Goal: Task Accomplishment & Management: Manage account settings

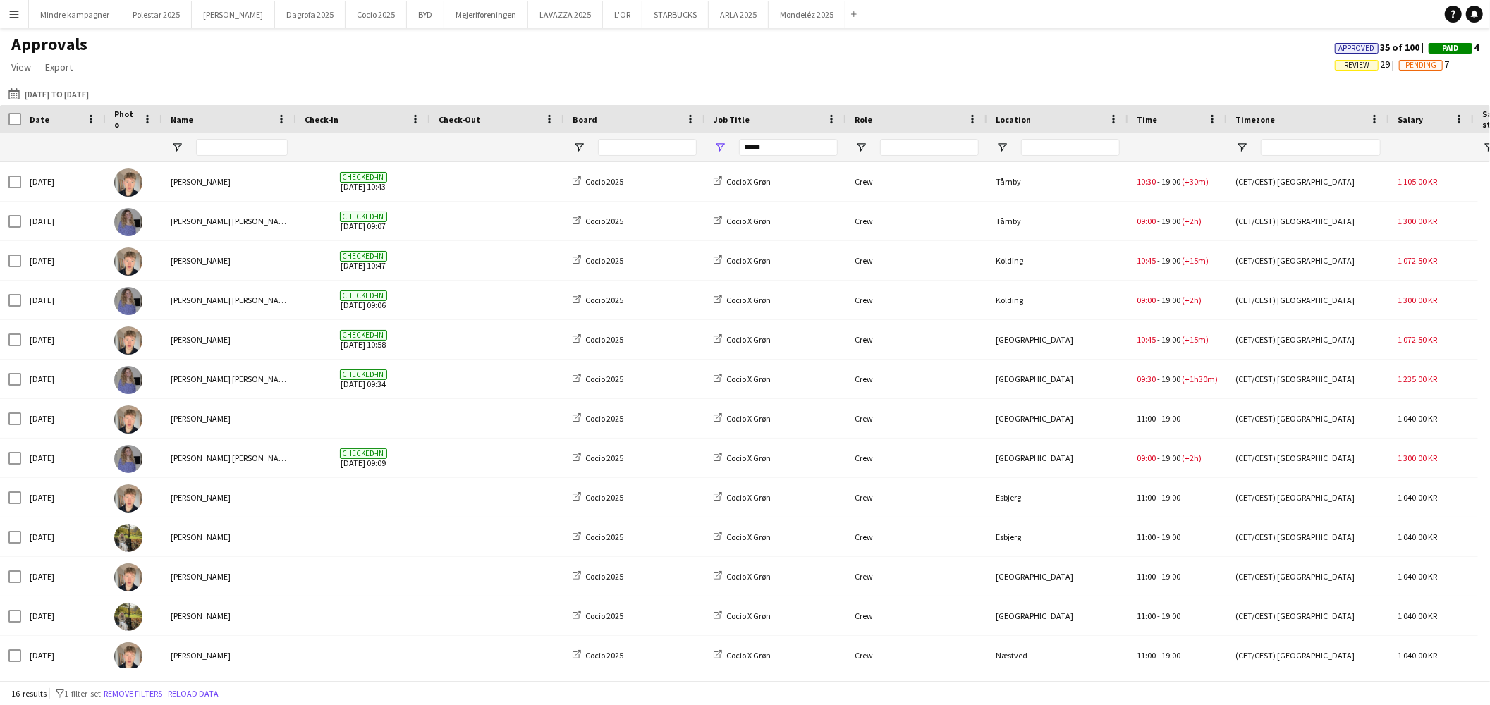
click at [18, 11] on app-icon "Menu" at bounding box center [13, 13] width 11 height 11
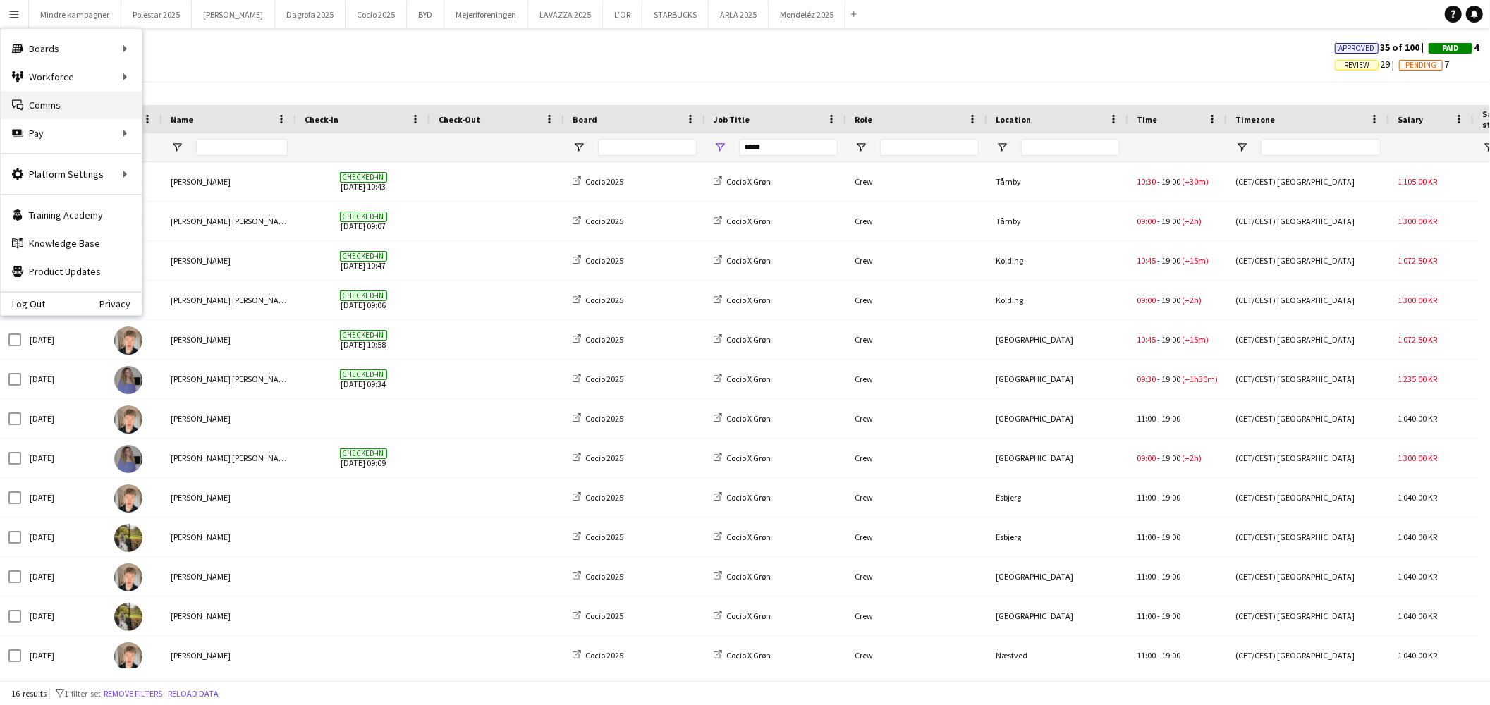
click at [48, 102] on link "Comms Comms" at bounding box center [71, 105] width 141 height 28
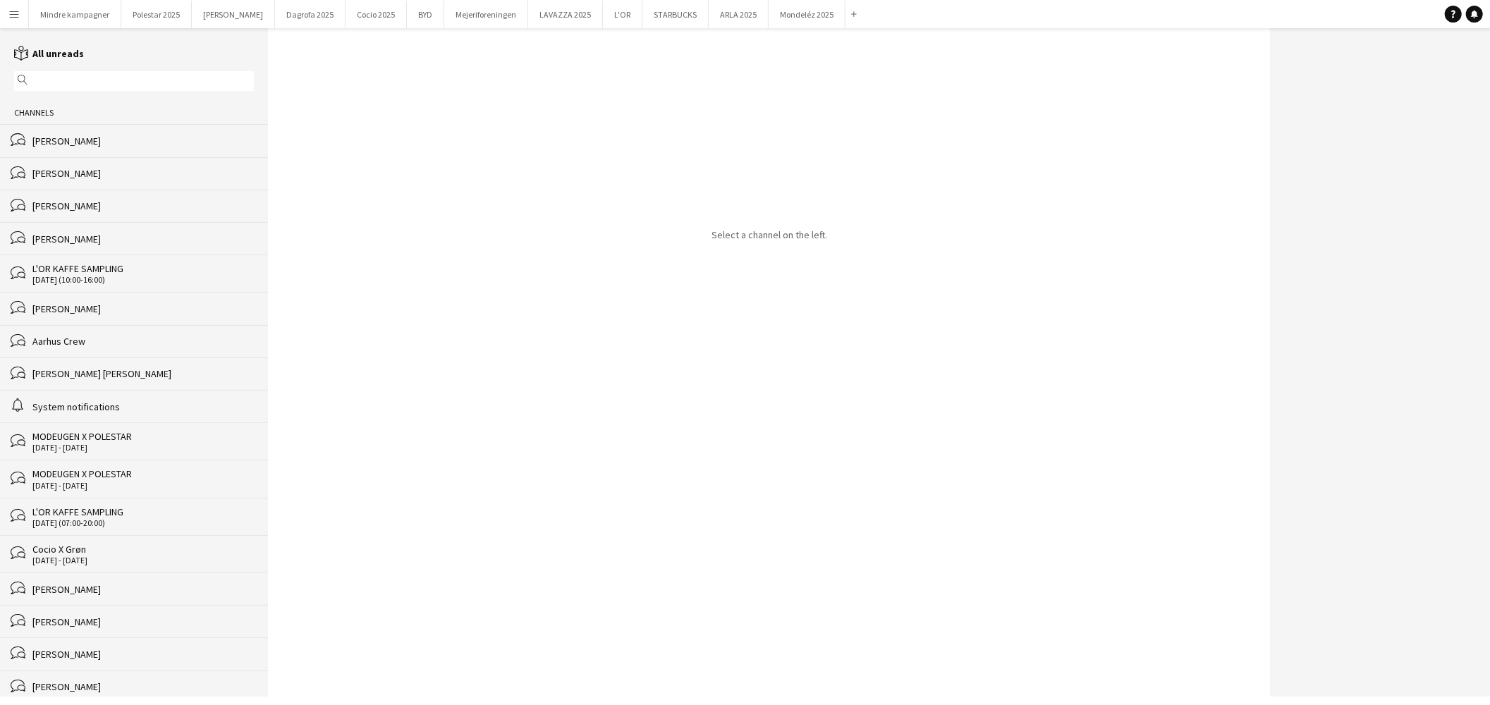
click at [60, 73] on div "magnifier" at bounding box center [134, 81] width 240 height 20
click at [61, 80] on input "text" at bounding box center [140, 81] width 219 height 13
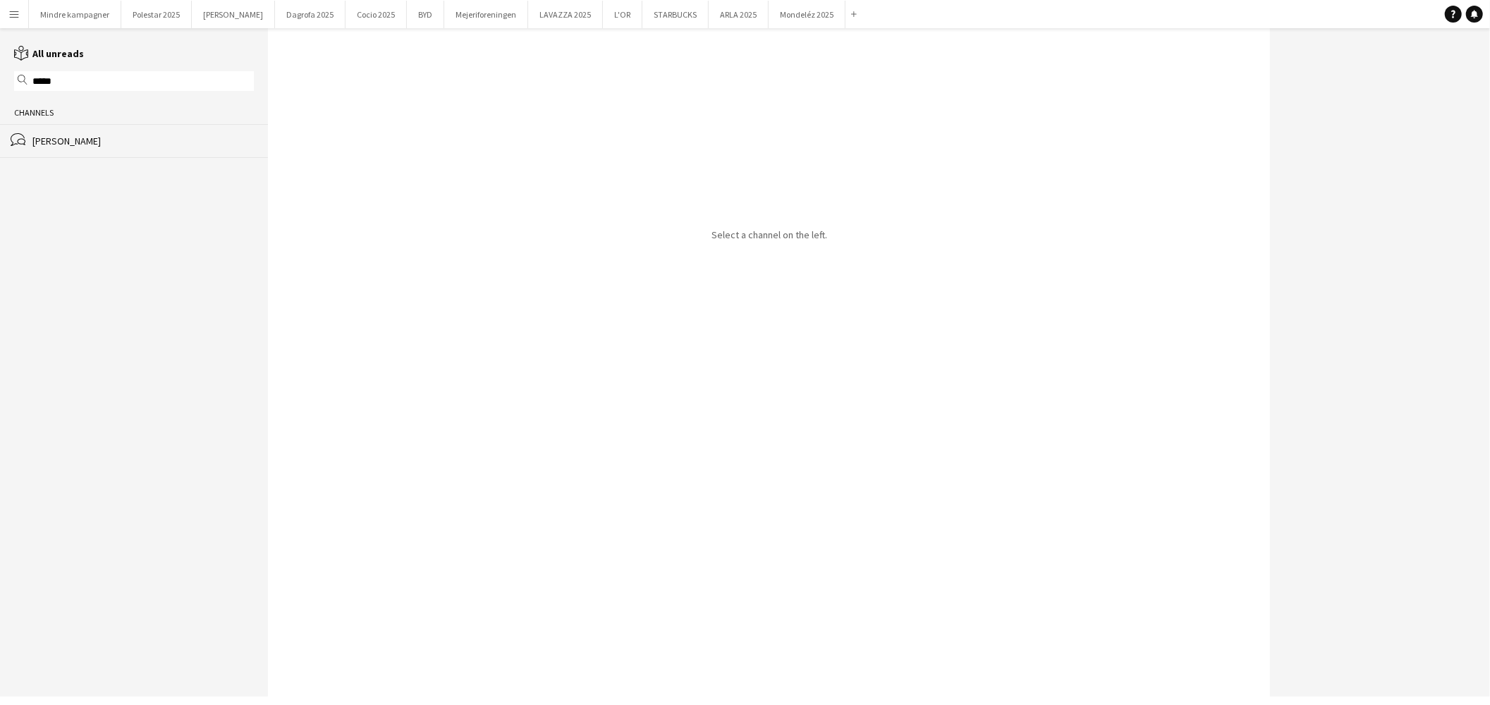
type input "*****"
click at [73, 142] on div "[PERSON_NAME]" at bounding box center [142, 141] width 221 height 13
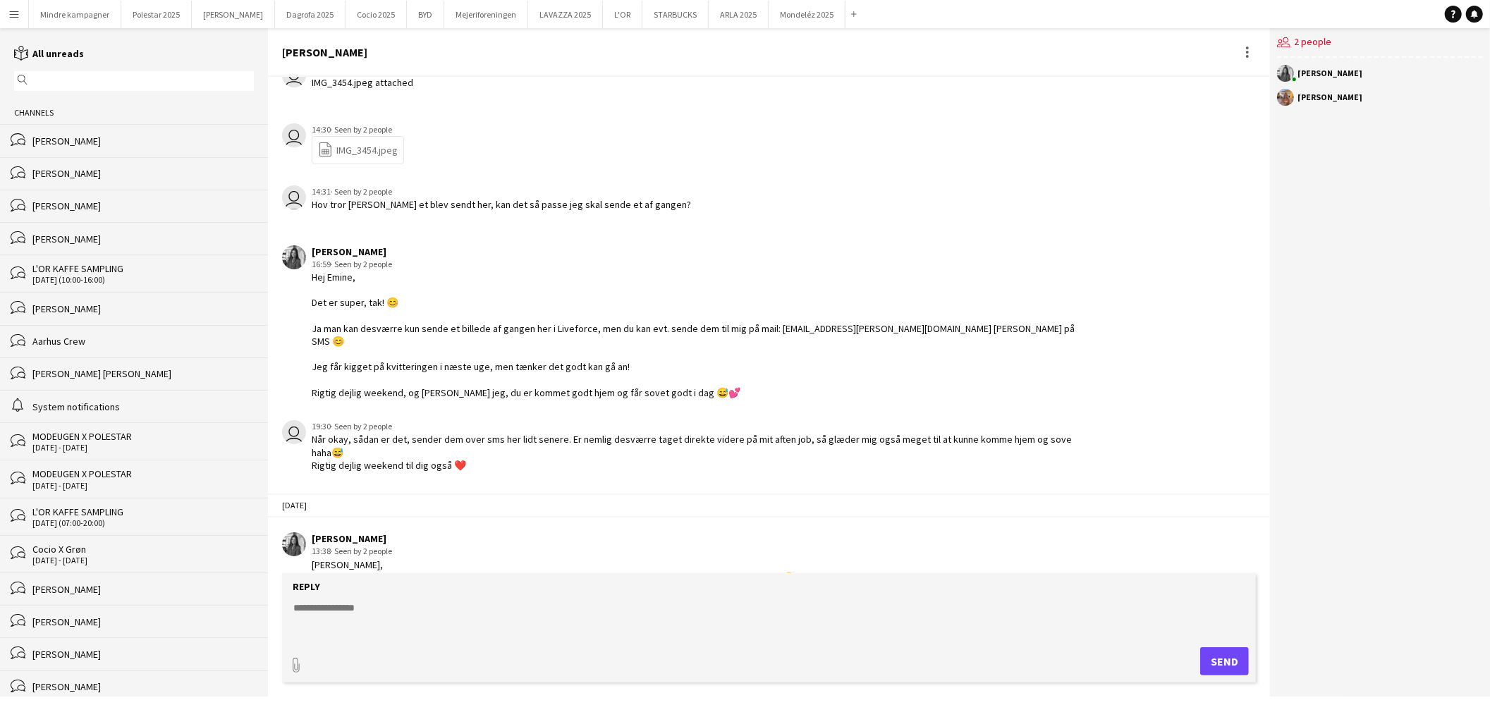
scroll to position [358, 0]
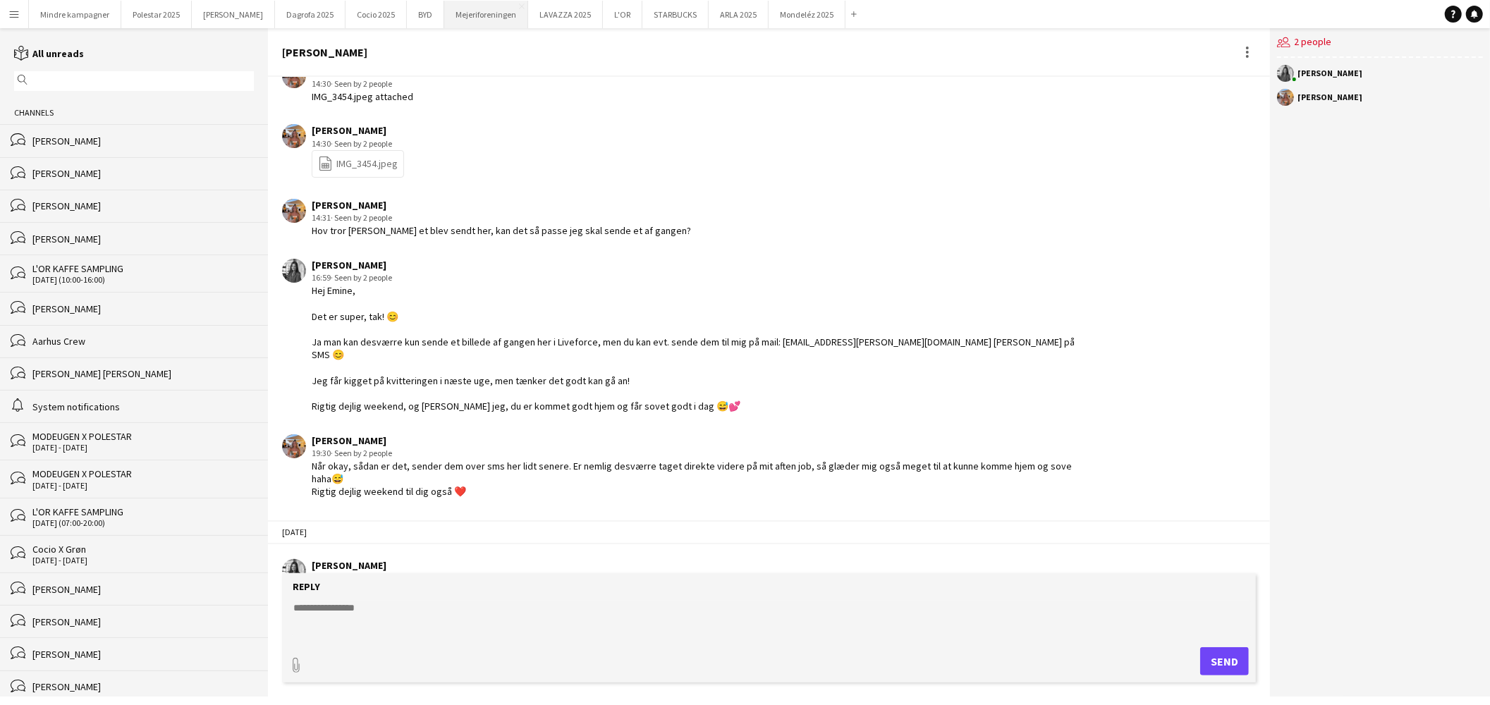
click at [458, 13] on button "Mejeriforeningen Close" at bounding box center [486, 15] width 84 height 28
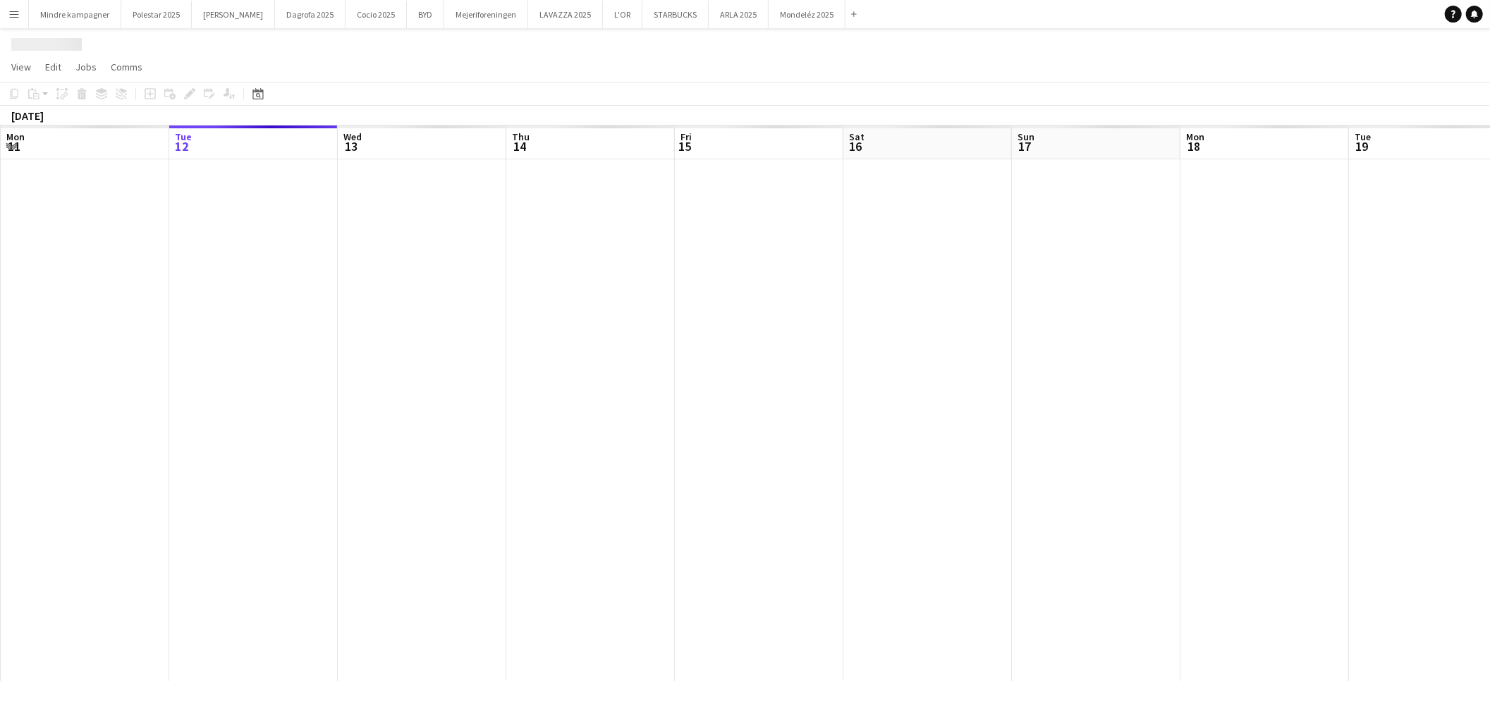
drag, startPoint x: 824, startPoint y: 425, endPoint x: 527, endPoint y: 449, distance: 297.2
click at [549, 436] on app-calendar-viewport "Sat 9 Sun 10 Mon 11 Tue 12 Wed 13 Thu 14 Fri 15 Sat 16 Sun 17 Mon 18 Tue 19 Wed…" at bounding box center [745, 404] width 1490 height 556
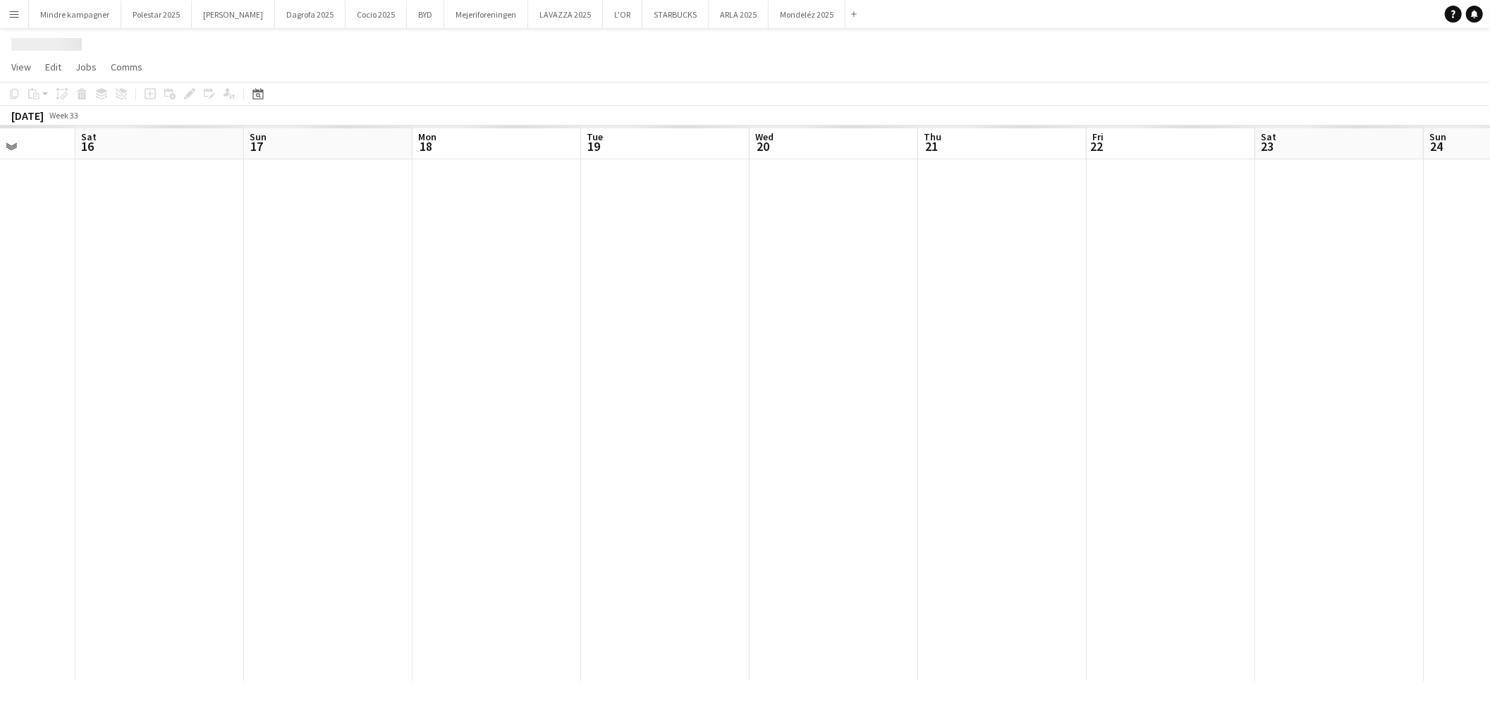
drag, startPoint x: 877, startPoint y: 494, endPoint x: 1072, endPoint y: 489, distance: 194.7
click at [695, 499] on app-calendar-viewport "Wed 13 Thu 14 Fri 15 Sat 16 Sun 17 Mon 18 Tue 19 Wed 20 Thu 21 Fri 22 Sat 23 Su…" at bounding box center [745, 404] width 1490 height 556
drag, startPoint x: 1142, startPoint y: 489, endPoint x: 948, endPoint y: 474, distance: 195.3
click at [489, 491] on app-calendar-viewport "Thu 14 Fri 15 Sat 16 Sun 17 Mon 18 Tue 19 Wed 20 Thu 21 Fri 22 Sat 23 Sun 24 Mo…" at bounding box center [745, 404] width 1490 height 556
click at [443, 477] on app-calendar-viewport "Mon 18 Tue 19 Wed 20 Thu 21 Fri 22 Sat 23 Sun 24 Mon 25 Tue 26 Wed 27 Thu 28 Fr…" at bounding box center [745, 404] width 1490 height 556
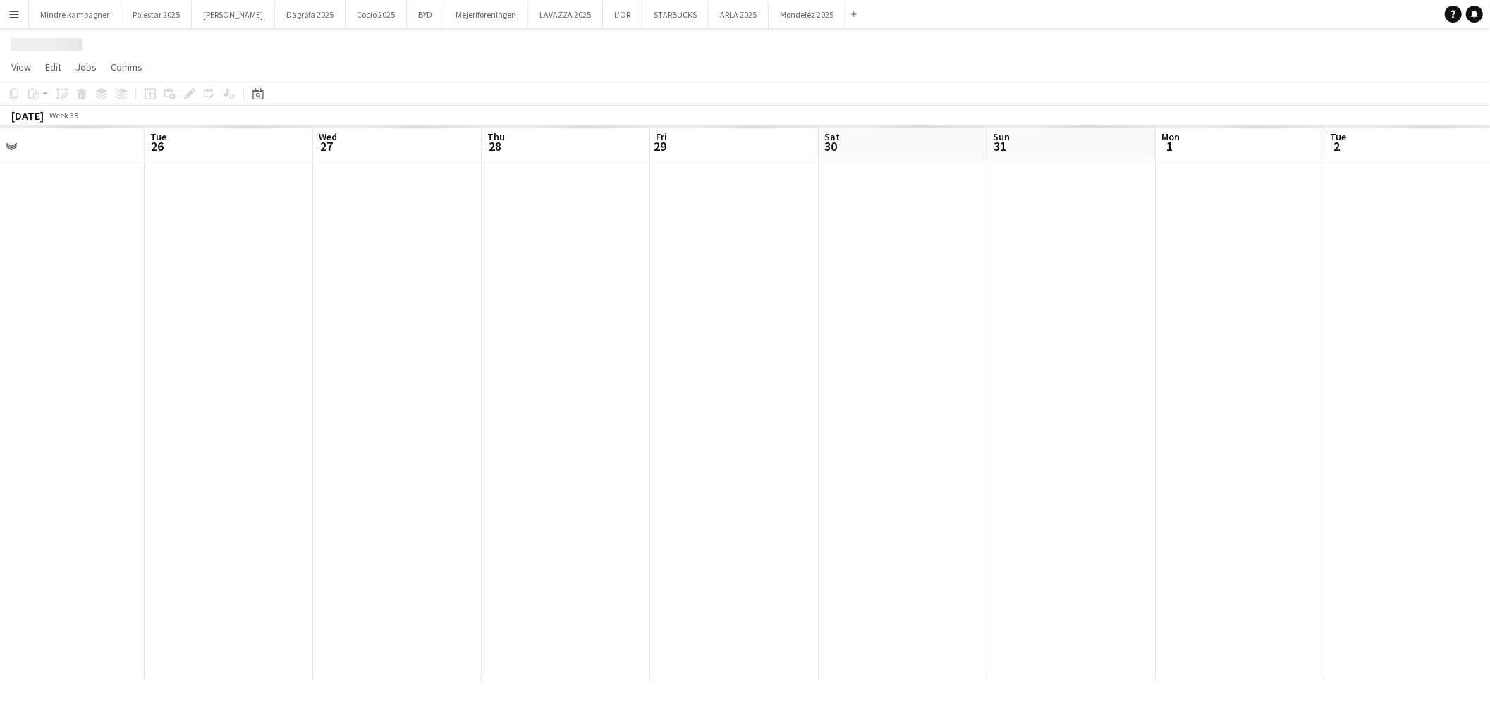
click at [525, 501] on app-calendar-viewport "Fri 22 Sat 23 Sun 24 Mon 25 Tue 26 Wed 27 Thu 28 Fri 29 Sat 30 Sun 31 Mon 1 Tue…" at bounding box center [745, 404] width 1490 height 556
drag, startPoint x: 1152, startPoint y: 487, endPoint x: 601, endPoint y: 489, distance: 550.8
click at [558, 492] on app-calendar-viewport "Tue 26 Wed 27 Thu 28 Fri 29 Sat 30 Sun 31 Mon 1 Tue 2 Wed 3 Thu 4 Fri 5 Sat 6 S…" at bounding box center [745, 404] width 1490 height 556
drag, startPoint x: 700, startPoint y: 487, endPoint x: 530, endPoint y: 487, distance: 170.0
click at [532, 489] on app-calendar-viewport "Sun 31 Mon 1 Tue 2 Wed 3 Thu 4 Fri 5 Sat 6 Sun 7 Mon 8 Tue 9 Wed 10 Thu 11 Fri …" at bounding box center [745, 404] width 1490 height 556
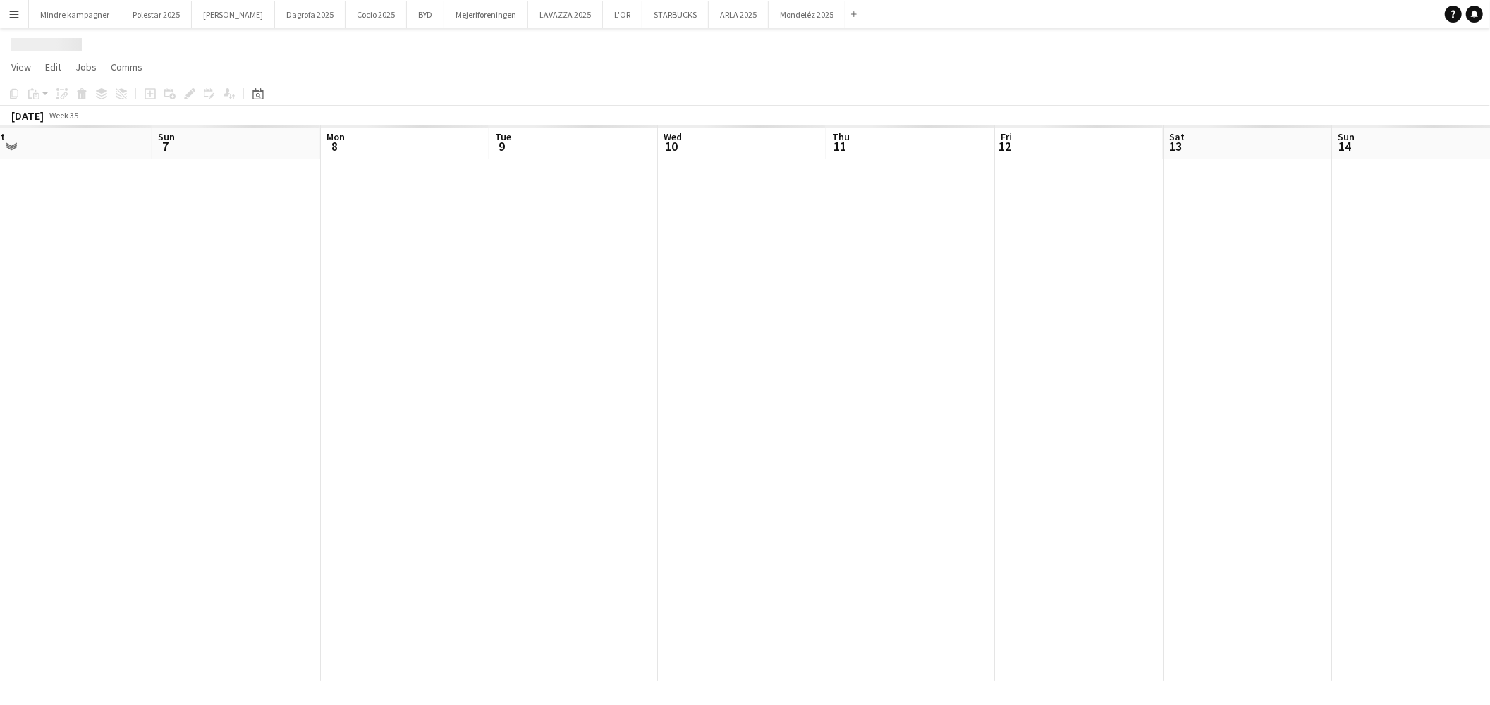
click at [861, 487] on app-calendar-viewport "Wed 3 Thu 4 Fri 5 Sat 6 Sun 7 Mon 8 Tue 9 Wed 10 Thu 11 Fri 12 Sat 13 Sun 14 Mo…" at bounding box center [745, 404] width 1490 height 556
drag, startPoint x: 1109, startPoint y: 475, endPoint x: 412, endPoint y: 350, distance: 707.7
click at [374, 513] on app-calendar-viewport "Sun 7 Mon 8 Tue 9 Wed 10 Thu 11 Fri 12 Sat 13 Sun 14 Mon 15 Tue 16 Wed 17 Thu 1…" at bounding box center [745, 404] width 1490 height 556
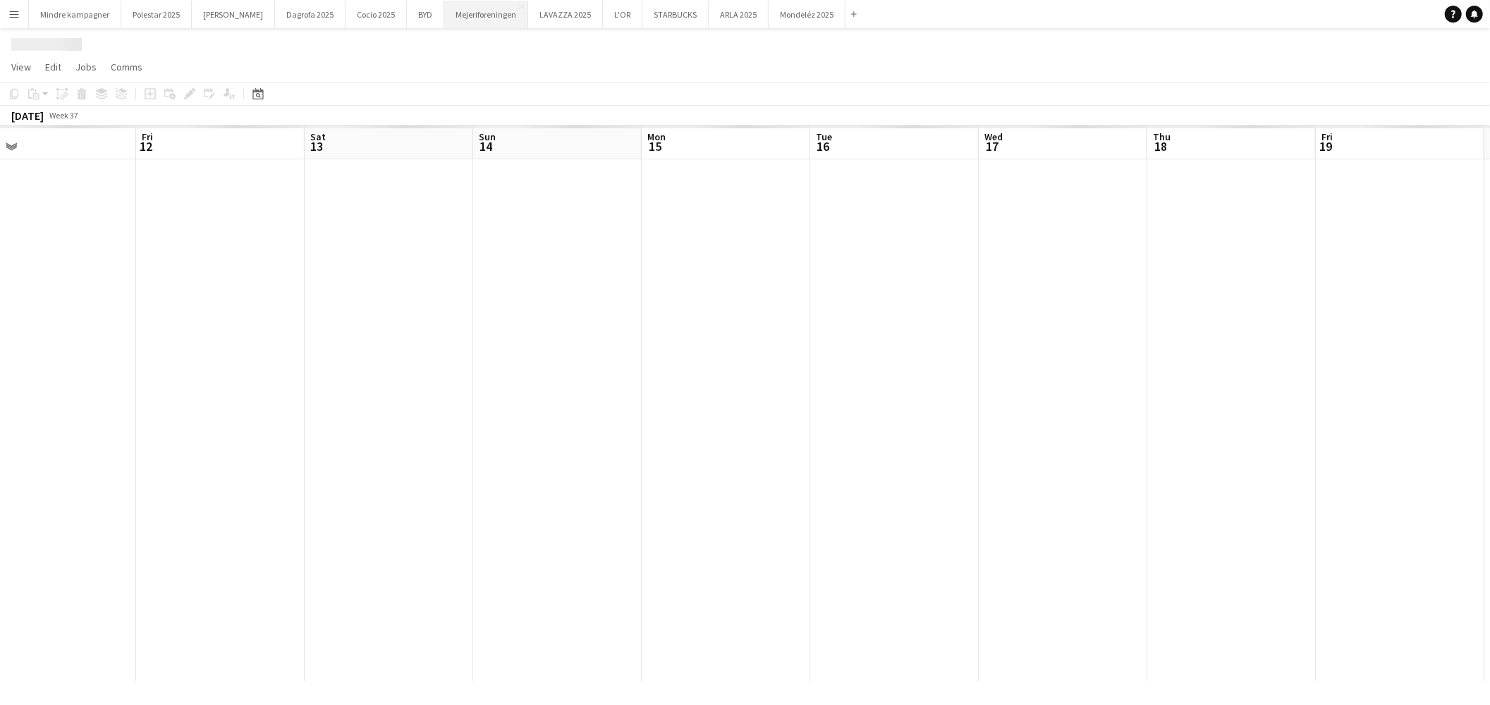
click at [456, 8] on button "Mejeriforeningen Close" at bounding box center [486, 15] width 84 height 28
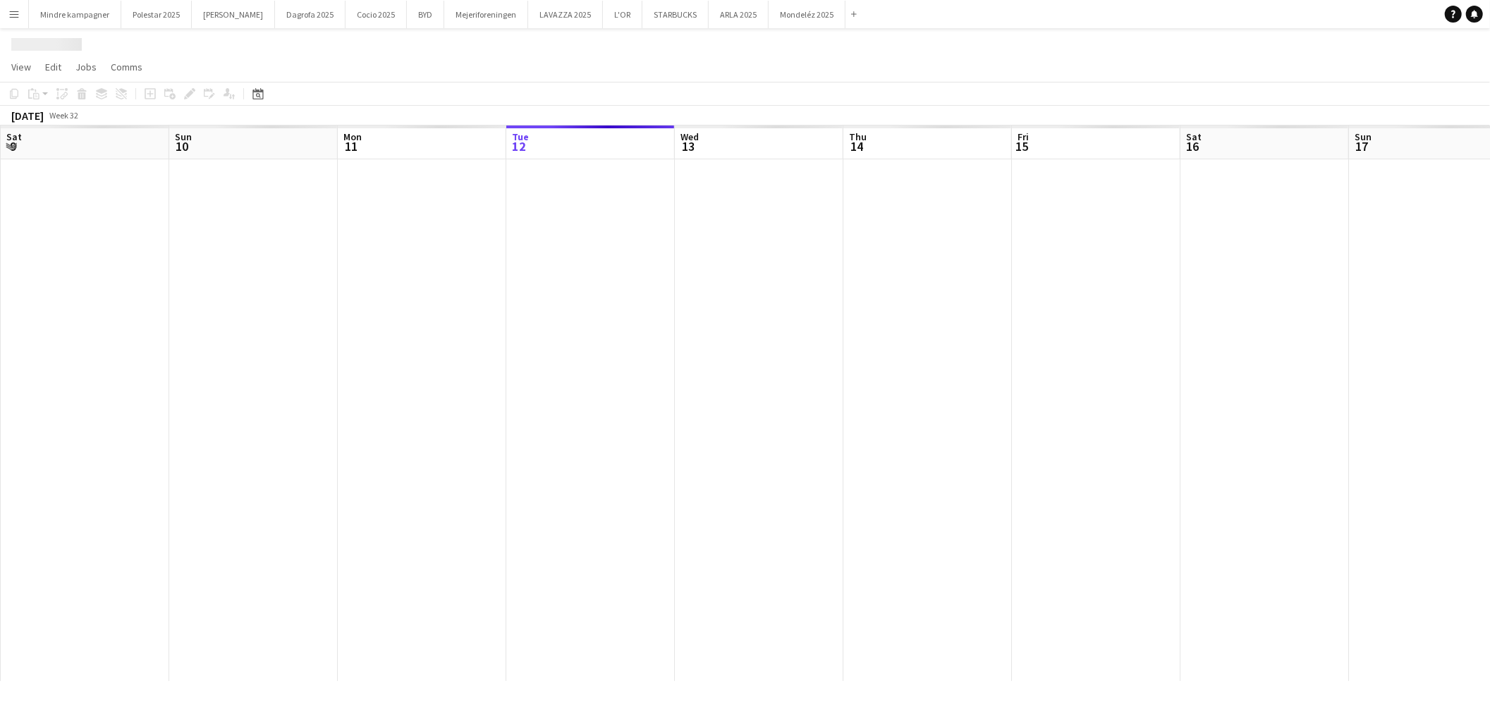
drag, startPoint x: 599, startPoint y: 430, endPoint x: 1003, endPoint y: 432, distance: 404.1
click at [826, 430] on app-calendar-viewport "Thu 7 Fri 8 Sat 9 Sun 10 Mon 11 Tue 12 Wed 13 Thu 14 Fri 15 Sat 16 Sun 17 Mon 1…" at bounding box center [745, 404] width 1490 height 556
drag, startPoint x: 1013, startPoint y: 447, endPoint x: 420, endPoint y: 461, distance: 593.9
click at [417, 462] on app-calendar-viewport "Wed 6 Thu 7 Fri 8 Sat 9 Sun 10 Mon 11 Tue 12 Wed 13 Thu 14 Fri 15 Sat 16 Sun 17…" at bounding box center [745, 404] width 1490 height 556
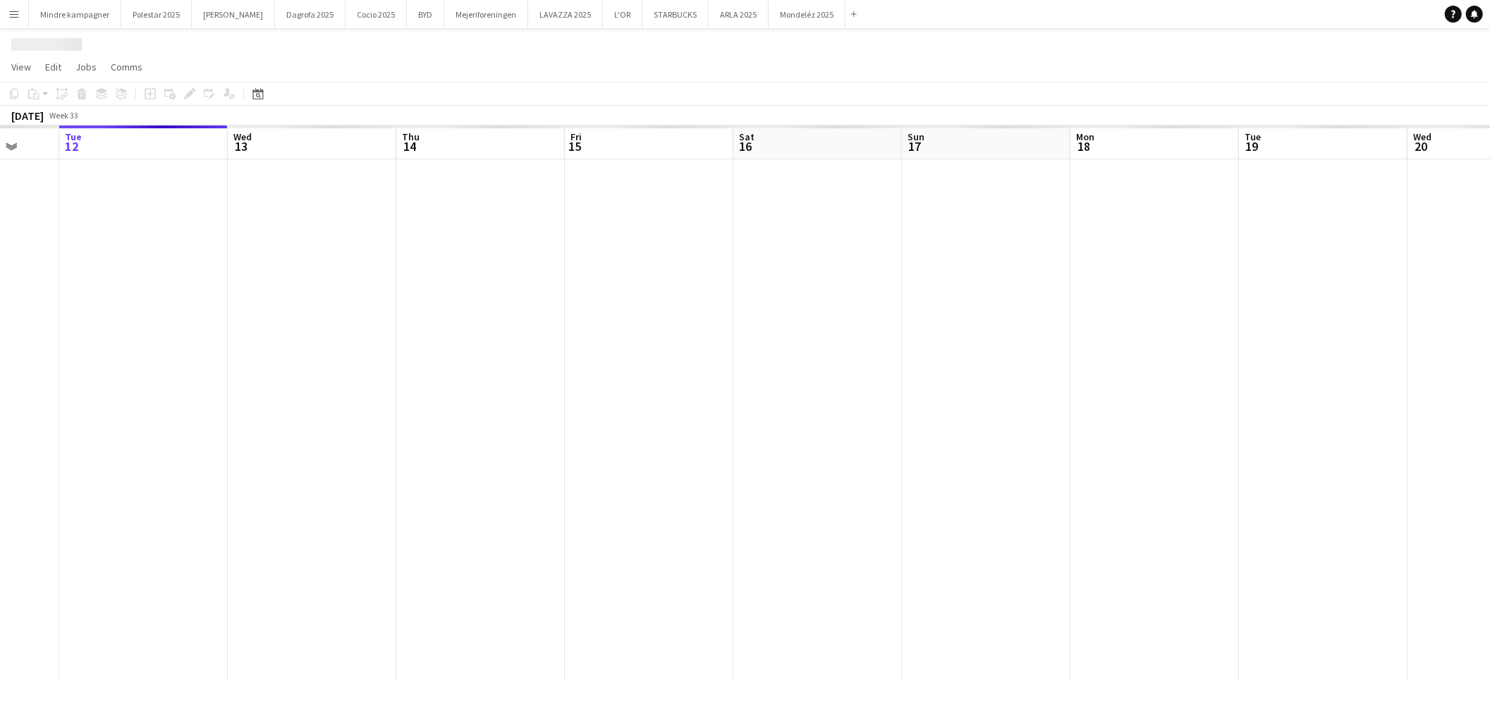
drag, startPoint x: 1214, startPoint y: 447, endPoint x: 602, endPoint y: 448, distance: 611.4
click at [518, 447] on app-calendar-viewport "Sat 9 Sun 10 Mon 11 Tue 12 Wed 13 Thu 14 Fri 15 Sat 16 Sun 17 Mon 18 Tue 19 Wed…" at bounding box center [745, 404] width 1490 height 556
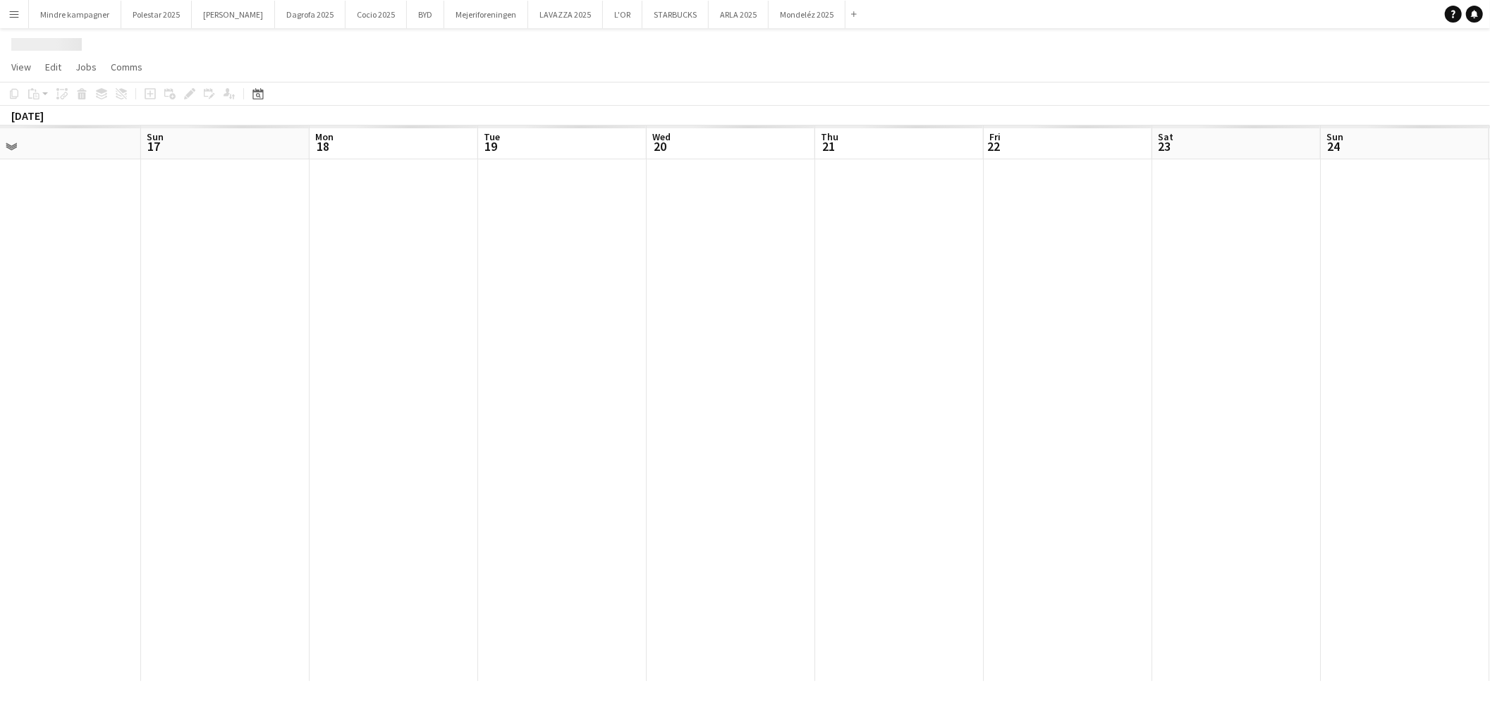
click at [502, 468] on app-calendar-viewport "Wed 13 Thu 14 Fri 15 Sat 16 Sun 17 Mon 18 Tue 19 Wed 20 Thu 21 Fri 22 Sat 23 Su…" at bounding box center [745, 404] width 1490 height 556
click at [443, 468] on app-calendar-viewport "Sun 17 Mon 18 Tue 19 Wed 20 Thu 21 Fri 22 Sat 23 Sun 24 Mon 25 Tue 26 Wed 27 Th…" at bounding box center [745, 404] width 1490 height 556
drag, startPoint x: 1013, startPoint y: 460, endPoint x: 356, endPoint y: 456, distance: 656.6
click at [353, 460] on app-calendar-viewport "Wed 20 Thu 21 Fri 22 Sat 23 Sun 24 Mon 25 Tue 26 Wed 27 Thu 28 Fri 29 Sat 30 Su…" at bounding box center [745, 404] width 1490 height 556
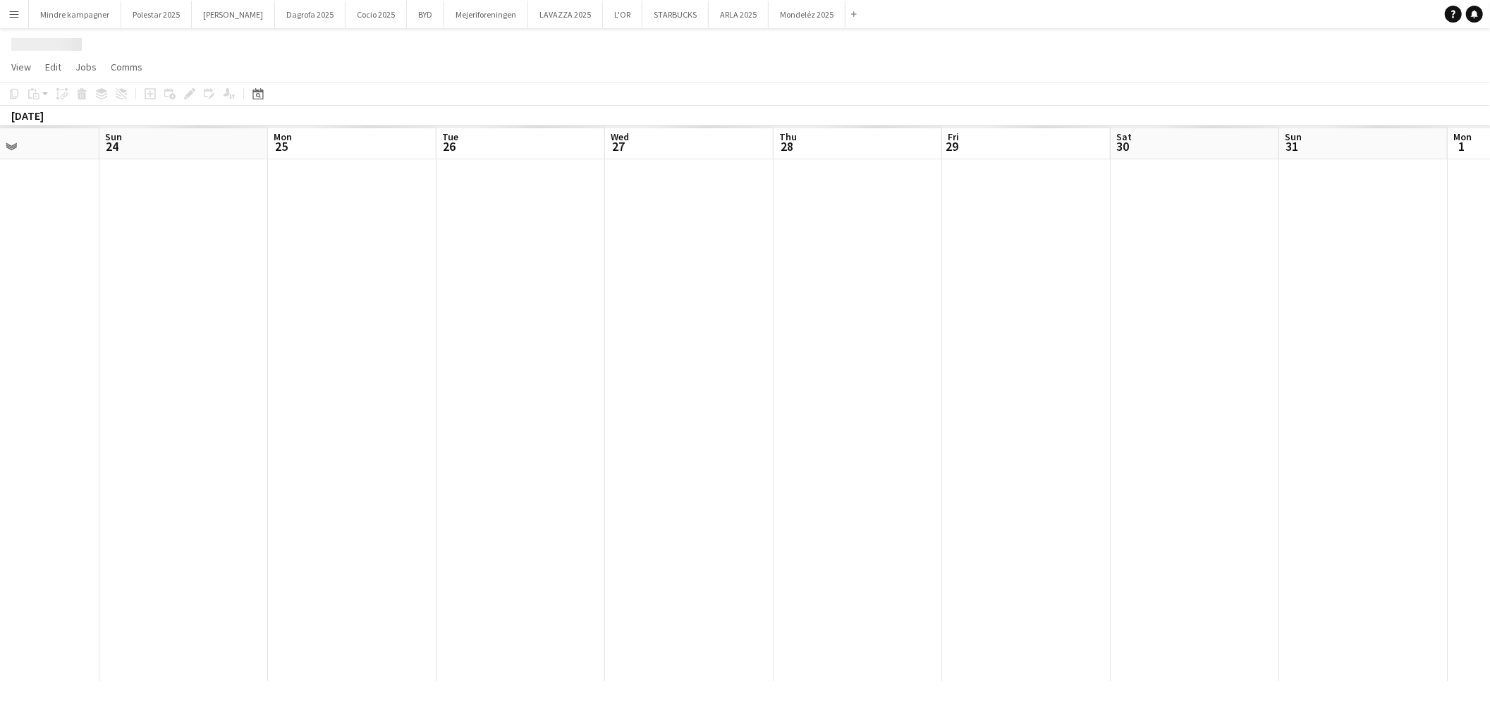
scroll to position [0, 517]
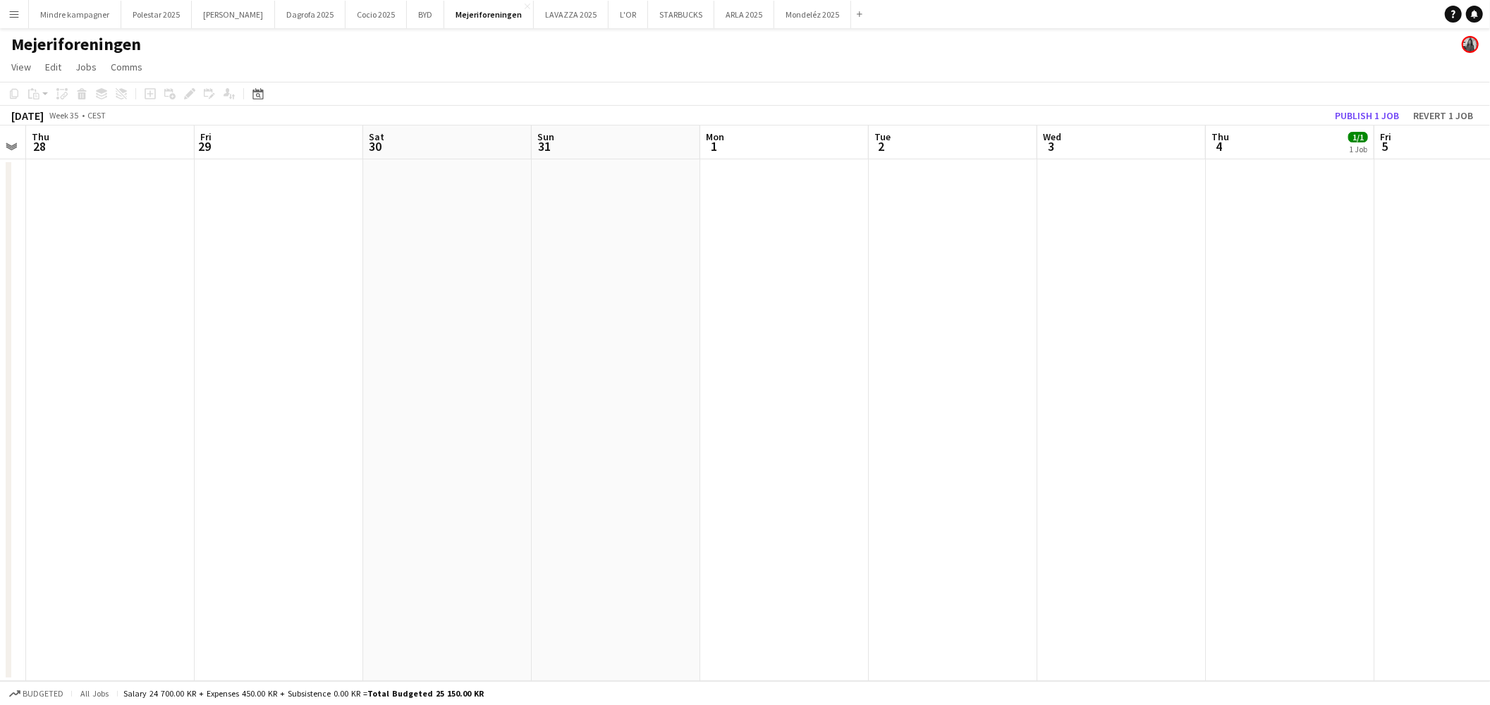
drag, startPoint x: 769, startPoint y: 376, endPoint x: 568, endPoint y: 386, distance: 201.3
click at [568, 386] on app-calendar-viewport "Mon 25 Tue 26 Wed 27 Thu 28 Fri 29 Sat 30 Sun 31 Mon 1 Tue 2 Wed 3 Thu 4 1/1 1 …" at bounding box center [745, 404] width 1490 height 556
drag, startPoint x: 1030, startPoint y: 335, endPoint x: 546, endPoint y: 408, distance: 489.2
click at [549, 406] on app-calendar-viewport "Mon 25 Tue 26 Wed 27 Thu 28 Fri 29 Sat 30 Sun 31 Mon 1 Tue 2 Wed 3 Thu 4 1/1 1 …" at bounding box center [745, 404] width 1490 height 556
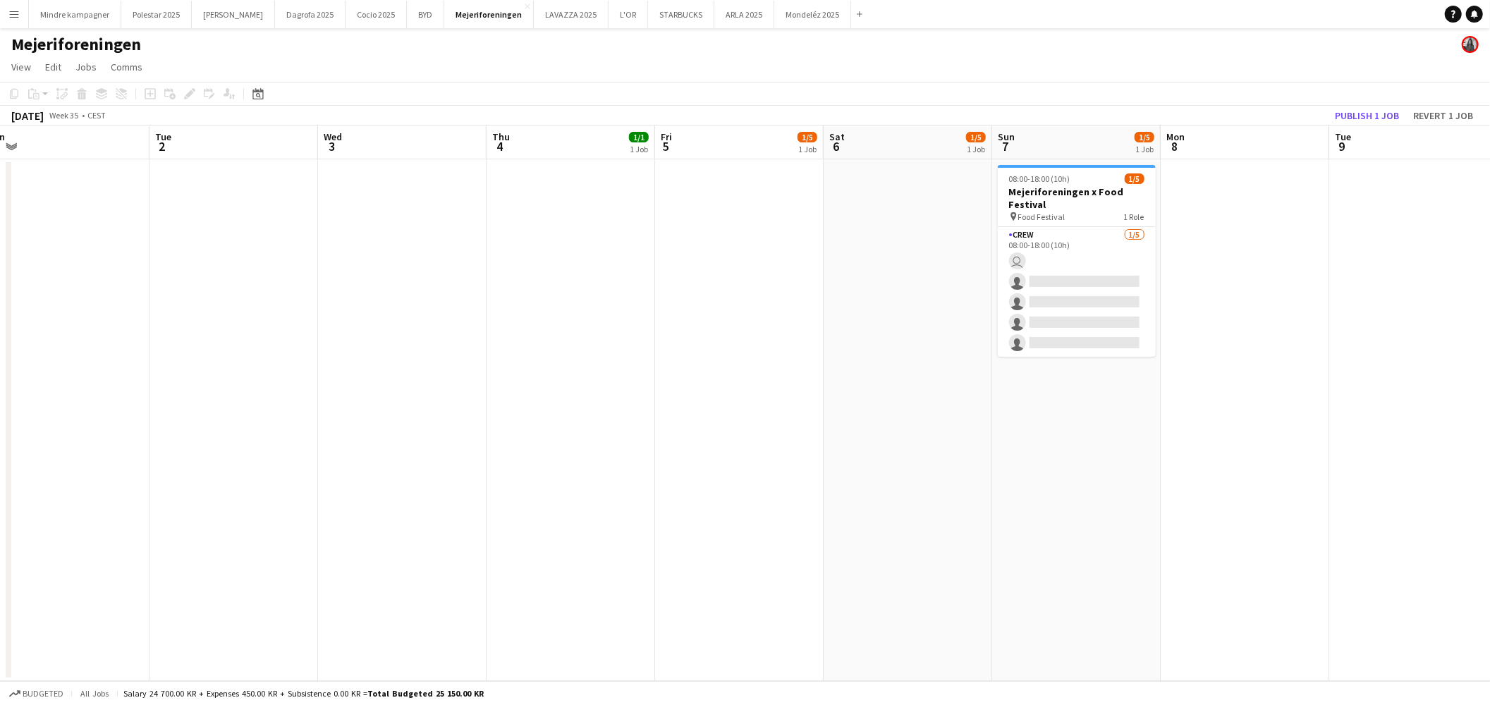
scroll to position [0, 490]
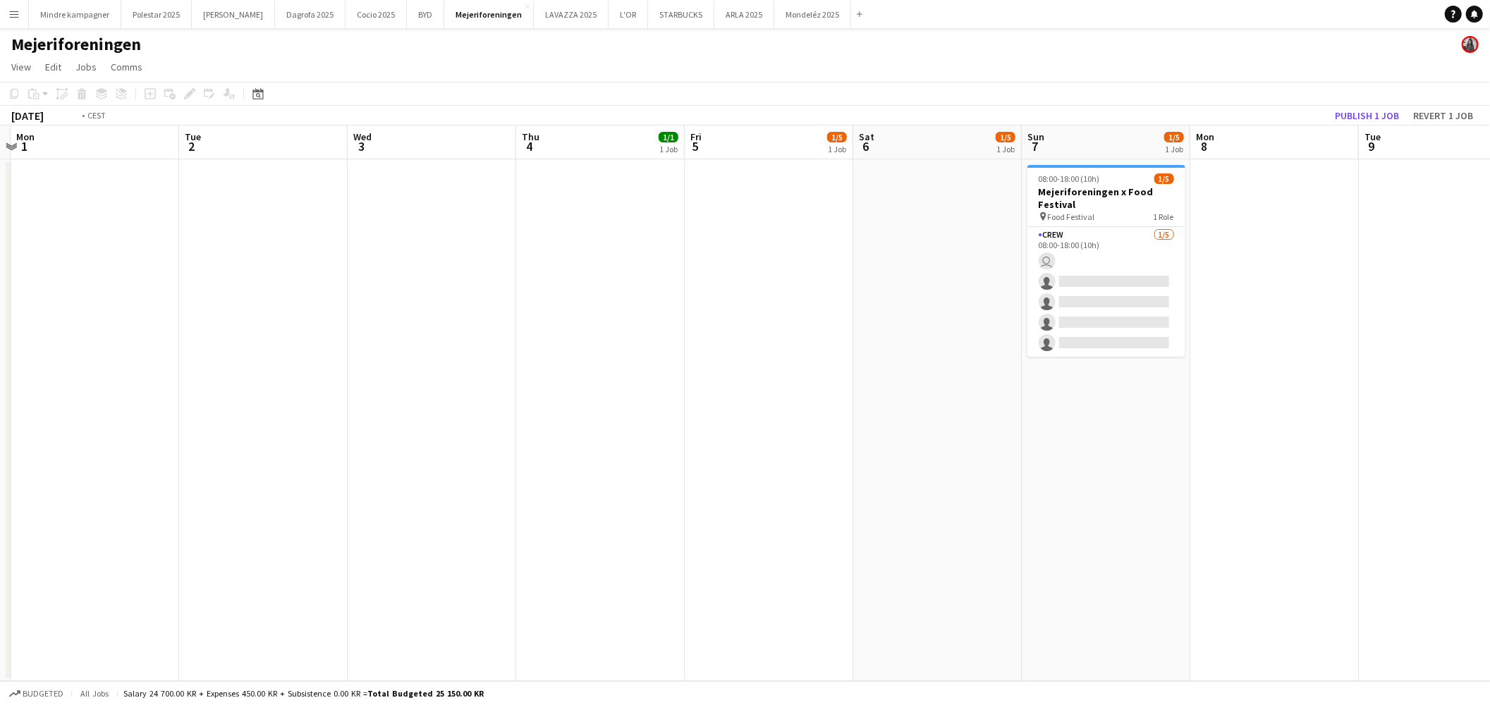
drag, startPoint x: 941, startPoint y: 419, endPoint x: 573, endPoint y: 439, distance: 367.9
click at [573, 439] on app-calendar-viewport "Fri 29 Sat 30 Sun 31 Mon 1 Tue 2 Wed 3 Thu 4 1/1 1 Job Fri 5 1/5 1 Job Sat 6 1/…" at bounding box center [745, 404] width 1490 height 556
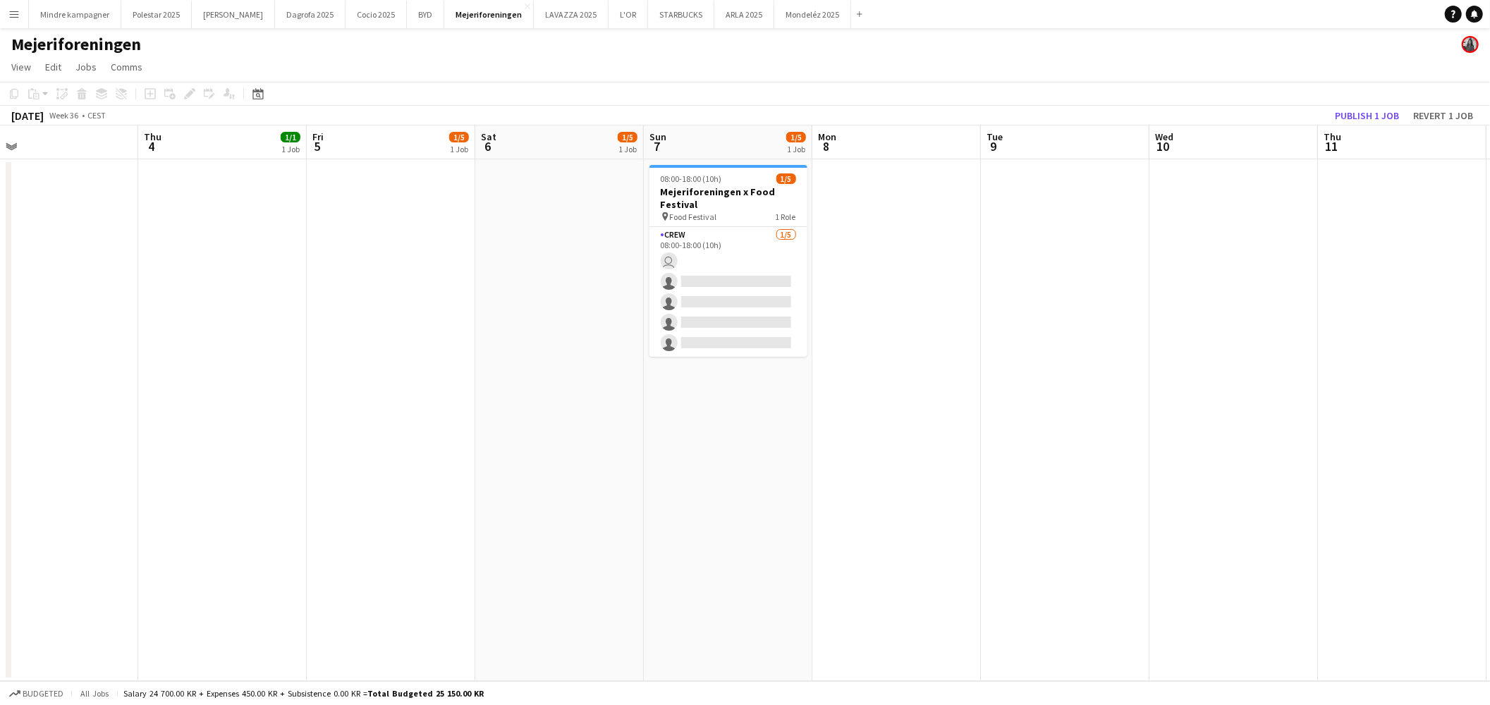
scroll to position [0, 551]
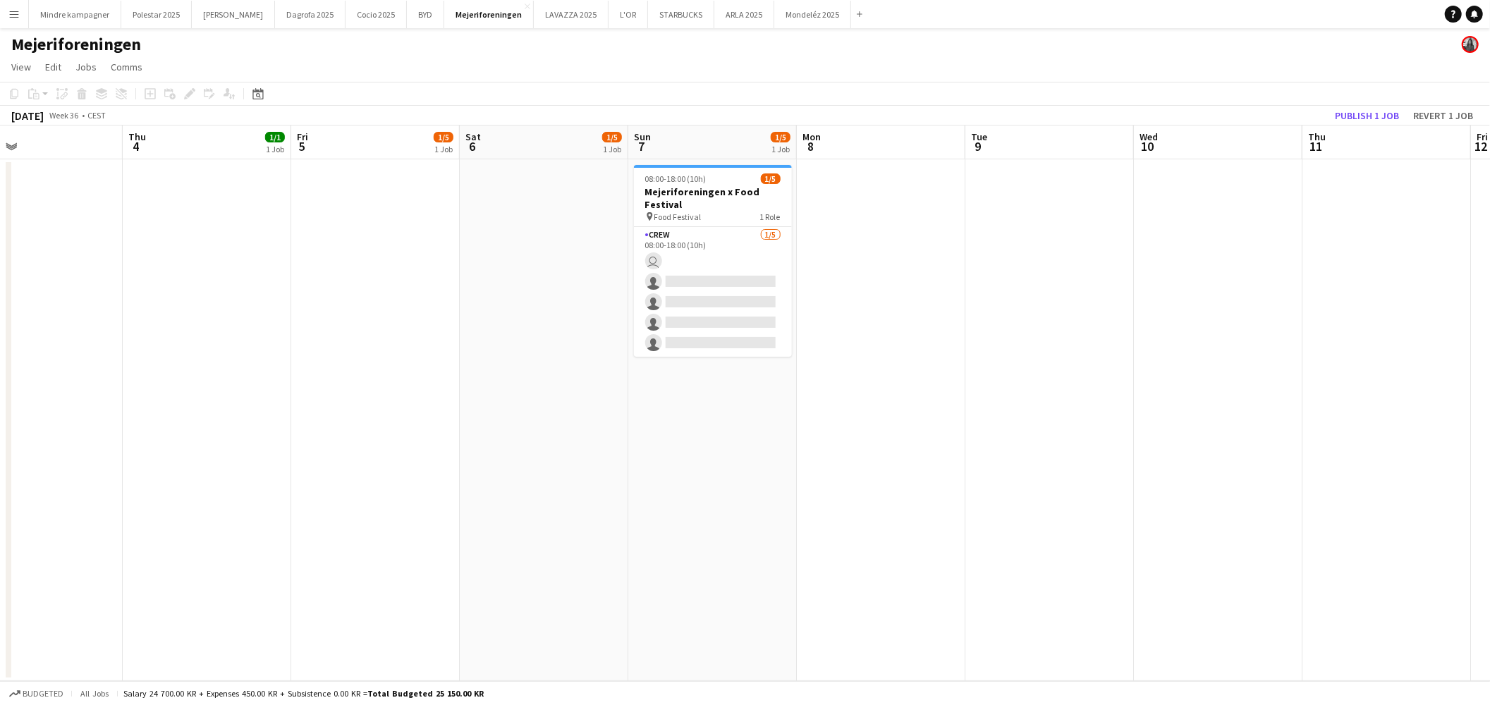
drag, startPoint x: 971, startPoint y: 441, endPoint x: 910, endPoint y: 449, distance: 61.8
click at [910, 449] on app-calendar-viewport "Sun 31 Mon 1 Tue 2 Wed 3 Thu 4 1/1 1 Job Fri 5 1/5 1 Job Sat 6 1/5 1 Job Sun 7 …" at bounding box center [745, 404] width 1490 height 556
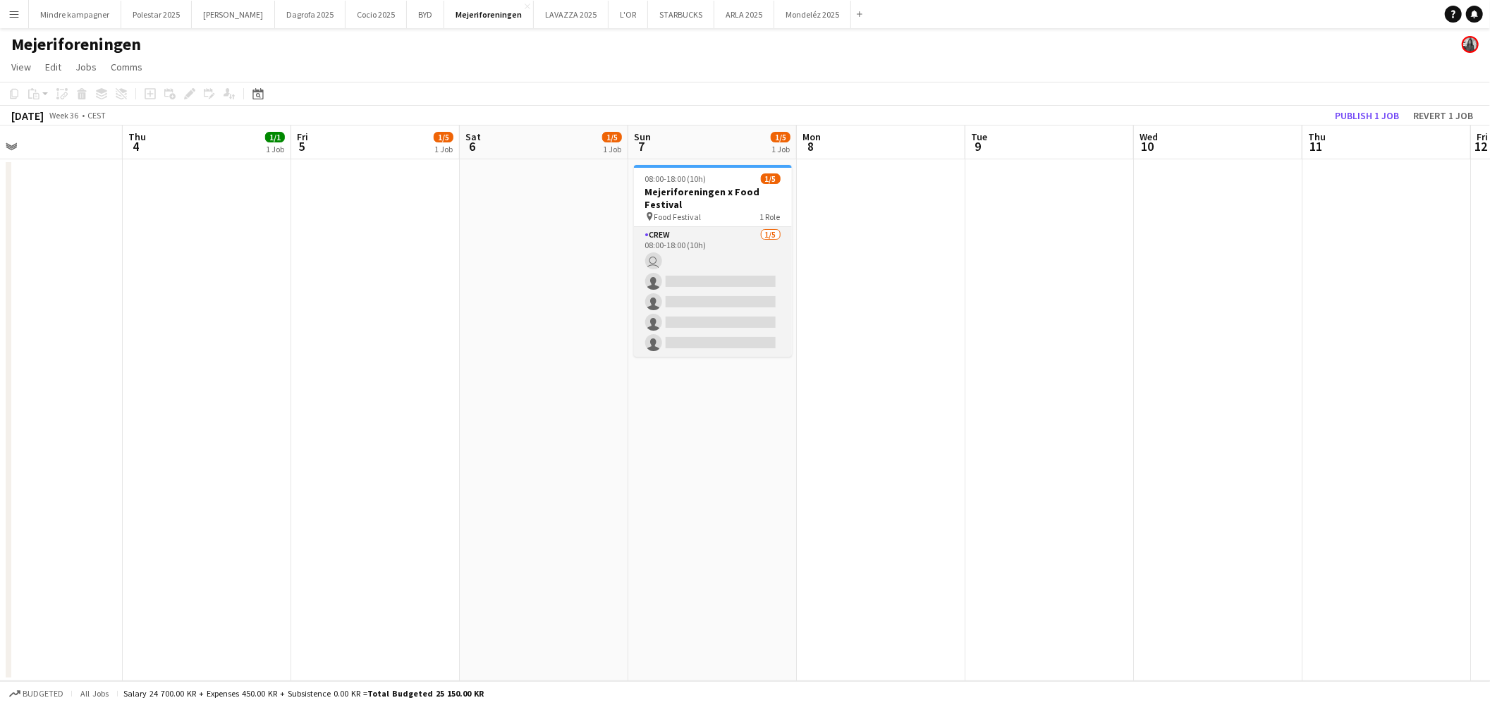
click at [722, 254] on app-card-role "Crew 1/5 08:00-18:00 (10h) user single-neutral-actions single-neutral-actions s…" at bounding box center [713, 292] width 158 height 130
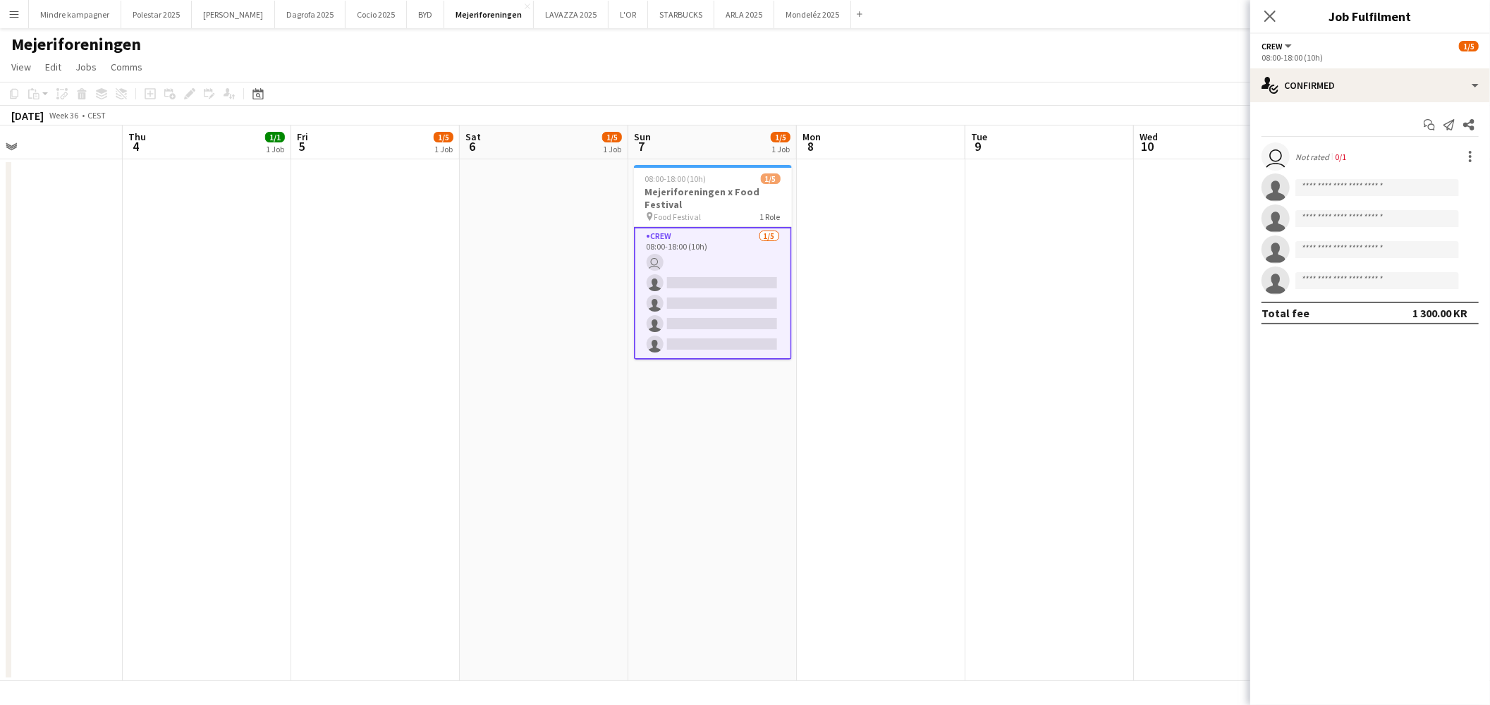
click at [1281, 157] on app-user-avatar "user" at bounding box center [1276, 156] width 28 height 28
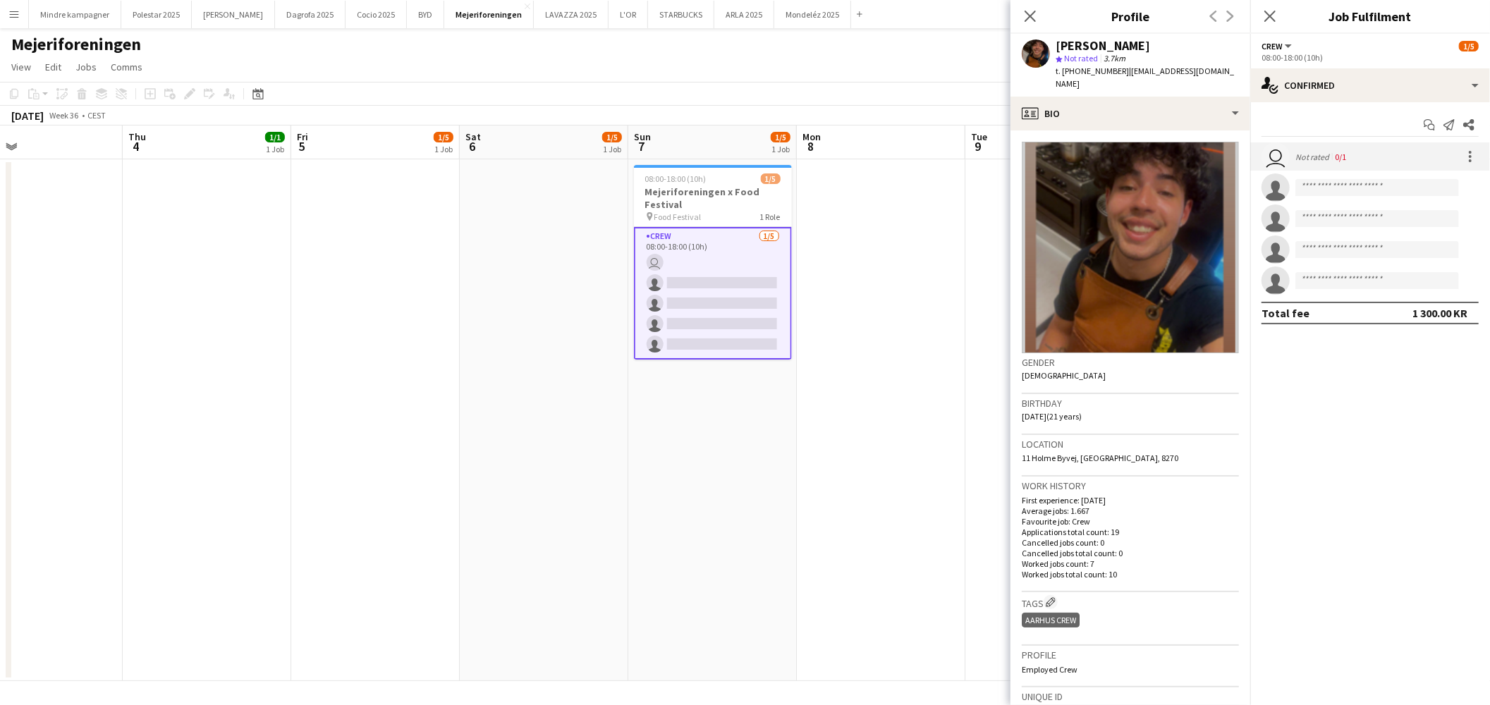
click at [1281, 157] on app-user-avatar "user" at bounding box center [1276, 156] width 28 height 28
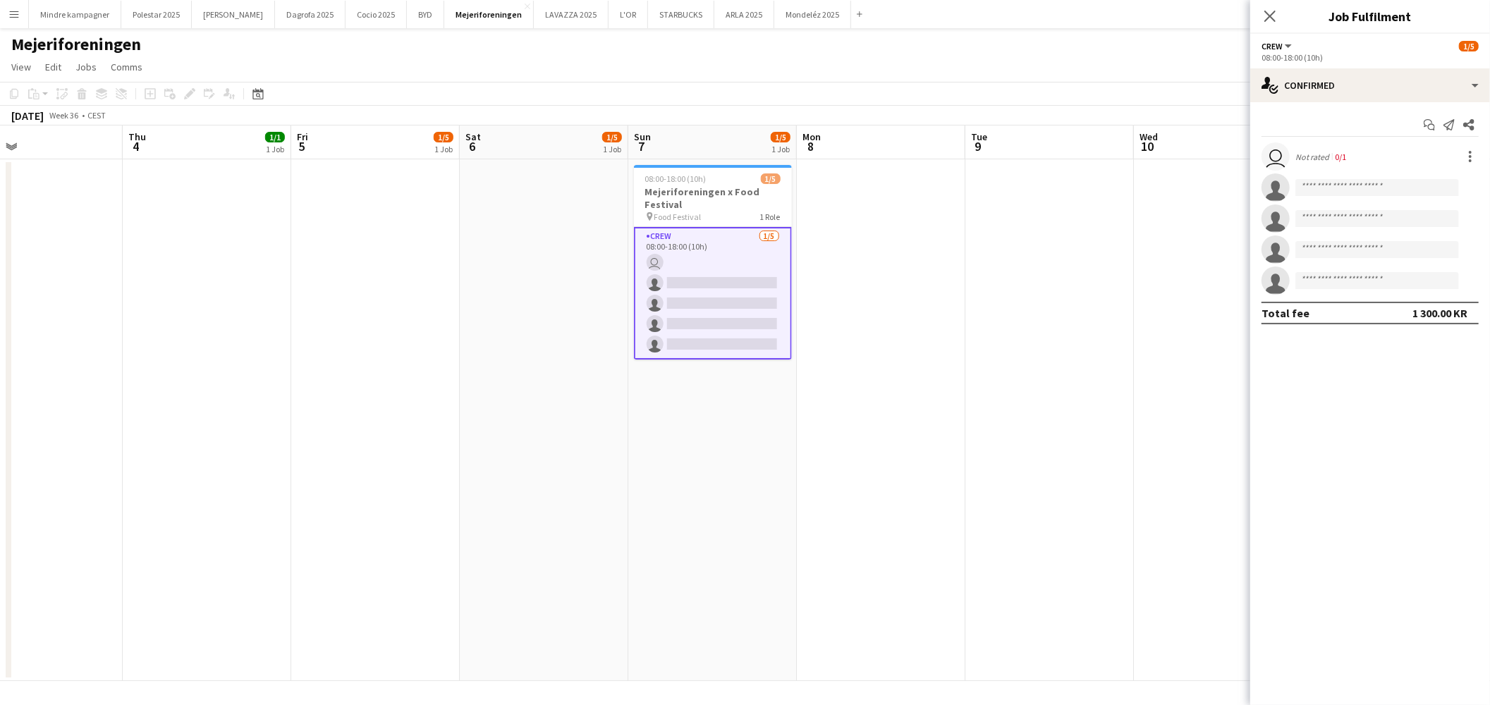
click at [1278, 149] on app-user-avatar "user" at bounding box center [1276, 156] width 28 height 28
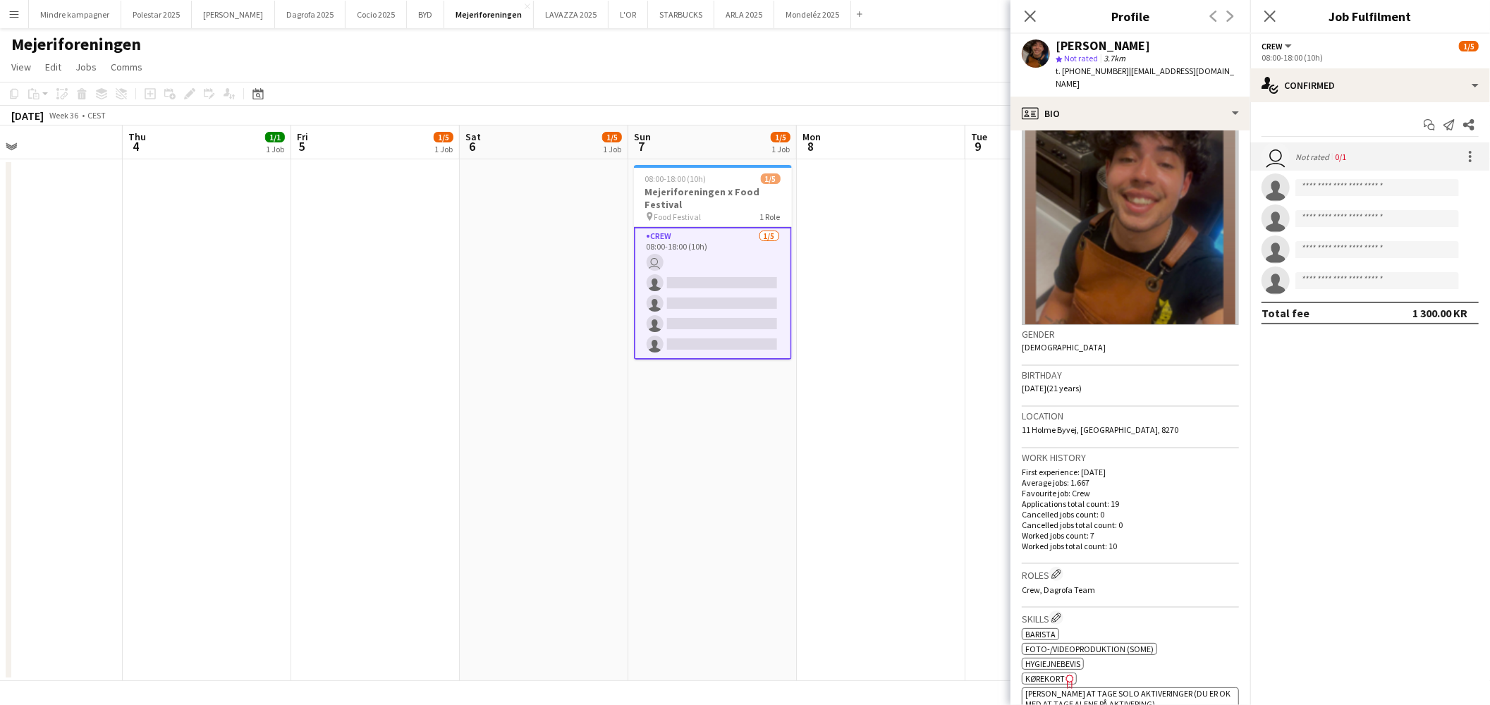
scroll to position [0, 0]
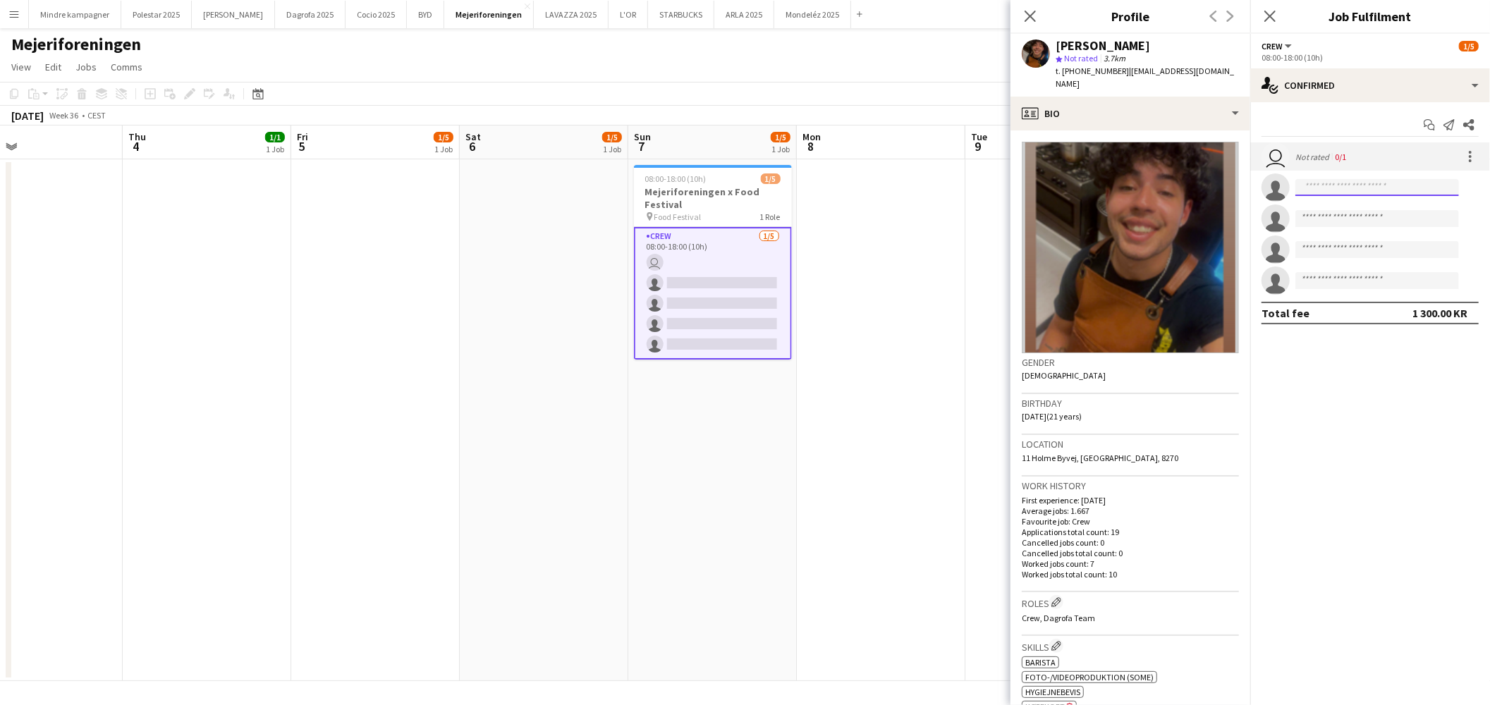
click at [1329, 195] on input at bounding box center [1377, 187] width 164 height 17
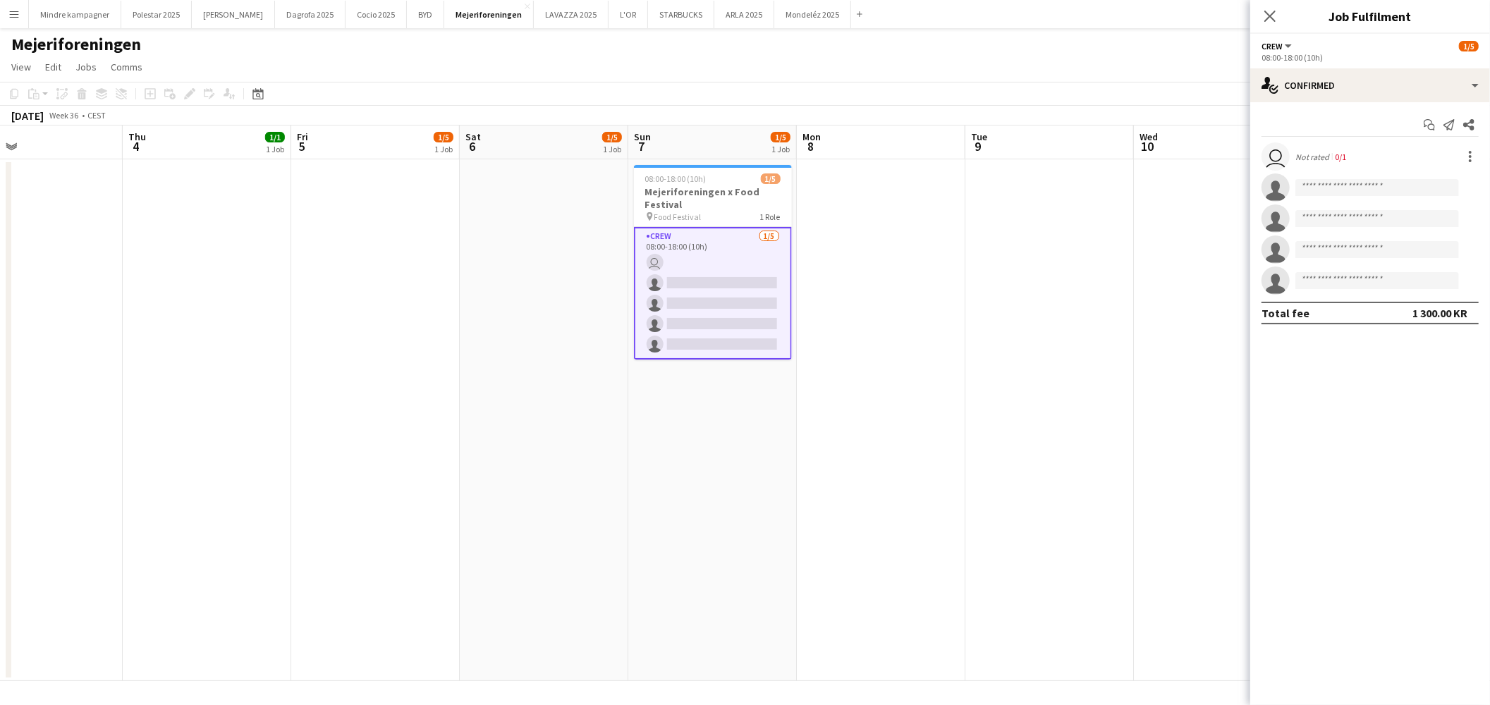
click at [731, 274] on app-card-role "Crew 1/5 08:00-18:00 (10h) user single-neutral-actions single-neutral-actions s…" at bounding box center [713, 293] width 158 height 133
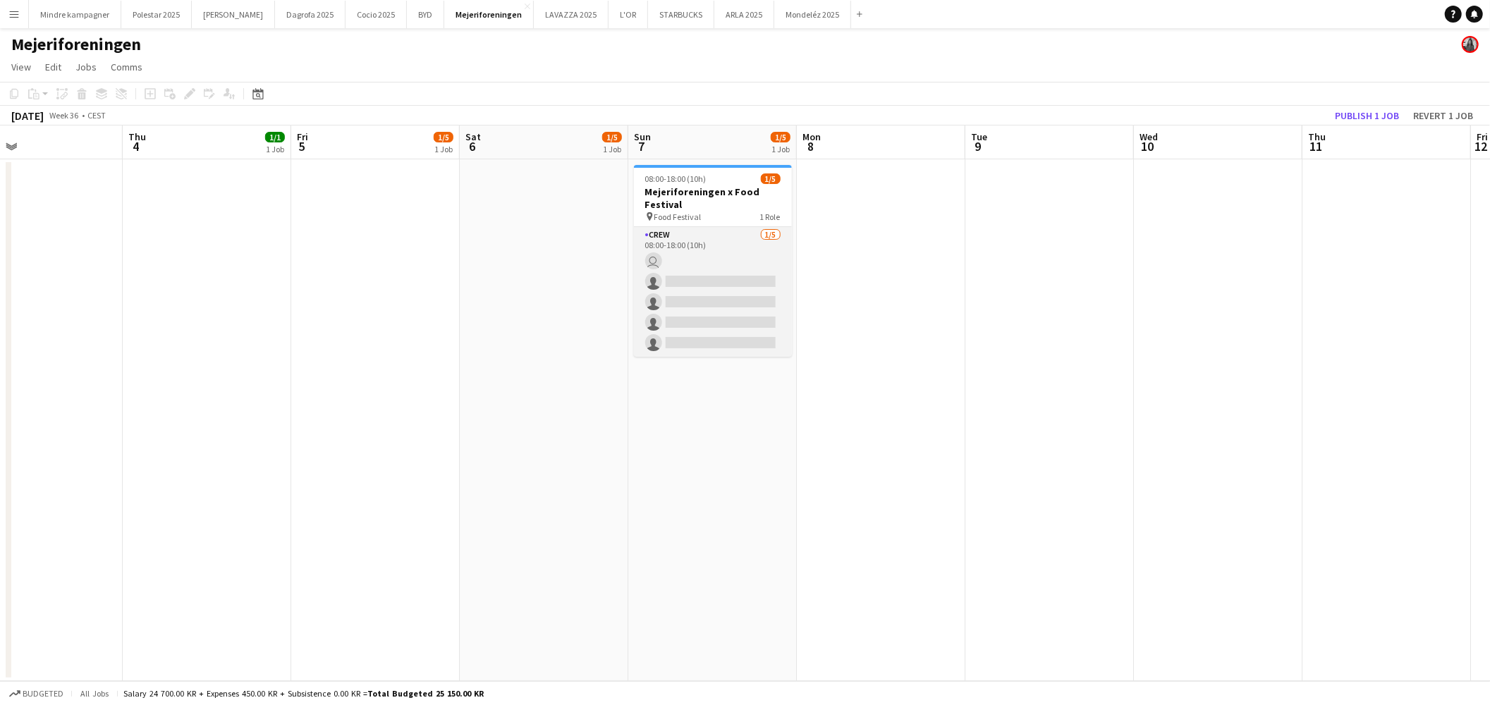
click at [731, 274] on app-card-role "Crew 1/5 08:00-18:00 (10h) user single-neutral-actions single-neutral-actions s…" at bounding box center [713, 292] width 158 height 130
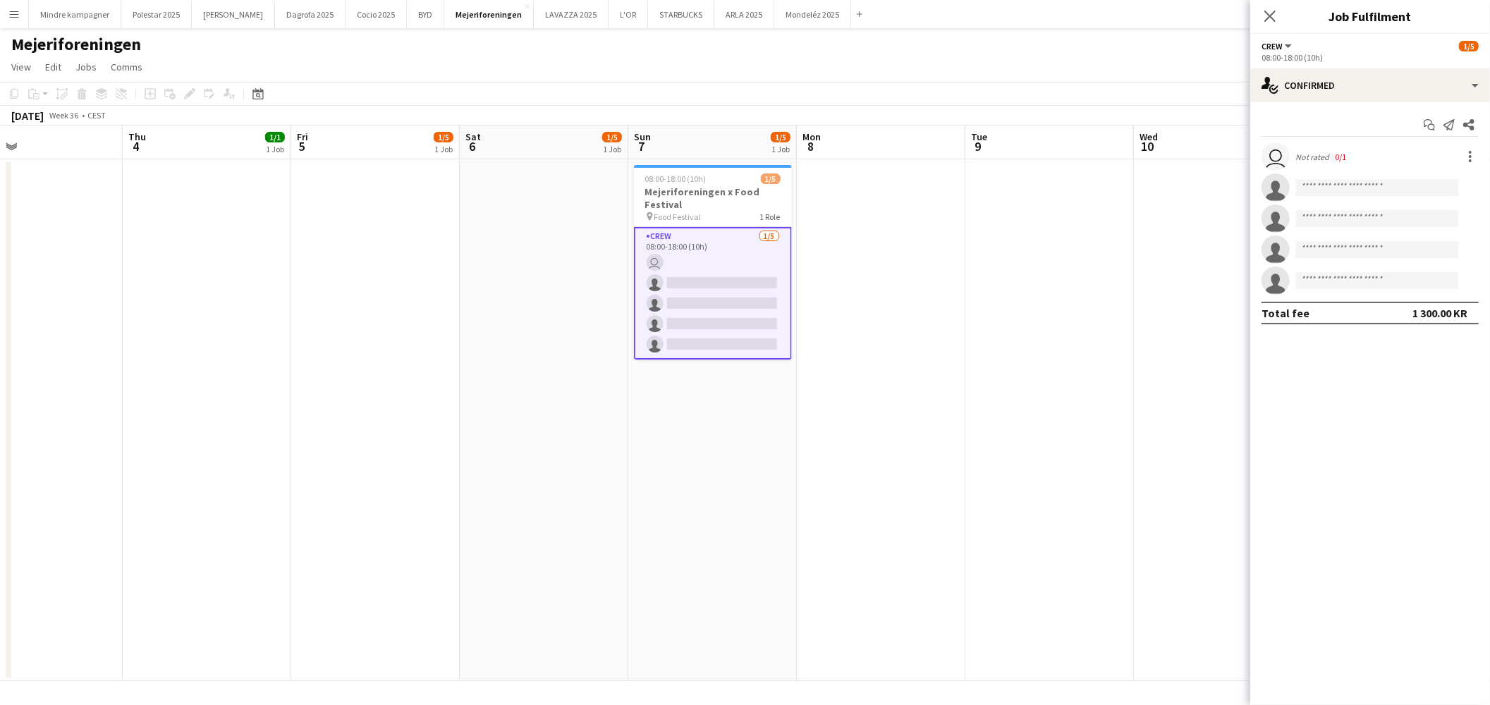
click at [1195, 228] on app-date-cell at bounding box center [1218, 420] width 169 height 522
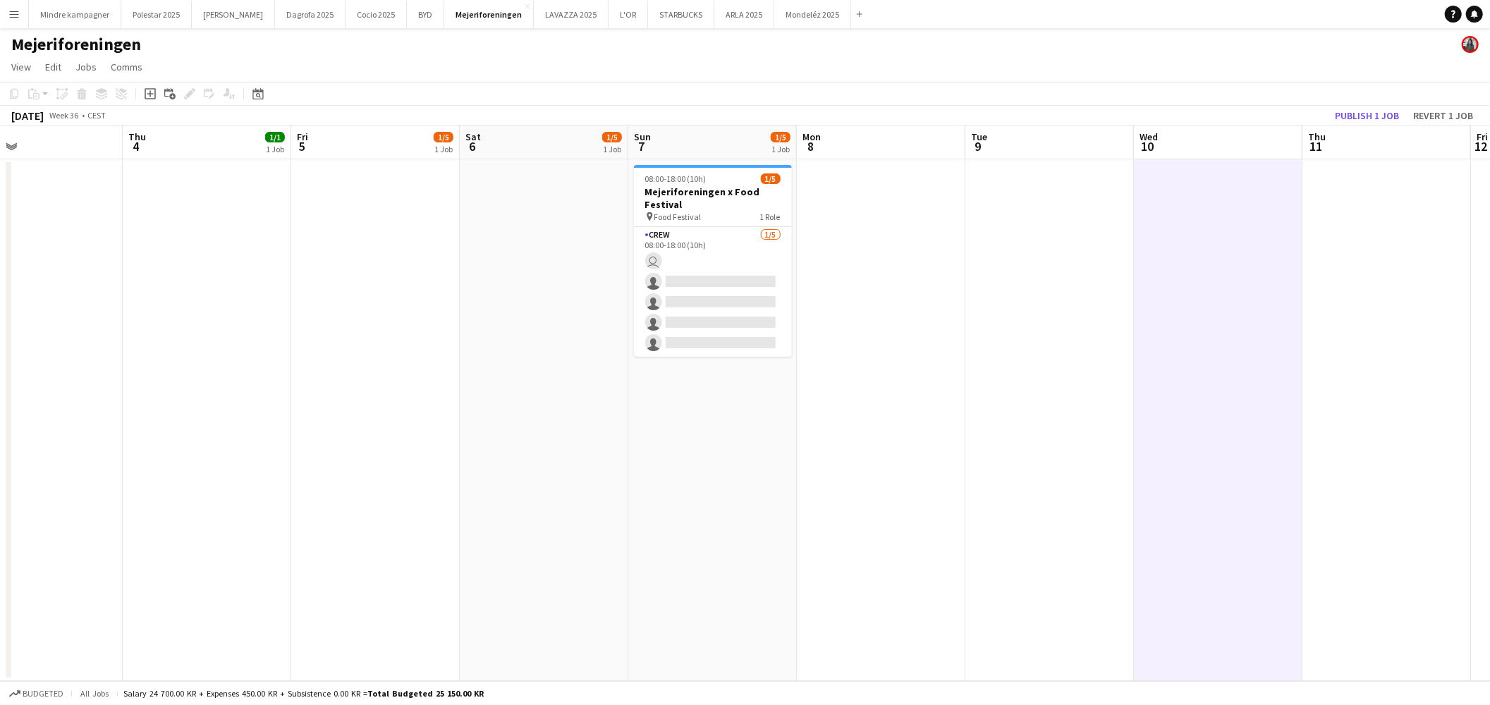
scroll to position [0, 443]
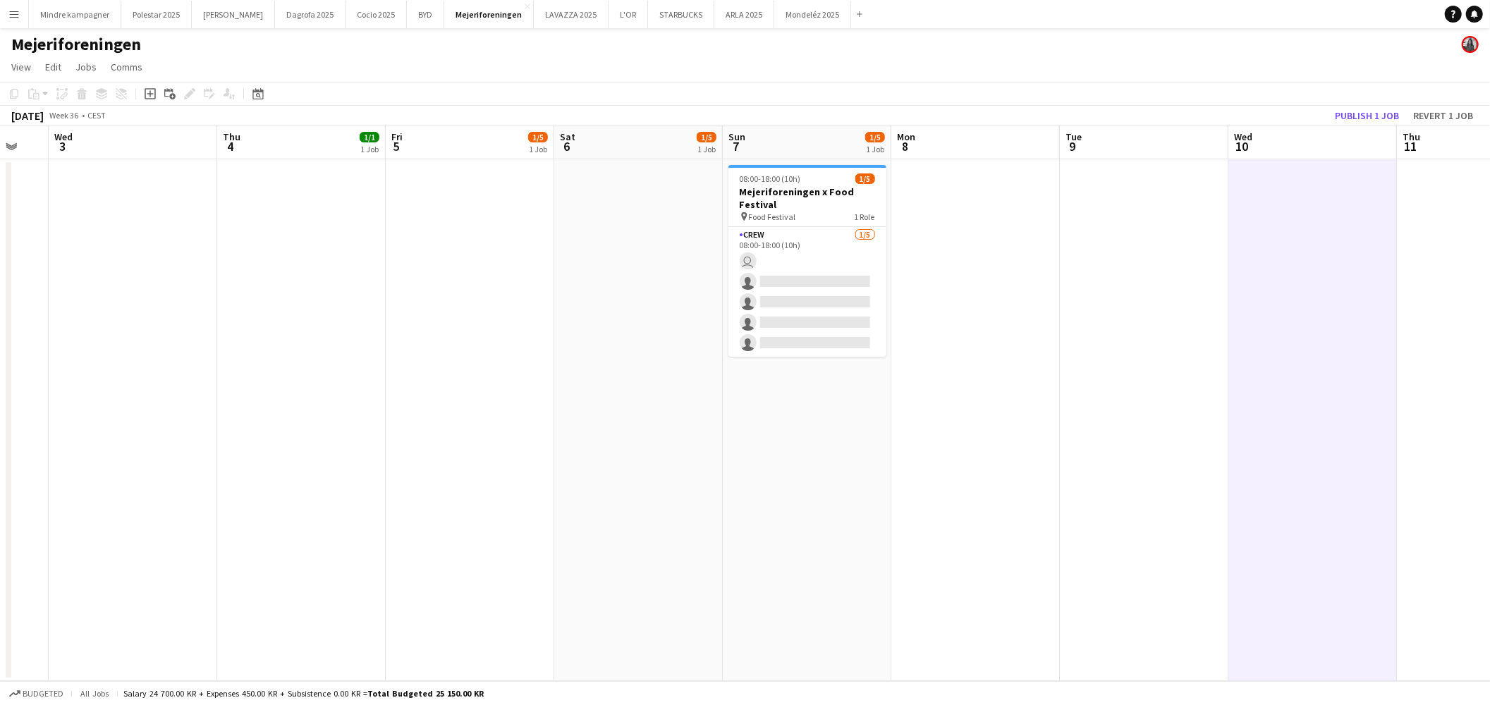
drag, startPoint x: 827, startPoint y: 326, endPoint x: 934, endPoint y: 332, distance: 107.4
click at [934, 332] on app-calendar-viewport "Sun 31 Mon 1 Tue 2 Wed 3 Thu 4 1/1 1 Job Fri 5 1/5 1 Job Sat 6 1/5 1 Job Sun 7 …" at bounding box center [745, 404] width 1490 height 556
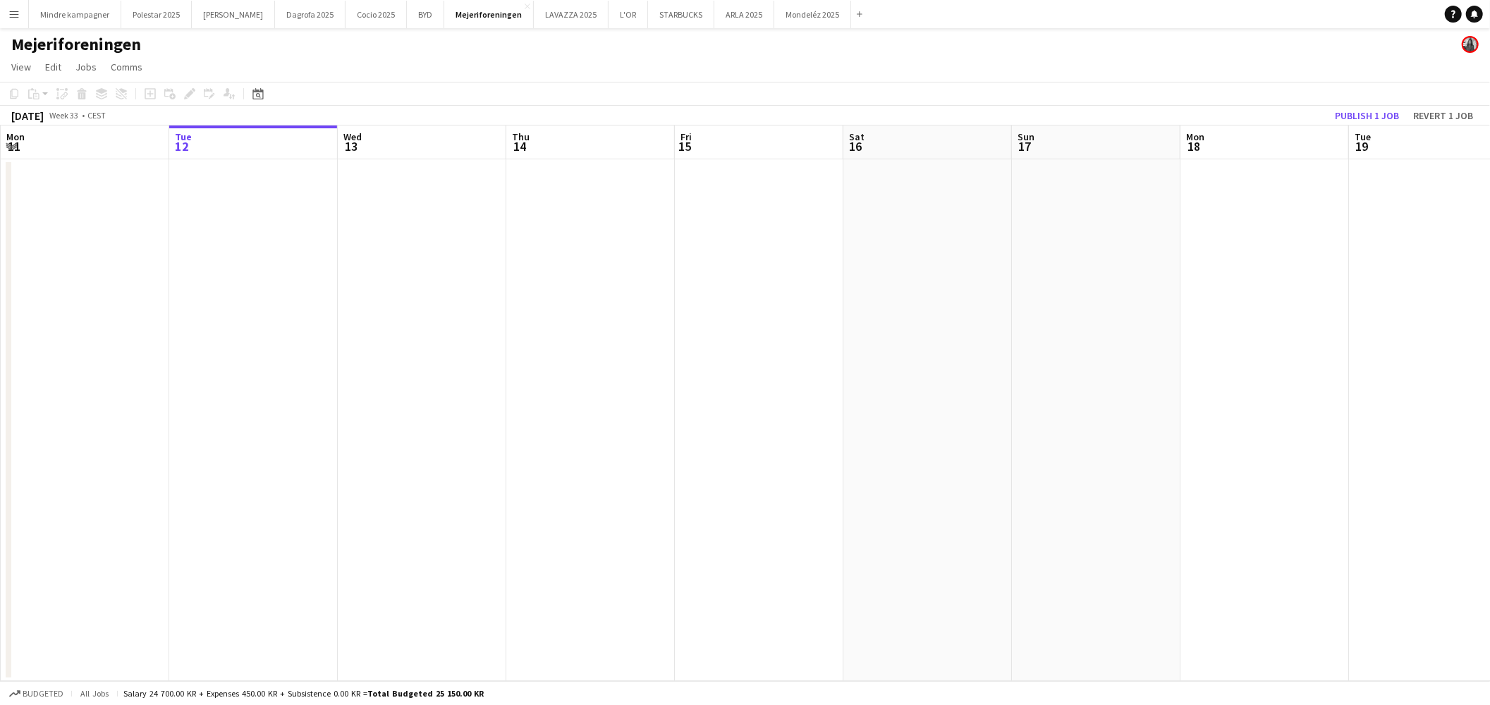
drag, startPoint x: 508, startPoint y: 422, endPoint x: 456, endPoint y: 420, distance: 52.9
click at [341, 442] on app-calendar-viewport "Sat 9 Sun 10 Mon 11 Tue 12 Wed 13 Thu 14 Fri 15 Sat 16 Sun 17 Mon 18 Tue 19 Wed…" at bounding box center [745, 404] width 1490 height 556
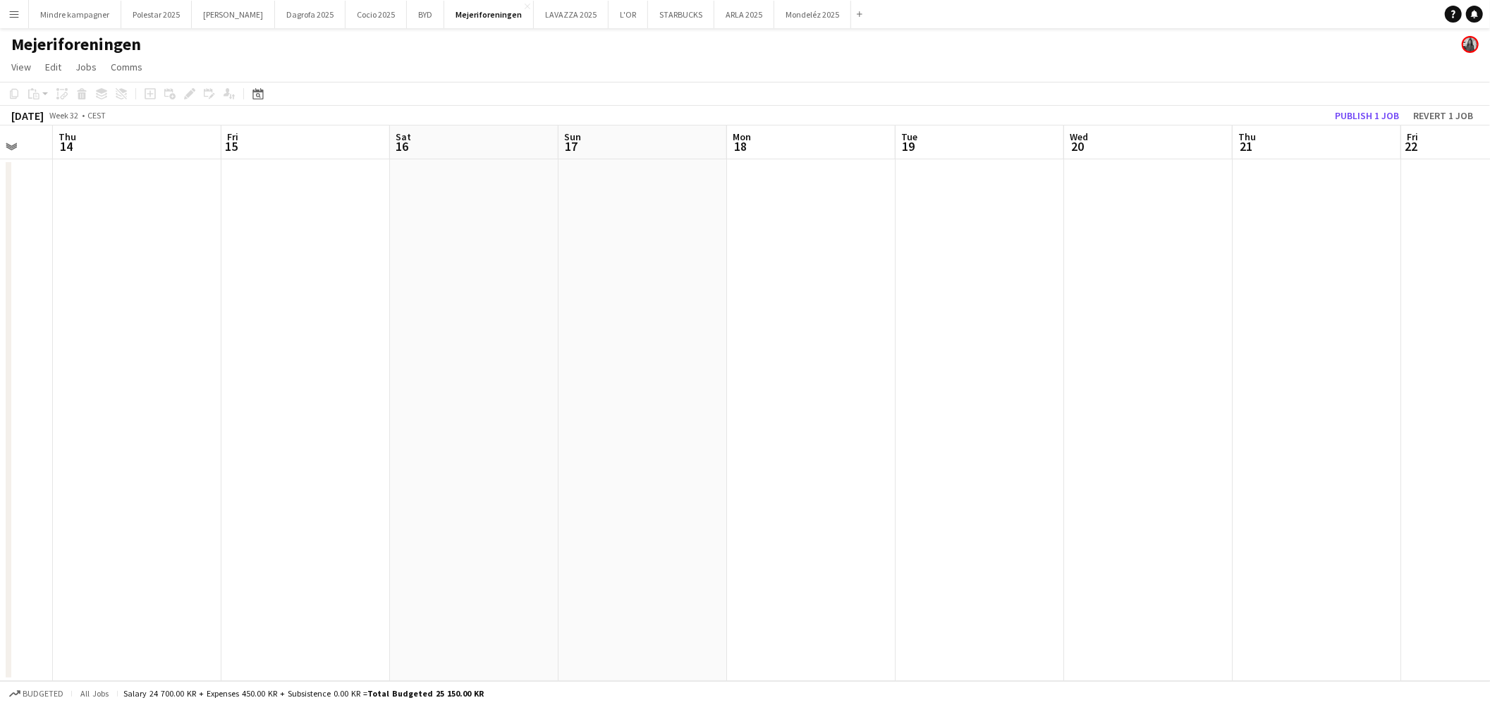
drag, startPoint x: 865, startPoint y: 399, endPoint x: 315, endPoint y: 420, distance: 549.8
click at [324, 427] on app-calendar-viewport "Mon 11 Tue 12 Wed 13 Thu 14 Fri 15 Sat 16 Sun 17 Mon 18 Tue 19 Wed 20 Thu 21 Fr…" at bounding box center [745, 404] width 1490 height 556
drag, startPoint x: 929, startPoint y: 365, endPoint x: 575, endPoint y: 389, distance: 354.9
click at [585, 389] on app-calendar-viewport "Sat 16 Sun 17 Mon 18 Tue 19 Wed 20 Thu 21 Fri 22 Sat 23 Sun 24 Mon 25 Tue 26 We…" at bounding box center [745, 404] width 1490 height 556
drag, startPoint x: 1244, startPoint y: 328, endPoint x: 597, endPoint y: 398, distance: 651.2
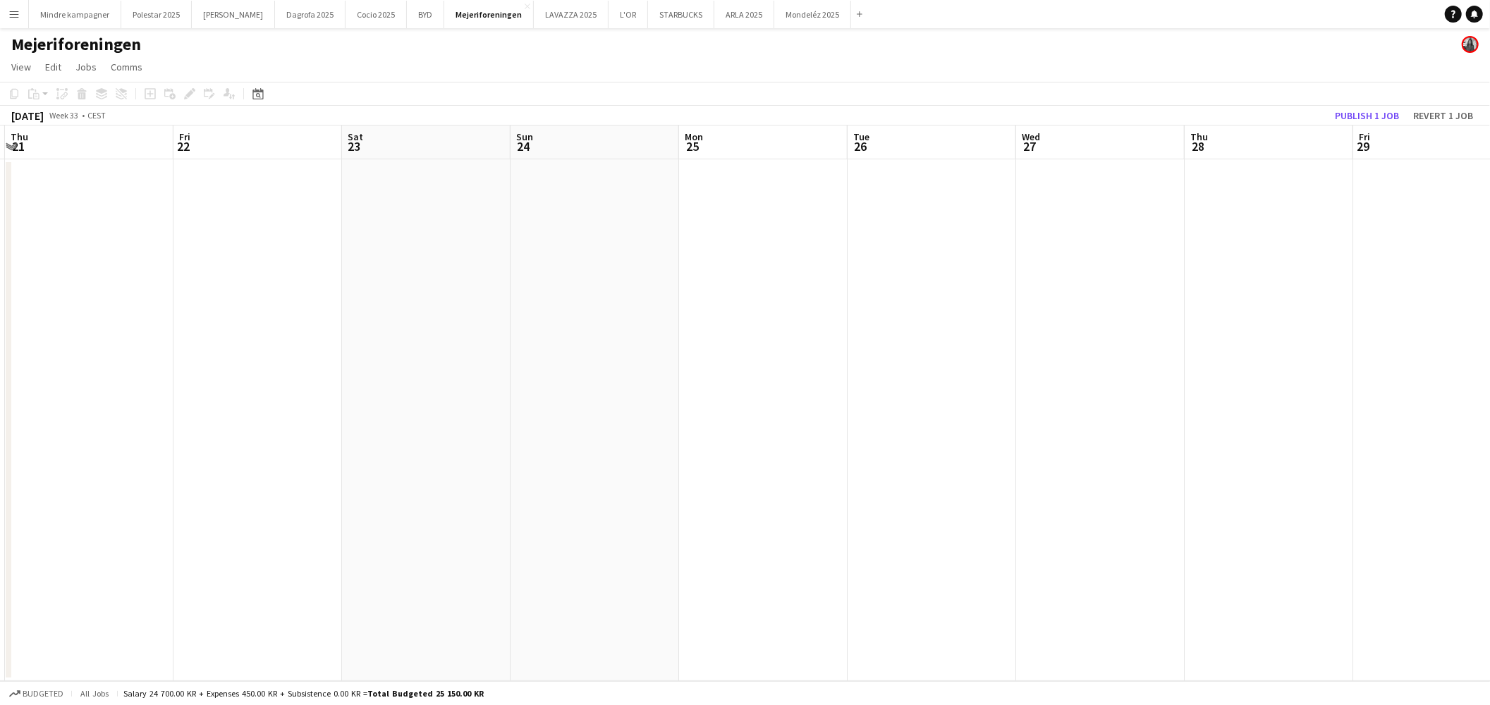
click at [597, 398] on app-calendar-viewport "Mon 18 Tue 19 Wed 20 Thu 21 Fri 22 Sat 23 Sun 24 Mon 25 Tue 26 Wed 27 Thu 28 Fr…" at bounding box center [745, 404] width 1490 height 556
click at [494, 413] on app-calendar-viewport "Fri 22 Sat 23 Sun 24 Mon 25 Tue 26 Wed 27 Thu 28 Fri 29 Sat 30 Sun 31 Mon 1 Tue…" at bounding box center [745, 404] width 1490 height 556
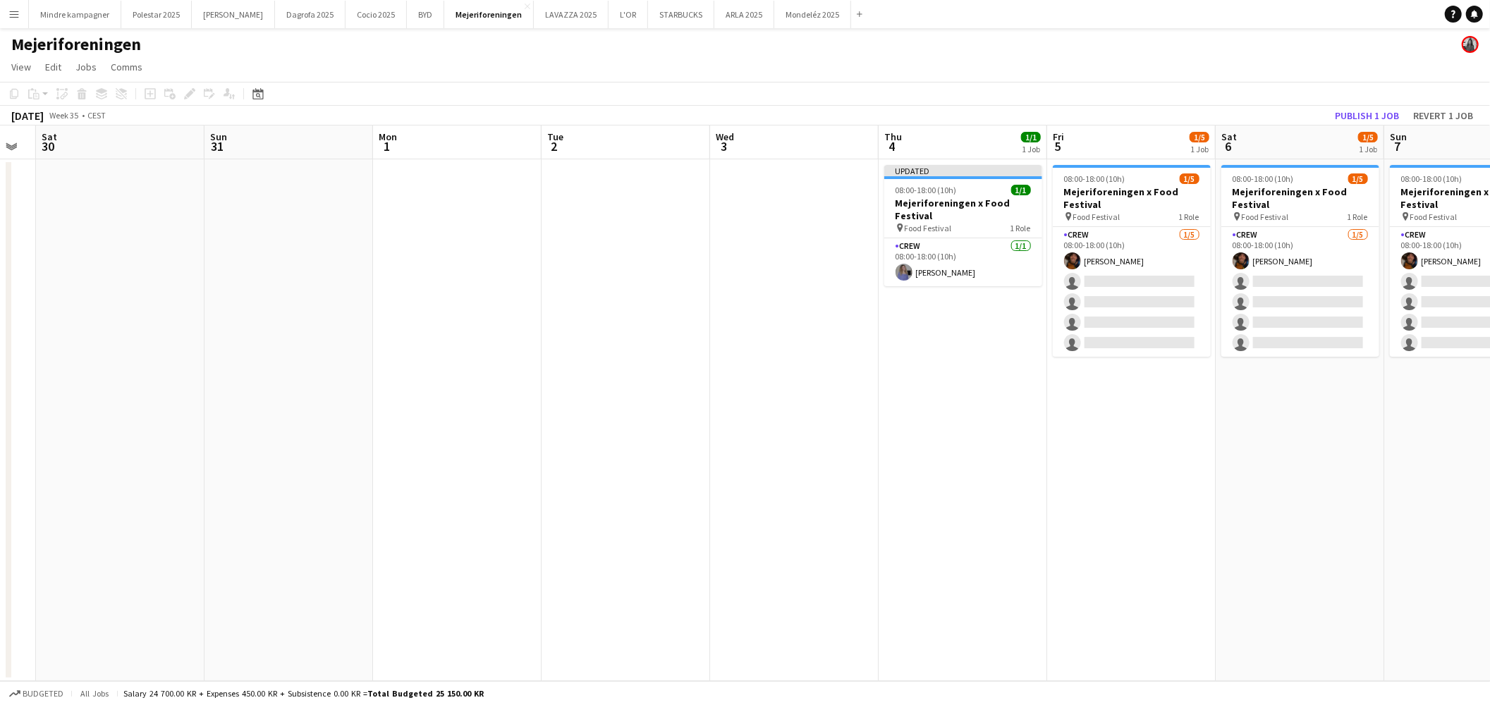
drag, startPoint x: 390, startPoint y: 440, endPoint x: 220, endPoint y: 449, distance: 170.2
click at [220, 449] on app-calendar-viewport "Wed 27 Thu 28 Fri 29 Sat 30 Sun 31 Mon 1 Tue 2 Wed 3 Thu 4 1/1 1 Job Fri 5 1/5 …" at bounding box center [745, 404] width 1490 height 556
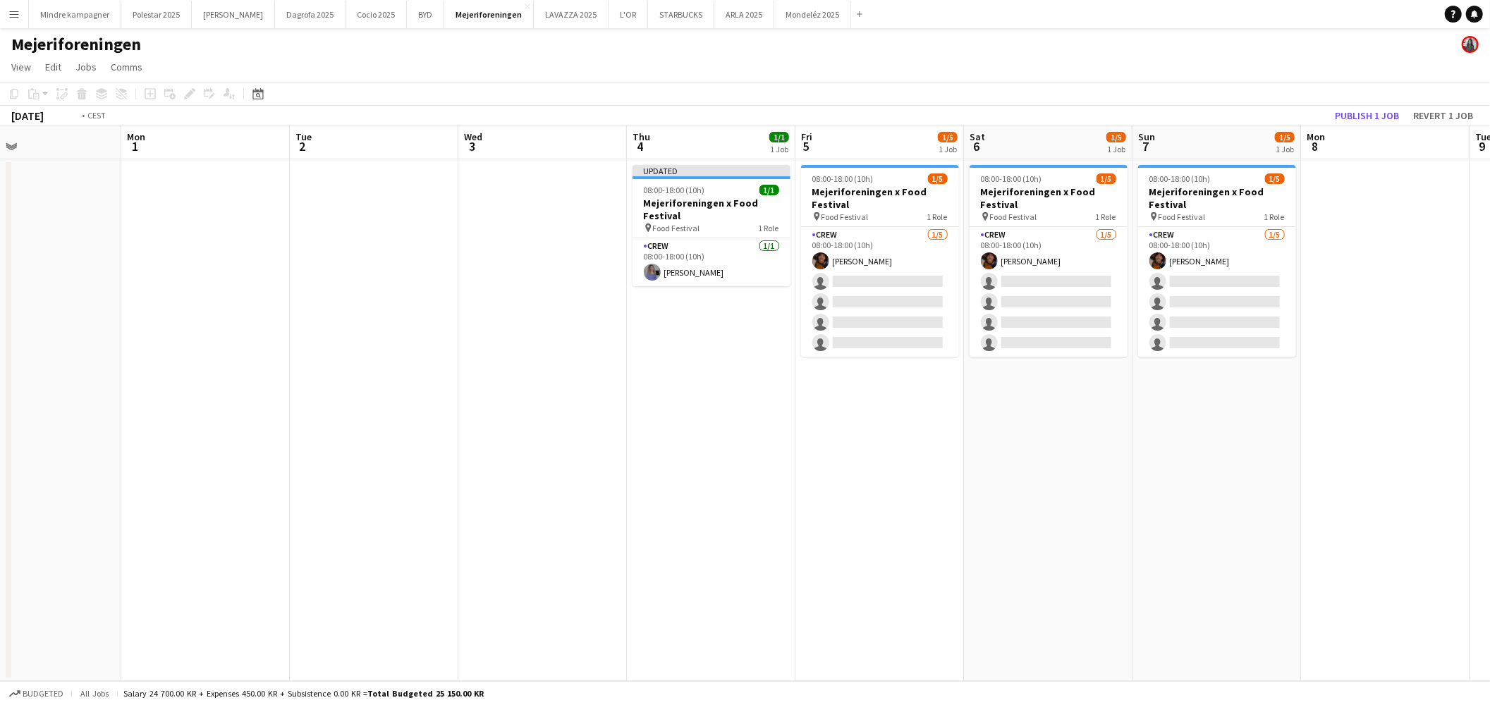
drag, startPoint x: 1003, startPoint y: 491, endPoint x: 594, endPoint y: 529, distance: 410.1
click at [594, 527] on app-calendar-viewport "Thu 28 Fri 29 Sat 30 Sun 31 Mon 1 Tue 2 Wed 3 Thu 4 1/1 1 Job Fri 5 1/5 1 Job S…" at bounding box center [745, 404] width 1490 height 556
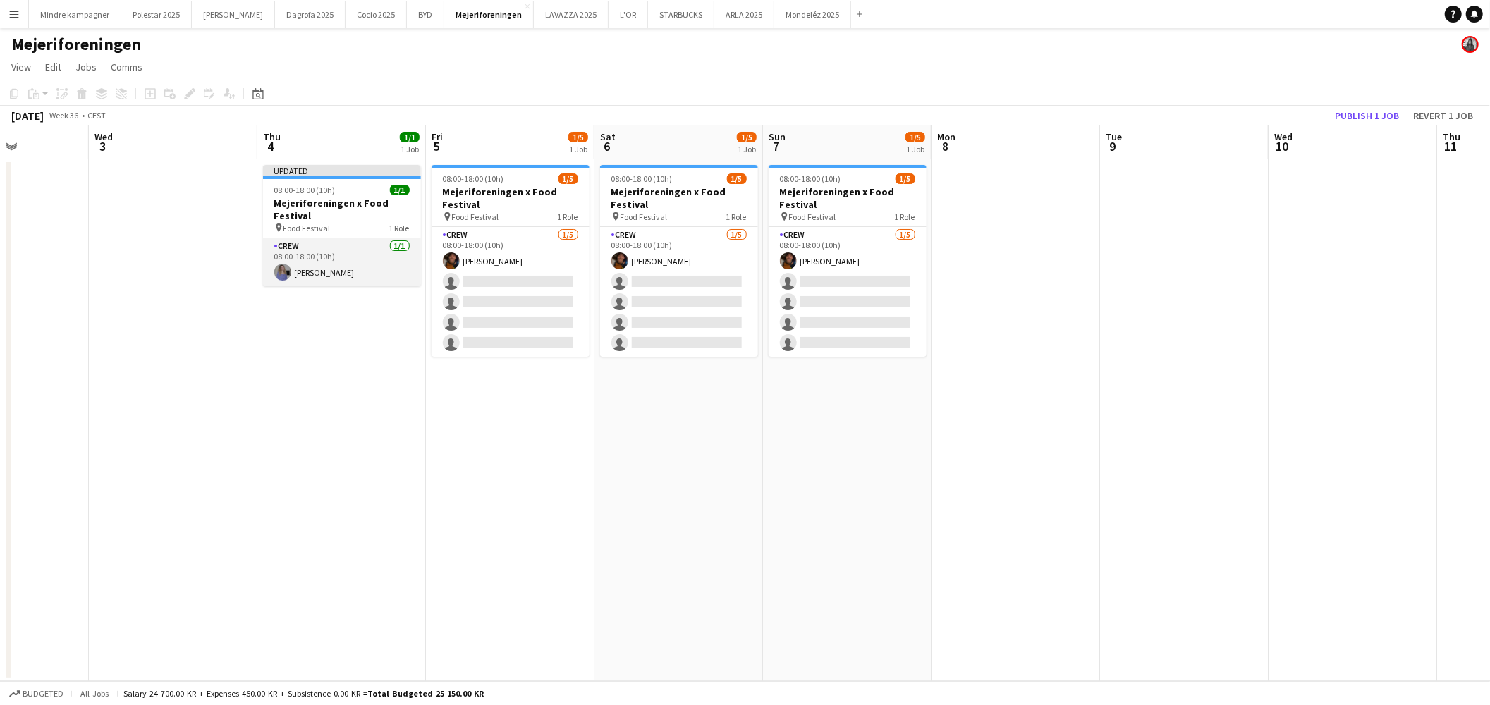
click at [362, 257] on app-card-role "Crew 1/1 08:00-18:00 (10h) Astrid Novrup Nørgaard" at bounding box center [342, 262] width 158 height 48
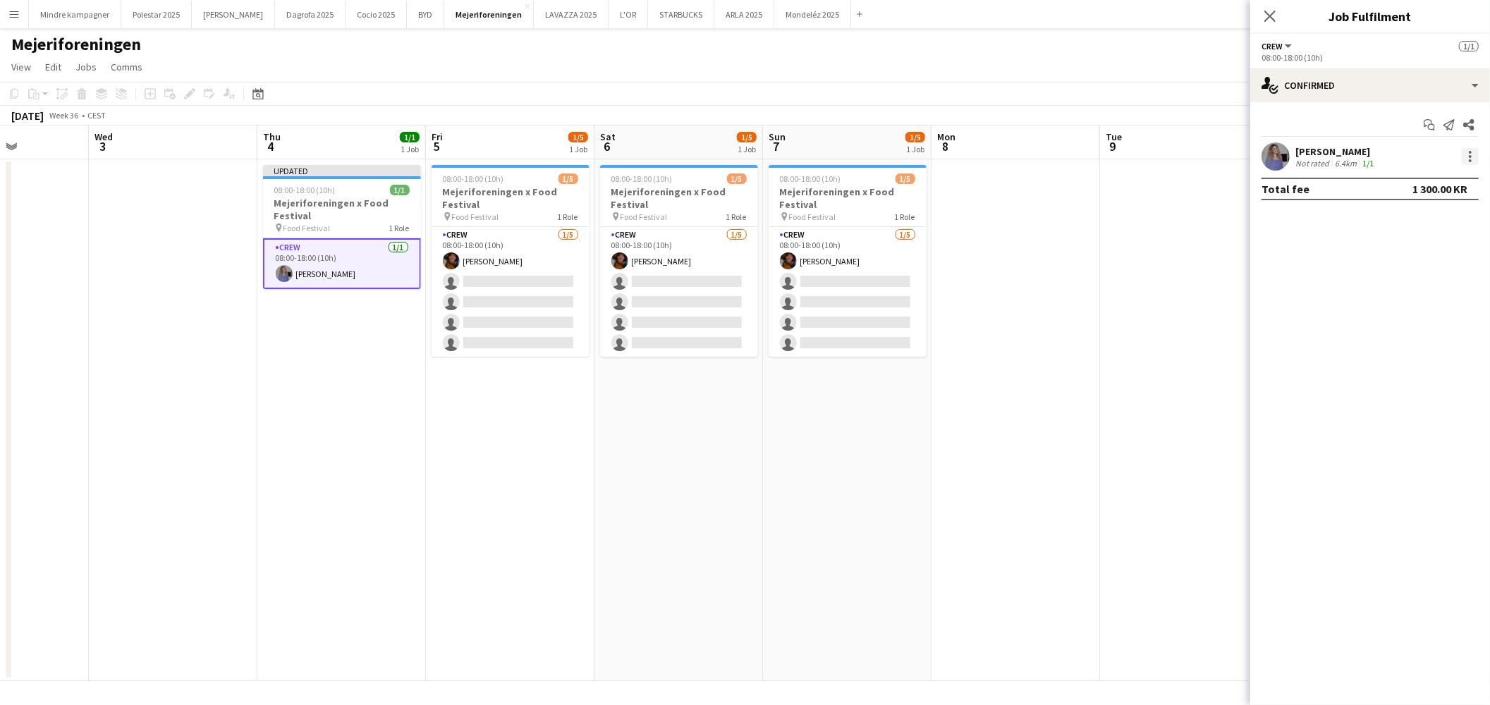
click at [1465, 155] on div at bounding box center [1470, 156] width 17 height 17
click at [1423, 318] on span "Remove" at bounding box center [1424, 318] width 87 height 13
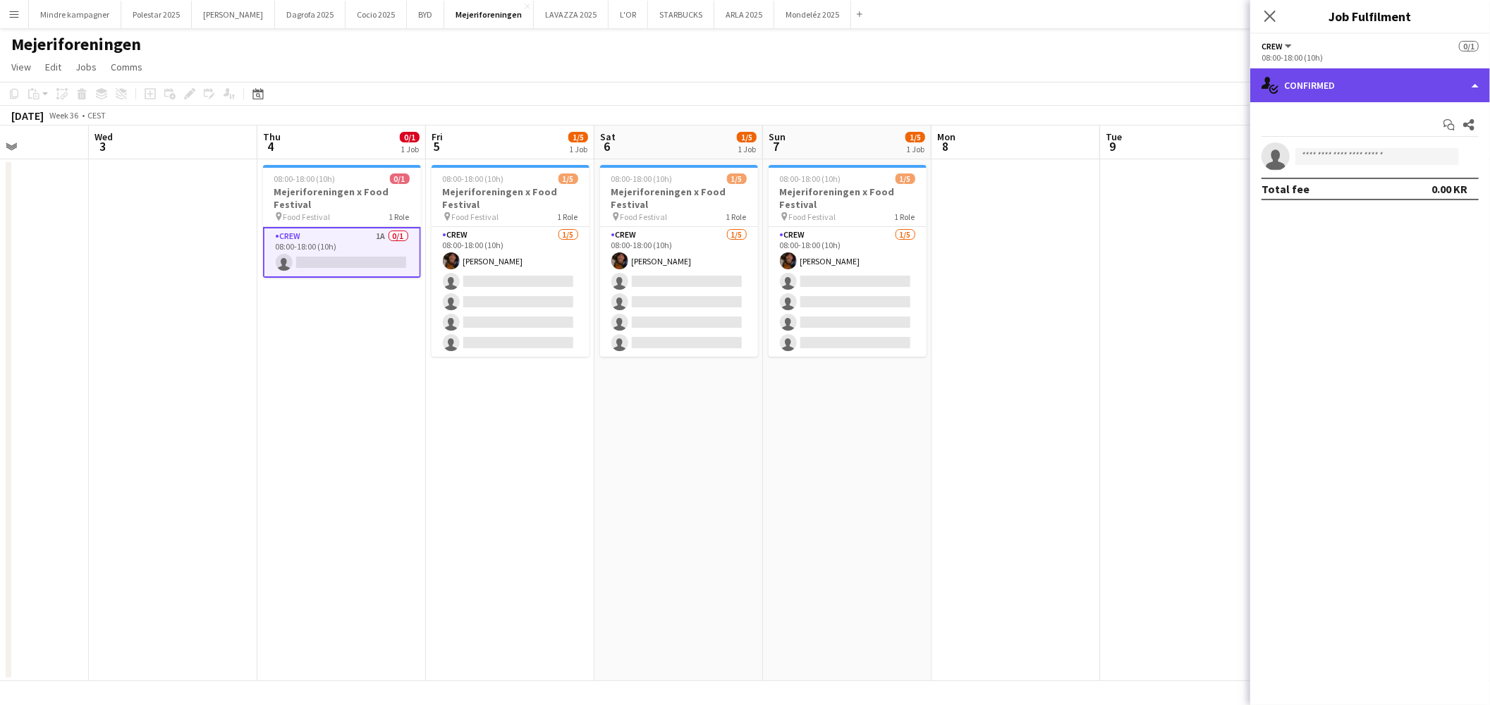
click at [1331, 94] on div "single-neutral-actions-check-2 Confirmed" at bounding box center [1370, 85] width 240 height 34
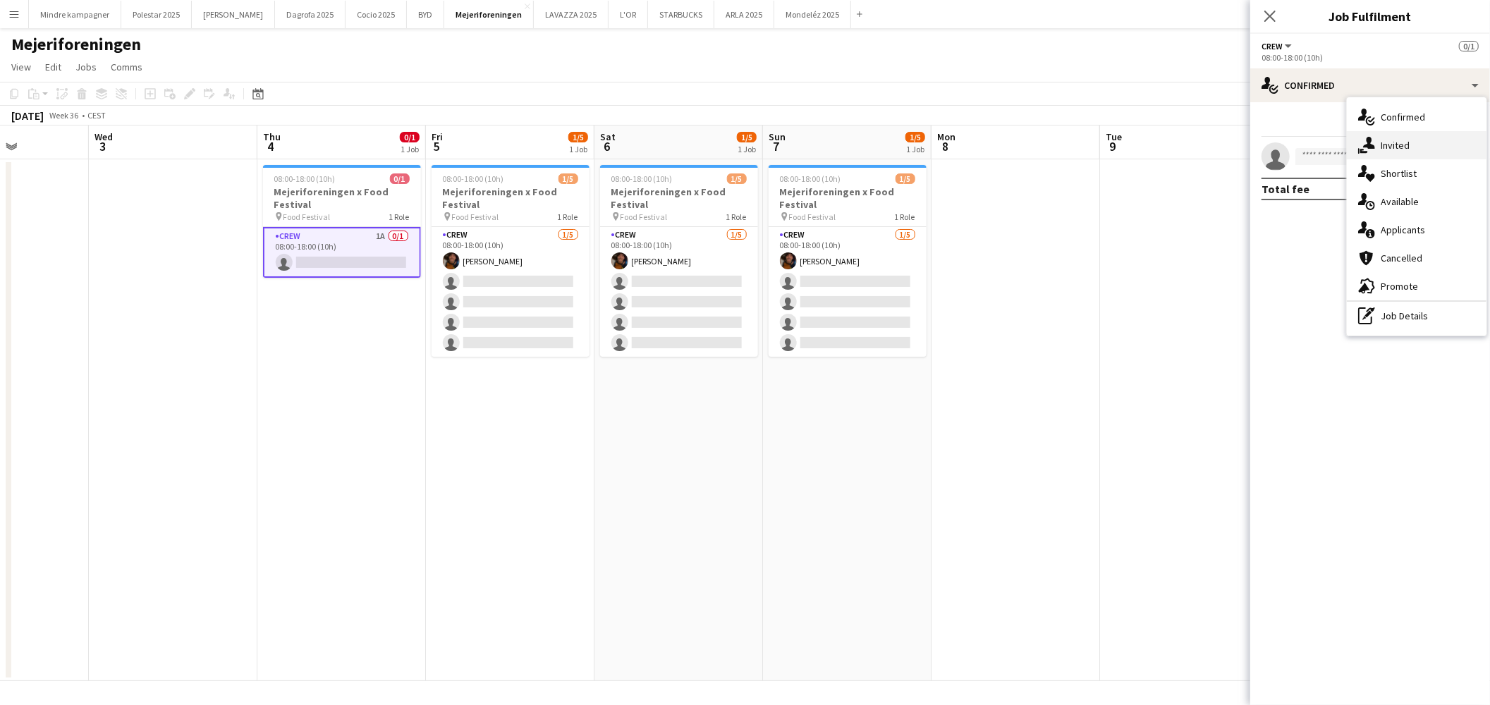
click at [1380, 142] on div "single-neutral-actions-share-1 Invited" at bounding box center [1417, 145] width 140 height 28
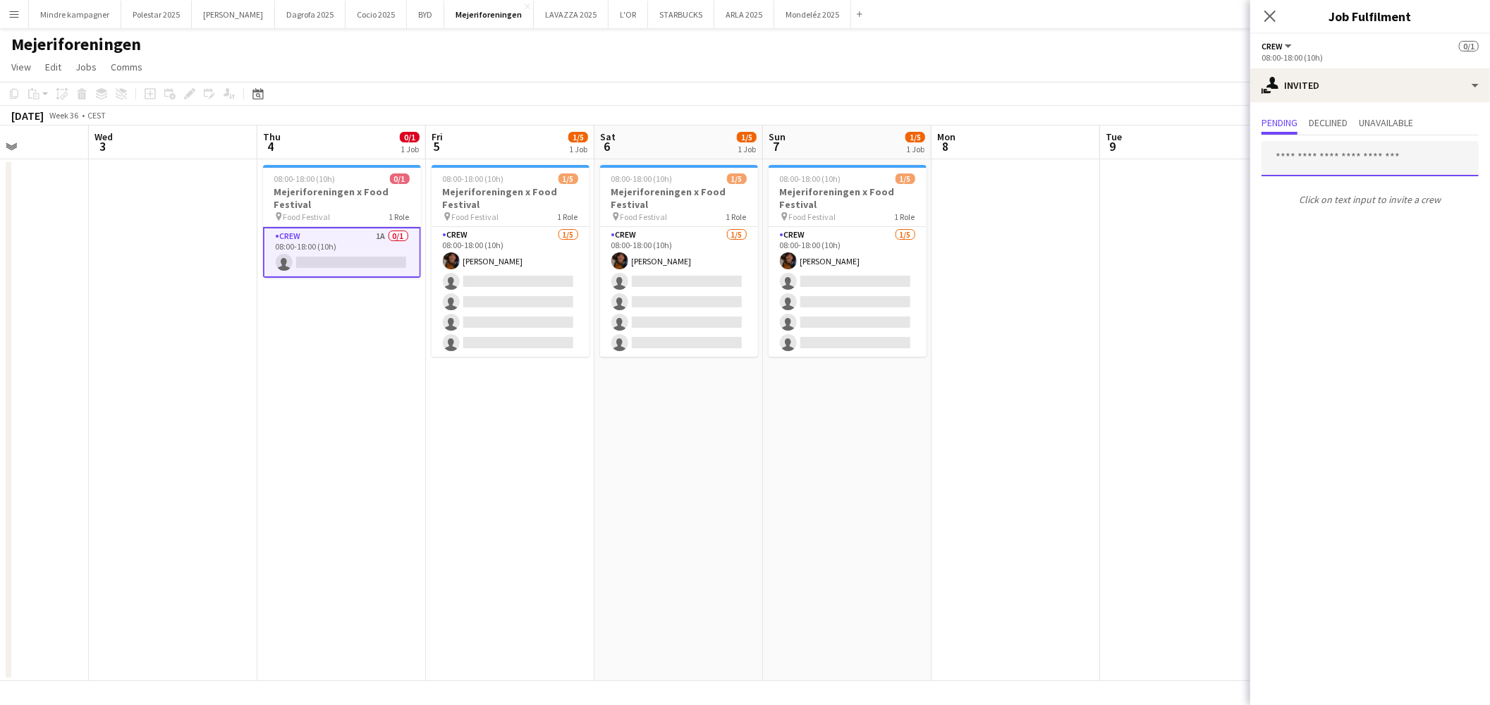
click at [1342, 159] on input "text" at bounding box center [1370, 158] width 217 height 35
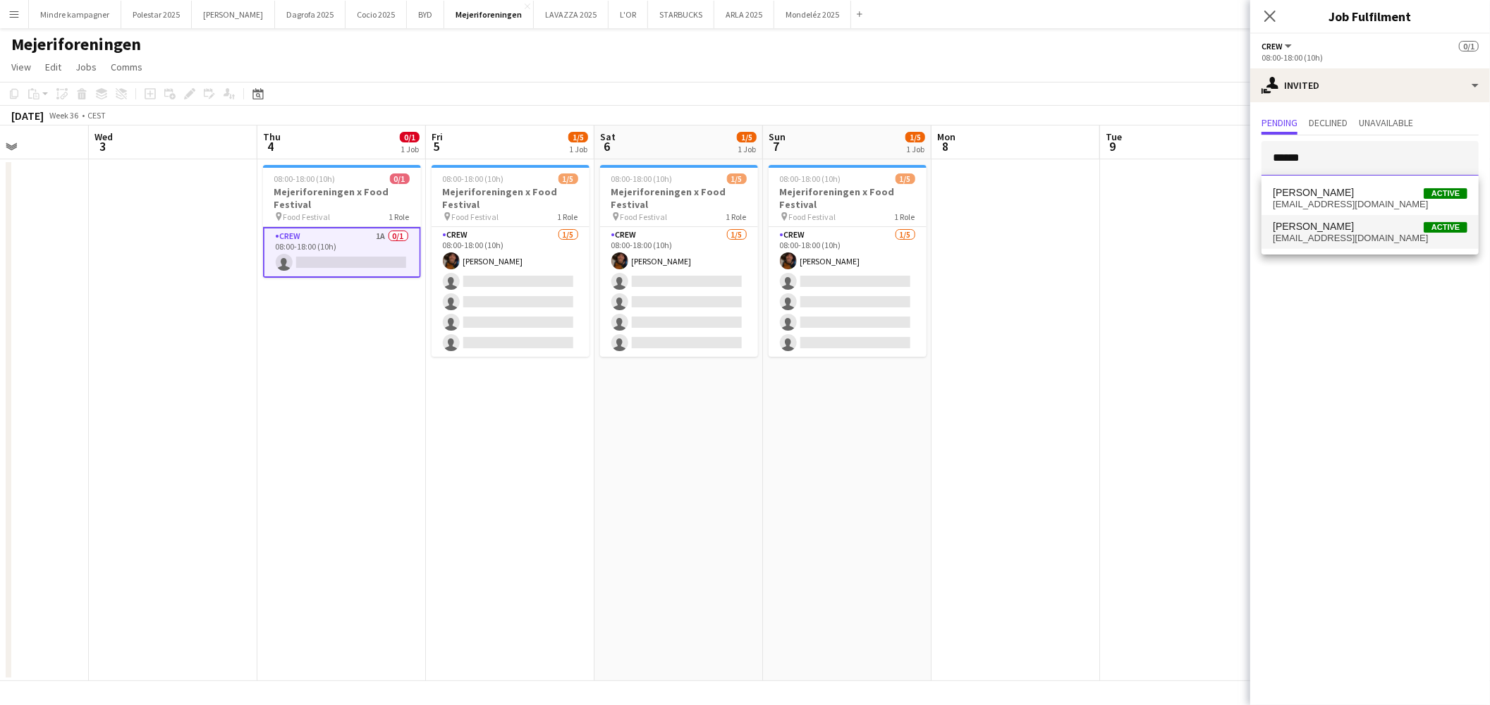
type input "******"
click at [1334, 233] on span "astnon@gmail.com" at bounding box center [1370, 238] width 195 height 11
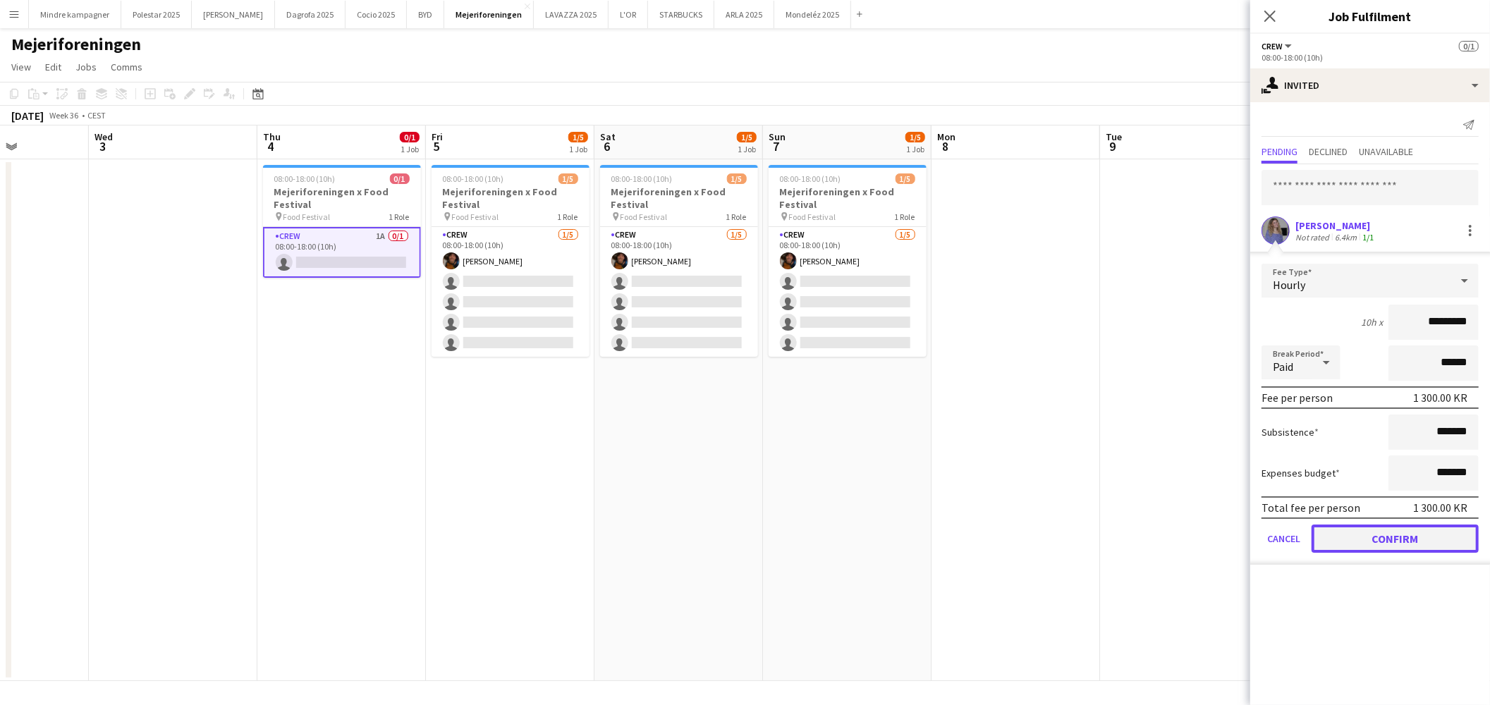
click at [1436, 536] on button "Confirm" at bounding box center [1395, 539] width 167 height 28
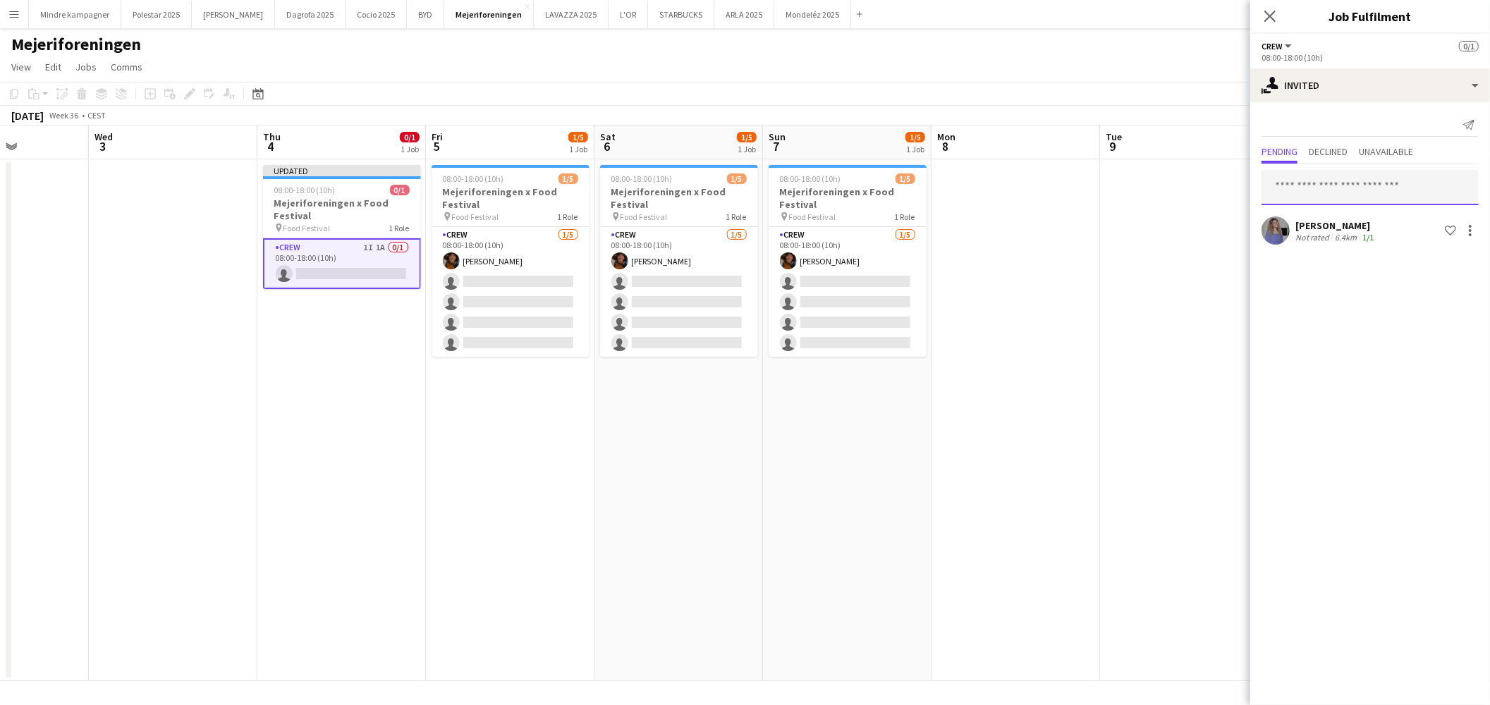
click at [1342, 188] on input "text" at bounding box center [1370, 187] width 217 height 35
type input "*****"
click at [1319, 219] on span "[PERSON_NAME]" at bounding box center [1313, 222] width 81 height 12
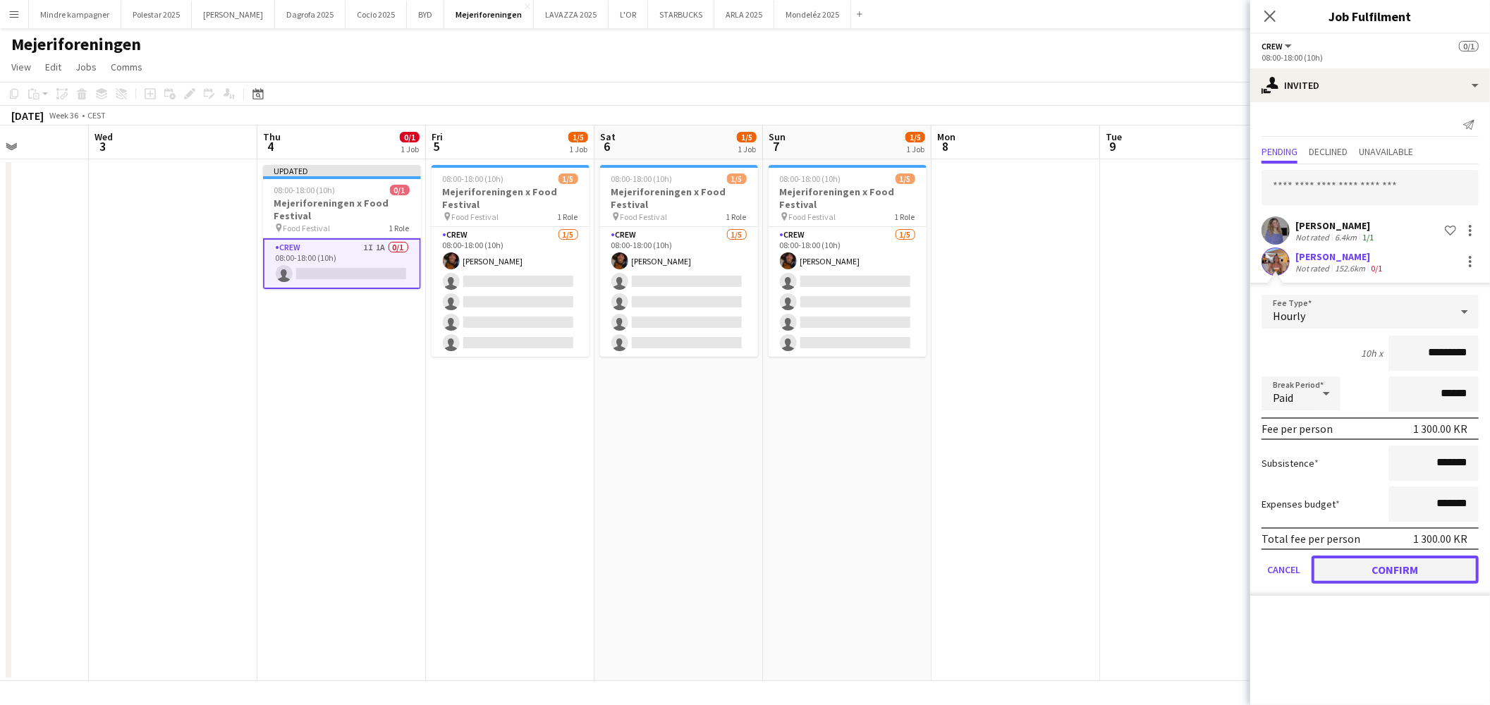
click at [1436, 559] on button "Confirm" at bounding box center [1395, 570] width 167 height 28
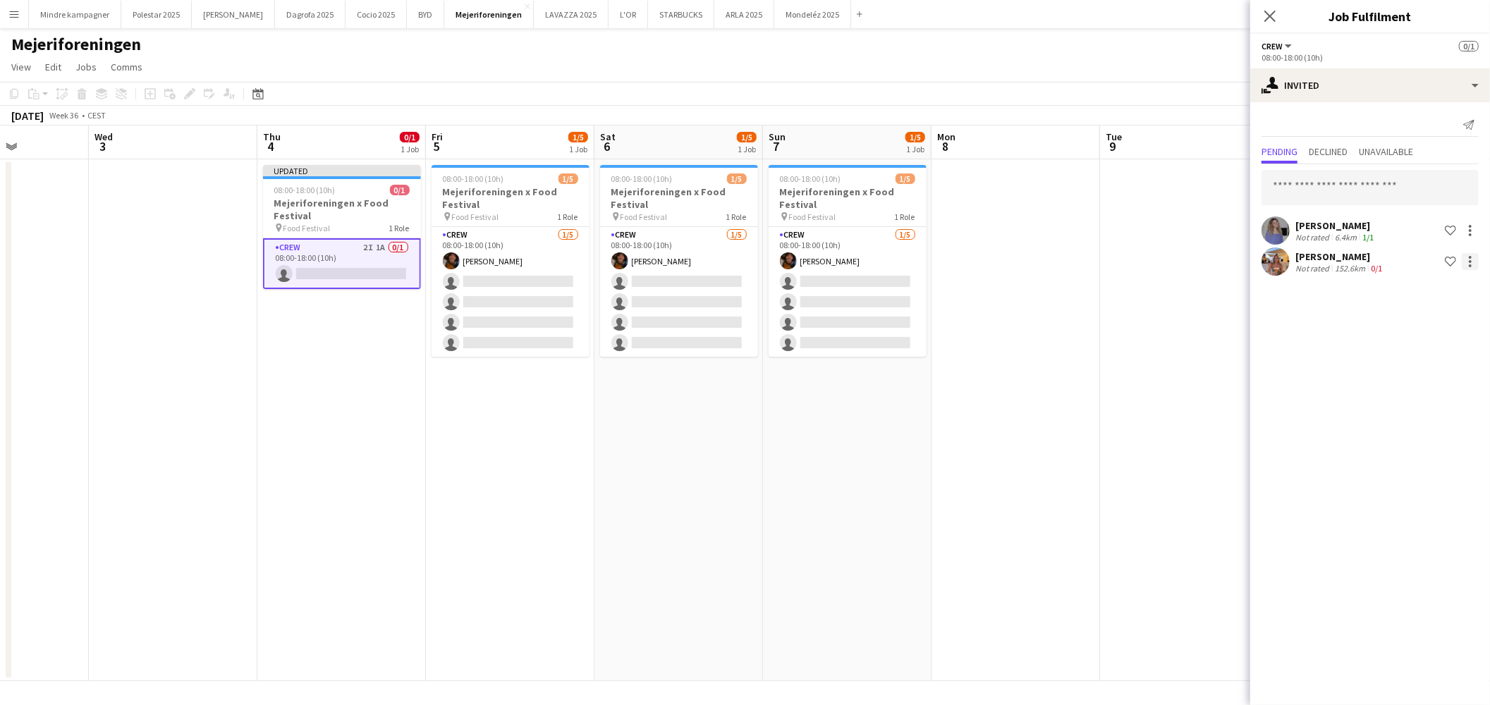
click at [1474, 261] on div at bounding box center [1470, 261] width 17 height 17
click at [1439, 389] on span "Cancel invitation" at bounding box center [1425, 388] width 83 height 12
click at [1343, 193] on input "text" at bounding box center [1370, 187] width 217 height 35
type input "*"
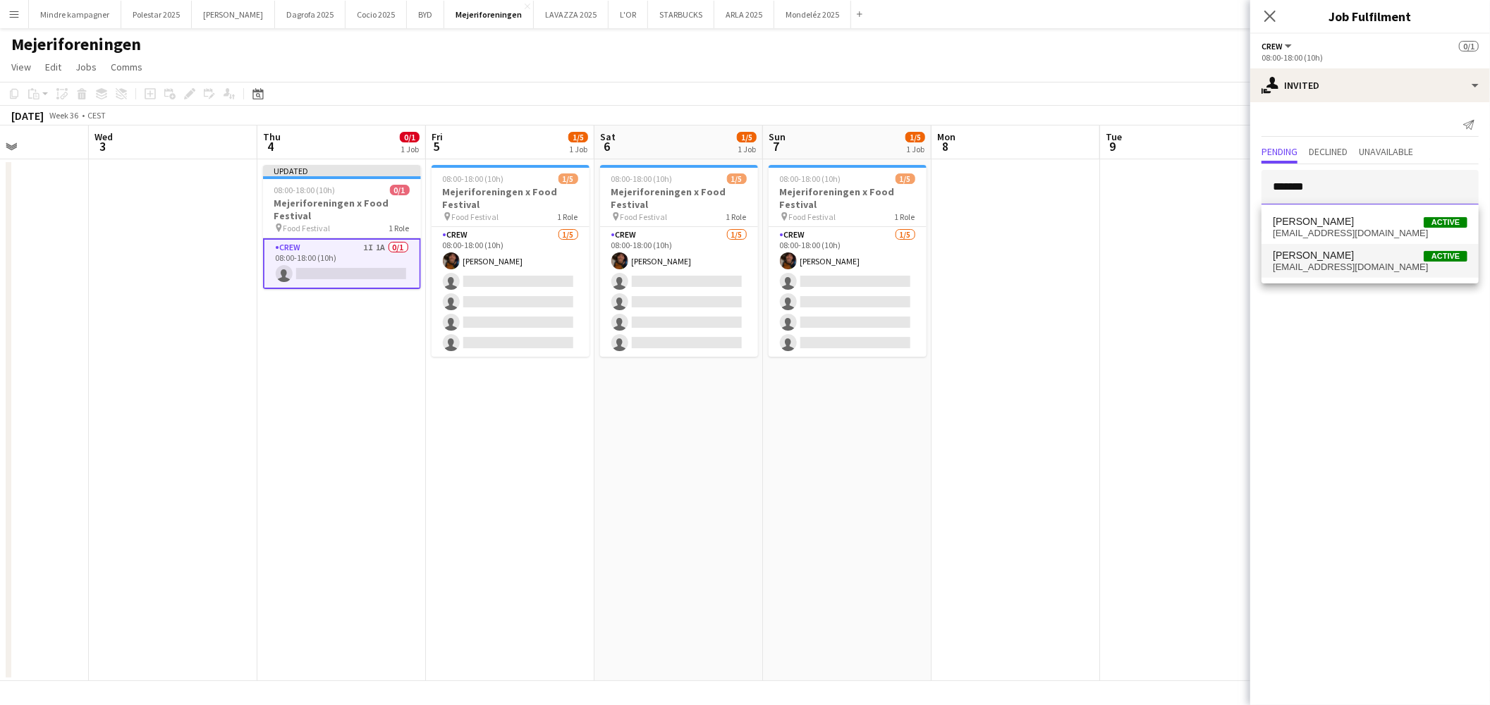
type input "*******"
click at [1331, 263] on span "johanneluna@gmail.com" at bounding box center [1370, 267] width 195 height 11
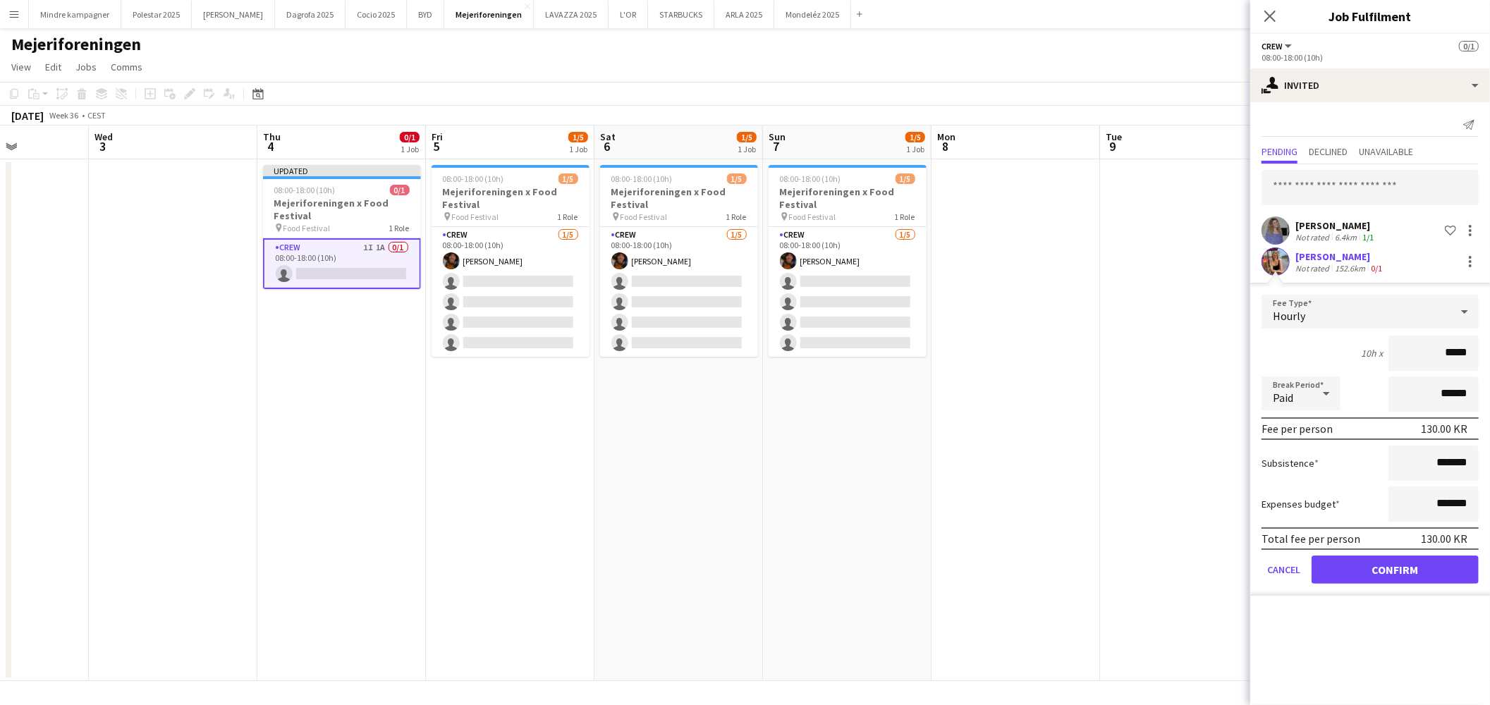
type input "****"
type input "******"
click at [1448, 573] on button "Confirm" at bounding box center [1395, 570] width 167 height 28
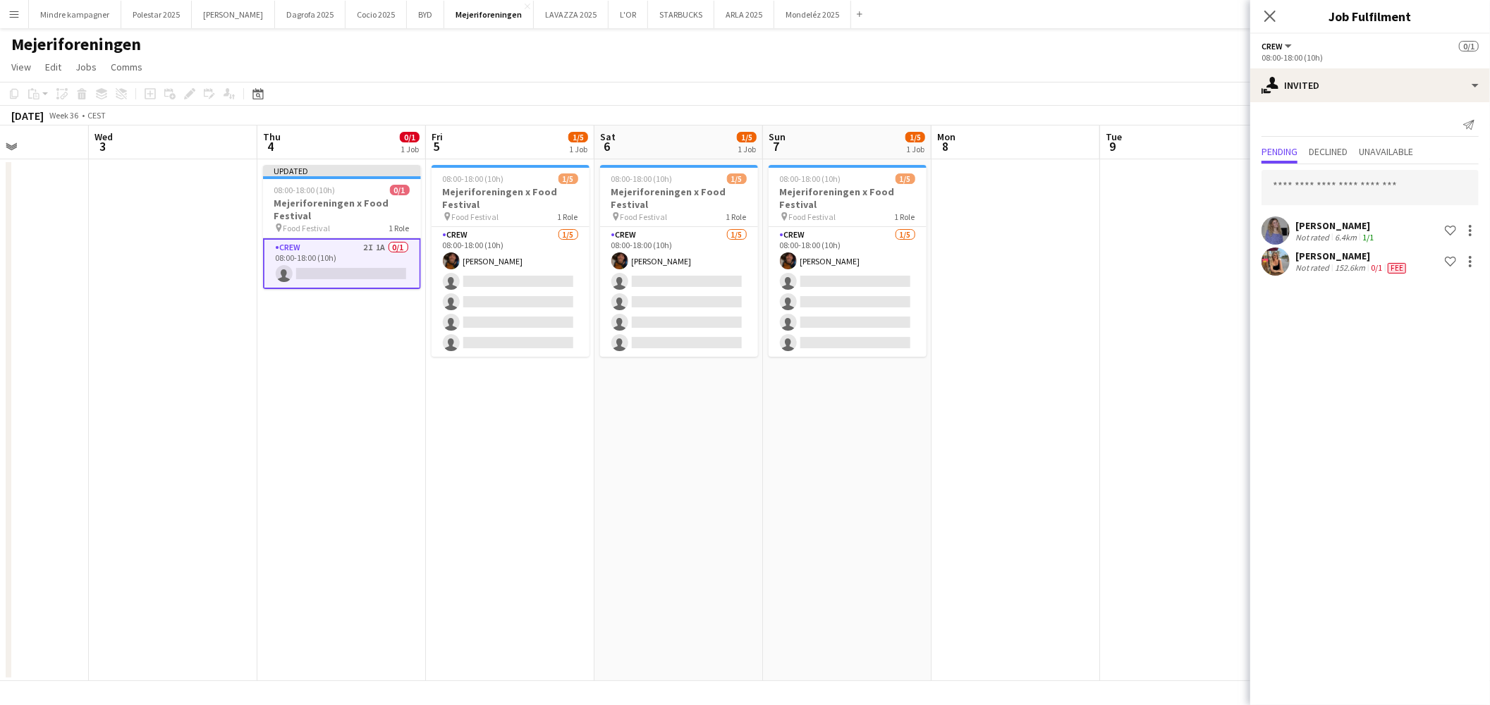
click at [1102, 438] on app-date-cell at bounding box center [1184, 420] width 169 height 522
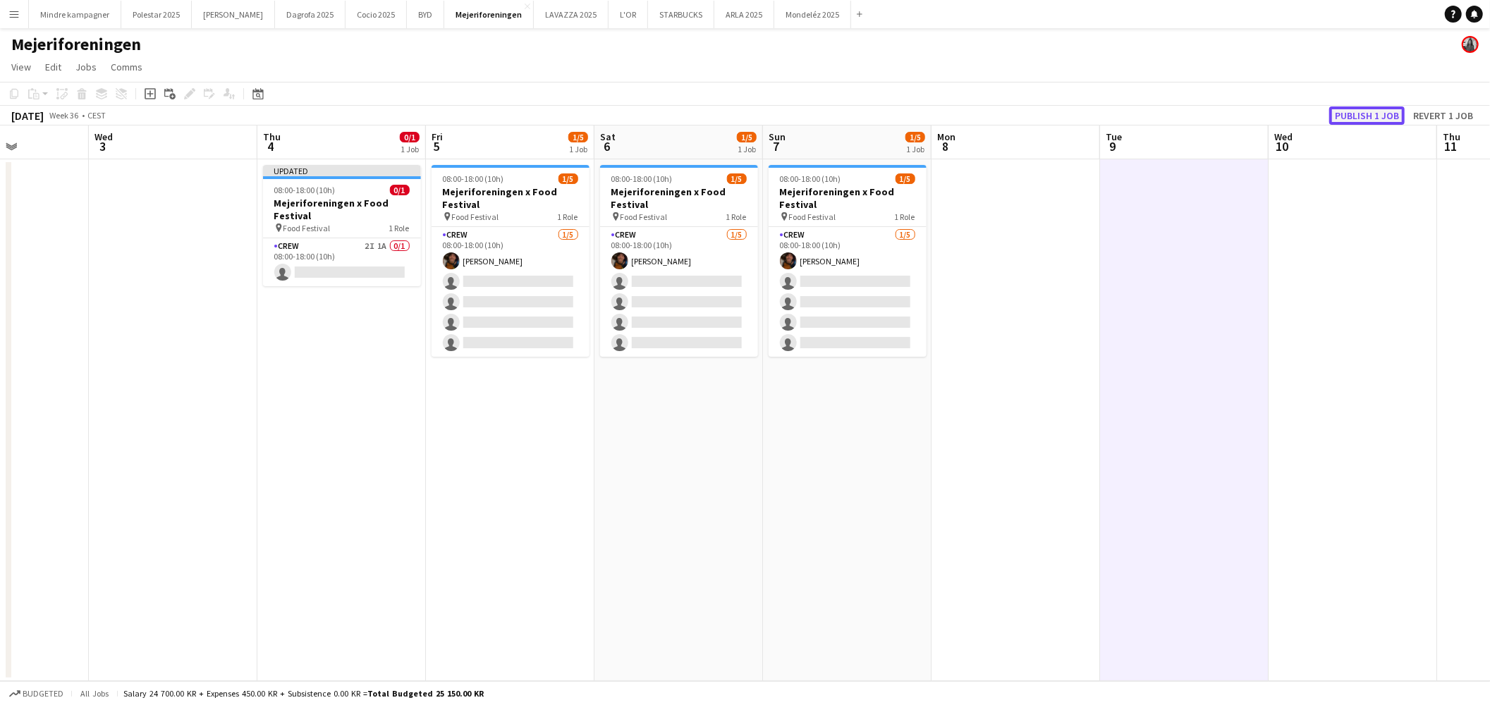
click at [1353, 111] on button "Publish 1 job" at bounding box center [1366, 115] width 75 height 18
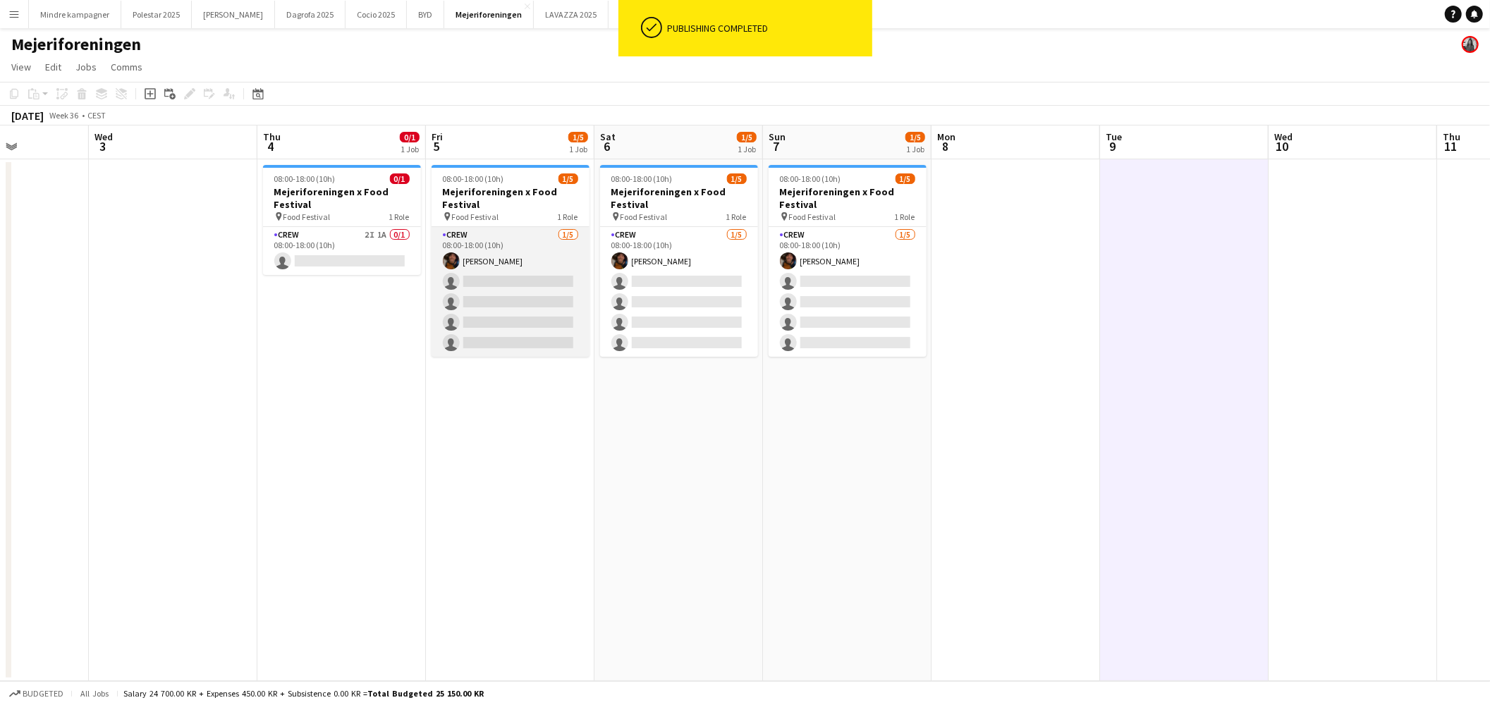
click at [534, 261] on app-card-role "Crew 1/5 08:00-18:00 (10h) Maximiliano Urrutia Boerci single-neutral-actions si…" at bounding box center [511, 292] width 158 height 130
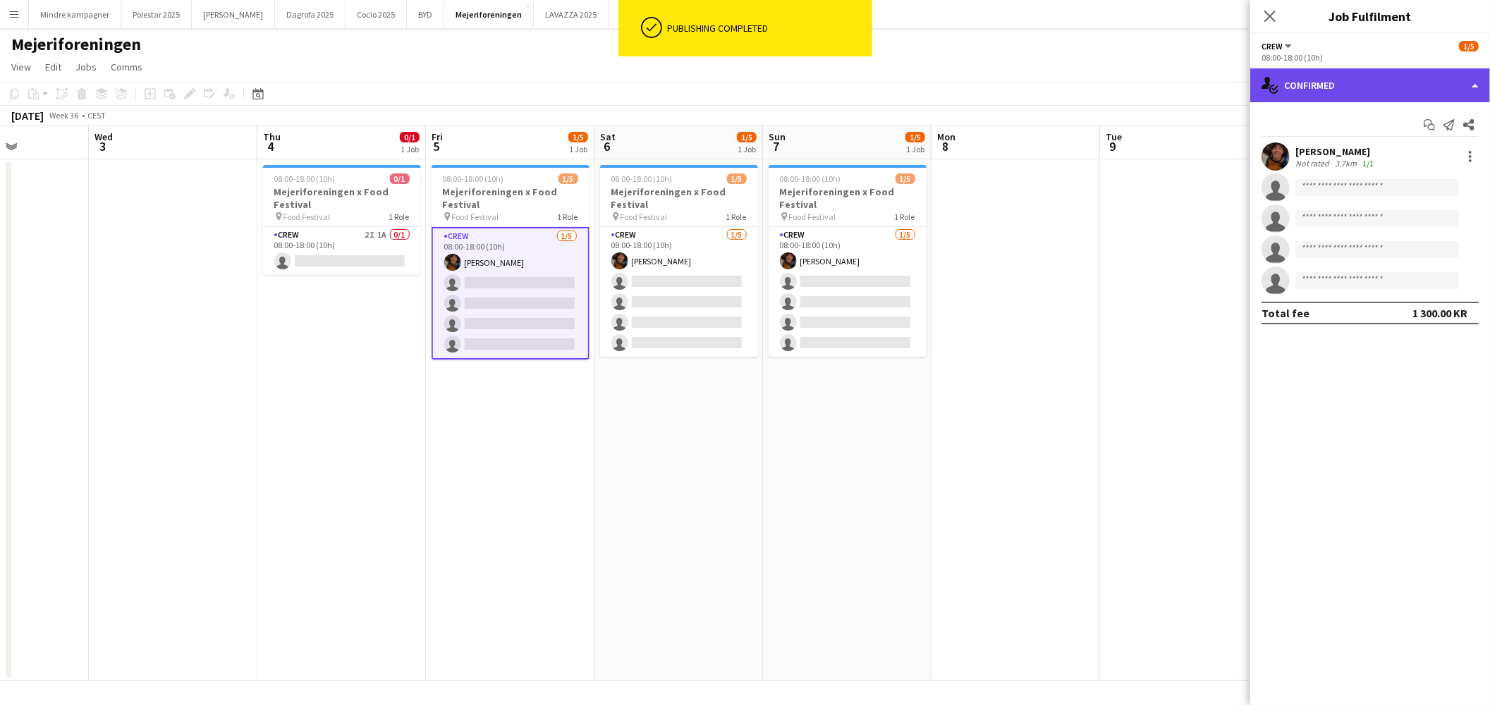
click at [1335, 89] on div "single-neutral-actions-check-2 Confirmed" at bounding box center [1370, 85] width 240 height 34
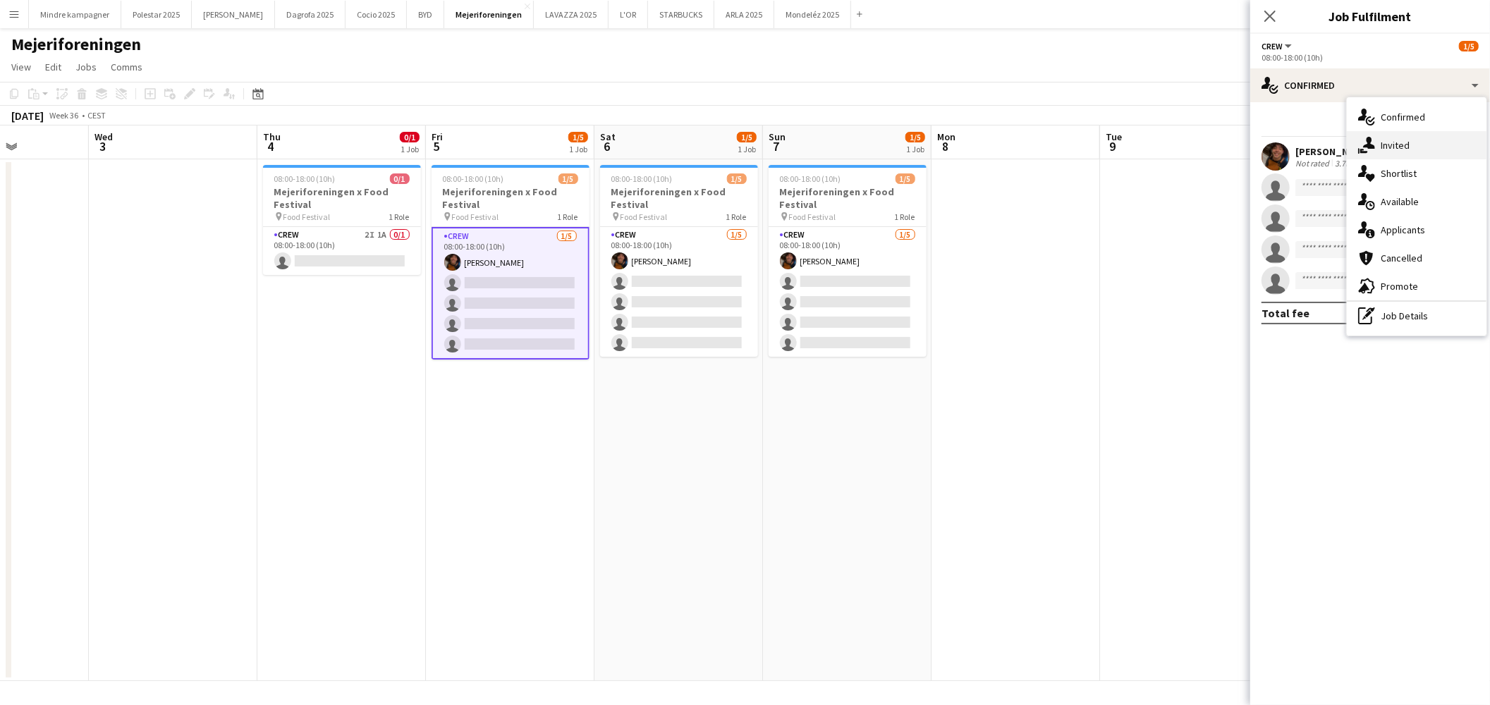
click at [1390, 145] on div "single-neutral-actions-share-1 Invited" at bounding box center [1417, 145] width 140 height 28
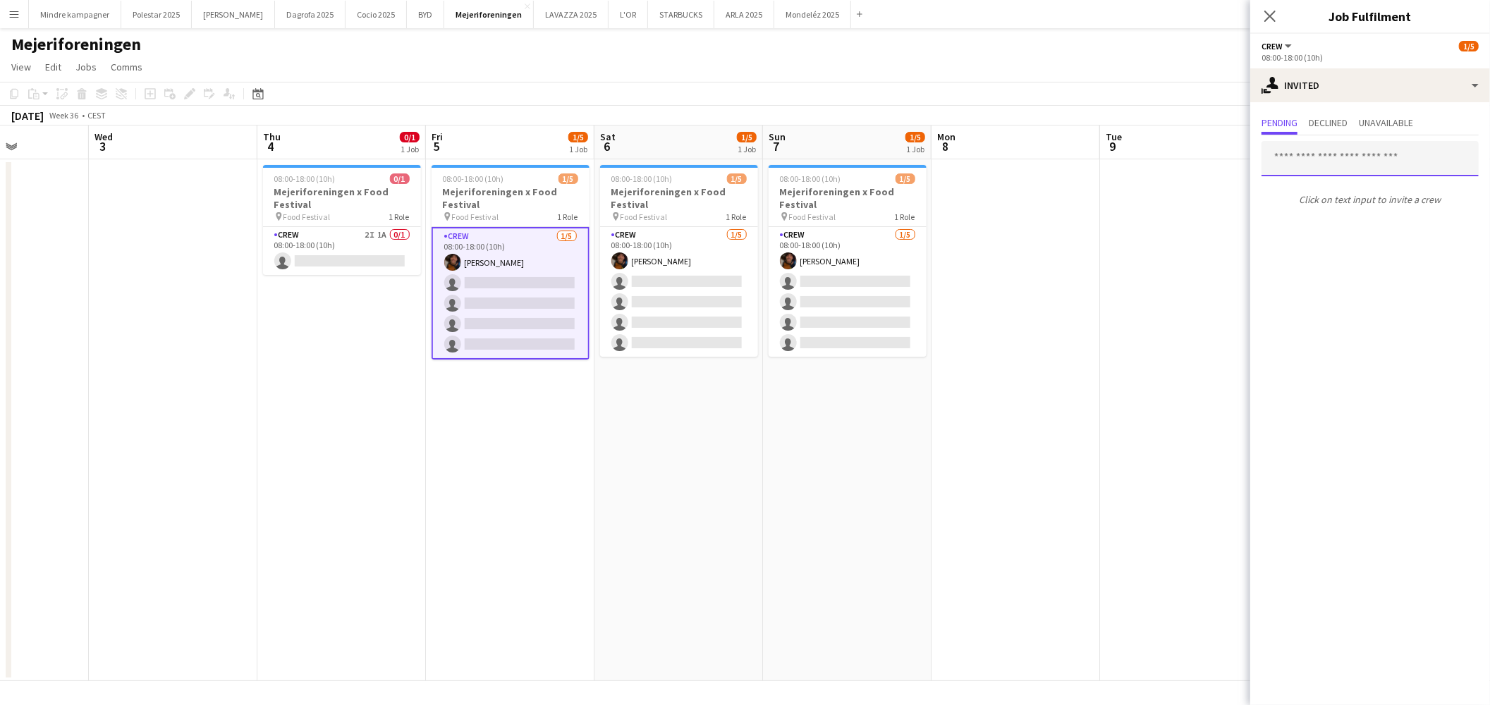
click at [1330, 160] on input "text" at bounding box center [1370, 158] width 217 height 35
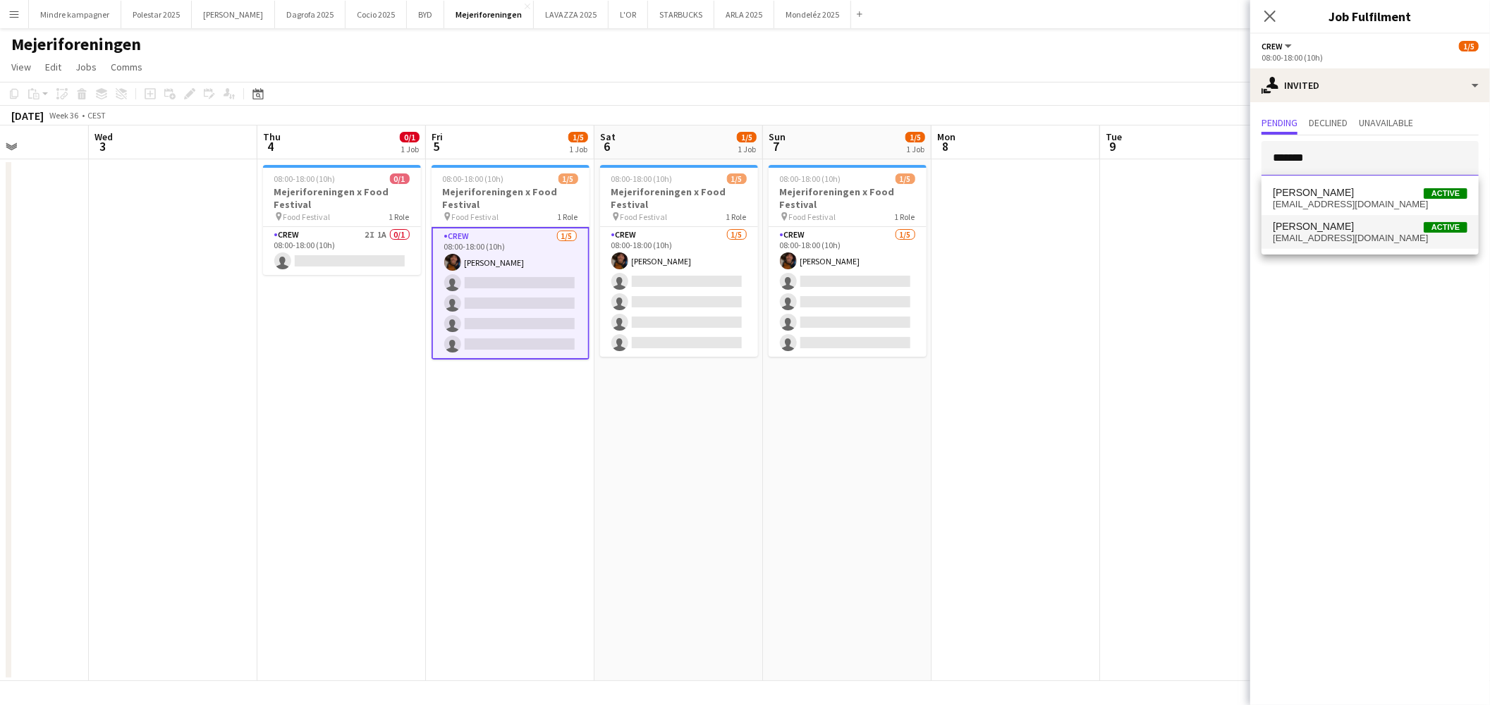
type input "*******"
click at [1329, 242] on span "johanneluna@gmail.com" at bounding box center [1370, 238] width 195 height 11
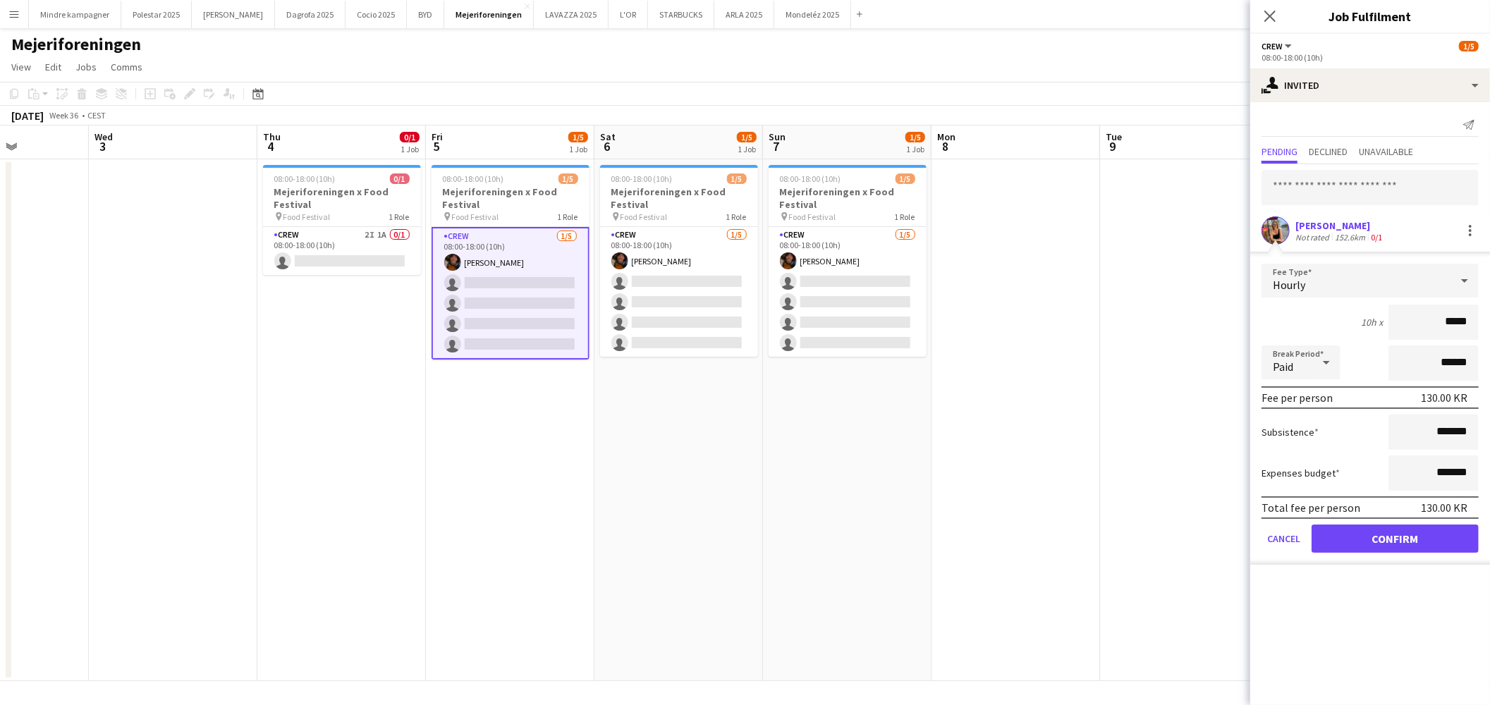
type input "****"
type input "******"
click at [1429, 531] on button "Confirm" at bounding box center [1395, 539] width 167 height 28
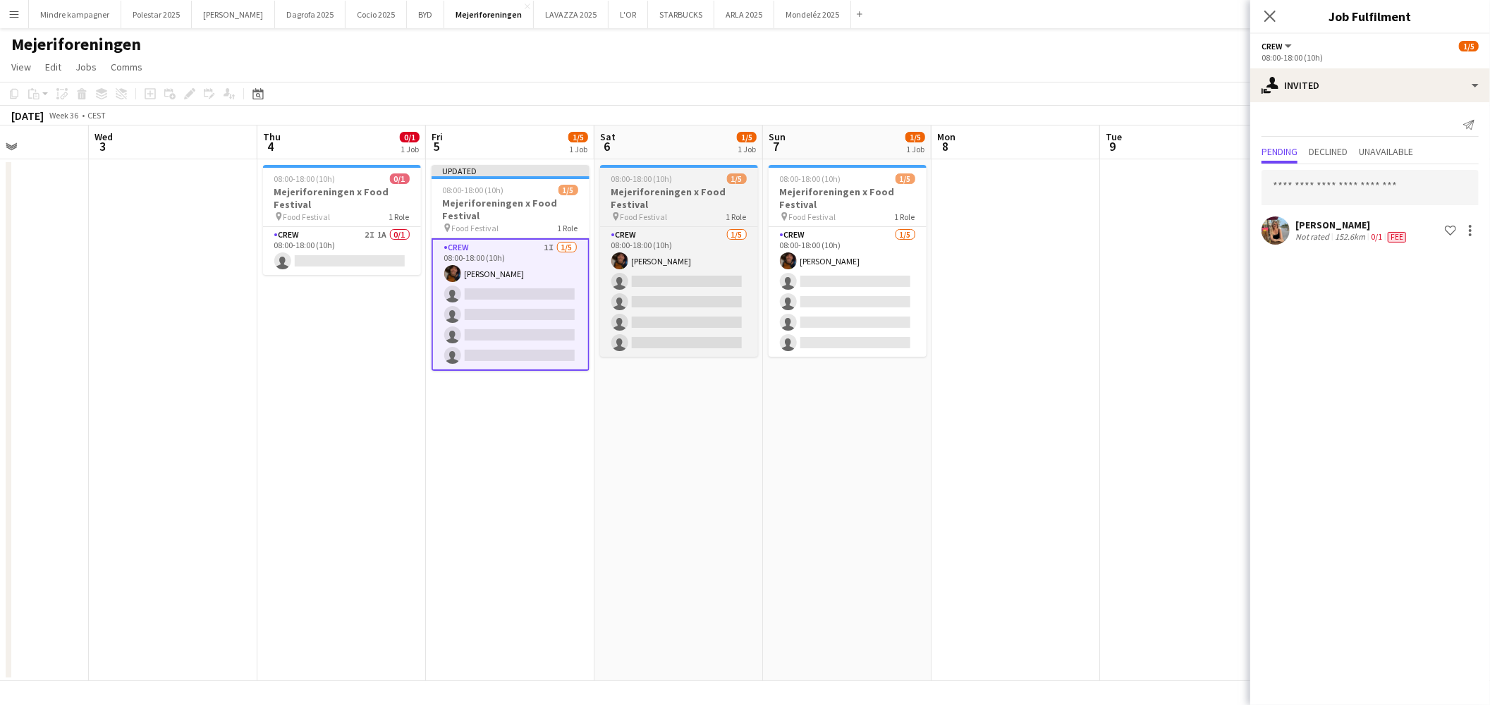
click at [673, 205] on h3 "Mejeriforeningen x Food Festival" at bounding box center [679, 197] width 158 height 25
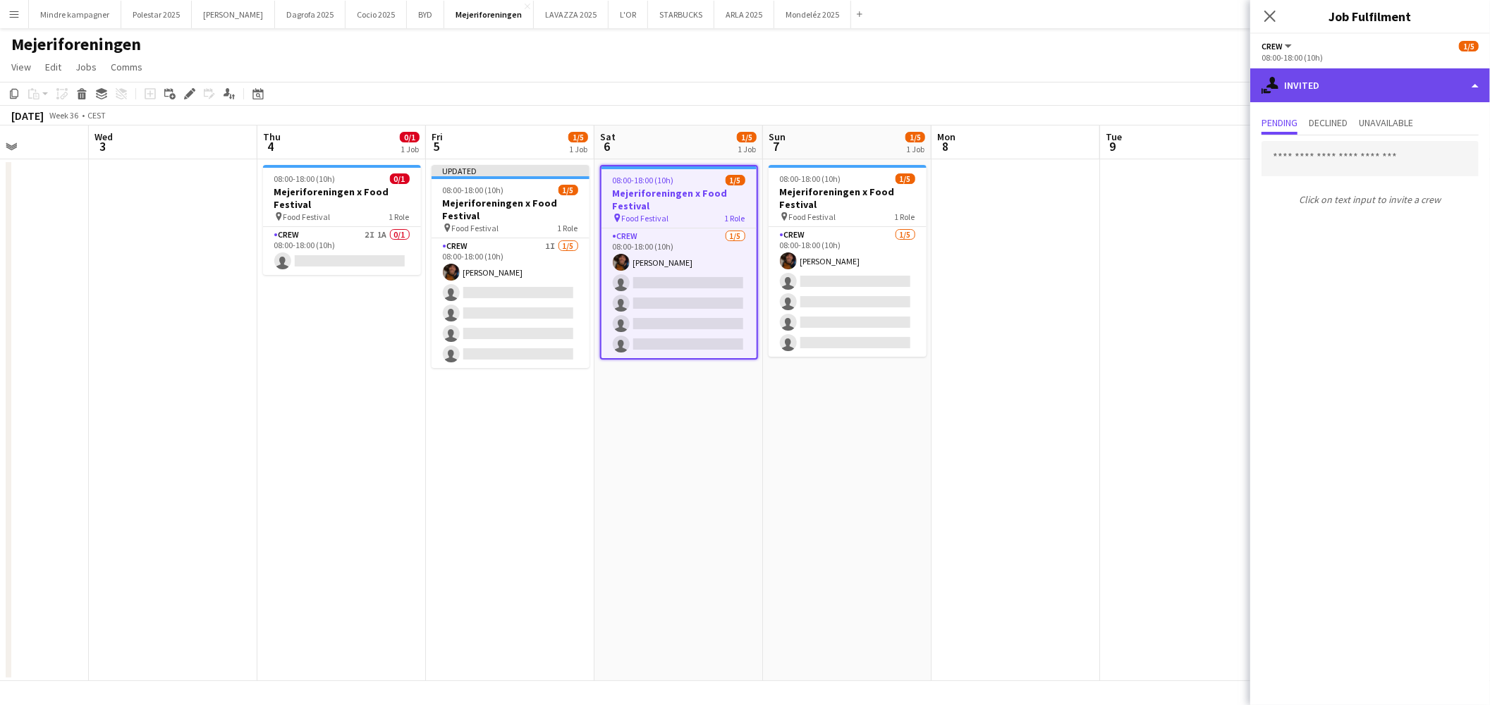
click at [1326, 85] on div "single-neutral-actions-share-1 Invited" at bounding box center [1370, 85] width 240 height 34
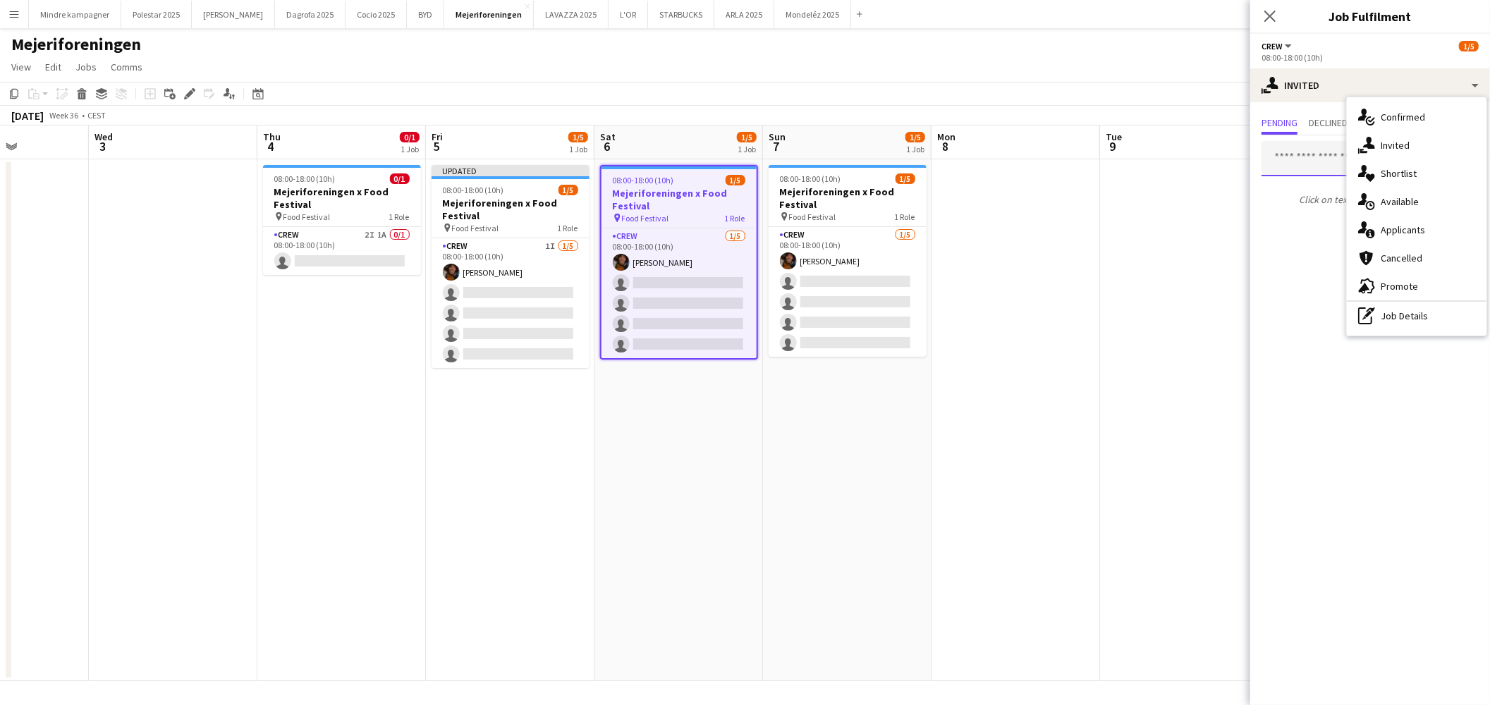
click at [1319, 164] on input "text" at bounding box center [1370, 158] width 217 height 35
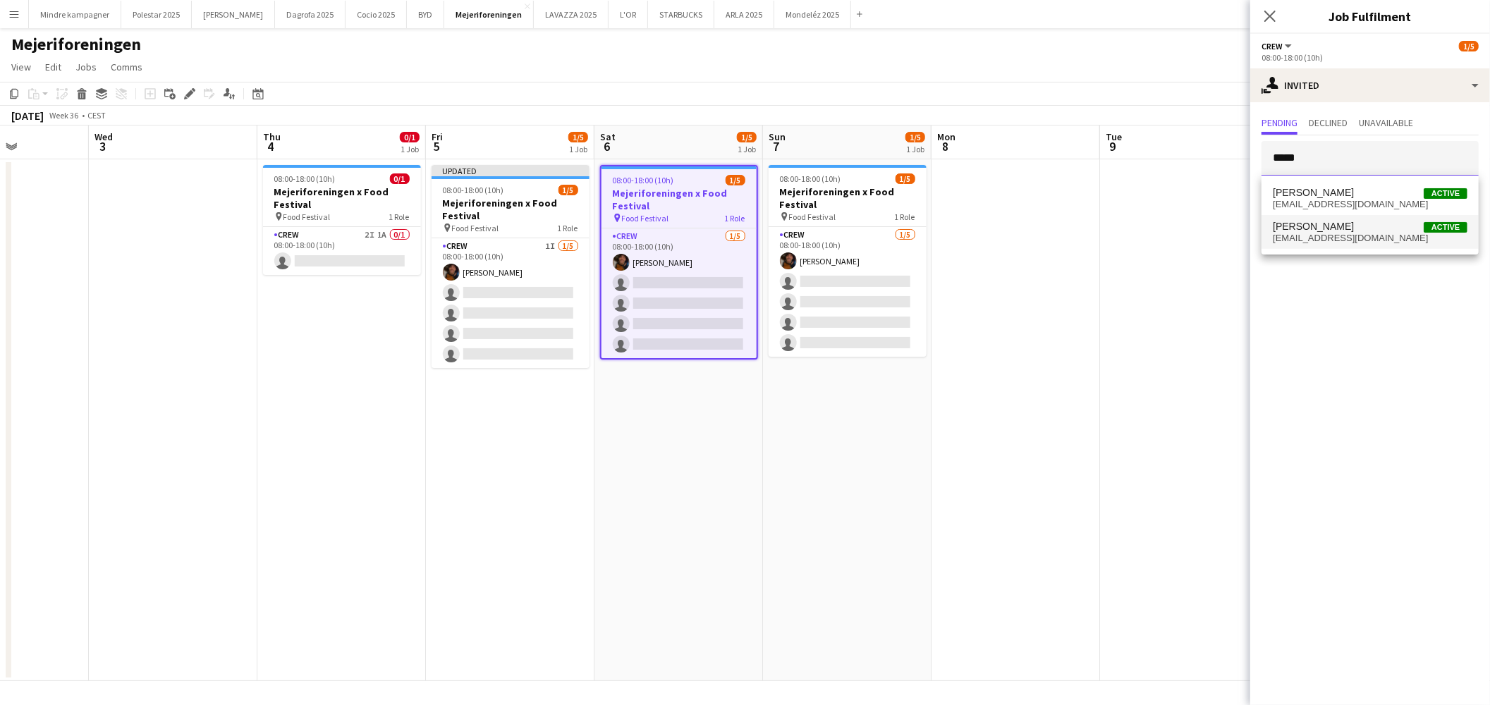
type input "*****"
click at [1324, 230] on span "[PERSON_NAME]" at bounding box center [1313, 227] width 81 height 12
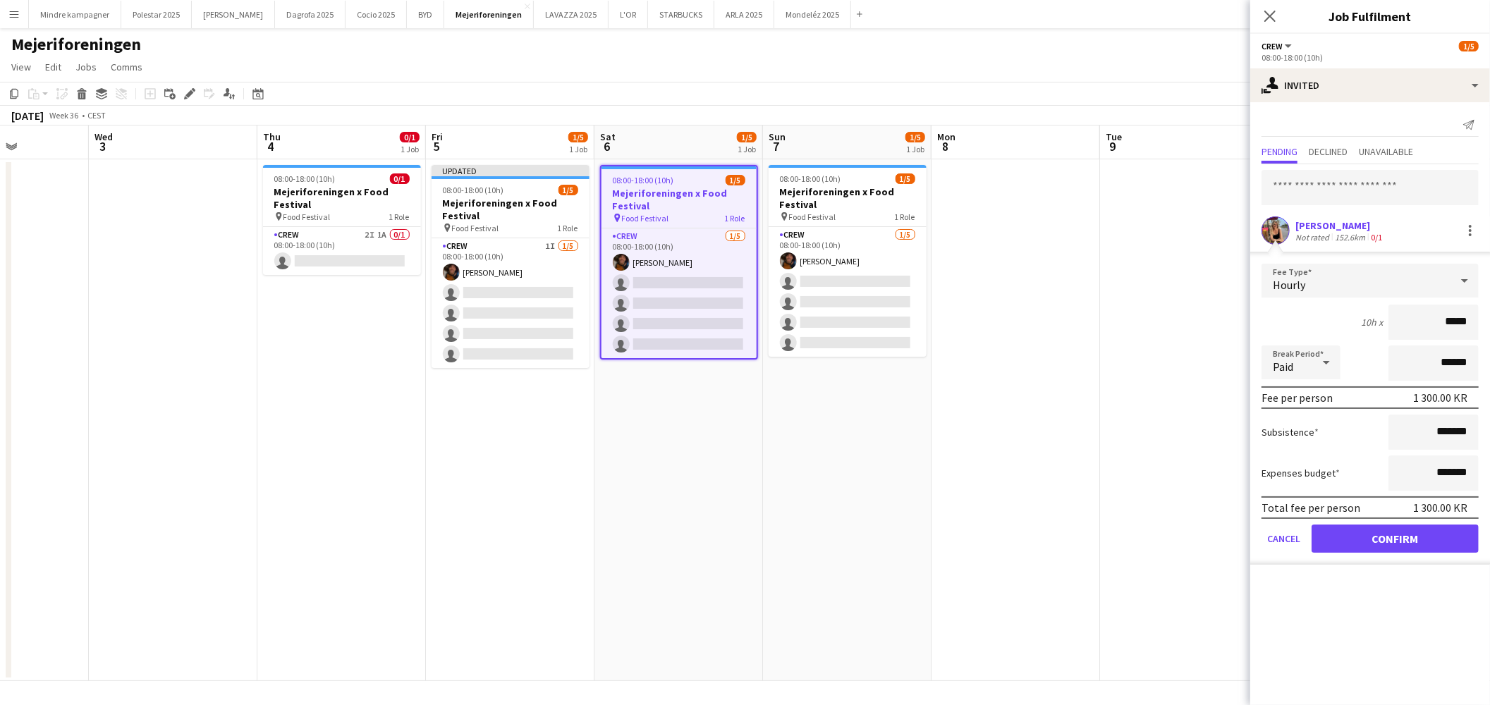
type input "****"
type input "******"
click at [1448, 531] on button "Confirm" at bounding box center [1395, 539] width 167 height 28
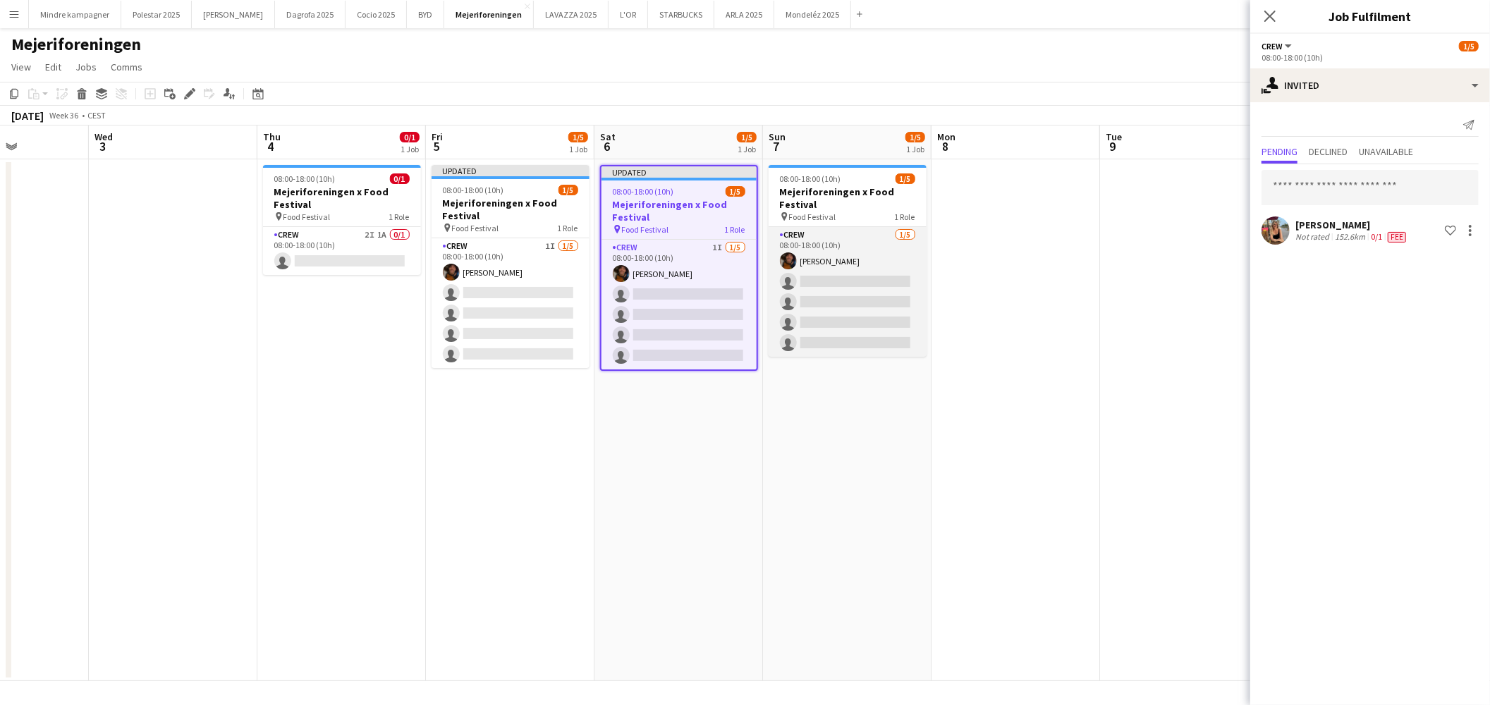
click at [836, 240] on app-card-role "Crew 1/5 08:00-18:00 (10h) Maximiliano Urrutia Boerci single-neutral-actions si…" at bounding box center [848, 292] width 158 height 130
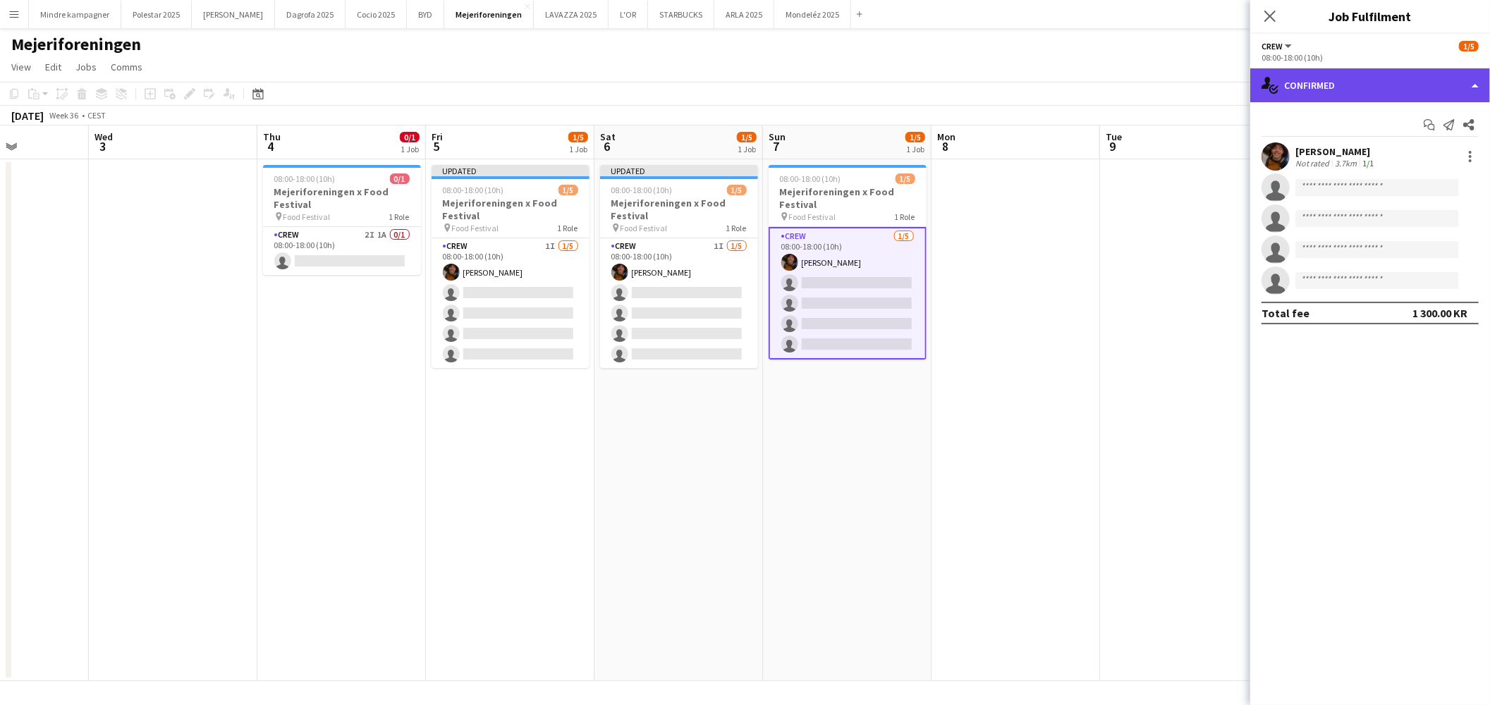
click at [1329, 83] on div "single-neutral-actions-check-2 Confirmed" at bounding box center [1370, 85] width 240 height 34
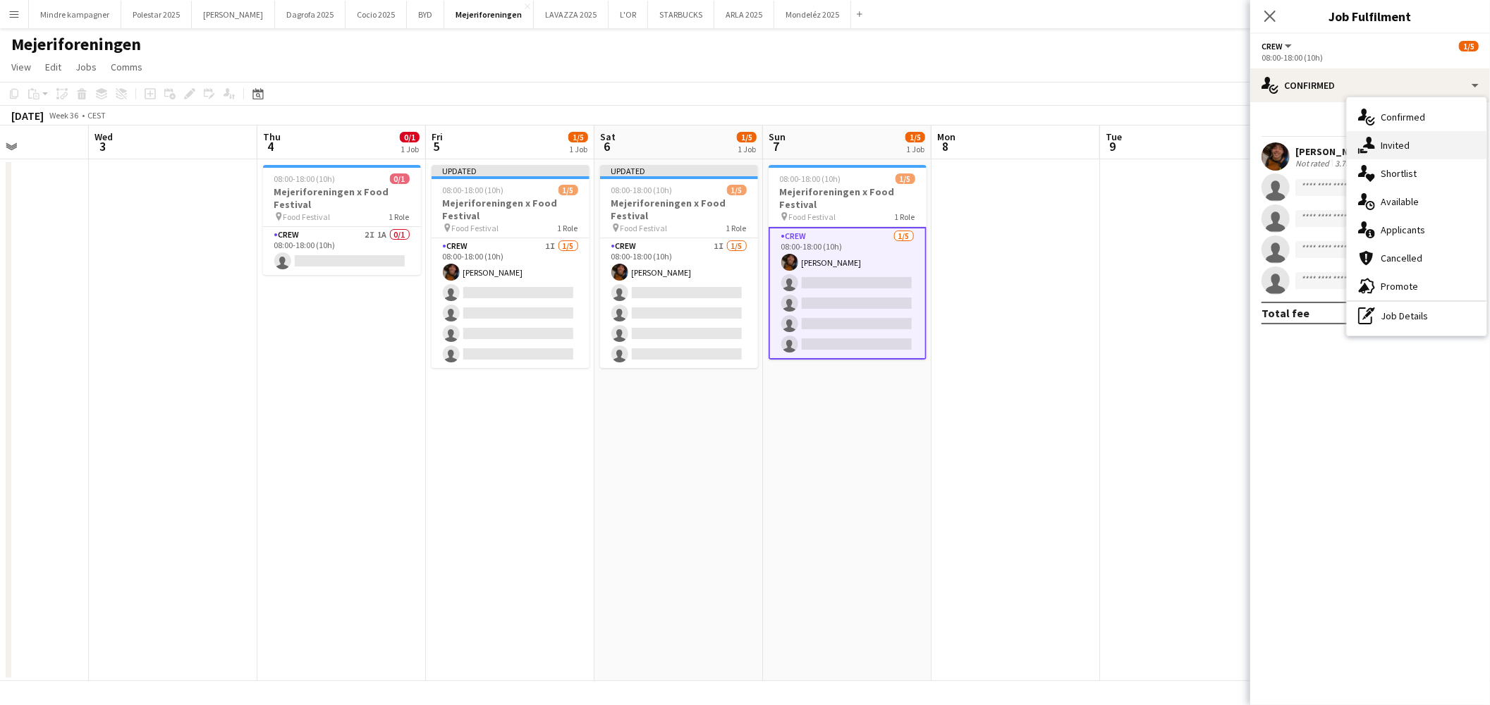
click at [1387, 143] on div "single-neutral-actions-share-1 Invited" at bounding box center [1417, 145] width 140 height 28
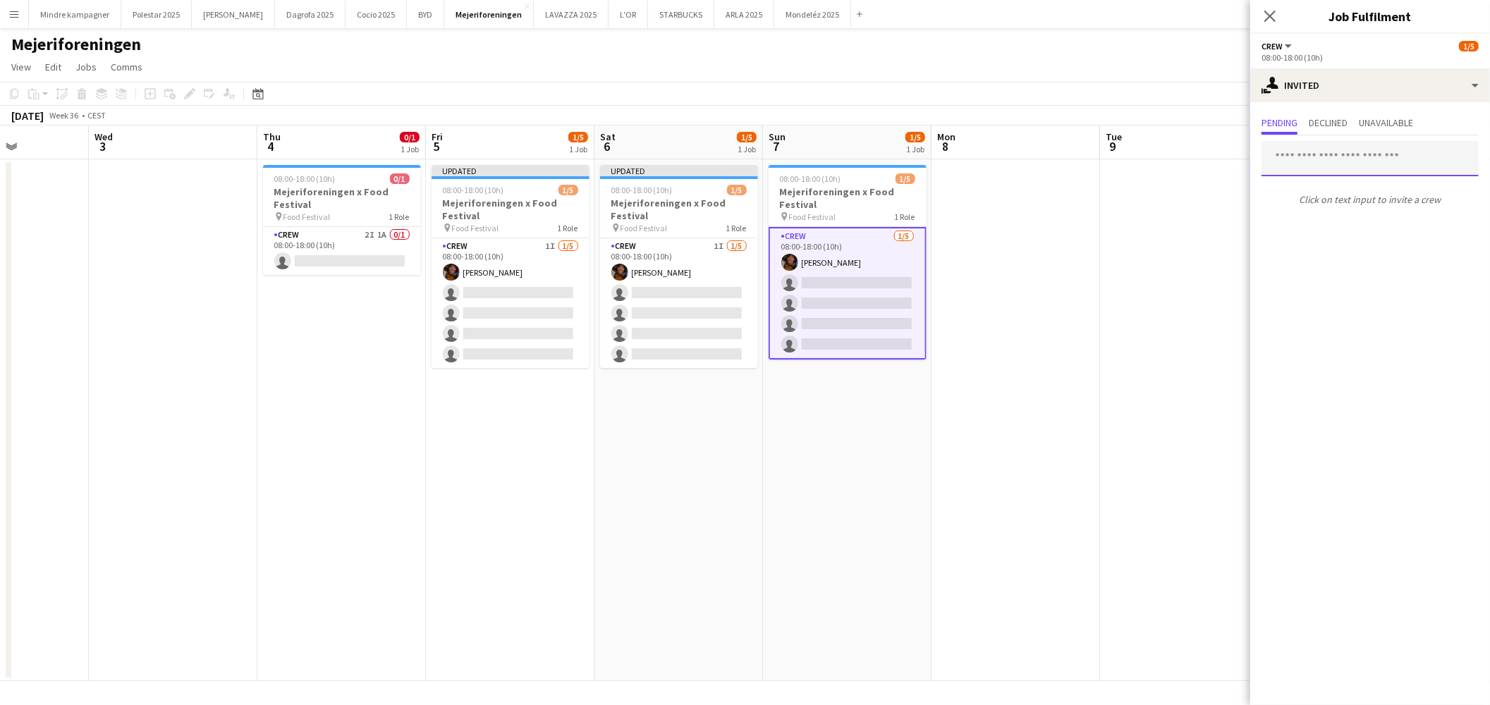
click at [1329, 158] on input "text" at bounding box center [1370, 158] width 217 height 35
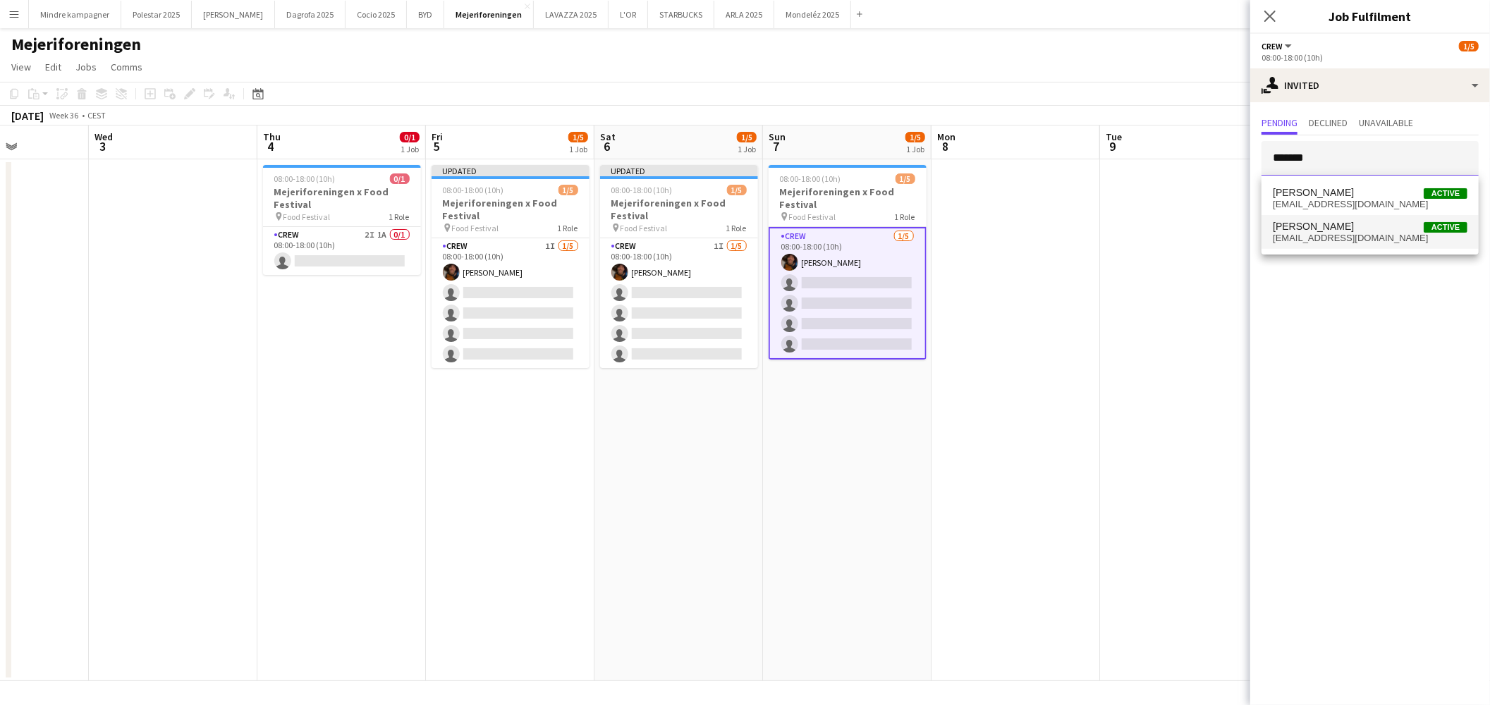
type input "*******"
click at [1350, 235] on span "johanneluna@gmail.com" at bounding box center [1370, 238] width 195 height 11
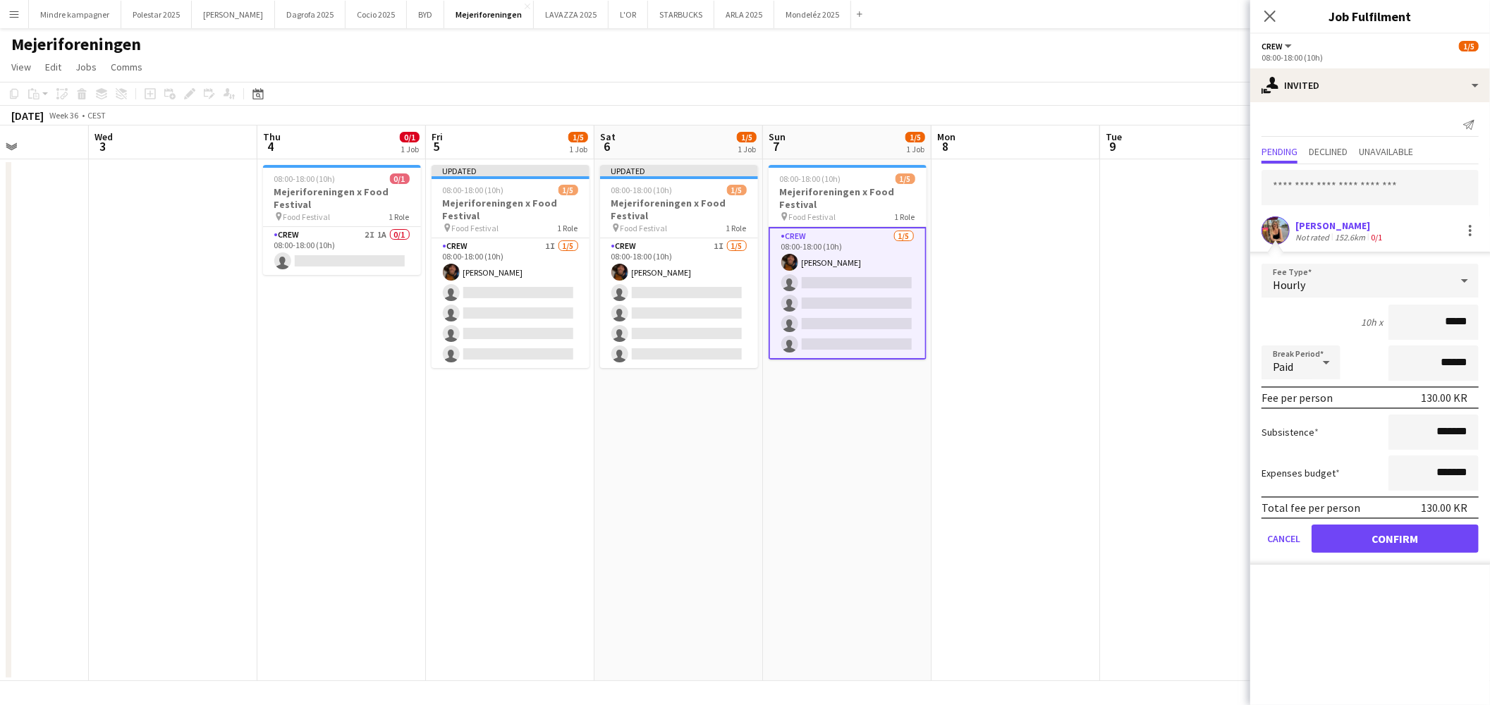
type input "****"
type input "******"
click at [1456, 532] on button "Confirm" at bounding box center [1395, 539] width 167 height 28
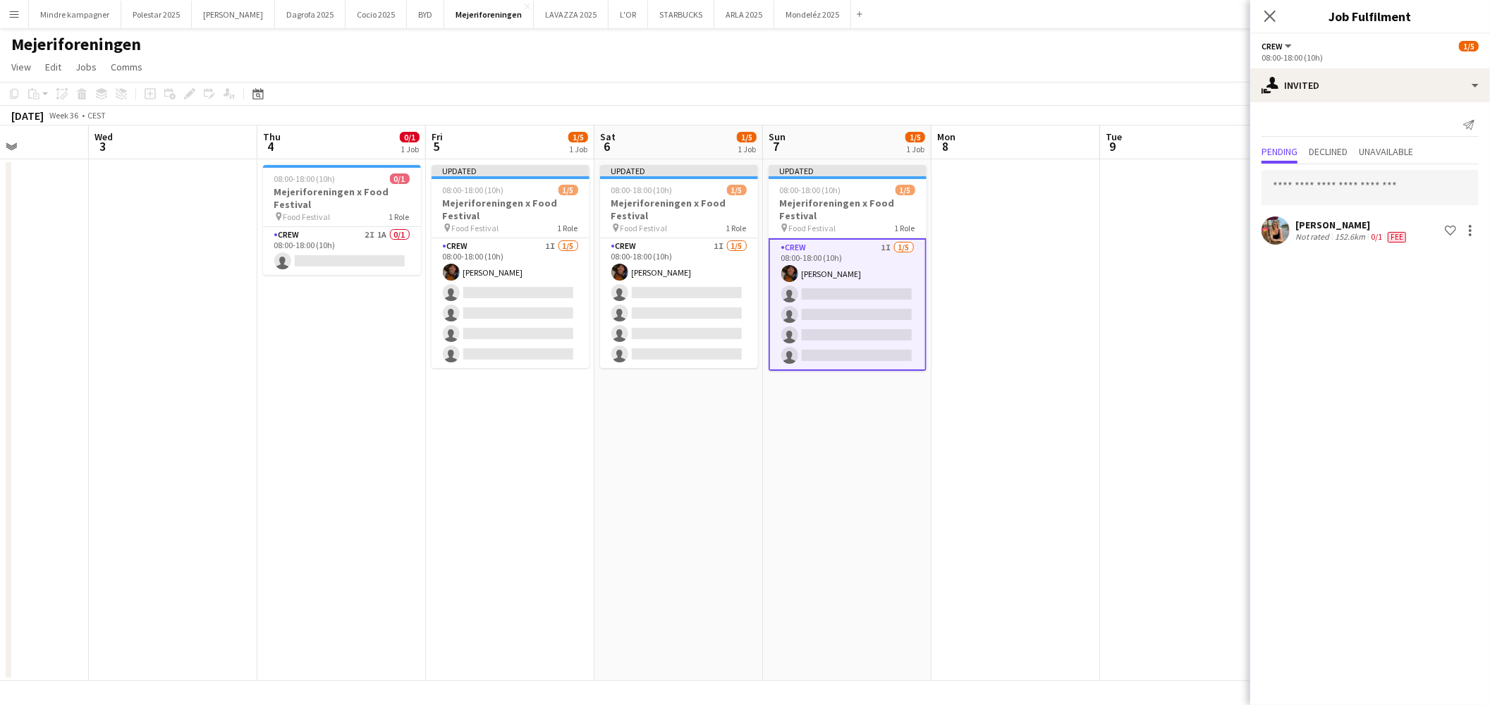
click at [1001, 515] on app-date-cell at bounding box center [1016, 420] width 169 height 522
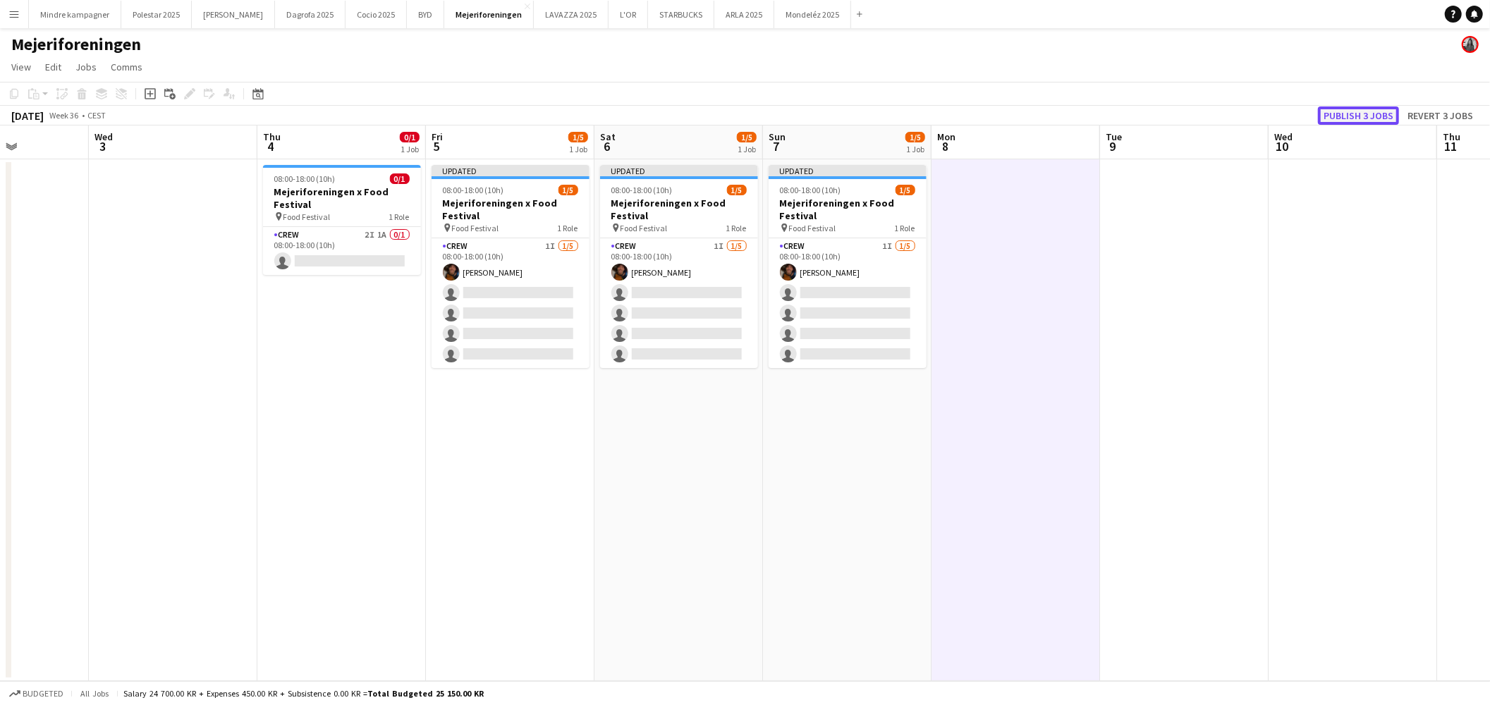
click at [1380, 114] on button "Publish 3 jobs" at bounding box center [1358, 115] width 81 height 18
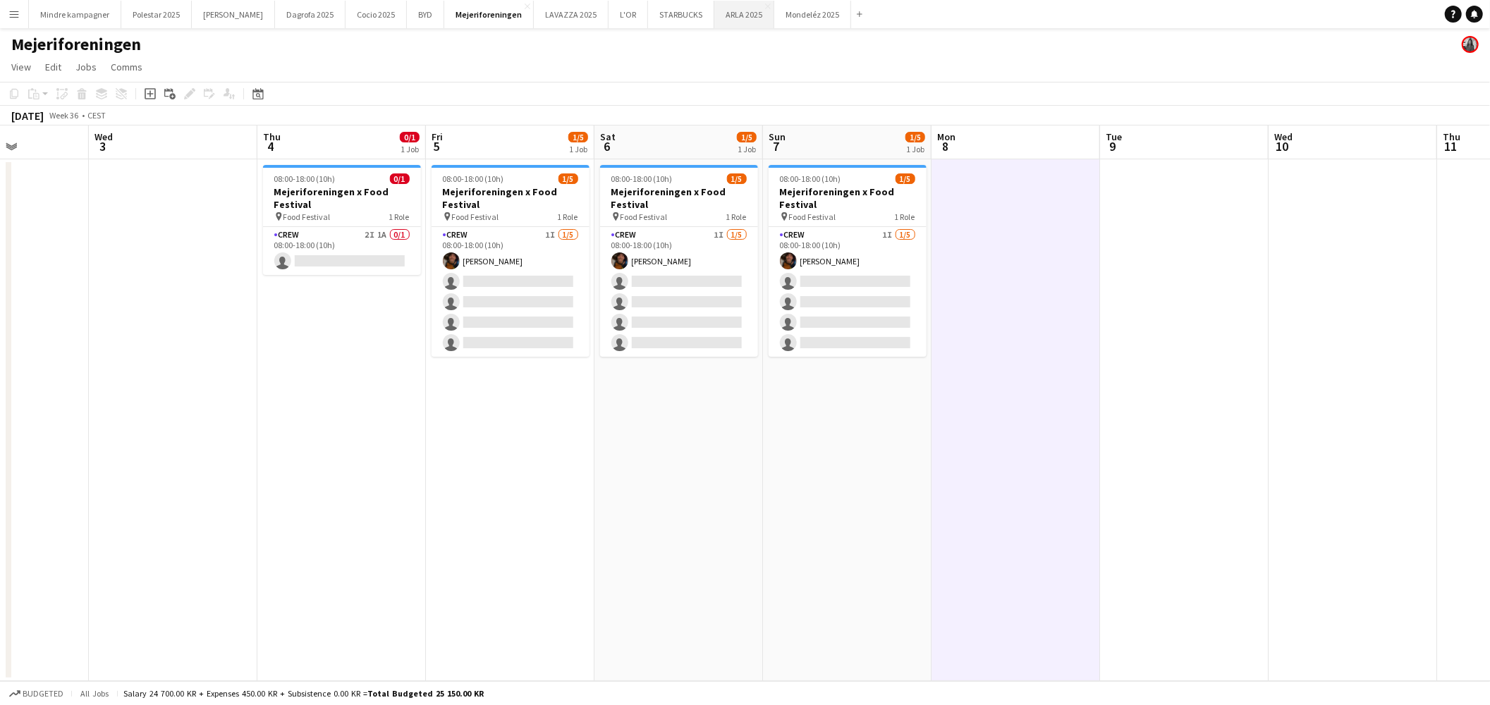
click at [714, 11] on button "ARLA 2025 Close" at bounding box center [744, 15] width 60 height 28
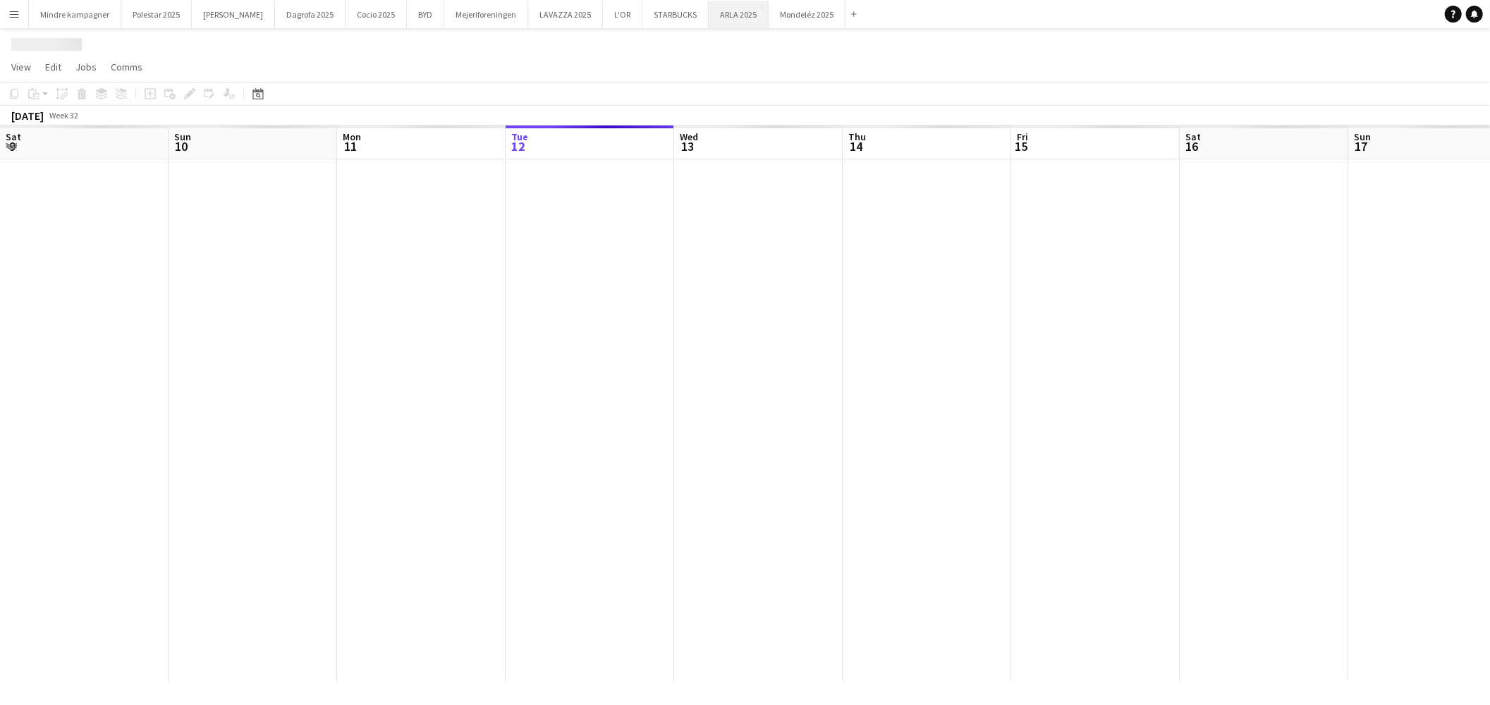
scroll to position [0, 336]
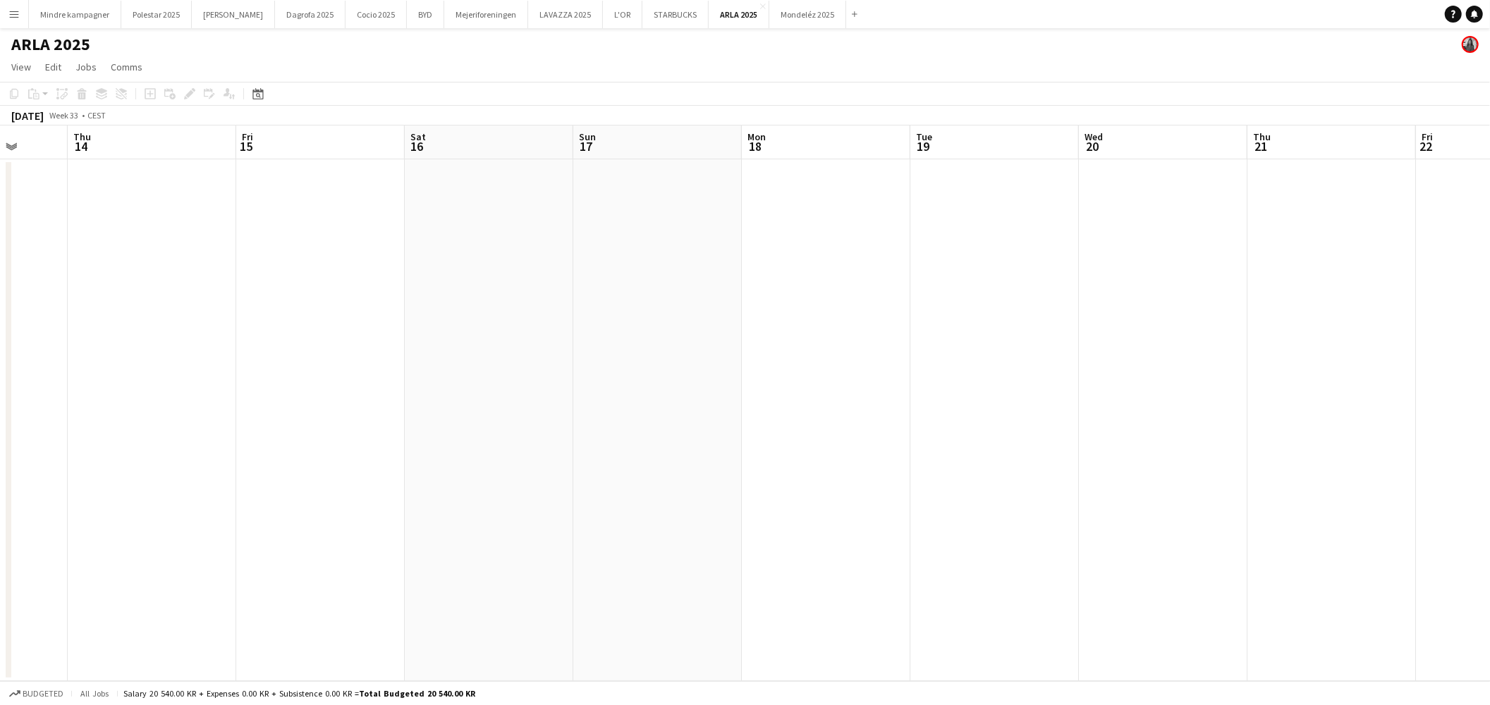
drag, startPoint x: 975, startPoint y: 384, endPoint x: 779, endPoint y: 391, distance: 196.9
click at [573, 386] on app-calendar-viewport "Mon 11 Tue 12 Wed 13 Thu 14 Fri 15 Sat 16 Sun 17 Mon 18 Tue 19 Wed 20 Thu 21 Fr…" at bounding box center [745, 404] width 1490 height 556
drag, startPoint x: 1147, startPoint y: 403, endPoint x: 1061, endPoint y: 413, distance: 86.6
click at [496, 410] on app-calendar-viewport "Tue 12 Wed 13 Thu 14 Fri 15 Sat 16 Sun 17 Mon 18 Tue 19 Wed 20 Thu 21 Fri 22 Sa…" at bounding box center [745, 404] width 1490 height 556
click at [413, 443] on app-calendar-viewport "Sat 16 Sun 17 Mon 18 Tue 19 Wed 20 Thu 21 Fri 22 Sat 23 Sun 24 Mon 25 Tue 26 We…" at bounding box center [745, 404] width 1490 height 556
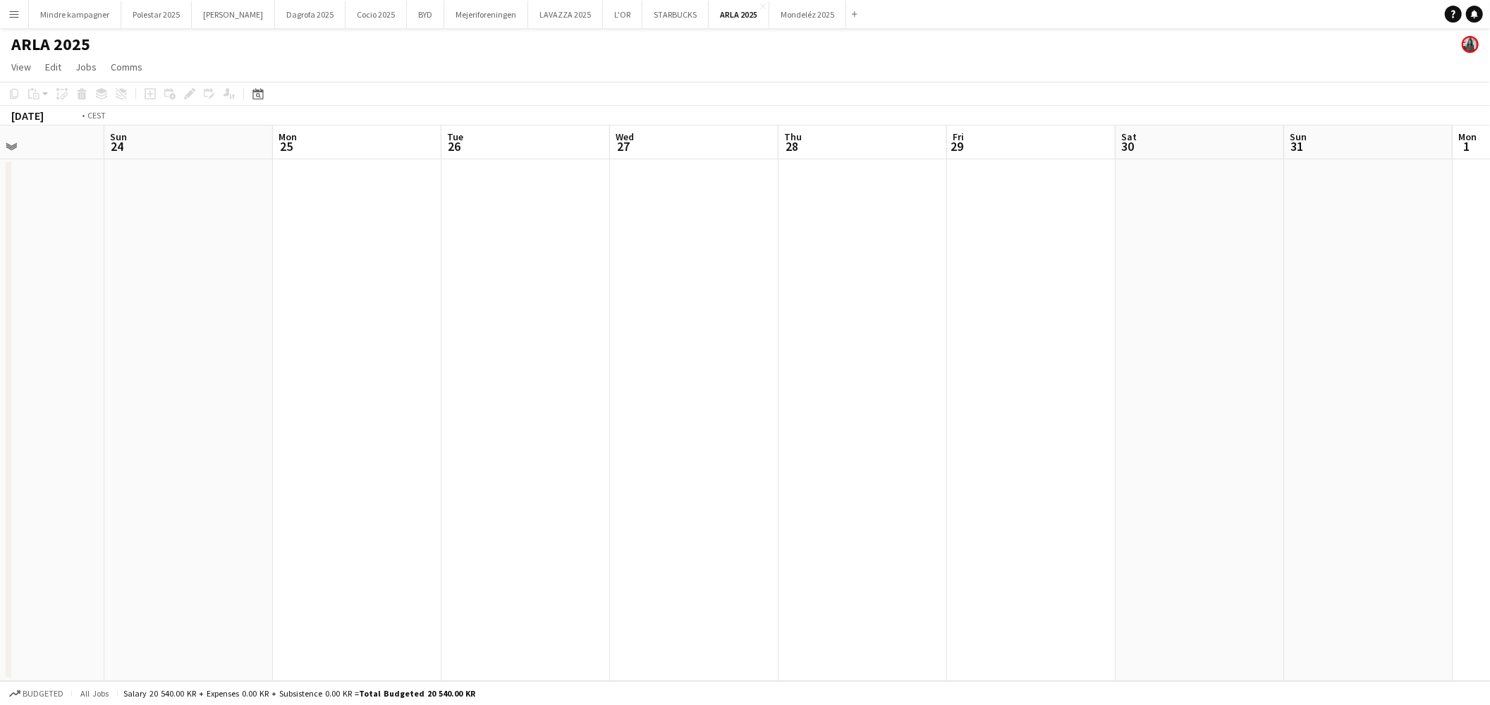
click at [401, 452] on app-calendar-viewport "Wed 20 Thu 21 Fri 22 Sat 23 Sun 24 Mon 25 Tue 26 Wed 27 Thu 28 Fri 29 Sat 30 Su…" at bounding box center [745, 404] width 1490 height 556
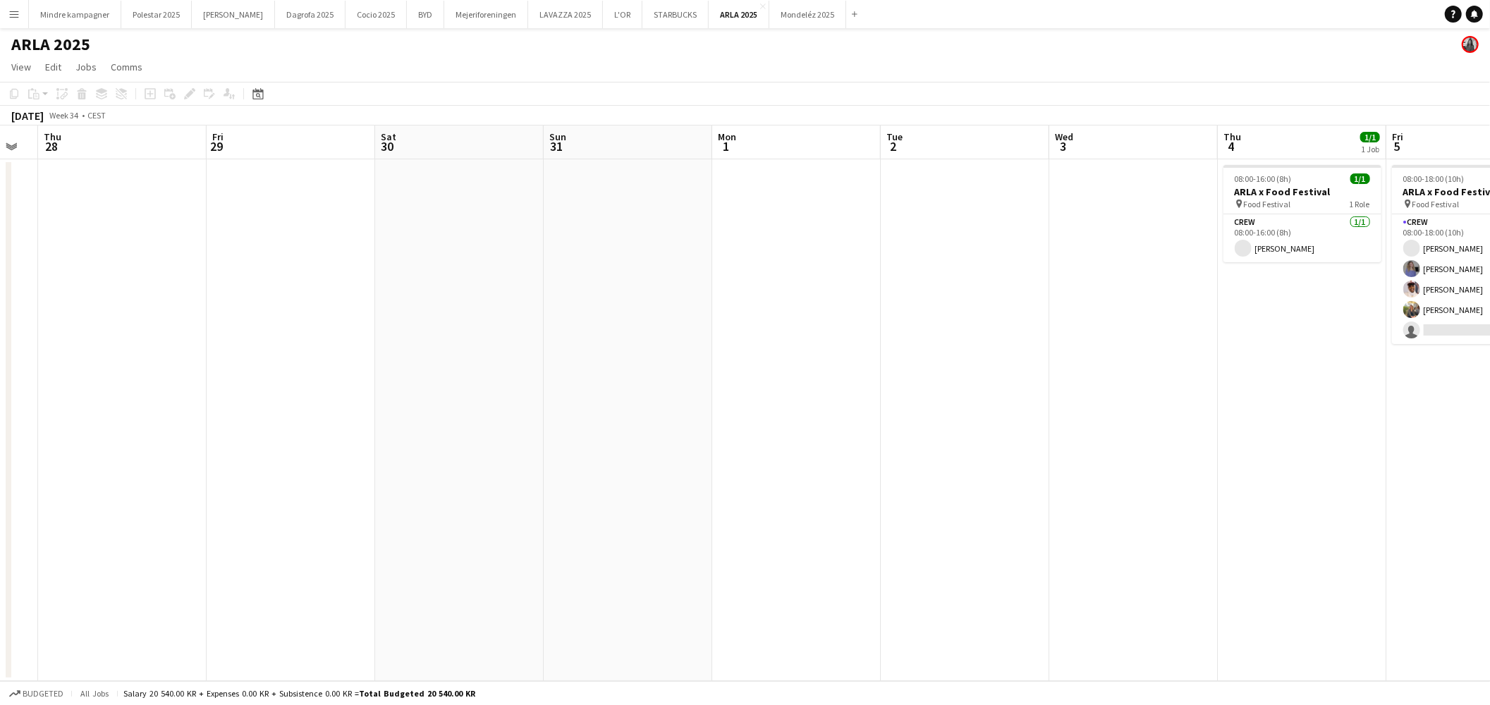
drag, startPoint x: 1125, startPoint y: 442, endPoint x: 477, endPoint y: 455, distance: 648.9
click at [489, 454] on app-calendar-viewport "Mon 25 Tue 26 Wed 27 Thu 28 Fri 29 Sat 30 Sun 31 Mon 1 Tue 2 Wed 3 Thu 4 1/1 1 …" at bounding box center [745, 404] width 1490 height 556
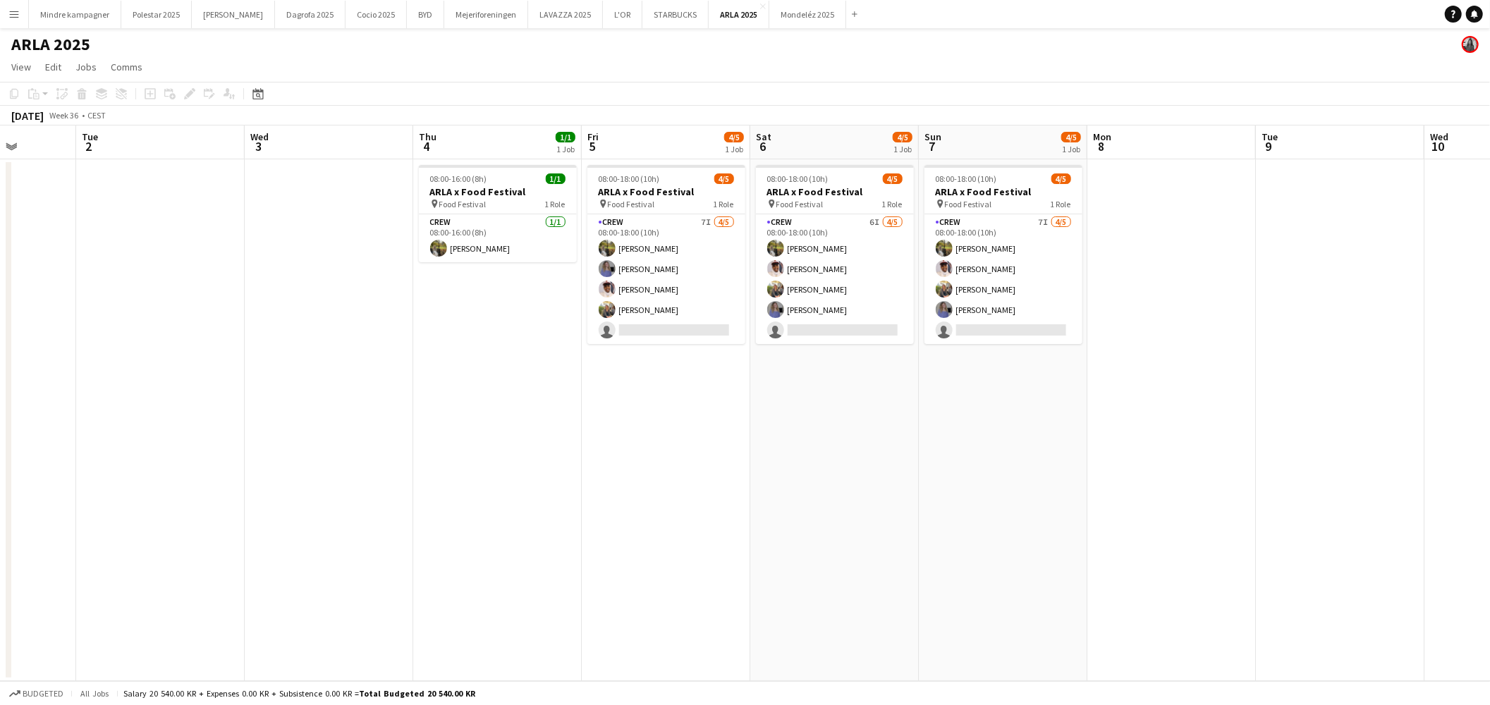
drag, startPoint x: 985, startPoint y: 465, endPoint x: 813, endPoint y: 477, distance: 172.4
click at [813, 477] on app-calendar-viewport "Fri 29 Sat 30 Sun 31 Mon 1 Tue 2 Wed 3 Thu 4 1/1 1 Job Fri 5 4/5 1 Job Sat 6 4/…" at bounding box center [745, 404] width 1490 height 556
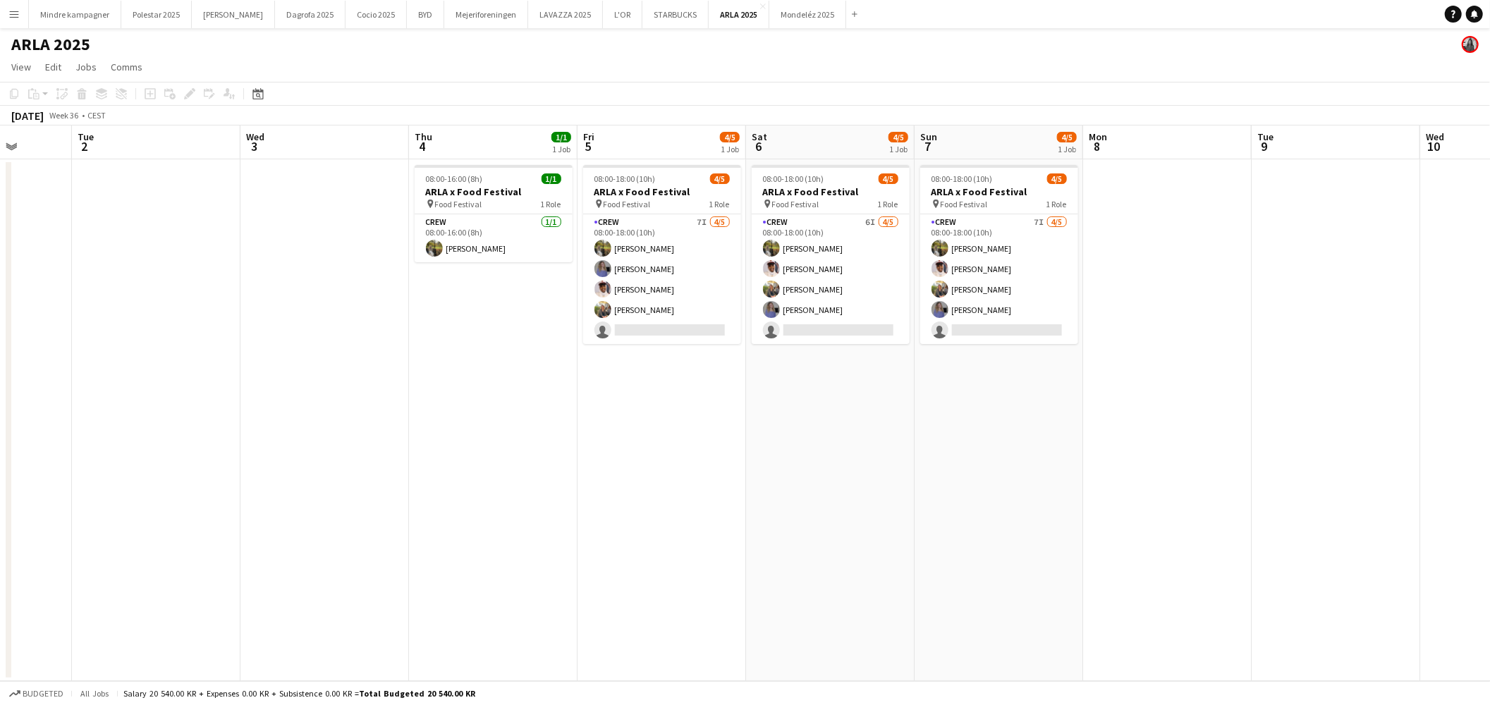
scroll to position [0, 434]
click at [676, 322] on app-card-role "Crew 7I 4/5 08:00-18:00 (10h) Natasha Pedersen Astrid Novrup Nørgaard Jasmin Bi…" at bounding box center [662, 279] width 158 height 130
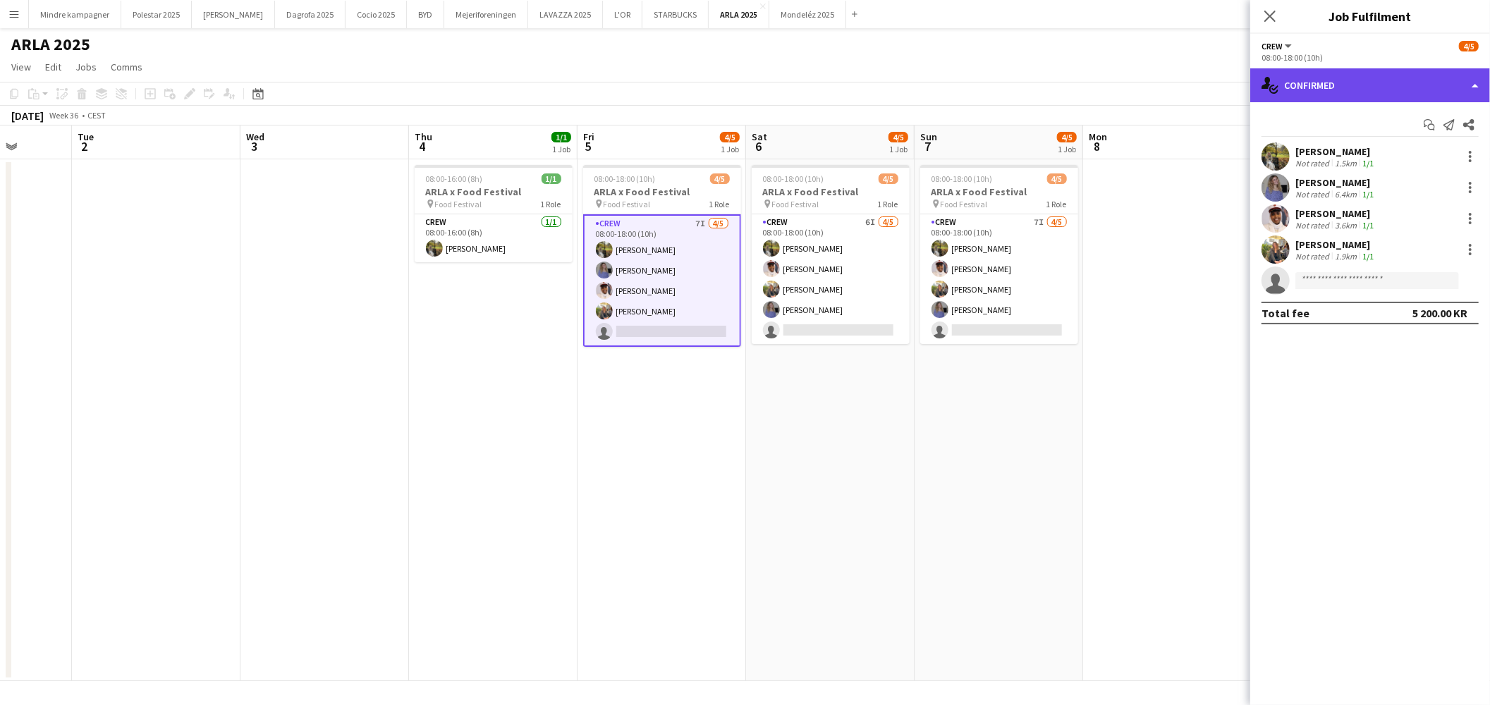
click at [1357, 85] on div "single-neutral-actions-check-2 Confirmed" at bounding box center [1370, 85] width 240 height 34
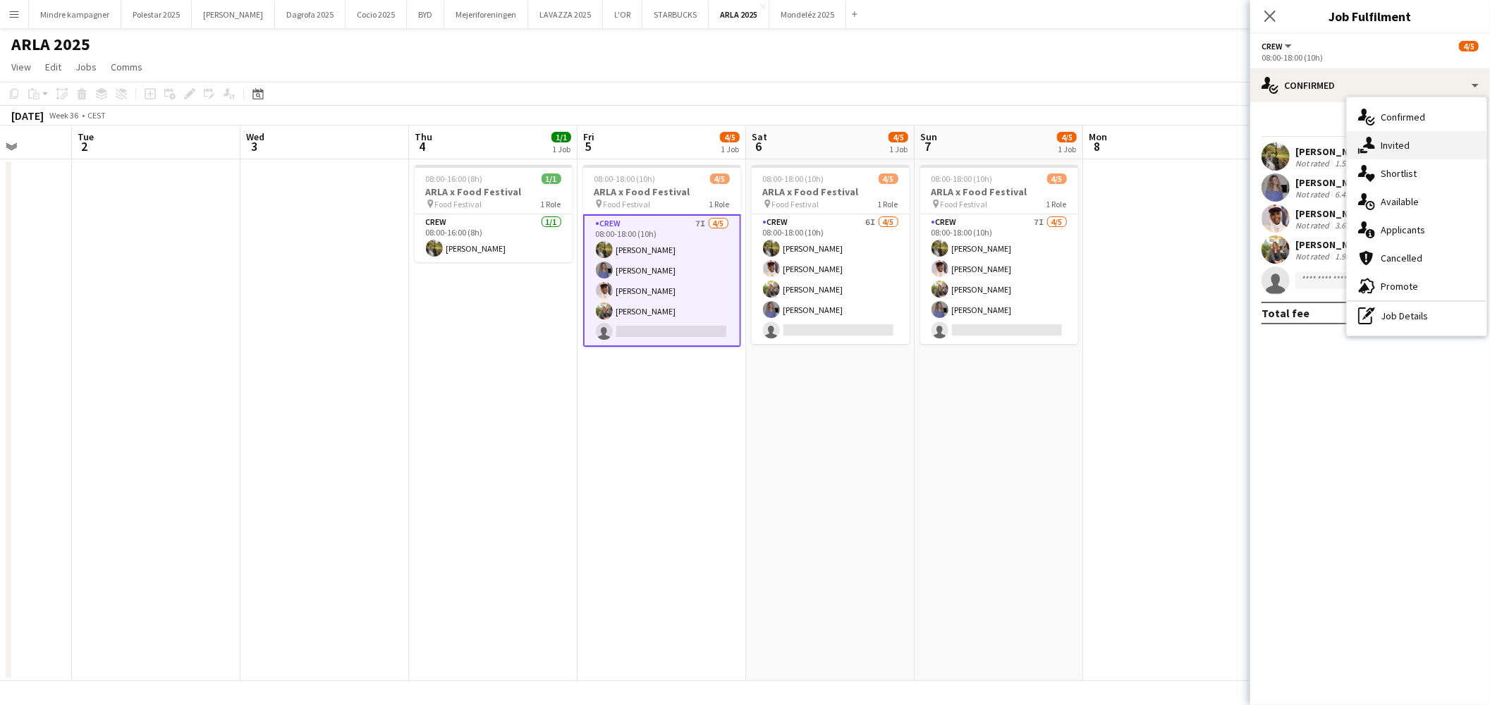
click at [1401, 140] on div "single-neutral-actions-share-1 Invited" at bounding box center [1417, 145] width 140 height 28
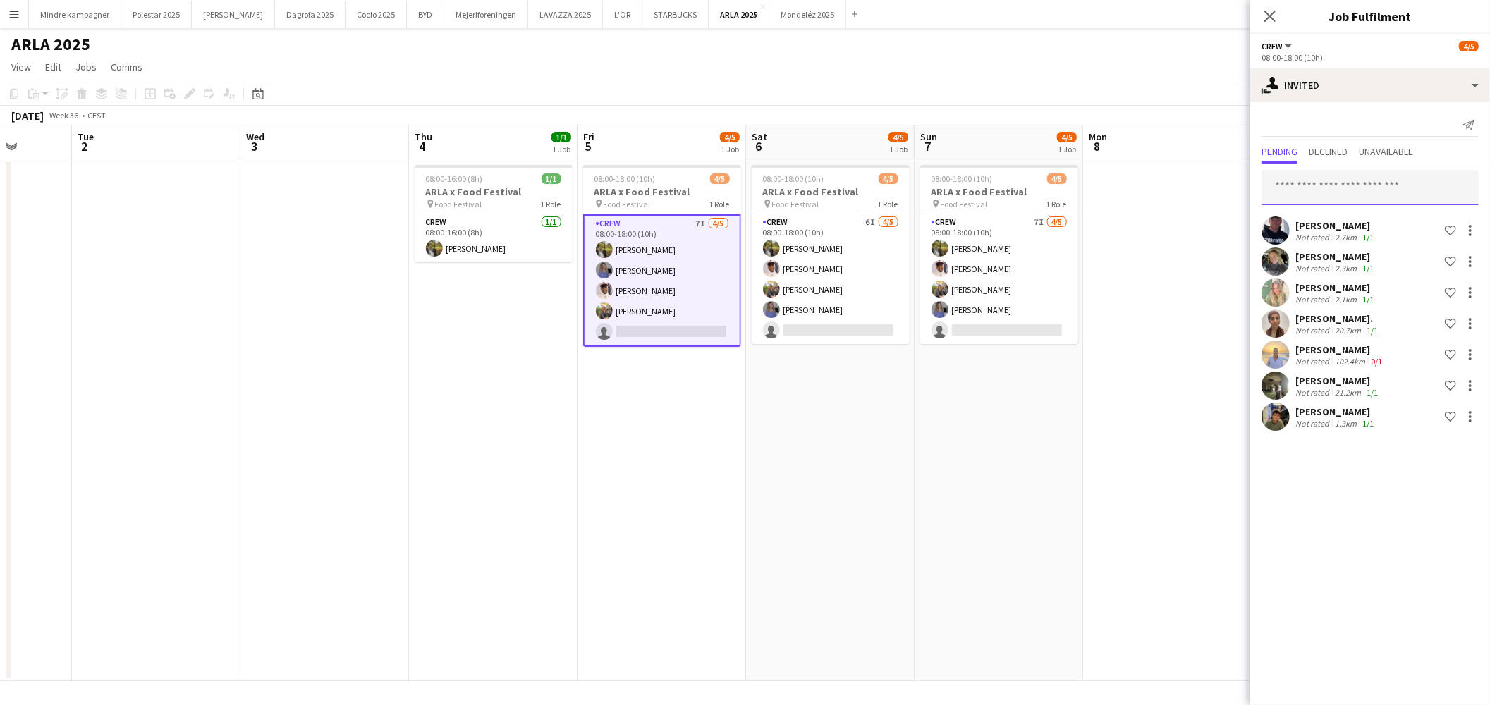
click at [1326, 189] on input "text" at bounding box center [1370, 187] width 217 height 35
type input "*****"
click at [1340, 221] on span "Emine Timmig Active" at bounding box center [1370, 222] width 195 height 12
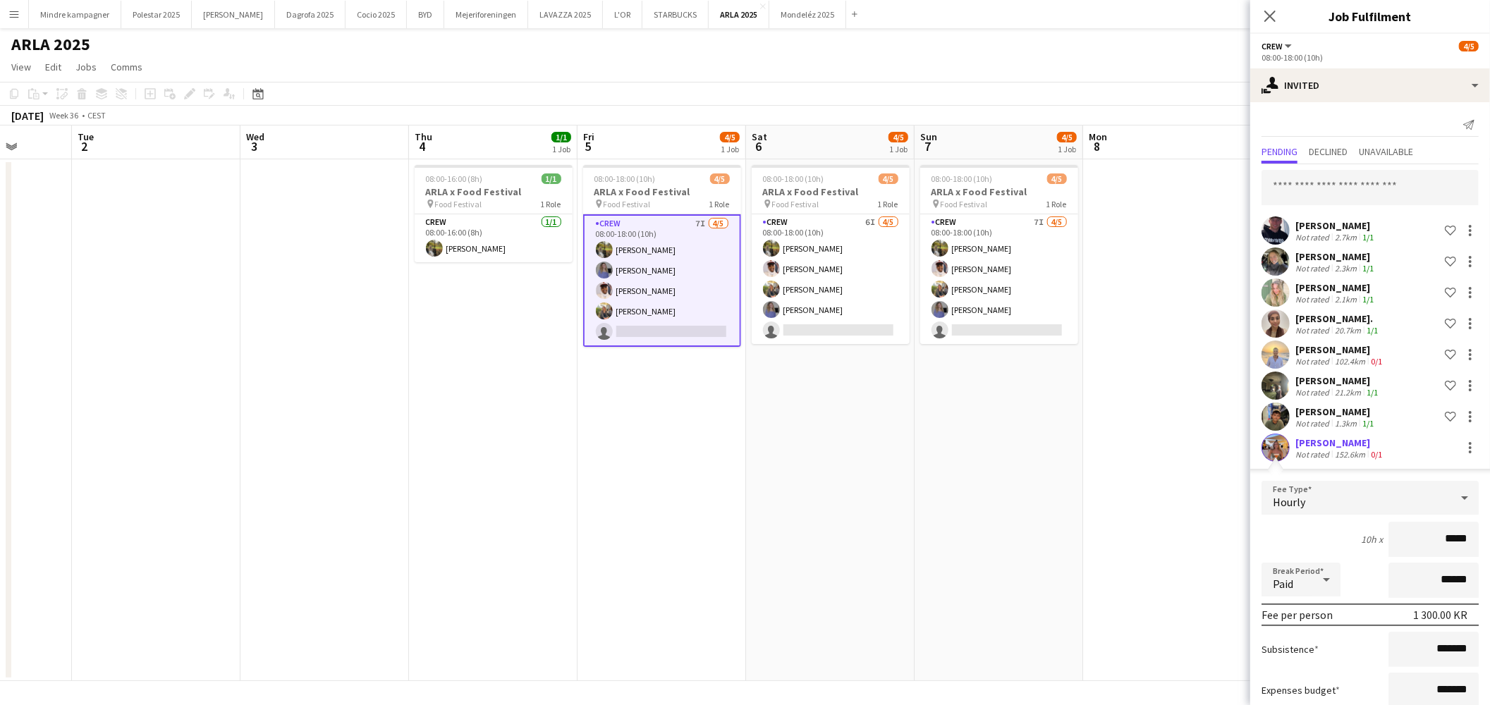
type input "****"
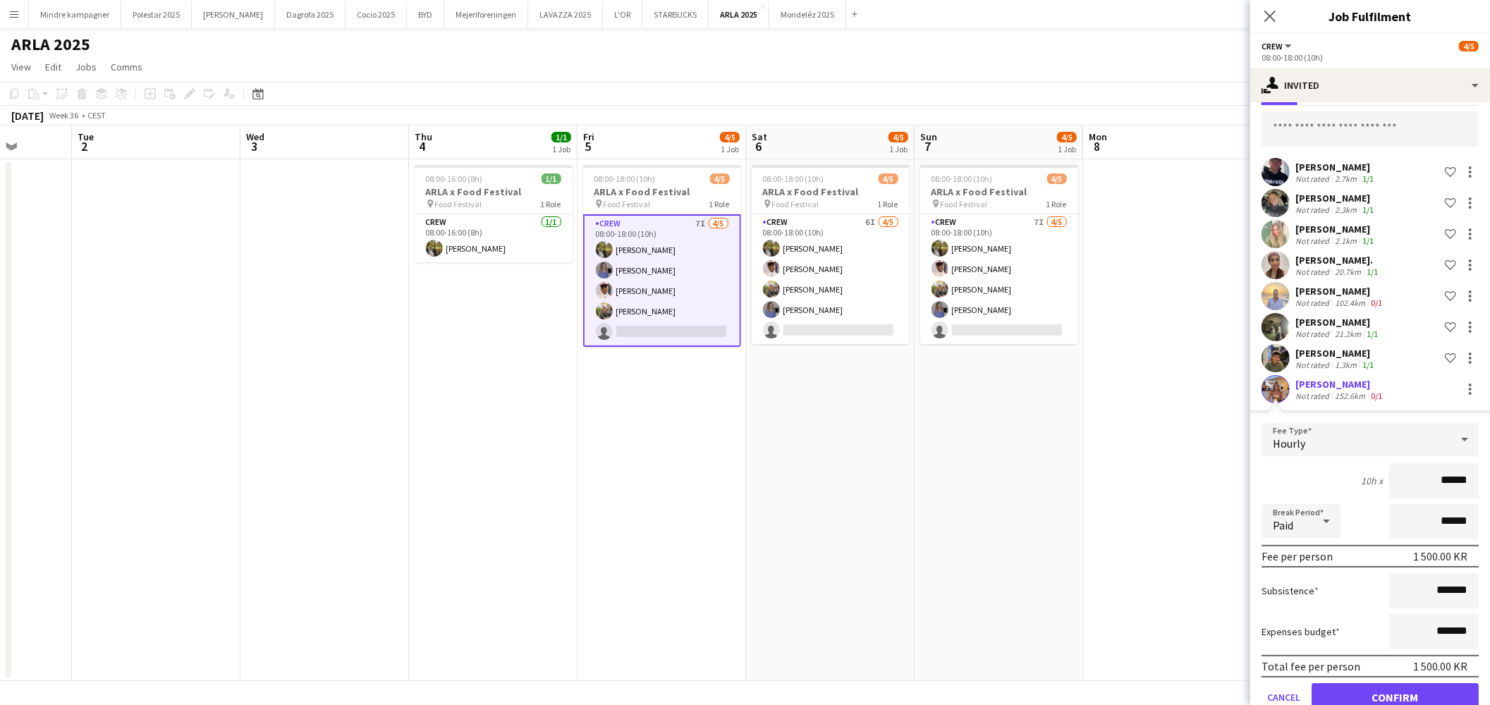
scroll to position [86, 0]
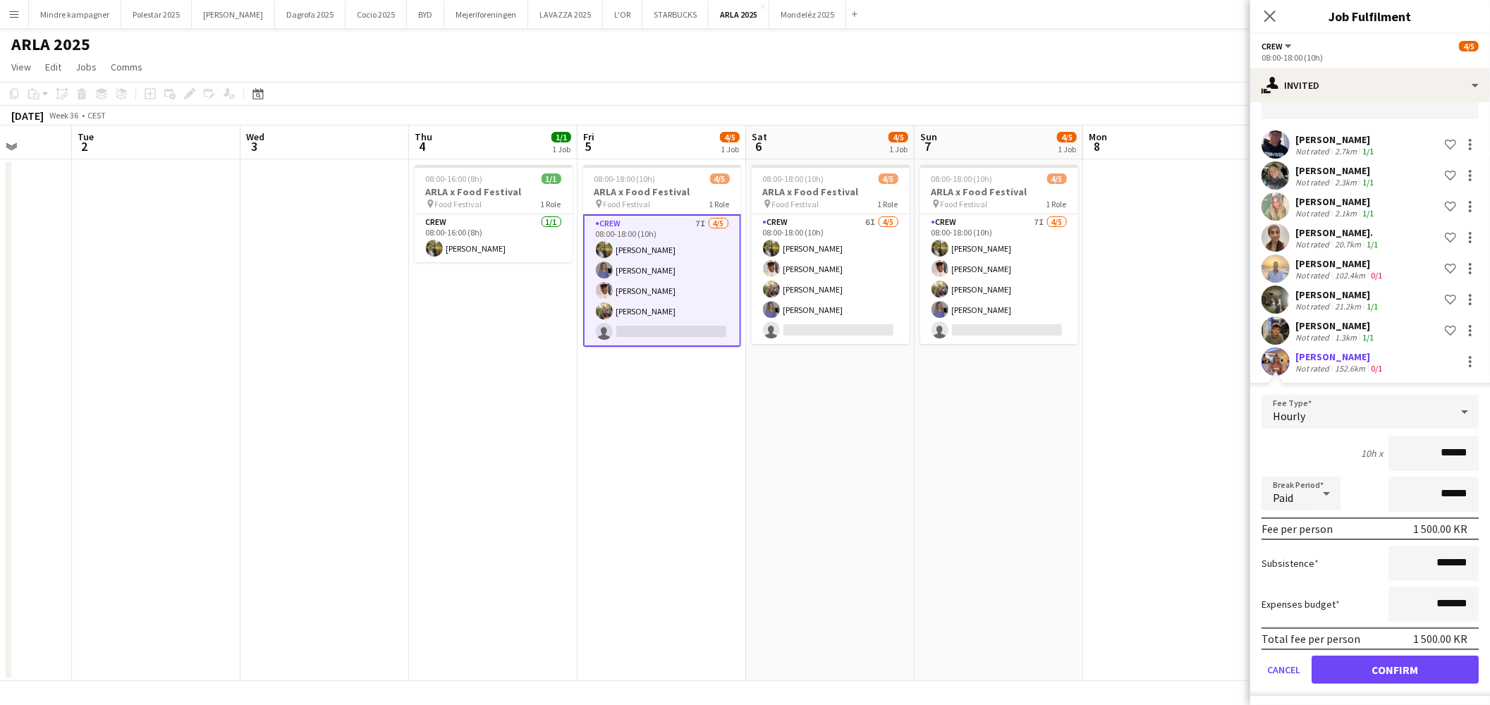
type input "******"
click at [1421, 666] on button "Confirm" at bounding box center [1395, 670] width 167 height 28
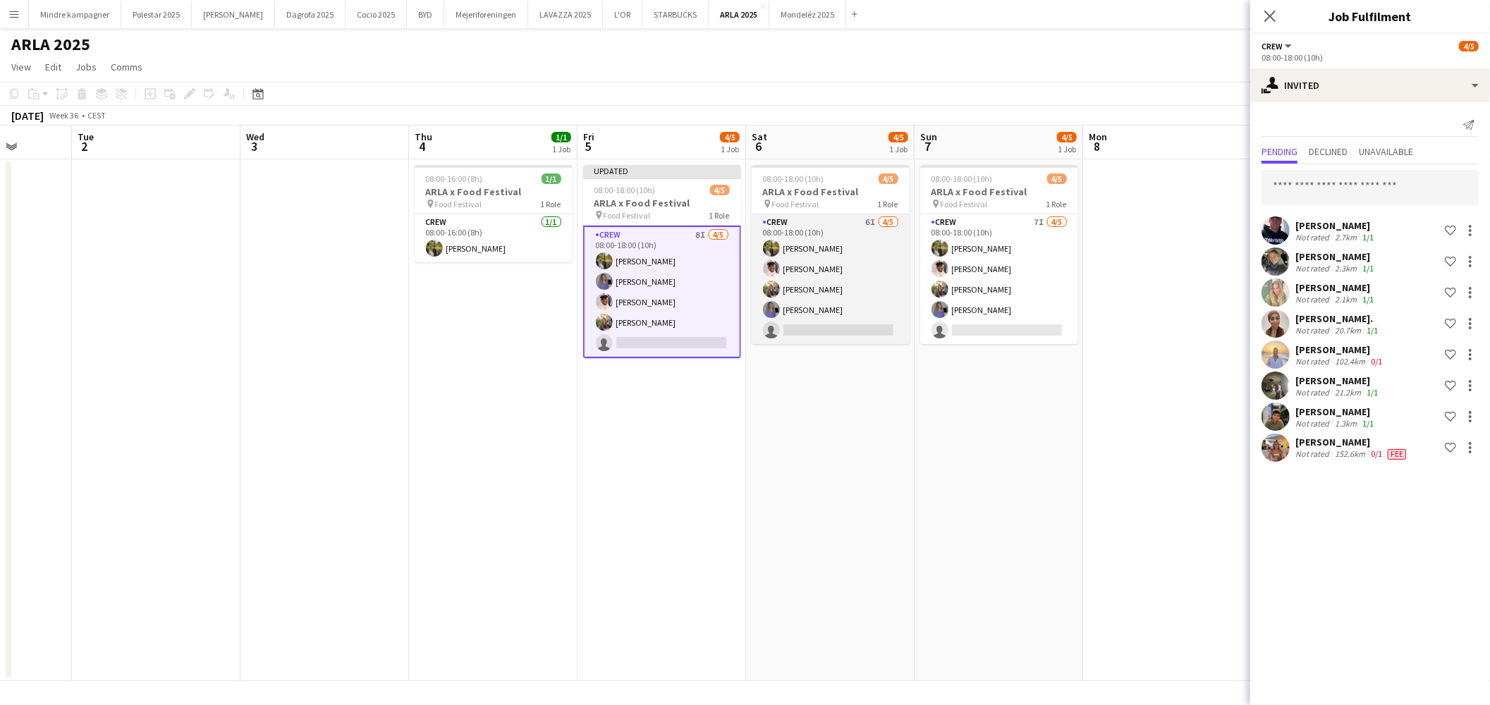
click at [856, 228] on app-card-role "Crew 6I 4/5 08:00-18:00 (10h) Natasha Pedersen Jasmin Bihi Emilie Millung Kløve…" at bounding box center [831, 279] width 158 height 130
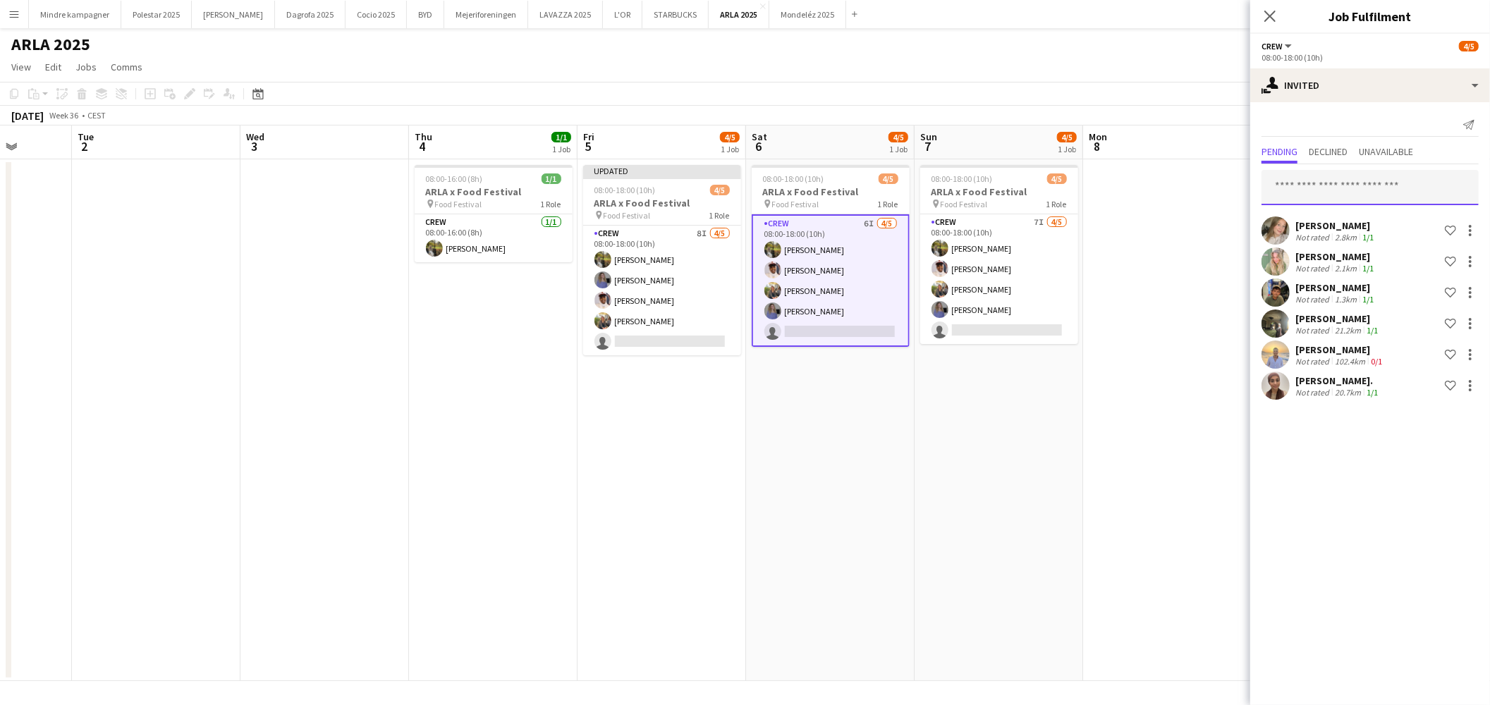
click at [1345, 188] on input "text" at bounding box center [1370, 187] width 217 height 35
type input "*****"
click at [1355, 228] on span "[EMAIL_ADDRESS][DOMAIN_NAME]" at bounding box center [1370, 233] width 195 height 11
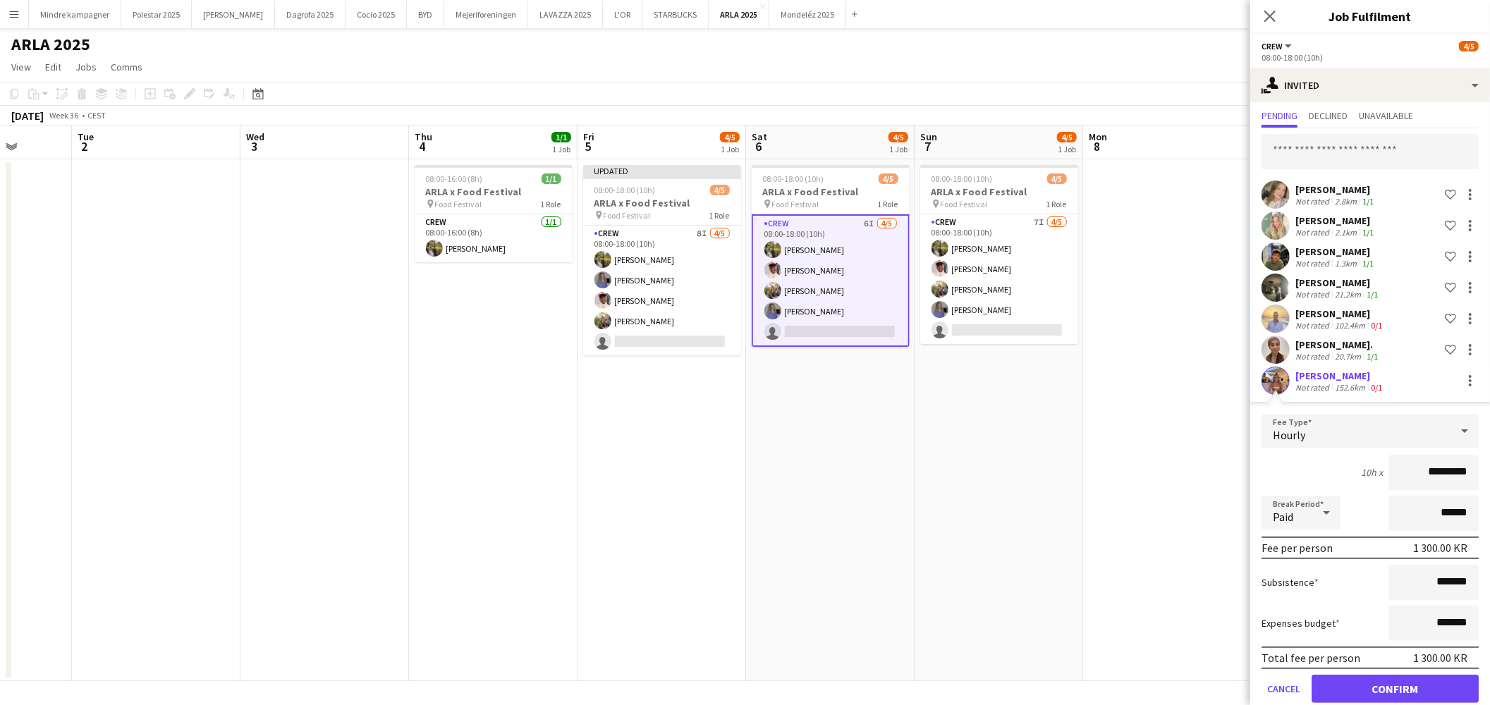
scroll to position [55, 0]
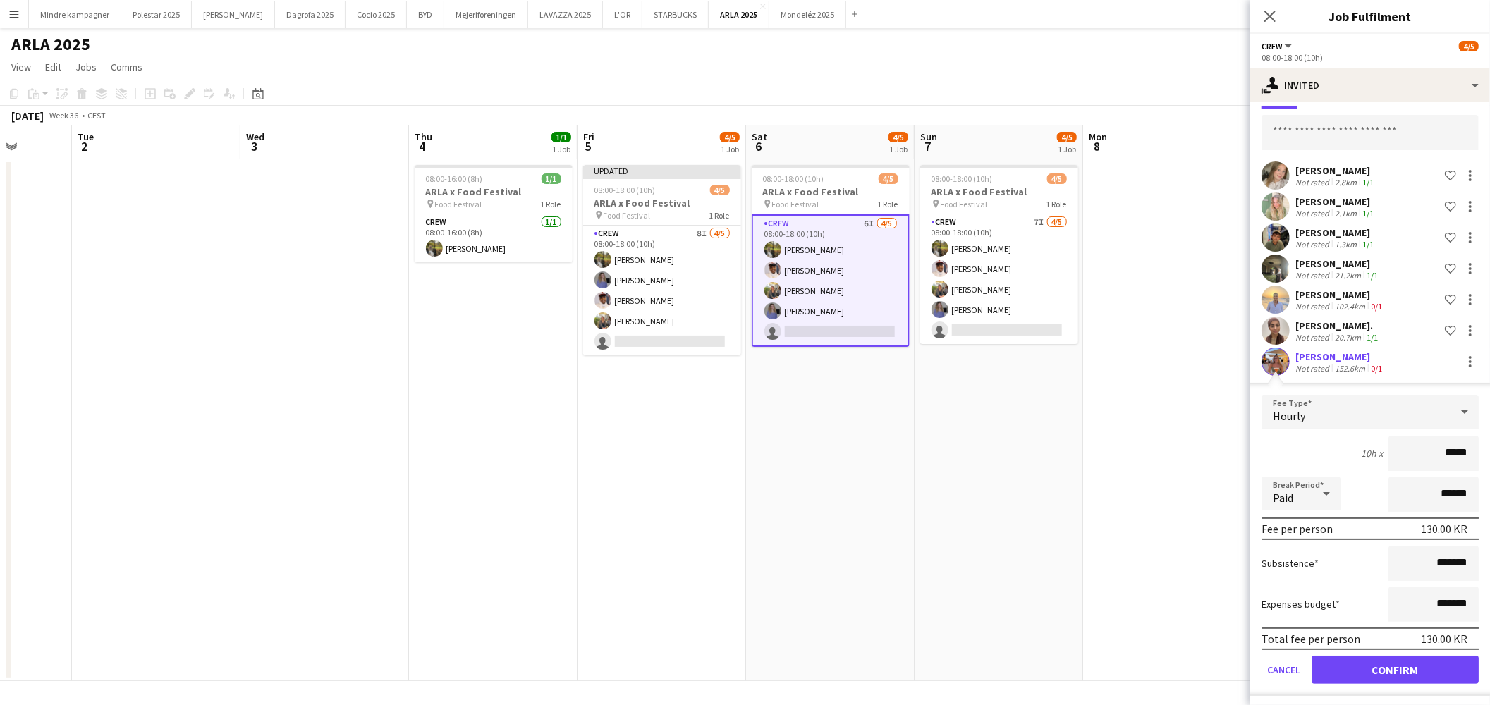
type input "****"
type input "******"
click at [1401, 666] on button "Confirm" at bounding box center [1395, 670] width 167 height 28
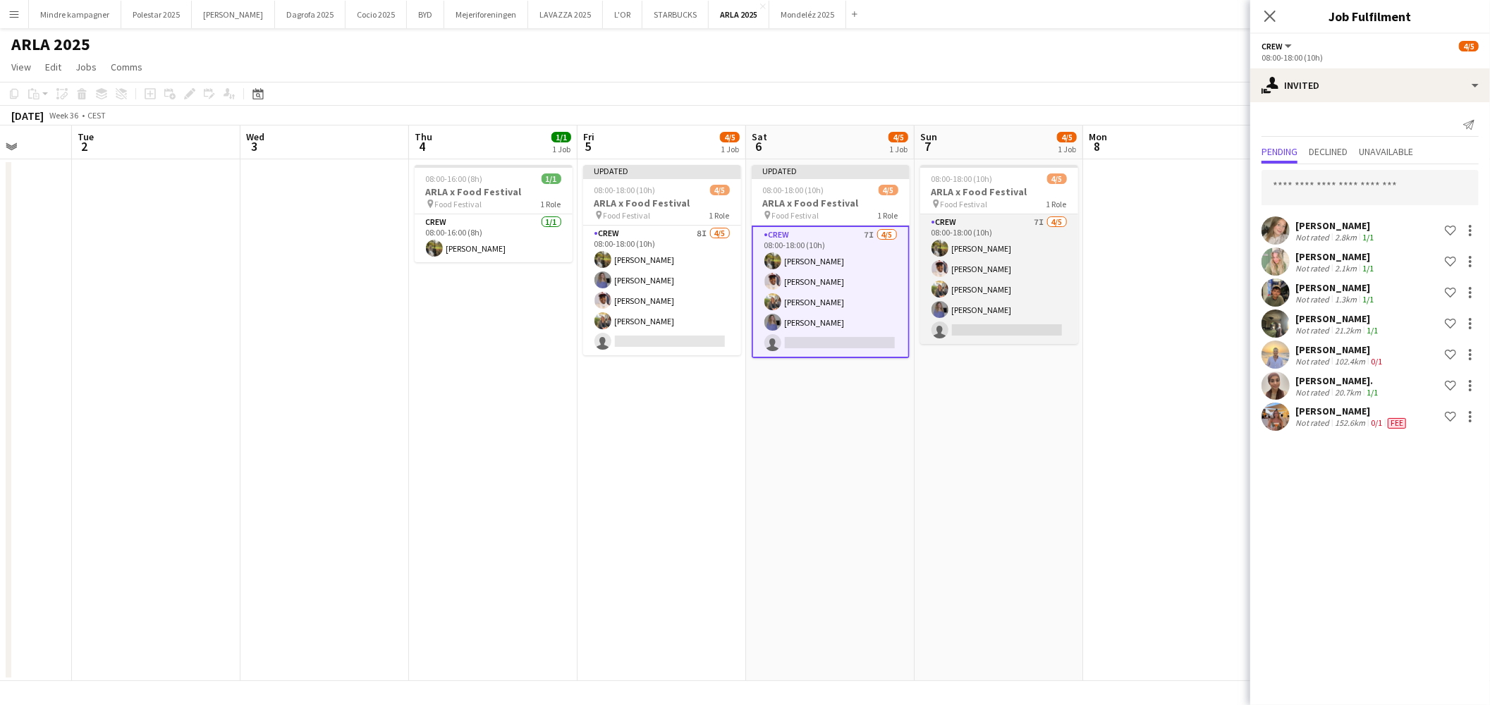
click at [1024, 307] on app-card-role "Crew 7I 4/5 08:00-18:00 (10h) Natasha Pedersen Jasmin Bihi Emilie Millung Kløve…" at bounding box center [999, 279] width 158 height 130
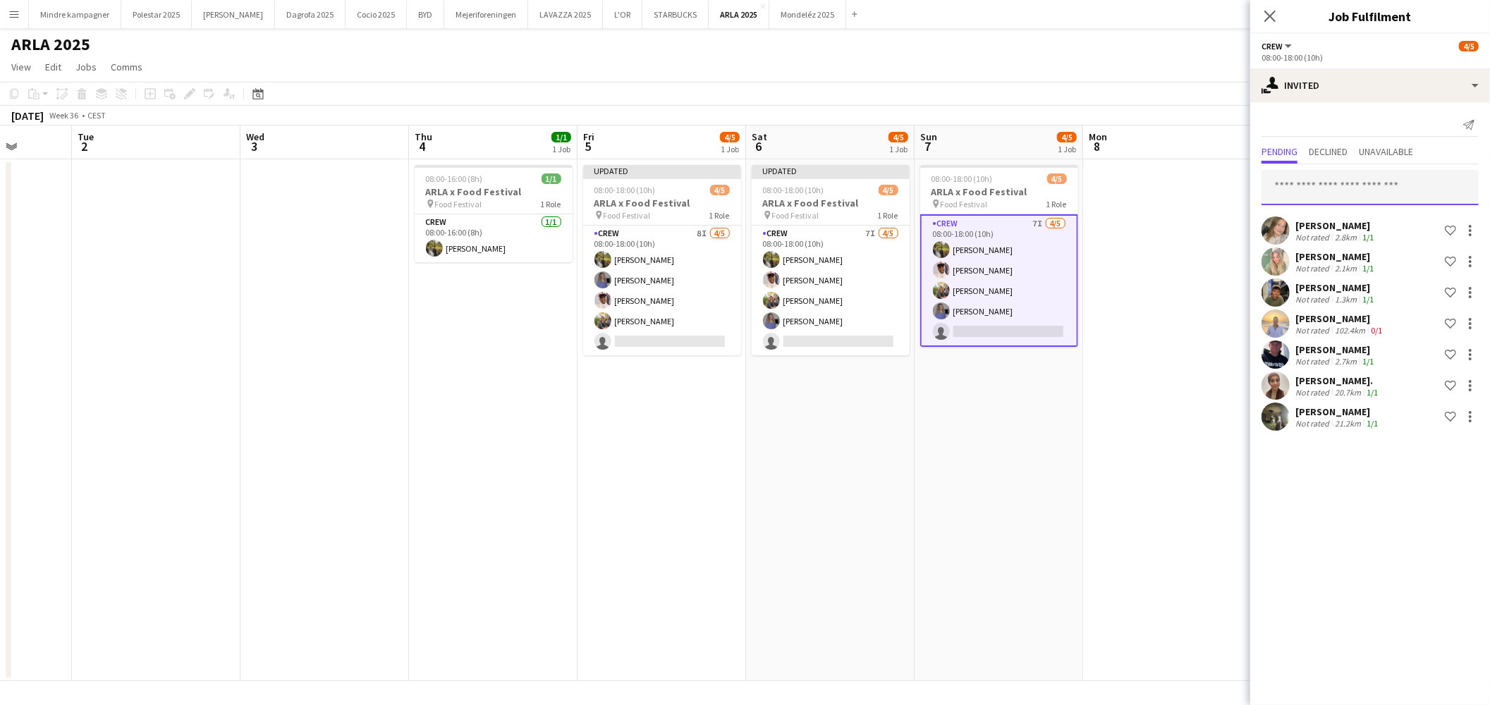
click at [1388, 178] on input "text" at bounding box center [1370, 187] width 217 height 35
type input "*****"
click at [1376, 216] on span "Emine Timmig Active" at bounding box center [1370, 222] width 195 height 12
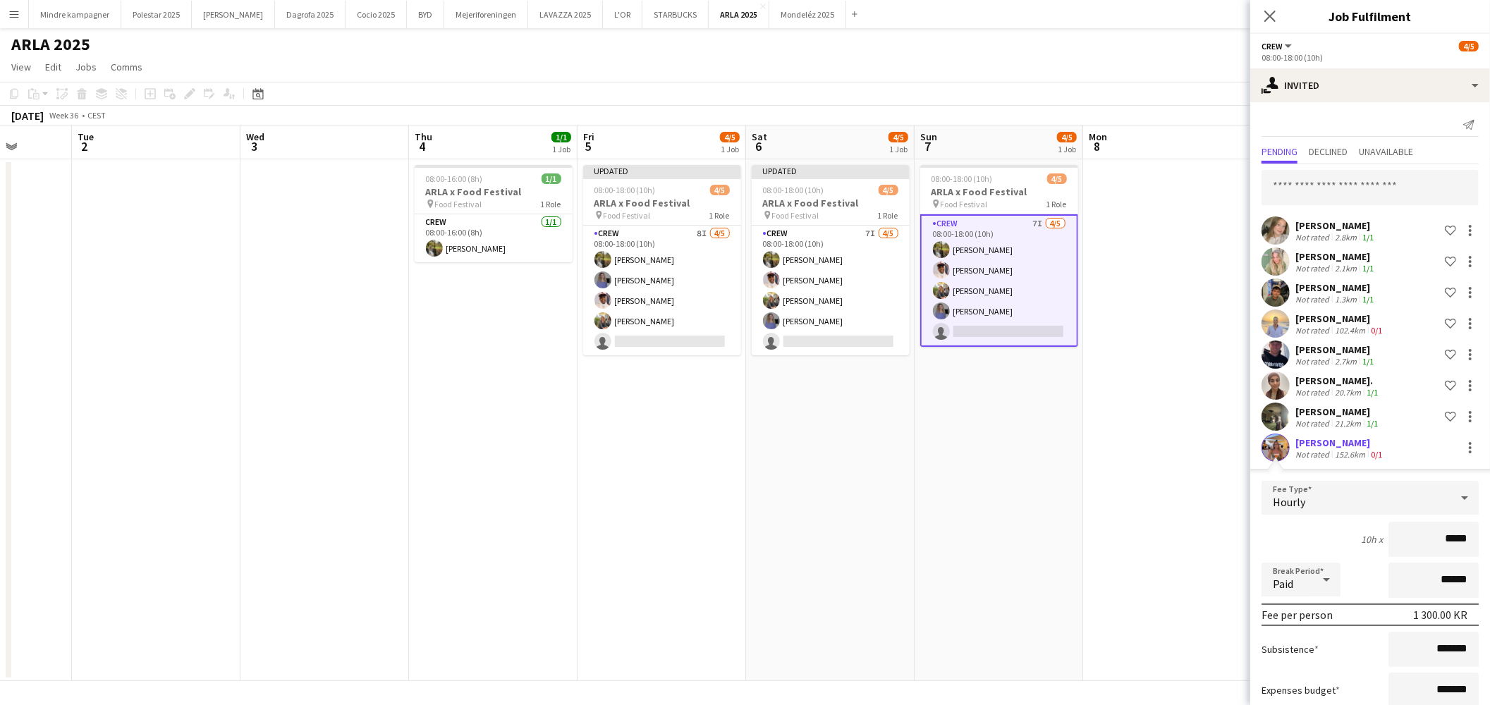
type input "****"
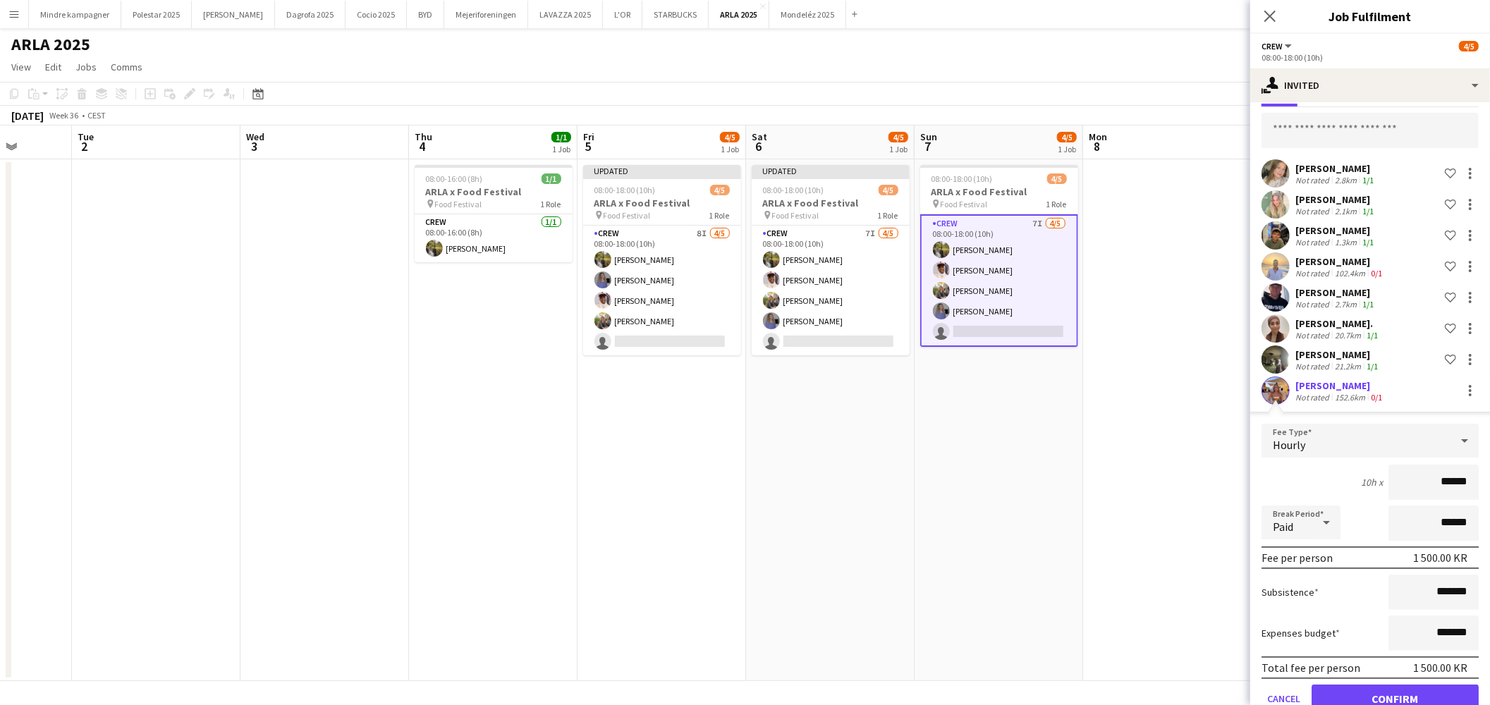
scroll to position [86, 0]
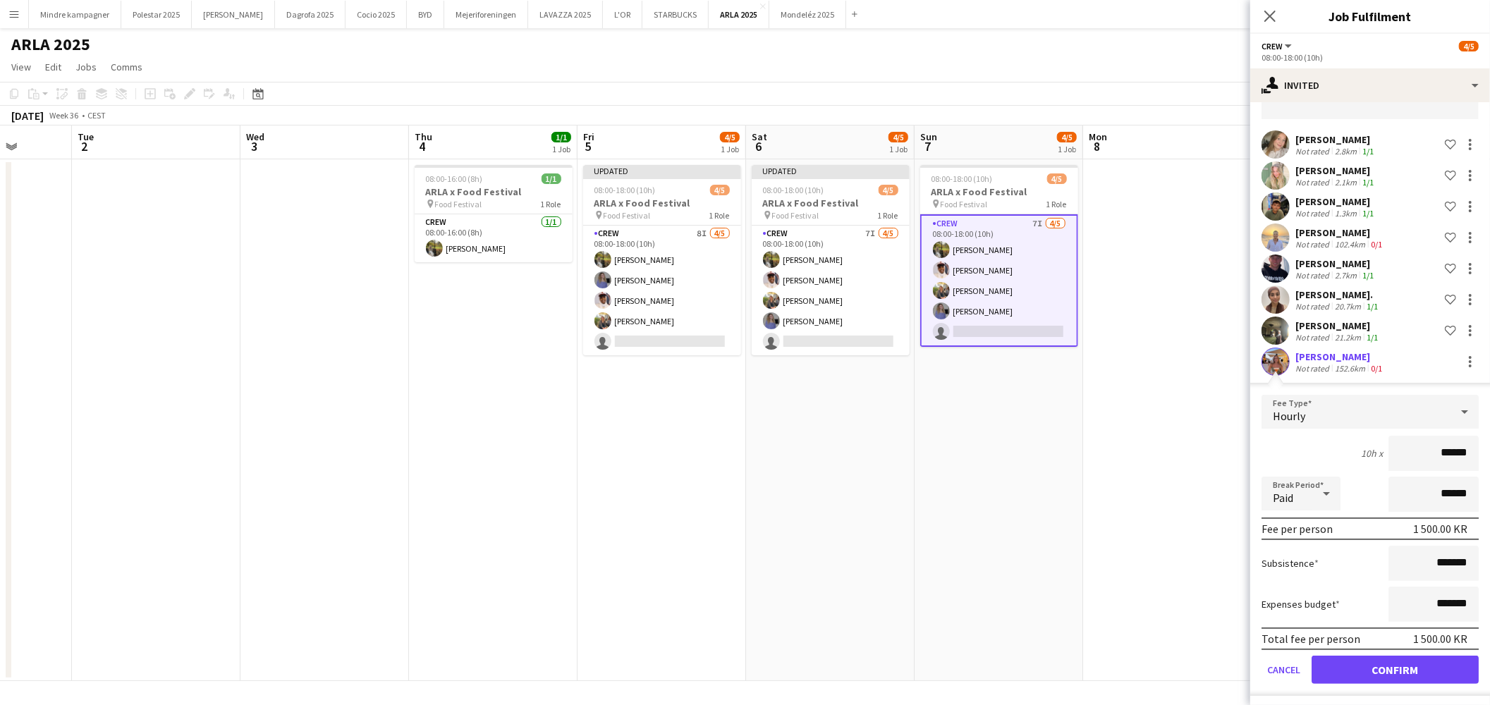
type input "******"
click at [1425, 659] on button "Confirm" at bounding box center [1395, 670] width 167 height 28
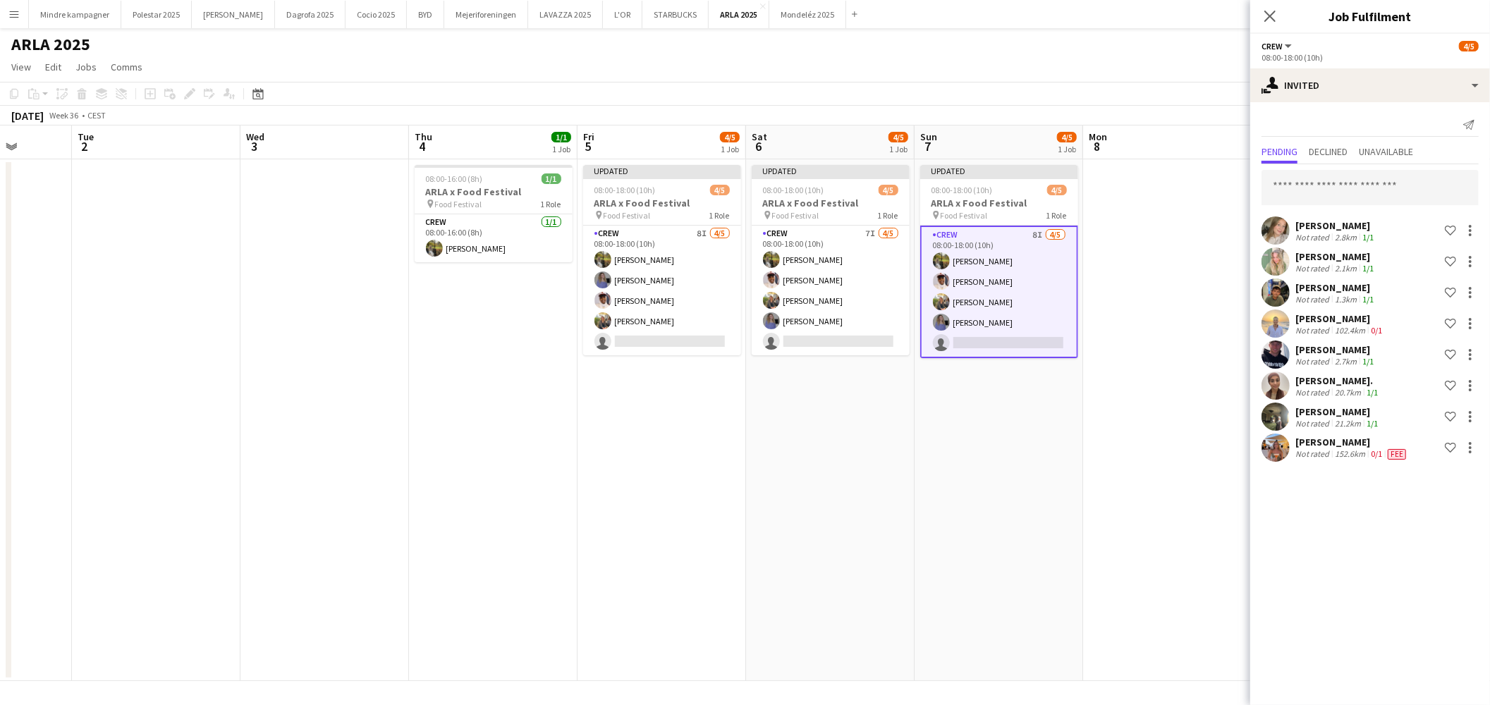
click at [1049, 491] on app-date-cell "Updated 08:00-18:00 (10h) 4/5 ARLA x Food Festival pin Food Festival 1 Role Cre…" at bounding box center [999, 420] width 169 height 522
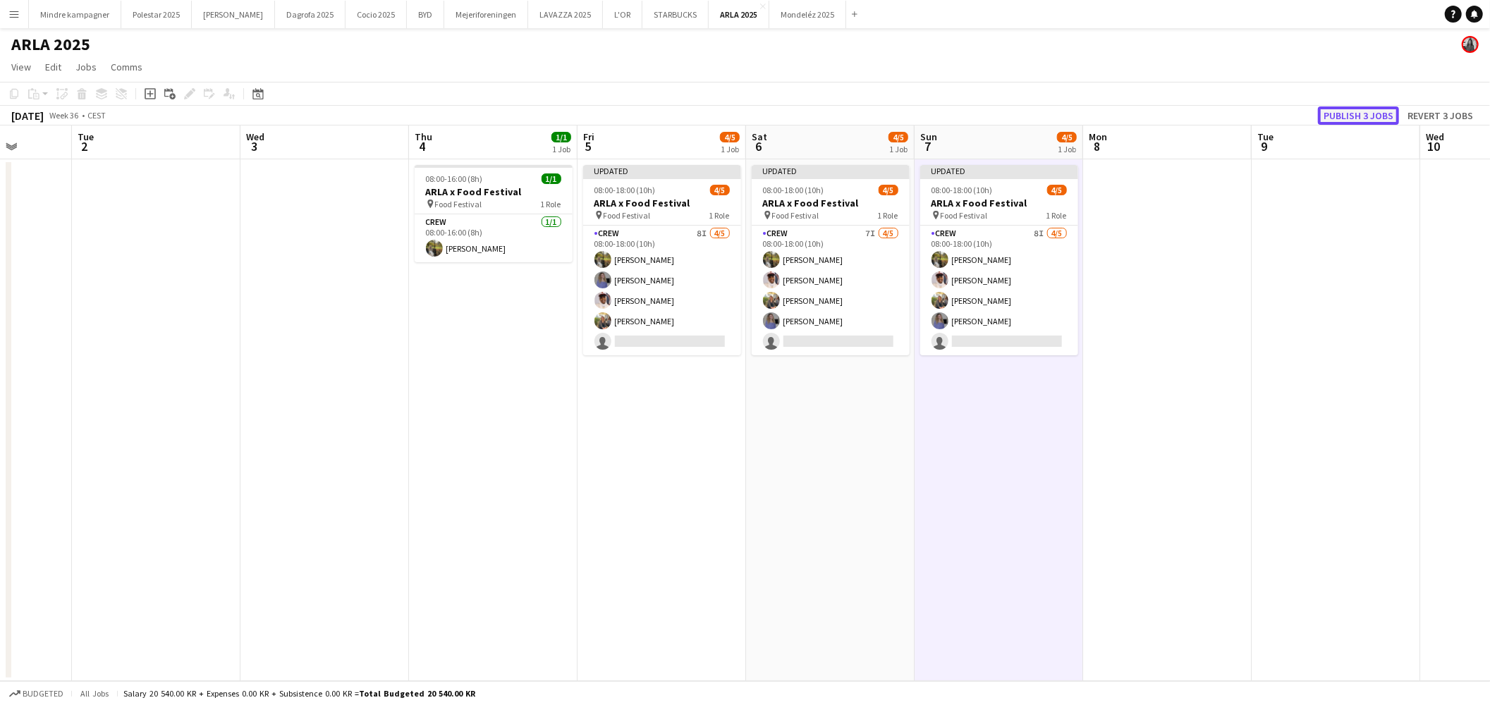
click at [1355, 117] on button "Publish 3 jobs" at bounding box center [1358, 115] width 81 height 18
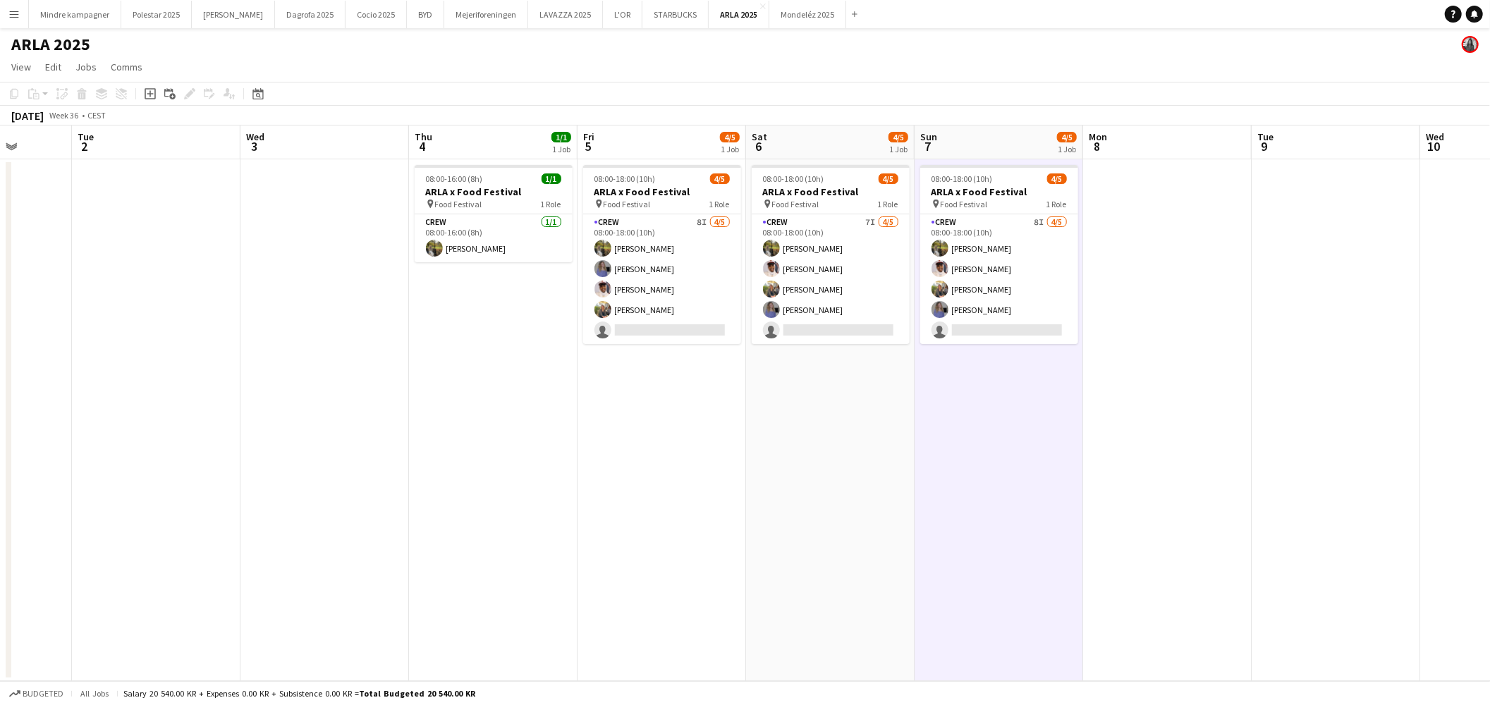
click at [9, 15] on app-icon "Menu" at bounding box center [13, 13] width 11 height 11
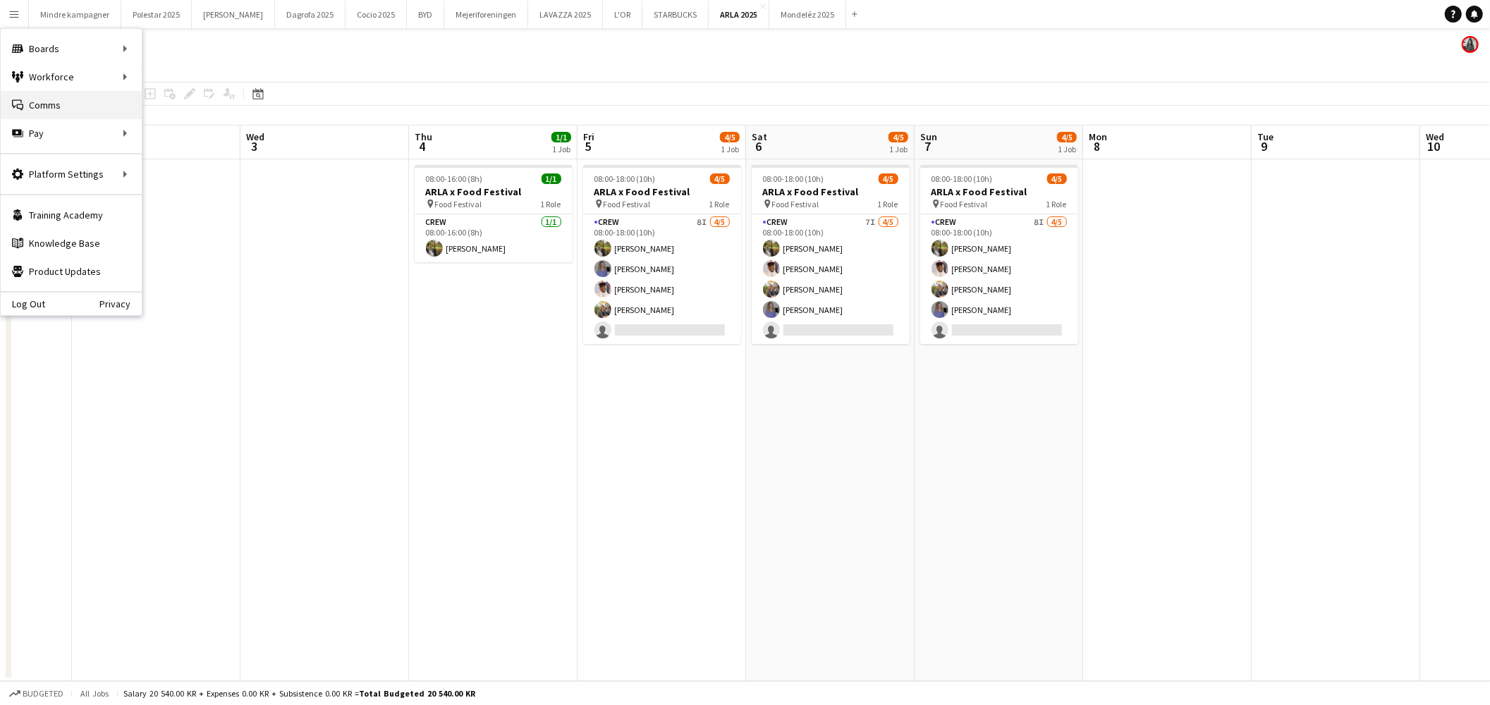
click at [92, 109] on link "Comms Comms" at bounding box center [71, 105] width 141 height 28
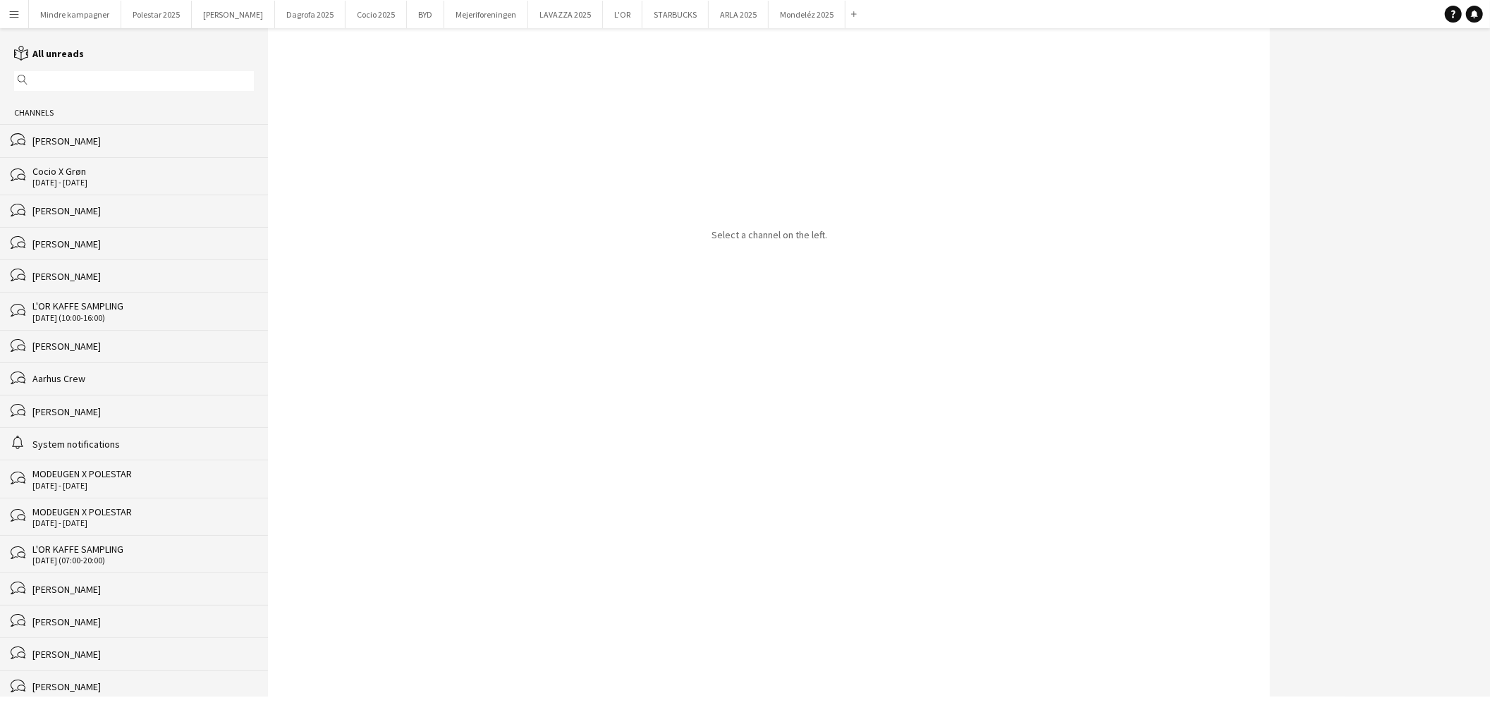
click at [58, 80] on input "text" at bounding box center [140, 81] width 219 height 13
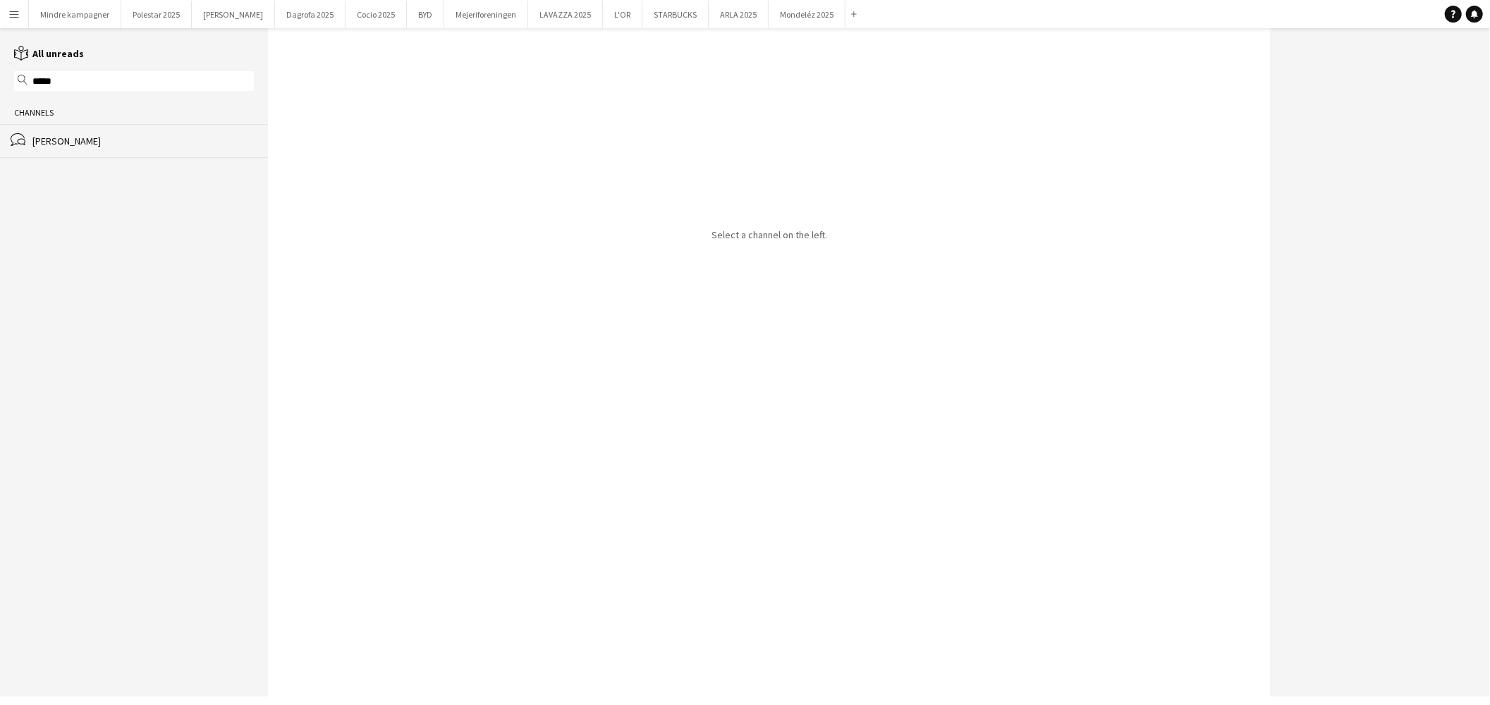
type input "*****"
click at [73, 138] on div "[PERSON_NAME]" at bounding box center [142, 141] width 221 height 13
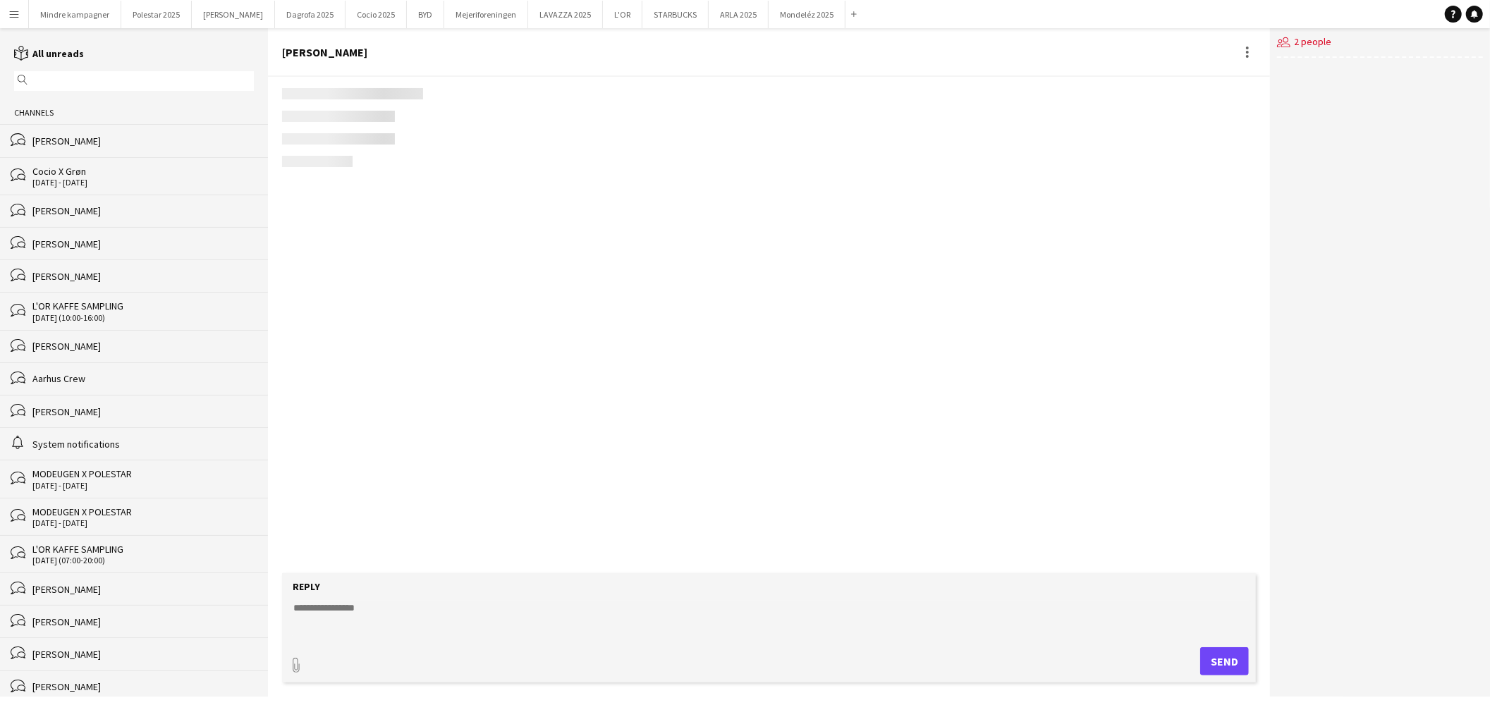
scroll to position [383, 0]
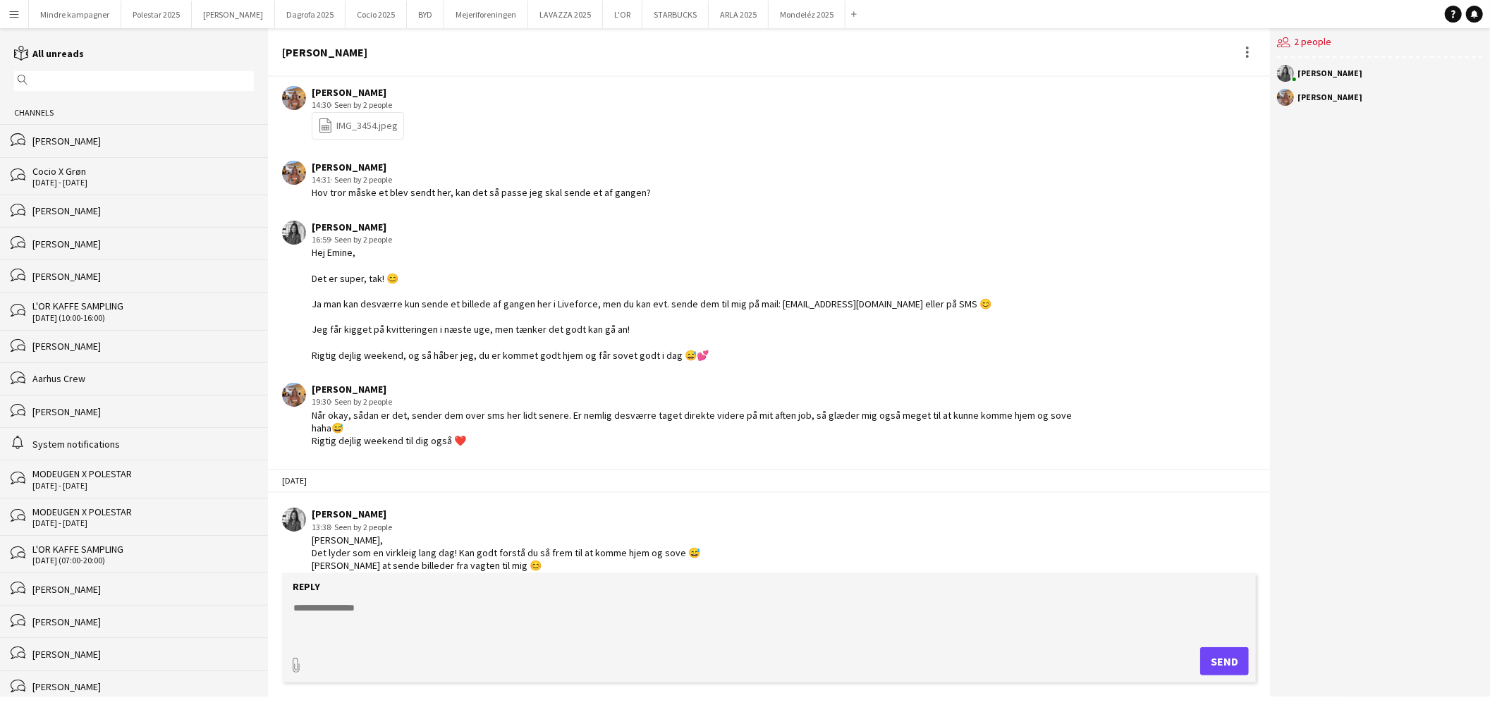
click at [501, 595] on form "Reply paperclip Send" at bounding box center [769, 627] width 974 height 109
click at [489, 604] on textarea at bounding box center [772, 619] width 960 height 37
paste textarea "**********"
type textarea "**********"
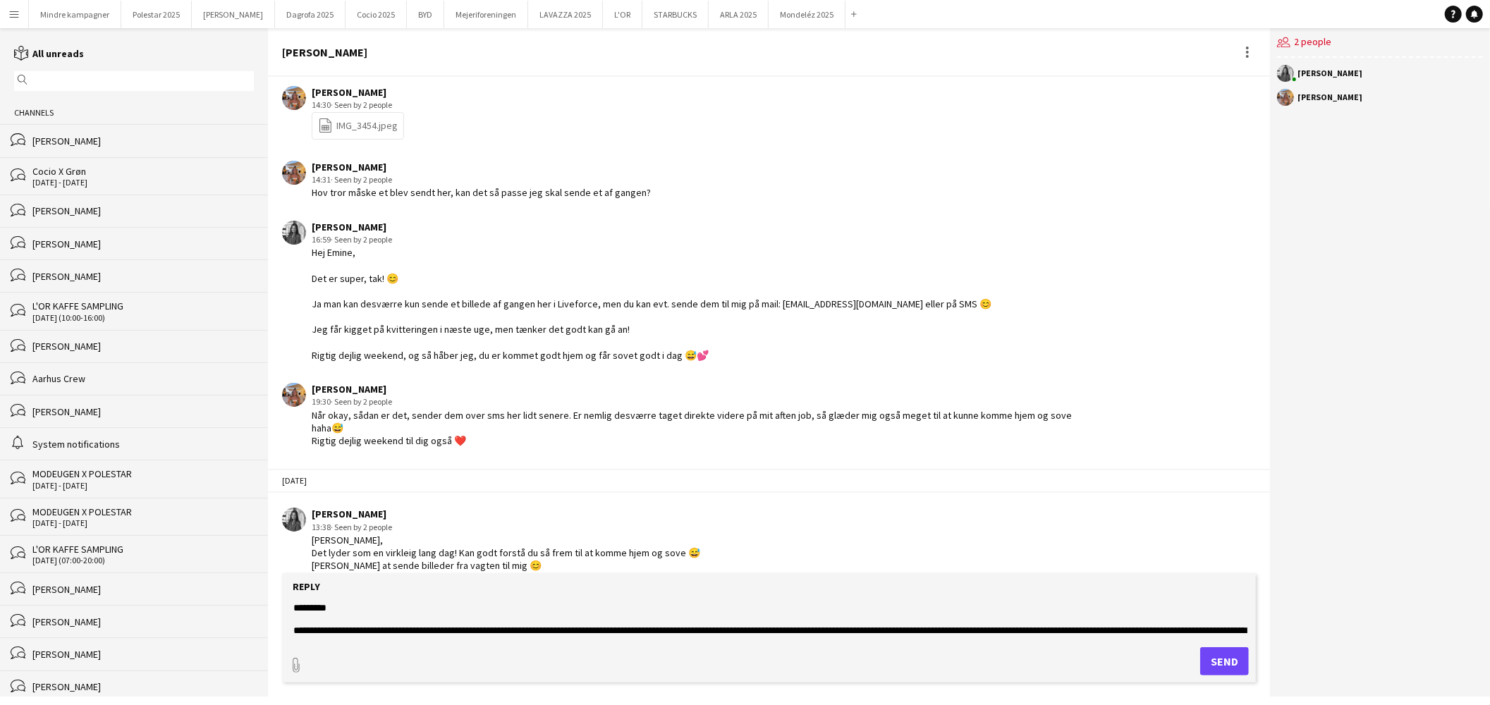
scroll to position [145, 0]
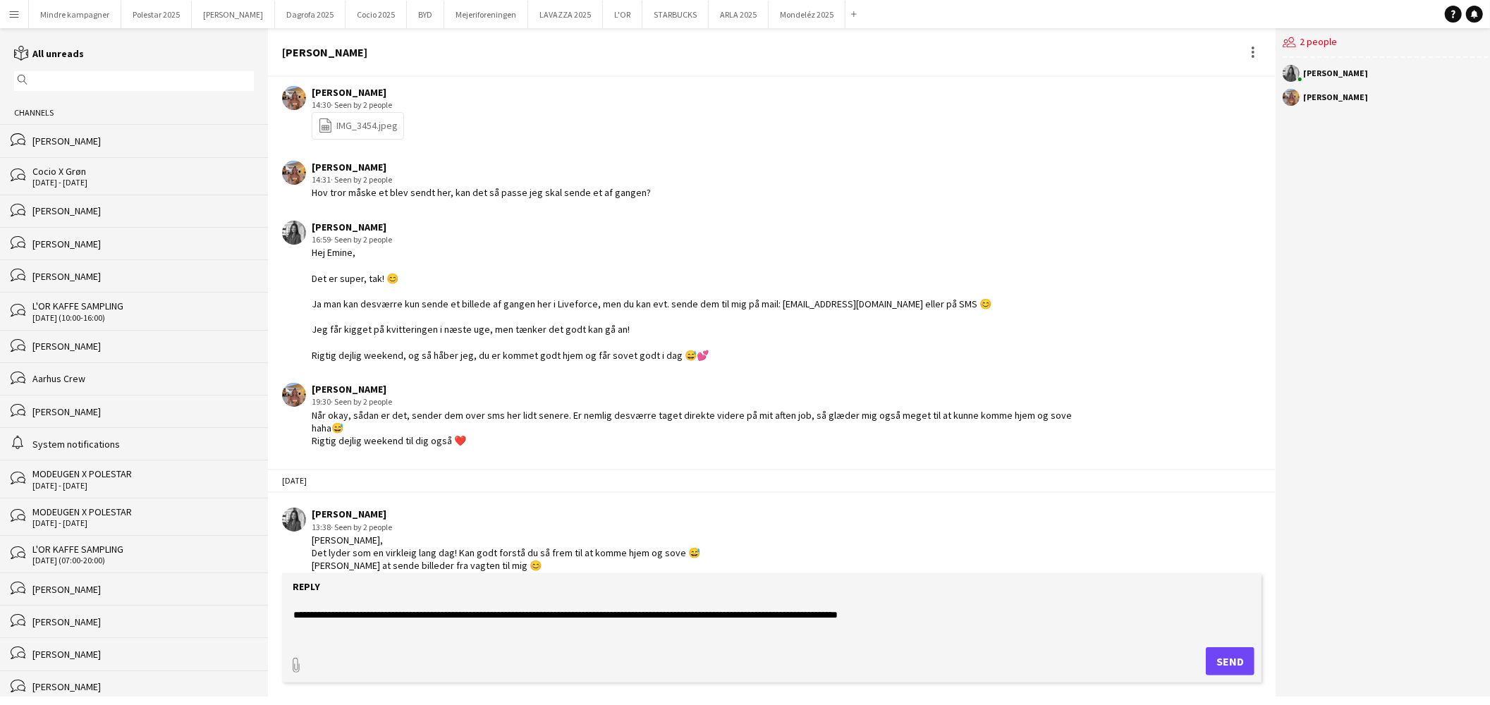
drag, startPoint x: 415, startPoint y: 631, endPoint x: 208, endPoint y: 597, distance: 209.5
click at [208, 597] on div "reading All unreads magnifier Channels bubbles Simon Zachariassen bubbles Cocio…" at bounding box center [745, 362] width 1490 height 669
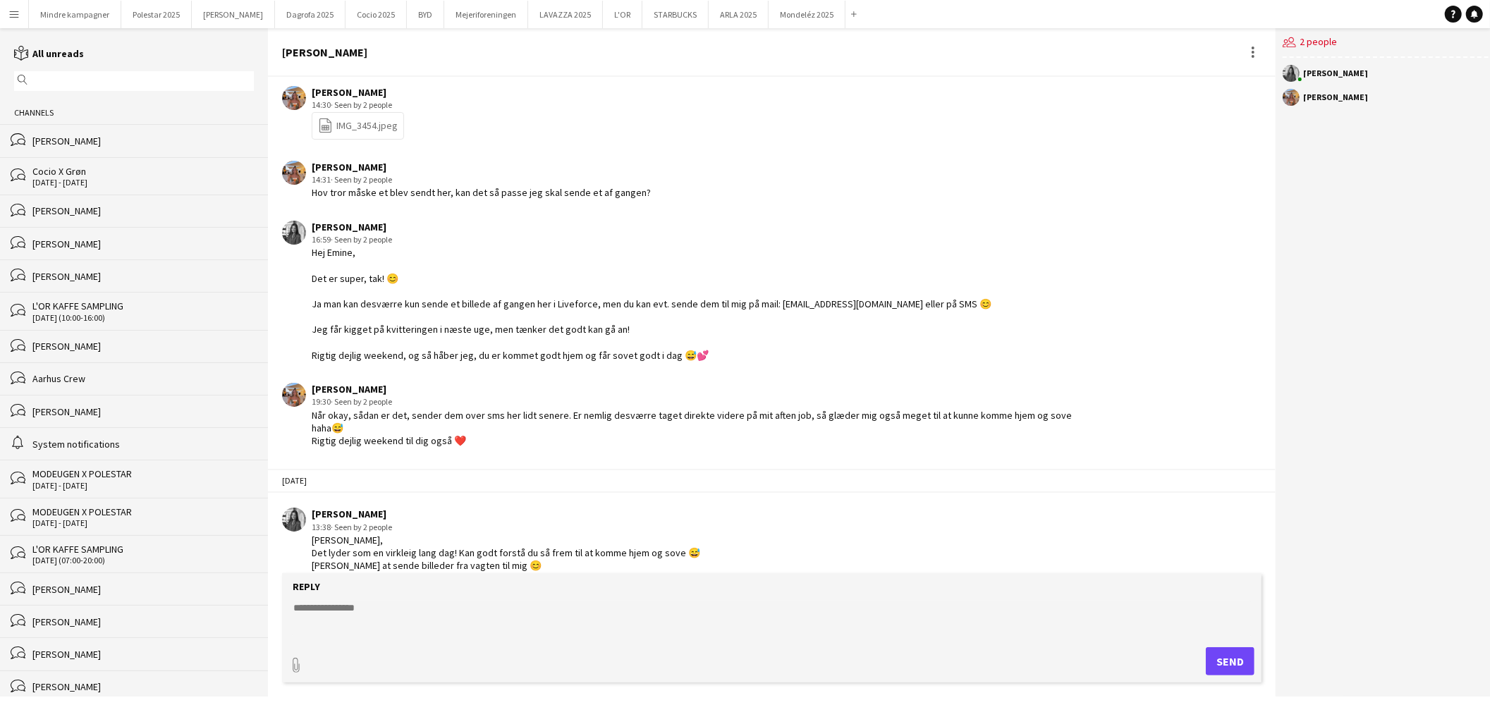
scroll to position [0, 0]
click at [350, 622] on textarea at bounding box center [772, 619] width 960 height 37
paste textarea "**********"
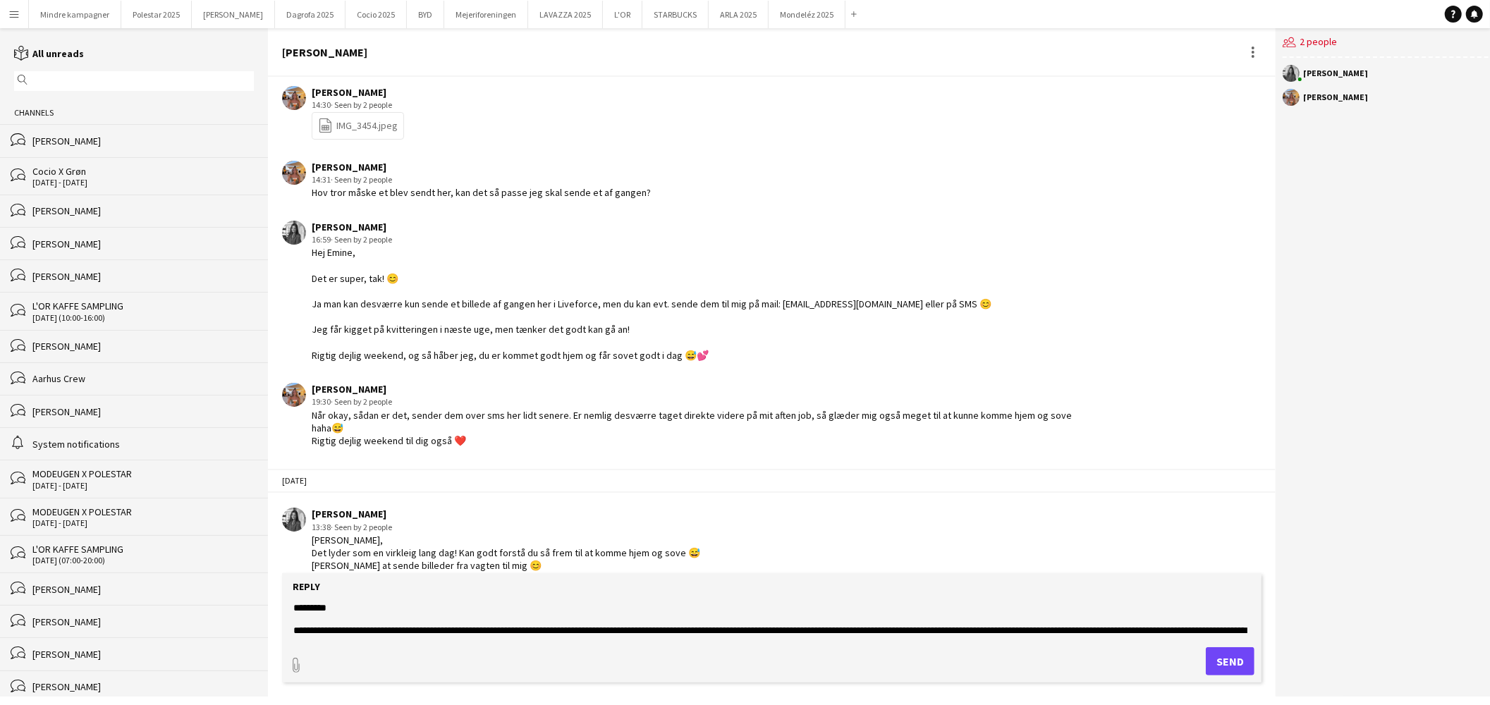
click at [354, 610] on textarea "**********" at bounding box center [772, 619] width 960 height 37
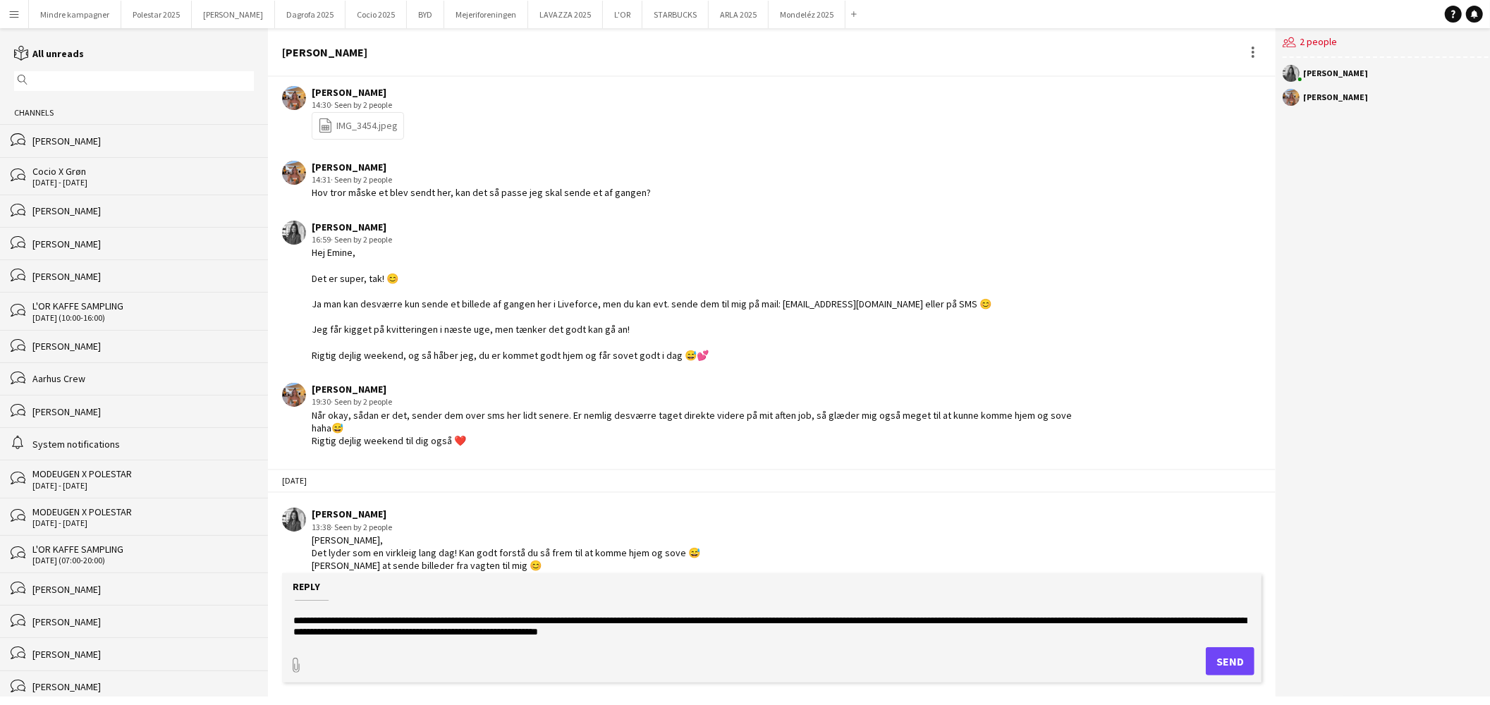
scroll to position [21, 0]
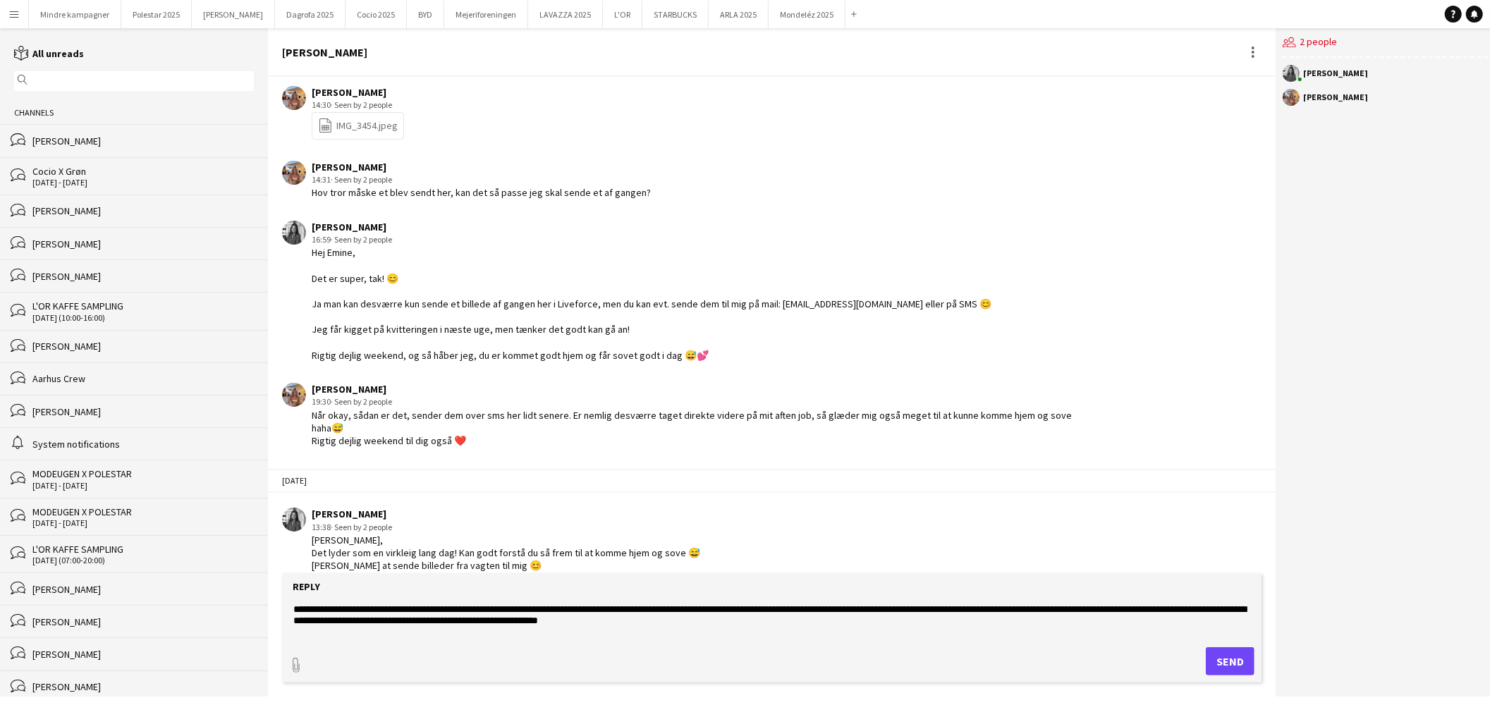
click at [341, 623] on textarea "**********" at bounding box center [772, 619] width 960 height 37
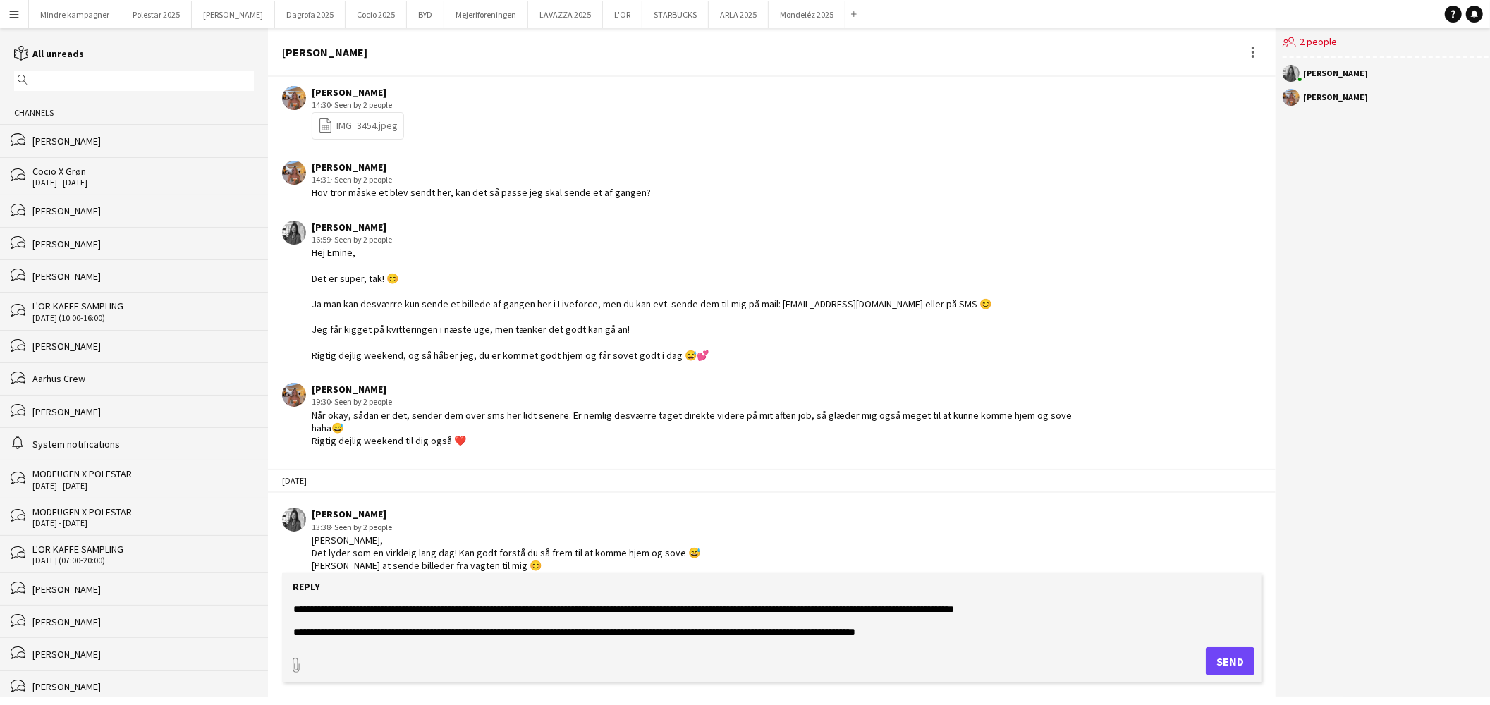
scroll to position [56, 0]
click at [946, 628] on textarea "**********" at bounding box center [772, 619] width 960 height 37
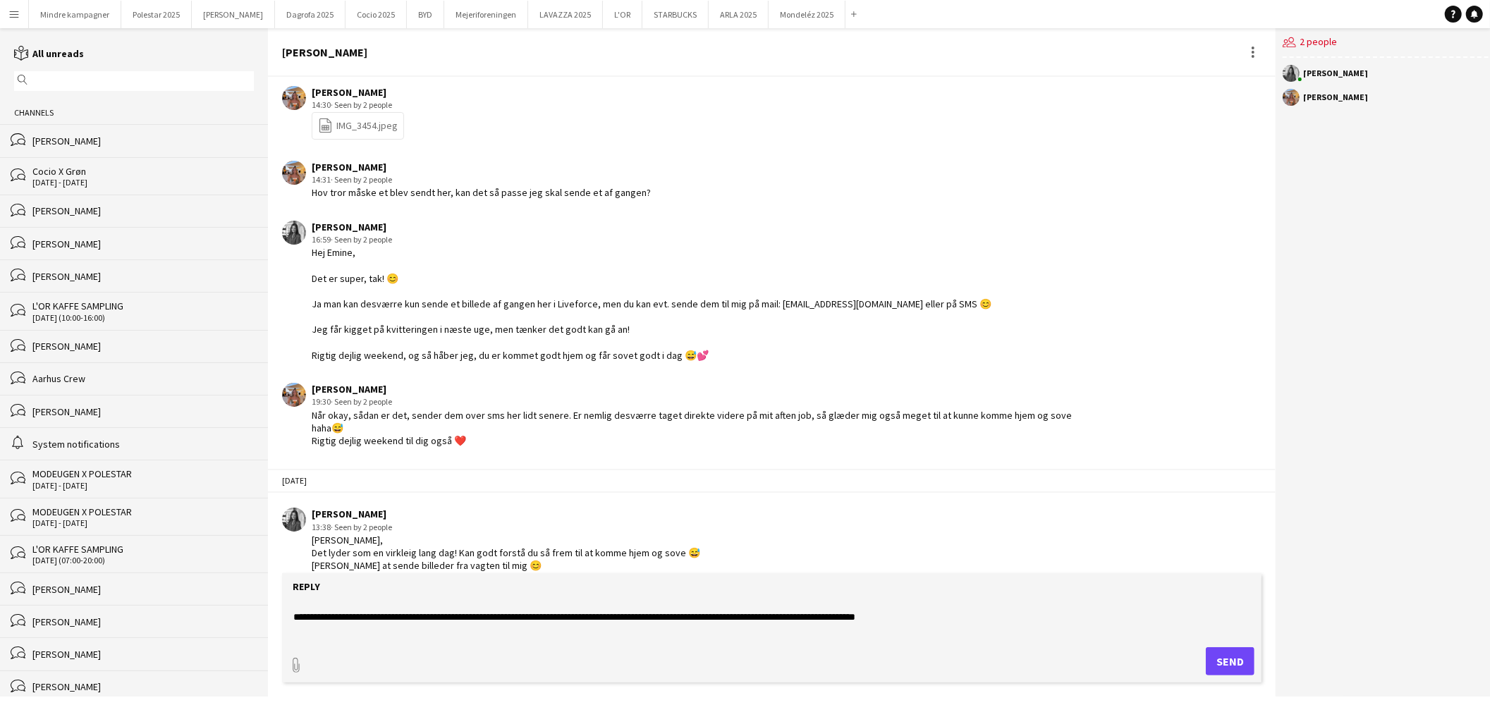
scroll to position [102, 0]
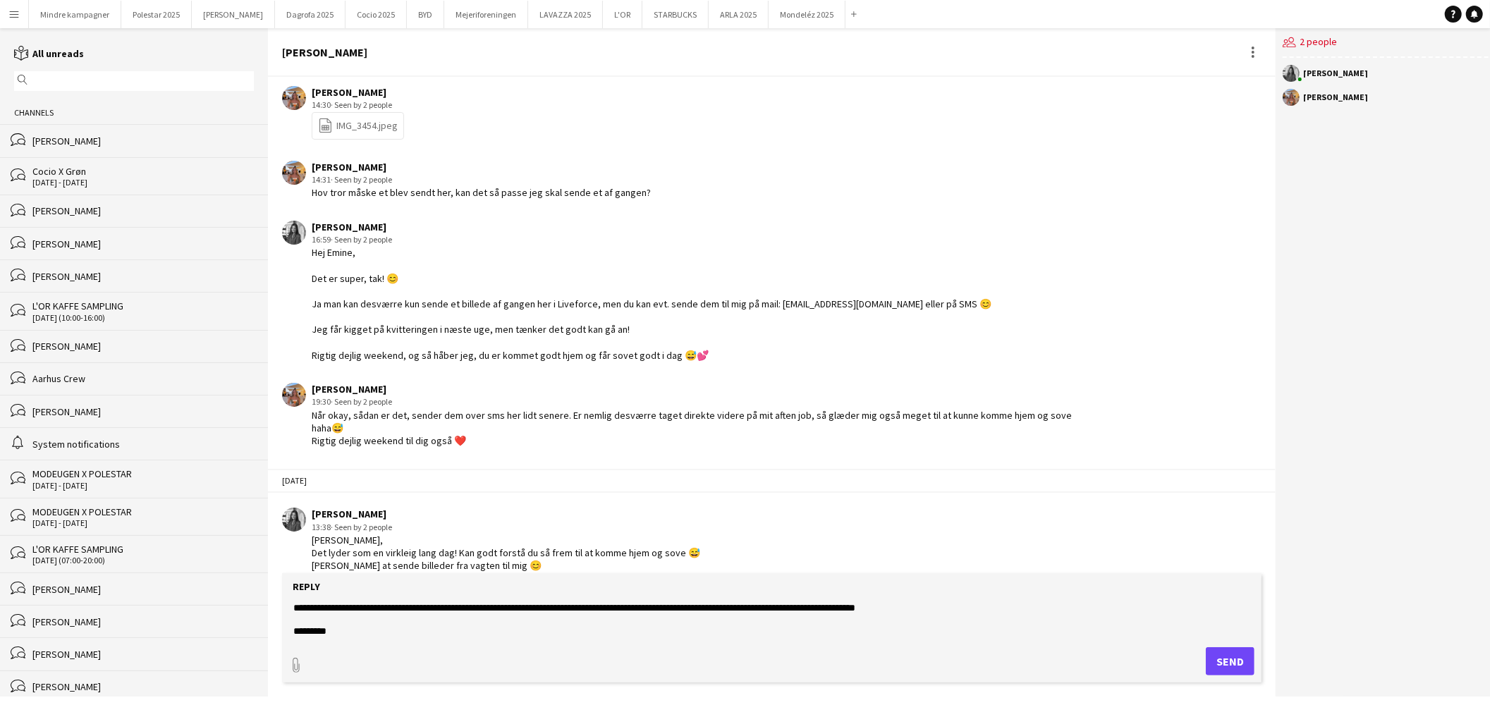
type textarea "**********"
click at [1247, 661] on button "Send" at bounding box center [1230, 661] width 49 height 28
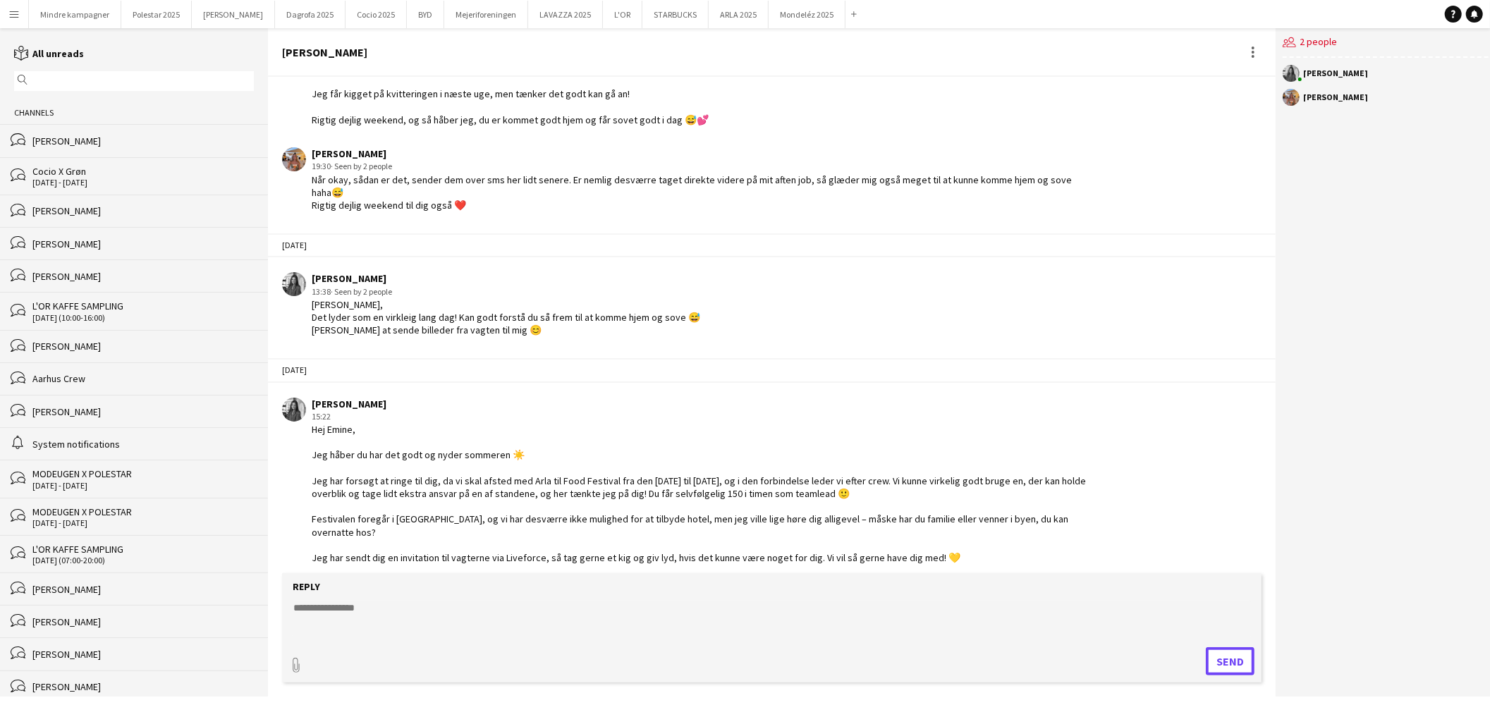
scroll to position [622, 0]
click at [68, 75] on input "text" at bounding box center [140, 81] width 219 height 13
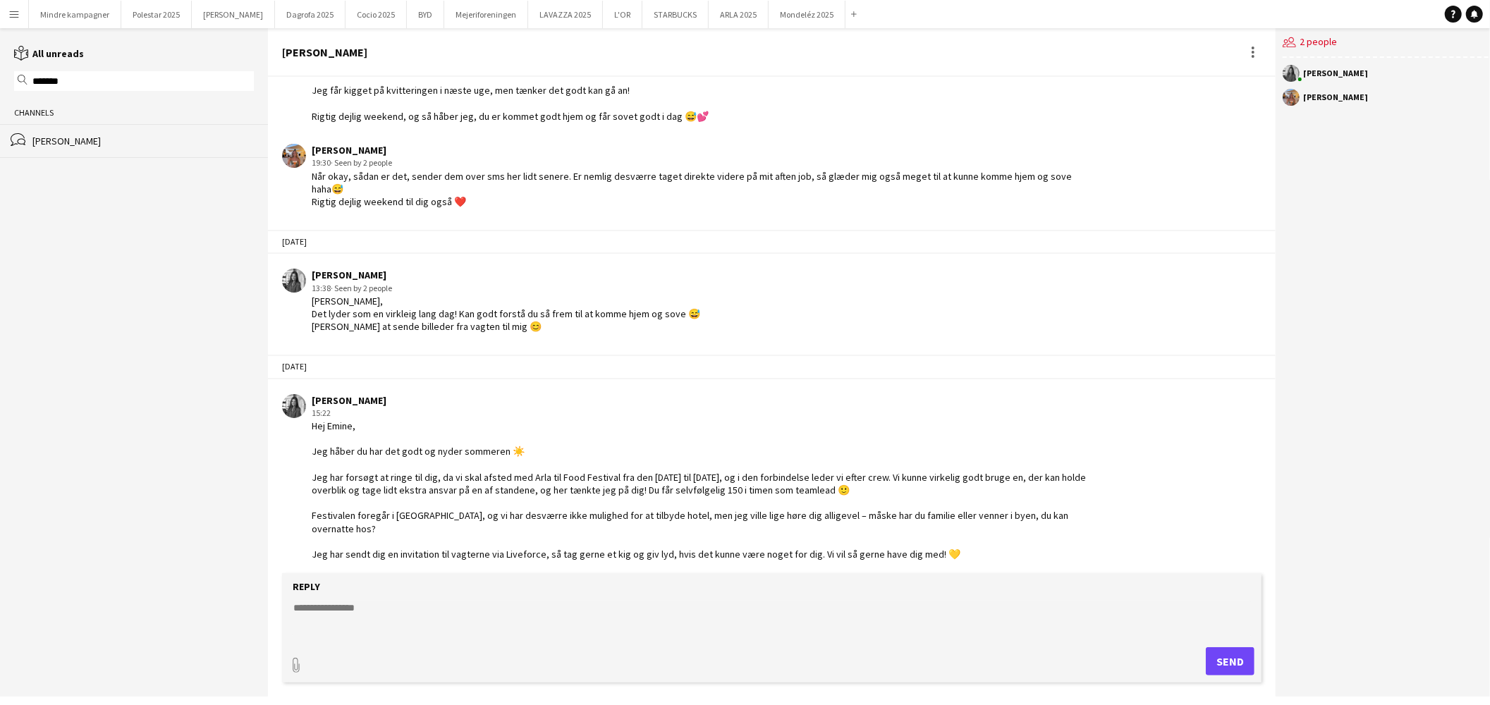
type input "*******"
click at [92, 139] on div "[PERSON_NAME]" at bounding box center [142, 141] width 221 height 13
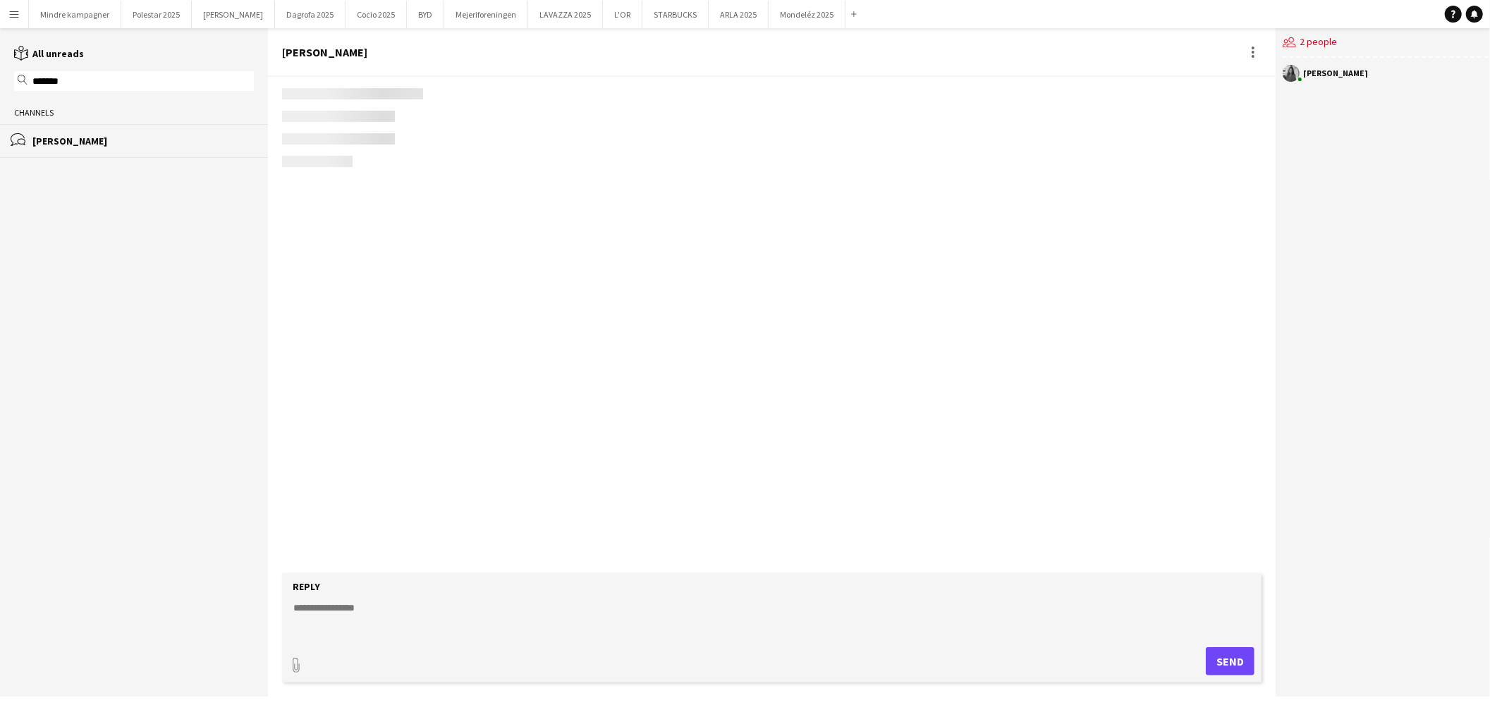
scroll to position [1933, 0]
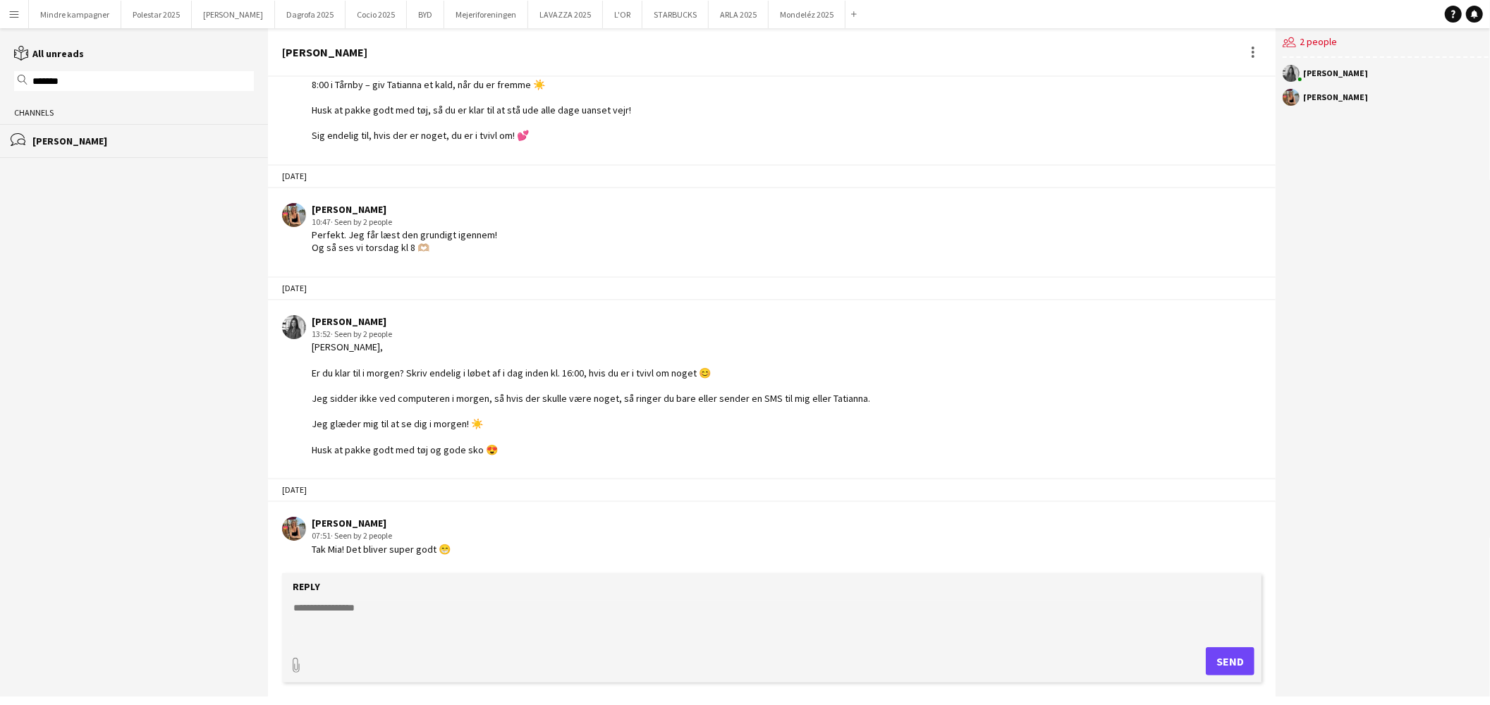
click at [388, 628] on textarea at bounding box center [772, 619] width 960 height 37
click at [372, 633] on textarea "**********" at bounding box center [772, 619] width 960 height 37
click at [389, 630] on textarea "**********" at bounding box center [772, 619] width 960 height 37
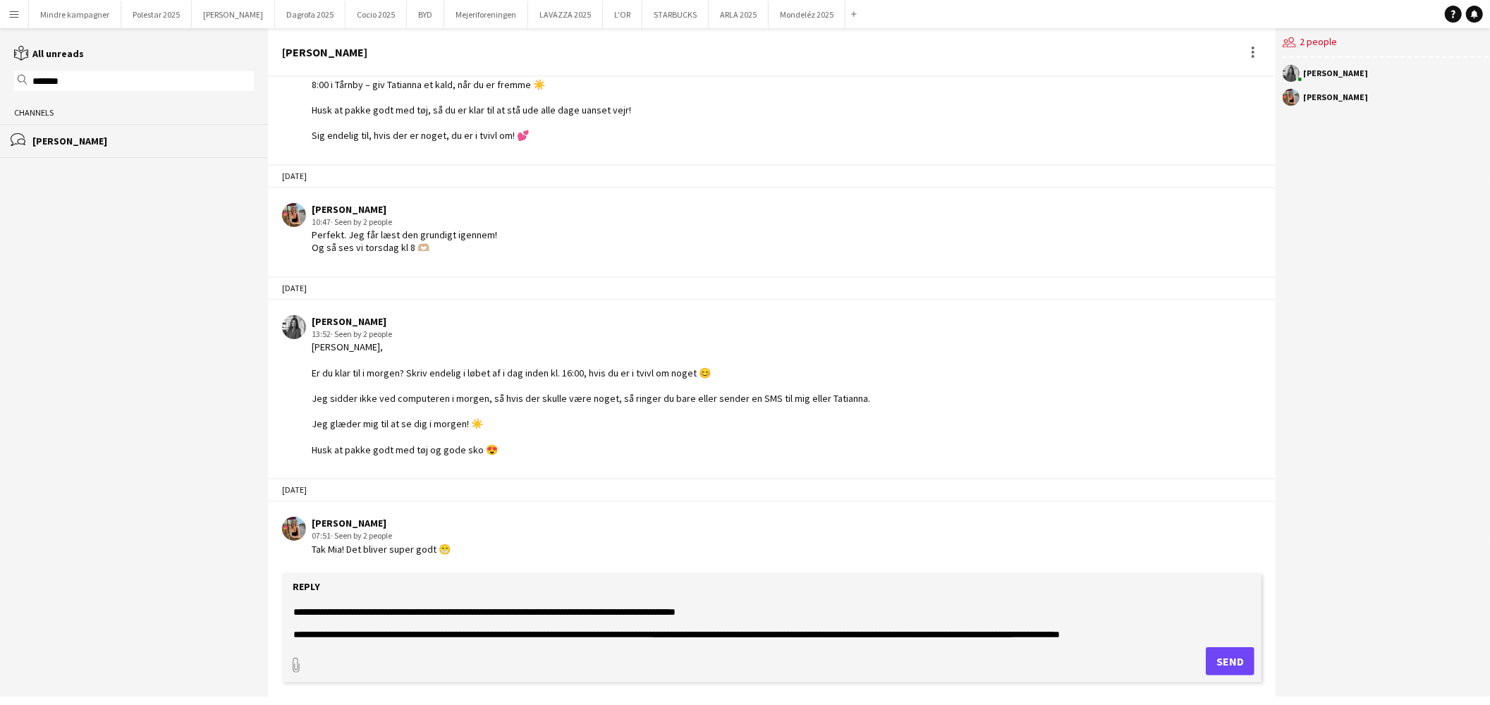
scroll to position [23, 0]
click at [423, 629] on textarea "**********" at bounding box center [772, 619] width 960 height 37
click at [574, 631] on textarea "**********" at bounding box center [772, 619] width 960 height 37
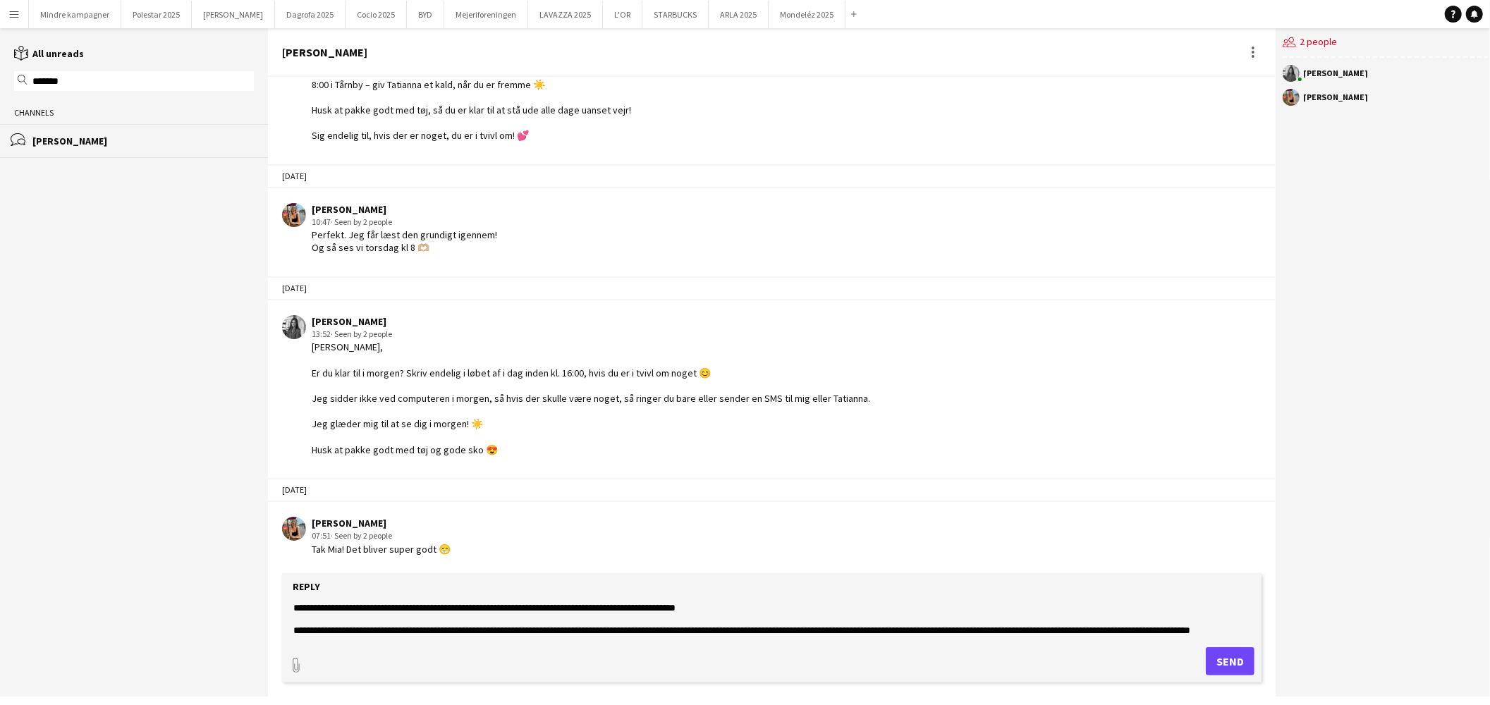
click at [977, 629] on textarea "**********" at bounding box center [772, 619] width 960 height 37
type textarea "**********"
click at [1228, 656] on button "Send" at bounding box center [1230, 661] width 49 height 28
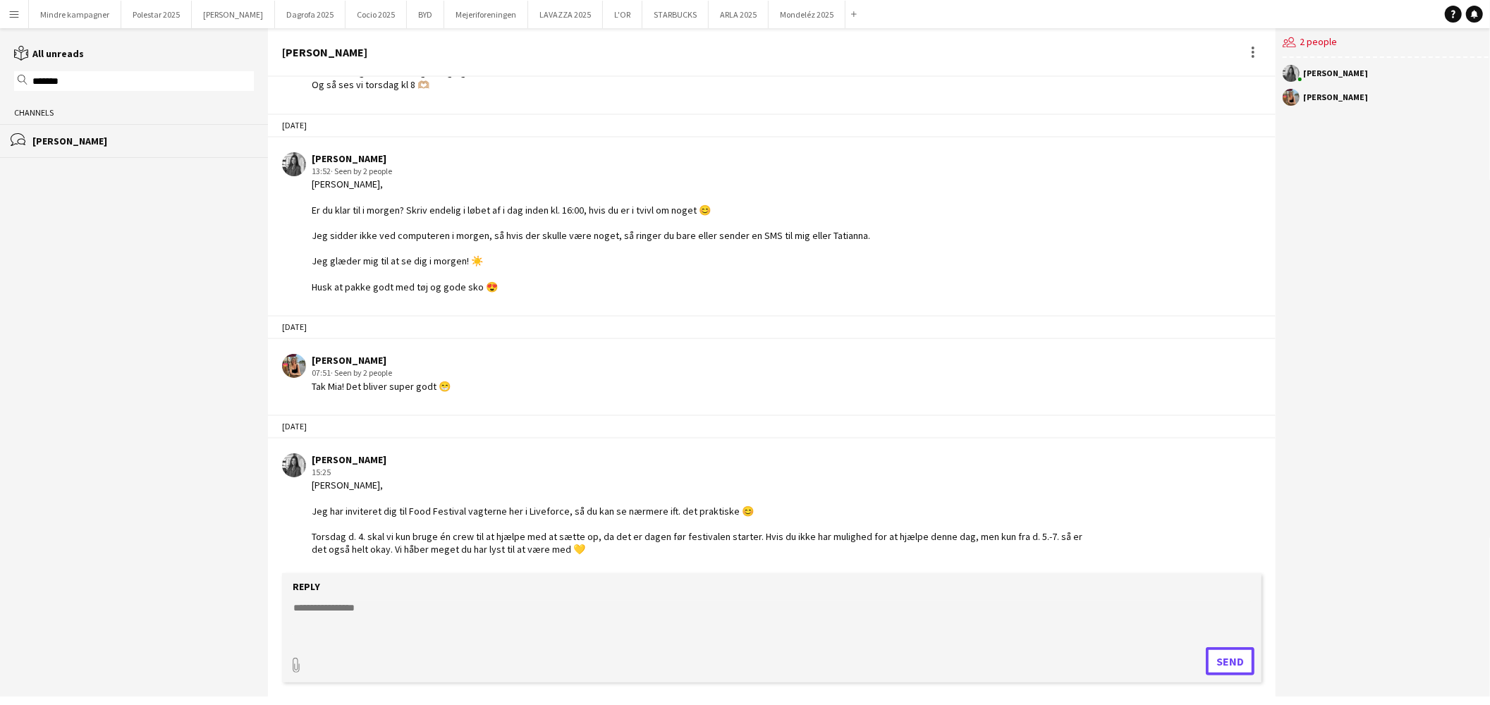
scroll to position [2094, 0]
click at [78, 82] on input "*******" at bounding box center [140, 81] width 219 height 13
type input "******"
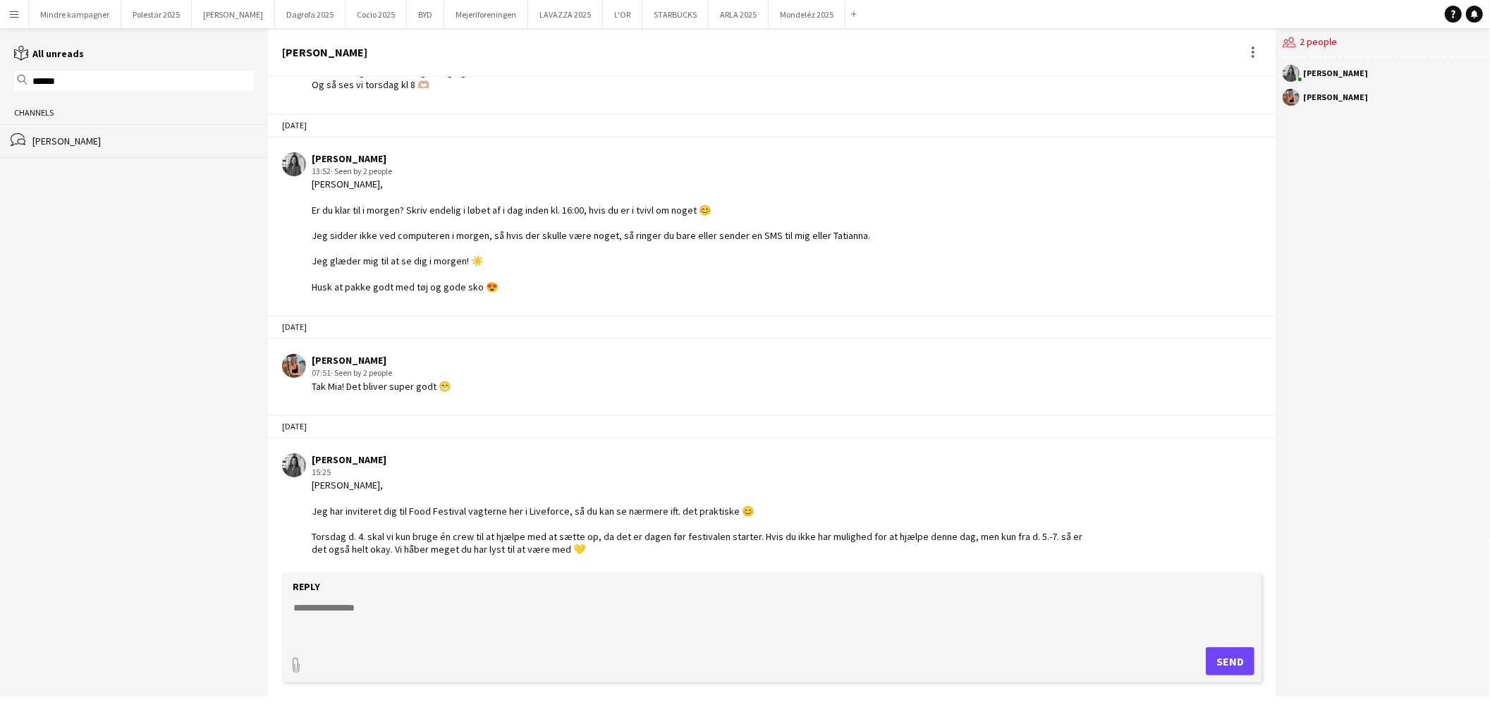
click at [87, 138] on div "[PERSON_NAME]" at bounding box center [142, 141] width 221 height 13
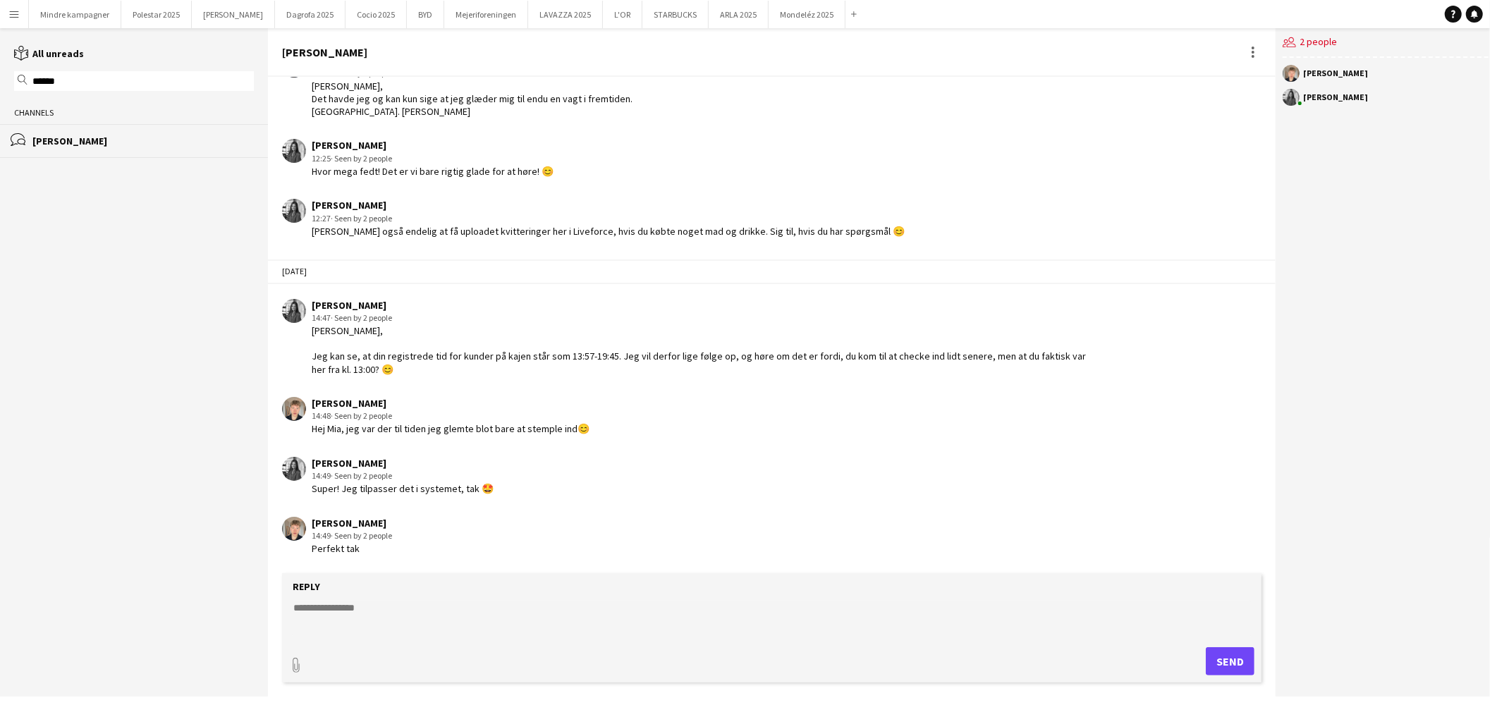
scroll to position [1703, 0]
click at [378, 598] on form "Reply paperclip Send" at bounding box center [772, 627] width 980 height 109
click at [379, 611] on textarea at bounding box center [772, 619] width 960 height 37
click at [299, 625] on textarea "**********" at bounding box center [772, 619] width 960 height 37
paste textarea "**********"
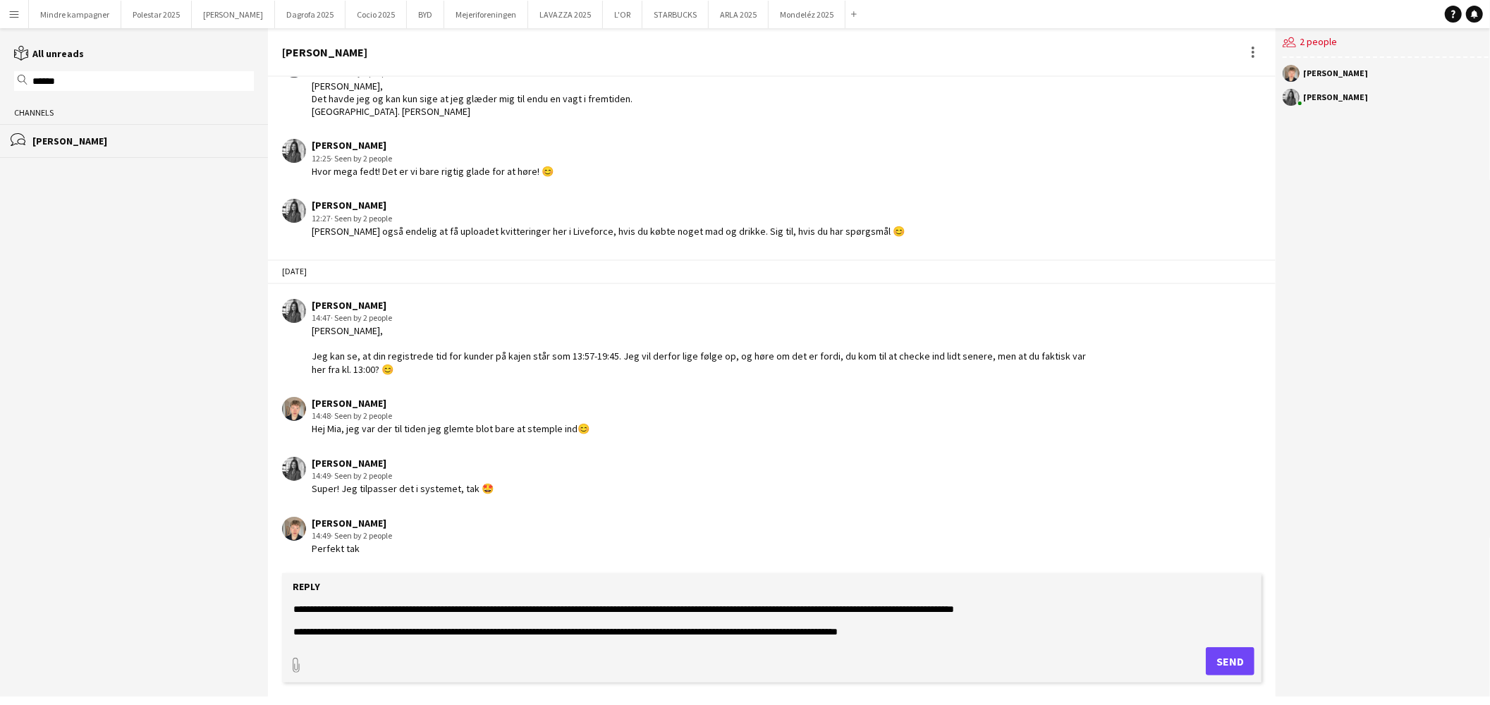
scroll to position [0, 0]
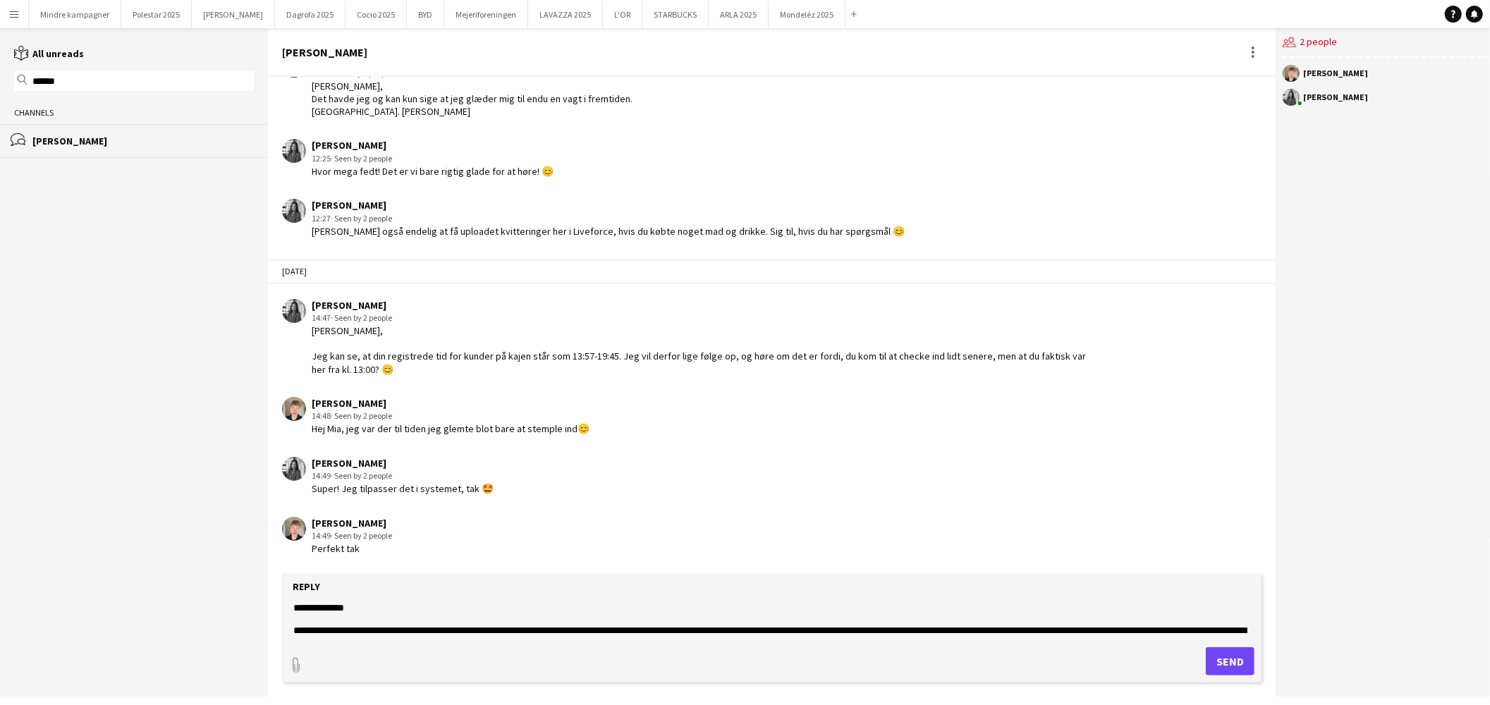
click at [314, 626] on textarea "**********" at bounding box center [772, 619] width 960 height 37
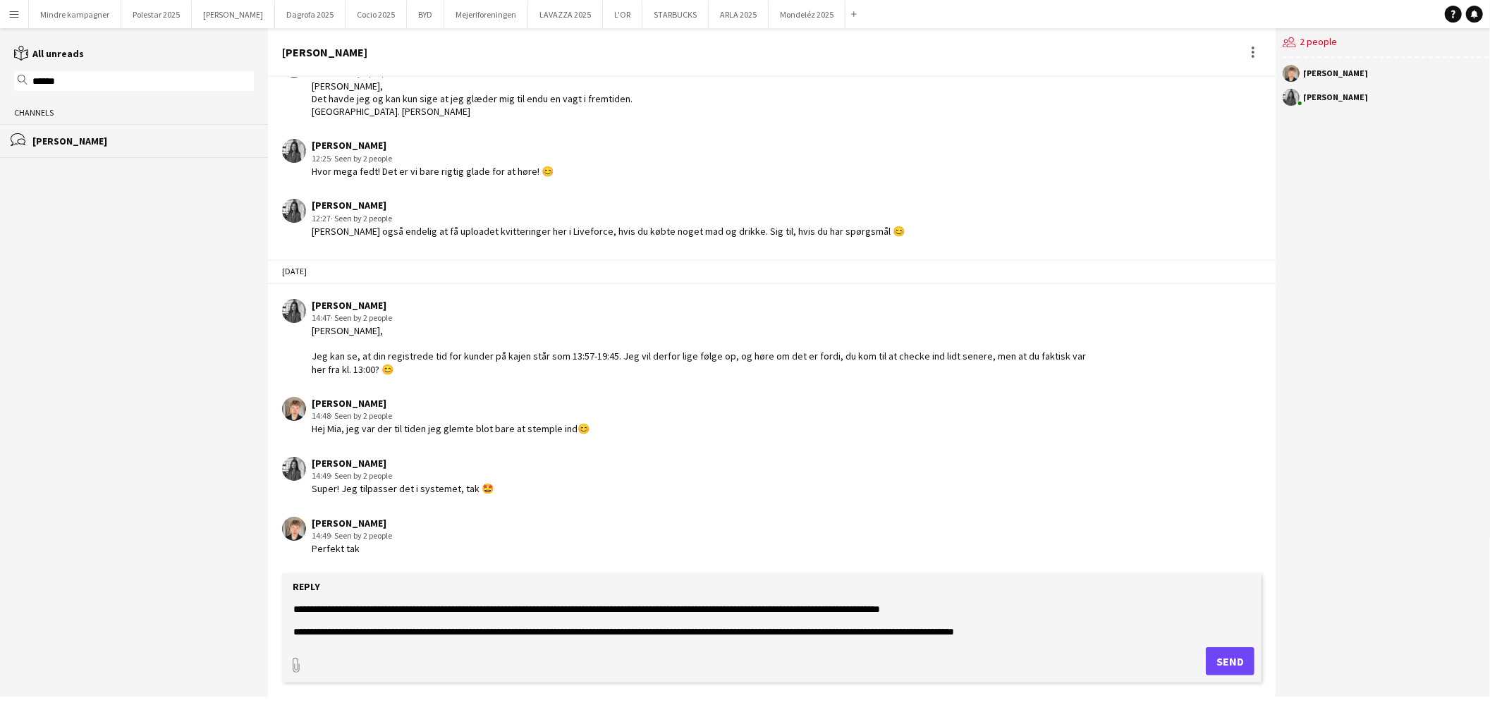
scroll to position [55, 0]
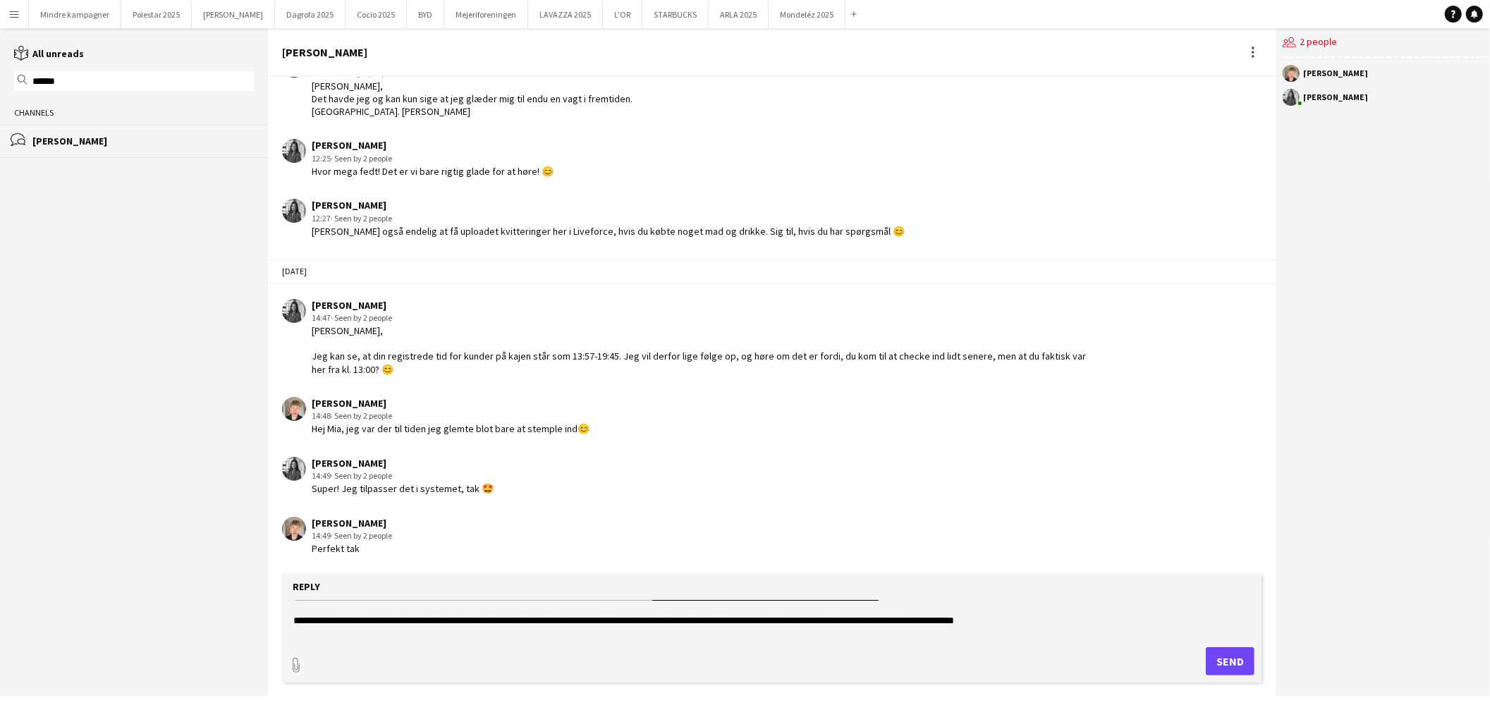
click at [769, 619] on textarea "**********" at bounding box center [772, 619] width 960 height 37
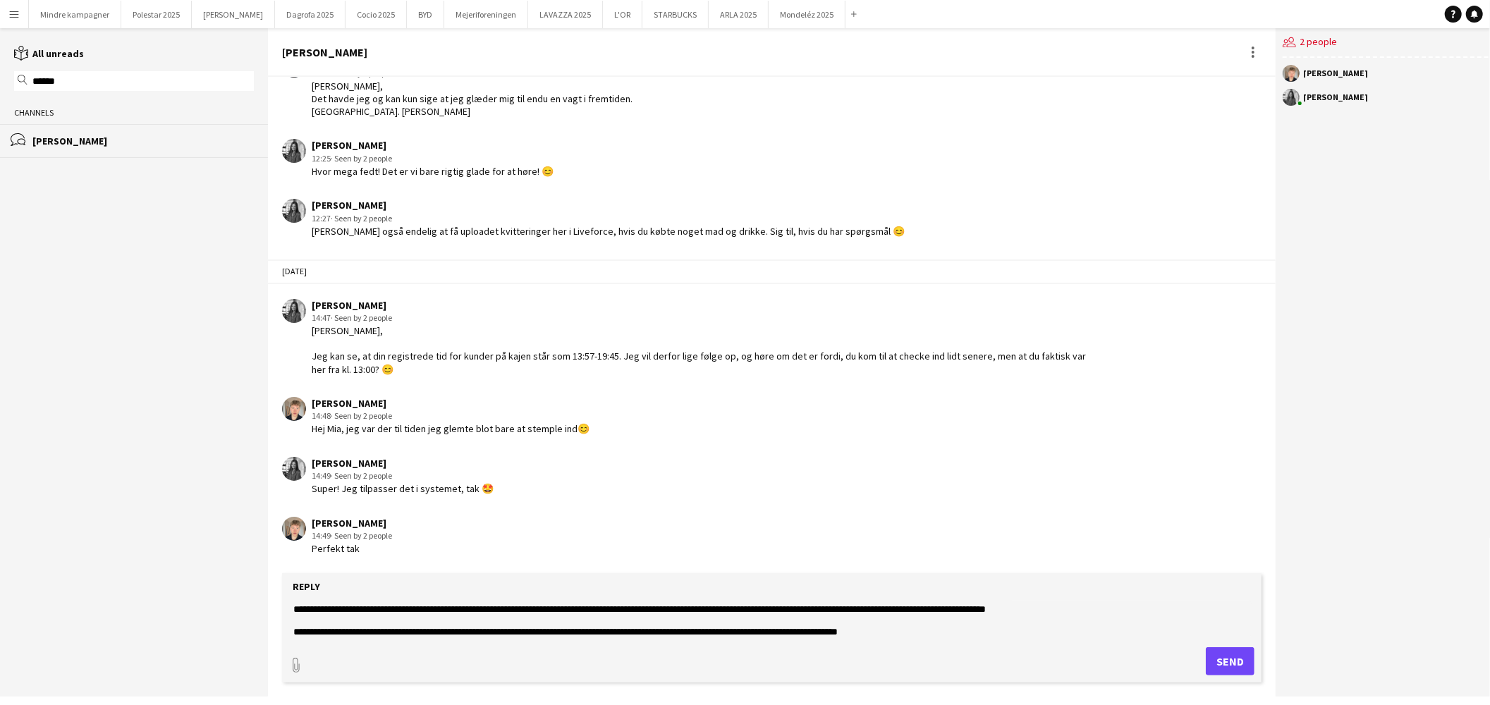
click at [480, 632] on textarea "**********" at bounding box center [772, 619] width 960 height 37
click at [633, 621] on textarea "**********" at bounding box center [772, 619] width 960 height 37
click at [675, 628] on textarea "**********" at bounding box center [772, 619] width 960 height 37
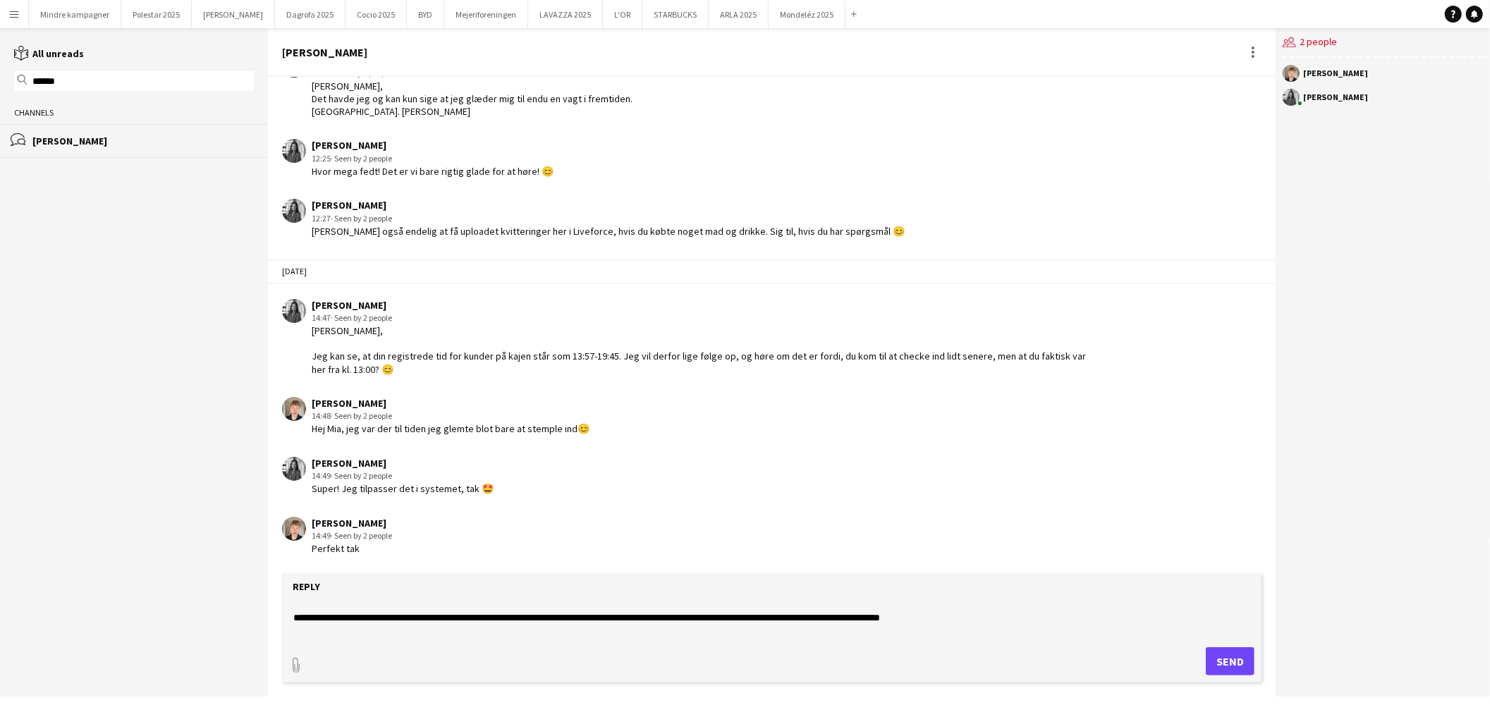
scroll to position [68, 0]
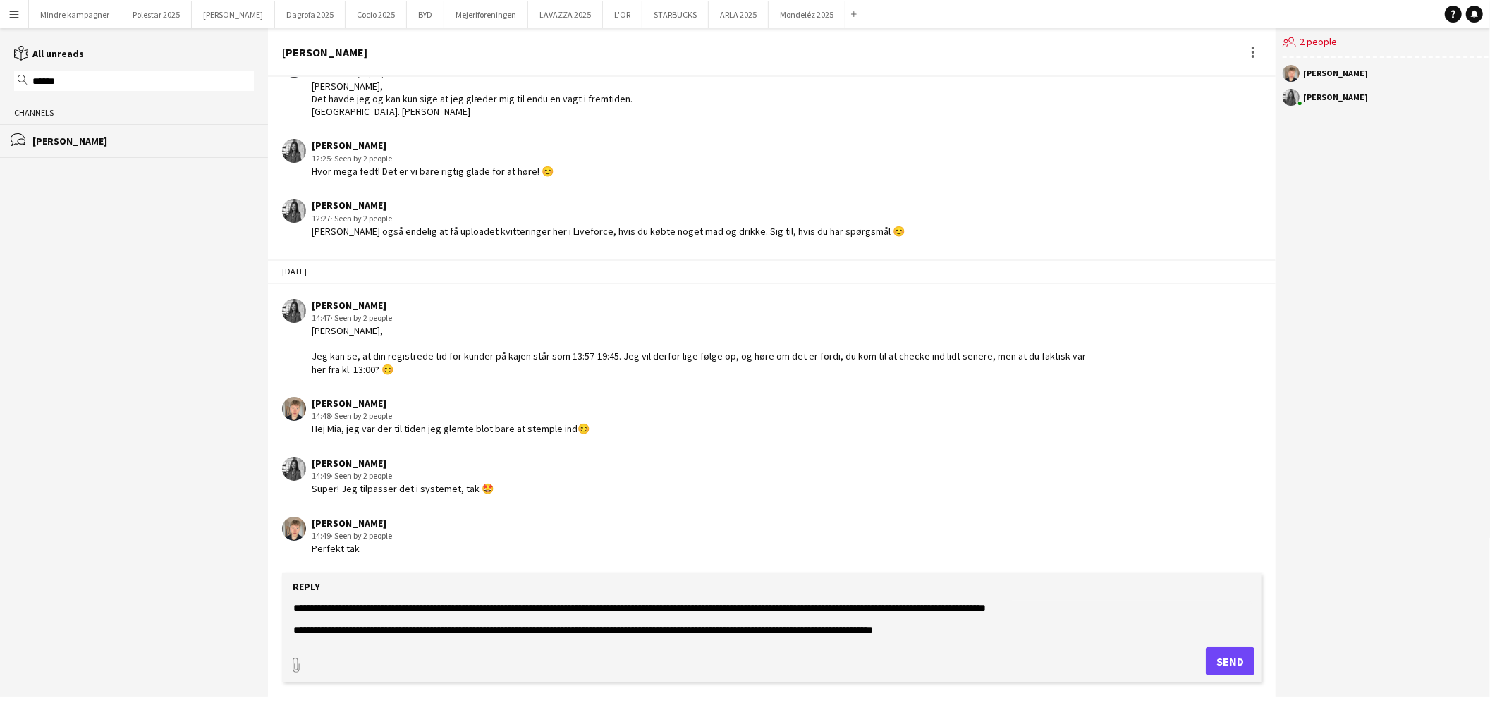
click at [975, 628] on textarea "**********" at bounding box center [772, 619] width 960 height 37
click at [816, 628] on textarea "**********" at bounding box center [772, 619] width 960 height 37
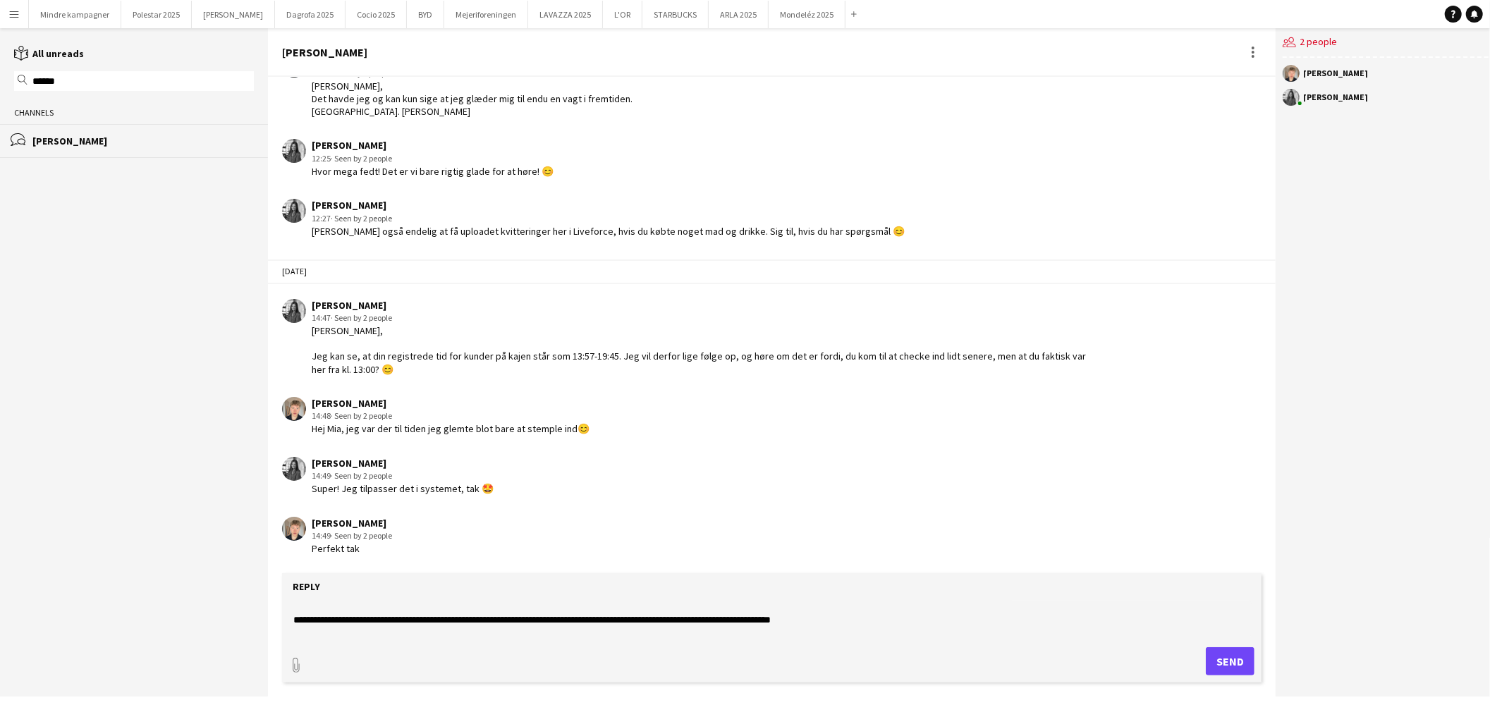
scroll to position [89, 0]
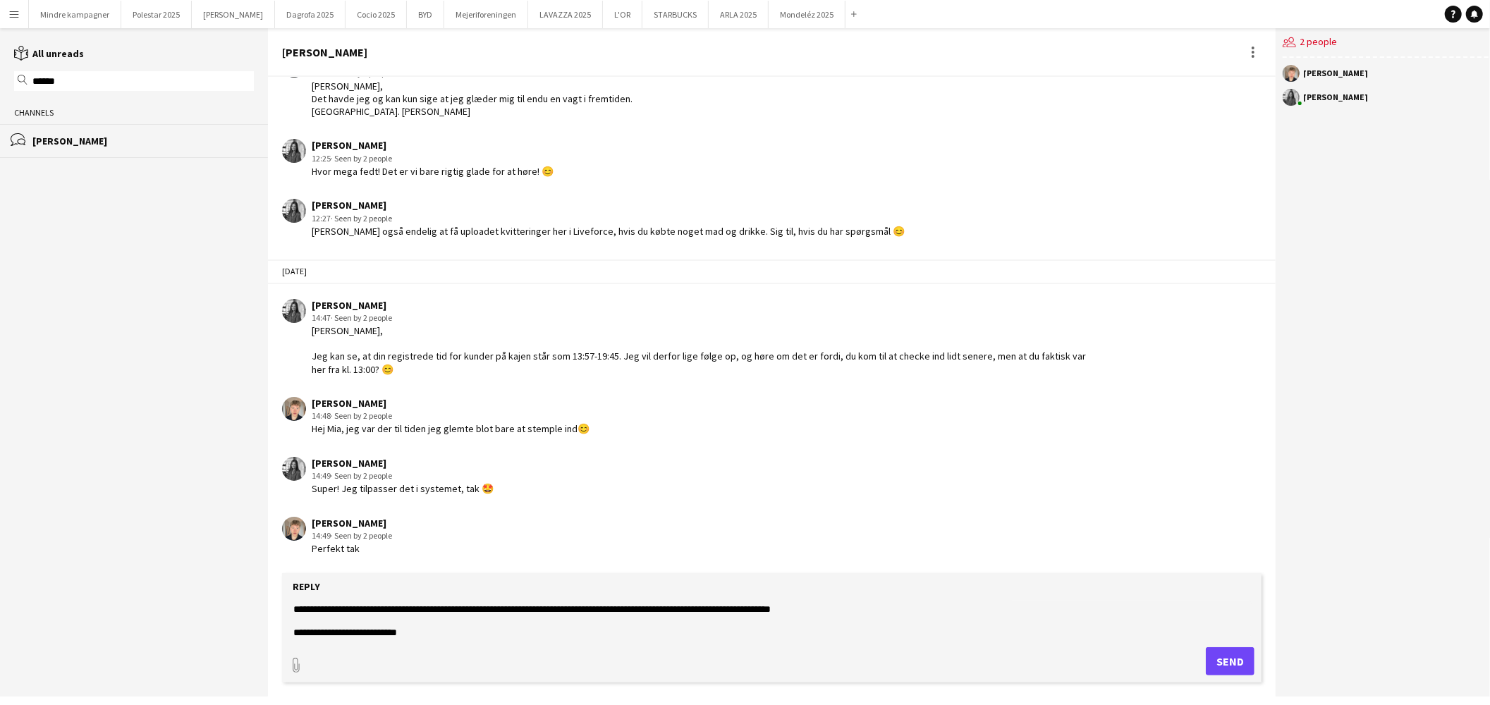
click at [432, 633] on textarea "**********" at bounding box center [772, 619] width 960 height 37
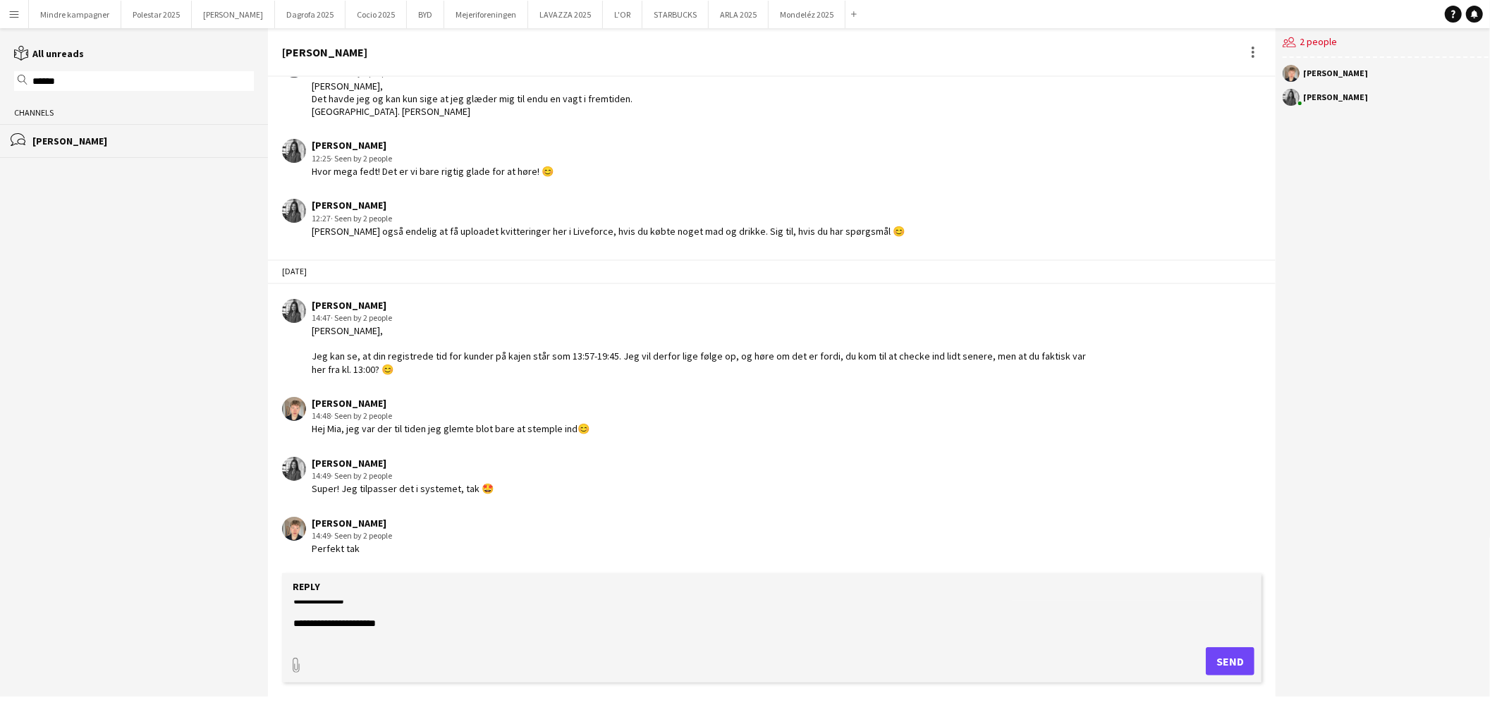
scroll to position [0, 0]
click at [414, 602] on textarea "**********" at bounding box center [772, 619] width 960 height 37
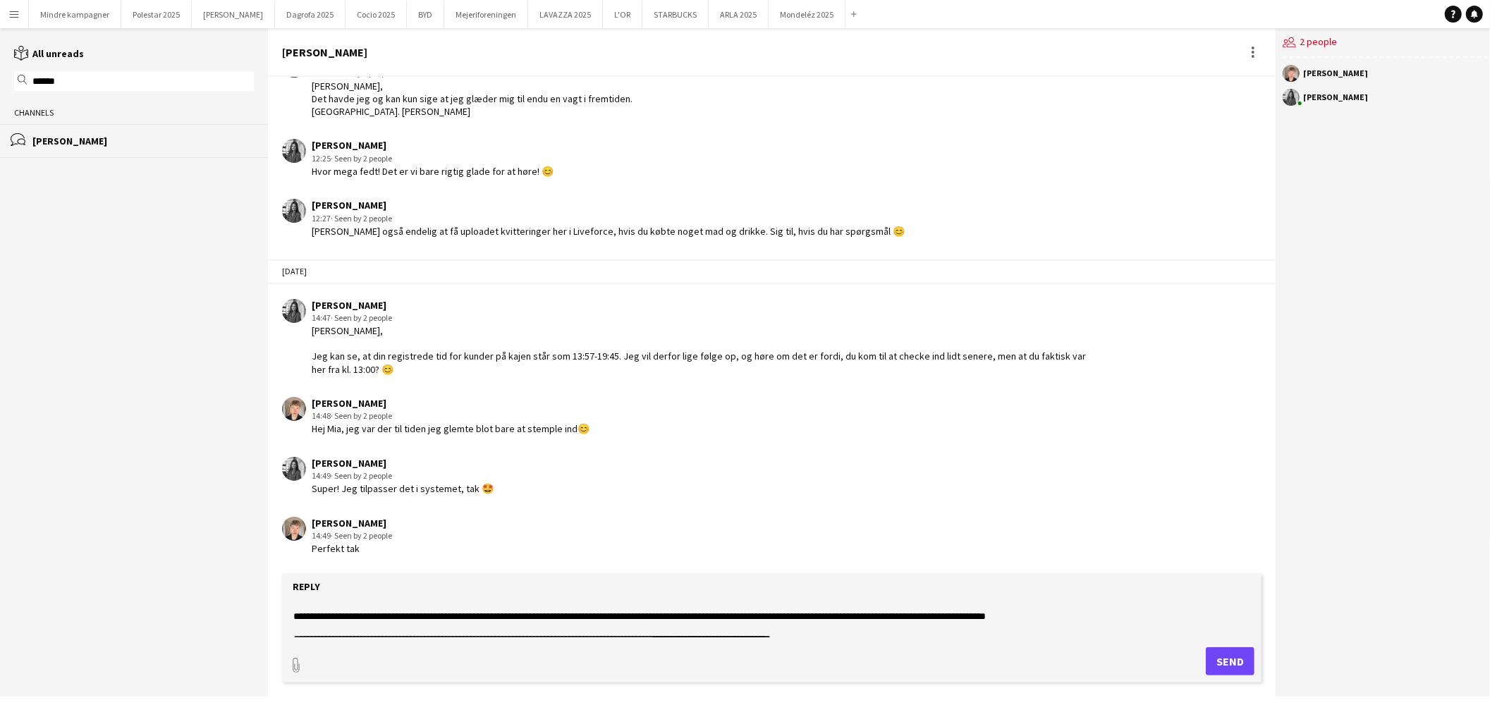
scroll to position [90, 0]
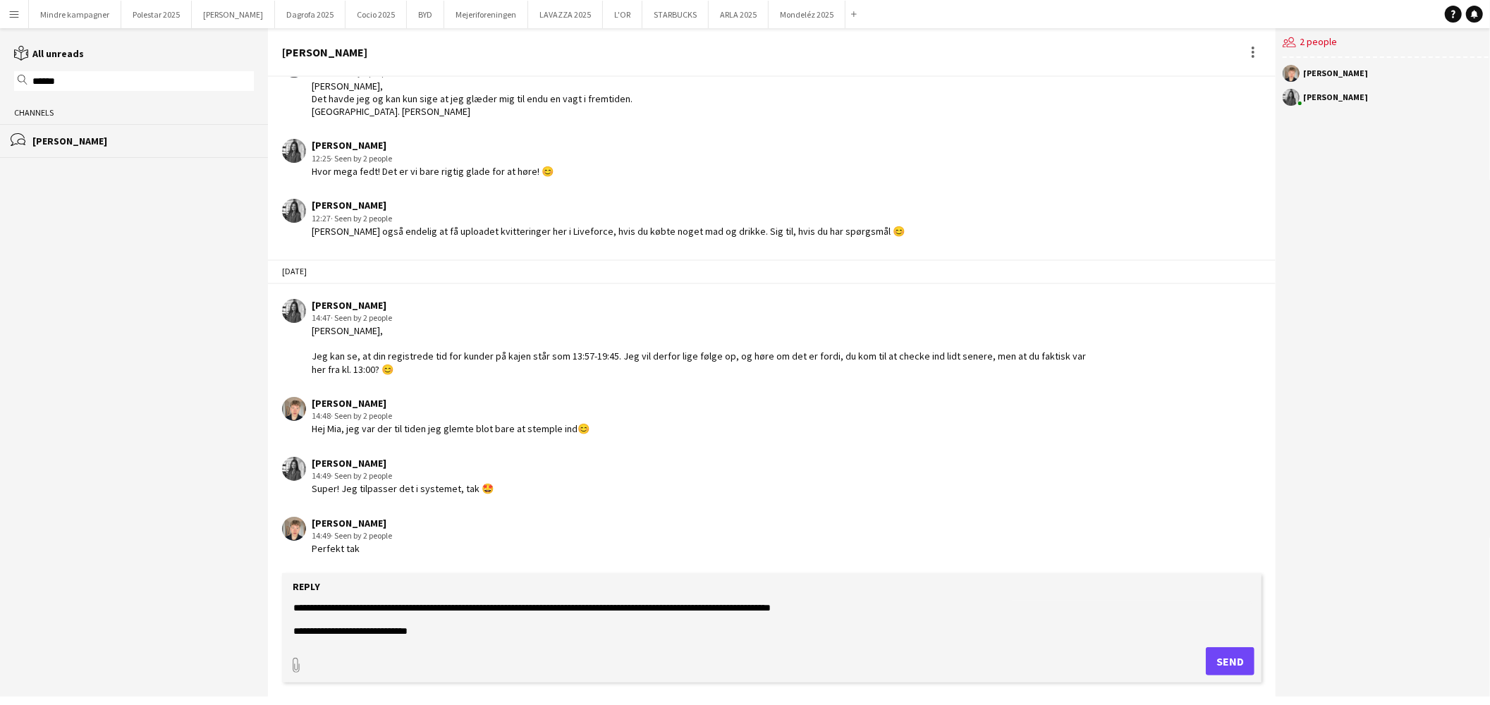
type textarea "**********"
click at [1224, 659] on button "Send" at bounding box center [1230, 661] width 49 height 28
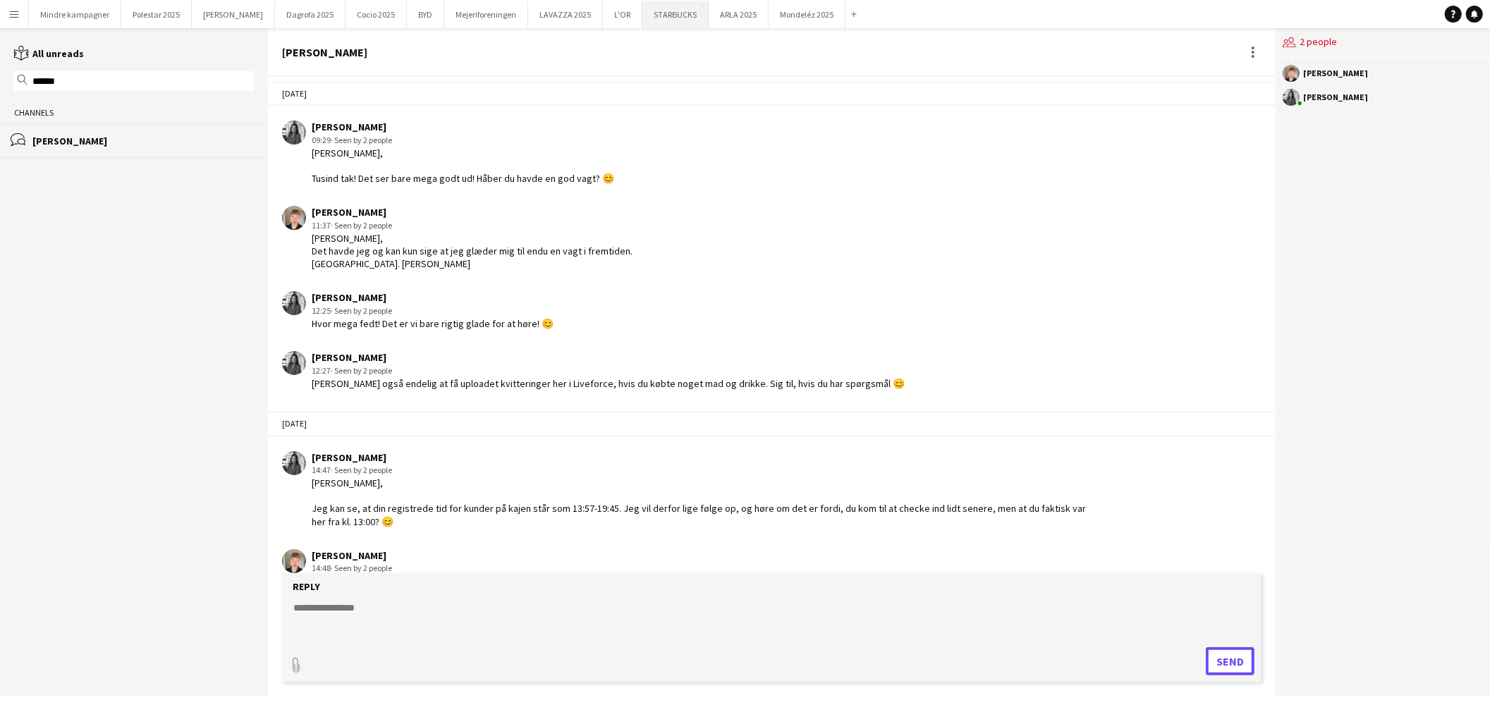
scroll to position [2003, 0]
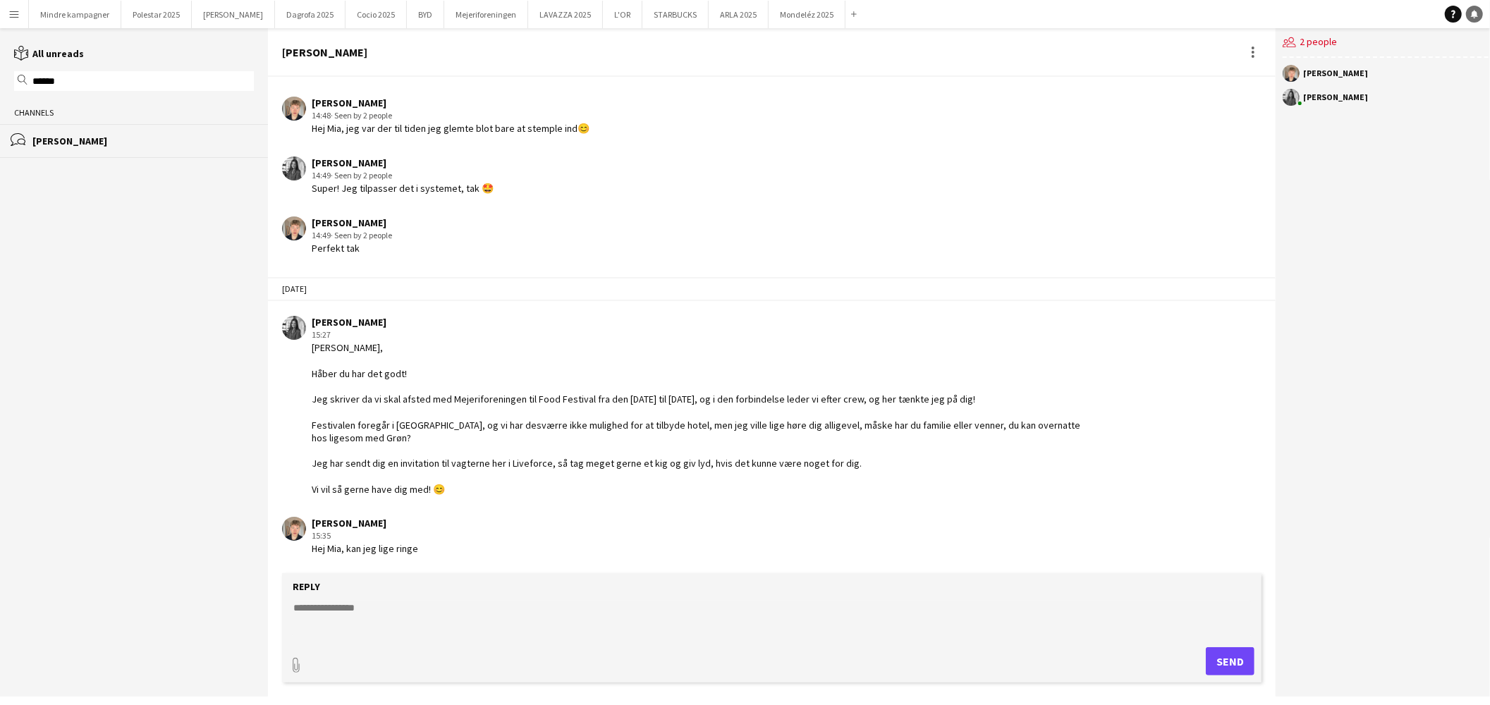
click at [1472, 12] on icon "Notifications" at bounding box center [1474, 14] width 8 height 8
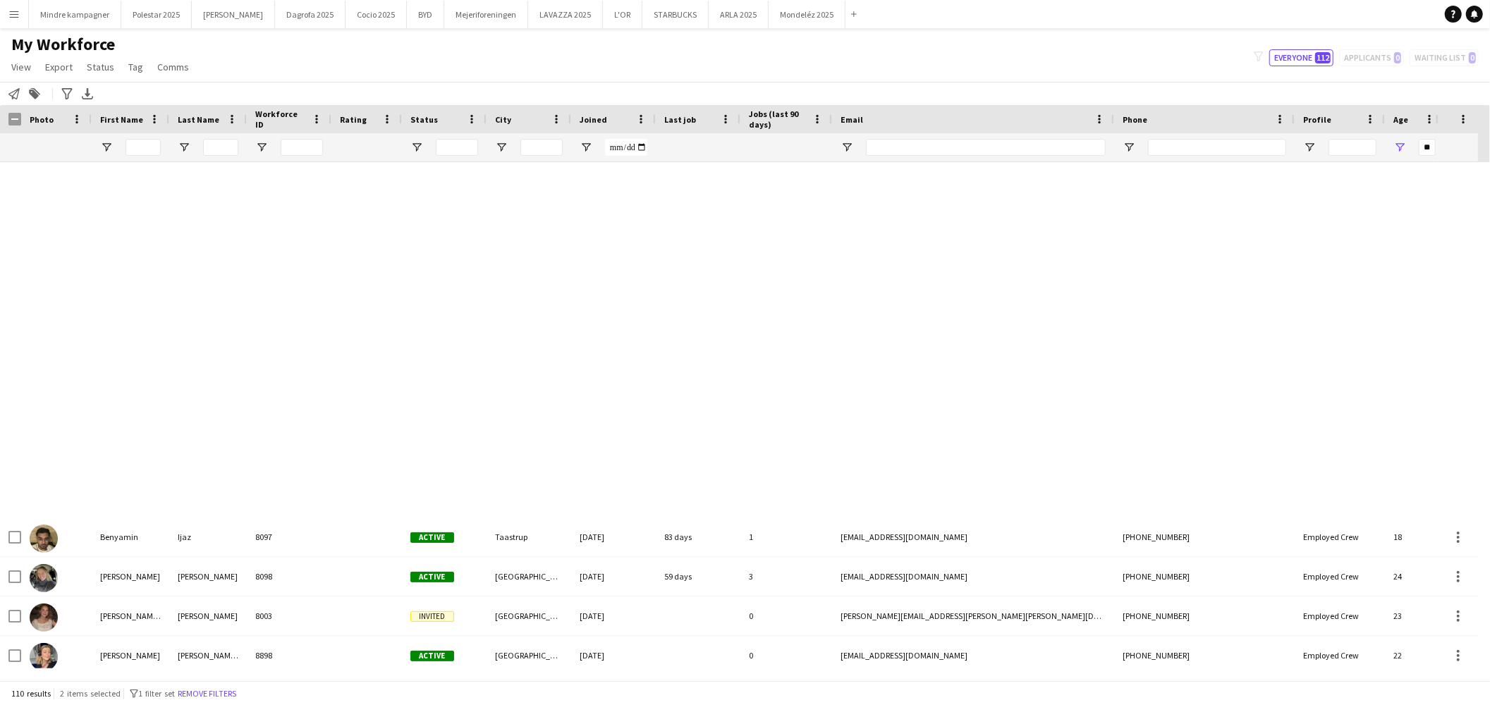
scroll to position [783, 0]
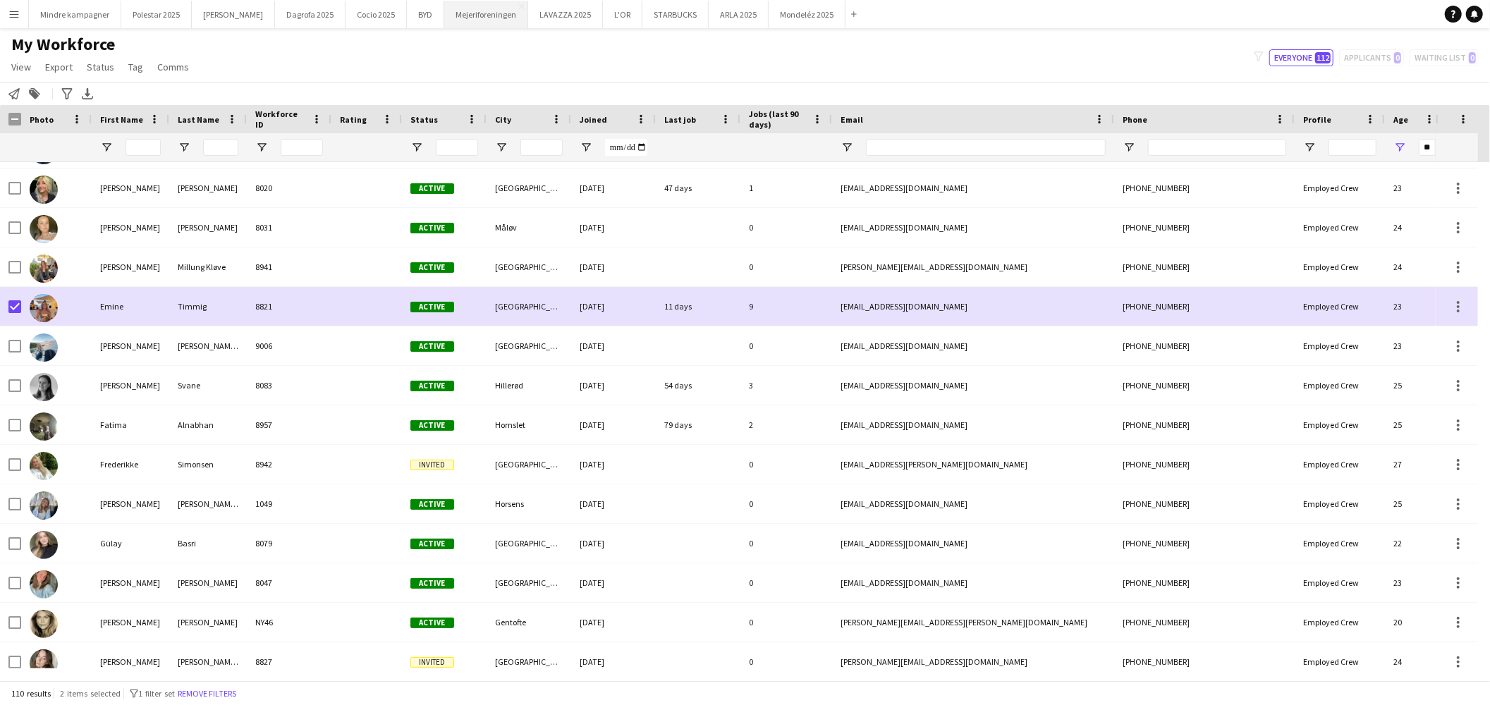
click at [446, 16] on button "Mejeriforeningen Close" at bounding box center [486, 15] width 84 height 28
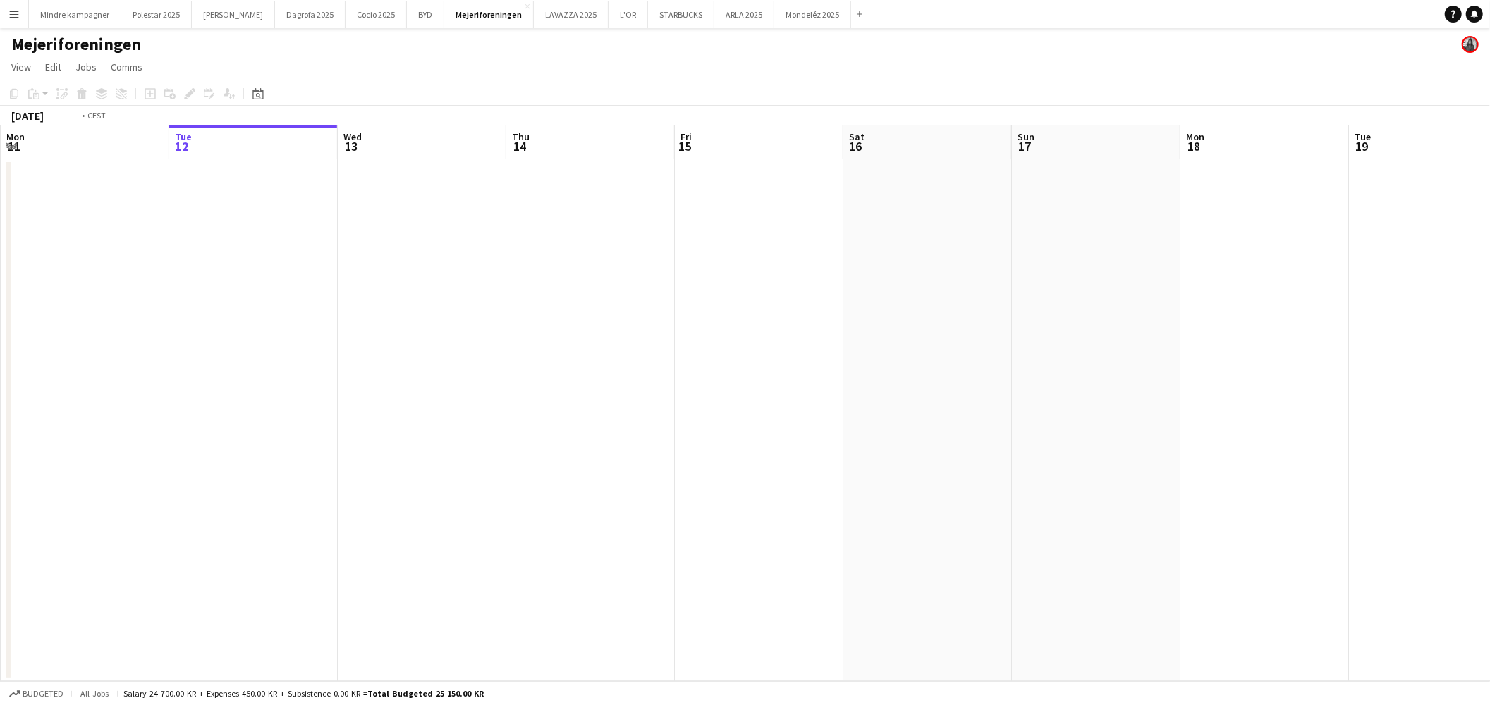
drag, startPoint x: 793, startPoint y: 354, endPoint x: 430, endPoint y: 389, distance: 364.2
click at [451, 384] on app-calendar-viewport "Sat 9 Sun 10 Mon 11 Tue 12 Wed 13 Thu 14 Fri 15 Sat 16 Sun 17 Mon 18 Tue 19 Wed…" at bounding box center [745, 404] width 1490 height 556
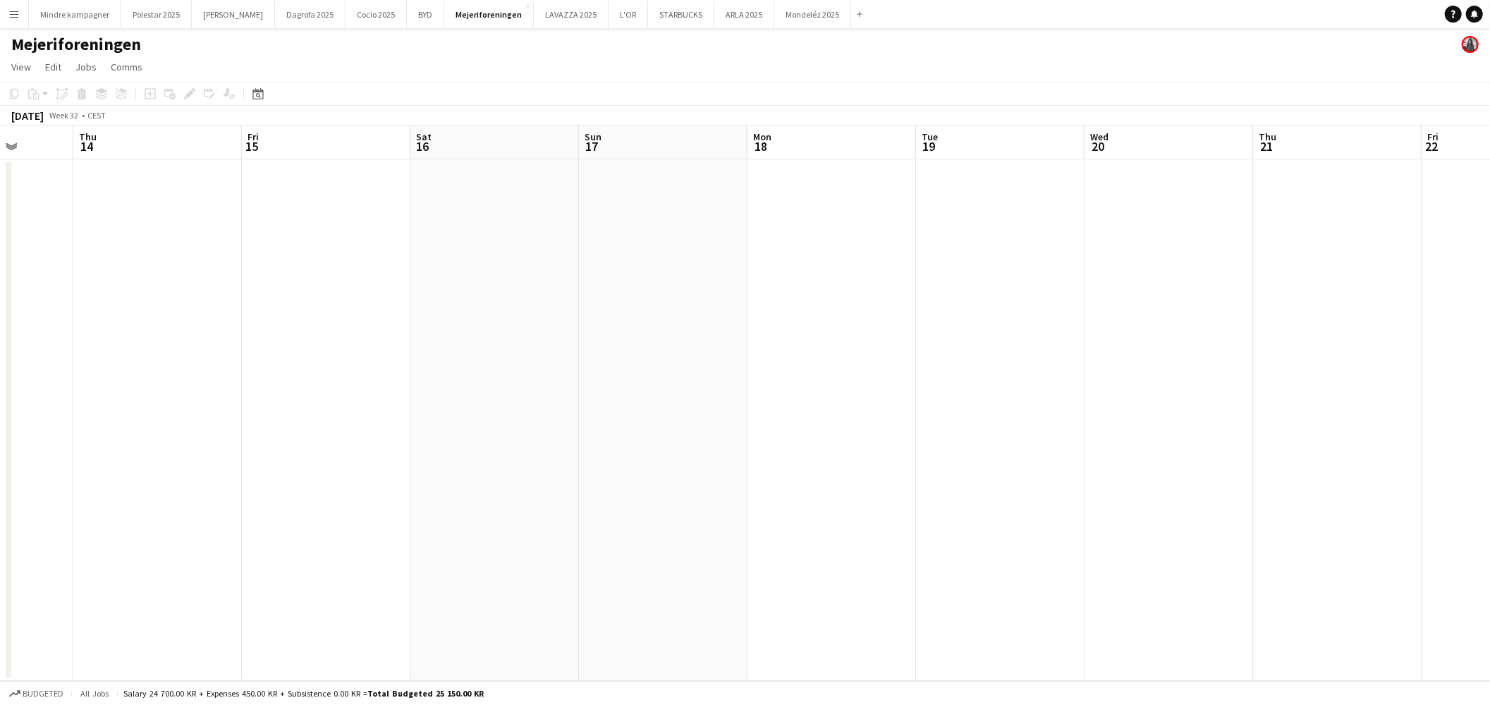
click at [410, 413] on app-calendar-viewport "Mon 11 Tue 12 Wed 13 Thu 14 Fri 15 Sat 16 Sun 17 Mon 18 Tue 19 Wed 20 Thu 21 Fr…" at bounding box center [745, 404] width 1490 height 556
drag, startPoint x: 961, startPoint y: 391, endPoint x: 490, endPoint y: 447, distance: 474.4
click at [385, 449] on app-calendar-viewport "Sat 16 Sun 17 Mon 18 Tue 19 Wed 20 Thu 21 Fri 22 Sat 23 Sun 24 Mon 25 Tue 26 We…" at bounding box center [745, 404] width 1490 height 556
drag, startPoint x: 523, startPoint y: 451, endPoint x: 987, endPoint y: 420, distance: 465.1
click at [414, 466] on app-calendar-viewport "Tue 19 Wed 20 Thu 21 Fri 22 Sat 23 Sun 24 Mon 25 Tue 26 Wed 27 Thu 28 Fri 29 Sa…" at bounding box center [745, 404] width 1490 height 556
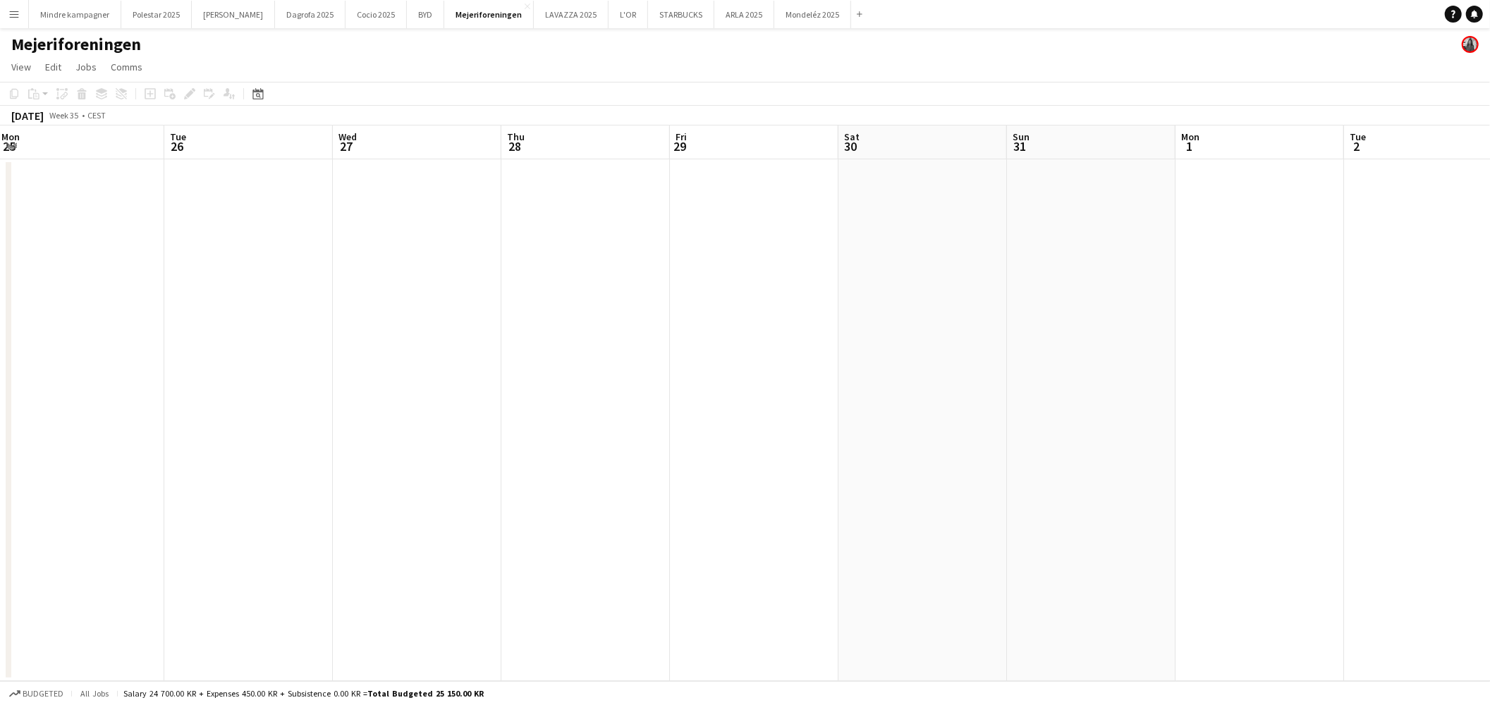
drag, startPoint x: 987, startPoint y: 420, endPoint x: 382, endPoint y: 477, distance: 608.5
click at [371, 480] on app-calendar-viewport "Sat 23 Sun 24 Mon 25 Tue 26 Wed 27 Thu 28 Fri 29 Sat 30 Sun 31 Mon 1 Tue 2 Wed …" at bounding box center [745, 404] width 1490 height 556
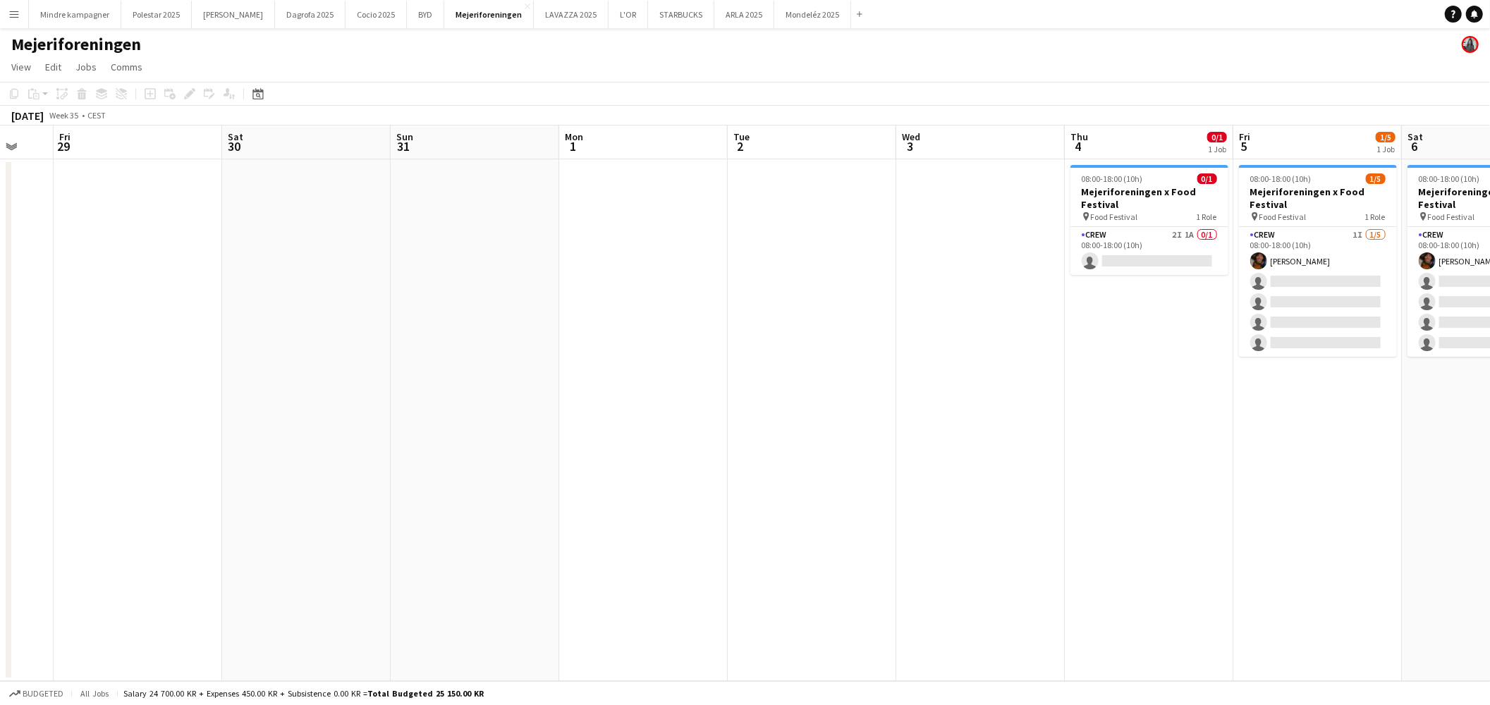
drag, startPoint x: 799, startPoint y: 433, endPoint x: 618, endPoint y: 454, distance: 181.8
click at [292, 476] on app-calendar-viewport "Tue 26 Wed 27 Thu 28 Fri 29 Sat 30 Sun 31 Mon 1 Tue 2 Wed 3 Thu 4 0/1 1 Job Fri…" at bounding box center [745, 404] width 1490 height 556
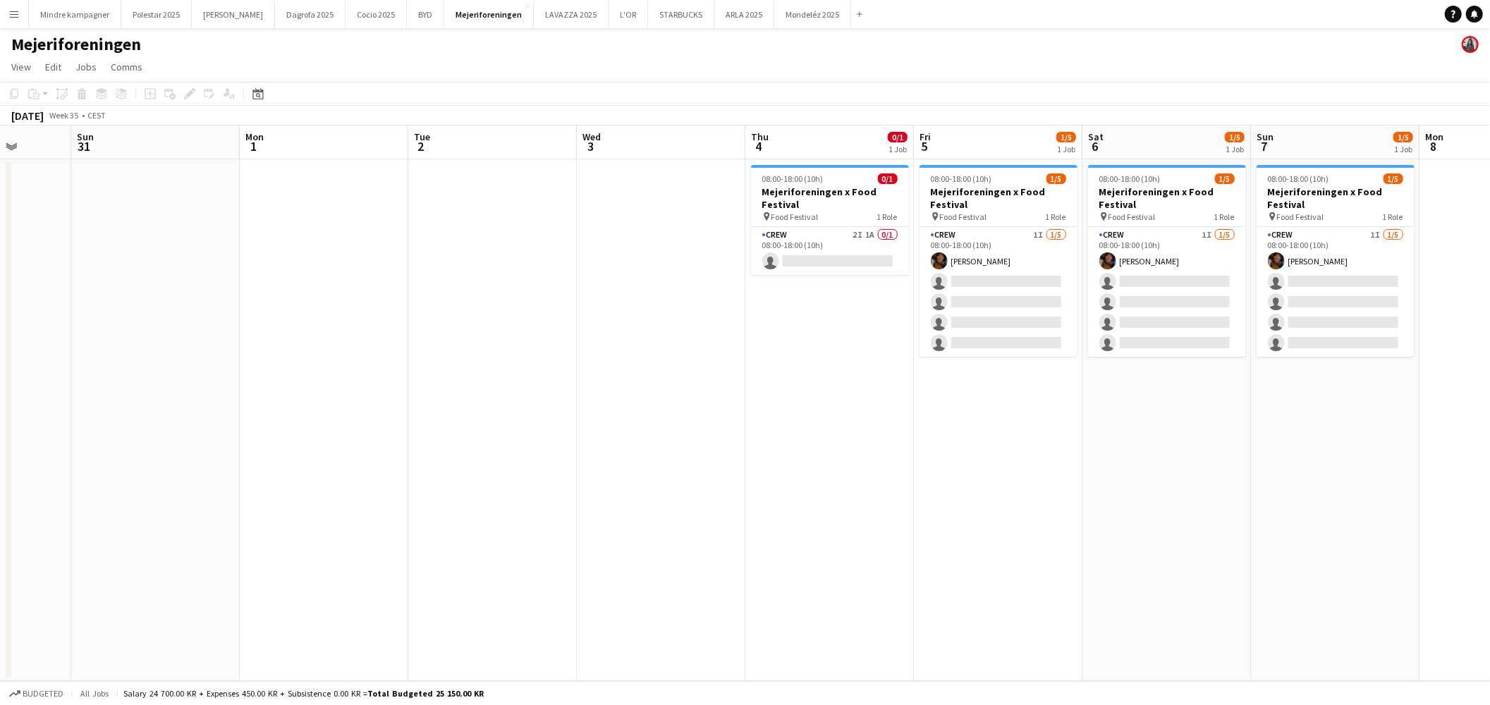
drag, startPoint x: 741, startPoint y: 466, endPoint x: 680, endPoint y: 446, distance: 64.5
click at [687, 468] on app-calendar-viewport "Thu 28 Fri 29 Sat 30 Sun 31 Mon 1 Tue 2 Wed 3 Thu 4 0/1 1 Job Fri 5 1/5 1 Job S…" at bounding box center [745, 404] width 1490 height 556
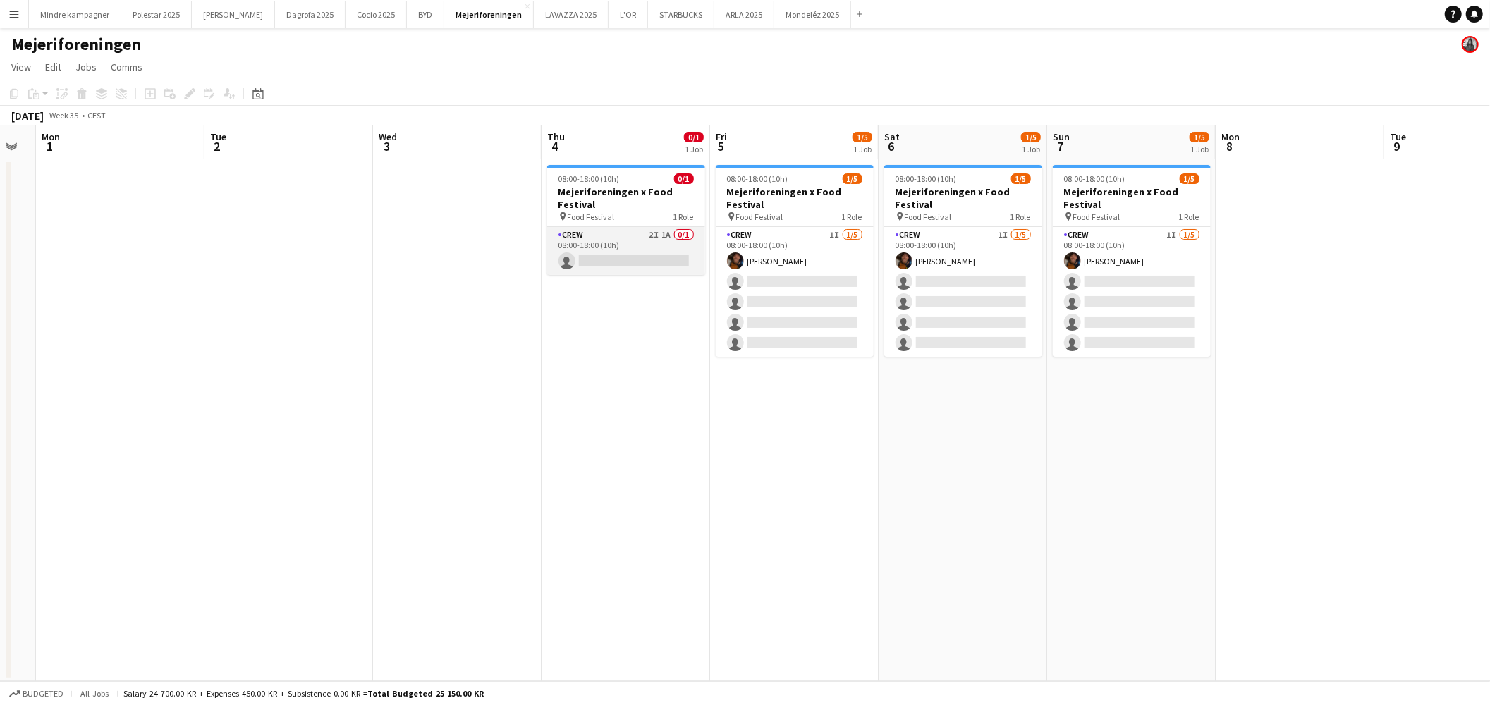
click at [633, 234] on app-card-role "Crew 2I 1A 0/1 08:00-18:00 (10h) single-neutral-actions" at bounding box center [626, 251] width 158 height 48
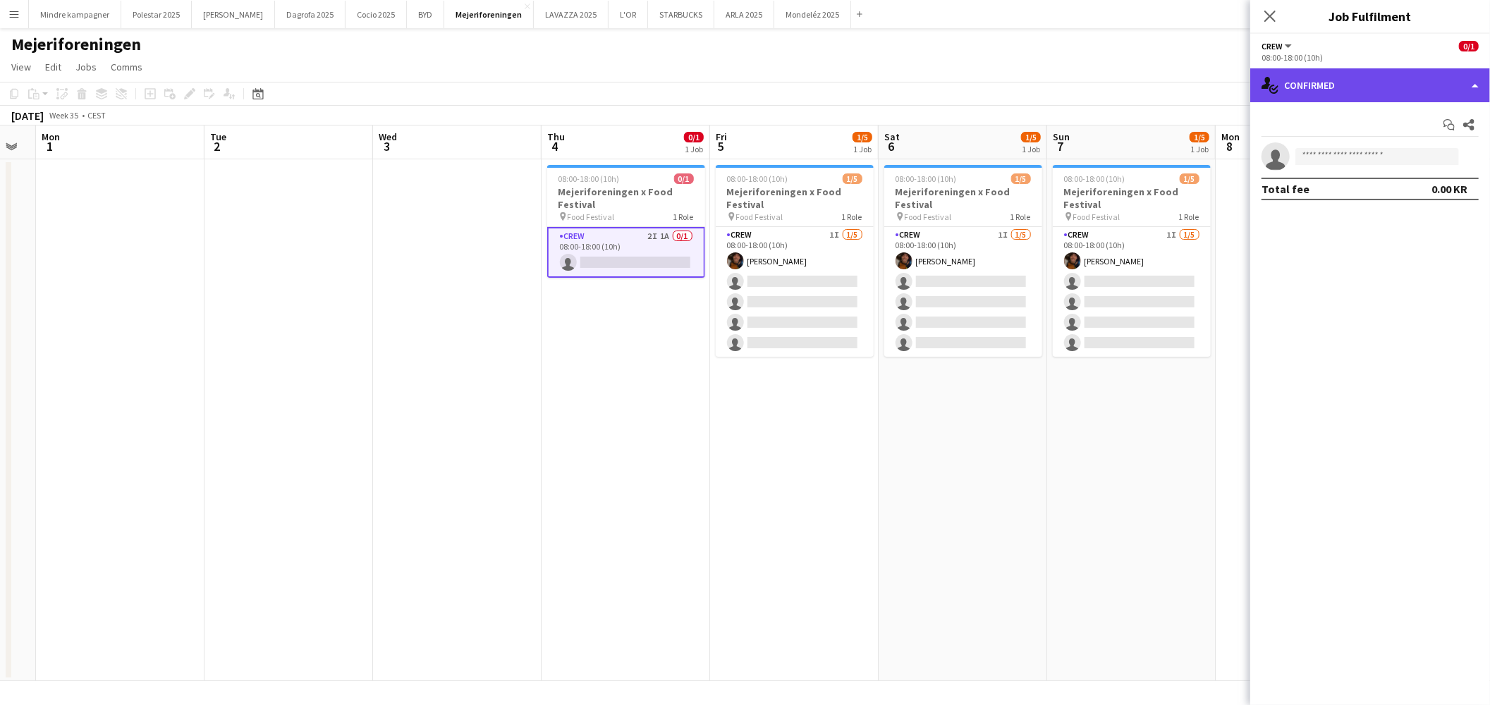
click at [1331, 83] on div "single-neutral-actions-check-2 Confirmed" at bounding box center [1370, 85] width 240 height 34
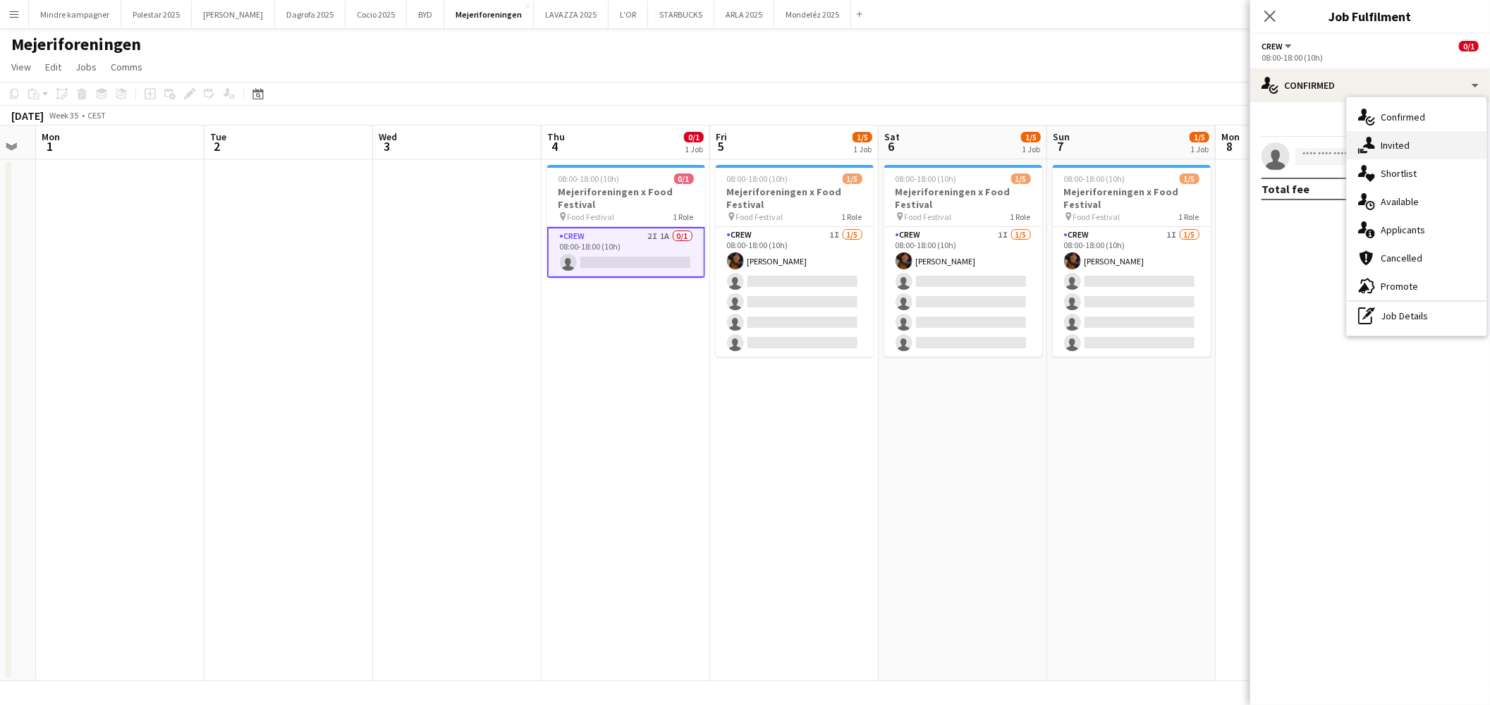
click at [1381, 148] on div "single-neutral-actions-share-1 Invited" at bounding box center [1417, 145] width 140 height 28
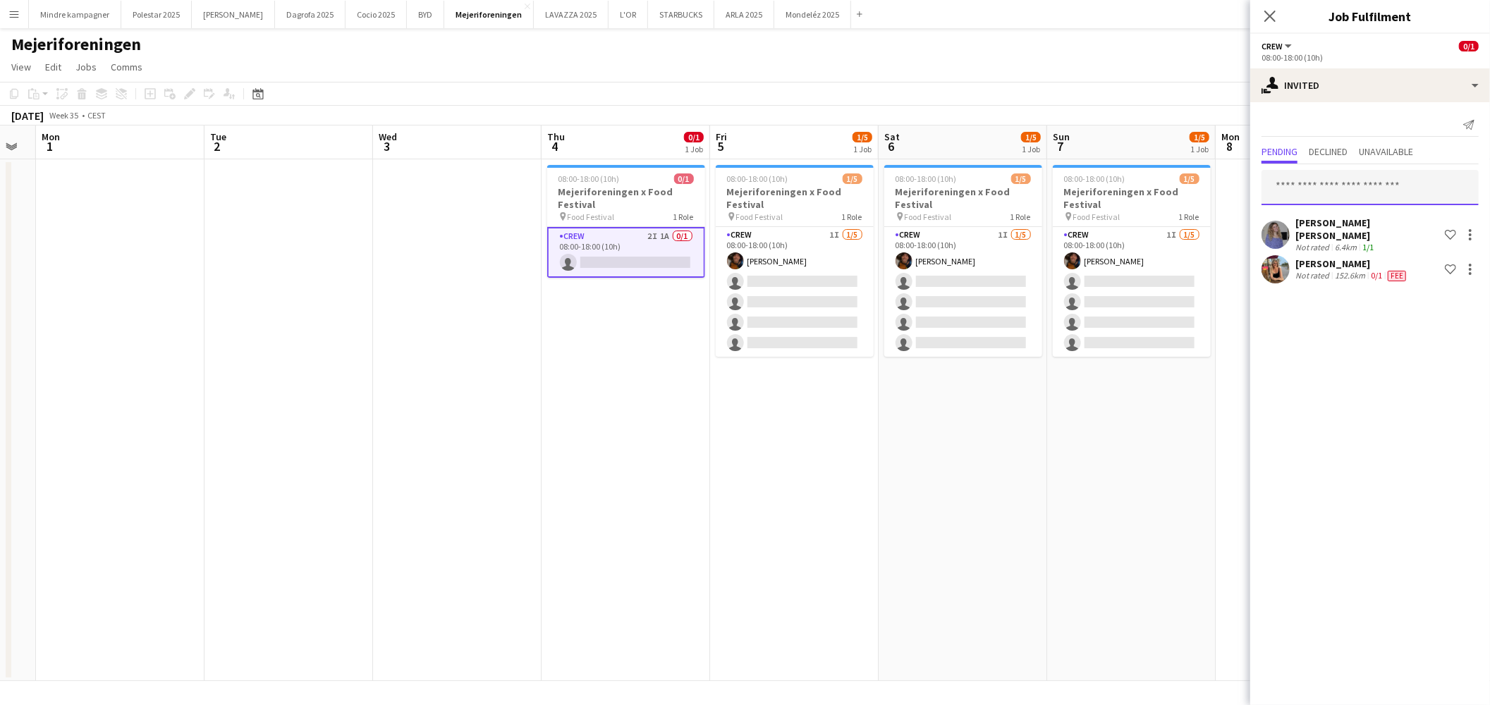
click at [1323, 190] on input "text" at bounding box center [1370, 187] width 217 height 35
type input "******"
click at [1319, 216] on span "[PERSON_NAME]" at bounding box center [1313, 222] width 81 height 12
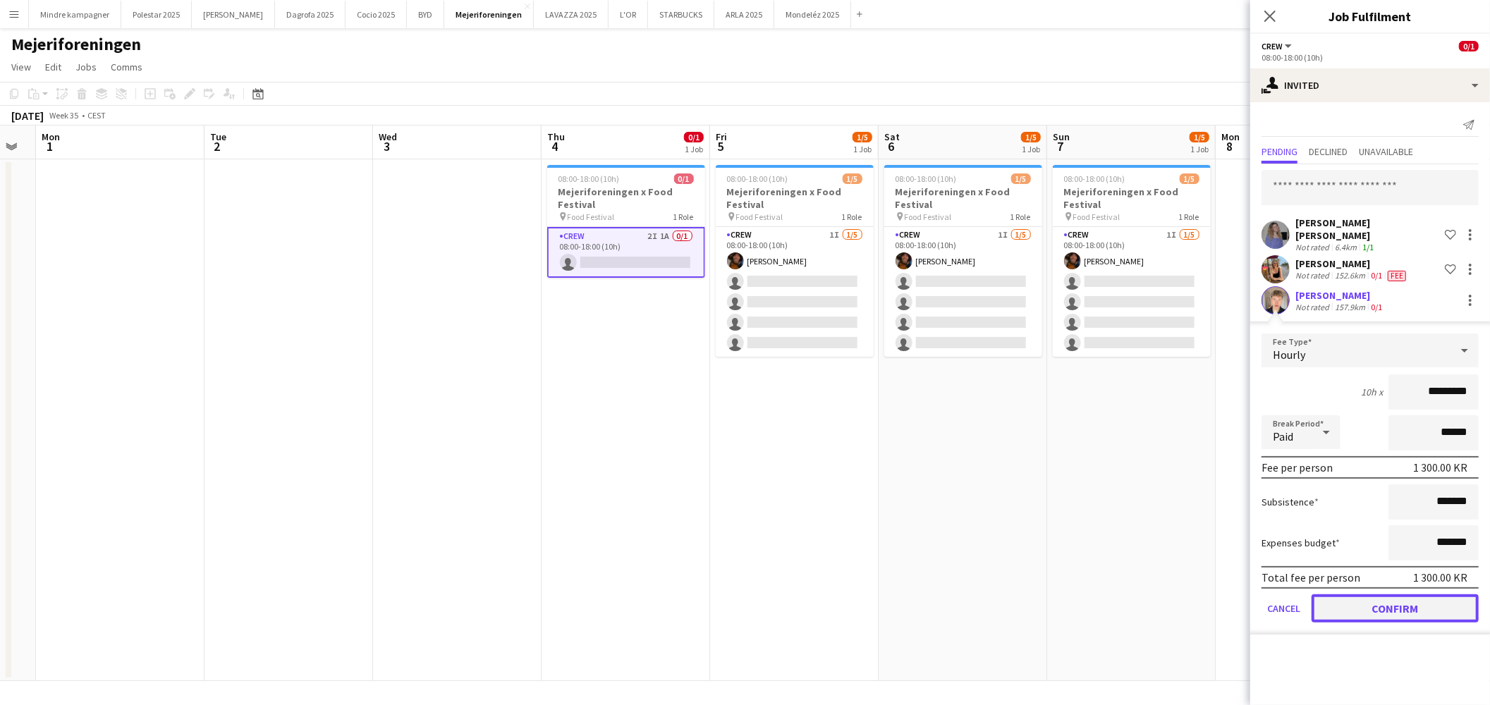
click at [1421, 597] on button "Confirm" at bounding box center [1395, 608] width 167 height 28
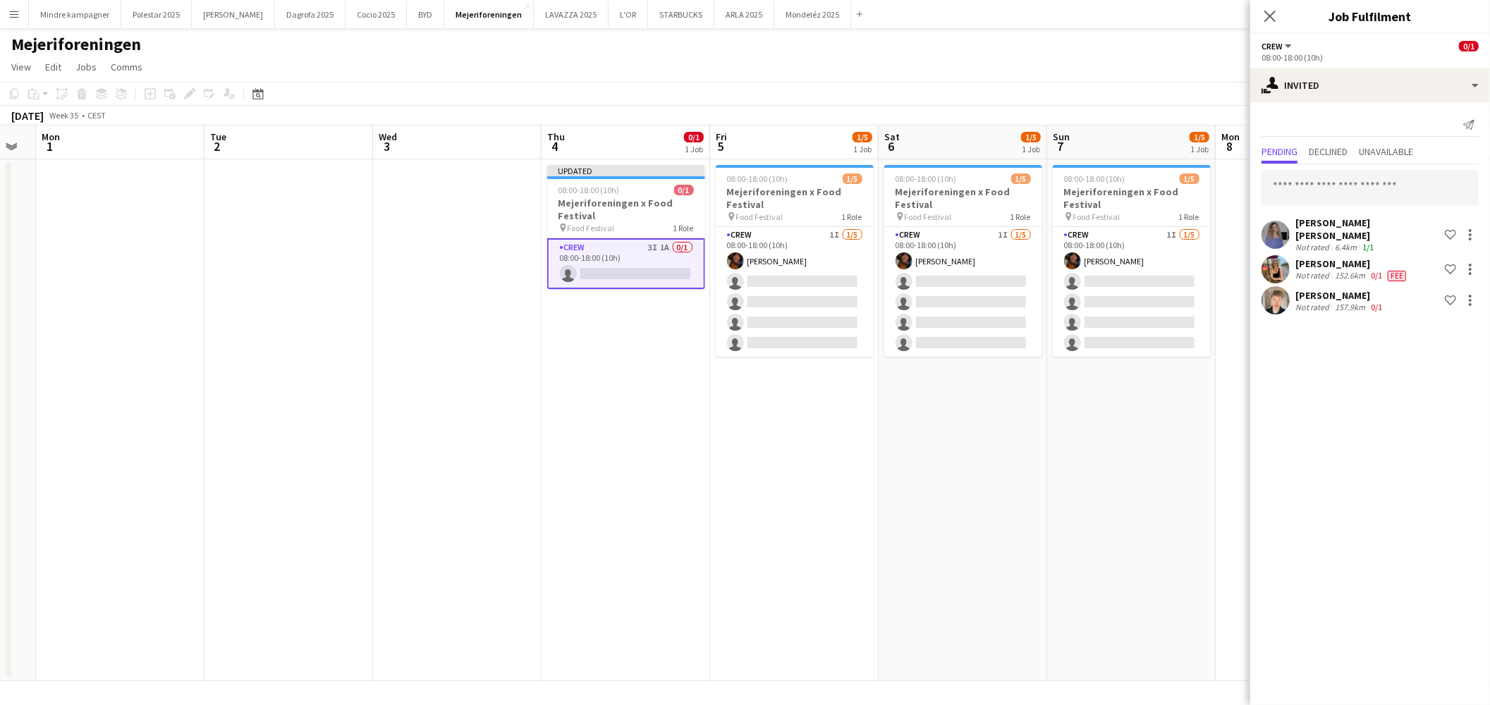
click at [787, 200] on h3 "Mejeriforeningen x Food Festival" at bounding box center [795, 197] width 158 height 25
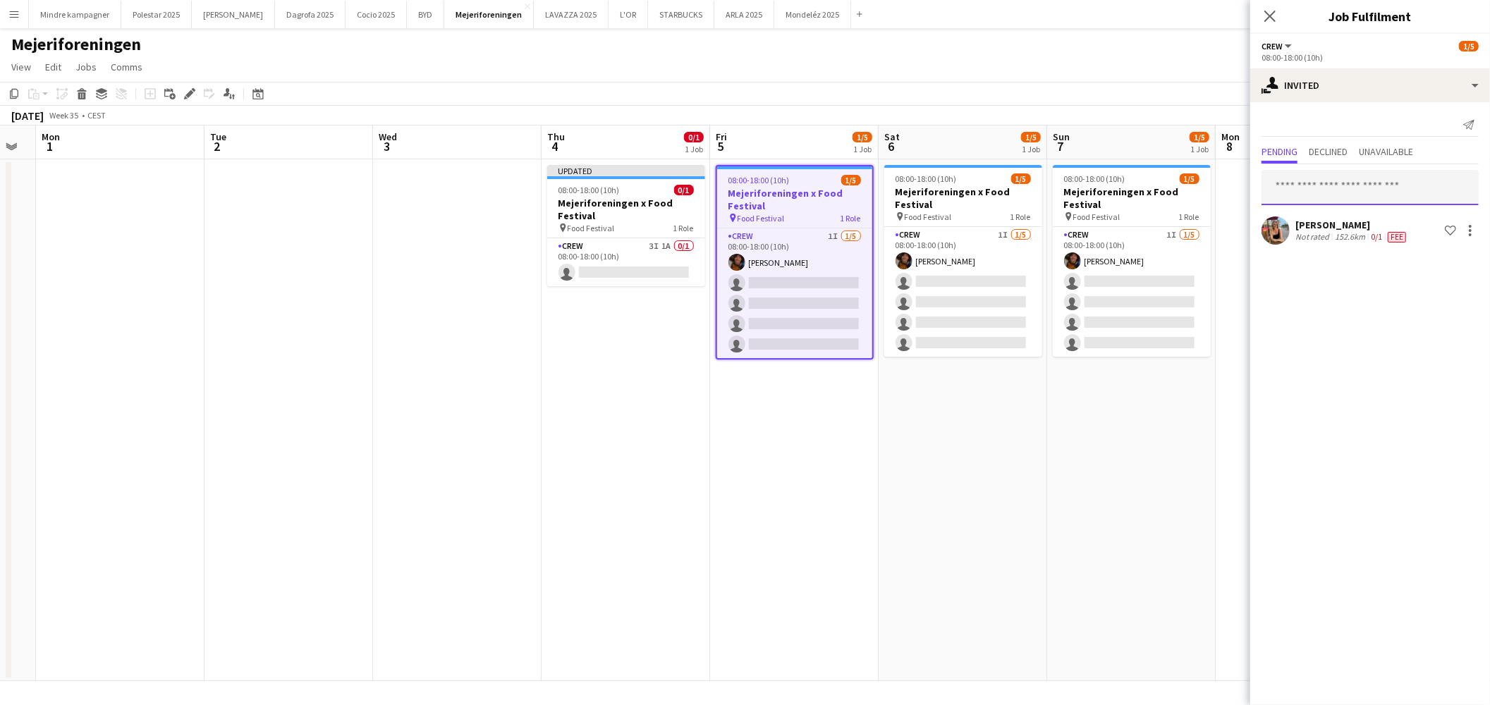
click at [1336, 178] on input "text" at bounding box center [1370, 187] width 217 height 35
type input "******"
click at [1342, 235] on span "sebastianschow06@gmail.com" at bounding box center [1370, 233] width 195 height 11
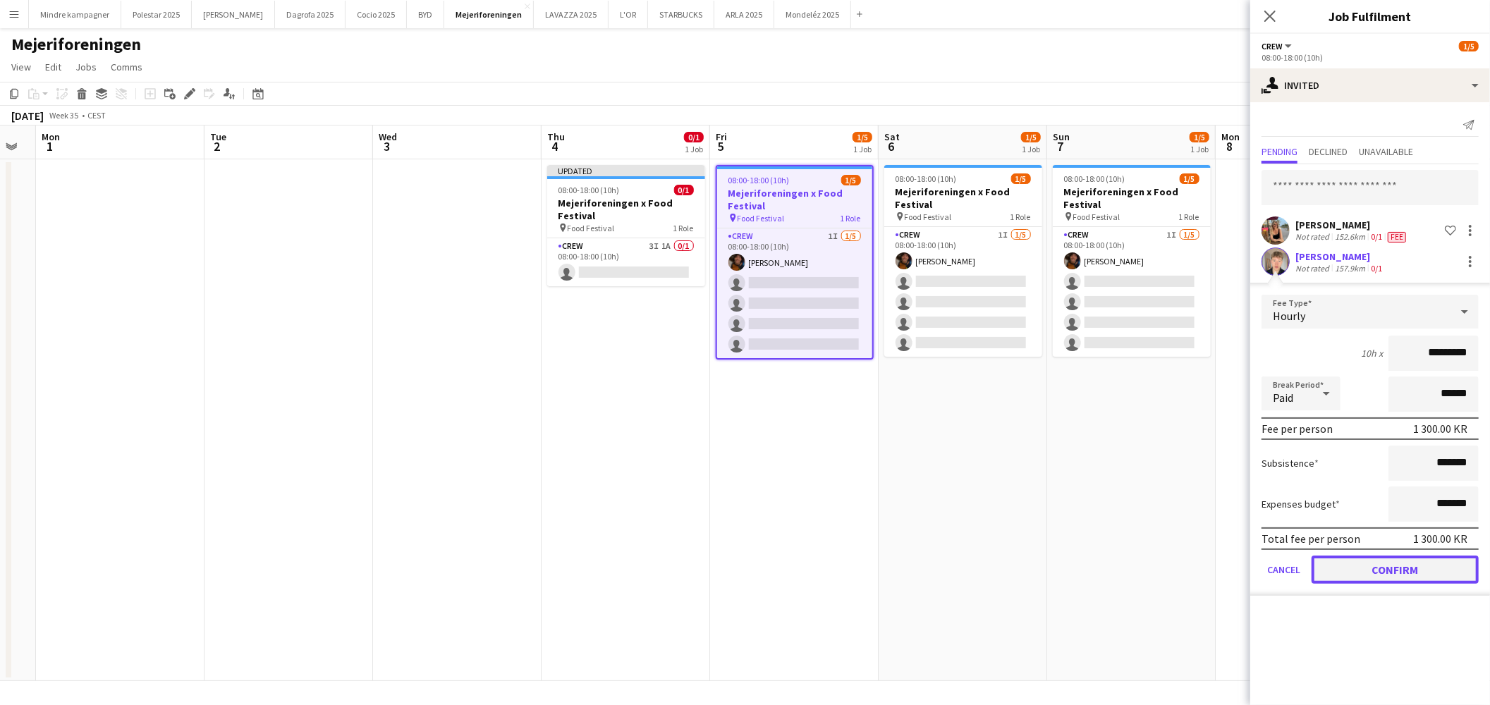
click at [1425, 573] on button "Confirm" at bounding box center [1395, 570] width 167 height 28
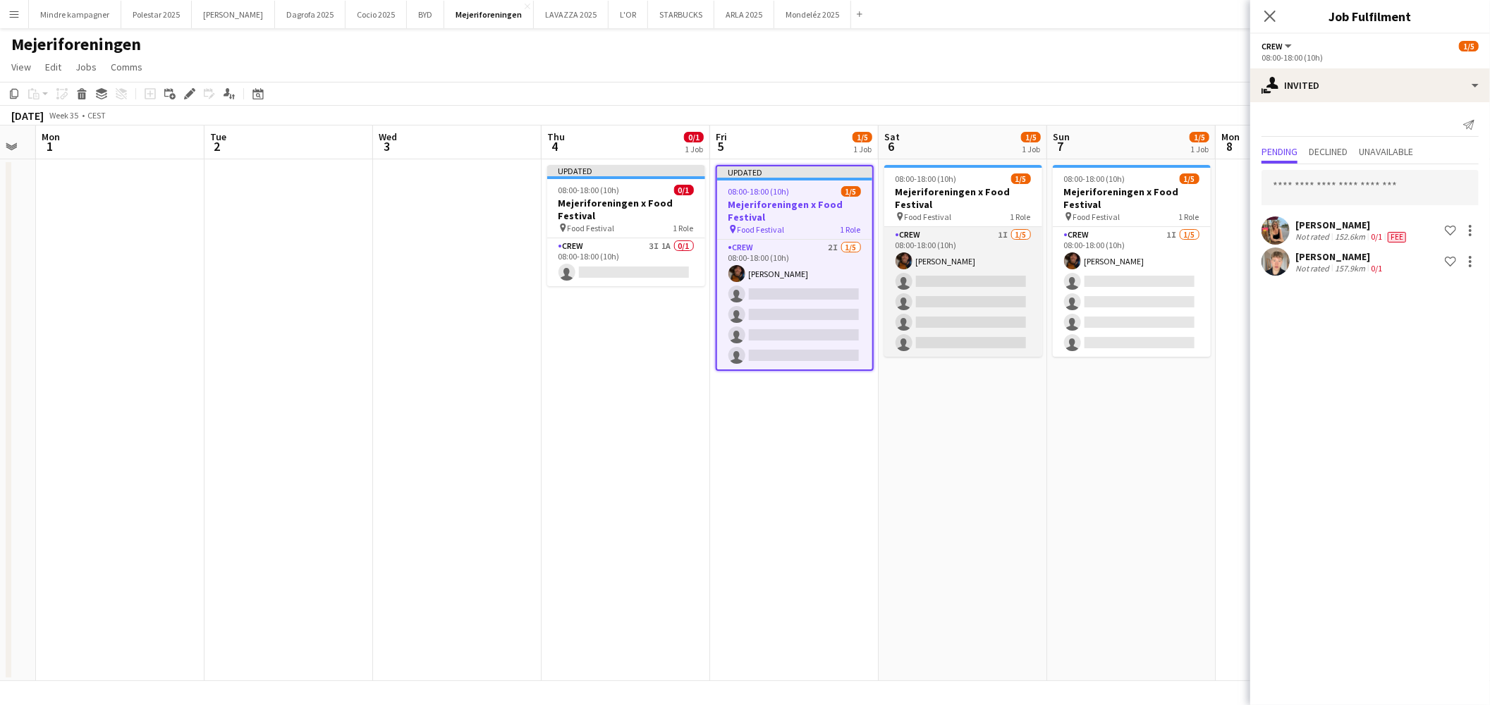
click at [958, 238] on app-card-role "Crew 1I 1/5 08:00-18:00 (10h) Maximiliano Urrutia Boerci single-neutral-actions…" at bounding box center [963, 292] width 158 height 130
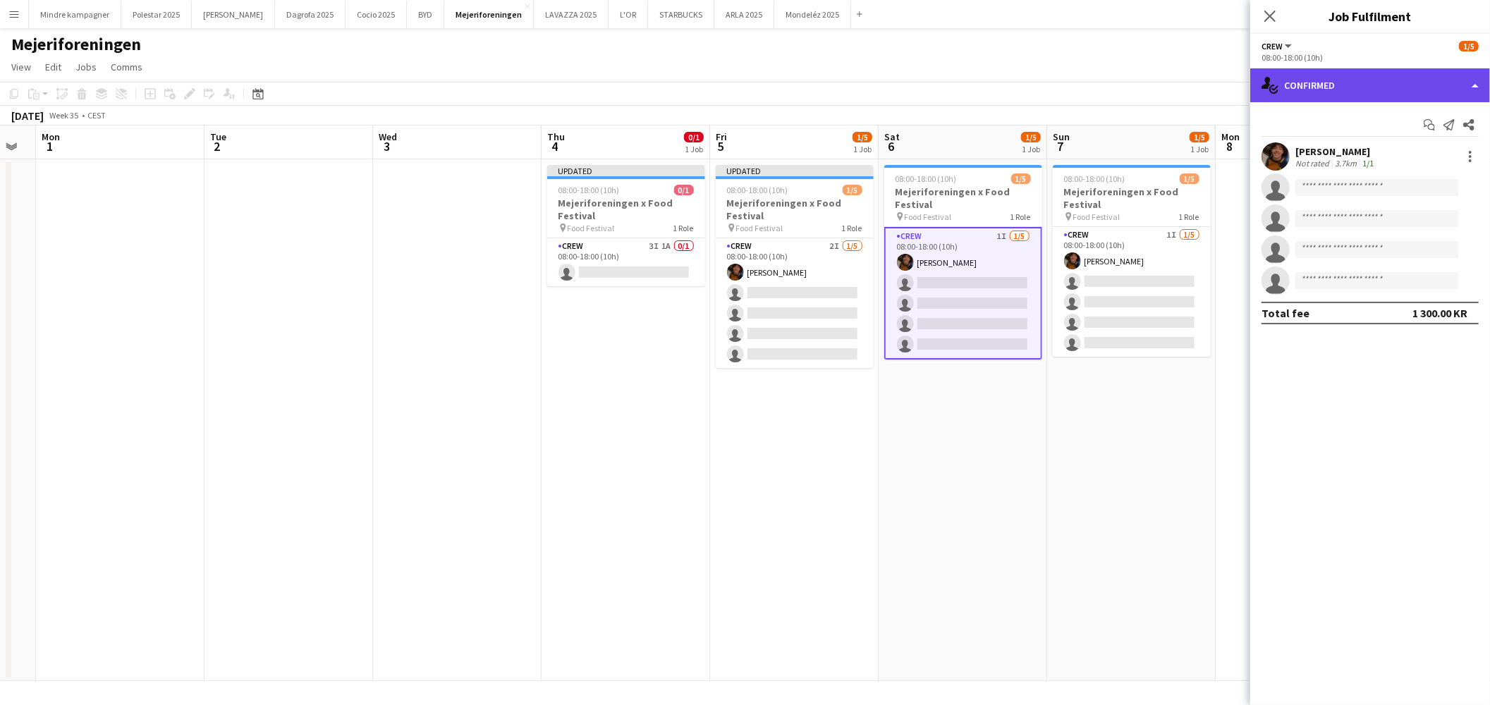
click at [1326, 96] on div "single-neutral-actions-check-2 Confirmed" at bounding box center [1370, 85] width 240 height 34
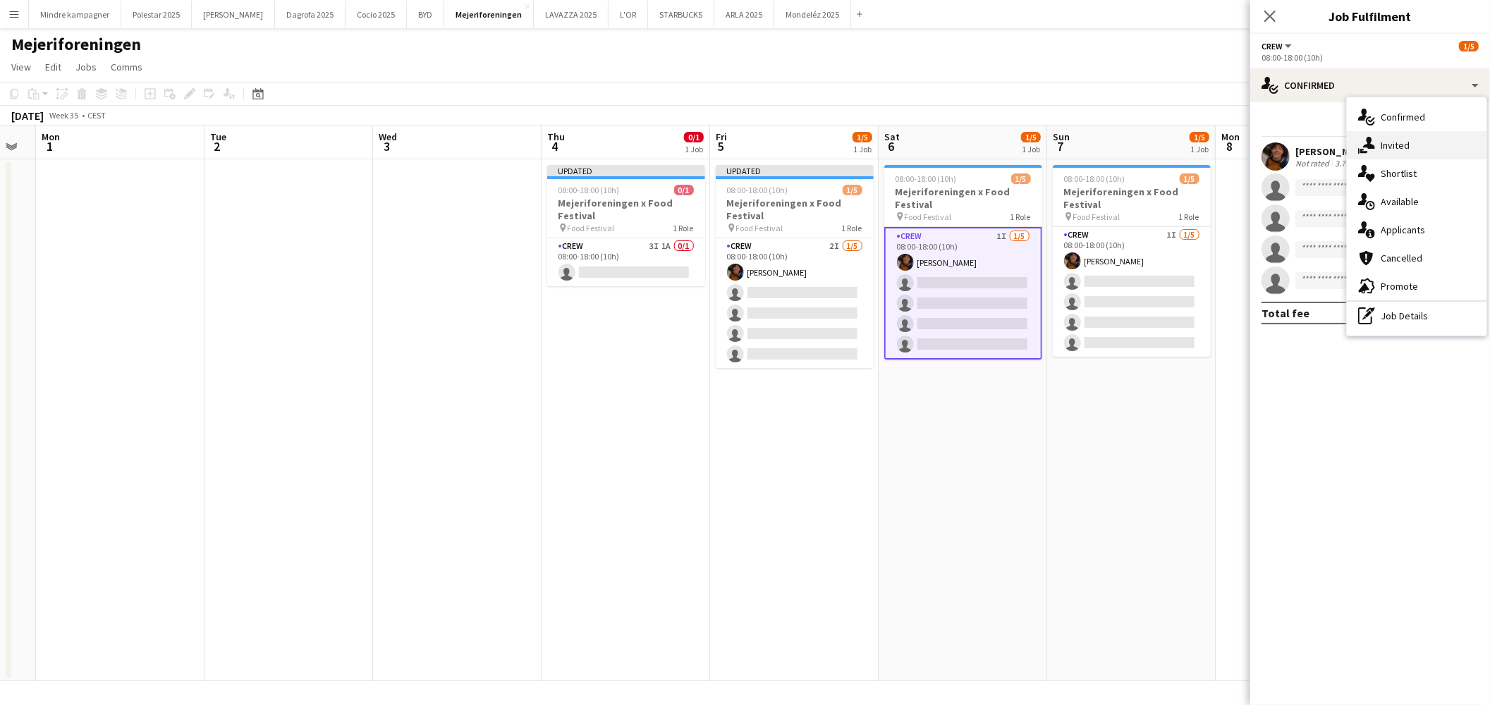
click at [1394, 145] on div "single-neutral-actions-share-1 Invited" at bounding box center [1417, 145] width 140 height 28
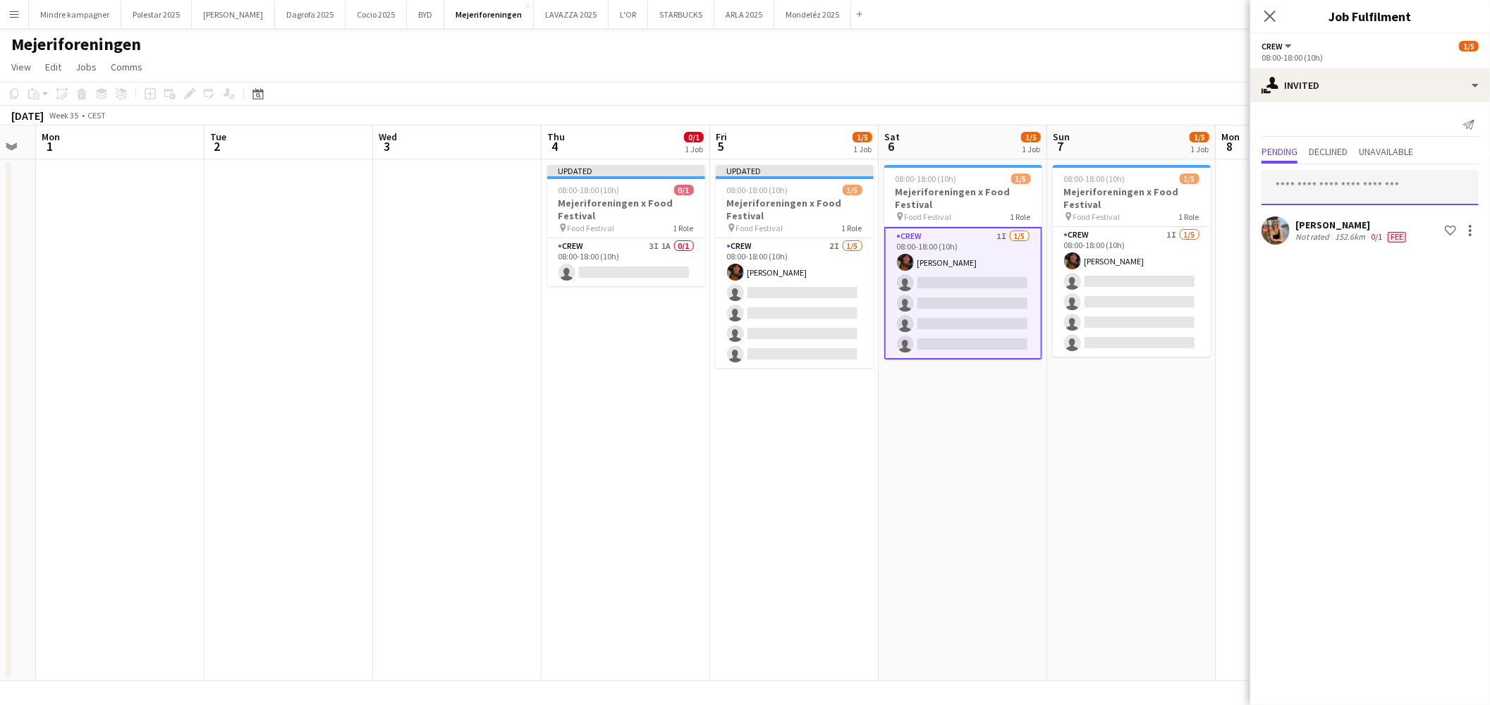
click at [1335, 203] on input "text" at bounding box center [1370, 187] width 217 height 35
type input "******"
click at [1334, 221] on span "[PERSON_NAME]" at bounding box center [1313, 222] width 81 height 12
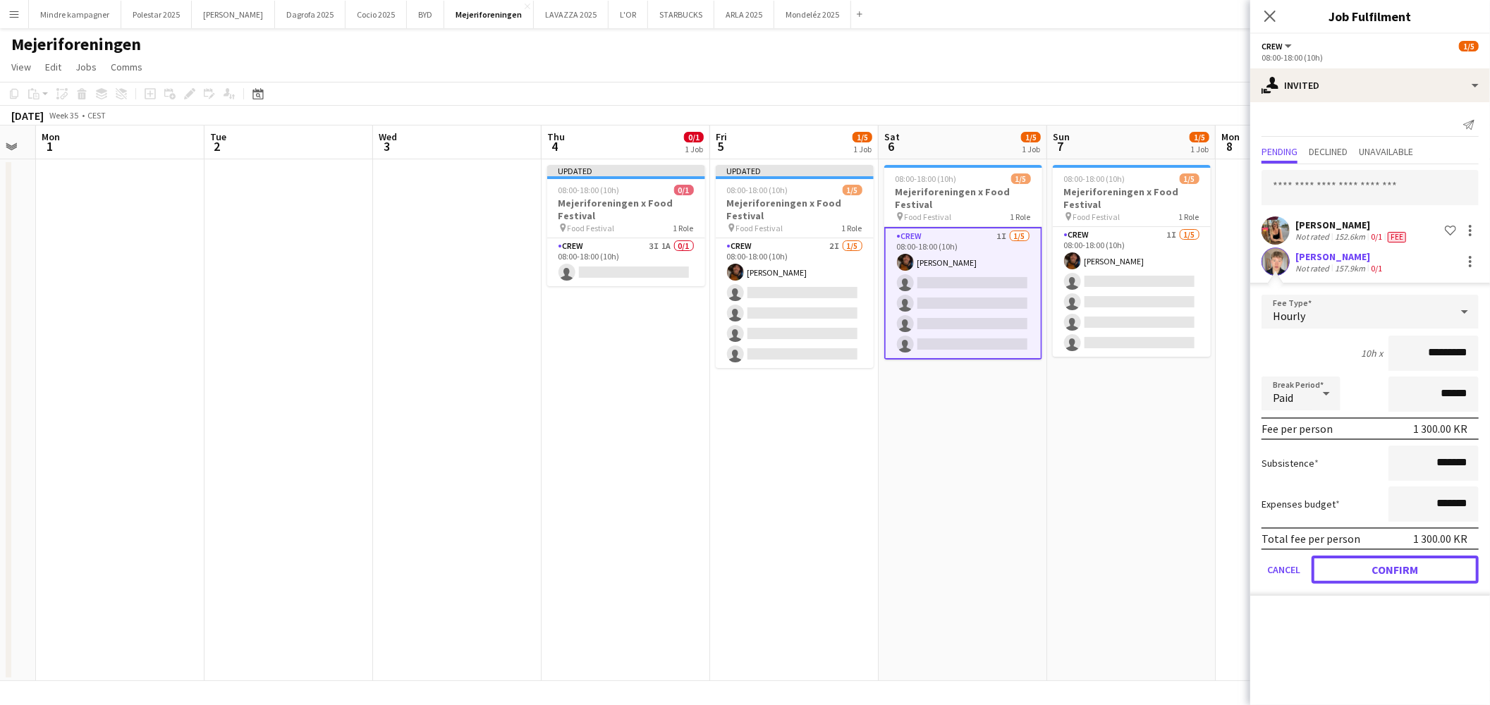
click at [1422, 561] on button "Confirm" at bounding box center [1395, 570] width 167 height 28
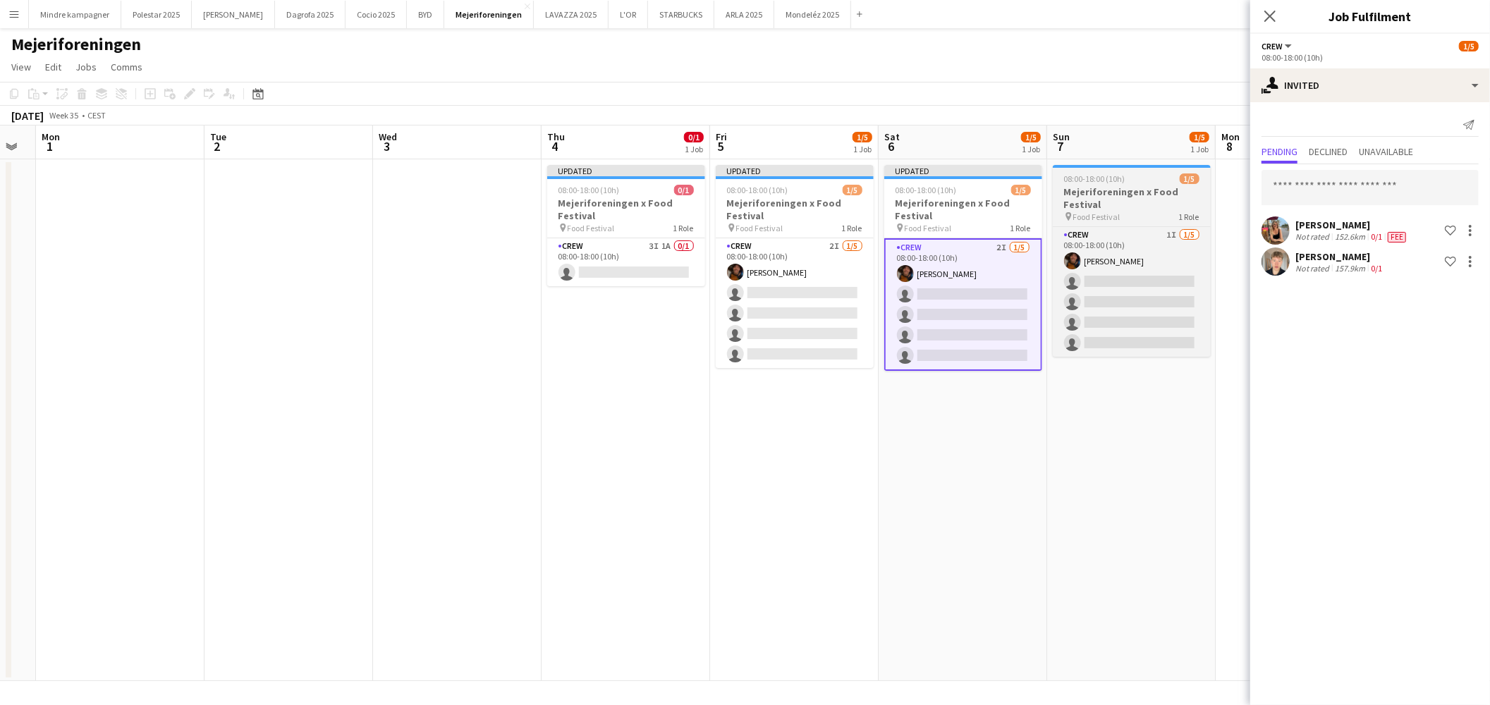
click at [1125, 200] on h3 "Mejeriforeningen x Food Festival" at bounding box center [1132, 197] width 158 height 25
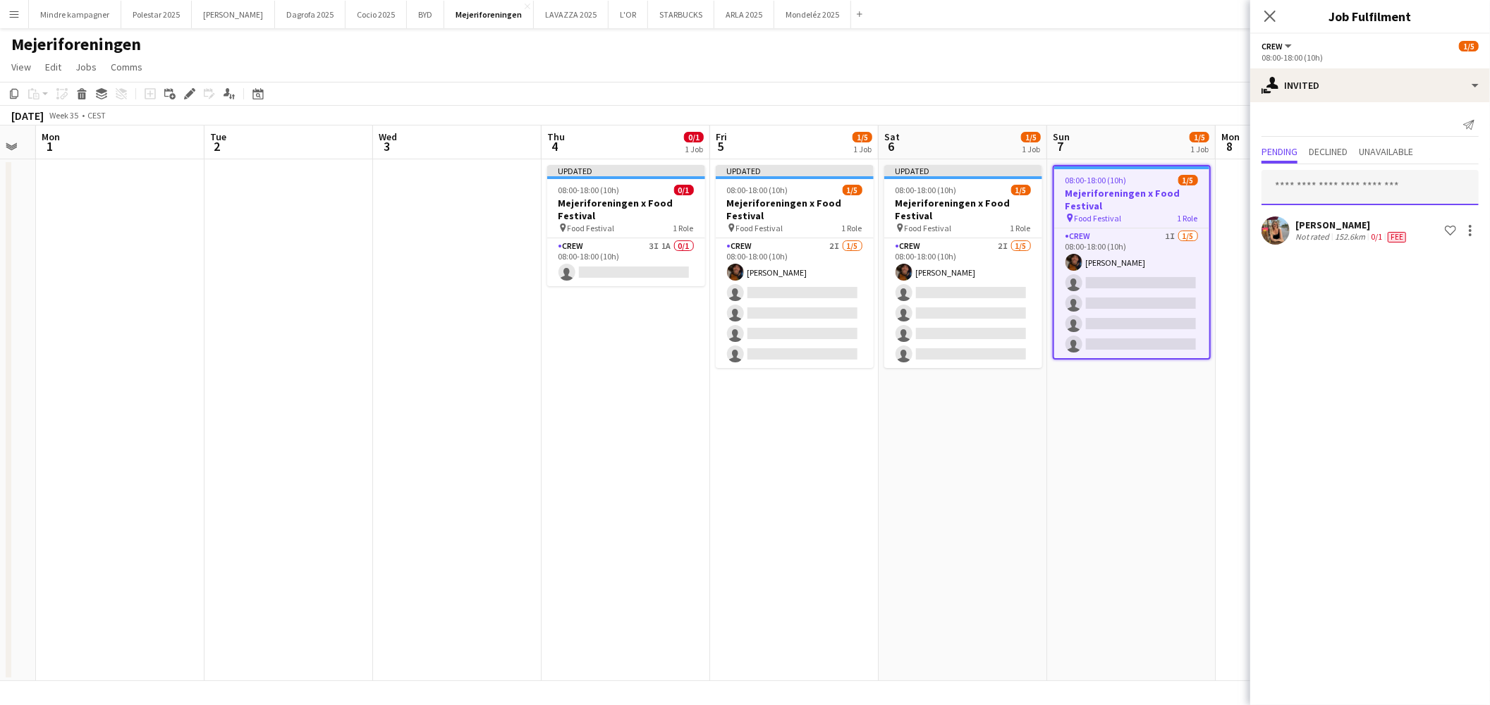
click at [1388, 185] on input "text" at bounding box center [1370, 187] width 217 height 35
type input "******"
click at [1355, 231] on span "sebastianschow06@gmail.com" at bounding box center [1370, 233] width 195 height 11
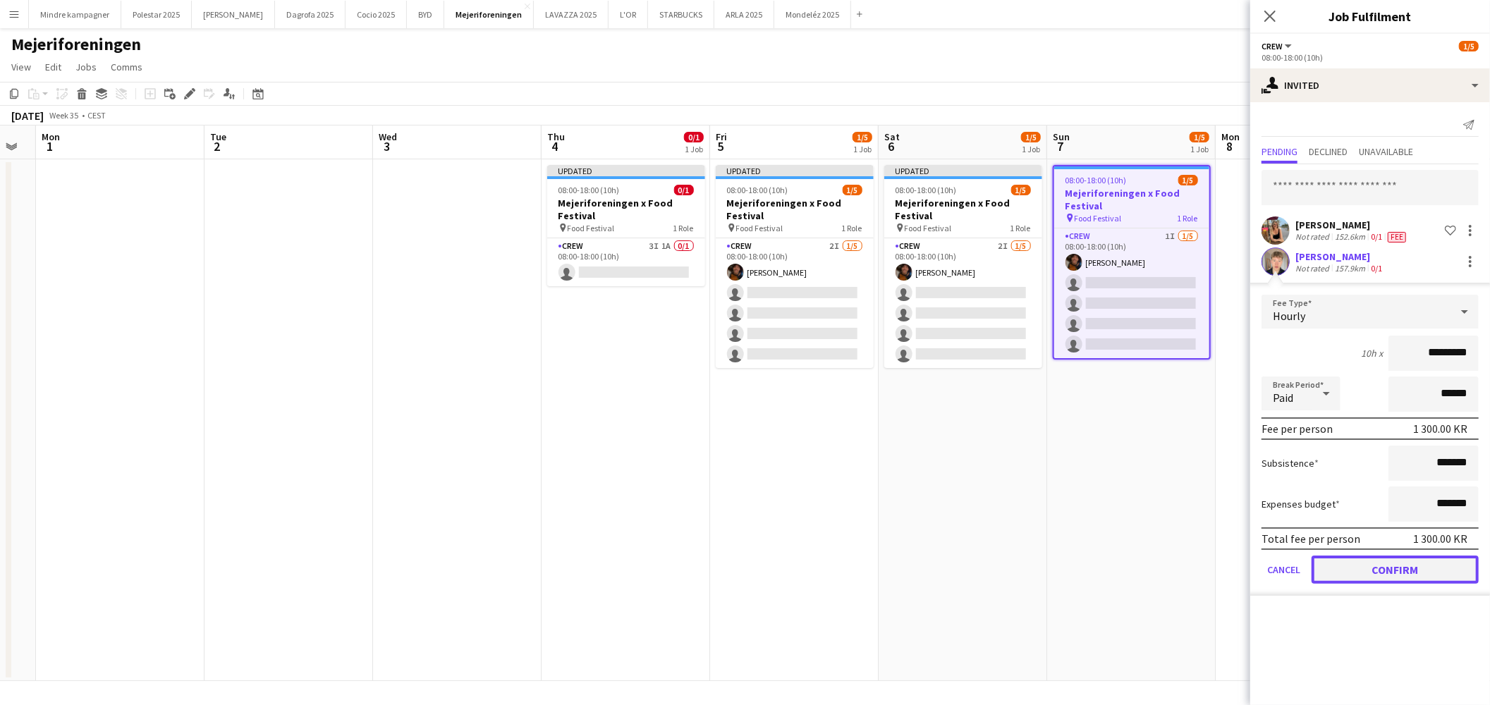
click at [1435, 567] on button "Confirm" at bounding box center [1395, 570] width 167 height 28
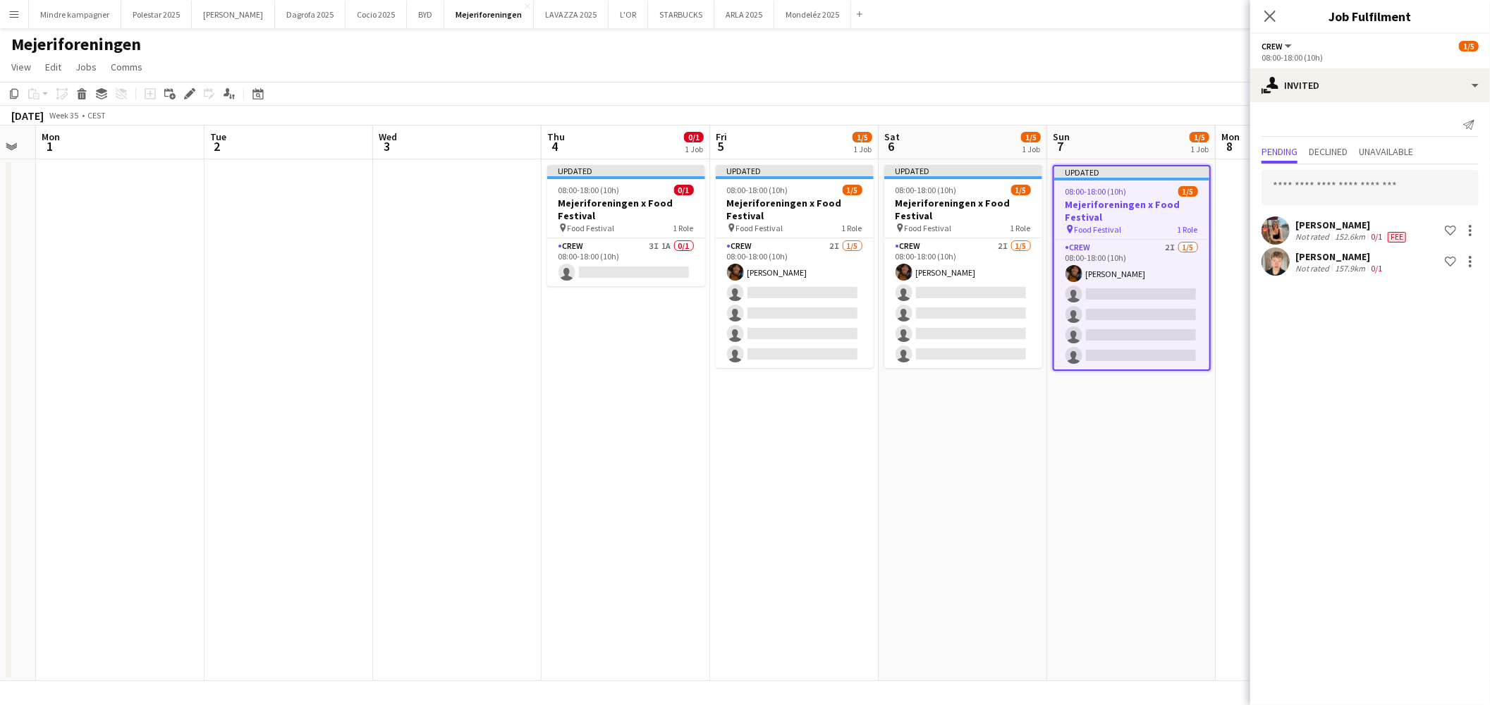
click at [1096, 555] on app-date-cell "Updated 08:00-18:00 (10h) 1/5 Mejeriforeningen x Food Festival pin Food Festiva…" at bounding box center [1131, 420] width 169 height 522
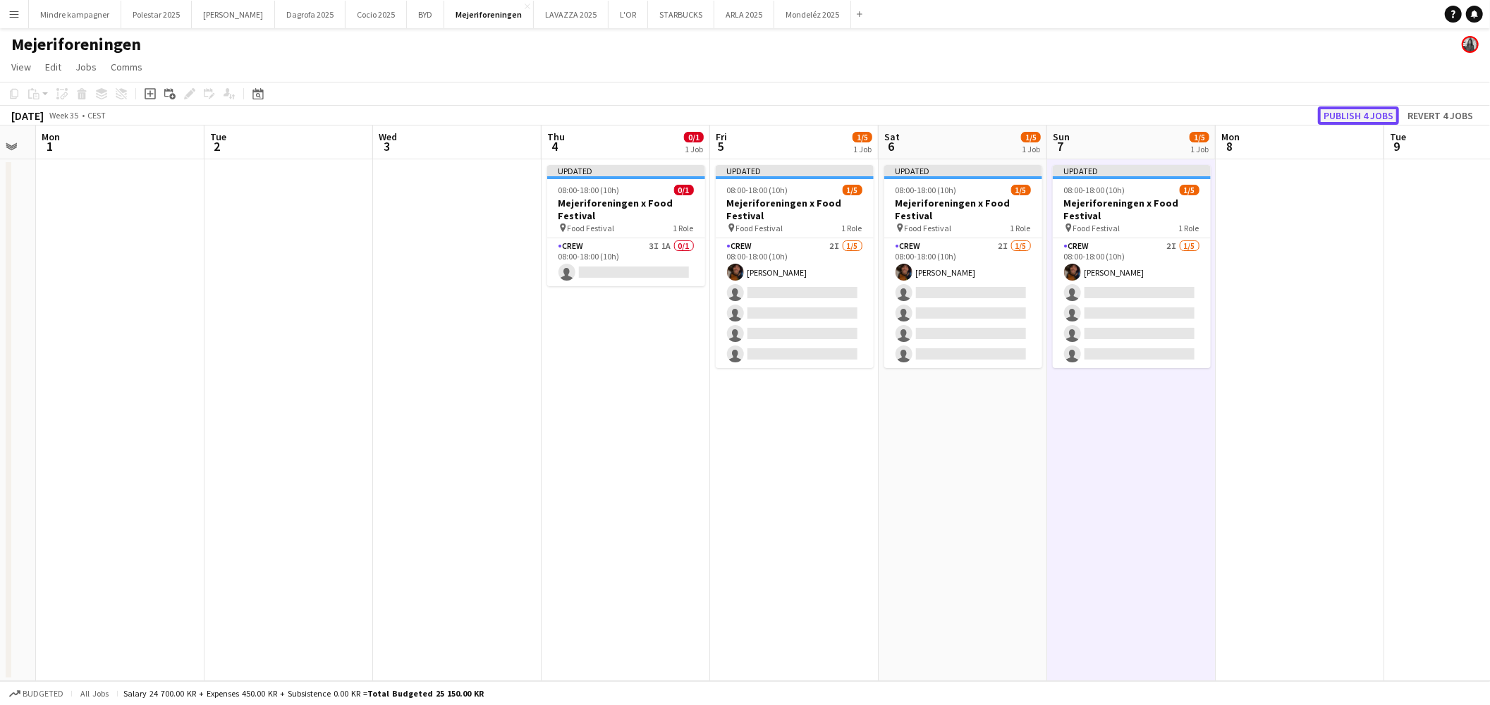
click at [1369, 111] on button "Publish 4 jobs" at bounding box center [1358, 115] width 81 height 18
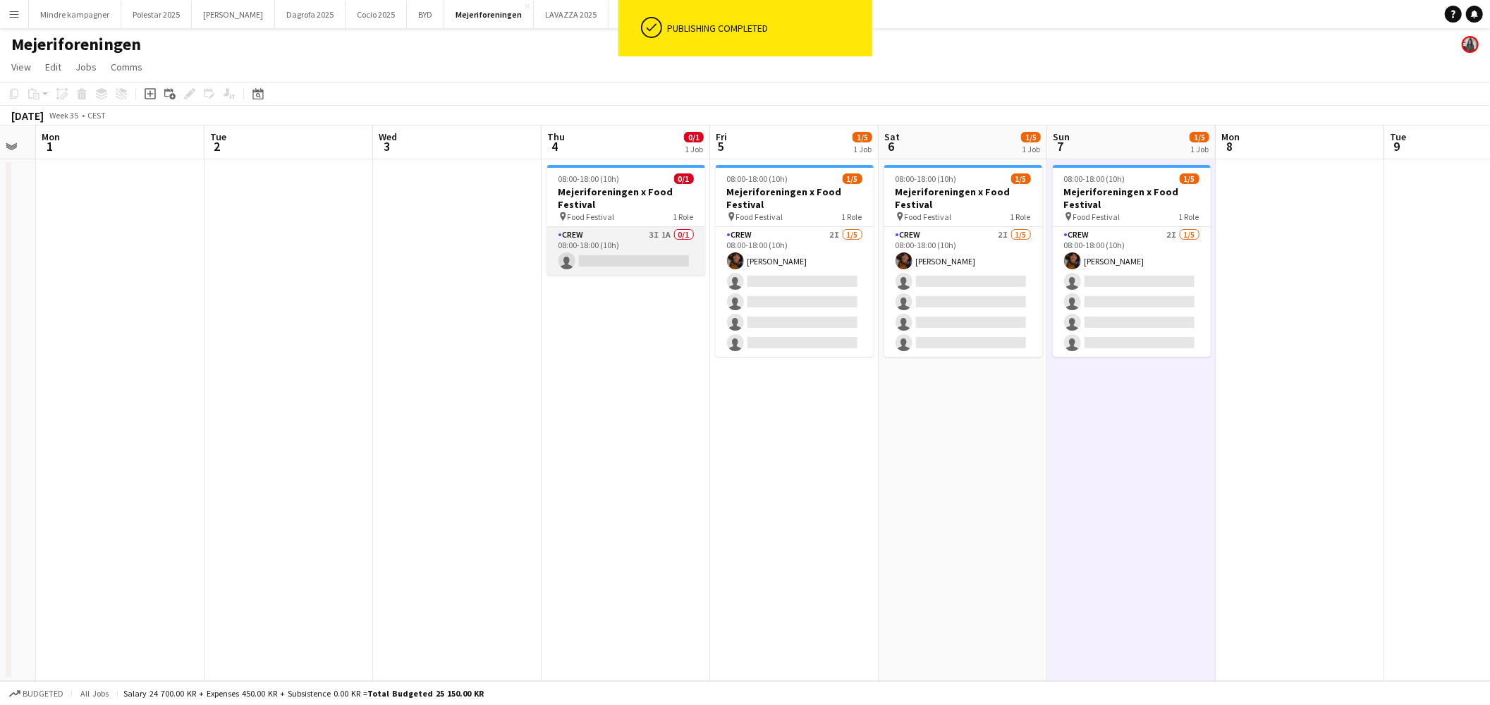
click at [637, 236] on app-card-role "Crew 3I 1A 0/1 08:00-18:00 (10h) single-neutral-actions" at bounding box center [626, 251] width 158 height 48
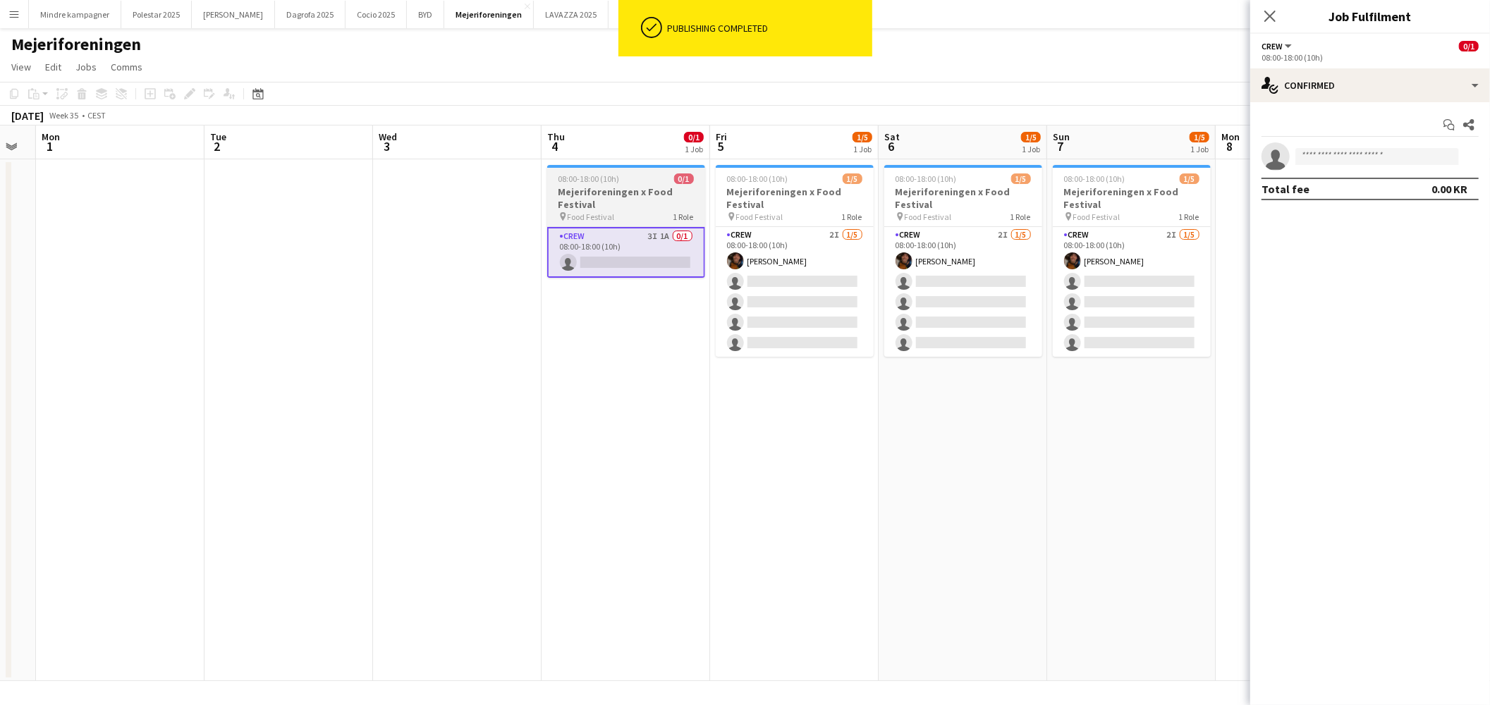
click at [628, 197] on h3 "Mejeriforeningen x Food Festival" at bounding box center [626, 197] width 158 height 25
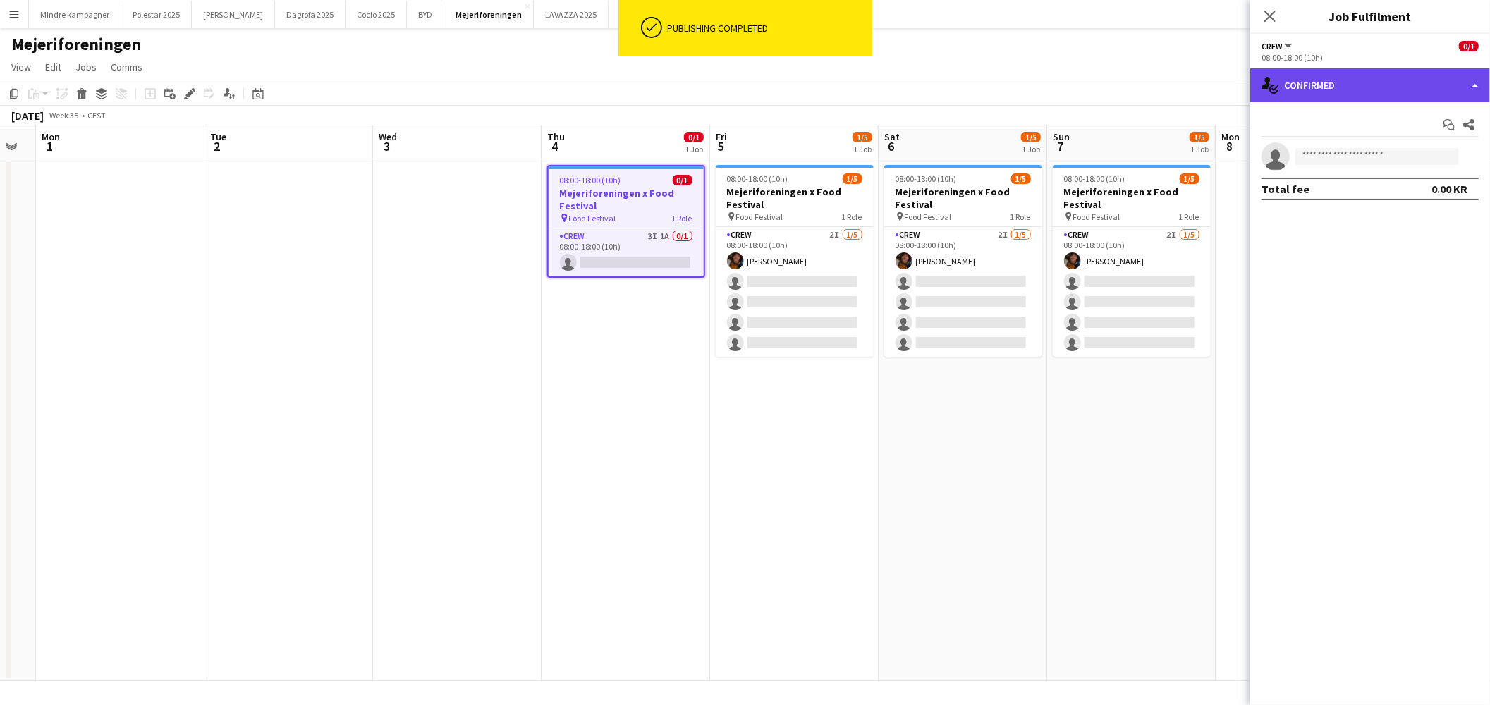
click at [1320, 92] on div "single-neutral-actions-check-2 Confirmed" at bounding box center [1370, 85] width 240 height 34
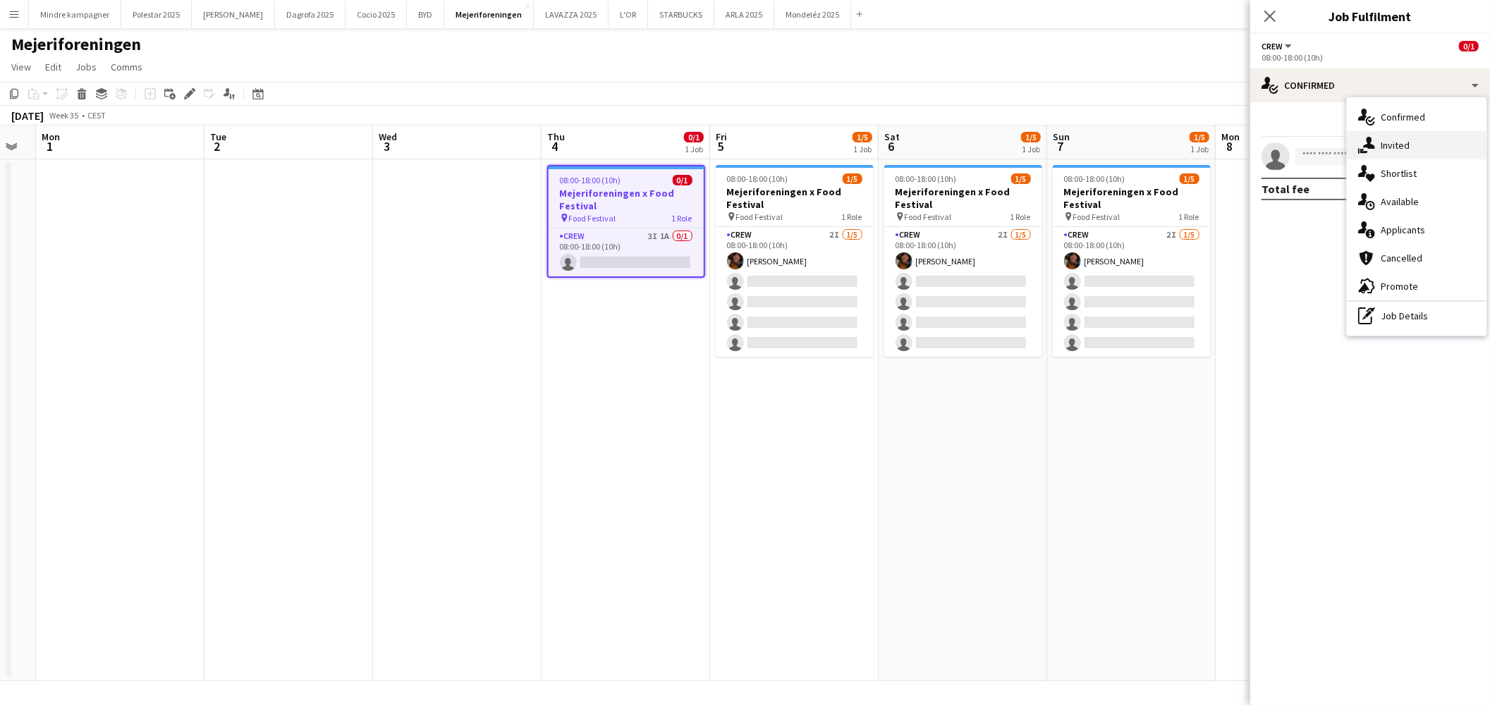
click at [1393, 138] on div "single-neutral-actions-share-1 Invited" at bounding box center [1417, 145] width 140 height 28
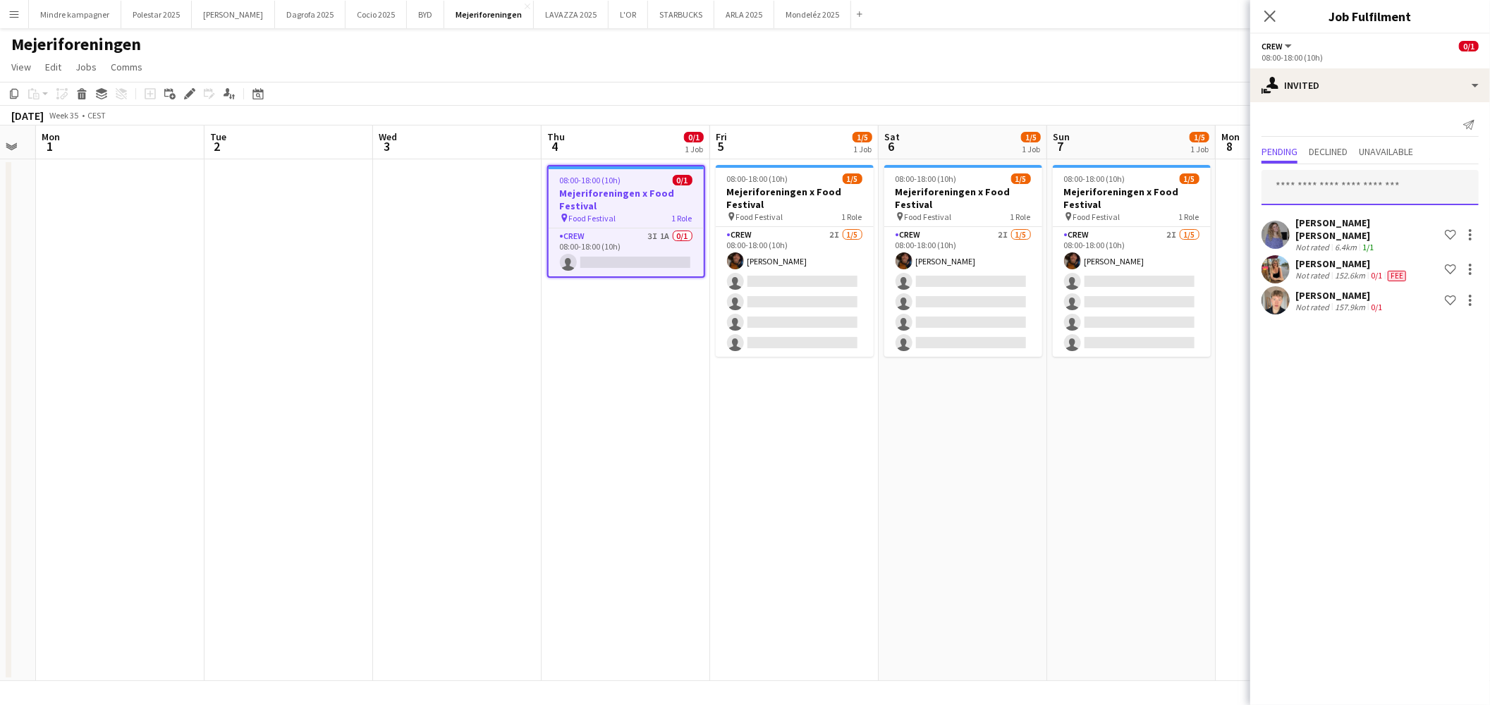
click at [1360, 182] on input "text" at bounding box center [1370, 187] width 217 height 35
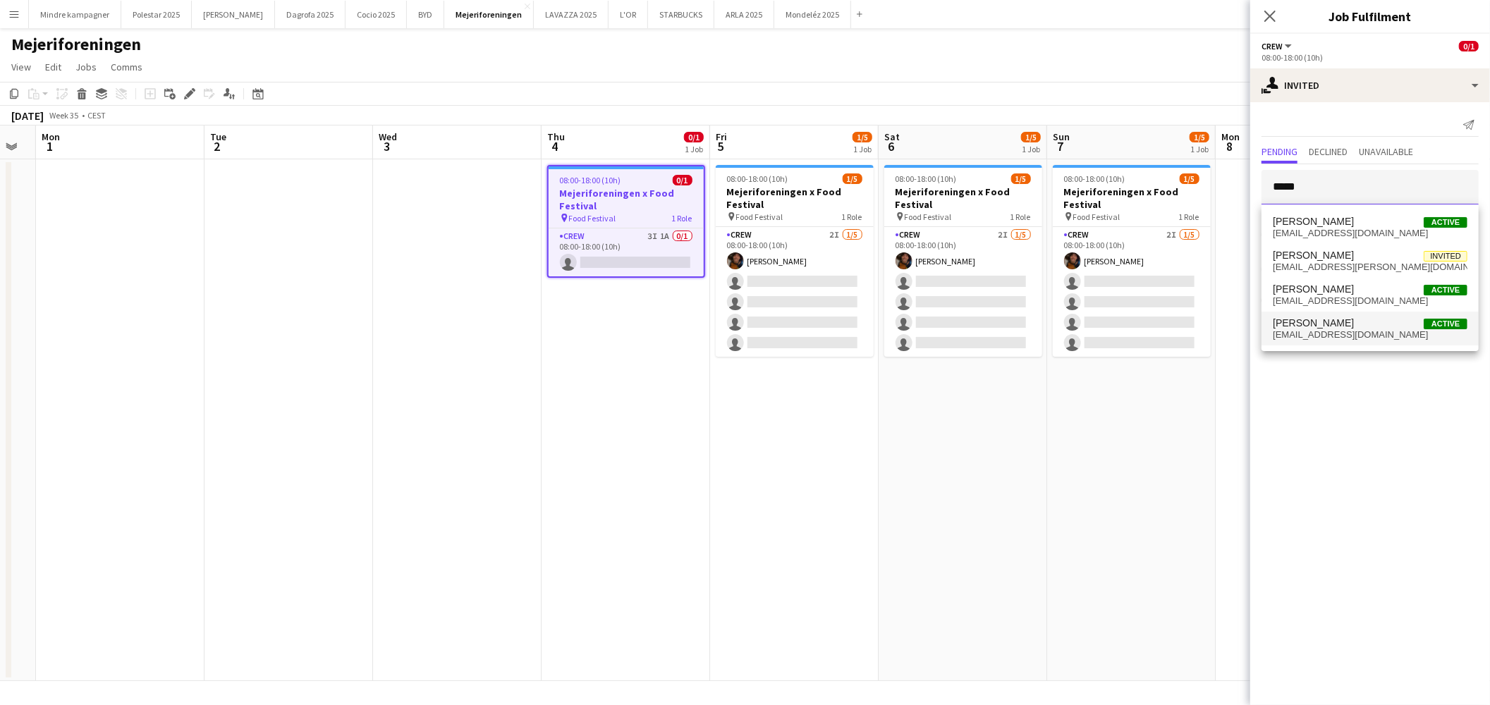
type input "*****"
click at [1335, 332] on span "[EMAIL_ADDRESS][DOMAIN_NAME]" at bounding box center [1370, 334] width 195 height 11
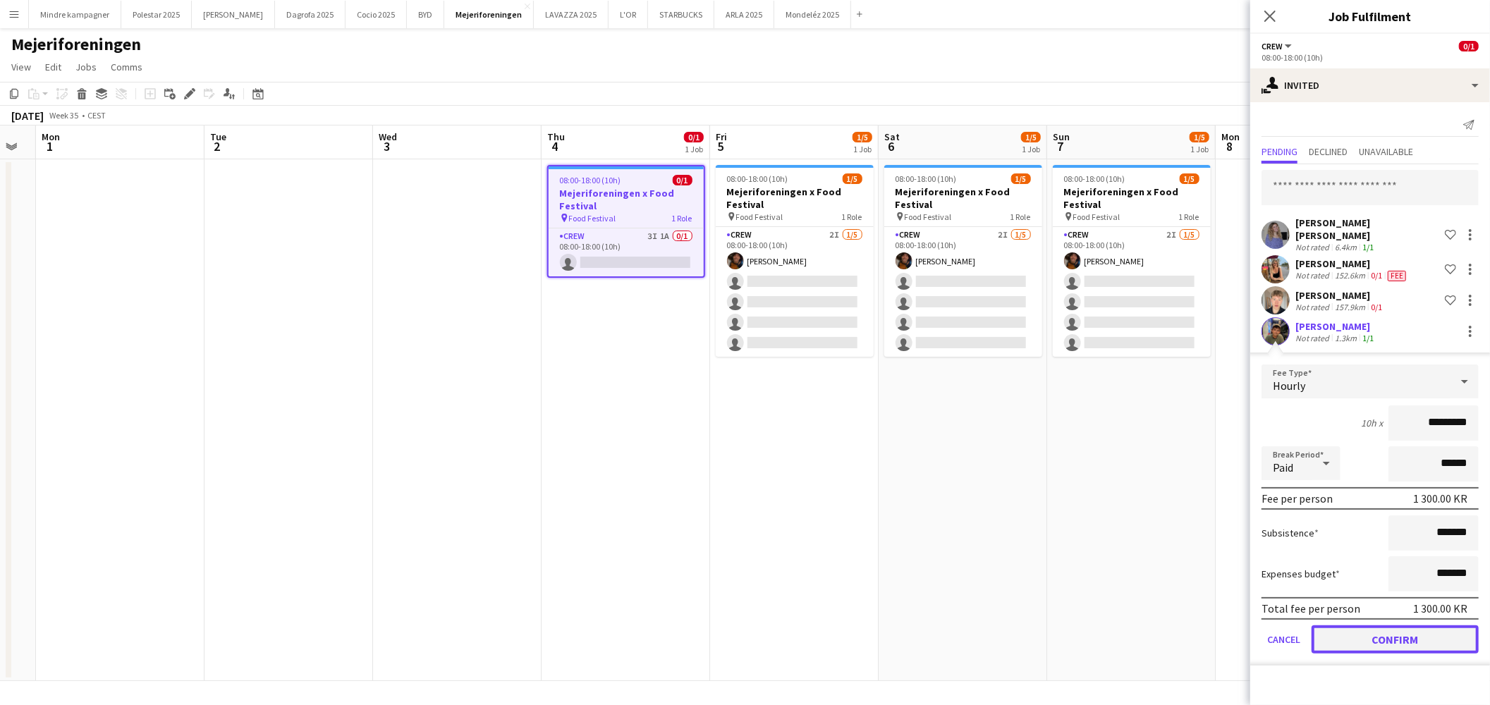
click at [1418, 628] on button "Confirm" at bounding box center [1395, 640] width 167 height 28
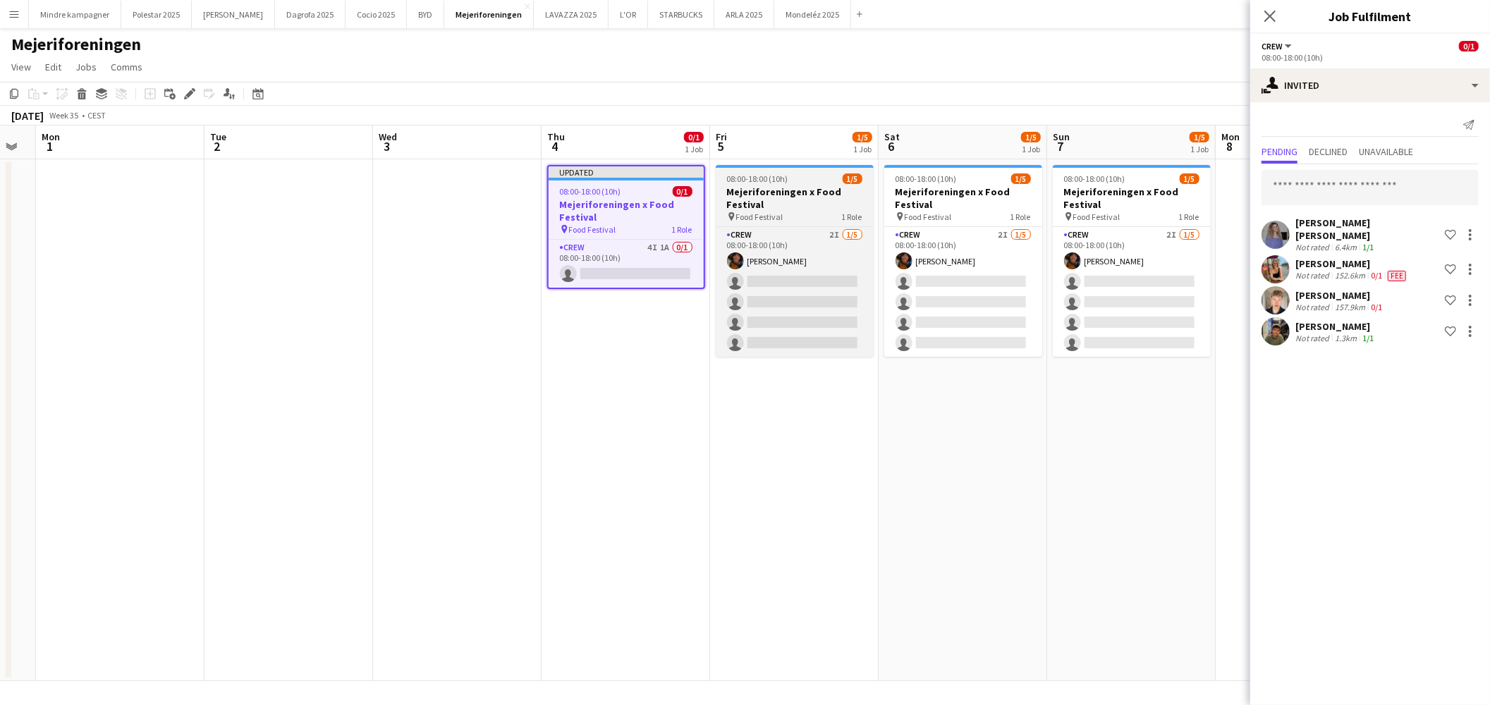
click at [800, 195] on h3 "Mejeriforeningen x Food Festival" at bounding box center [795, 197] width 158 height 25
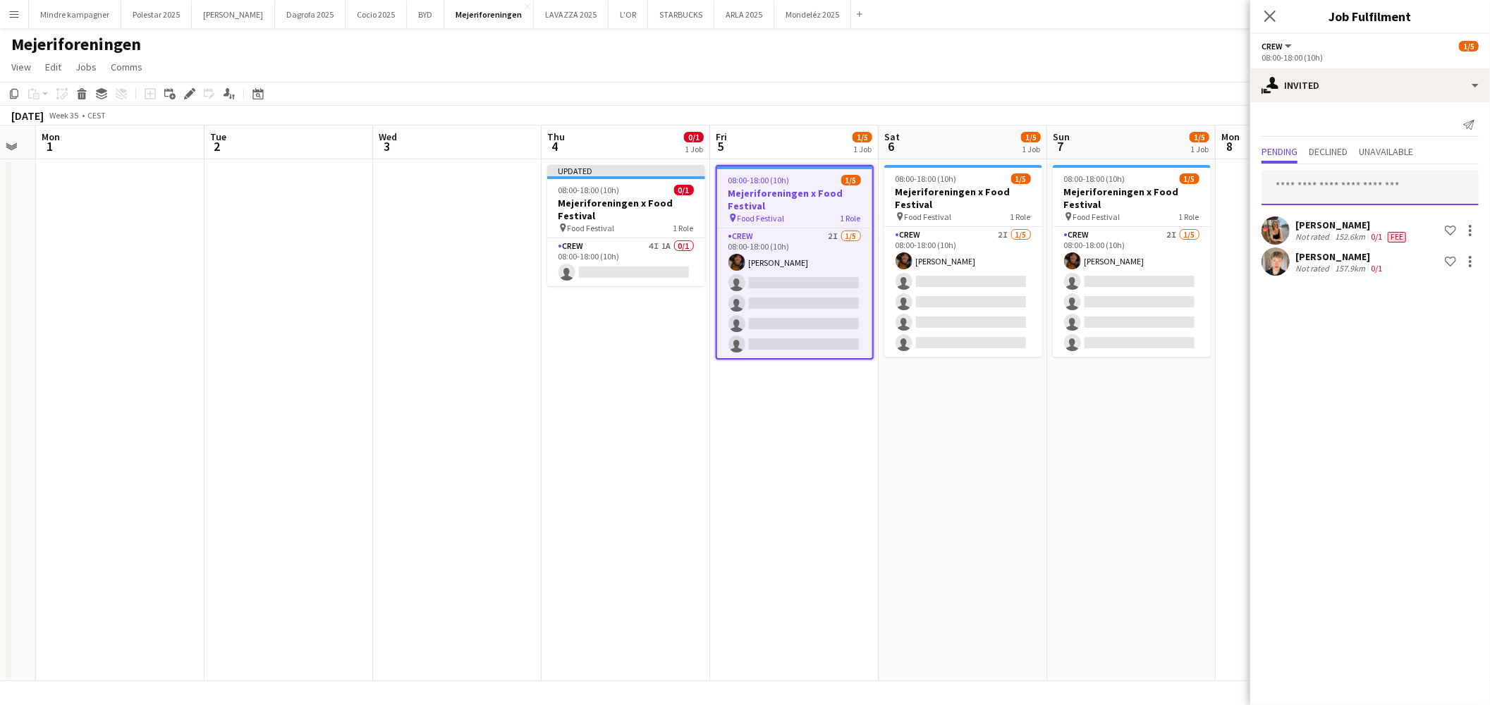
click at [1359, 176] on input "text" at bounding box center [1370, 187] width 217 height 35
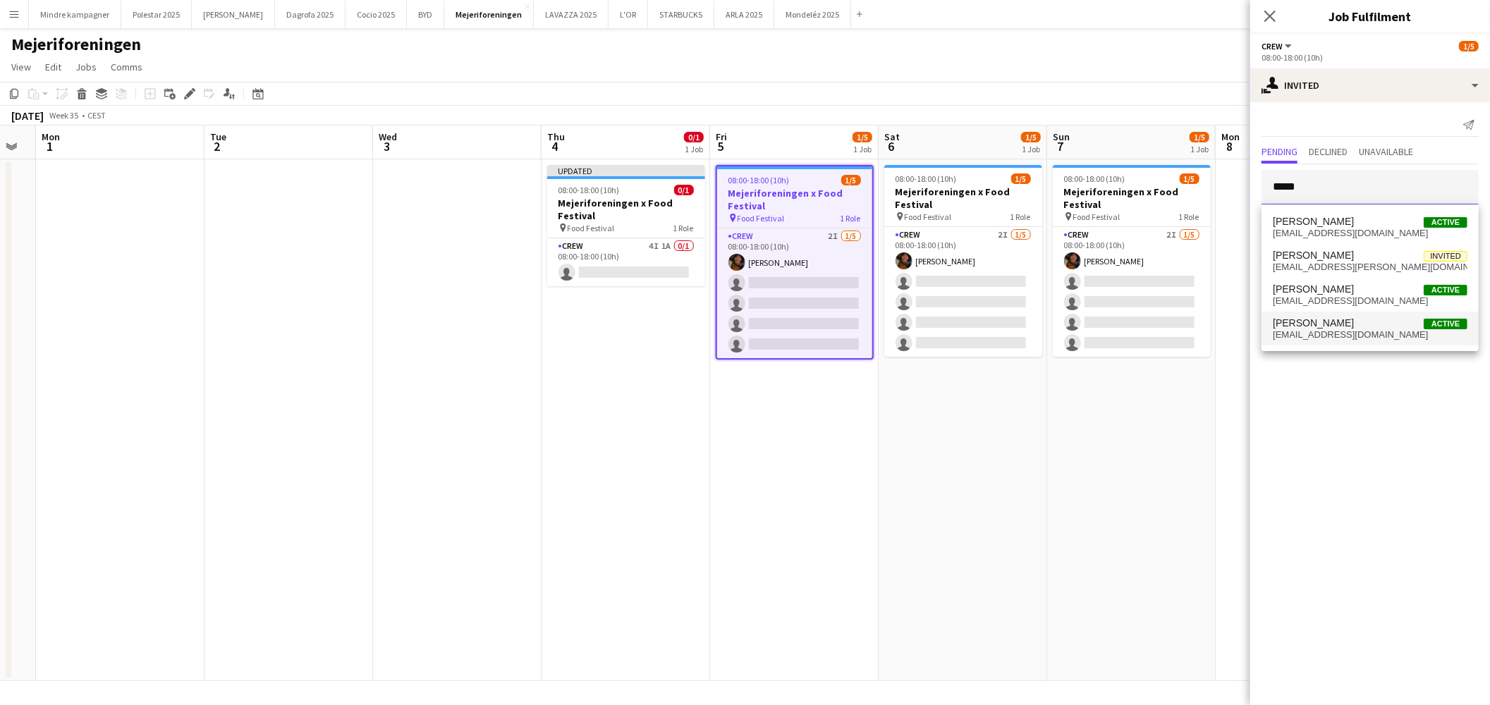
type input "*****"
click at [1333, 320] on span "[PERSON_NAME]" at bounding box center [1313, 323] width 81 height 12
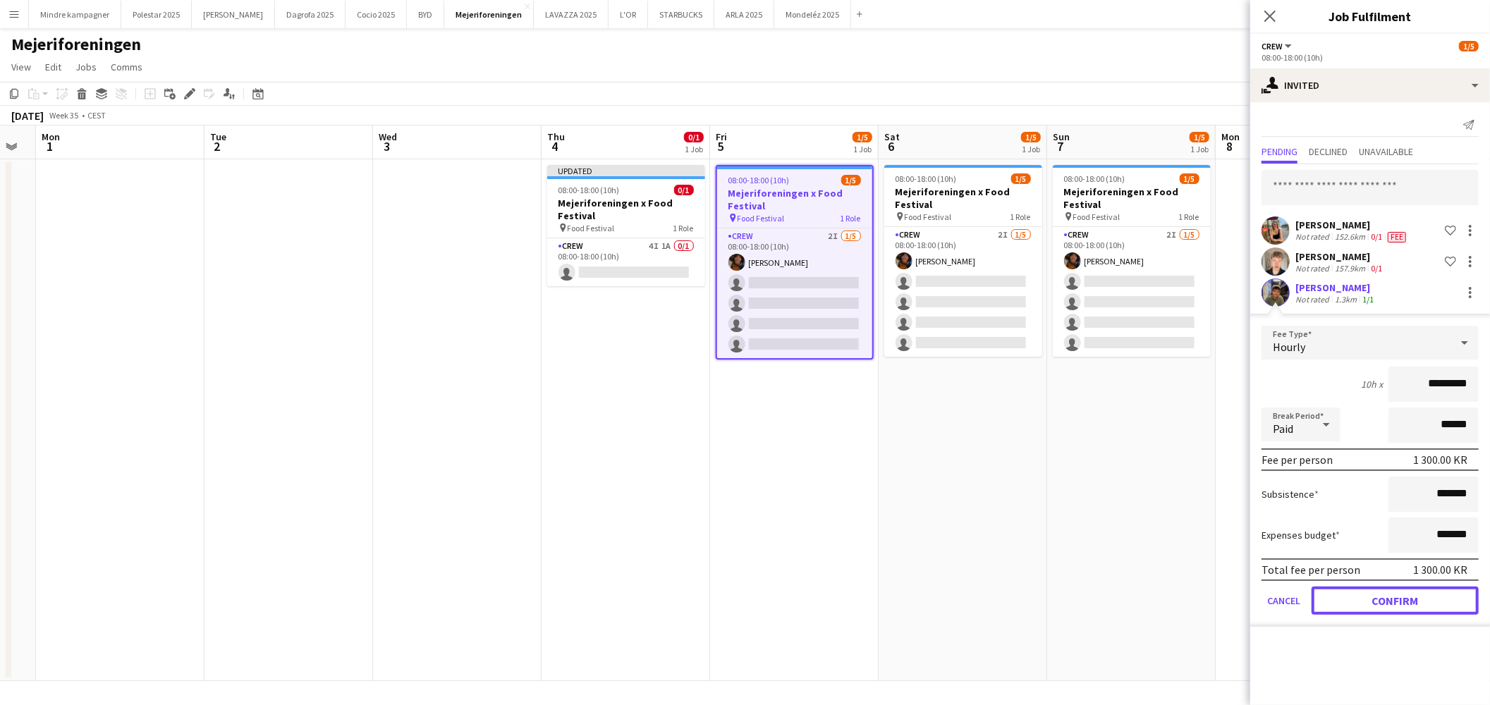
click at [1418, 602] on button "Confirm" at bounding box center [1395, 601] width 167 height 28
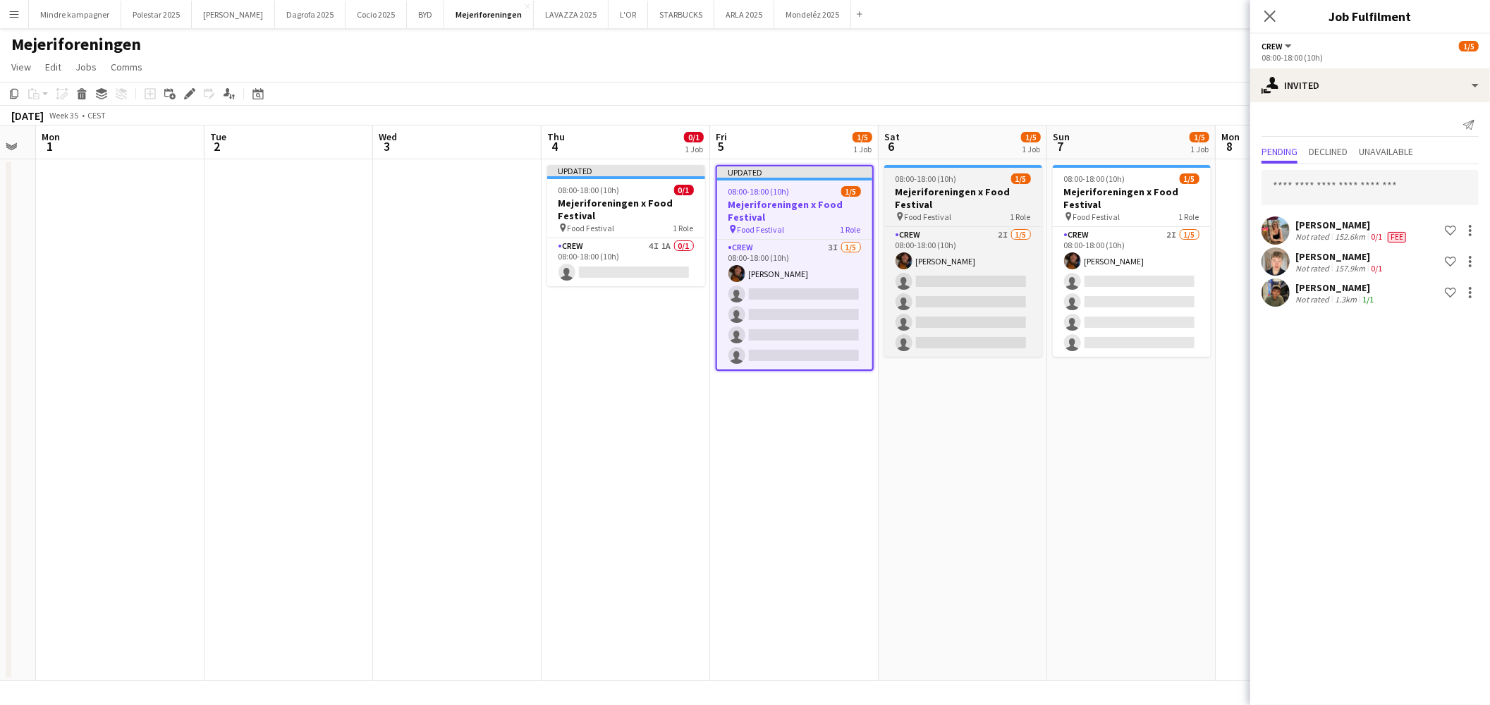
click at [986, 195] on h3 "Mejeriforeningen x Food Festival" at bounding box center [963, 197] width 158 height 25
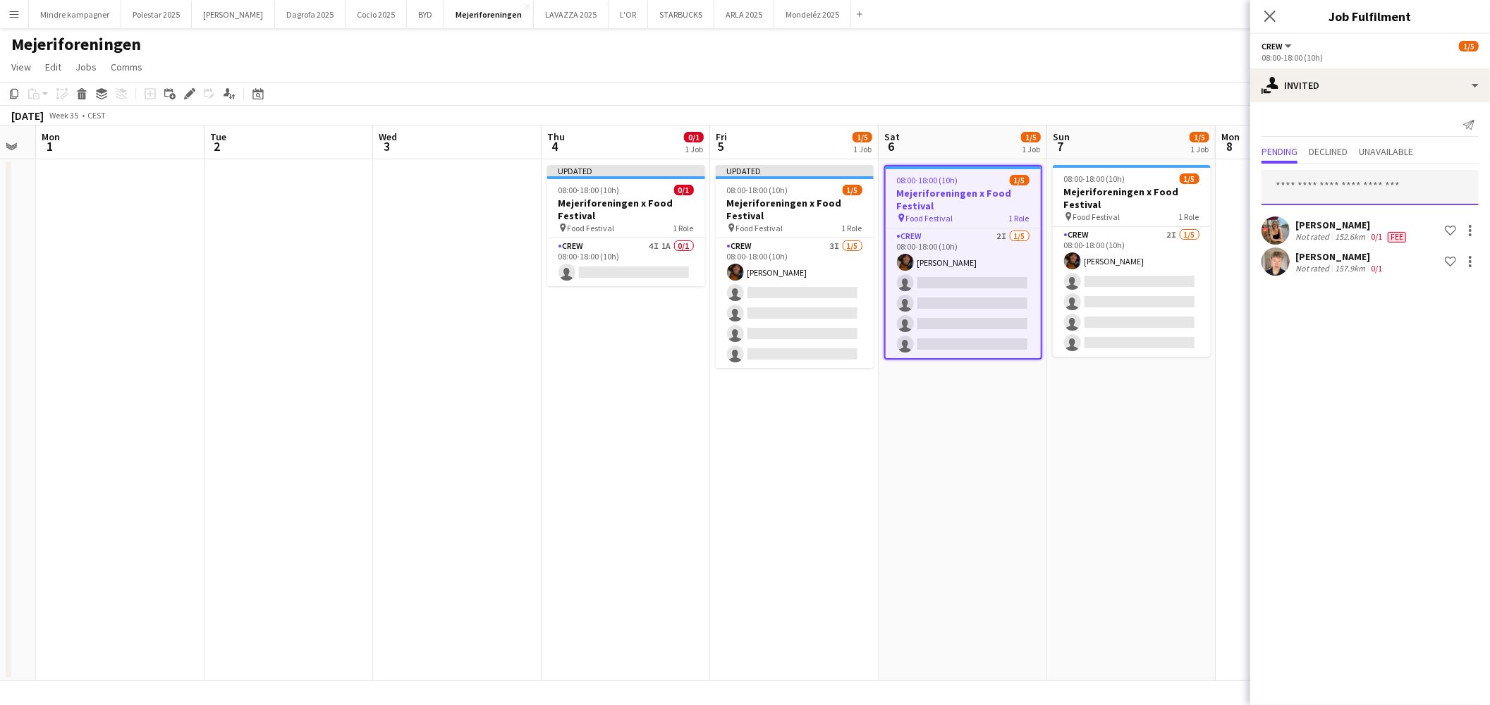
click at [1420, 188] on input "text" at bounding box center [1370, 187] width 217 height 35
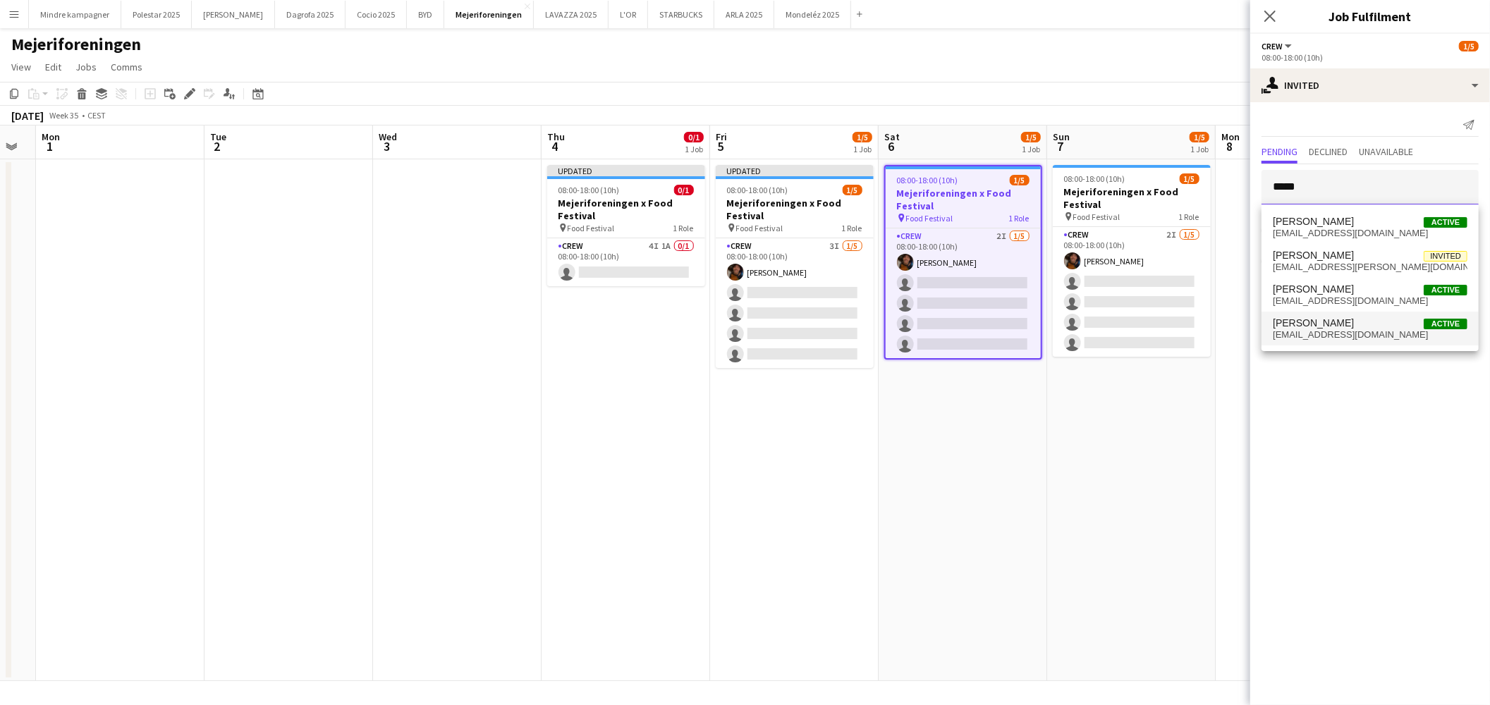
type input "*****"
click at [1336, 335] on span "[EMAIL_ADDRESS][DOMAIN_NAME]" at bounding box center [1370, 334] width 195 height 11
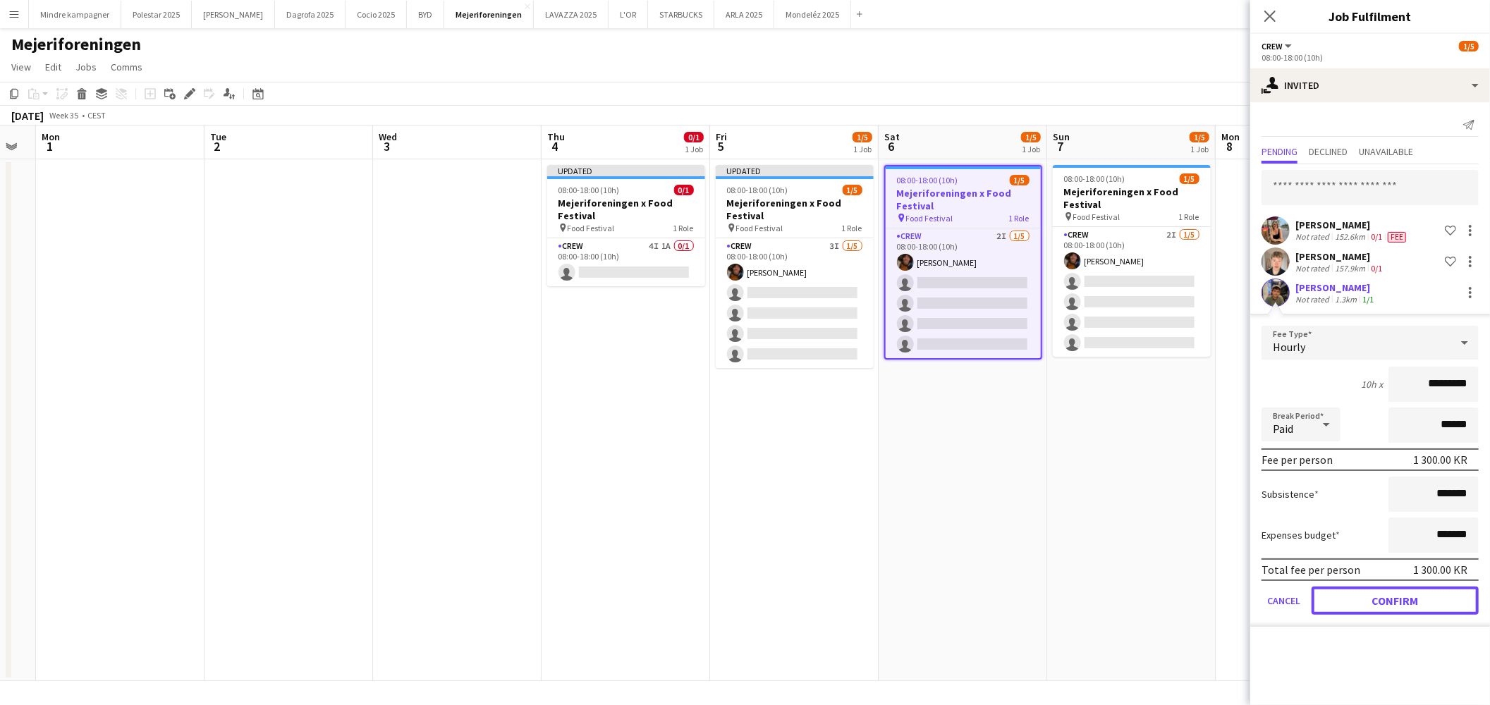
click at [1417, 599] on button "Confirm" at bounding box center [1395, 601] width 167 height 28
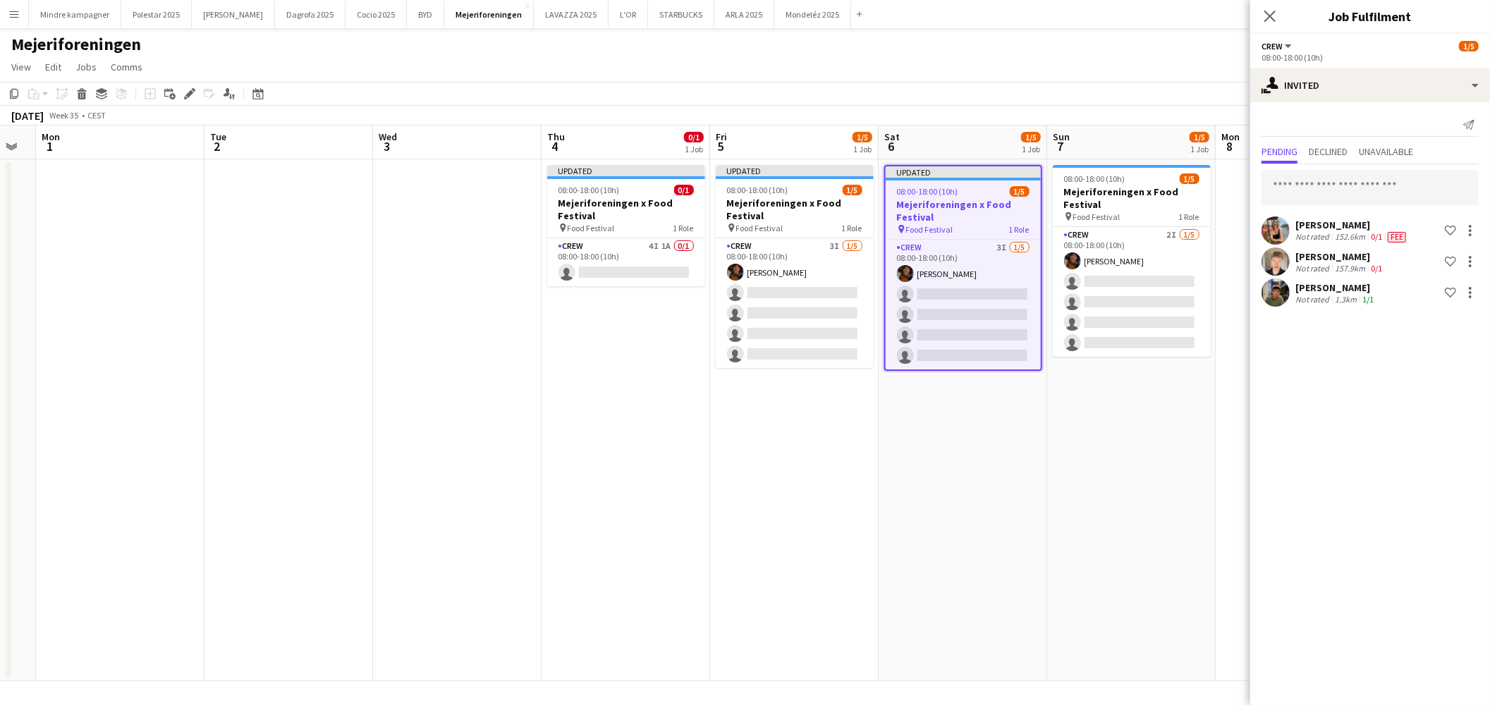
click at [1142, 208] on h3 "Mejeriforeningen x Food Festival" at bounding box center [1132, 197] width 158 height 25
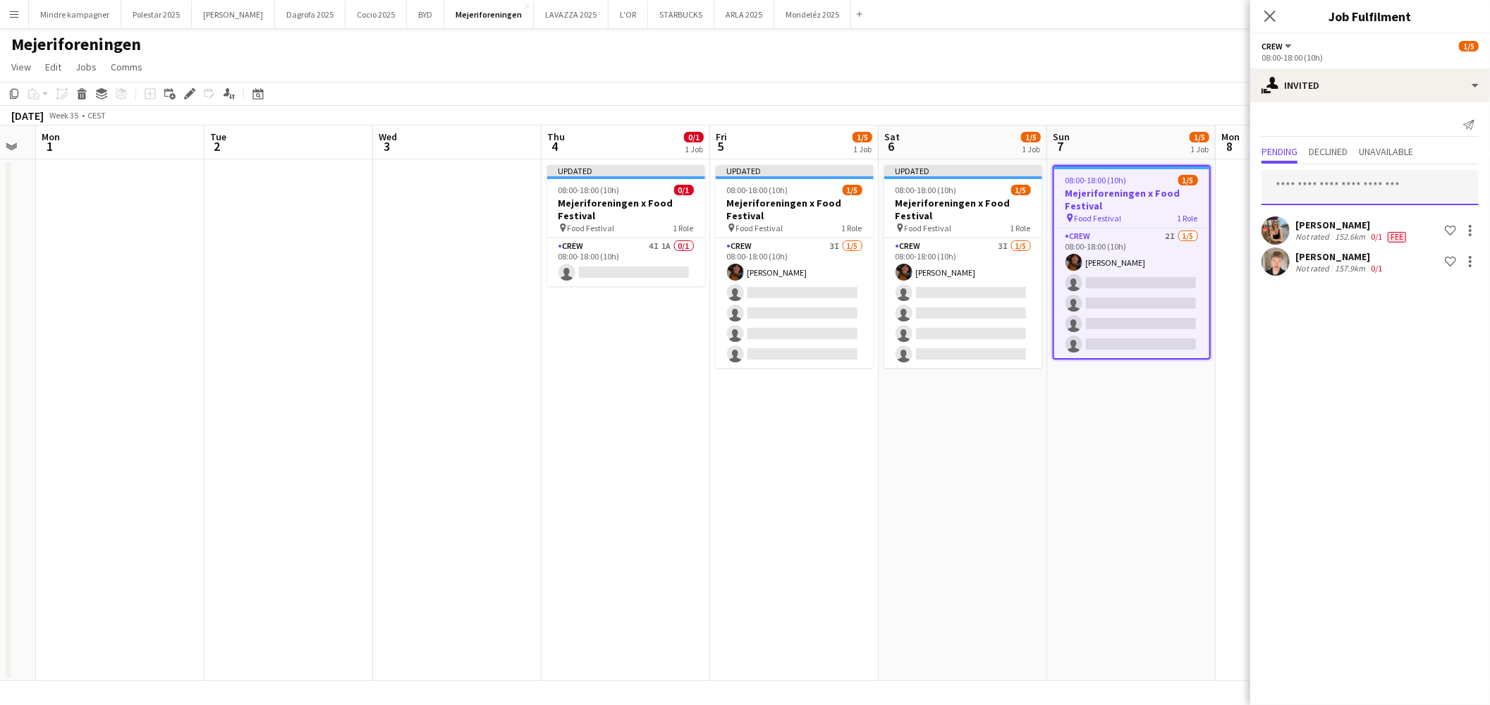
click at [1358, 196] on input "text" at bounding box center [1370, 187] width 217 height 35
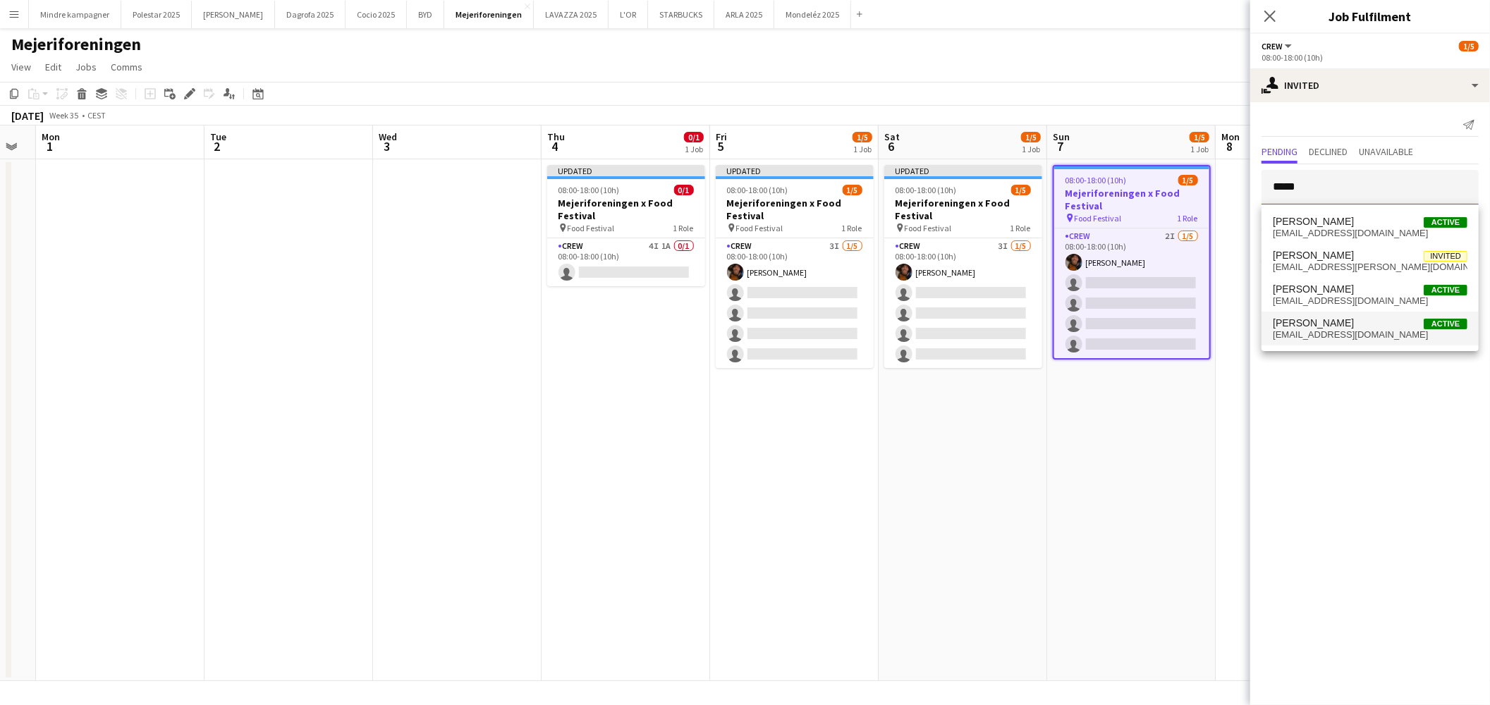
type input "*****"
click at [1341, 319] on span "[PERSON_NAME]" at bounding box center [1313, 323] width 81 height 12
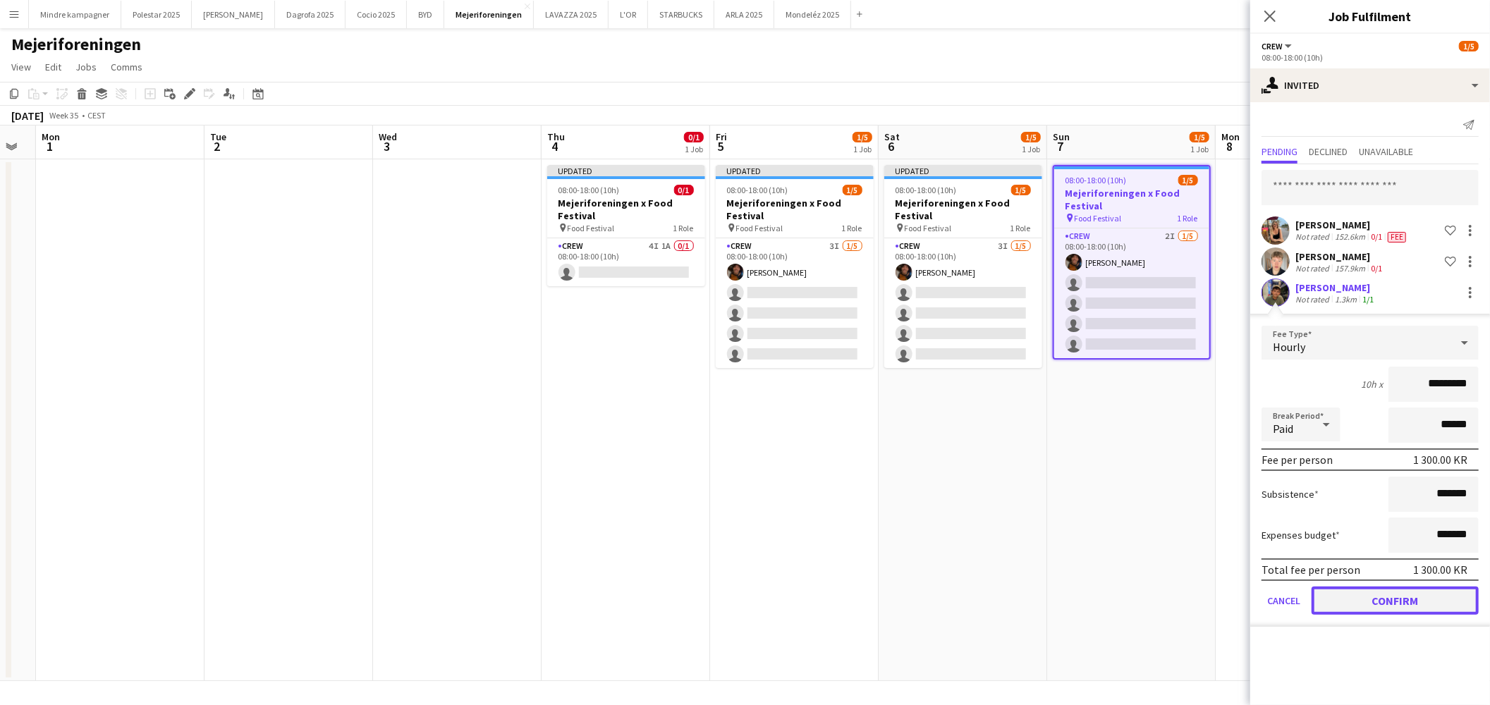
click at [1428, 602] on button "Confirm" at bounding box center [1395, 601] width 167 height 28
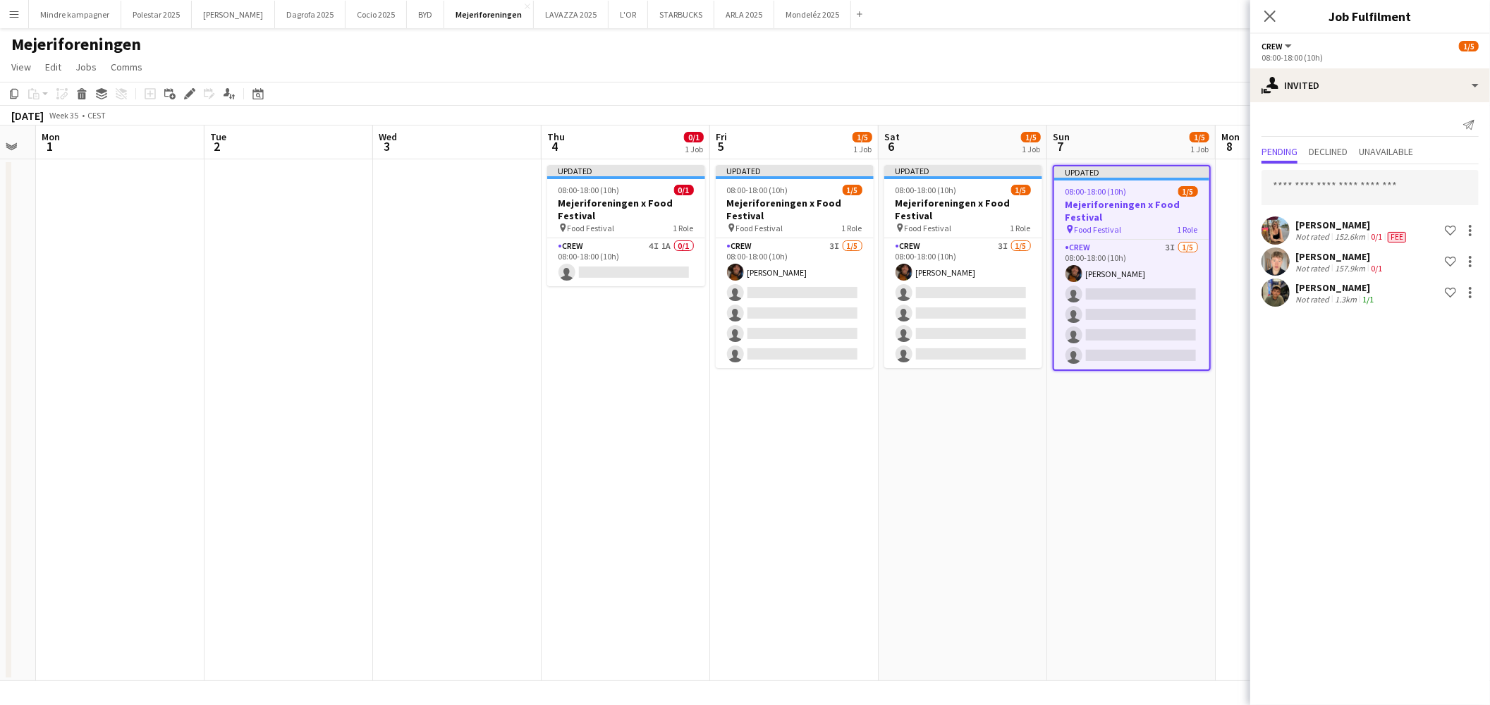
click at [1157, 587] on app-date-cell "Updated 08:00-18:00 (10h) 1/5 Mejeriforeningen x Food Festival pin Food Festiva…" at bounding box center [1131, 420] width 169 height 522
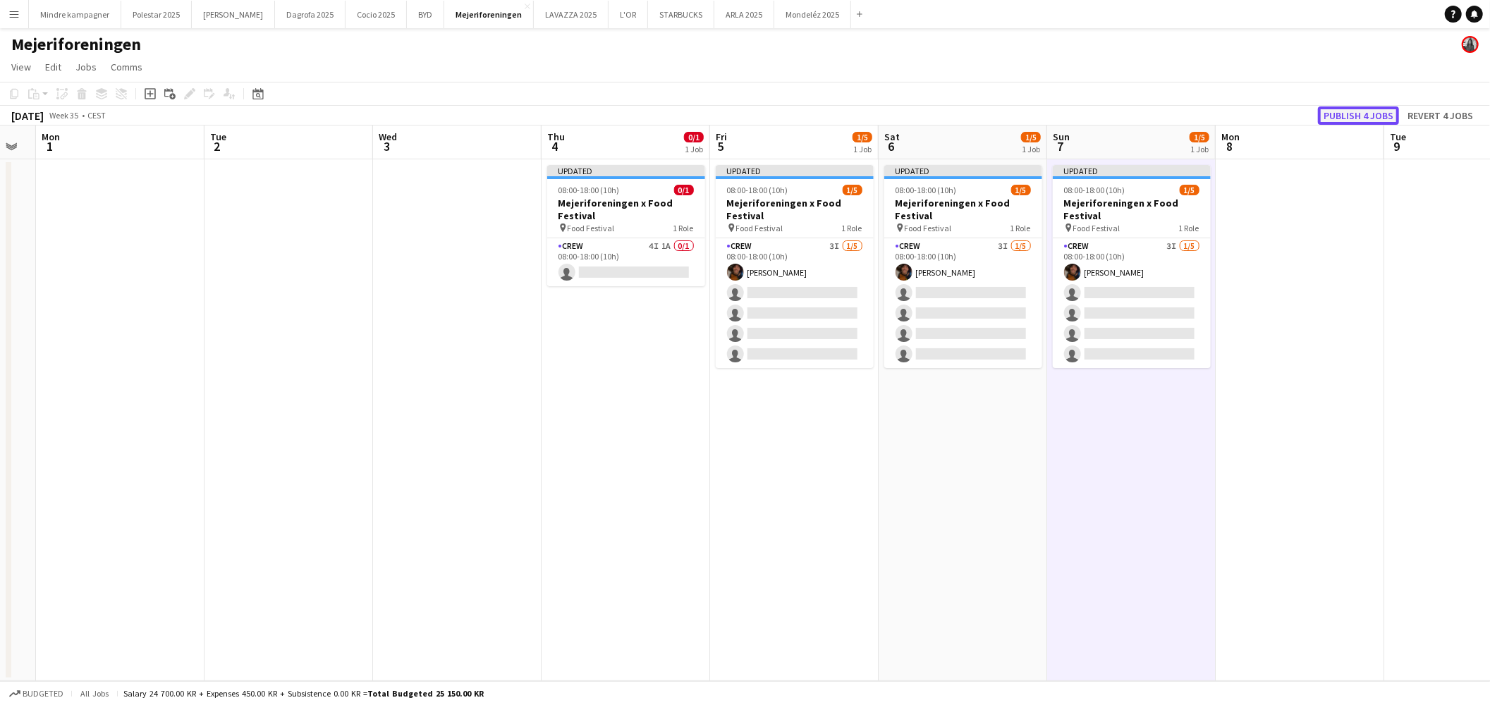
click at [1355, 111] on button "Publish 4 jobs" at bounding box center [1358, 115] width 81 height 18
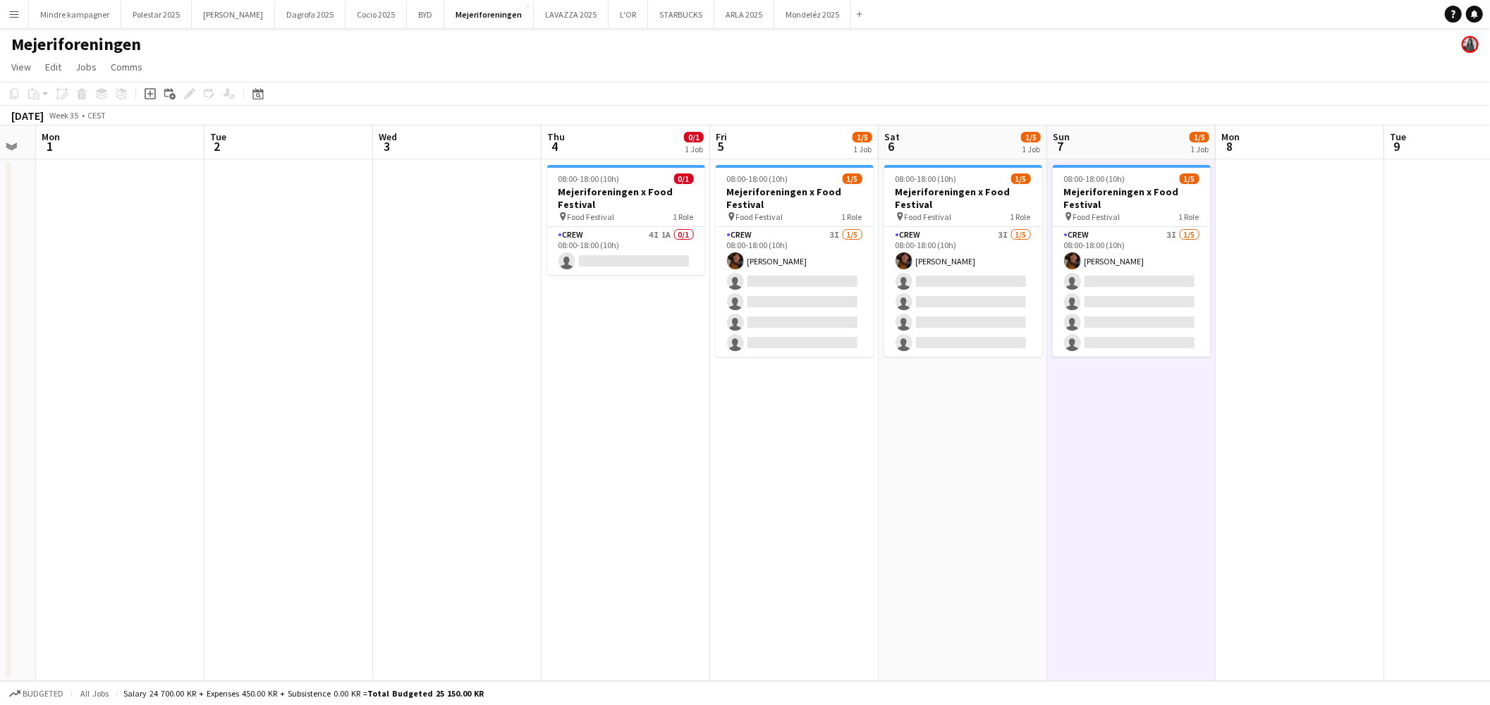
click at [16, 11] on app-icon "Menu" at bounding box center [13, 13] width 11 height 11
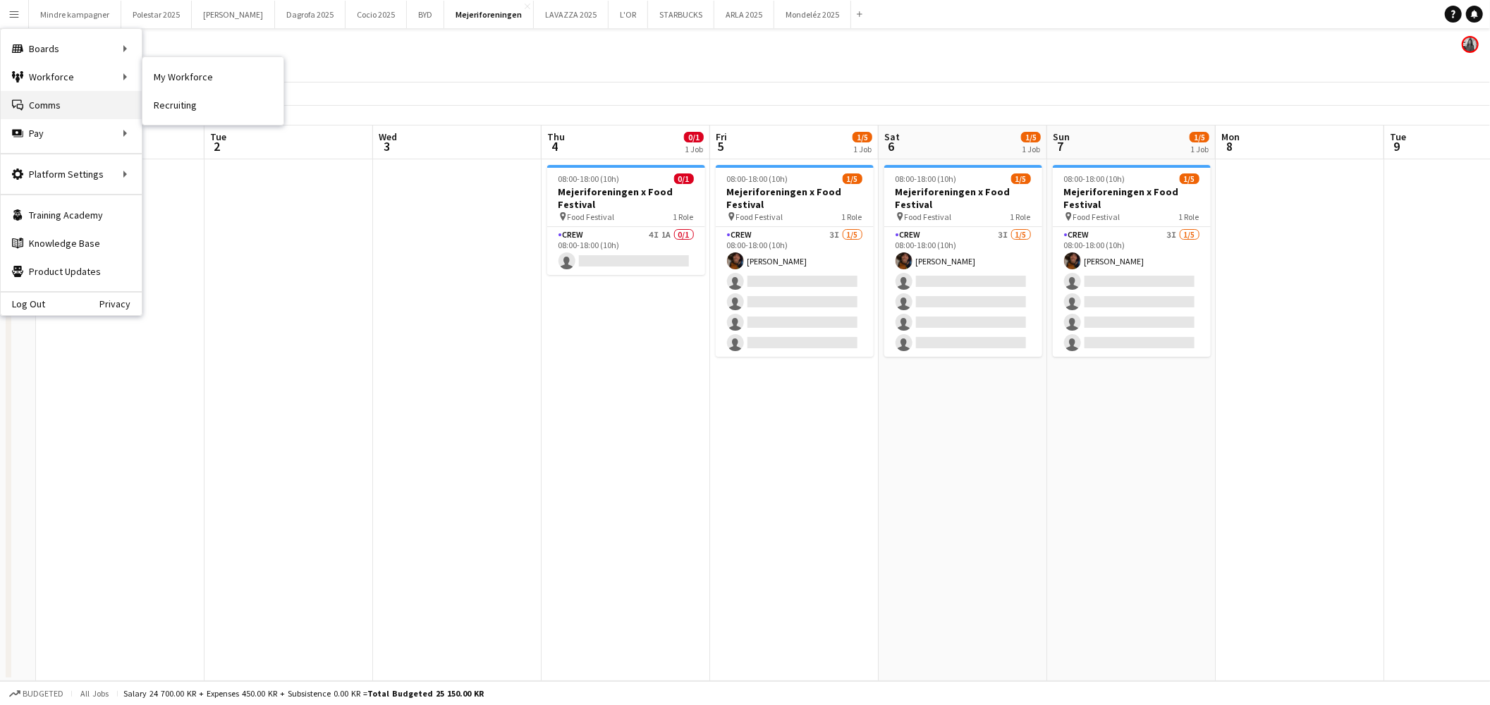
click at [64, 99] on link "Comms Comms" at bounding box center [71, 105] width 141 height 28
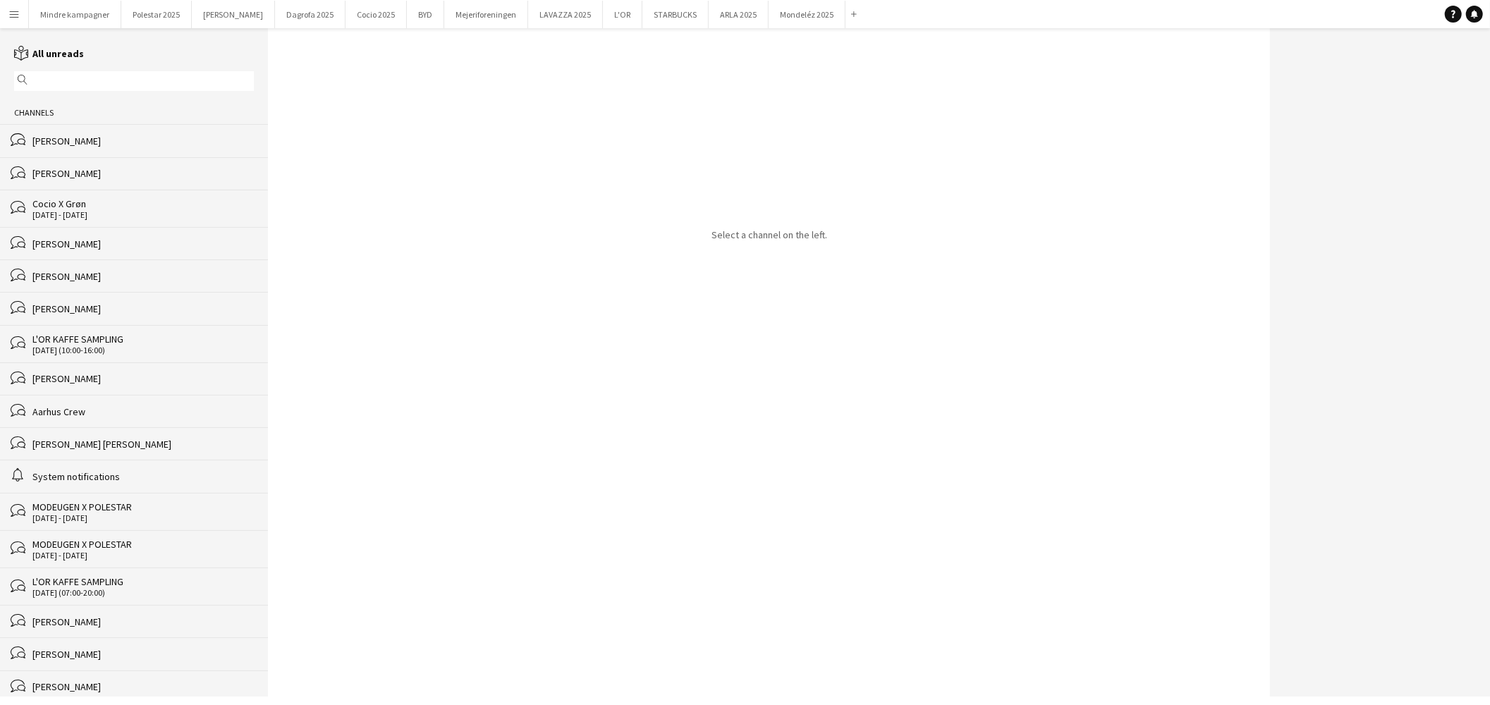
click at [82, 172] on div "[PERSON_NAME]" at bounding box center [142, 173] width 221 height 13
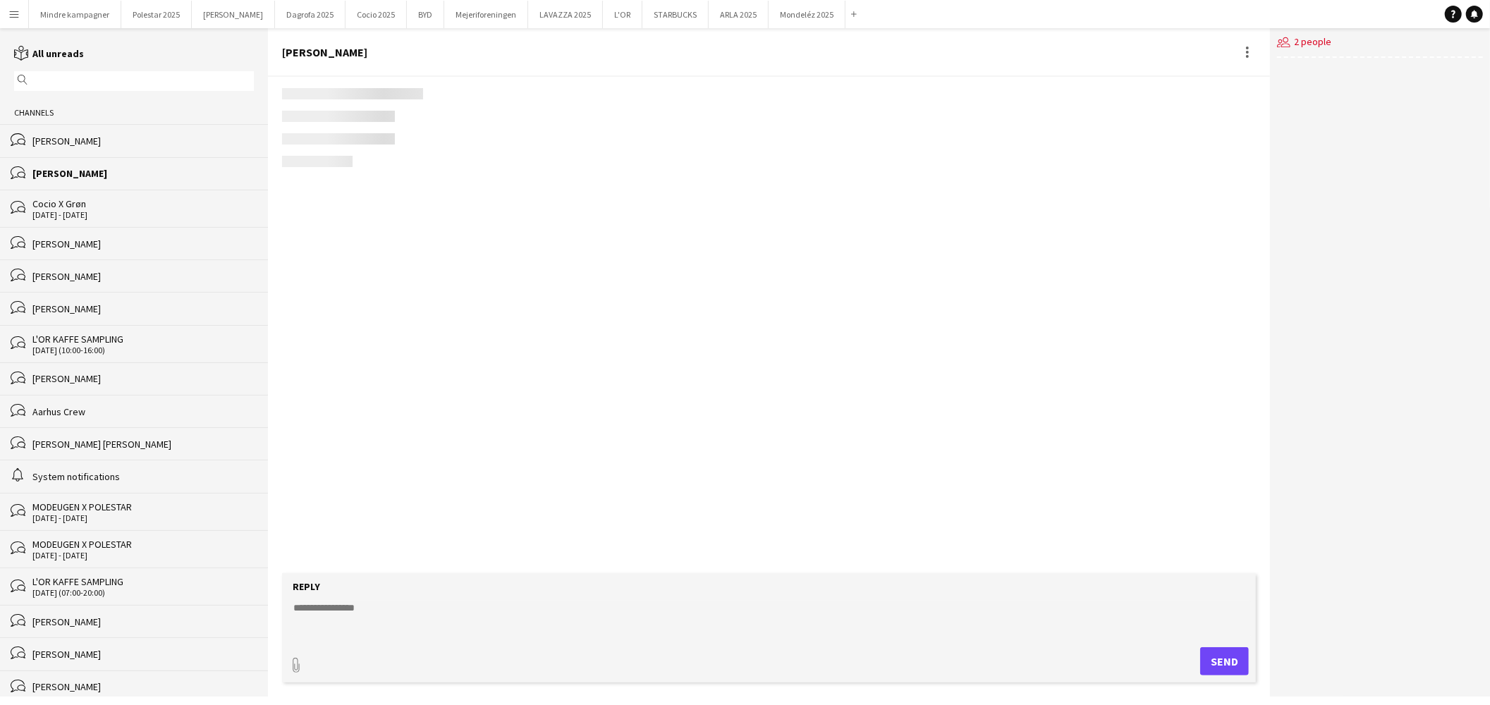
scroll to position [1562, 0]
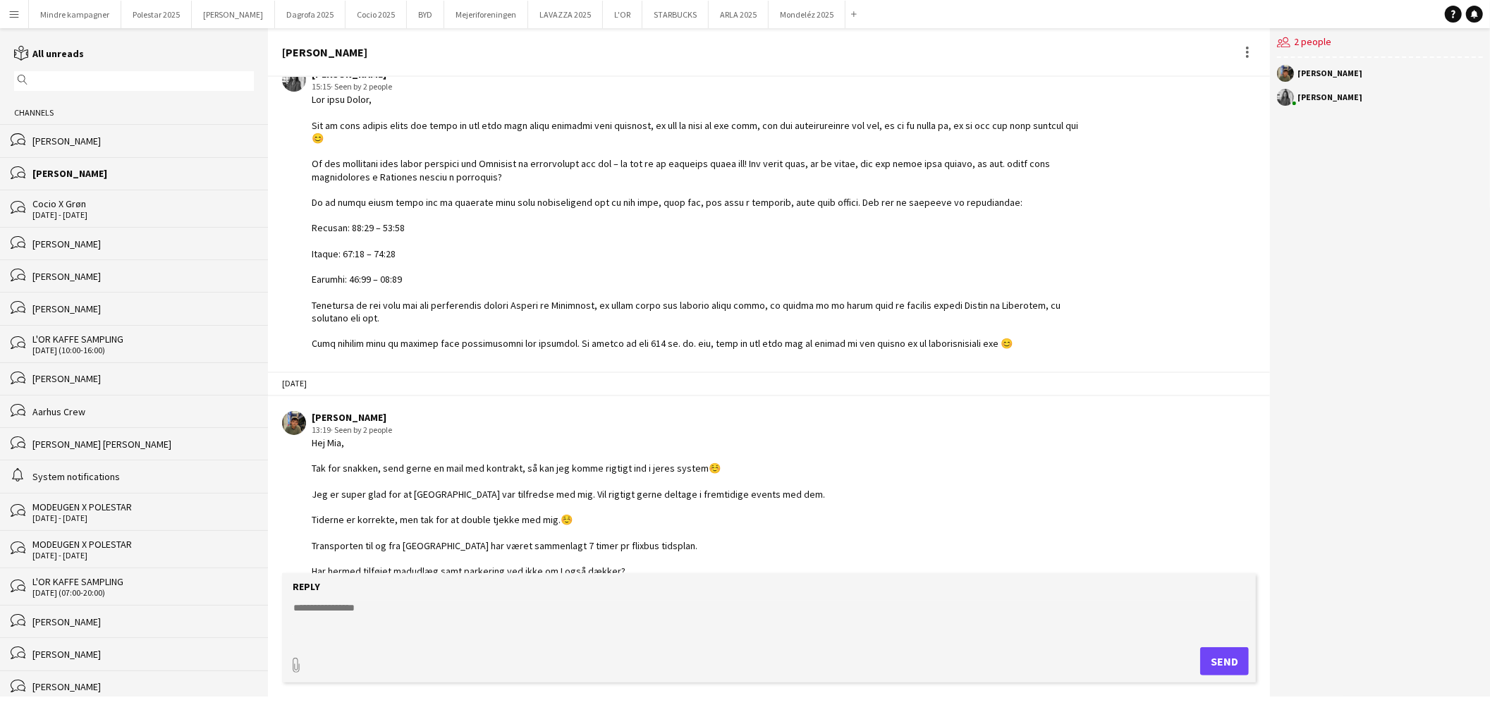
click at [351, 611] on textarea at bounding box center [772, 619] width 960 height 37
type textarea "*"
click at [300, 630] on textarea "**********" at bounding box center [772, 619] width 960 height 37
click at [336, 625] on textarea "**********" at bounding box center [772, 619] width 960 height 37
click at [773, 630] on textarea "**********" at bounding box center [772, 619] width 960 height 37
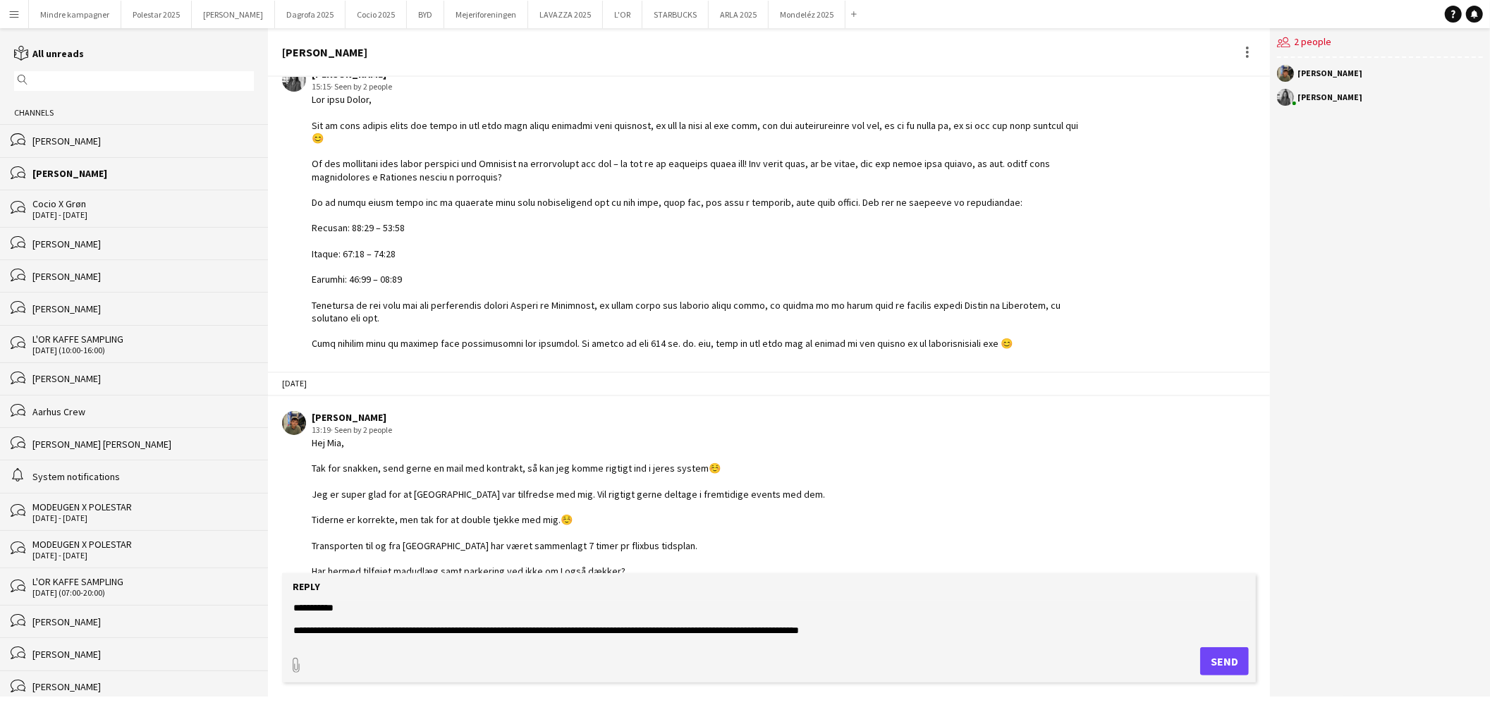
click at [370, 631] on textarea "**********" at bounding box center [772, 619] width 960 height 37
click at [865, 628] on textarea "**********" at bounding box center [772, 619] width 960 height 37
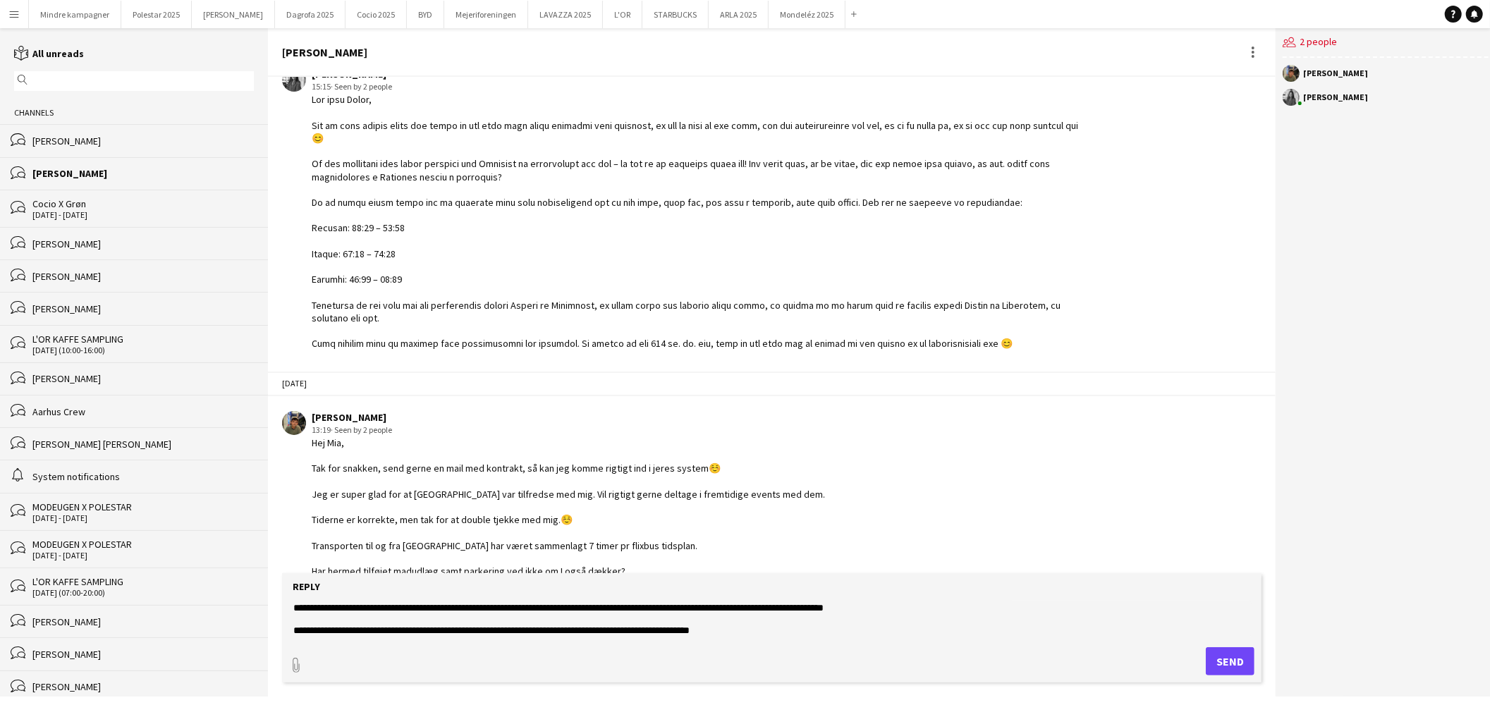
scroll to position [44, 0]
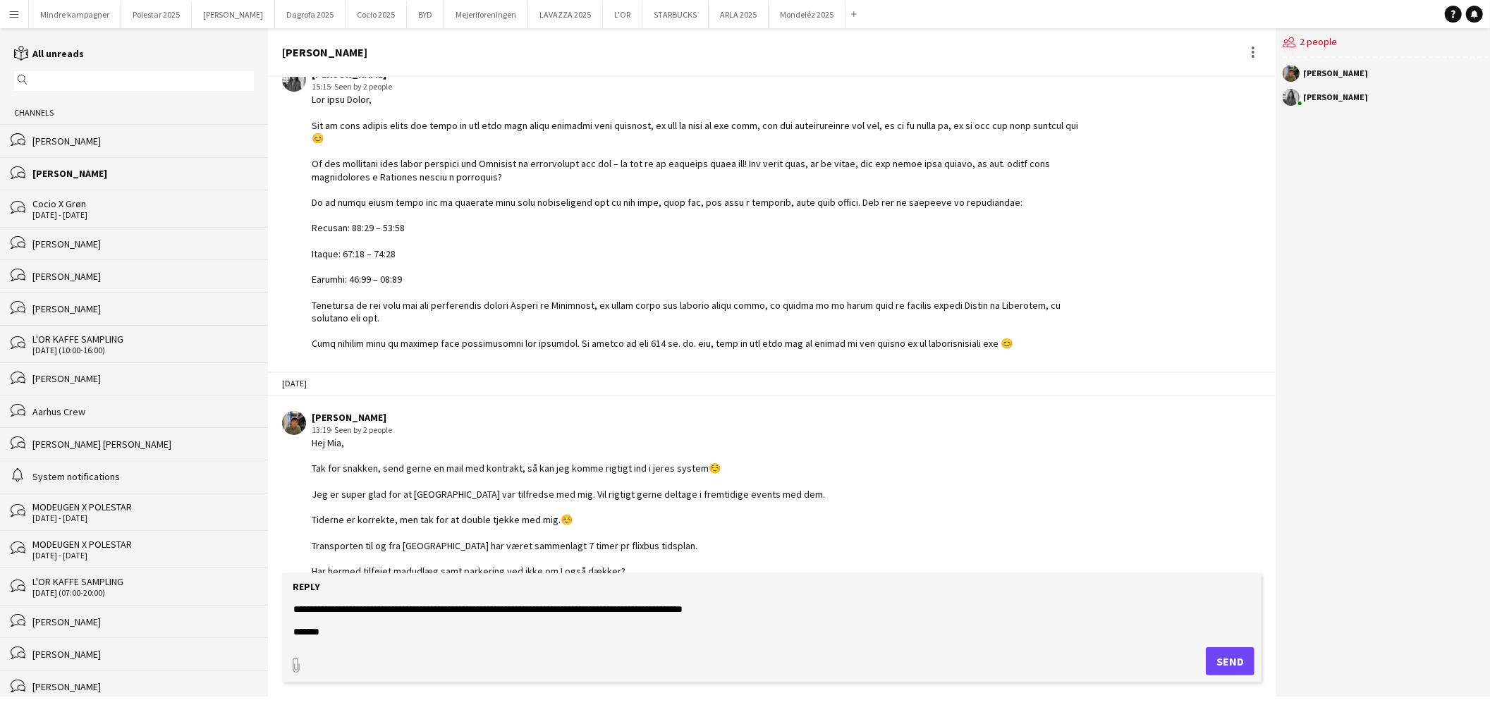
click at [762, 611] on textarea "**********" at bounding box center [772, 619] width 960 height 37
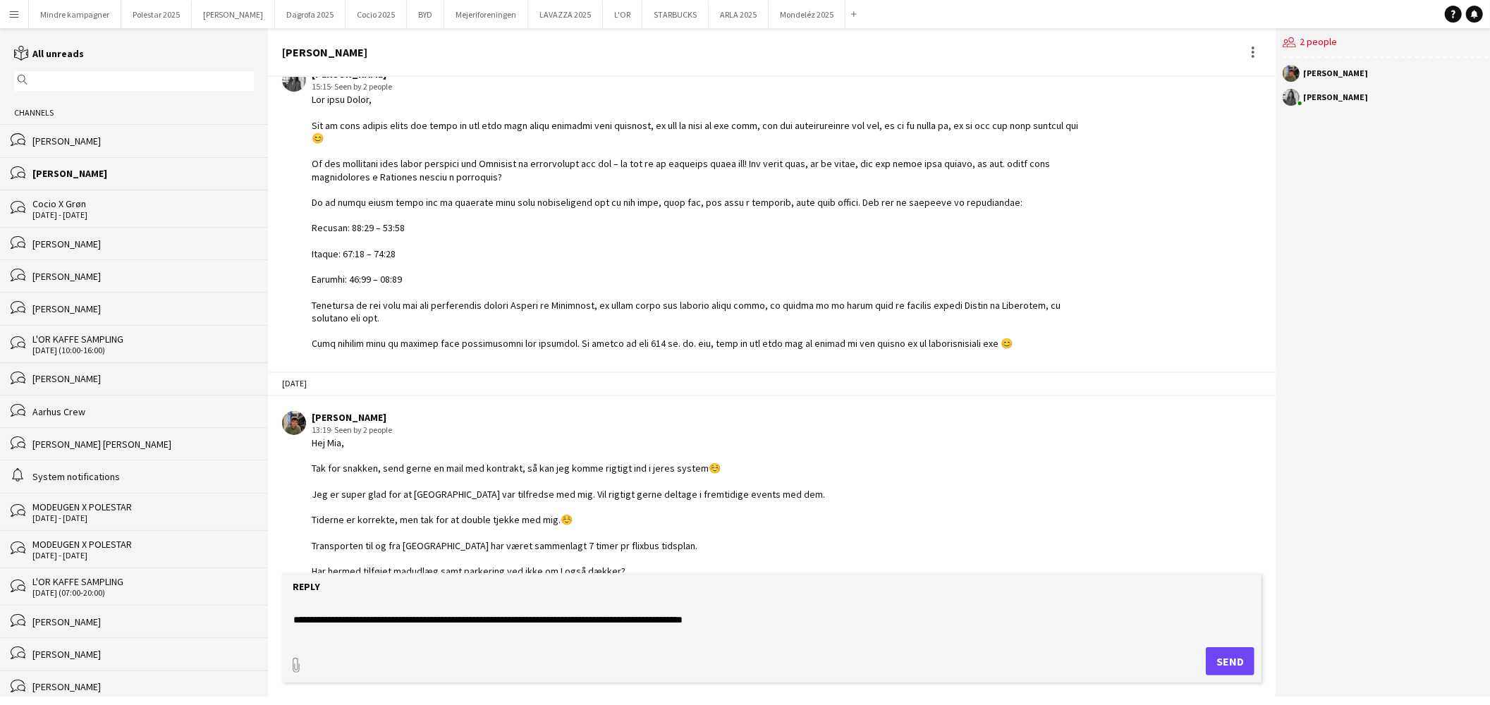
scroll to position [0, 0]
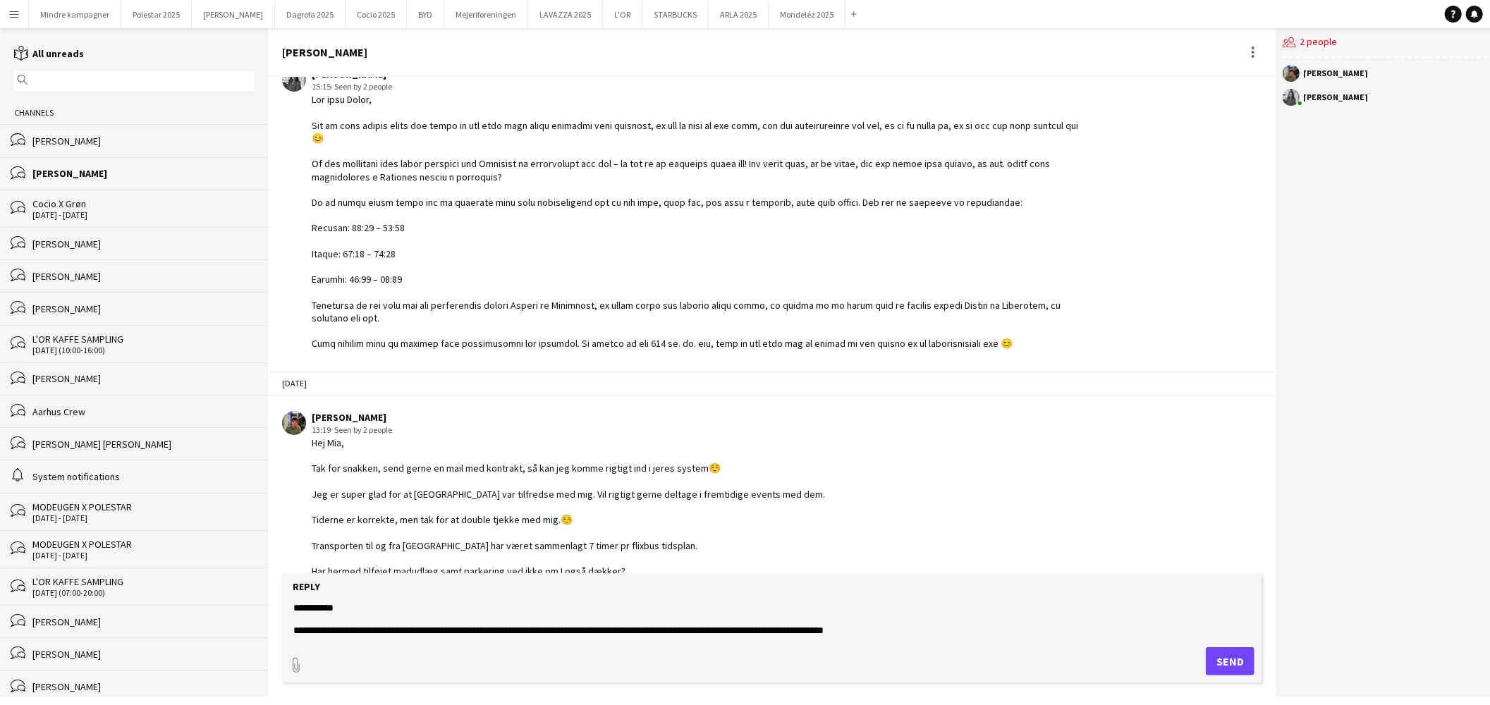
click at [497, 623] on textarea "**********" at bounding box center [772, 619] width 960 height 37
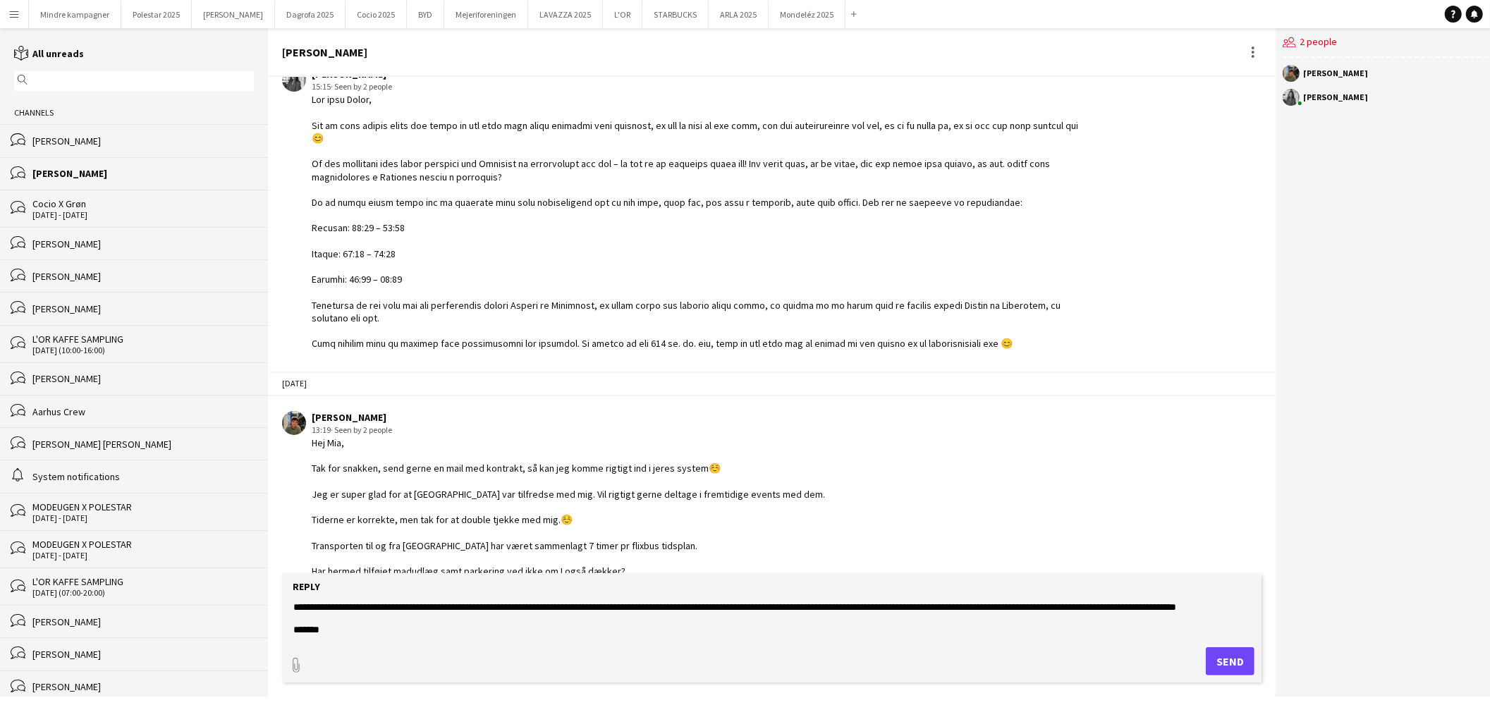
scroll to position [68, 0]
click at [925, 608] on textarea "**********" at bounding box center [772, 619] width 960 height 37
click at [1154, 607] on textarea "**********" at bounding box center [772, 619] width 960 height 37
type textarea "**********"
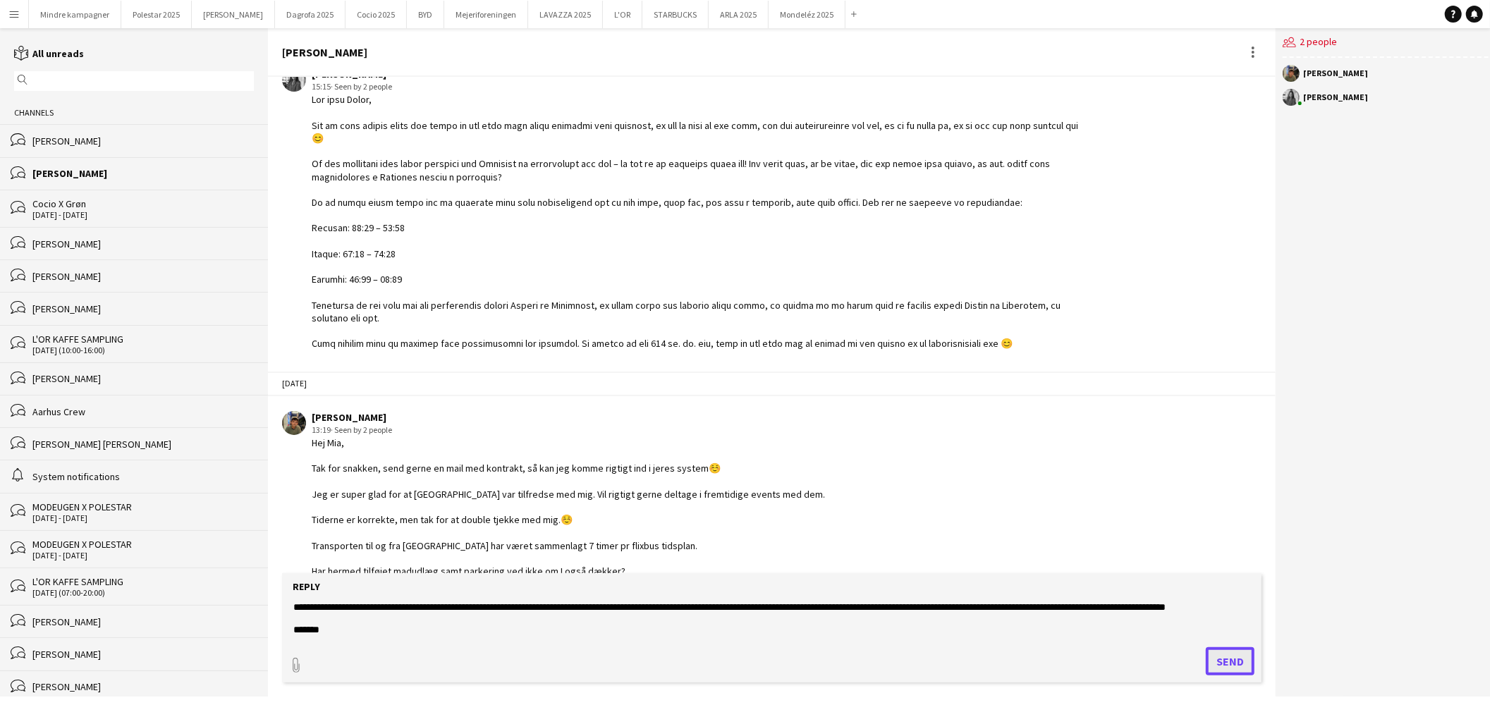
click at [1215, 656] on button "Send" at bounding box center [1230, 661] width 49 height 28
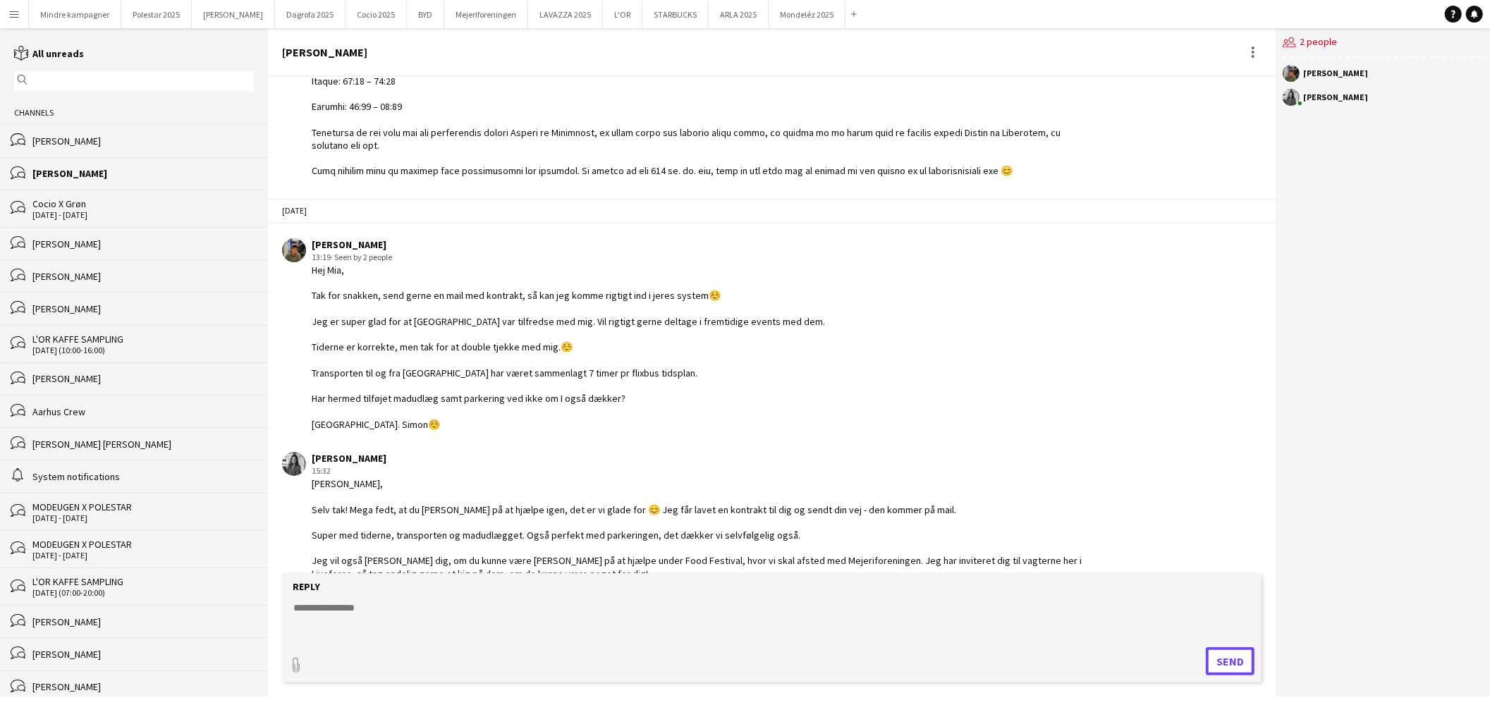
scroll to position [1737, 0]
click at [455, 12] on button "Mejeriforeningen Close" at bounding box center [486, 15] width 84 height 28
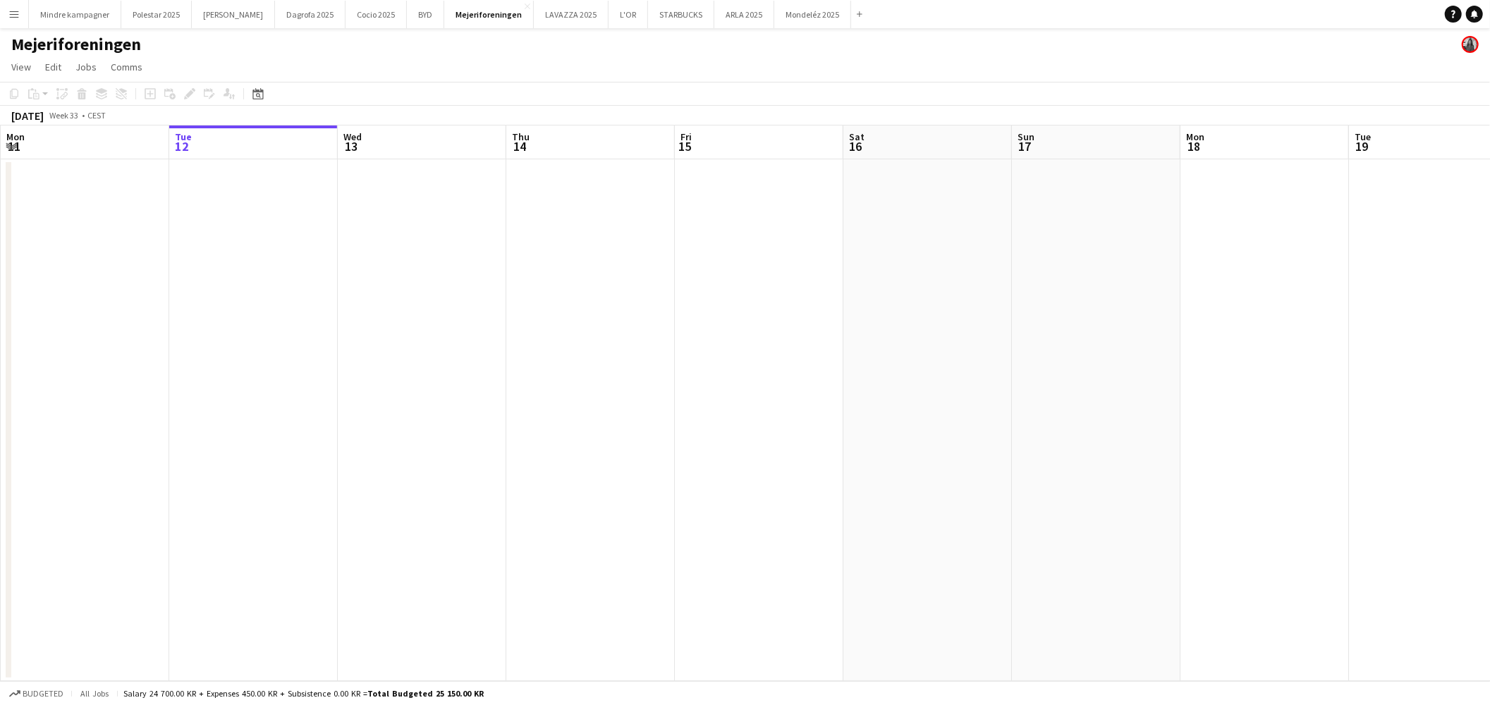
drag, startPoint x: 867, startPoint y: 420, endPoint x: 665, endPoint y: 453, distance: 205.1
click at [547, 454] on app-calendar-viewport "Sat 9 Sun 10 Mon 11 Tue 12 Wed 13 Thu 14 Fri 15 Sat 16 Sun 17 Mon 18 Tue 19 Wed…" at bounding box center [745, 404] width 1490 height 556
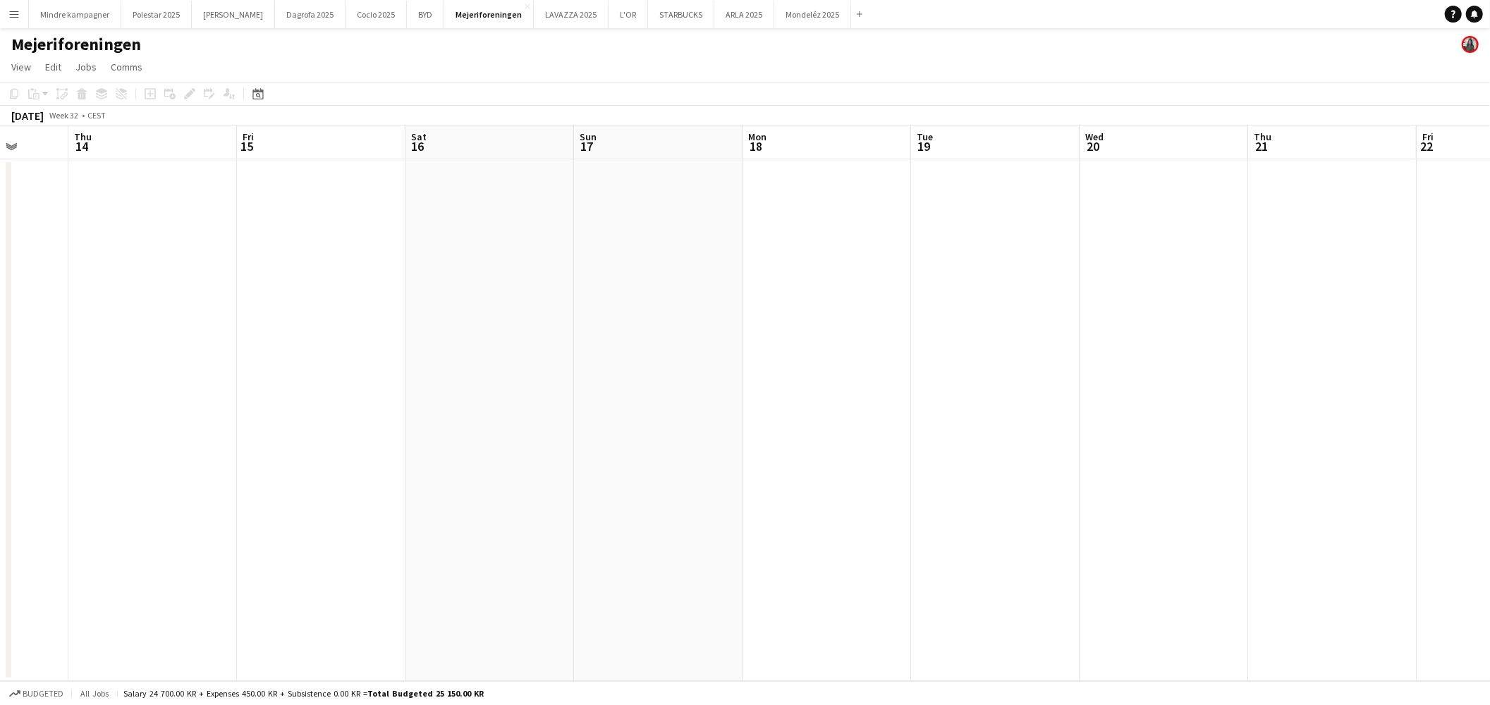
drag, startPoint x: 1106, startPoint y: 456, endPoint x: 1104, endPoint y: 477, distance: 21.2
click at [700, 484] on app-calendar-viewport "Mon 11 Tue 12 Wed 13 Thu 14 Fri 15 Sat 16 Sun 17 Mon 18 Tue 19 Wed 20 Thu 21 Fr…" at bounding box center [745, 404] width 1490 height 556
click at [533, 487] on app-calendar-viewport "Wed 13 Thu 14 Fri 15 Sat 16 Sun 17 Mon 18 Tue 19 Wed 20 Thu 21 Fri 22 Sat 23 Su…" at bounding box center [745, 404] width 1490 height 556
drag, startPoint x: 1035, startPoint y: 476, endPoint x: 785, endPoint y: 438, distance: 253.2
click at [437, 492] on app-calendar-viewport "Sun 17 Mon 18 Tue 19 Wed 20 Thu 21 Fri 22 Sat 23 Sun 24 Mon 25 Tue 26 Wed 27 Th…" at bounding box center [745, 404] width 1490 height 556
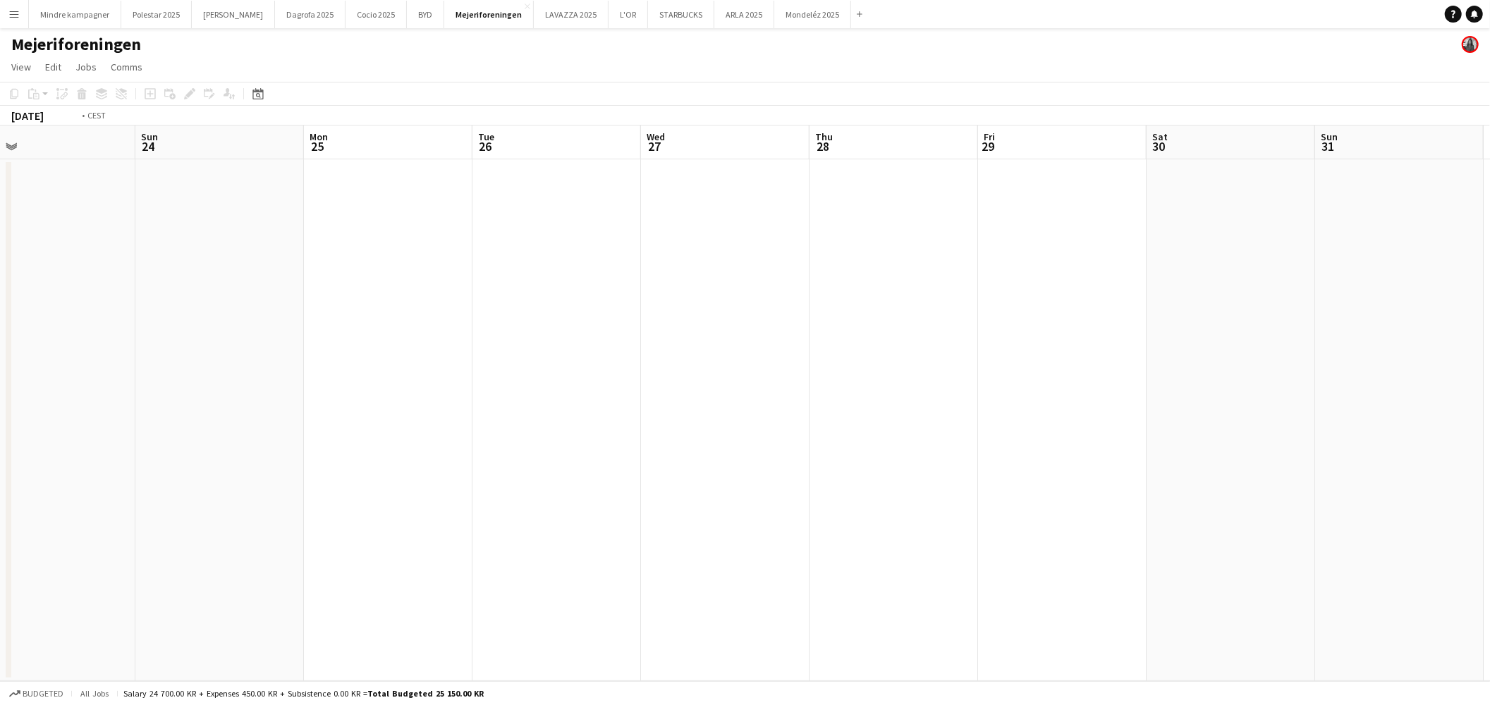
click at [466, 453] on app-calendar-viewport "Wed 20 Thu 21 Fri 22 Sat 23 Sun 24 Mon 25 Tue 26 Wed 27 Thu 28 Fri 29 Sat 30 Su…" at bounding box center [745, 404] width 1490 height 556
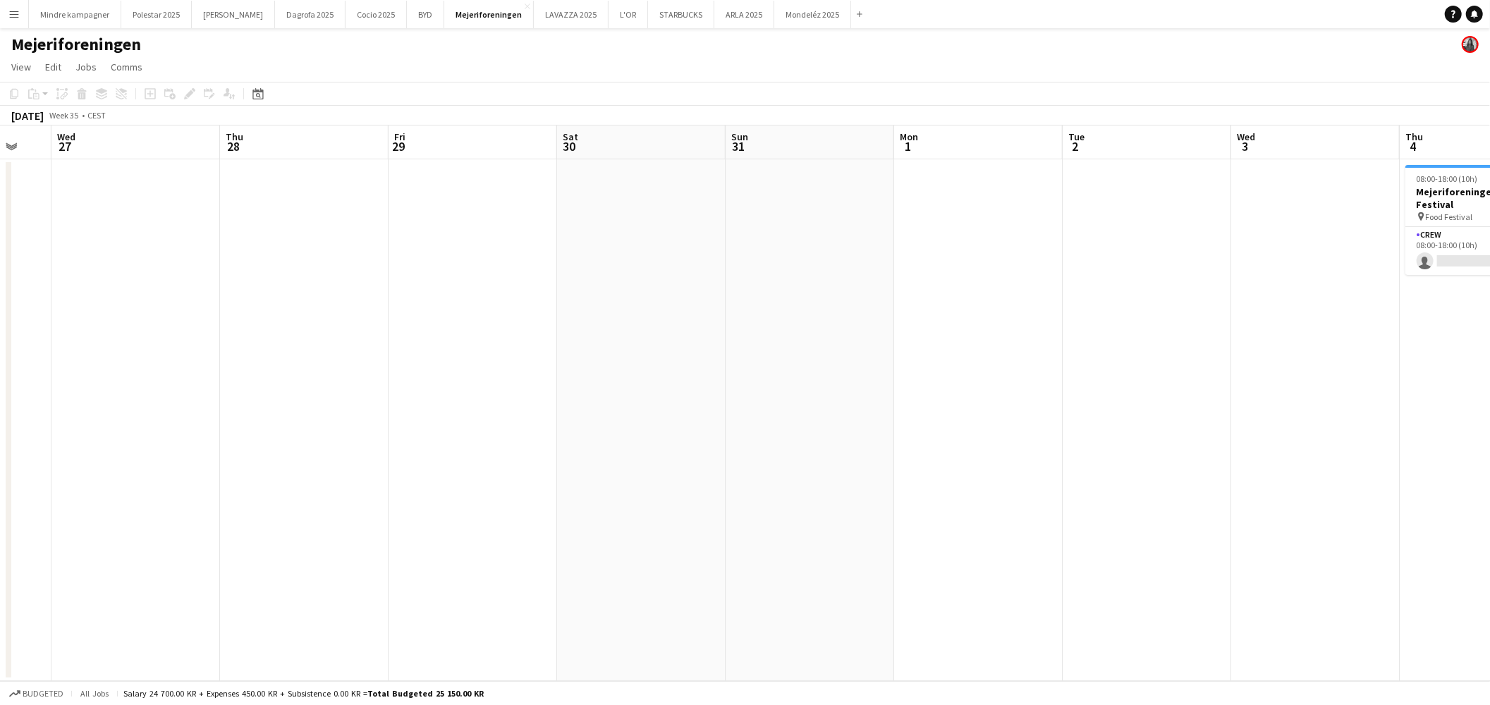
drag, startPoint x: 1091, startPoint y: 444, endPoint x: 503, endPoint y: 446, distance: 588.1
click at [480, 455] on app-calendar-viewport "Sun 24 Mon 25 Tue 26 Wed 27 Thu 28 Fri 29 Sat 30 Sun 31 Mon 1 Tue 2 Wed 3 Thu 4…" at bounding box center [745, 404] width 1490 height 556
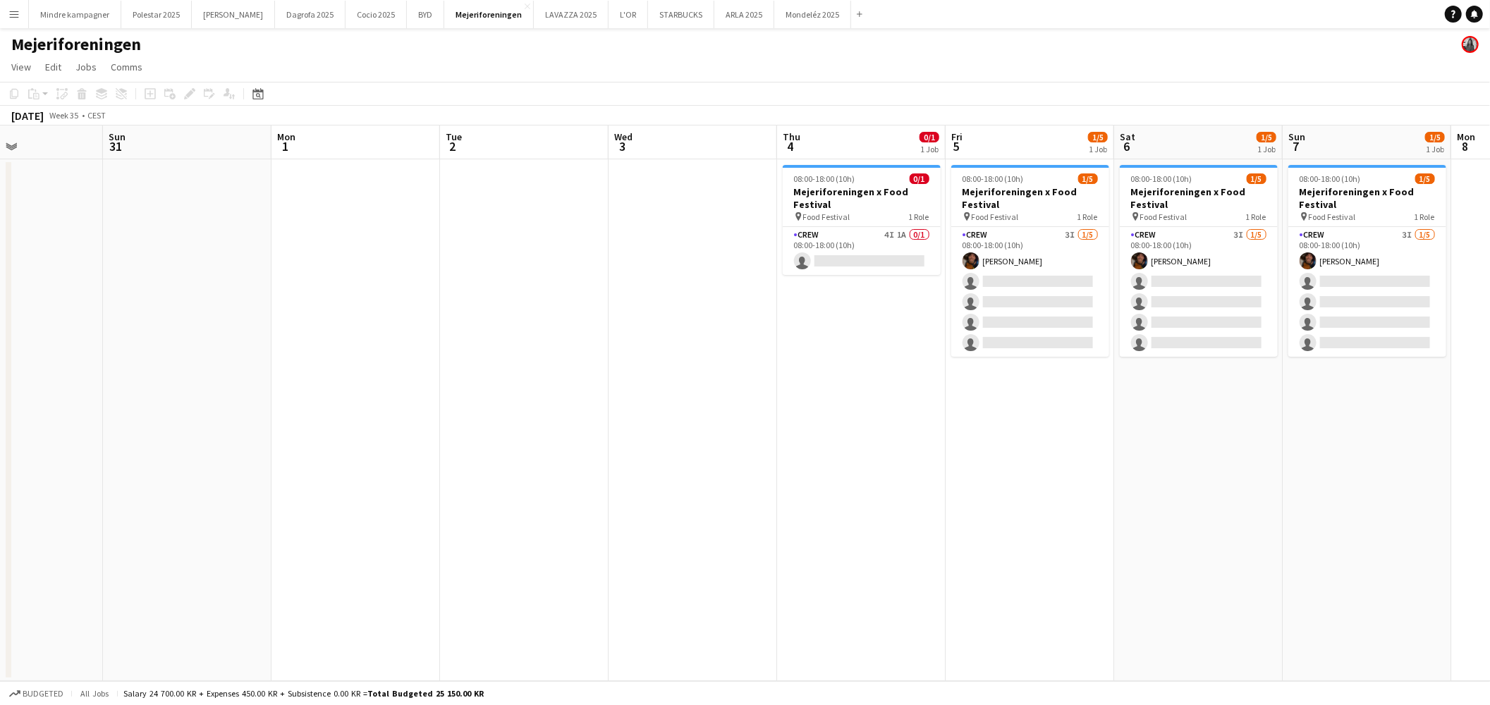
drag, startPoint x: 652, startPoint y: 463, endPoint x: 609, endPoint y: 448, distance: 45.5
click at [610, 461] on app-calendar-viewport "Wed 27 Thu 28 Fri 29 Sat 30 Sun 31 Mon 1 Tue 2 Wed 3 Thu 4 0/1 1 Job Fri 5 1/5 …" at bounding box center [745, 404] width 1490 height 556
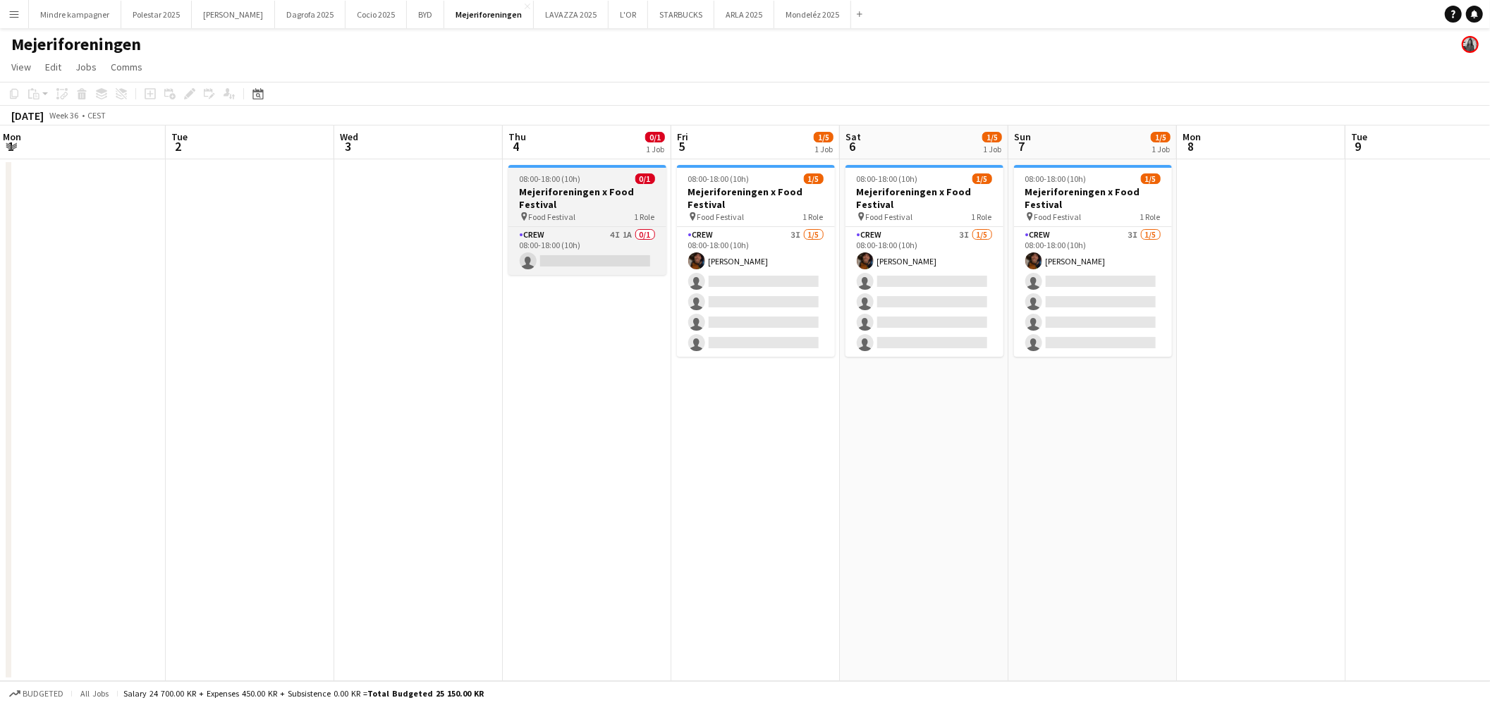
click at [611, 195] on h3 "Mejeriforeningen x Food Festival" at bounding box center [587, 197] width 158 height 25
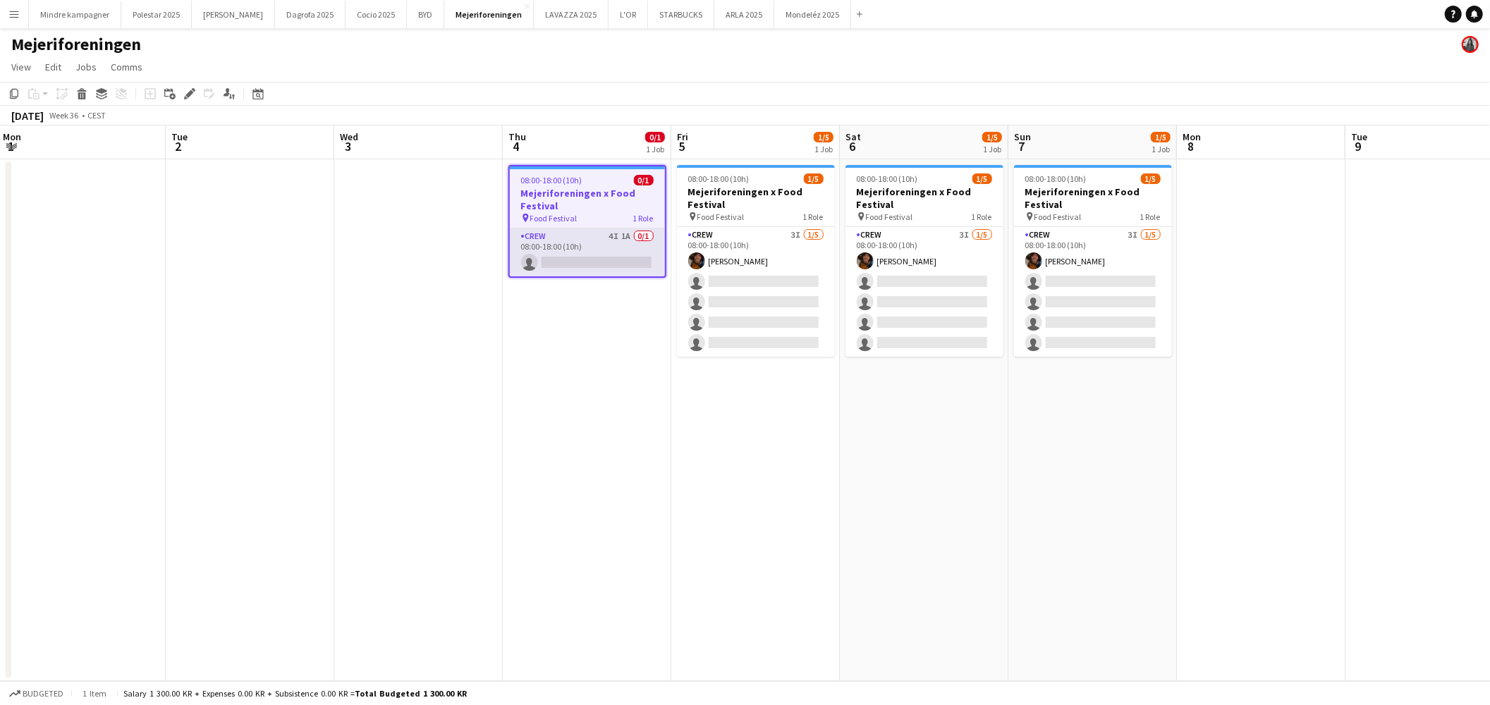
click at [582, 228] on app-card-role "Crew 4I 1A 0/1 08:00-18:00 (10h) single-neutral-actions" at bounding box center [587, 252] width 155 height 48
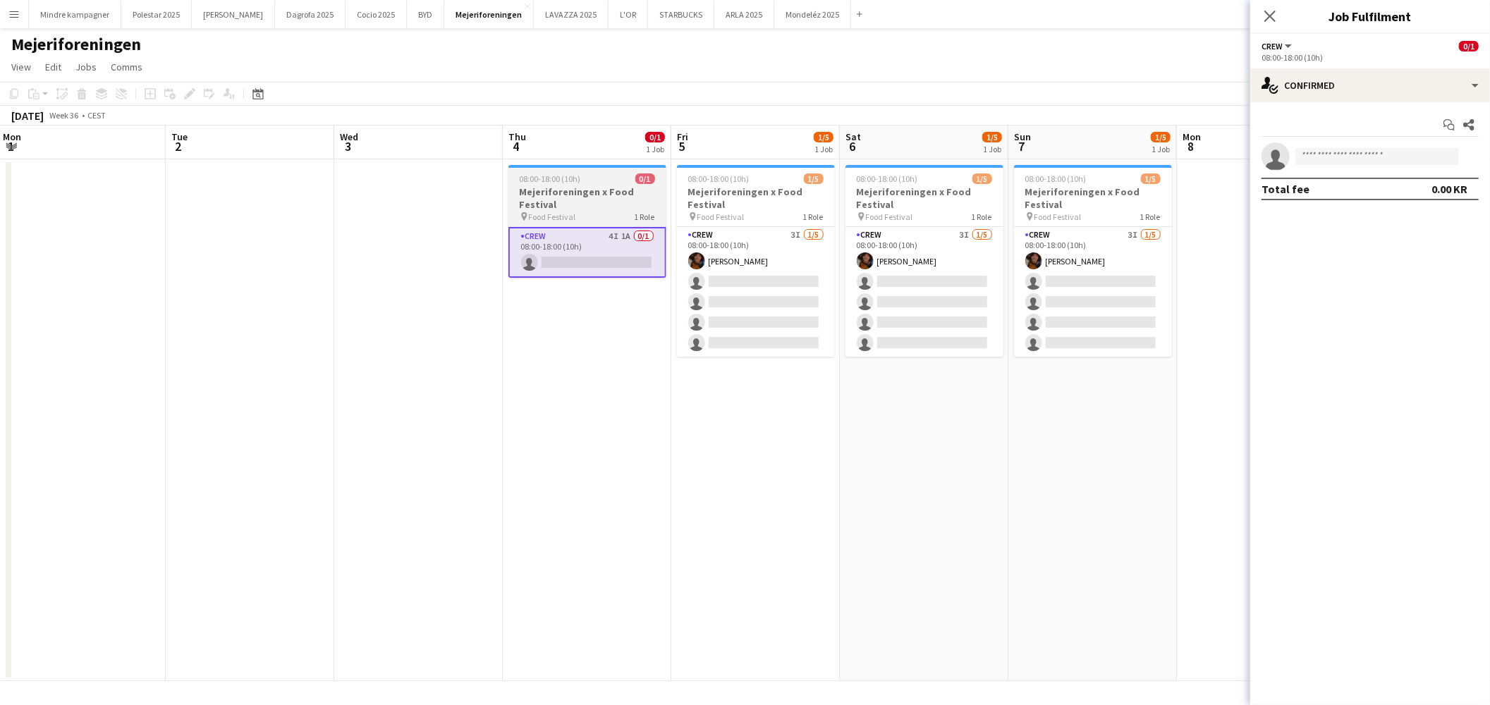
click at [621, 209] on h3 "Mejeriforeningen x Food Festival" at bounding box center [587, 197] width 158 height 25
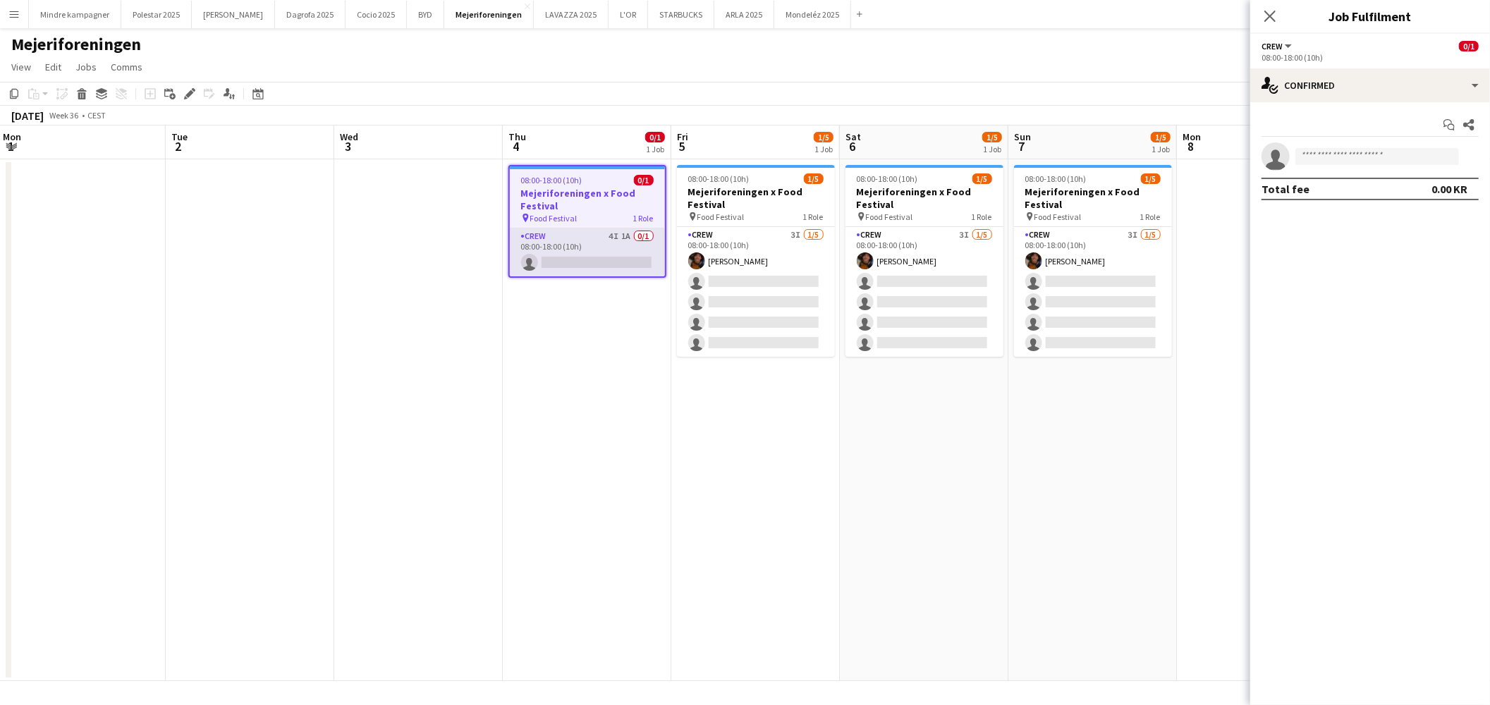
click at [617, 231] on app-card-role "Crew 4I 1A 0/1 08:00-18:00 (10h) single-neutral-actions" at bounding box center [587, 252] width 155 height 48
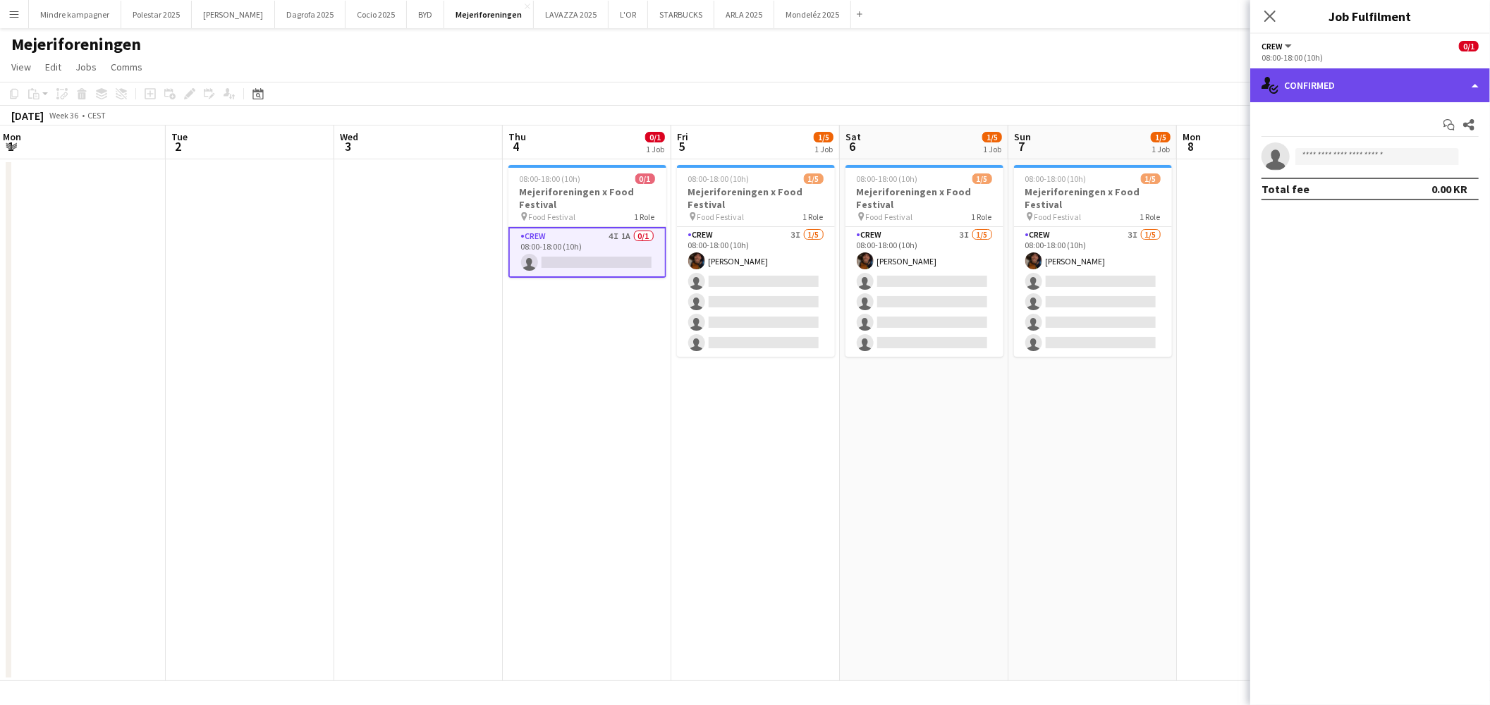
click at [1362, 85] on div "single-neutral-actions-check-2 Confirmed" at bounding box center [1370, 85] width 240 height 34
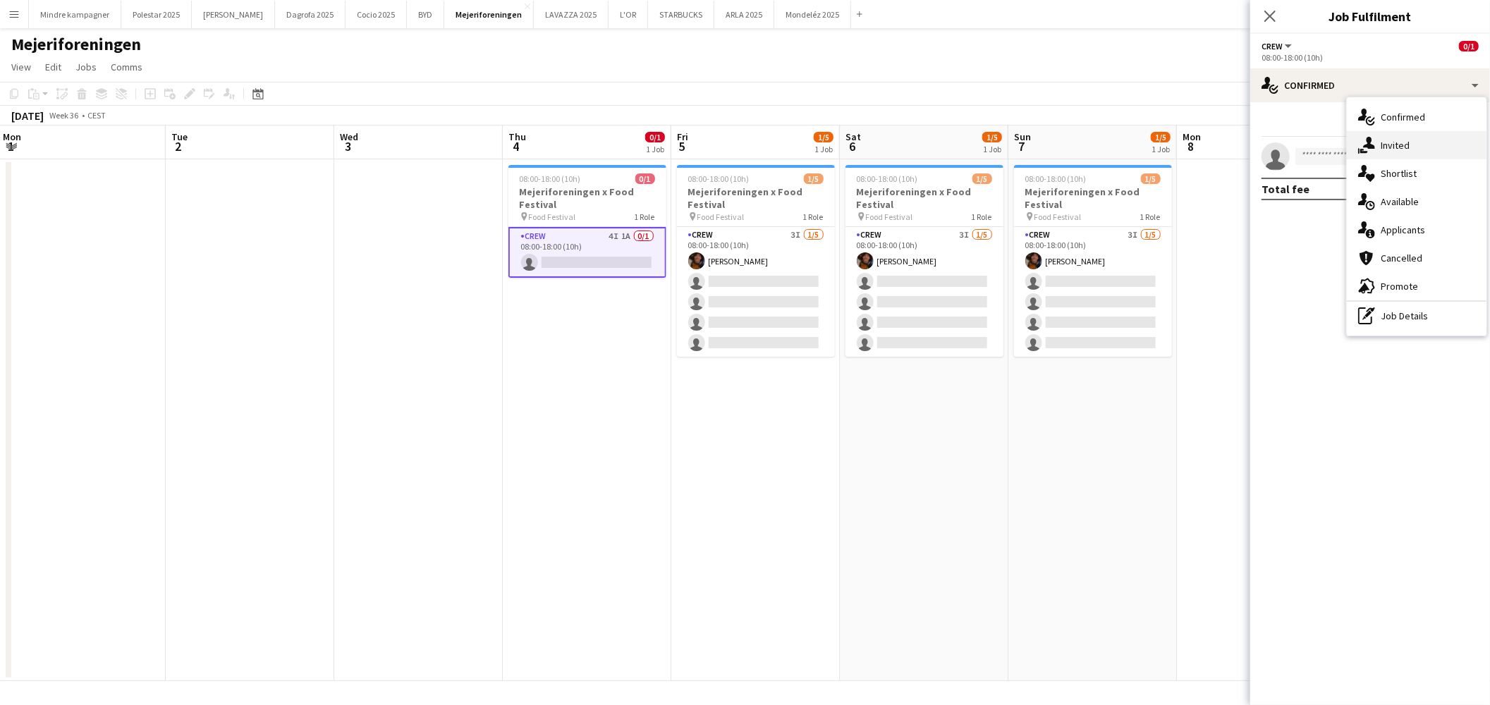
click at [1393, 140] on div "single-neutral-actions-share-1 Invited" at bounding box center [1417, 145] width 140 height 28
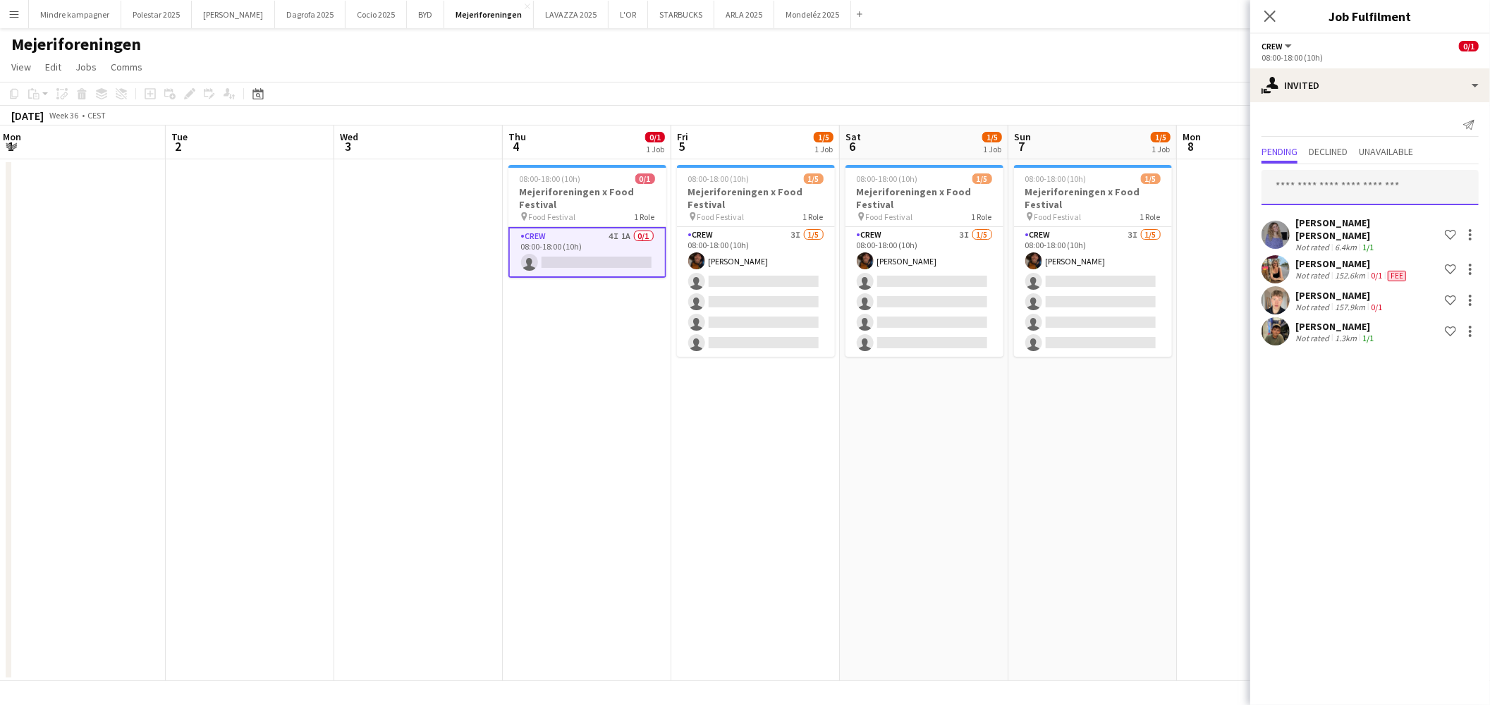
click at [1350, 186] on input "text" at bounding box center [1370, 187] width 217 height 35
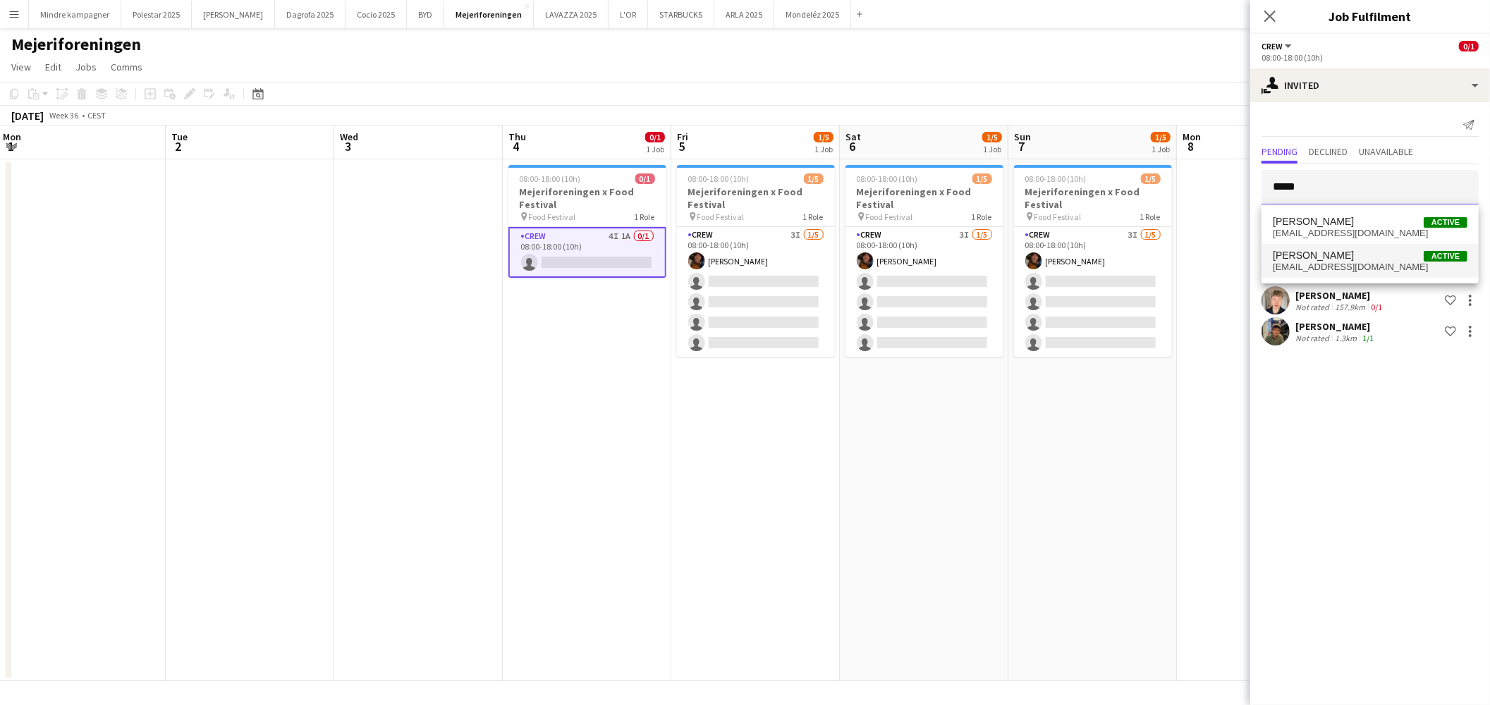
type input "*****"
click at [1329, 264] on span "klara_rokkedal@hotmail.com" at bounding box center [1370, 267] width 195 height 11
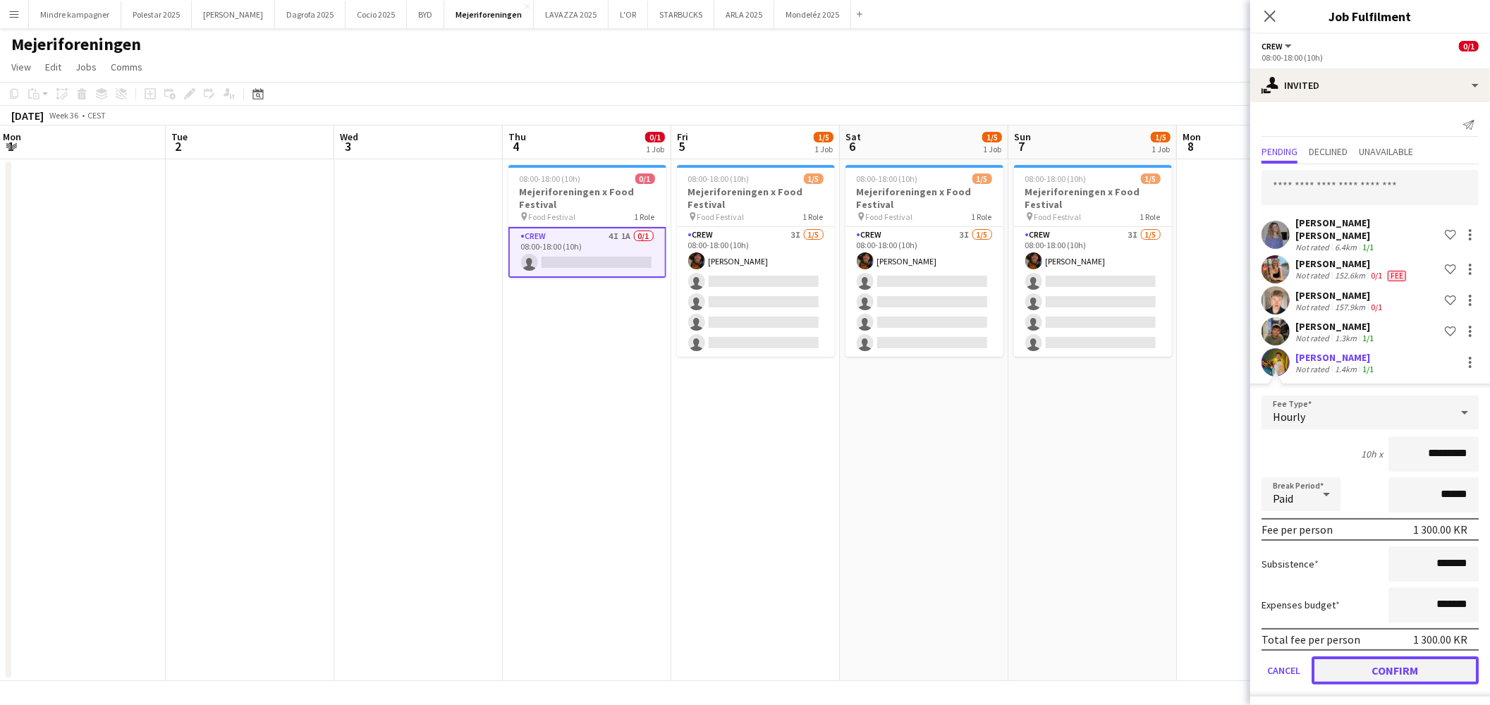
click at [1418, 661] on button "Confirm" at bounding box center [1395, 671] width 167 height 28
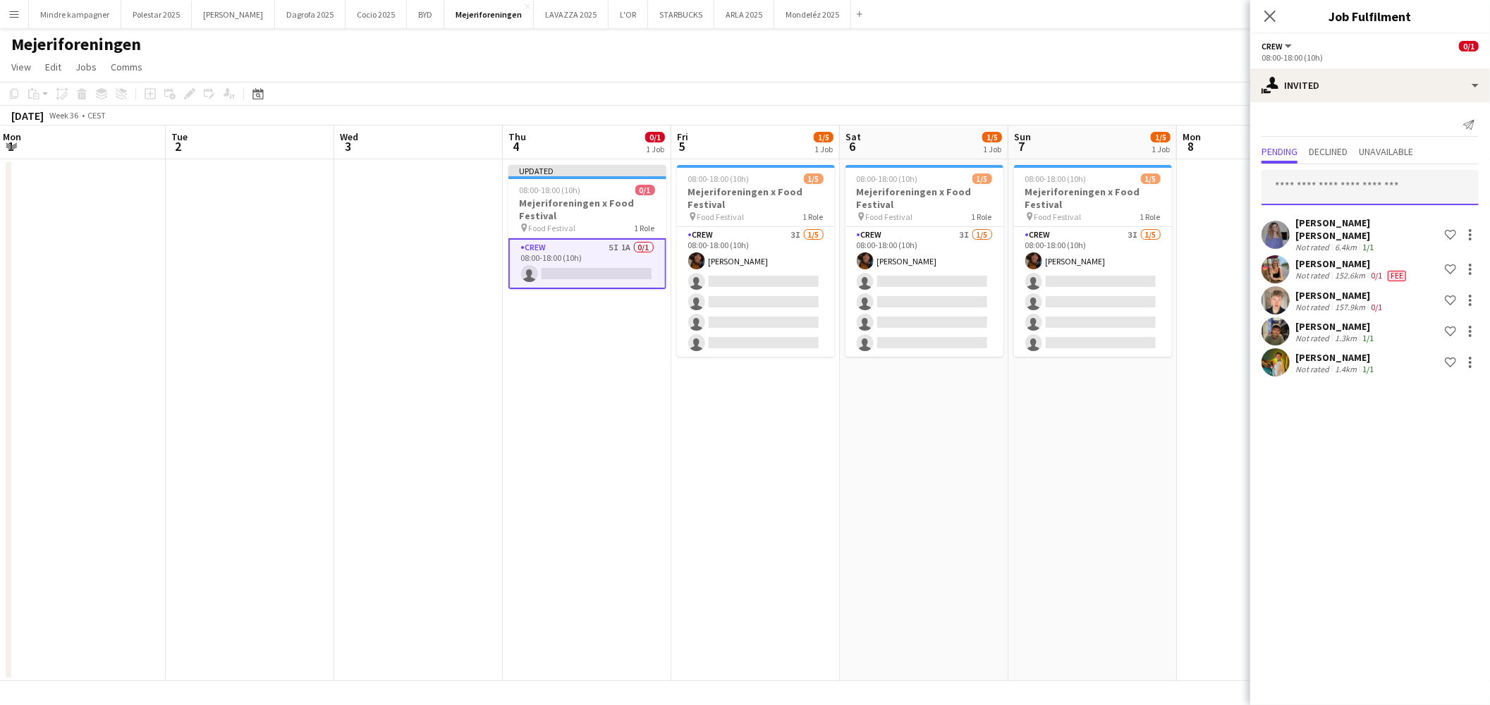
click at [1322, 190] on input "text" at bounding box center [1370, 187] width 217 height 35
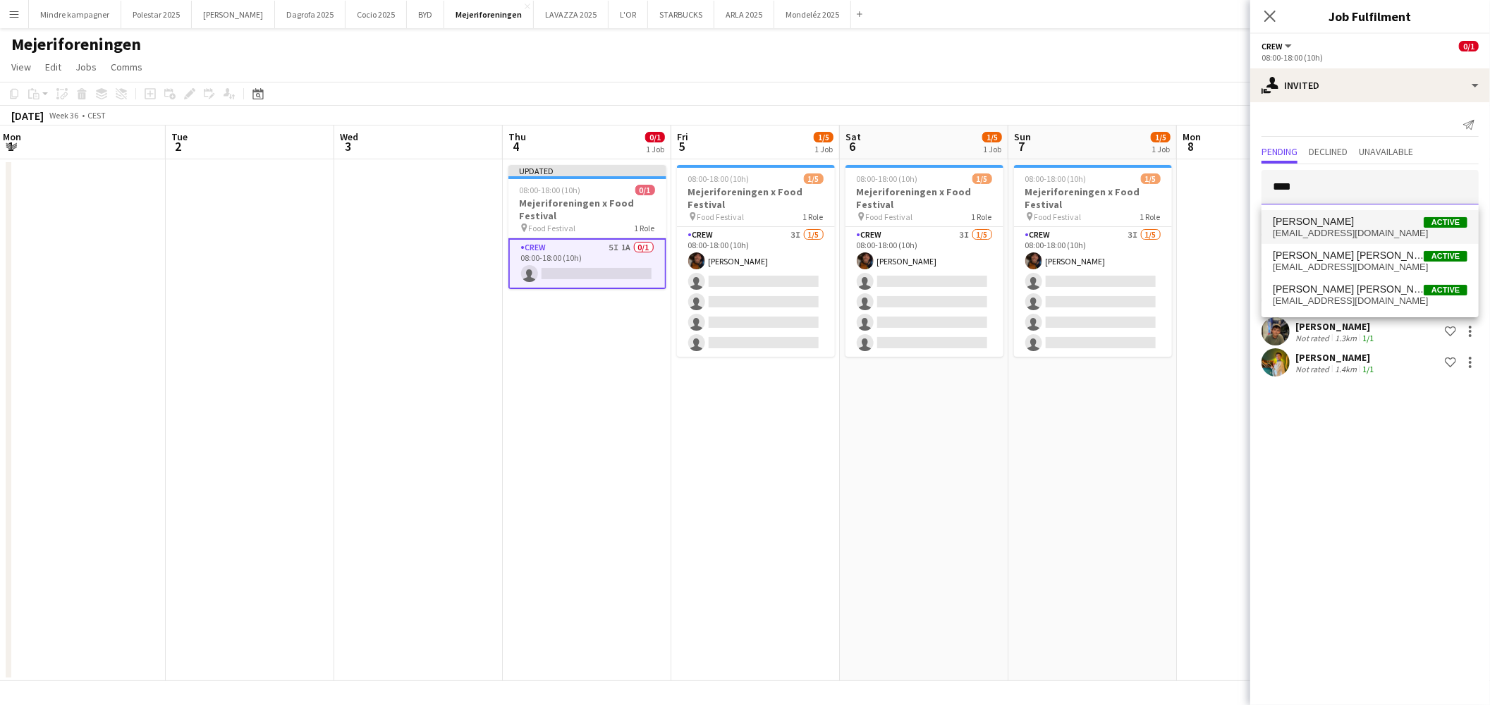
type input "****"
click at [1329, 228] on span "[EMAIL_ADDRESS][DOMAIN_NAME]" at bounding box center [1370, 233] width 195 height 11
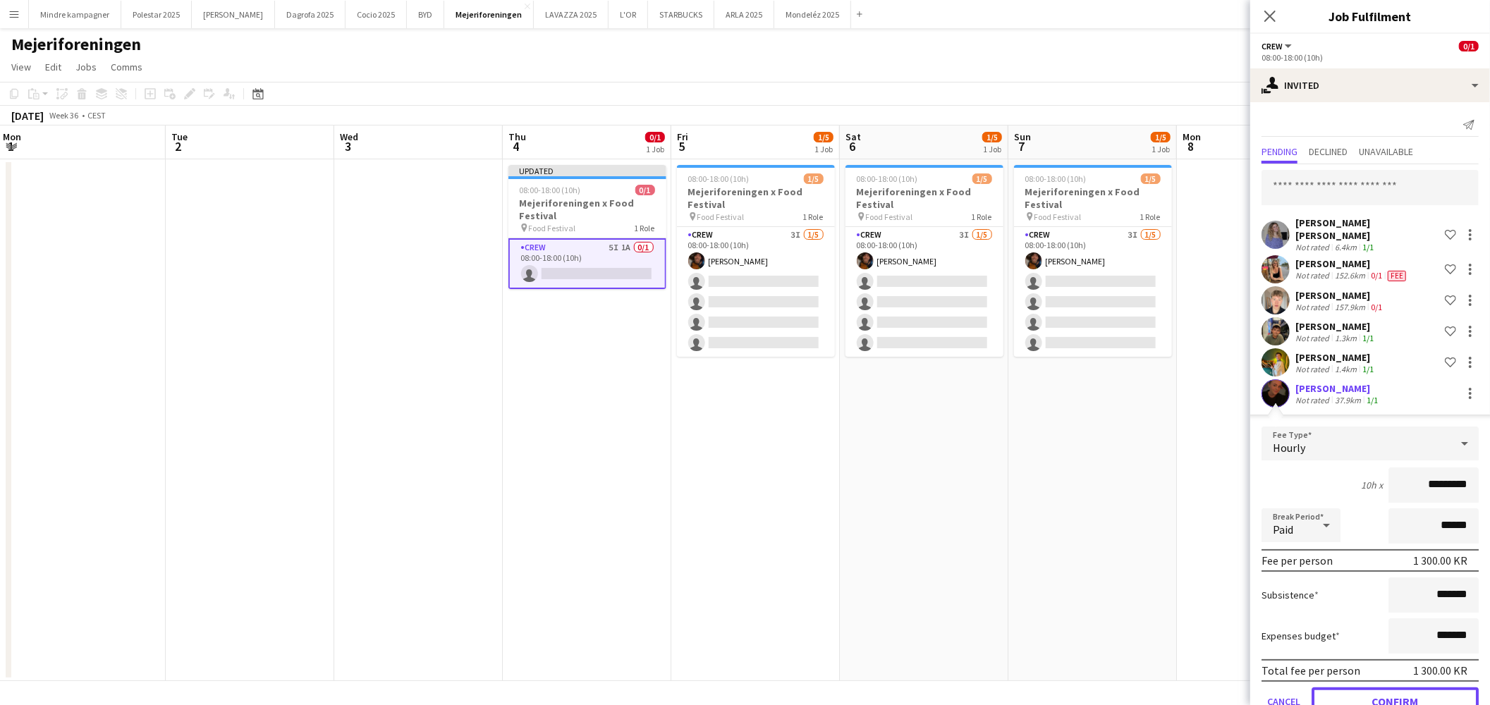
click at [1432, 688] on button "Confirm" at bounding box center [1395, 702] width 167 height 28
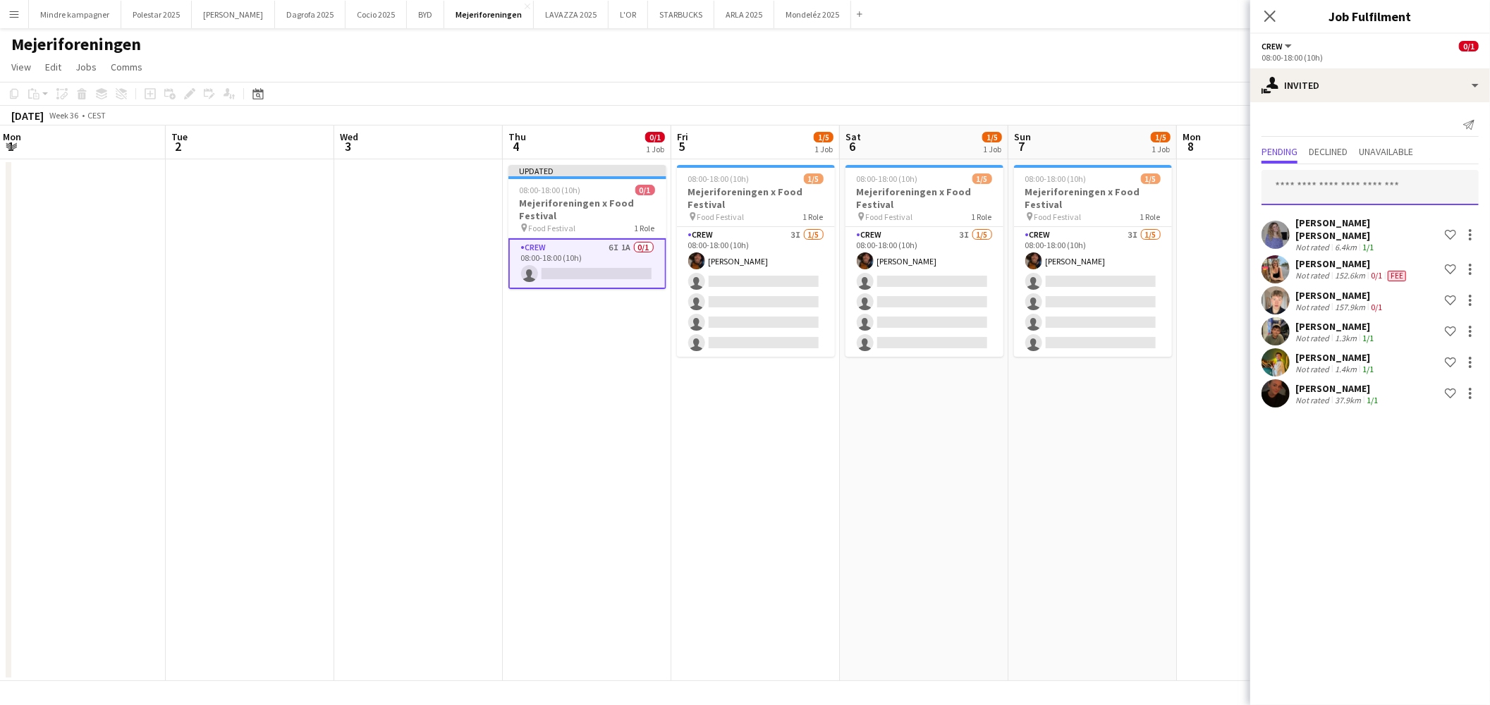
click at [1350, 180] on input "text" at bounding box center [1370, 187] width 217 height 35
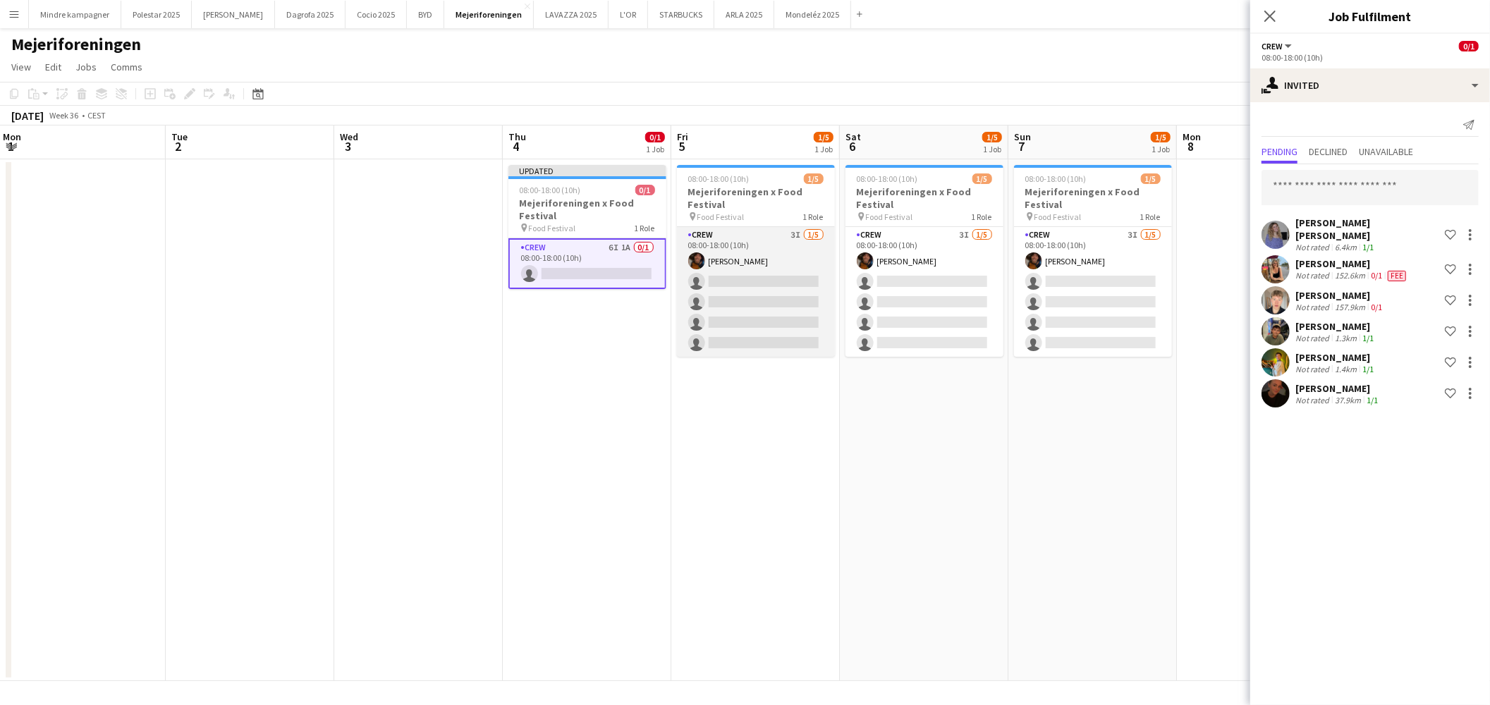
click at [771, 244] on app-card-role "Crew 3I 1/5 08:00-18:00 (10h) Maximiliano Urrutia Boerci single-neutral-actions…" at bounding box center [756, 292] width 158 height 130
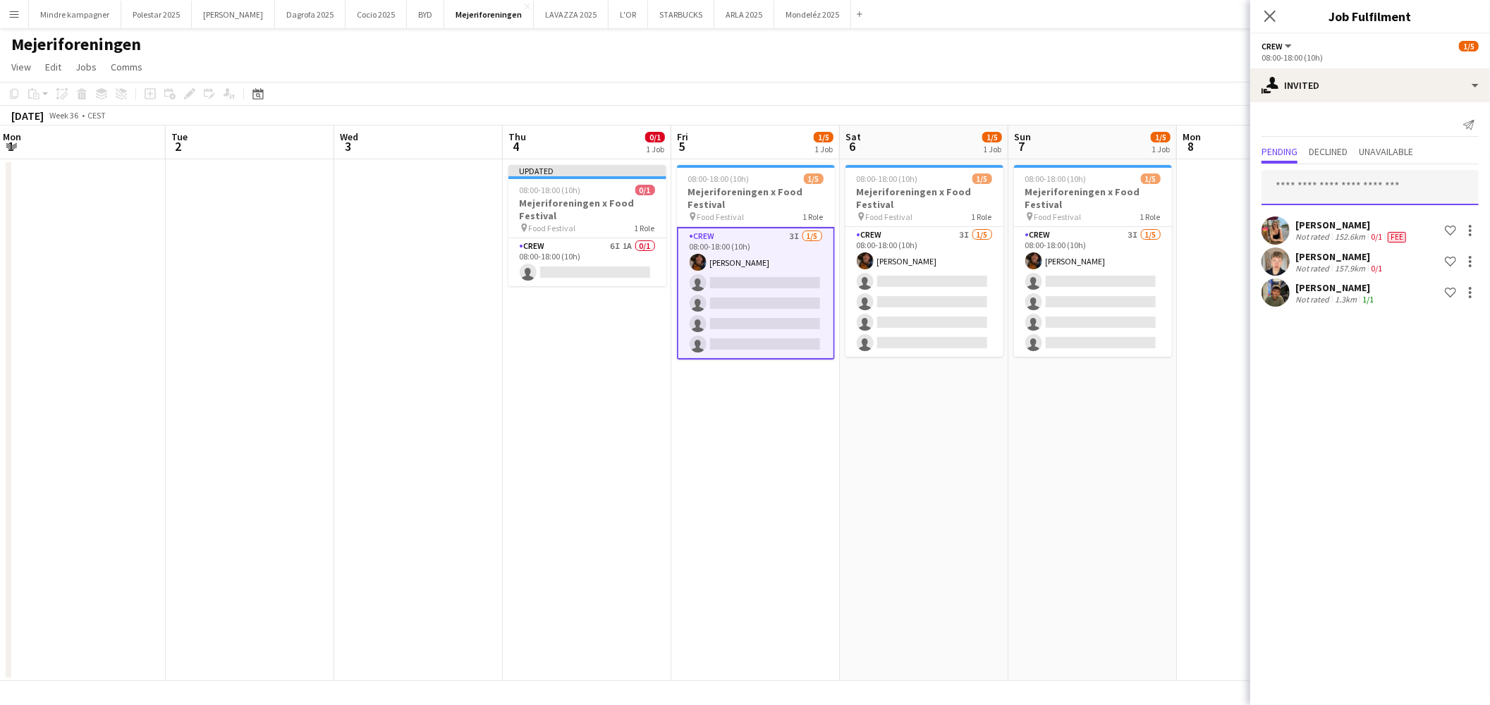
click at [1340, 184] on input "text" at bounding box center [1370, 187] width 217 height 35
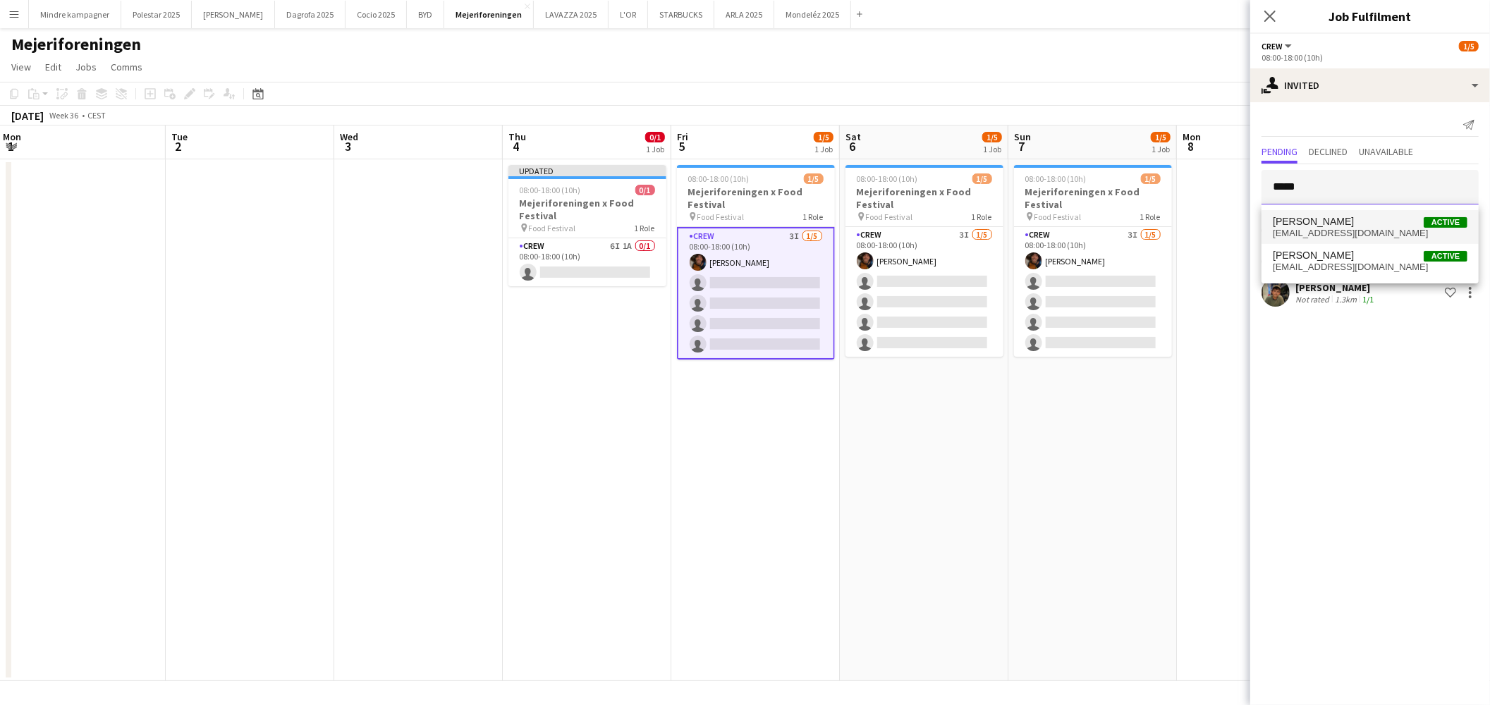
type input "*****"
click at [1329, 220] on span "Klara Henum" at bounding box center [1313, 222] width 81 height 12
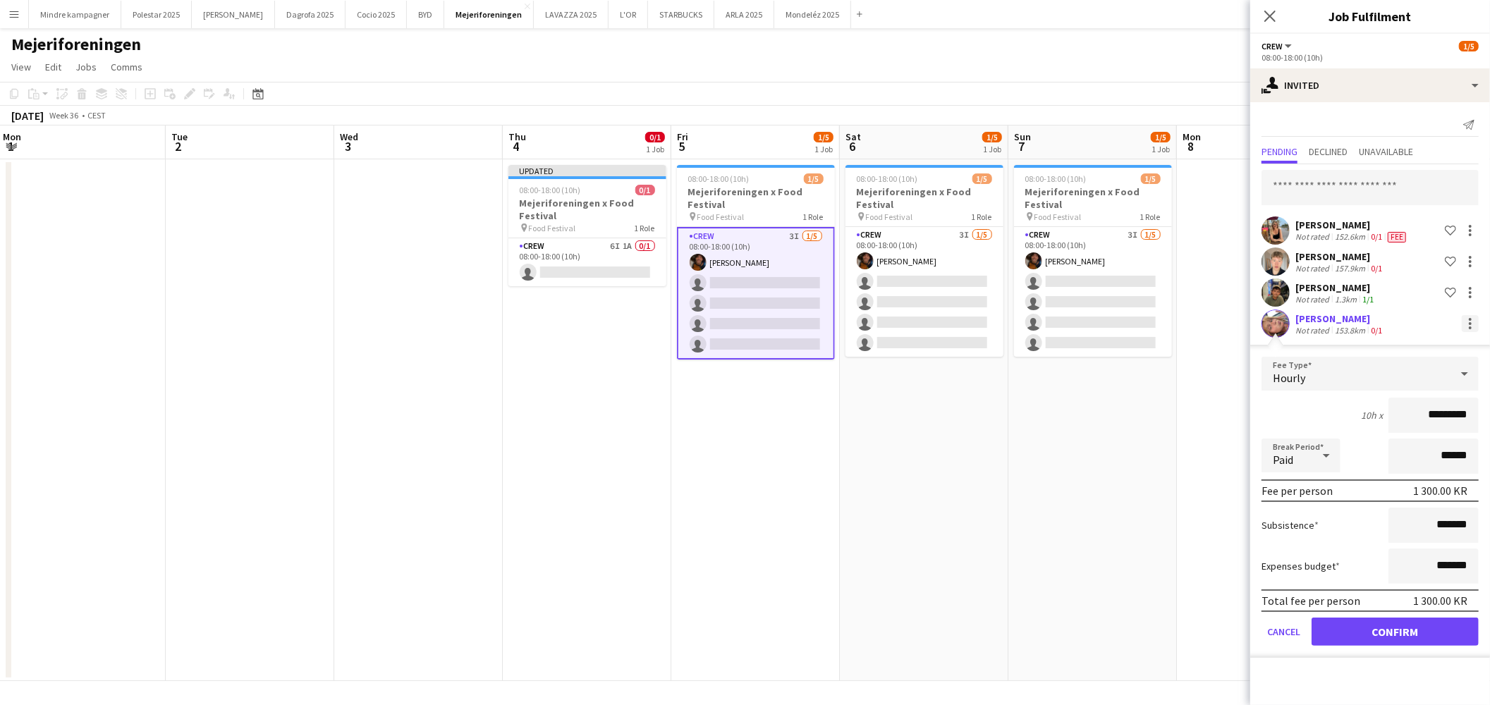
click at [1472, 327] on div at bounding box center [1470, 323] width 17 height 17
click at [1442, 449] on span "Cancel invitation" at bounding box center [1425, 450] width 83 height 12
click at [1334, 188] on input "text" at bounding box center [1370, 187] width 217 height 35
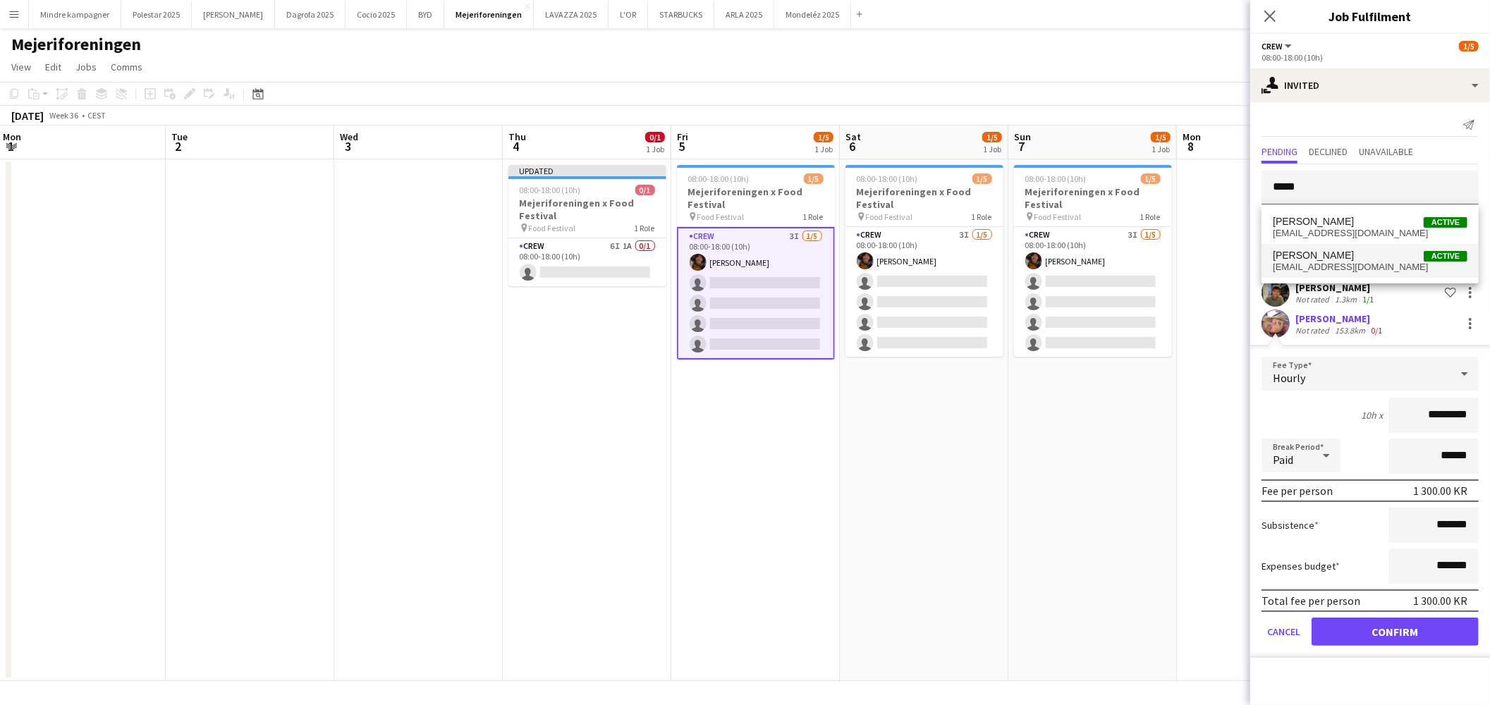
type input "*****"
click at [1322, 262] on span "klara_rokkedal@hotmail.com" at bounding box center [1370, 267] width 195 height 11
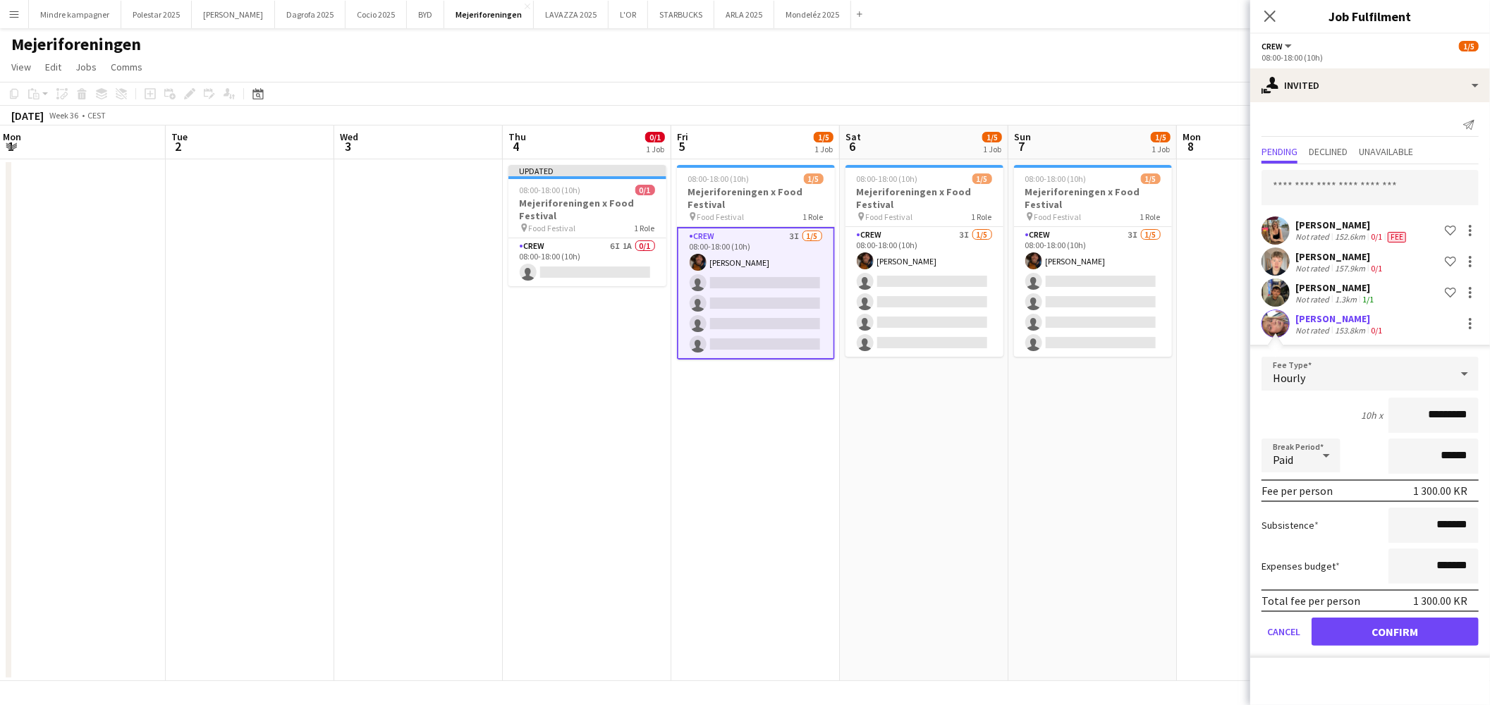
scroll to position [0, 0]
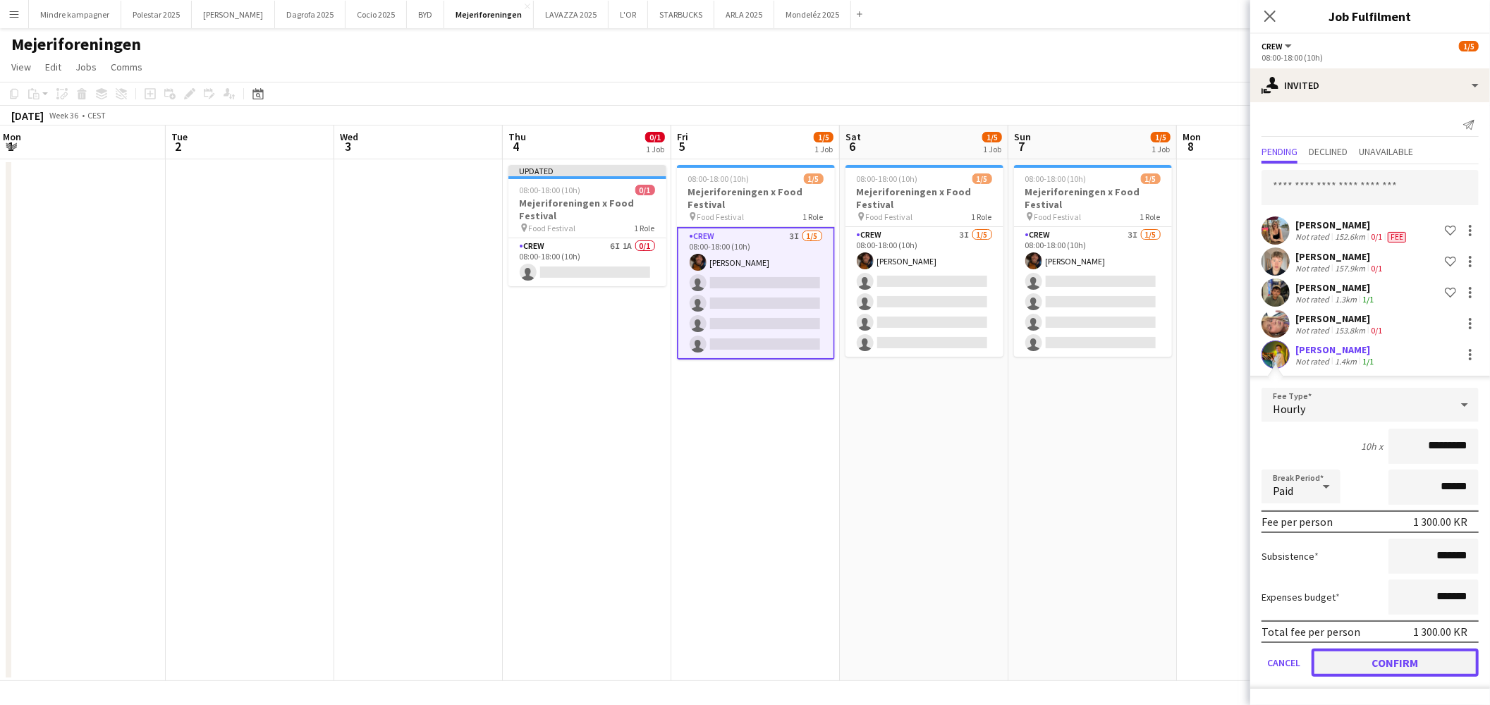
click at [1429, 666] on button "Confirm" at bounding box center [1395, 663] width 167 height 28
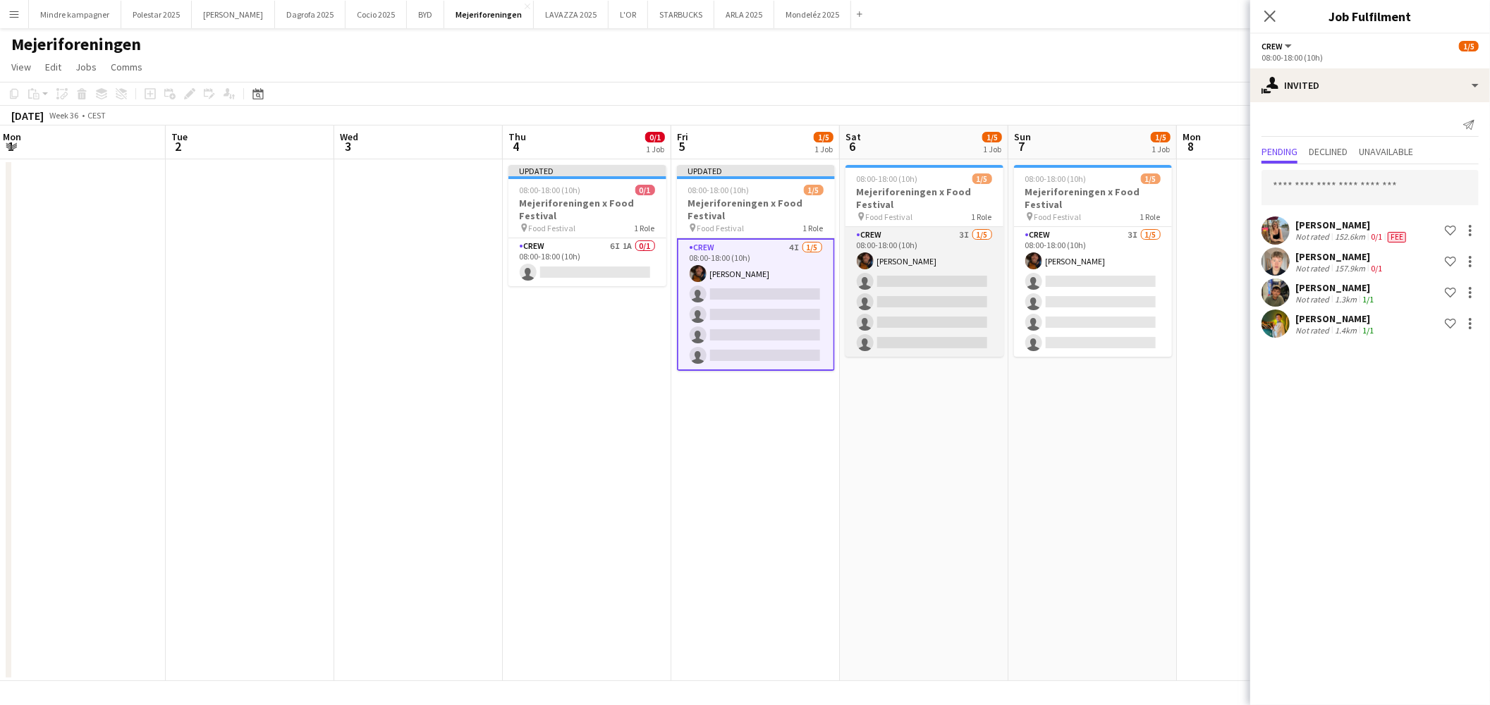
click at [926, 255] on app-card-role "Crew 3I 1/5 08:00-18:00 (10h) Maximiliano Urrutia Boerci single-neutral-actions…" at bounding box center [925, 292] width 158 height 130
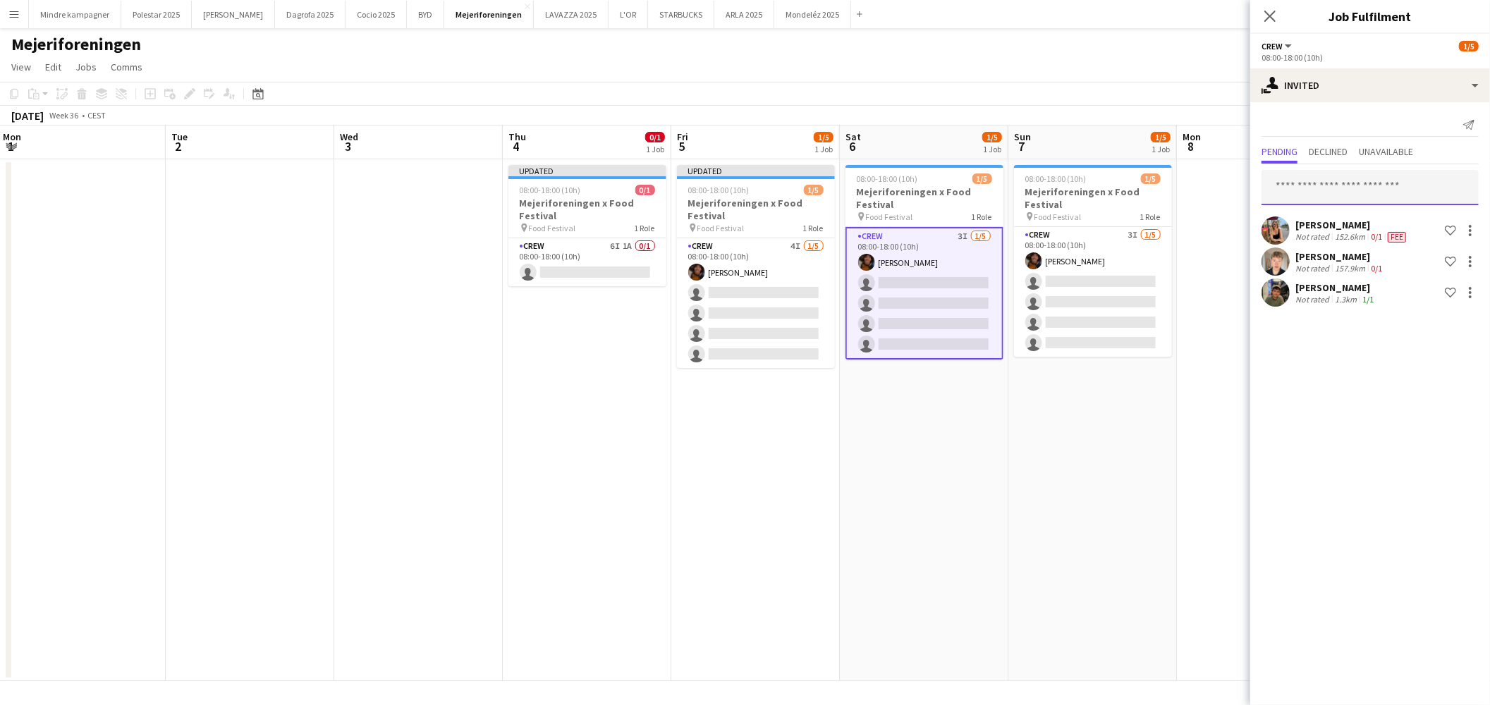
click at [1307, 192] on input "text" at bounding box center [1370, 187] width 217 height 35
type input "***"
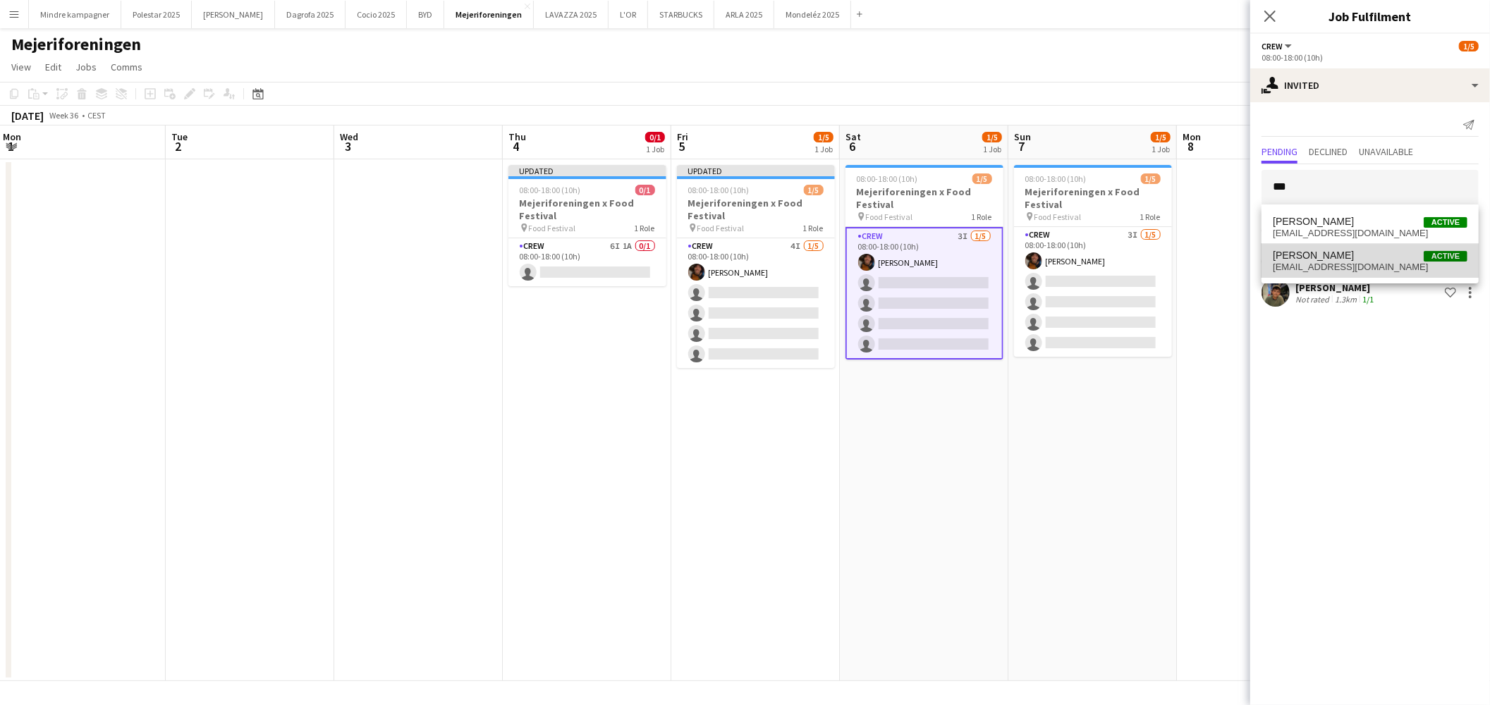
click at [1313, 259] on span "[PERSON_NAME]" at bounding box center [1313, 256] width 81 height 12
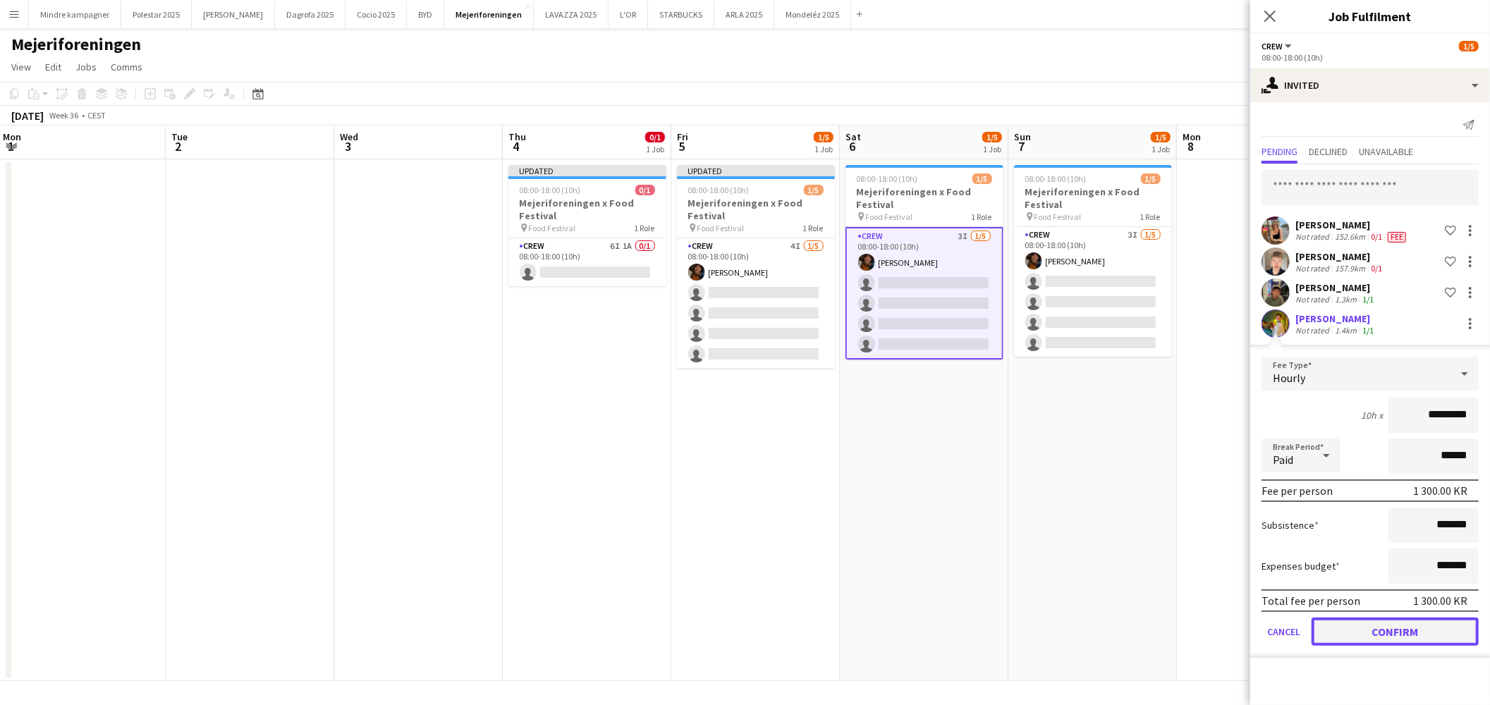
click at [1439, 625] on button "Confirm" at bounding box center [1395, 632] width 167 height 28
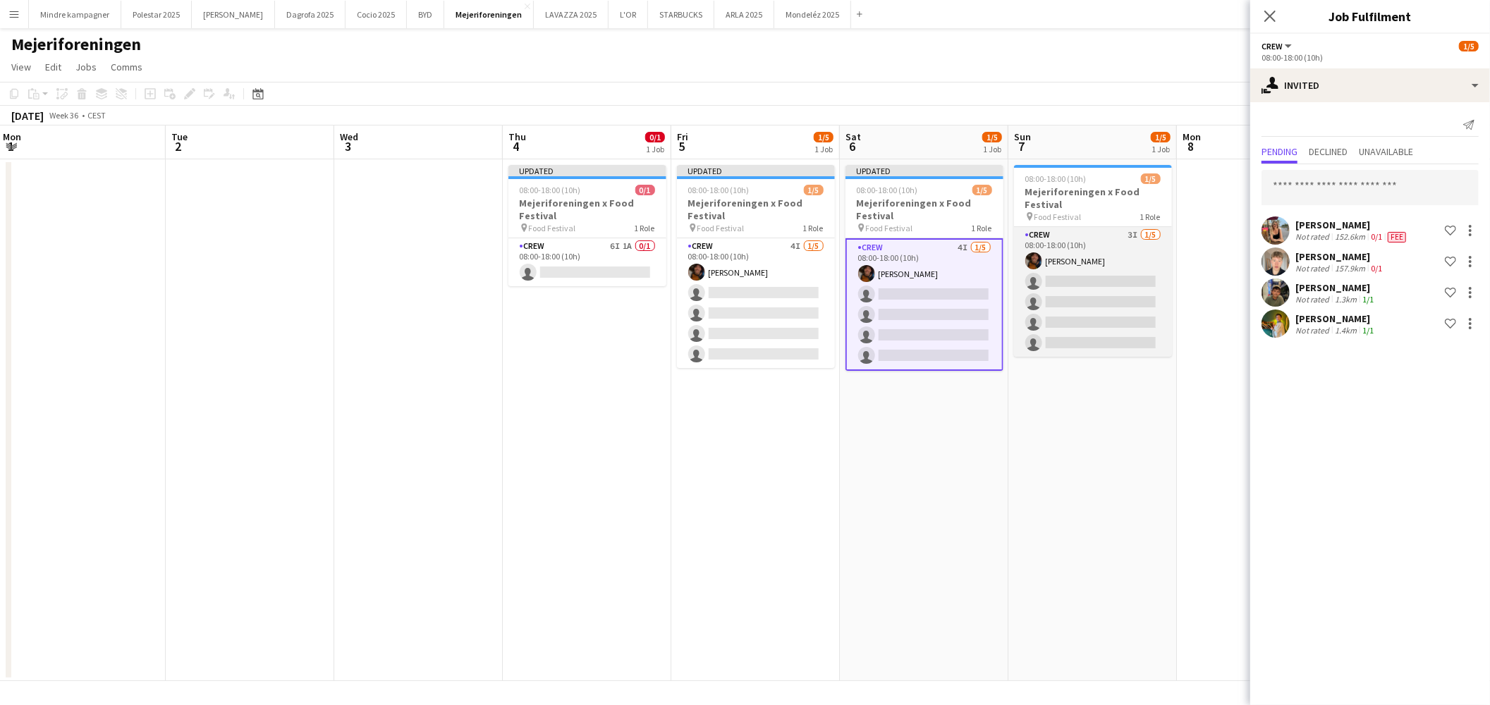
click at [1102, 238] on app-card-role "Crew 3I 1/5 08:00-18:00 (10h) Maximiliano Urrutia Boerci single-neutral-actions…" at bounding box center [1093, 292] width 158 height 130
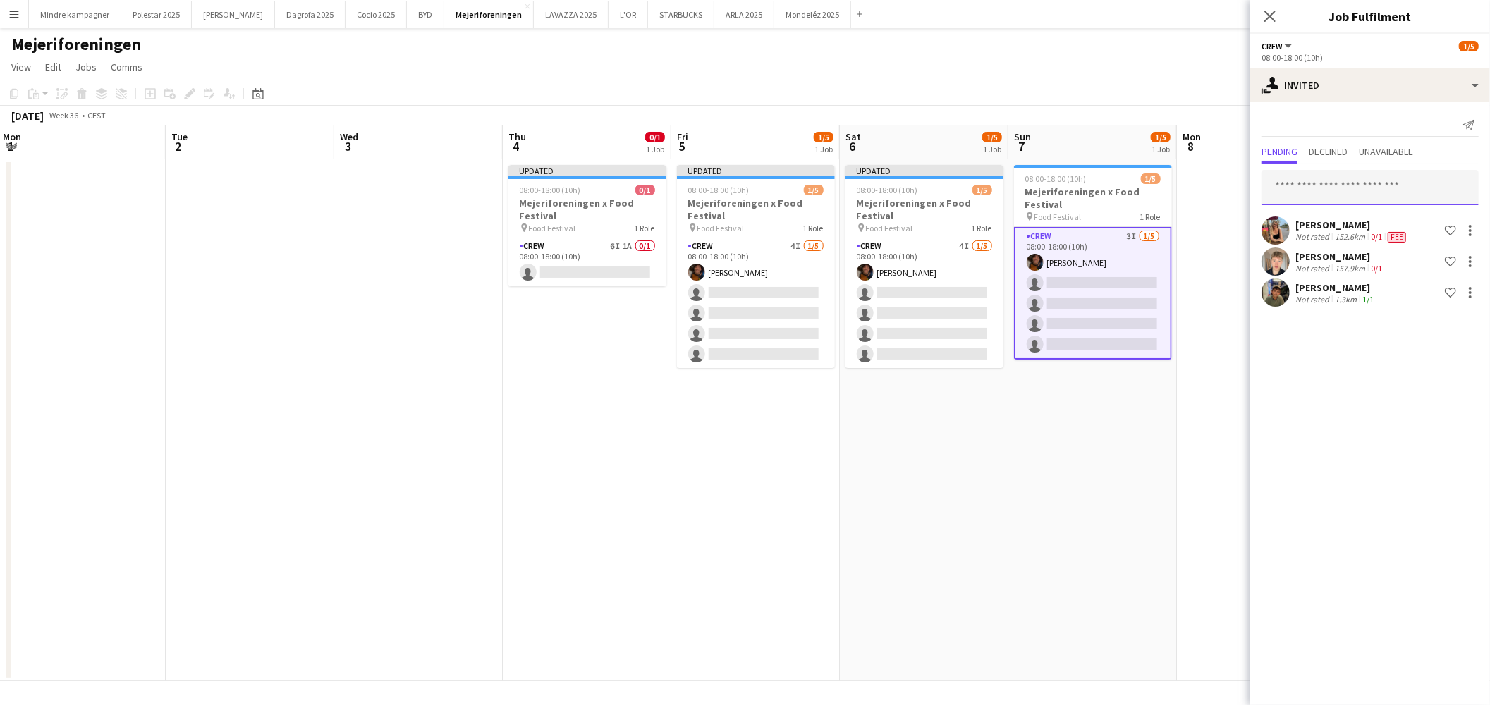
click at [1312, 190] on input "text" at bounding box center [1370, 187] width 217 height 35
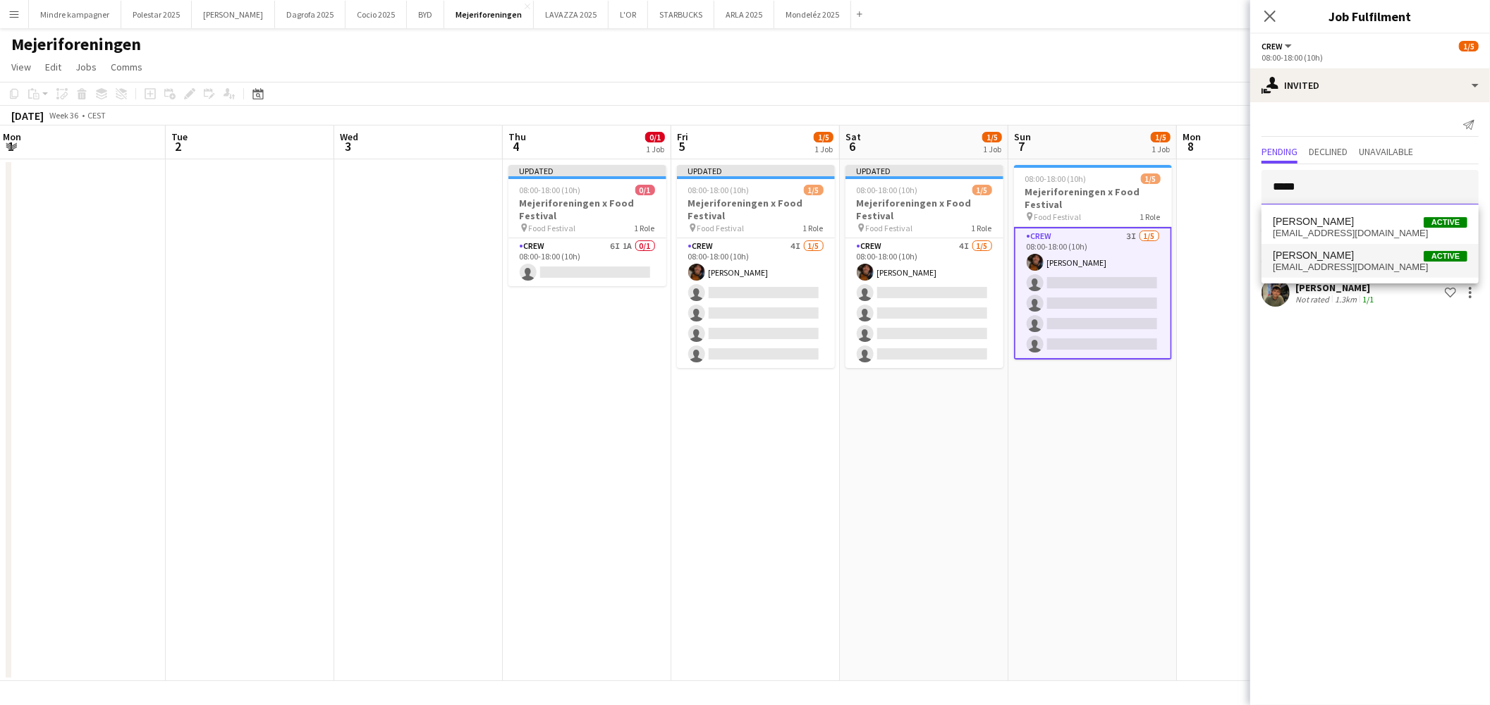
type input "*****"
click at [1316, 264] on span "klara_rokkedal@hotmail.com" at bounding box center [1370, 267] width 195 height 11
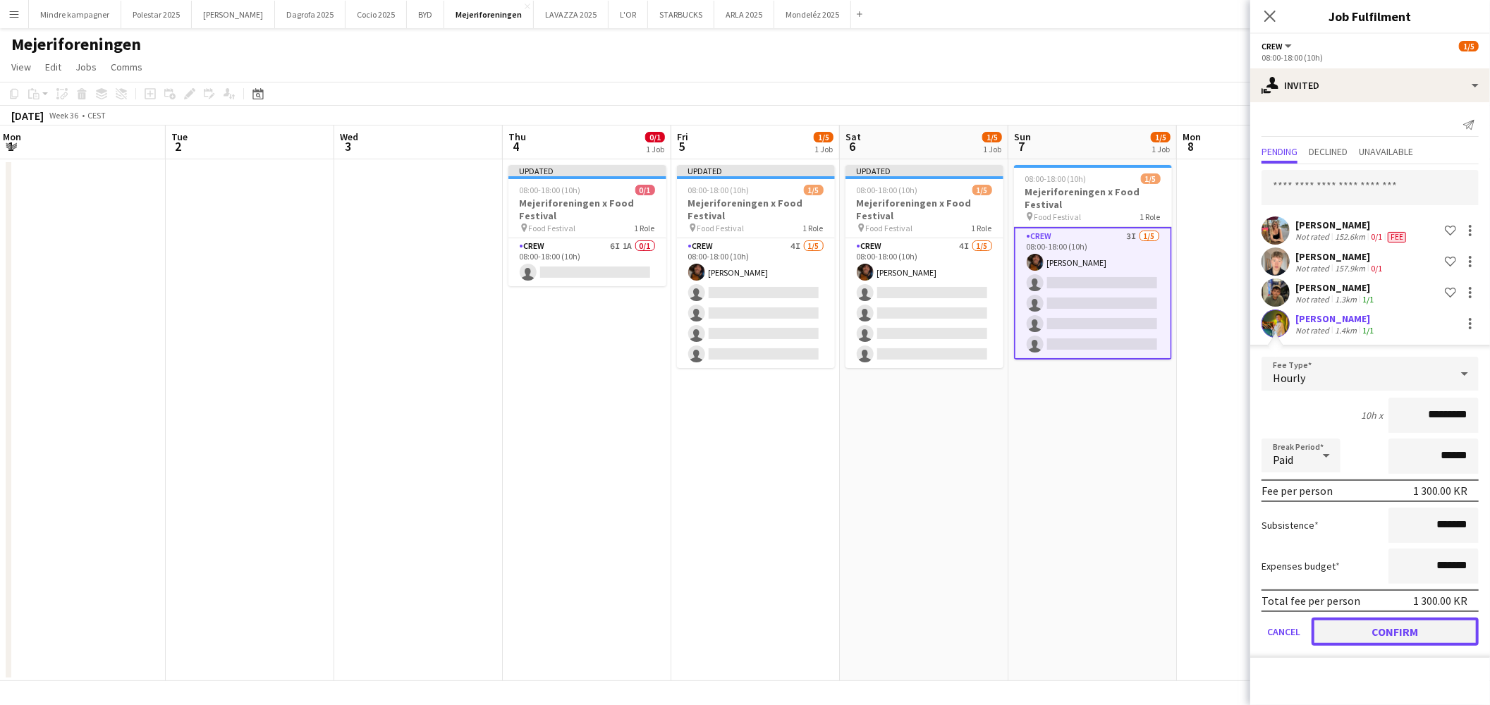
click at [1408, 636] on button "Confirm" at bounding box center [1395, 632] width 167 height 28
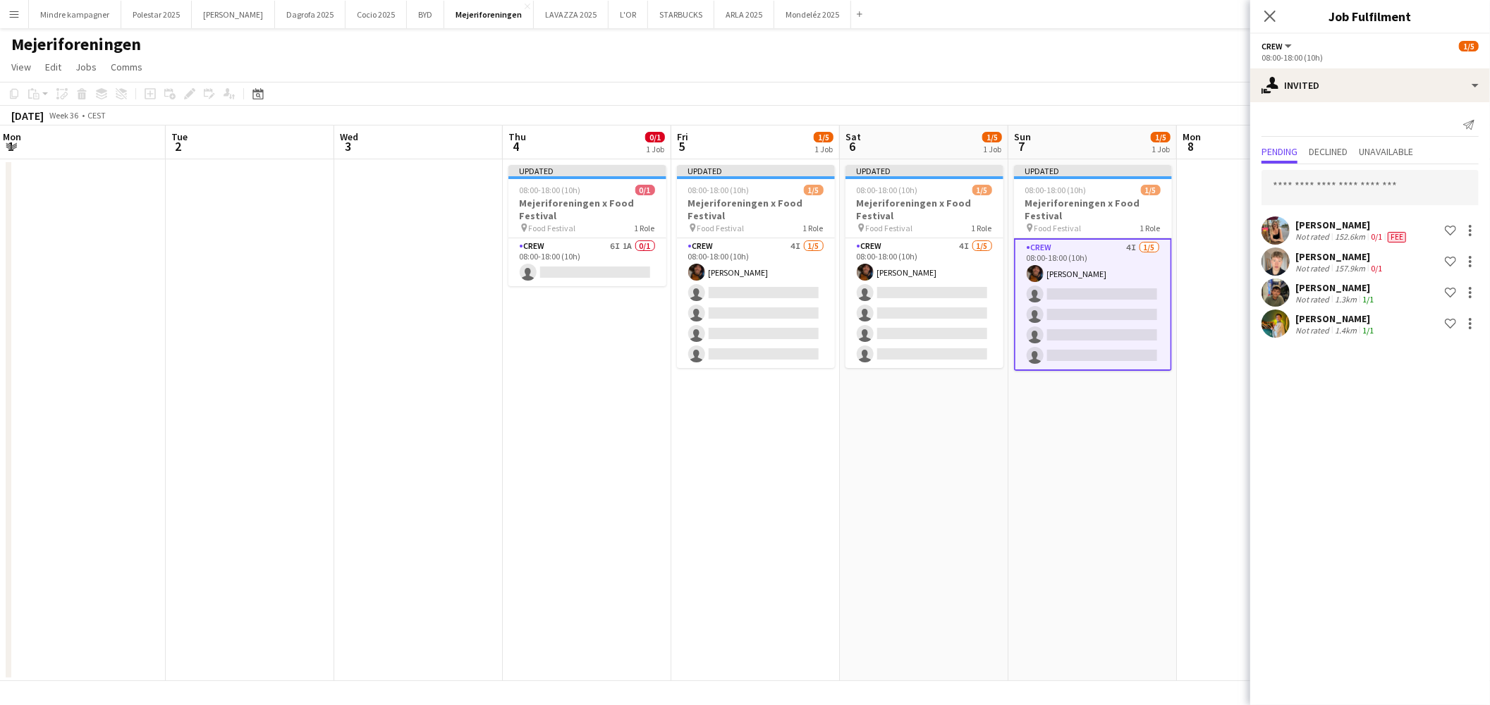
click at [1091, 584] on app-date-cell "Updated 08:00-18:00 (10h) 1/5 Mejeriforeningen x Food Festival pin Food Festiva…" at bounding box center [1092, 420] width 169 height 522
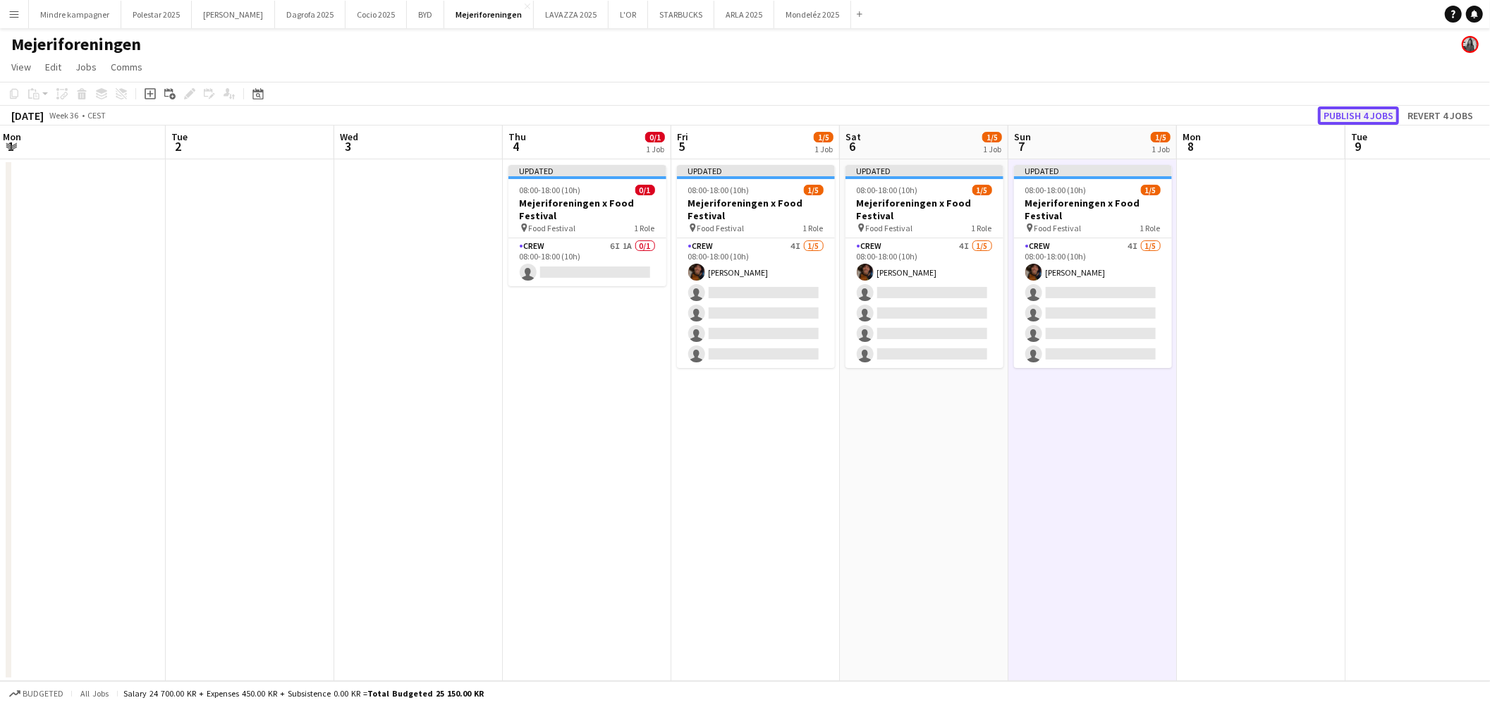
click at [1377, 114] on button "Publish 4 jobs" at bounding box center [1358, 115] width 81 height 18
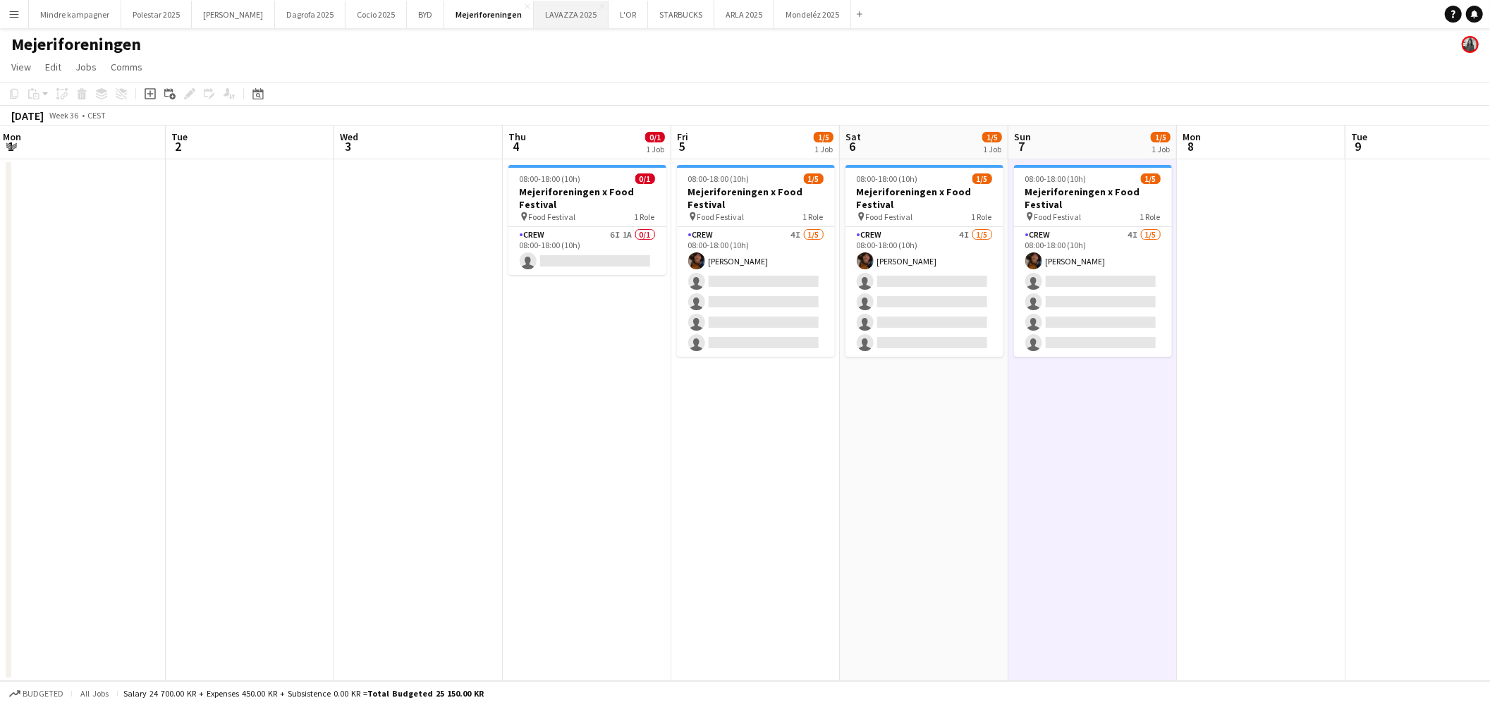
click at [534, 11] on button "LAVAZZA 2025 Close" at bounding box center [571, 15] width 75 height 28
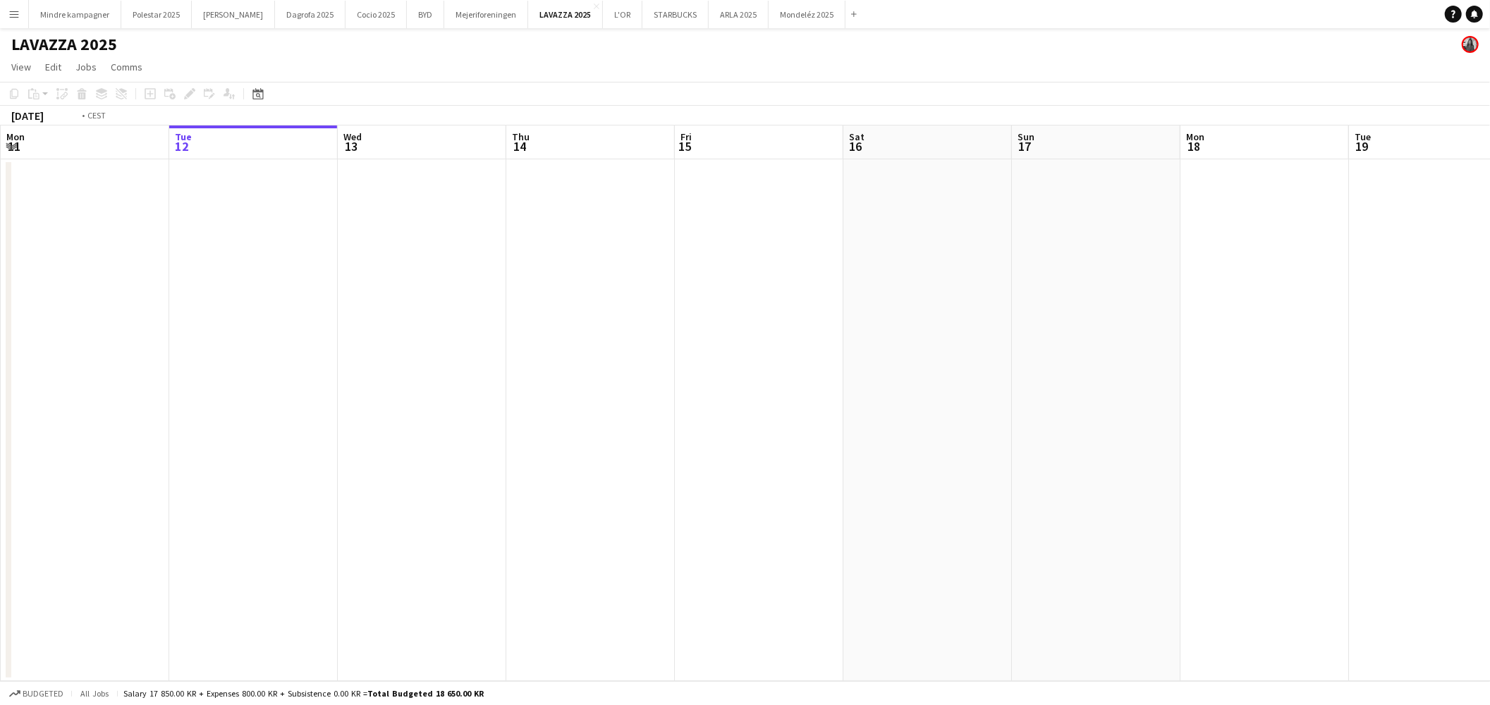
drag, startPoint x: 945, startPoint y: 370, endPoint x: 385, endPoint y: 404, distance: 560.9
click at [403, 403] on app-calendar-viewport "Sat 9 Sun 10 Mon 11 Tue 12 Wed 13 Thu 14 Fri 15 Sat 16 Sun 17 Mon 18 Tue 19 Wed…" at bounding box center [745, 404] width 1490 height 556
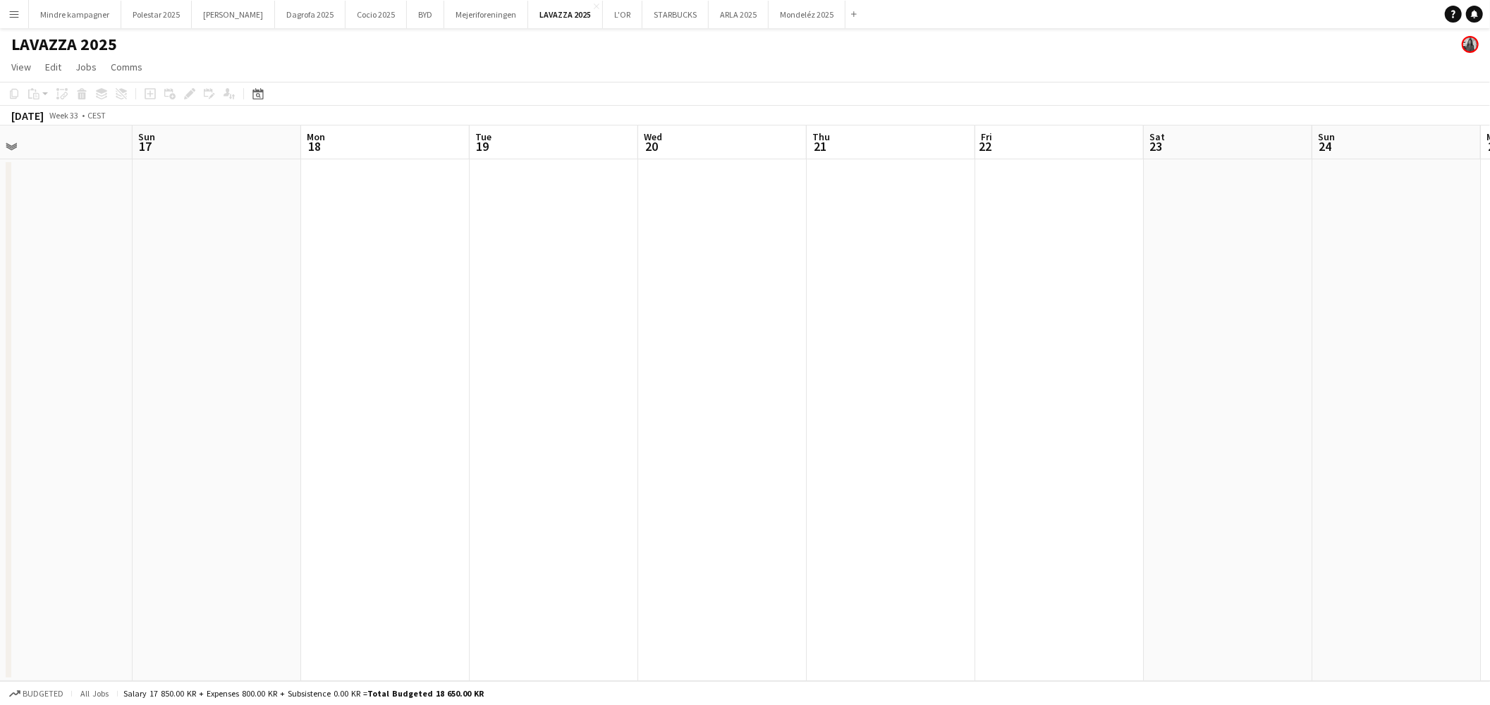
drag, startPoint x: 990, startPoint y: 413, endPoint x: 560, endPoint y: 426, distance: 430.4
click at [566, 425] on app-calendar-viewport "Wed 13 Thu 14 Fri 15 Sat 16 Sun 17 Mon 18 Tue 19 Wed 20 Thu 21 Fri 22 Sat 23 Su…" at bounding box center [745, 404] width 1490 height 556
drag, startPoint x: 1068, startPoint y: 437, endPoint x: 807, endPoint y: 436, distance: 261.6
click at [593, 441] on app-calendar-viewport "Sat 16 Sun 17 Mon 18 Tue 19 Wed 20 Thu 21 Fri 22 Sat 23 Sun 24 Mon 25 Tue 26 We…" at bounding box center [745, 404] width 1490 height 556
drag, startPoint x: 953, startPoint y: 442, endPoint x: 1077, endPoint y: 437, distance: 124.2
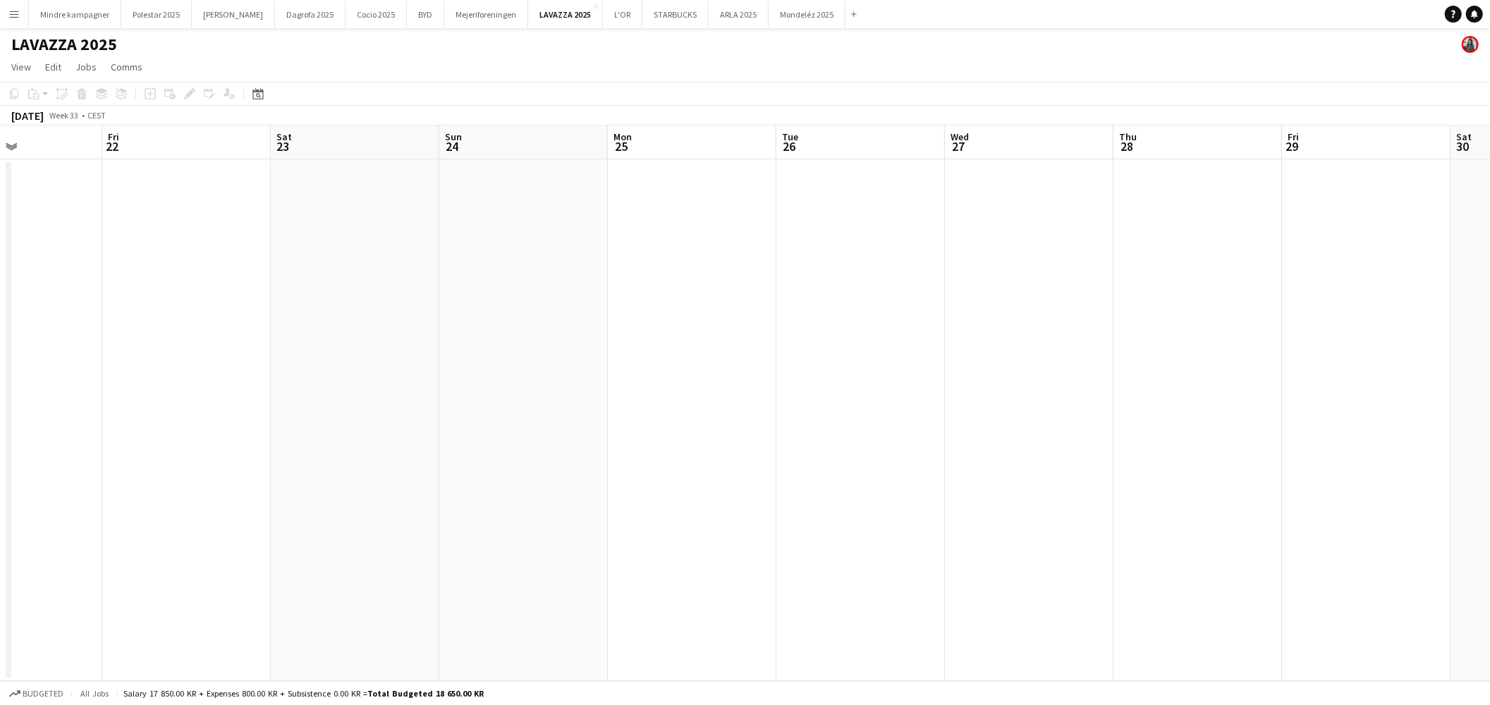
click at [440, 442] on app-calendar-viewport "Mon 18 Tue 19 Wed 20 Thu 21 Fri 22 Sat 23 Sun 24 Mon 25 Tue 26 Wed 27 Thu 28 Fr…" at bounding box center [745, 404] width 1490 height 556
drag, startPoint x: 1095, startPoint y: 439, endPoint x: 449, endPoint y: 446, distance: 646.7
click at [449, 446] on app-calendar-viewport "Thu 21 Fri 22 Sat 23 Sun 24 Mon 25 Tue 26 Wed 27 Thu 28 Fri 29 Sat 30 Sun 31 Mo…" at bounding box center [745, 404] width 1490 height 556
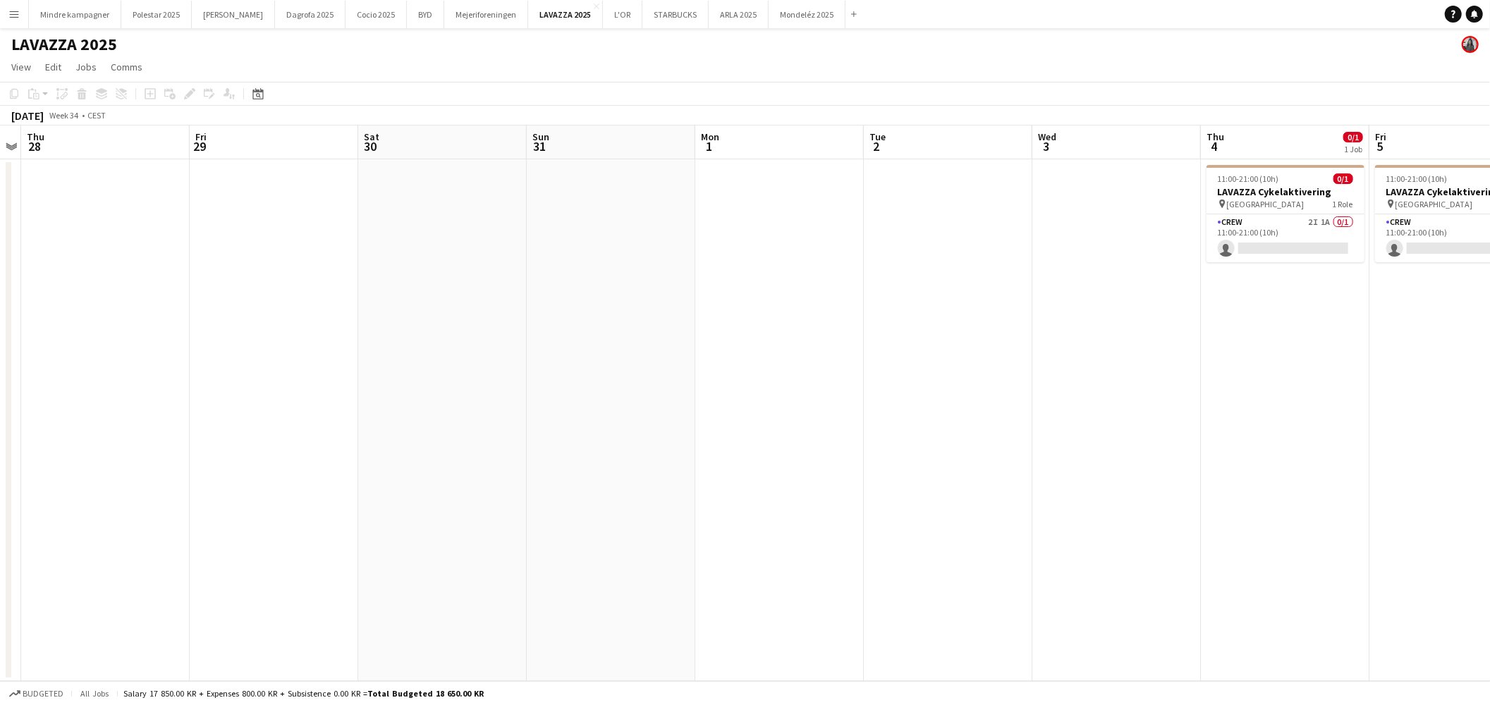
click at [547, 468] on app-calendar-viewport "Mon 25 Tue 26 Wed 27 Thu 28 Fri 29 Sat 30 Sun 31 Mon 1 Tue 2 Wed 3 Thu 4 0/1 1 …" at bounding box center [745, 404] width 1490 height 556
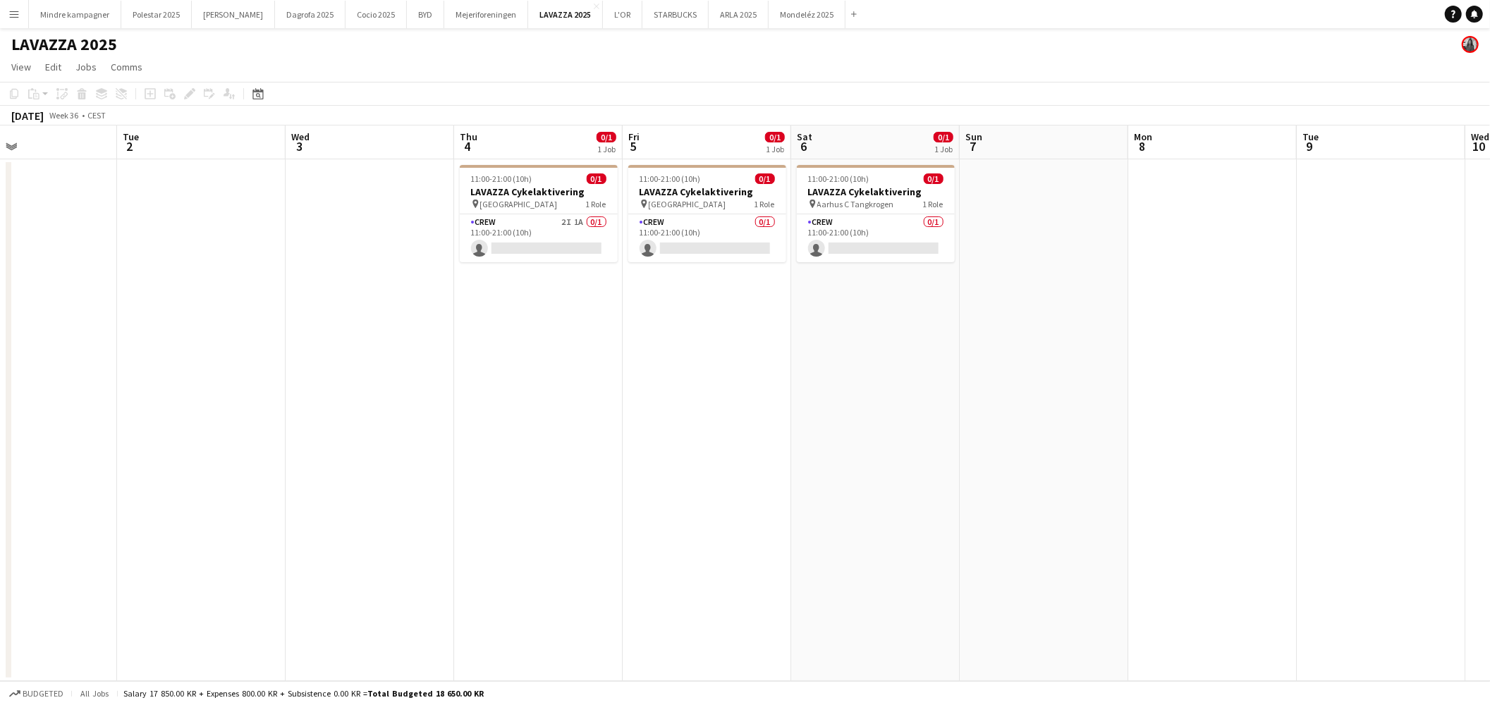
drag, startPoint x: 975, startPoint y: 464, endPoint x: 748, endPoint y: 476, distance: 227.4
click at [748, 476] on app-calendar-viewport "Fri 29 Sat 30 Sun 31 Mon 1 Tue 2 Wed 3 Thu 4 0/1 1 Job Fri 5 0/1 1 Job Sat 6 0/…" at bounding box center [745, 404] width 1490 height 556
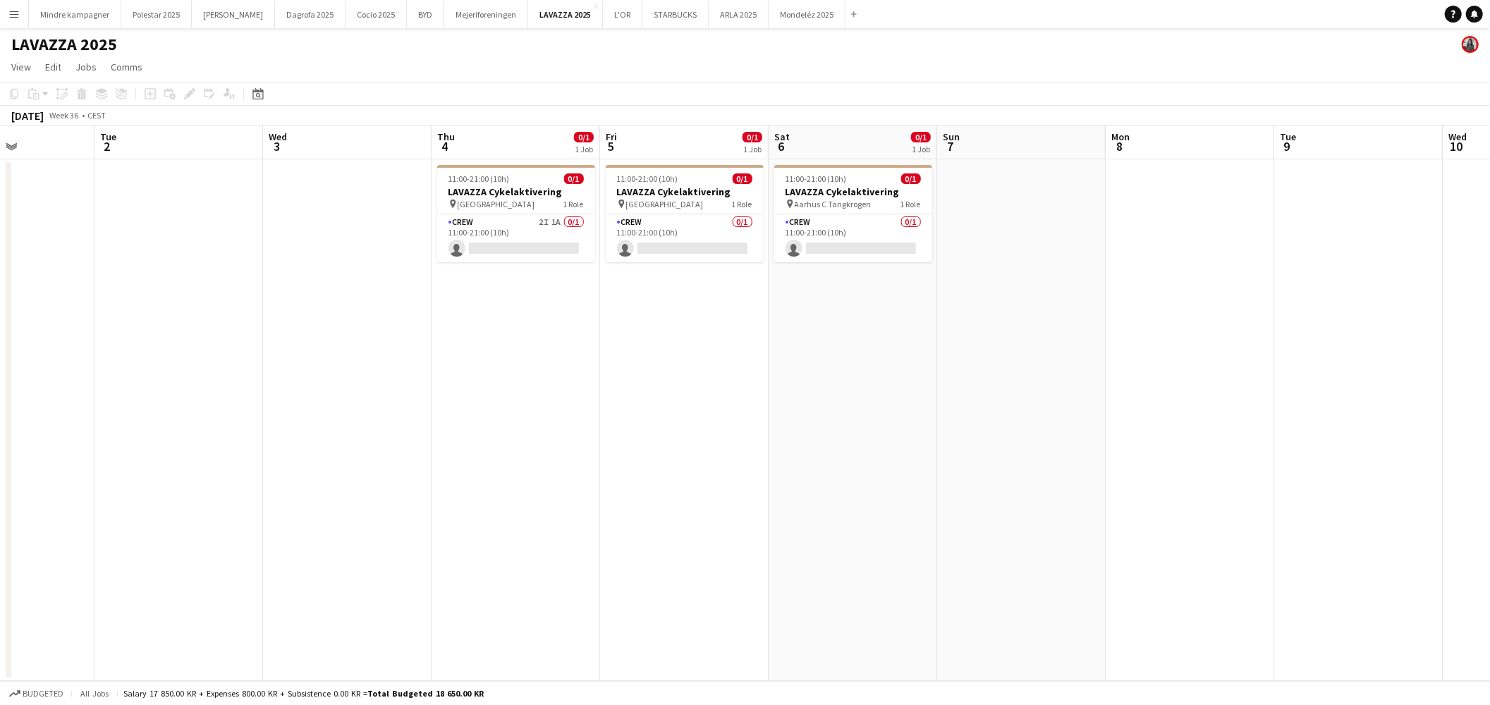
drag, startPoint x: 955, startPoint y: 439, endPoint x: 905, endPoint y: 449, distance: 51.2
click at [905, 449] on app-calendar-viewport "Fri 29 Sat 30 Sun 31 Mon 1 Tue 2 Wed 3 Thu 4 0/1 1 Job Fri 5 0/1 1 Job Sat 6 0/…" at bounding box center [745, 404] width 1490 height 556
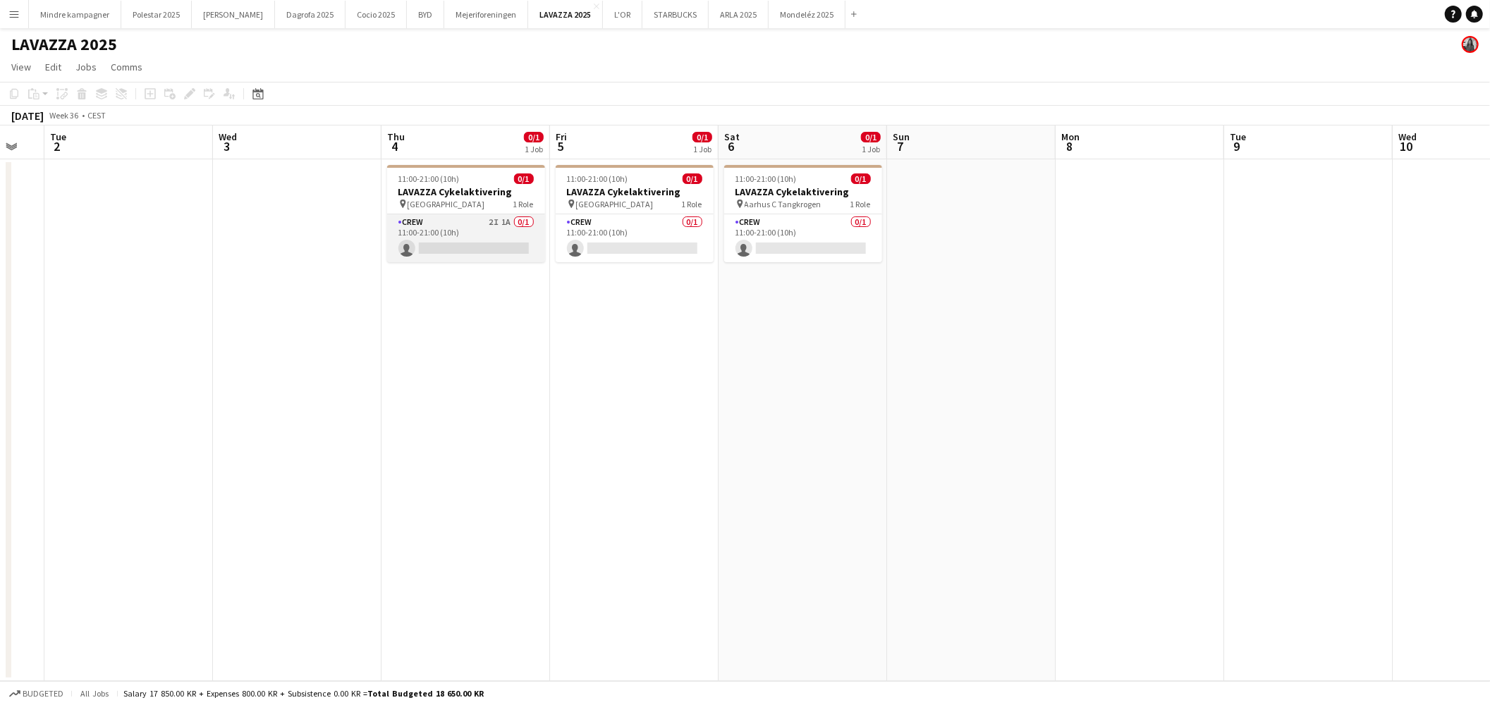
click at [503, 227] on app-card-role "Crew 2I 1A 0/1 11:00-21:00 (10h) single-neutral-actions" at bounding box center [466, 238] width 158 height 48
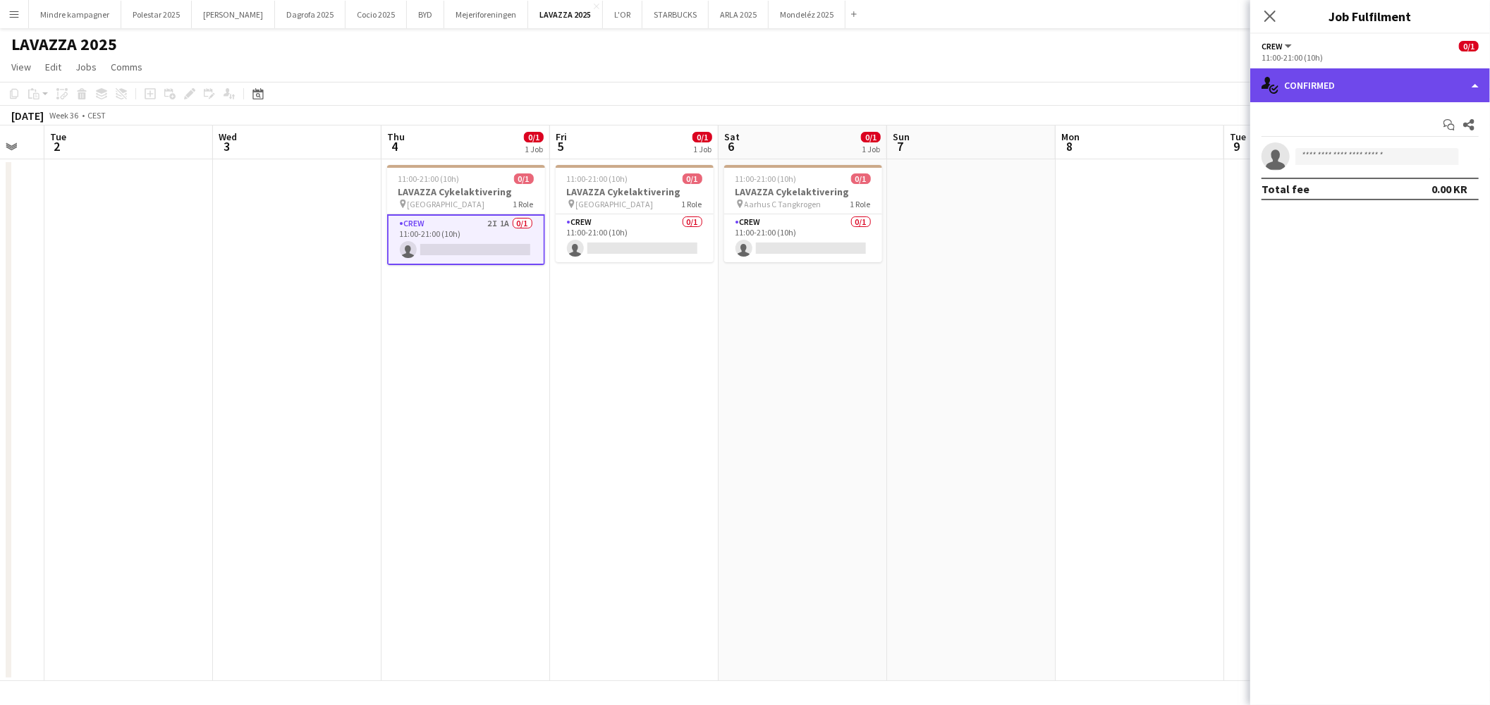
click at [1317, 83] on div "single-neutral-actions-check-2 Confirmed" at bounding box center [1370, 85] width 240 height 34
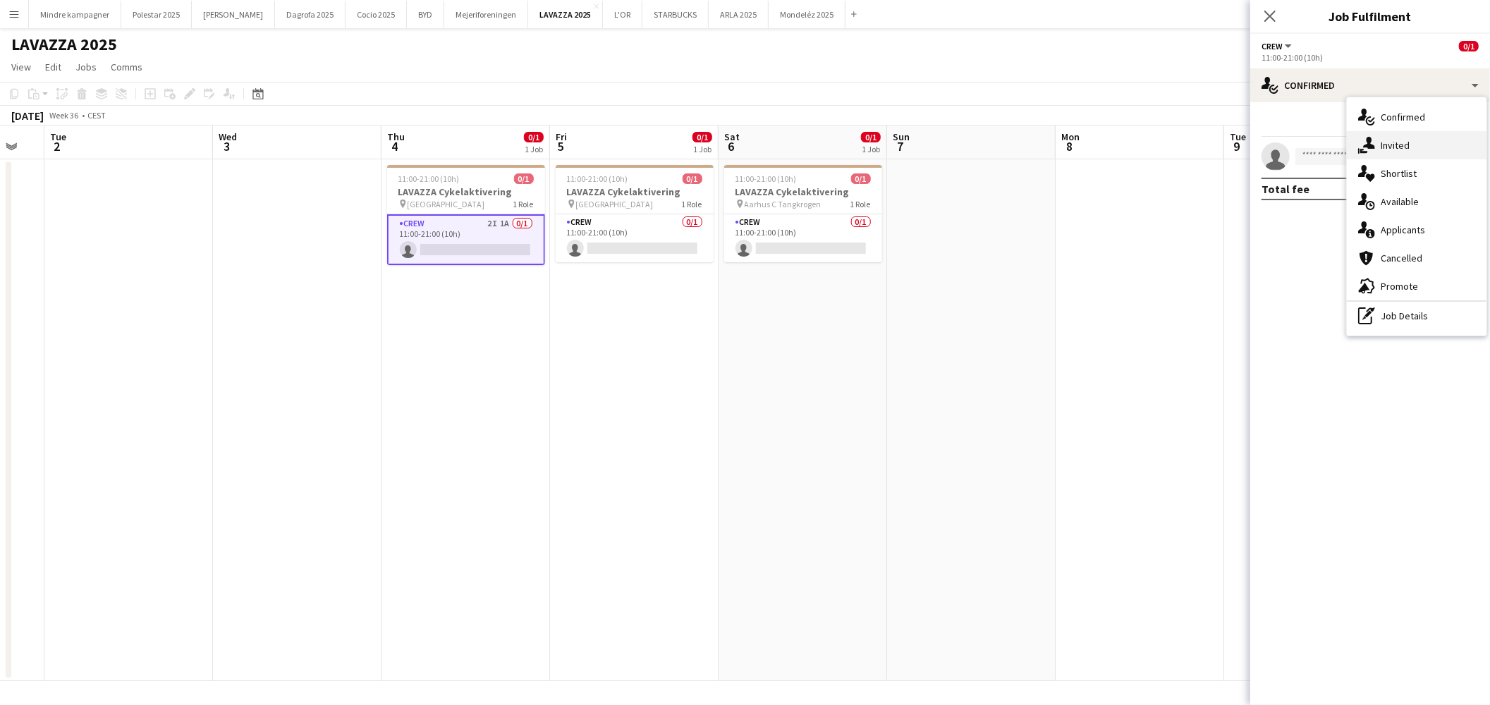
click at [1405, 142] on div "single-neutral-actions-share-1 Invited" at bounding box center [1417, 145] width 140 height 28
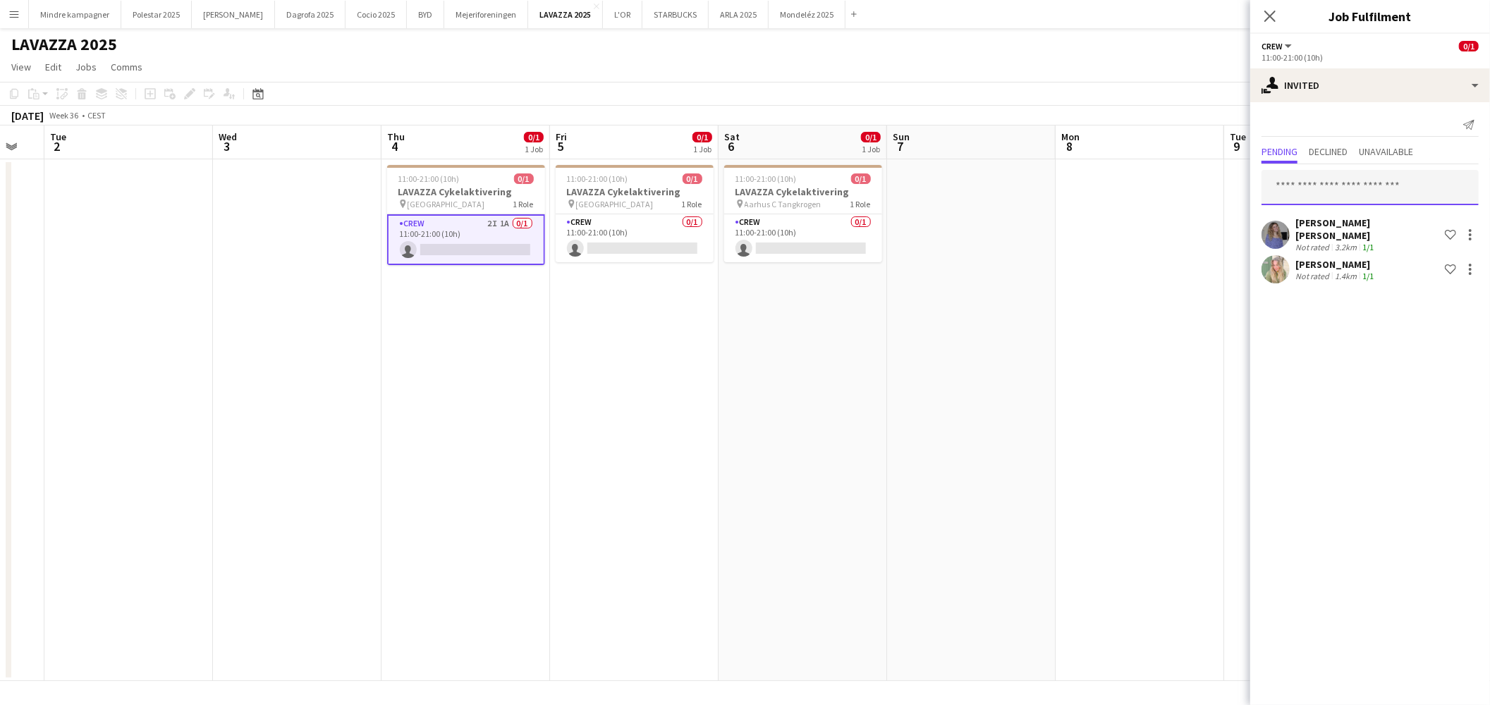
click at [1366, 190] on input "text" at bounding box center [1370, 187] width 217 height 35
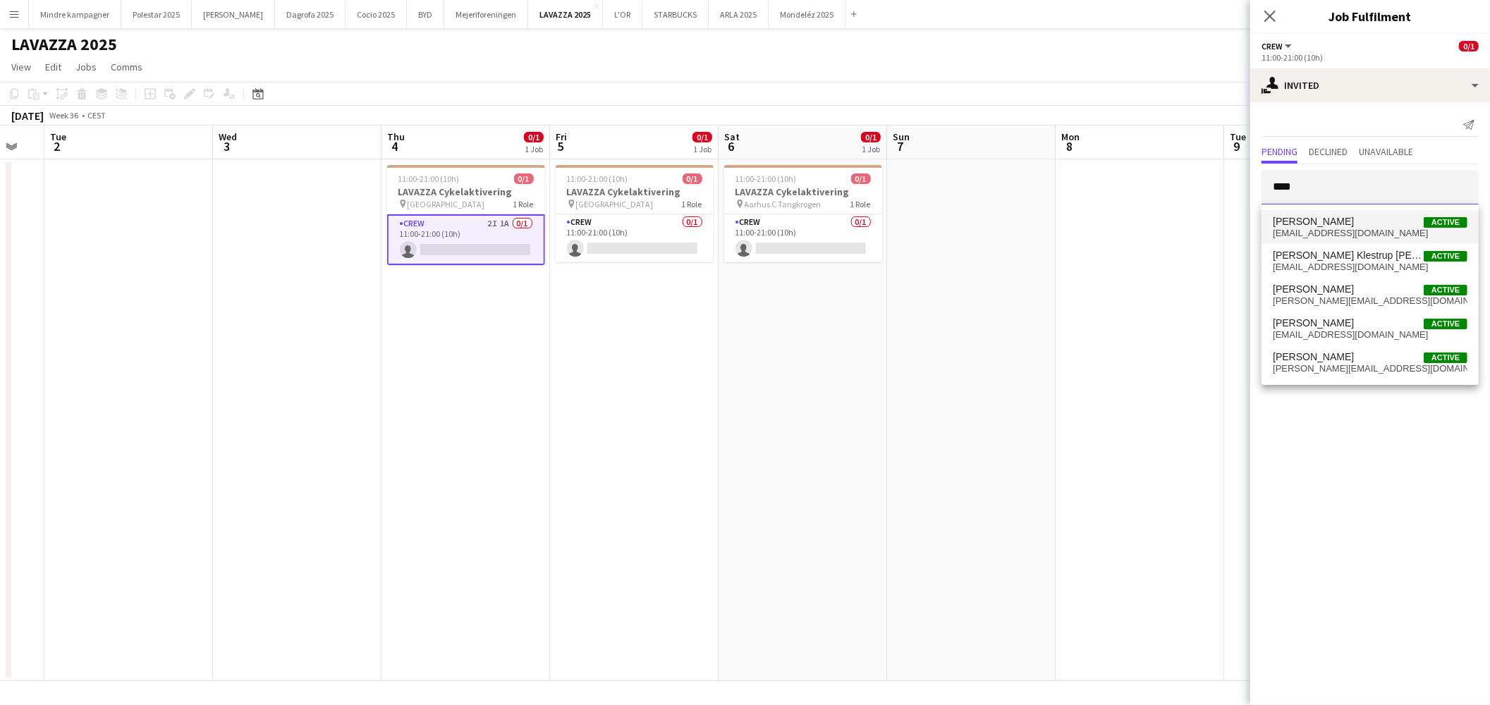
type input "****"
click at [1322, 229] on span "[EMAIL_ADDRESS][DOMAIN_NAME]" at bounding box center [1370, 233] width 195 height 11
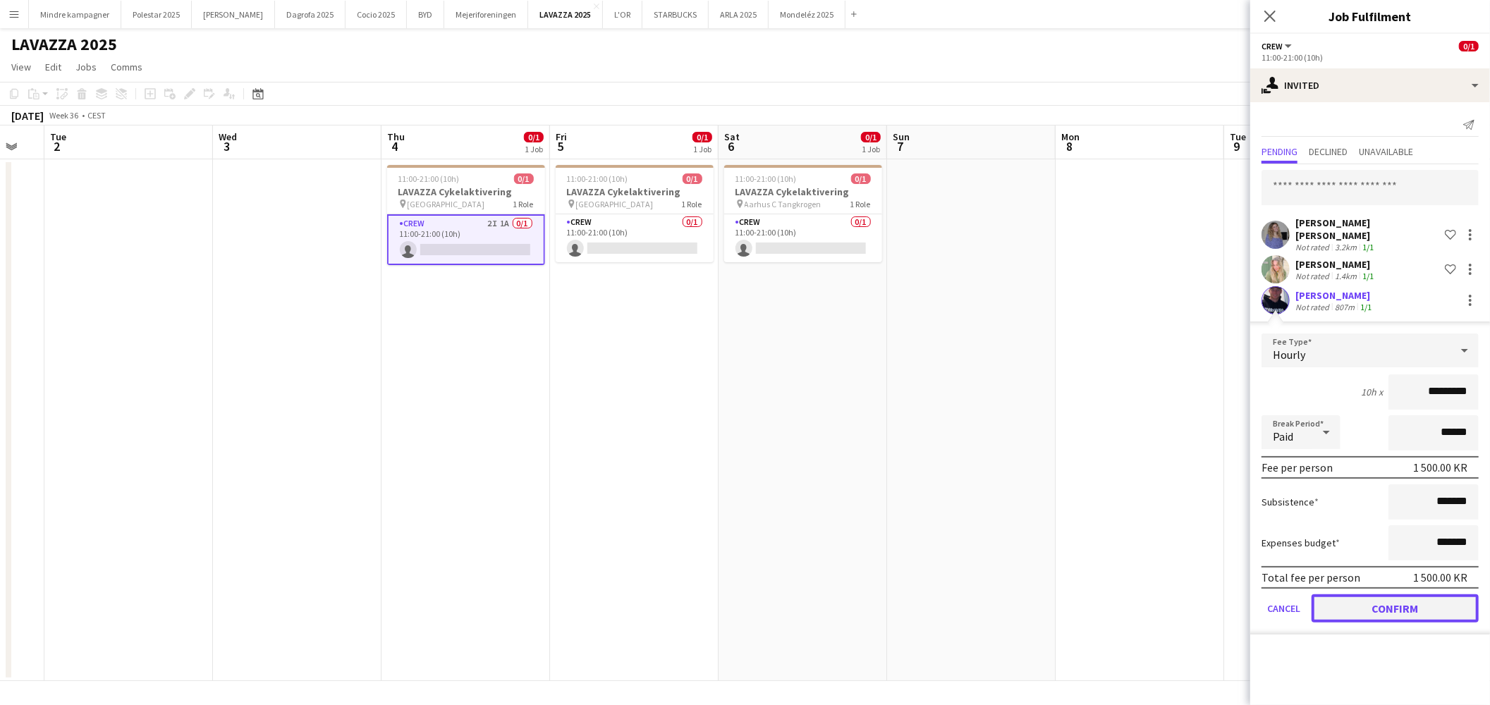
click at [1433, 604] on button "Confirm" at bounding box center [1395, 608] width 167 height 28
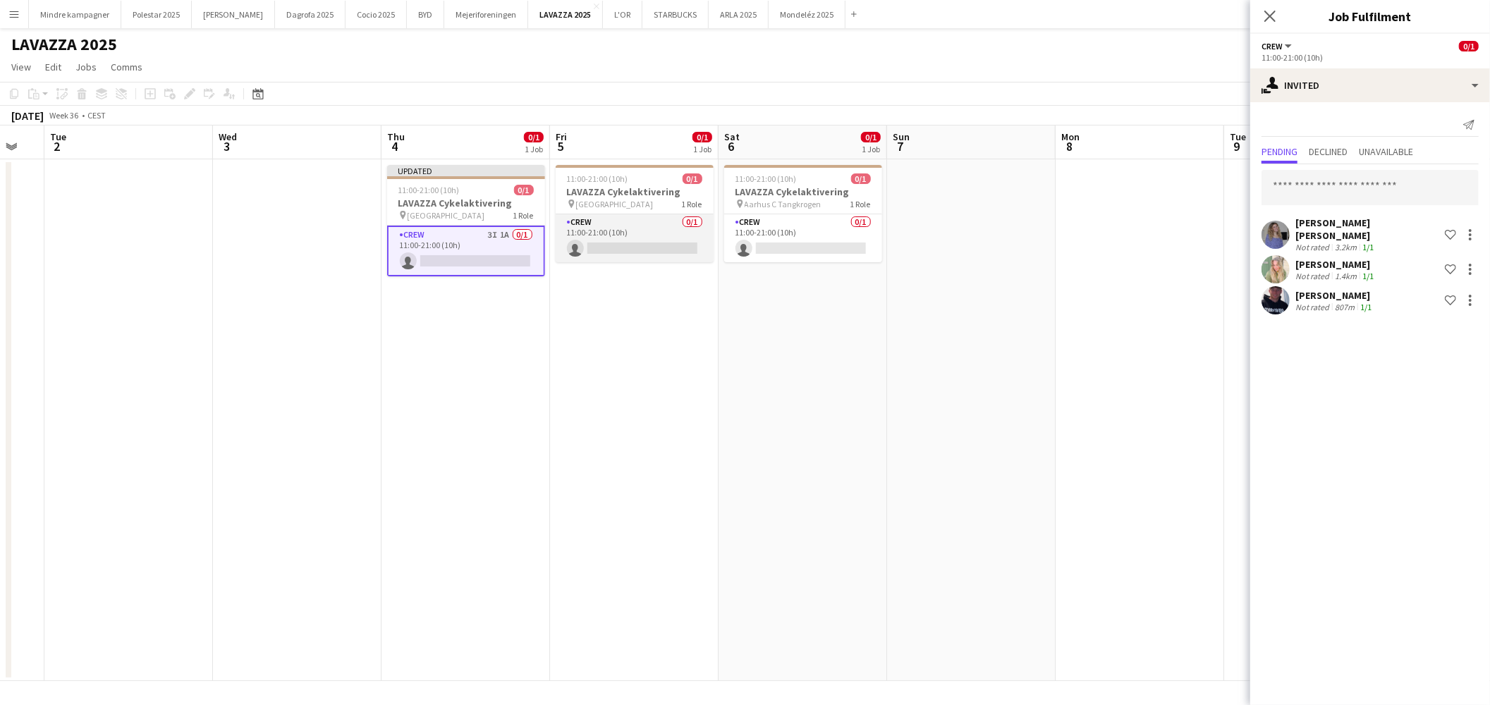
click at [654, 216] on app-card-role "Crew 0/1 11:00-21:00 (10h) single-neutral-actions" at bounding box center [635, 238] width 158 height 48
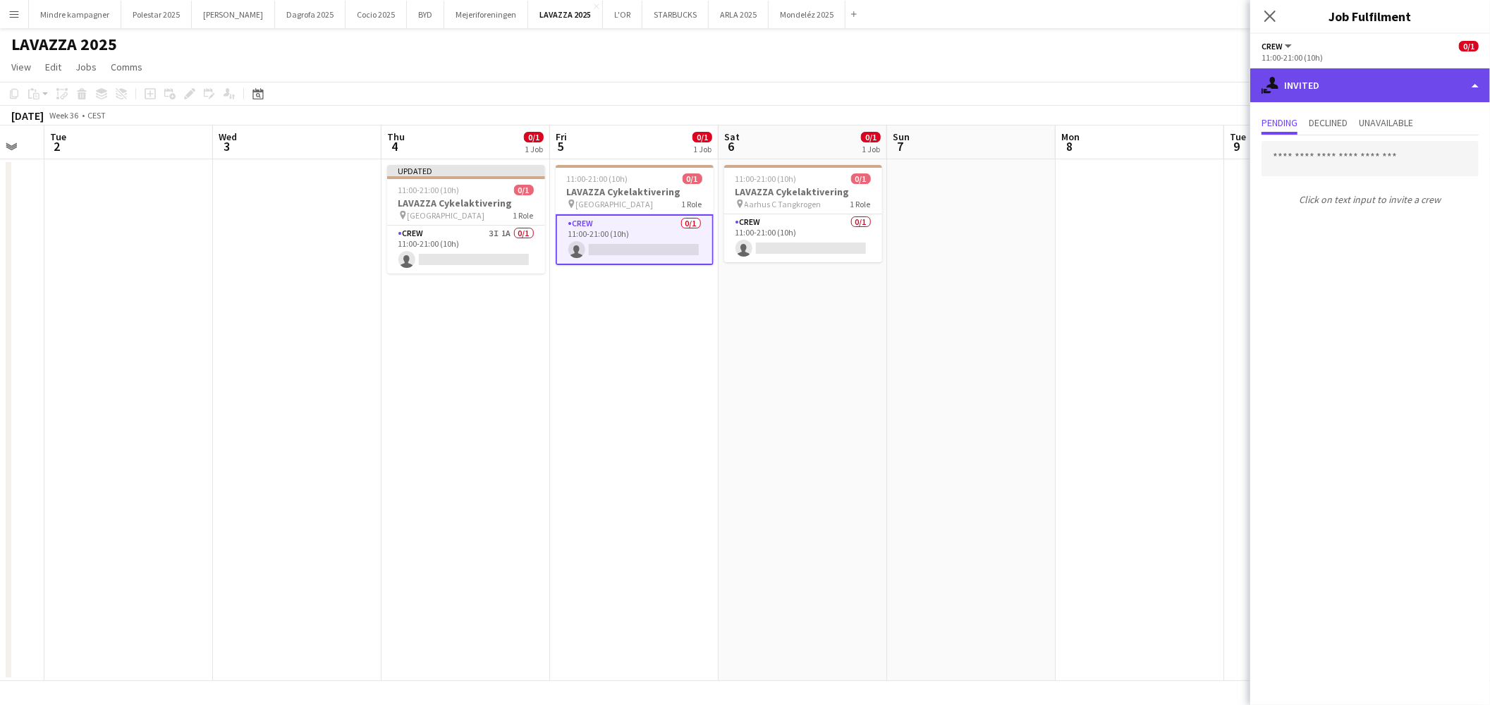
click at [1328, 85] on div "single-neutral-actions-share-1 Invited" at bounding box center [1370, 85] width 240 height 34
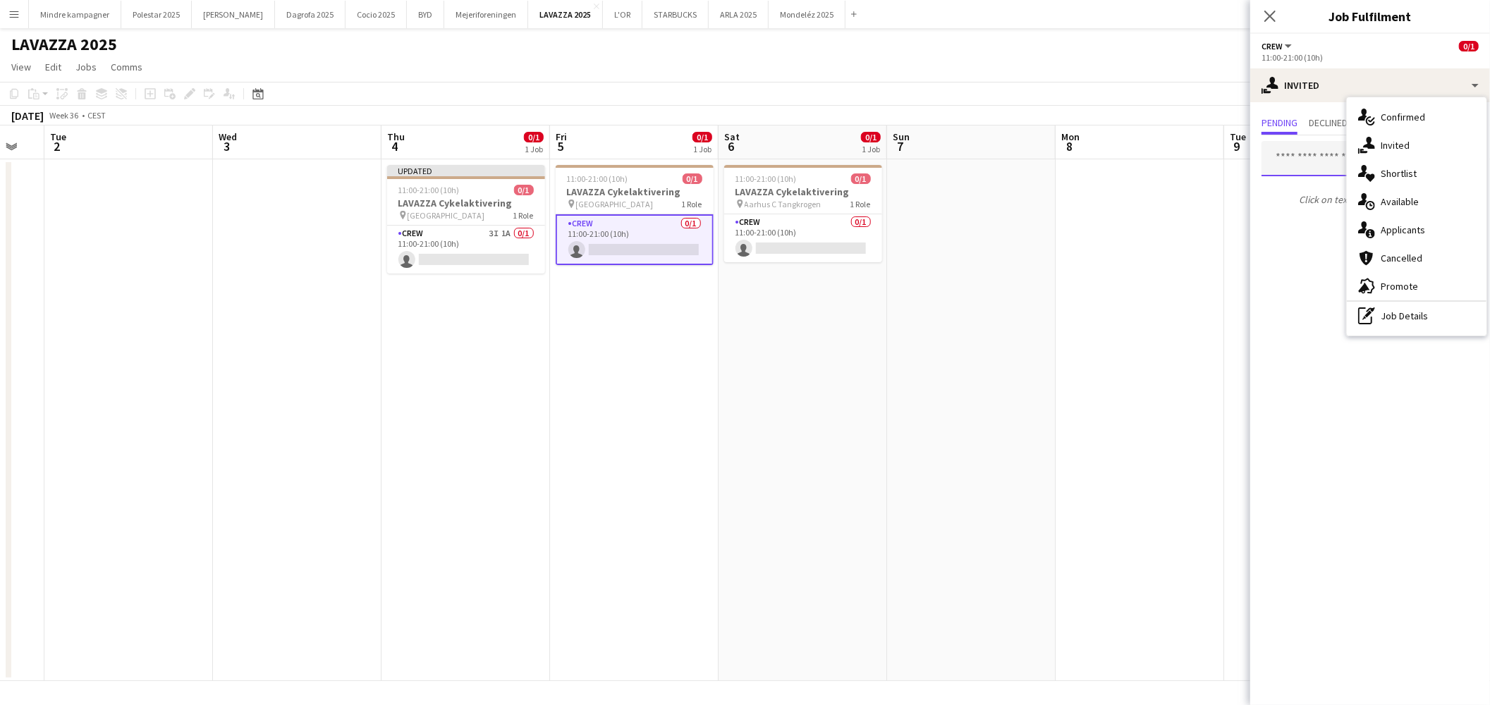
click at [1307, 157] on input "text" at bounding box center [1370, 158] width 217 height 35
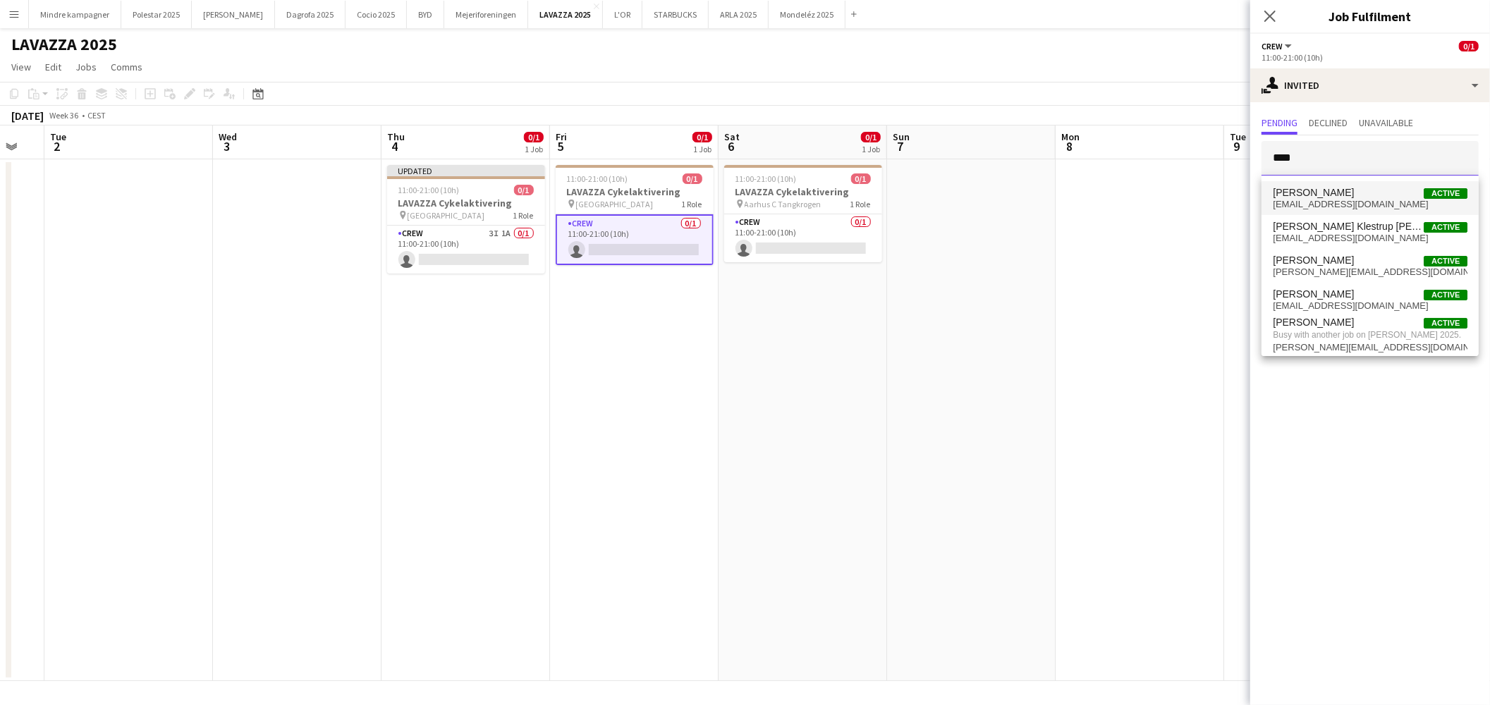
type input "****"
click at [1329, 207] on span "[EMAIL_ADDRESS][DOMAIN_NAME]" at bounding box center [1370, 204] width 195 height 11
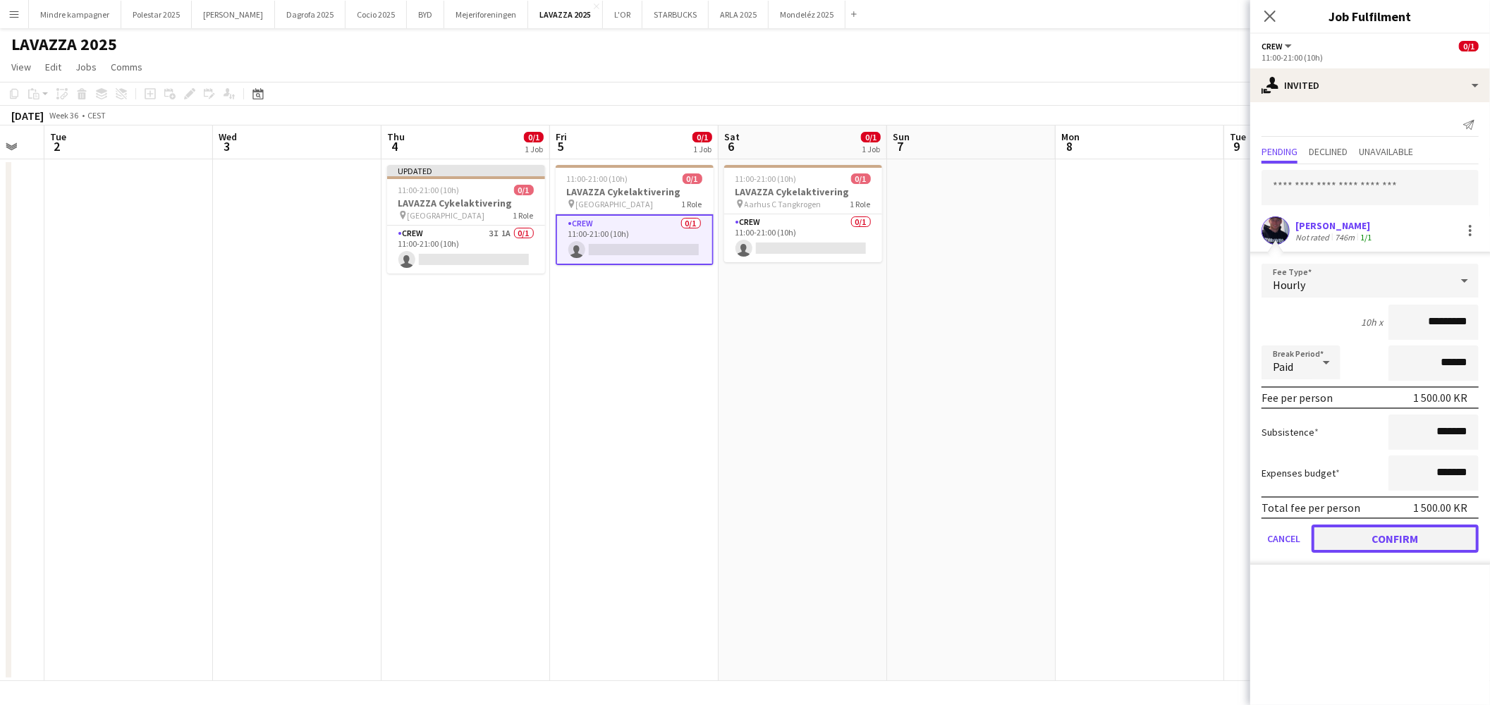
click at [1415, 530] on button "Confirm" at bounding box center [1395, 539] width 167 height 28
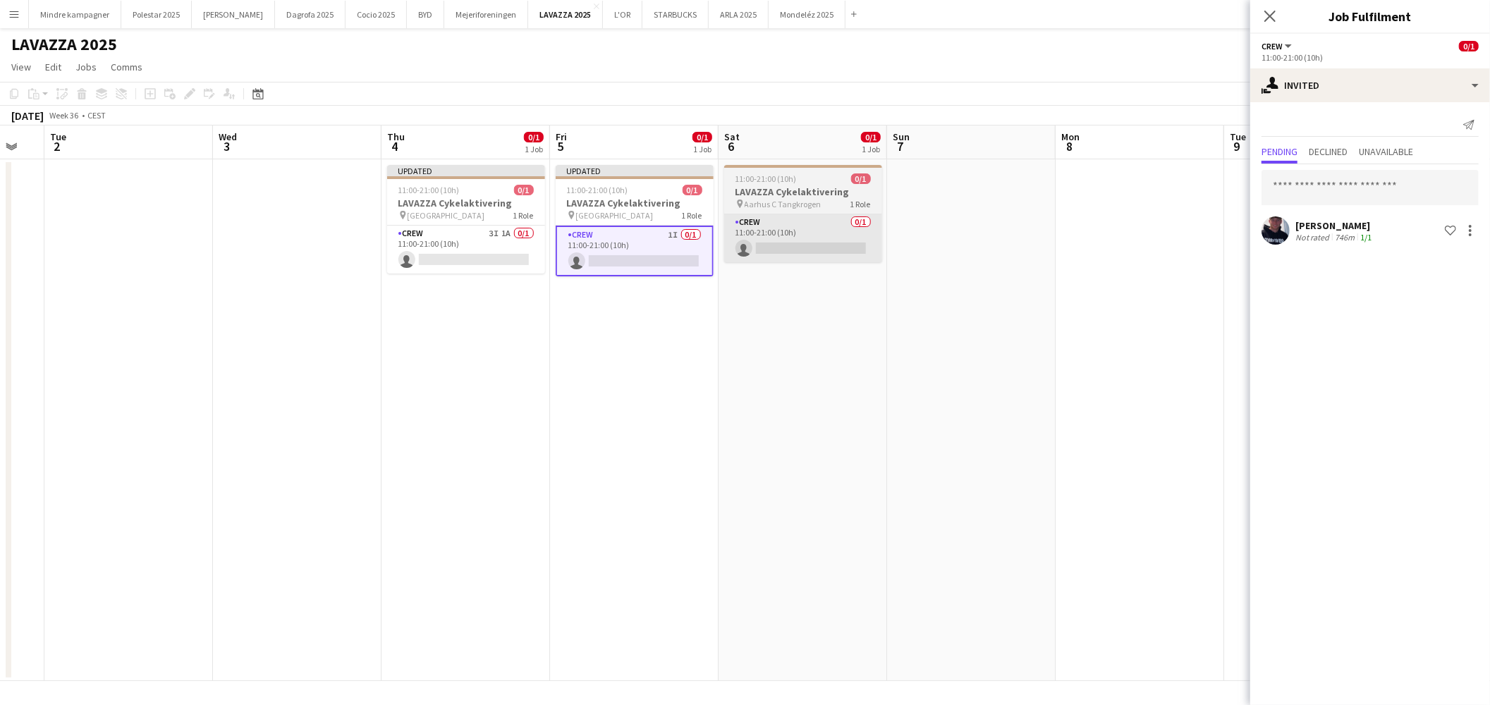
click at [774, 224] on app-card-role "Crew 0/1 11:00-21:00 (10h) single-neutral-actions" at bounding box center [803, 238] width 158 height 48
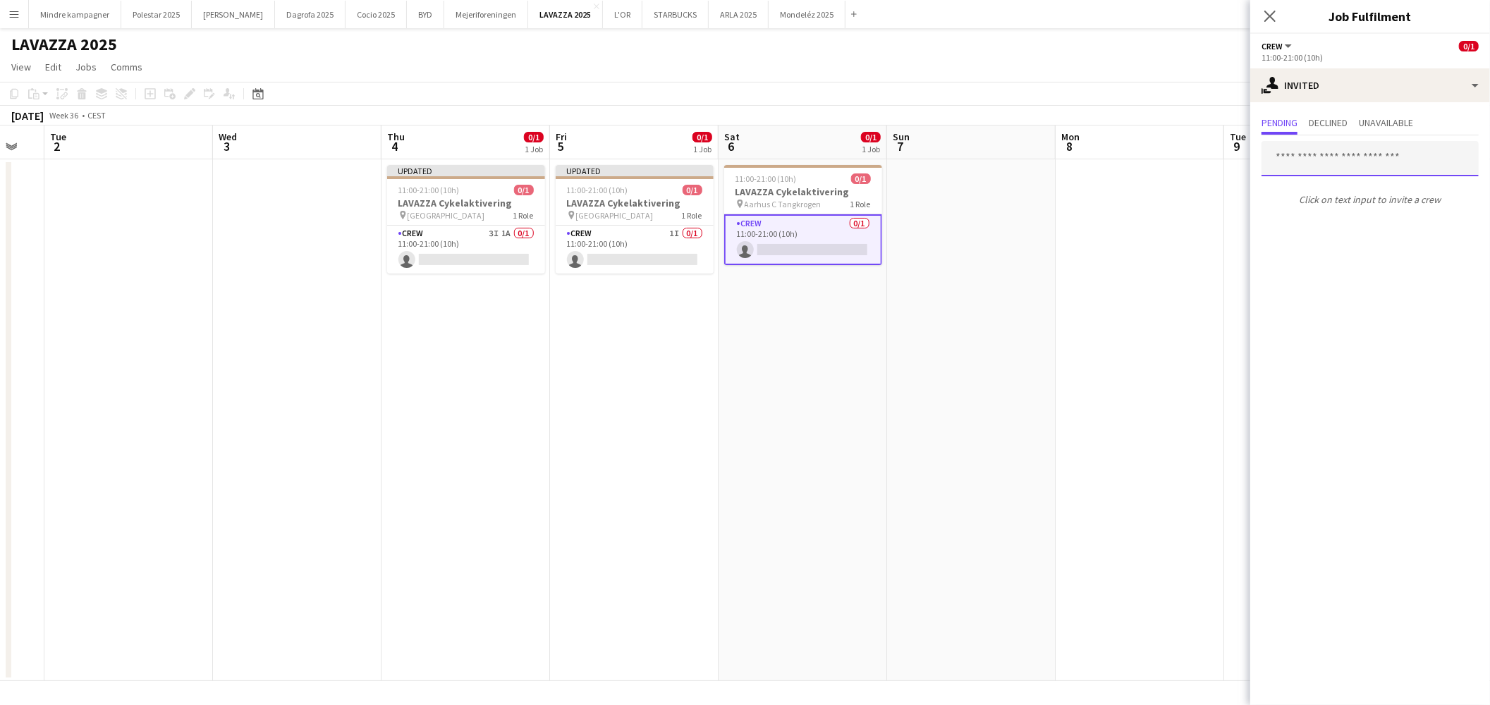
click at [1326, 171] on input "text" at bounding box center [1370, 158] width 217 height 35
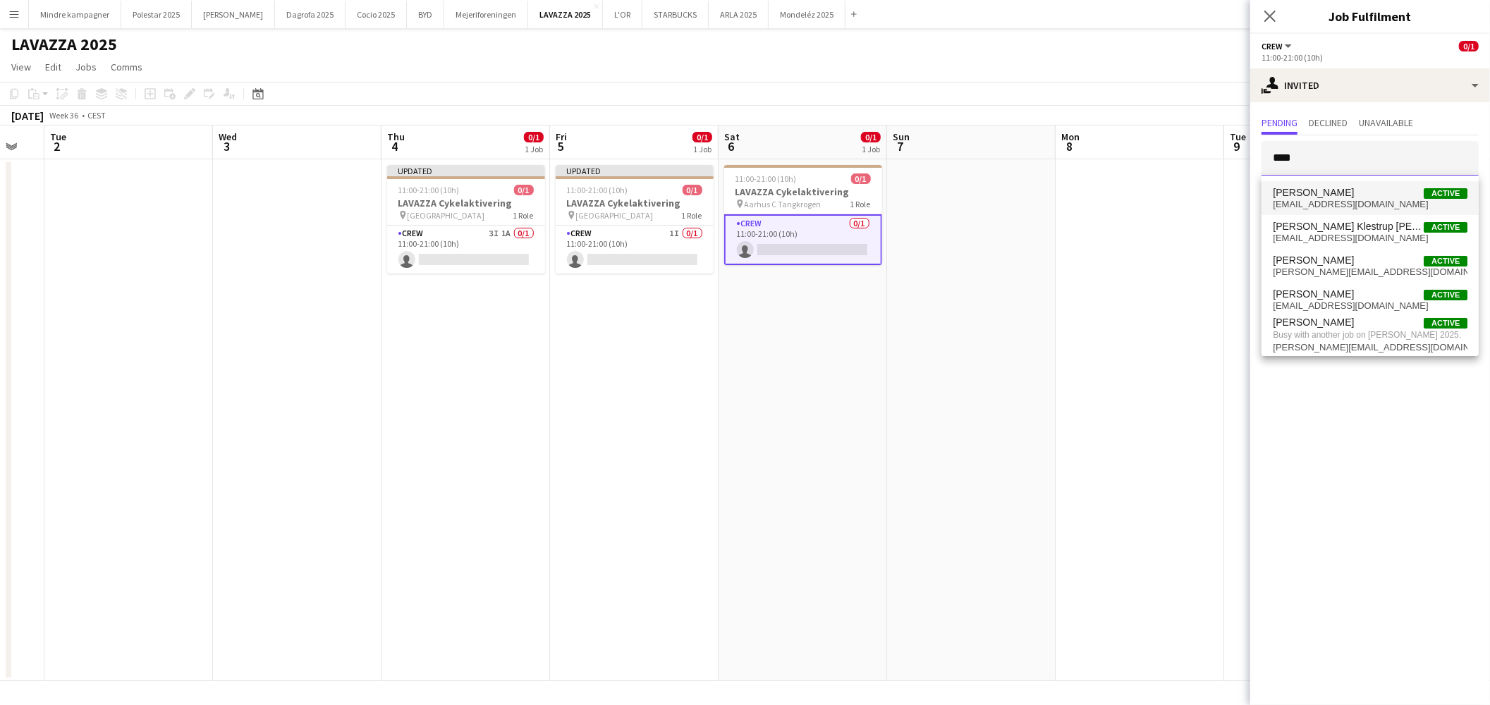
type input "****"
click at [1335, 209] on span "[EMAIL_ADDRESS][DOMAIN_NAME]" at bounding box center [1370, 204] width 195 height 11
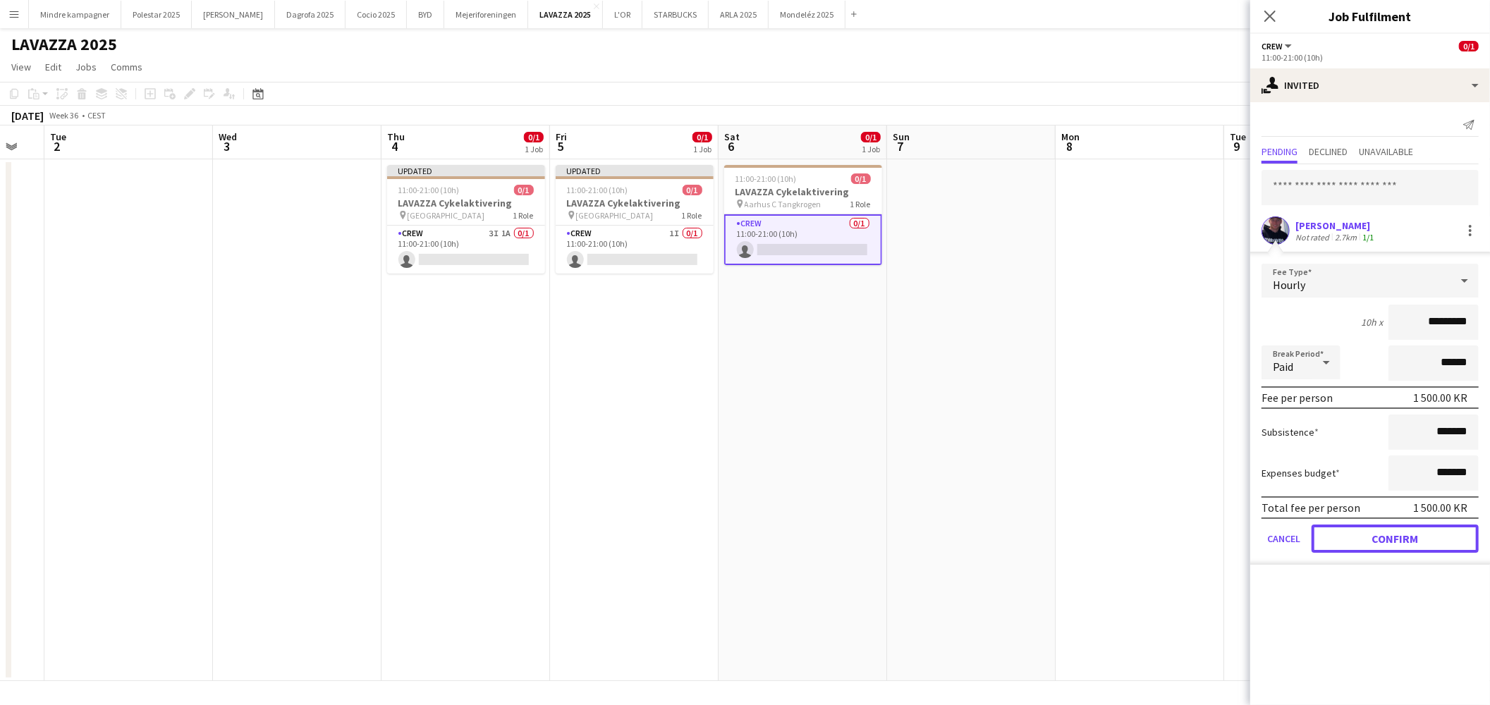
click at [1434, 533] on button "Confirm" at bounding box center [1395, 539] width 167 height 28
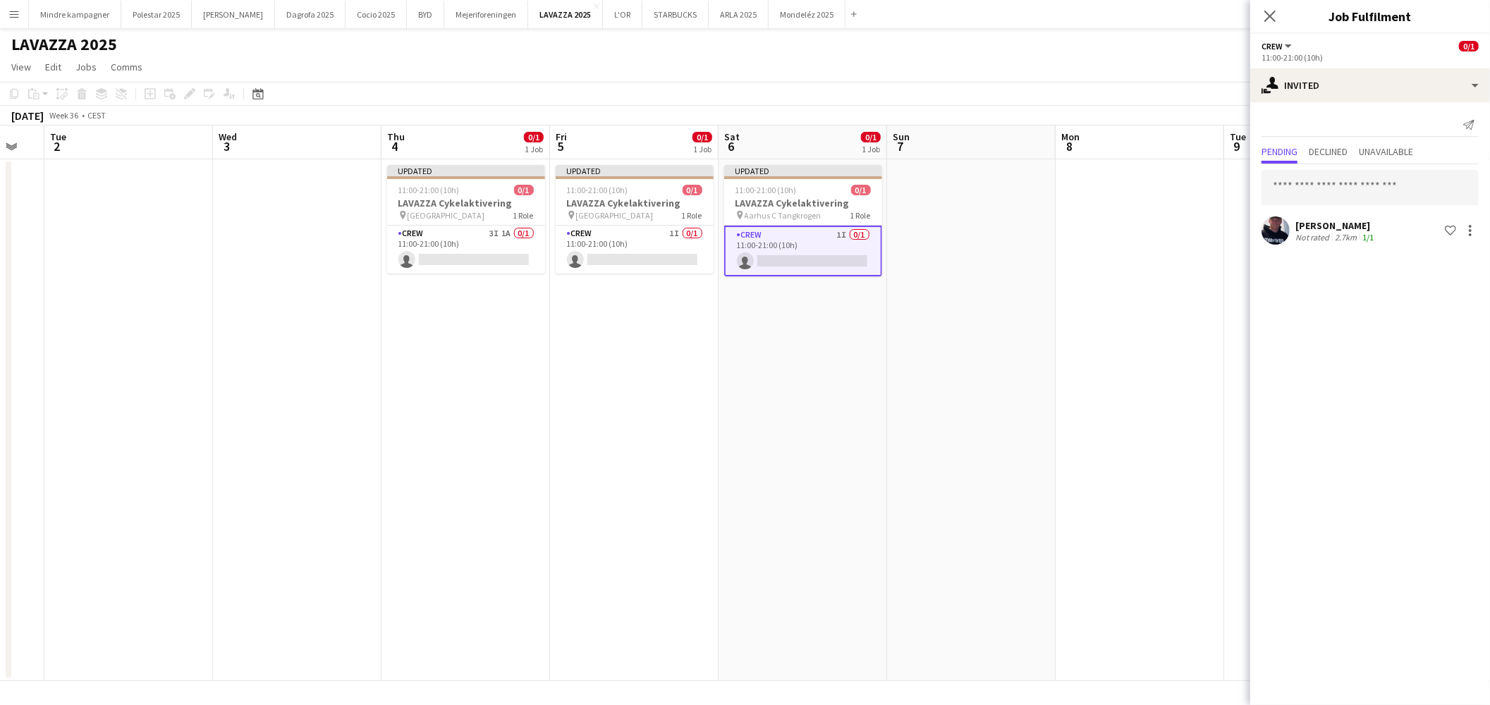
click at [996, 424] on app-date-cell at bounding box center [971, 420] width 169 height 522
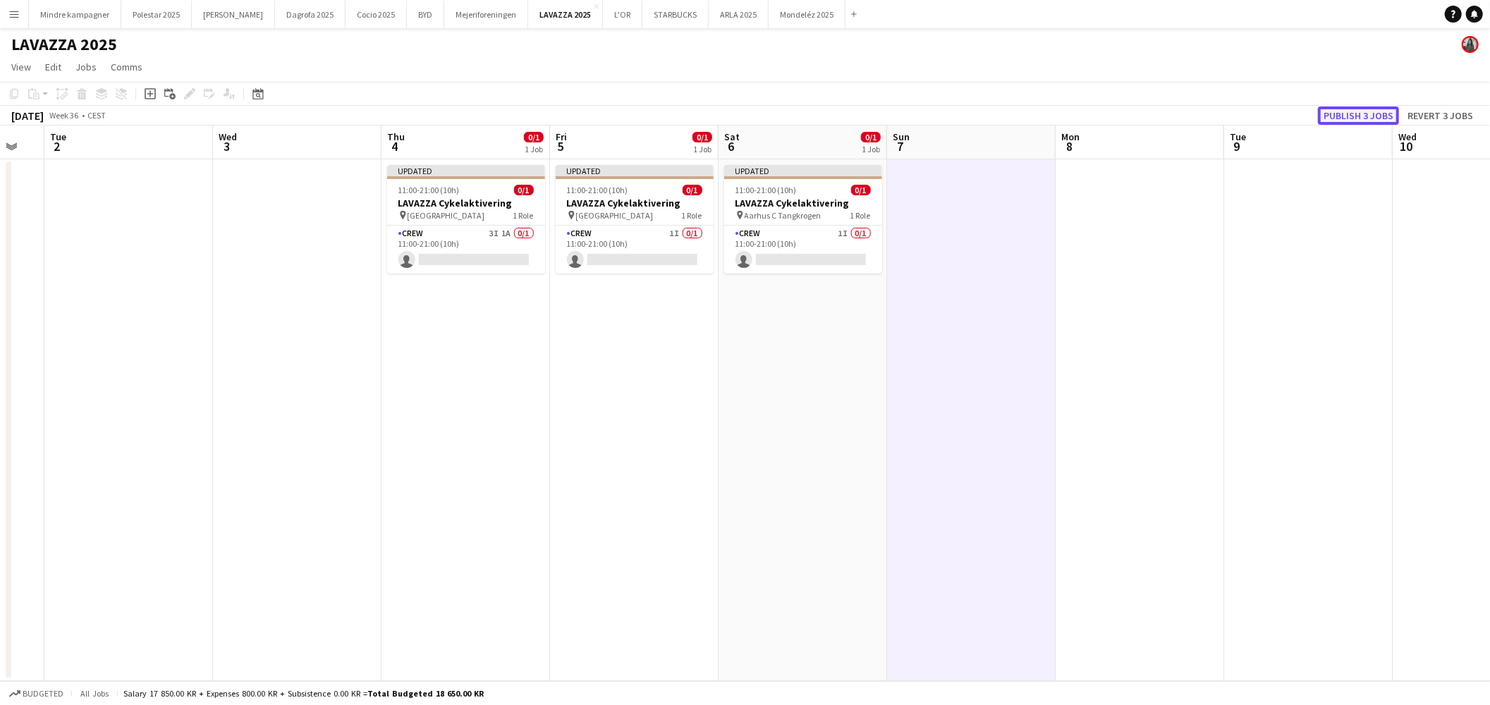
click at [1371, 109] on button "Publish 3 jobs" at bounding box center [1358, 115] width 81 height 18
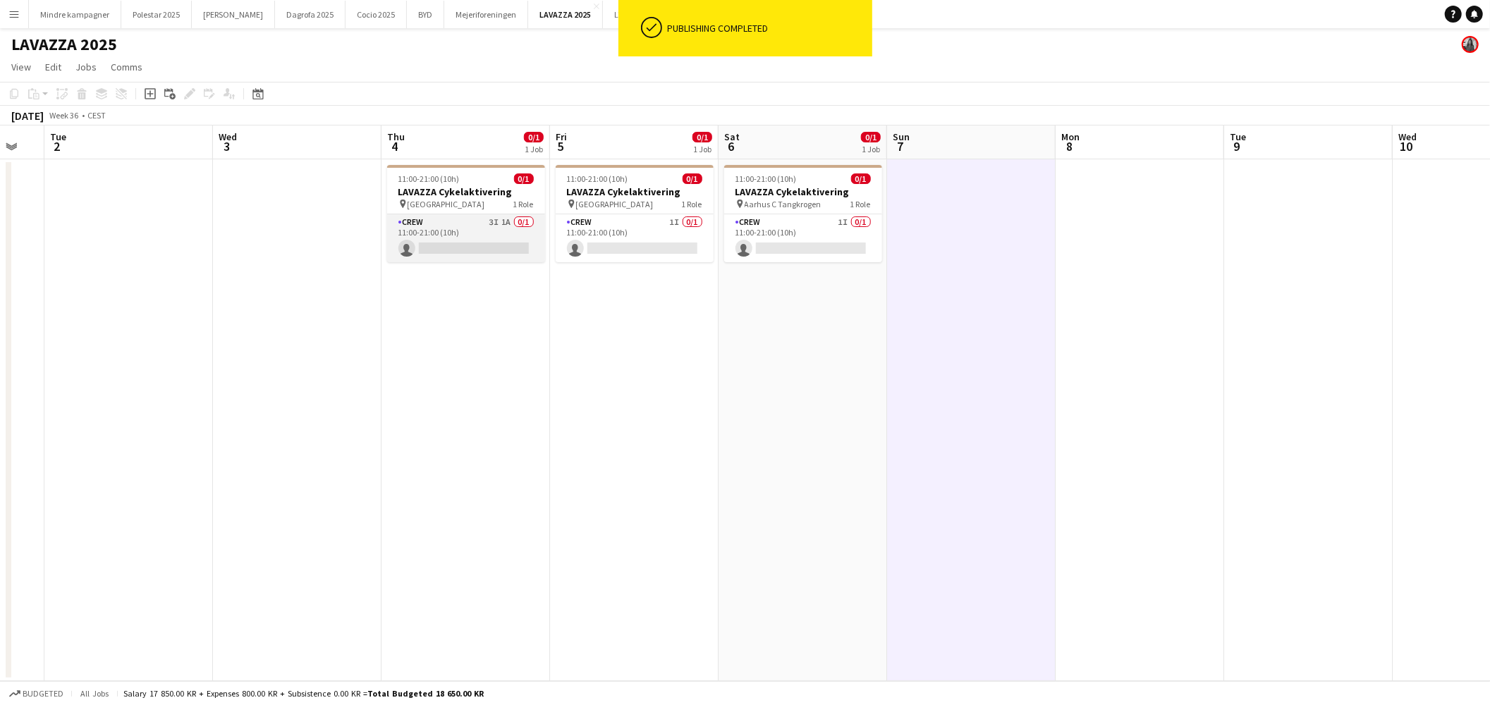
click at [503, 231] on app-card-role "Crew 3I 1A 0/1 11:00-21:00 (10h) single-neutral-actions" at bounding box center [466, 238] width 158 height 48
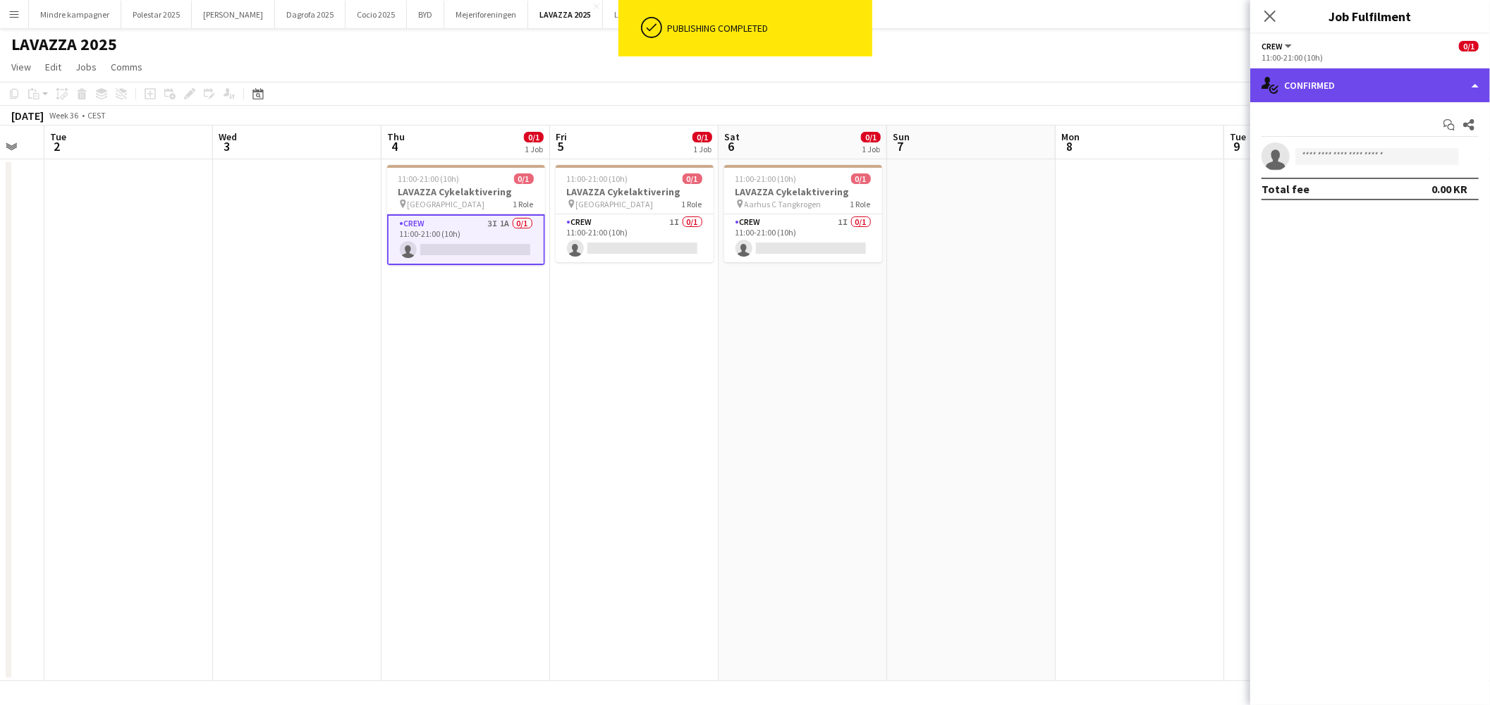
click at [1317, 83] on div "single-neutral-actions-check-2 Confirmed" at bounding box center [1370, 85] width 240 height 34
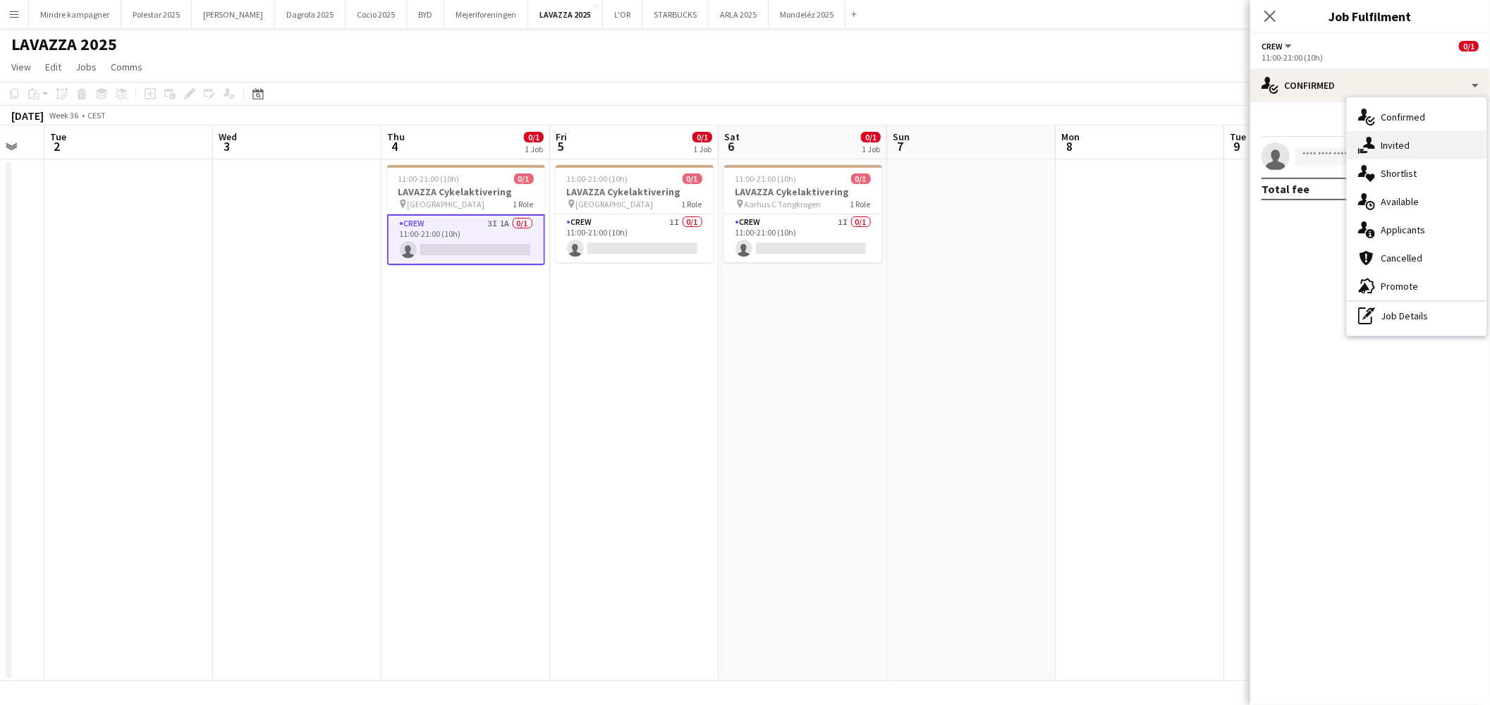
click at [1387, 144] on div "single-neutral-actions-share-1 Invited" at bounding box center [1417, 145] width 140 height 28
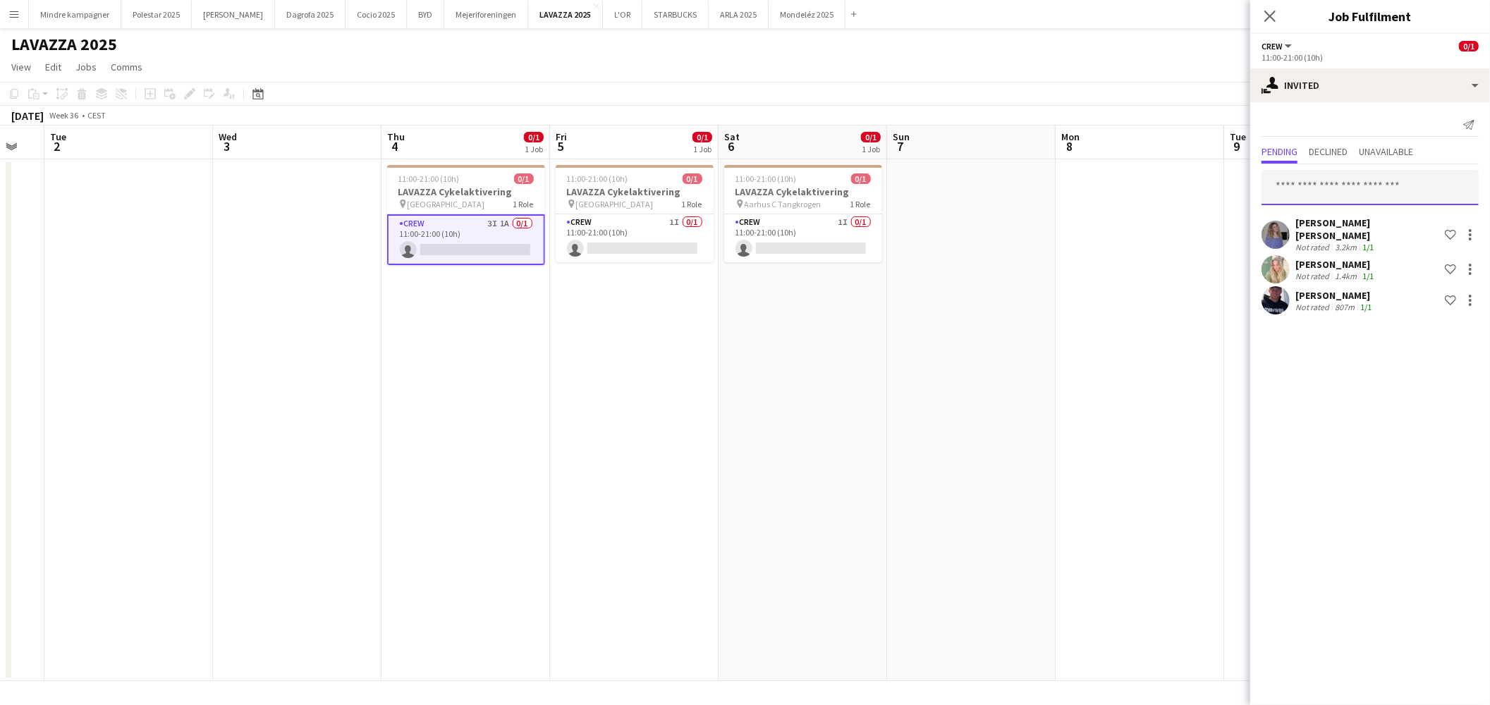
click at [1326, 192] on input "text" at bounding box center [1370, 187] width 217 height 35
type input "****"
click at [1329, 221] on span "Wiam Leyla. Active" at bounding box center [1370, 222] width 195 height 12
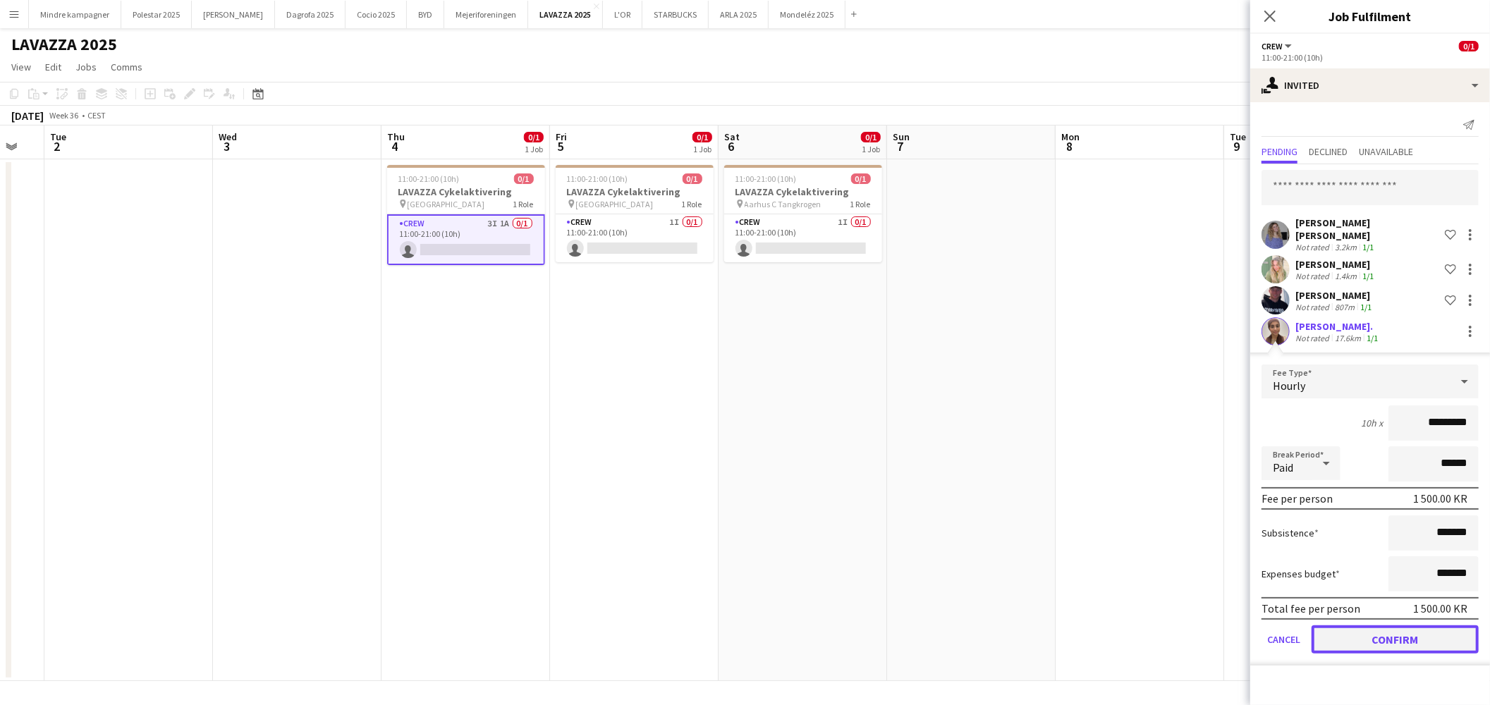
click at [1430, 633] on button "Confirm" at bounding box center [1395, 640] width 167 height 28
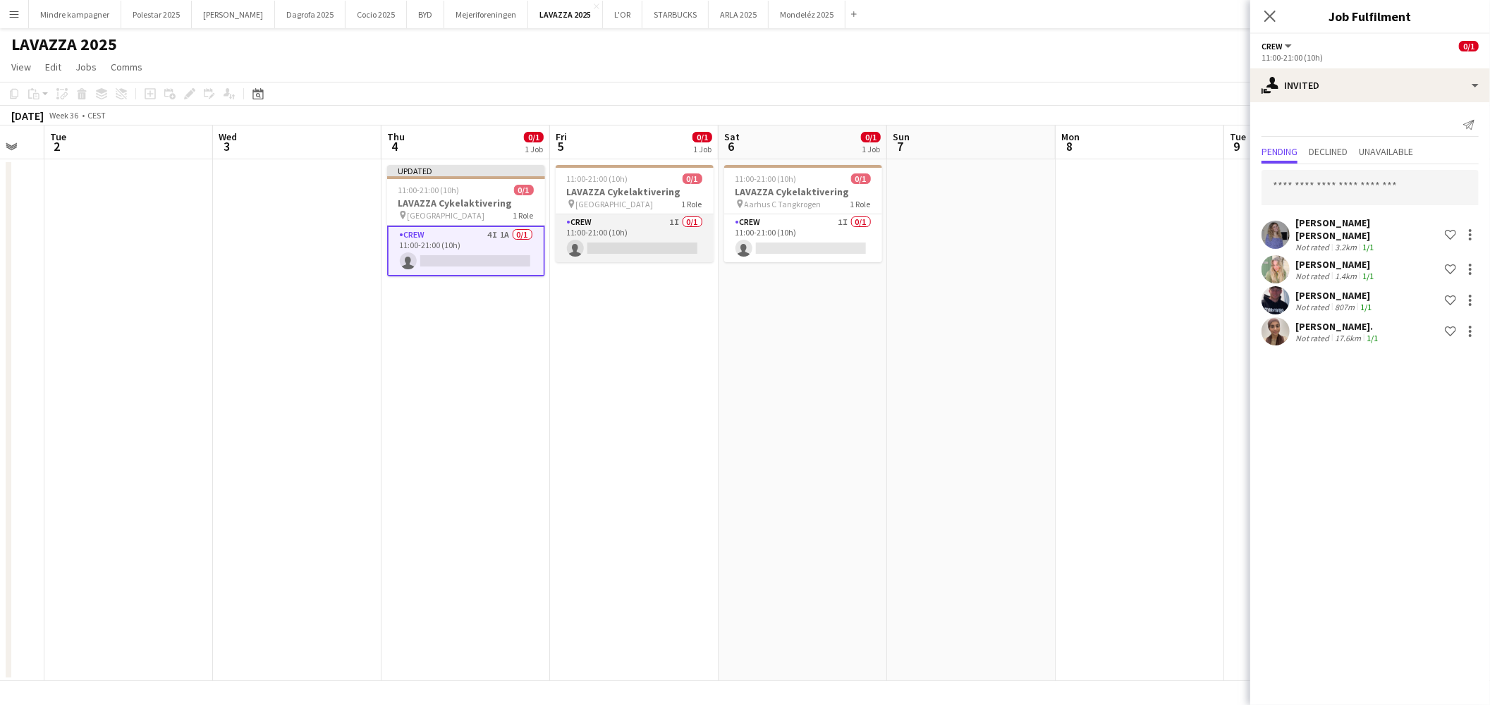
click at [618, 216] on app-card-role "Crew 1I 0/1 11:00-21:00 (10h) single-neutral-actions" at bounding box center [635, 238] width 158 height 48
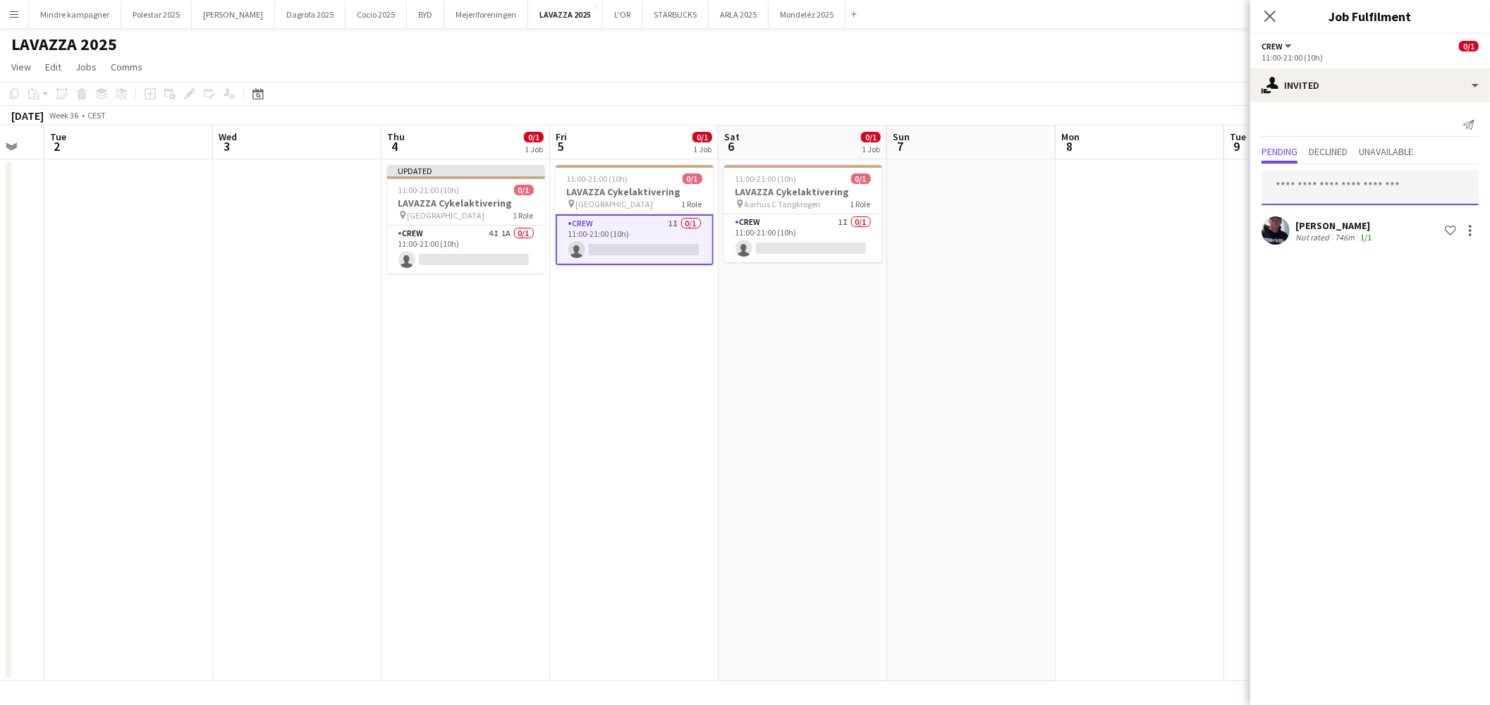
click at [1344, 177] on input "text" at bounding box center [1370, 187] width 217 height 35
type input "****"
click at [1344, 224] on span "Wiam Leyla. Active" at bounding box center [1370, 222] width 195 height 12
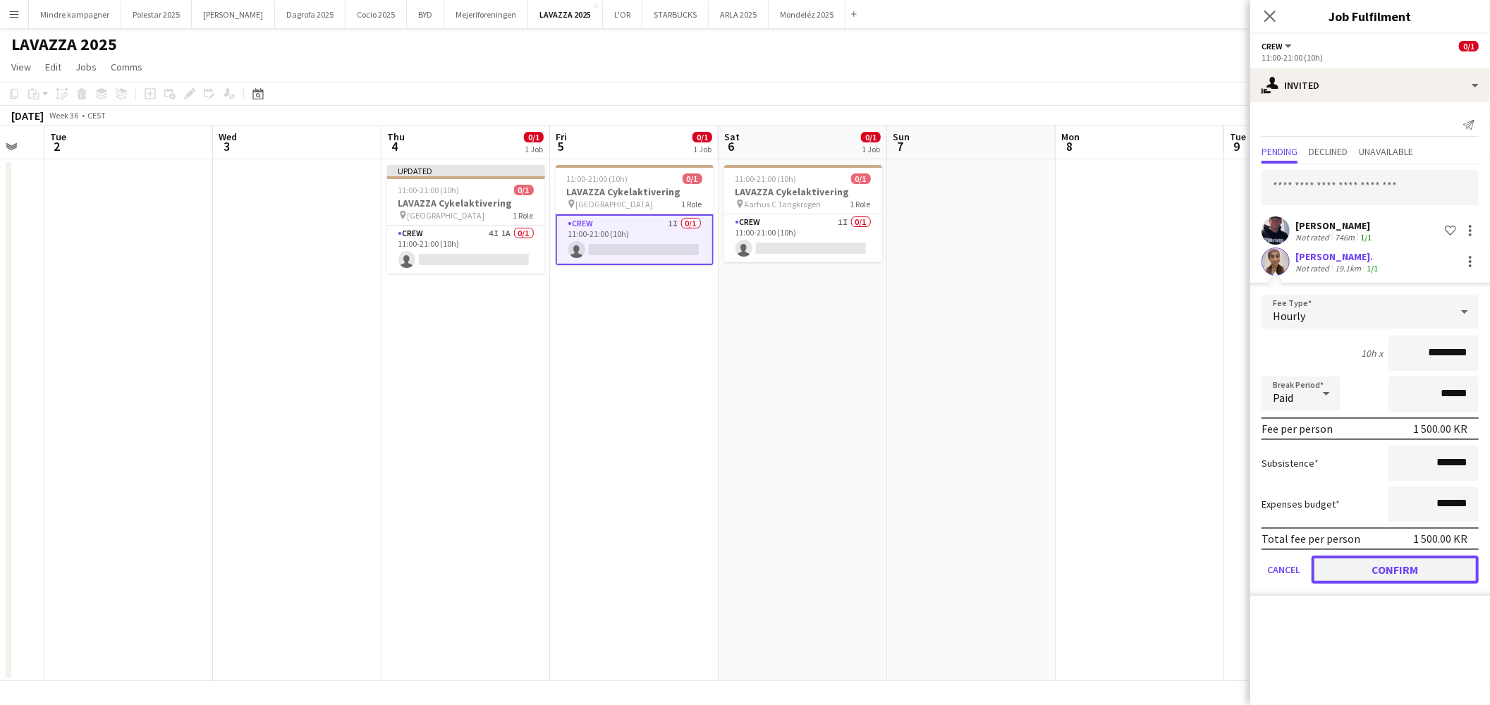
click at [1420, 570] on button "Confirm" at bounding box center [1395, 570] width 167 height 28
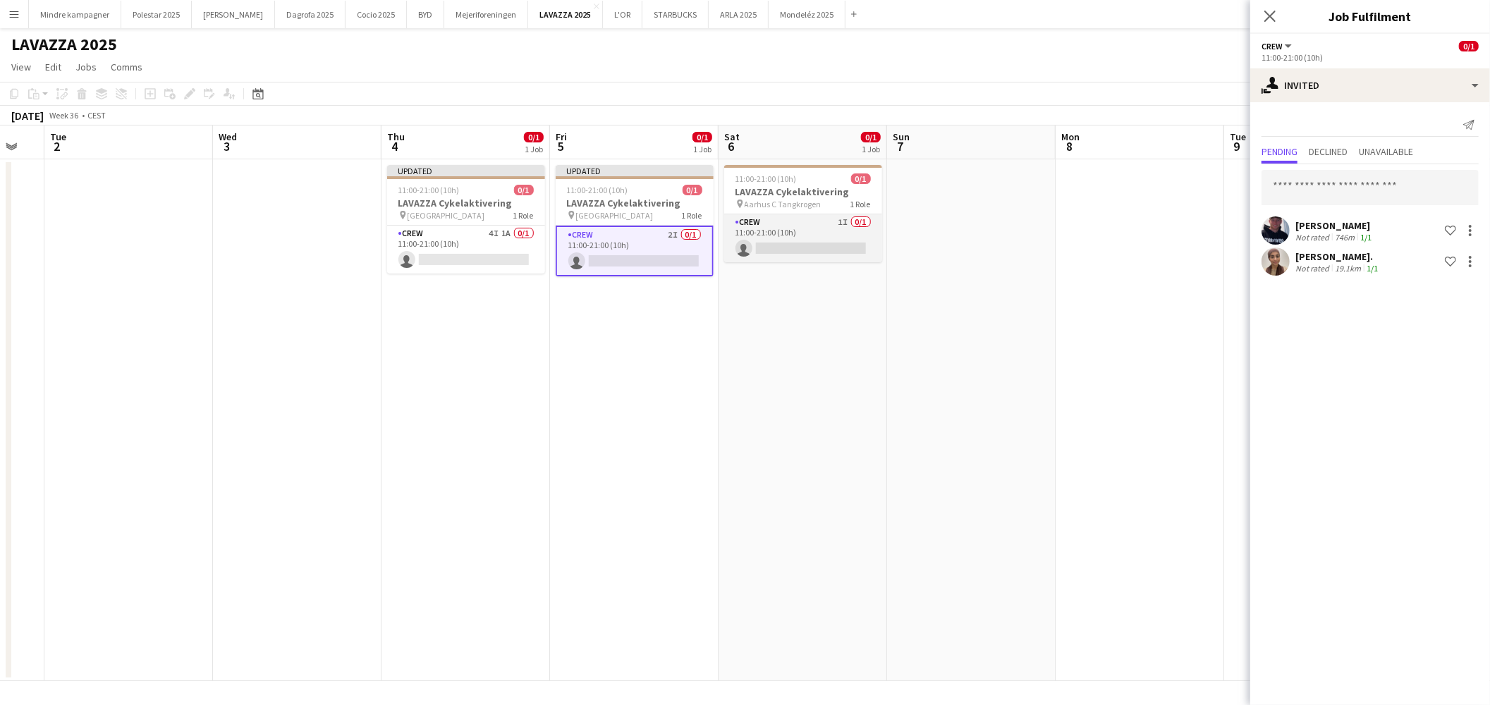
click at [826, 229] on app-card-role "Crew 1I 0/1 11:00-21:00 (10h) single-neutral-actions" at bounding box center [803, 238] width 158 height 48
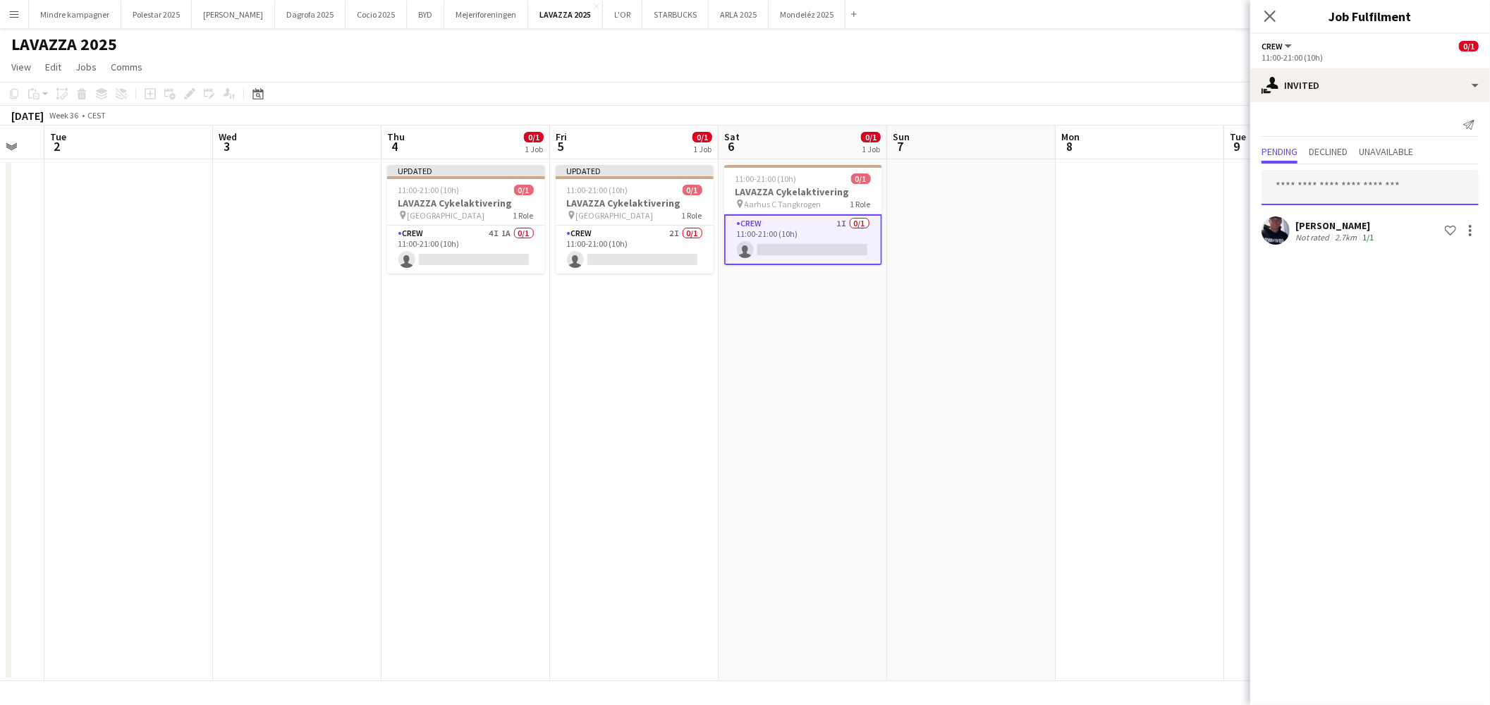
click at [1348, 191] on input "text" at bounding box center [1370, 187] width 217 height 35
type input "****"
click at [1341, 228] on span "wiamalnabhan@gmail.com" at bounding box center [1370, 233] width 195 height 11
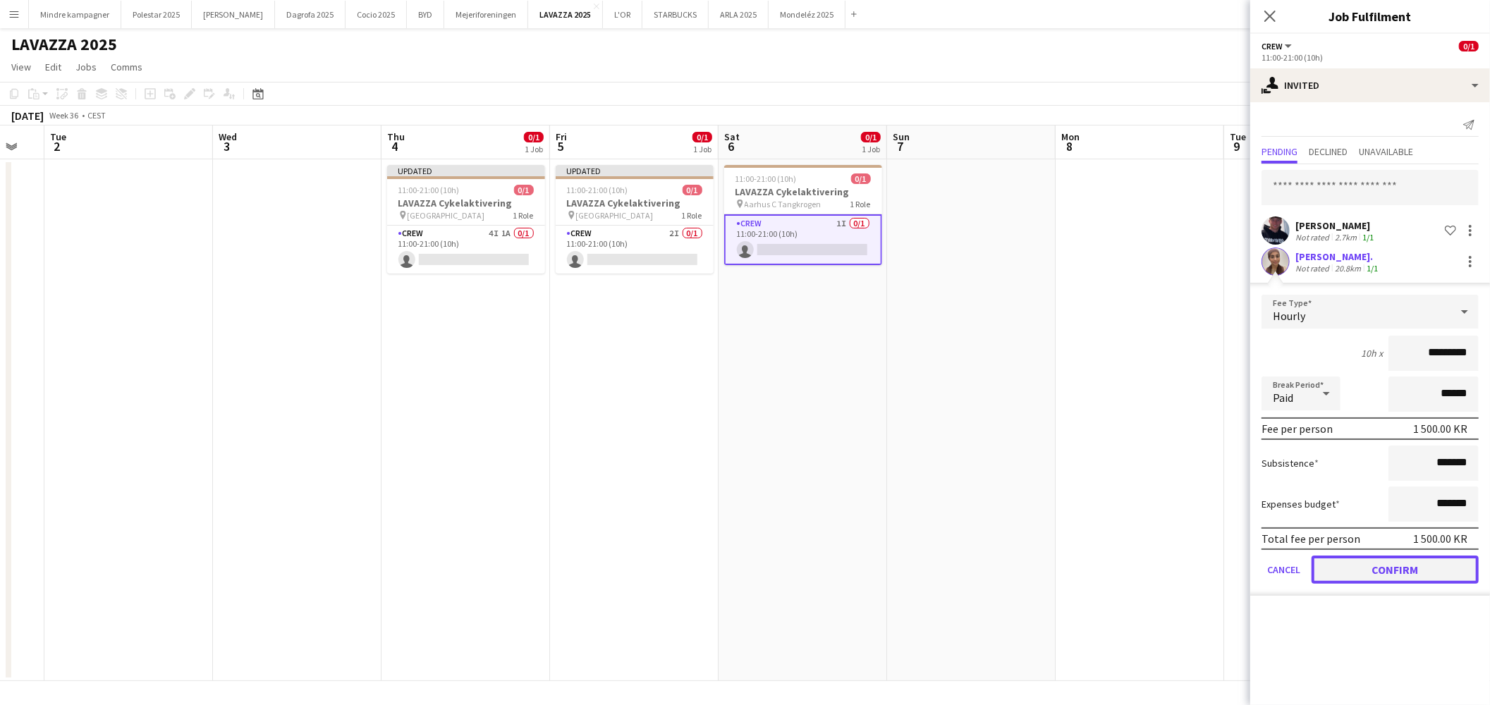
click at [1408, 557] on button "Confirm" at bounding box center [1395, 570] width 167 height 28
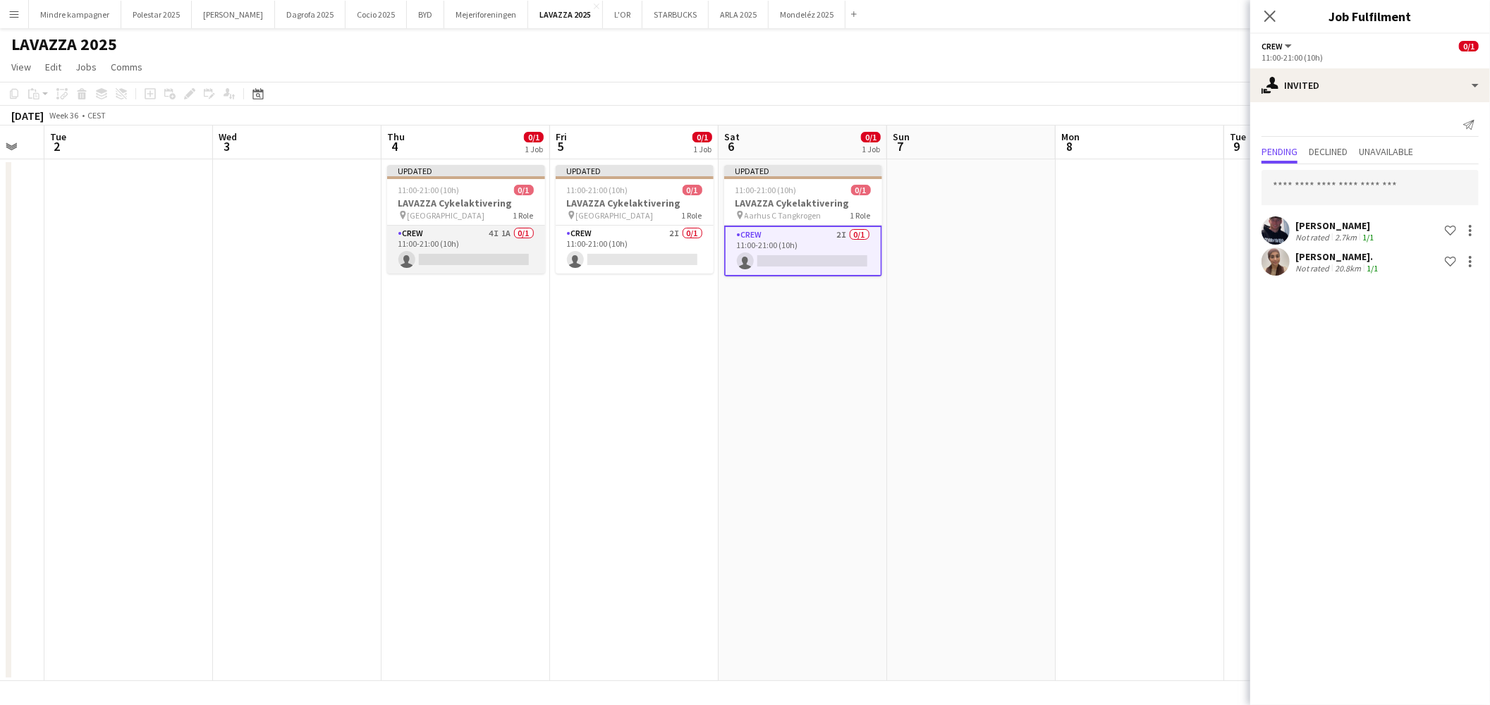
click at [440, 235] on app-card-role "Crew 4I 1A 0/1 11:00-21:00 (10h) single-neutral-actions" at bounding box center [466, 250] width 158 height 48
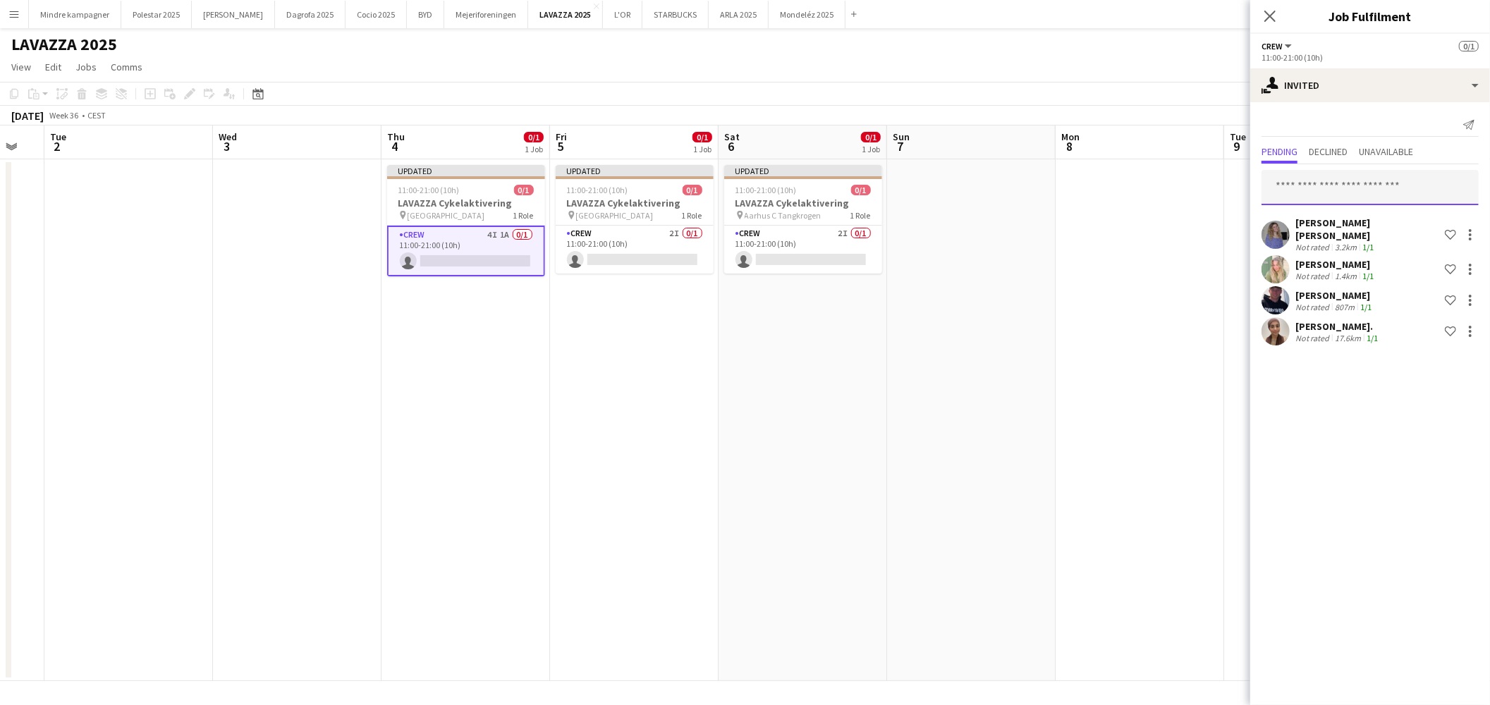
click at [1383, 193] on input "text" at bounding box center [1370, 187] width 217 height 35
click at [1159, 307] on app-date-cell at bounding box center [1140, 420] width 169 height 522
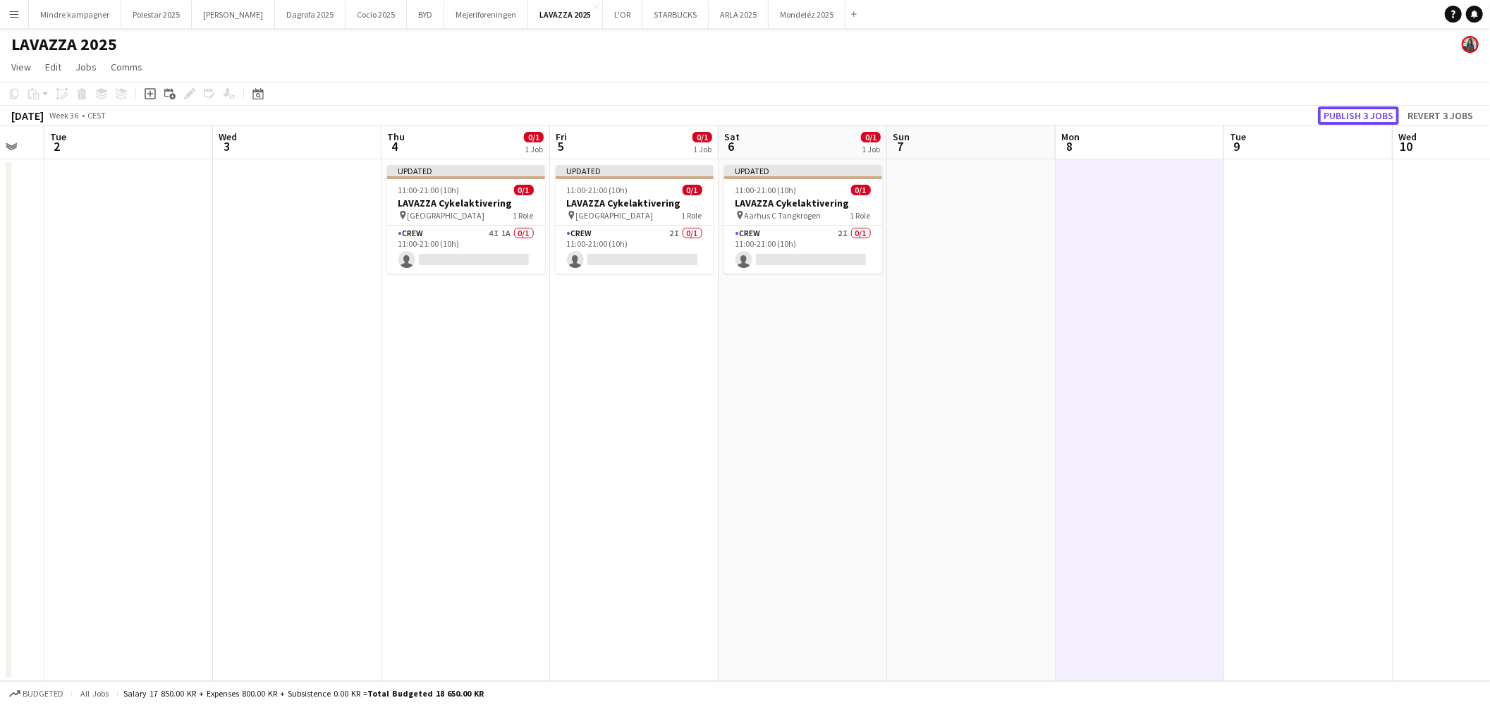
click at [1374, 109] on button "Publish 3 jobs" at bounding box center [1358, 115] width 81 height 18
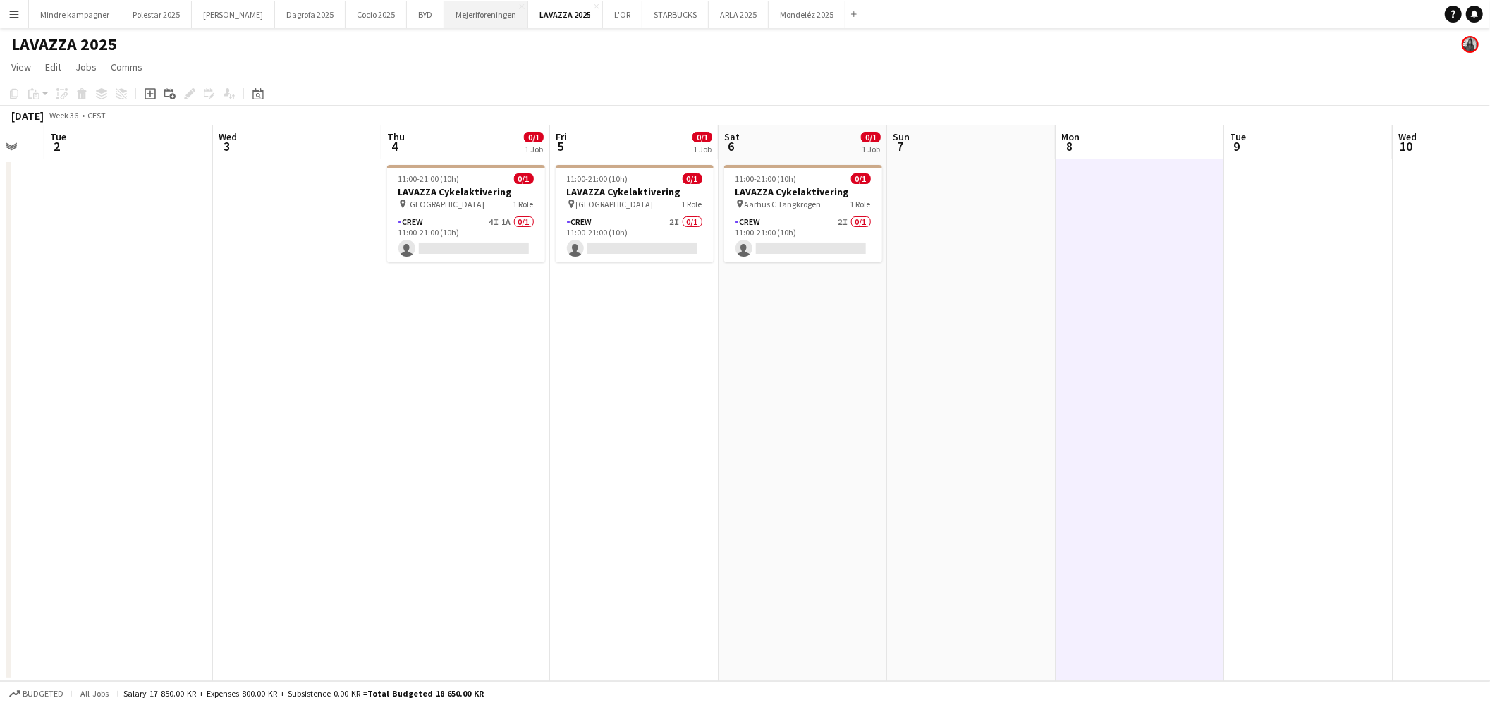
click at [456, 13] on button "Mejeriforeningen Close" at bounding box center [486, 15] width 84 height 28
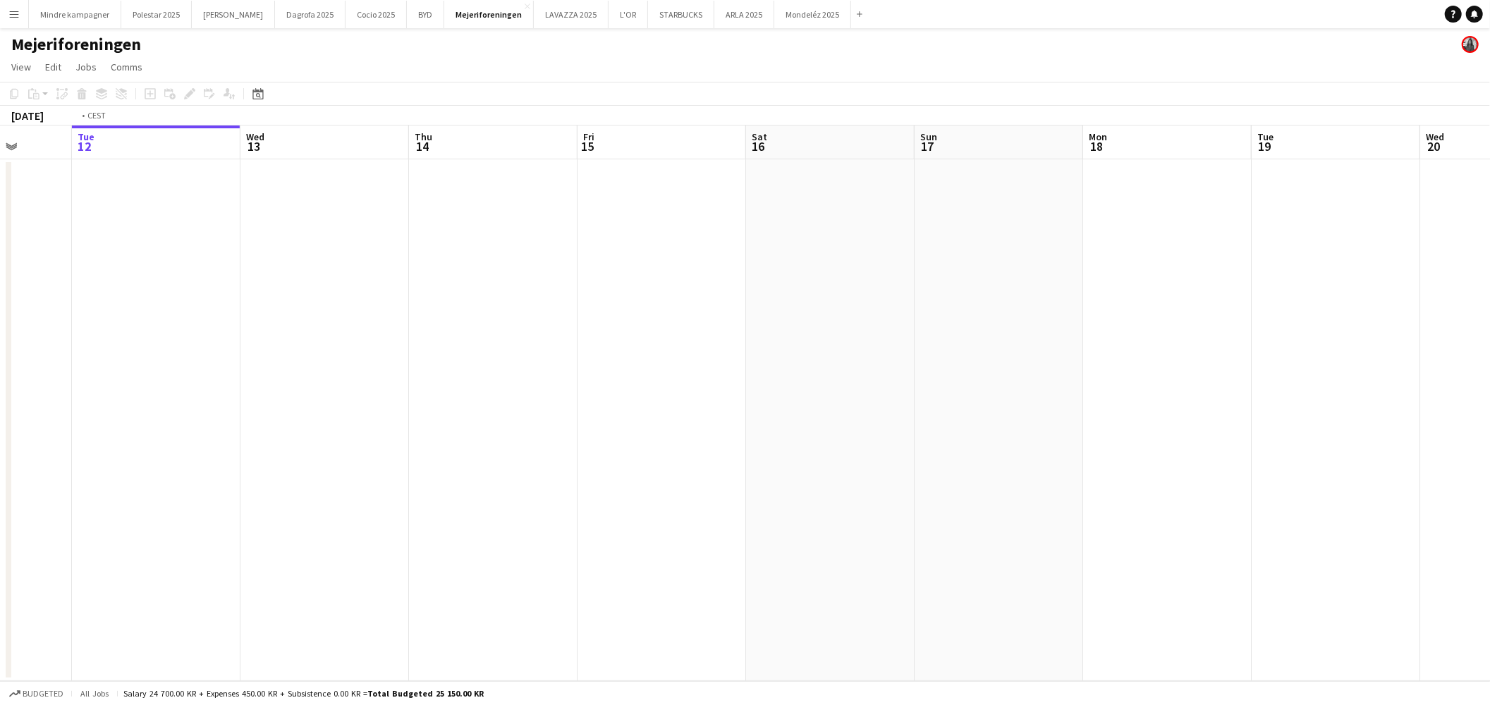
click at [482, 405] on app-calendar-viewport "Sat 9 Sun 10 Mon 11 Tue 12 Wed 13 Thu 14 Fri 15 Sat 16 Sun 17 Mon 18 Tue 19 Wed…" at bounding box center [745, 404] width 1490 height 556
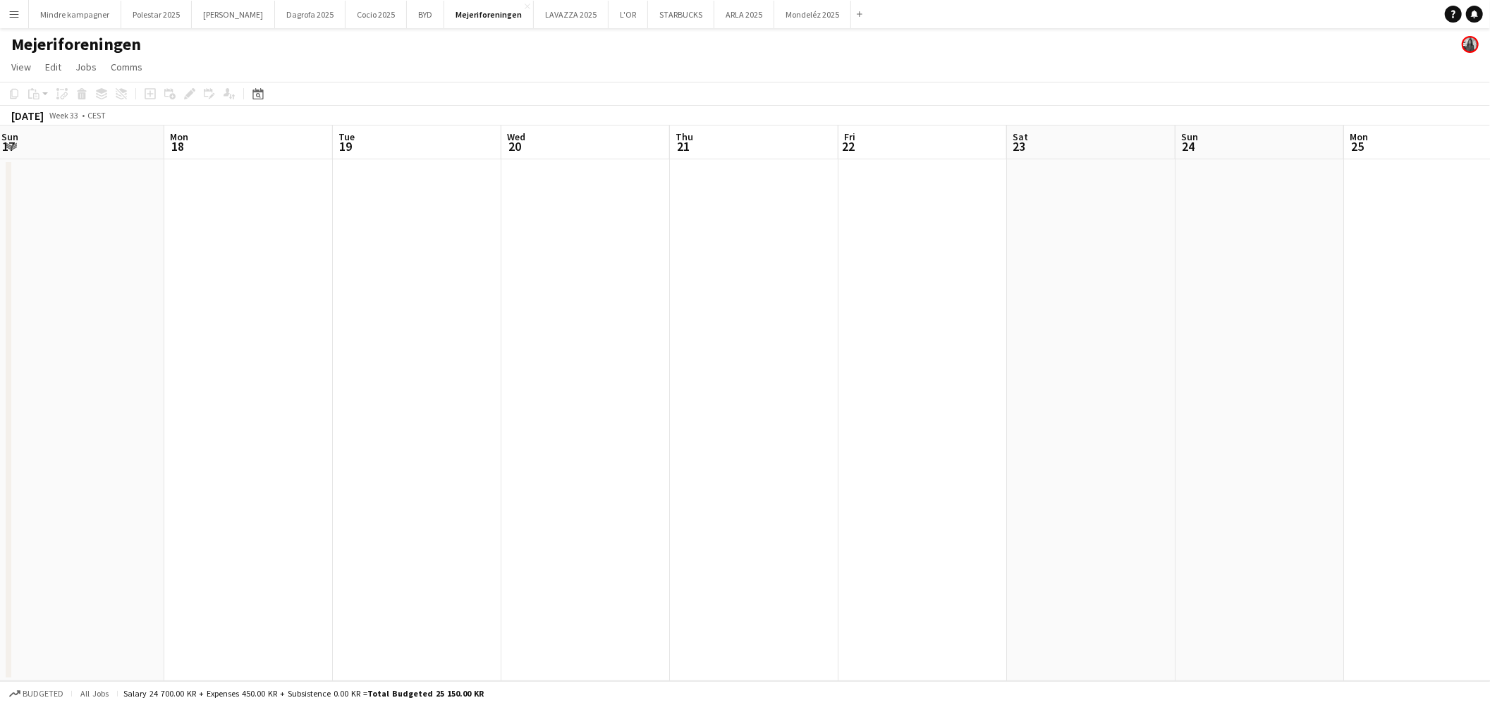
drag, startPoint x: 1041, startPoint y: 453, endPoint x: 427, endPoint y: 425, distance: 614.2
click at [432, 432] on app-calendar-viewport "Thu 14 Fri 15 Sat 16 Sun 17 Mon 18 Tue 19 Wed 20 Thu 21 Fri 22 Sat 23 Sun 24 Mo…" at bounding box center [745, 404] width 1490 height 556
drag, startPoint x: 1125, startPoint y: 490, endPoint x: 480, endPoint y: 463, distance: 645.1
click at [480, 464] on app-calendar-viewport "Fri 15 Sat 16 Sun 17 Mon 18 Tue 19 Wed 20 Thu 21 Fri 22 Sat 23 Sun 24 Mon 25 Tu…" at bounding box center [745, 404] width 1490 height 556
click at [260, 426] on app-calendar-viewport "Tue 19 Wed 20 Thu 21 Fri 22 Sat 23 Sun 24 Mon 25 Tue 26 Wed 27 Thu 28 Fri 29 Sa…" at bounding box center [745, 404] width 1490 height 556
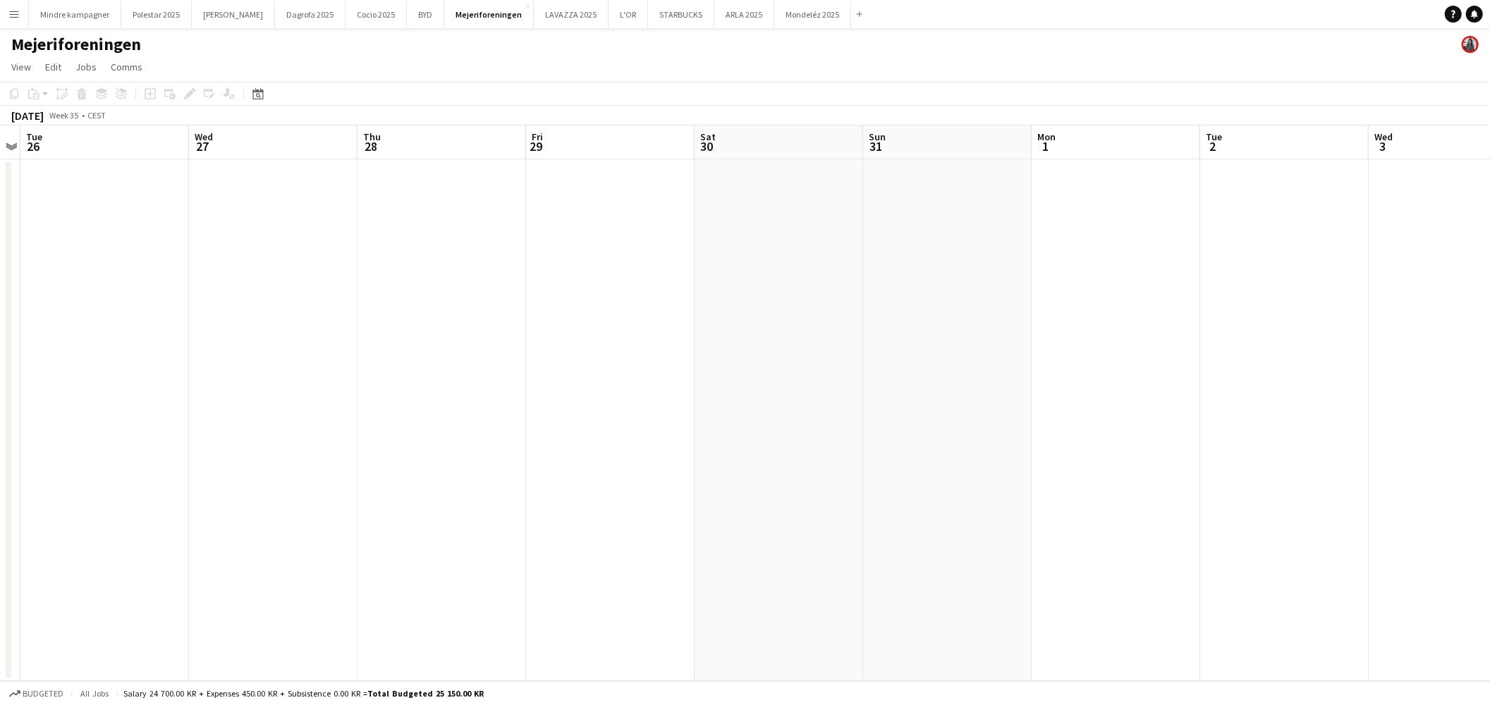
scroll to position [0, 395]
drag, startPoint x: 999, startPoint y: 459, endPoint x: 448, endPoint y: 422, distance: 552.7
click at [264, 428] on app-calendar-viewport "Sat 23 Sun 24 Mon 25 Tue 26 Wed 27 Thu 28 Fri 29 Sat 30 Sun 31 Mon 1 Tue 2 Wed …" at bounding box center [745, 404] width 1490 height 556
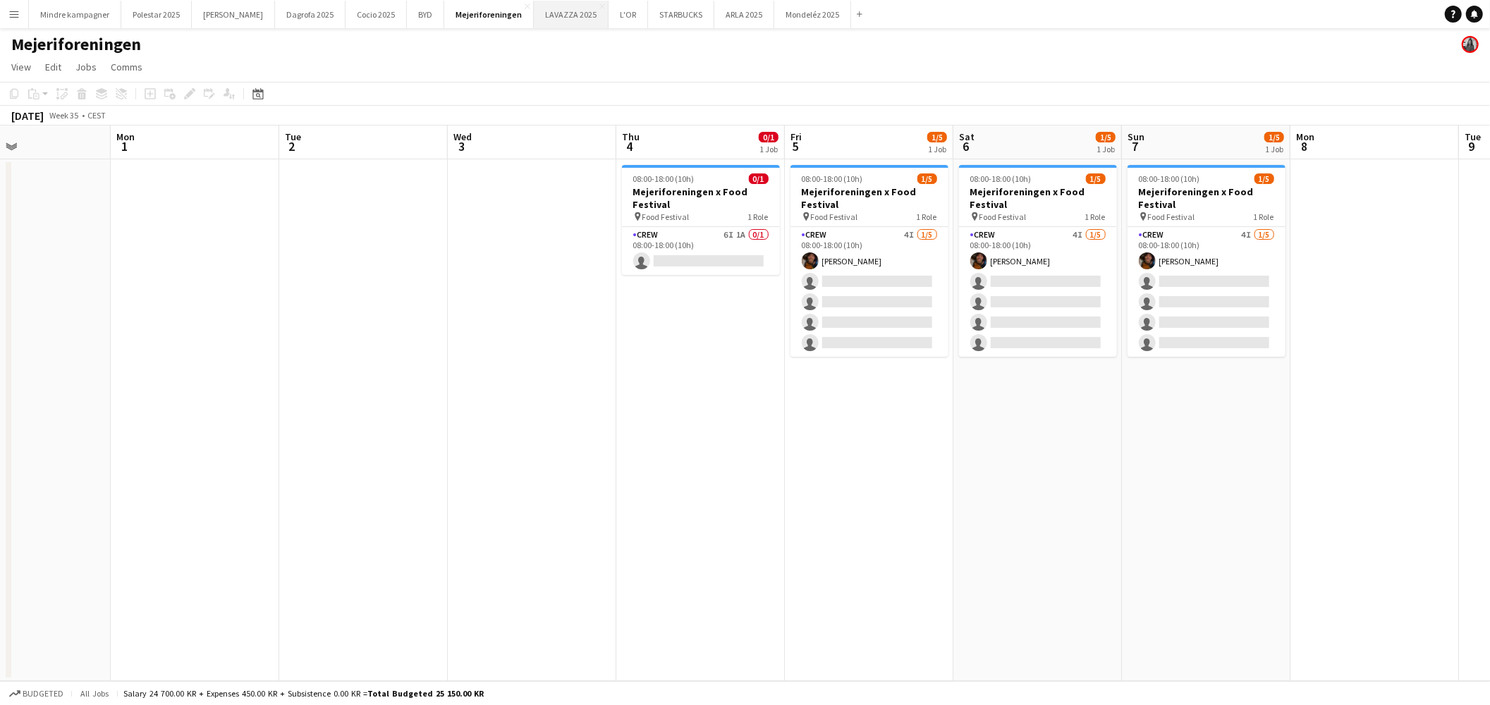
click at [534, 15] on button "LAVAZZA 2025 Close" at bounding box center [571, 15] width 75 height 28
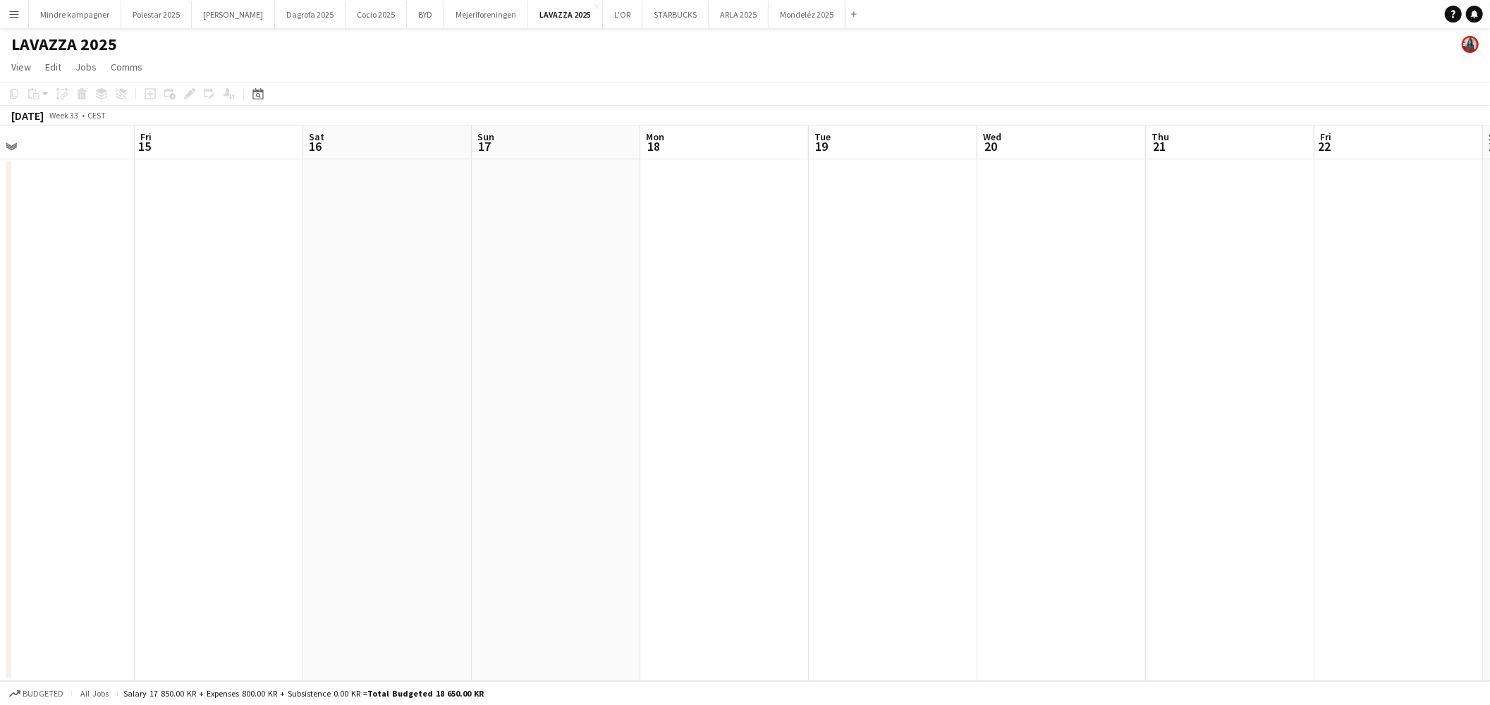
drag, startPoint x: 1039, startPoint y: 361, endPoint x: 456, endPoint y: 320, distance: 583.9
click at [447, 331] on app-calendar-viewport "Mon 11 Tue 12 Wed 13 Thu 14 Fri 15 Sat 16 Sun 17 Mon 18 Tue 19 Wed 20 Thu 21 Fr…" at bounding box center [745, 404] width 1490 height 556
drag, startPoint x: 1127, startPoint y: 398, endPoint x: 874, endPoint y: 328, distance: 262.1
click at [518, 348] on app-calendar-viewport "Wed 13 Thu 14 Fri 15 Sat 16 Sun 17 Mon 18 Tue 19 Wed 20 Thu 21 Fri 22 Sat 23 Su…" at bounding box center [745, 404] width 1490 height 556
drag, startPoint x: 1169, startPoint y: 367, endPoint x: 1034, endPoint y: 358, distance: 135.0
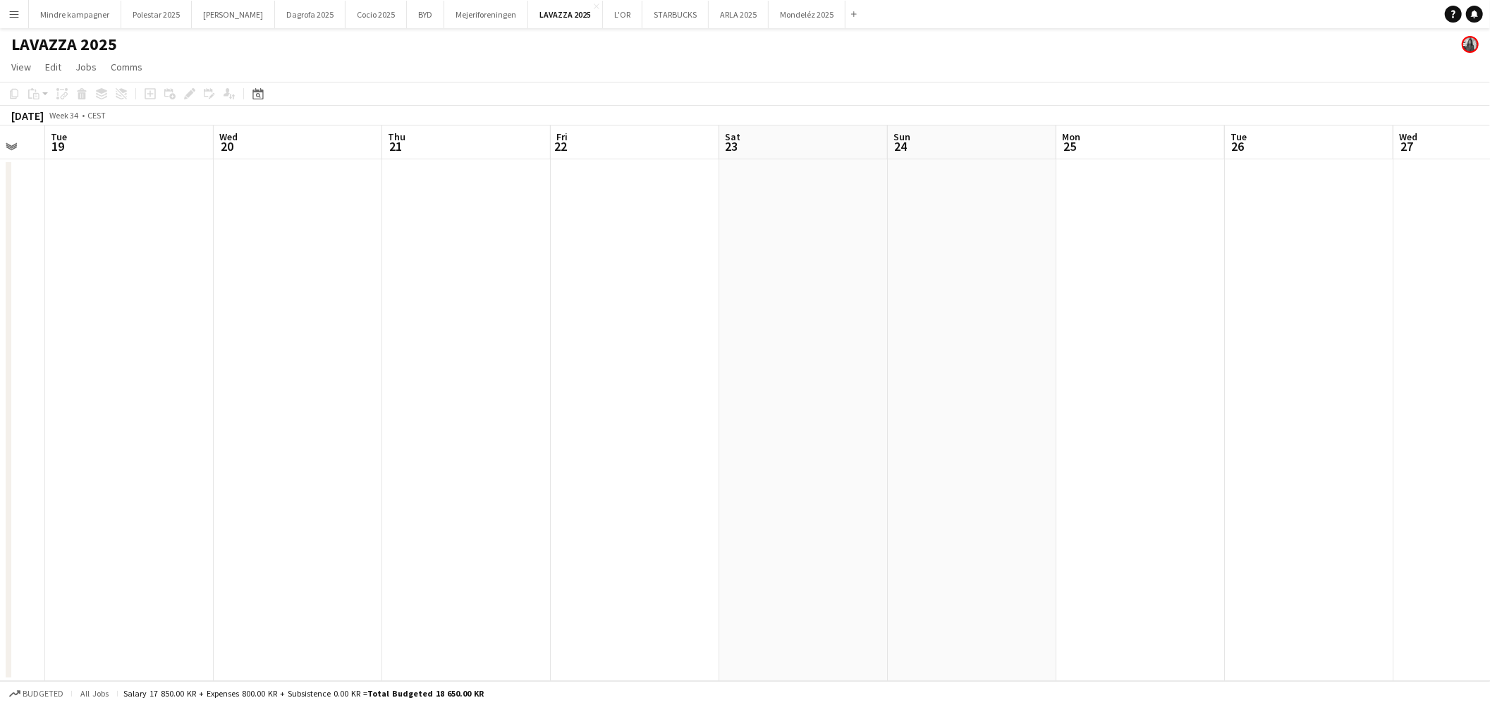
click at [614, 368] on app-calendar-viewport "Sat 16 Sun 17 Mon 18 Tue 19 Wed 20 Thu 21 Fri 22 Sat 23 Sun 24 Mon 25 Tue 26 We…" at bounding box center [745, 404] width 1490 height 556
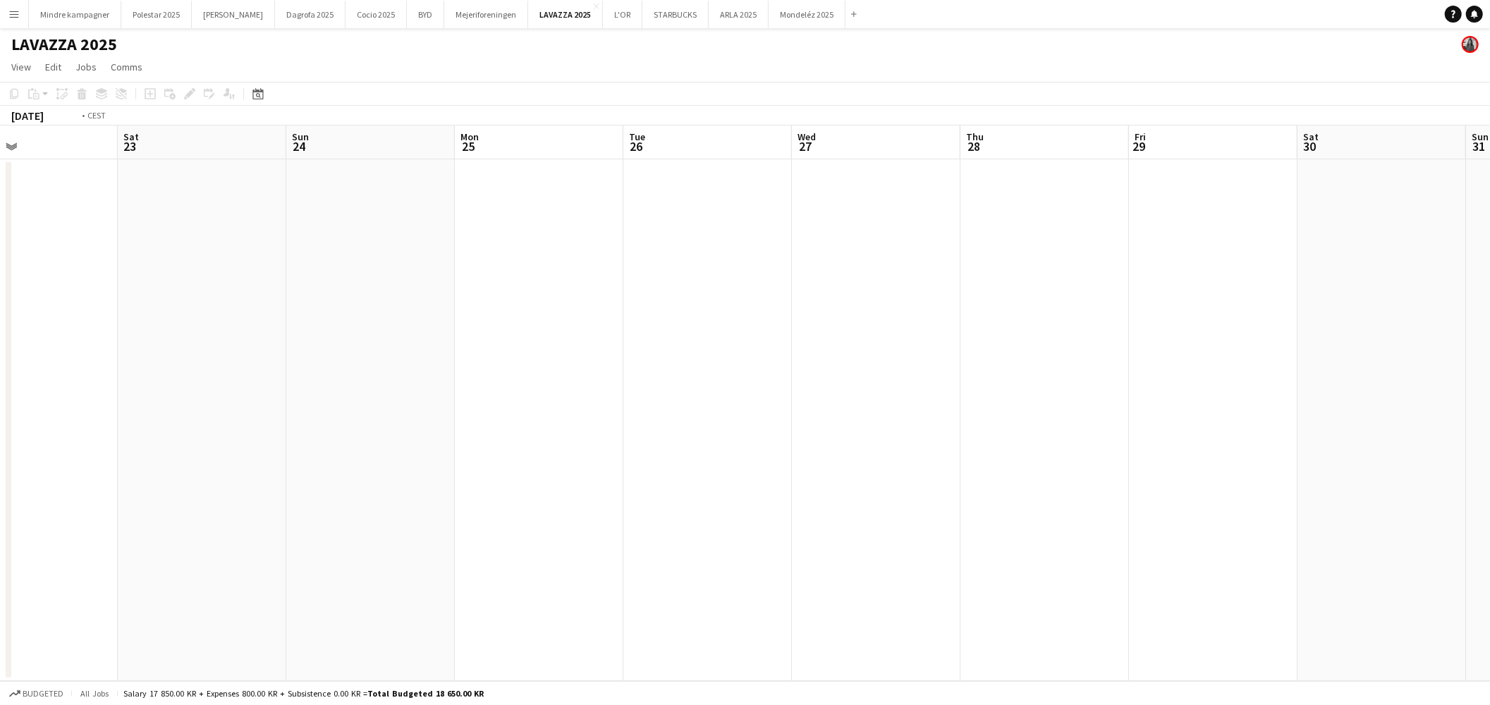
drag, startPoint x: 515, startPoint y: 374, endPoint x: 1037, endPoint y: 354, distance: 522.2
click at [439, 362] on app-calendar-viewport "Wed 20 Thu 21 Fri 22 Sat 23 Sun 24 Mon 25 Tue 26 Wed 27 Thu 28 Fri 29 Sat 30 Su…" at bounding box center [745, 404] width 1490 height 556
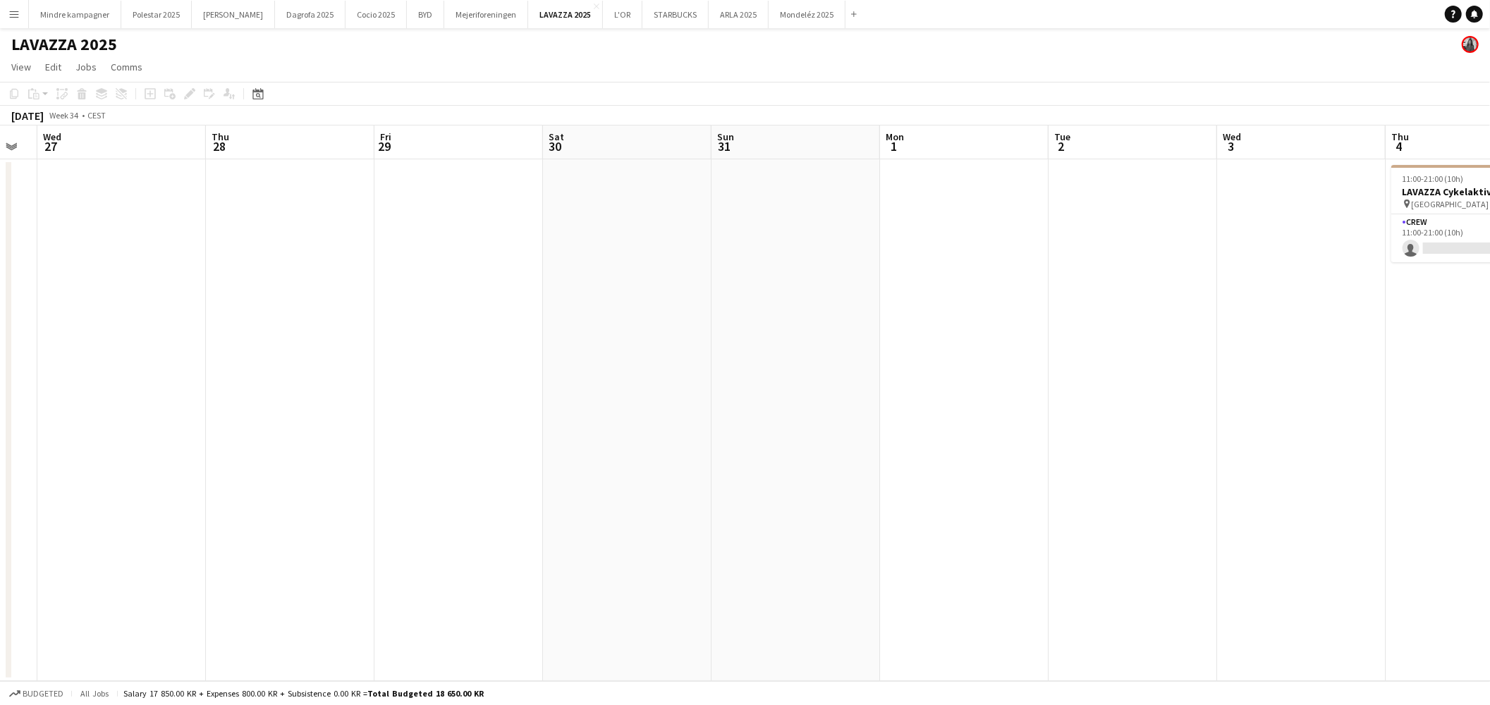
drag, startPoint x: 560, startPoint y: 371, endPoint x: 530, endPoint y: 367, distance: 30.6
click at [529, 368] on app-calendar-viewport "Sun 24 Mon 25 Tue 26 Wed 27 Thu 28 Fri 29 Sat 30 Sun 31 Mon 1 Tue 2 Wed 3 Thu 4…" at bounding box center [745, 404] width 1490 height 556
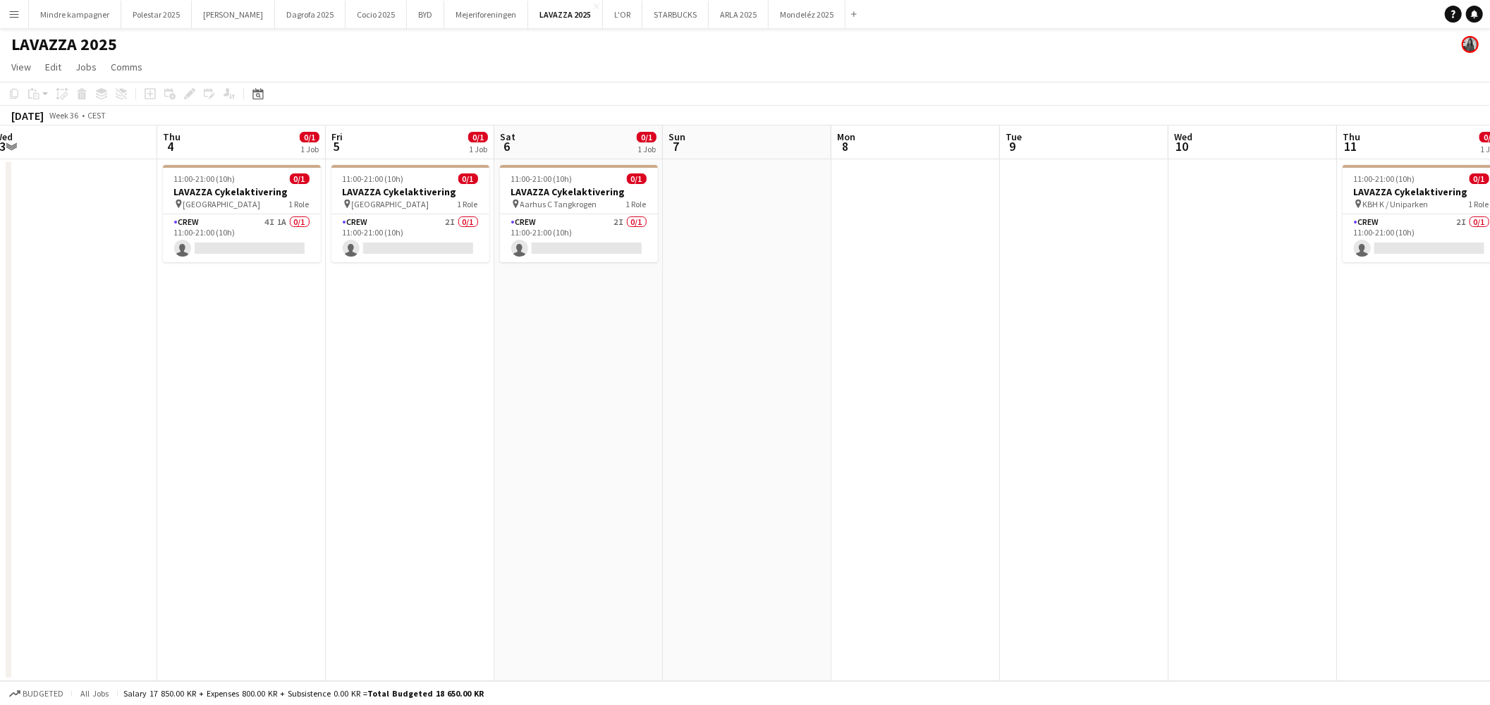
drag, startPoint x: 669, startPoint y: 409, endPoint x: 968, endPoint y: 367, distance: 301.9
click at [461, 388] on app-calendar-viewport "Mon 1 Tue 2 Wed 3 Thu 4 0/1 1 Job Fri 5 0/1 1 Job Sat 6 0/1 1 Job Sun 7 Mon 8 T…" at bounding box center [745, 404] width 1490 height 556
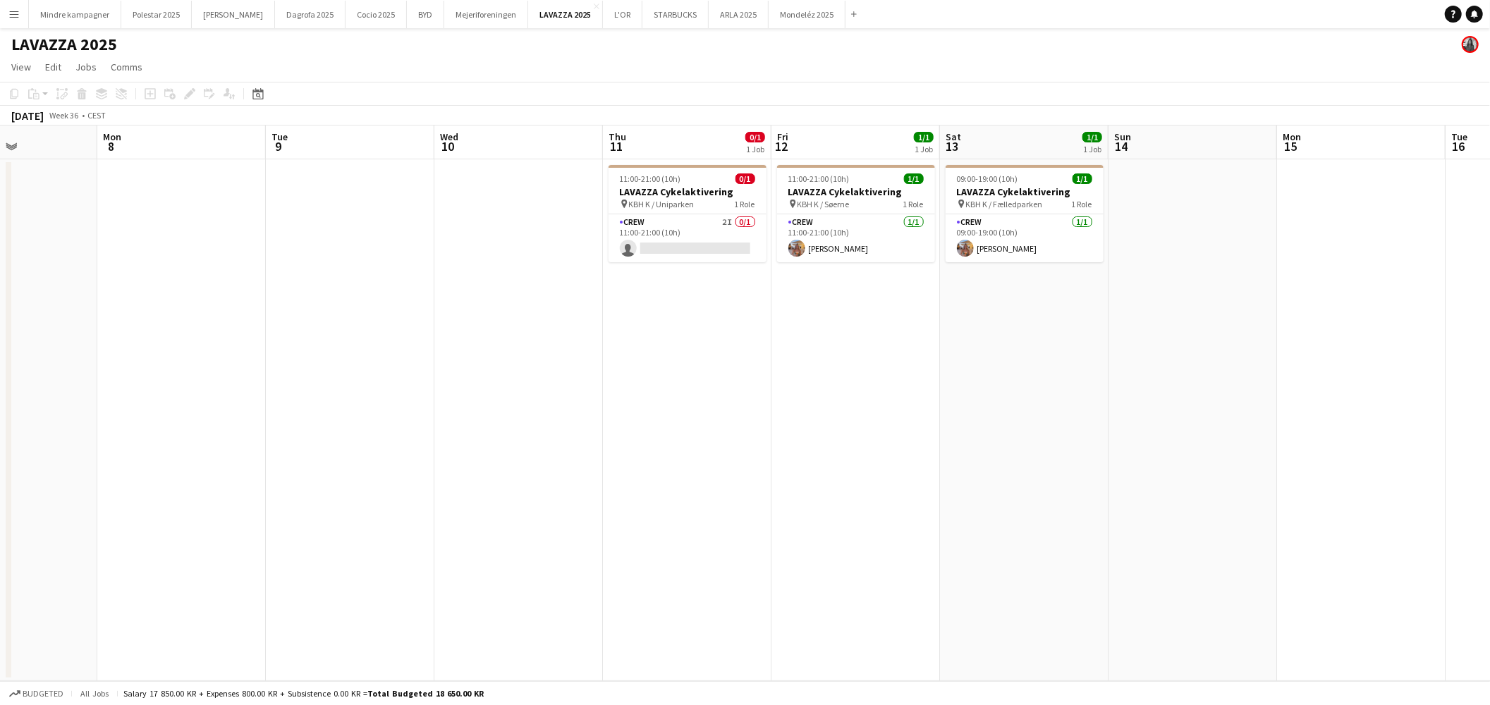
scroll to position [0, 446]
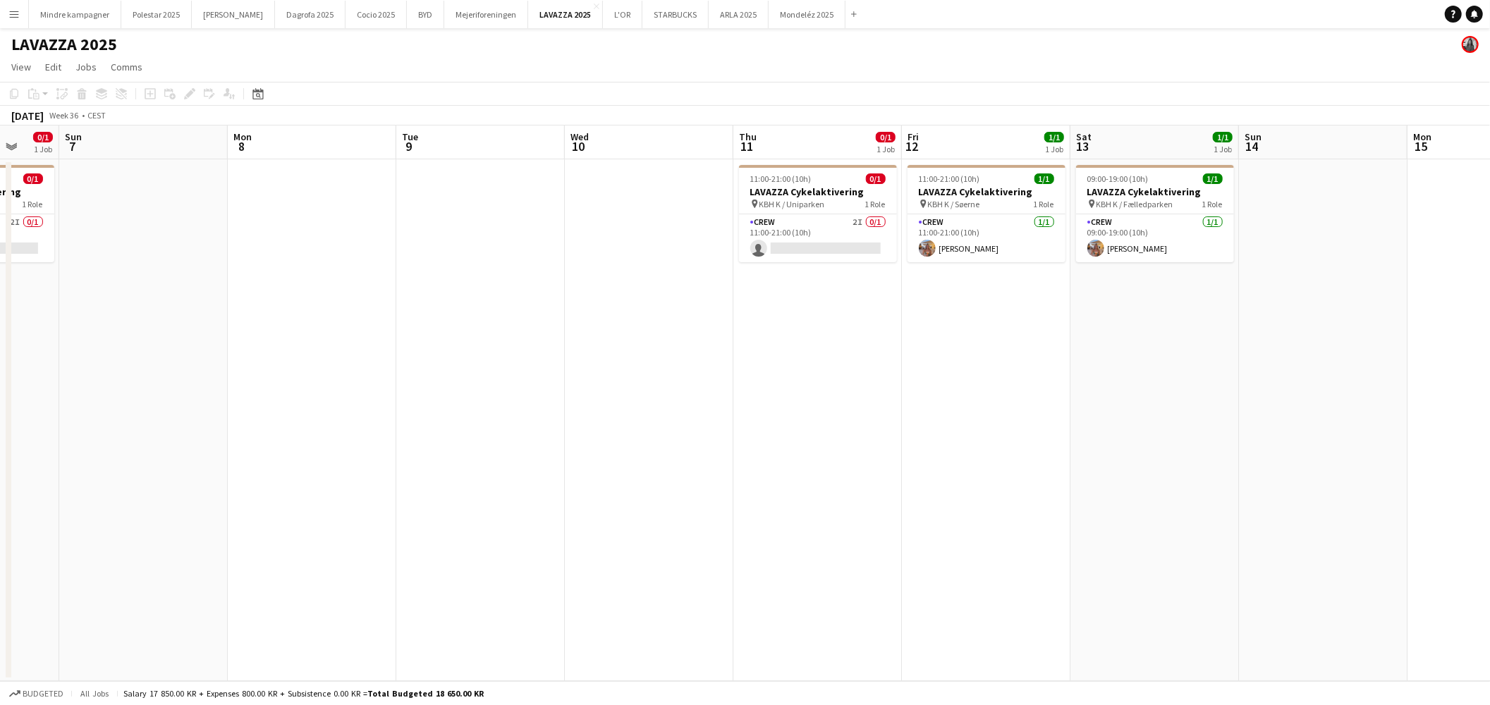
drag, startPoint x: 1189, startPoint y: 383, endPoint x: 793, endPoint y: 390, distance: 395.7
click at [793, 390] on app-calendar-viewport "Thu 4 0/1 1 Job Fri 5 0/1 1 Job Sat 6 0/1 1 Job Sun 7 Mon 8 Tue 9 Wed 10 Thu 11…" at bounding box center [745, 404] width 1490 height 556
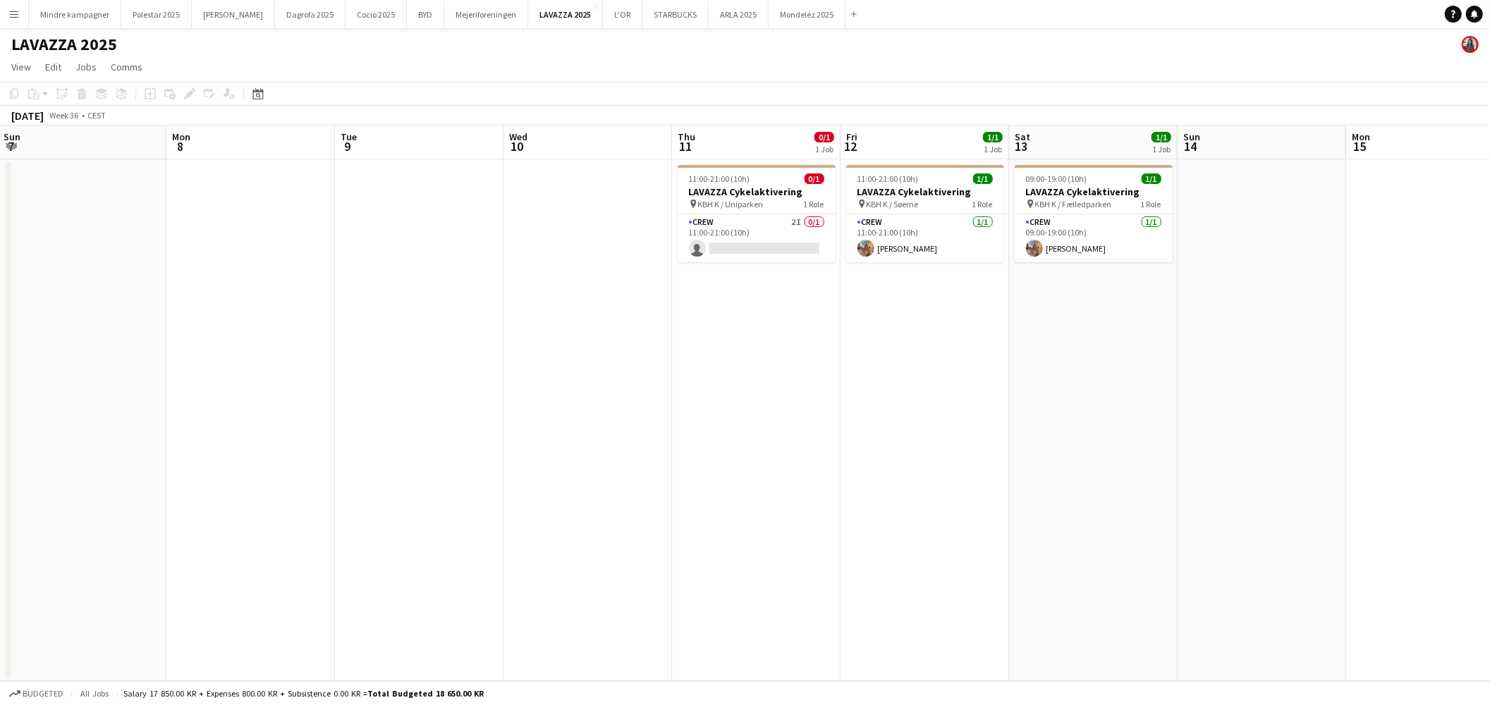
drag, startPoint x: 1249, startPoint y: 383, endPoint x: 1188, endPoint y: 389, distance: 61.7
click at [1188, 389] on app-calendar-viewport "Thu 4 0/1 1 Job Fri 5 0/1 1 Job Sat 6 0/1 1 Job Sun 7 Mon 8 Tue 9 Wed 10 Thu 11…" at bounding box center [745, 404] width 1490 height 556
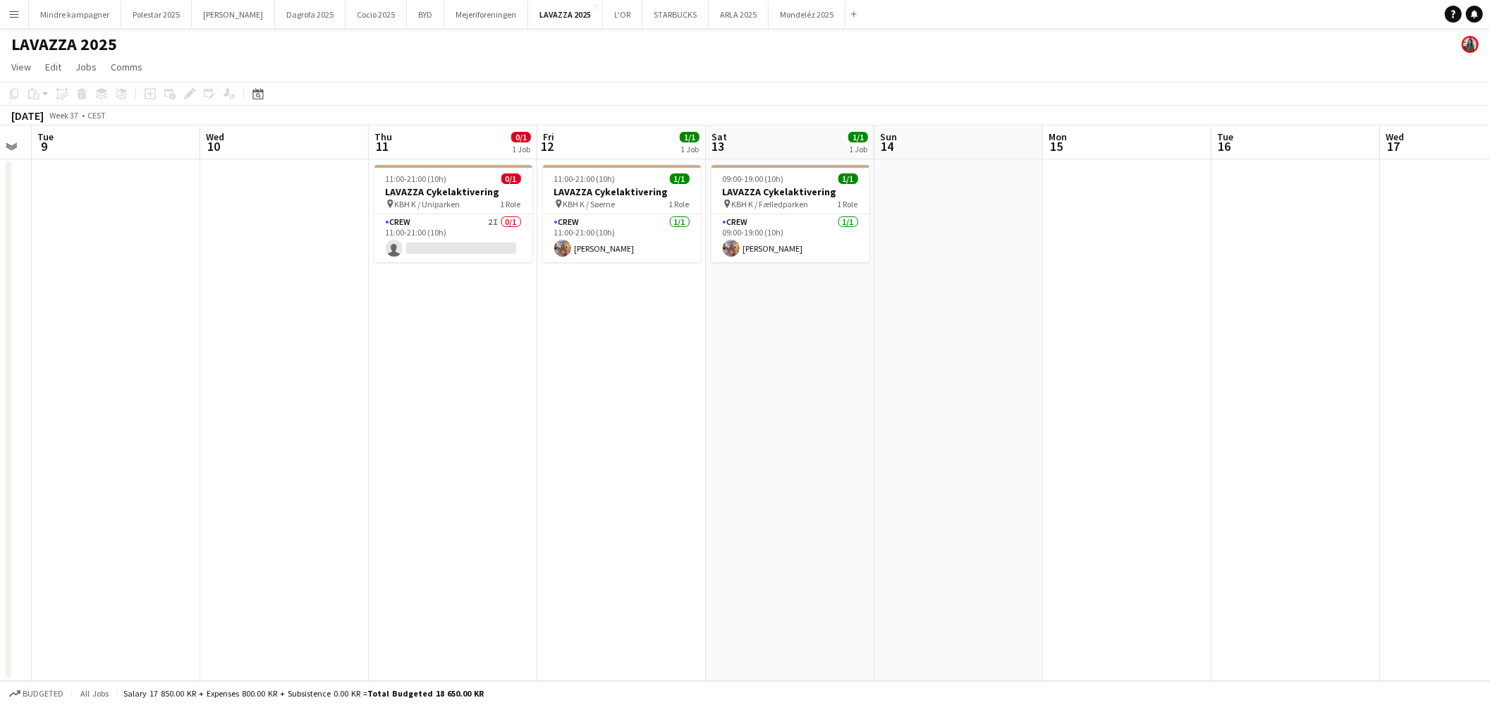
scroll to position [0, 484]
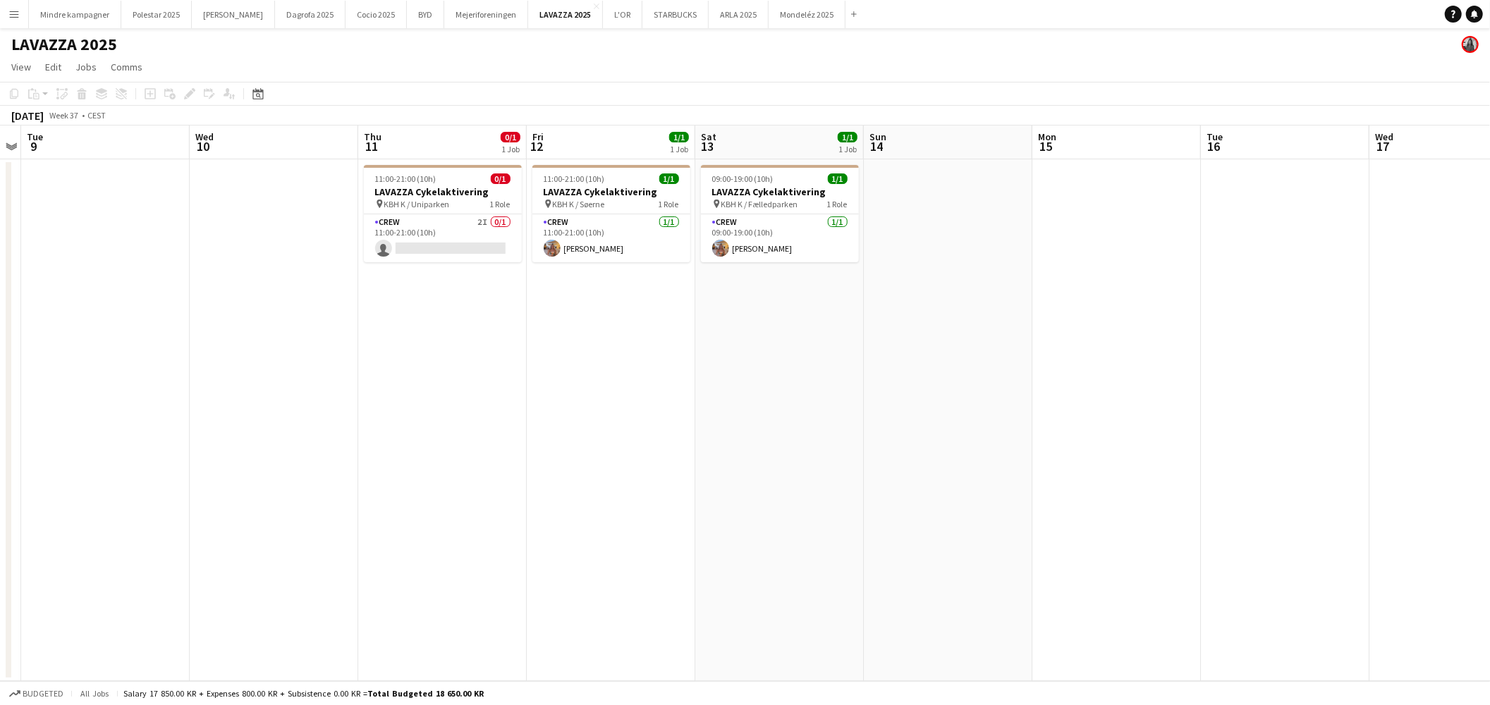
drag, startPoint x: 1265, startPoint y: 377, endPoint x: 951, endPoint y: 398, distance: 315.2
click at [951, 398] on app-calendar-viewport "Sat 6 0/1 1 Job Sun 7 Mon 8 Tue 9 Wed 10 Thu 11 0/1 1 Job Fri 12 1/1 1 Job Sat …" at bounding box center [745, 404] width 1490 height 556
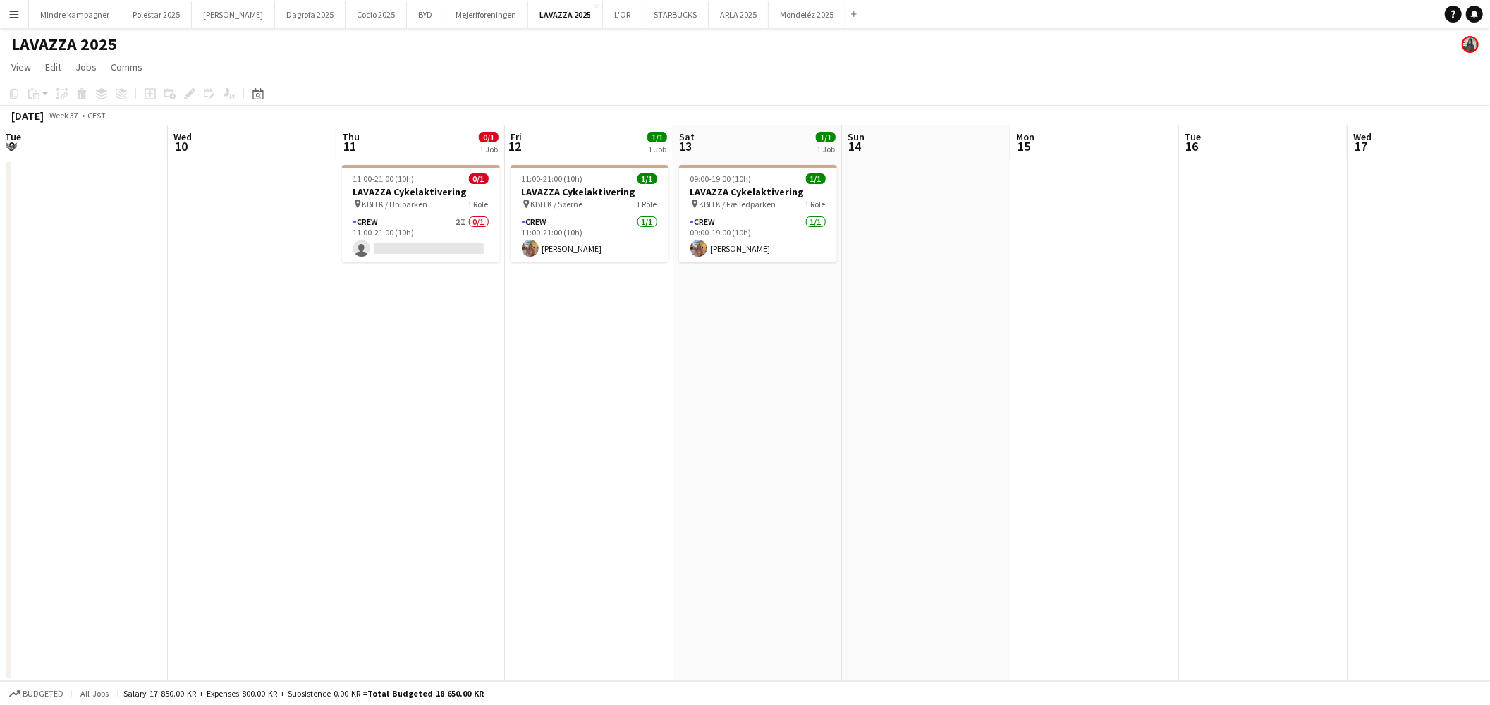
scroll to position [0, 525]
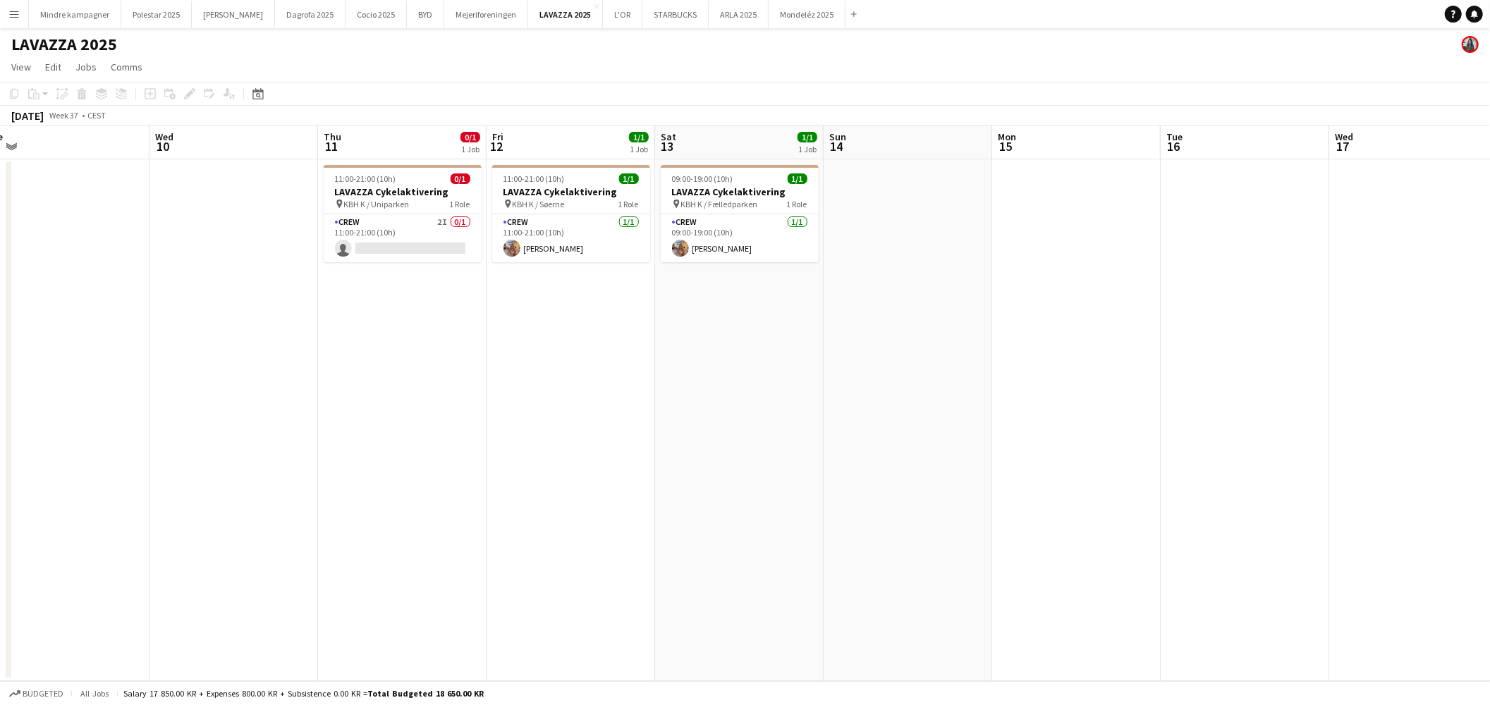
drag, startPoint x: 934, startPoint y: 381, endPoint x: 894, endPoint y: 393, distance: 41.9
click at [894, 393] on app-calendar-viewport "Sat 6 0/1 1 Job Sun 7 Mon 8 Tue 9 Wed 10 Thu 11 0/1 1 Job Fri 12 1/1 1 Job Sat …" at bounding box center [745, 404] width 1490 height 556
click at [417, 226] on app-card-role "Crew 2I 0/1 11:00-21:00 (10h) single-neutral-actions" at bounding box center [403, 238] width 158 height 48
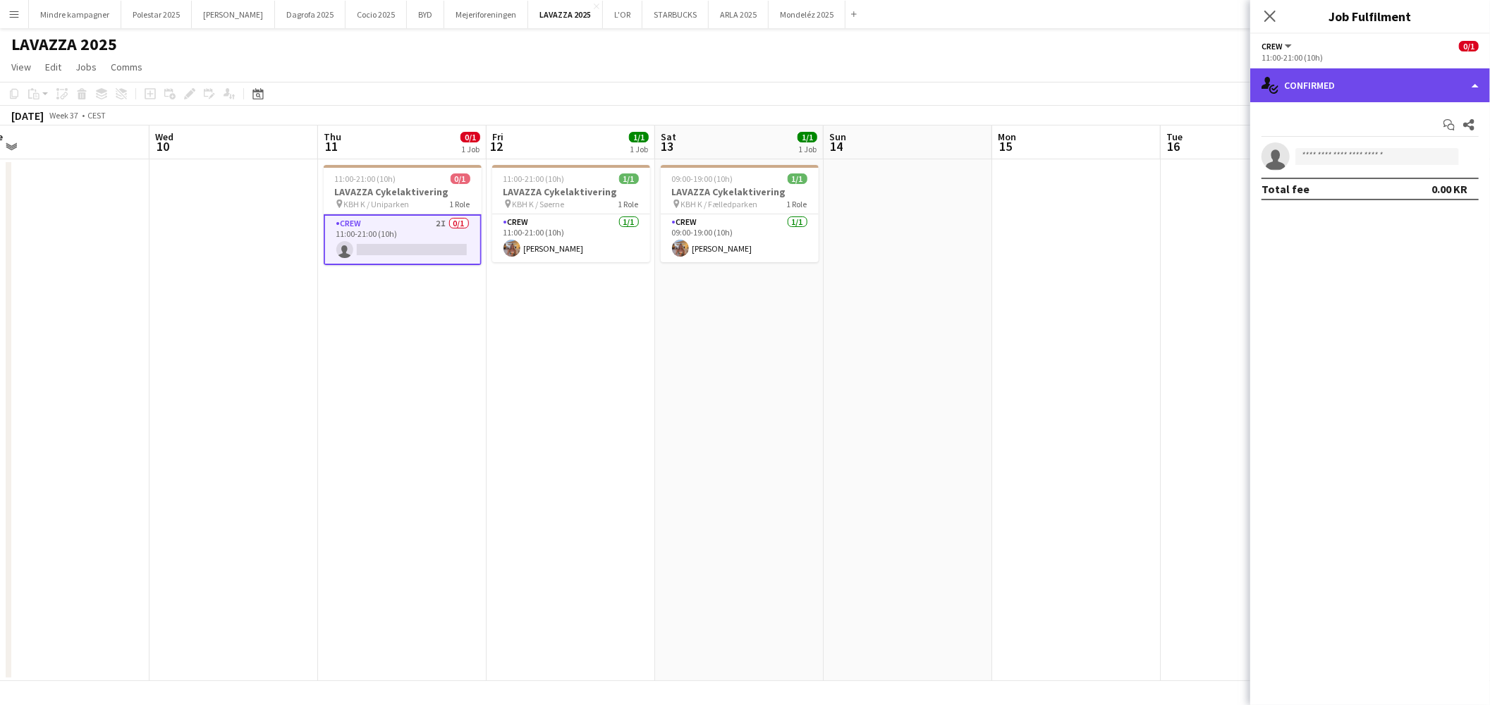
click at [1319, 85] on div "single-neutral-actions-check-2 Confirmed" at bounding box center [1370, 85] width 240 height 34
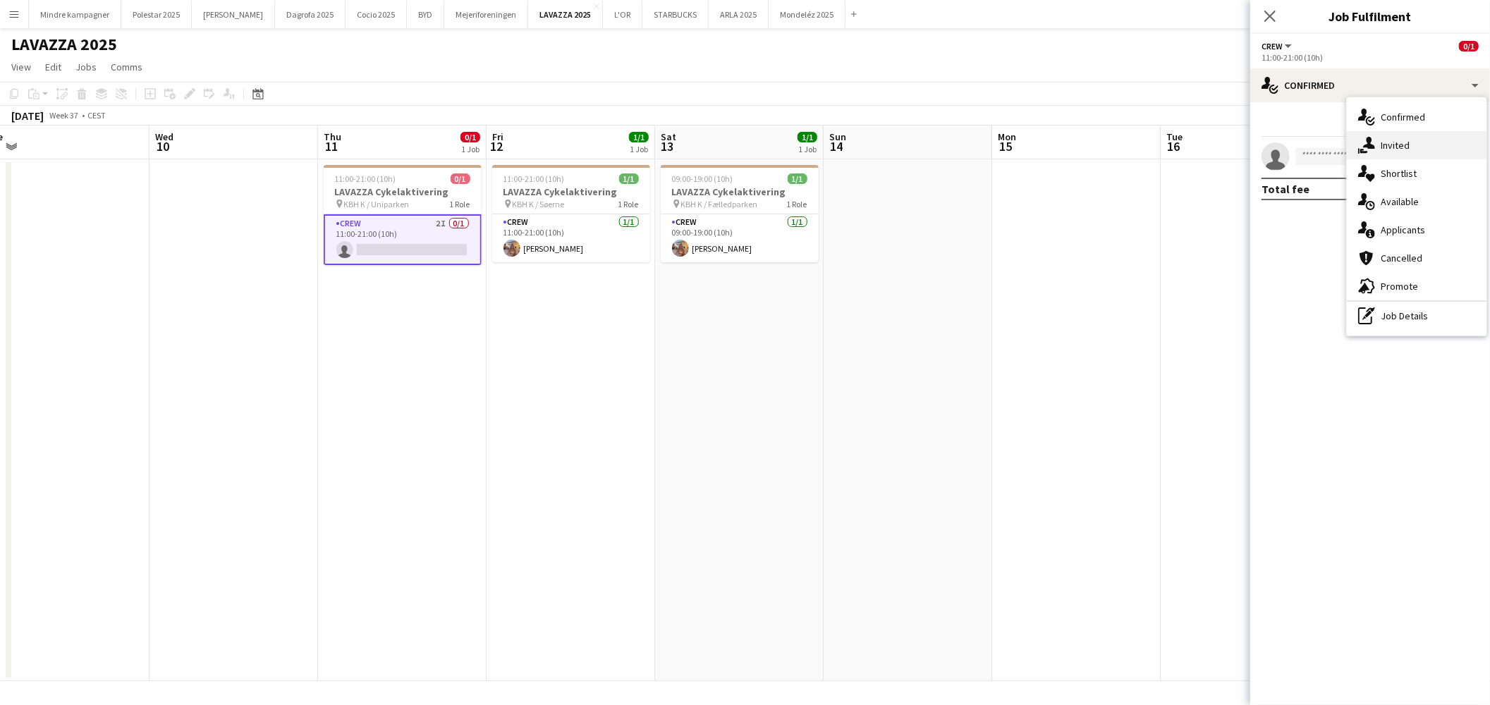
click at [1390, 150] on div "single-neutral-actions-share-1 Invited" at bounding box center [1417, 145] width 140 height 28
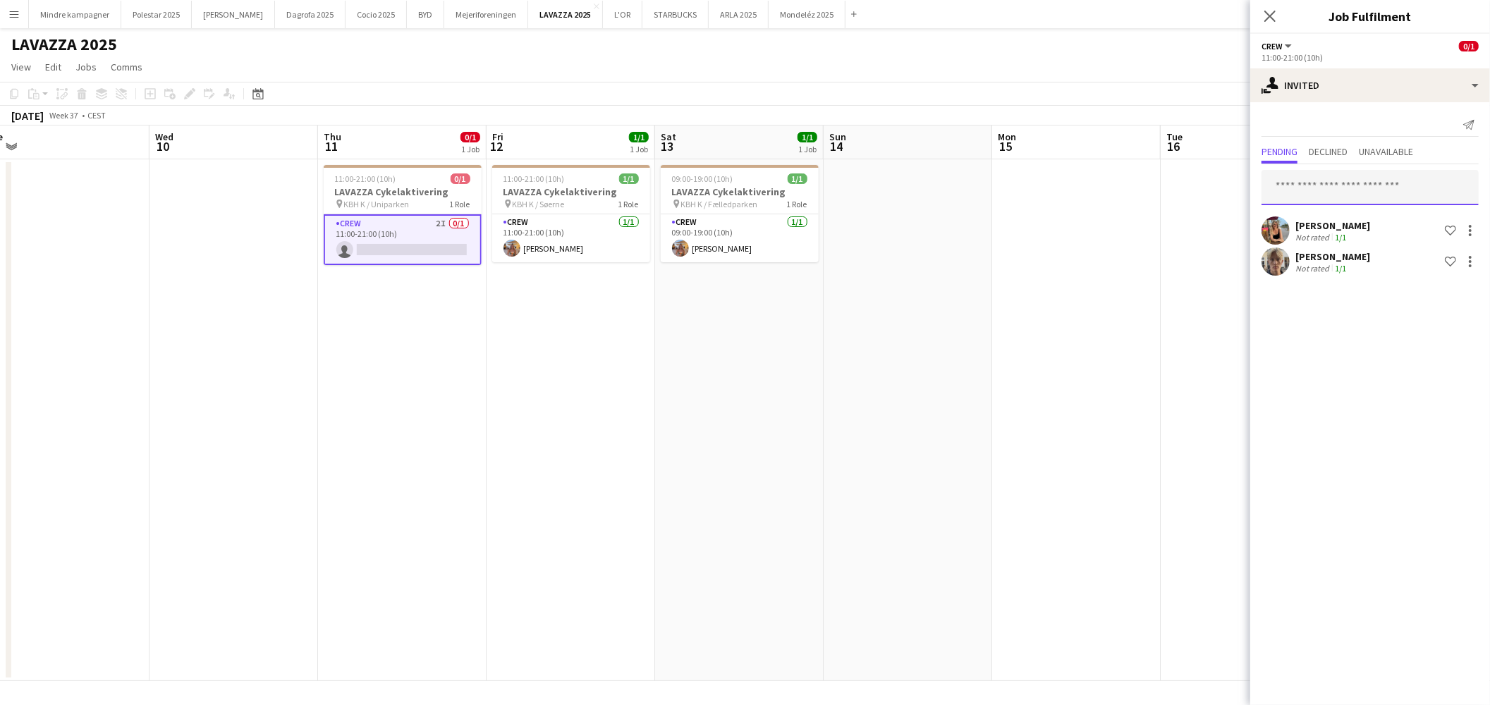
click at [1364, 185] on input "text" at bounding box center [1370, 187] width 217 height 35
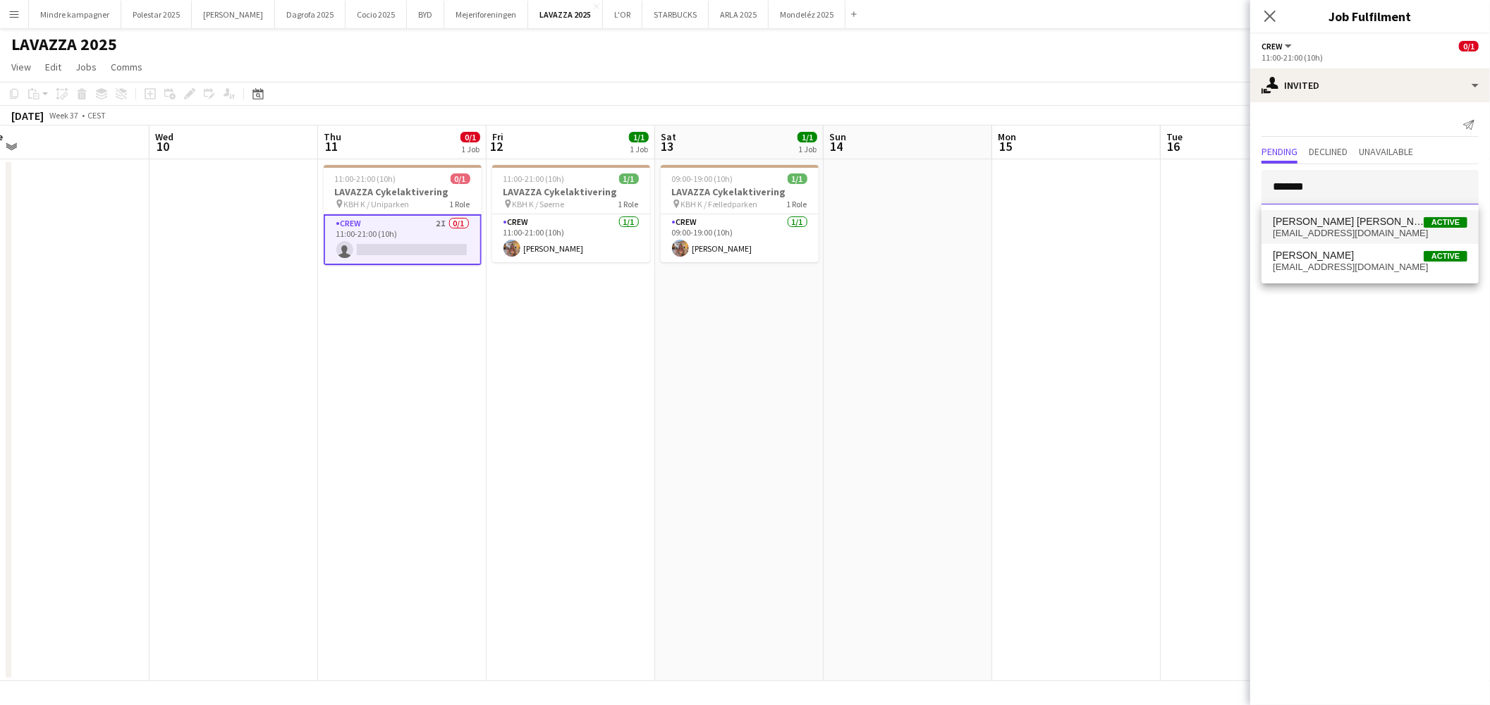
type input "*******"
click at [1356, 228] on span "kathviid99@gmail.com" at bounding box center [1370, 233] width 195 height 11
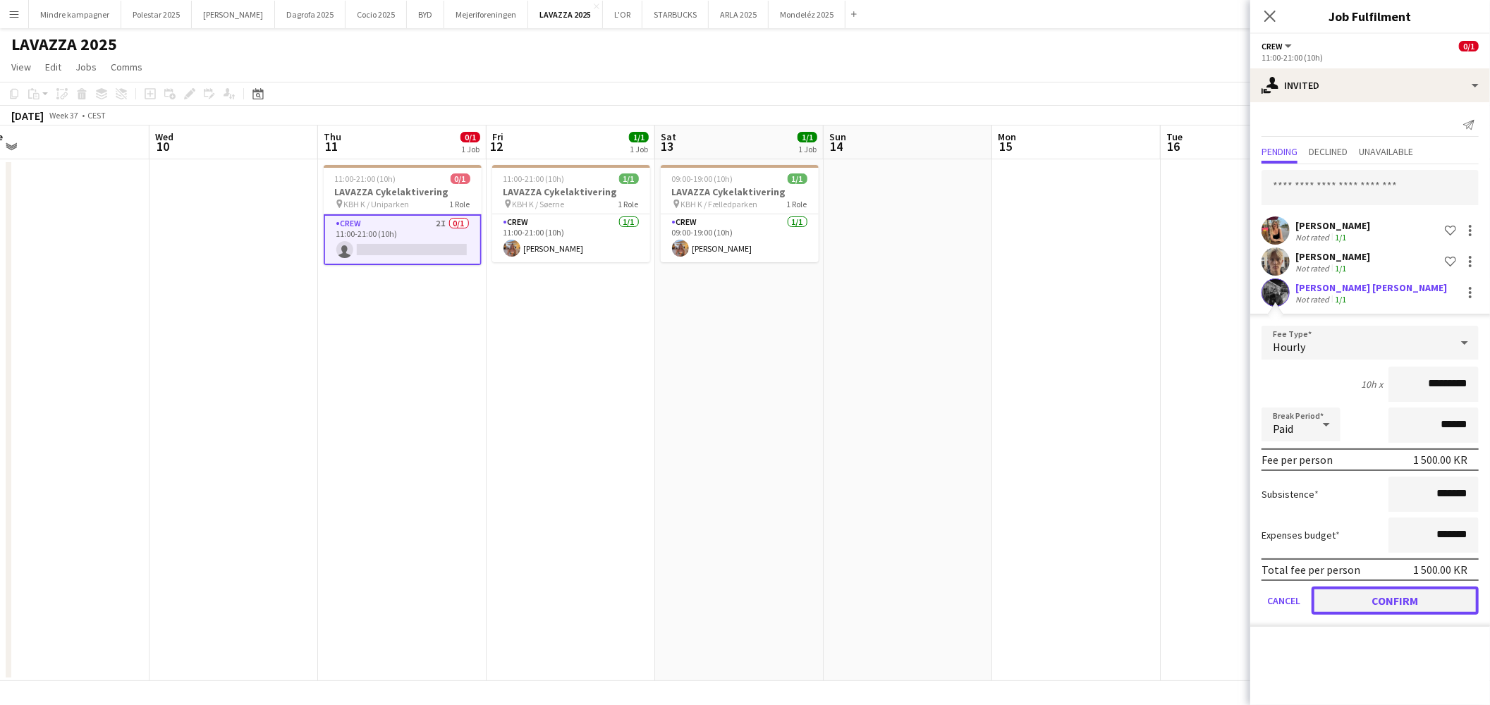
click at [1432, 597] on button "Confirm" at bounding box center [1395, 601] width 167 height 28
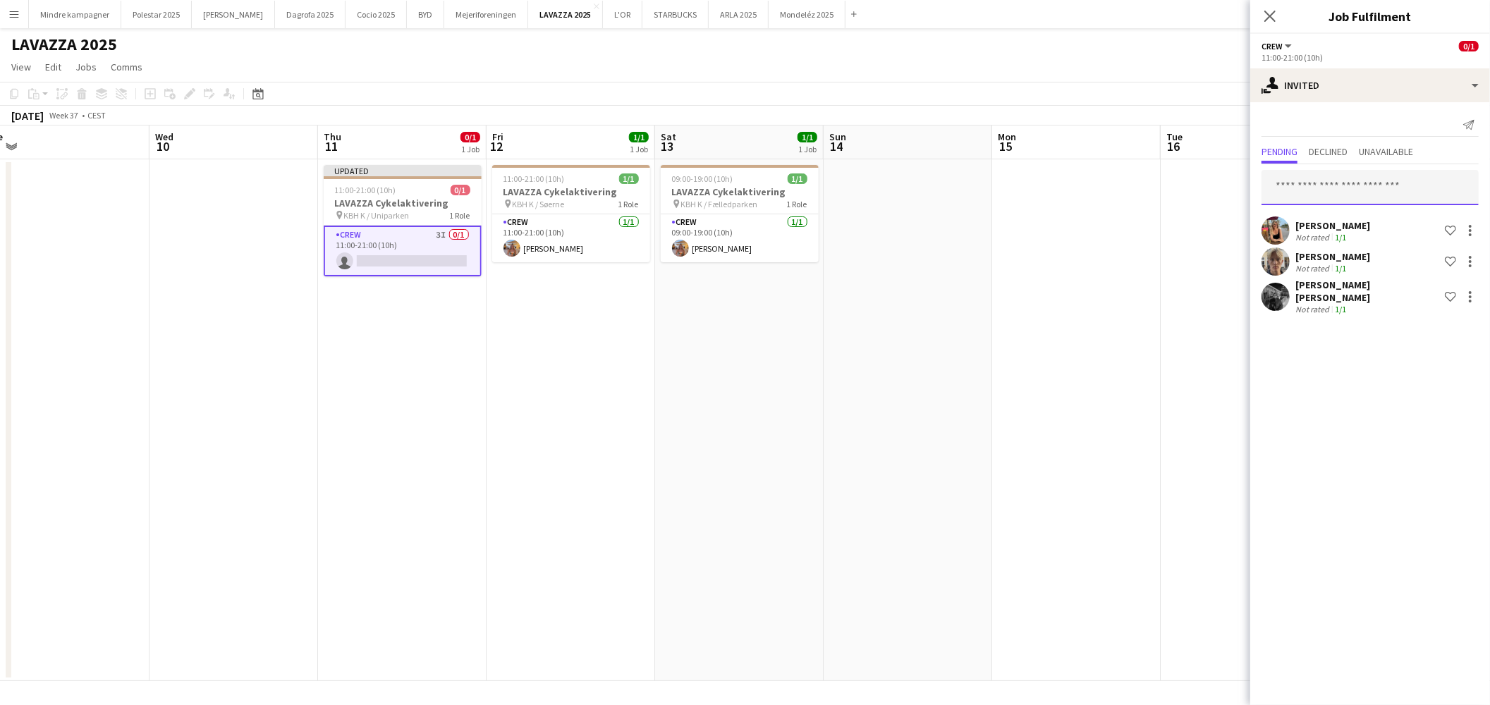
click at [1343, 191] on input "text" at bounding box center [1370, 187] width 217 height 35
type input "******"
click at [1341, 226] on span "Malthe Andersen" at bounding box center [1313, 222] width 81 height 12
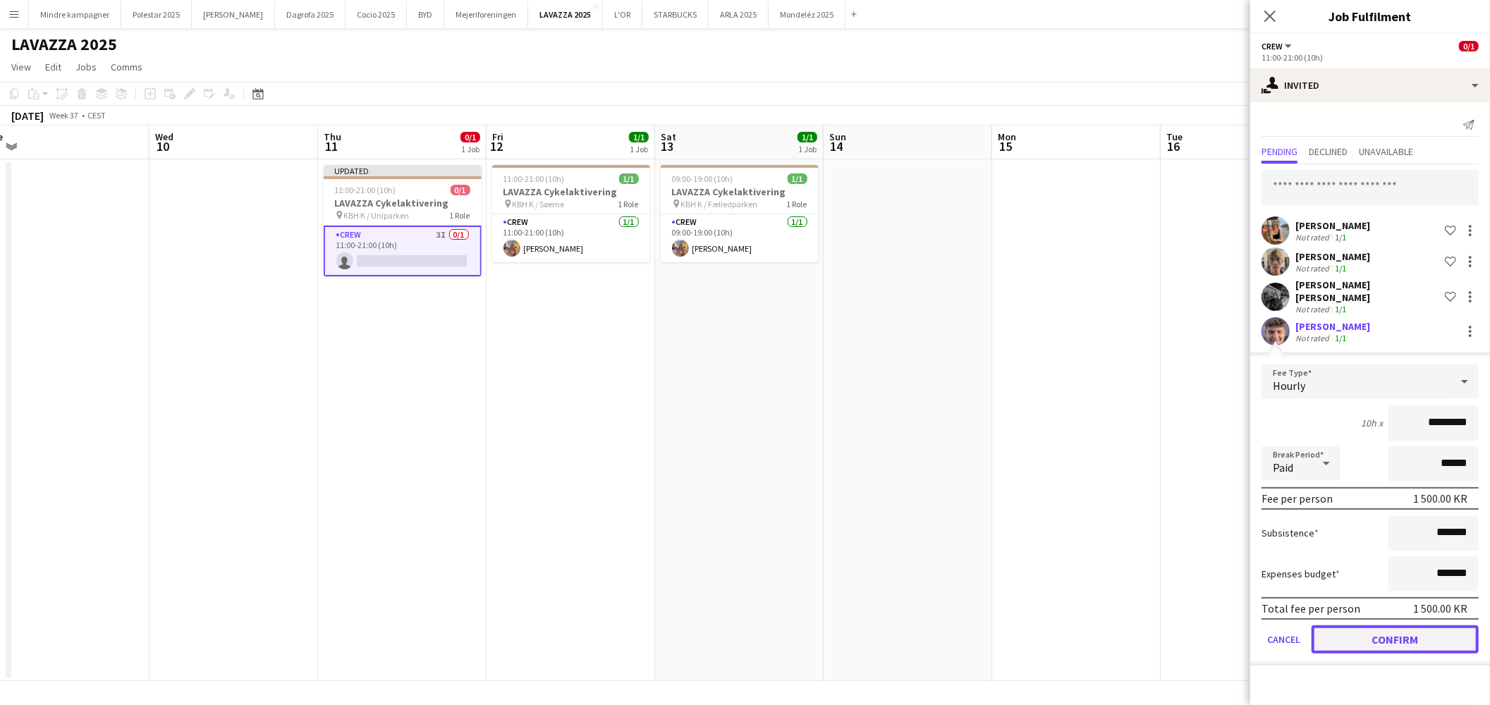
click at [1436, 632] on button "Confirm" at bounding box center [1395, 640] width 167 height 28
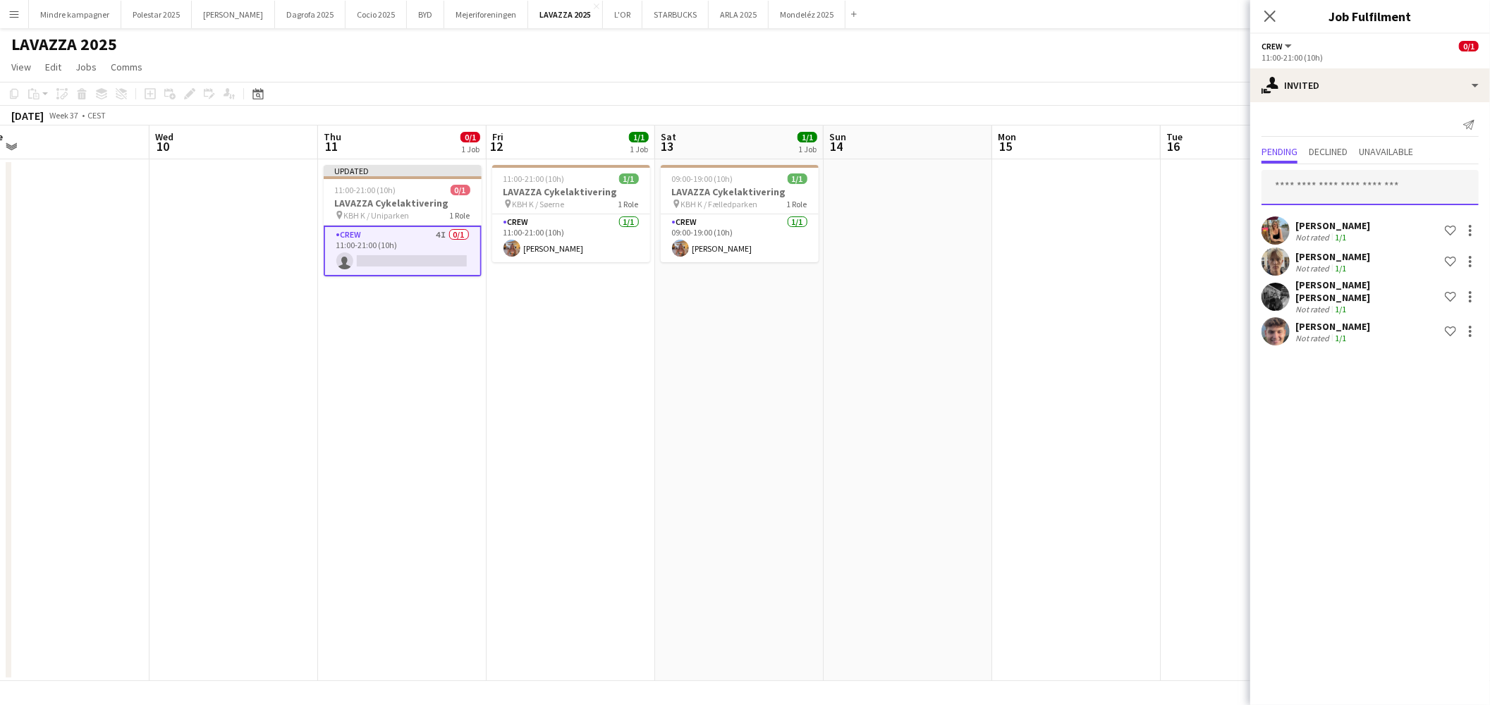
click at [1317, 181] on input "text" at bounding box center [1370, 187] width 217 height 35
type input "*****"
click at [1322, 223] on span "[PERSON_NAME]" at bounding box center [1313, 222] width 81 height 12
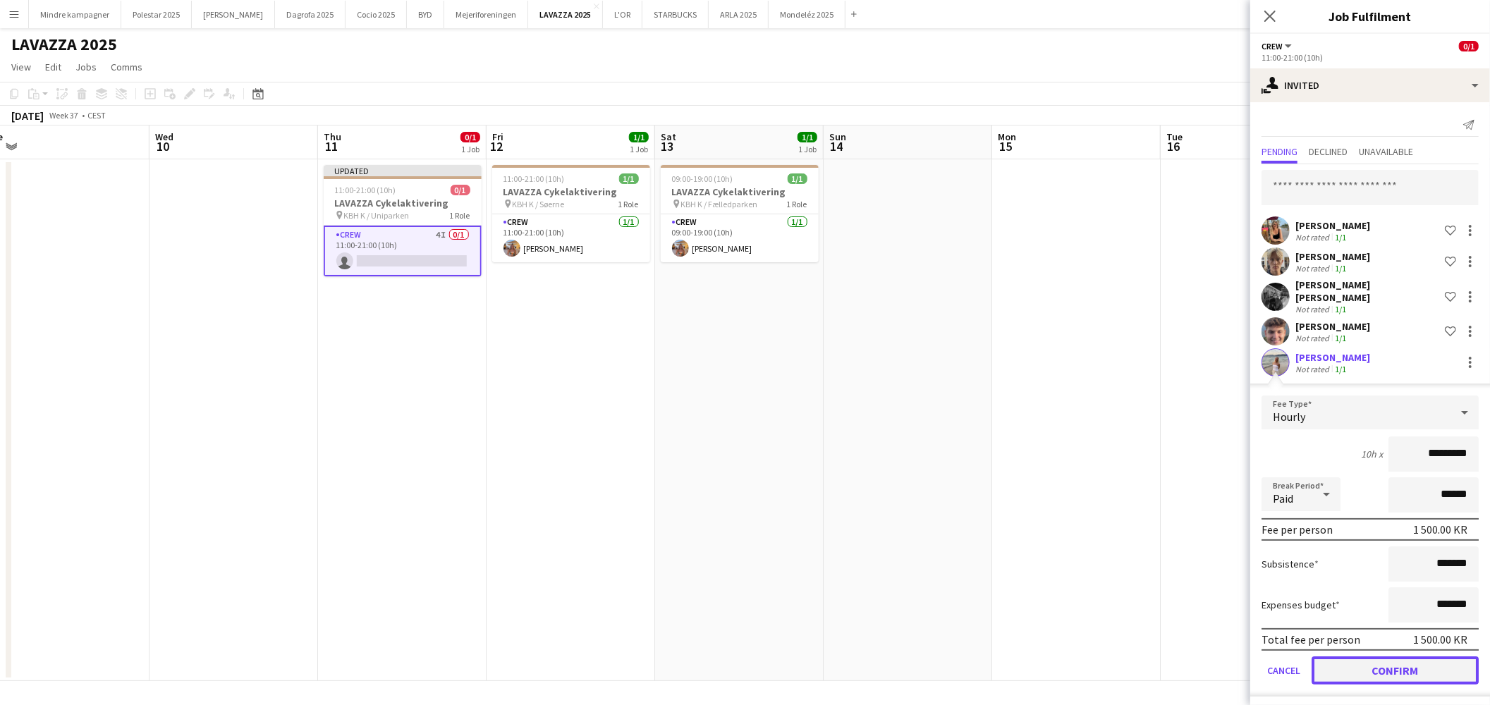
click at [1429, 661] on button "Confirm" at bounding box center [1395, 671] width 167 height 28
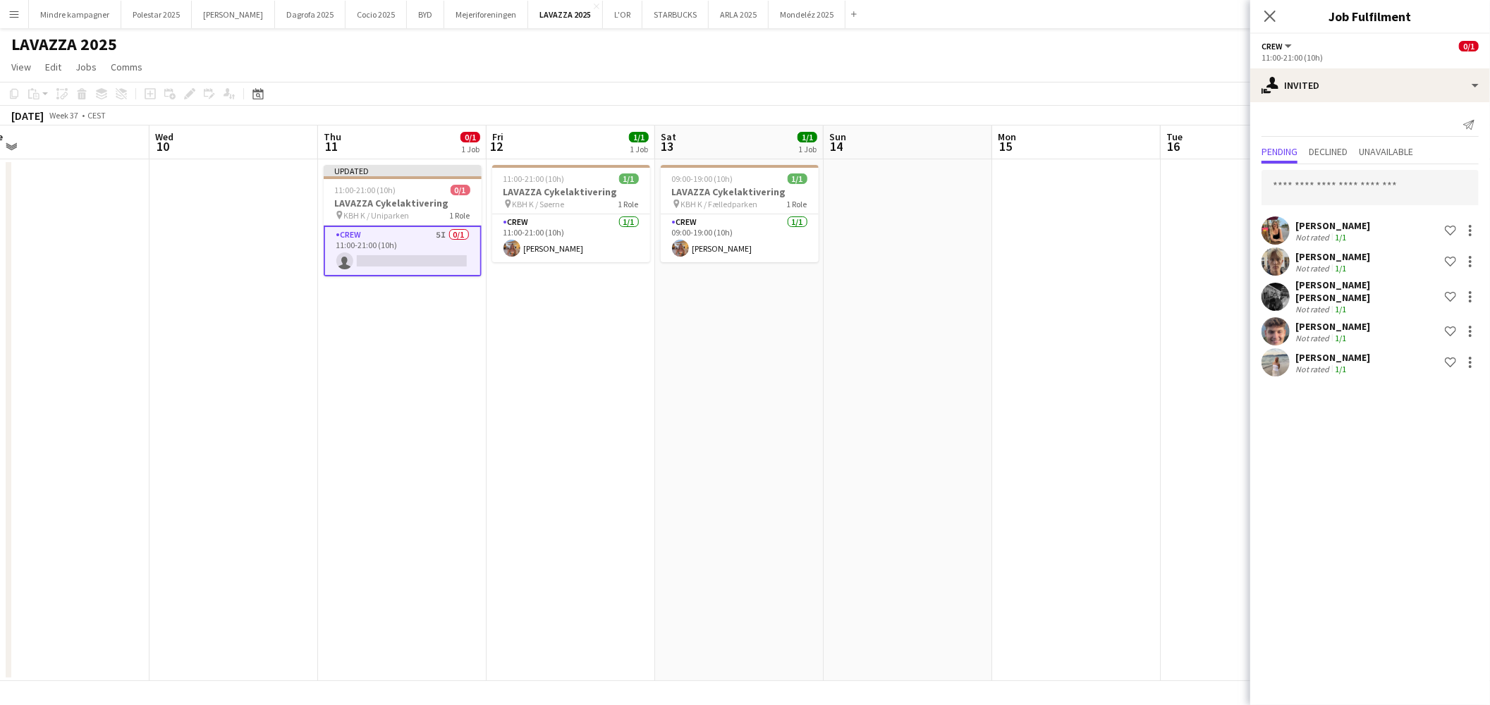
click at [1168, 285] on app-date-cell at bounding box center [1245, 420] width 169 height 522
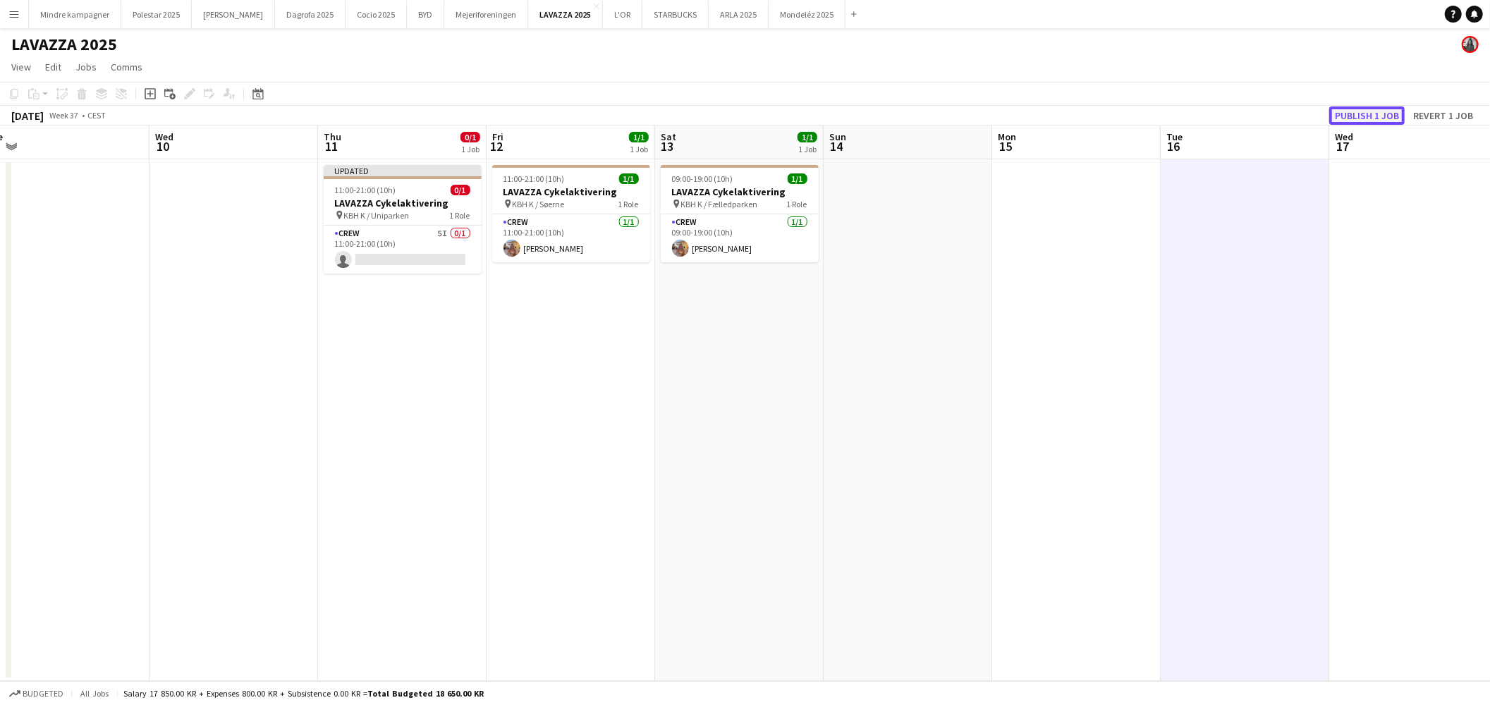
click at [1365, 117] on button "Publish 1 job" at bounding box center [1366, 115] width 75 height 18
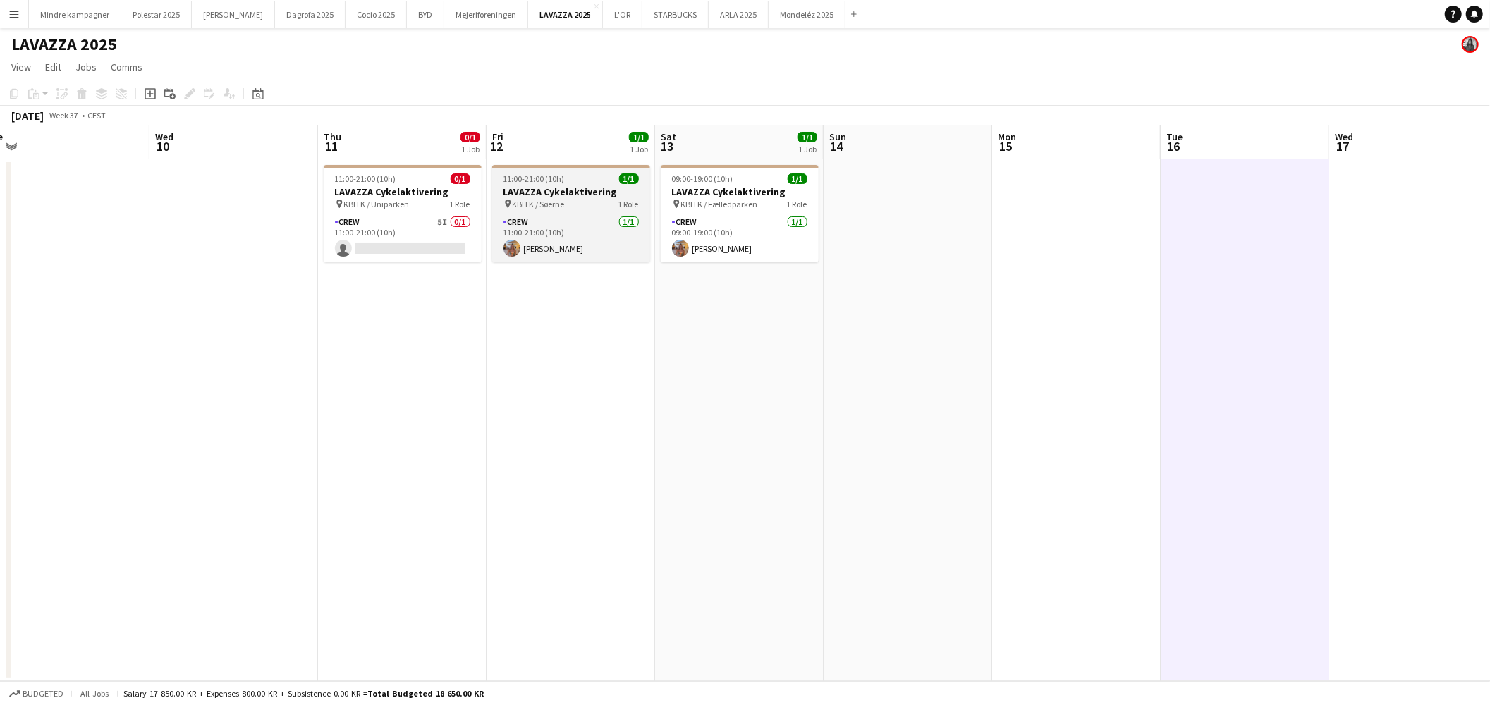
click at [585, 199] on div "pin KBH K / Søerne 1 Role" at bounding box center [571, 203] width 158 height 11
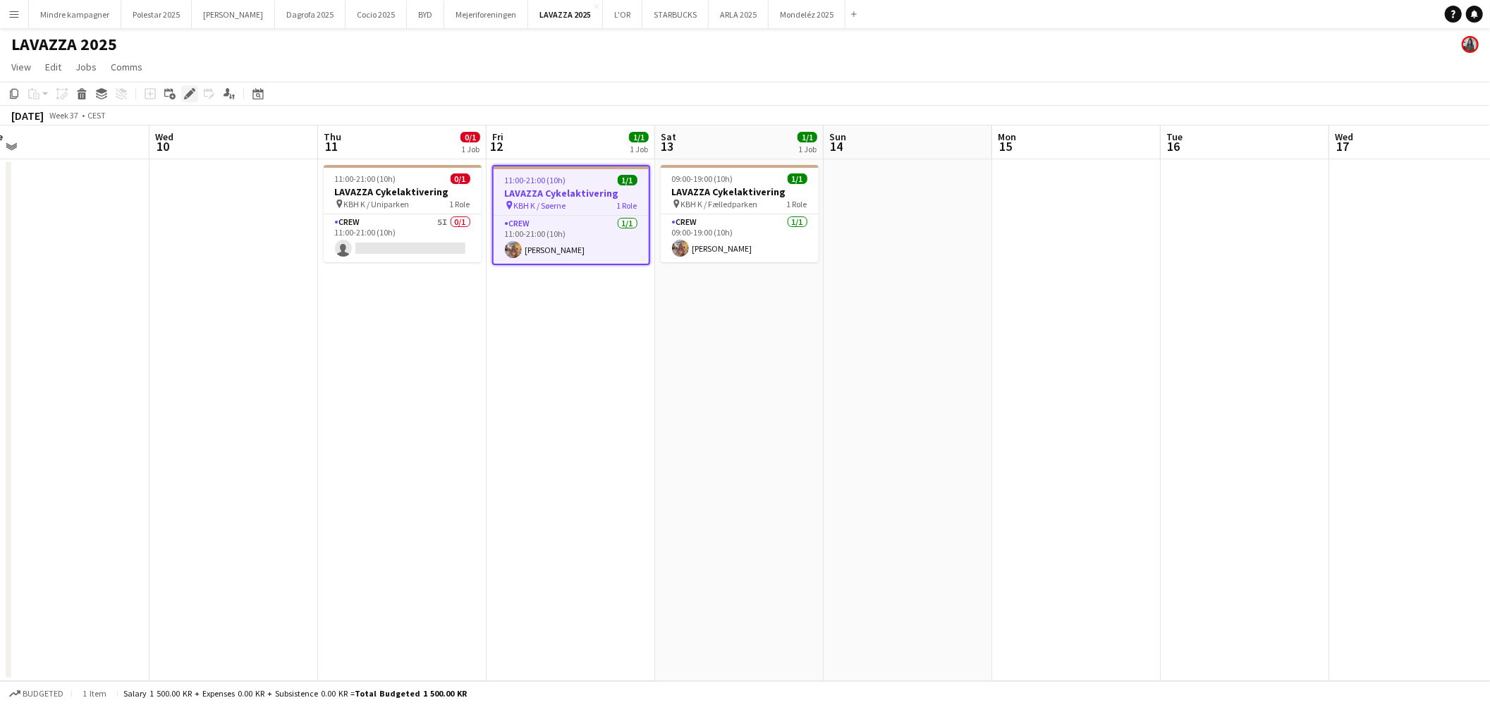
click at [193, 92] on icon "Edit" at bounding box center [189, 93] width 11 height 11
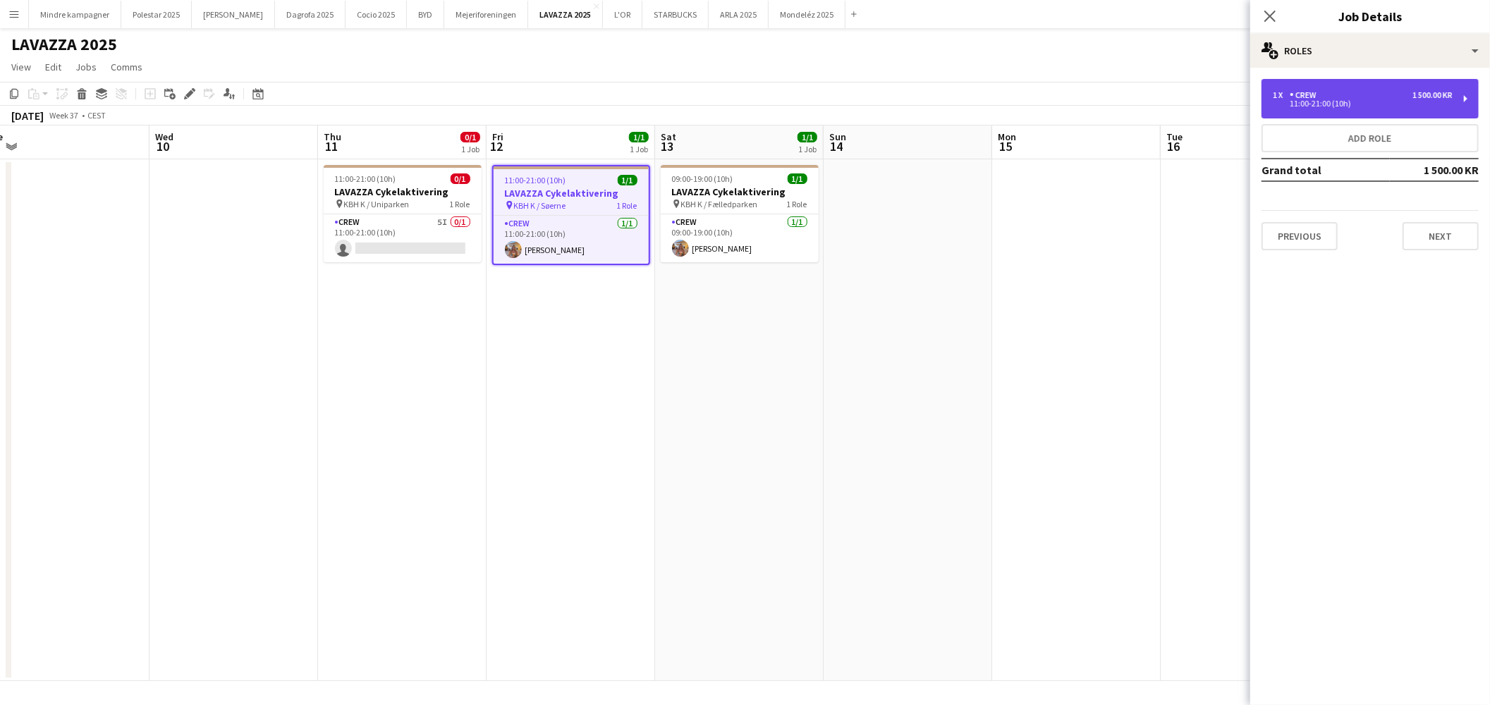
click at [1381, 97] on div "1 x Crew 1 500.00 KR" at bounding box center [1363, 95] width 180 height 10
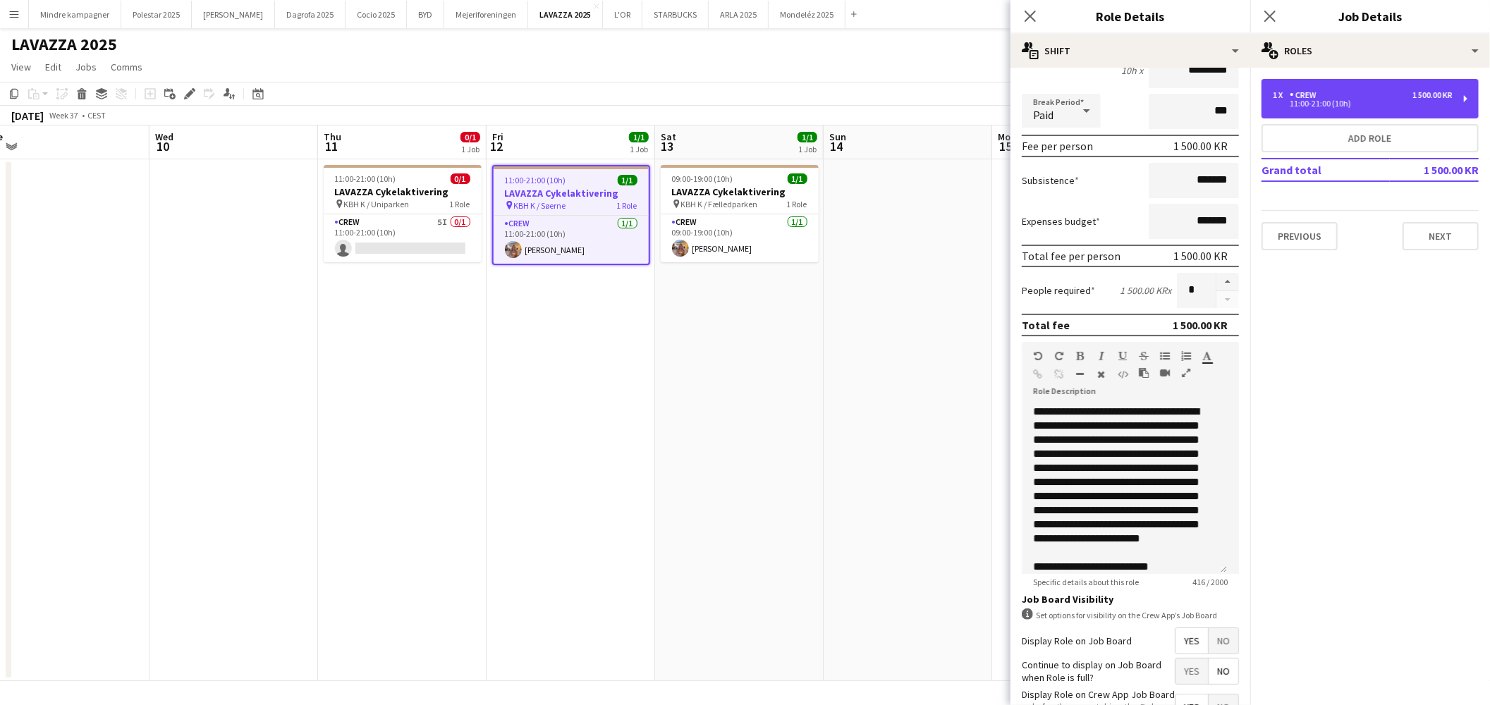
scroll to position [243, 0]
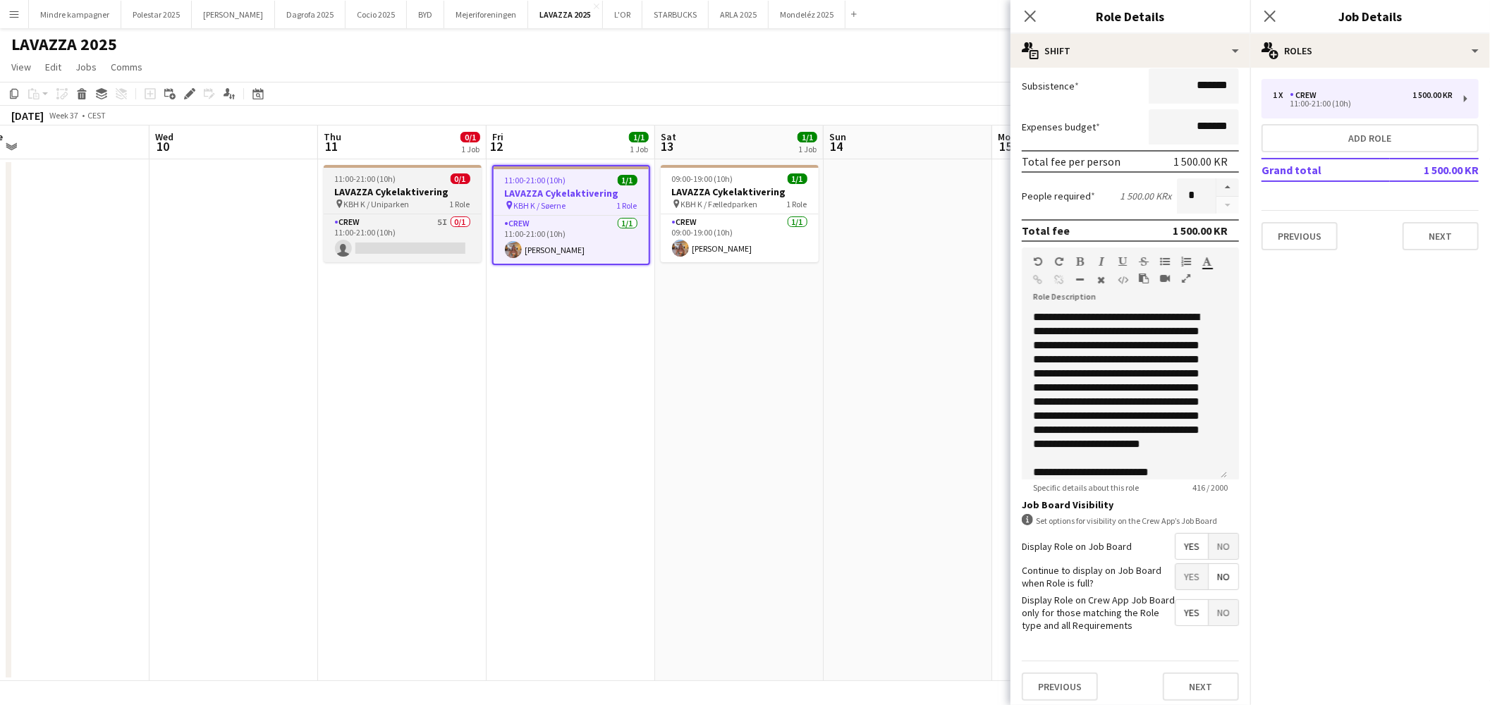
click at [410, 190] on h3 "LAVAZZA Cykelaktivering" at bounding box center [403, 191] width 158 height 13
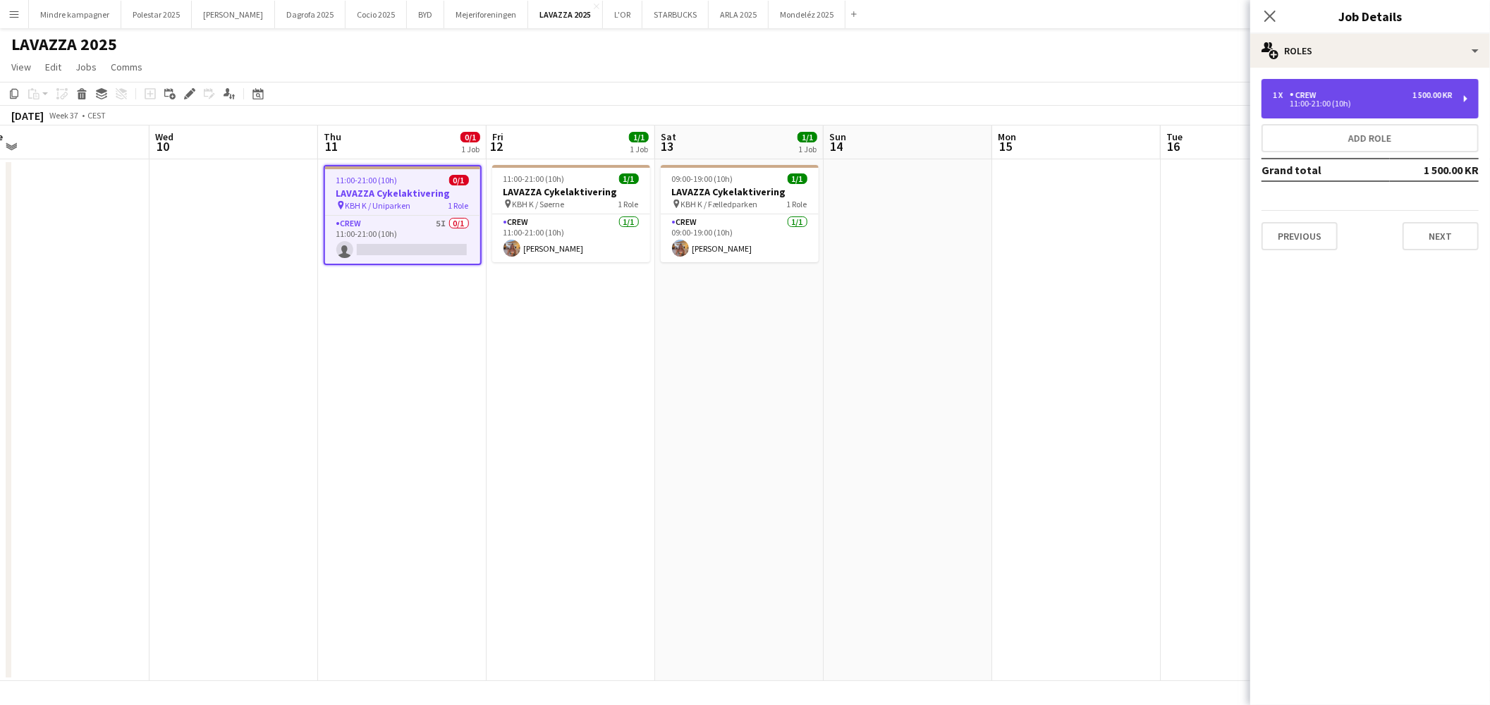
click at [1372, 85] on div "1 x Crew 1 500.00 KR 11:00-21:00 (10h)" at bounding box center [1370, 98] width 217 height 39
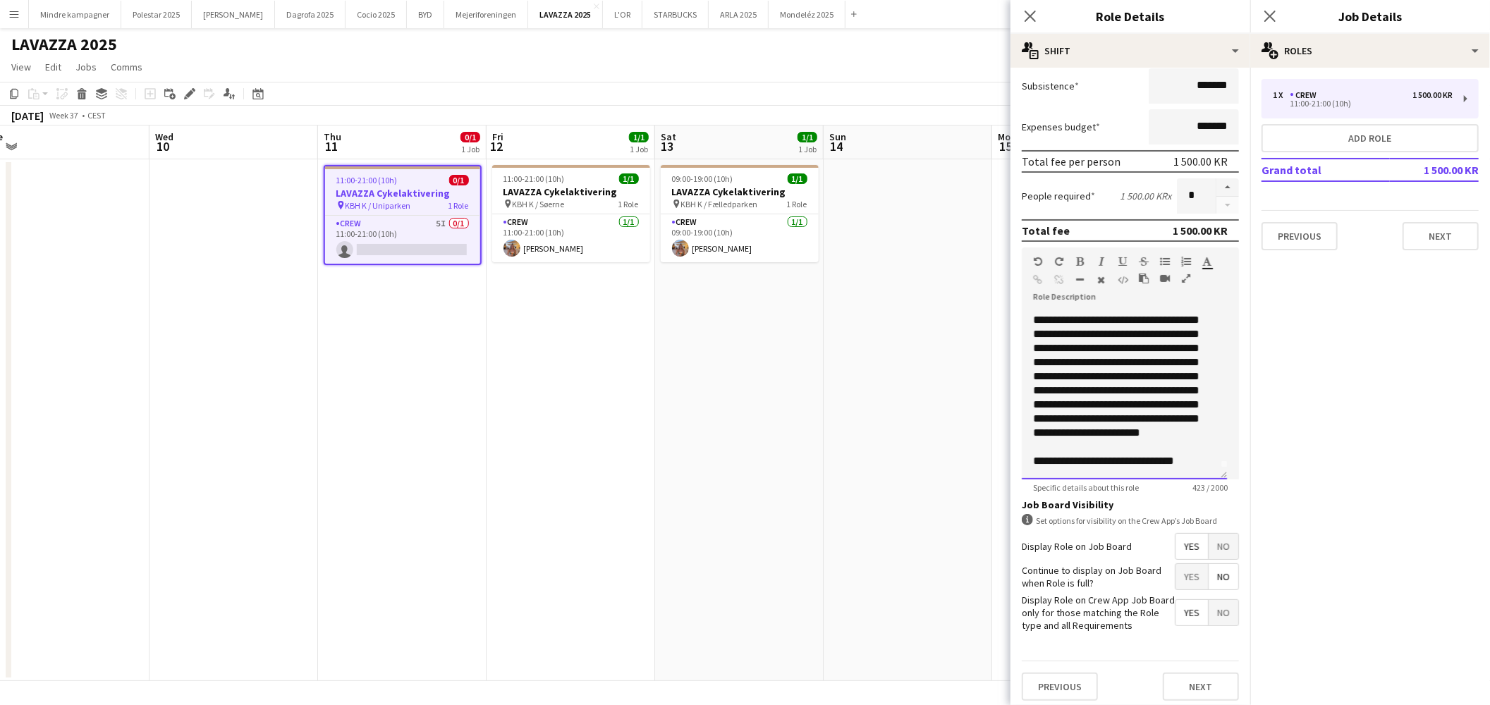
click at [1200, 450] on span "**********" at bounding box center [1116, 383] width 166 height 166
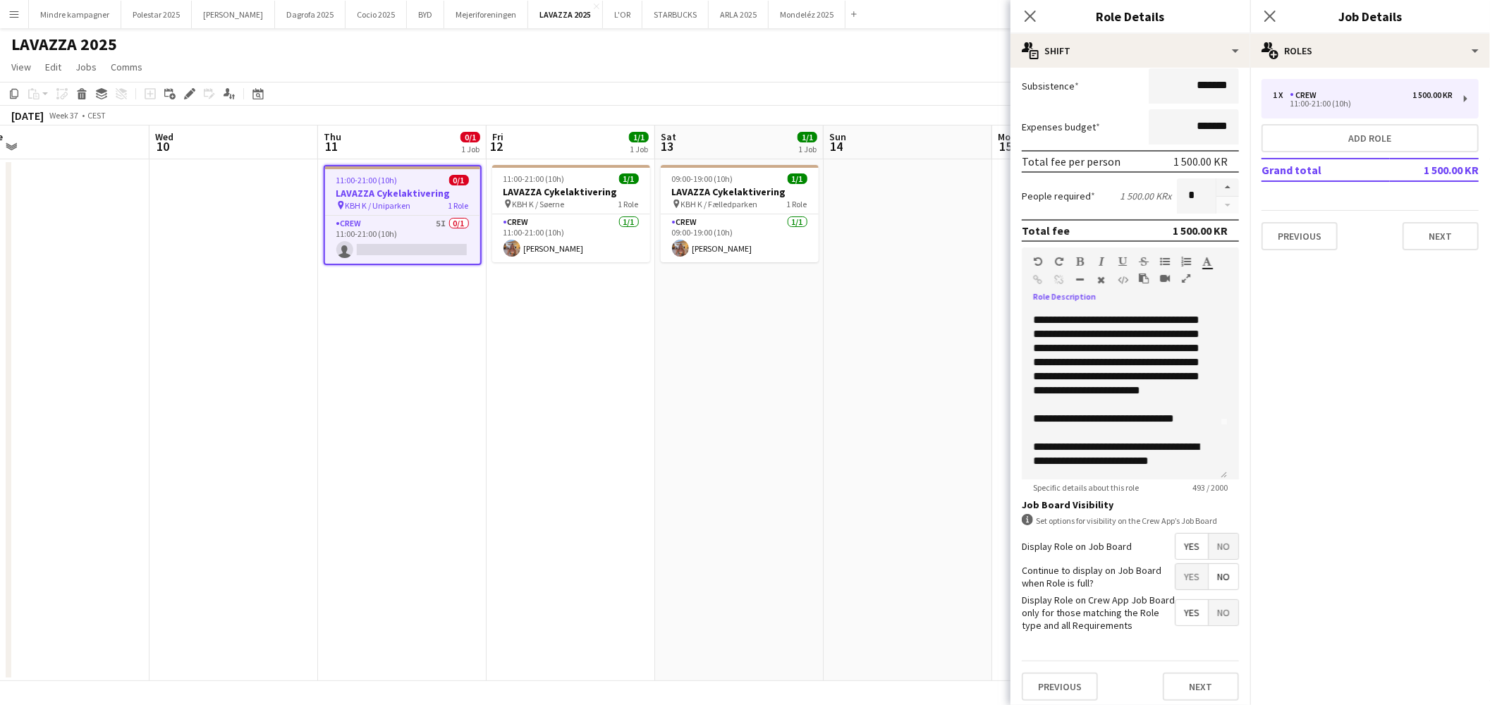
click at [797, 571] on app-date-cell "09:00-19:00 (10h) 1/1 LAVAZZA Cykelaktivering pin KBH K / Fælledparken 1 Role C…" at bounding box center [739, 420] width 169 height 522
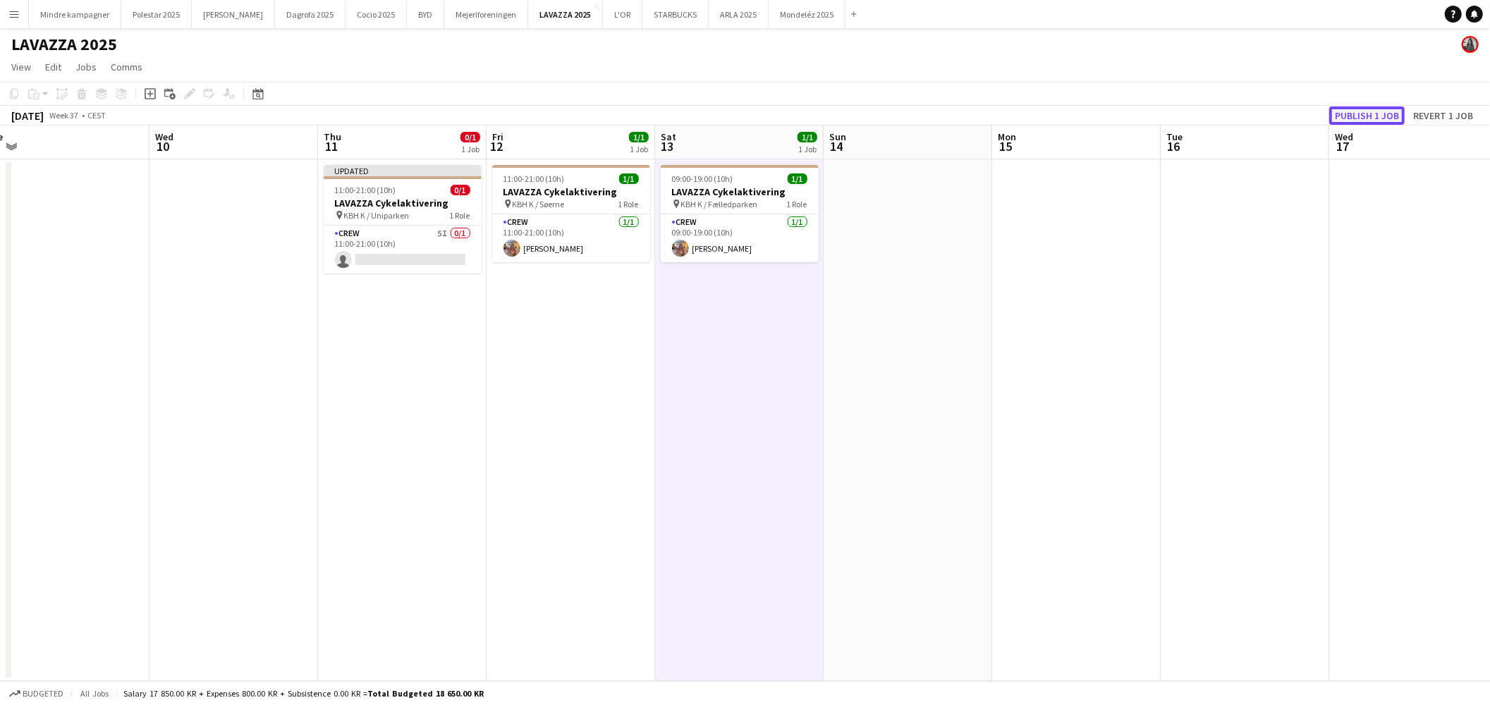
click at [1366, 115] on button "Publish 1 job" at bounding box center [1366, 115] width 75 height 18
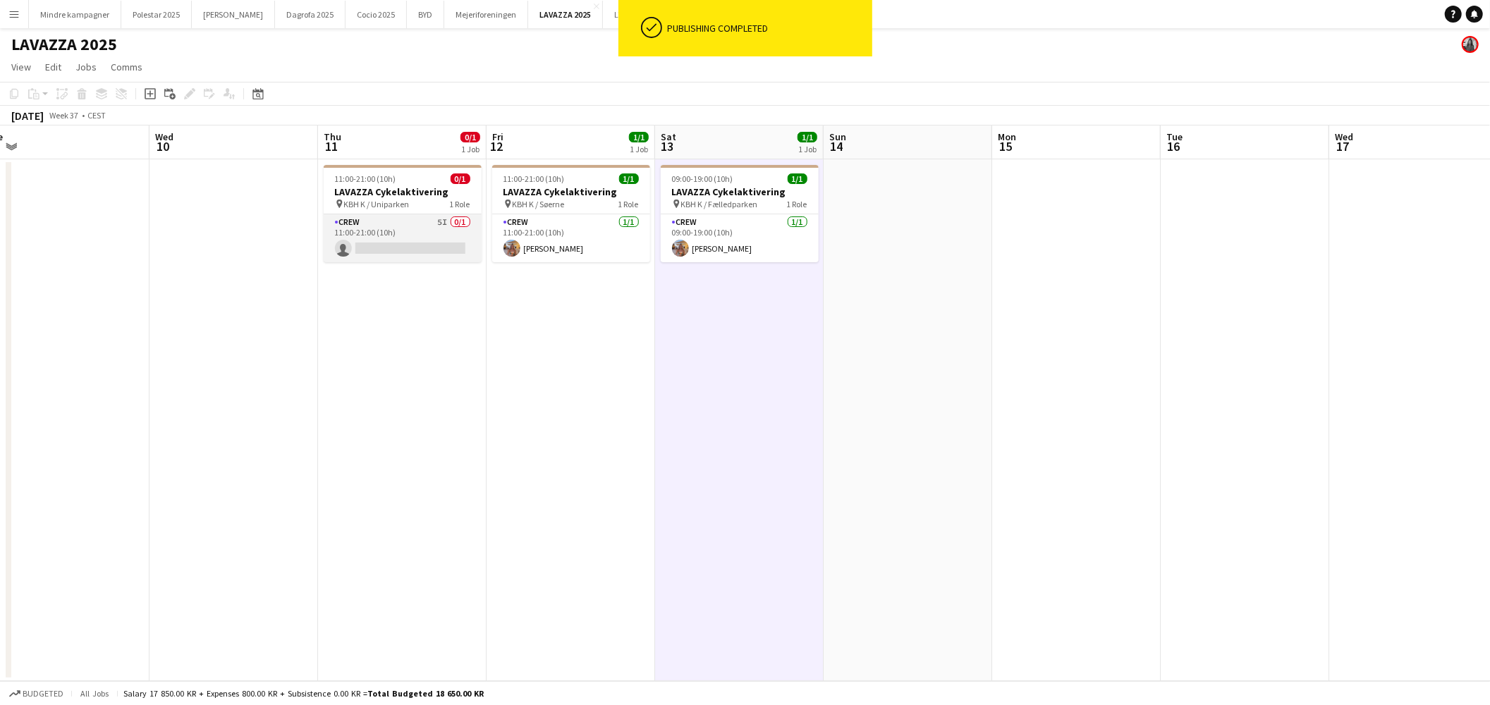
click at [441, 235] on app-card-role "Crew 5I 0/1 11:00-21:00 (10h) single-neutral-actions" at bounding box center [403, 238] width 158 height 48
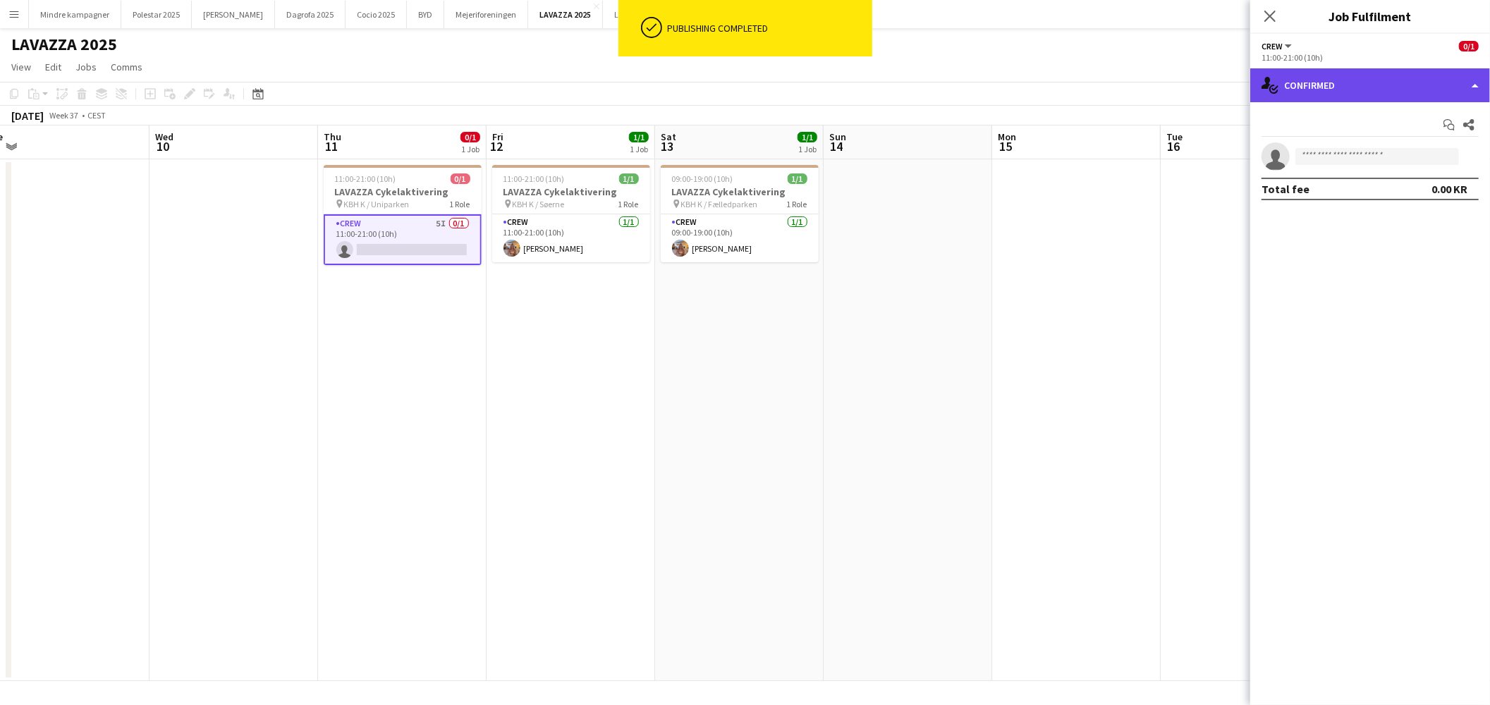
click at [1399, 81] on div "single-neutral-actions-check-2 Confirmed" at bounding box center [1370, 85] width 240 height 34
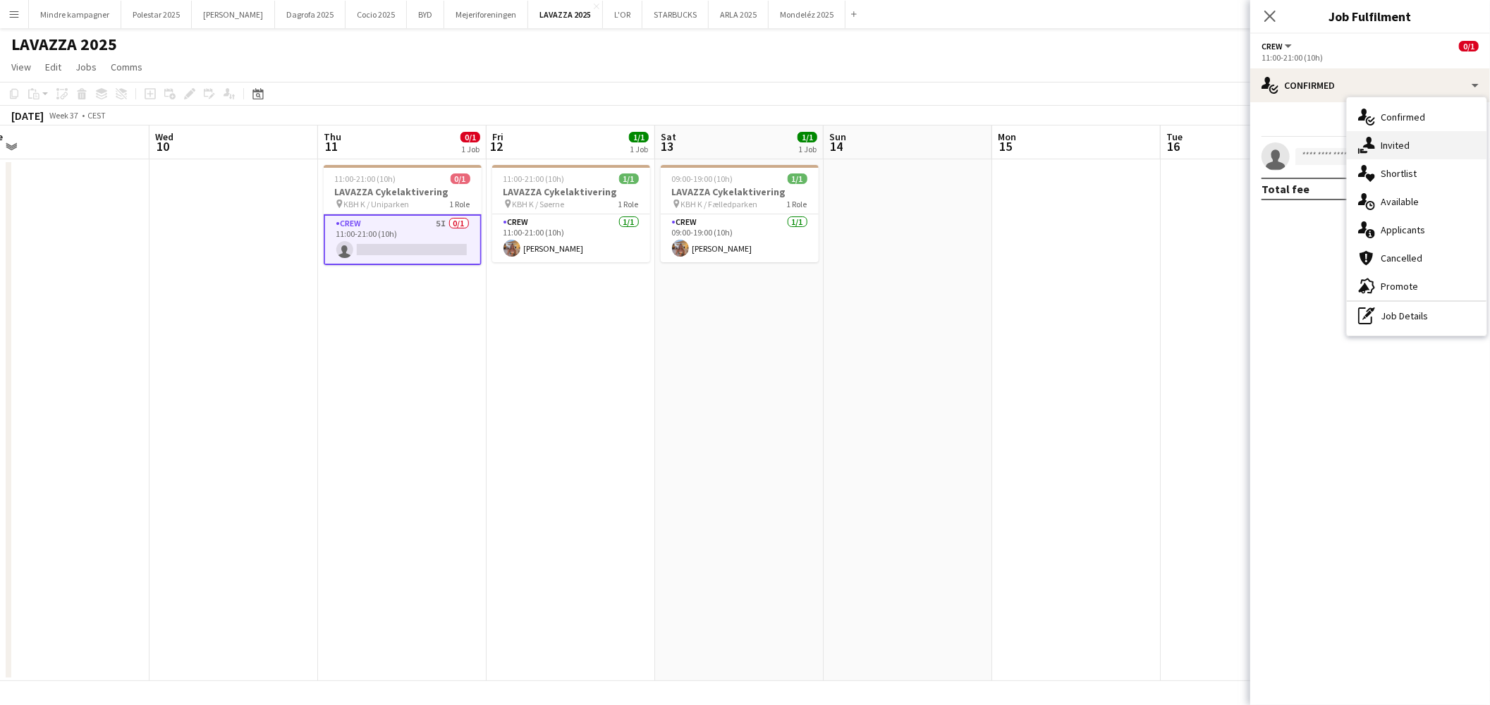
click at [1415, 145] on div "single-neutral-actions-share-1 Invited" at bounding box center [1417, 145] width 140 height 28
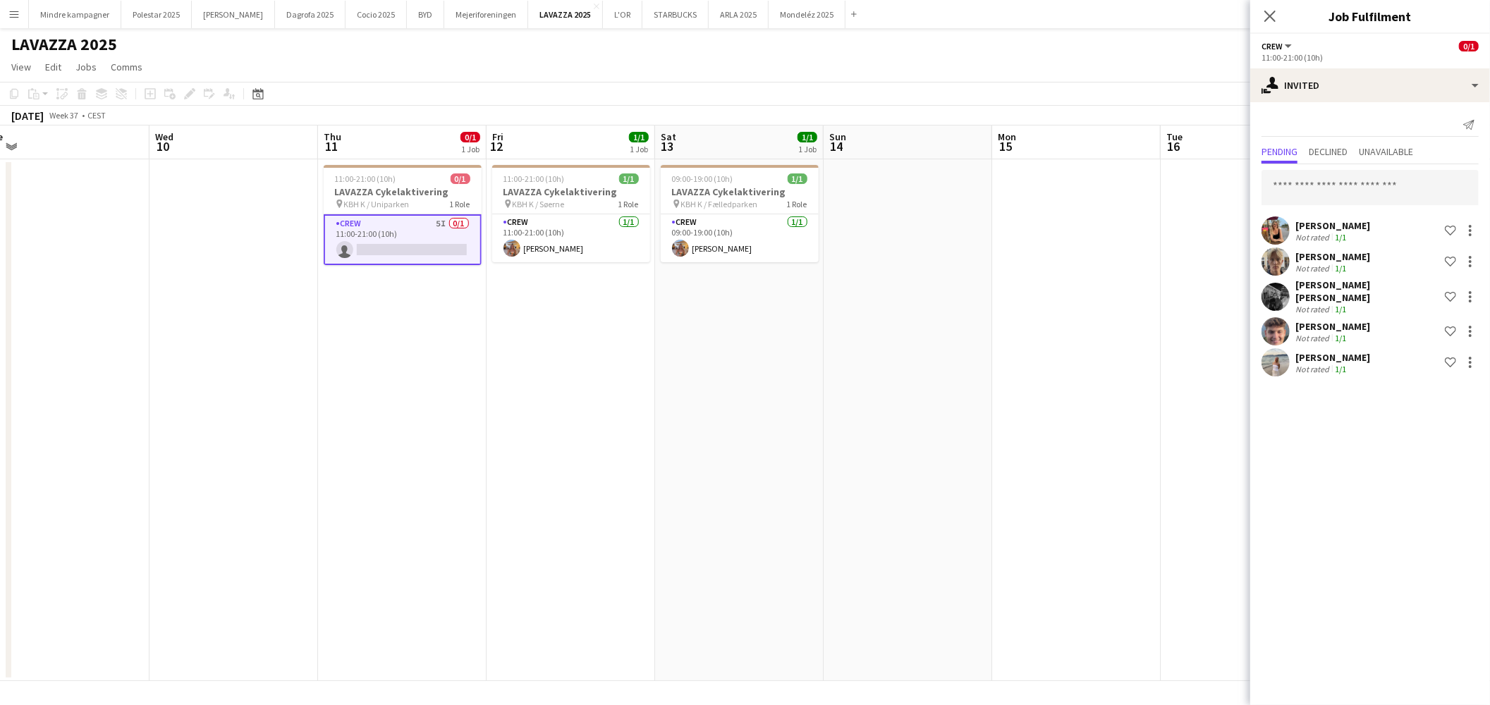
click at [1088, 481] on app-date-cell at bounding box center [1076, 420] width 169 height 522
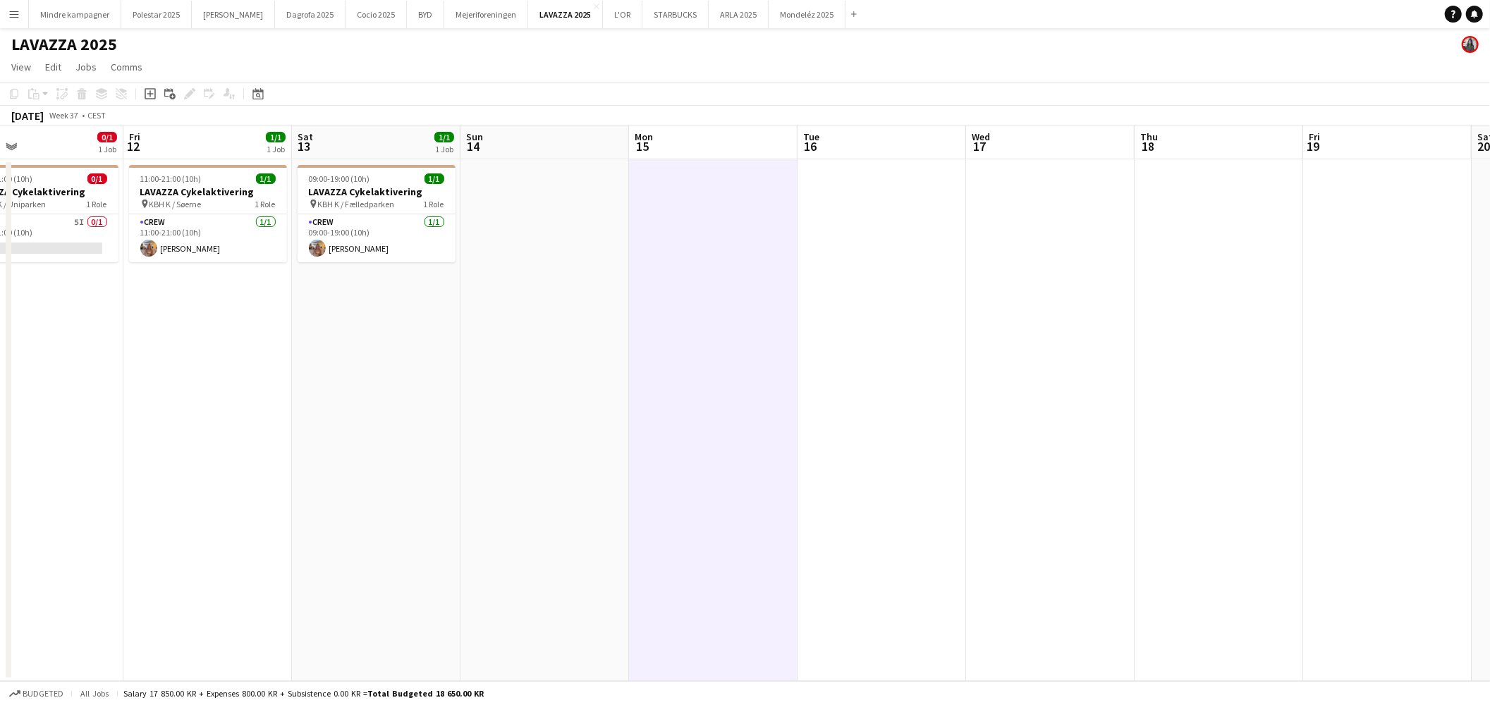
drag, startPoint x: 922, startPoint y: 432, endPoint x: 999, endPoint y: 416, distance: 79.1
click at [991, 418] on app-calendar-viewport "Tue 9 Wed 10 Thu 11 0/1 1 Job Fri 12 1/1 1 Job Sat 13 1/1 1 Job Sun 14 Mon 15 T…" at bounding box center [745, 404] width 1490 height 556
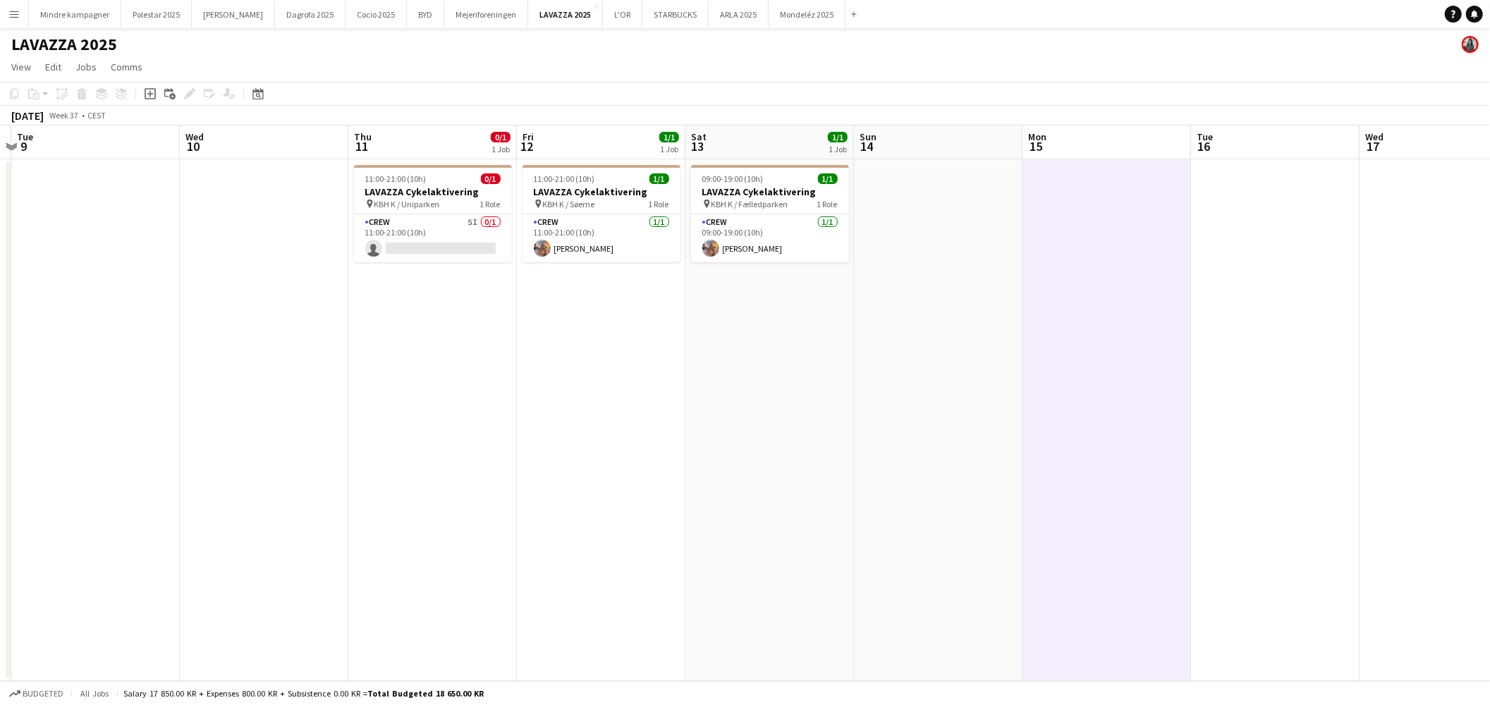
drag, startPoint x: 448, startPoint y: 494, endPoint x: 963, endPoint y: 467, distance: 515.5
click at [894, 481] on app-calendar-viewport "Sat 6 0/1 1 Job Sun 7 Mon 8 Tue 9 Wed 10 Thu 11 0/1 1 Job Fri 12 1/1 1 Job Sat …" at bounding box center [745, 404] width 1490 height 556
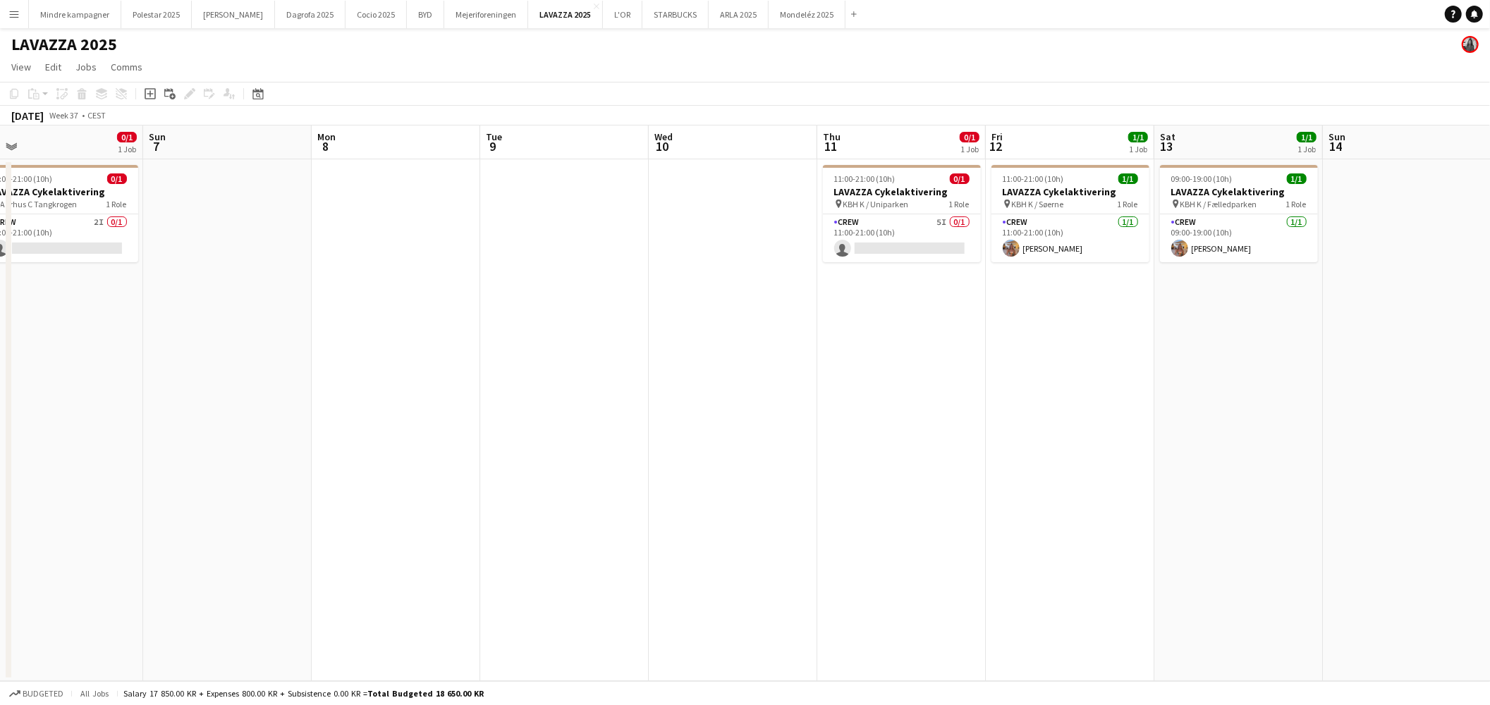
drag, startPoint x: 358, startPoint y: 482, endPoint x: 1058, endPoint y: 436, distance: 701.8
click at [987, 454] on app-calendar-viewport "Thu 4 0/1 1 Job Fri 5 0/1 1 Job Sat 6 0/1 1 Job Sun 7 Mon 8 Tue 9 Wed 10 Thu 11…" at bounding box center [745, 404] width 1490 height 556
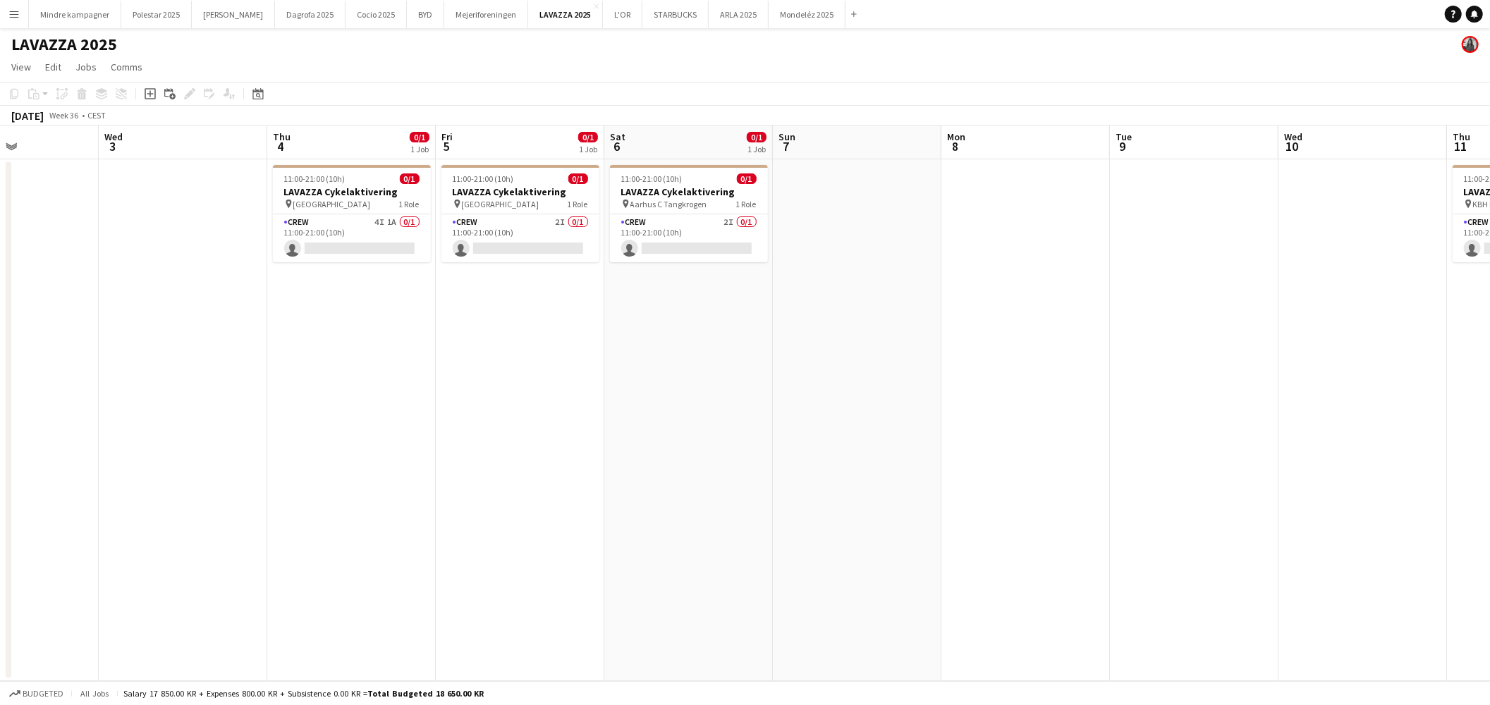
scroll to position [0, 389]
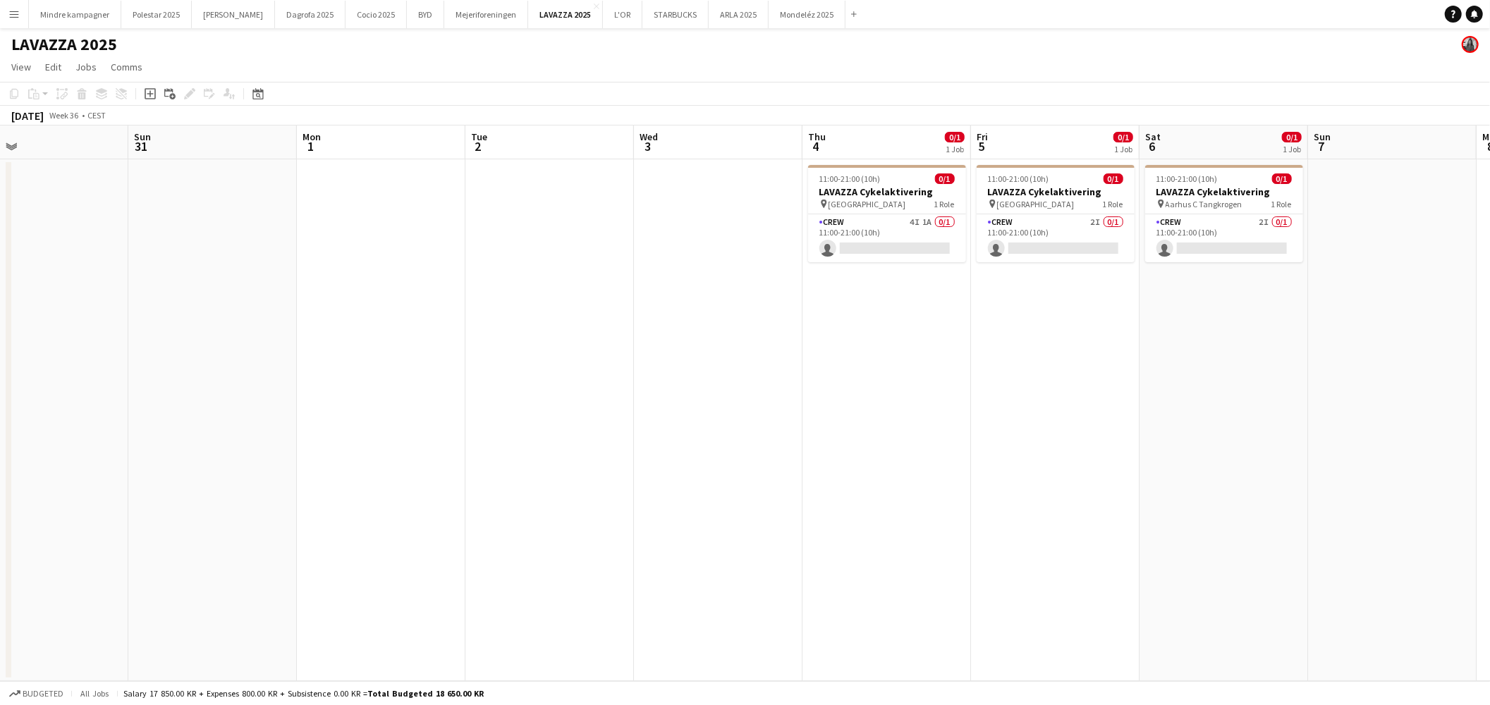
drag, startPoint x: 386, startPoint y: 437, endPoint x: 996, endPoint y: 317, distance: 621.0
click at [996, 316] on app-calendar-viewport "Thu 28 Fri 29 Sat 30 Sun 31 Mon 1 Tue 2 Wed 3 Thu 4 0/1 1 Job Fri 5 0/1 1 Job S…" at bounding box center [745, 404] width 1490 height 556
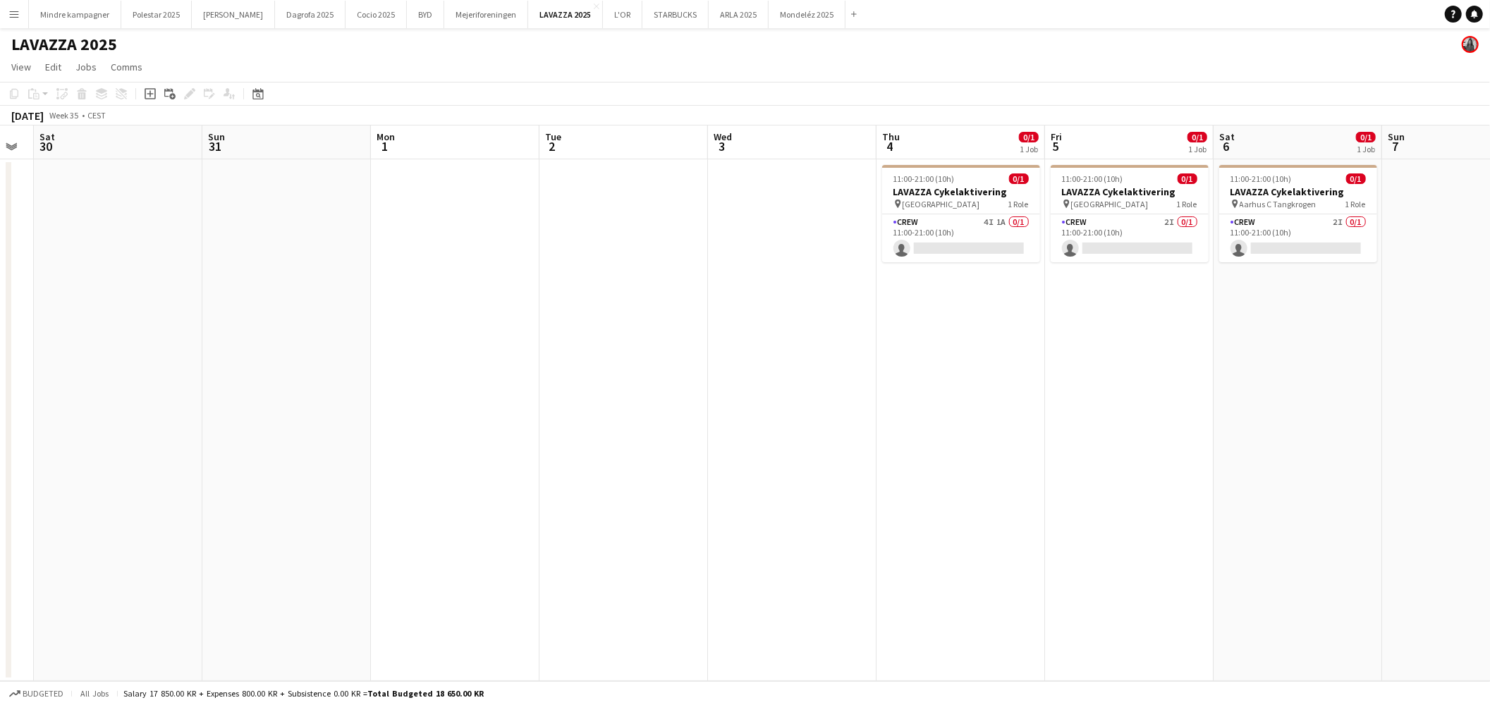
scroll to position [0, 544]
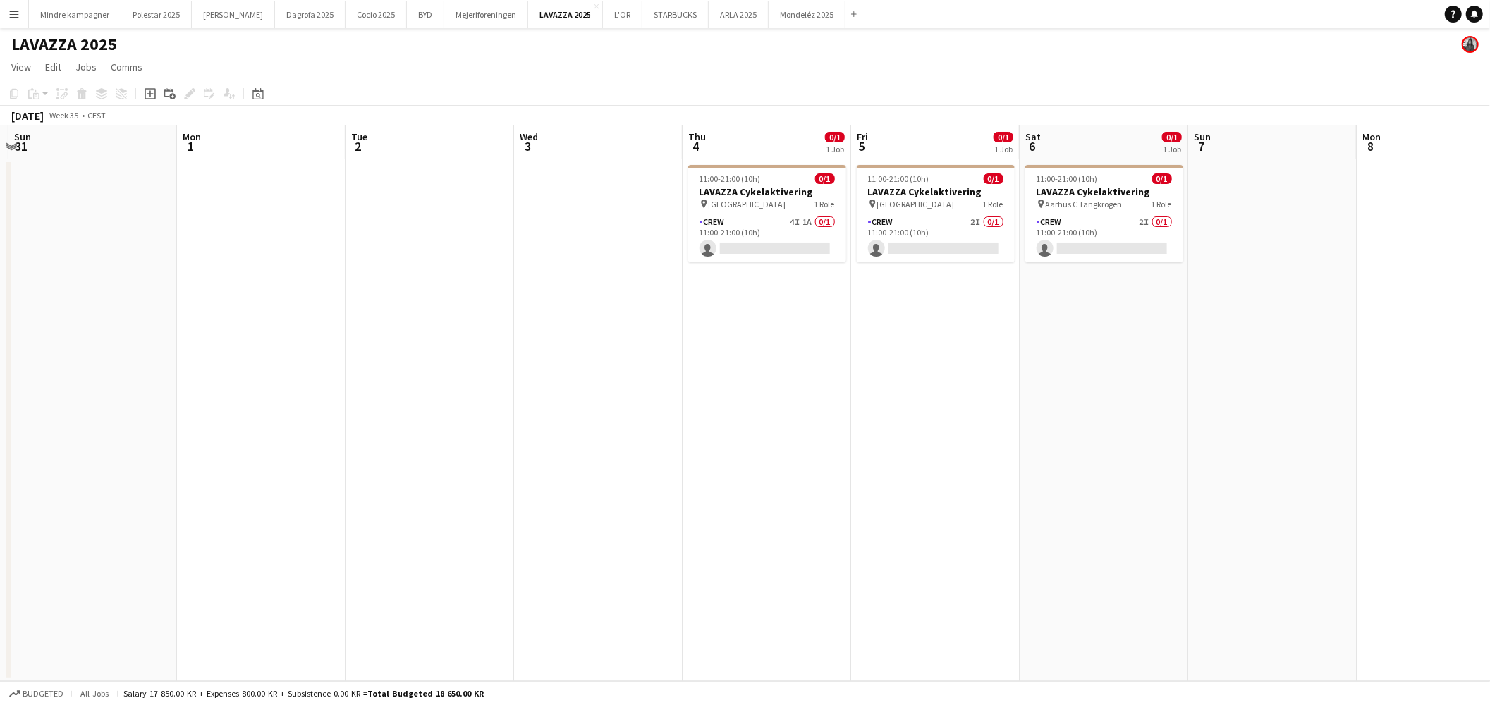
drag, startPoint x: 810, startPoint y: 499, endPoint x: 640, endPoint y: 503, distance: 169.3
click at [645, 503] on app-calendar-viewport "Thu 28 Fri 29 Sat 30 Sun 31 Mon 1 Tue 2 Wed 3 Thu 4 0/1 1 Job Fri 5 0/1 1 Job S…" at bounding box center [745, 404] width 1490 height 556
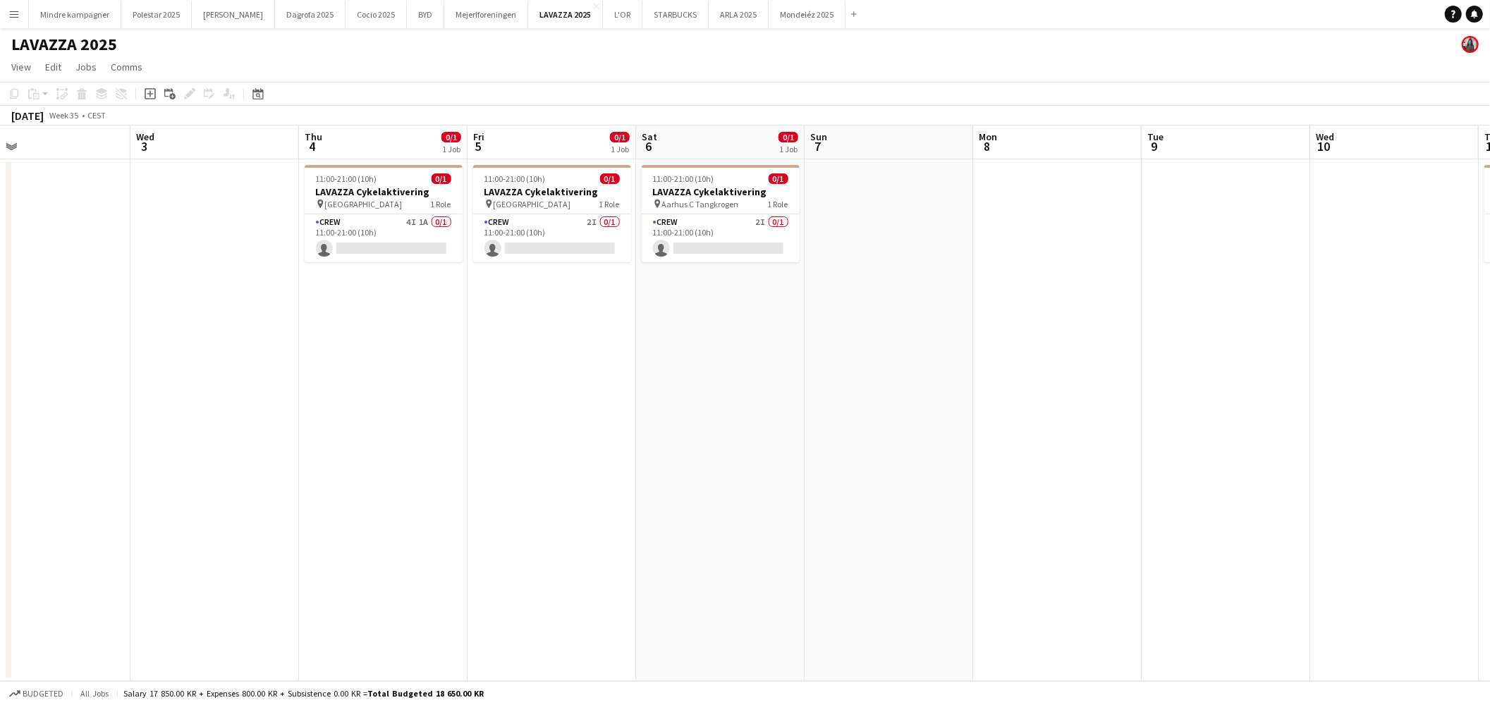
drag, startPoint x: 890, startPoint y: 392, endPoint x: 718, endPoint y: 362, distance: 174.6
click at [348, 367] on app-calendar-viewport "Fri 29 Sat 30 Sun 31 Mon 1 Tue 2 Wed 3 Thu 4 0/1 1 Job Fri 5 0/1 1 Job Sat 6 0/…" at bounding box center [745, 404] width 1490 height 556
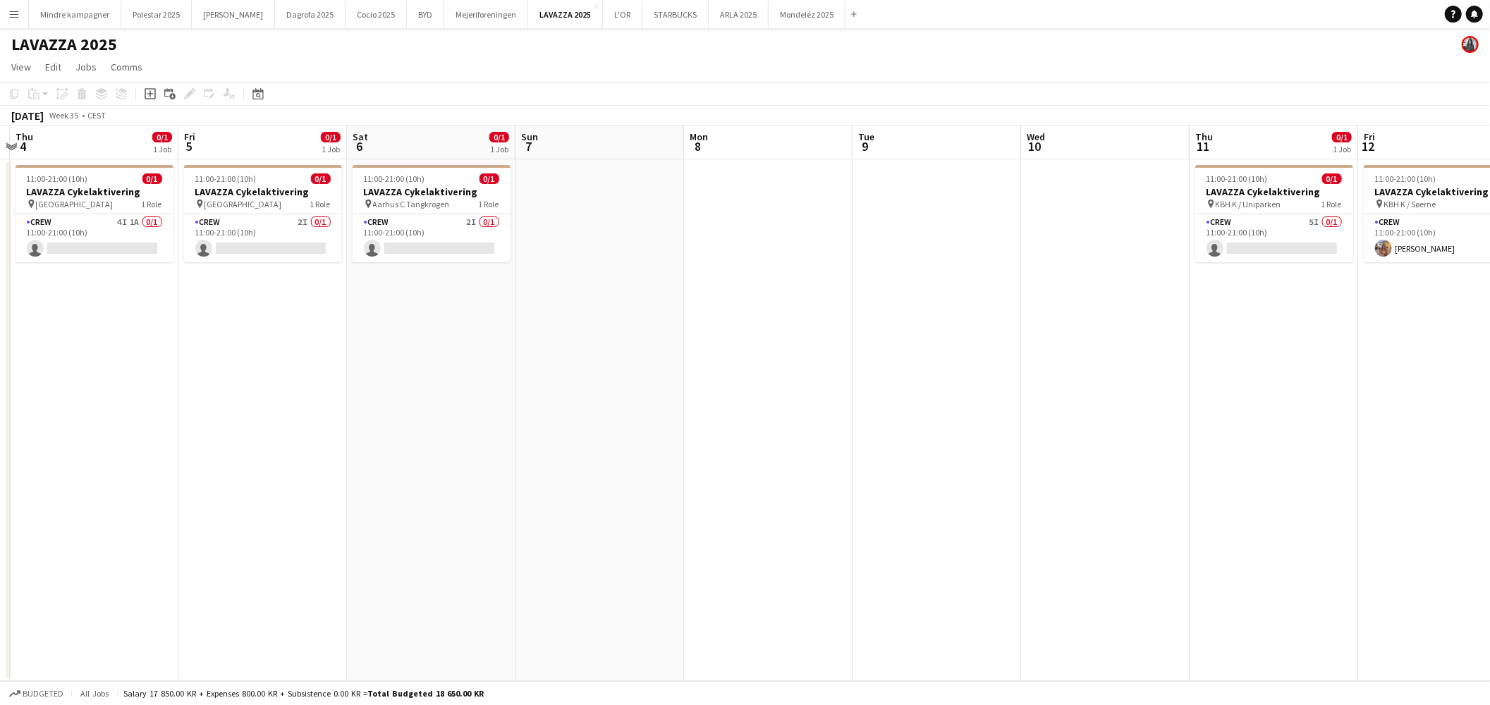
drag, startPoint x: 739, startPoint y: 363, endPoint x: 598, endPoint y: 368, distance: 141.1
click at [604, 367] on app-calendar-viewport "Mon 1 Tue 2 Wed 3 Thu 4 0/1 1 Job Fri 5 0/1 1 Job Sat 6 0/1 1 Job Sun 7 Mon 8 T…" at bounding box center [745, 404] width 1490 height 556
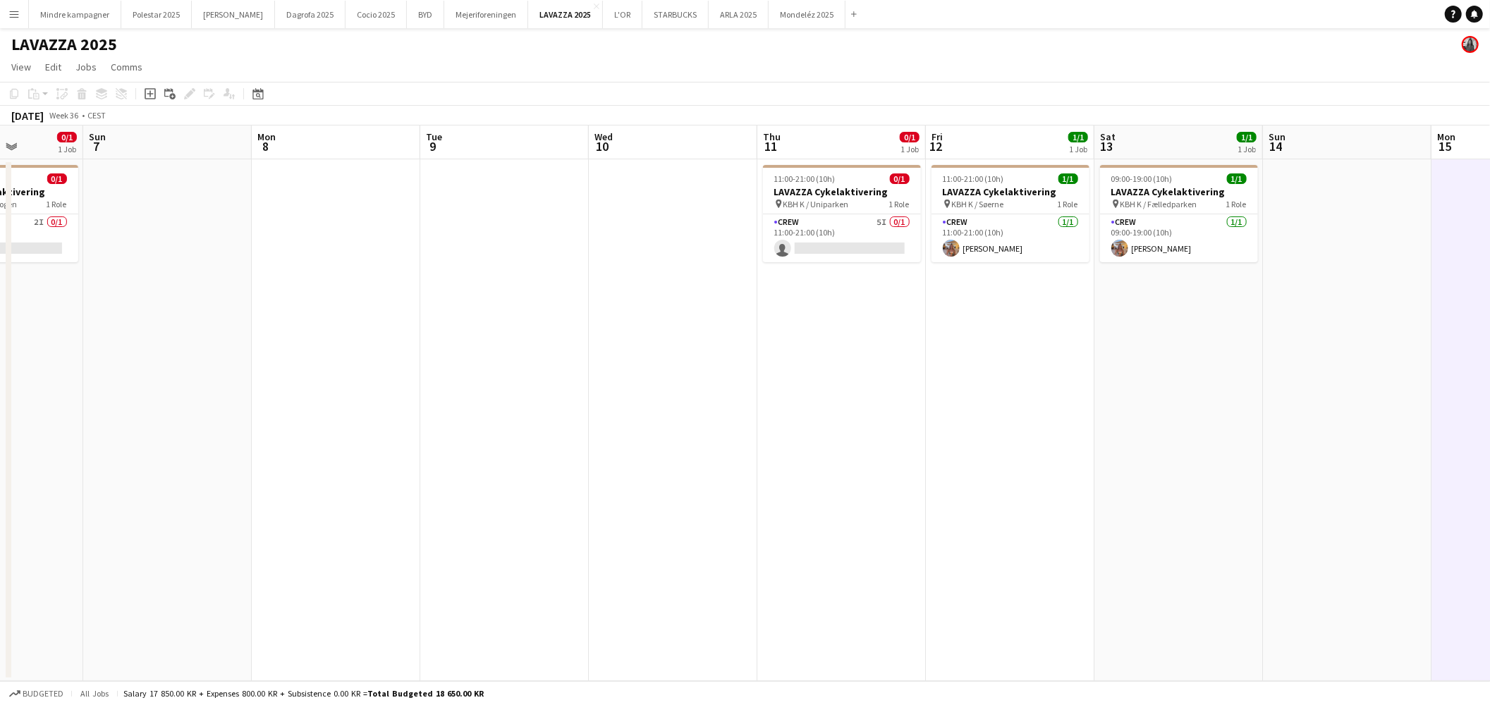
drag, startPoint x: 661, startPoint y: 370, endPoint x: 998, endPoint y: 370, distance: 337.1
click at [951, 370] on app-calendar-viewport "Wed 3 Thu 4 0/1 1 Job Fri 5 0/1 1 Job Sat 6 0/1 1 Job Sun 7 Mon 8 Tue 9 Wed 10 …" at bounding box center [745, 404] width 1490 height 556
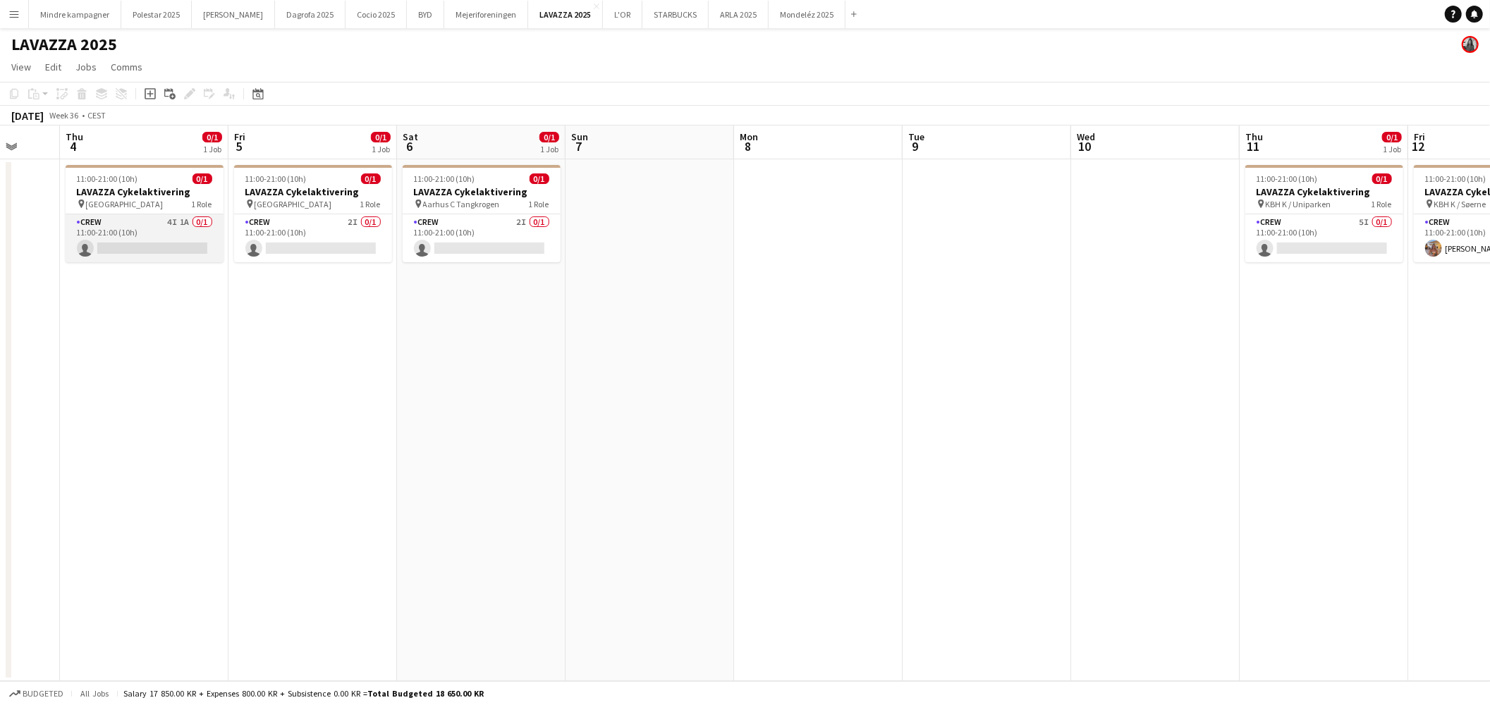
click at [147, 226] on app-card-role "Crew 4I 1A 0/1 11:00-21:00 (10h) single-neutral-actions" at bounding box center [145, 238] width 158 height 48
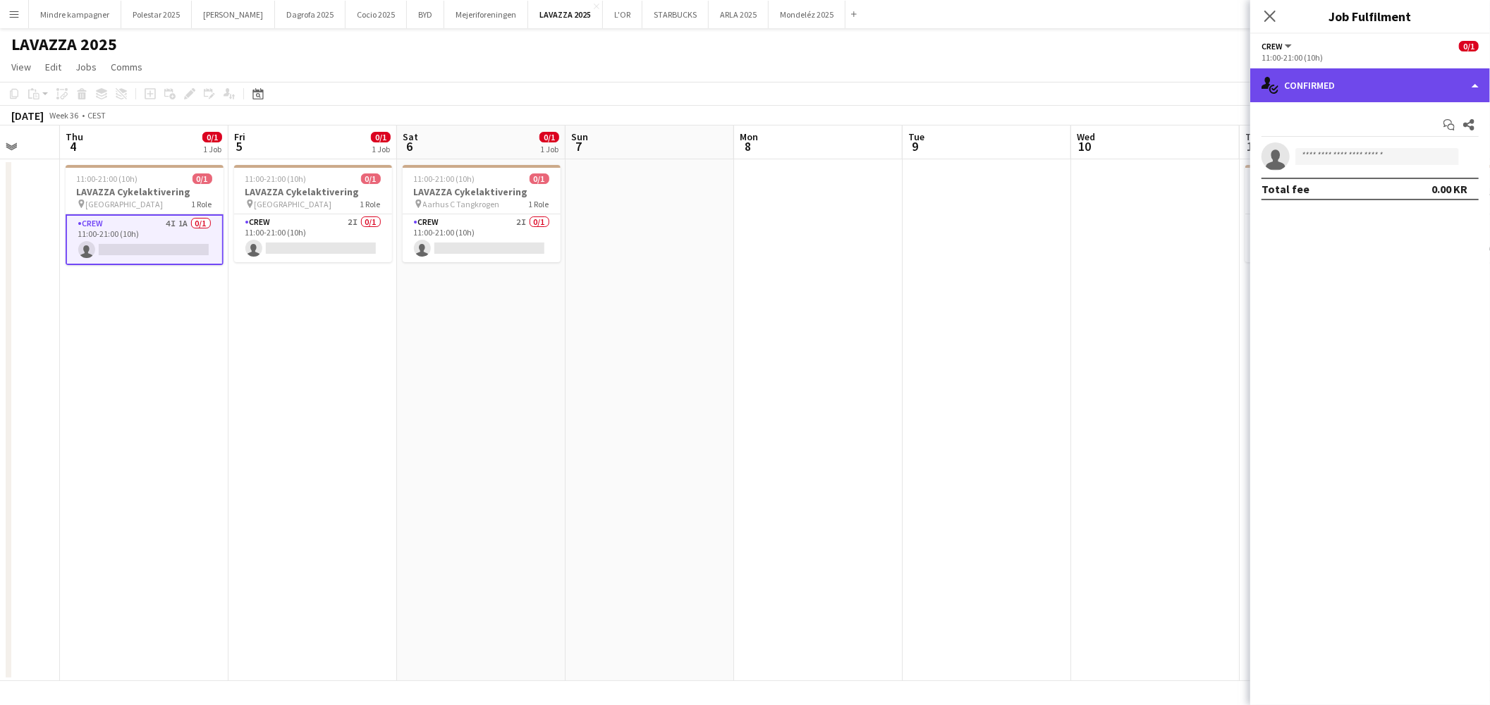
click at [1360, 86] on div "single-neutral-actions-check-2 Confirmed" at bounding box center [1370, 85] width 240 height 34
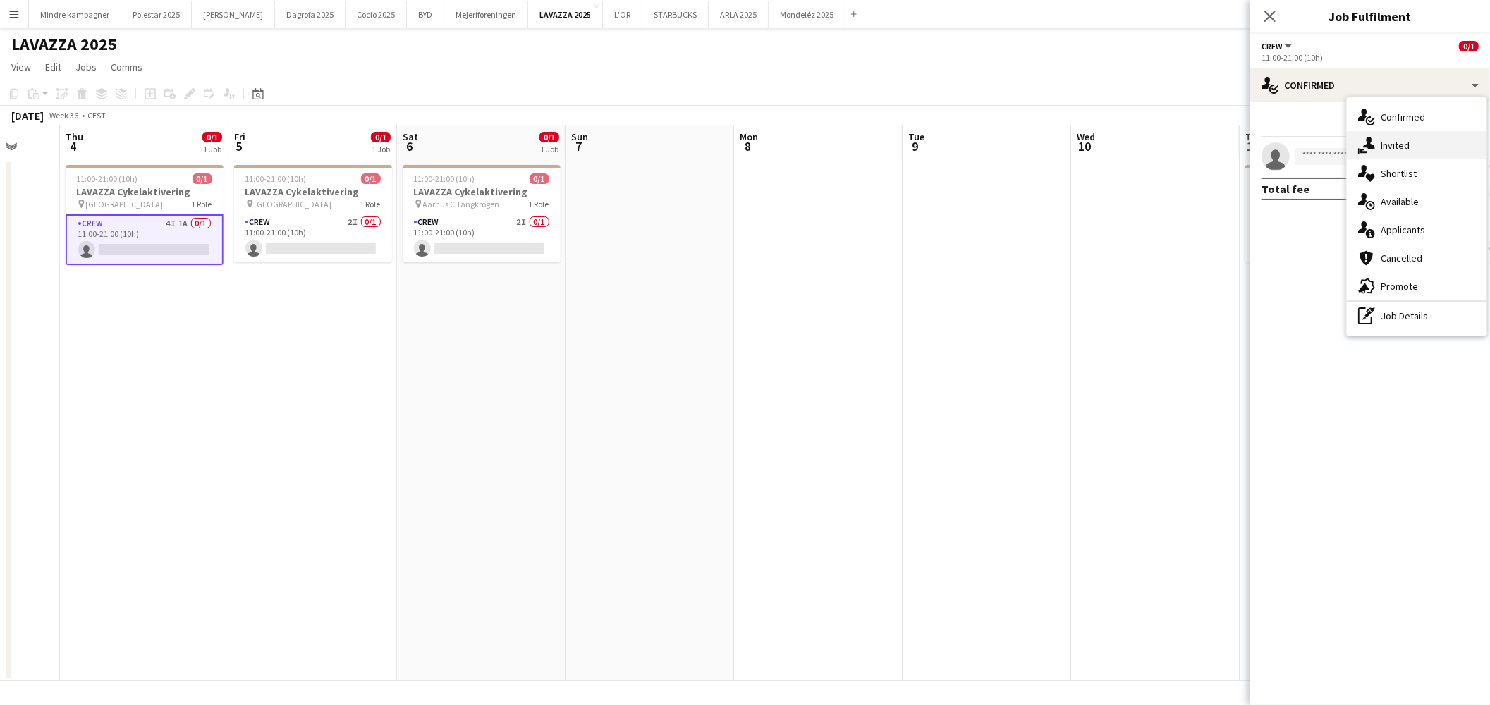
click at [1401, 138] on div "single-neutral-actions-share-1 Invited" at bounding box center [1417, 145] width 140 height 28
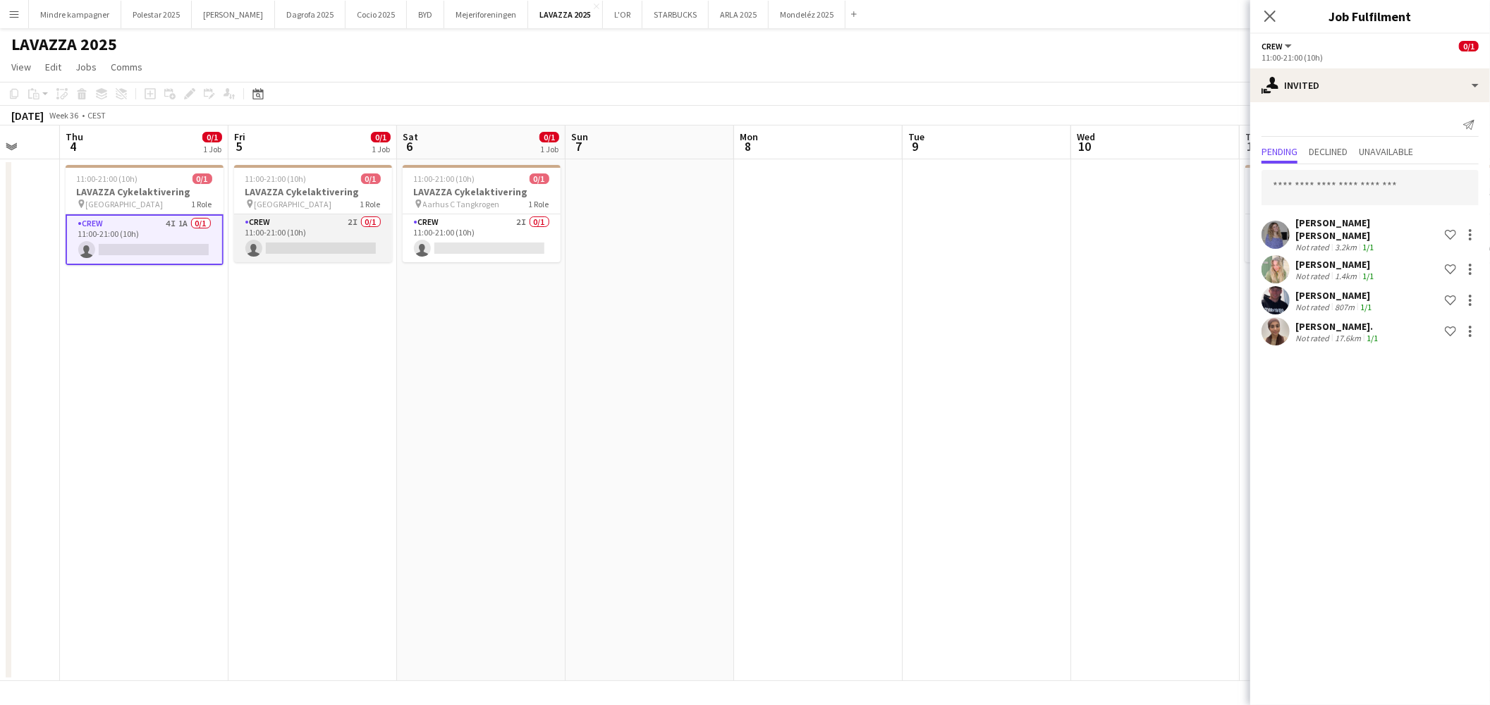
click at [335, 234] on app-card-role "Crew 2I 0/1 11:00-21:00 (10h) single-neutral-actions" at bounding box center [313, 238] width 158 height 48
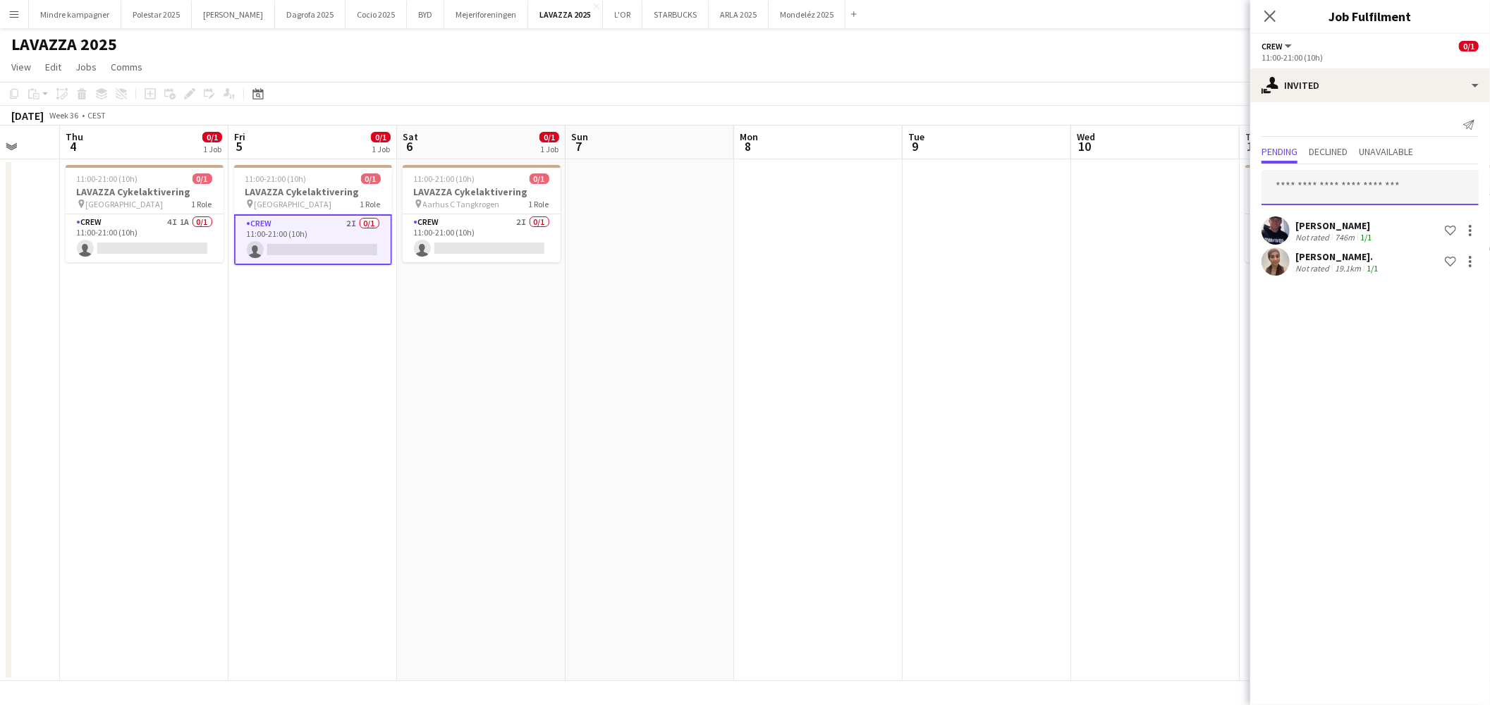
click at [1296, 192] on input "text" at bounding box center [1370, 187] width 217 height 35
click at [162, 219] on app-card-role "Crew 4I 1A 0/1 11:00-21:00 (10h) single-neutral-actions" at bounding box center [145, 238] width 158 height 48
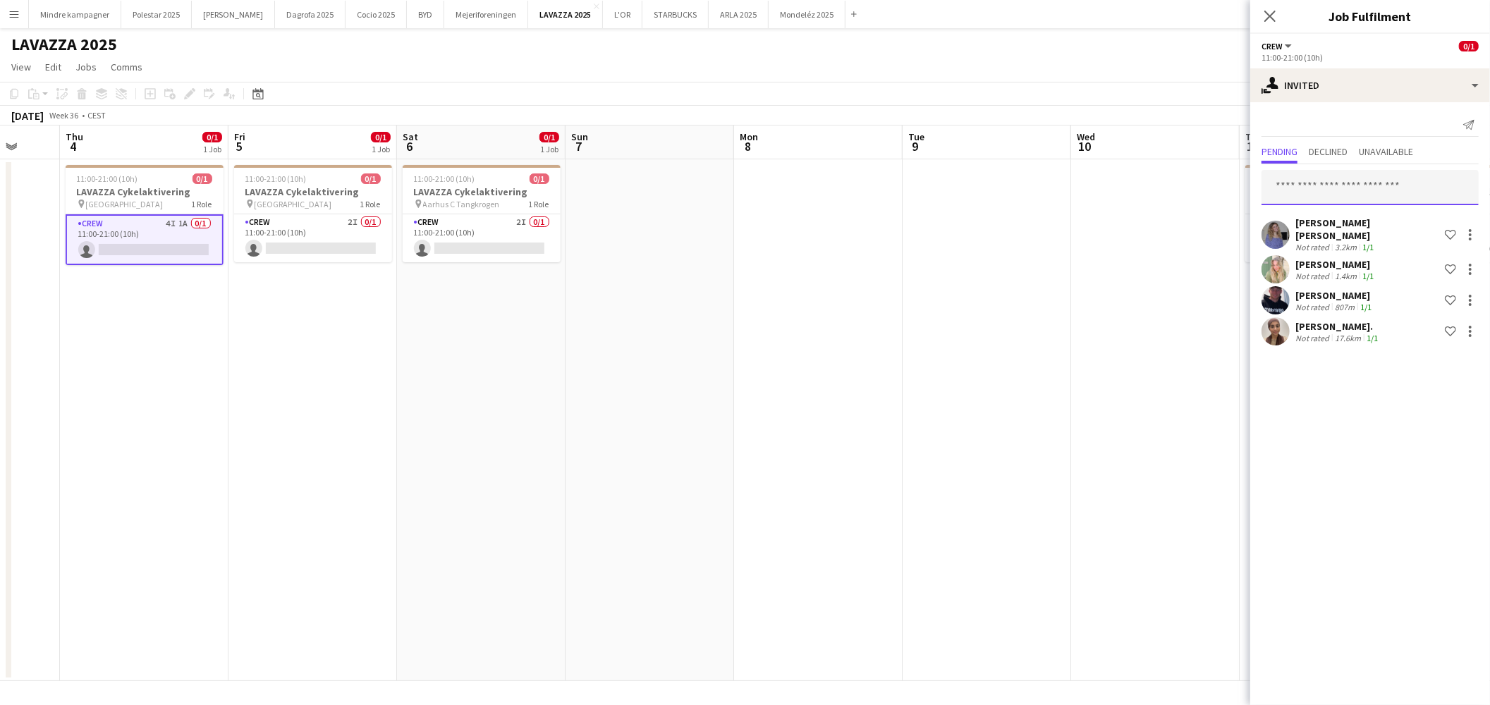
click at [1335, 185] on input "text" at bounding box center [1370, 187] width 217 height 35
click at [299, 226] on app-card-role "Crew 2I 0/1 11:00-21:00 (10h) single-neutral-actions" at bounding box center [313, 238] width 158 height 48
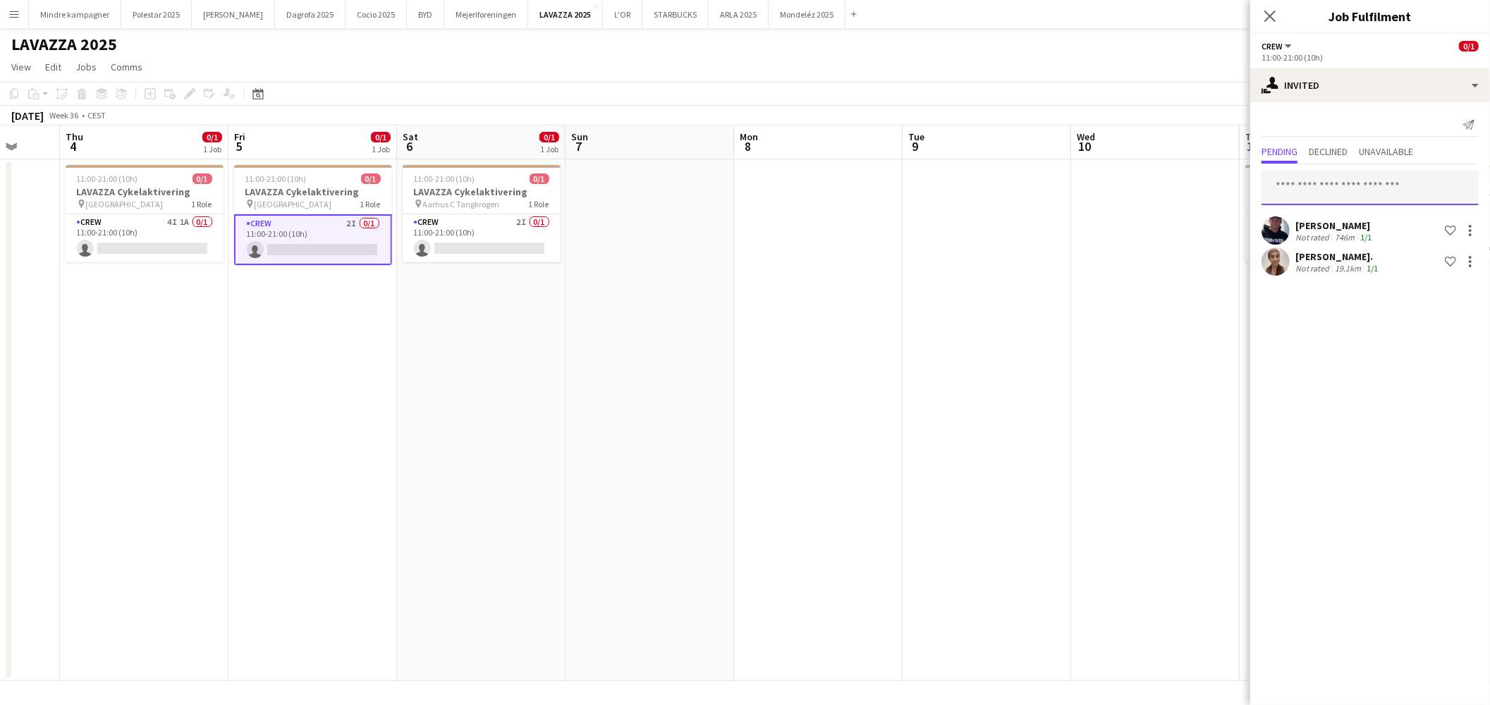
click at [1392, 188] on input "text" at bounding box center [1370, 187] width 217 height 35
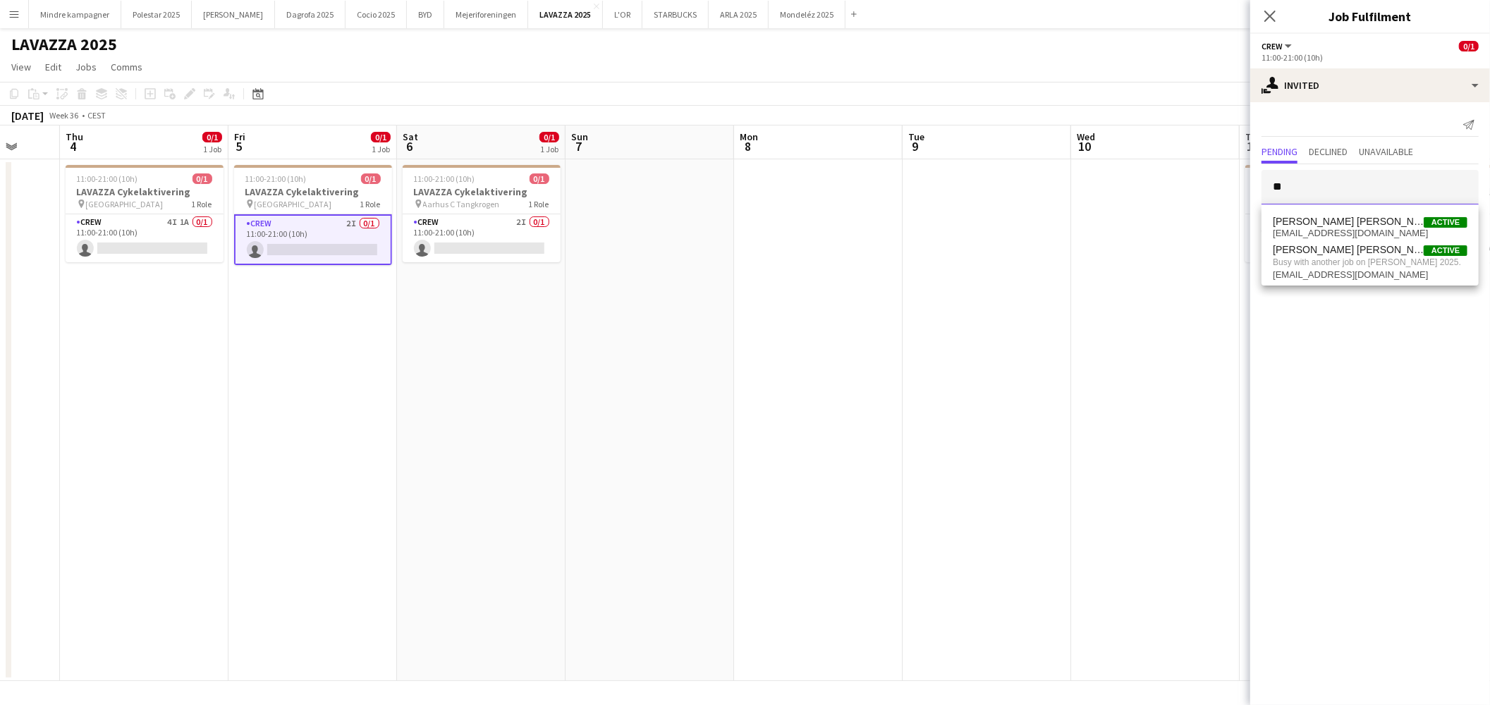
type input "*"
type input "*******"
click at [1355, 264] on span "katrinejespersen01@gmail.com" at bounding box center [1370, 267] width 195 height 11
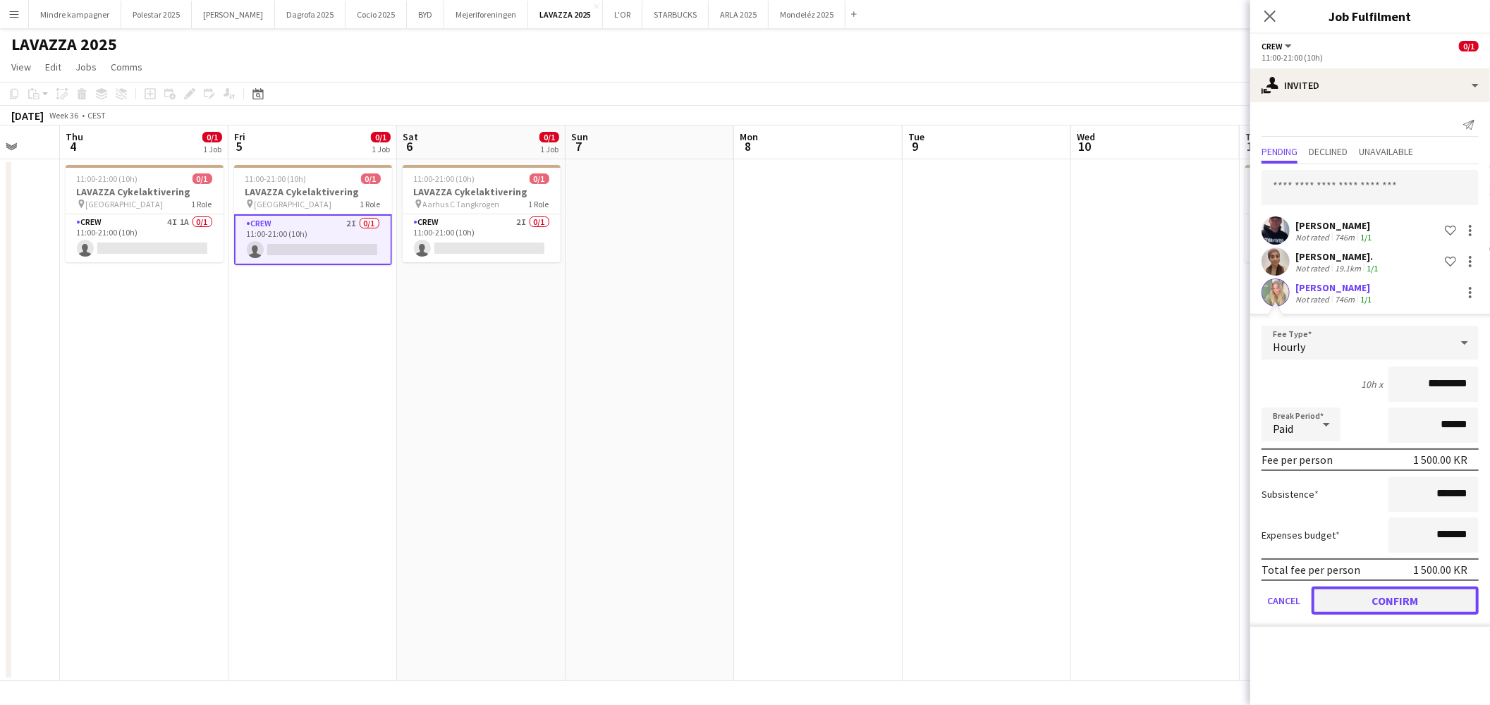
click at [1401, 603] on button "Confirm" at bounding box center [1395, 601] width 167 height 28
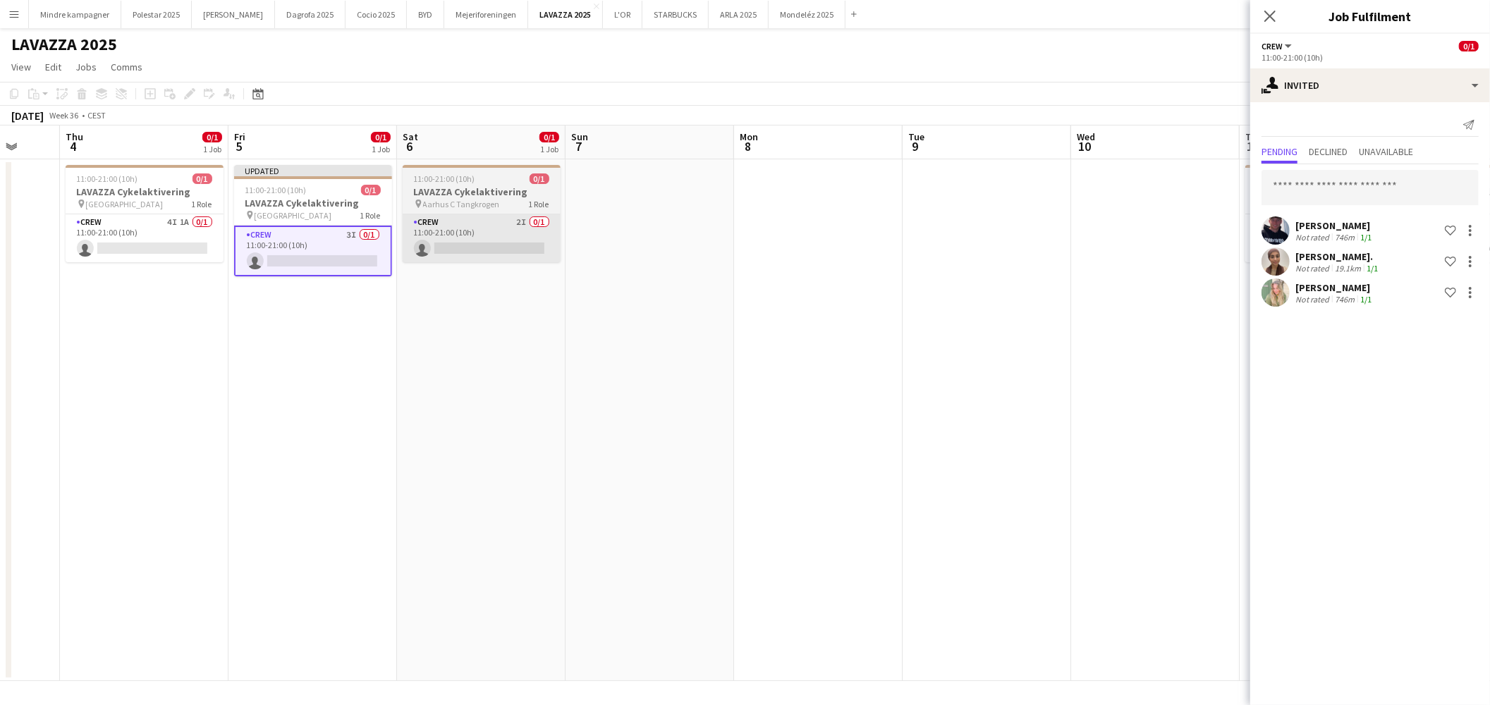
click at [460, 222] on app-card-role "Crew 2I 0/1 11:00-21:00 (10h) single-neutral-actions" at bounding box center [482, 238] width 158 height 48
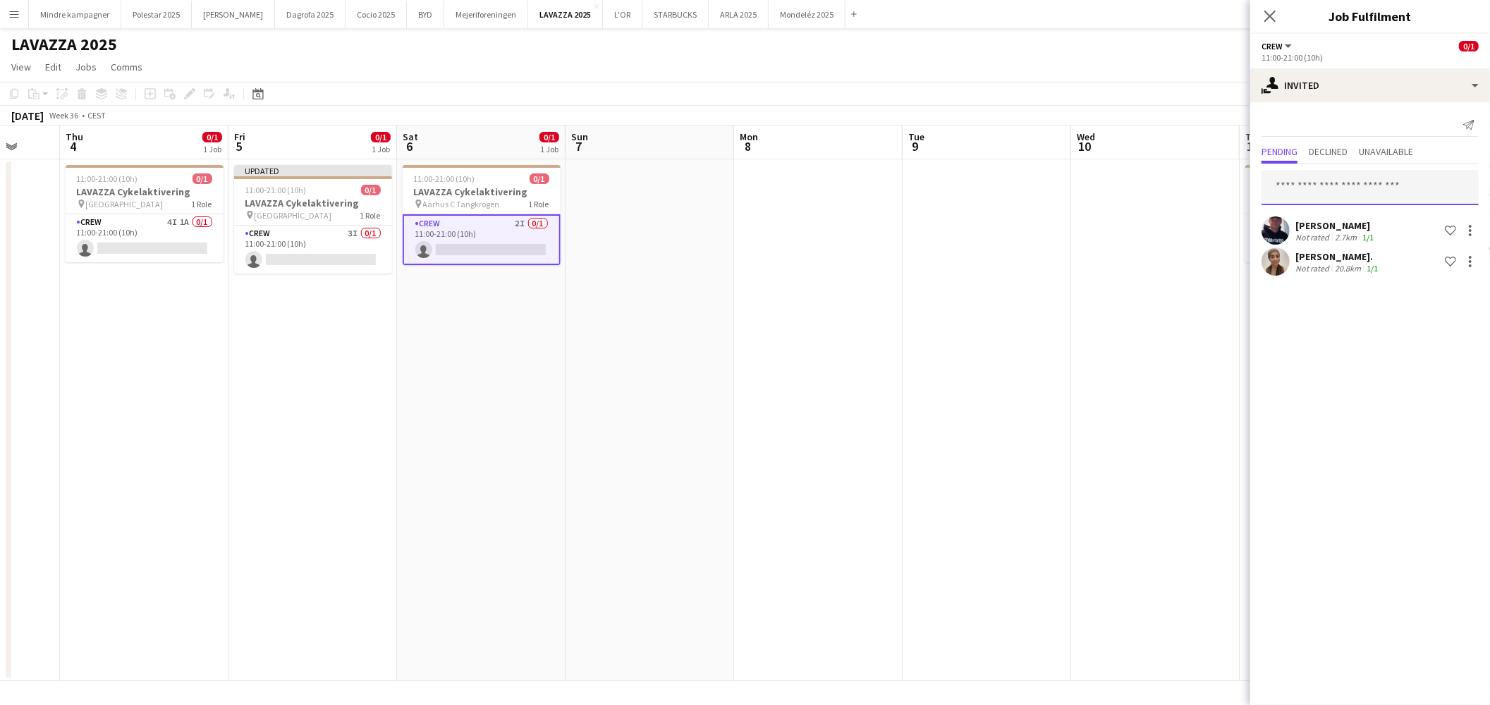
click at [1363, 195] on input "text" at bounding box center [1370, 187] width 217 height 35
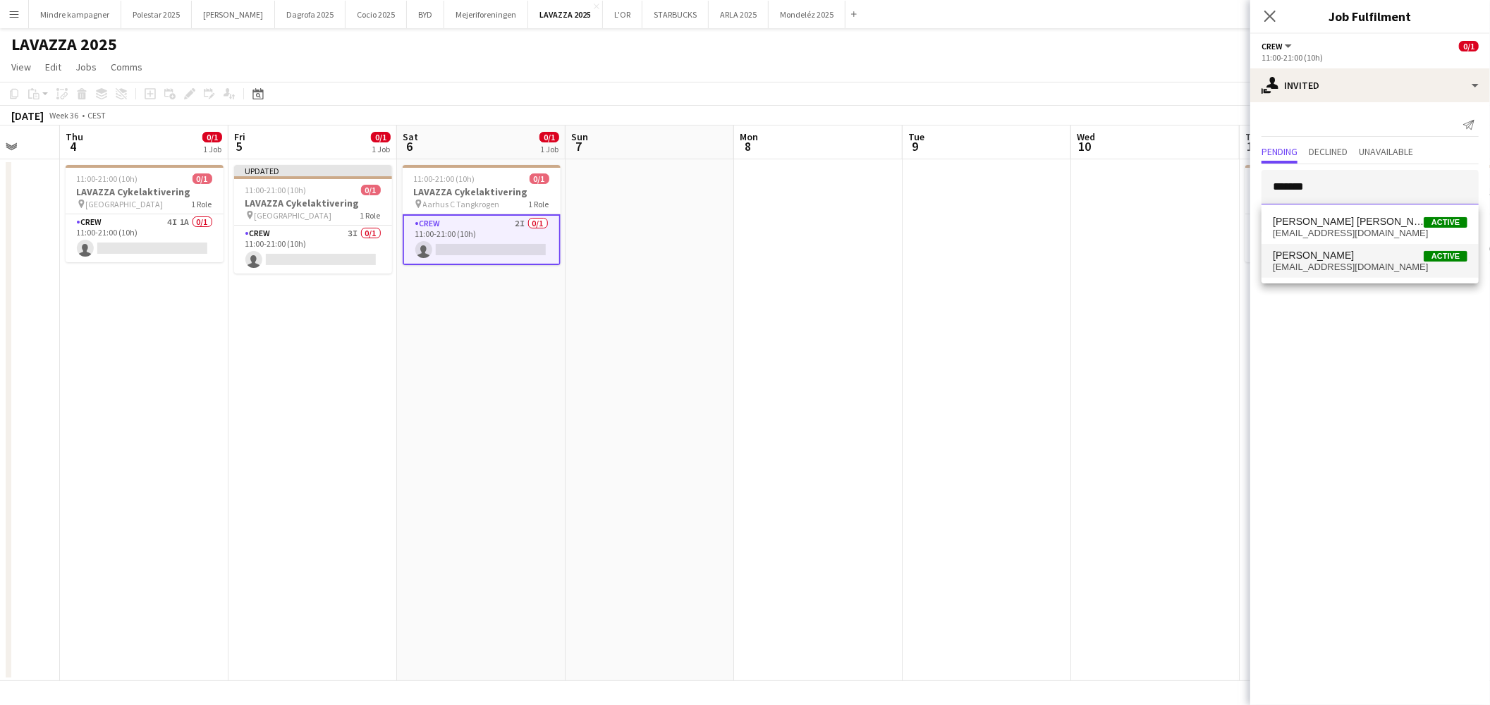
type input "*******"
click at [1359, 270] on span "katrinejespersen01@gmail.com" at bounding box center [1370, 267] width 195 height 11
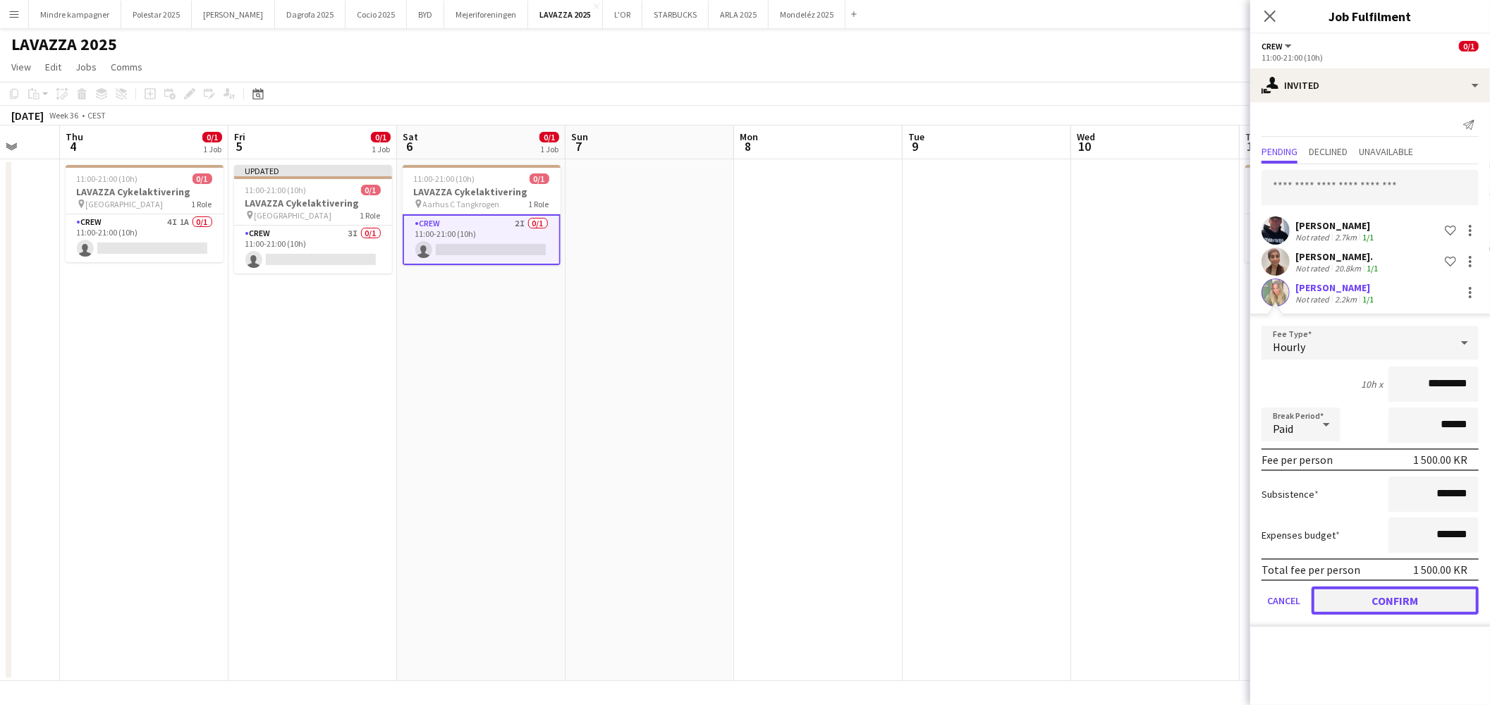
click at [1382, 588] on button "Confirm" at bounding box center [1395, 601] width 167 height 28
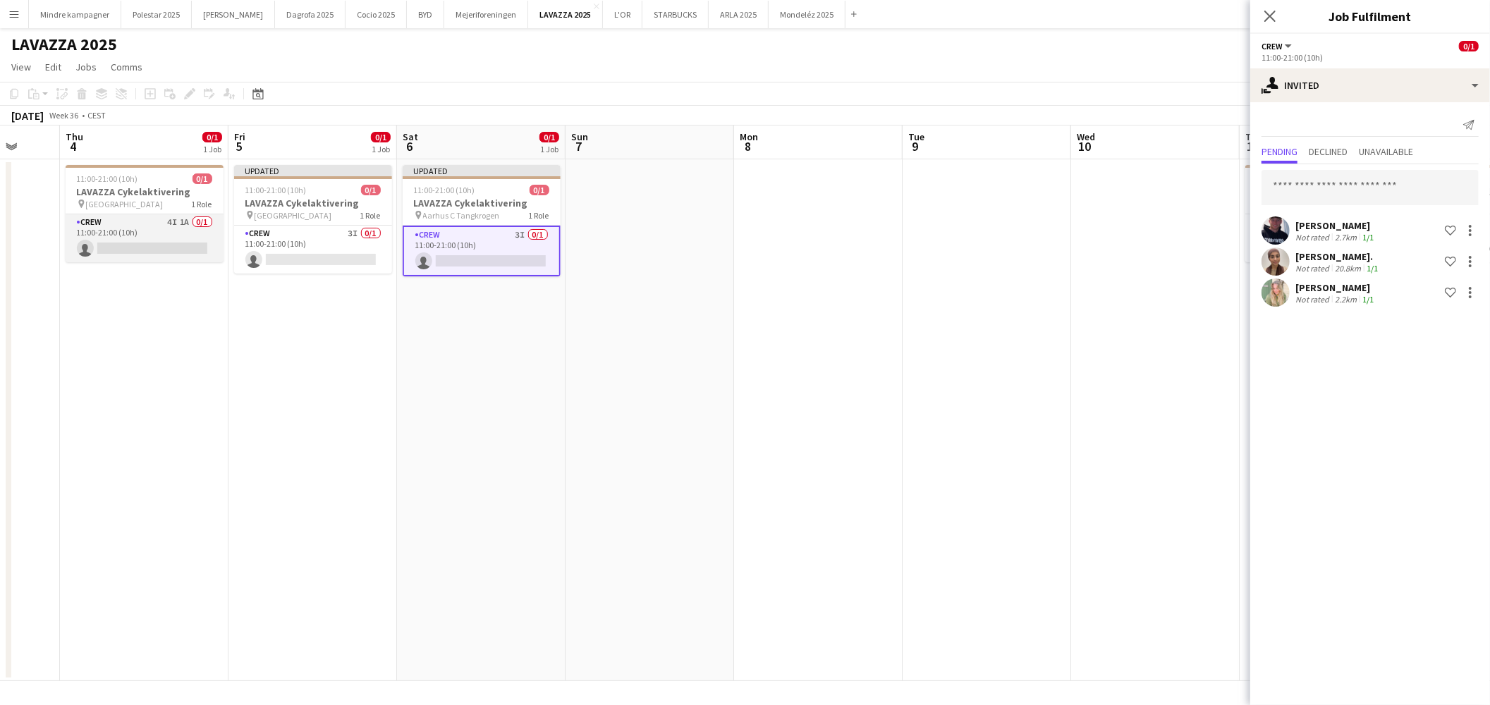
click at [146, 226] on app-card-role "Crew 4I 1A 0/1 11:00-21:00 (10h) single-neutral-actions" at bounding box center [145, 238] width 158 height 48
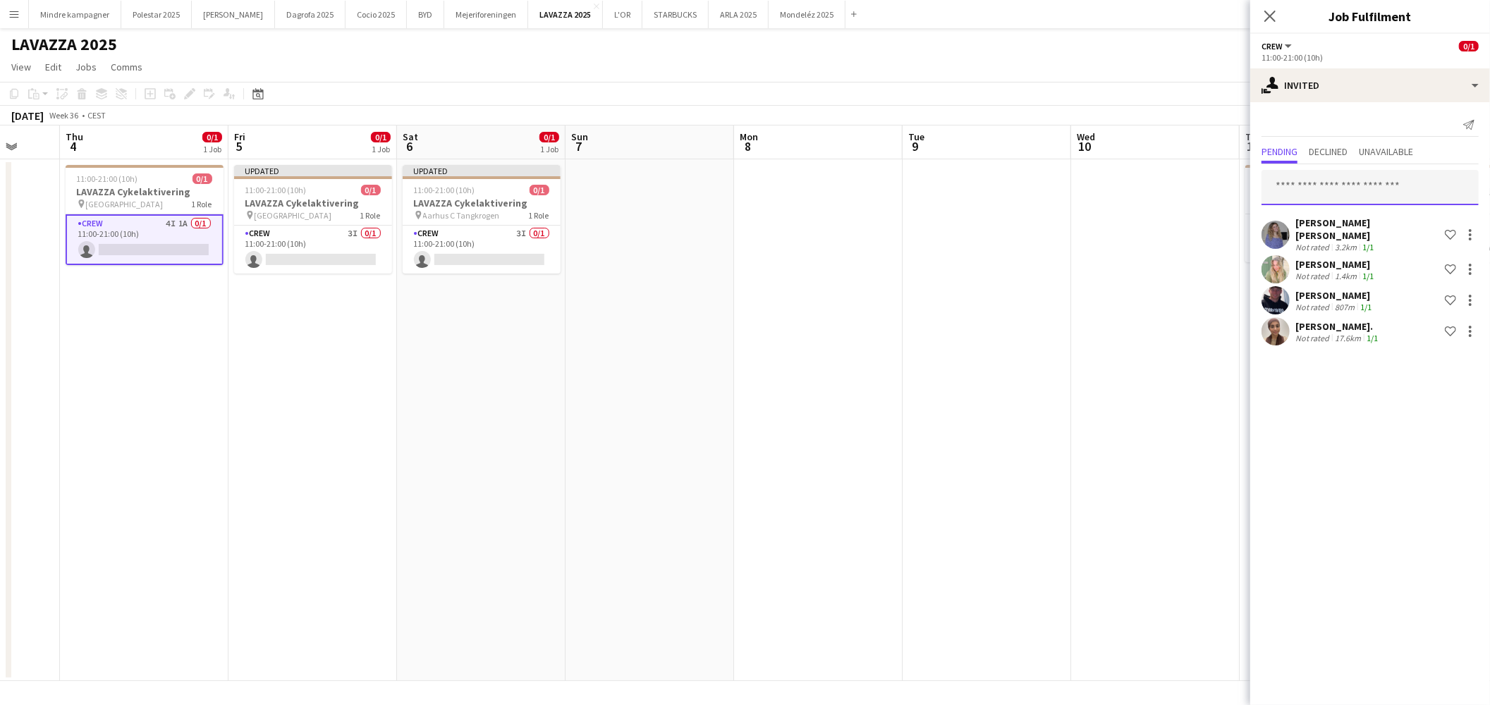
click at [1384, 188] on input "text" at bounding box center [1370, 187] width 217 height 35
type input "******"
click at [1335, 230] on span "[EMAIL_ADDRESS][DOMAIN_NAME]" at bounding box center [1370, 233] width 195 height 11
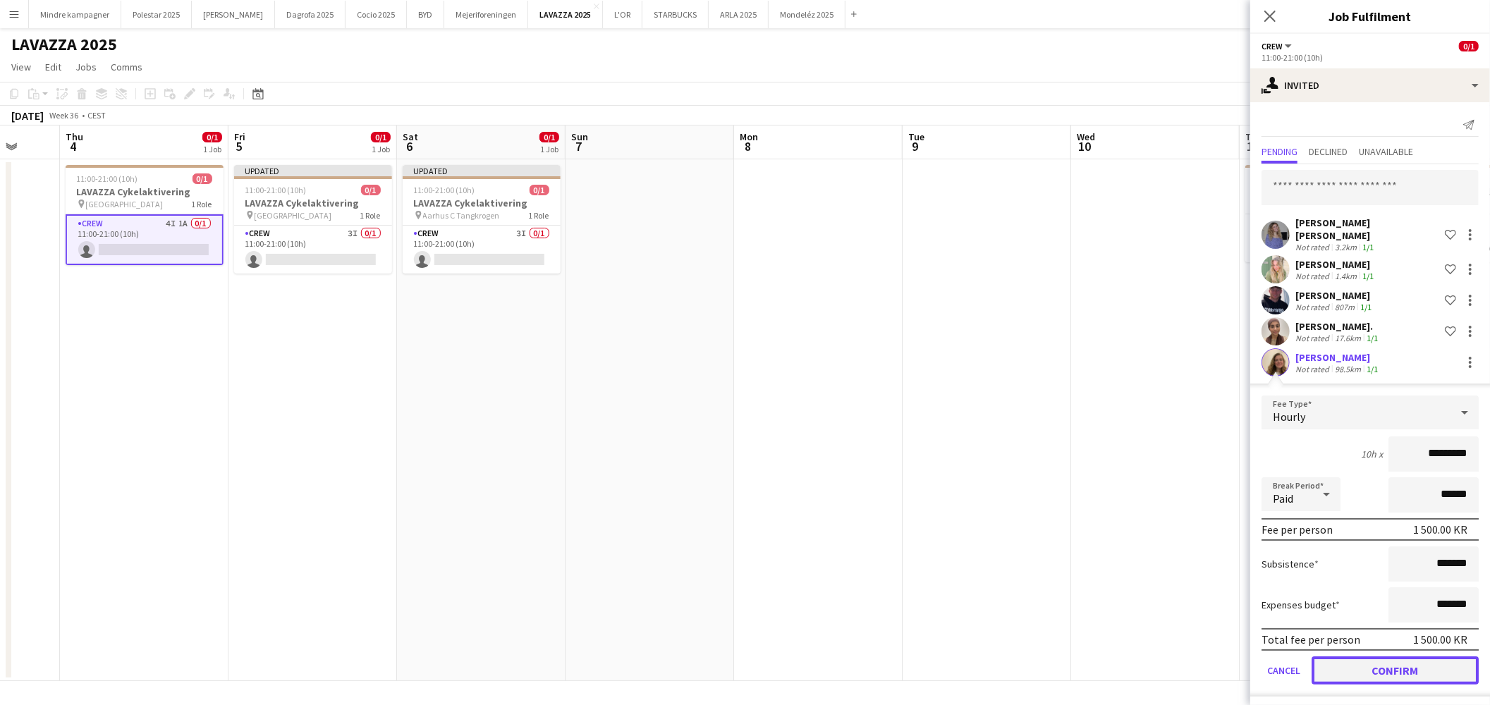
click at [1426, 657] on button "Confirm" at bounding box center [1395, 671] width 167 height 28
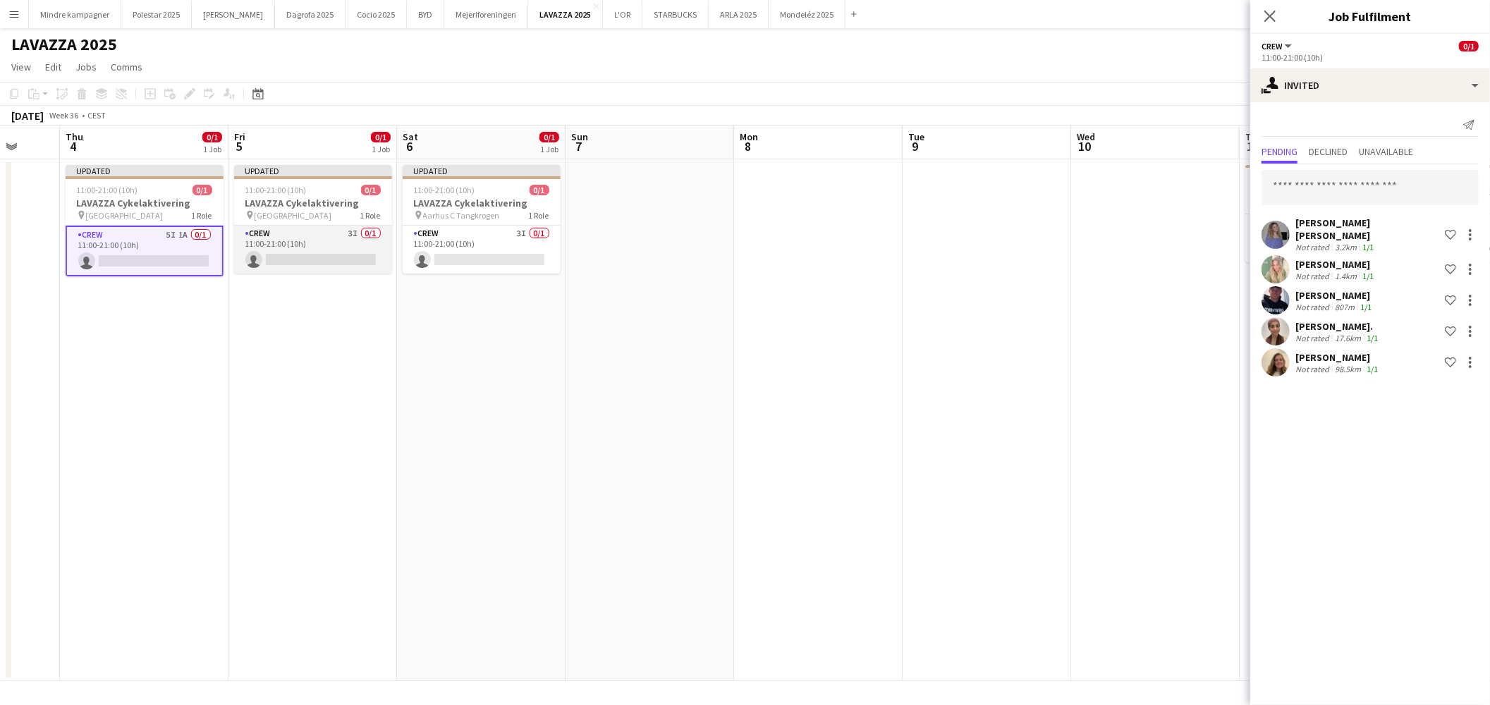
click at [319, 236] on app-card-role "Crew 3I 0/1 11:00-21:00 (10h) single-neutral-actions" at bounding box center [313, 250] width 158 height 48
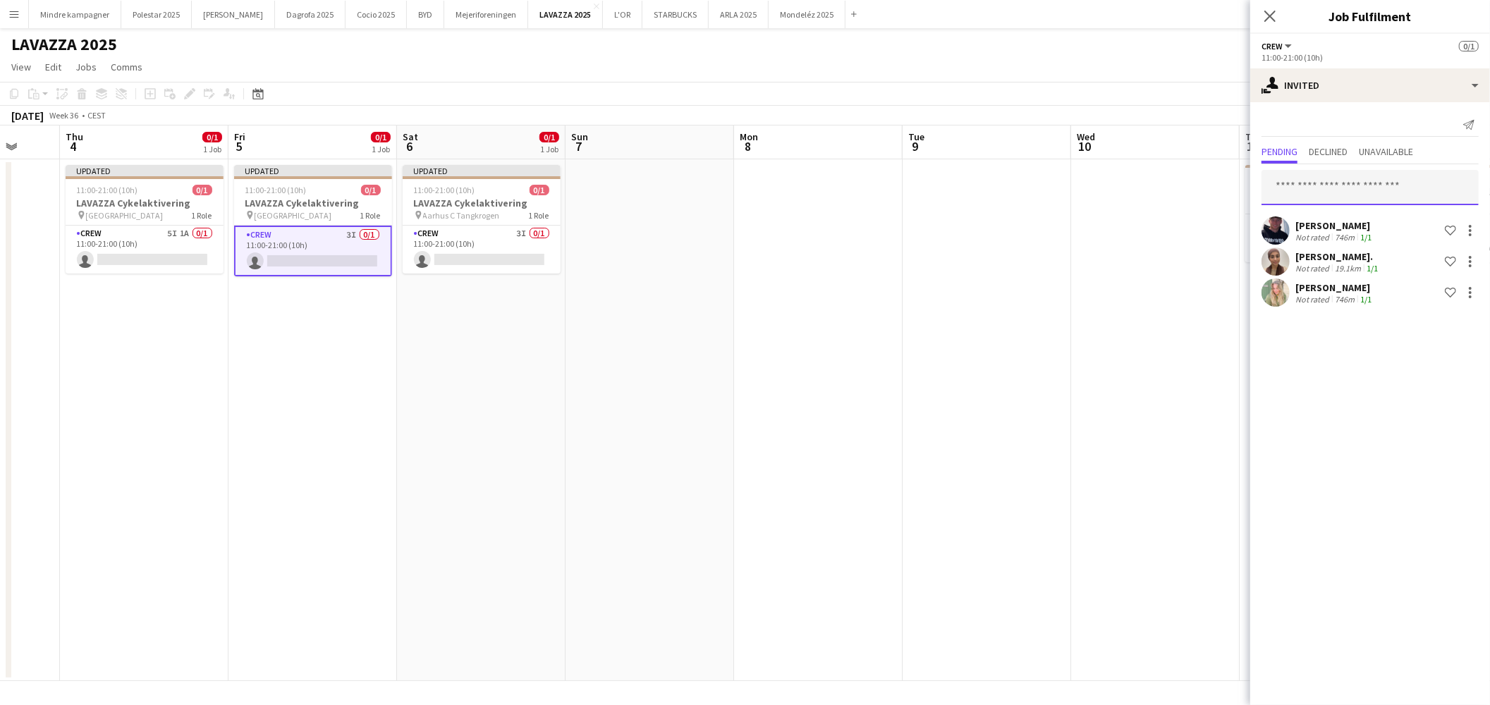
click at [1377, 179] on input "text" at bounding box center [1370, 187] width 217 height 35
type input "******"
click at [1347, 216] on span "[PERSON_NAME]" at bounding box center [1313, 222] width 81 height 12
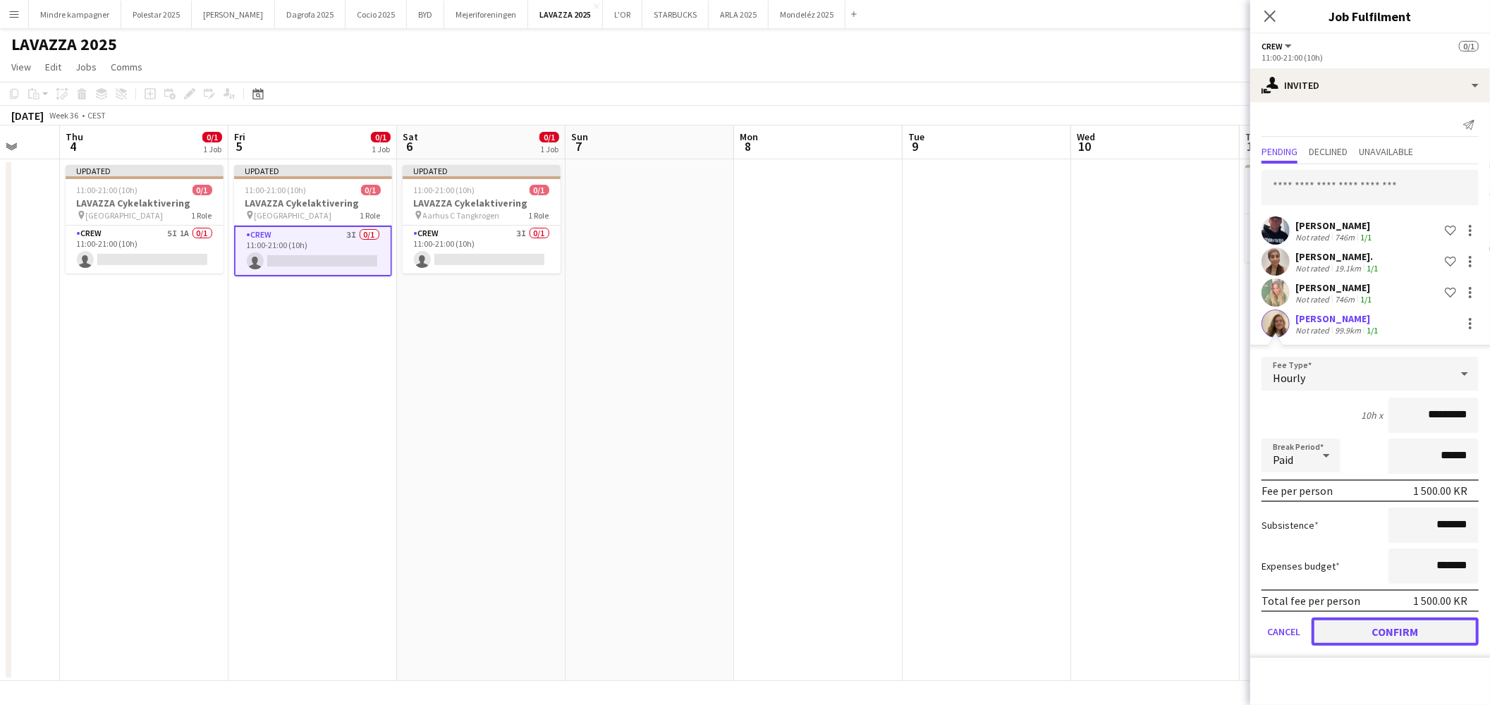
click at [1410, 629] on button "Confirm" at bounding box center [1395, 632] width 167 height 28
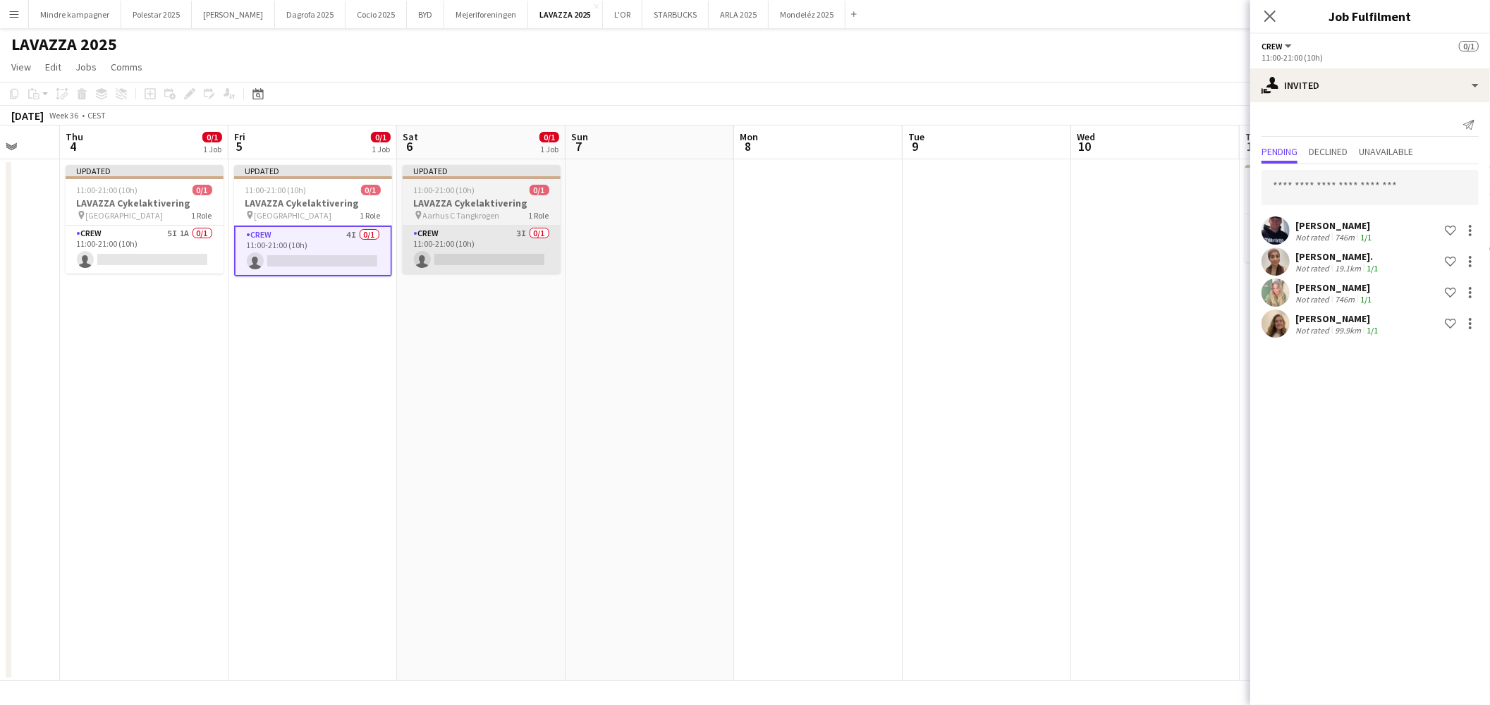
click at [456, 244] on app-card-role "Crew 3I 0/1 11:00-21:00 (10h) single-neutral-actions" at bounding box center [482, 250] width 158 height 48
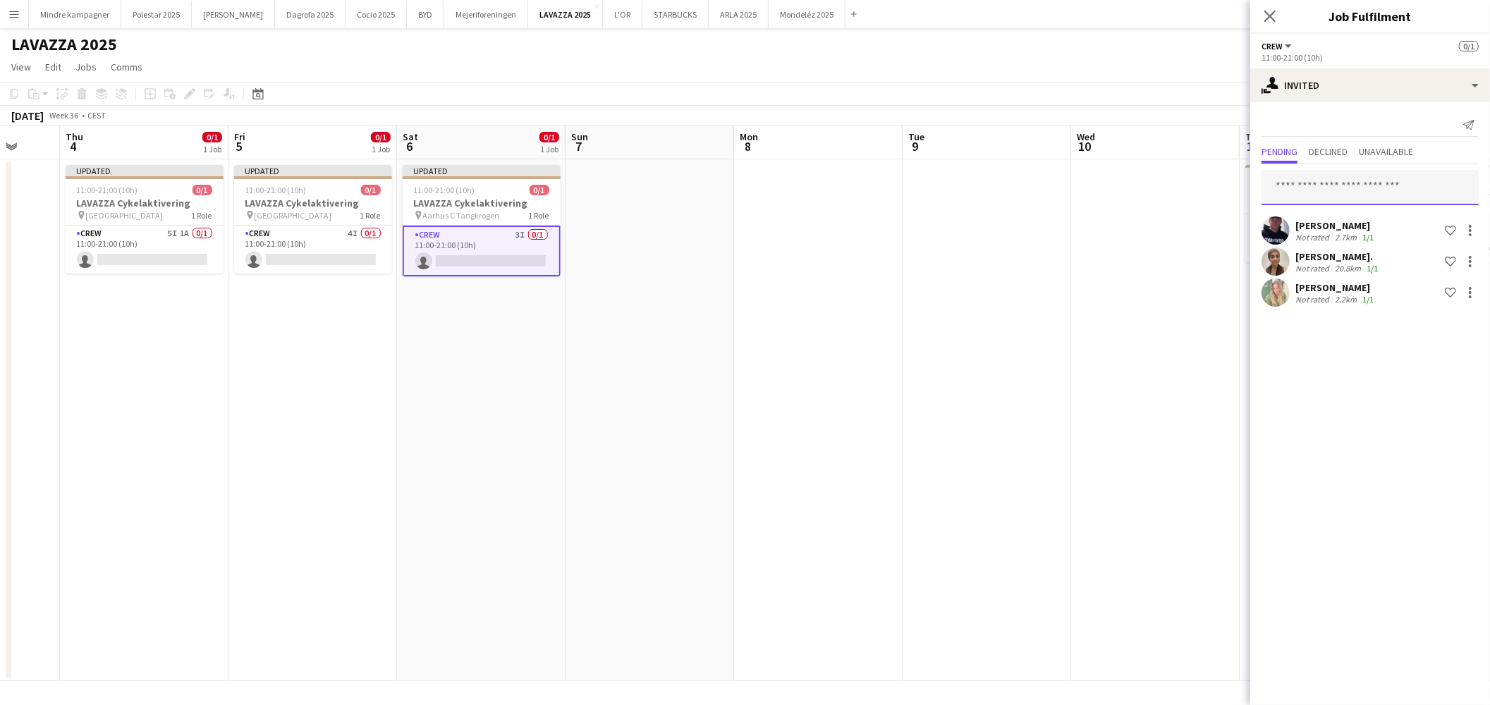
click at [1350, 191] on input "text" at bounding box center [1370, 187] width 217 height 35
type input "******"
click at [1349, 220] on span "[PERSON_NAME]" at bounding box center [1313, 222] width 81 height 12
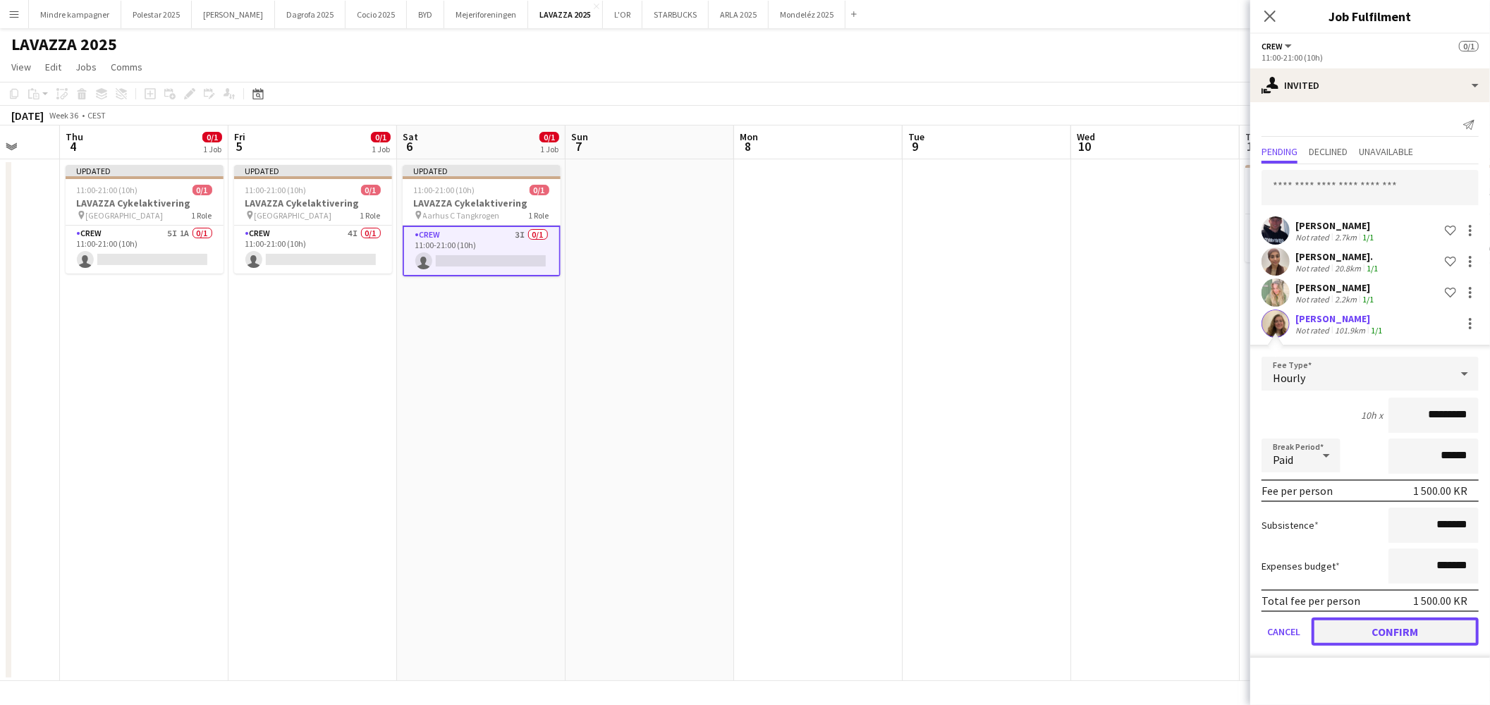
click at [1406, 637] on button "Confirm" at bounding box center [1395, 632] width 167 height 28
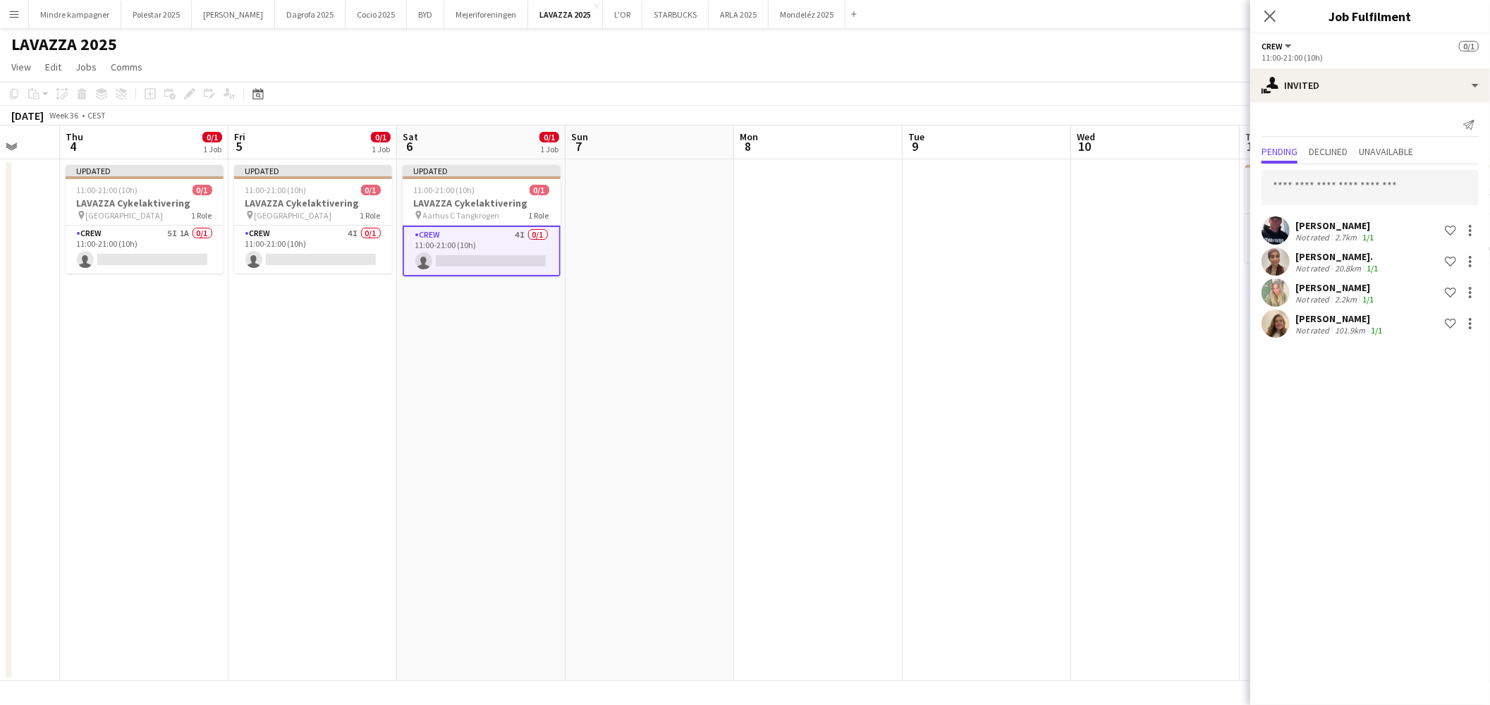
click at [948, 448] on app-date-cell at bounding box center [987, 420] width 169 height 522
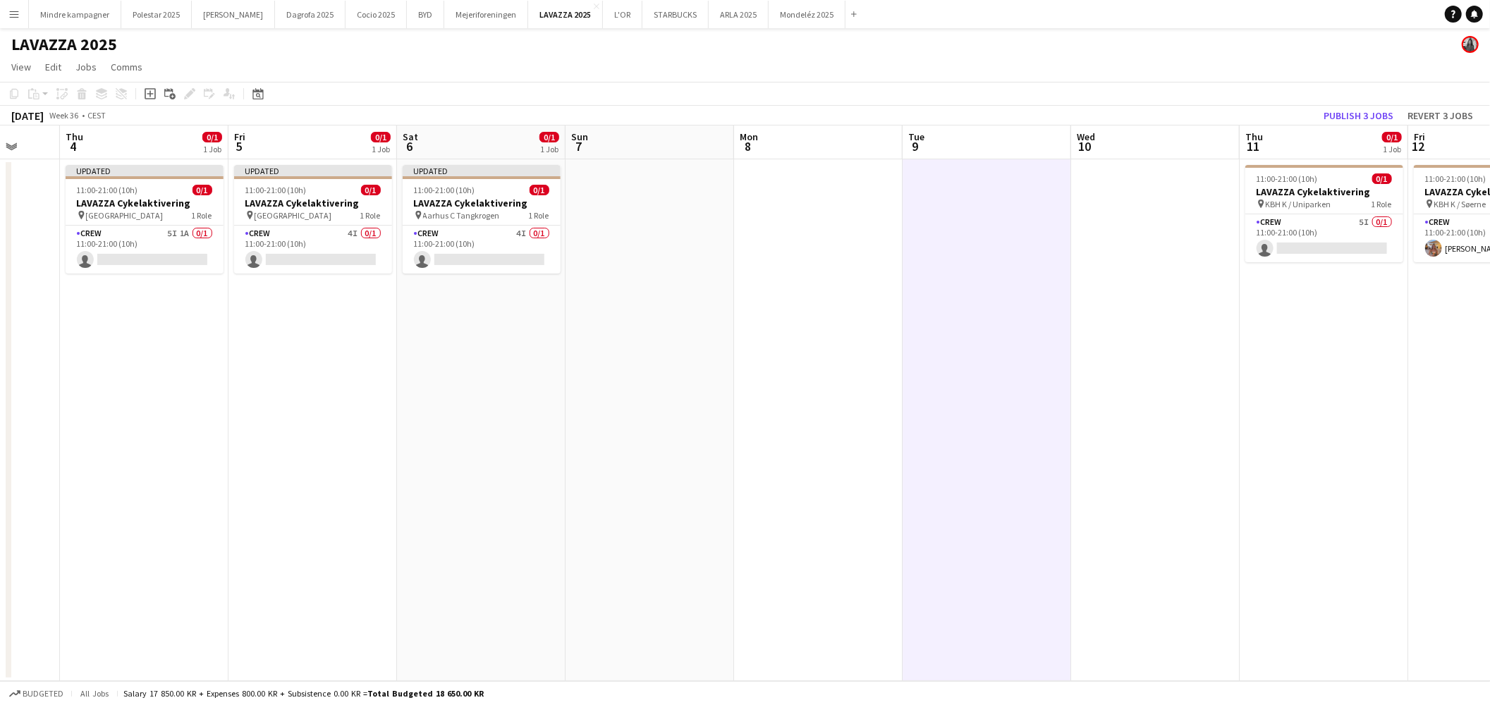
click at [1362, 106] on div "September 2025 Week 36 • CEST Publish 3 jobs Revert 3 jobs" at bounding box center [745, 116] width 1490 height 20
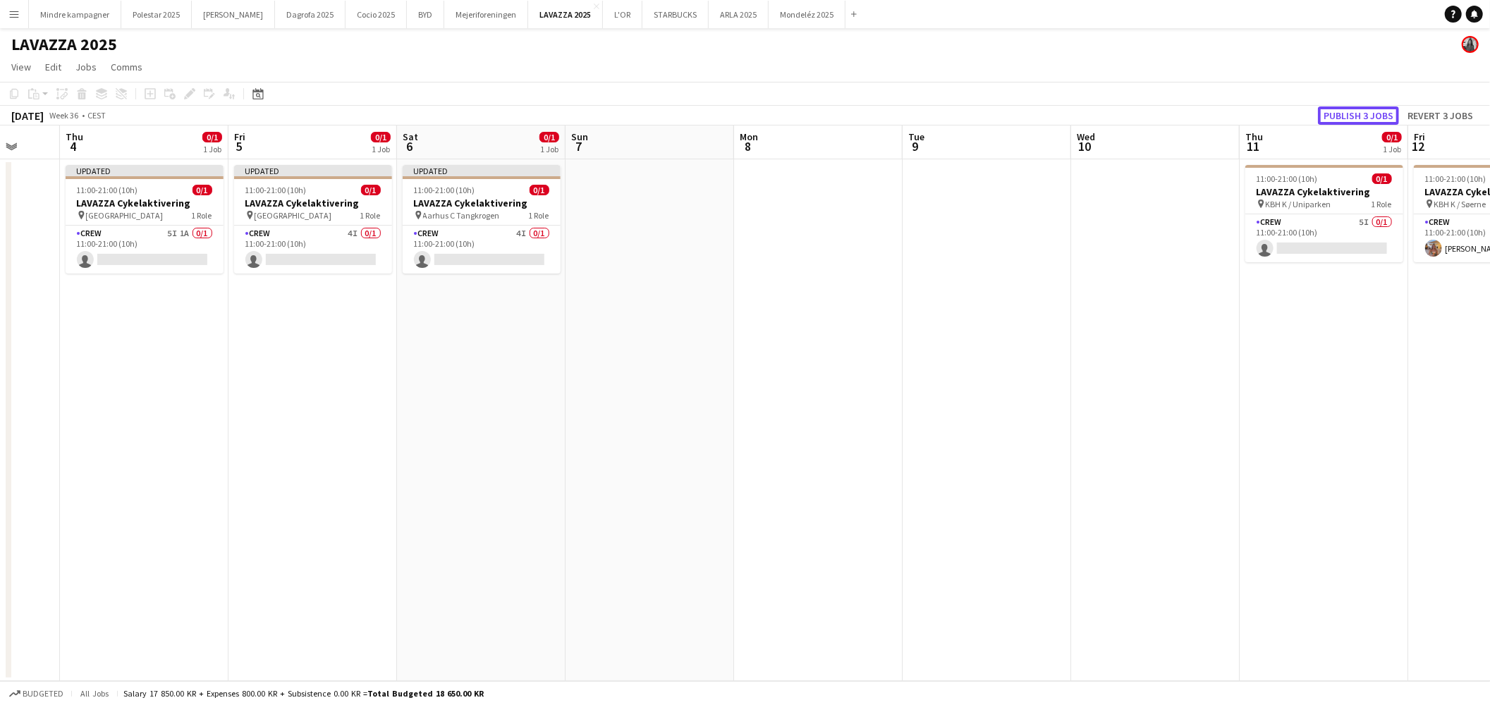
click at [1361, 114] on button "Publish 3 jobs" at bounding box center [1358, 115] width 81 height 18
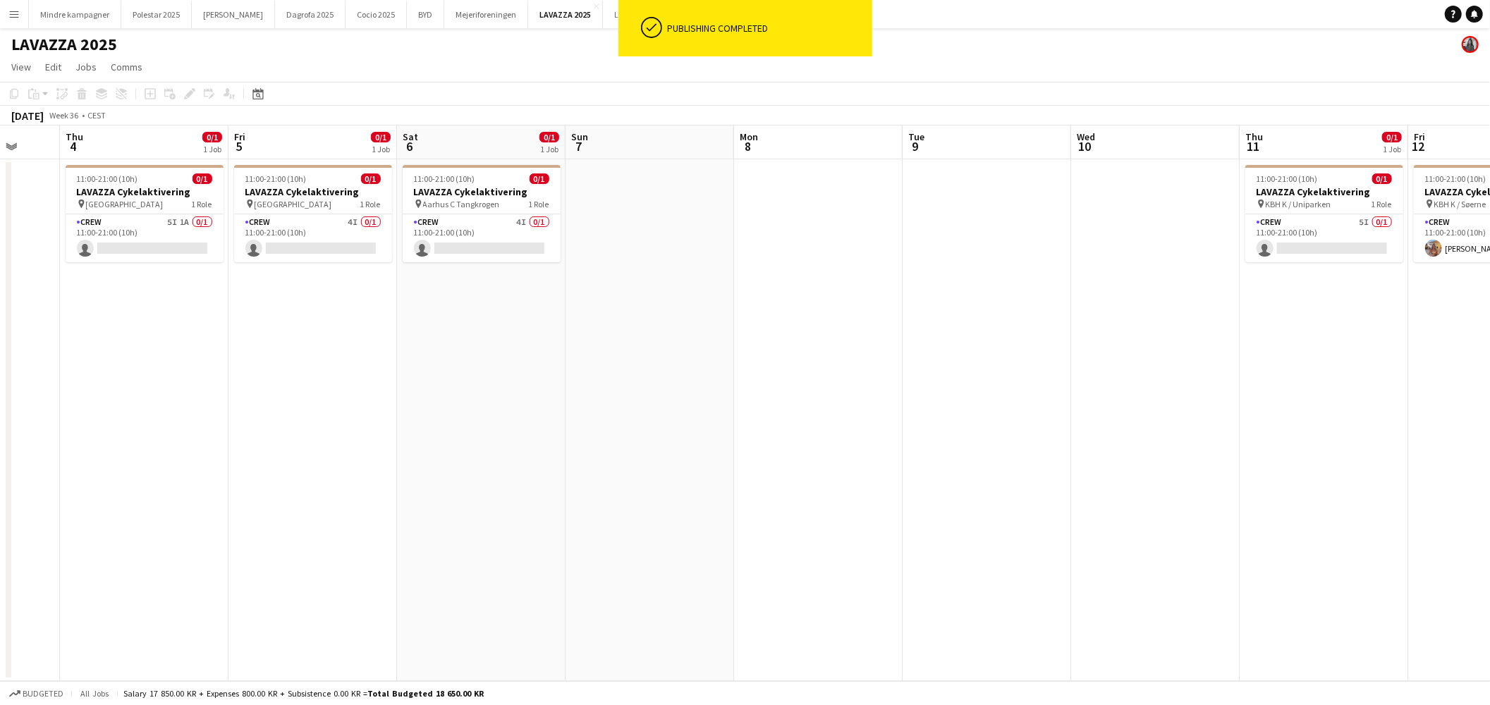
click at [15, 10] on app-icon "Menu" at bounding box center [13, 13] width 11 height 11
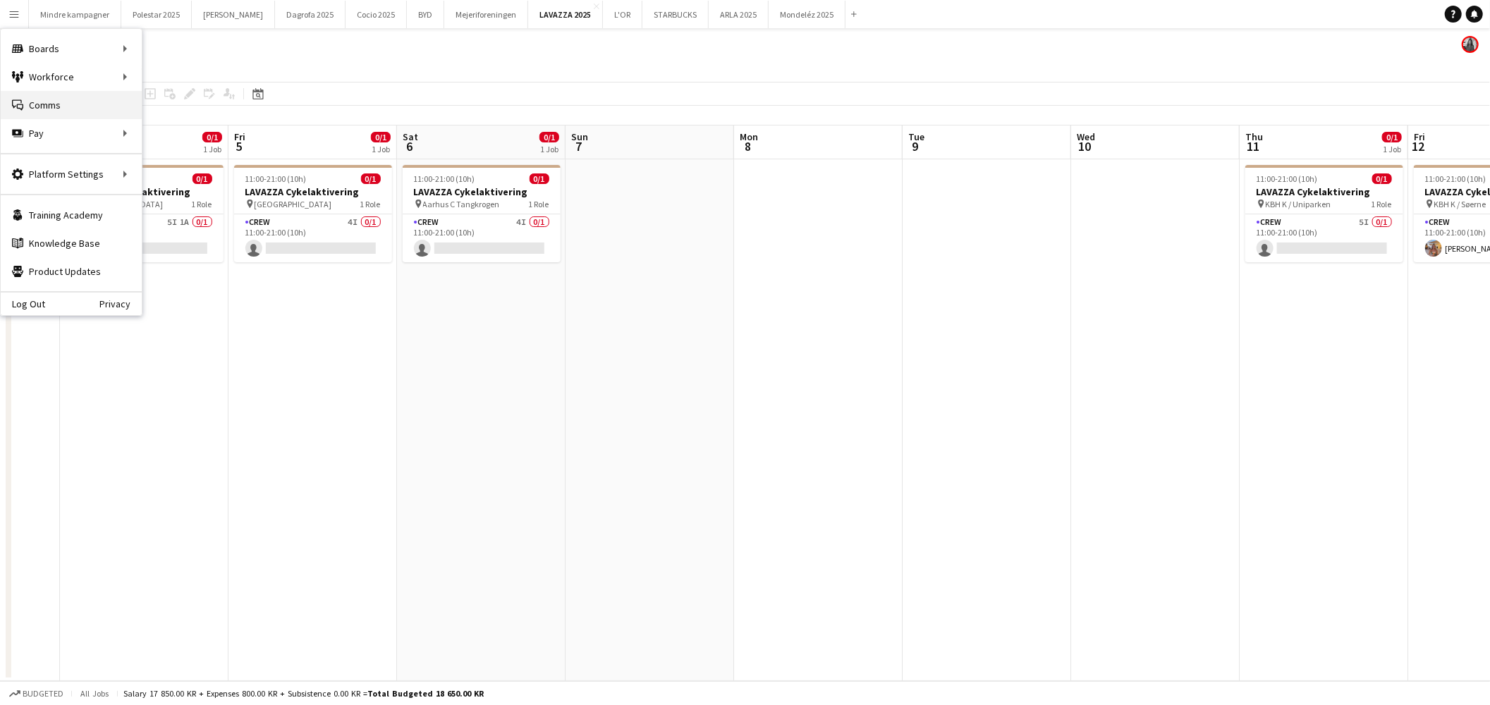
click at [66, 103] on link "Comms Comms" at bounding box center [71, 105] width 141 height 28
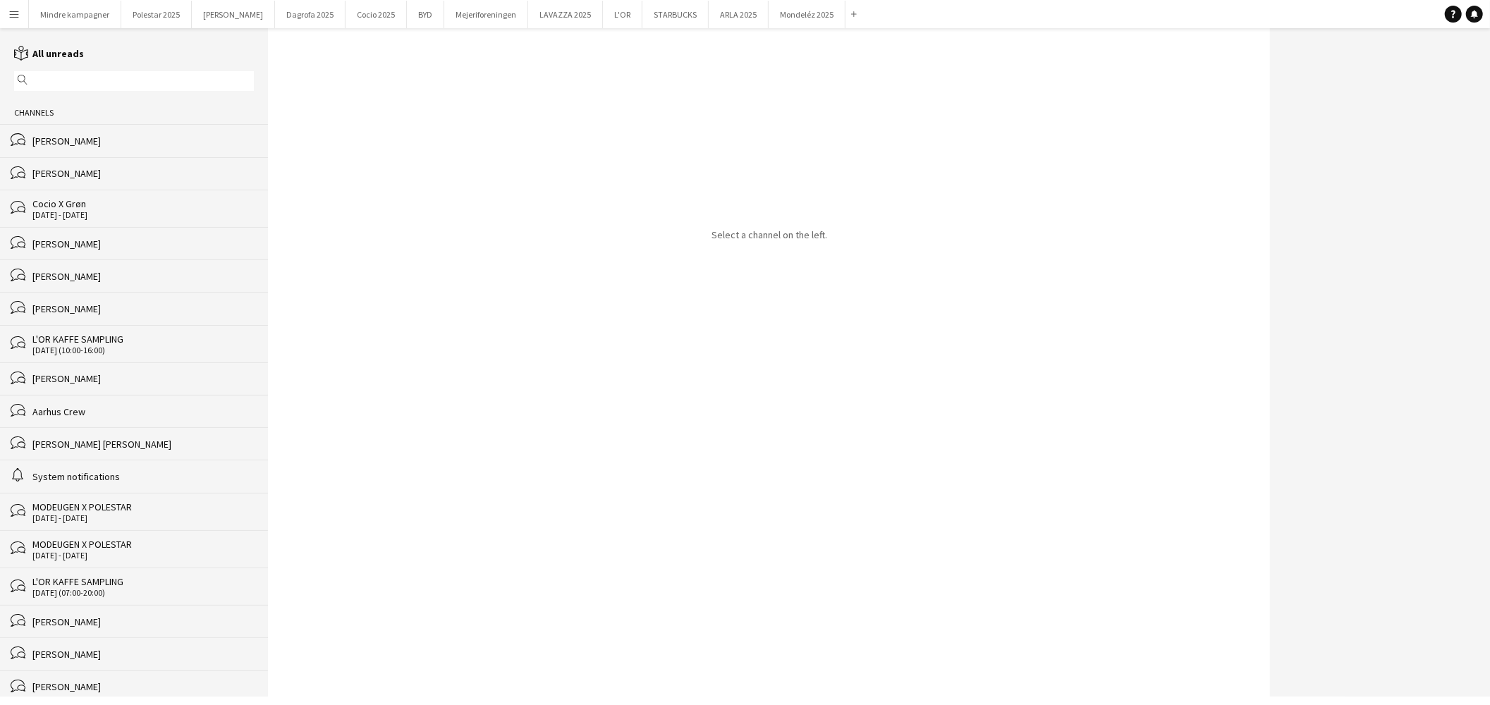
click at [47, 73] on div "magnifier" at bounding box center [134, 81] width 240 height 20
click at [50, 78] on input "text" at bounding box center [140, 81] width 219 height 13
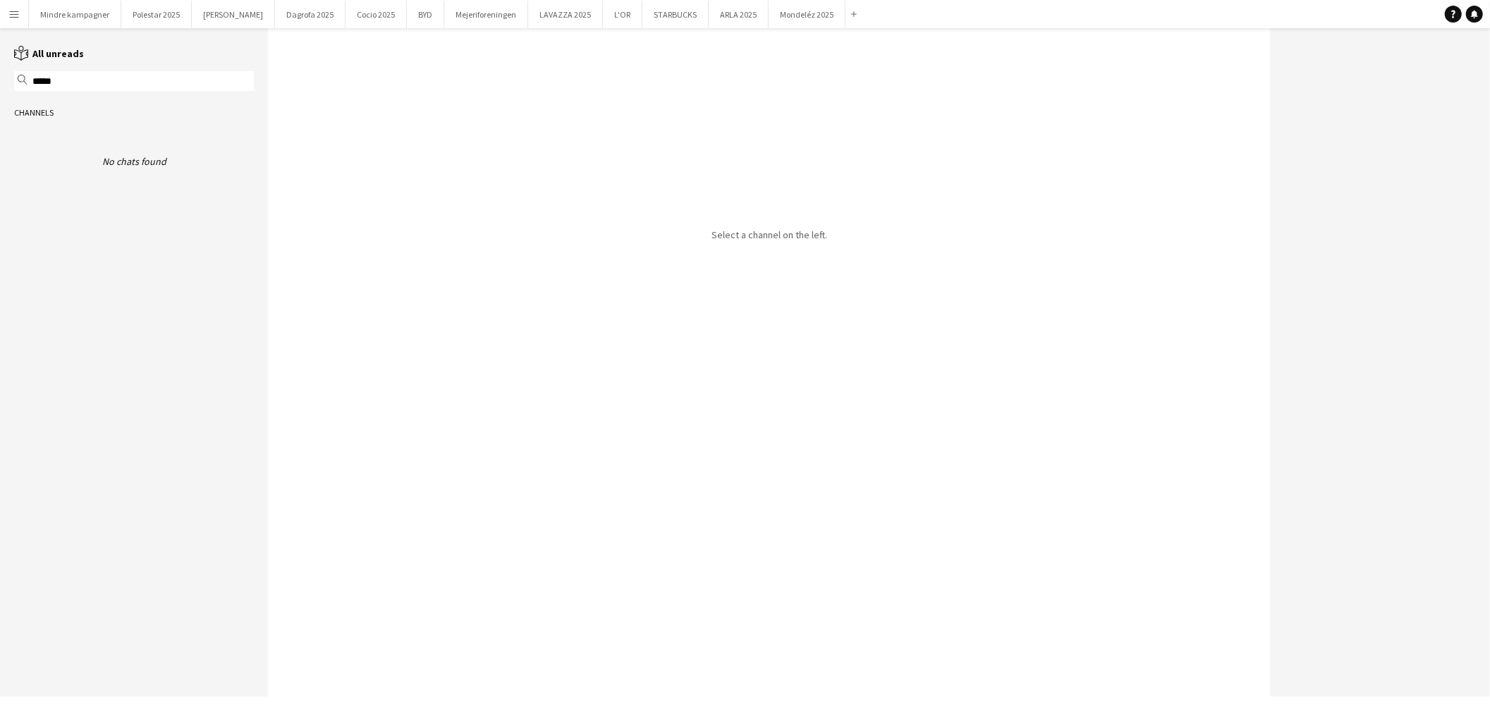
type input "******"
click at [89, 80] on input "******" at bounding box center [140, 81] width 219 height 13
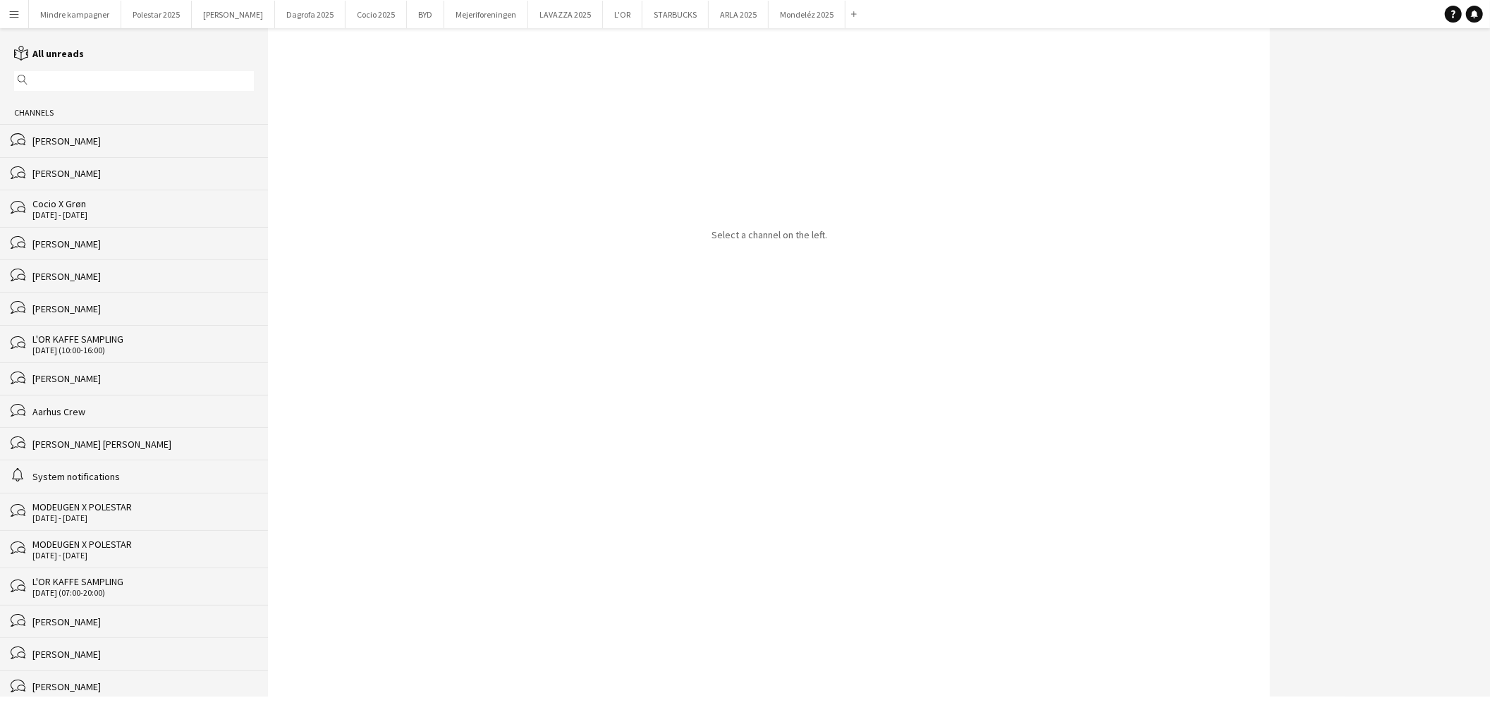
click at [18, 7] on button "Menu" at bounding box center [14, 14] width 28 height 28
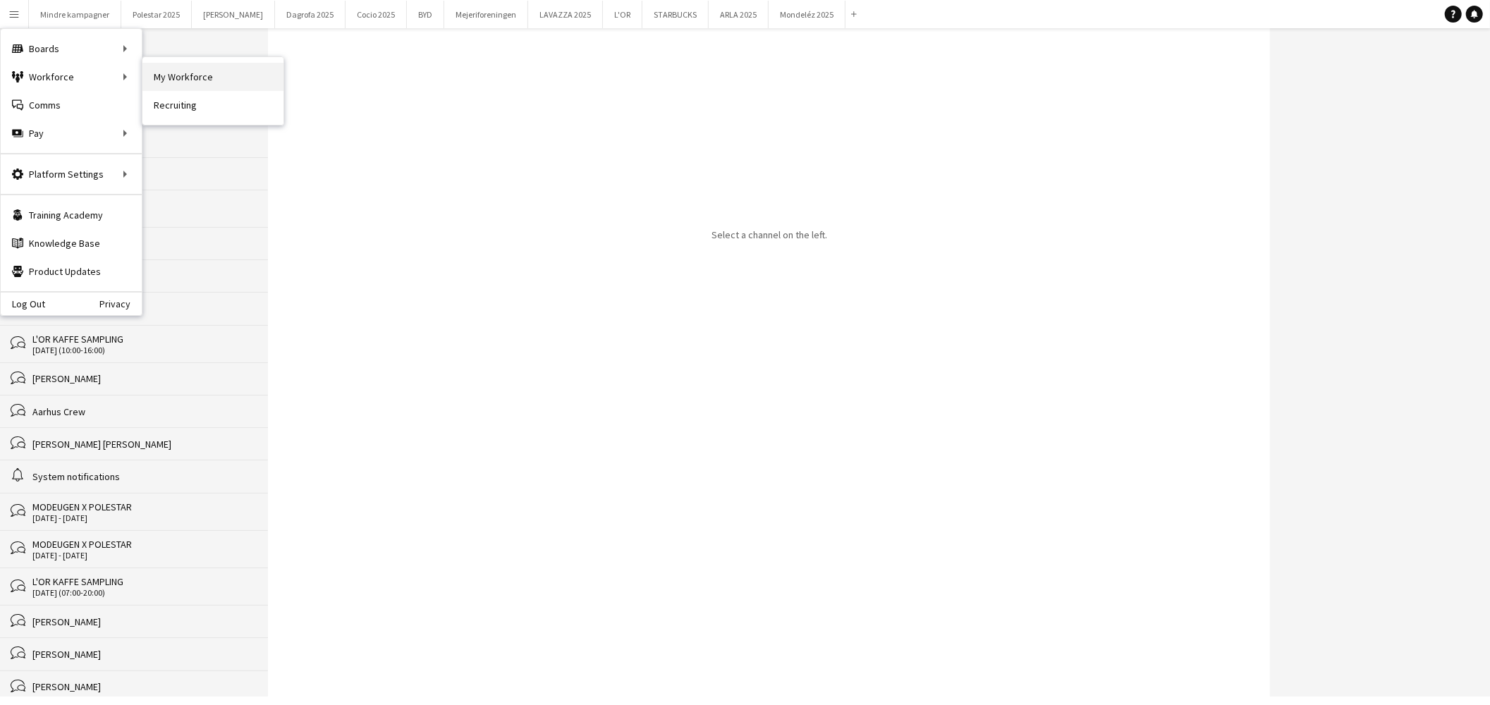
click at [209, 78] on link "My Workforce" at bounding box center [212, 77] width 141 height 28
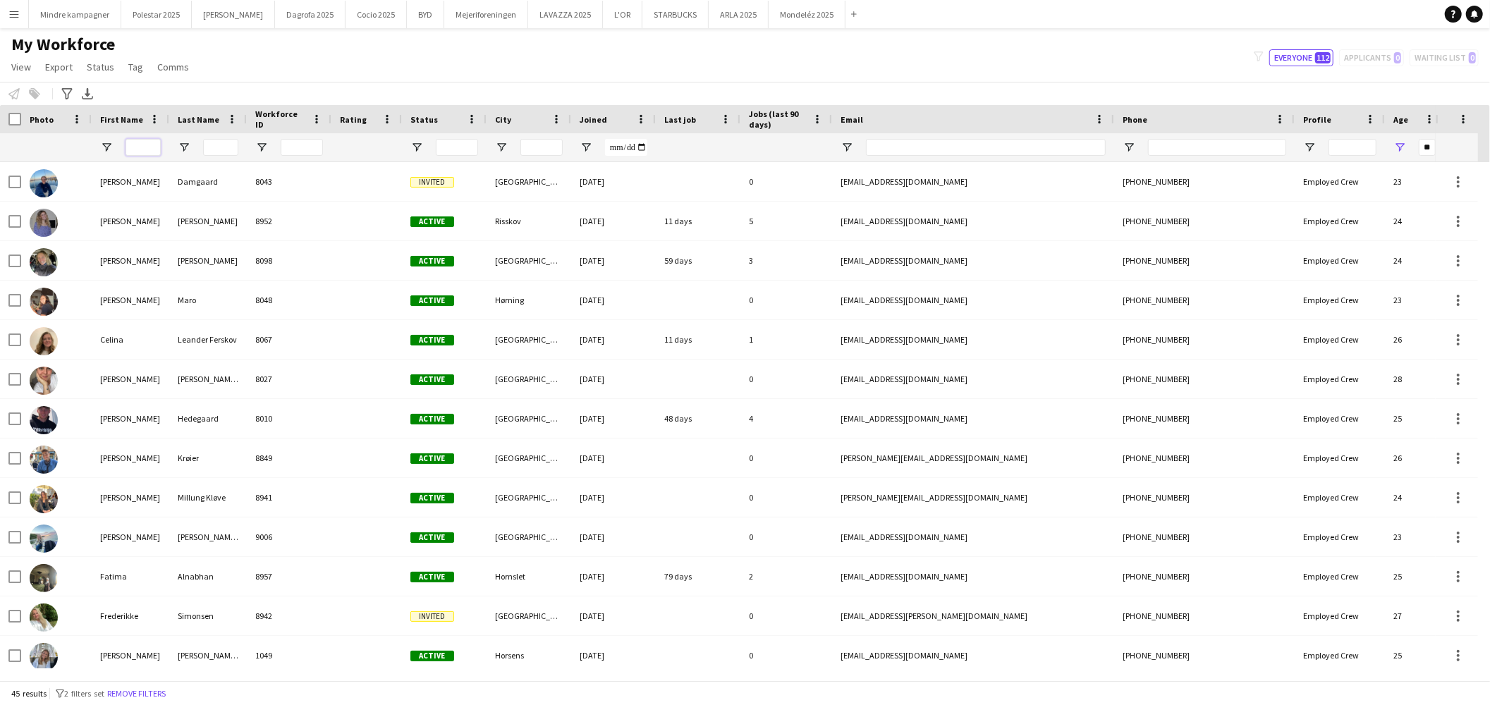
click at [130, 146] on input "First Name Filter Input" at bounding box center [143, 147] width 35 height 17
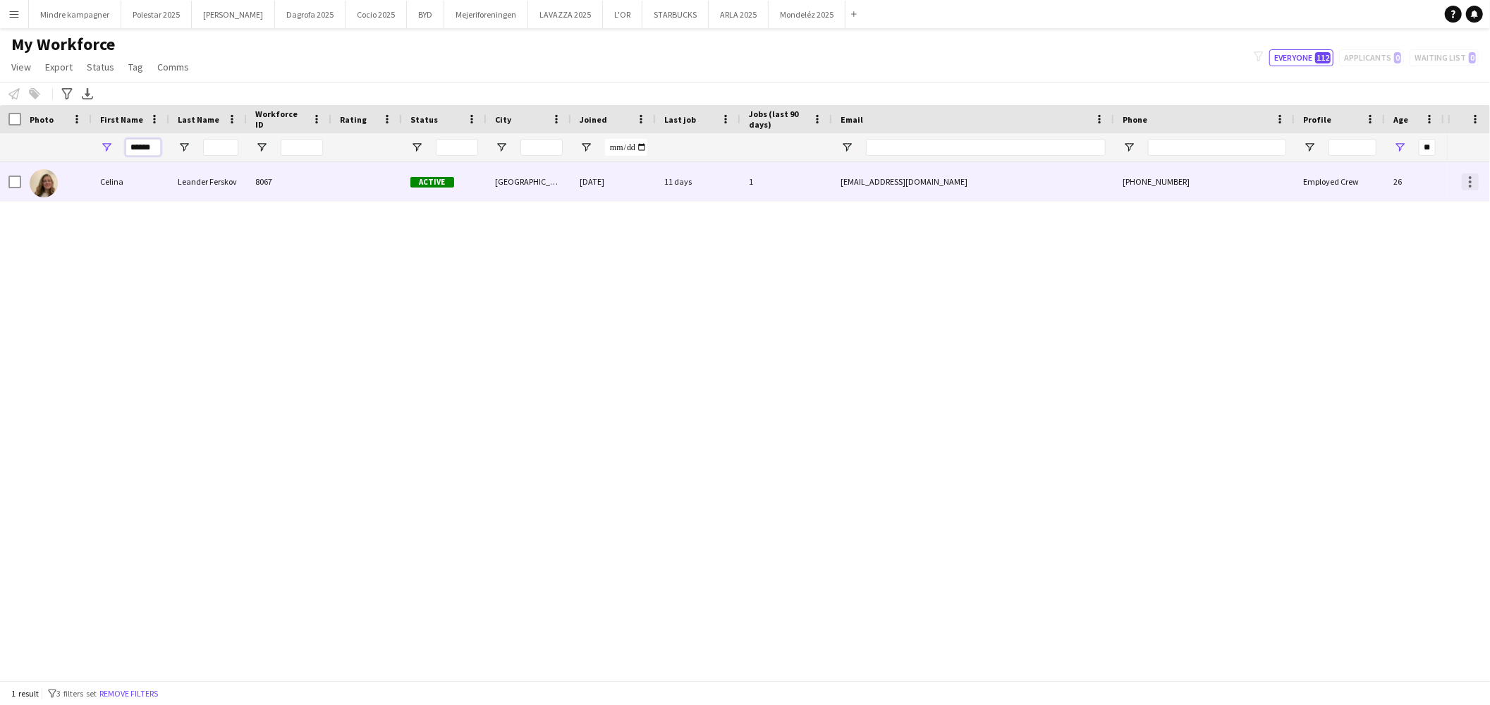
type input "******"
click at [1468, 185] on div at bounding box center [1470, 181] width 17 height 17
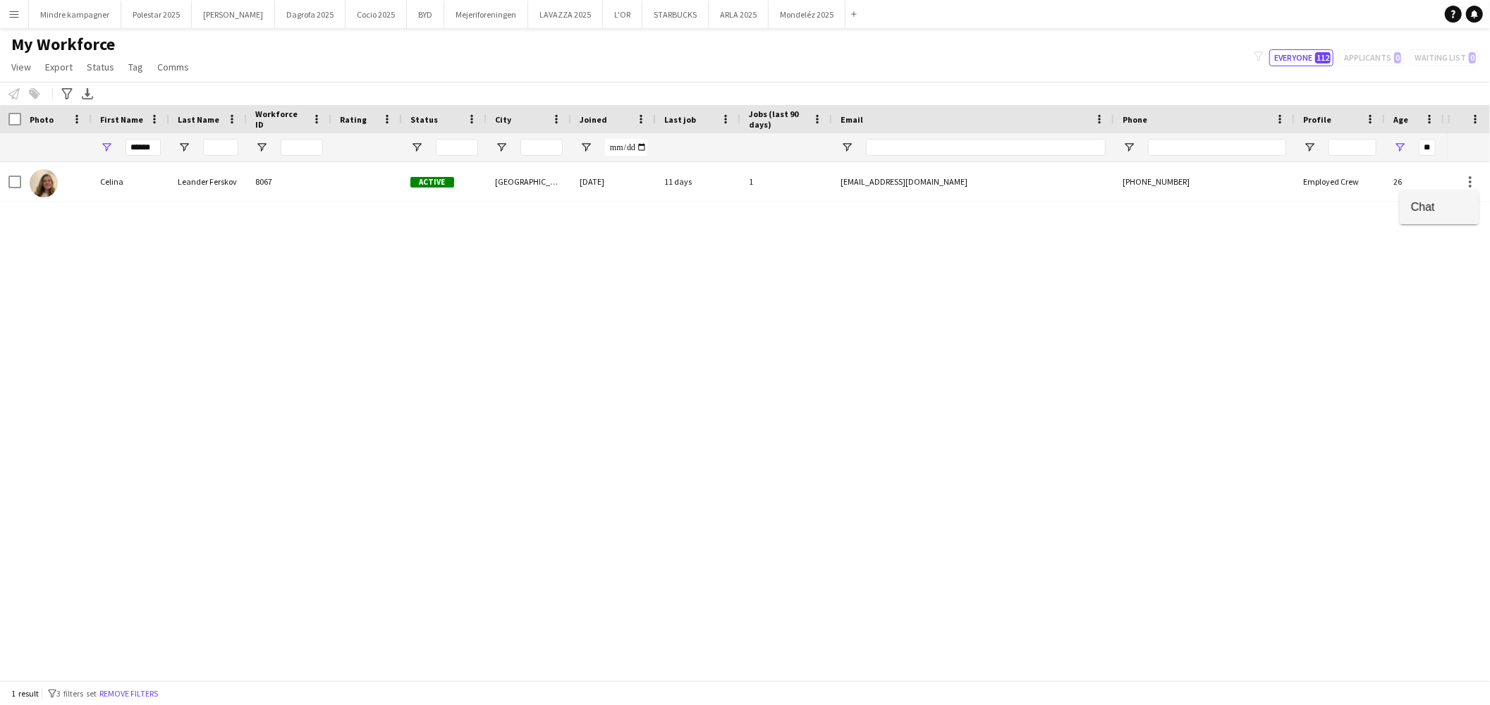
click at [1429, 210] on span "Chat" at bounding box center [1439, 206] width 56 height 13
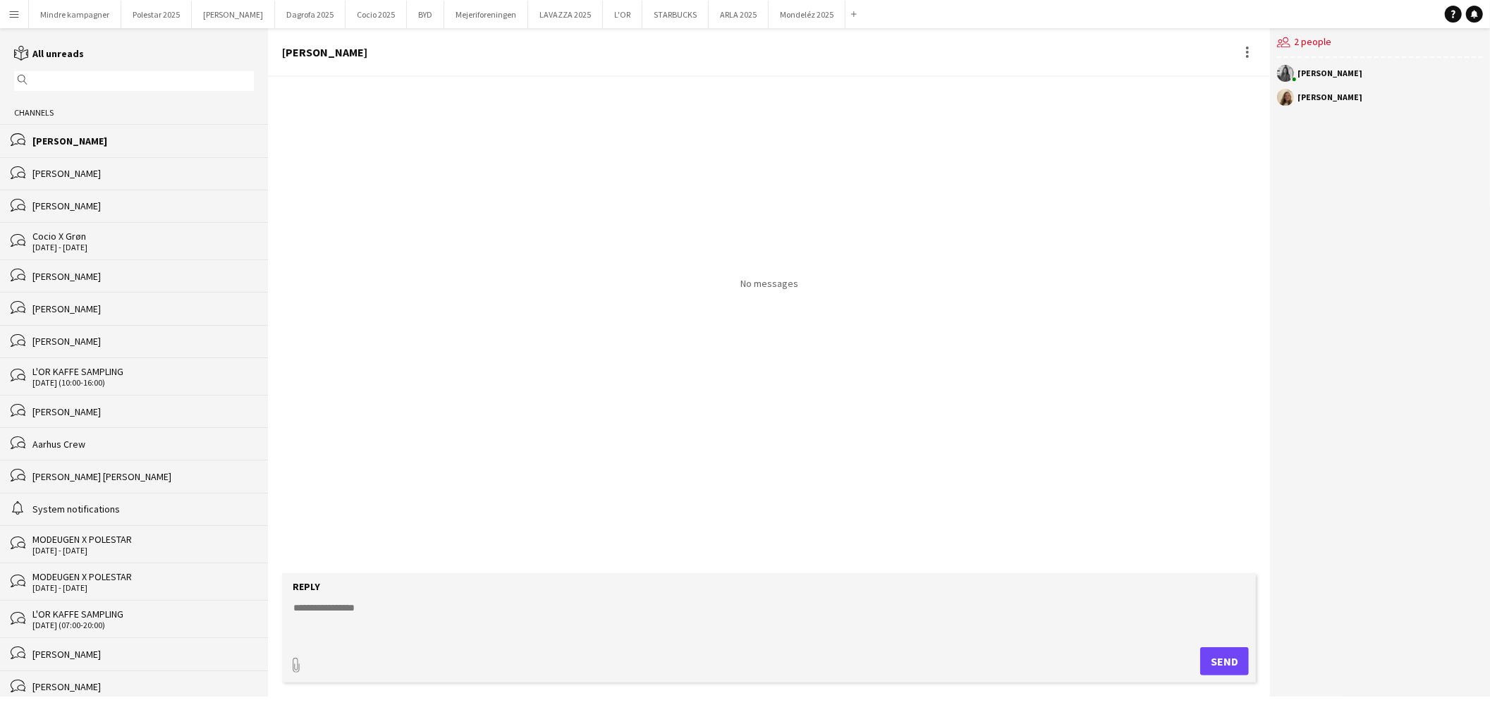
click at [306, 612] on textarea at bounding box center [772, 619] width 960 height 37
click at [106, 171] on div "[PERSON_NAME]" at bounding box center [142, 173] width 221 height 13
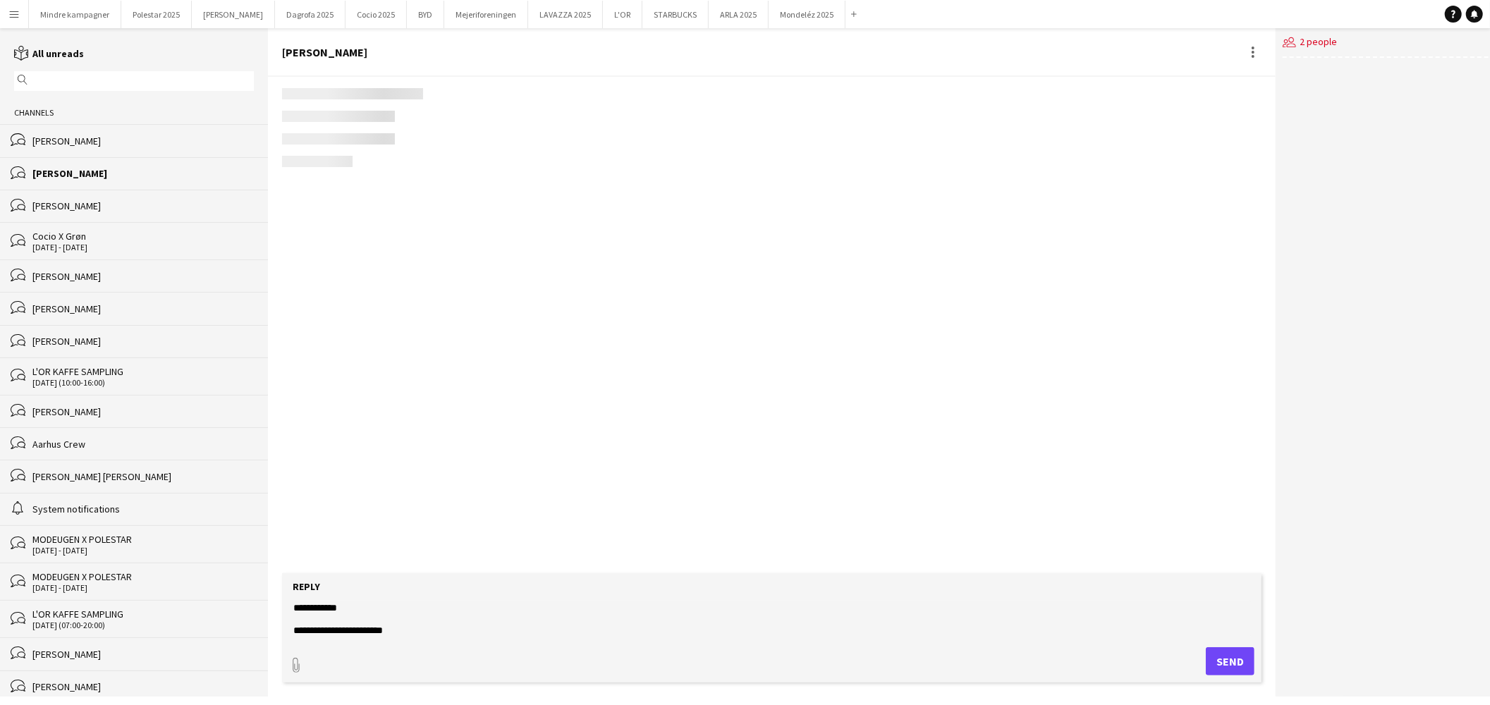
scroll to position [1842, 0]
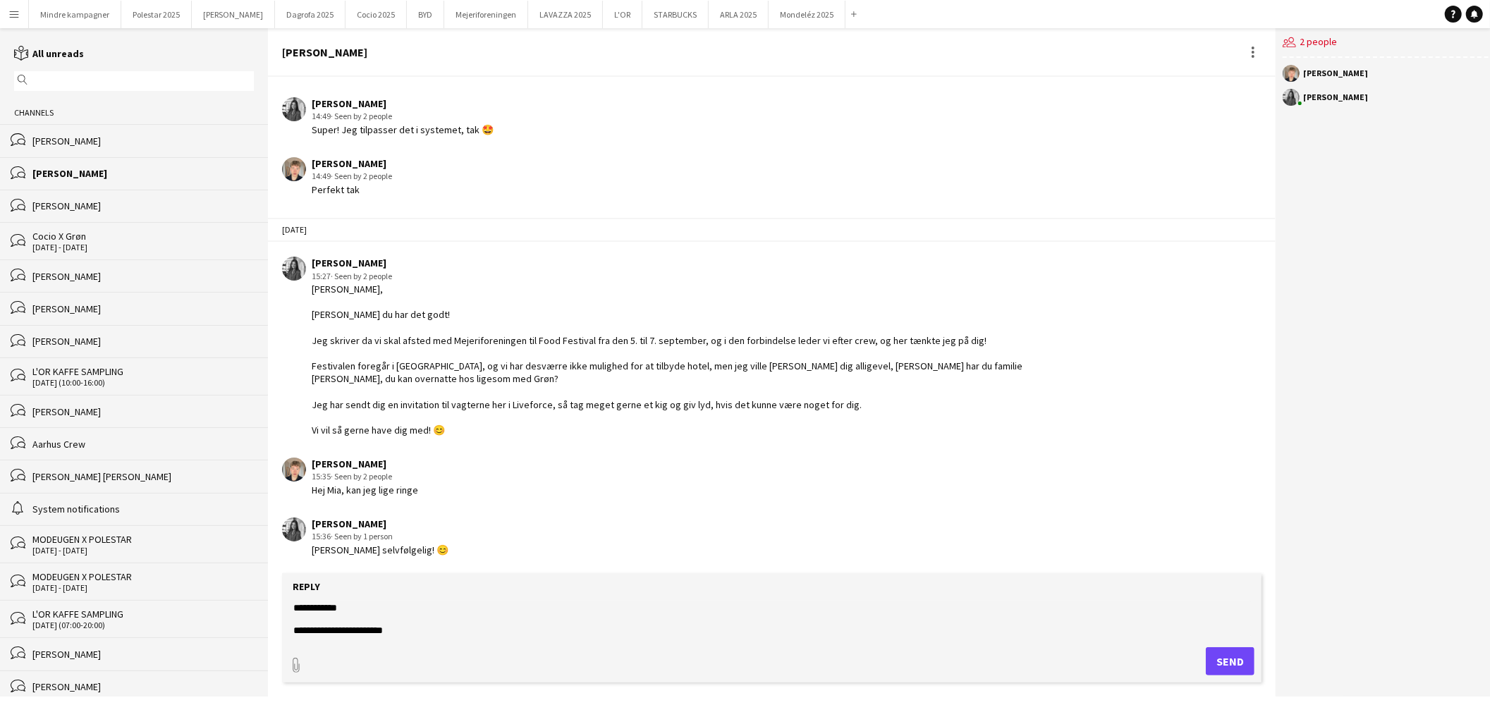
drag, startPoint x: 309, startPoint y: 341, endPoint x: 884, endPoint y: 404, distance: 578.2
click at [884, 404] on div "[PERSON_NAME] 15:27 · Seen by 2 people [PERSON_NAME], Håber du har det godt! Je…" at bounding box center [685, 347] width 806 height 180
copy div "Jeg skriver da vi skal afsted med Mejeriforeningen til Food Festival fra den 5.…"
click at [110, 146] on div "[PERSON_NAME]" at bounding box center [142, 141] width 221 height 13
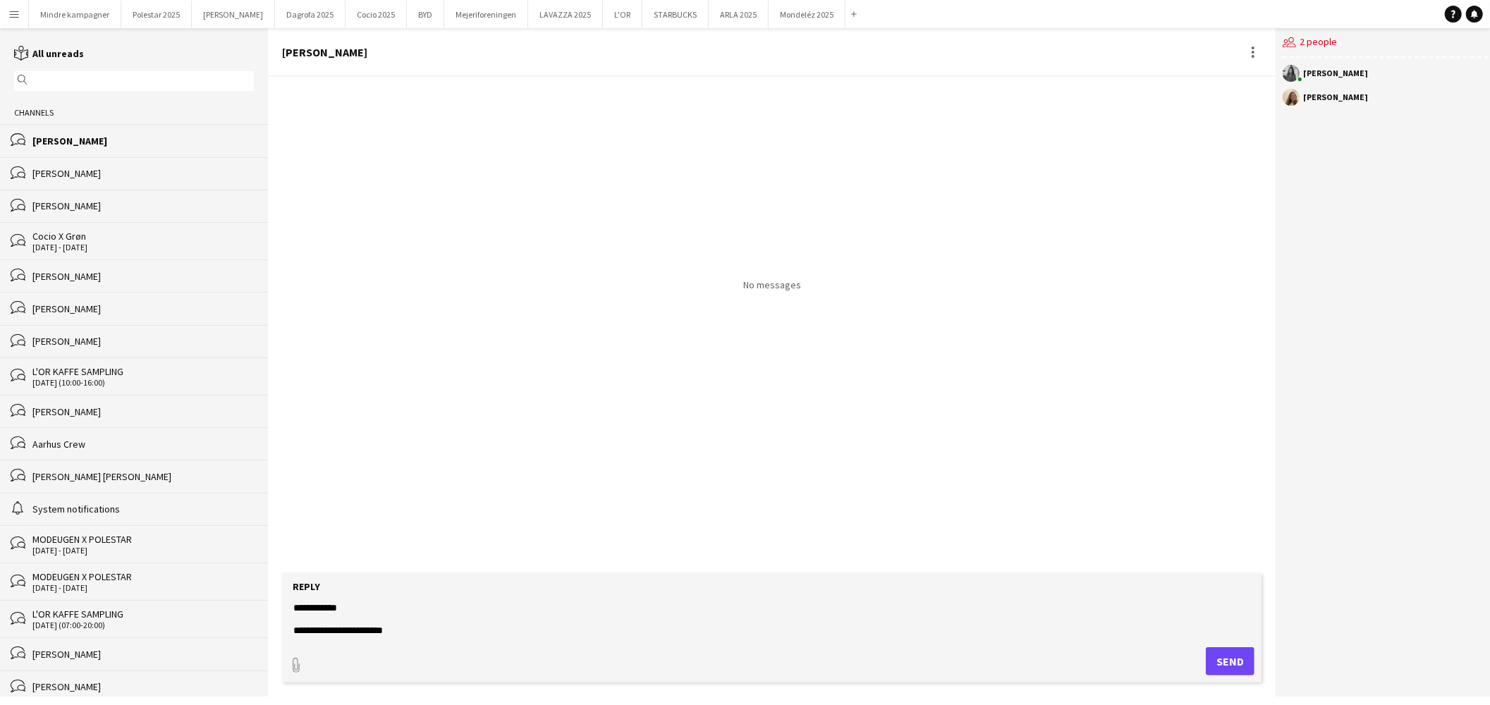
click at [427, 609] on textarea "**********" at bounding box center [772, 619] width 960 height 37
paste textarea "**********"
click at [413, 626] on textarea "**********" at bounding box center [772, 619] width 960 height 37
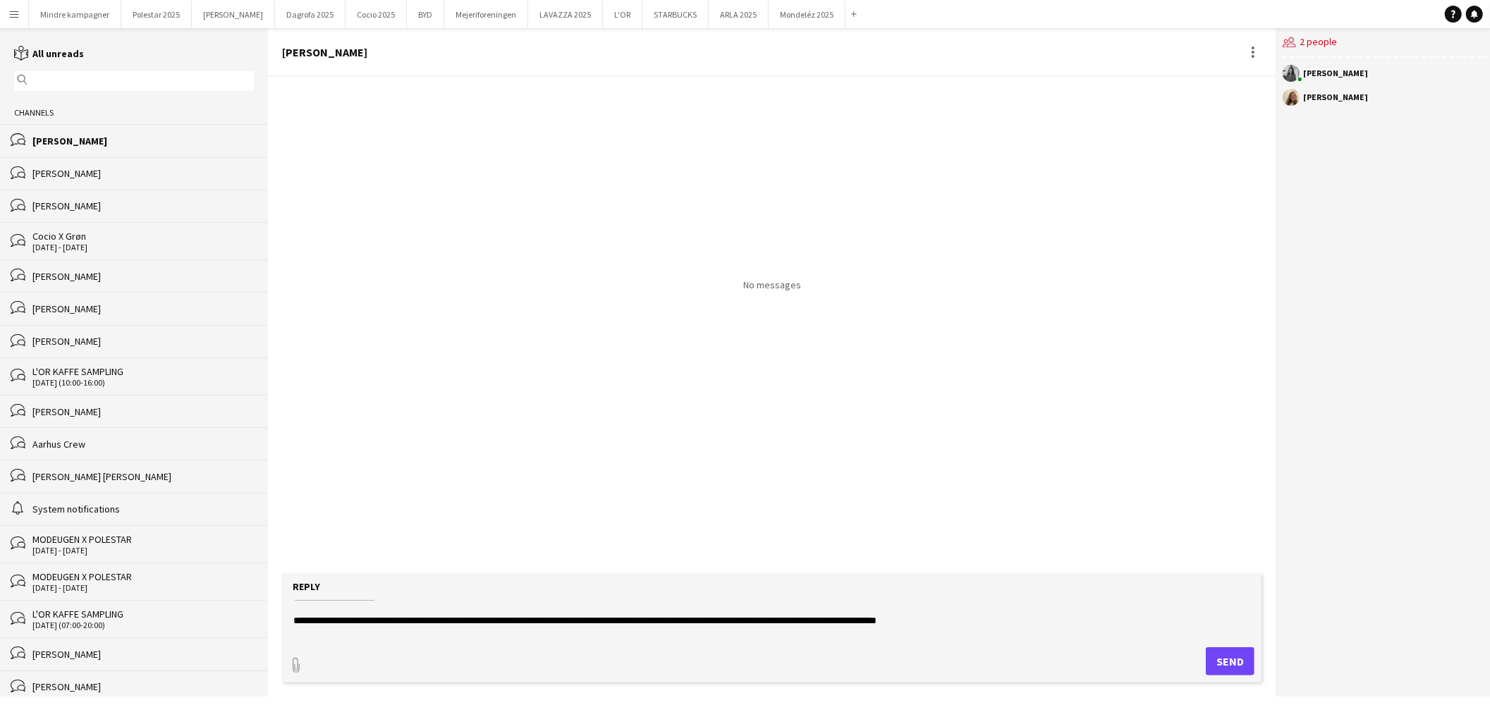
scroll to position [23, 0]
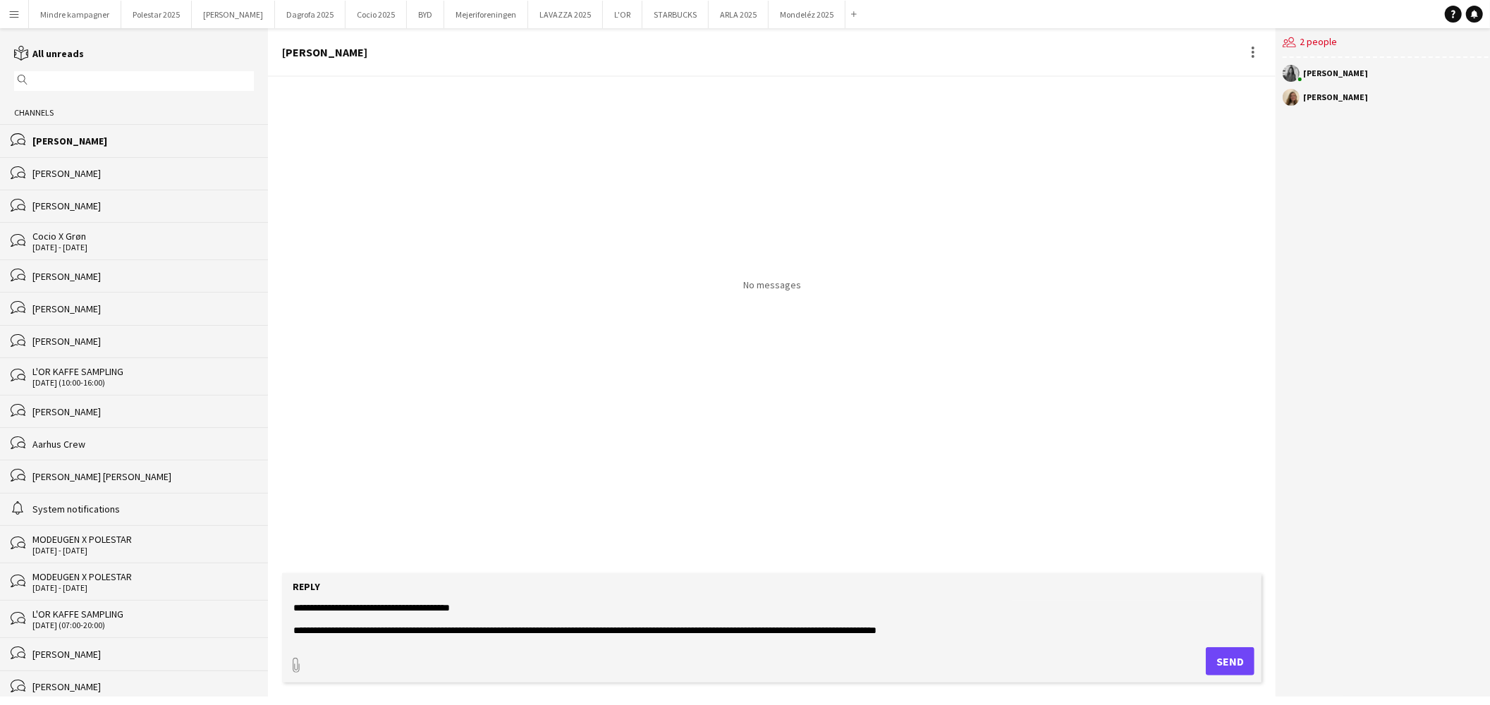
click at [496, 630] on textarea "**********" at bounding box center [772, 619] width 960 height 37
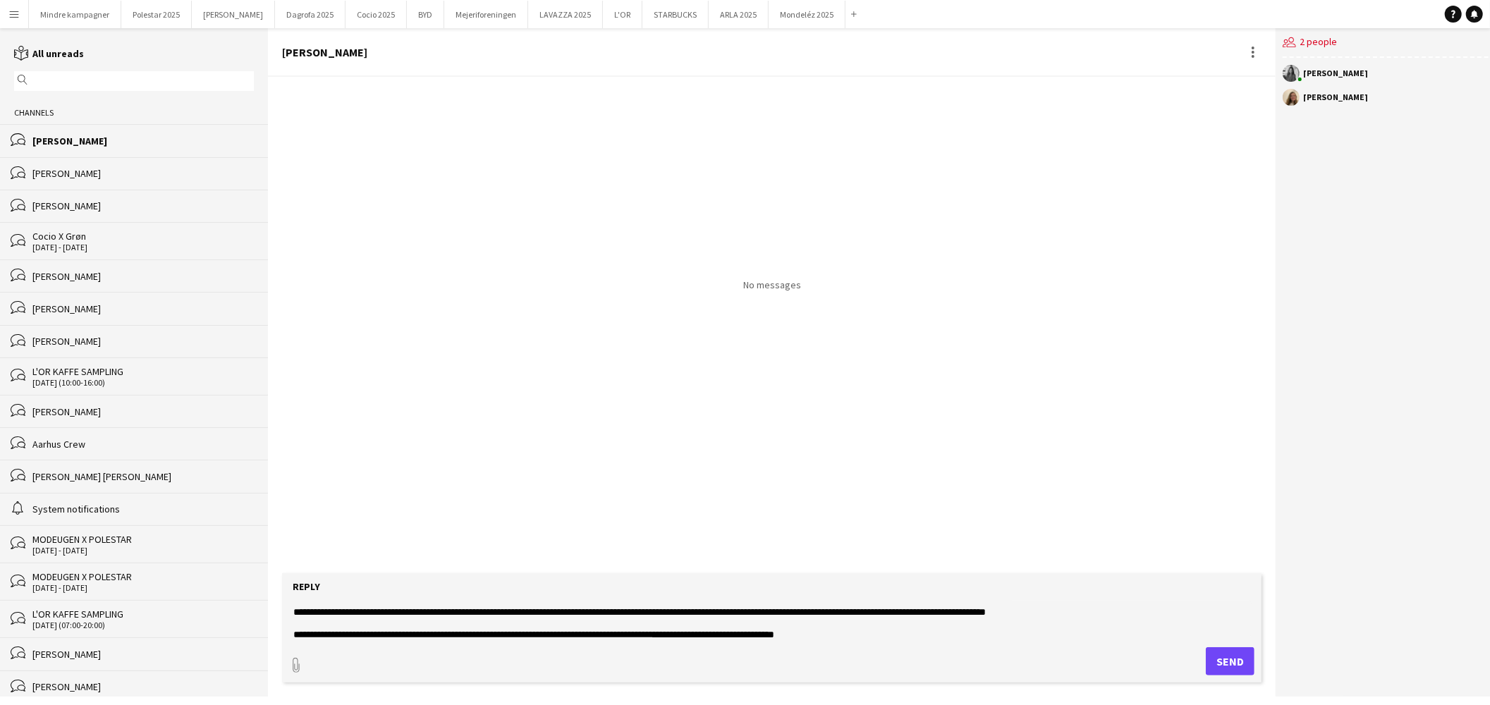
scroll to position [85, 0]
drag, startPoint x: 1087, startPoint y: 614, endPoint x: 283, endPoint y: 623, distance: 803.3
click at [283, 623] on form "**********" at bounding box center [772, 627] width 980 height 109
click at [321, 596] on form "**********" at bounding box center [772, 627] width 980 height 109
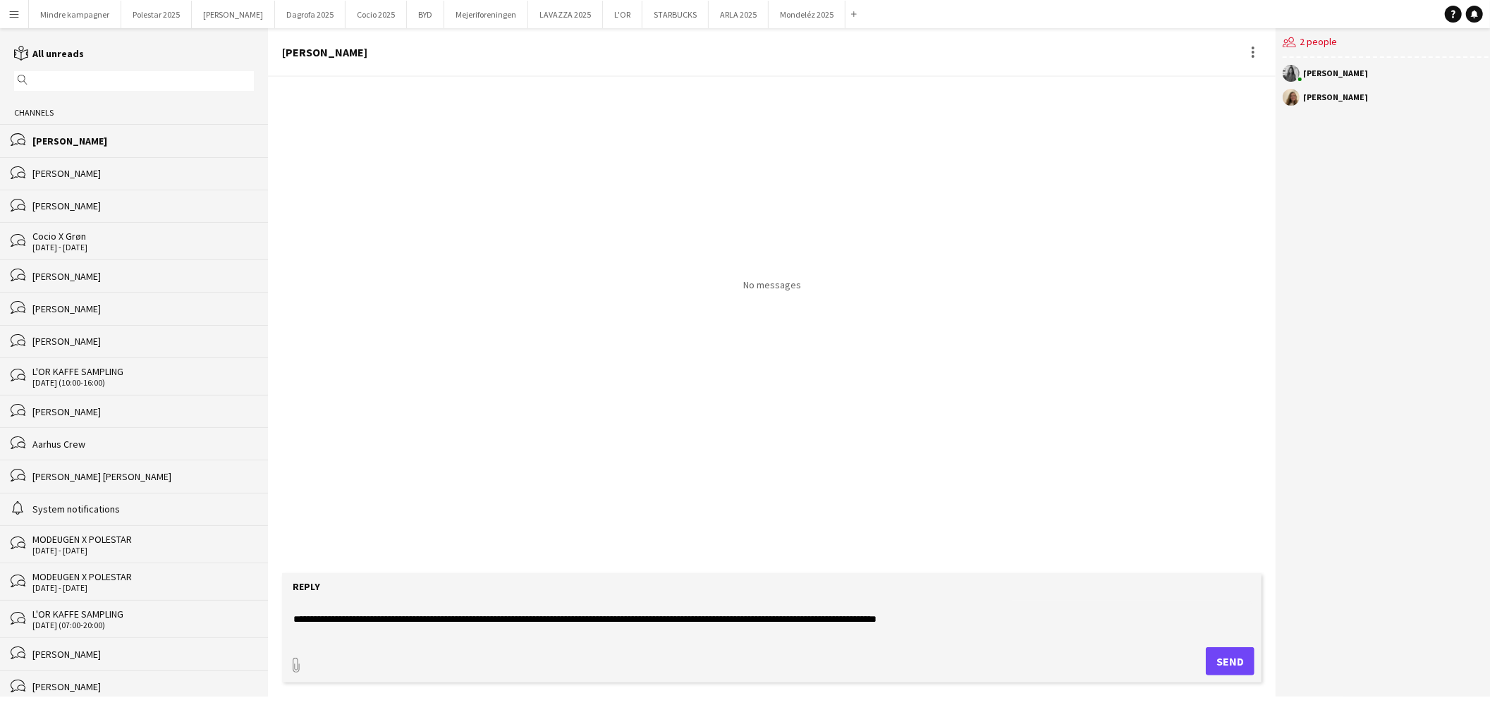
scroll to position [6, 0]
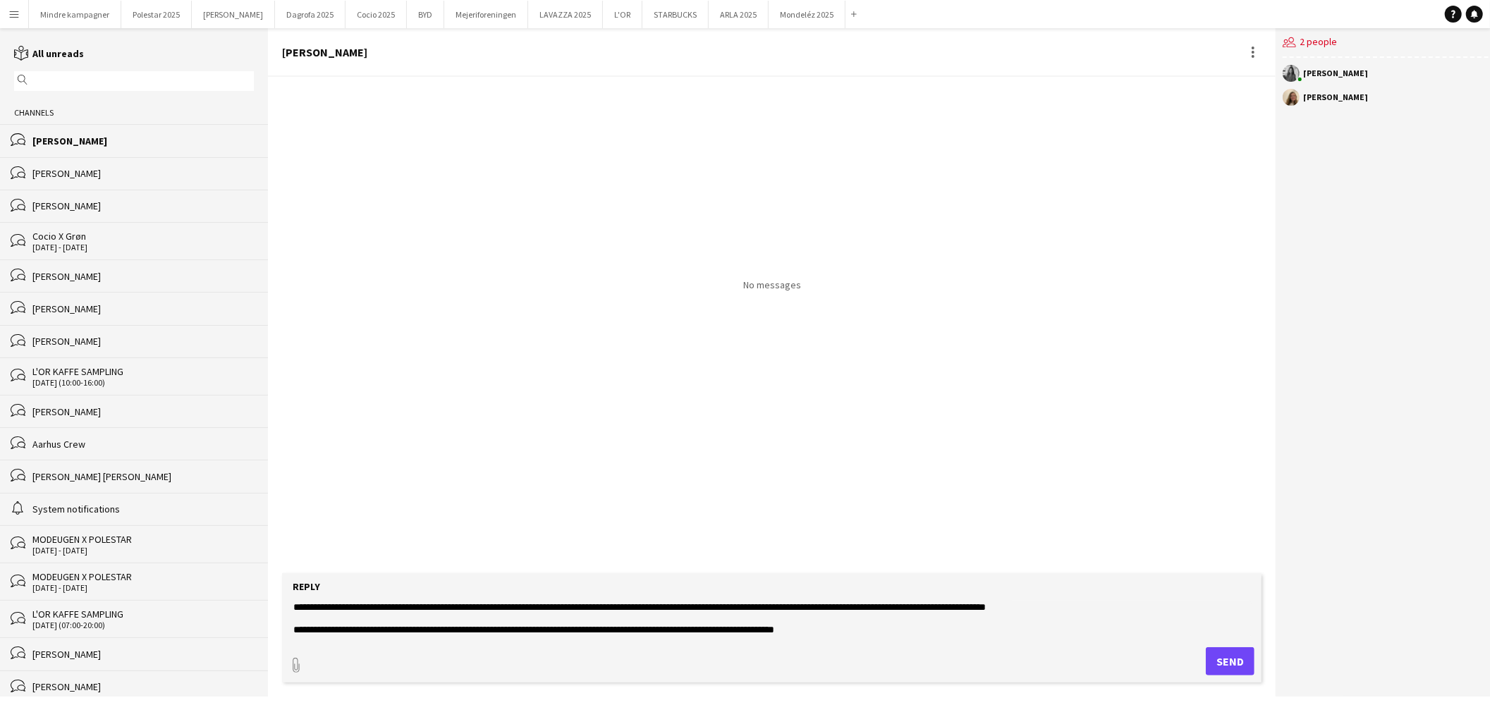
click at [453, 616] on textarea "**********" at bounding box center [772, 619] width 960 height 37
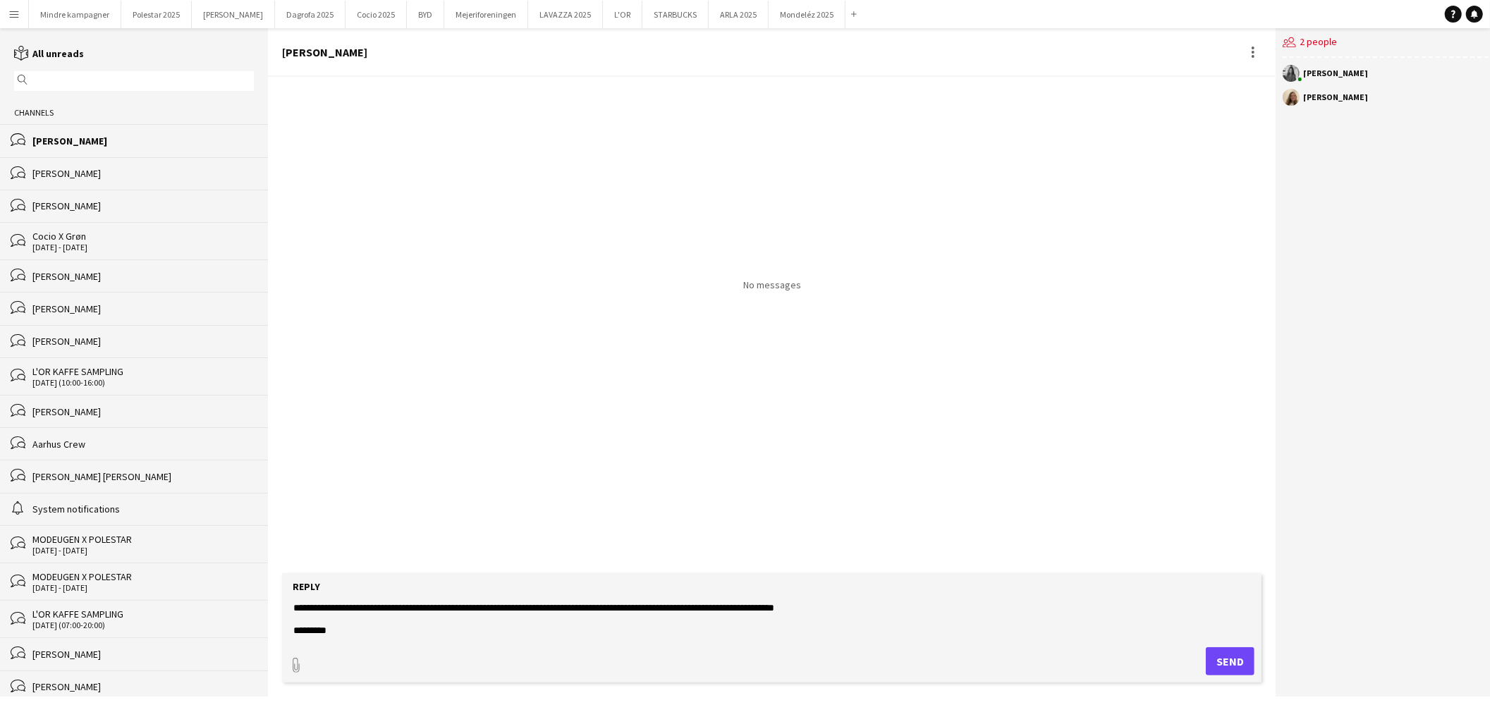
scroll to position [0, 0]
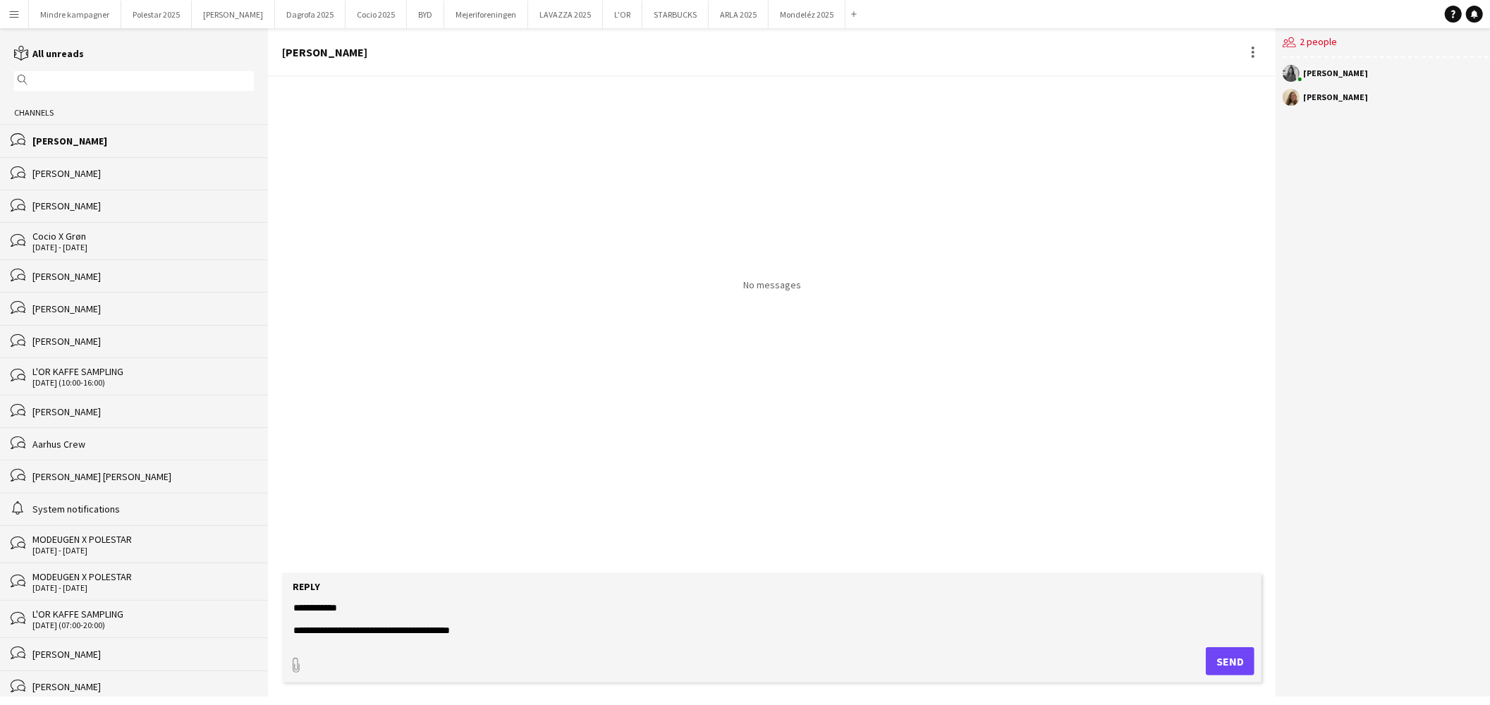
type textarea "**********"
click at [1242, 659] on button "Send" at bounding box center [1230, 661] width 49 height 28
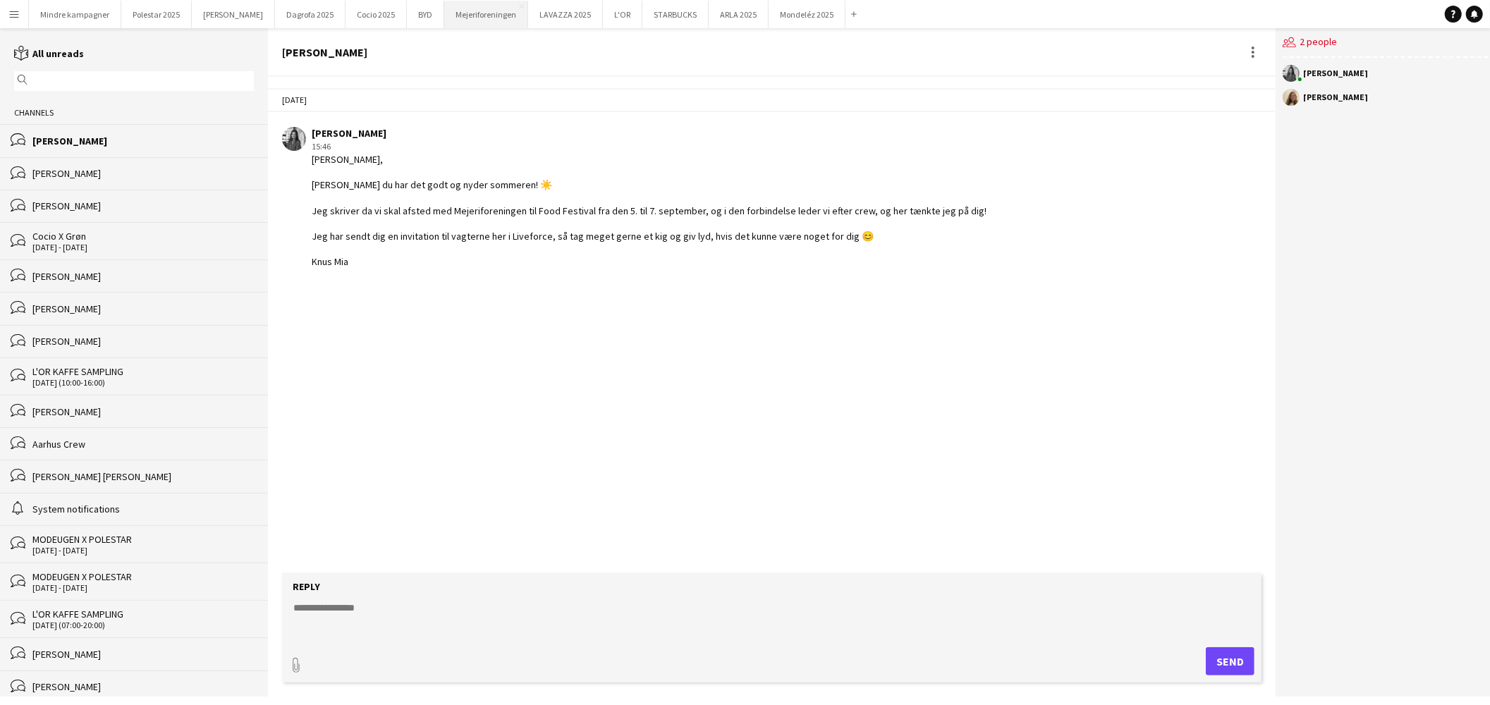
click at [450, 15] on button "Mejeriforeningen Close" at bounding box center [486, 15] width 84 height 28
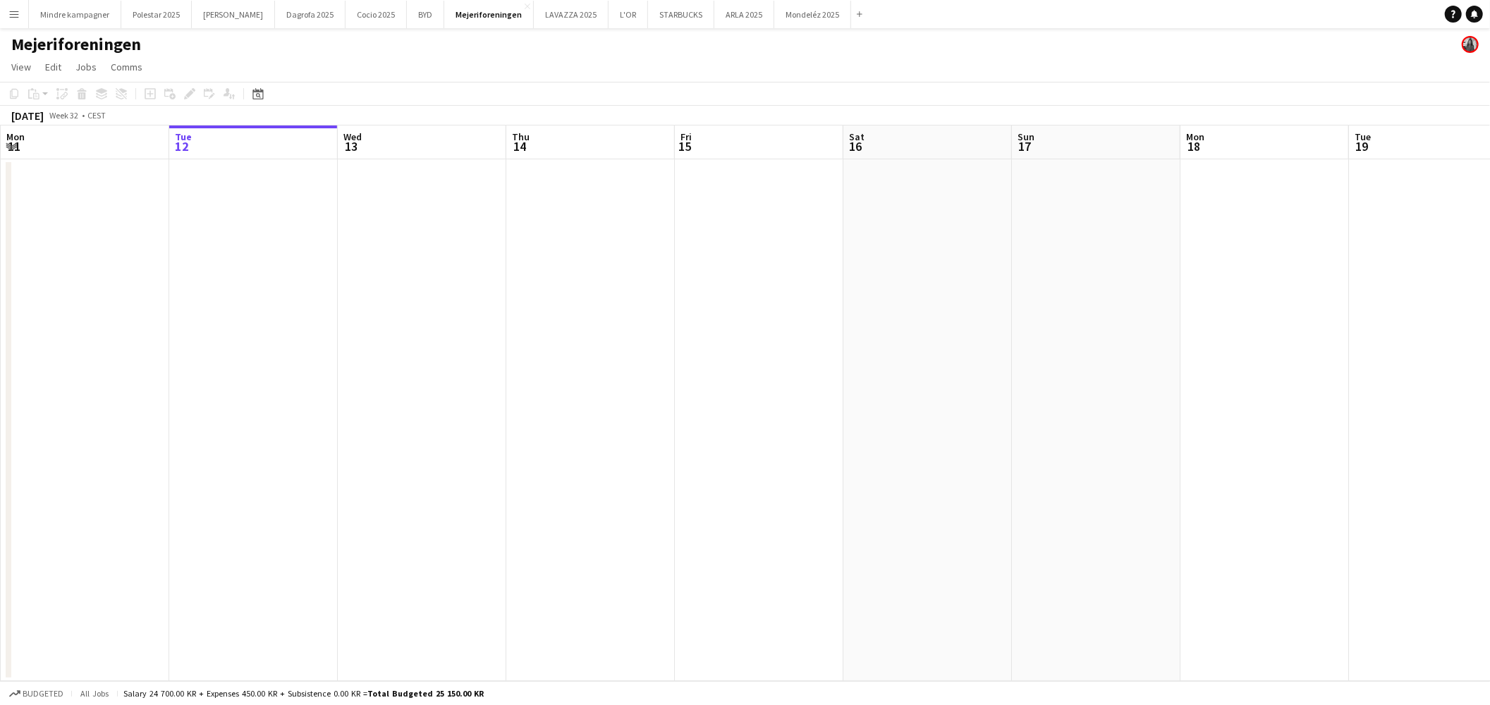
drag, startPoint x: 785, startPoint y: 355, endPoint x: 346, endPoint y: 413, distance: 442.5
click at [247, 405] on app-calendar-viewport "Sat 9 Sun 10 Mon 11 Tue 12 Wed 13 Thu 14 Fri 15 Sat 16 Sun 17 Mon 18 Tue 19 Wed…" at bounding box center [745, 404] width 1490 height 556
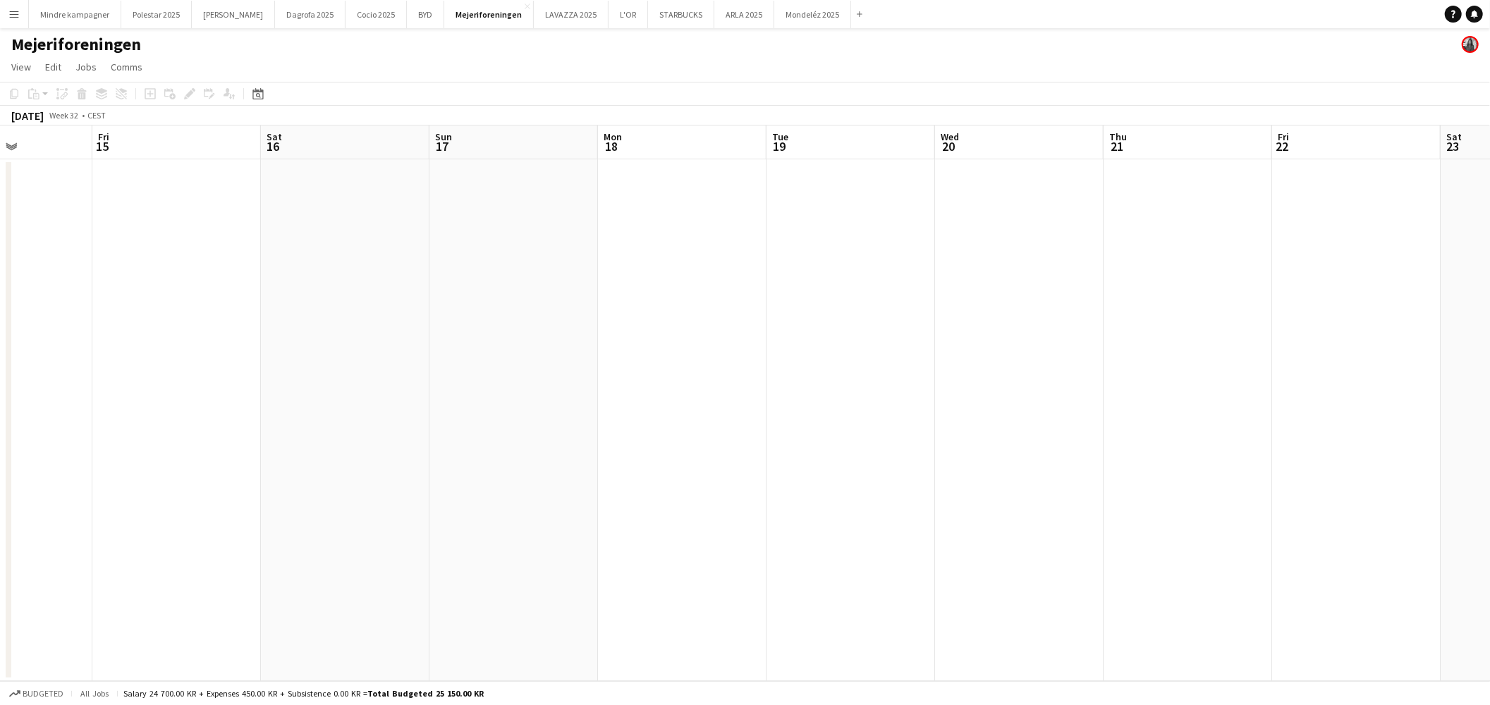
drag, startPoint x: 908, startPoint y: 396, endPoint x: 378, endPoint y: 416, distance: 530.7
click at [386, 416] on app-calendar-viewport "Mon 11 Tue 12 Wed 13 Thu 14 Fri 15 Sat 16 Sun 17 Mon 18 Tue 19 Wed 20 Thu 21 Fr…" at bounding box center [745, 404] width 1490 height 556
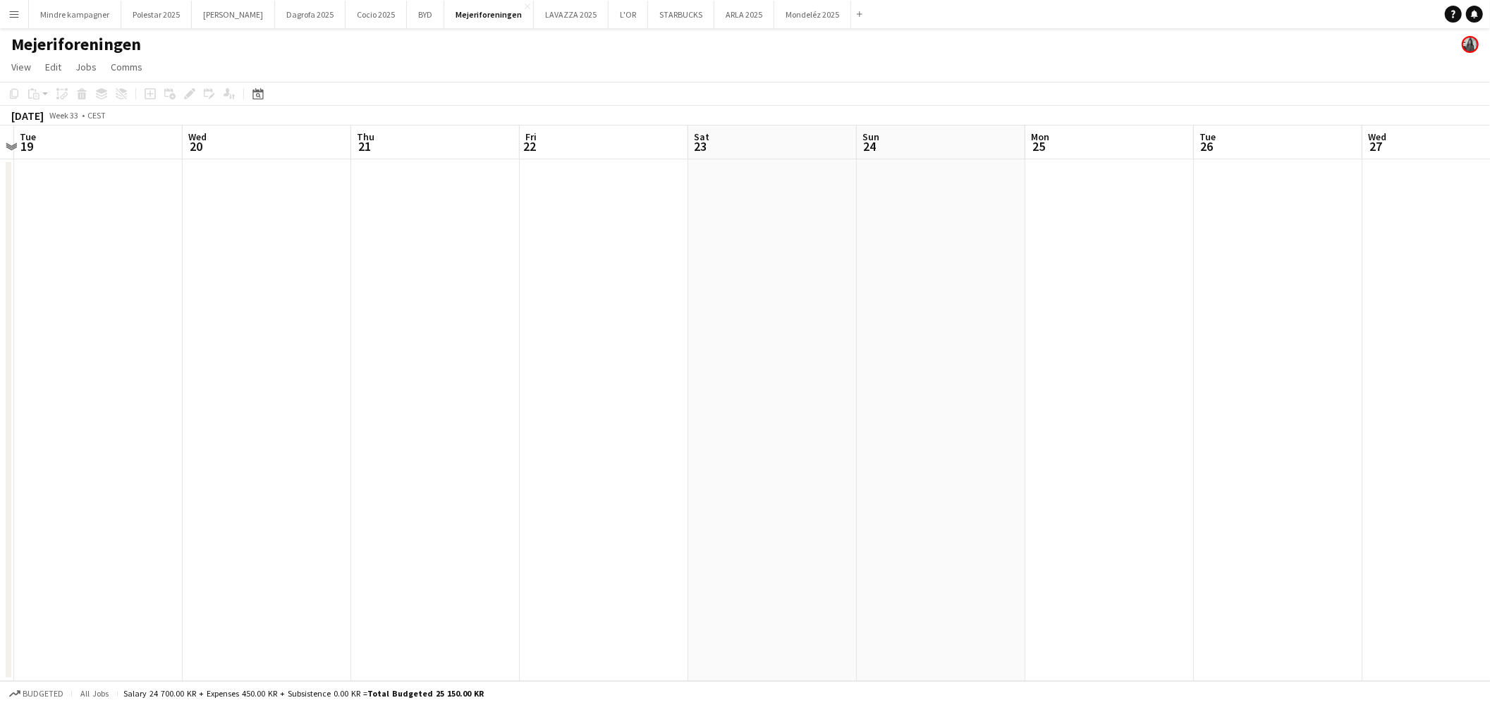
drag, startPoint x: 1020, startPoint y: 391, endPoint x: 503, endPoint y: 403, distance: 517.8
click at [341, 404] on app-calendar-viewport "Sat 16 Sun 17 Mon 18 Tue 19 Wed 20 Thu 21 Fri 22 Sat 23 Sun 24 Mon 25 Tue 26 We…" at bounding box center [745, 404] width 1490 height 556
drag, startPoint x: 1102, startPoint y: 389, endPoint x: 458, endPoint y: 417, distance: 644.4
click at [264, 412] on app-calendar-viewport "Tue 19 Wed 20 Thu 21 Fri 22 Sat 23 Sun 24 Mon 25 Tue 26 Wed 27 Thu 28 Fri 29 Sa…" at bounding box center [745, 404] width 1490 height 556
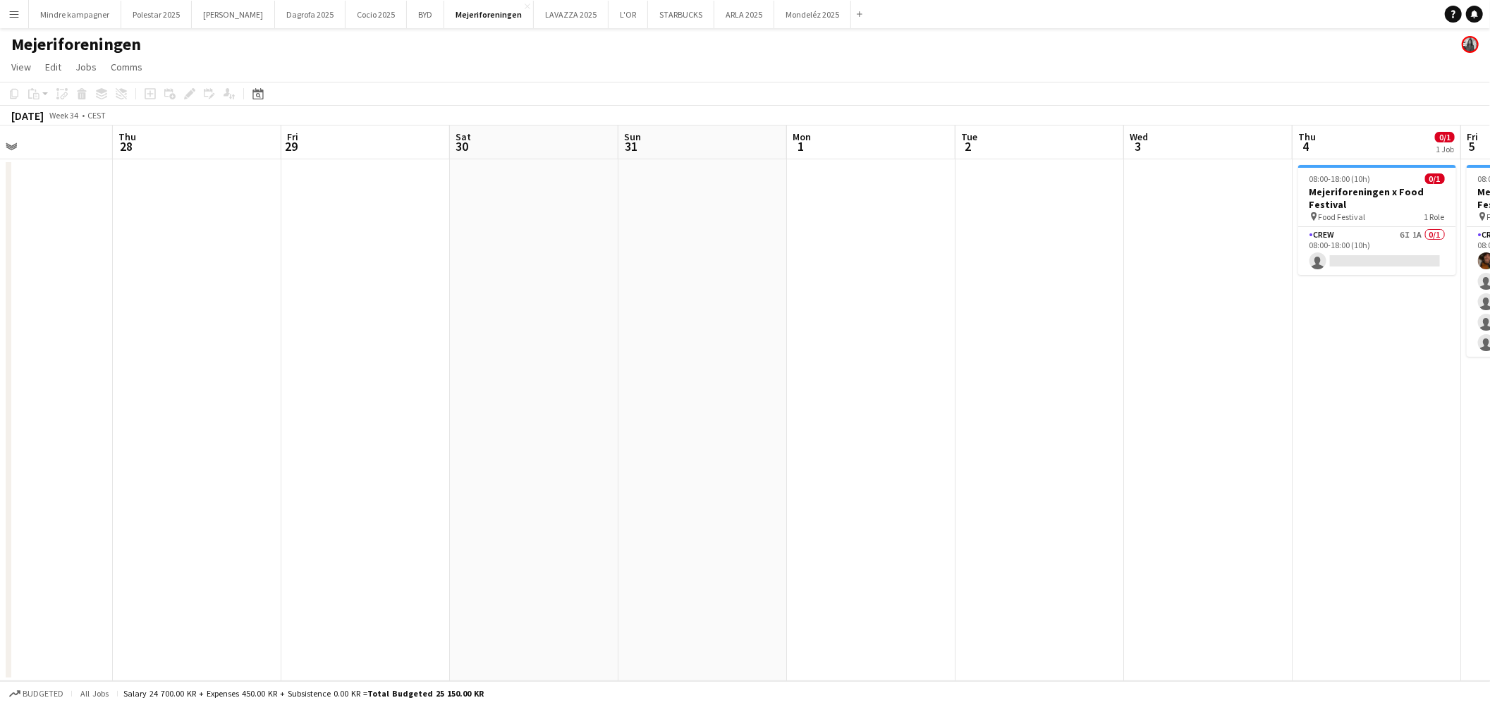
drag, startPoint x: 961, startPoint y: 419, endPoint x: 362, endPoint y: 426, distance: 599.5
click at [334, 434] on app-calendar-viewport "Sun 24 Mon 25 Tue 26 Wed 27 Thu 28 Fri 29 Sat 30 Sun 31 Mon 1 Tue 2 Wed 3 Thu 4…" at bounding box center [745, 404] width 1490 height 556
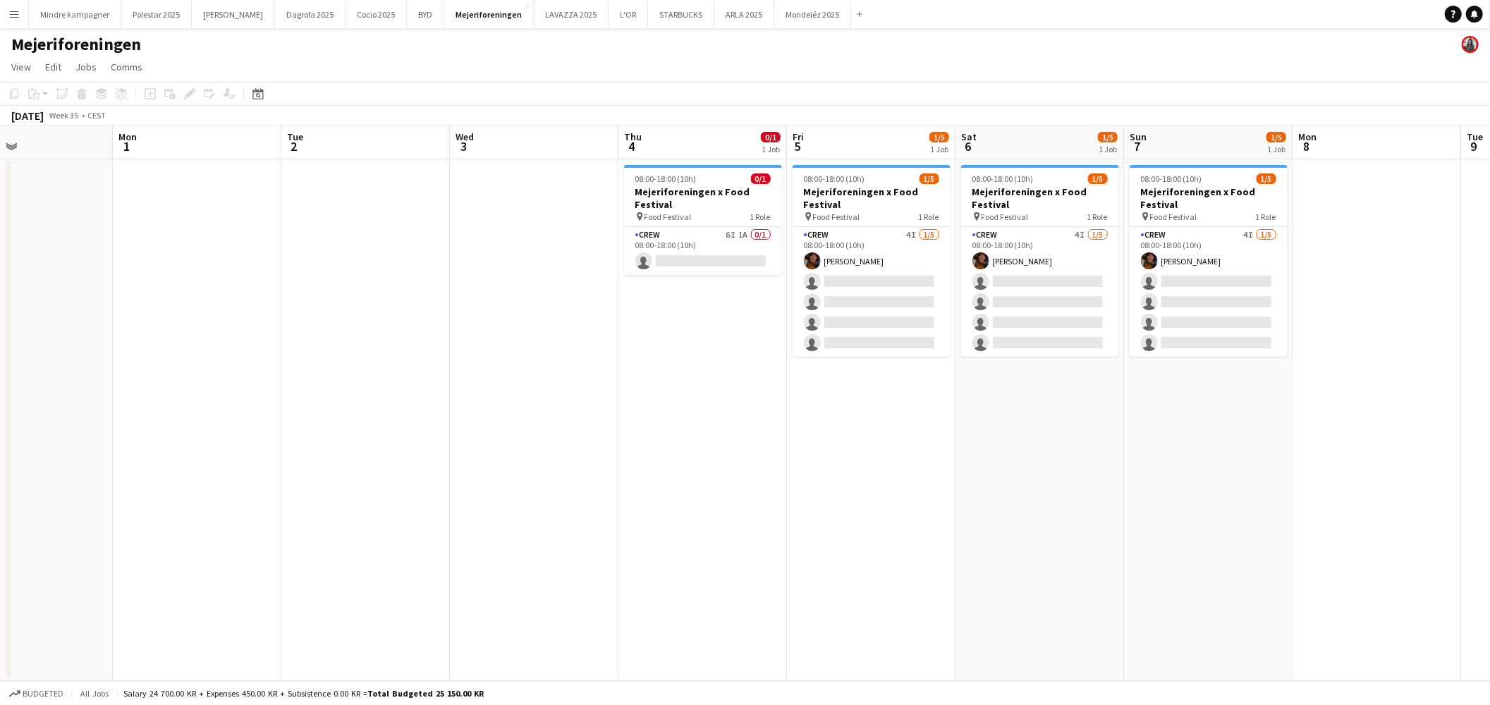
scroll to position [0, 569]
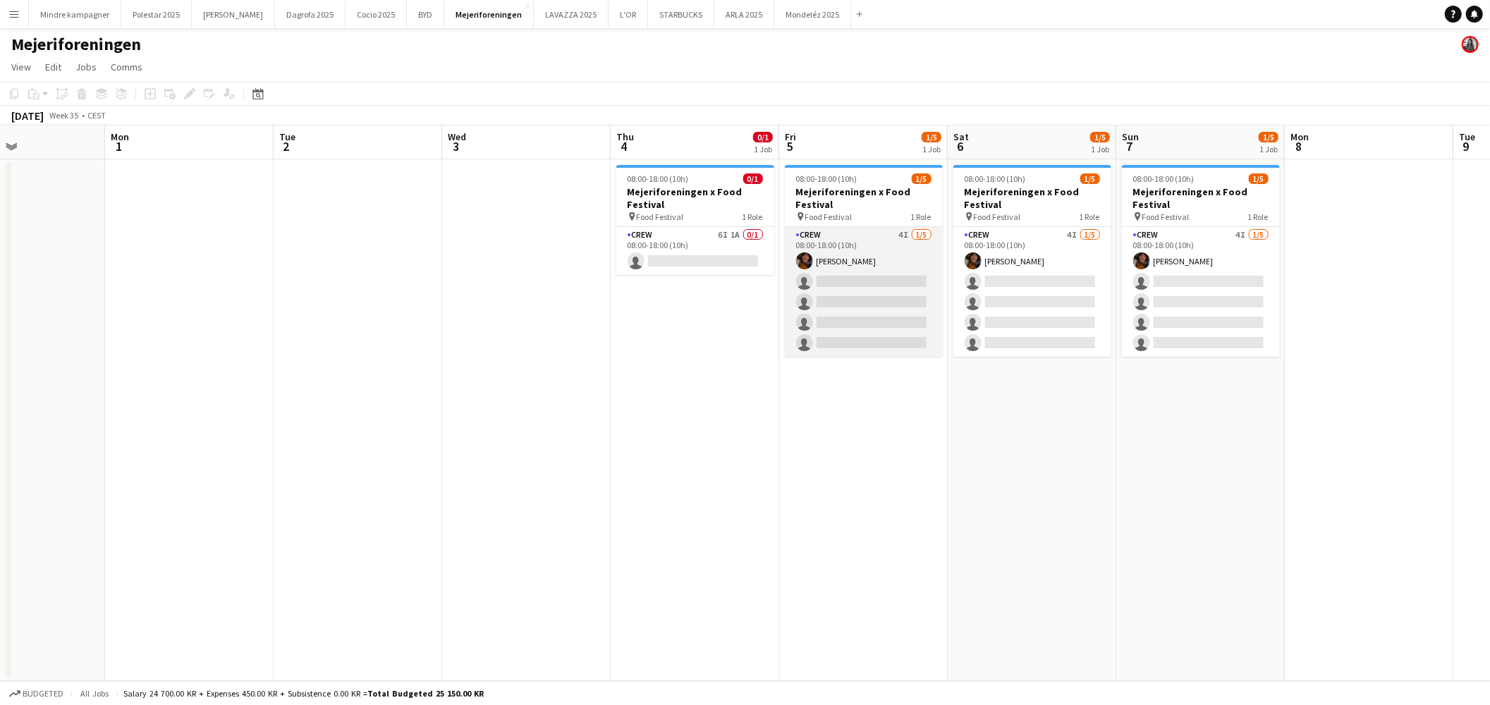
click at [897, 252] on app-card-role "Crew 4I 1/5 08:00-18:00 (10h) Maximiliano Urrutia Boerci single-neutral-actions…" at bounding box center [864, 292] width 158 height 130
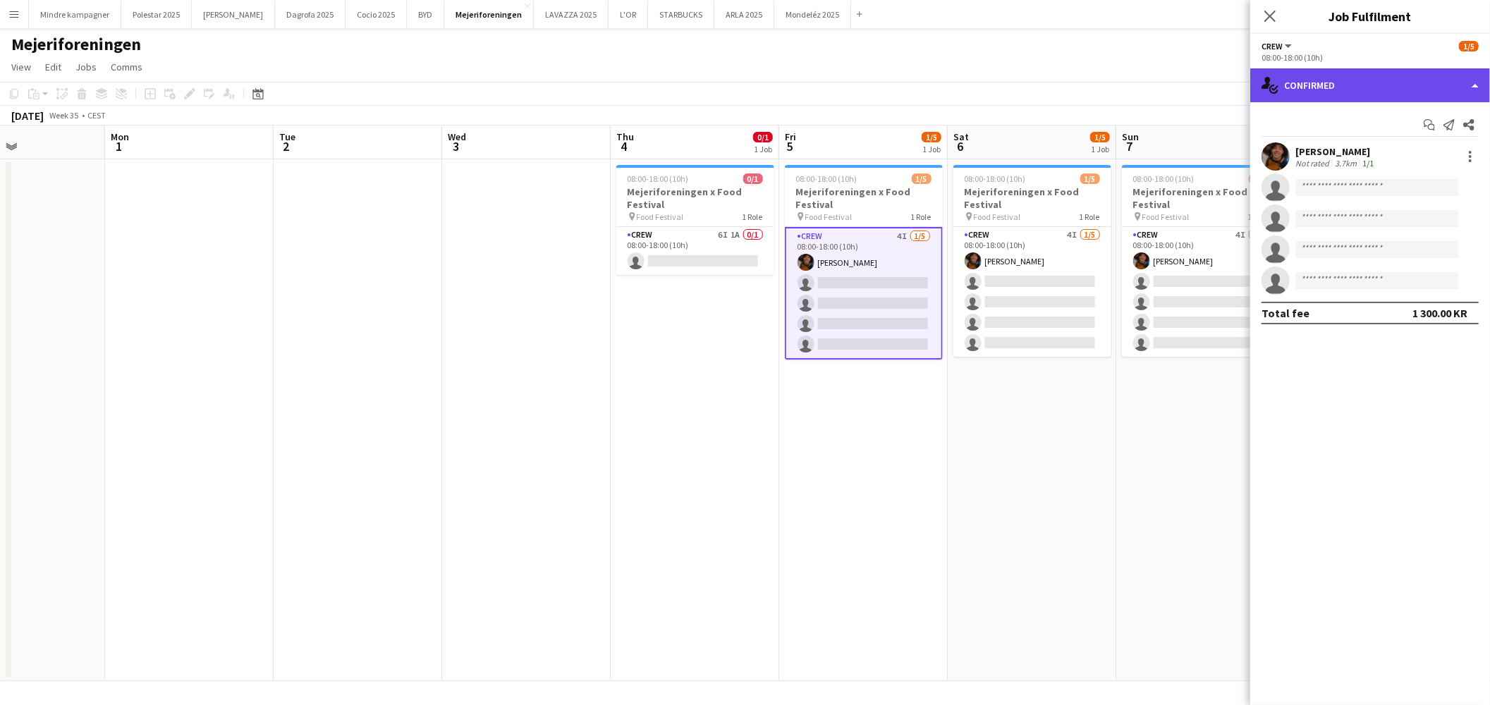
click at [1354, 83] on div "single-neutral-actions-check-2 Confirmed" at bounding box center [1370, 85] width 240 height 34
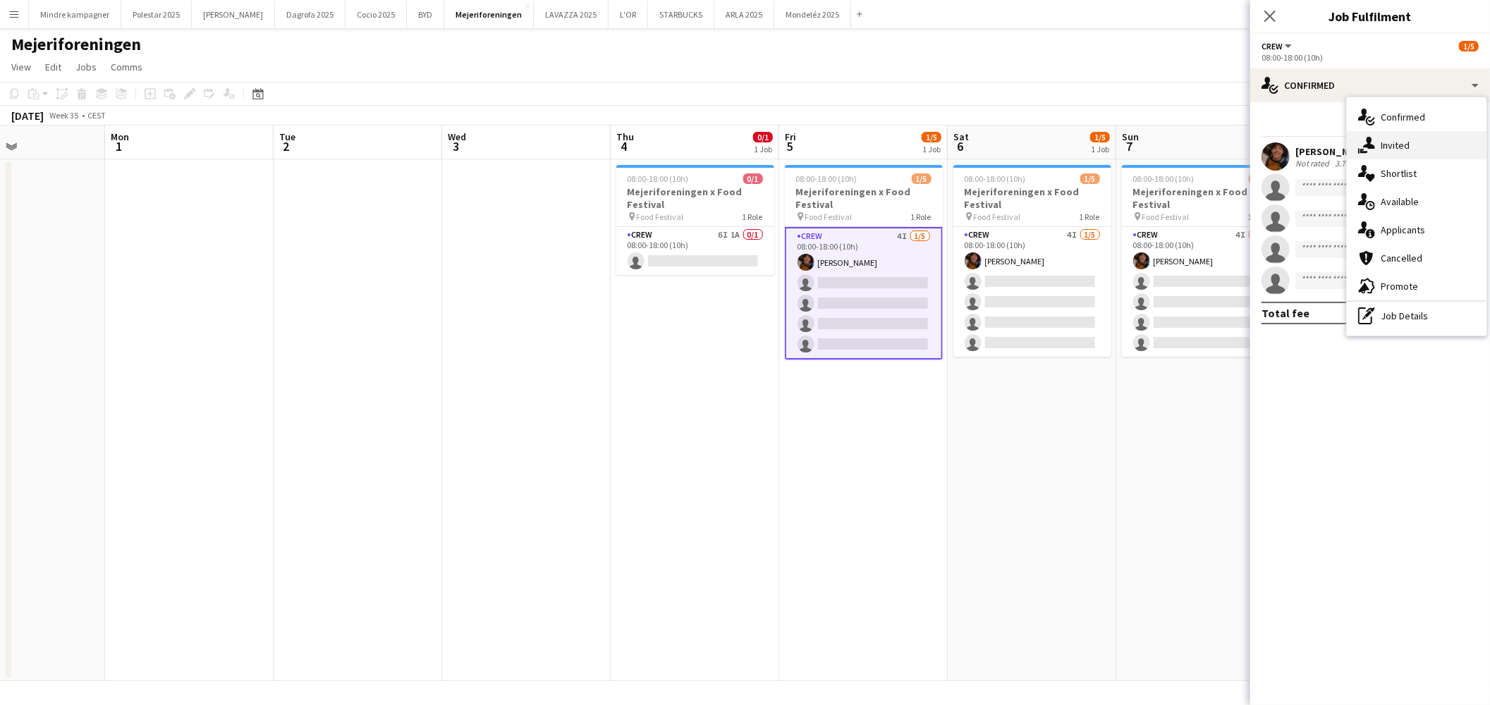
click at [1398, 142] on div "single-neutral-actions-share-1 Invited" at bounding box center [1417, 145] width 140 height 28
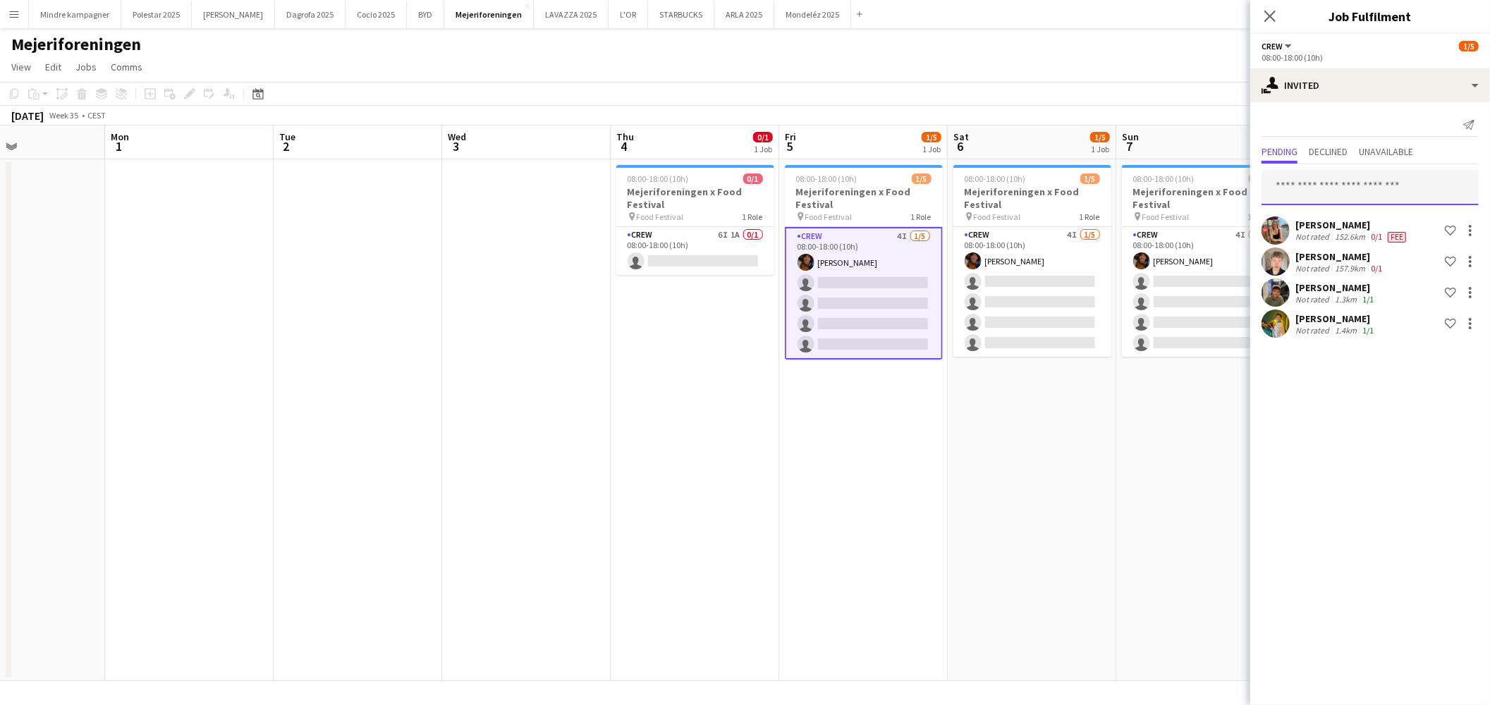
click at [1319, 188] on input "text" at bounding box center [1370, 187] width 217 height 35
type input "******"
click at [1330, 219] on span "[PERSON_NAME]" at bounding box center [1313, 222] width 81 height 12
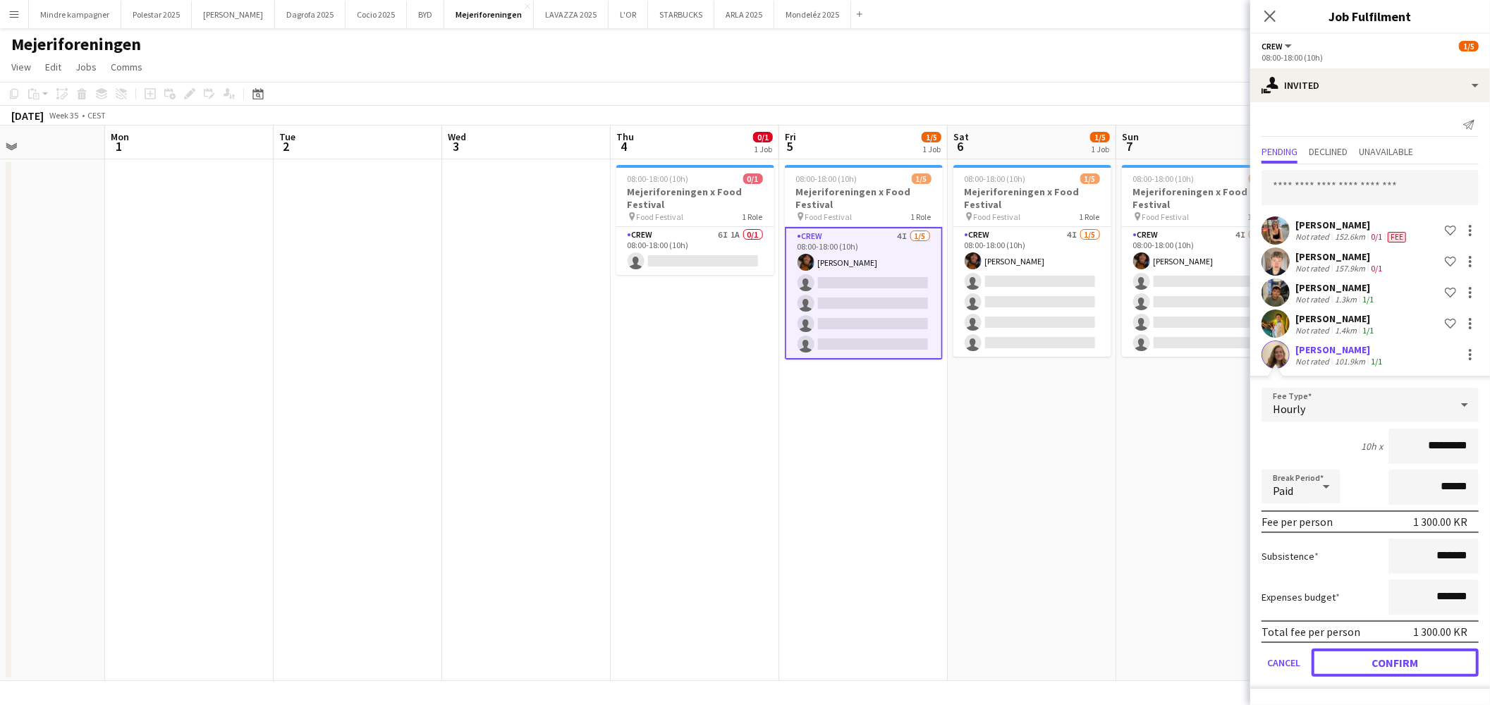
click at [1409, 664] on button "Confirm" at bounding box center [1395, 663] width 167 height 28
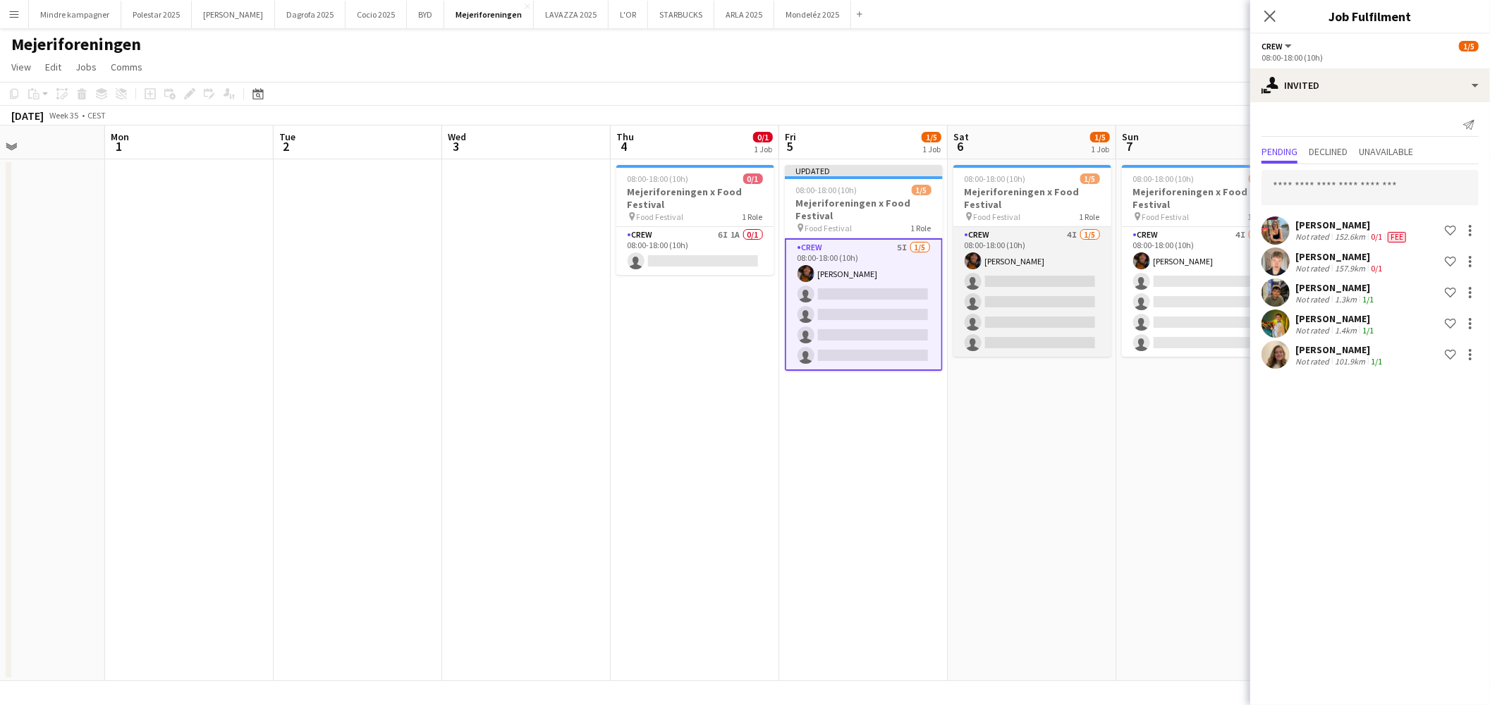
click at [1048, 244] on app-card-role "Crew 4I 1/5 08:00-18:00 (10h) Maximiliano Urrutia Boerci single-neutral-actions…" at bounding box center [1032, 292] width 158 height 130
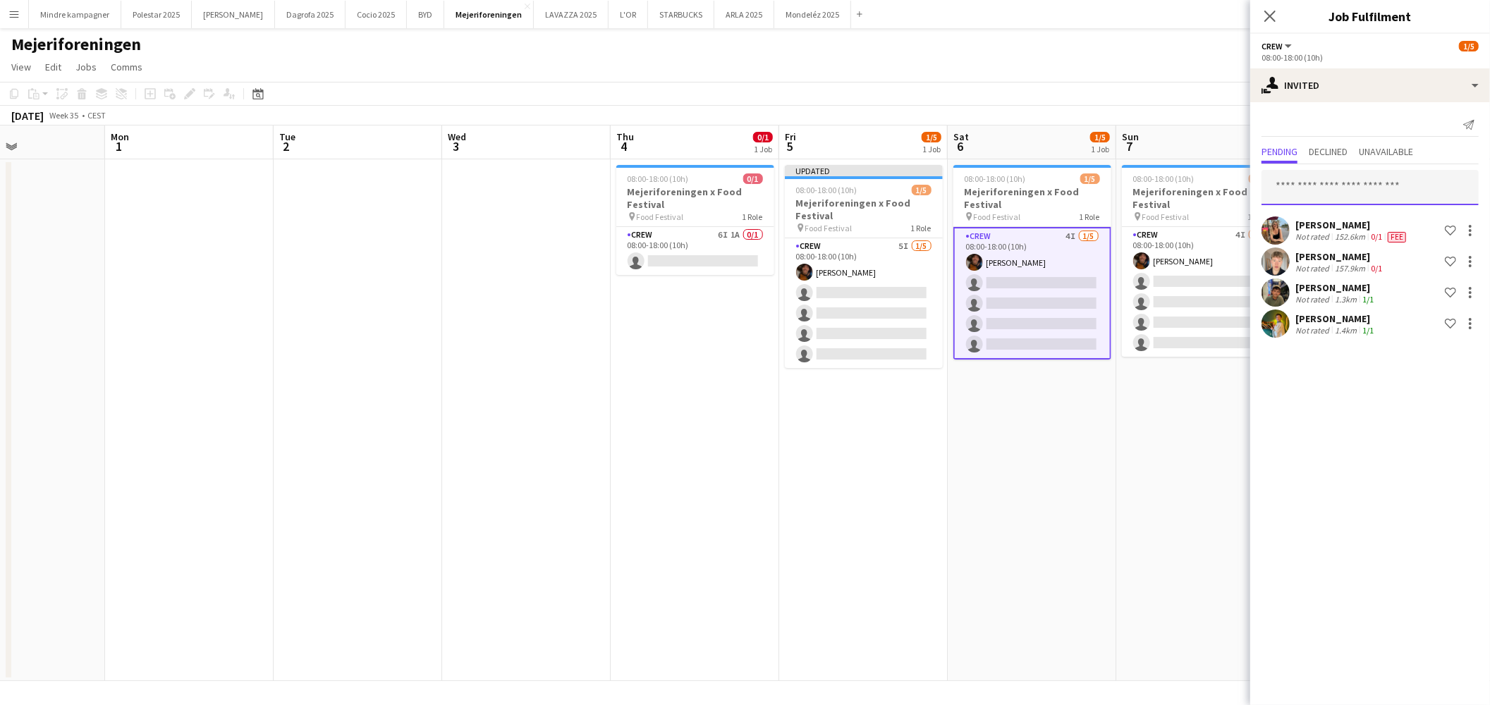
click at [1331, 181] on input "text" at bounding box center [1370, 187] width 217 height 35
type input "******"
click at [1350, 224] on span "[PERSON_NAME]" at bounding box center [1313, 222] width 81 height 12
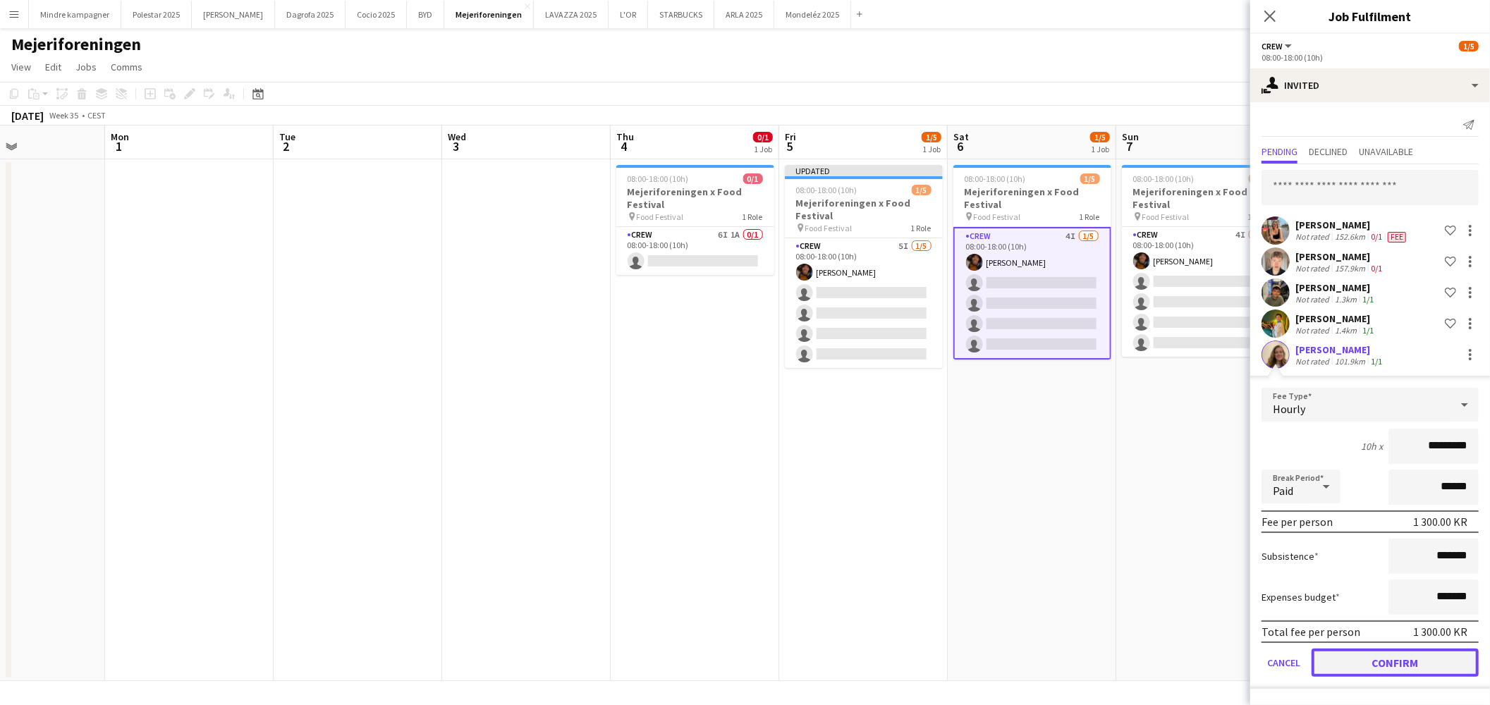
click at [1435, 659] on button "Confirm" at bounding box center [1395, 663] width 167 height 28
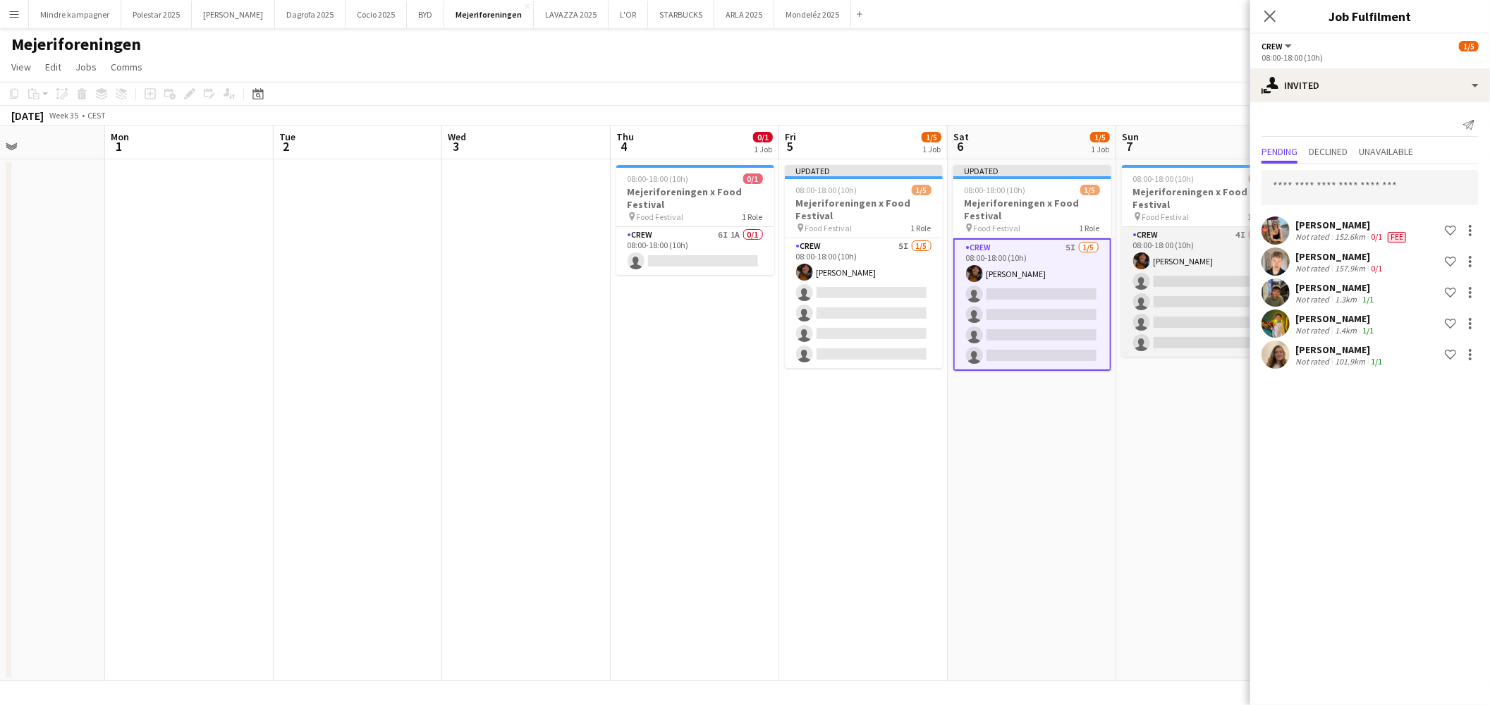
click at [1188, 252] on app-card-role "Crew 4I 1/5 08:00-18:00 (10h) Maximiliano Urrutia Boerci single-neutral-actions…" at bounding box center [1201, 292] width 158 height 130
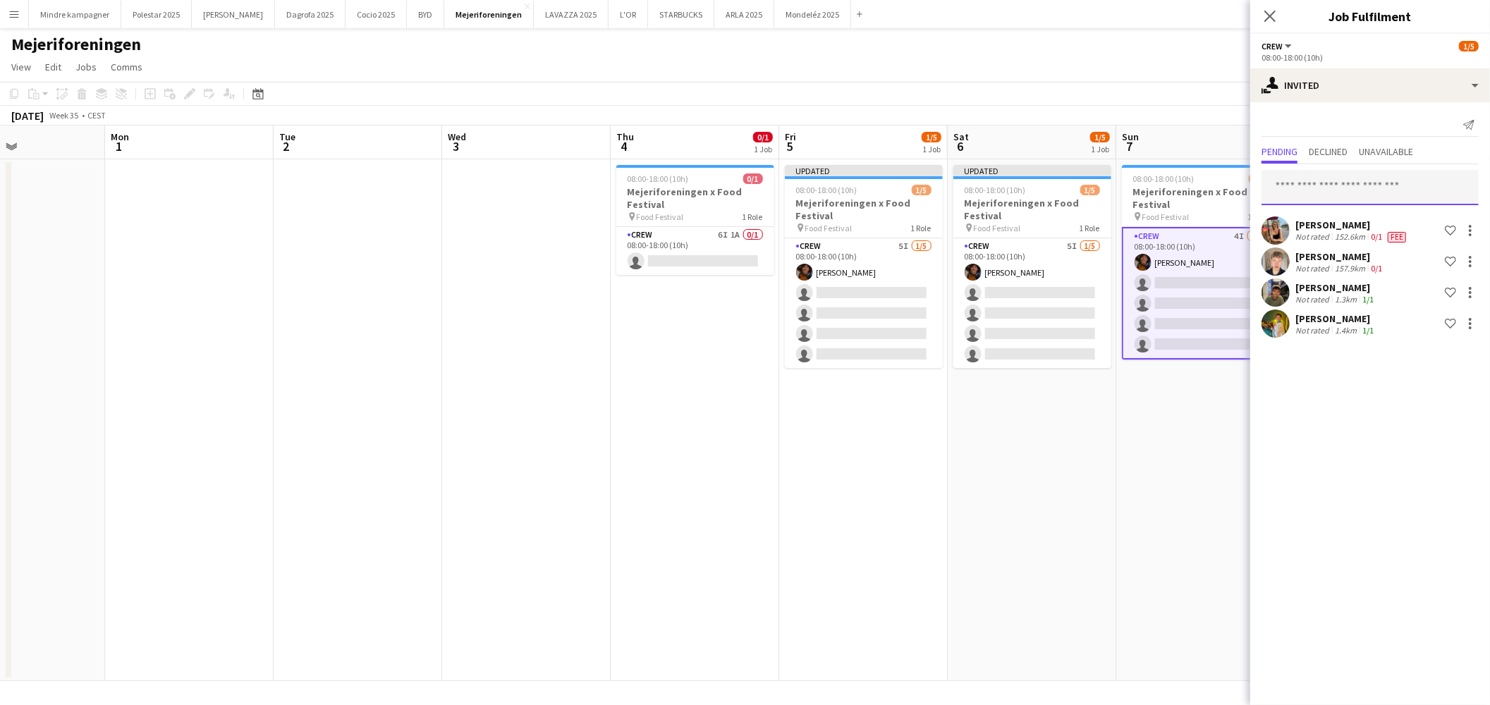
click at [1383, 187] on input "text" at bounding box center [1370, 187] width 217 height 35
type input "******"
click at [1365, 214] on mat-option "Celina Leander Ferskov Active celinaleander@hotmail.com" at bounding box center [1370, 227] width 217 height 34
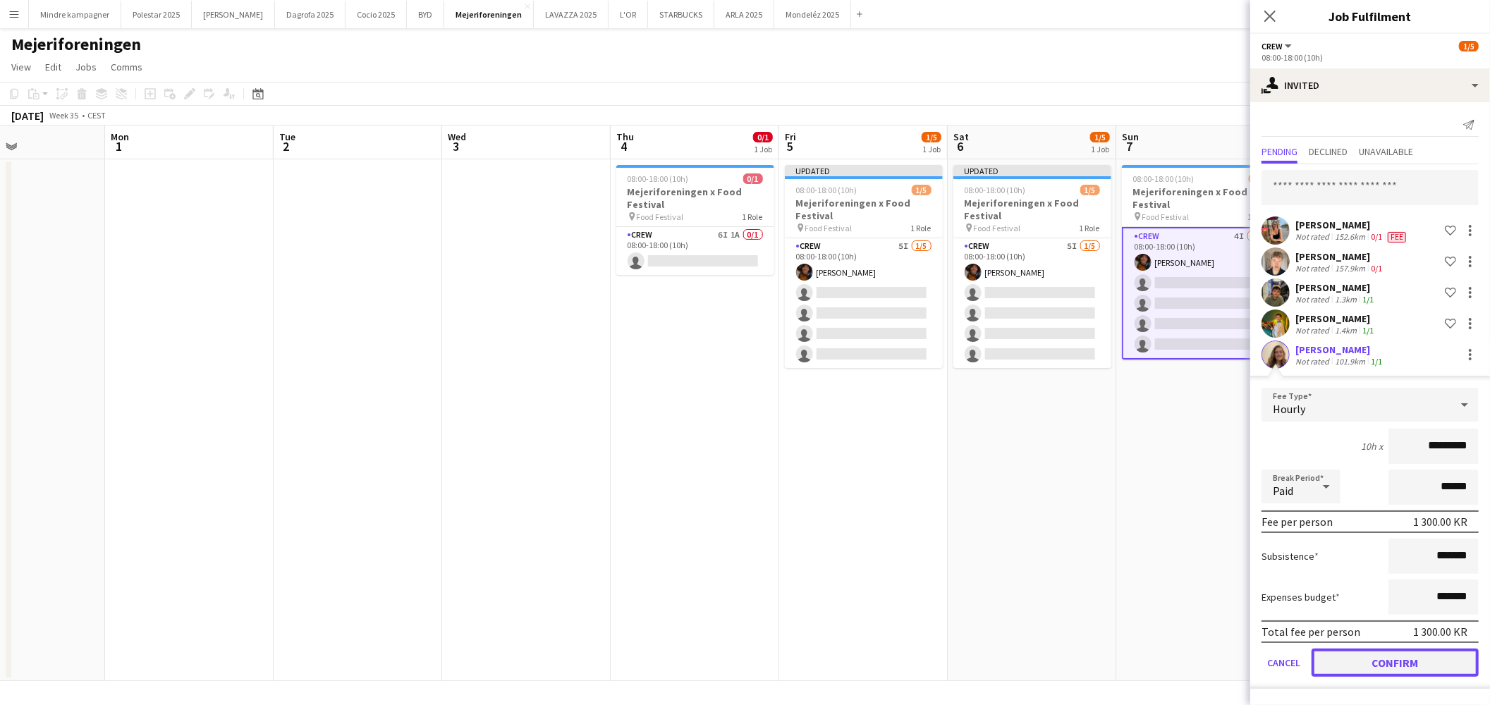
click at [1393, 663] on button "Confirm" at bounding box center [1395, 663] width 167 height 28
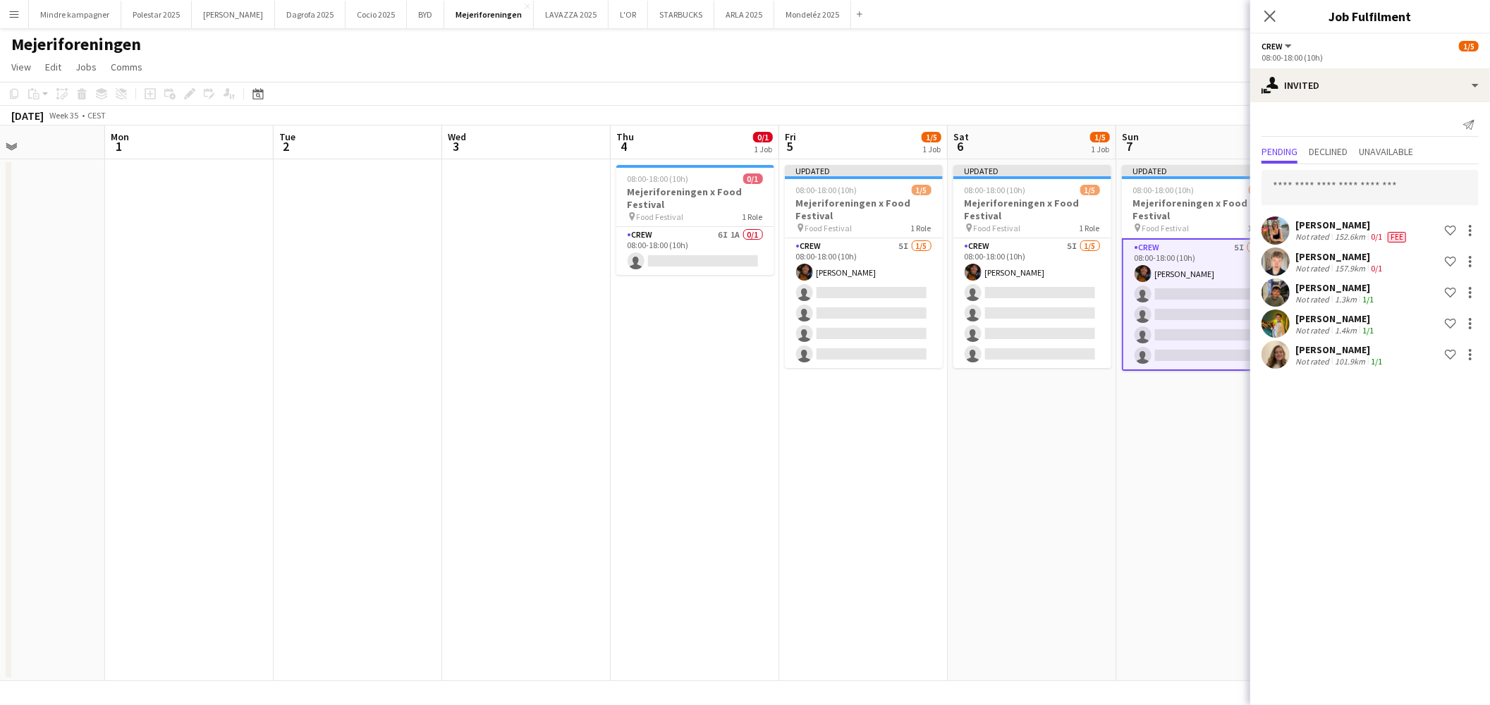
click at [1103, 587] on app-date-cell "Updated 08:00-18:00 (10h) 1/5 Mejeriforeningen x Food Festival pin Food Festiva…" at bounding box center [1032, 420] width 169 height 522
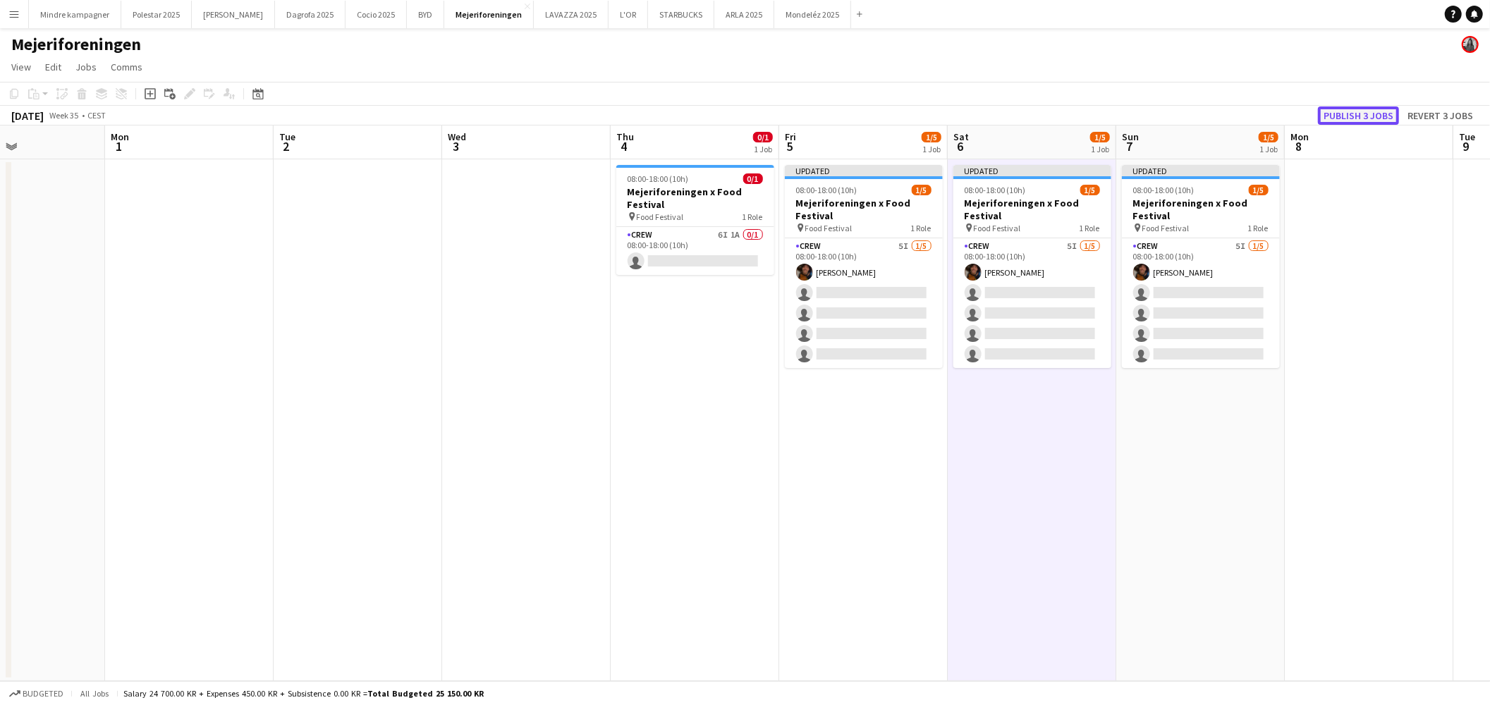
click at [1366, 114] on button "Publish 3 jobs" at bounding box center [1358, 115] width 81 height 18
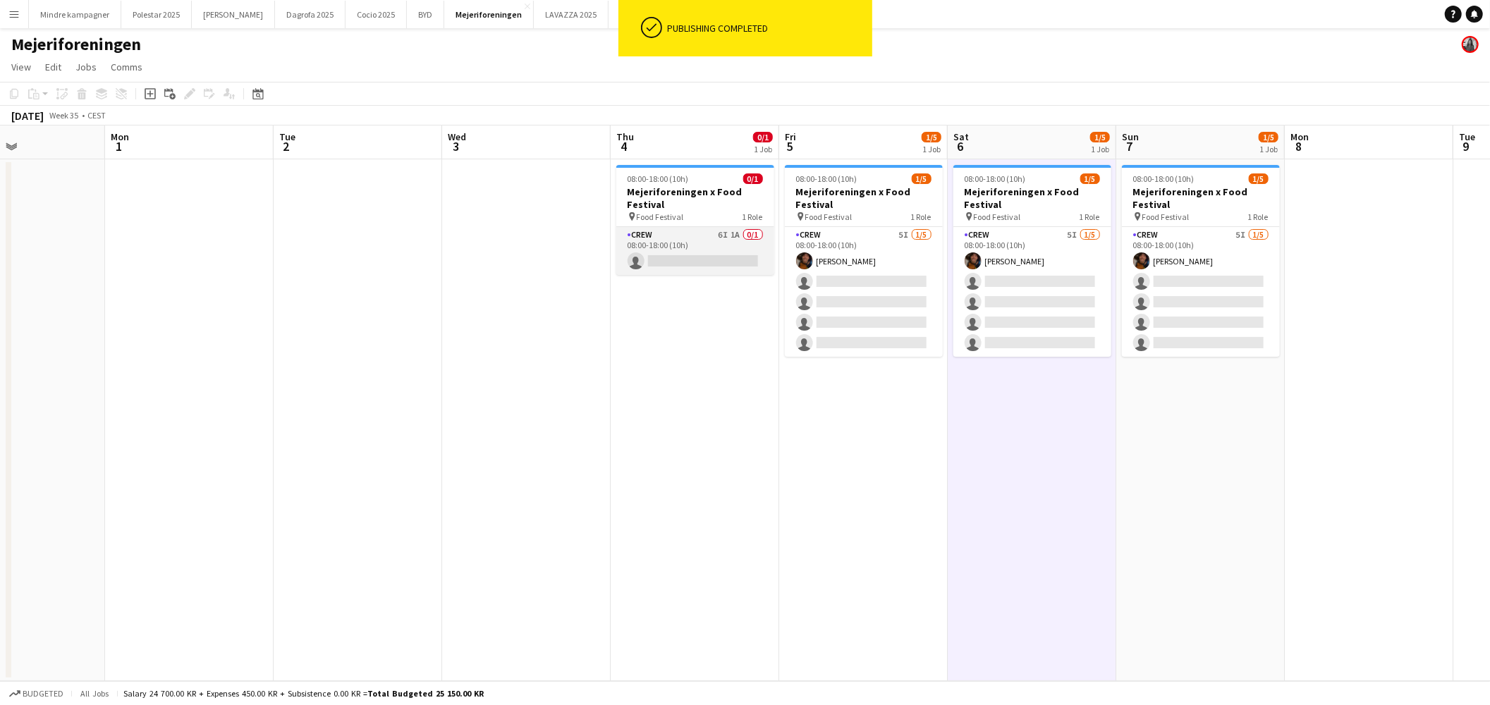
click at [716, 233] on app-card-role "Crew 6I 1A 0/1 08:00-18:00 (10h) single-neutral-actions" at bounding box center [695, 251] width 158 height 48
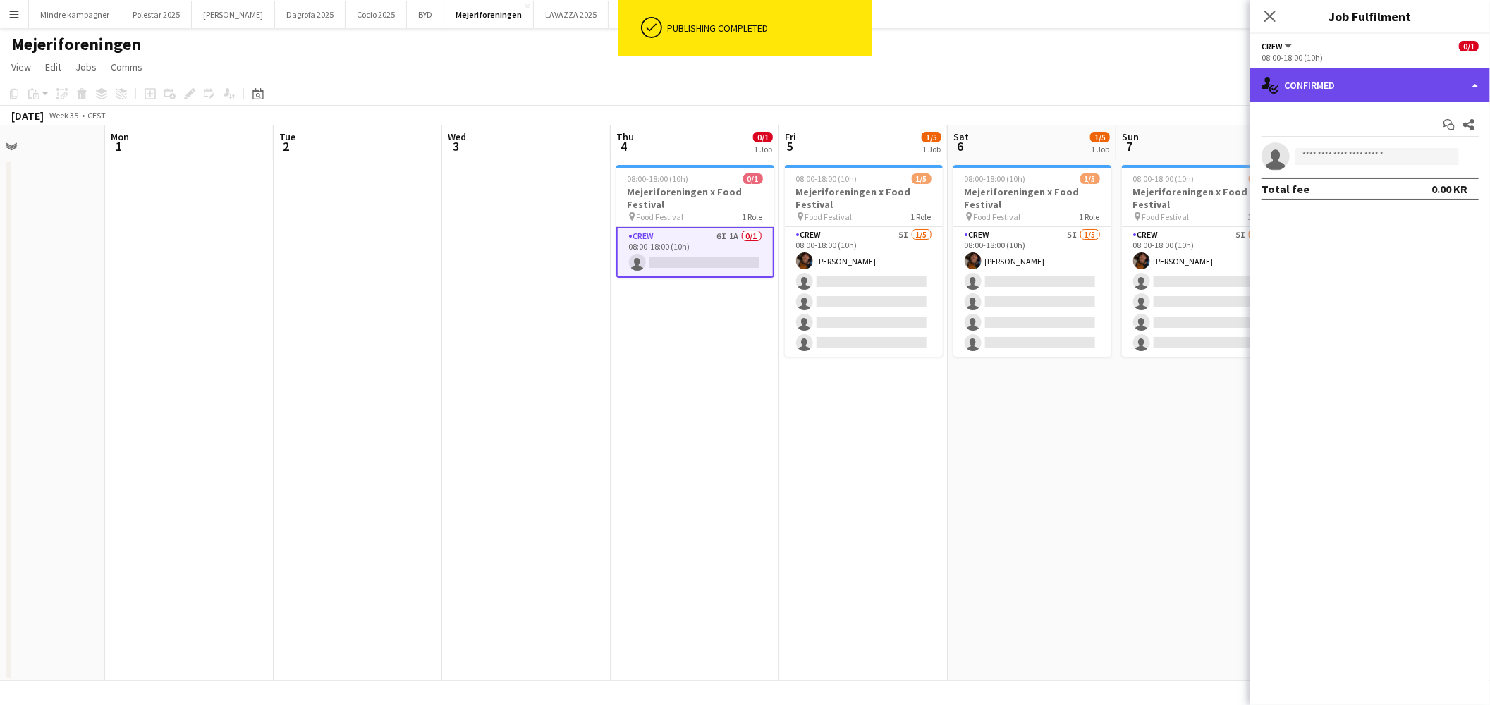
click at [1333, 94] on div "single-neutral-actions-check-2 Confirmed" at bounding box center [1370, 85] width 240 height 34
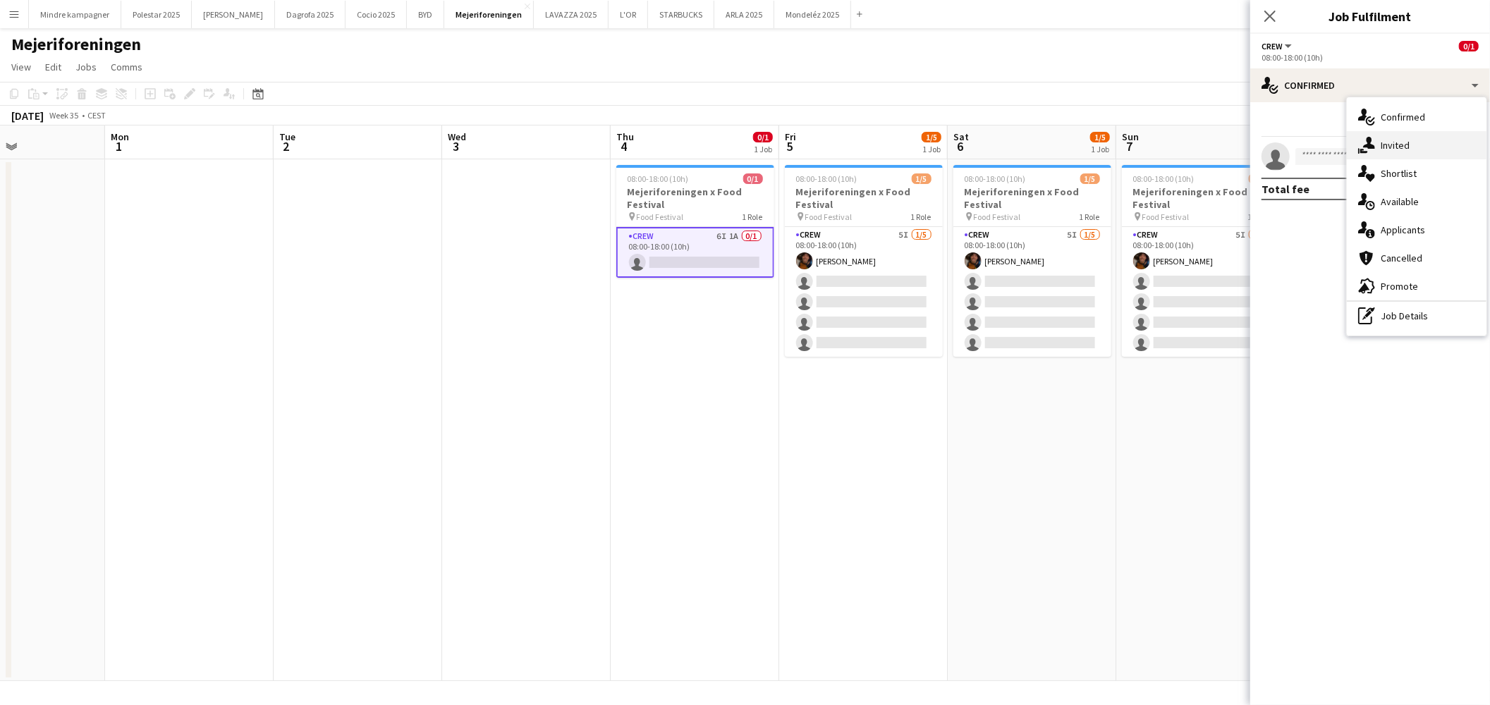
click at [1395, 149] on div "single-neutral-actions-share-1 Invited" at bounding box center [1417, 145] width 140 height 28
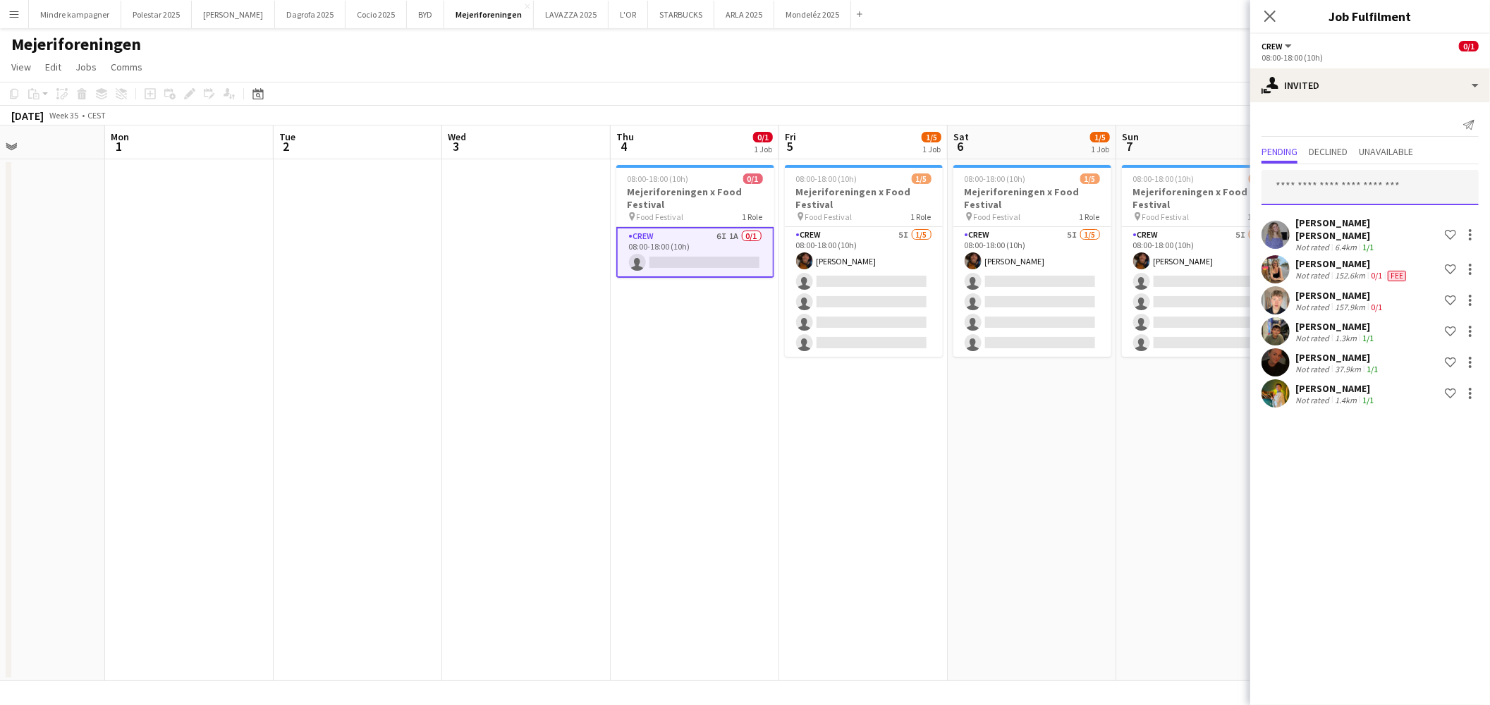
click at [1329, 196] on input "text" at bounding box center [1370, 187] width 217 height 35
type input "******"
click at [1337, 208] on div "Celina Leander Ferskov Active celinaleander@hotmail.com" at bounding box center [1370, 227] width 217 height 45
click at [1348, 224] on span "[PERSON_NAME]" at bounding box center [1313, 222] width 81 height 12
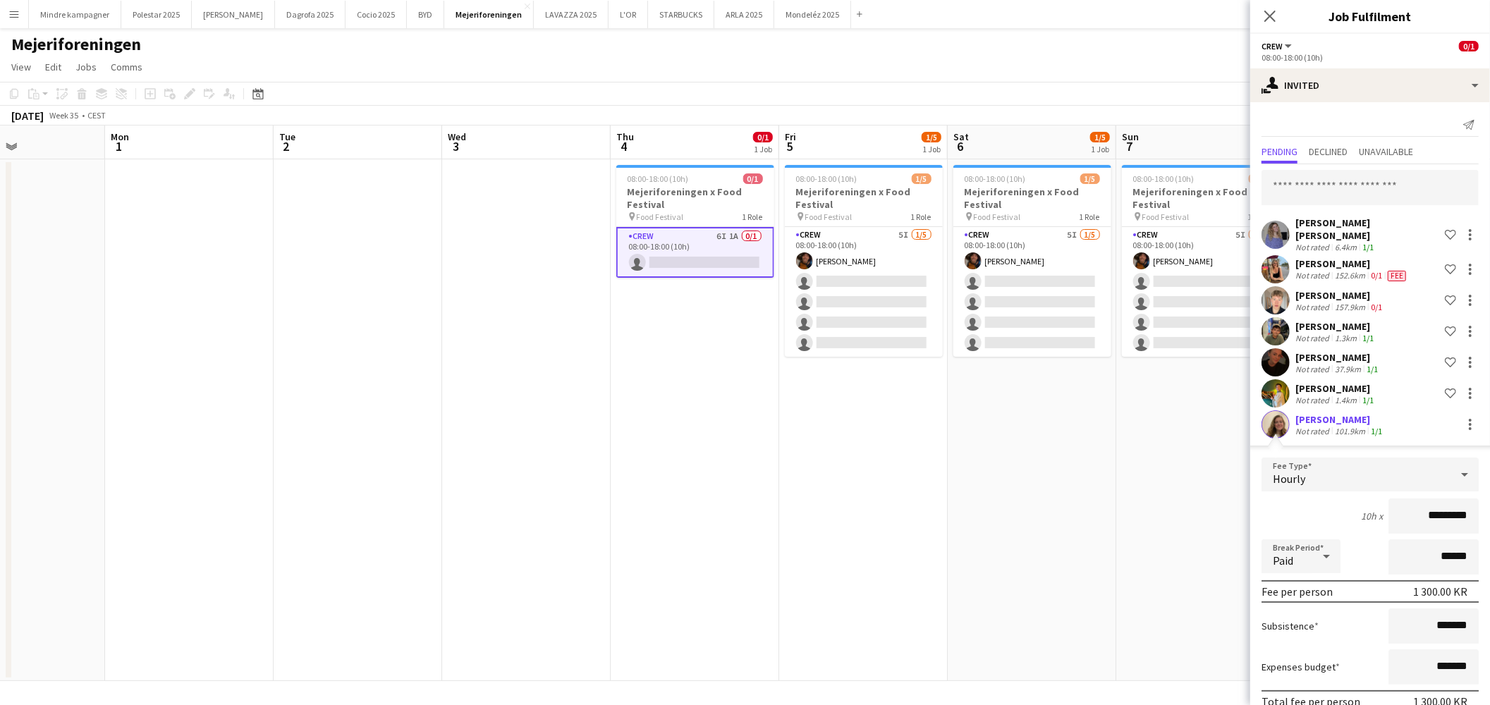
scroll to position [55, 0]
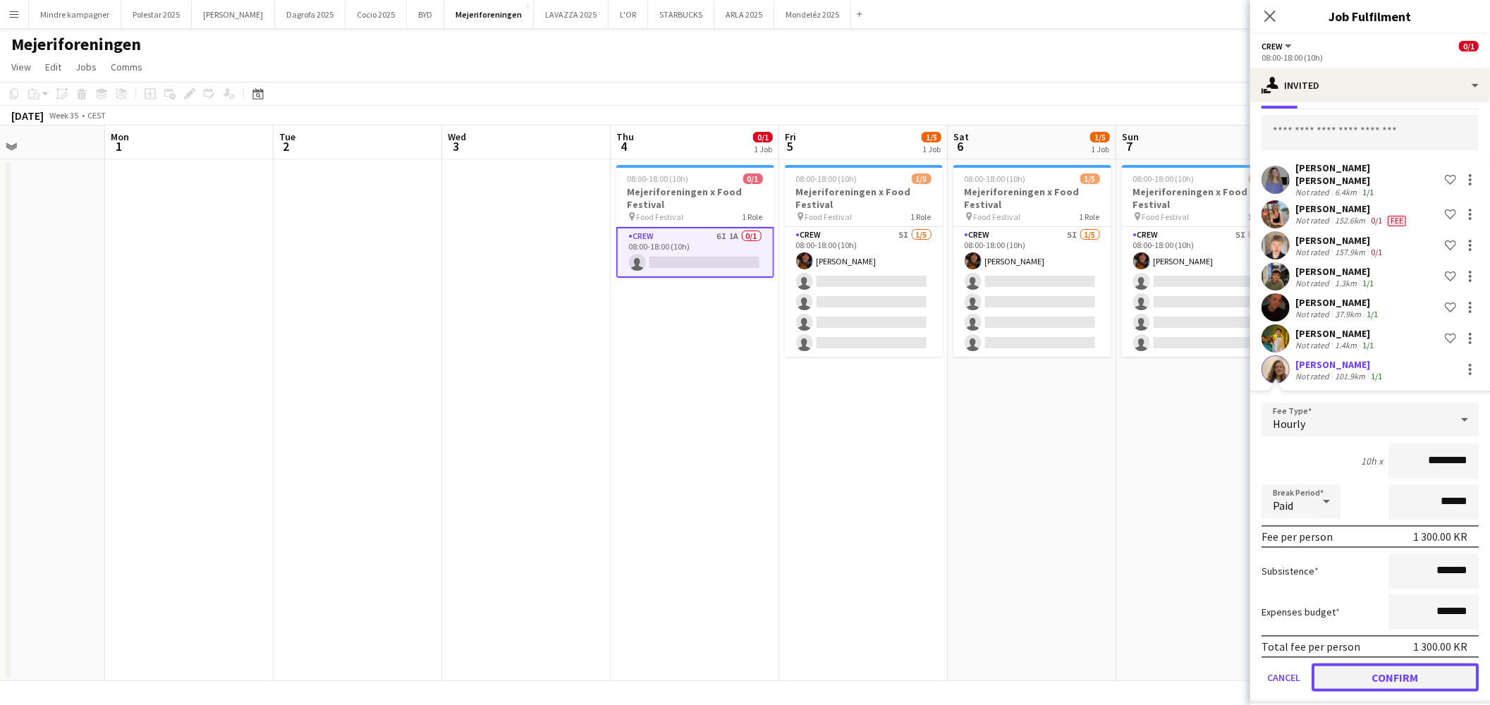
click at [1424, 677] on button "Confirm" at bounding box center [1395, 678] width 167 height 28
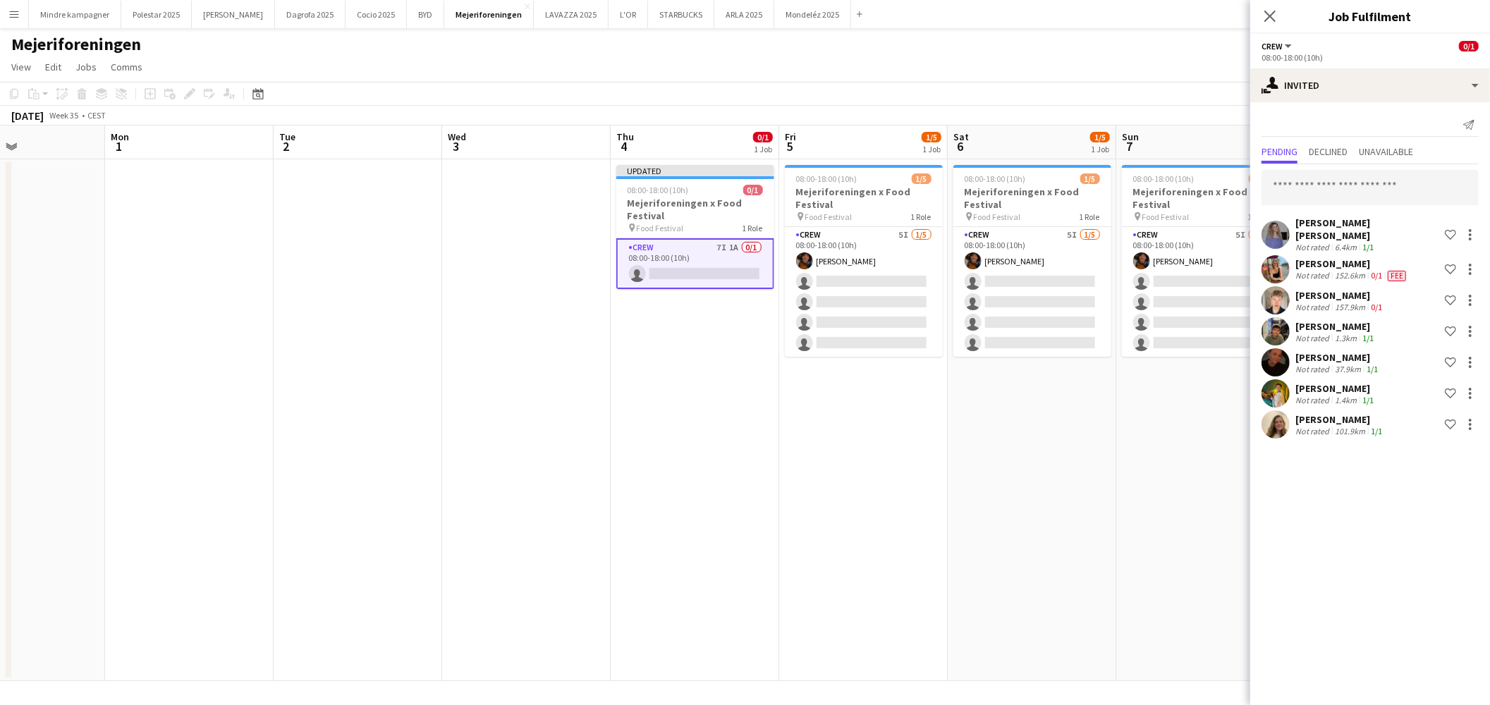
scroll to position [0, 0]
click at [984, 544] on app-date-cell "08:00-18:00 (10h) 1/5 Mejeriforeningen x Food Festival pin Food Festival 1 Role…" at bounding box center [1032, 420] width 169 height 522
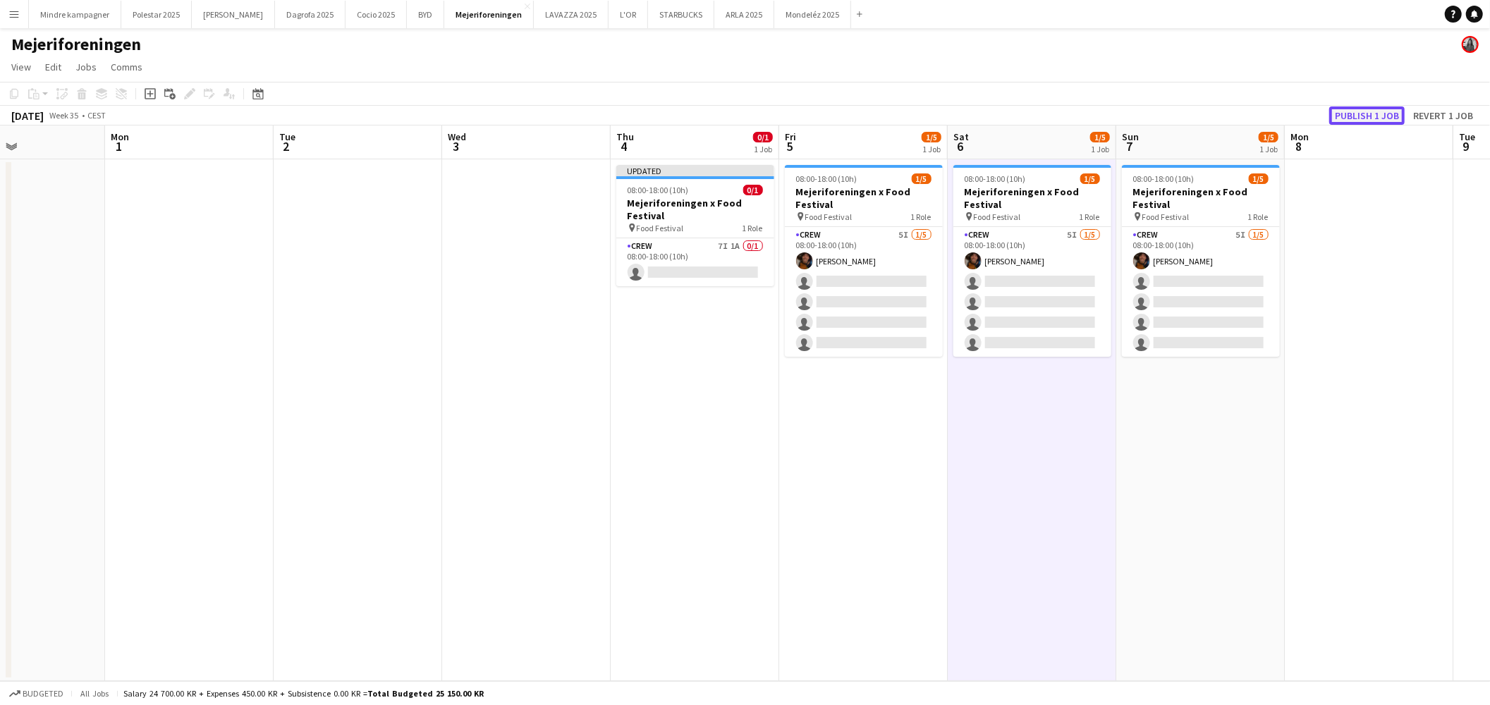
click at [1364, 113] on button "Publish 1 job" at bounding box center [1366, 115] width 75 height 18
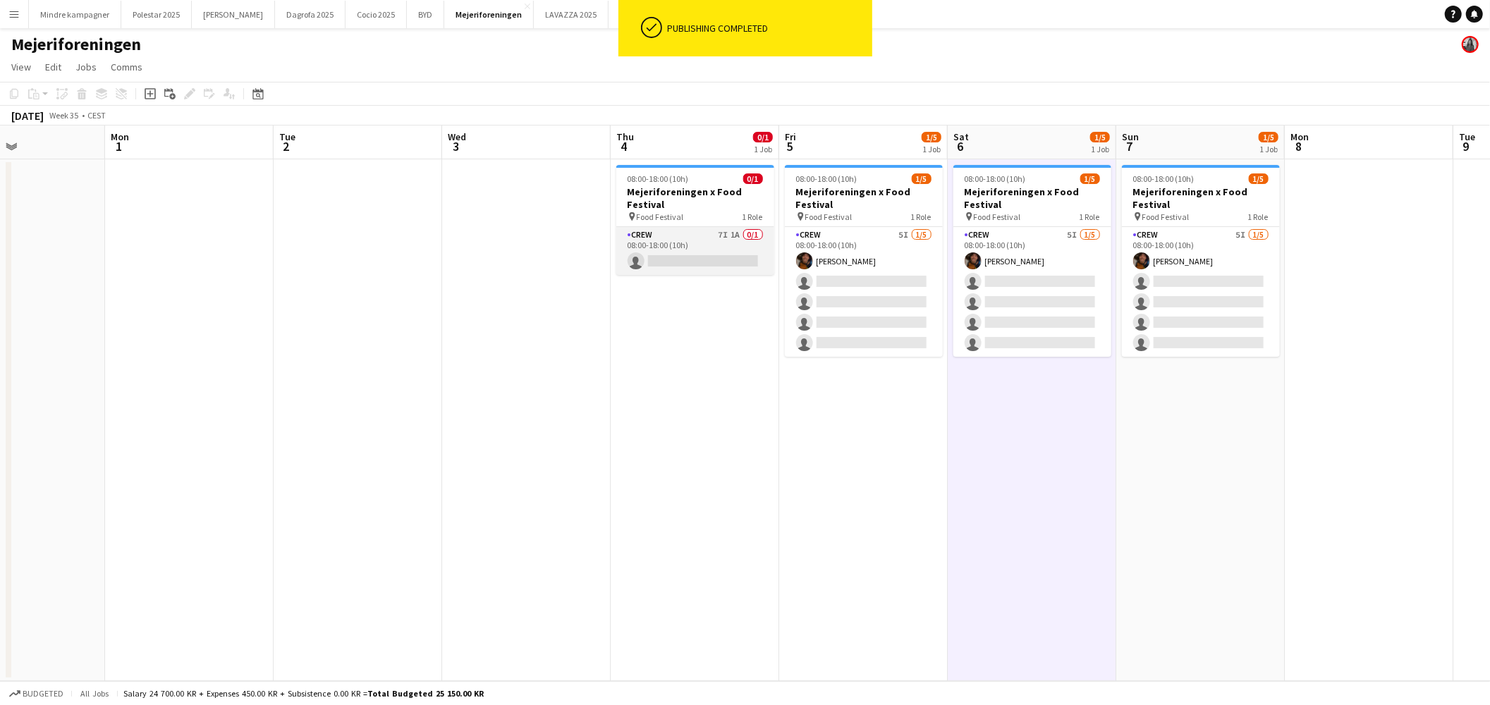
click at [721, 235] on app-card-role "Crew 7I 1A 0/1 08:00-18:00 (10h) single-neutral-actions" at bounding box center [695, 251] width 158 height 48
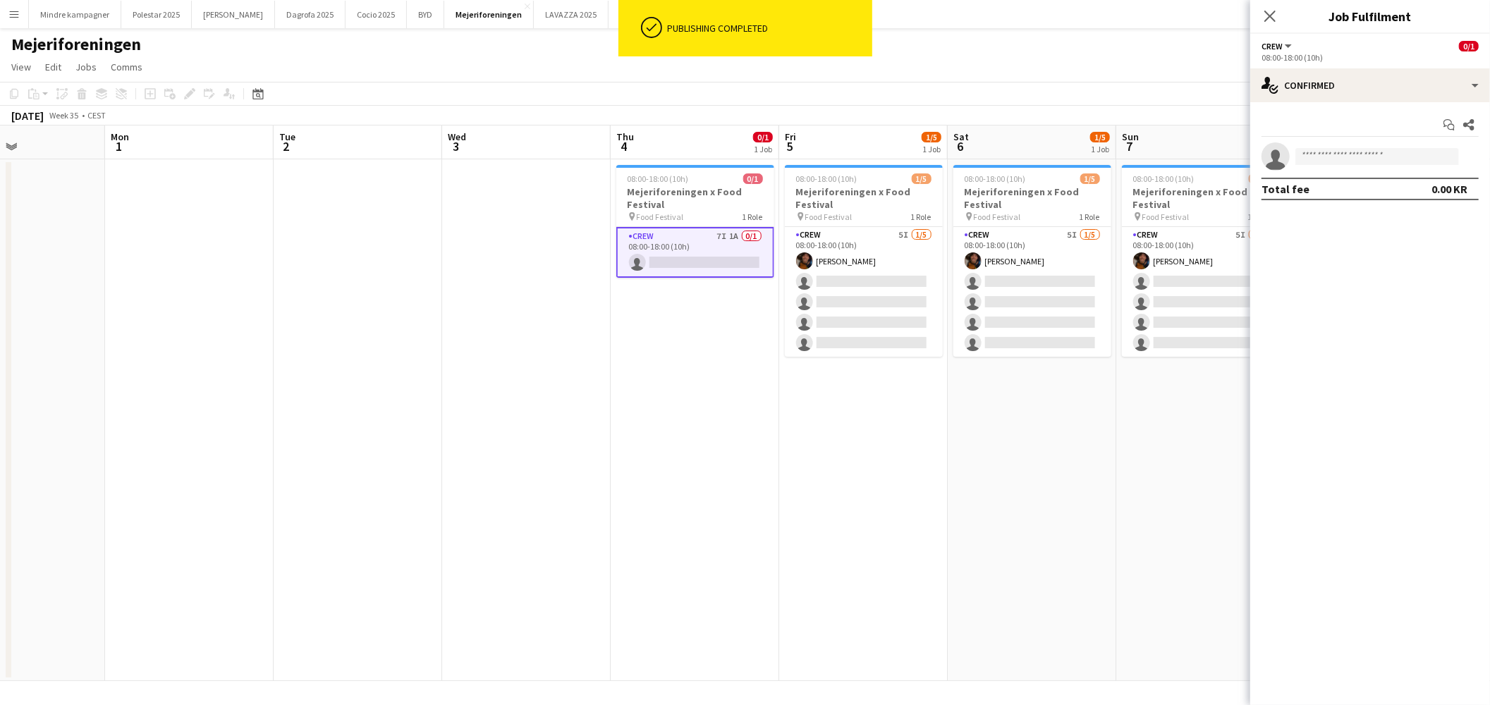
click at [716, 195] on h3 "Mejeriforeningen x Food Festival" at bounding box center [695, 197] width 158 height 25
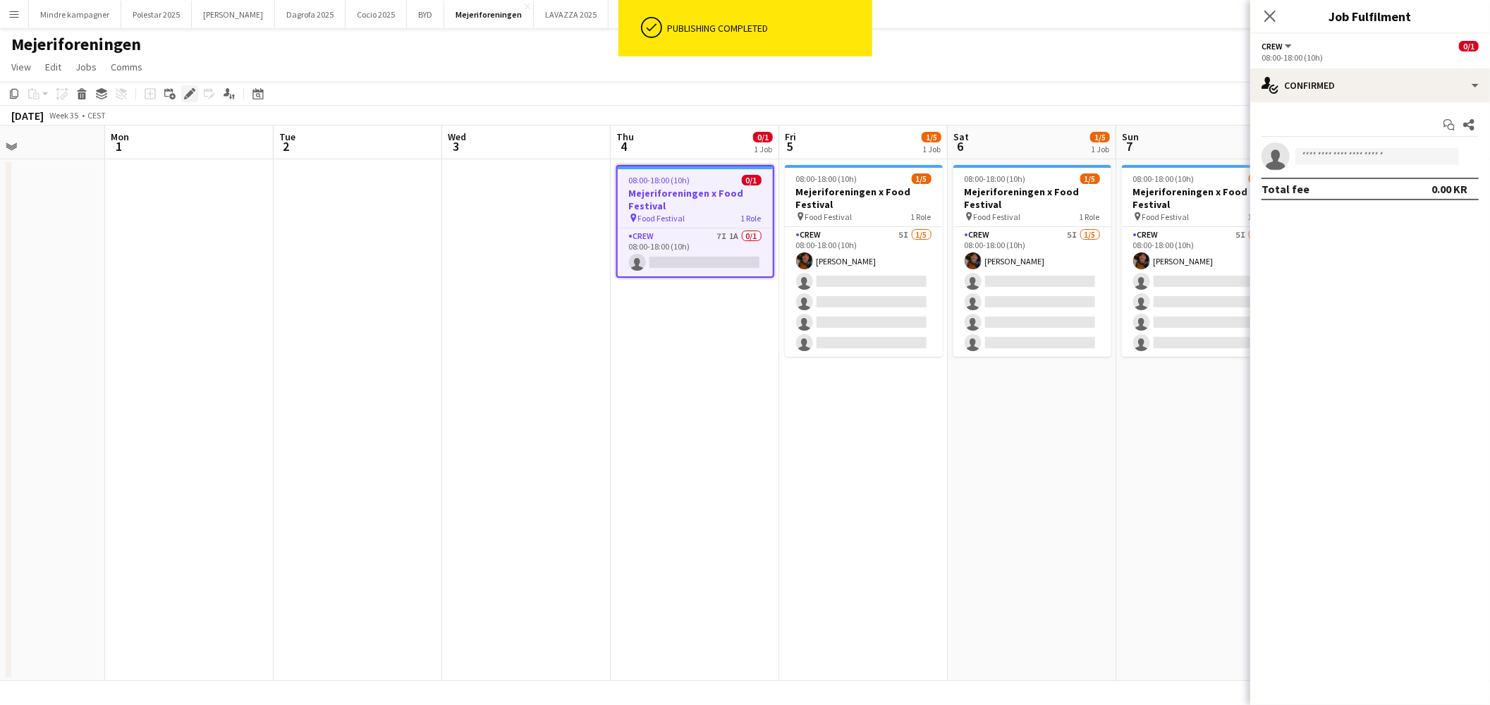
click at [185, 92] on icon "Edit" at bounding box center [189, 93] width 11 height 11
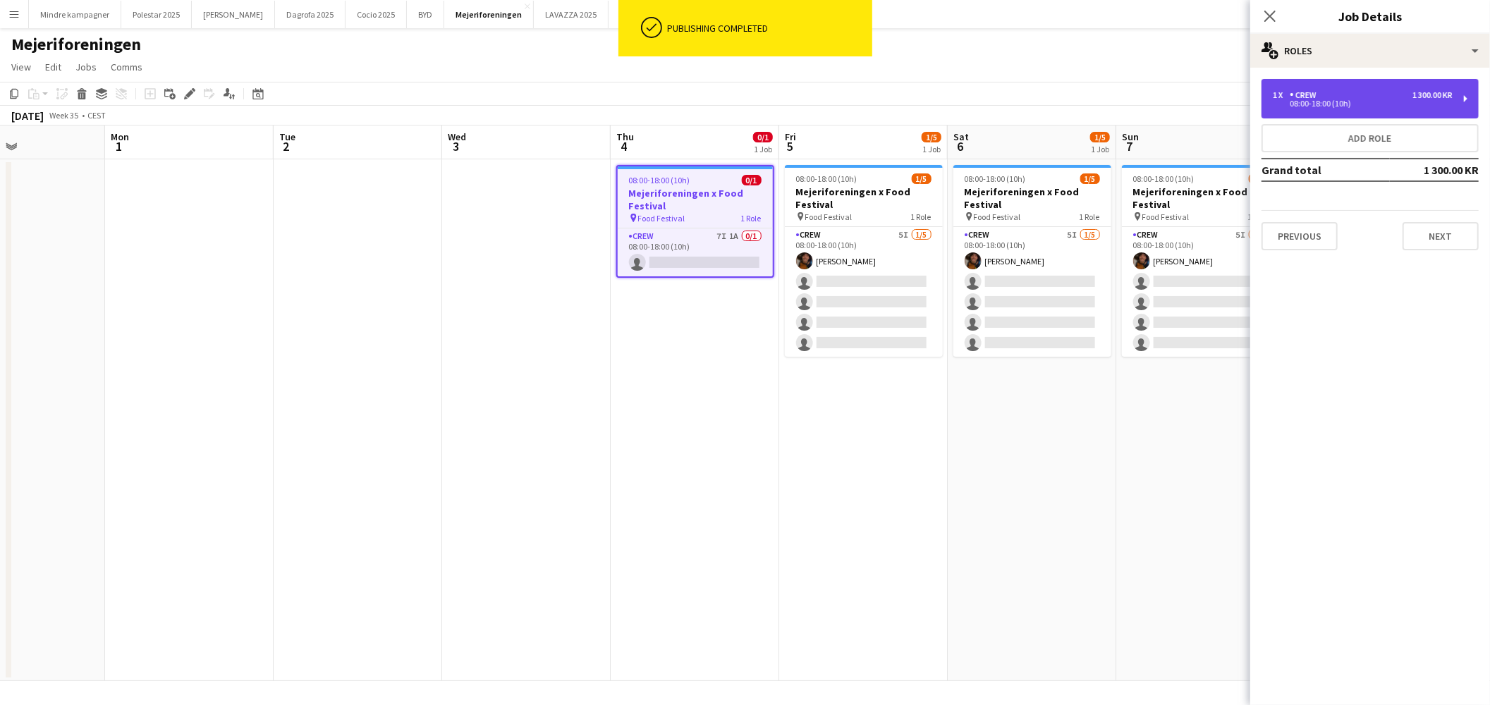
click at [1369, 94] on div "1 x Crew 1 300.00 KR" at bounding box center [1363, 95] width 180 height 10
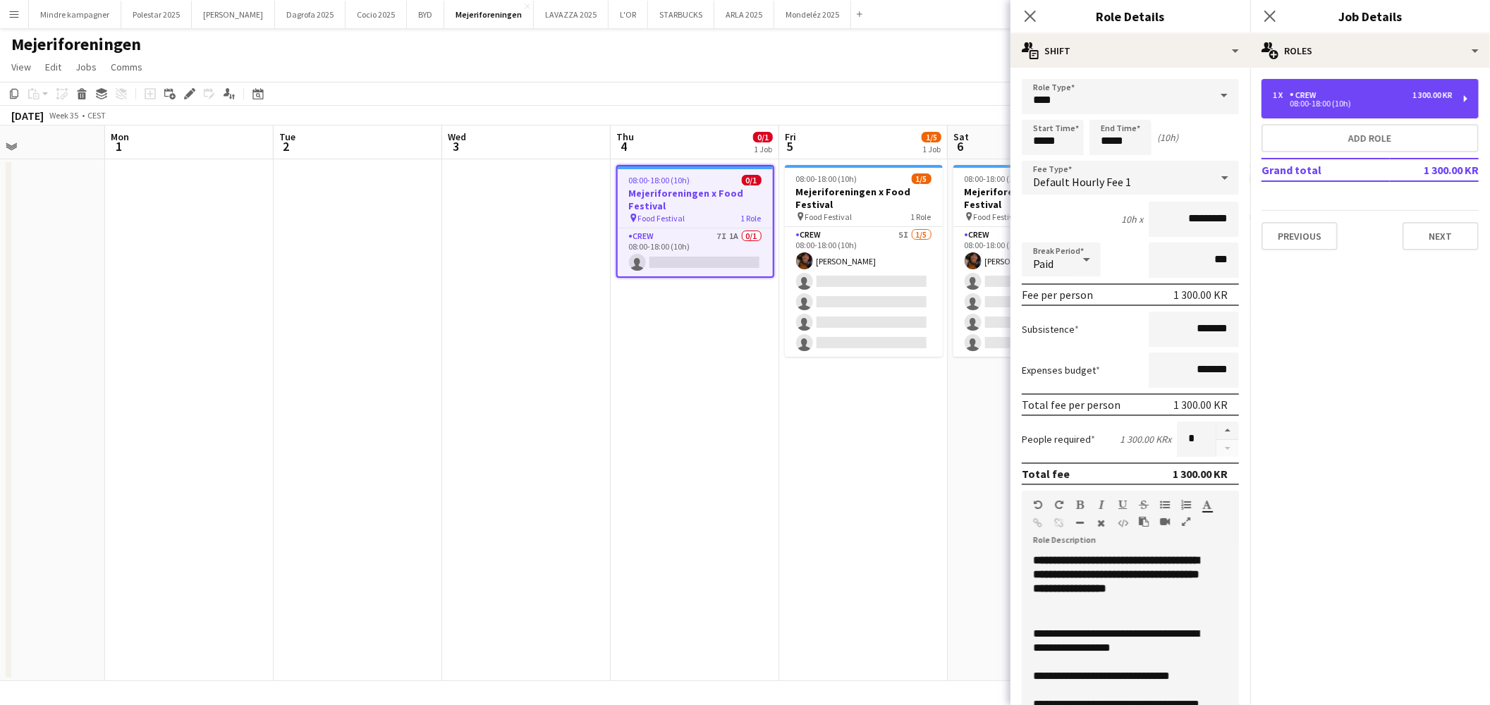
scroll to position [13, 0]
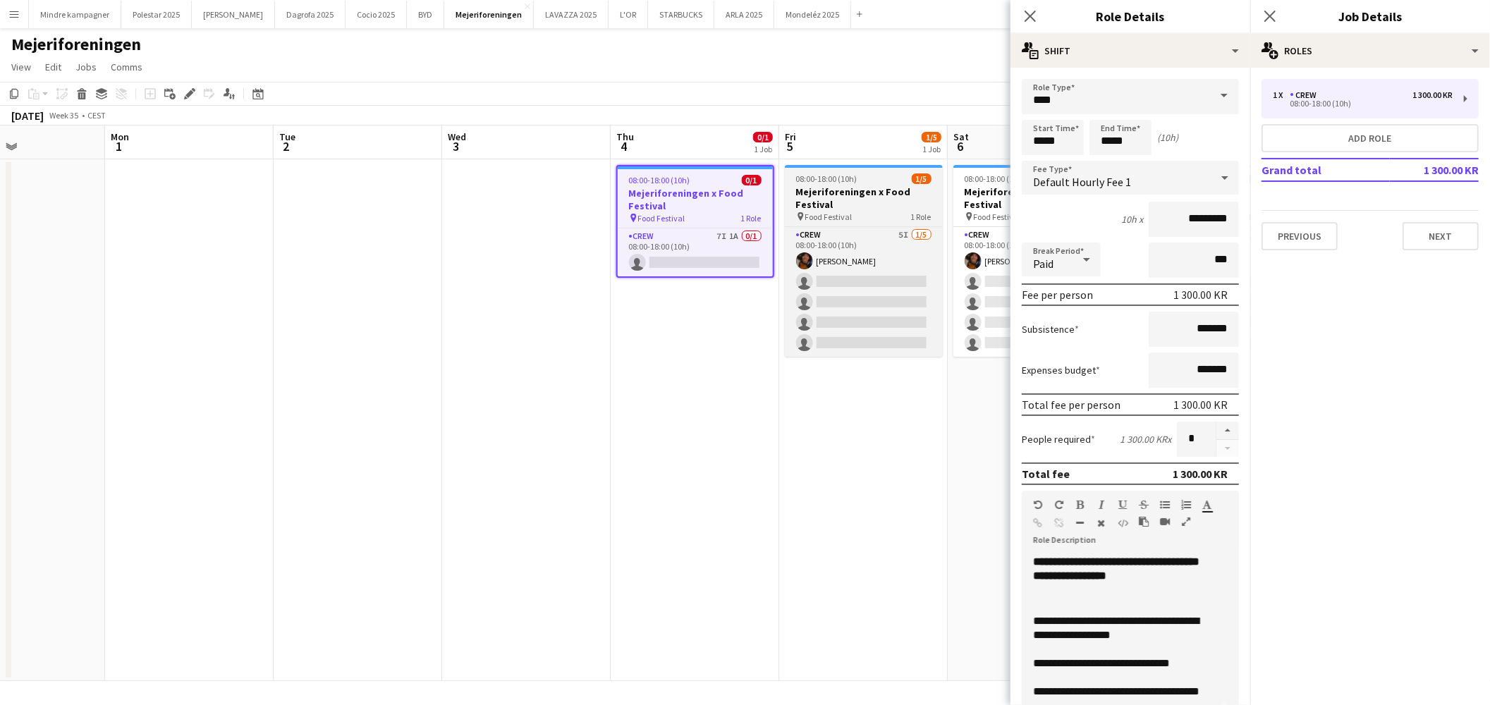
click at [866, 187] on h3 "Mejeriforeningen x Food Festival" at bounding box center [864, 197] width 158 height 25
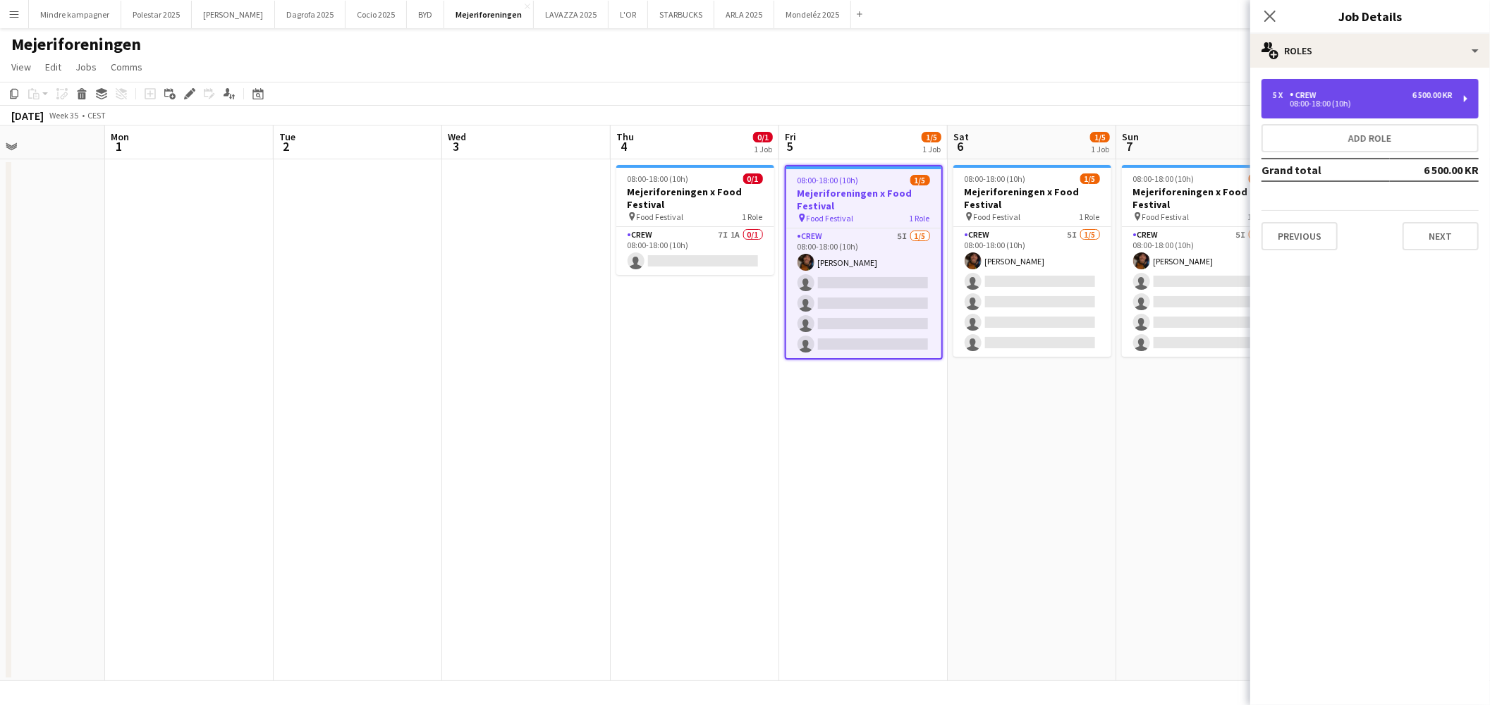
click at [1310, 96] on div "Crew" at bounding box center [1306, 95] width 32 height 10
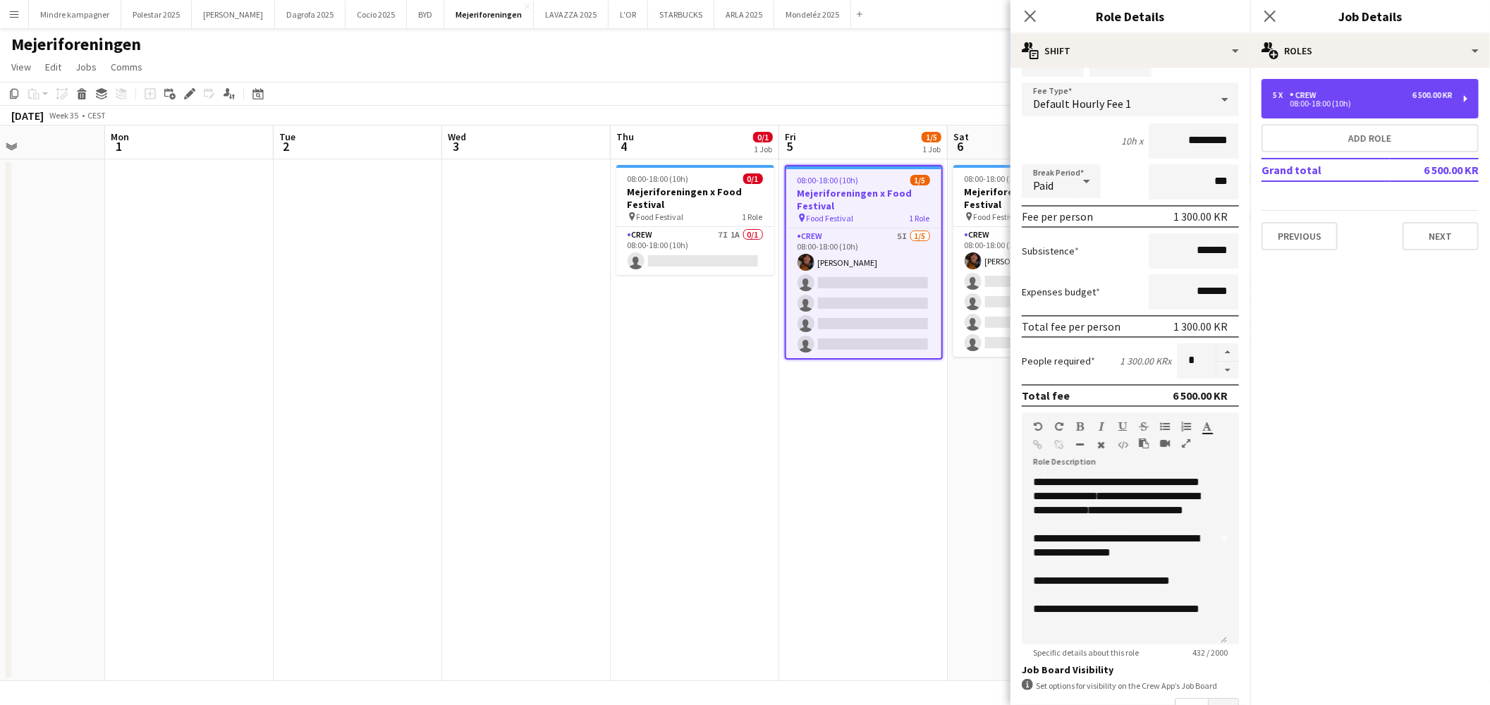
scroll to position [235, 0]
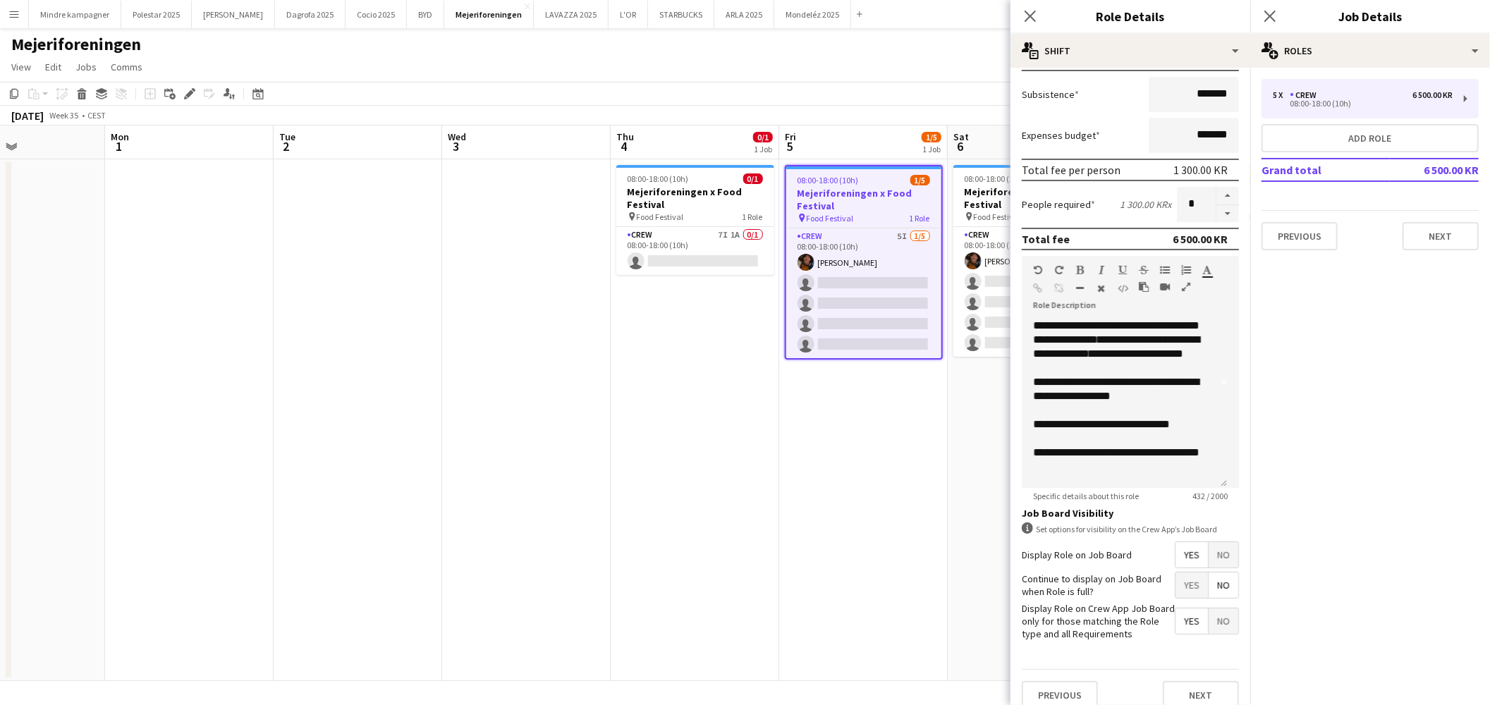
click at [612, 511] on app-date-cell "08:00-18:00 (10h) 0/1 Mejeriforeningen x Food Festival pin Food Festival 1 Role…" at bounding box center [695, 420] width 169 height 522
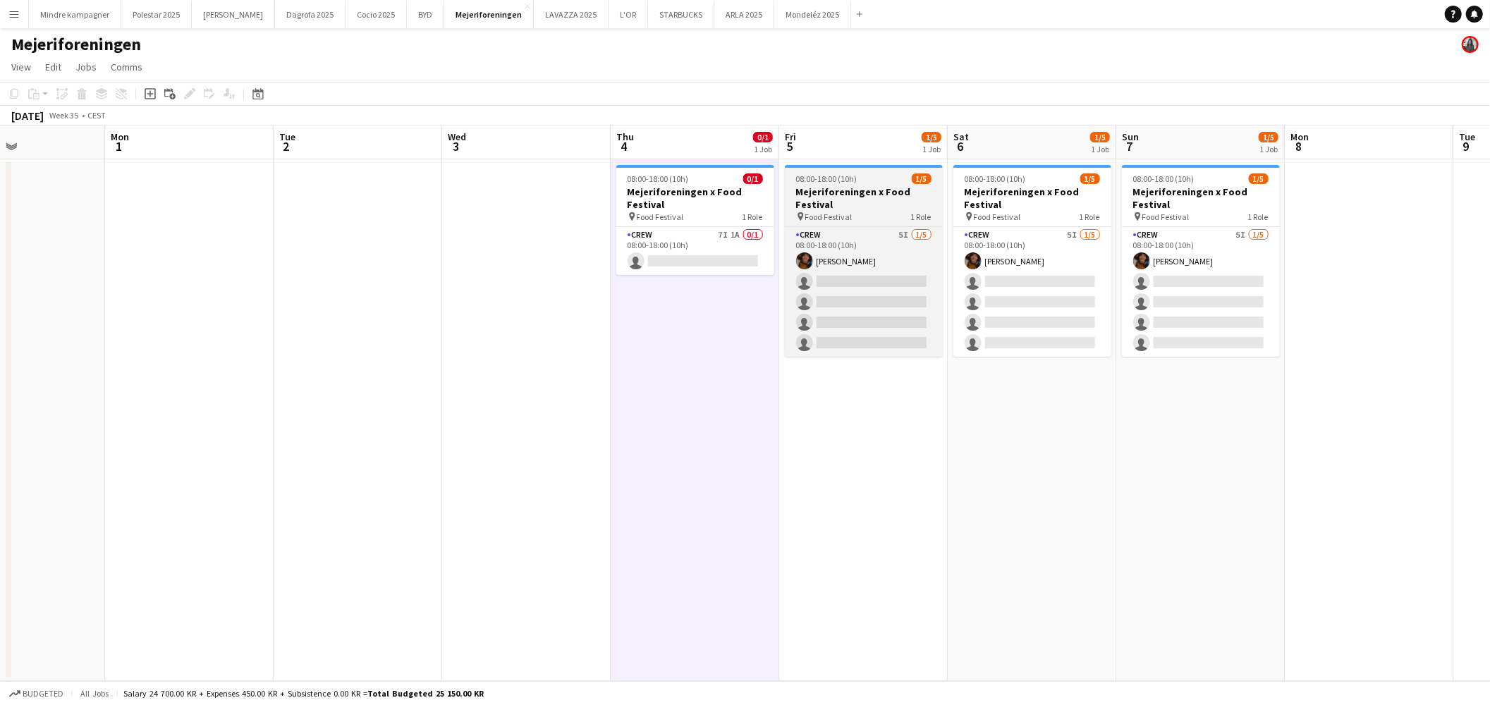
click at [890, 200] on h3 "Mejeriforeningen x Food Festival" at bounding box center [864, 197] width 158 height 25
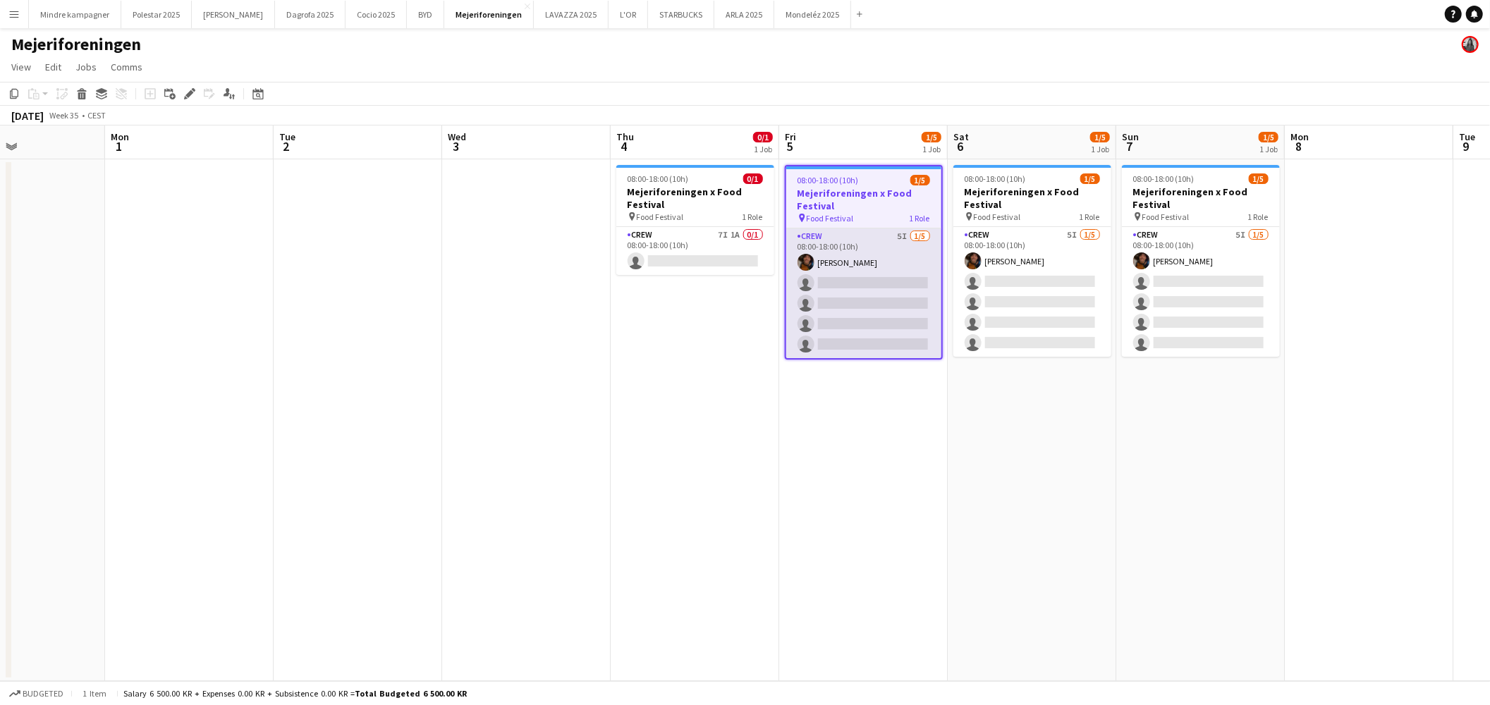
click at [892, 240] on app-card-role "Crew 5I [DATE] 08:00-18:00 (10h) [PERSON_NAME] single-neutral-actions single-ne…" at bounding box center [863, 293] width 155 height 130
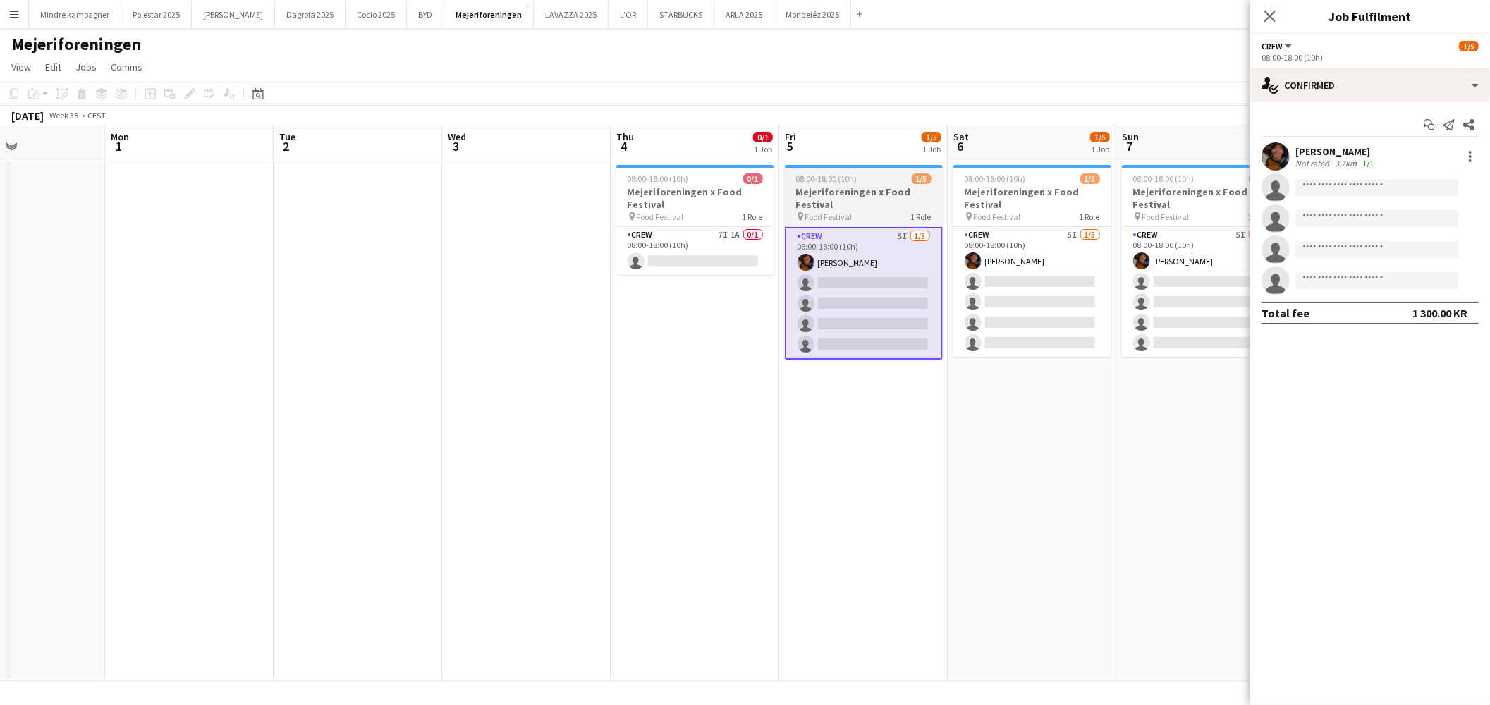
click at [874, 200] on h3 "Mejeriforeningen x Food Festival" at bounding box center [864, 197] width 158 height 25
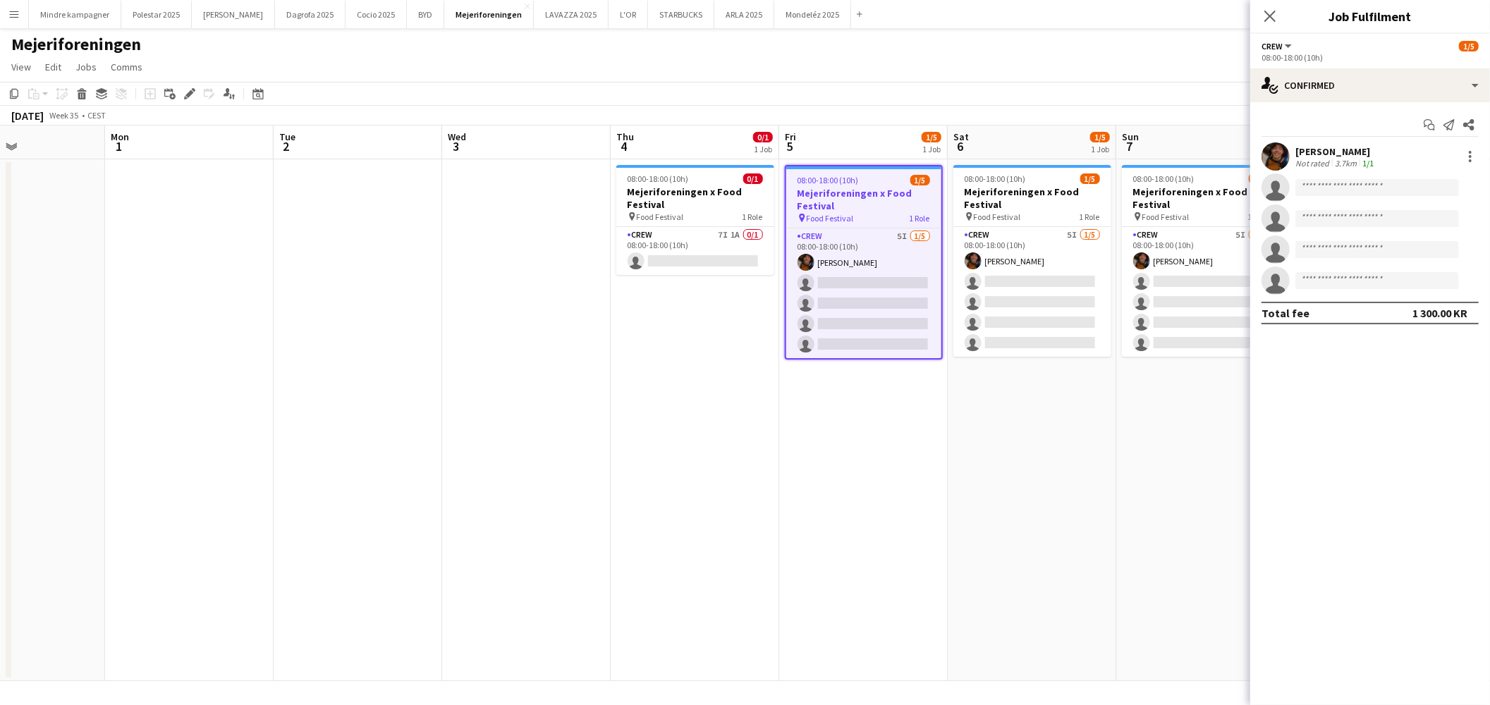
click at [826, 477] on app-date-cell "08:00-18:00 (10h) 1/5 Mejeriforeningen x Food Festival pin Food Festival 1 Role…" at bounding box center [863, 420] width 169 height 522
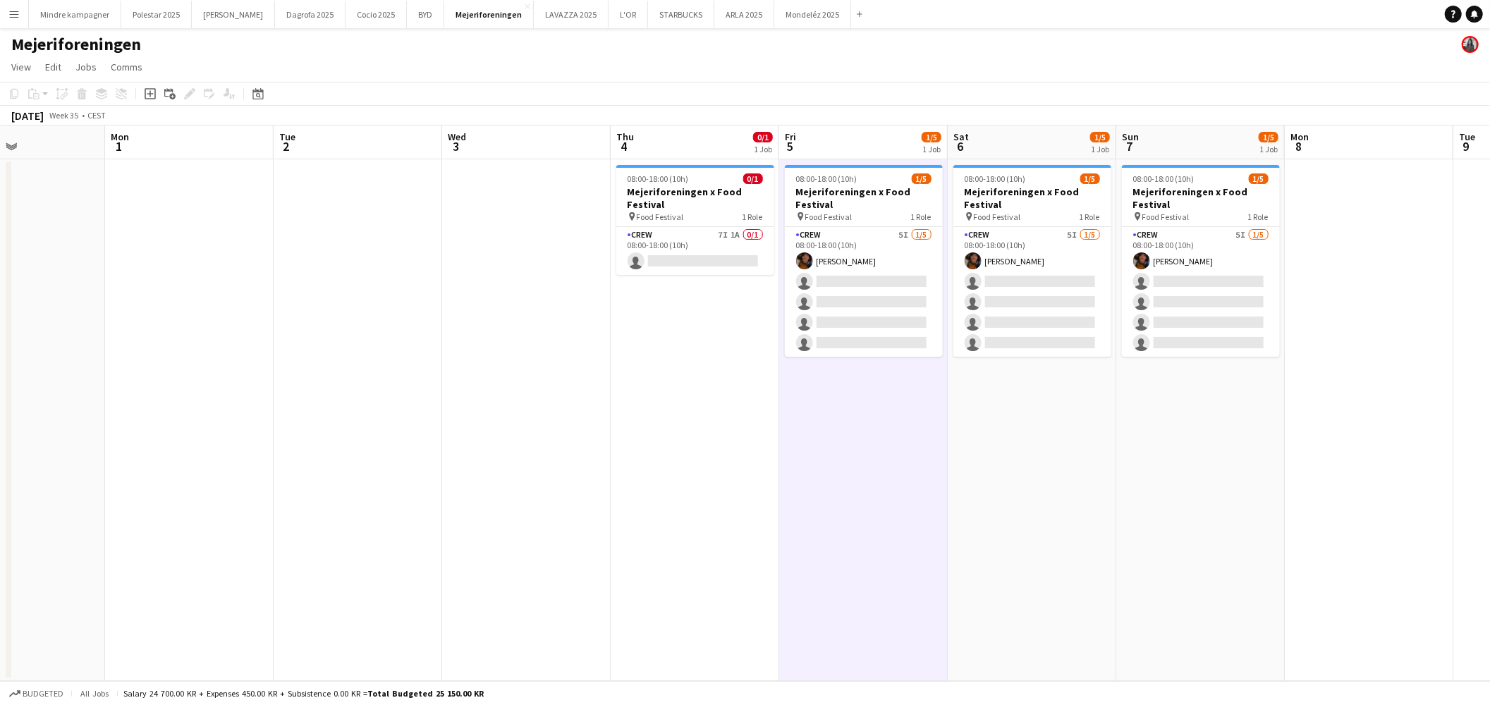
drag, startPoint x: 946, startPoint y: 453, endPoint x: 786, endPoint y: 475, distance: 160.8
click at [805, 475] on app-calendar-viewport "Thu 28 Fri 29 Sat 30 Sun 31 Mon 1 Tue 2 Wed 3 Thu 4 0/1 1 Job Fri 5 1/5 1 Job S…" at bounding box center [745, 404] width 1490 height 556
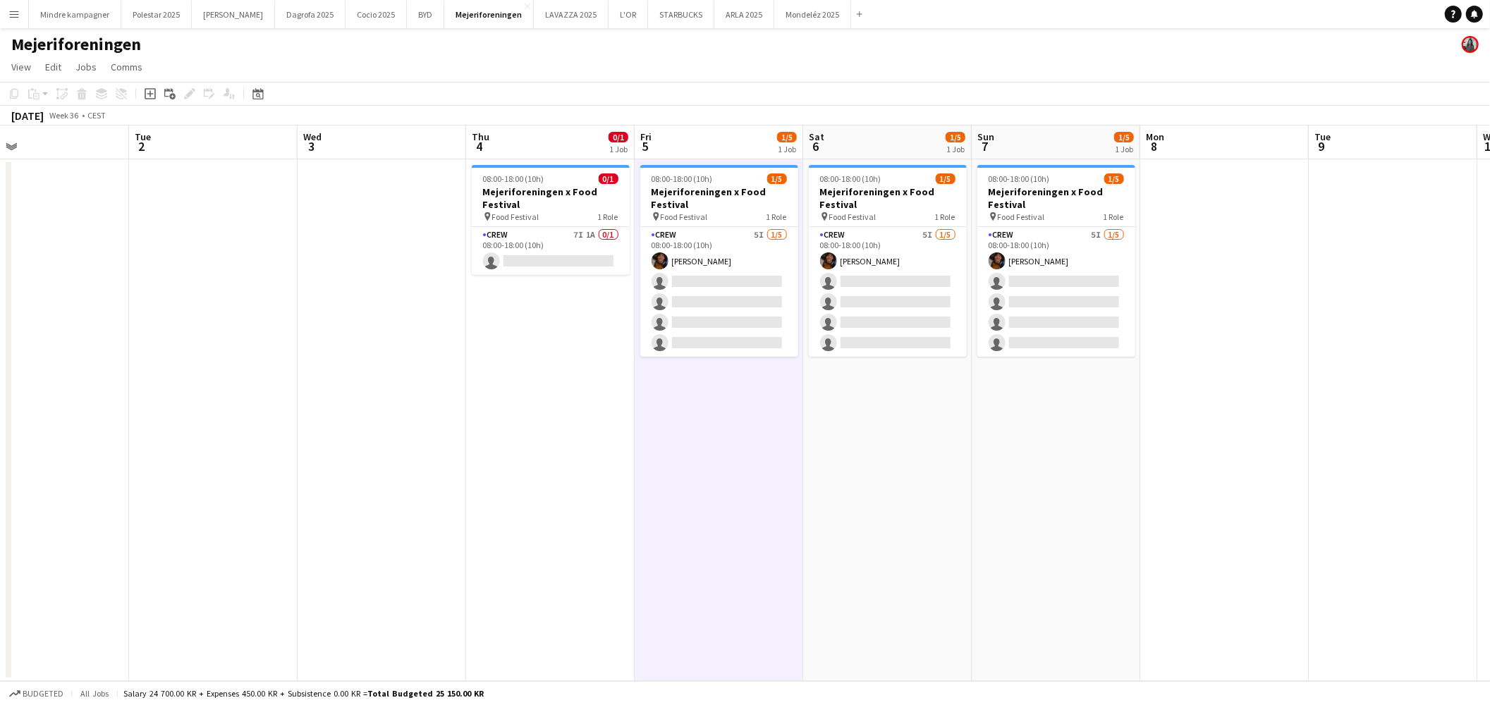
click at [880, 489] on app-calendar-viewport "Fri 29 Sat 30 Sun 31 Mon 1 Tue 2 Wed 3 Thu 4 0/1 1 Job Fri 5 1/5 1 Job Sat 6 1/…" at bounding box center [745, 404] width 1490 height 556
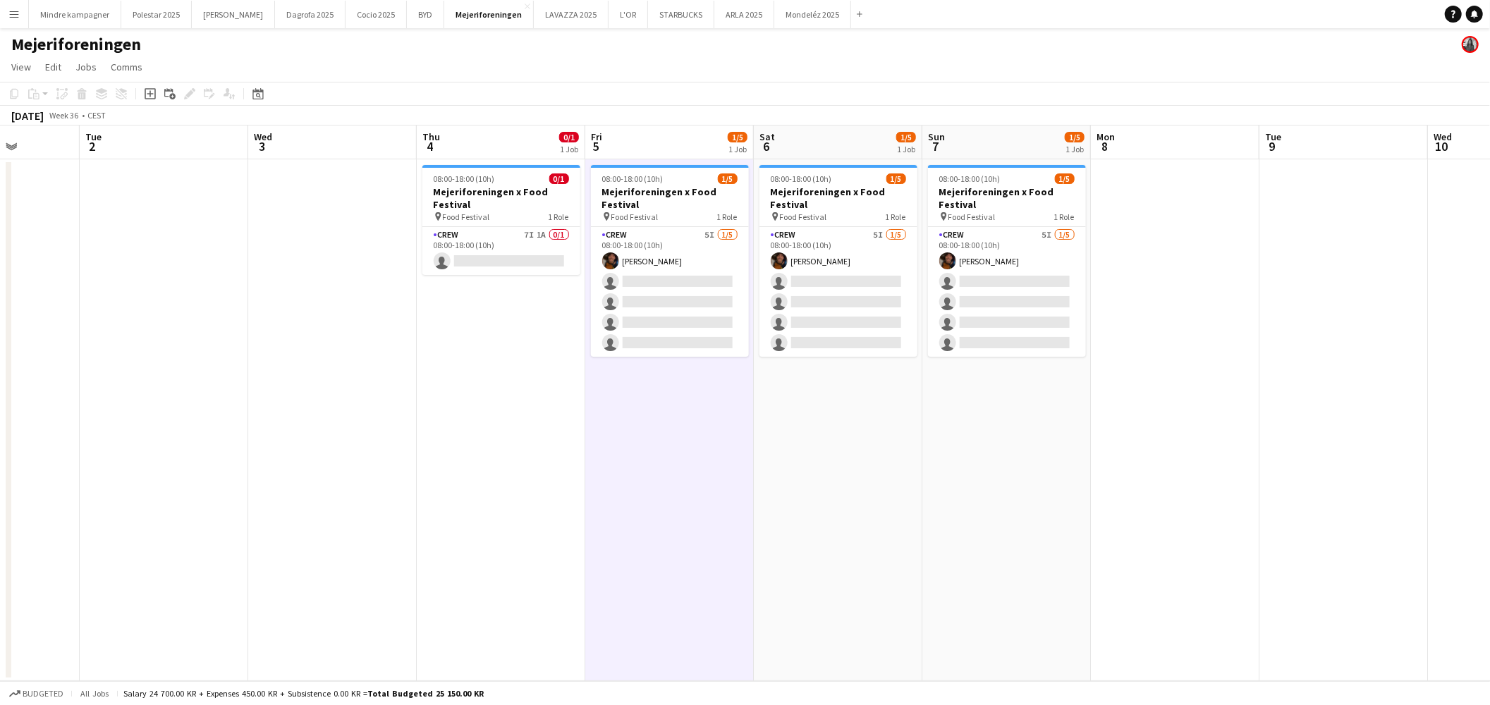
drag, startPoint x: 991, startPoint y: 476, endPoint x: 946, endPoint y: 476, distance: 45.1
click at [940, 484] on app-calendar-viewport "Fri 29 Sat 30 Sun 31 Mon 1 Tue 2 Wed 3 Thu 4 0/1 1 Job Fri 5 1/5 1 Job Sat 6 1/…" at bounding box center [745, 404] width 1490 height 556
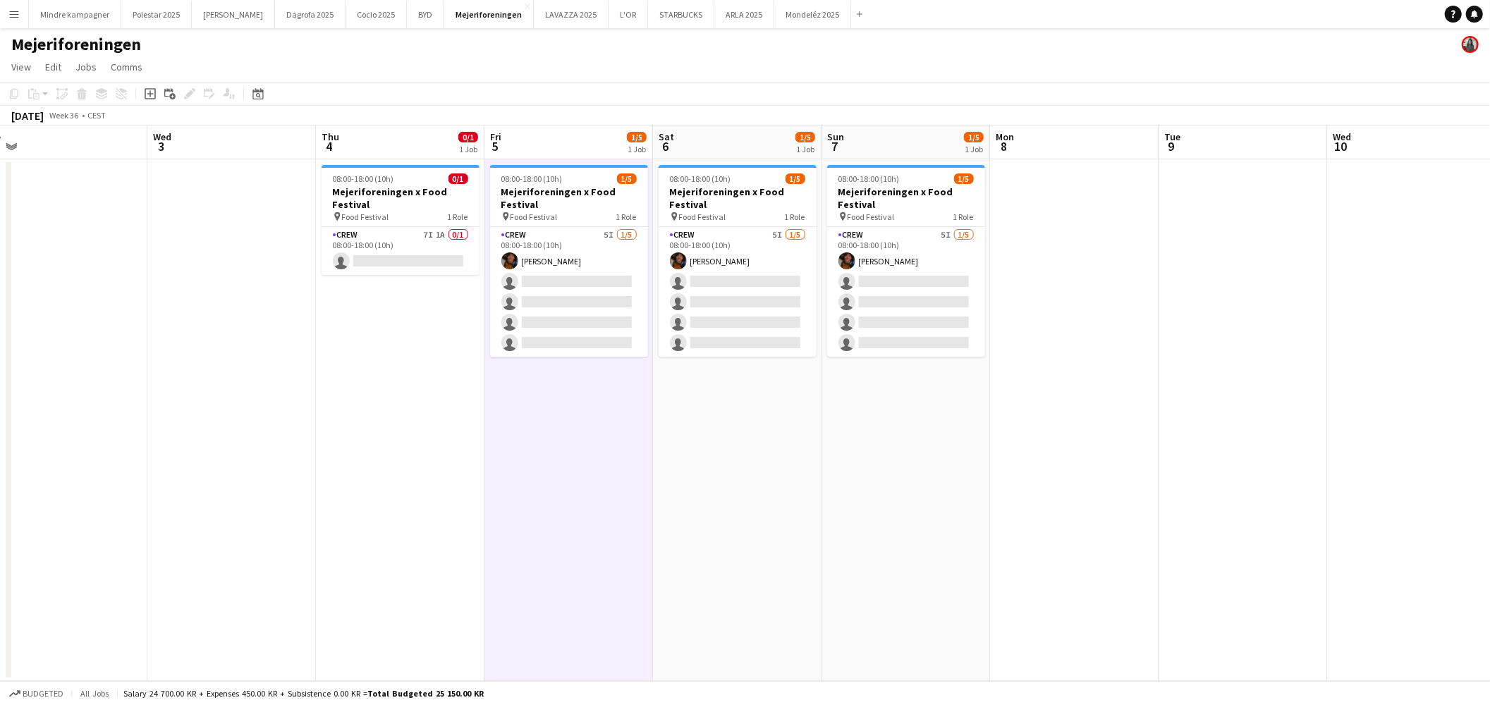
drag, startPoint x: 1086, startPoint y: 476, endPoint x: 852, endPoint y: 496, distance: 235.0
click at [860, 497] on app-calendar-viewport "Sat 30 Sun 31 Mon 1 Tue 2 Wed 3 Thu 4 0/1 1 Job Fri 5 1/5 1 Job Sat 6 1/5 1 Job…" at bounding box center [745, 404] width 1490 height 556
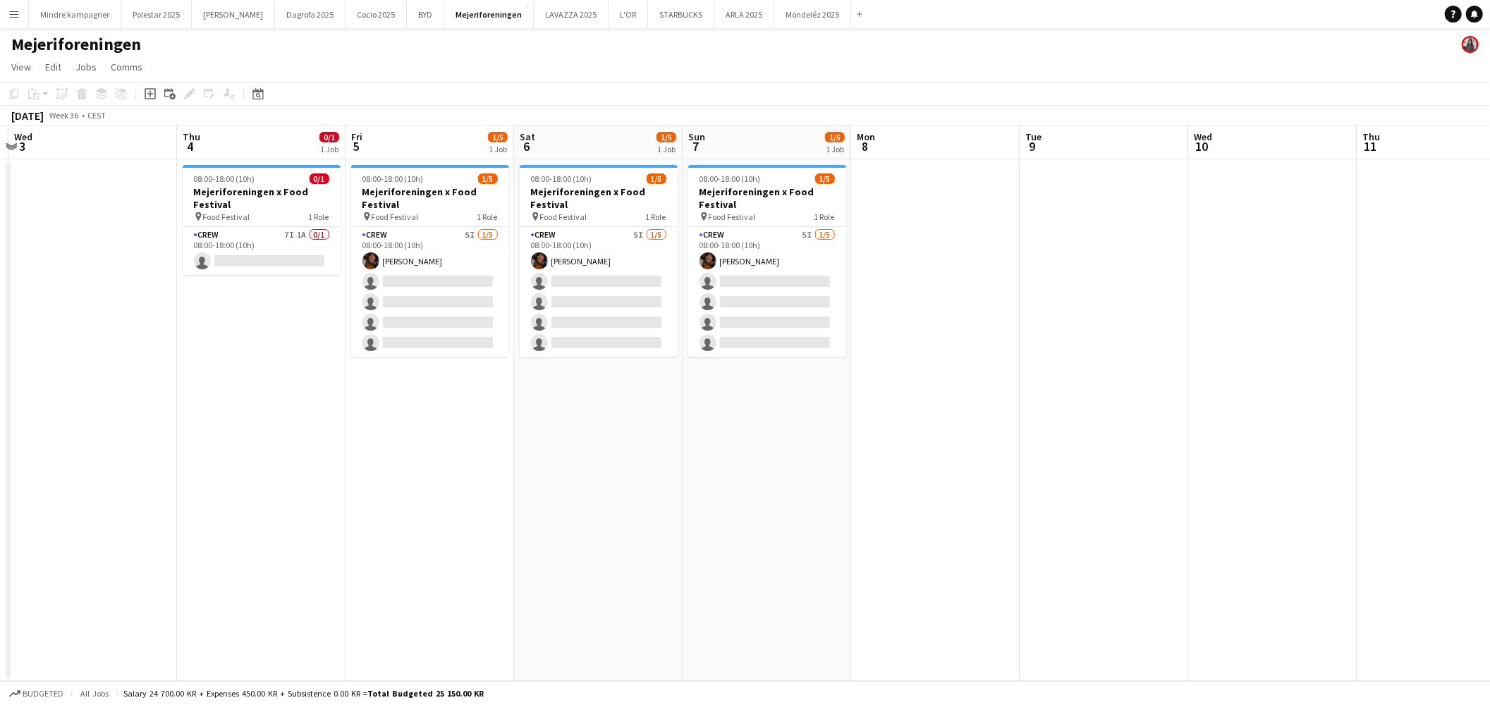
click at [11, 15] on app-icon "Menu" at bounding box center [13, 13] width 11 height 11
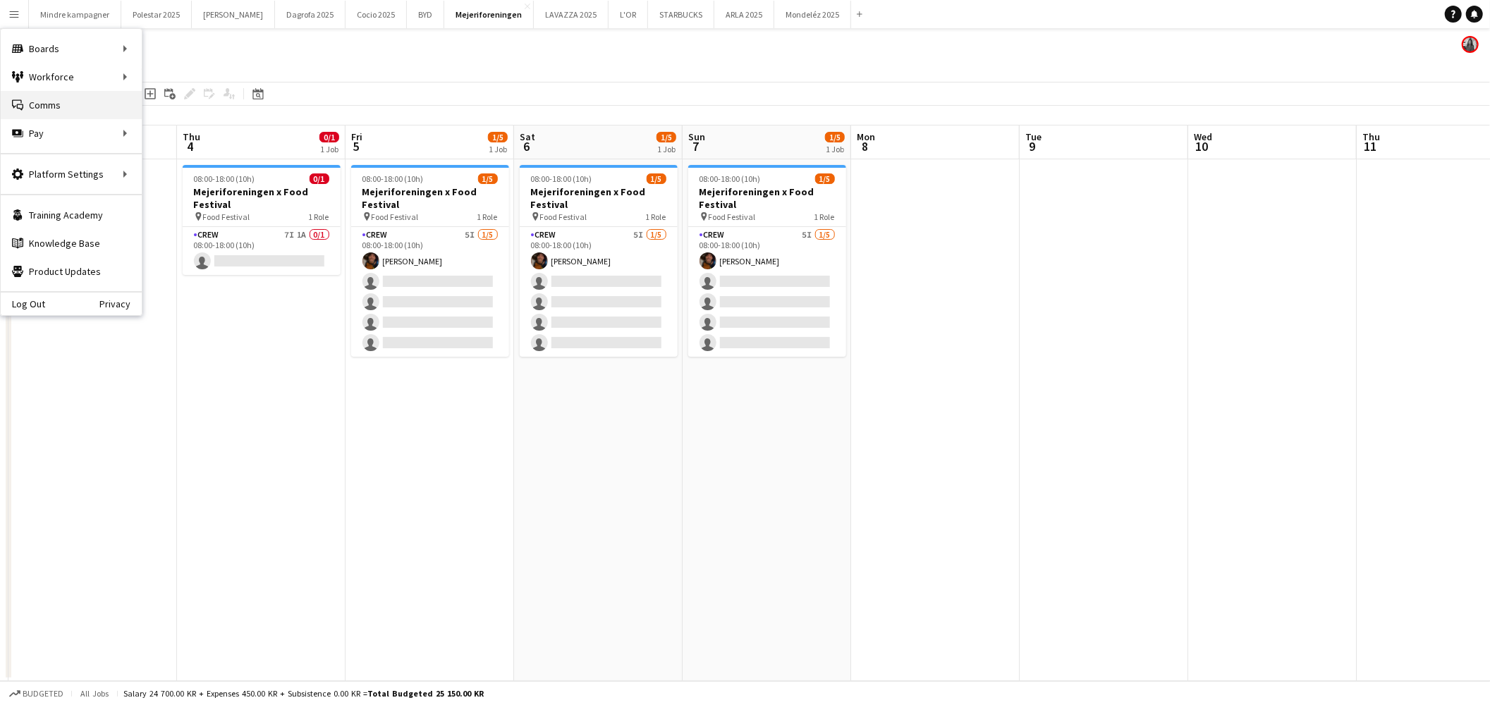
click at [52, 103] on link "Comms Comms" at bounding box center [71, 105] width 141 height 28
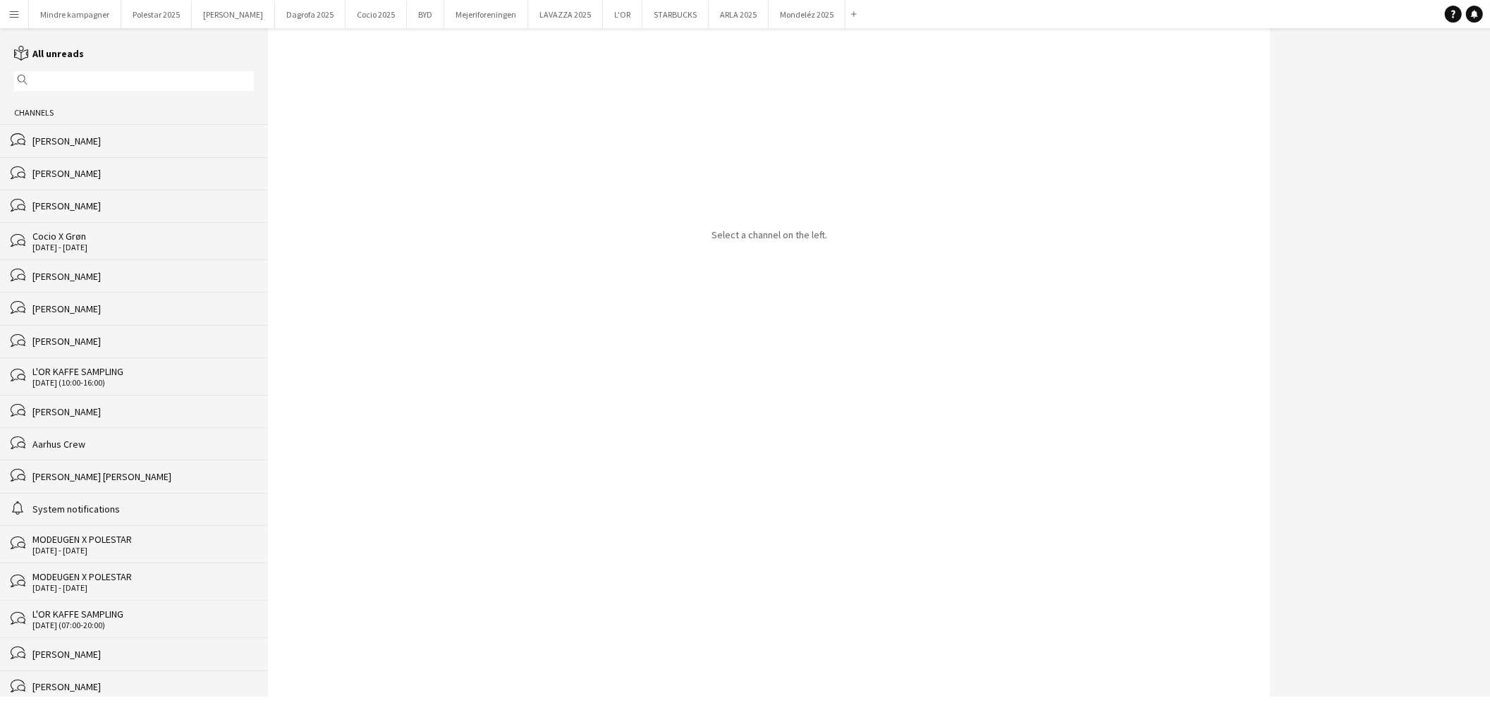
click at [69, 79] on input "text" at bounding box center [140, 81] width 219 height 13
click at [99, 310] on div "[PERSON_NAME]" at bounding box center [142, 309] width 221 height 13
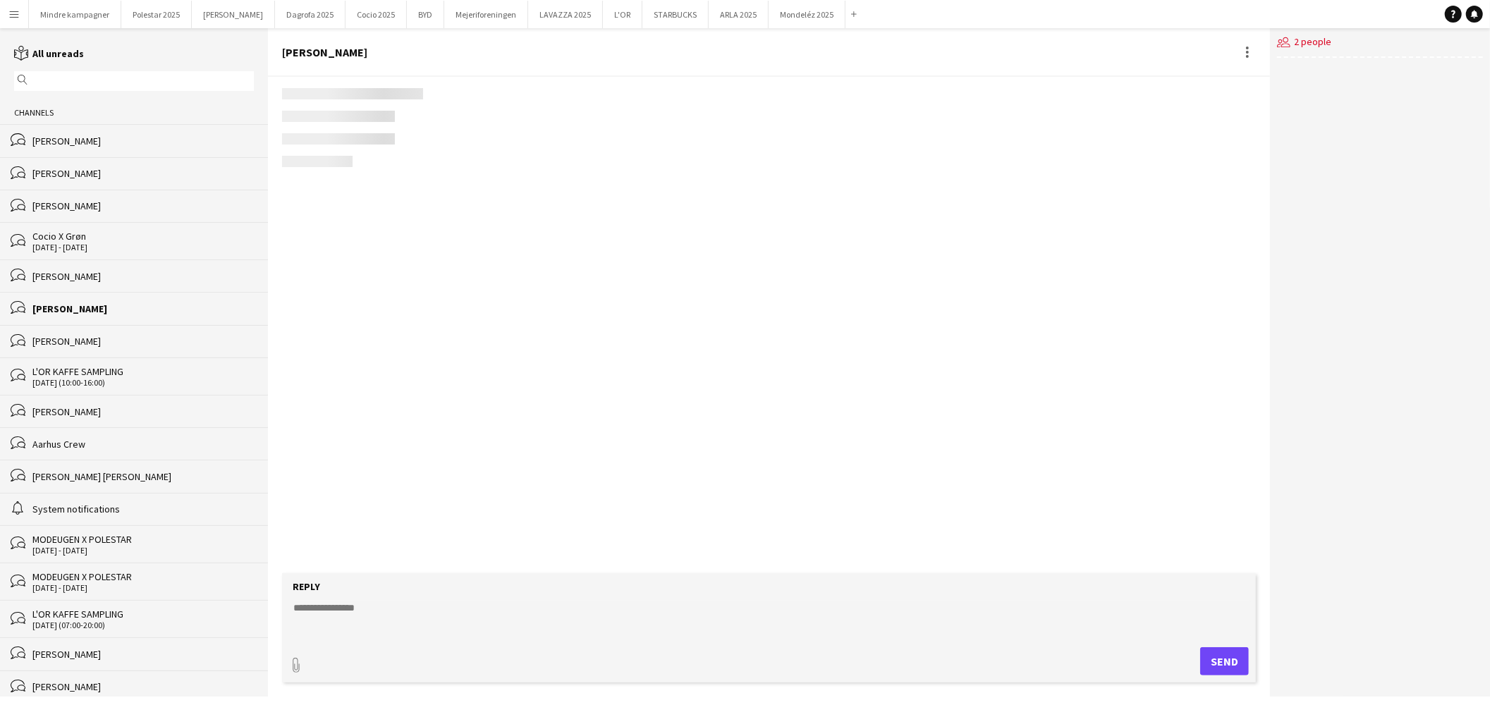
scroll to position [163, 0]
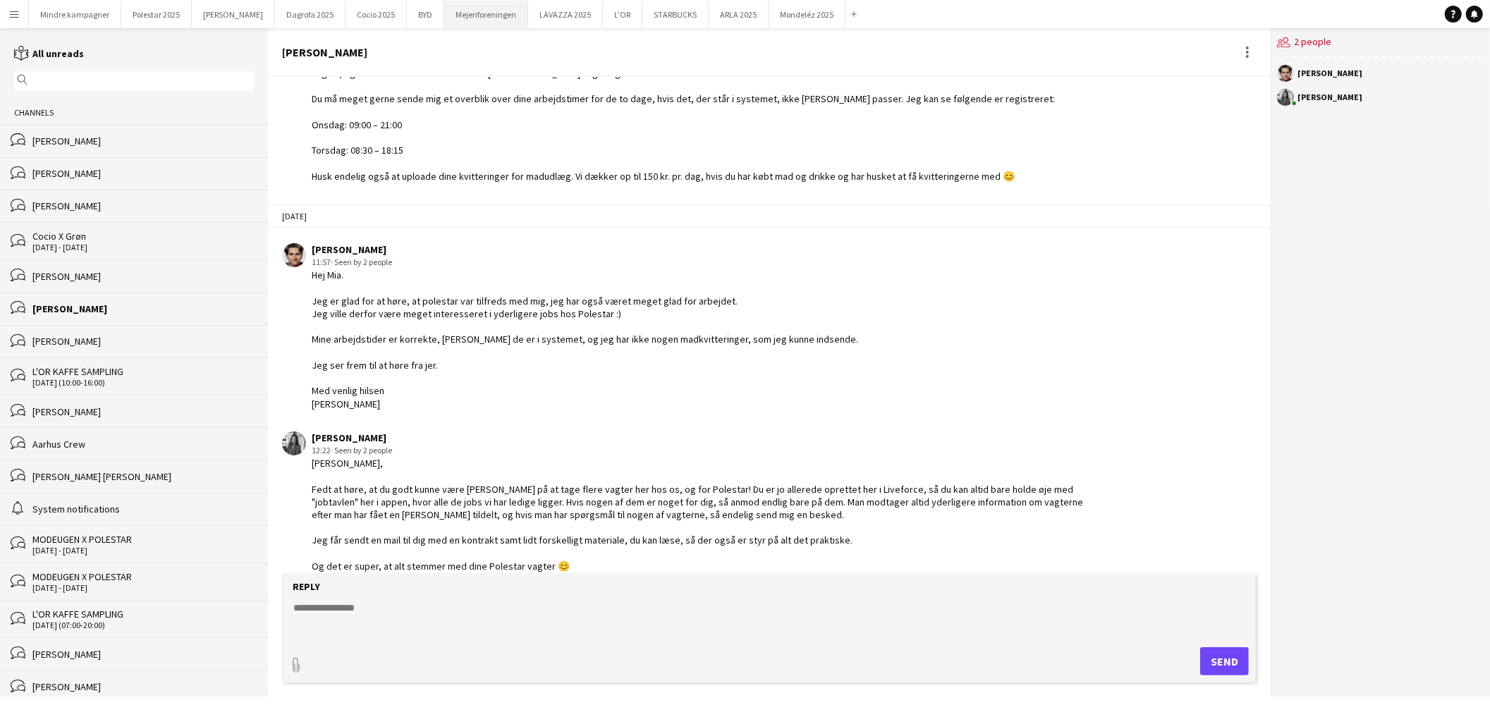
click at [444, 11] on button "Mejeriforeningen Close" at bounding box center [486, 15] width 84 height 28
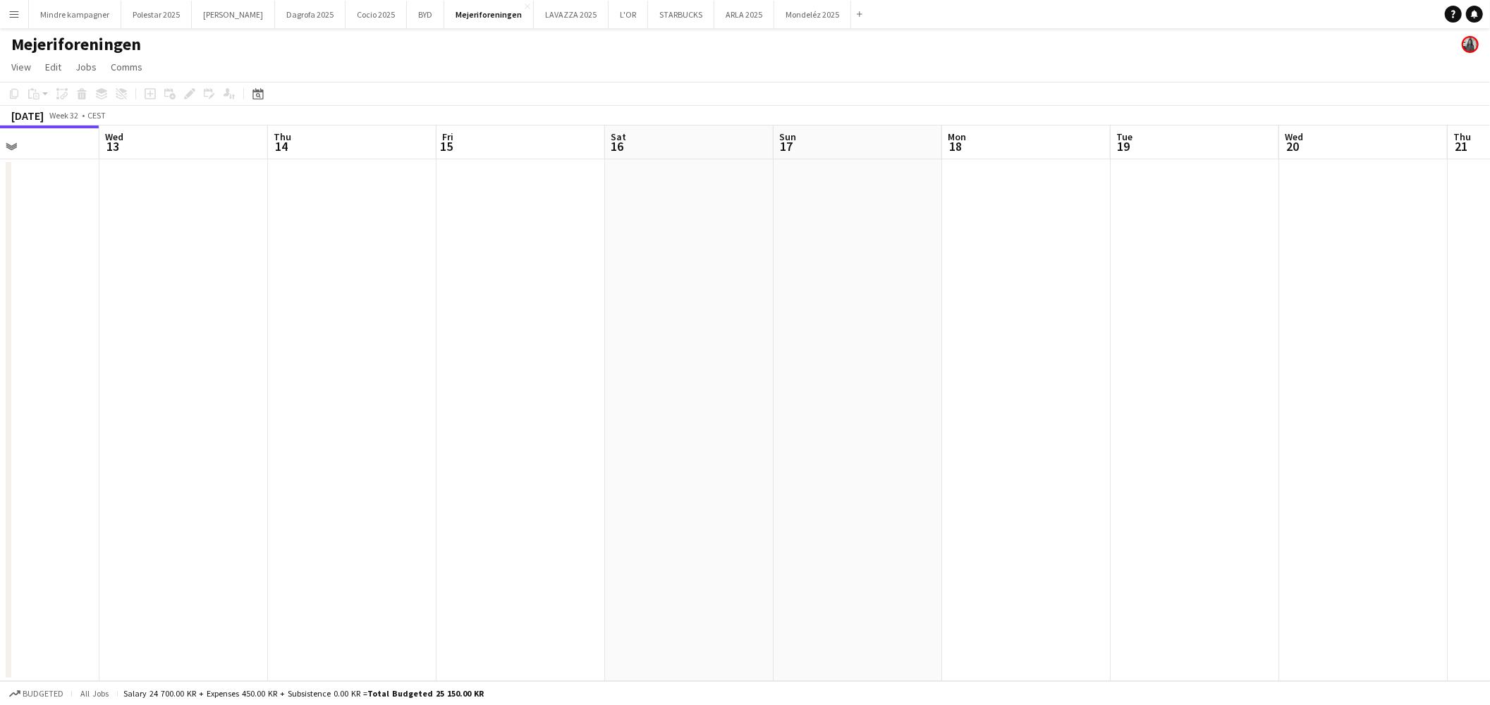
drag, startPoint x: 931, startPoint y: 397, endPoint x: 536, endPoint y: 421, distance: 395.6
click at [554, 419] on app-calendar-viewport "Sat 9 Sun 10 Mon 11 Tue 12 Wed 13 Thu 14 Fri 15 Sat 16 Sun 17 Mon 18 Tue 19 Wed…" at bounding box center [745, 404] width 1490 height 556
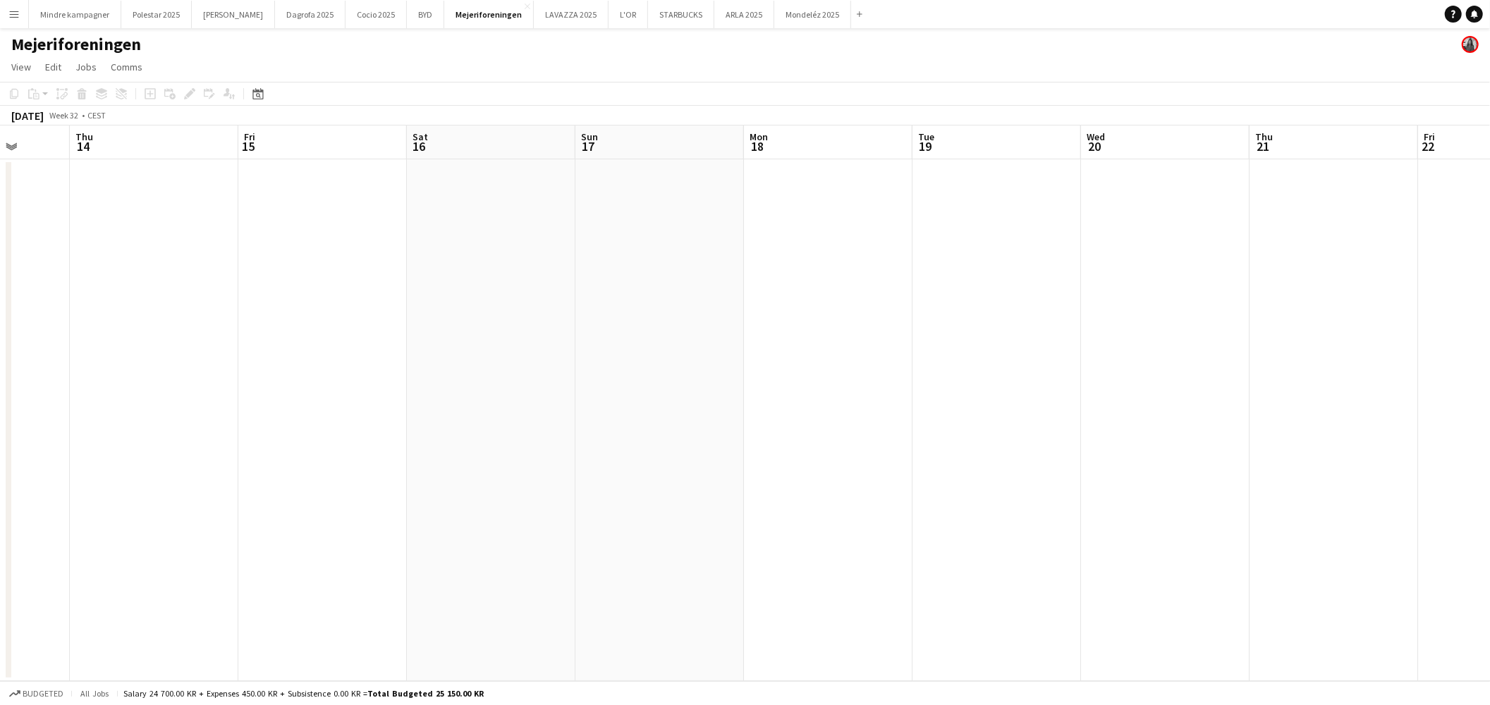
drag, startPoint x: 1137, startPoint y: 420, endPoint x: 966, endPoint y: 443, distance: 172.8
click at [736, 449] on app-calendar-viewport "Mon 11 Tue 12 Wed 13 Thu 14 Fri 15 Sat 16 Sun 17 Mon 18 Tue 19 Wed 20 Thu 21 Fr…" at bounding box center [745, 404] width 1490 height 556
drag, startPoint x: 1144, startPoint y: 446, endPoint x: 646, endPoint y: 454, distance: 497.9
click at [647, 454] on app-calendar-viewport "Wed 13 Thu 14 Fri 15 Sat 16 Sun 17 Mon 18 Tue 19 Wed 20 Thu 21 Fri 22 Sat 23 Su…" at bounding box center [745, 404] width 1490 height 556
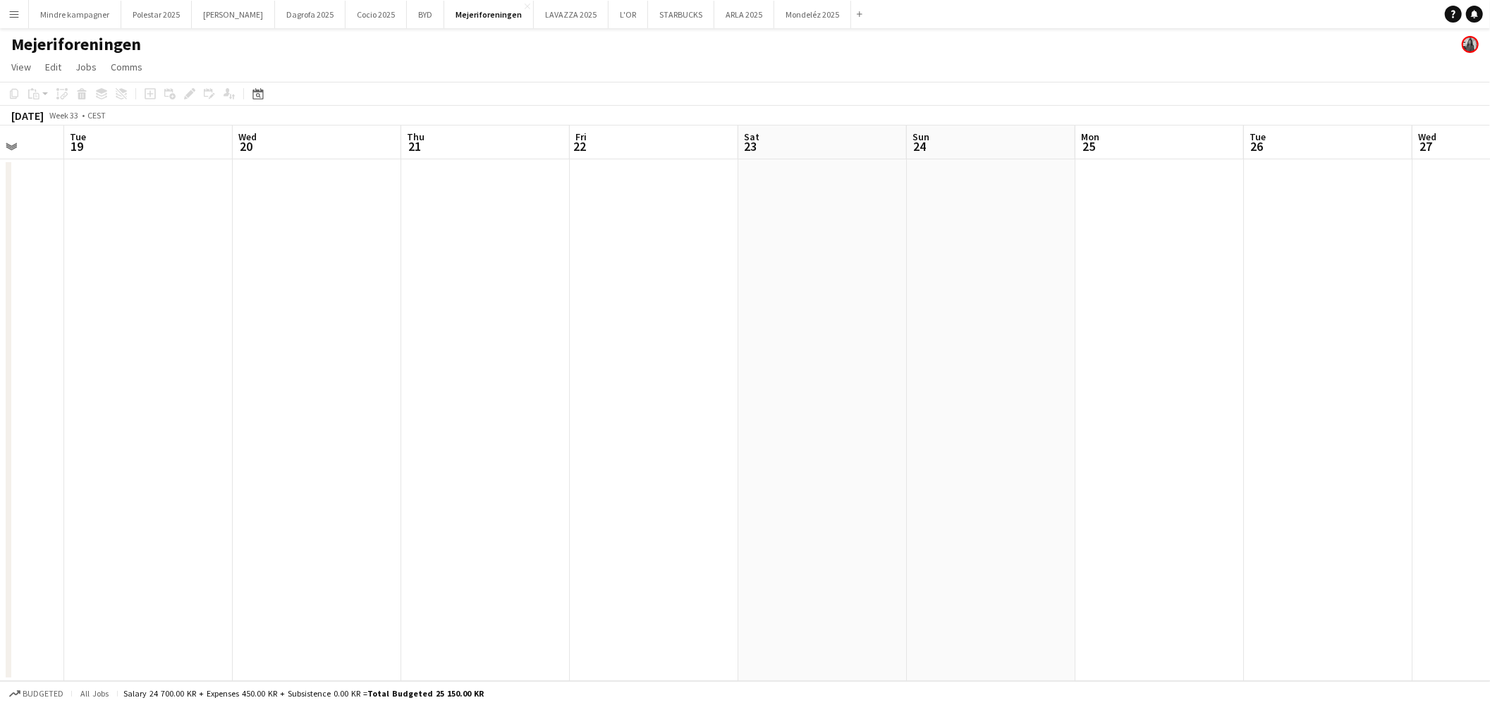
click at [572, 456] on app-calendar-viewport "Sat 16 Sun 17 Mon 18 Tue 19 Wed 20 Thu 21 Fri 22 Sat 23 Sun 24 Mon 25 Tue 26 We…" at bounding box center [745, 404] width 1490 height 556
click at [534, 17] on button "LAVAZZA 2025 Close" at bounding box center [571, 15] width 75 height 28
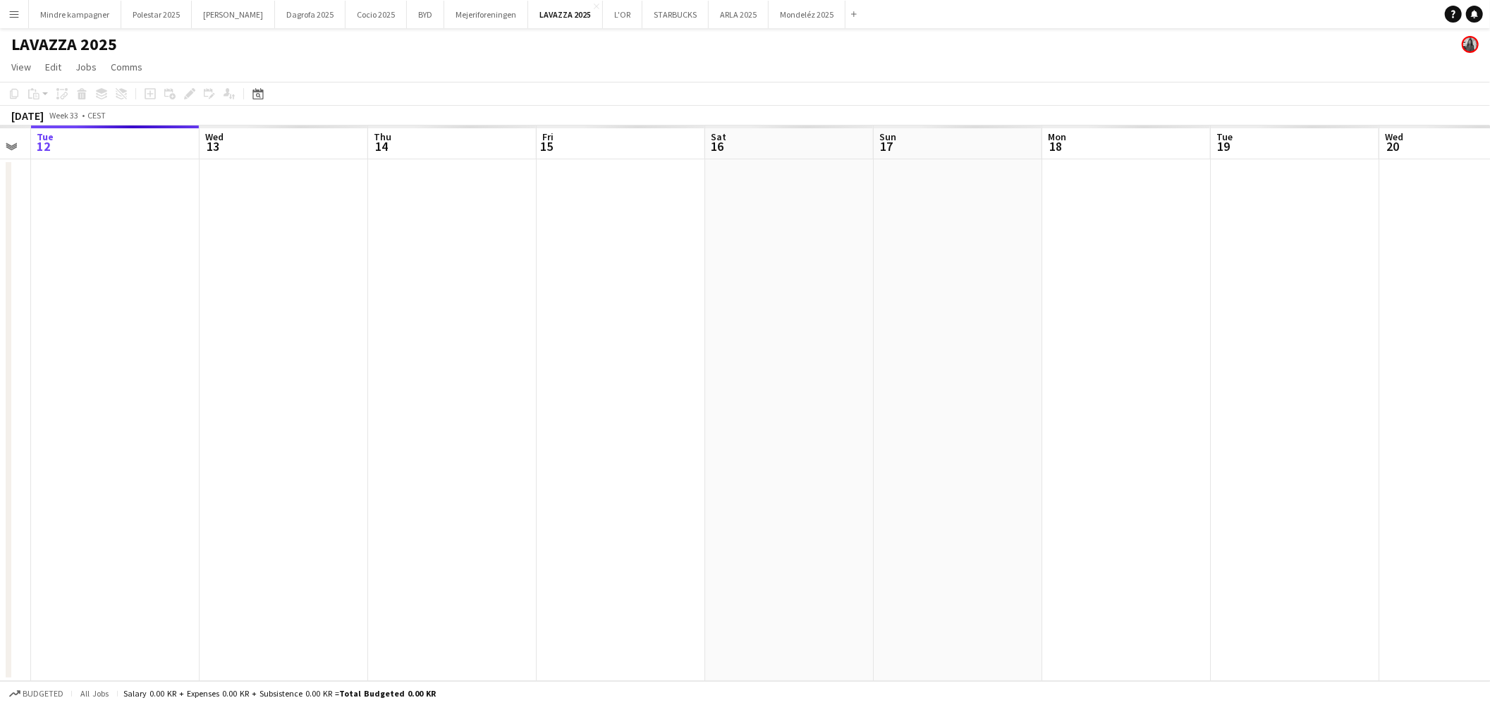
drag, startPoint x: 898, startPoint y: 524, endPoint x: 859, endPoint y: 537, distance: 41.7
click at [770, 542] on app-calendar-viewport "Sat 9 Sun 10 Mon 11 Tue 12 Wed 13 Thu 14 Fri 15 Sat 16 Sun 17 Mon 18 Tue 19 Wed…" at bounding box center [745, 404] width 1490 height 556
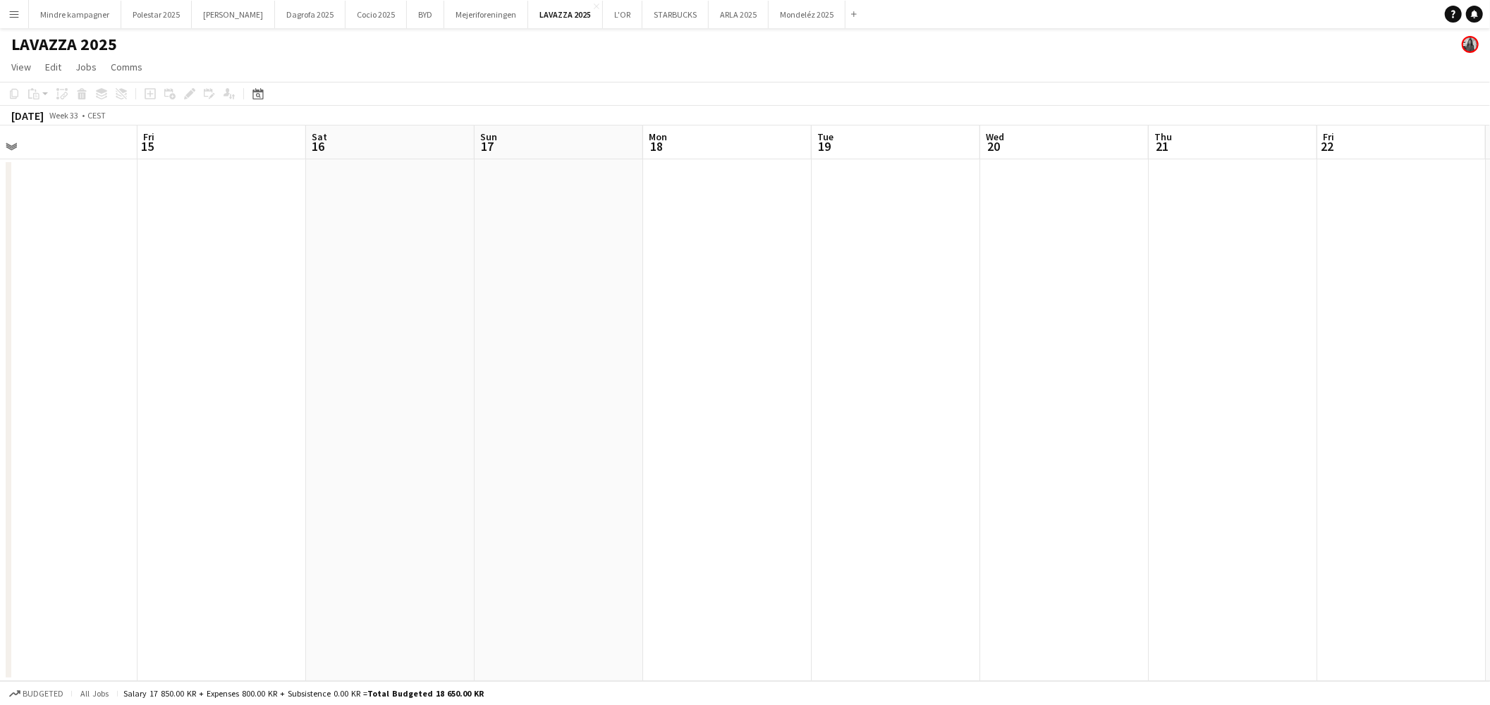
click at [629, 494] on app-calendar-viewport "Mon 11 Tue 12 Wed 13 Thu 14 Fri 15 Sat 16 Sun 17 Mon 18 Tue 19 Wed 20 Thu 21 Fr…" at bounding box center [745, 404] width 1490 height 556
drag, startPoint x: 1348, startPoint y: 480, endPoint x: 642, endPoint y: 470, distance: 706.0
click at [642, 470] on app-calendar-viewport "Fri 15 Sat 16 Sun 17 Mon 18 Tue 19 Wed 20 Thu 21 Fri 22 Sat 23 Sun 24 Mon 25 Tu…" at bounding box center [745, 404] width 1490 height 556
drag, startPoint x: 1031, startPoint y: 464, endPoint x: 594, endPoint y: 444, distance: 437.7
click at [468, 450] on app-calendar-viewport "Fri 22 Sat 23 Sun 24 Mon 25 Tue 26 Wed 27 Thu 28 Fri 29 Sat 30 Sun 31 Mon 1 Tue…" at bounding box center [745, 404] width 1490 height 556
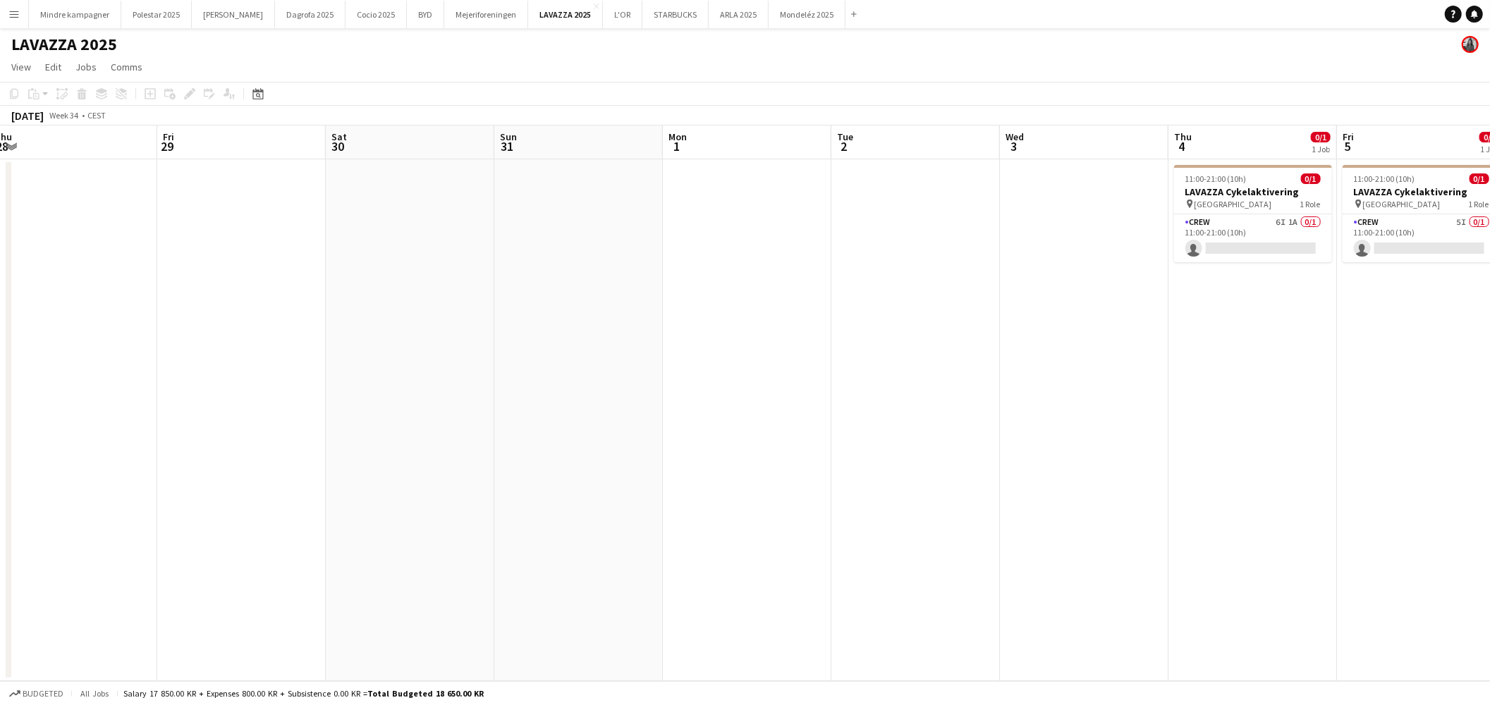
drag, startPoint x: 960, startPoint y: 464, endPoint x: 1110, endPoint y: 448, distance: 151.1
click at [570, 452] on app-calendar-viewport "Mon 25 Tue 26 Wed 27 Thu 28 Fri 29 Sat 30 Sun 31 Mon 1 Tue 2 Wed 3 Thu 4 0/1 1 …" at bounding box center [745, 404] width 1490 height 556
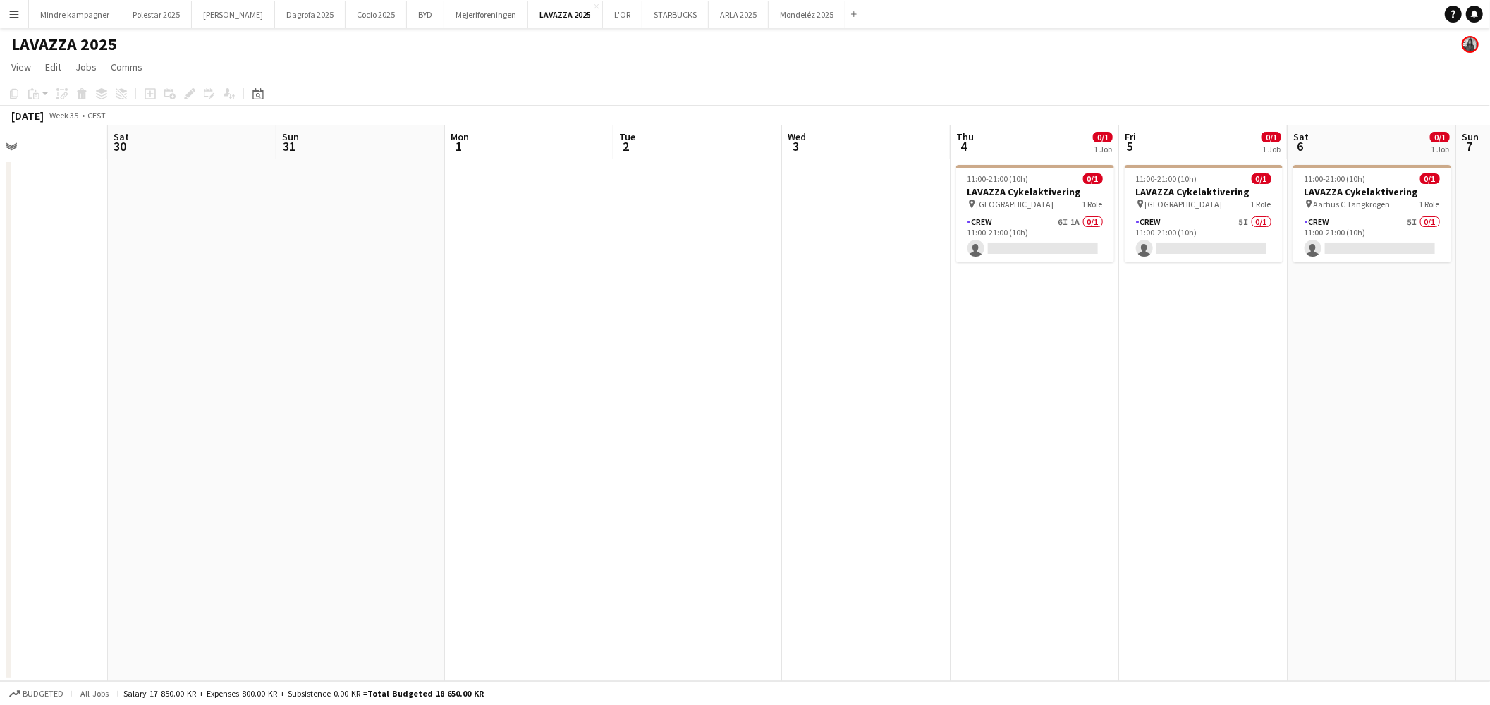
scroll to position [0, 575]
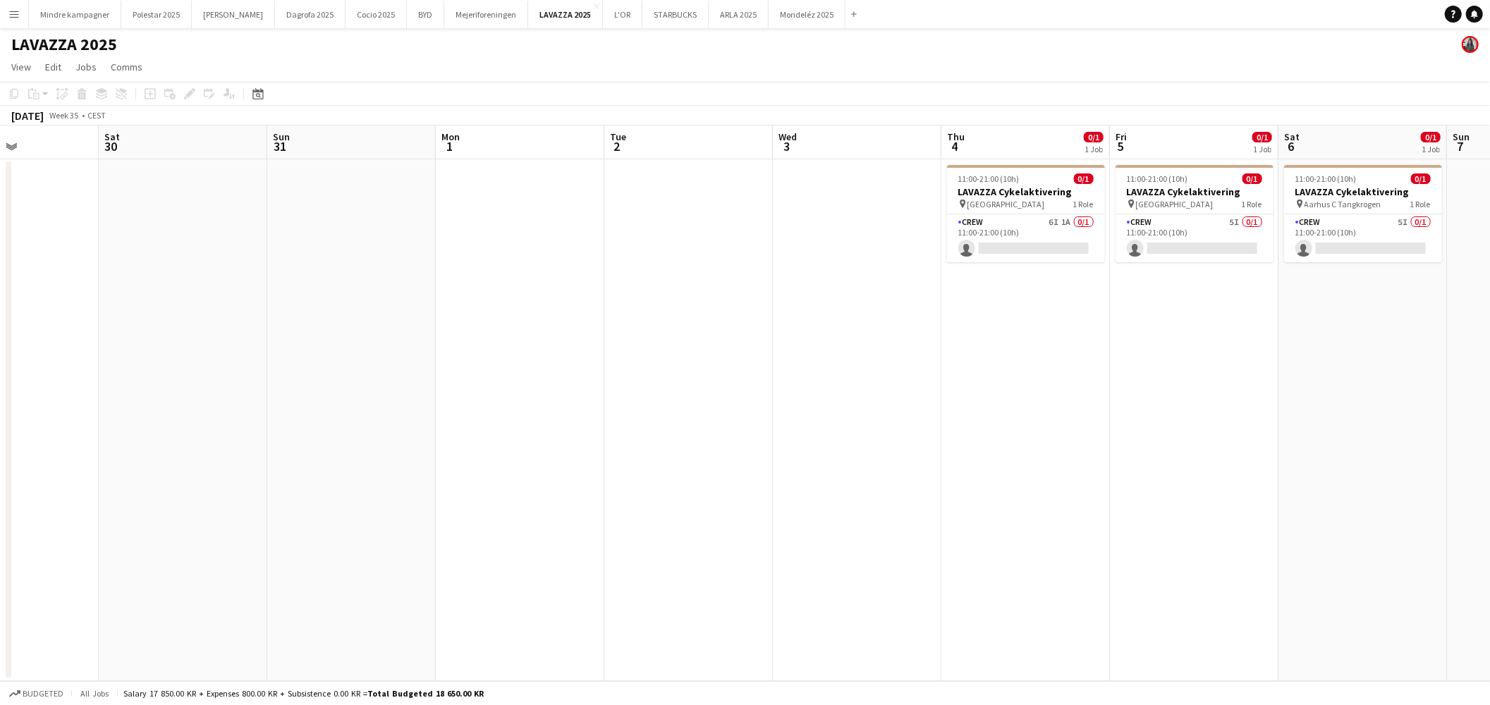
drag, startPoint x: 1169, startPoint y: 456, endPoint x: 847, endPoint y: 467, distance: 321.8
click at [847, 467] on app-calendar-viewport "Tue 26 Wed 27 Thu 28 Fri 29 Sat 30 Sun 31 Mon 1 Tue 2 Wed 3 Thu 4 0/1 1 Job Fri…" at bounding box center [745, 404] width 1490 height 556
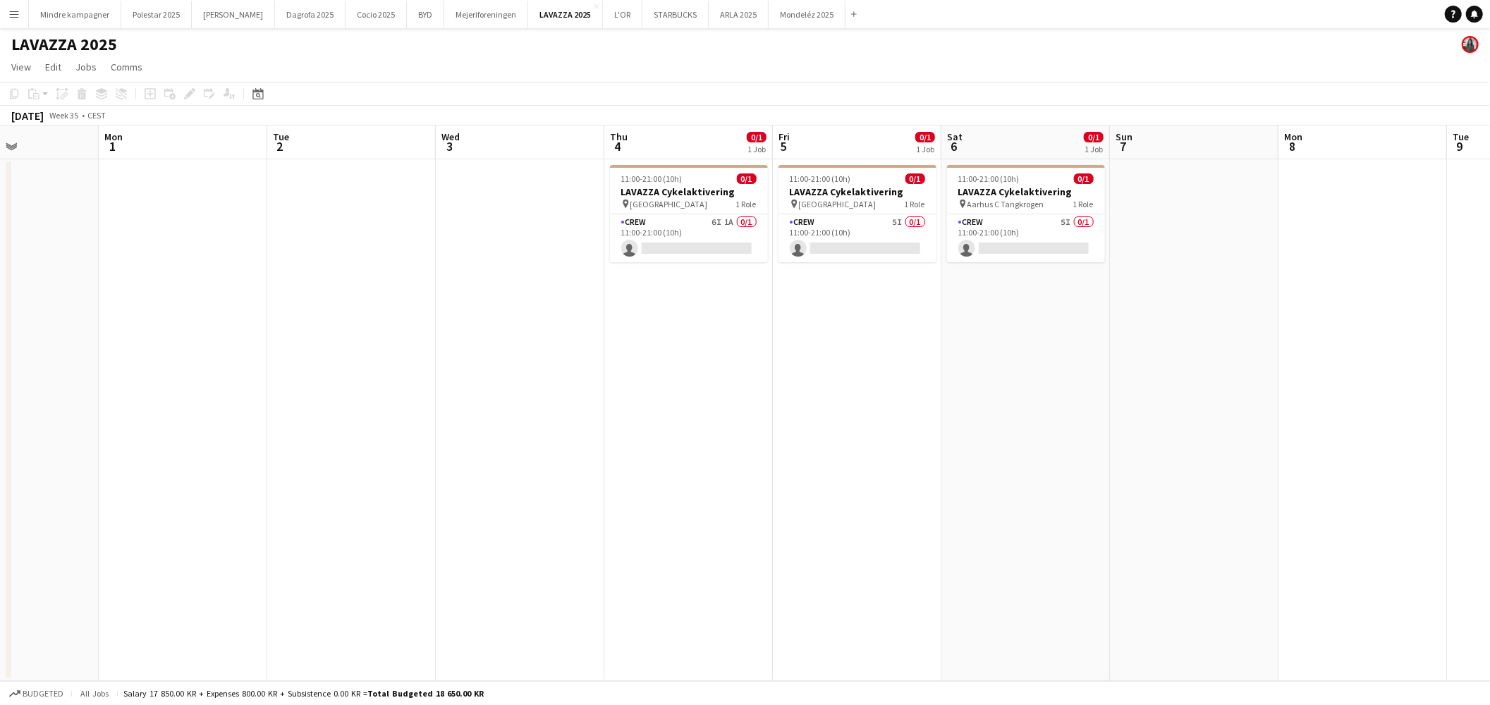
drag, startPoint x: 1090, startPoint y: 419, endPoint x: 1040, endPoint y: 423, distance: 49.5
click at [1038, 434] on app-calendar-viewport "Thu 28 Fri 29 Sat 30 Sun 31 Mon 1 Tue 2 Wed 3 Thu 4 0/1 1 Job Fri 5 0/1 1 Job S…" at bounding box center [745, 404] width 1490 height 556
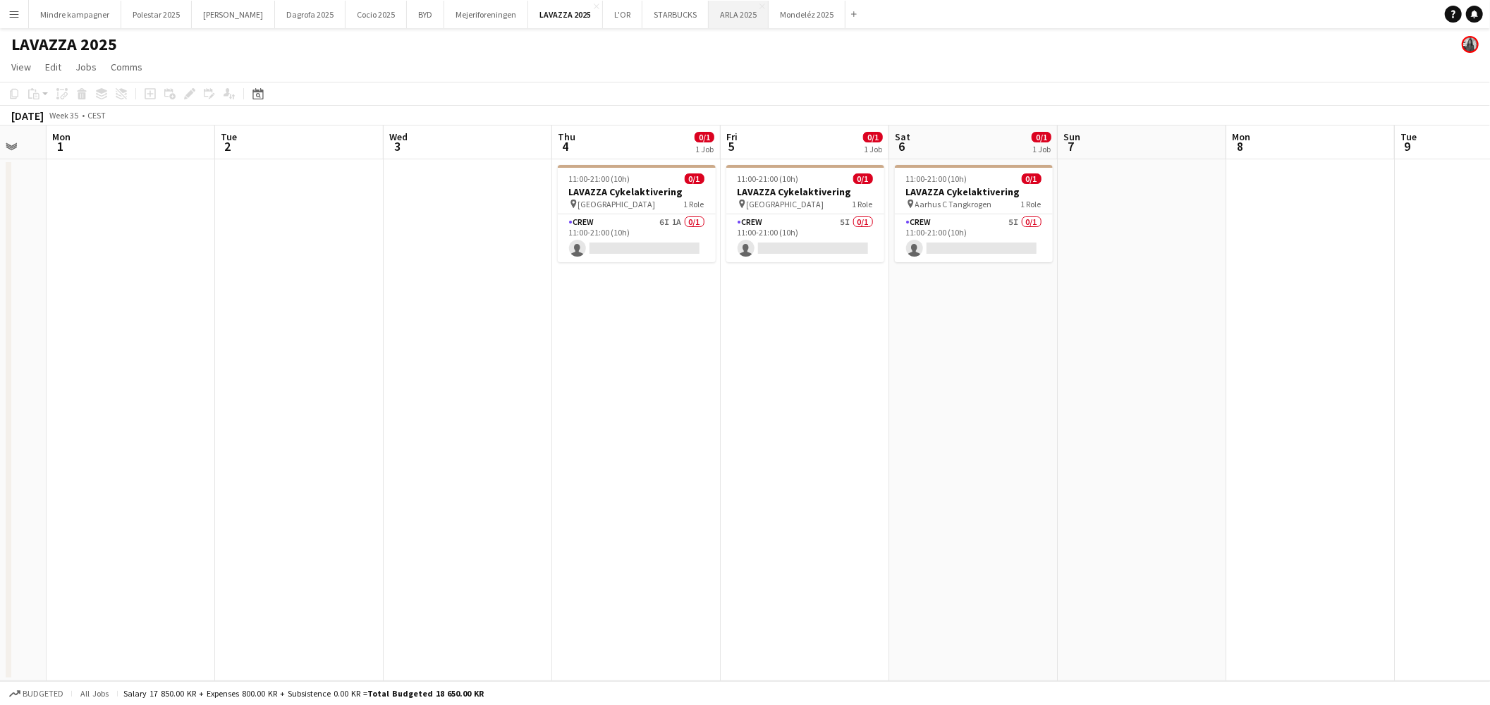
click at [709, 16] on button "ARLA 2025 Close" at bounding box center [739, 15] width 60 height 28
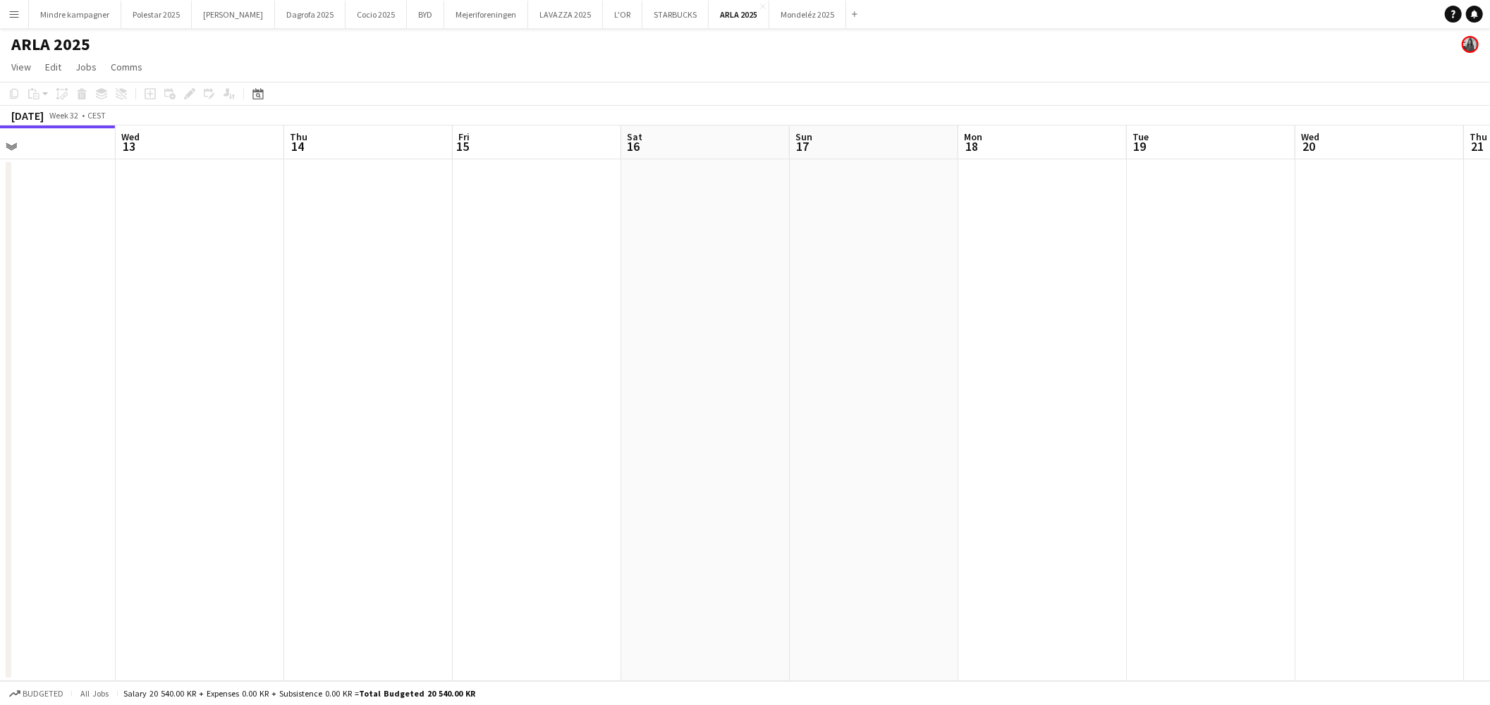
drag, startPoint x: 989, startPoint y: 413, endPoint x: 764, endPoint y: 456, distance: 228.2
click at [727, 456] on app-calendar-viewport "Sat 9 Sun 10 Mon 11 Tue 12 Wed 13 Thu 14 Fri 15 Sat 16 Sun 17 Mon 18 Tue 19 Wed…" at bounding box center [745, 404] width 1490 height 556
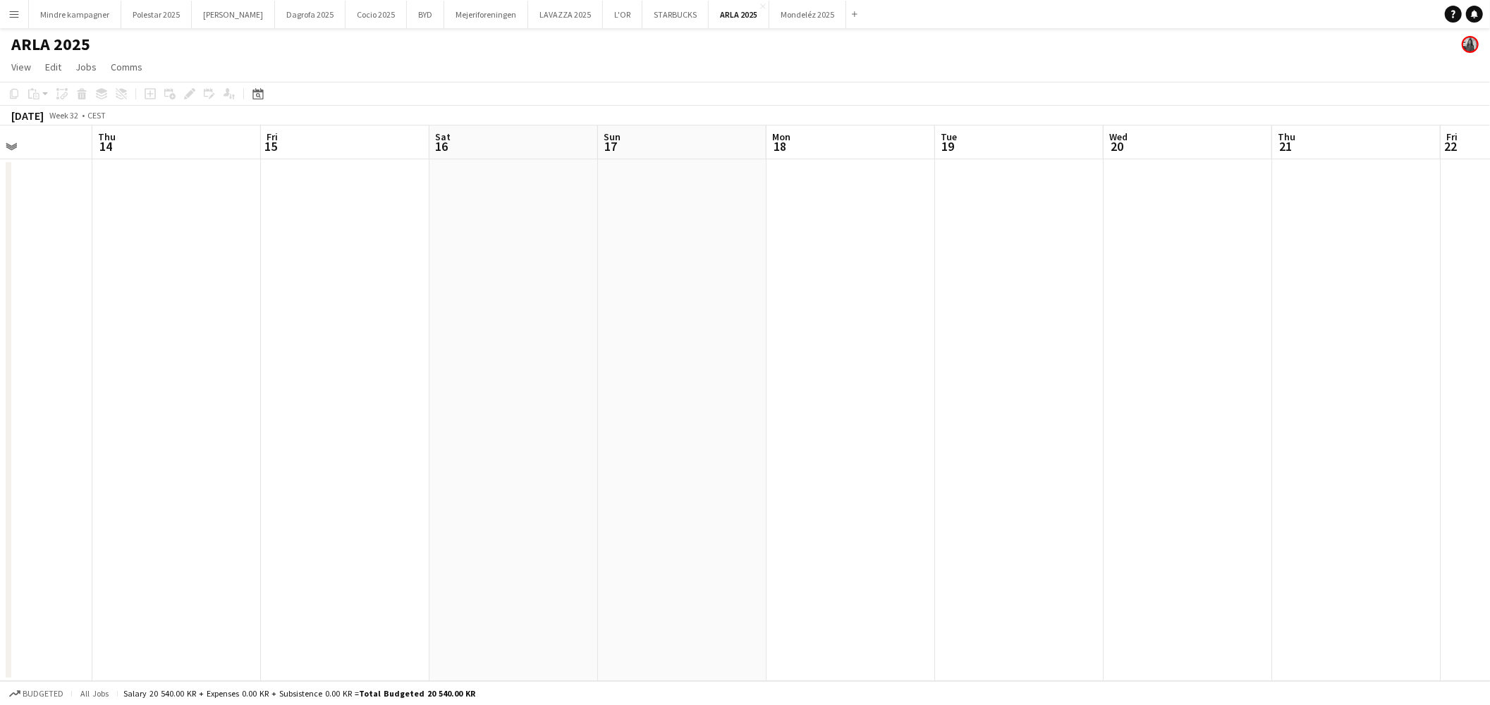
drag, startPoint x: 870, startPoint y: 481, endPoint x: 398, endPoint y: 467, distance: 472.0
click at [434, 470] on app-calendar-viewport "Sun 10 Mon 11 Tue 12 Wed 13 Thu 14 Fri 15 Sat 16 Sun 17 Mon 18 Tue 19 Wed 20 Th…" at bounding box center [745, 404] width 1490 height 556
drag, startPoint x: 563, startPoint y: 478, endPoint x: 571, endPoint y: 453, distance: 26.1
click at [440, 473] on app-calendar-viewport "Sun 17 Mon 18 Tue 19 Wed 20 Thu 21 Fri 22 Sat 23 Sun 24 Mon 25 Tue 26 Wed 27 Th…" at bounding box center [745, 404] width 1490 height 556
drag, startPoint x: 557, startPoint y: 497, endPoint x: 453, endPoint y: 494, distance: 104.4
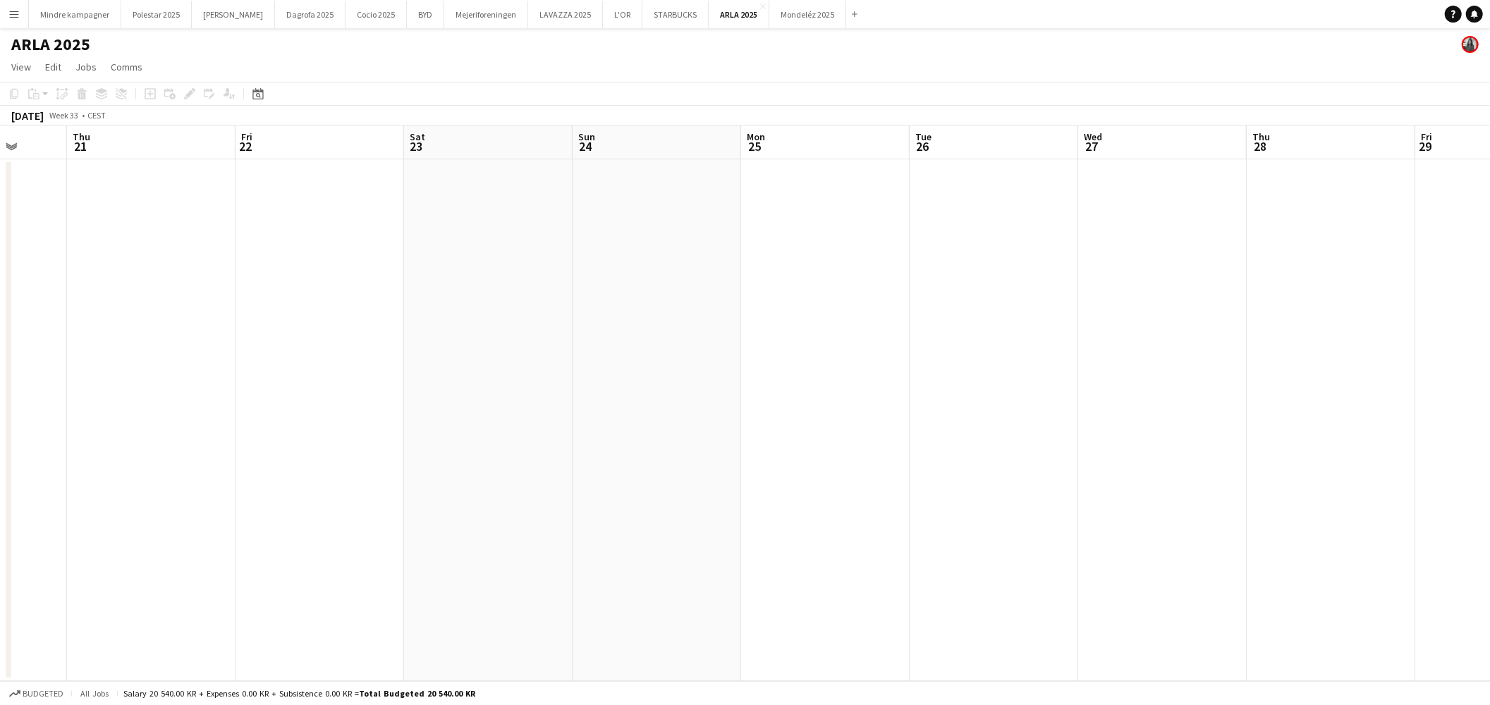
click at [453, 494] on app-calendar-viewport "Mon 18 Tue 19 Wed 20 Thu 21 Fri 22 Sat 23 Sun 24 Mon 25 Tue 26 Wed 27 Thu 28 Fr…" at bounding box center [745, 404] width 1490 height 556
click at [434, 482] on app-calendar-viewport "Fri 22 Sat 23 Sun 24 Mon 25 Tue 26 Wed 27 Thu 28 Fri 29 Sat 30 Sun 31 Mon 1 Tue…" at bounding box center [745, 404] width 1490 height 556
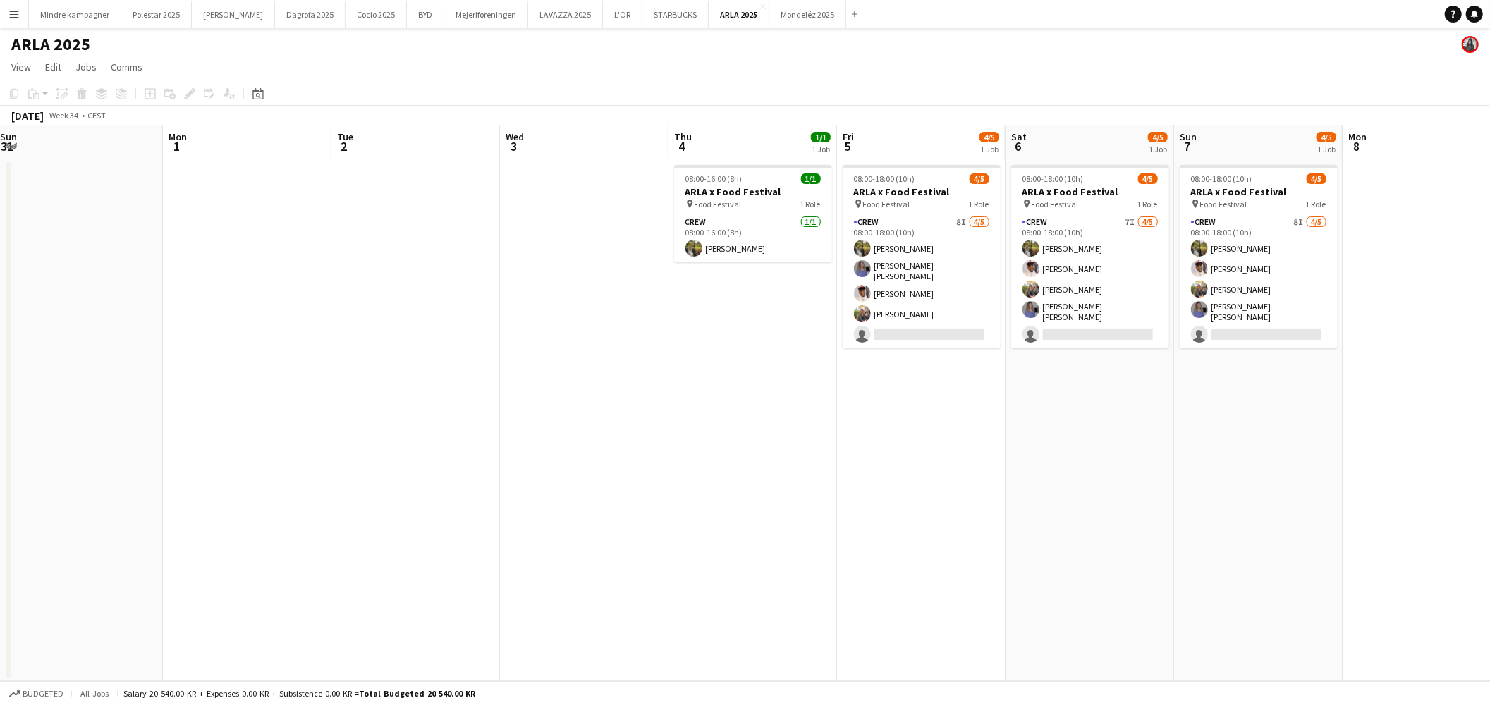
drag, startPoint x: 1227, startPoint y: 478, endPoint x: 673, endPoint y: 480, distance: 554.3
click at [673, 480] on app-calendar-viewport "Thu 28 Fri 29 Sat 30 Sun 31 Mon 1 Tue 2 Wed 3 Thu 4 1/1 1 Job Fri 5 4/5 1 Job S…" at bounding box center [745, 404] width 1490 height 556
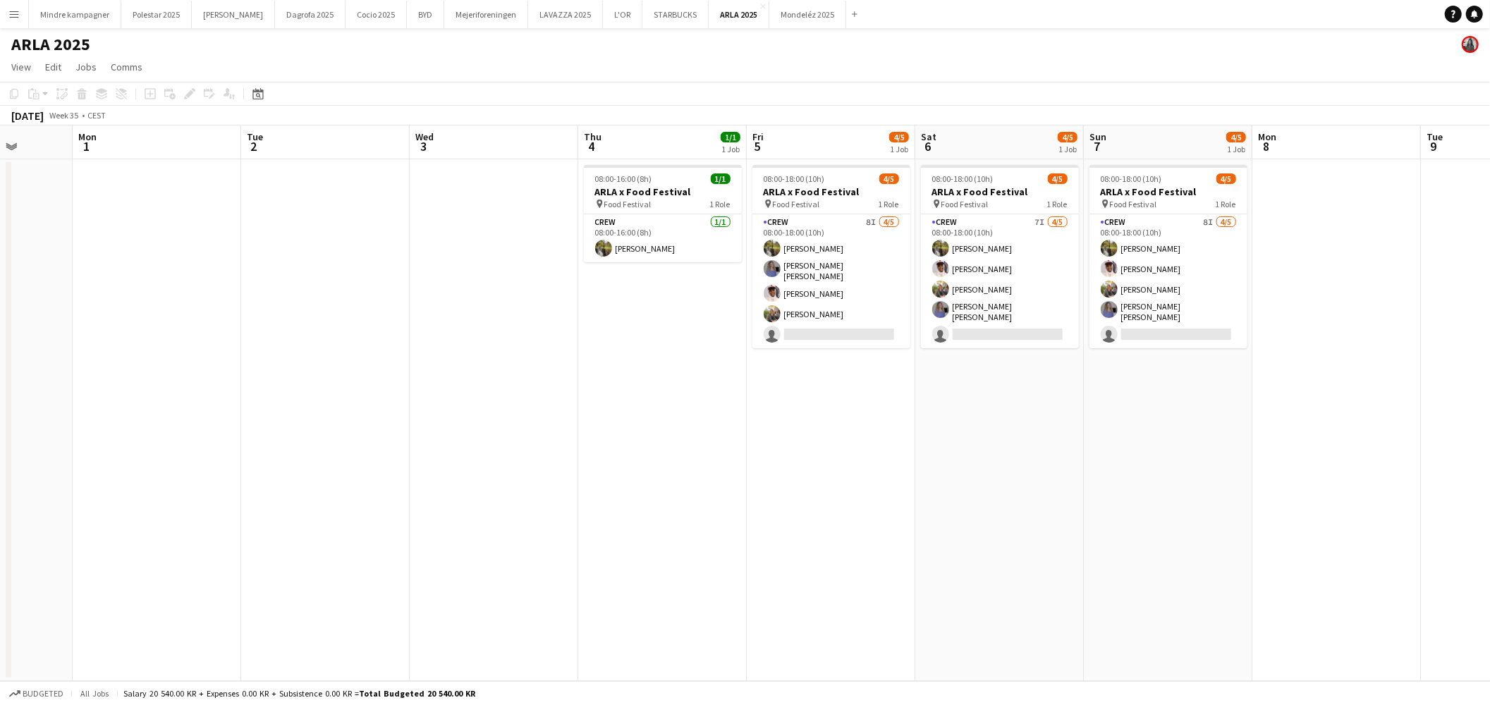
drag, startPoint x: 990, startPoint y: 501, endPoint x: 695, endPoint y: 529, distance: 296.8
click at [695, 529] on app-calendar-viewport "Fri 29 Sat 30 Sun 31 Mon 1 Tue 2 Wed 3 Thu 4 1/1 1 Job Fri 5 4/5 1 Job Sat 6 4/…" at bounding box center [745, 404] width 1490 height 556
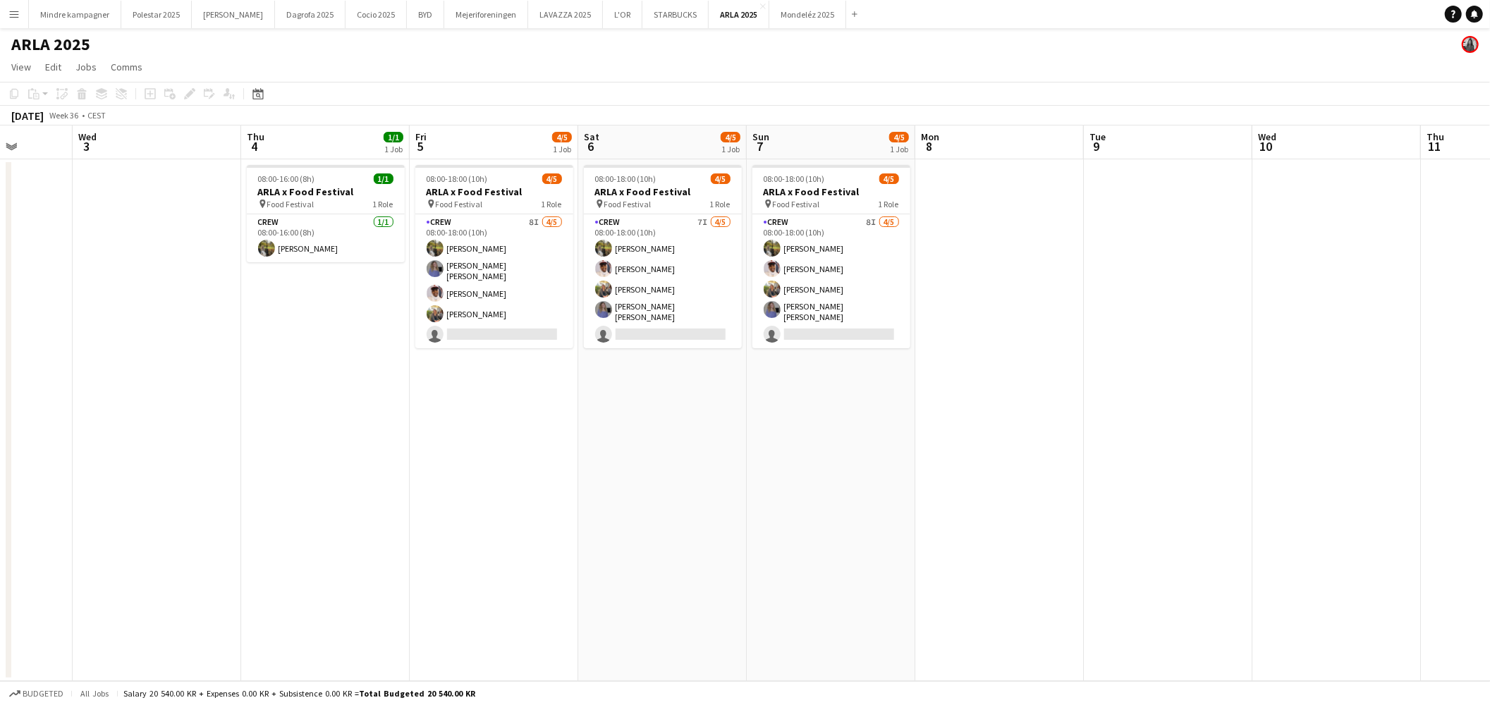
scroll to position [0, 472]
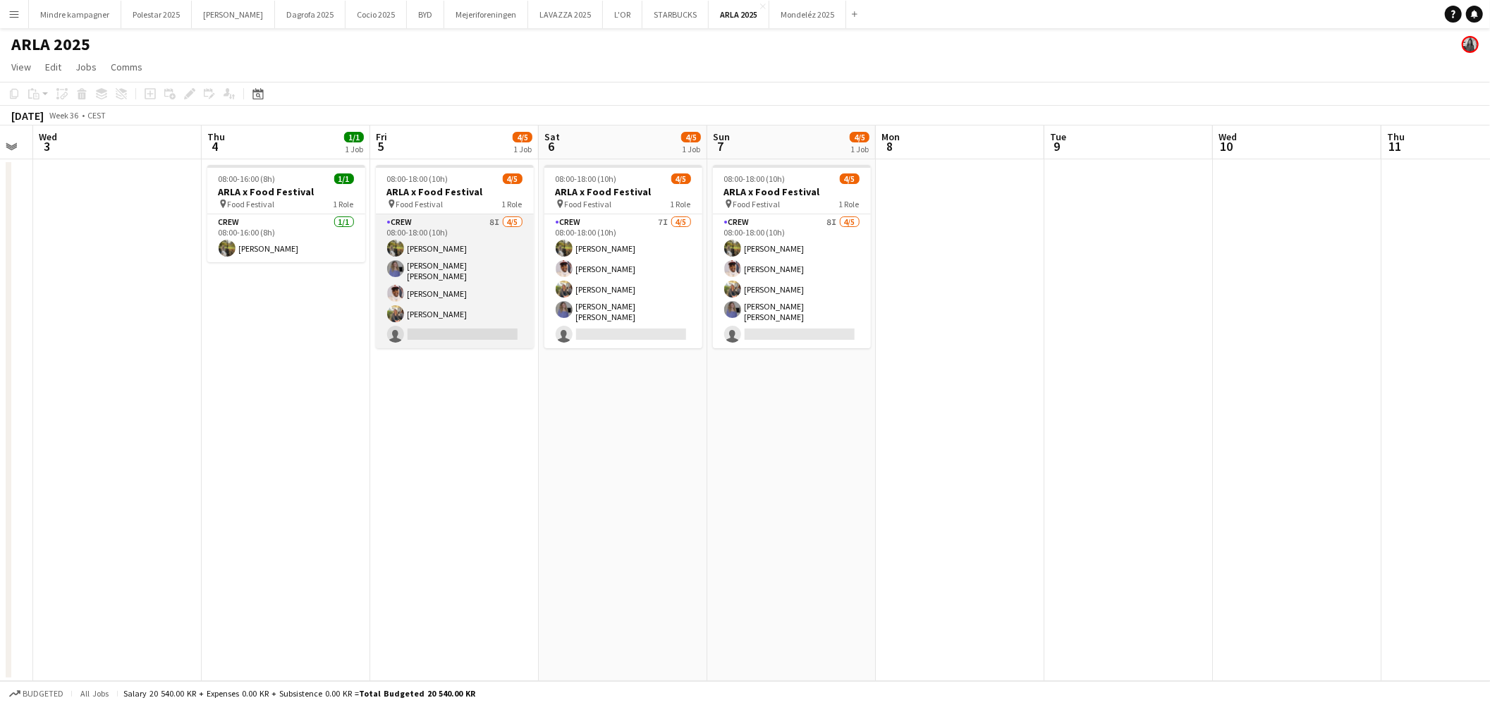
click at [469, 226] on app-card-role "Crew 8I 4/5 08:00-18:00 (10h) Natasha Pedersen Astrid Novrup Nørgaard Jasmin Bi…" at bounding box center [455, 281] width 158 height 134
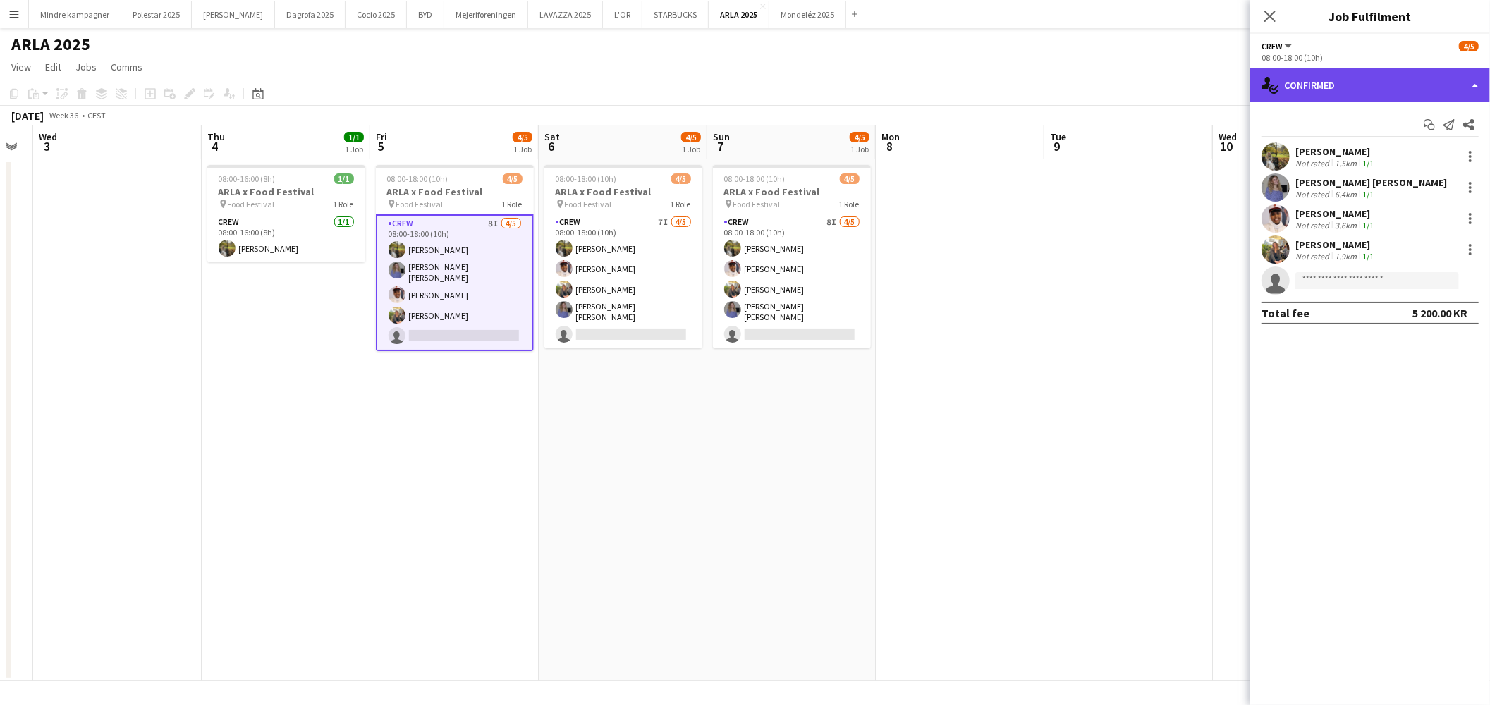
click at [1331, 85] on div "single-neutral-actions-check-2 Confirmed" at bounding box center [1370, 85] width 240 height 34
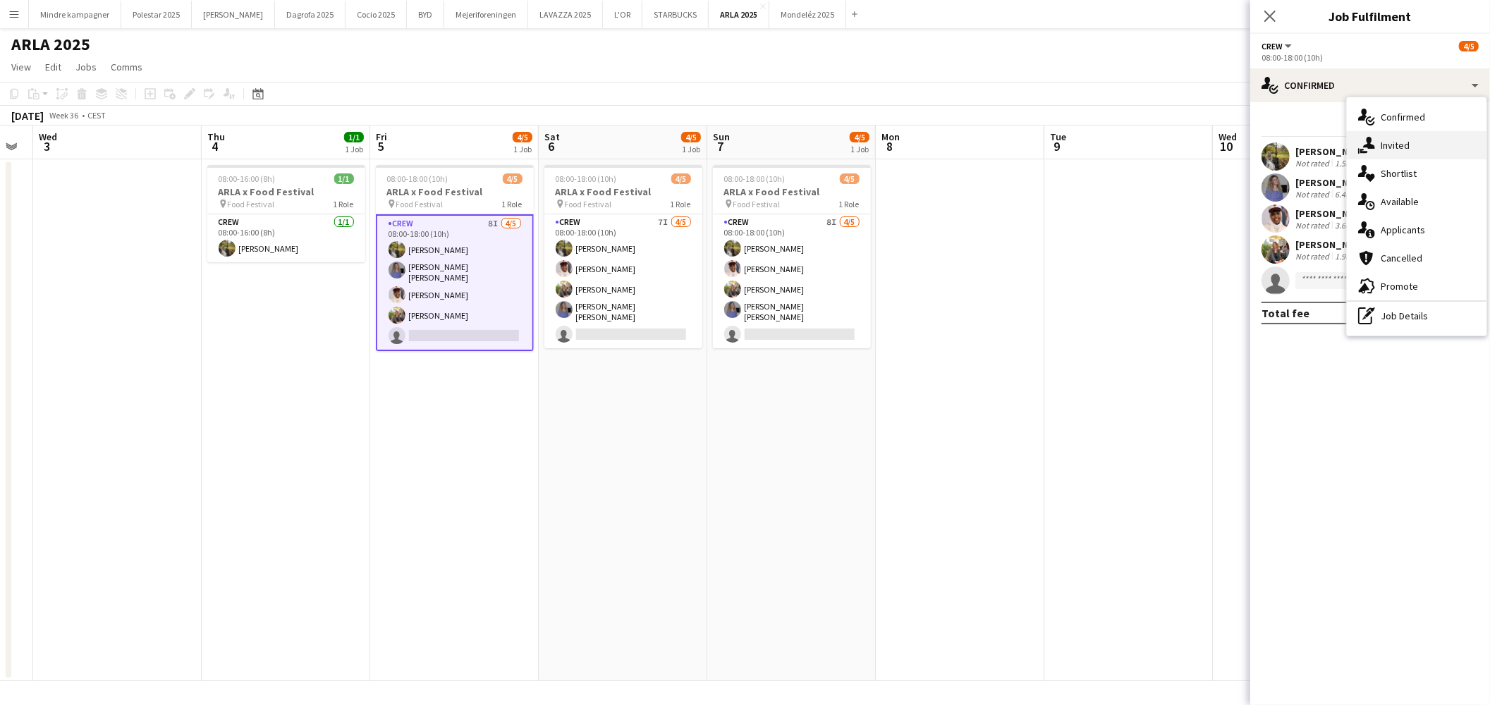
click at [1386, 138] on div "single-neutral-actions-share-1 Invited" at bounding box center [1417, 145] width 140 height 28
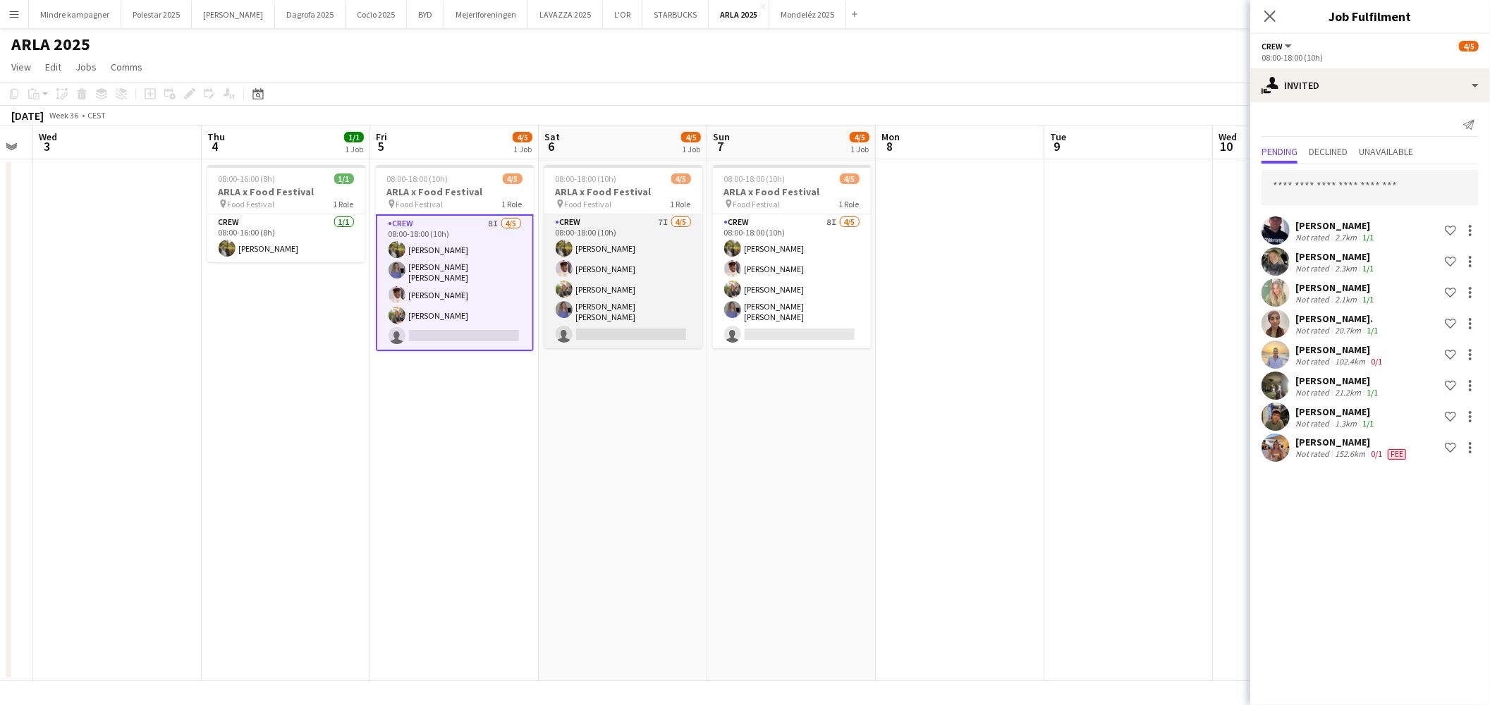
click at [602, 223] on app-card-role "Crew 7I 4/5 08:00-18:00 (10h) Natasha Pedersen Jasmin Bihi Emilie Millung Kløve…" at bounding box center [623, 281] width 158 height 134
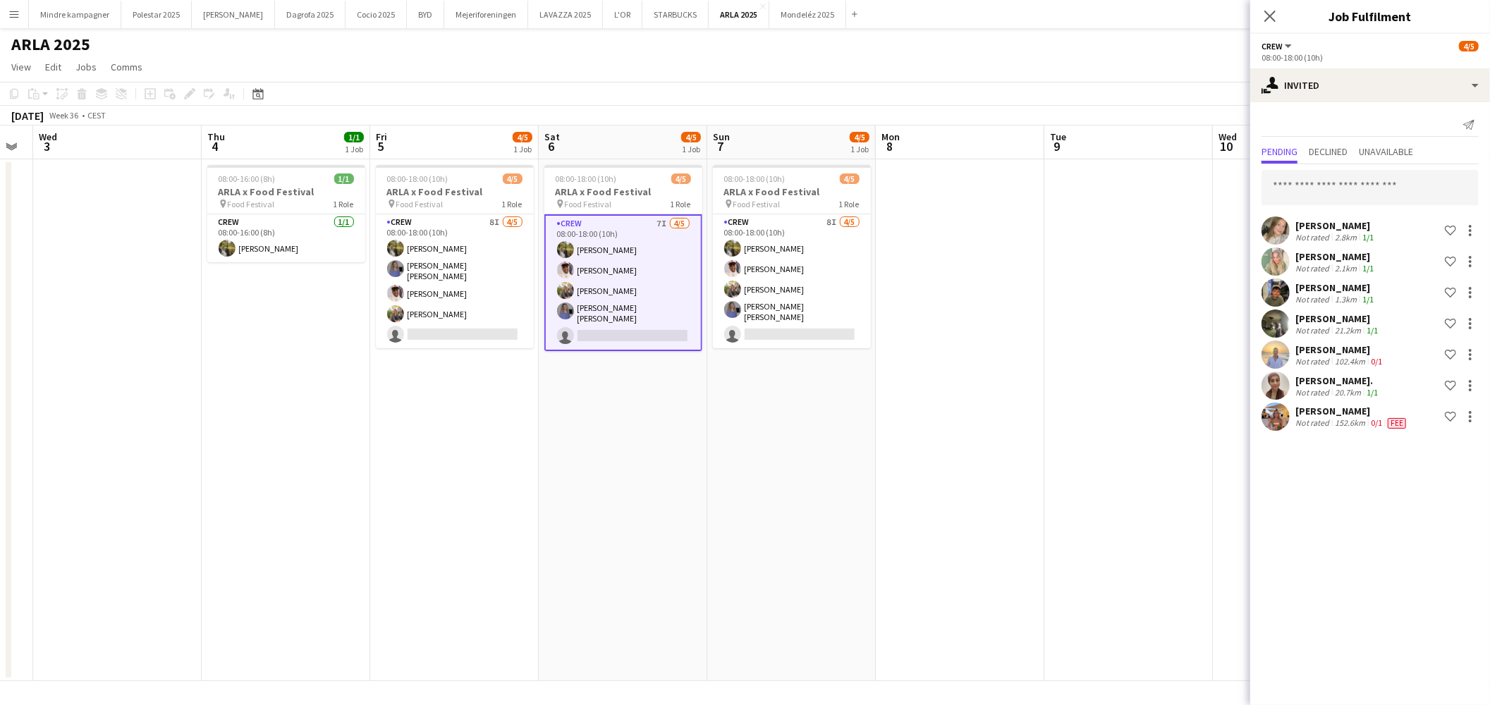
click at [1372, 346] on div "[PERSON_NAME]" at bounding box center [1340, 349] width 90 height 13
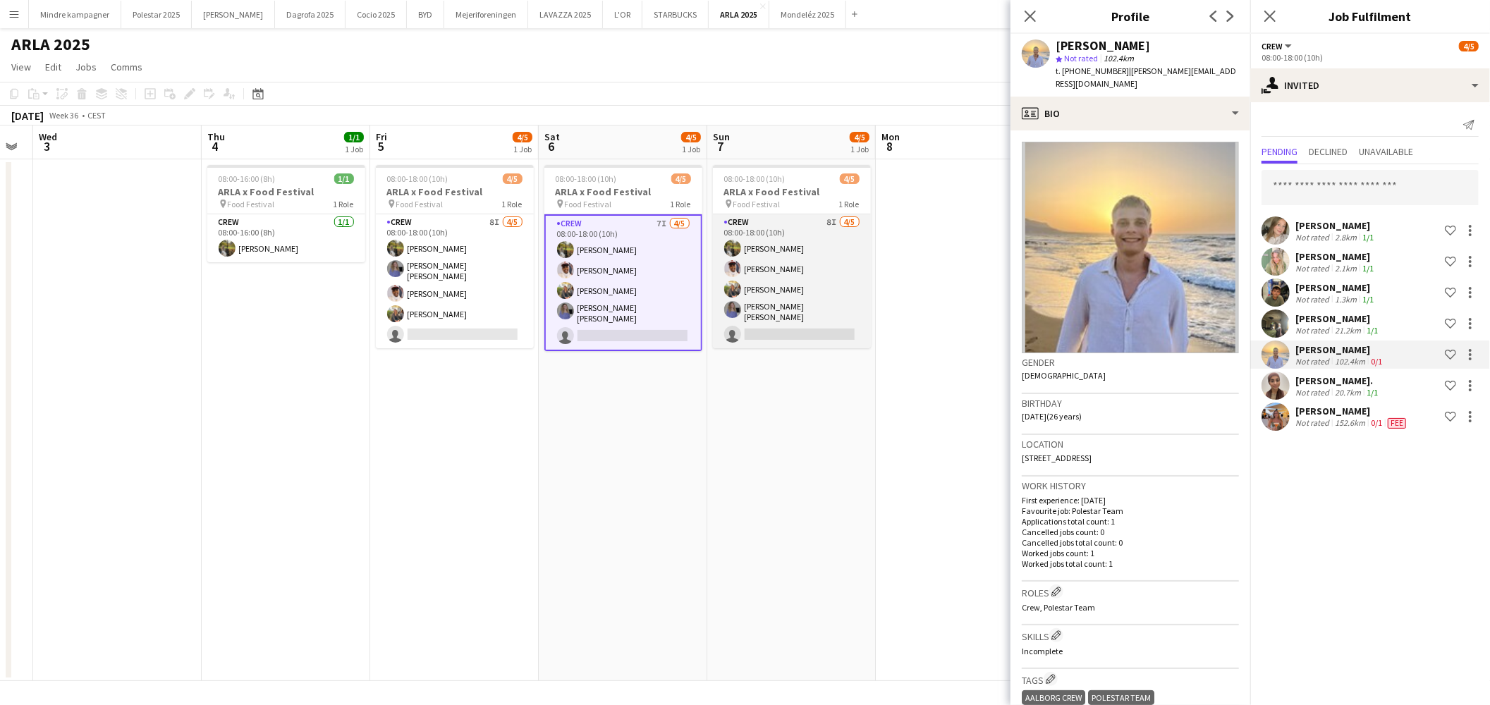
click at [795, 230] on app-card-role "Crew 8I 4/5 08:00-18:00 (10h) Natasha Pedersen Jasmin Bihi Emilie Millung Kløve…" at bounding box center [792, 281] width 158 height 134
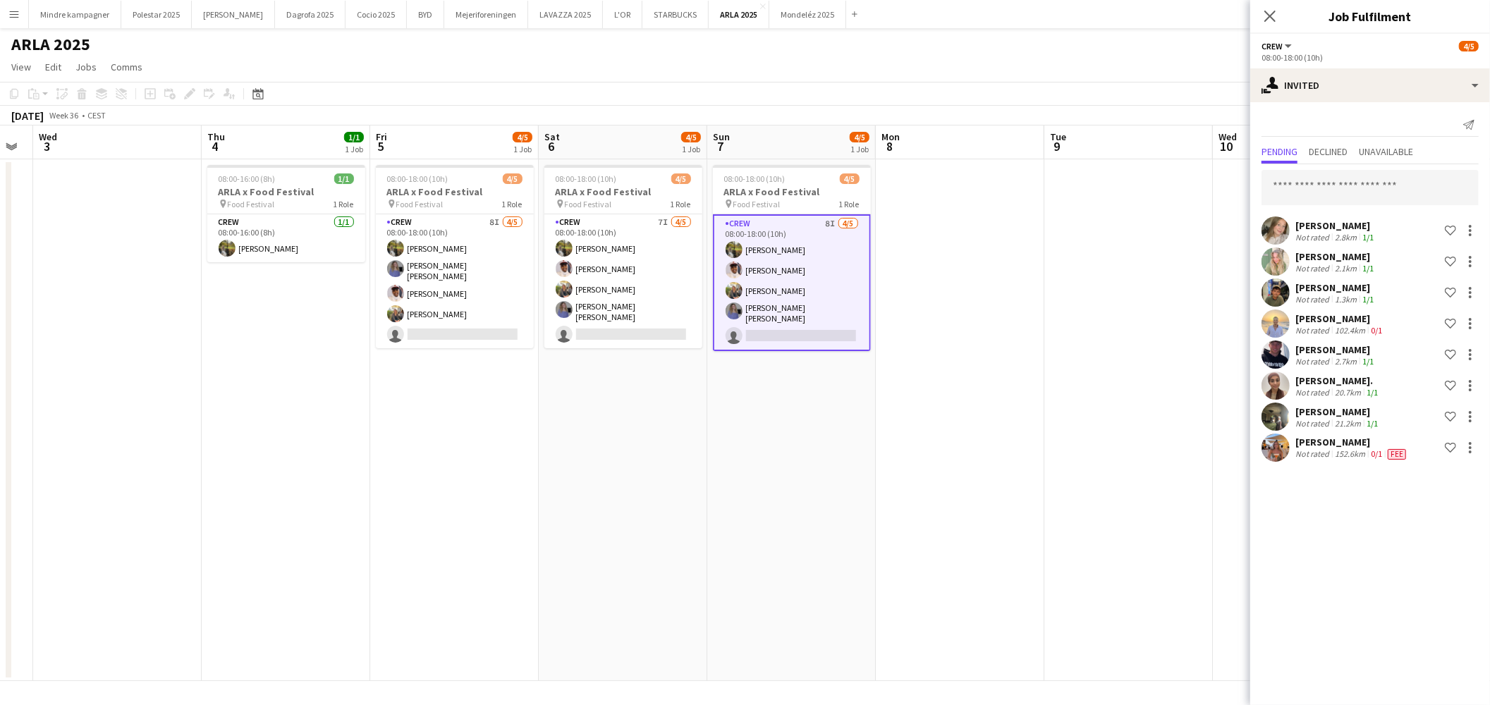
click at [1023, 416] on app-date-cell at bounding box center [960, 420] width 169 height 522
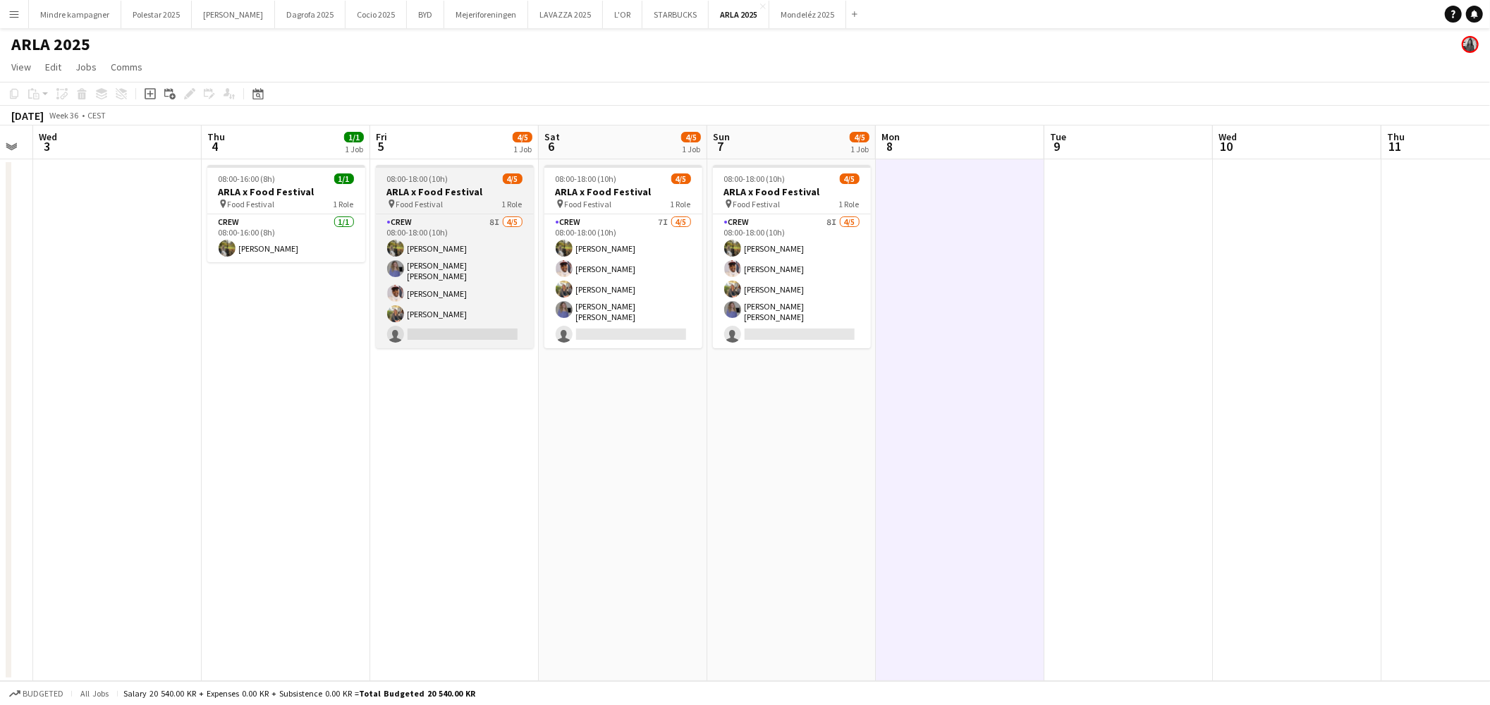
click at [460, 198] on div "pin Food Festival 1 Role" at bounding box center [455, 203] width 158 height 11
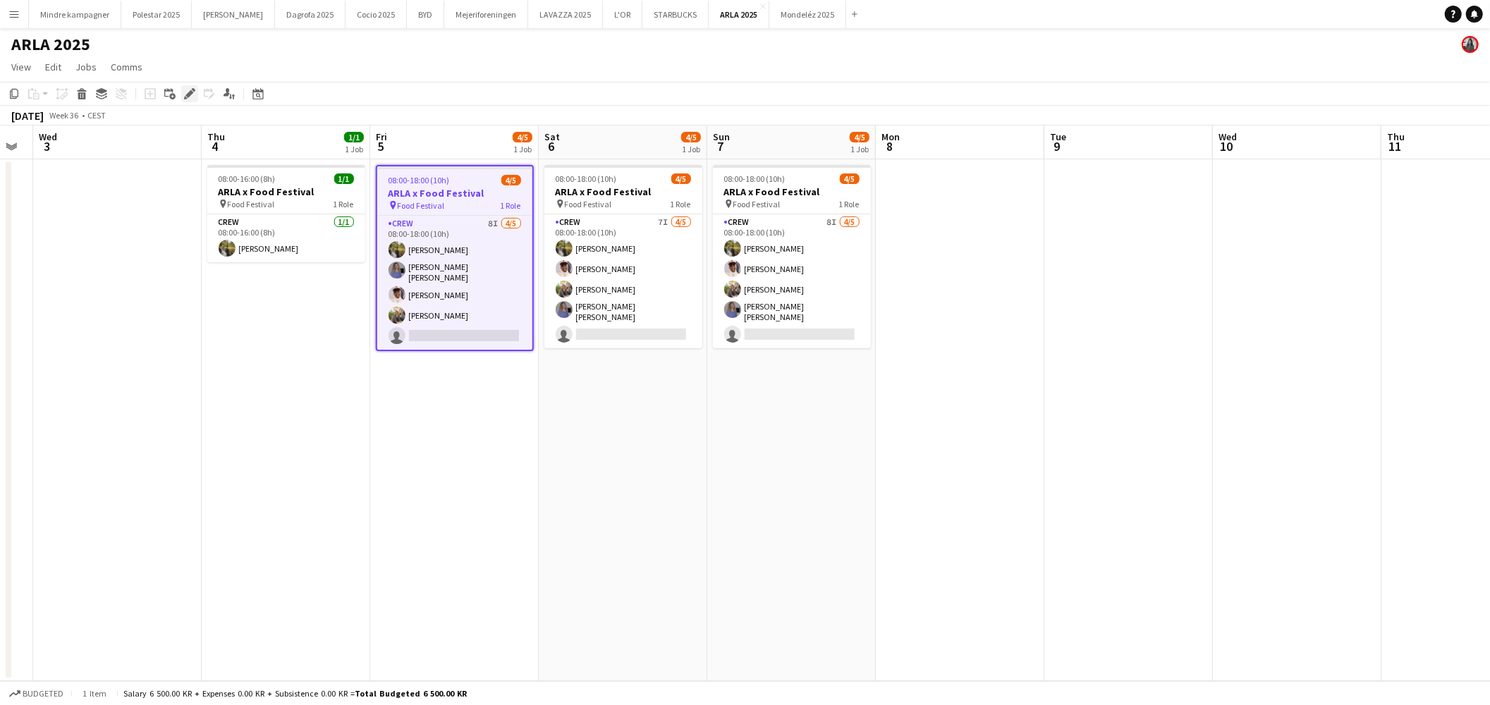
click at [195, 90] on div "Edit" at bounding box center [189, 93] width 17 height 17
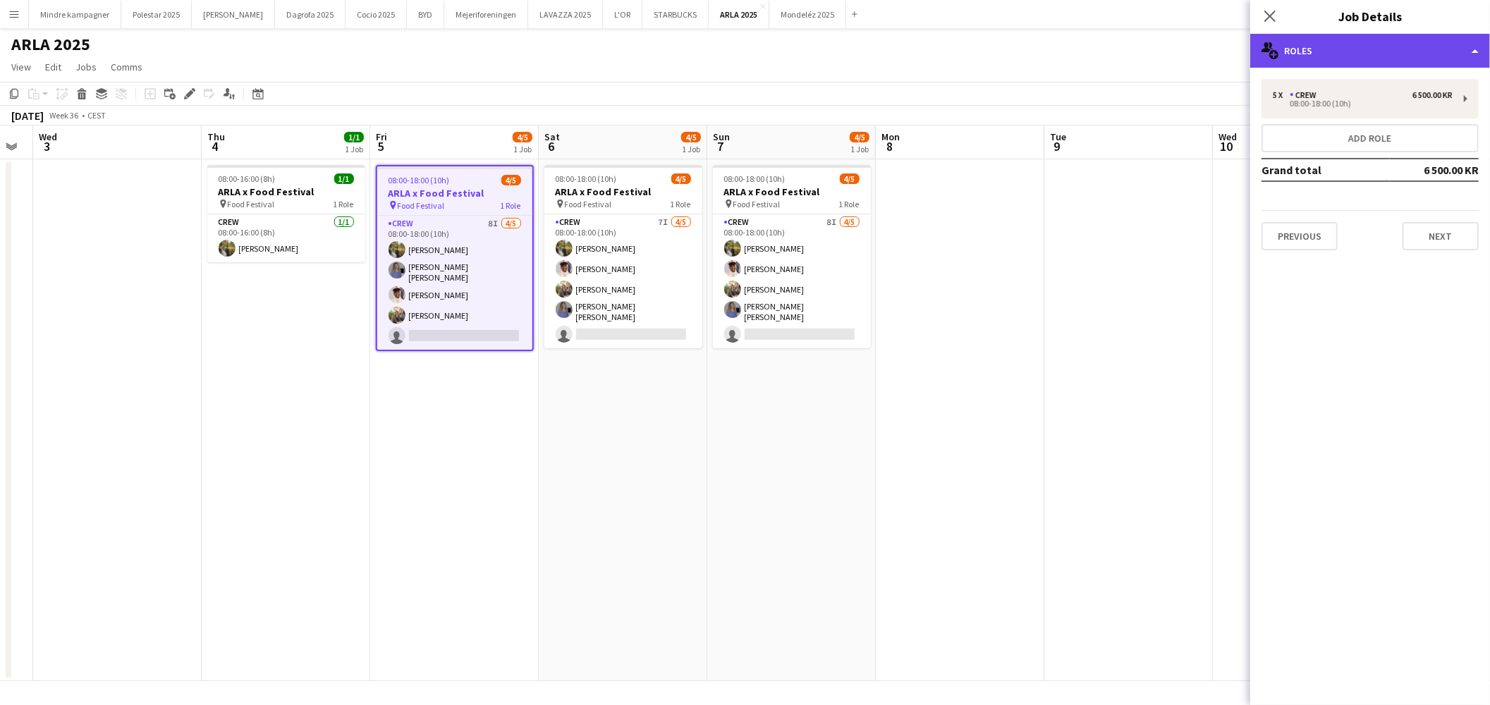
click at [1341, 54] on div "multiple-users-add Roles" at bounding box center [1370, 51] width 240 height 34
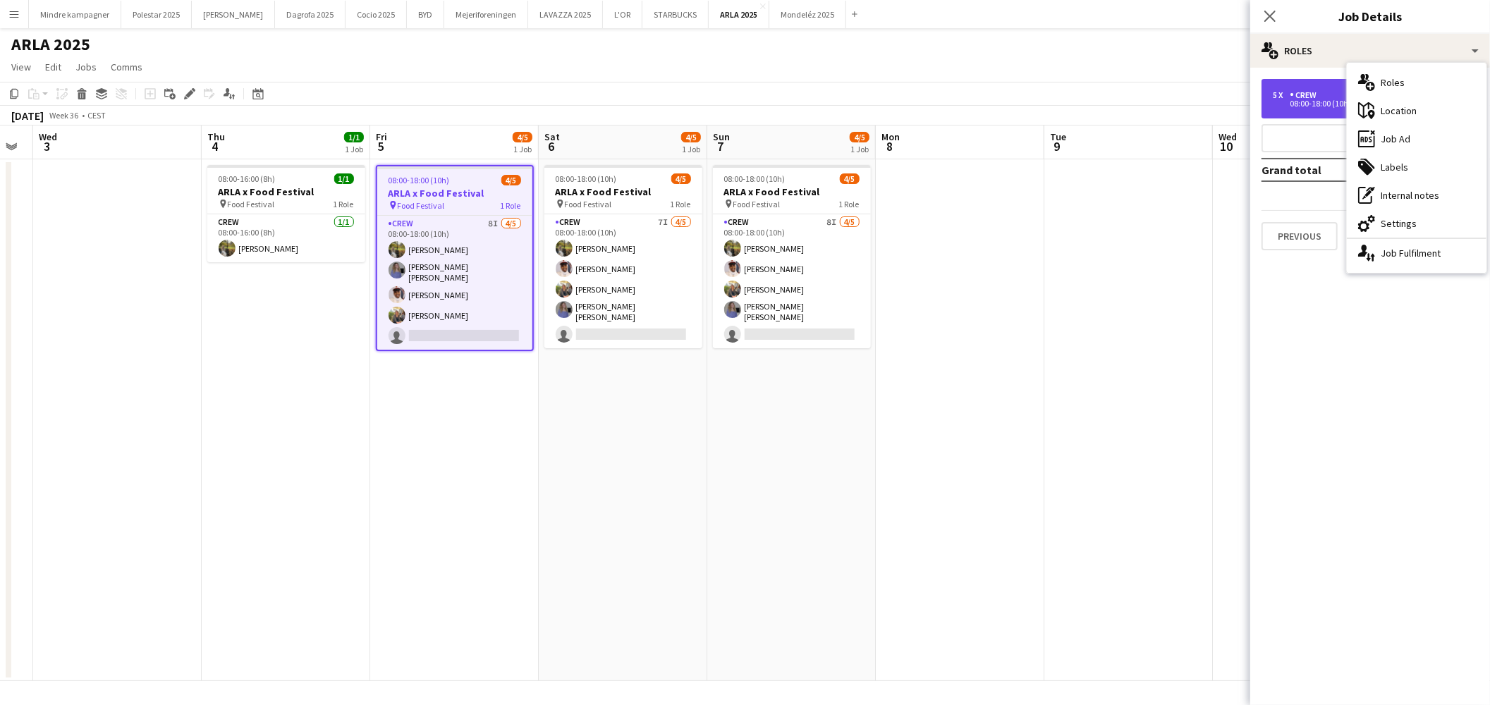
click at [1330, 93] on div "5 x Crew 6 500.00 KR" at bounding box center [1363, 95] width 180 height 10
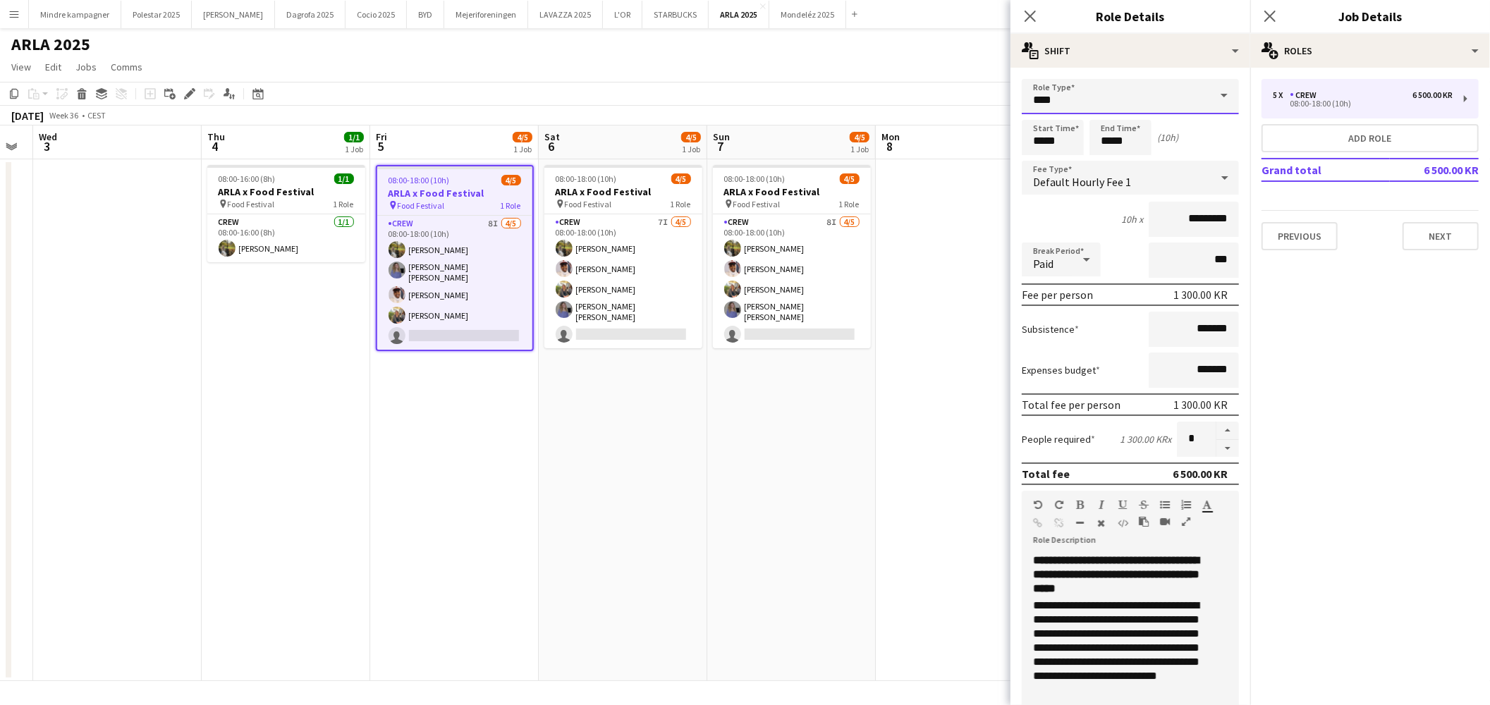
click at [1140, 81] on input "****" at bounding box center [1130, 96] width 217 height 35
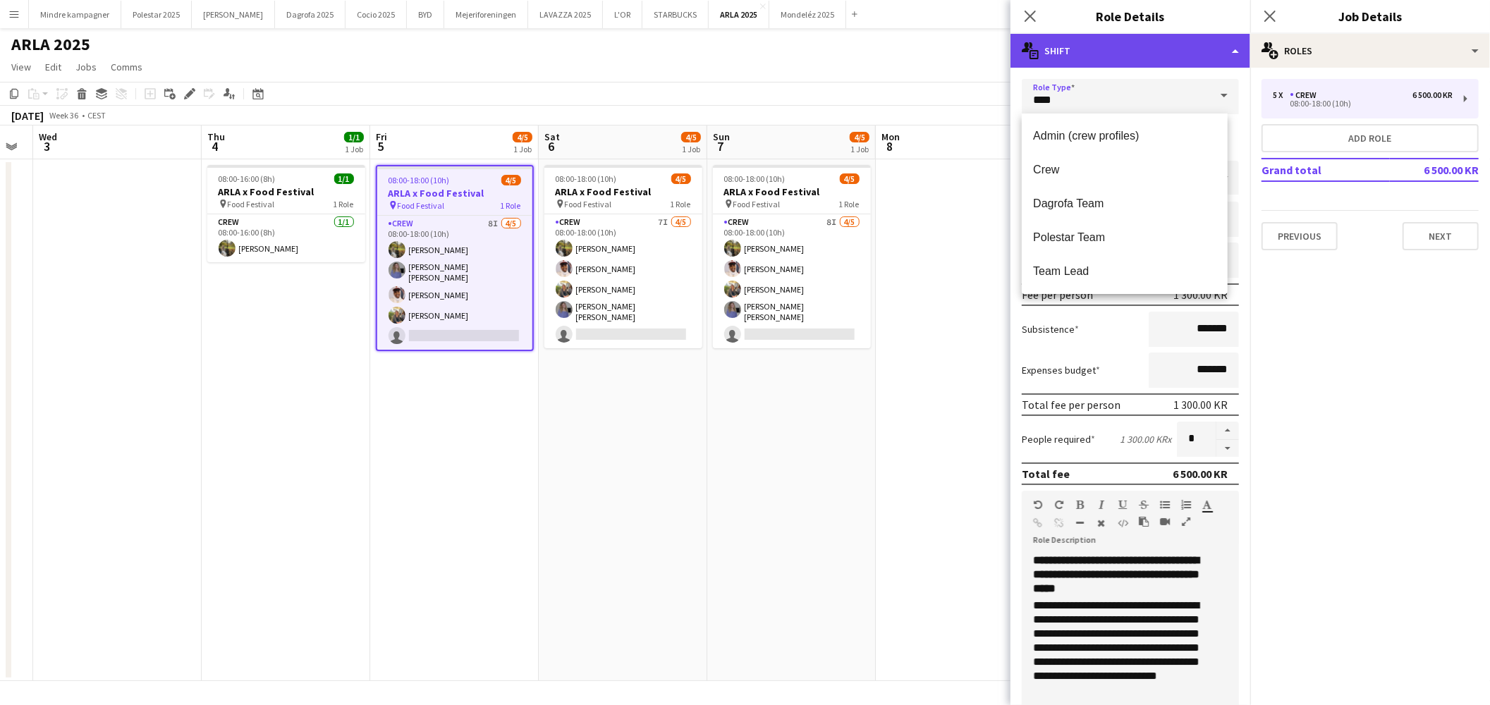
click at [1130, 56] on div "multiple-actions-text Shift" at bounding box center [1131, 51] width 240 height 34
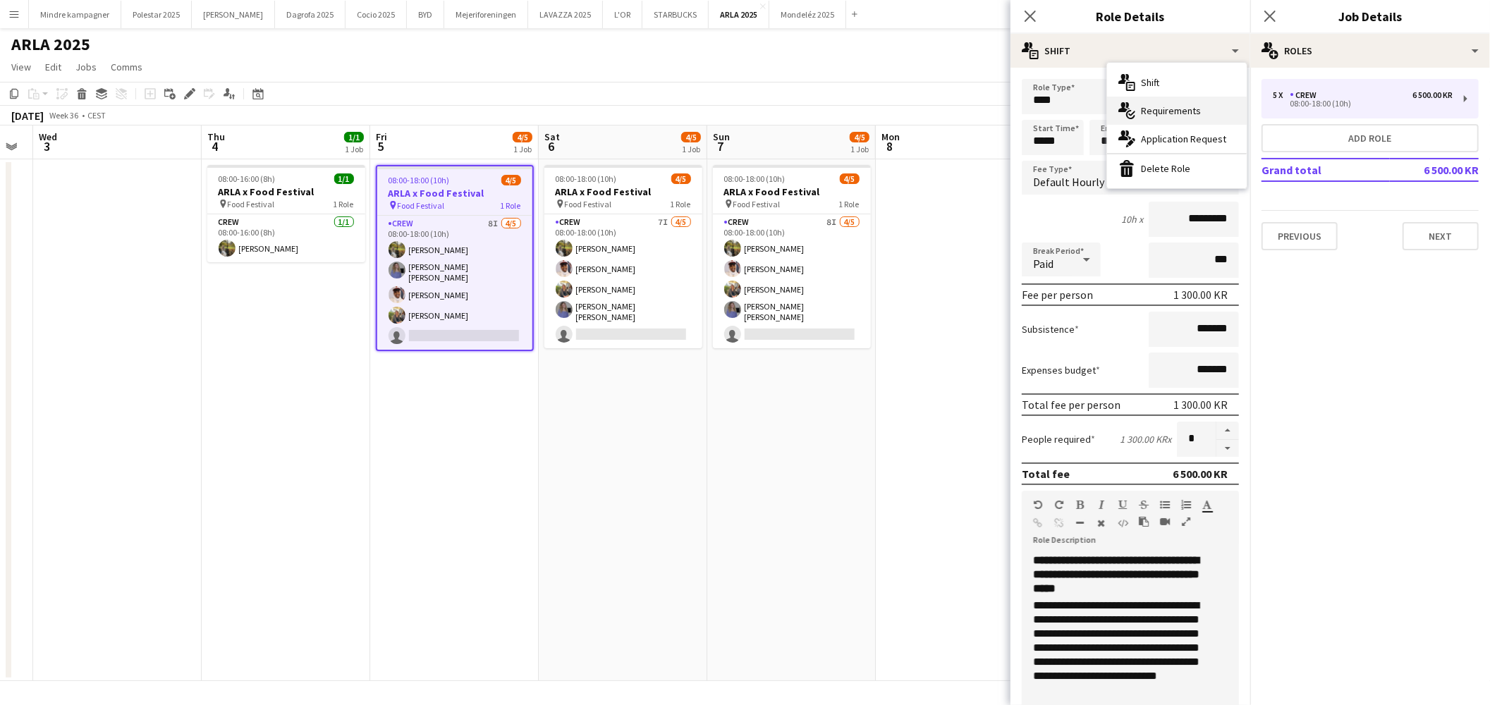
click at [1169, 109] on div "multiple-actions-check-2 Requirements" at bounding box center [1177, 111] width 140 height 28
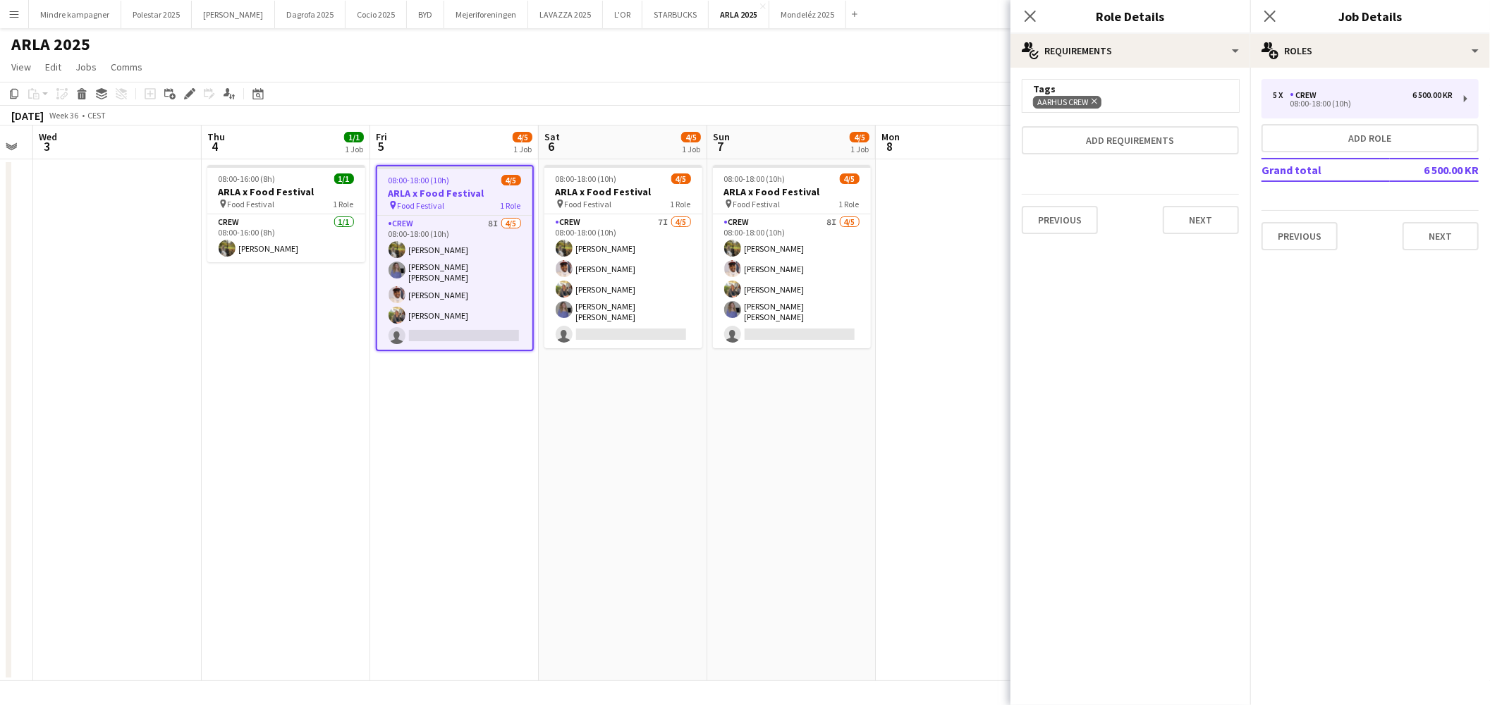
click at [1135, 99] on div "Aarhus Crew Remove" at bounding box center [1130, 101] width 195 height 13
click at [1133, 138] on button "Add requirements" at bounding box center [1130, 140] width 217 height 28
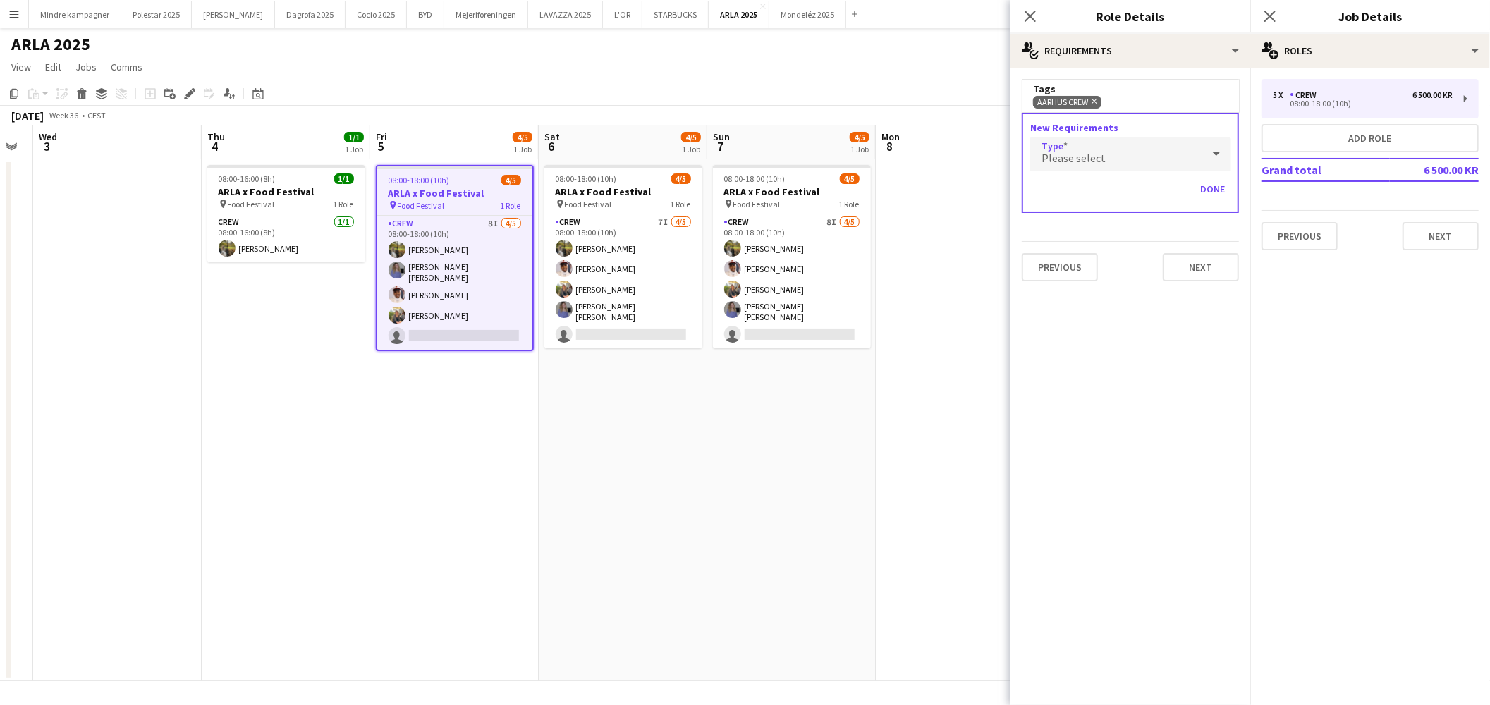
click at [1126, 153] on div "Please select" at bounding box center [1116, 154] width 172 height 34
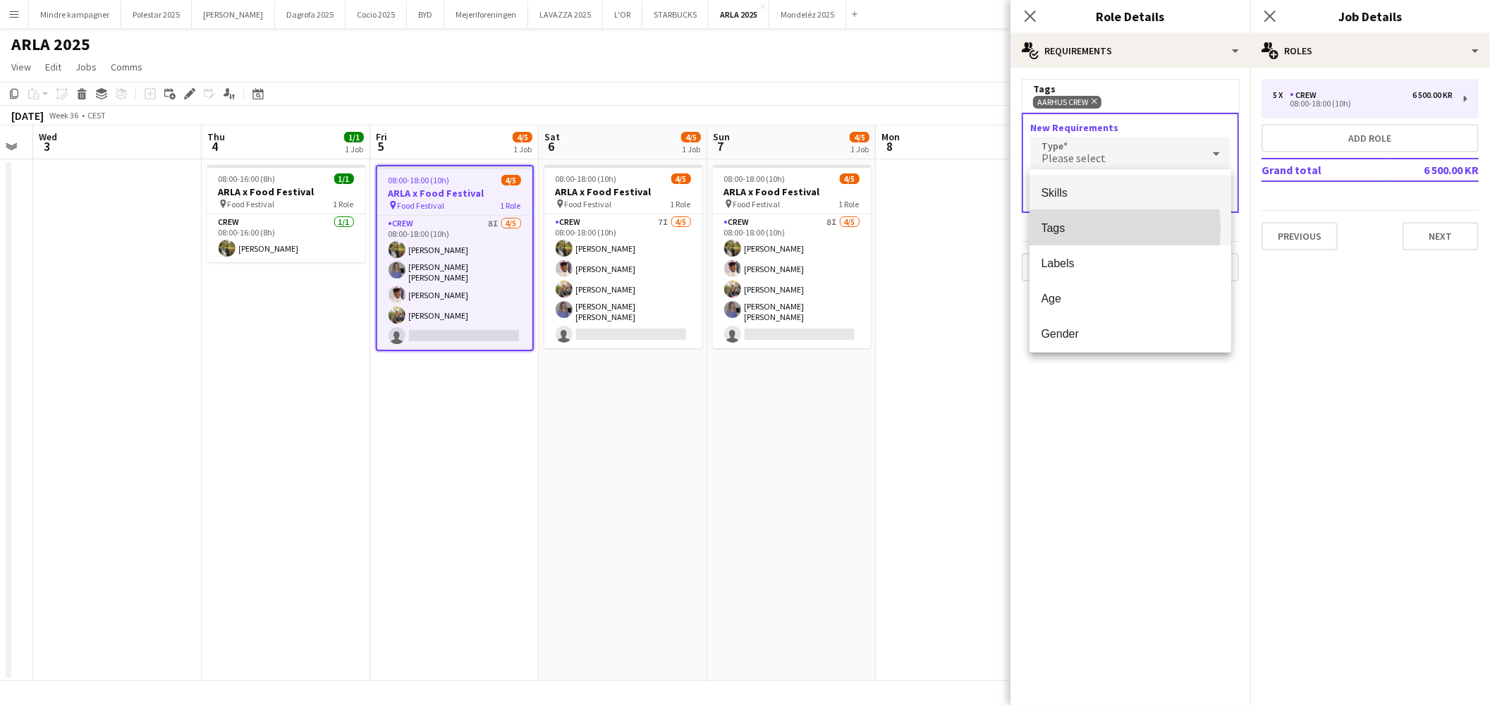
click at [1082, 228] on span "Tags" at bounding box center [1130, 227] width 179 height 13
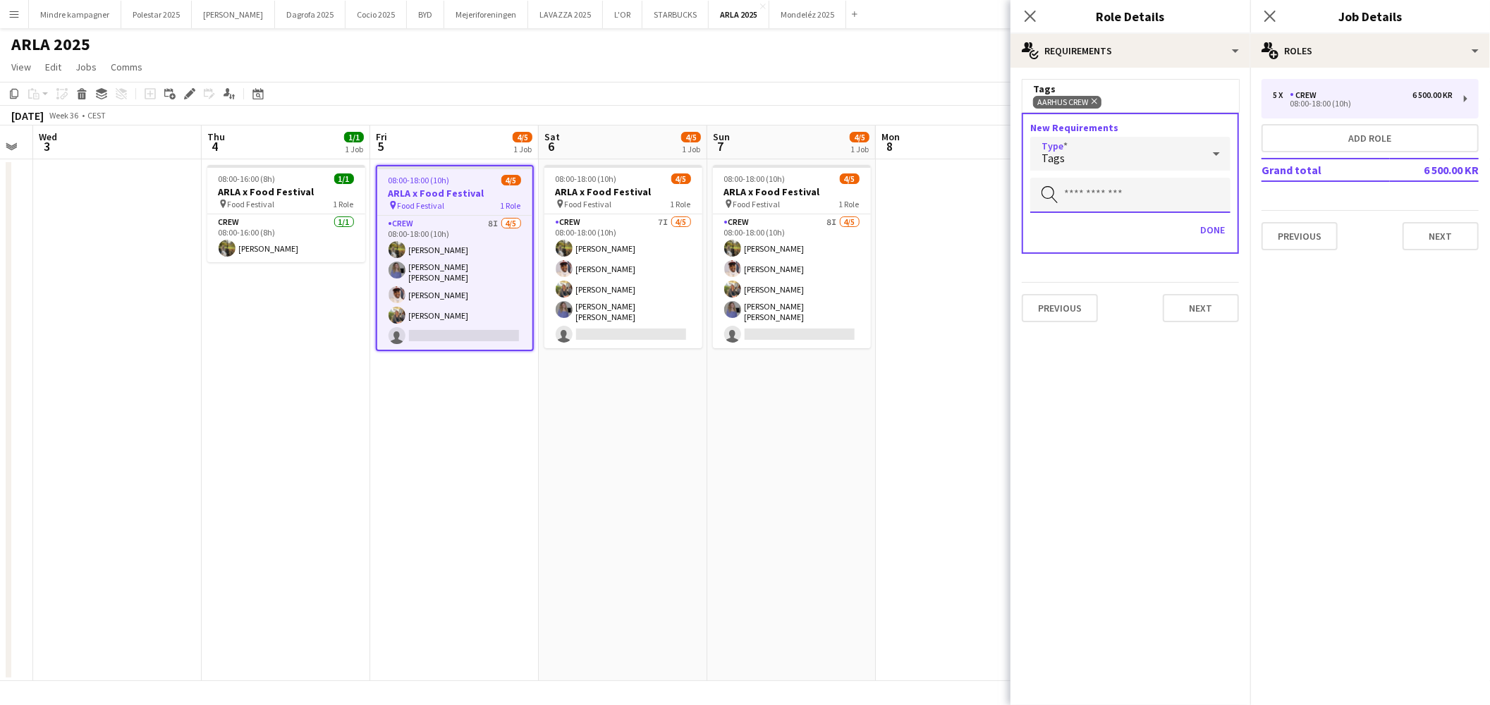
click at [1102, 189] on input "text" at bounding box center [1130, 195] width 200 height 35
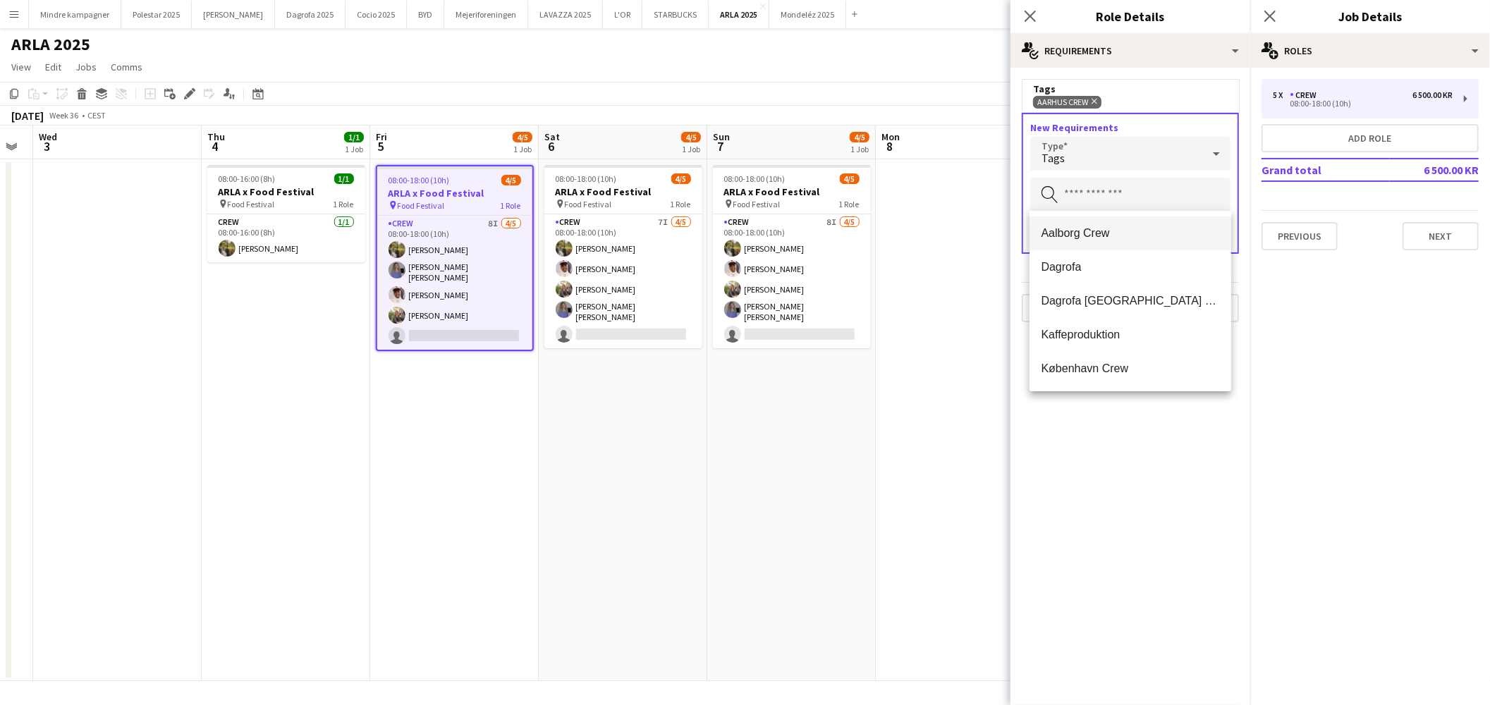
click at [1082, 228] on span "Aalborg Crew" at bounding box center [1130, 232] width 179 height 13
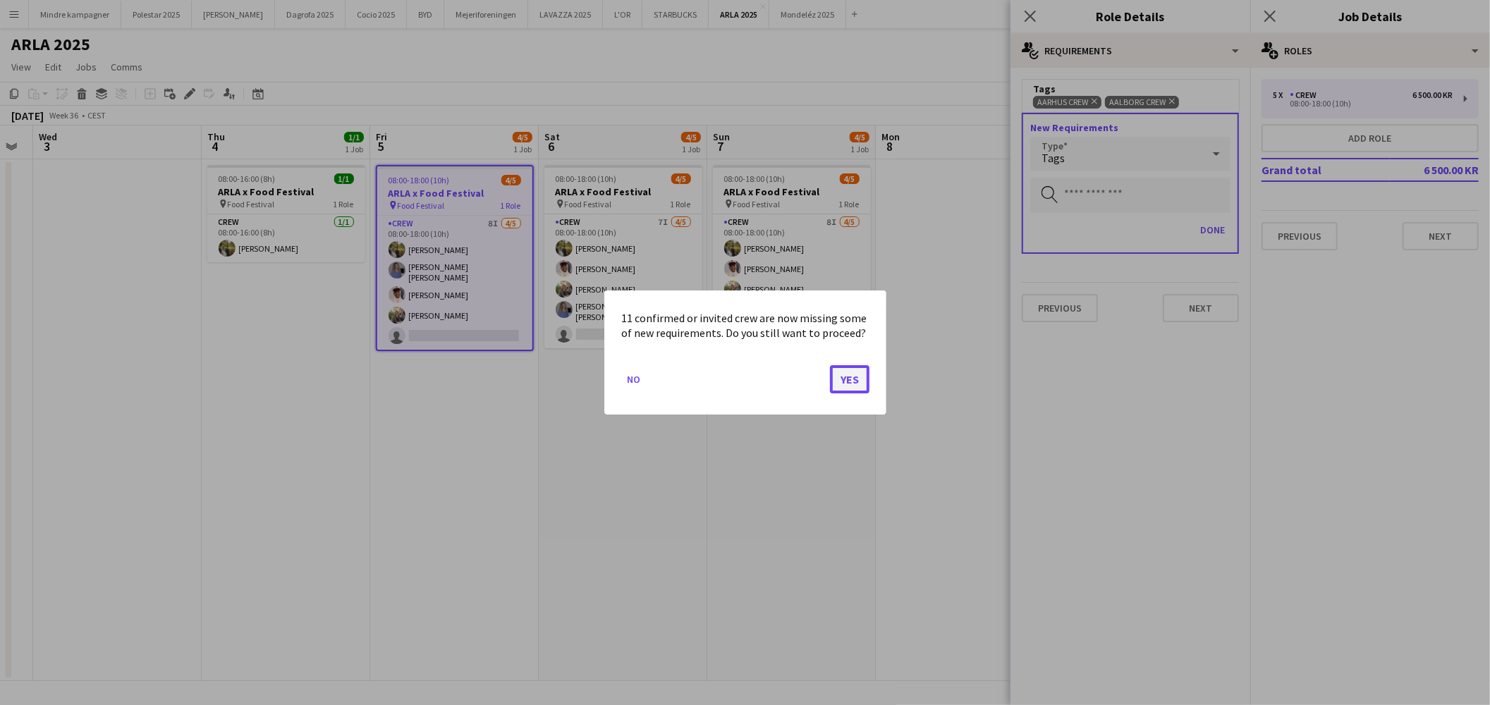
click at [855, 386] on button "Yes" at bounding box center [849, 379] width 39 height 28
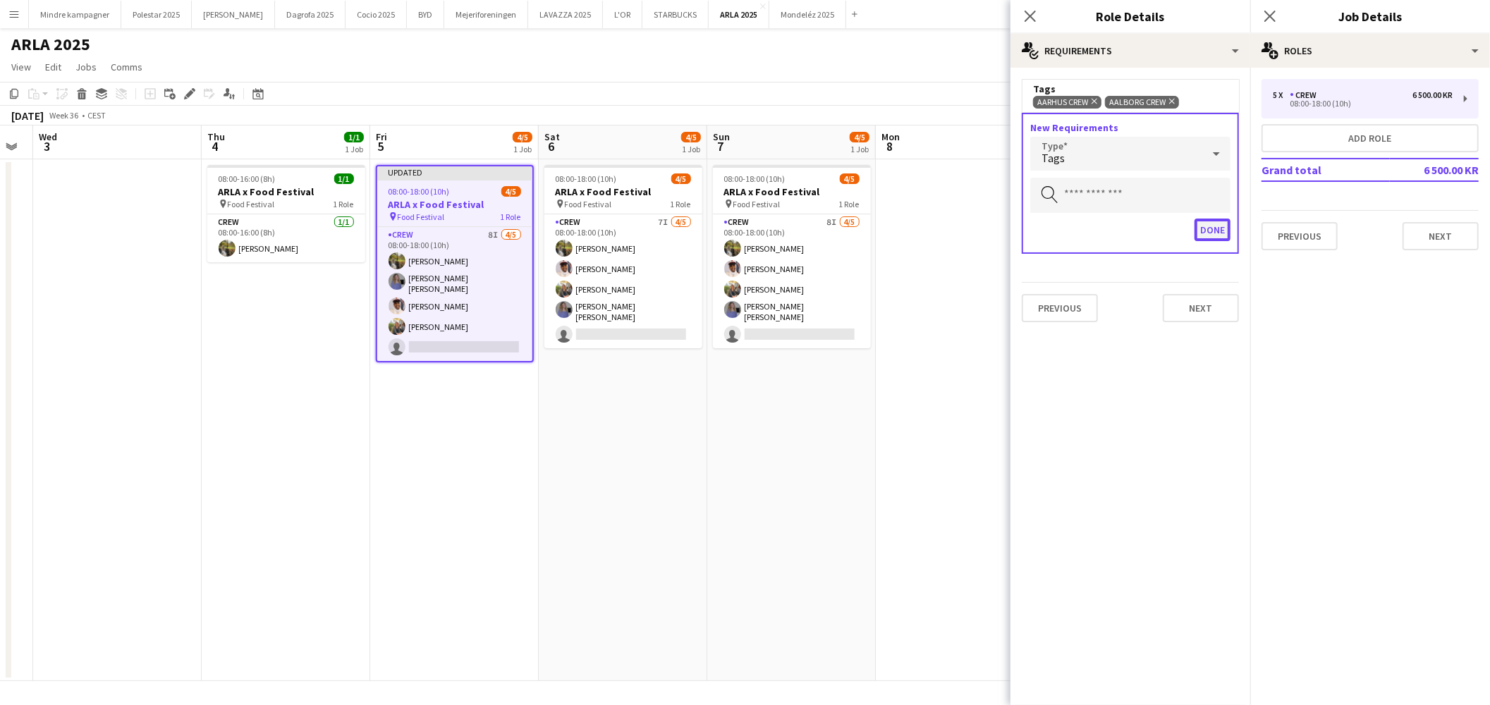
click at [1209, 228] on button "Done" at bounding box center [1213, 230] width 36 height 23
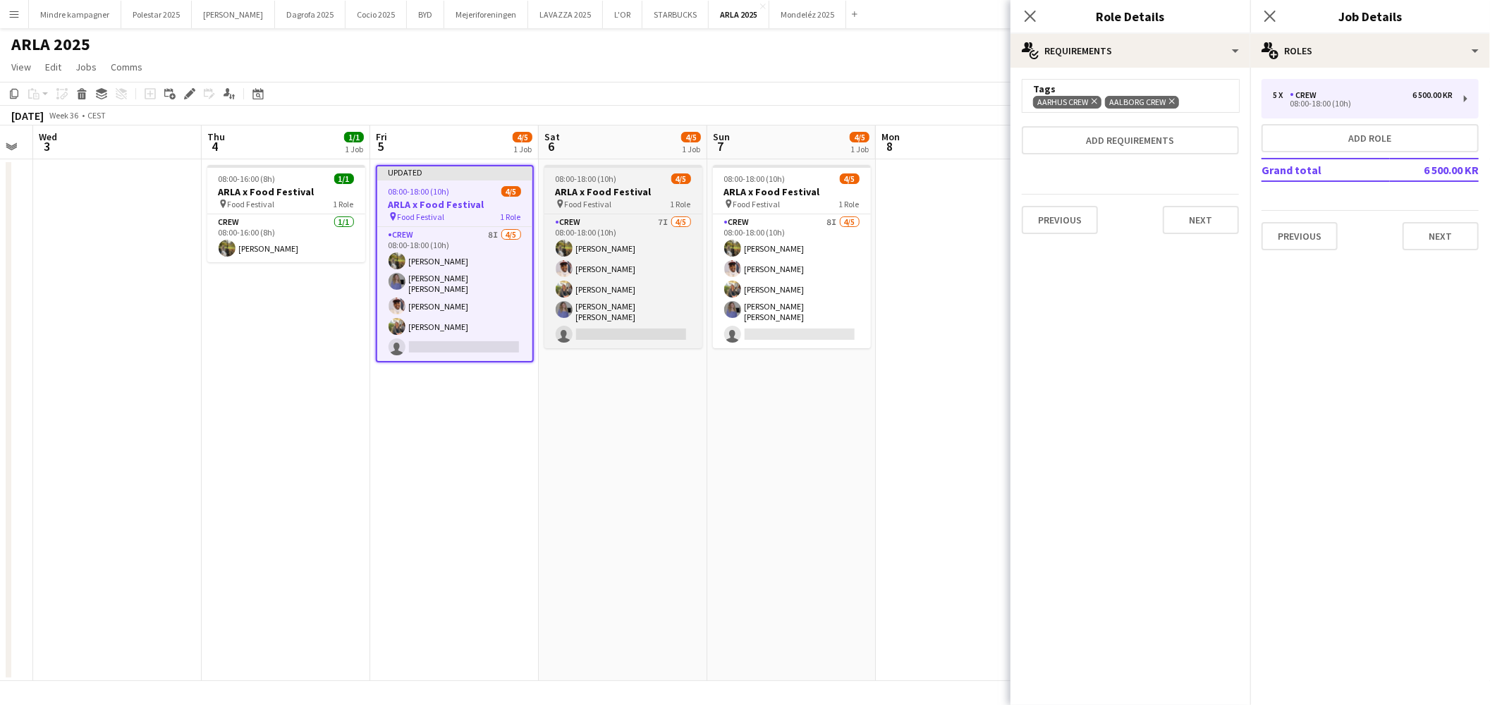
click at [611, 193] on h3 "ARLA x Food Festival" at bounding box center [623, 191] width 158 height 13
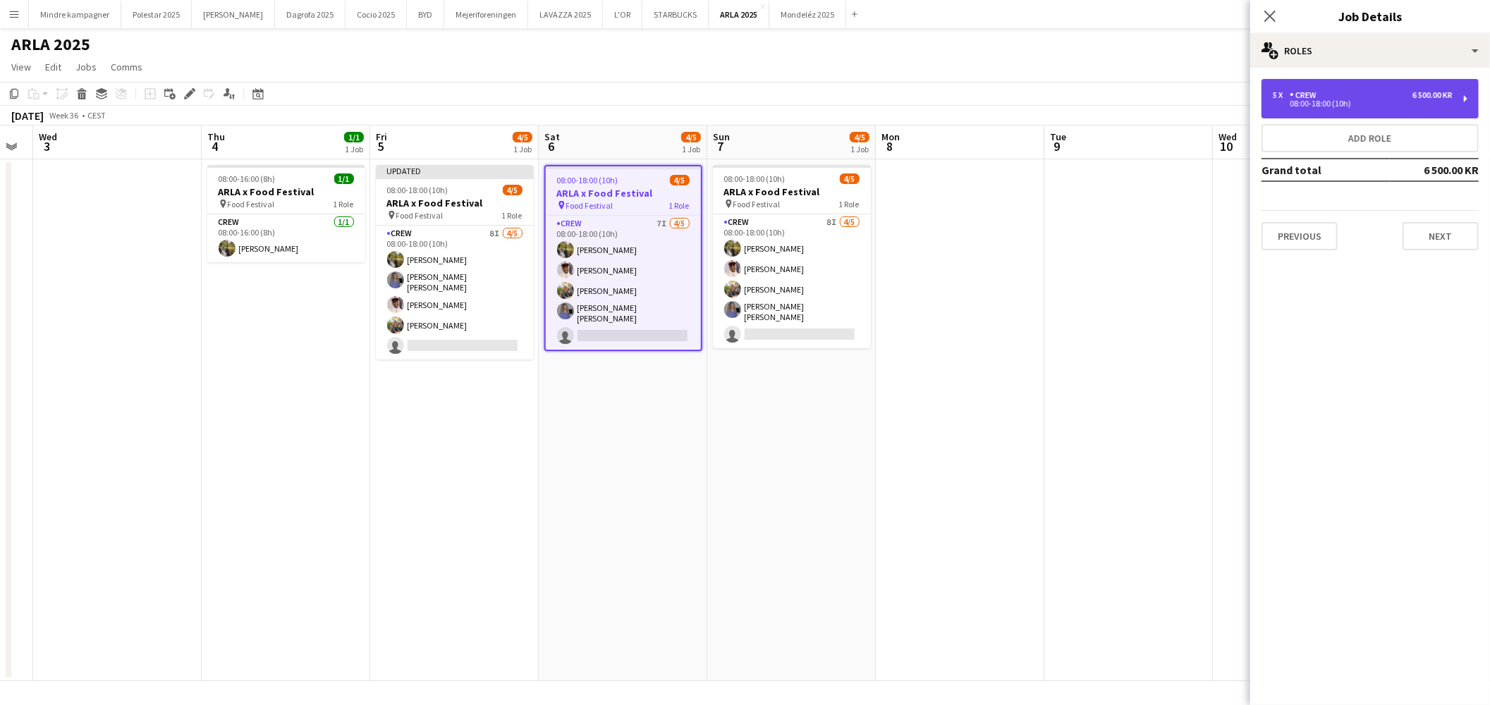
click at [1363, 113] on div "5 x Crew 6 500.00 KR 08:00-18:00 (10h)" at bounding box center [1370, 98] width 217 height 39
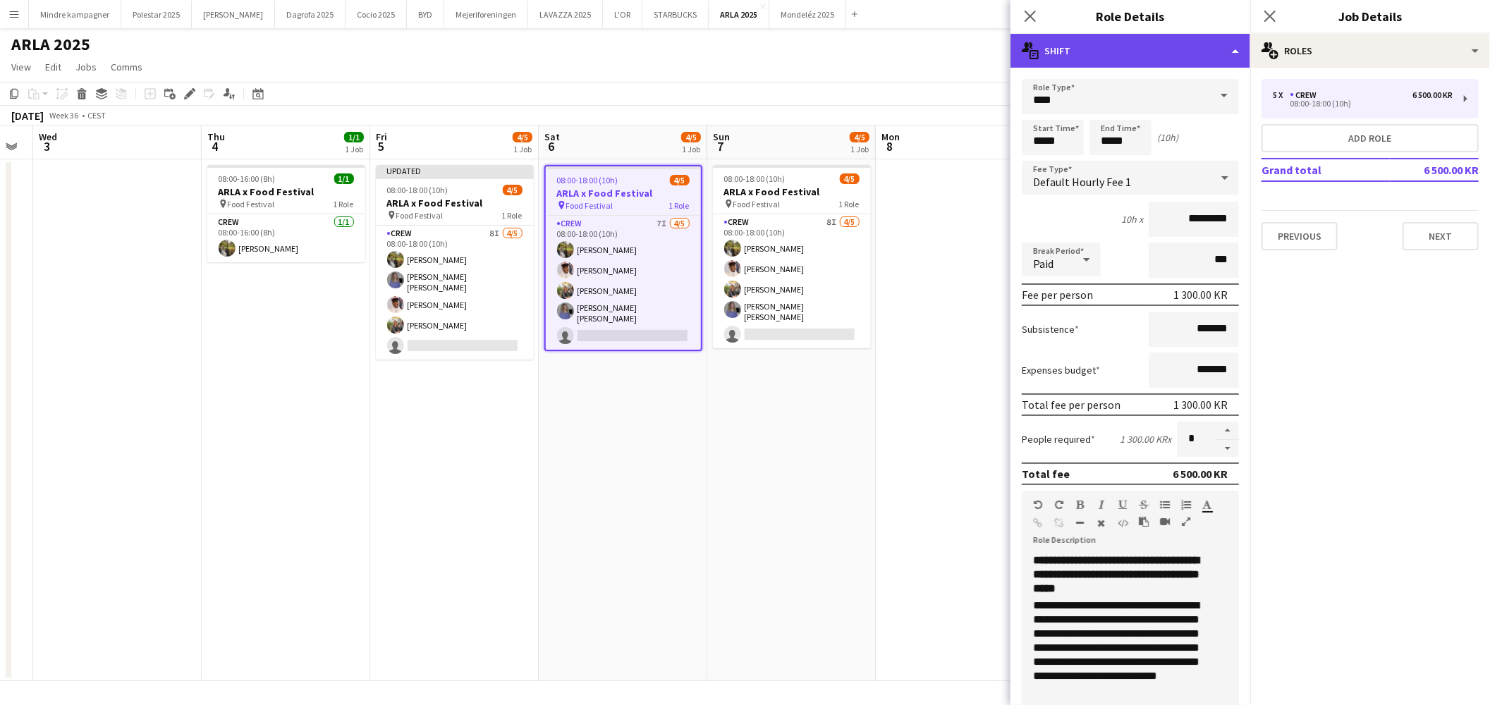
click at [1111, 46] on div "multiple-actions-text Shift" at bounding box center [1131, 51] width 240 height 34
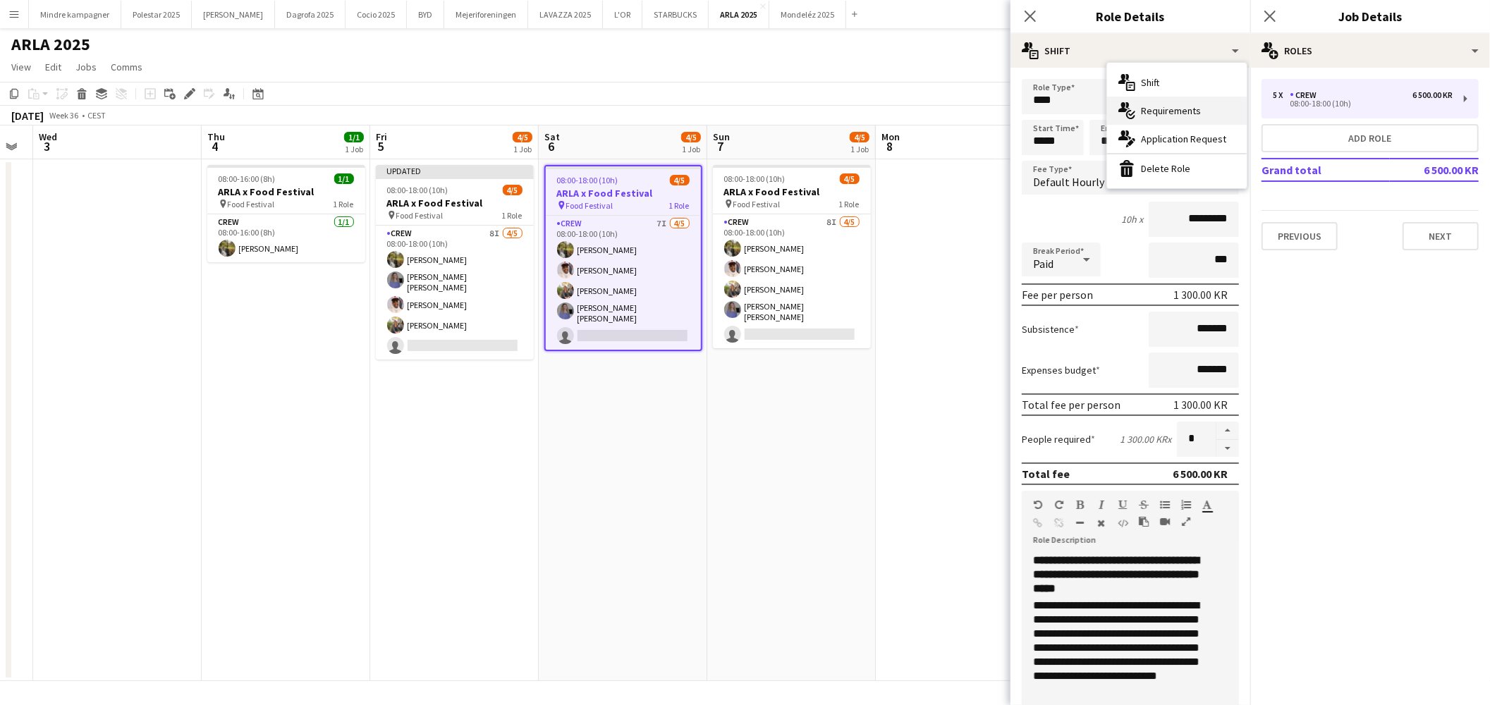
click at [1166, 104] on div "multiple-actions-check-2 Requirements" at bounding box center [1177, 111] width 140 height 28
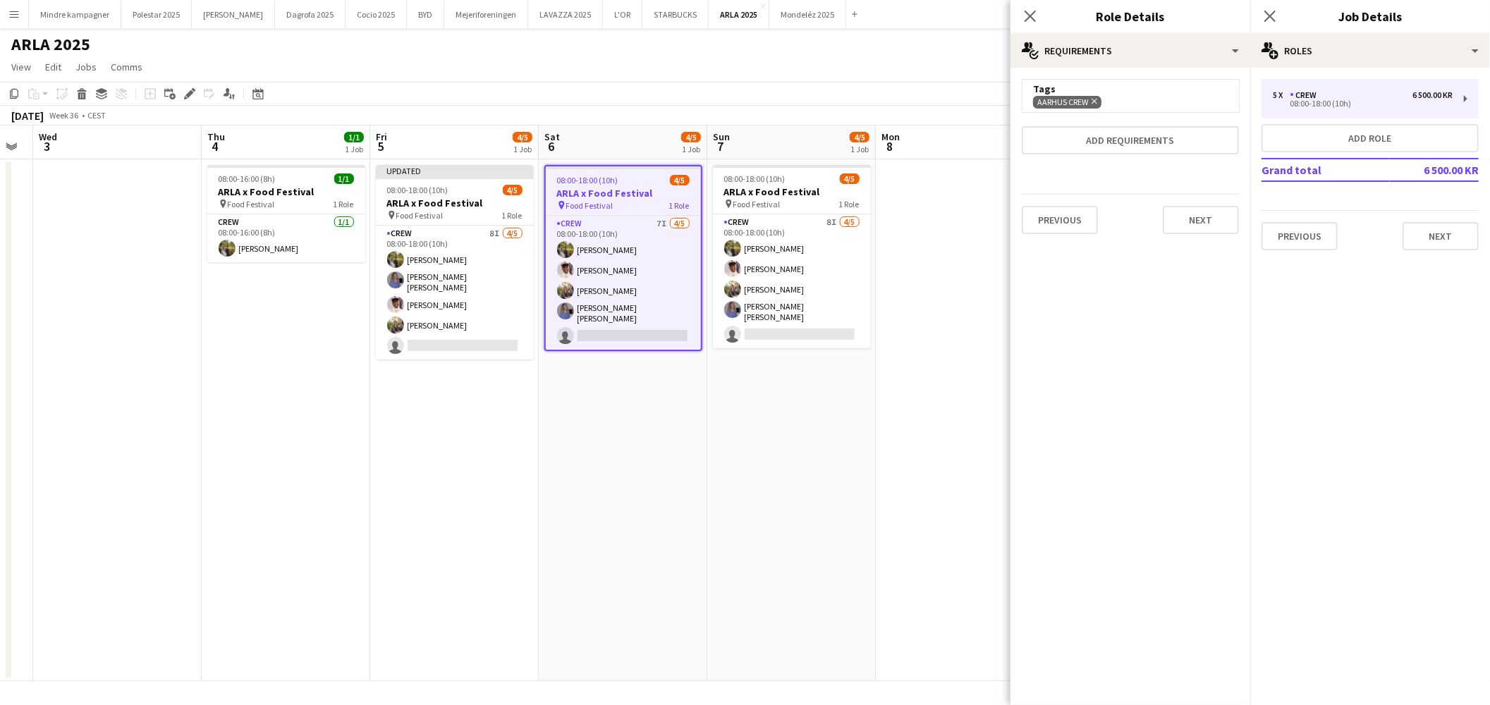
click at [1130, 92] on div "Tags" at bounding box center [1130, 89] width 195 height 13
click at [1144, 143] on button "Add requirements" at bounding box center [1130, 140] width 217 height 28
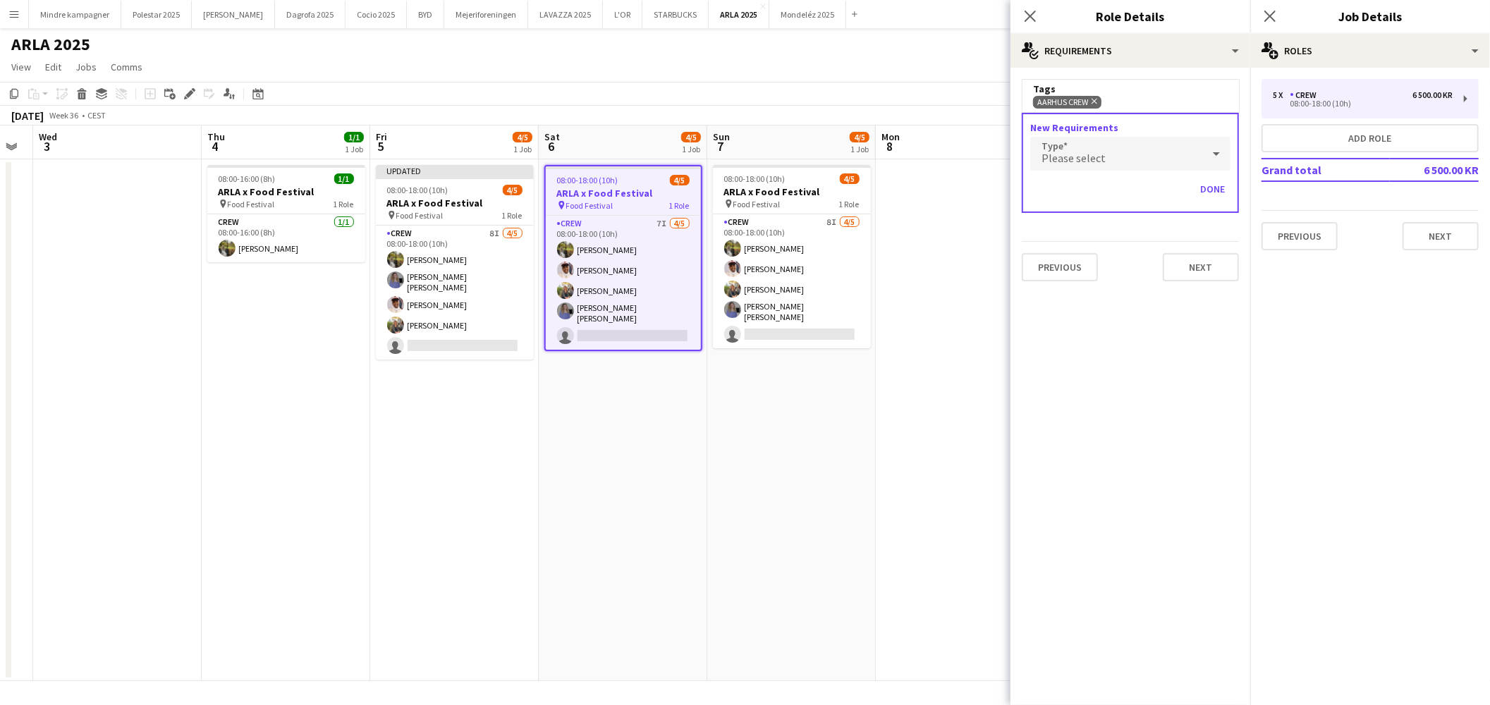
click at [1139, 156] on div "Please select" at bounding box center [1116, 154] width 172 height 34
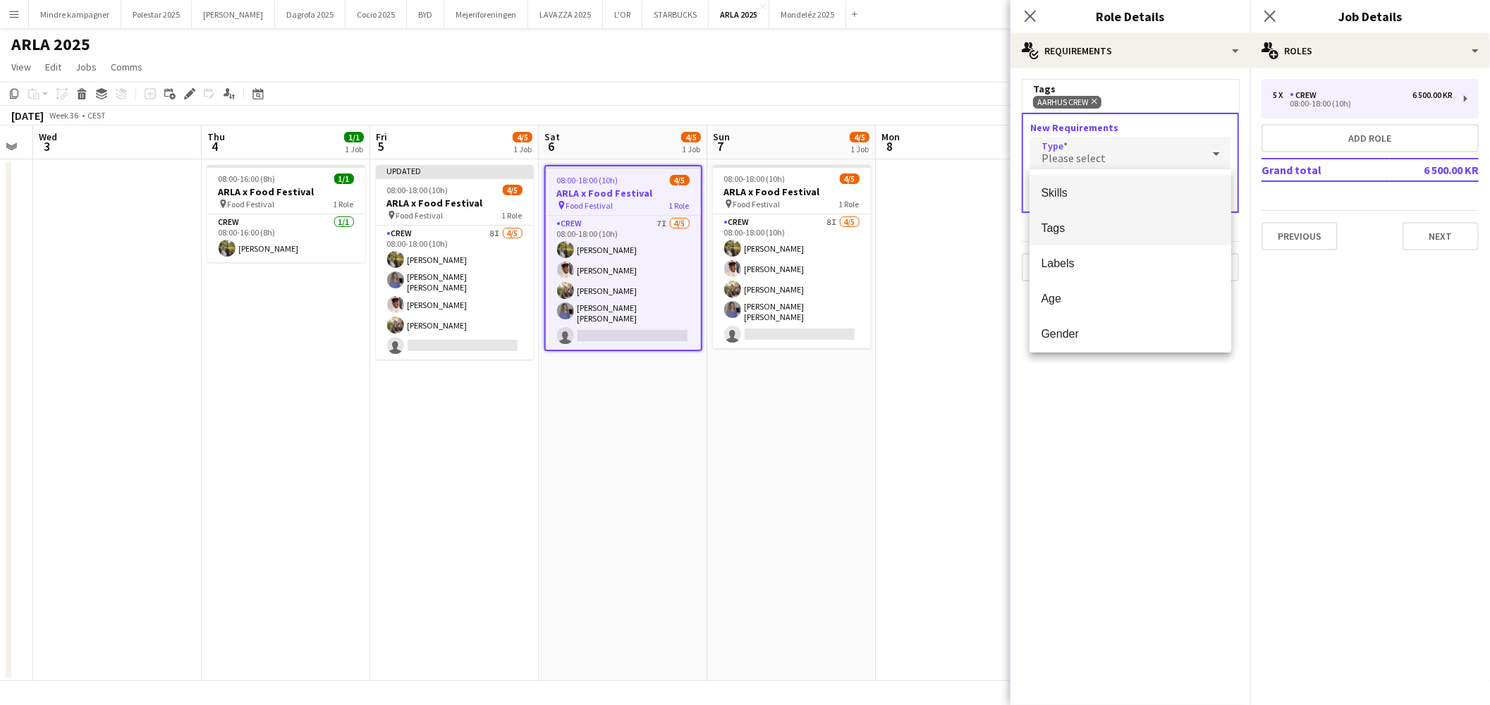
click at [1105, 221] on span "Tags" at bounding box center [1130, 227] width 179 height 13
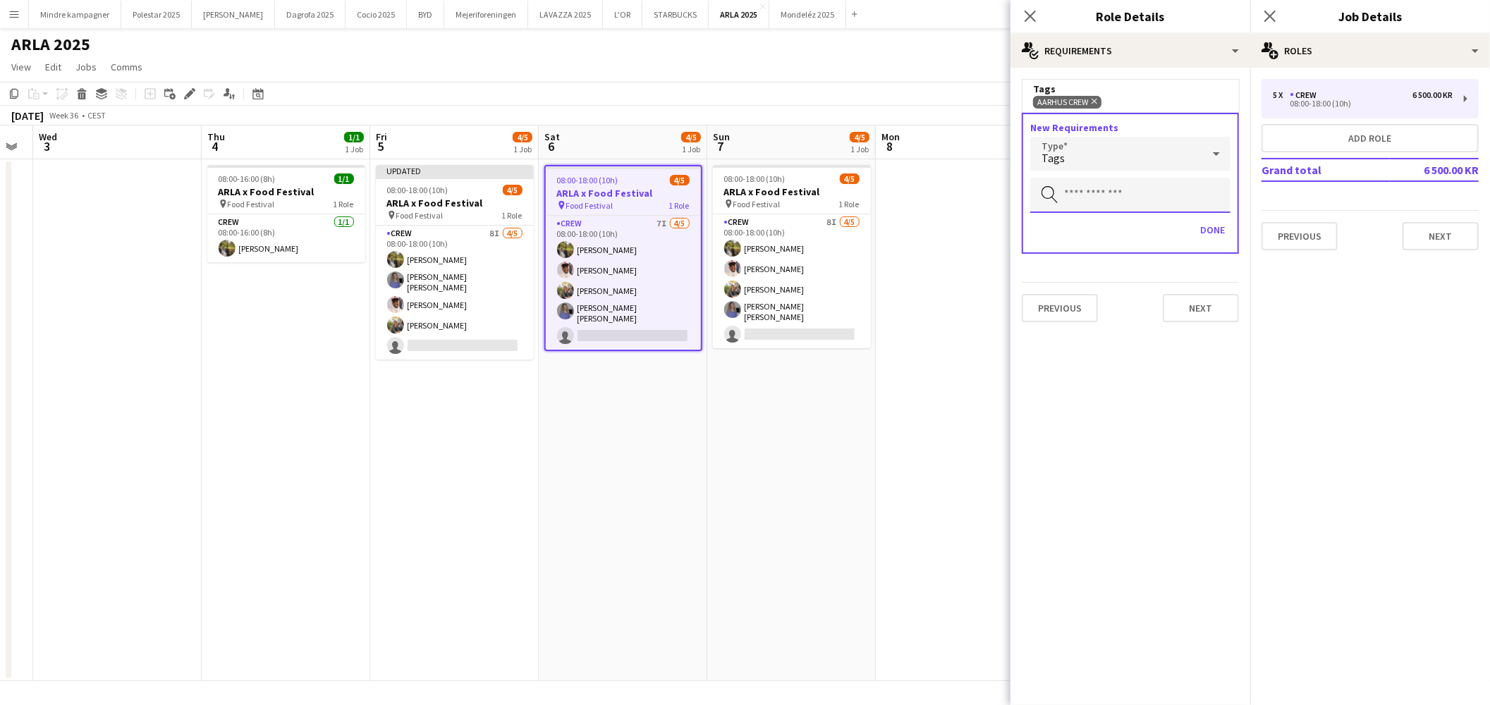
click at [1117, 197] on input "text" at bounding box center [1130, 195] width 200 height 35
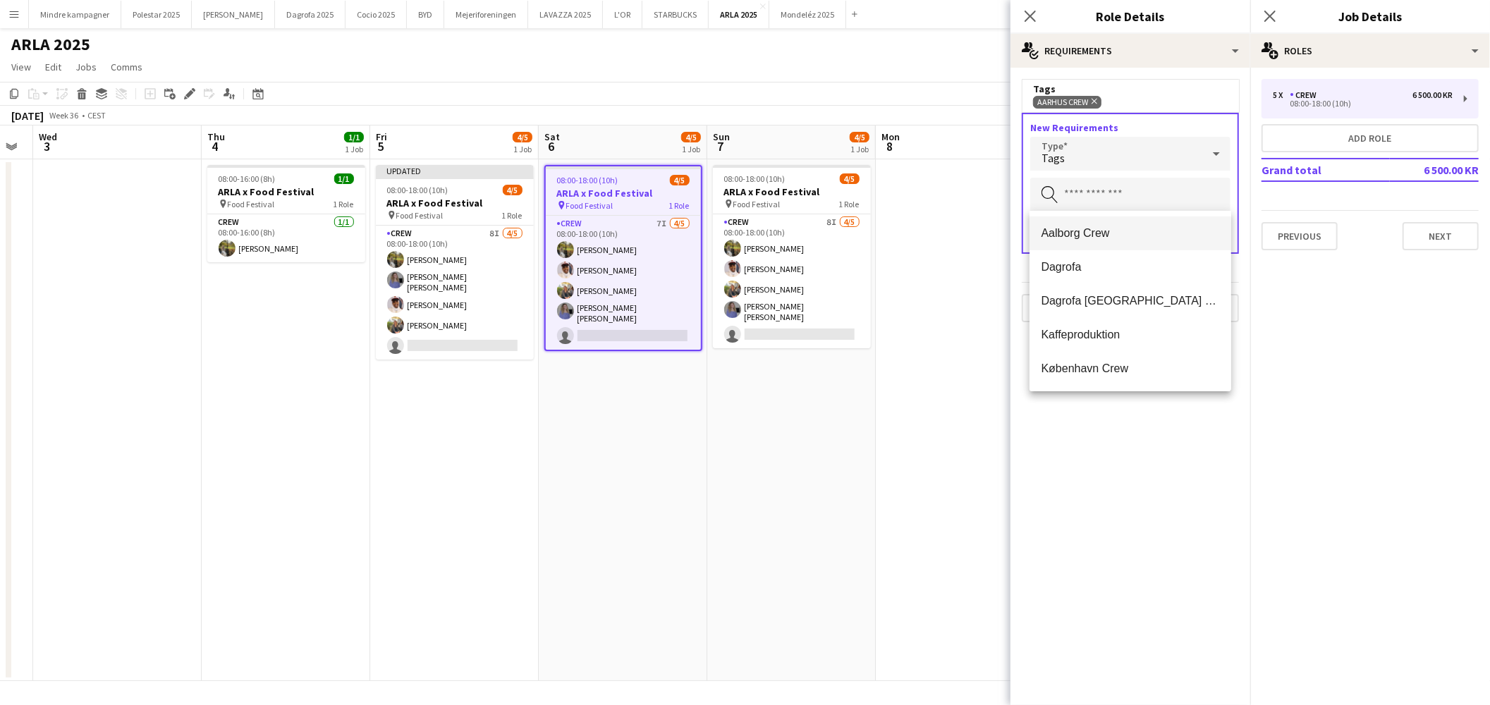
click at [1080, 233] on span "Aalborg Crew" at bounding box center [1130, 232] width 179 height 13
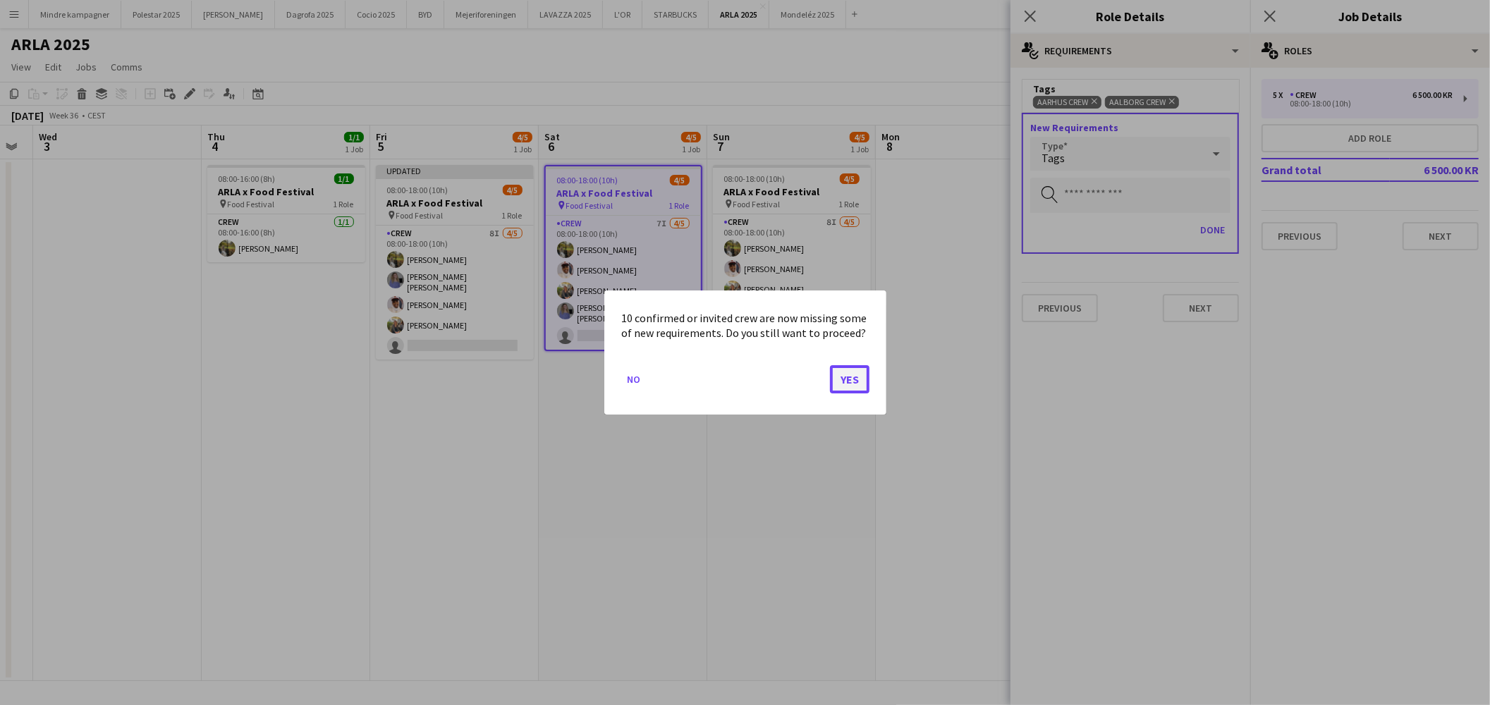
click at [858, 383] on button "Yes" at bounding box center [849, 379] width 39 height 28
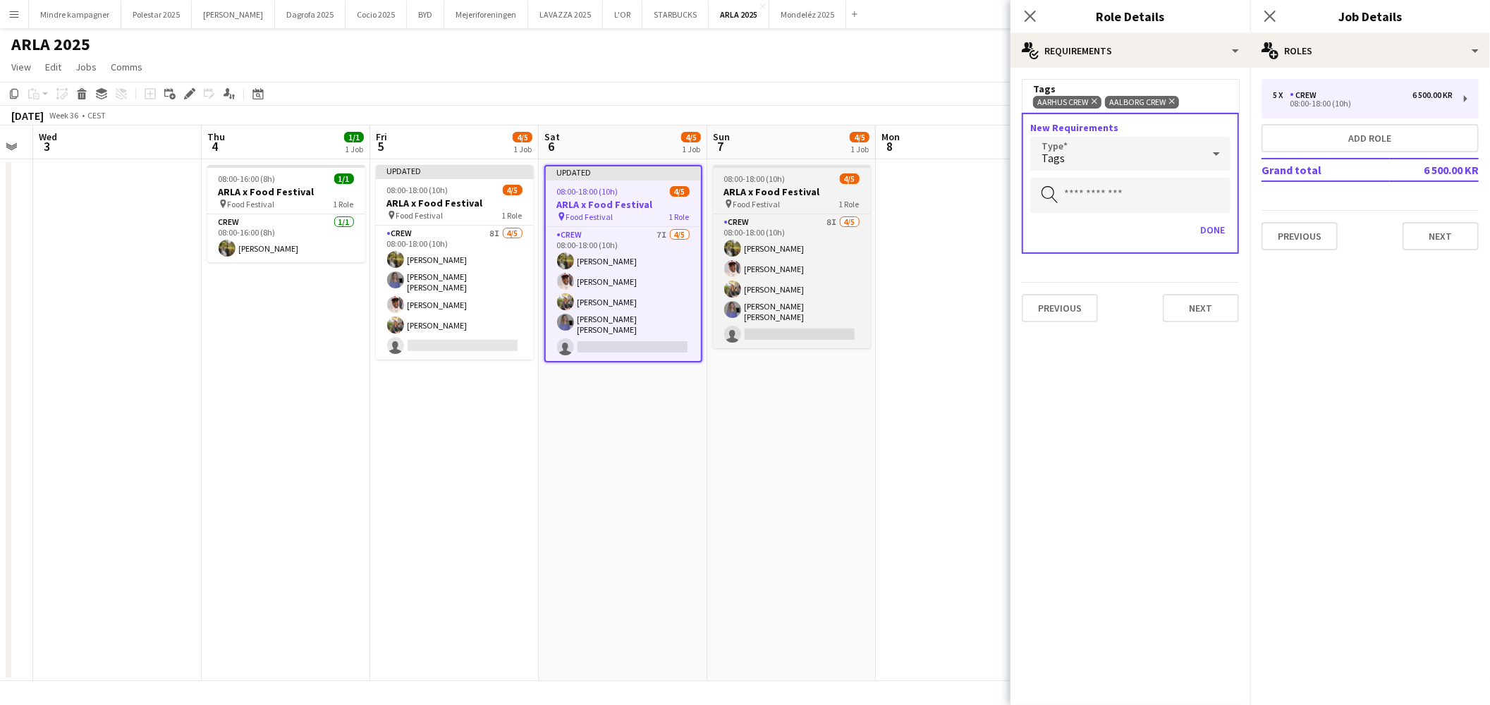
click at [779, 195] on h3 "ARLA x Food Festival" at bounding box center [792, 191] width 158 height 13
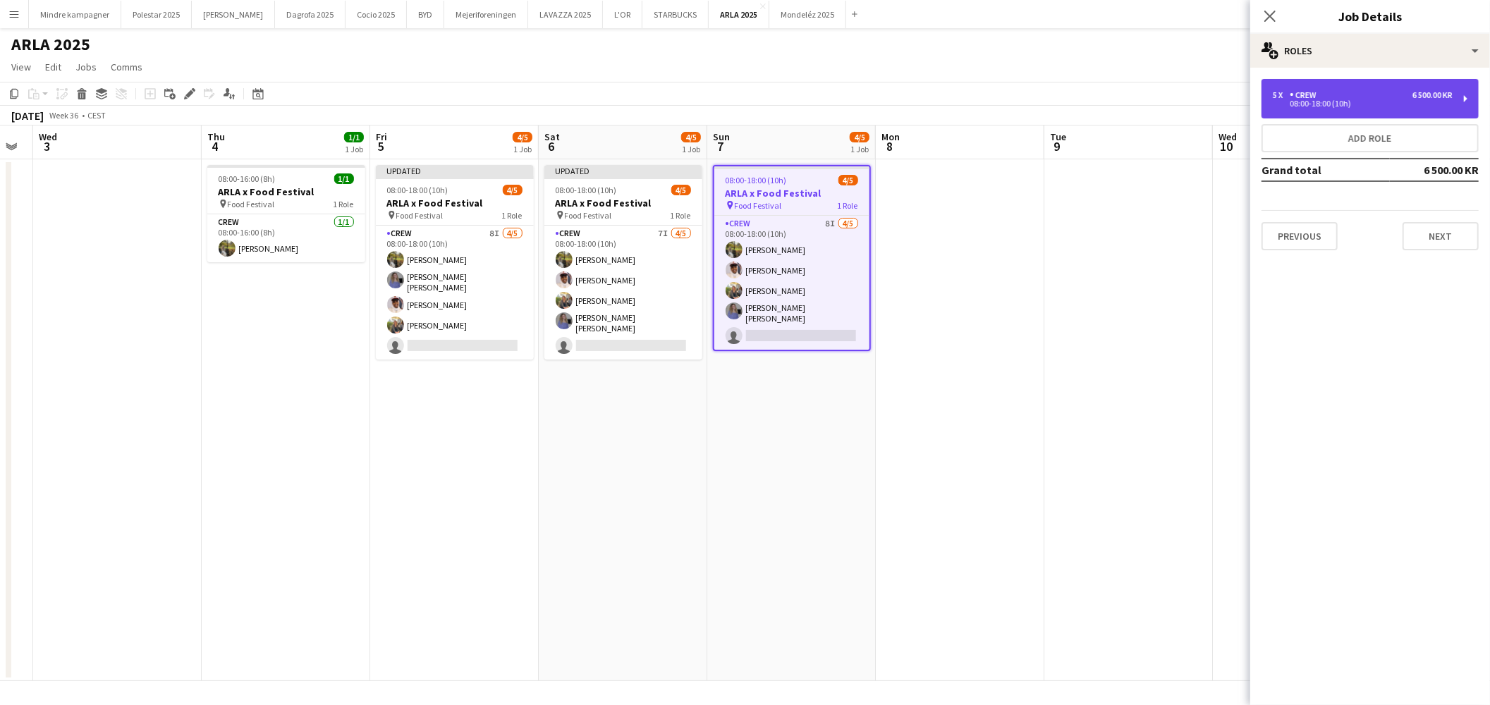
click at [1342, 102] on div "08:00-18:00 (10h)" at bounding box center [1363, 103] width 180 height 7
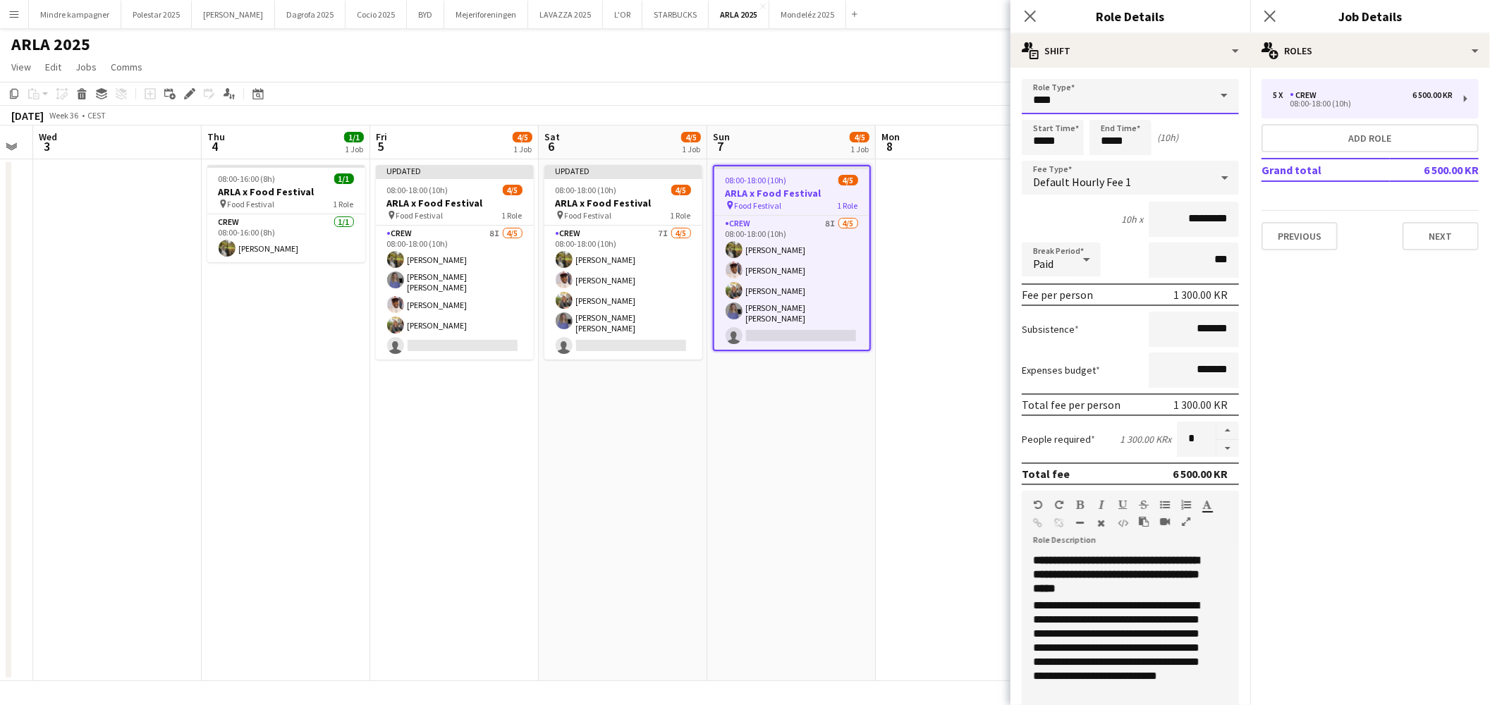
click at [1103, 93] on input "****" at bounding box center [1130, 96] width 217 height 35
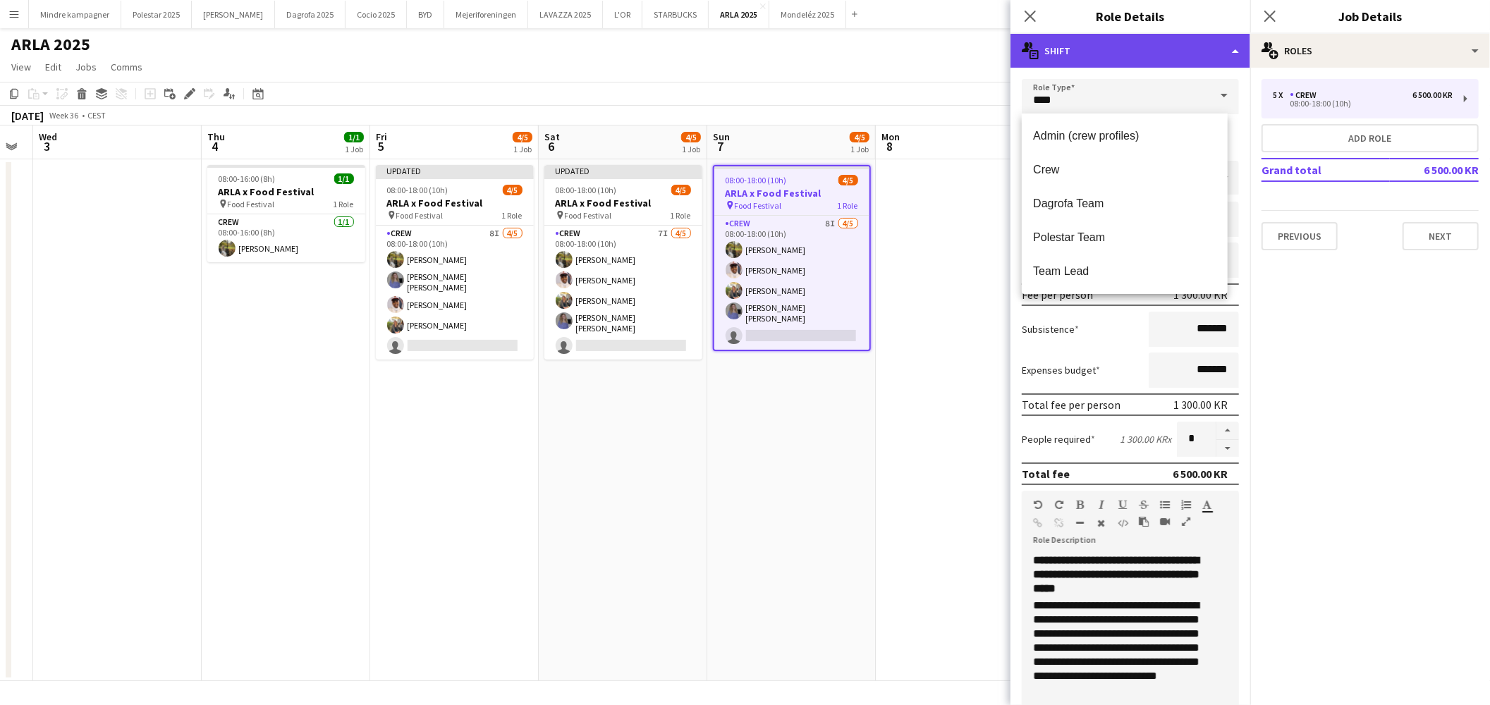
click at [1118, 66] on div "multiple-actions-text Shift" at bounding box center [1131, 51] width 240 height 34
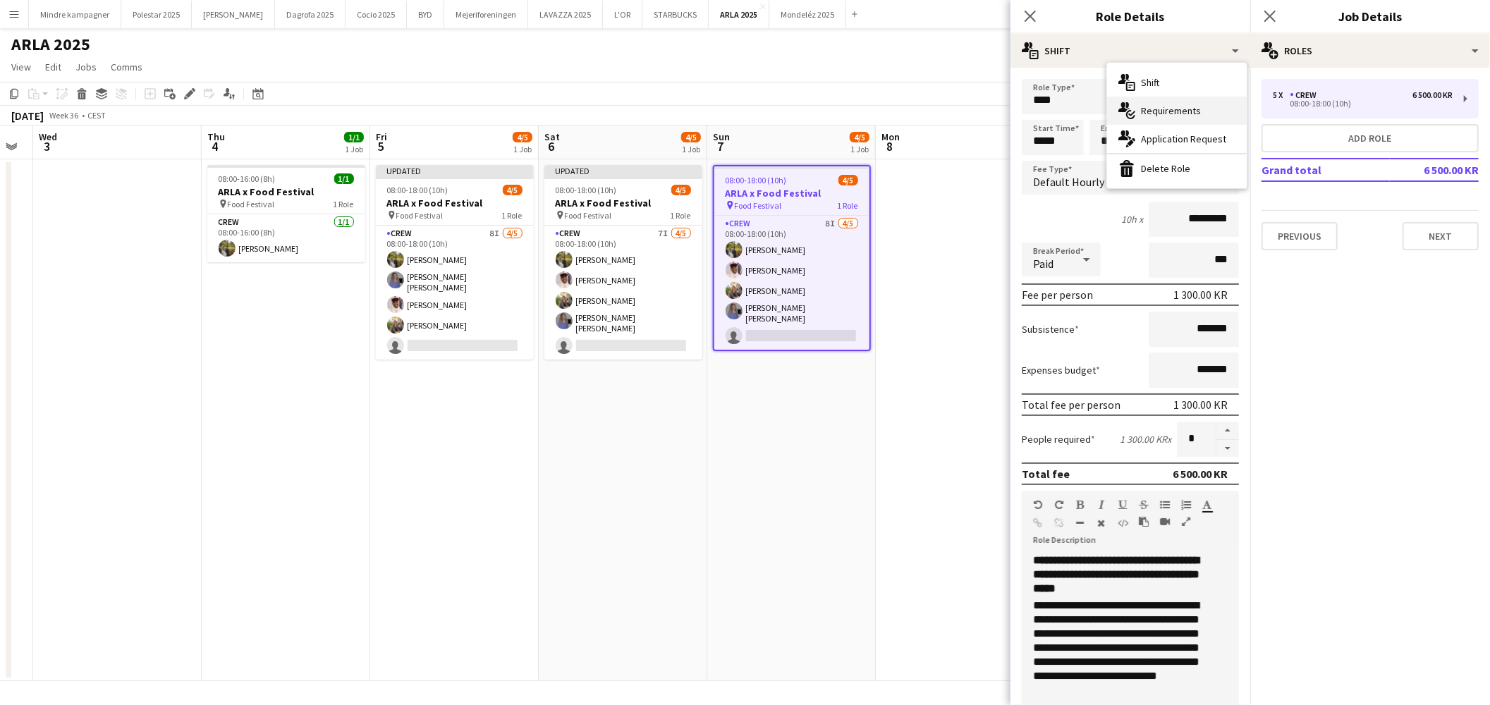
click at [1168, 107] on div "multiple-actions-check-2 Requirements" at bounding box center [1177, 111] width 140 height 28
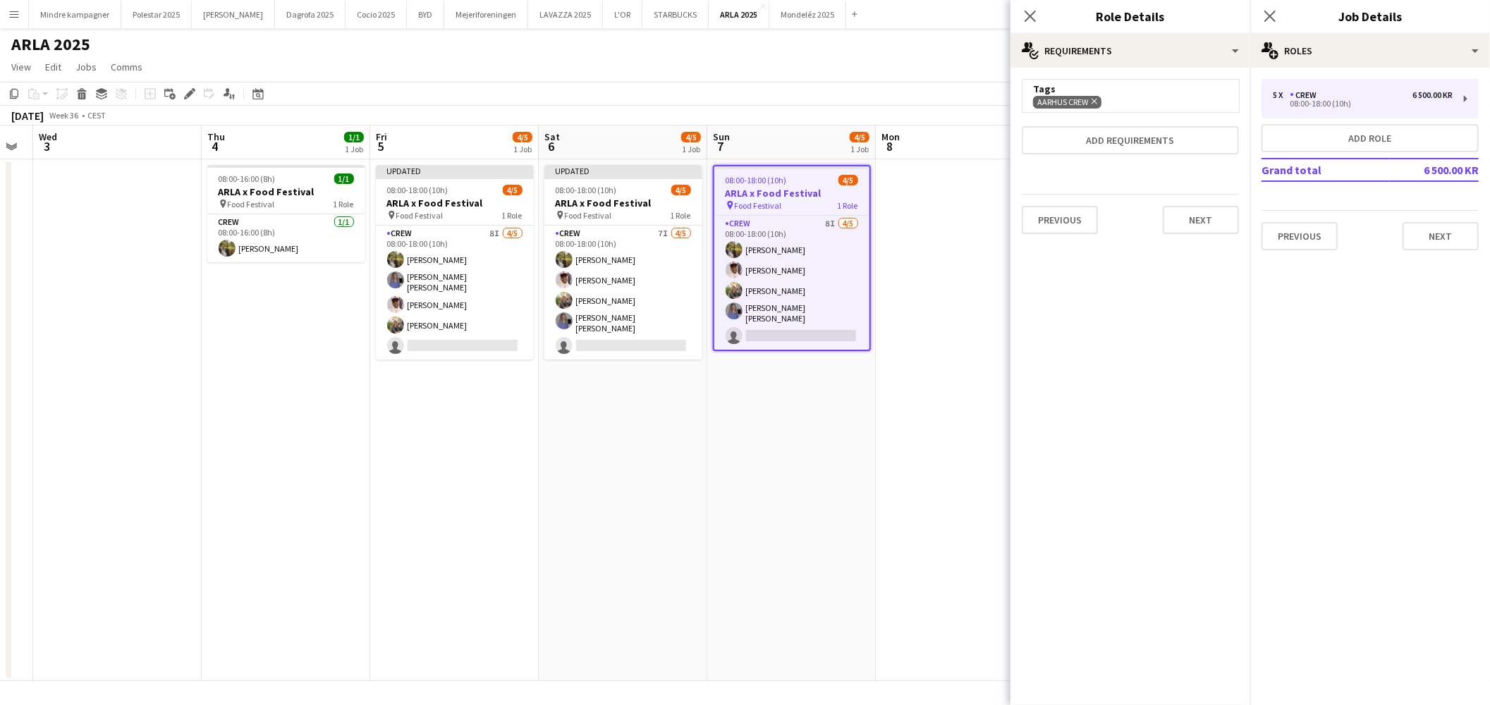
click at [1122, 94] on div "Tags" at bounding box center [1130, 89] width 195 height 13
click at [1125, 144] on button "Add requirements" at bounding box center [1130, 140] width 217 height 28
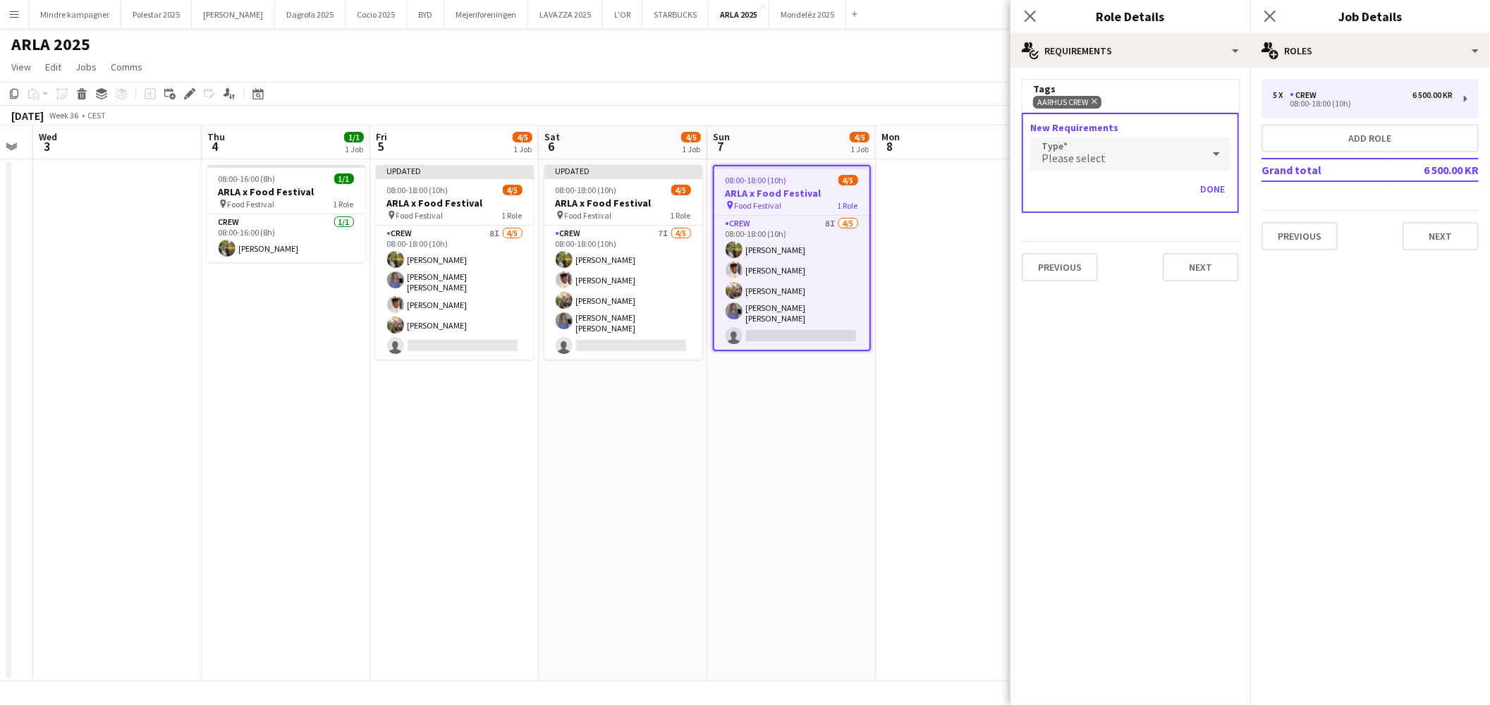
click at [1107, 159] on div "Please select" at bounding box center [1116, 154] width 172 height 34
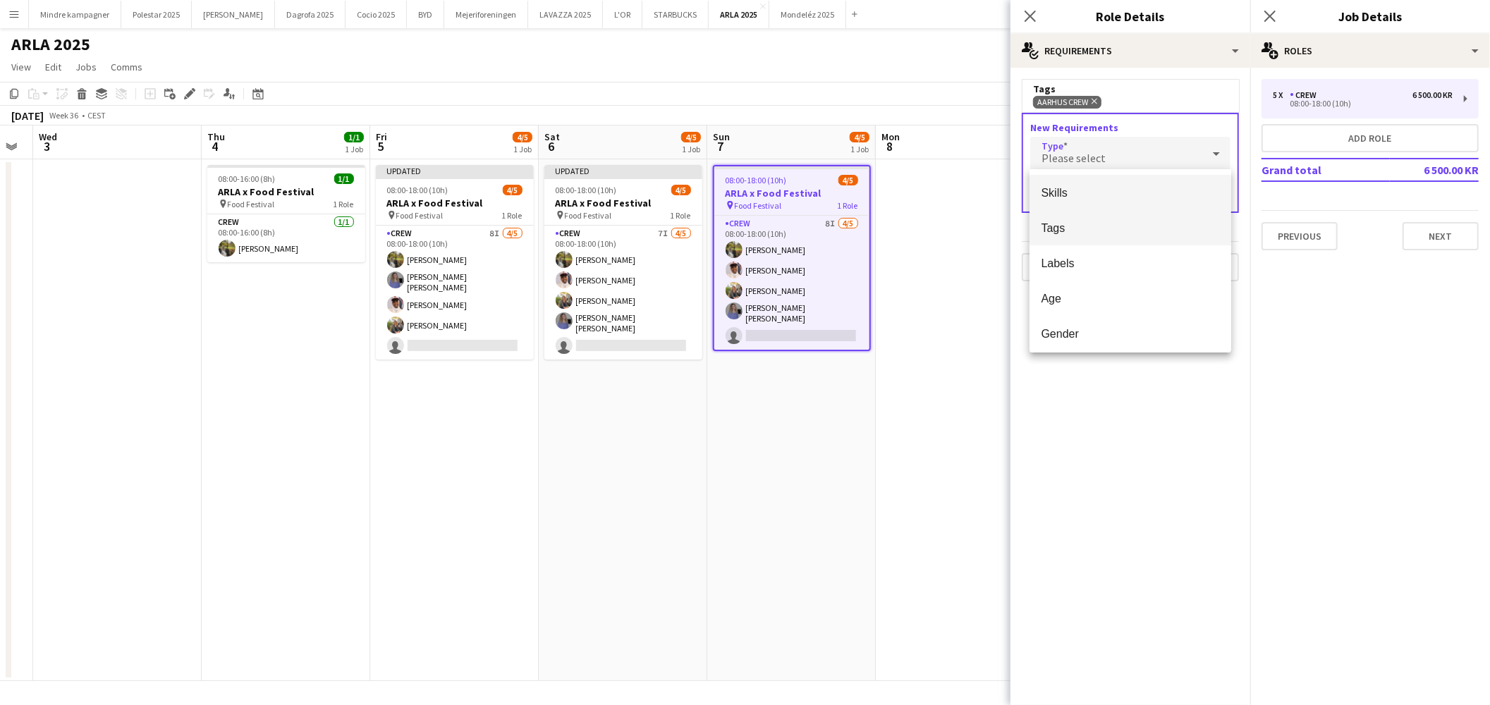
click at [1075, 238] on mat-option "Tags" at bounding box center [1131, 227] width 202 height 35
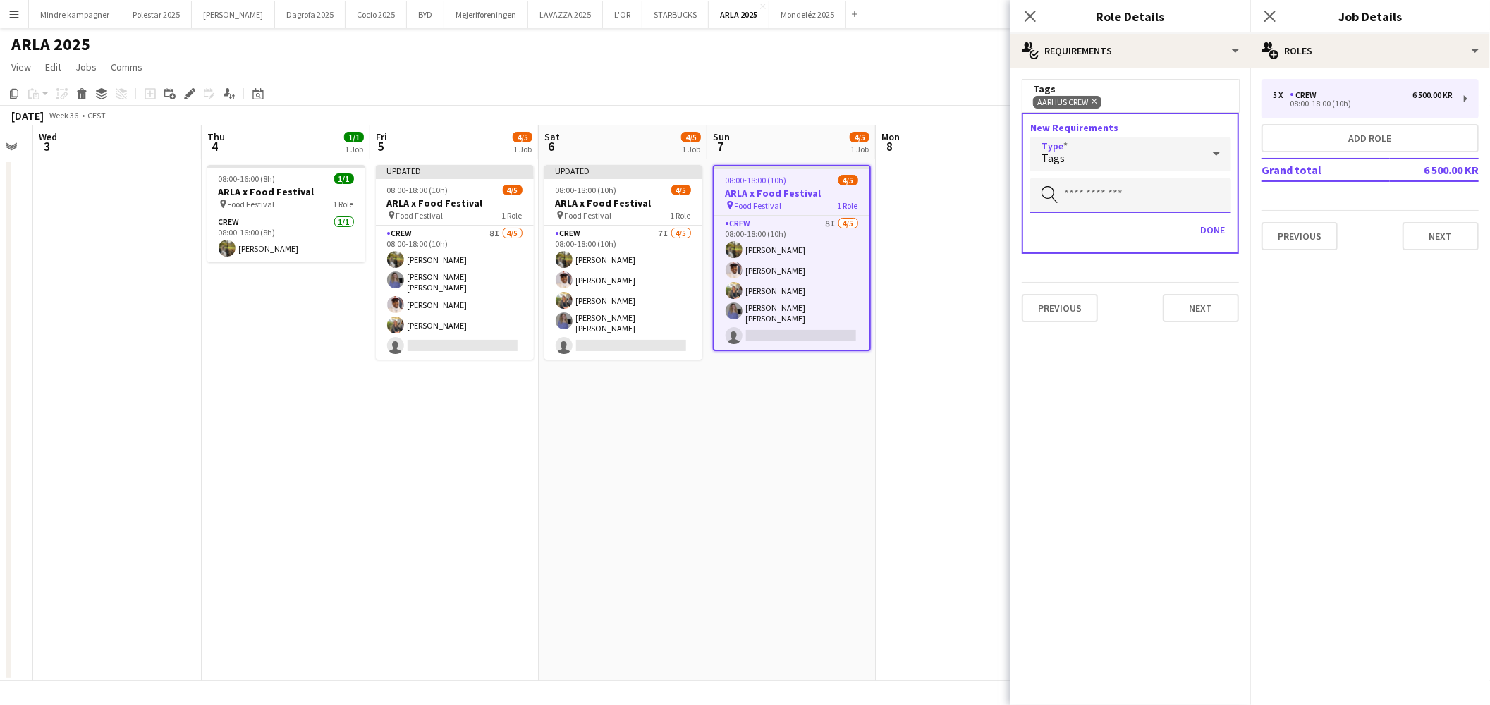
click at [1101, 182] on input "text" at bounding box center [1130, 195] width 200 height 35
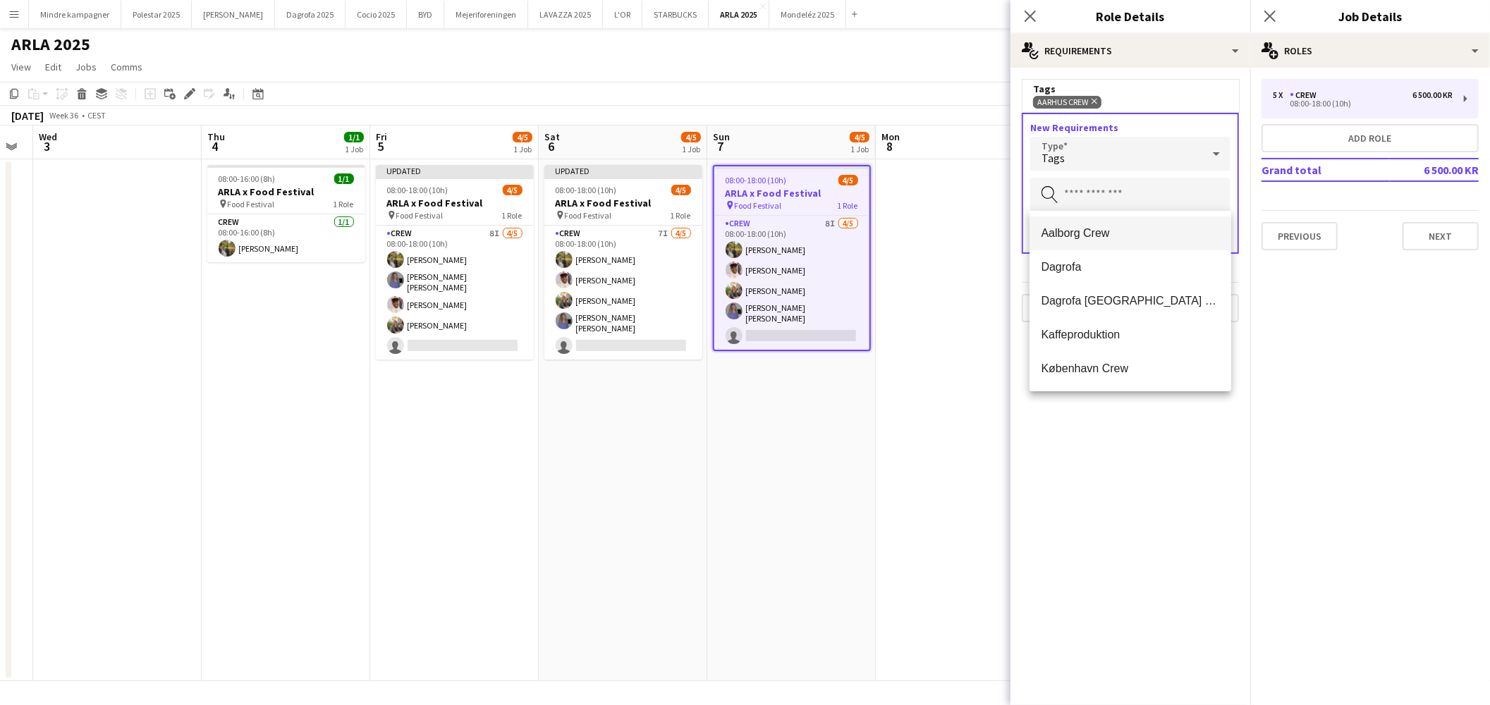
click at [1080, 230] on span "Aalborg Crew" at bounding box center [1130, 232] width 179 height 13
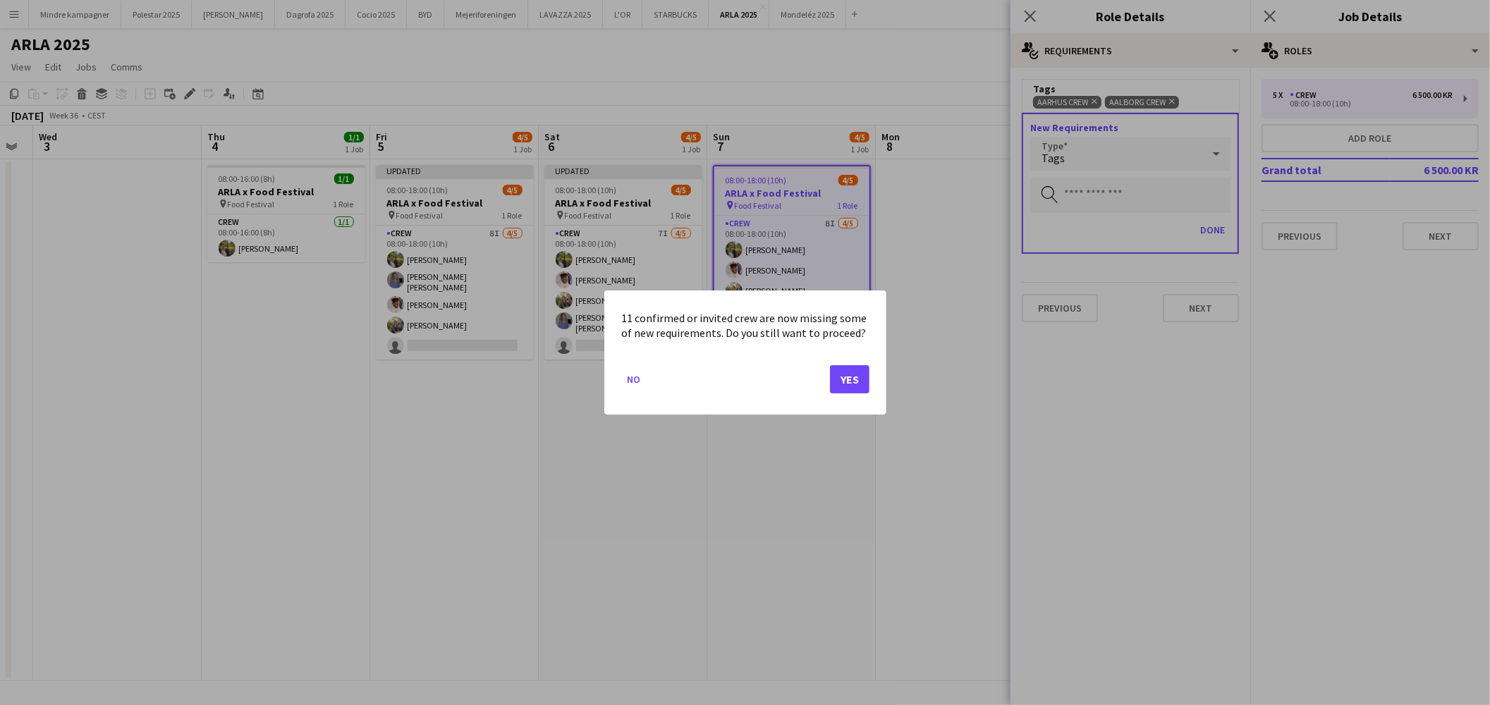
click at [820, 370] on mat-dialog-actions "No Yes" at bounding box center [745, 385] width 248 height 60
click at [845, 378] on button "Yes" at bounding box center [849, 379] width 39 height 28
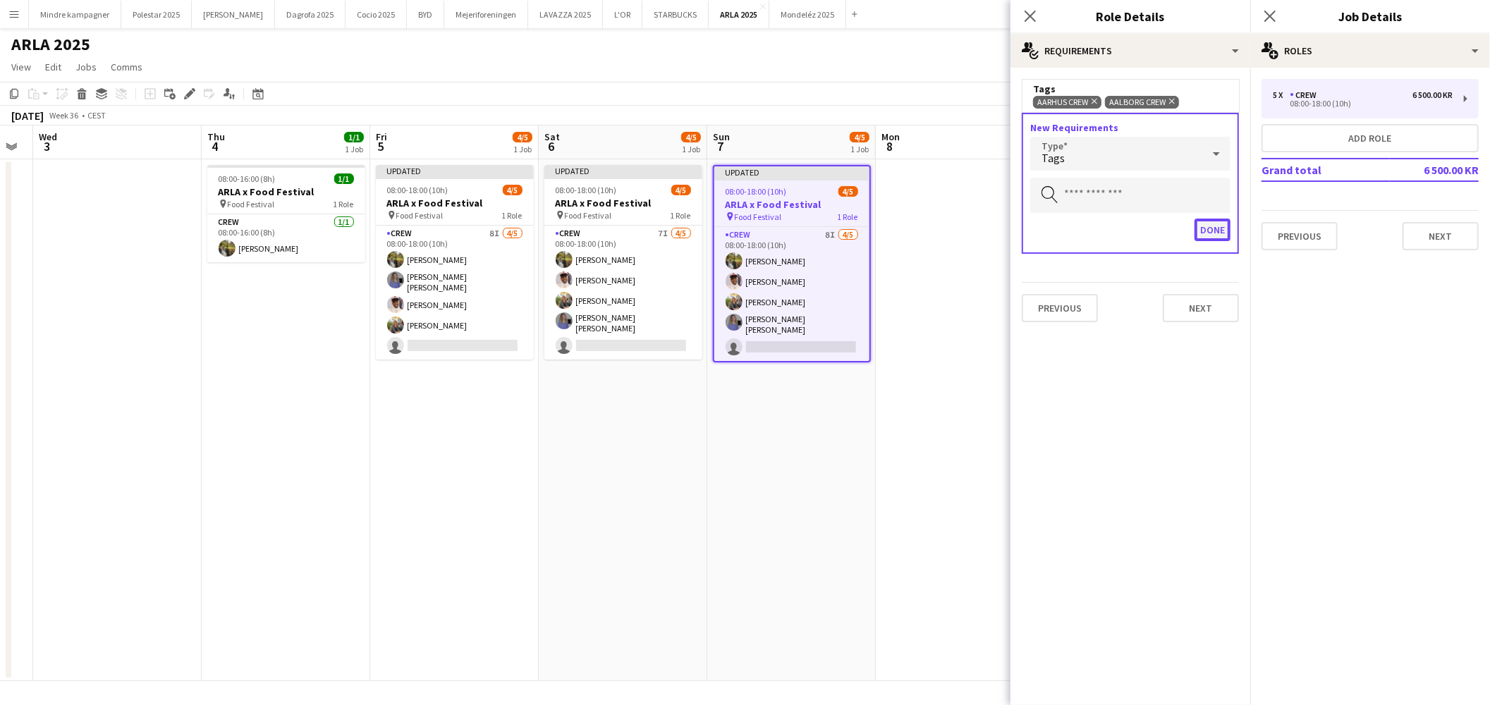
click at [1208, 222] on button "Done" at bounding box center [1213, 230] width 36 height 23
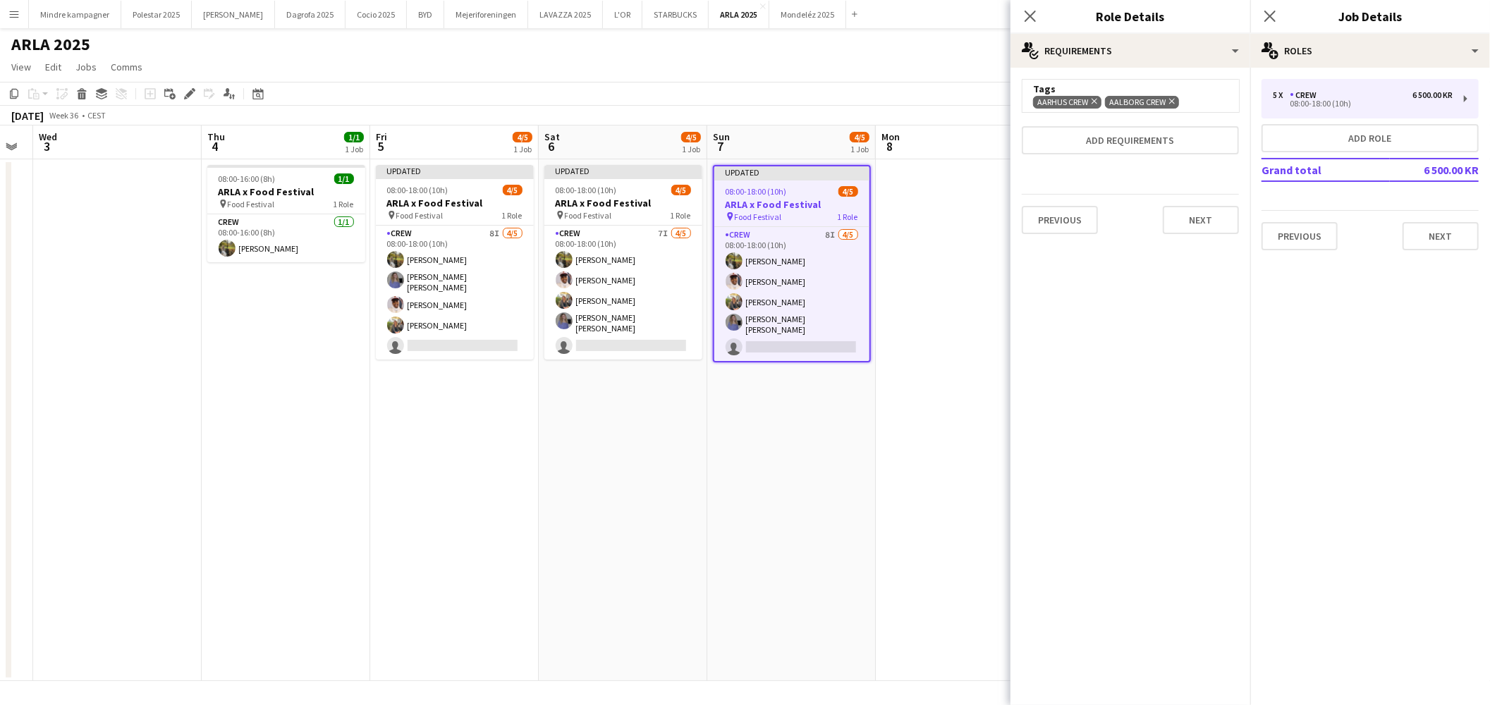
click at [927, 398] on app-date-cell at bounding box center [960, 420] width 169 height 522
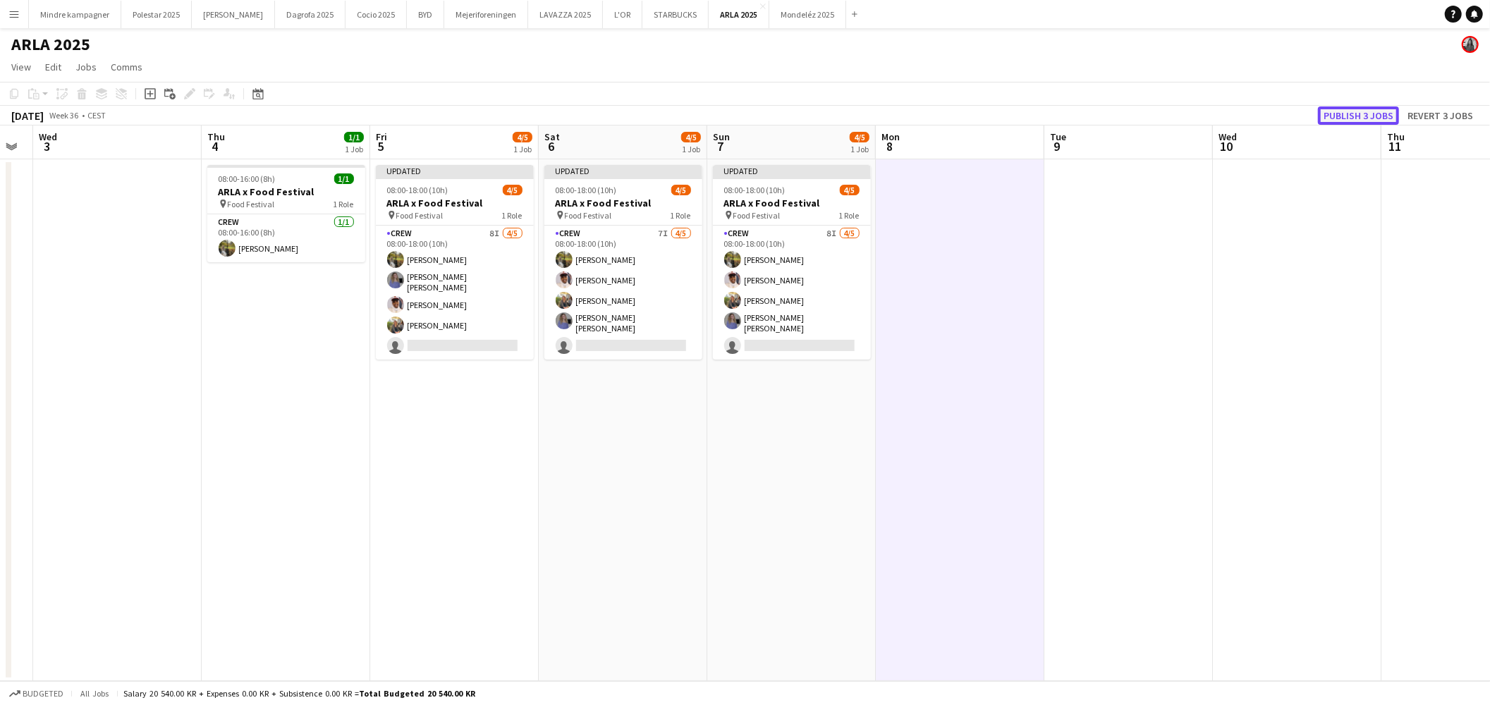
click at [1357, 116] on button "Publish 3 jobs" at bounding box center [1358, 115] width 81 height 18
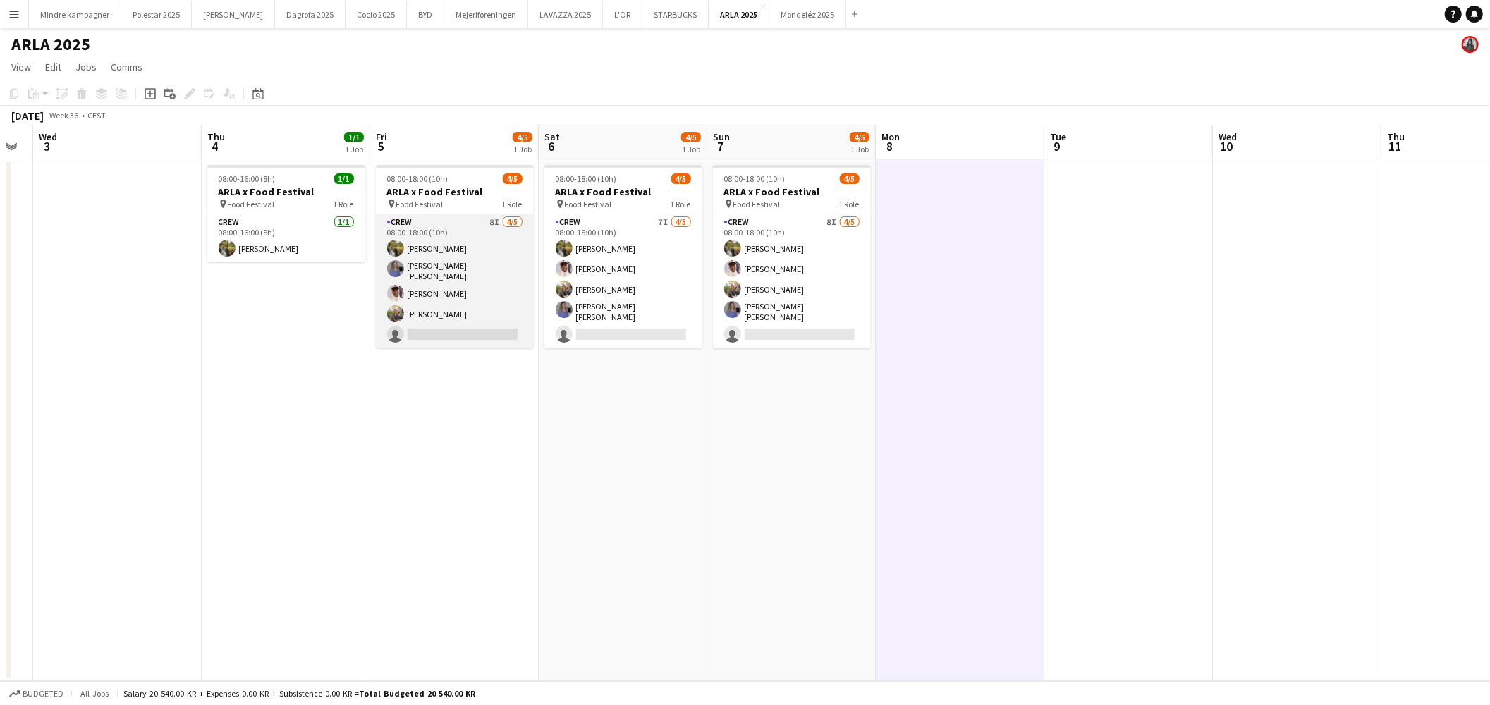
click at [457, 325] on app-card-role "Crew 8I 4/5 08:00-18:00 (10h) Natasha Pedersen Astrid Novrup Nørgaard Jasmin Bi…" at bounding box center [455, 281] width 158 height 134
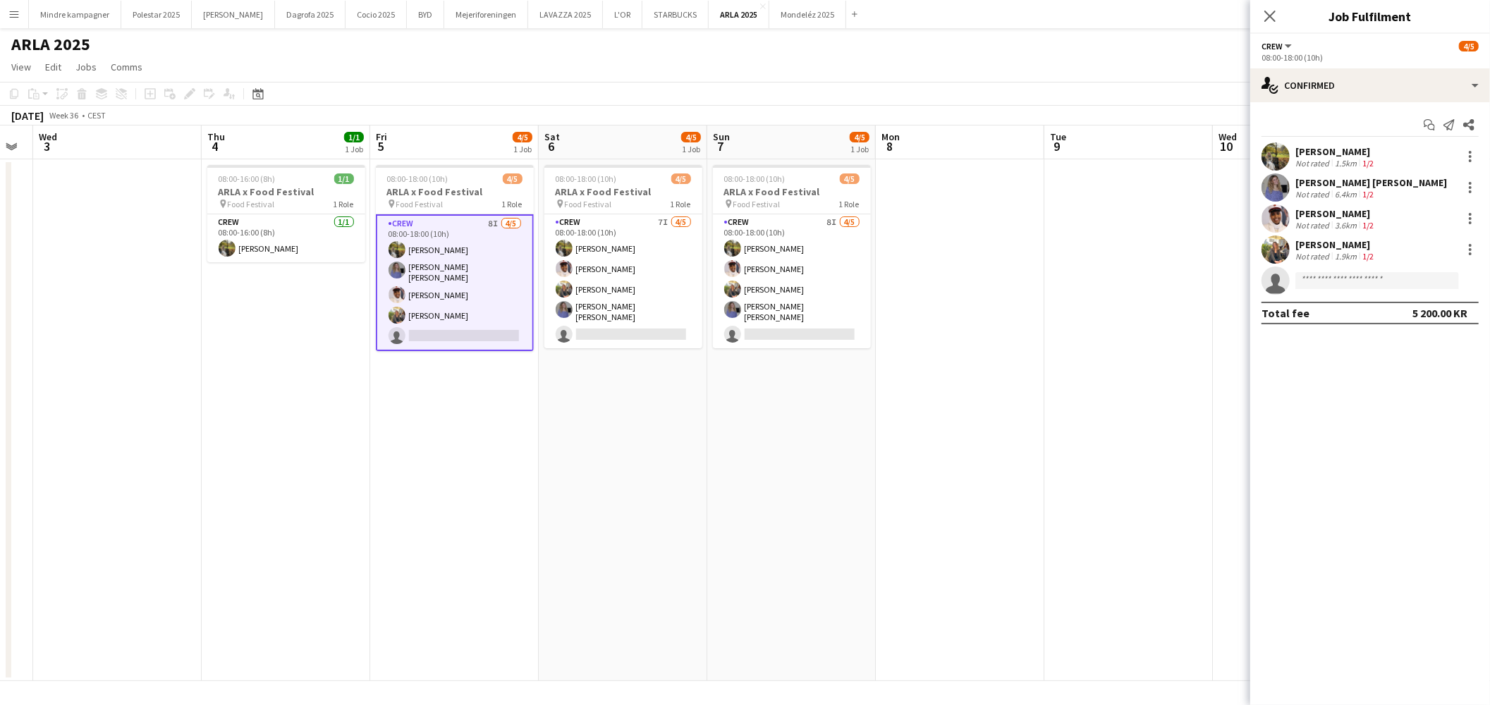
click at [556, 515] on app-date-cell "08:00-18:00 (10h) 4/5 ARLA x Food Festival pin Food Festival 1 Role Crew 7I 4/5…" at bounding box center [623, 420] width 169 height 522
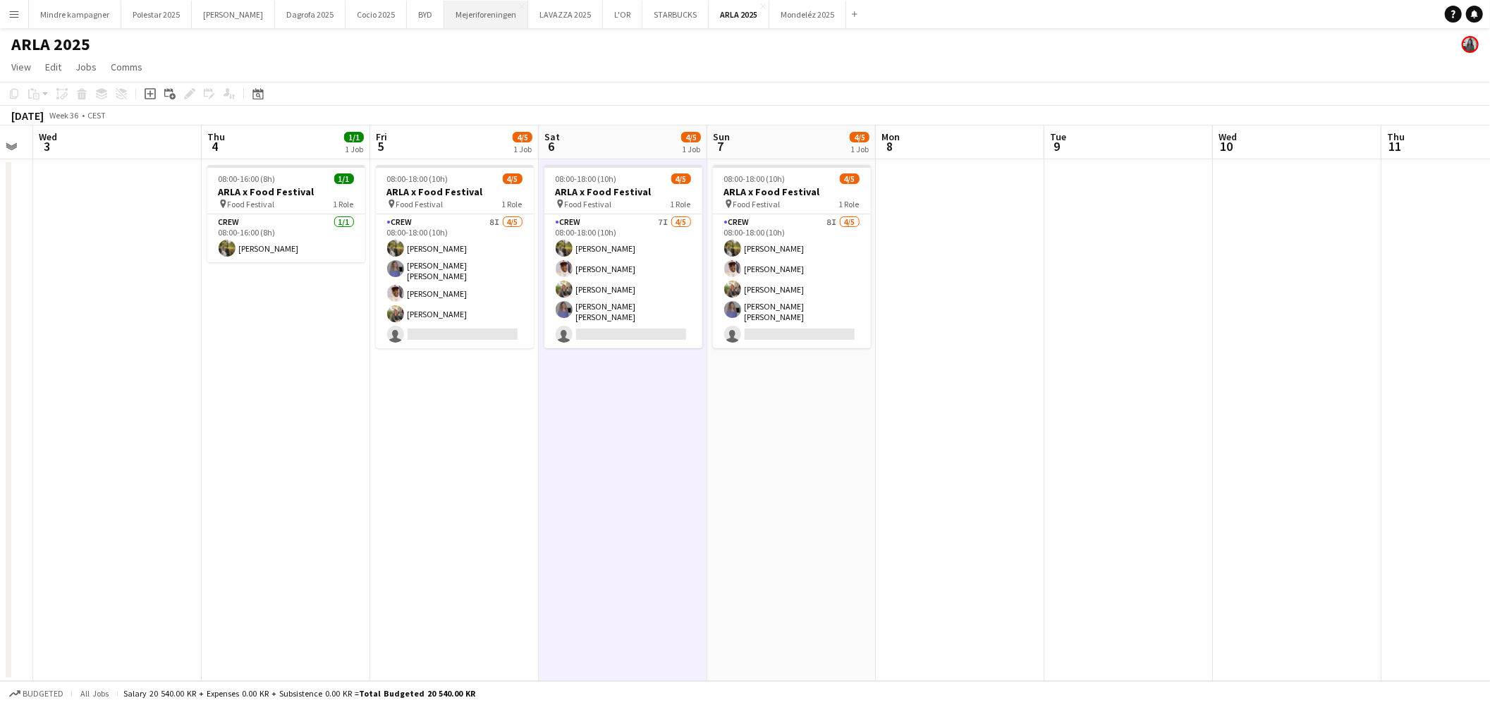
click at [445, 16] on button "Mejeriforeningen Close" at bounding box center [486, 15] width 84 height 28
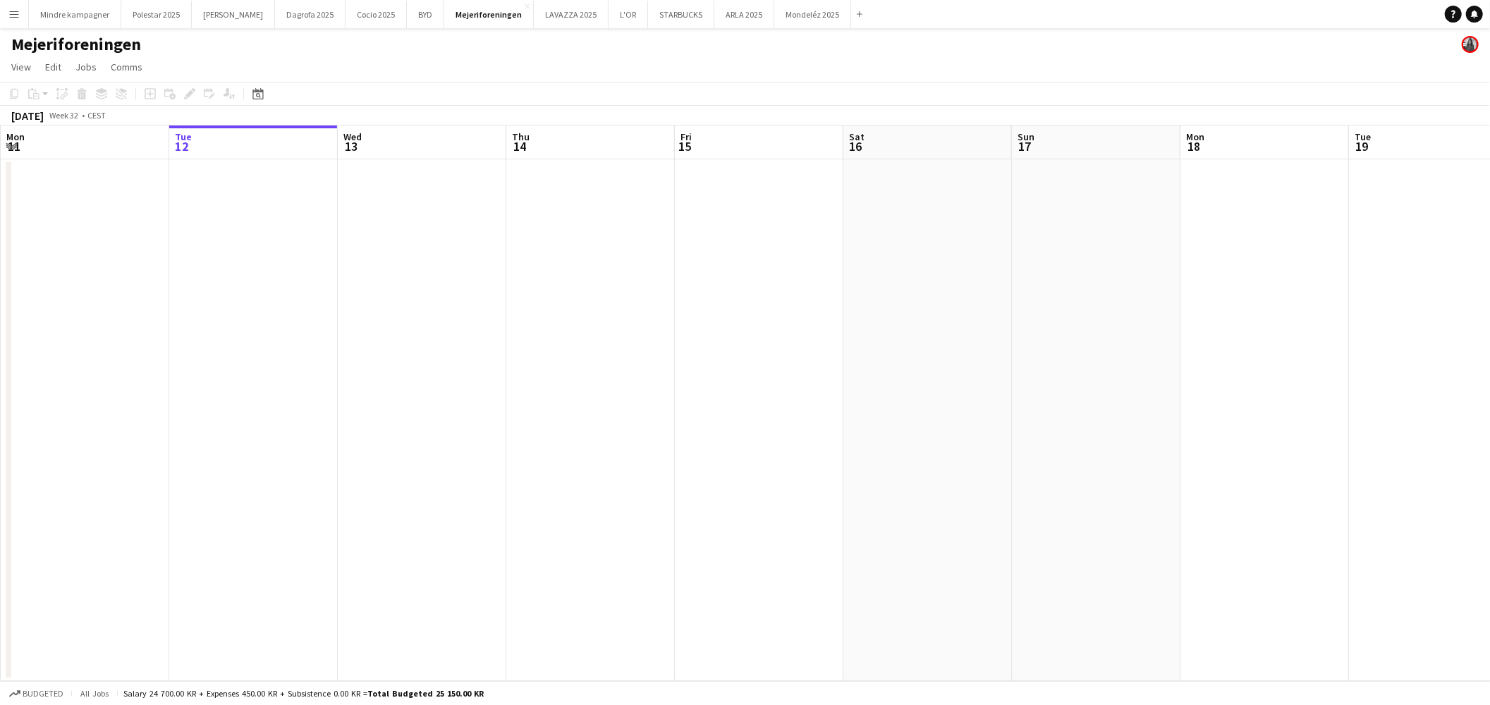
drag, startPoint x: 845, startPoint y: 395, endPoint x: 626, endPoint y: 392, distance: 219.3
click at [462, 403] on app-calendar-viewport "Sat 9 Sun 10 Mon 11 Tue 12 Wed 13 Thu 14 Fri 15 Sat 16 Sun 17 Mon 18 Tue 19 Wed…" at bounding box center [745, 404] width 1490 height 556
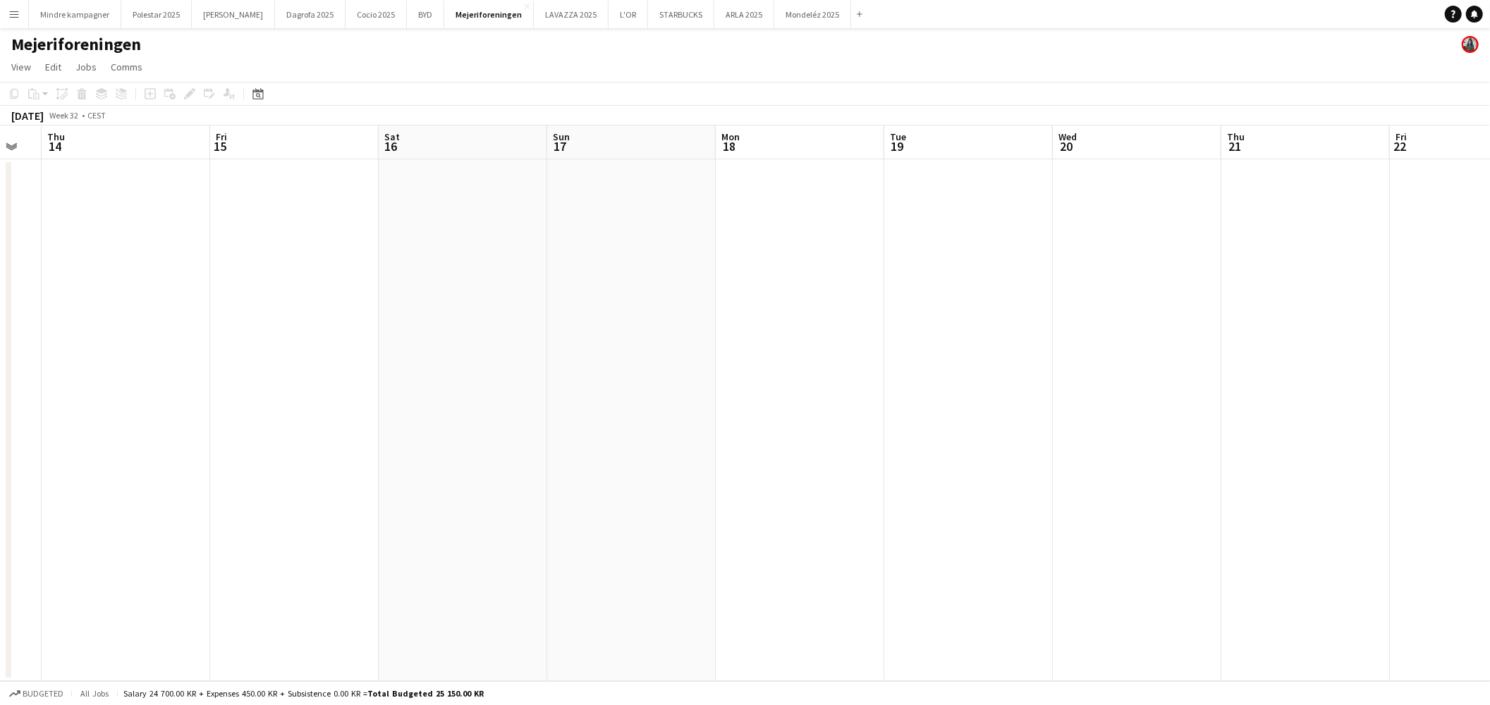
drag, startPoint x: 1135, startPoint y: 398, endPoint x: 1063, endPoint y: 407, distance: 72.5
click at [596, 422] on app-calendar-viewport "Mon 11 Tue 12 Wed 13 Thu 14 Fri 15 Sat 16 Sun 17 Mon 18 Tue 19 Wed 20 Thu 21 Fr…" at bounding box center [745, 404] width 1490 height 556
drag, startPoint x: 1126, startPoint y: 413, endPoint x: 341, endPoint y: 402, distance: 785.0
click at [374, 405] on app-calendar-viewport "Fri 15 Sat 16 Sun 17 Mon 18 Tue 19 Wed 20 Thu 21 Fri 22 Sat 23 Sun 24 Mon 25 Tu…" at bounding box center [745, 404] width 1490 height 556
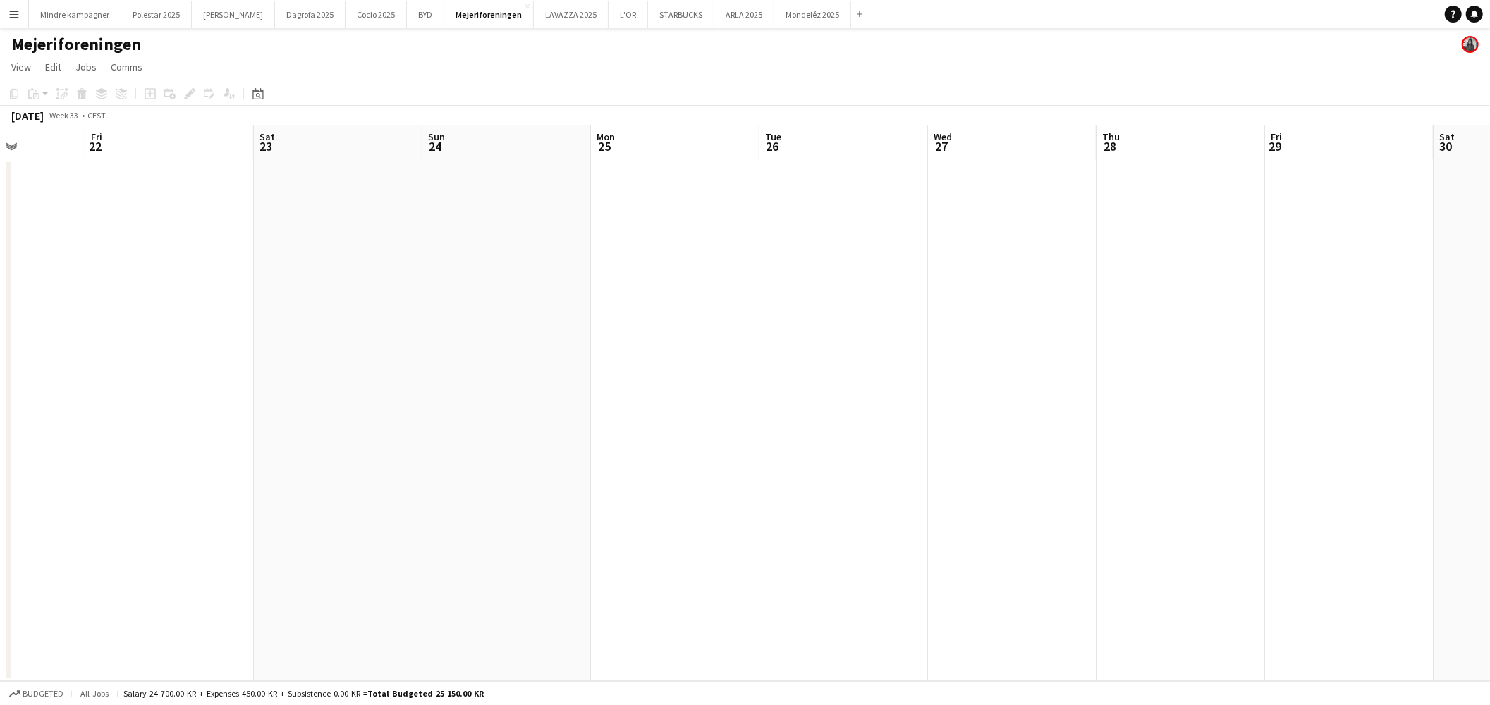
drag, startPoint x: 1084, startPoint y: 412, endPoint x: 537, endPoint y: 405, distance: 547.3
click at [470, 420] on app-calendar-viewport "Tue 19 Wed 20 Thu 21 Fri 22 Sat 23 Sun 24 Mon 25 Tue 26 Wed 27 Thu 28 Fri 29 Sa…" at bounding box center [745, 404] width 1490 height 556
drag, startPoint x: 798, startPoint y: 430, endPoint x: 740, endPoint y: 438, distance: 58.3
click at [555, 459] on app-calendar-viewport "Fri 22 Sat 23 Sun 24 Mon 25 Tue 26 Wed 27 Thu 28 Fri 29 Sat 30 Sun 31 Mon 1 Tue…" at bounding box center [745, 404] width 1490 height 556
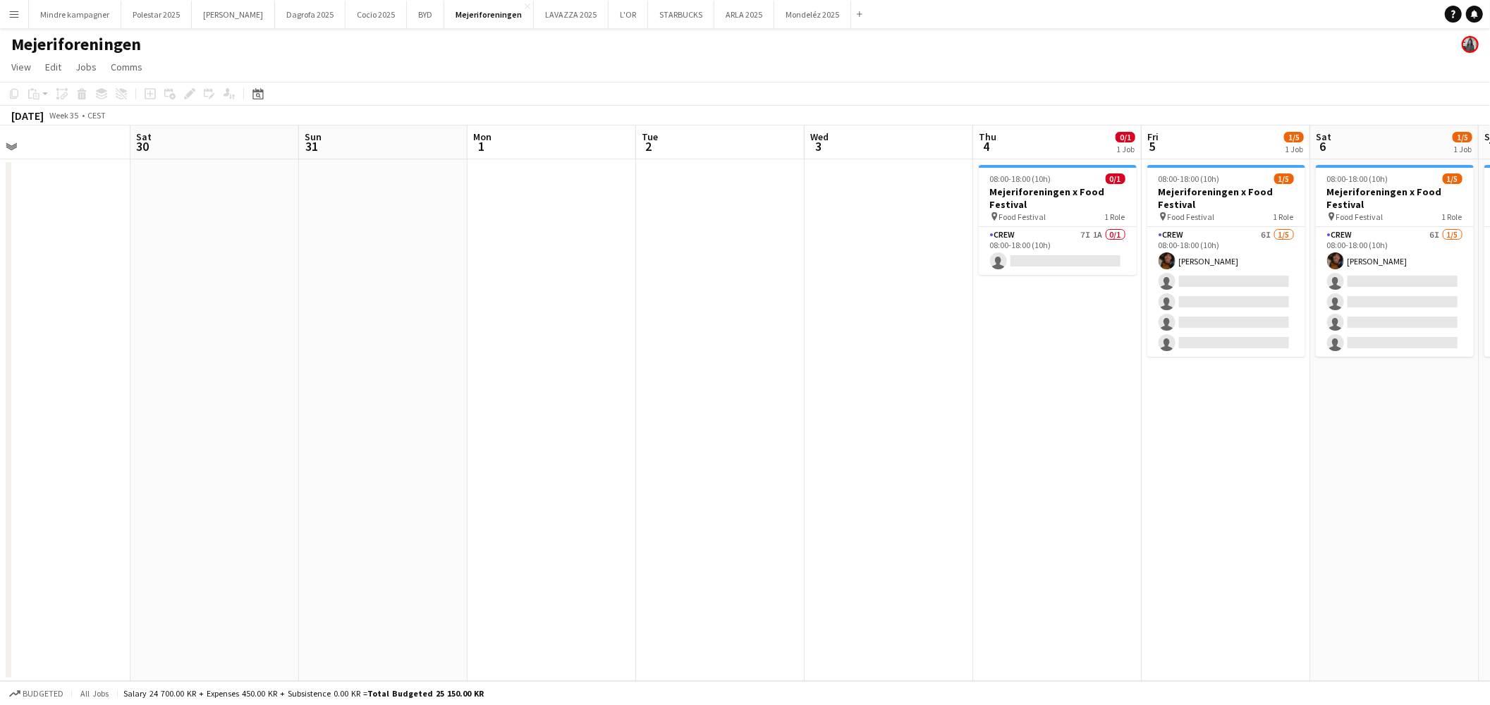
click at [679, 458] on app-calendar-viewport "Tue 26 Wed 27 Thu 28 Fri 29 Sat 30 Sun 31 Mon 1 Tue 2 Wed 3 Thu 4 0/1 1 Job Fri…" at bounding box center [745, 404] width 1490 height 556
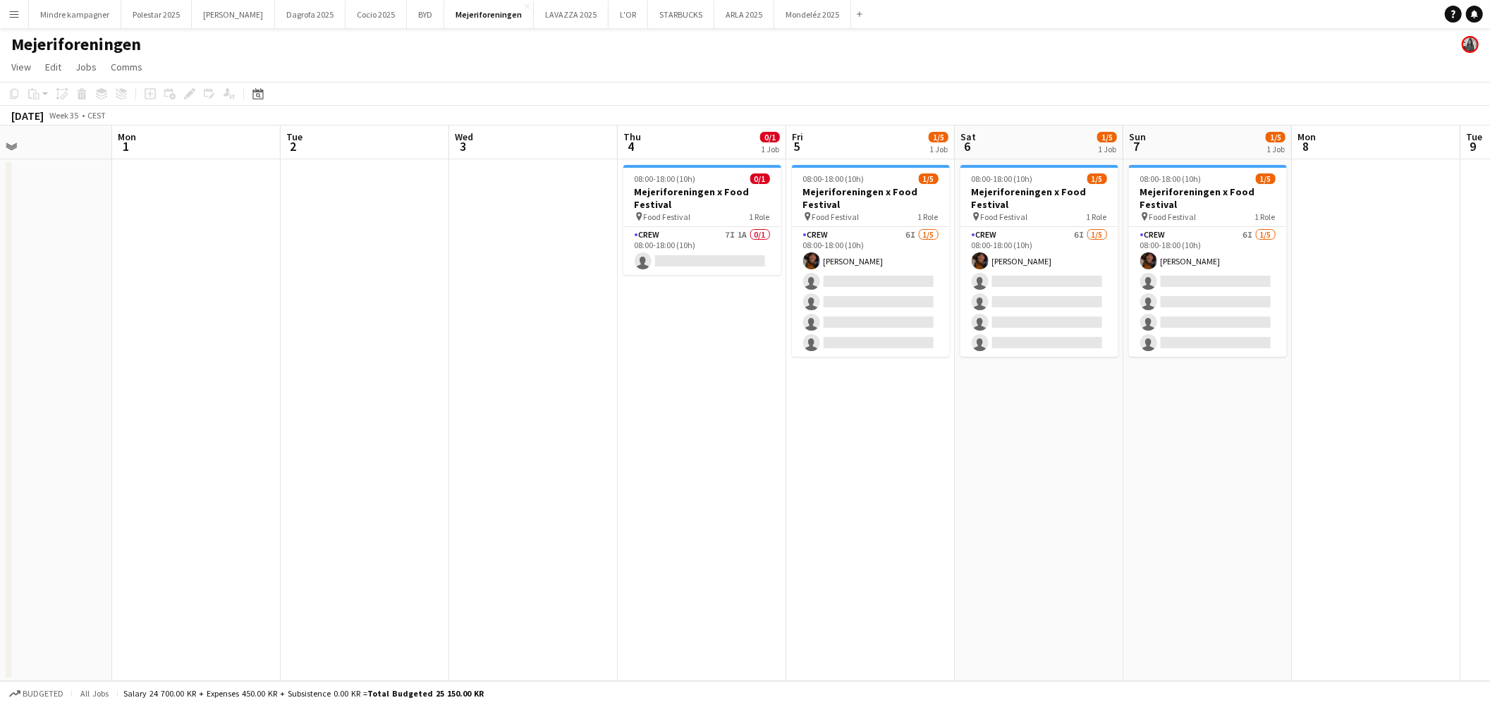
drag, startPoint x: 914, startPoint y: 449, endPoint x: 664, endPoint y: 409, distance: 252.9
click at [694, 463] on app-calendar-viewport "Thu 28 Fri 29 Sat 30 Sun 31 Mon 1 Tue 2 Wed 3 Thu 4 0/1 1 Job Fri 5 1/5 1 Job S…" at bounding box center [745, 404] width 1490 height 556
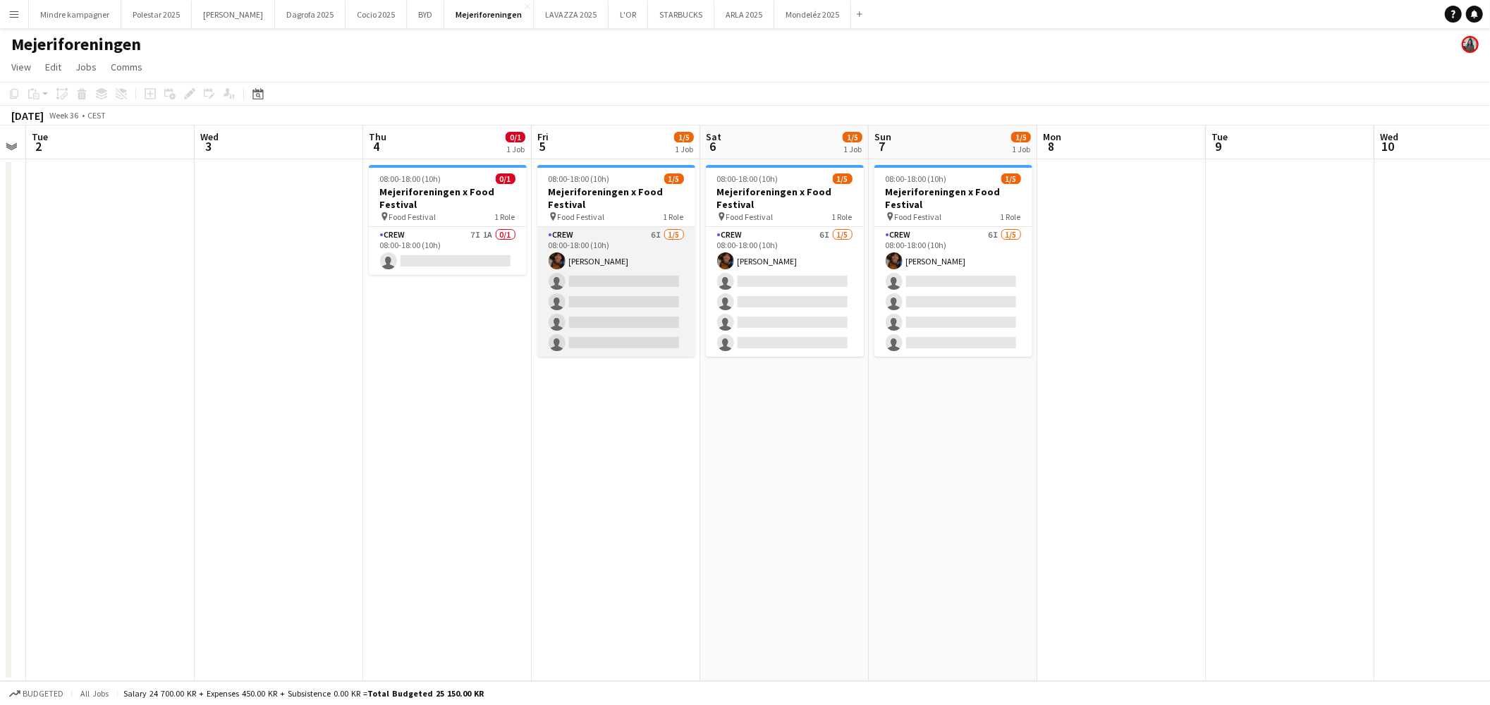
click at [632, 289] on app-card-role "Crew 6I 1/5 08:00-18:00 (10h) Maximiliano Urrutia Boerci single-neutral-actions…" at bounding box center [616, 292] width 158 height 130
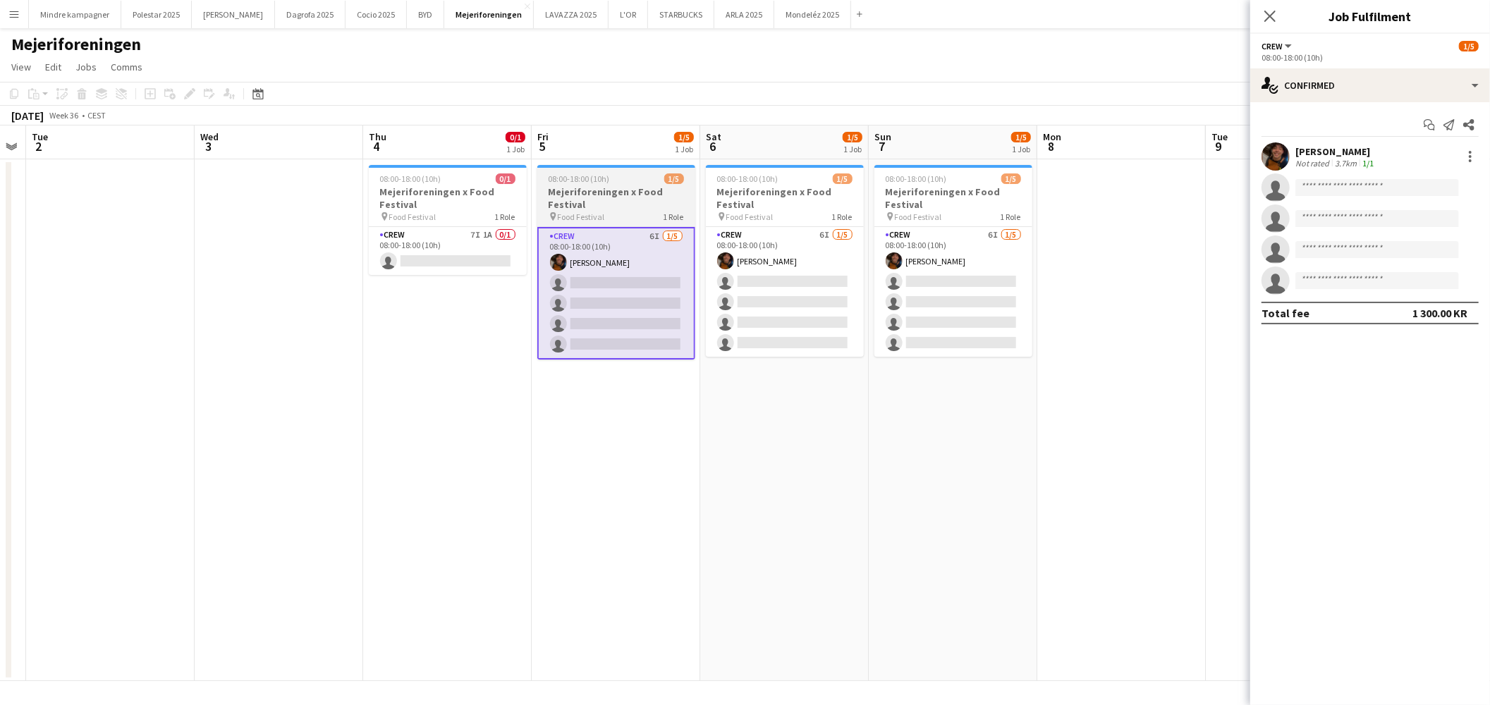
click at [652, 203] on h3 "Mejeriforeningen x Food Festival" at bounding box center [616, 197] width 158 height 25
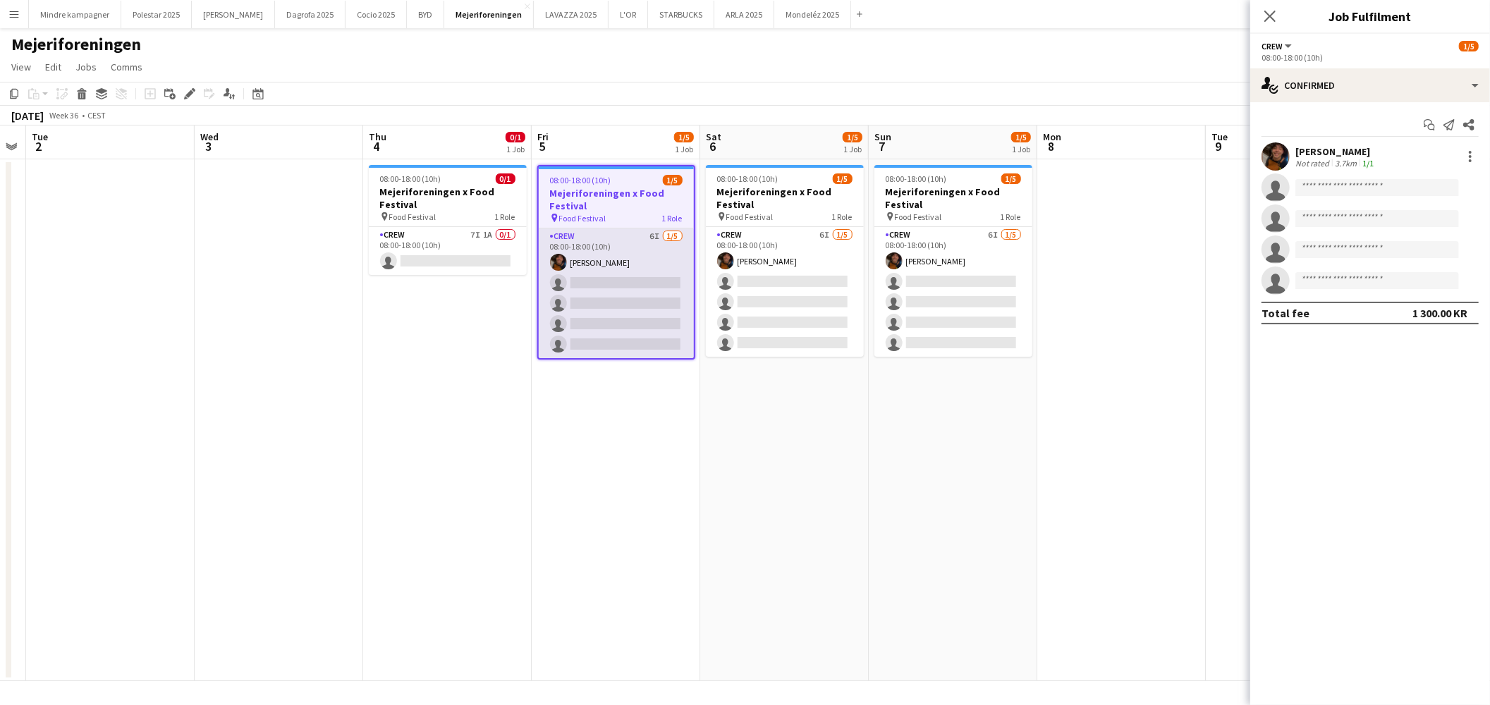
click at [653, 252] on app-card-role "Crew 6I 1/5 08:00-18:00 (10h) Maximiliano Urrutia Boerci single-neutral-actions…" at bounding box center [616, 293] width 155 height 130
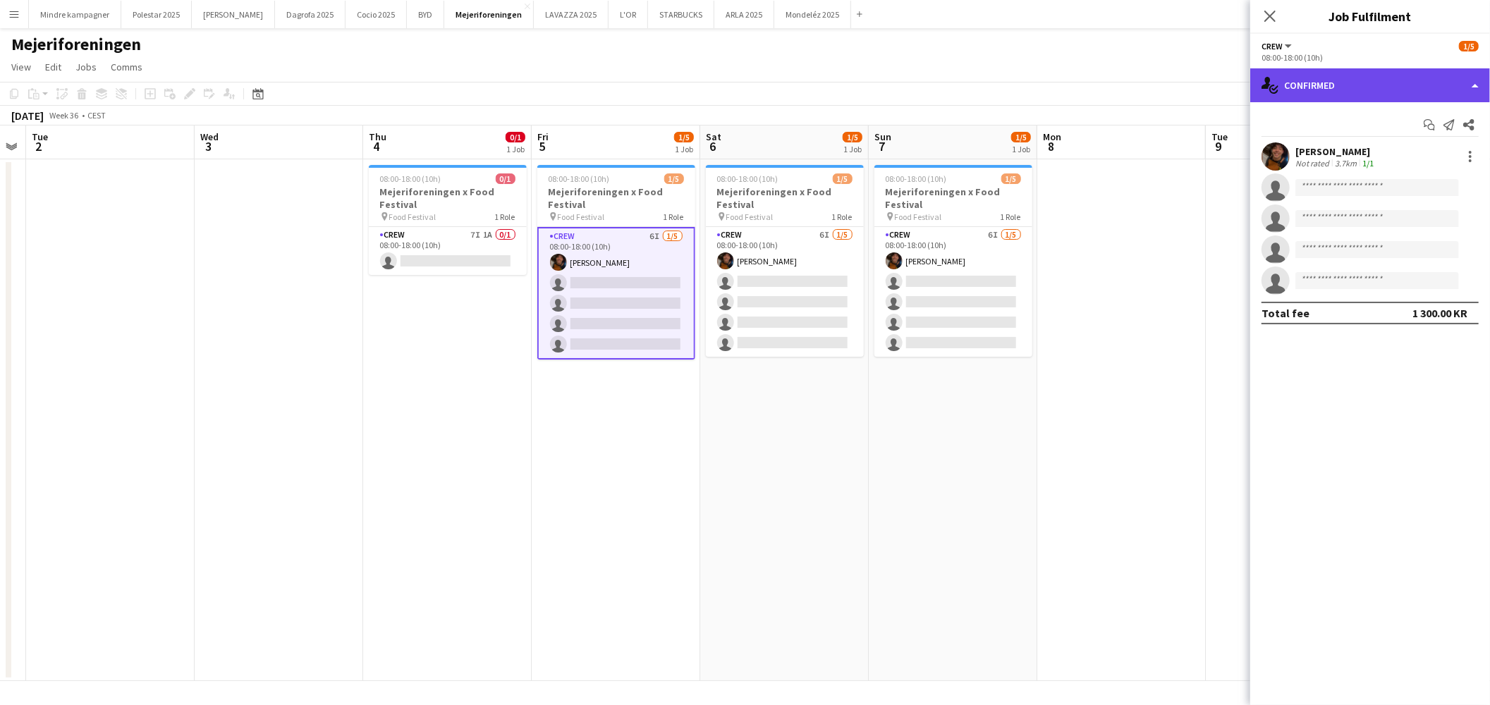
click at [1336, 85] on div "single-neutral-actions-check-2 Confirmed" at bounding box center [1370, 85] width 240 height 34
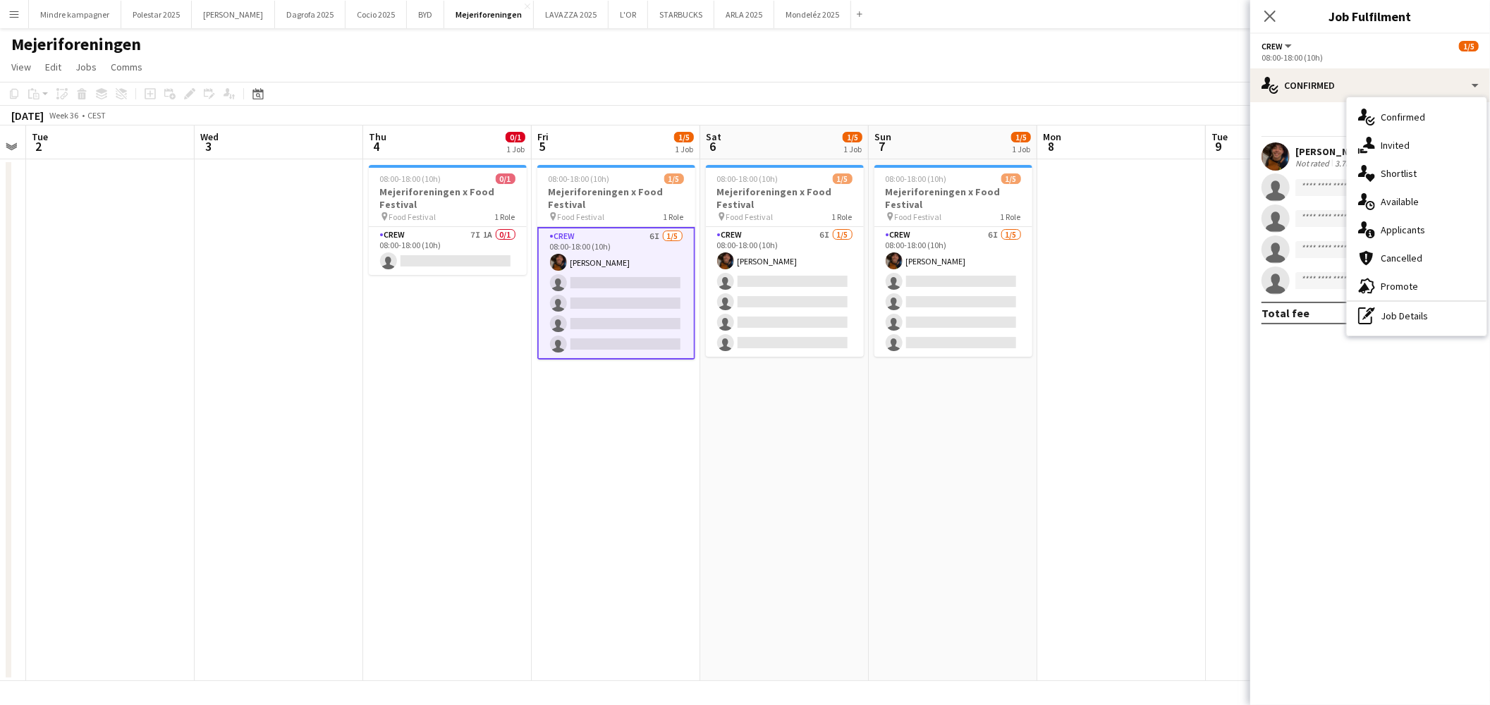
click at [633, 291] on app-card-role "Crew 6I 1/5 08:00-18:00 (10h) Maximiliano Urrutia Boerci single-neutral-actions…" at bounding box center [616, 293] width 158 height 133
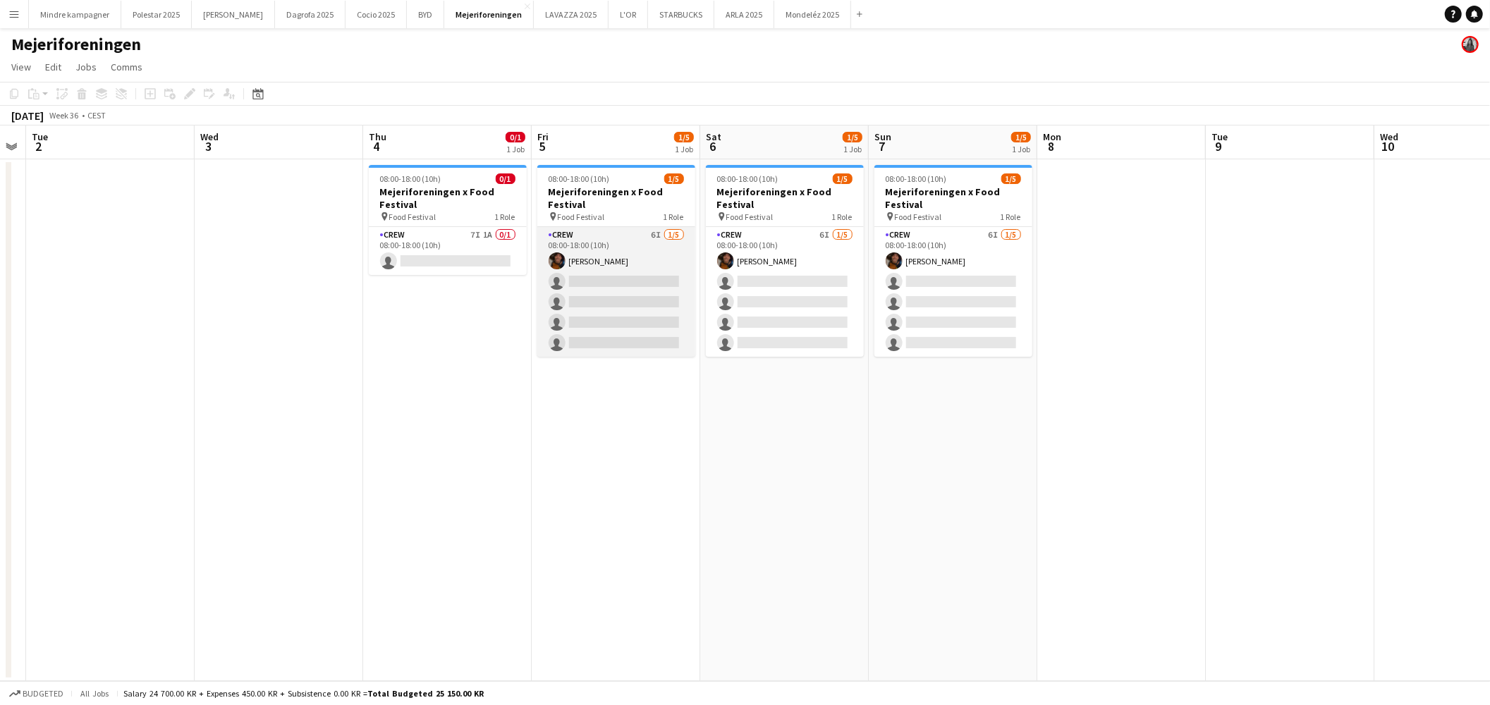
click at [624, 270] on app-card-role "Crew 6I 1/5 08:00-18:00 (10h) Maximiliano Urrutia Boerci single-neutral-actions…" at bounding box center [616, 292] width 158 height 130
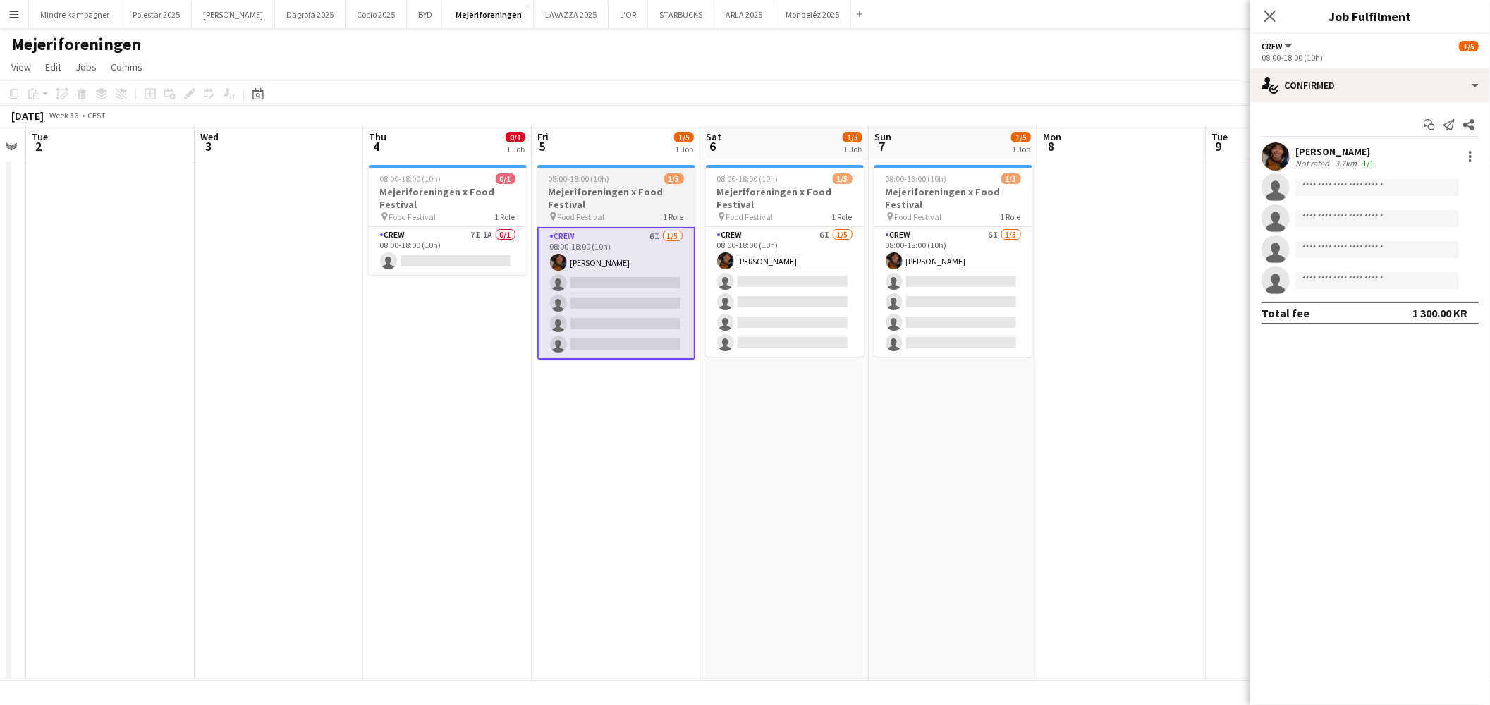
click at [586, 191] on h3 "Mejeriforeningen x Food Festival" at bounding box center [616, 197] width 158 height 25
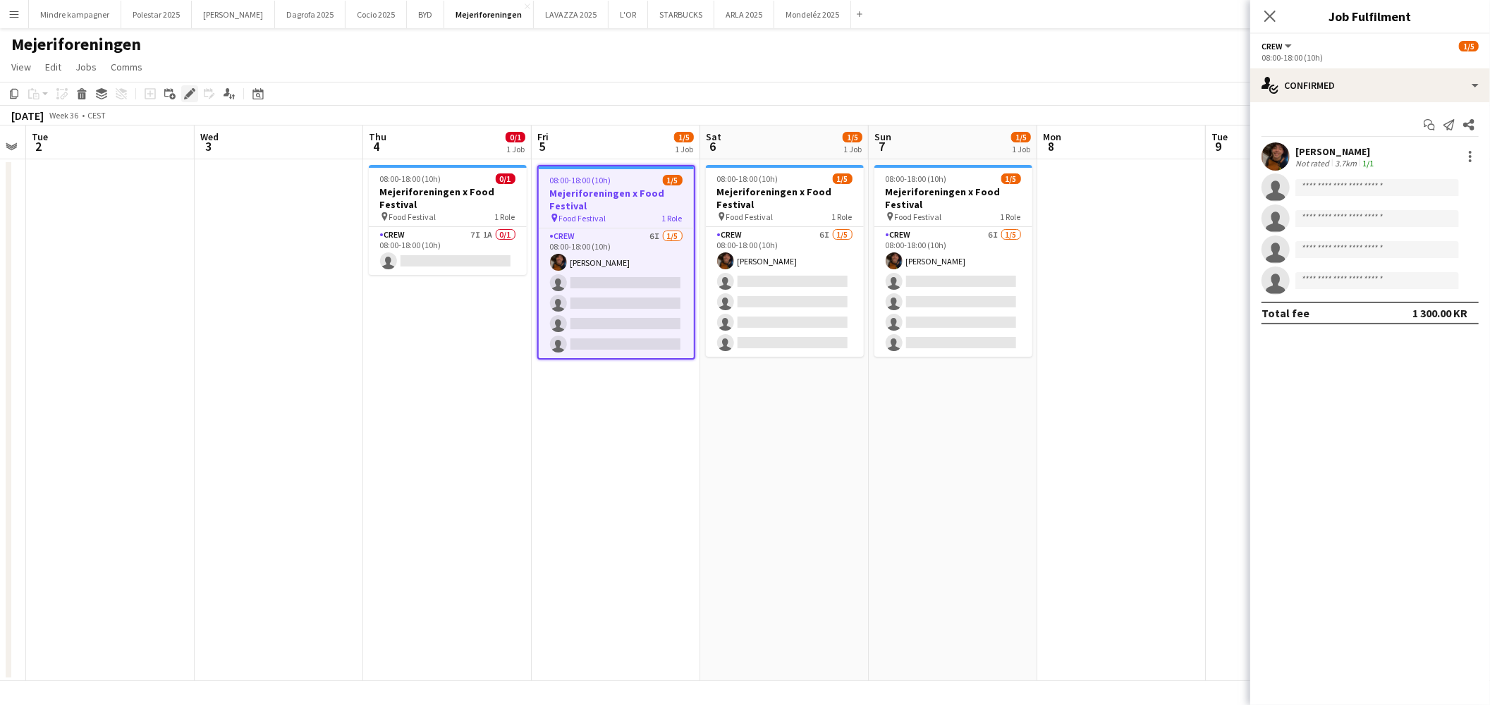
click at [195, 92] on div "Edit" at bounding box center [189, 93] width 17 height 17
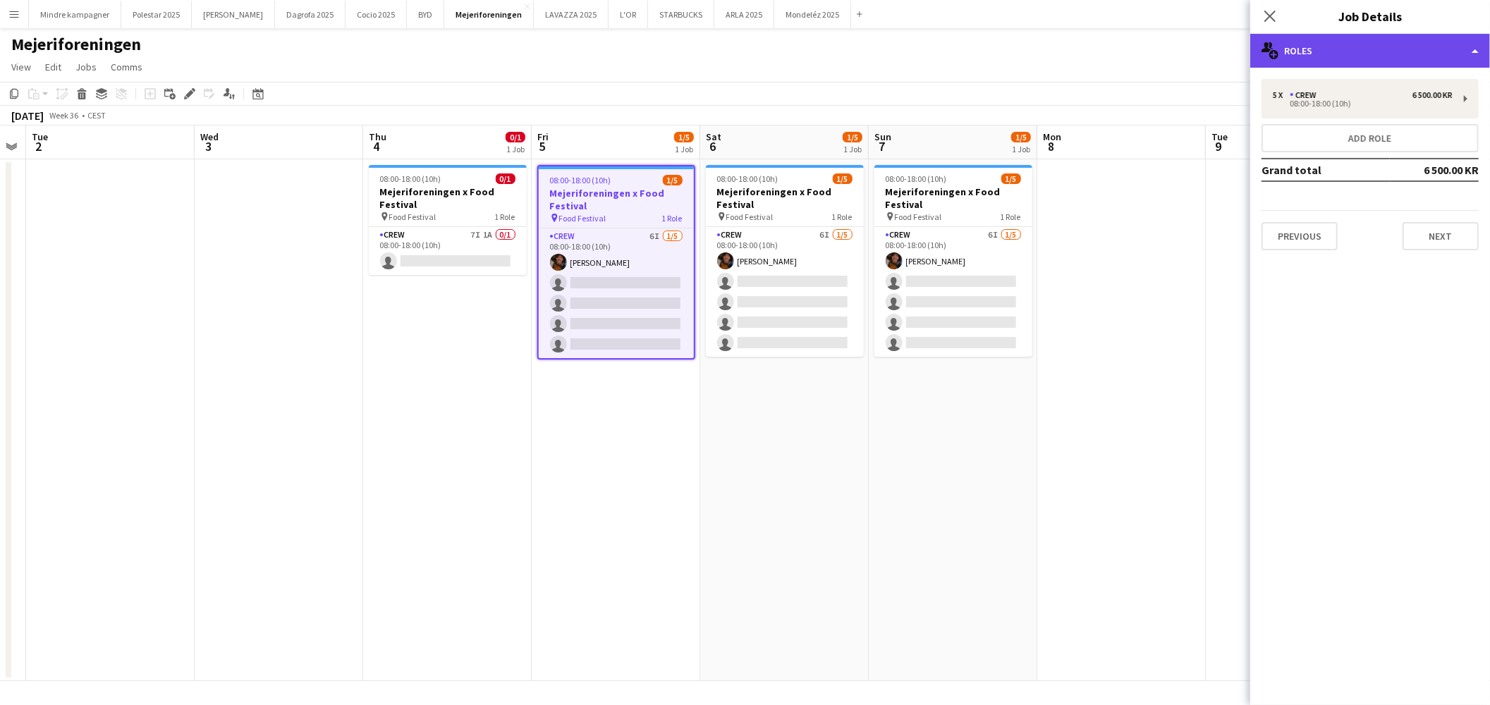
click at [1326, 48] on div "multiple-users-add Roles" at bounding box center [1370, 51] width 240 height 34
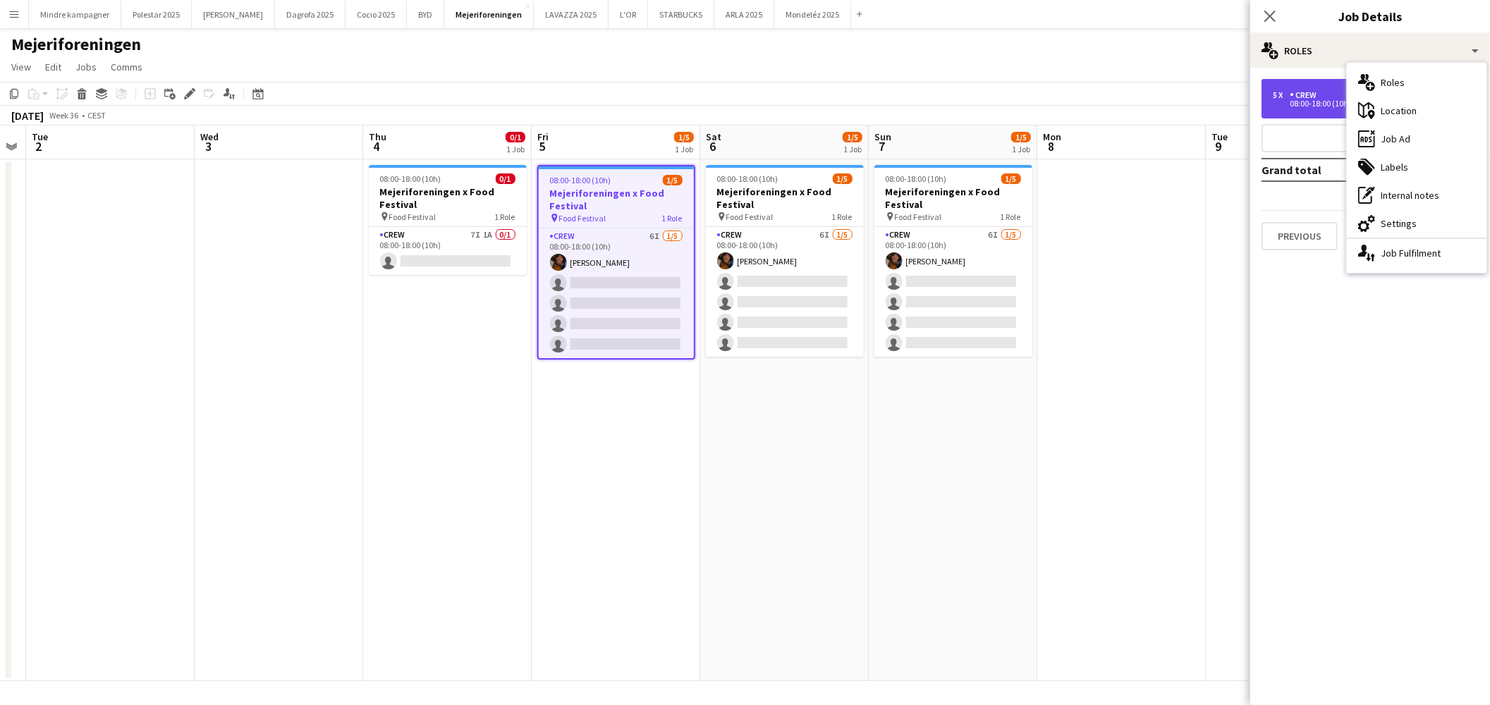
click at [1319, 109] on div "5 x Crew 6 500.00 KR 08:00-18:00 (10h)" at bounding box center [1370, 98] width 217 height 39
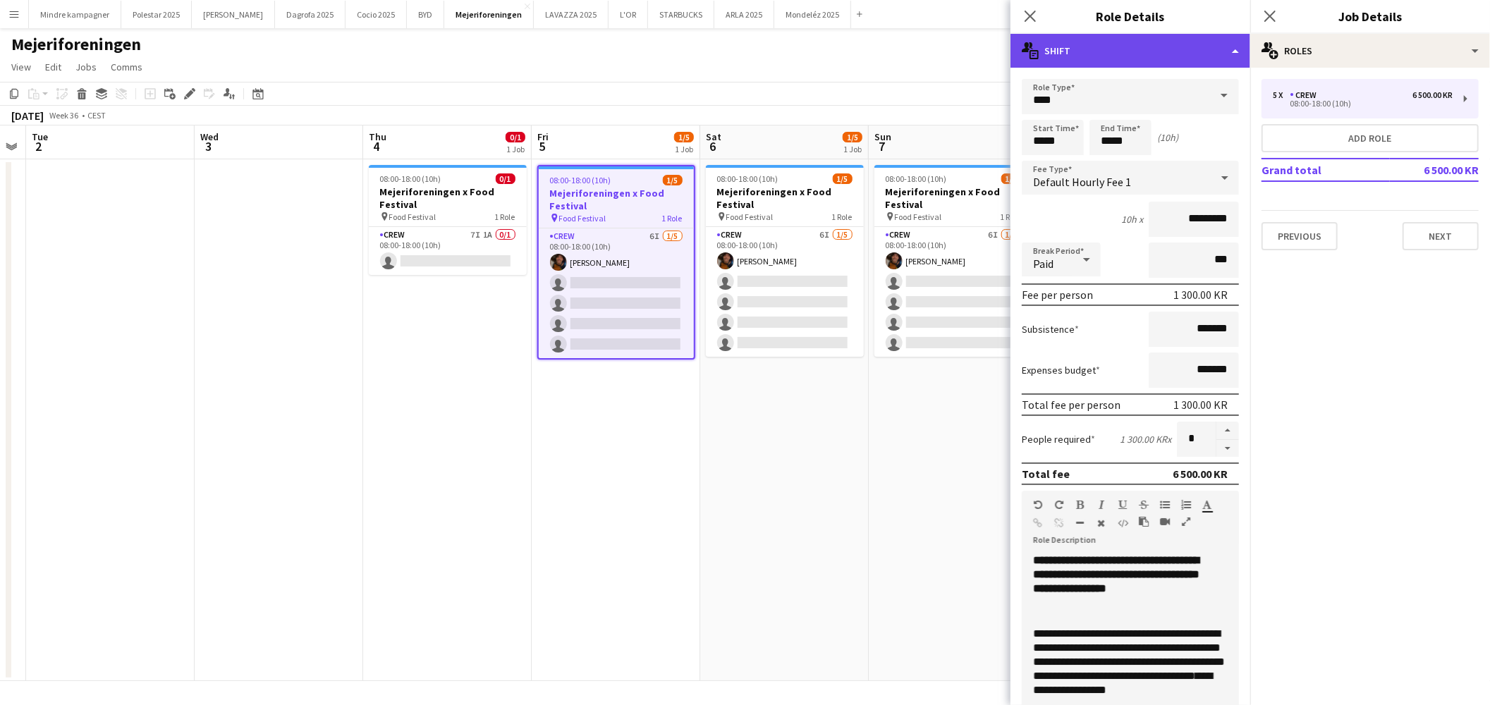
click at [1130, 56] on div "multiple-actions-text Shift" at bounding box center [1131, 51] width 240 height 34
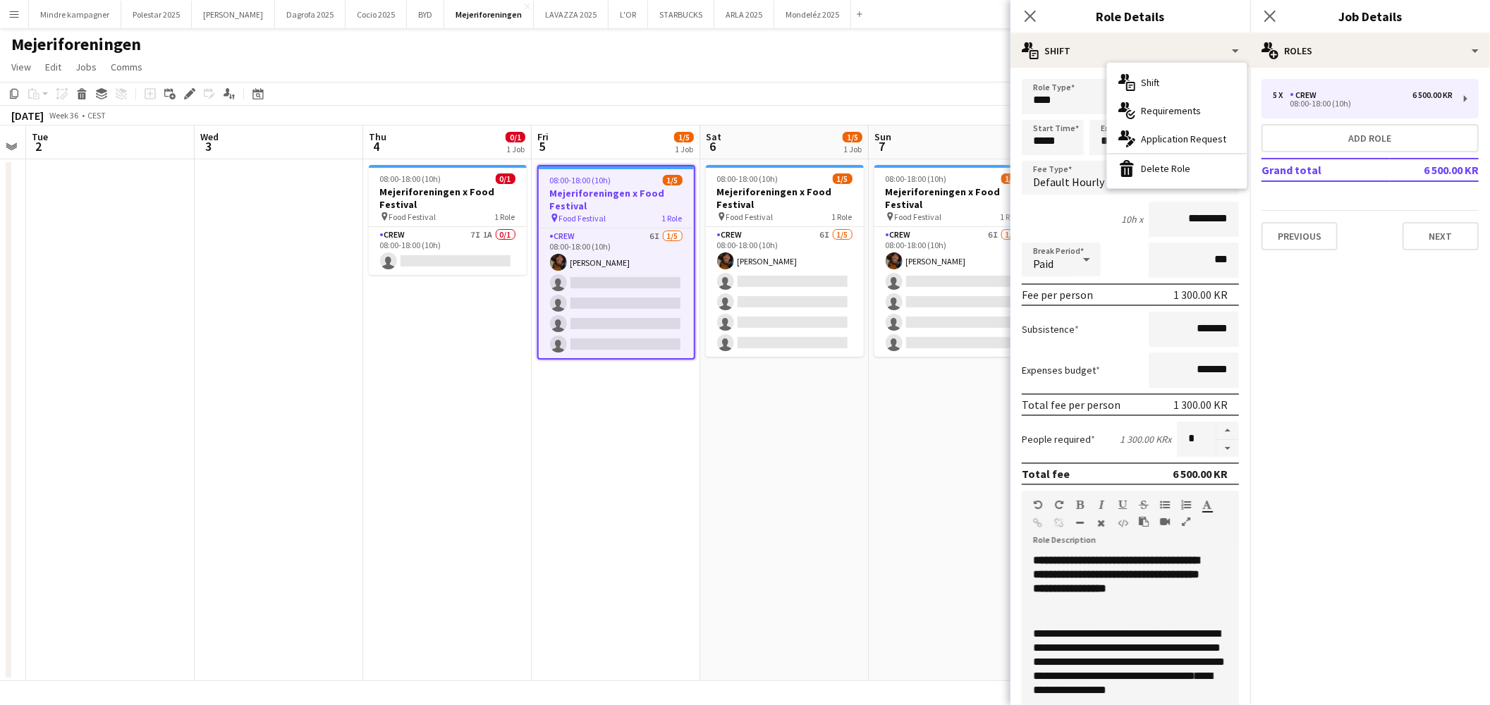
click at [1182, 115] on div "multiple-actions-check-2 Requirements" at bounding box center [1177, 111] width 140 height 28
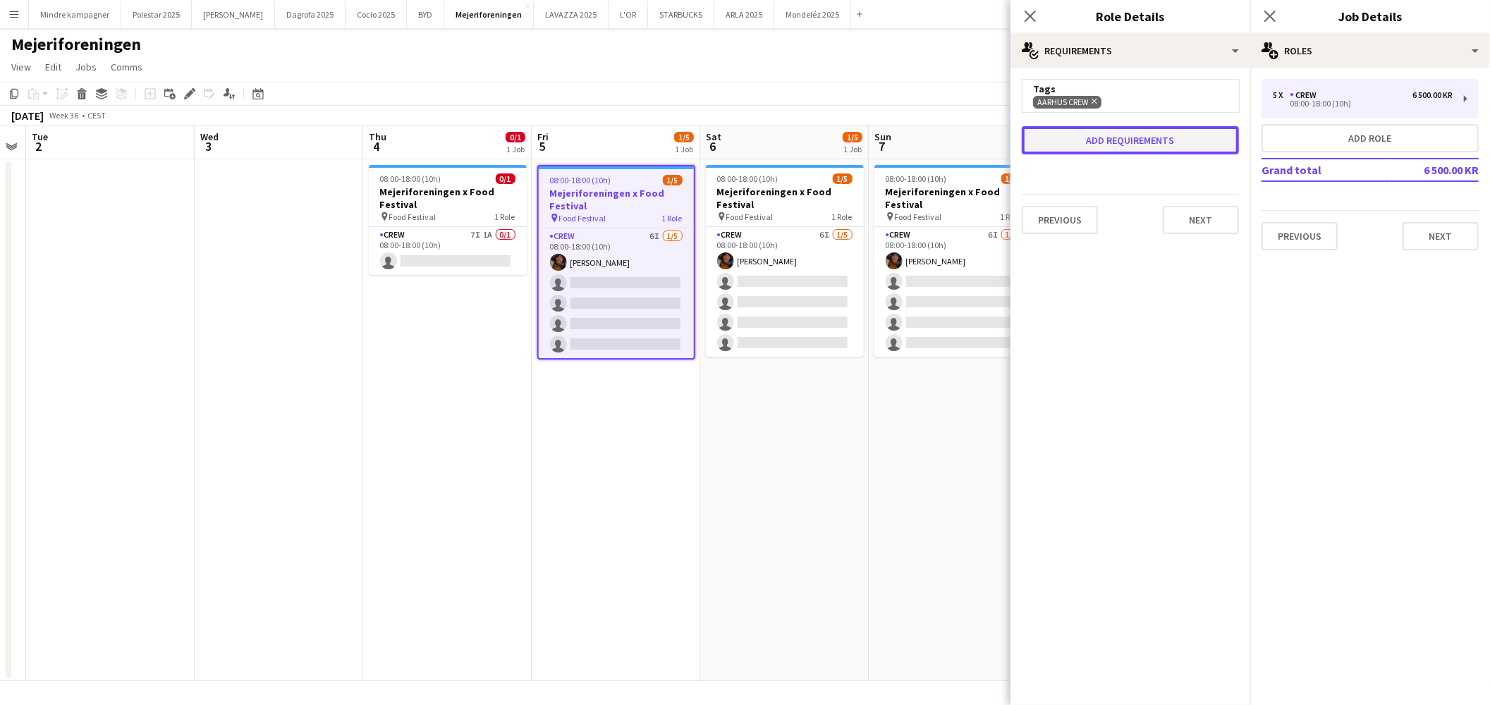
click at [1161, 137] on button "Add requirements" at bounding box center [1130, 140] width 217 height 28
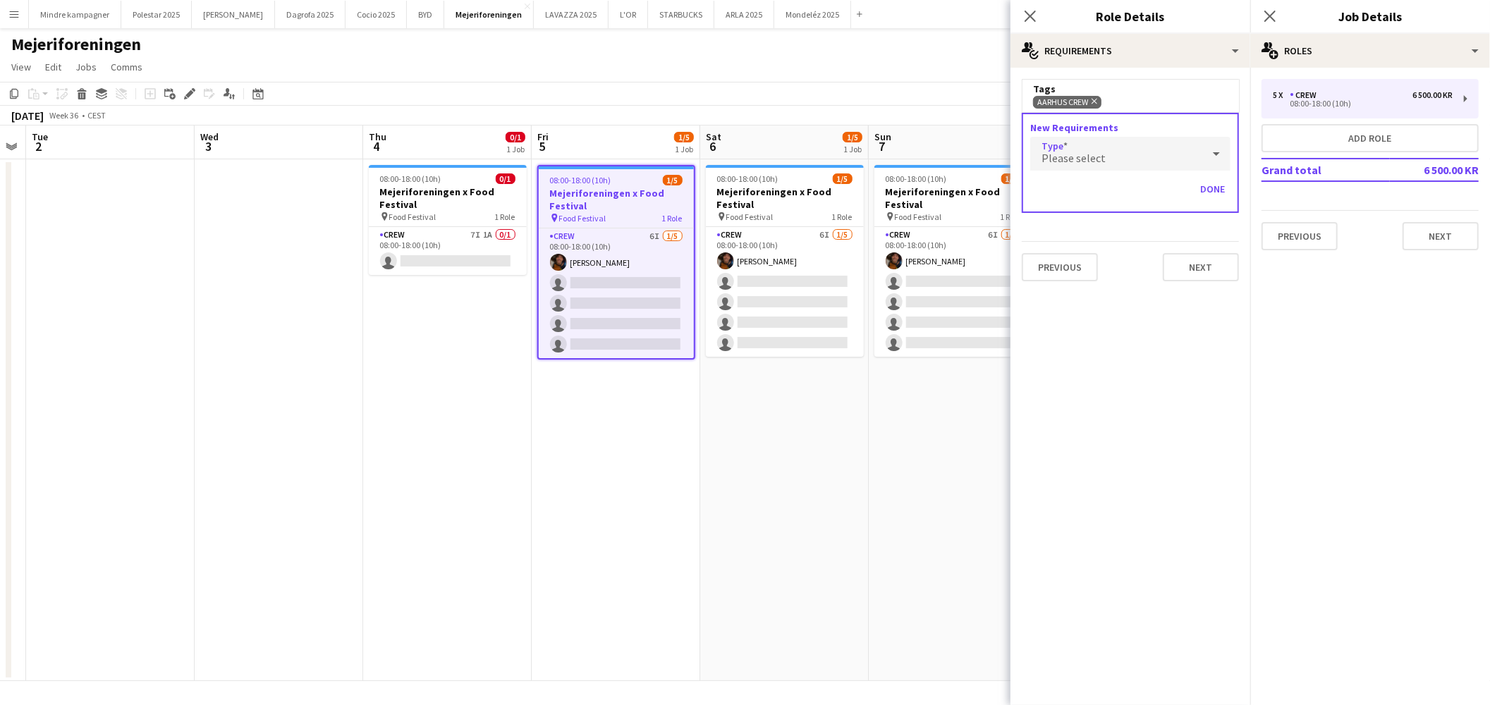
click at [1148, 162] on div "Please select" at bounding box center [1116, 154] width 172 height 34
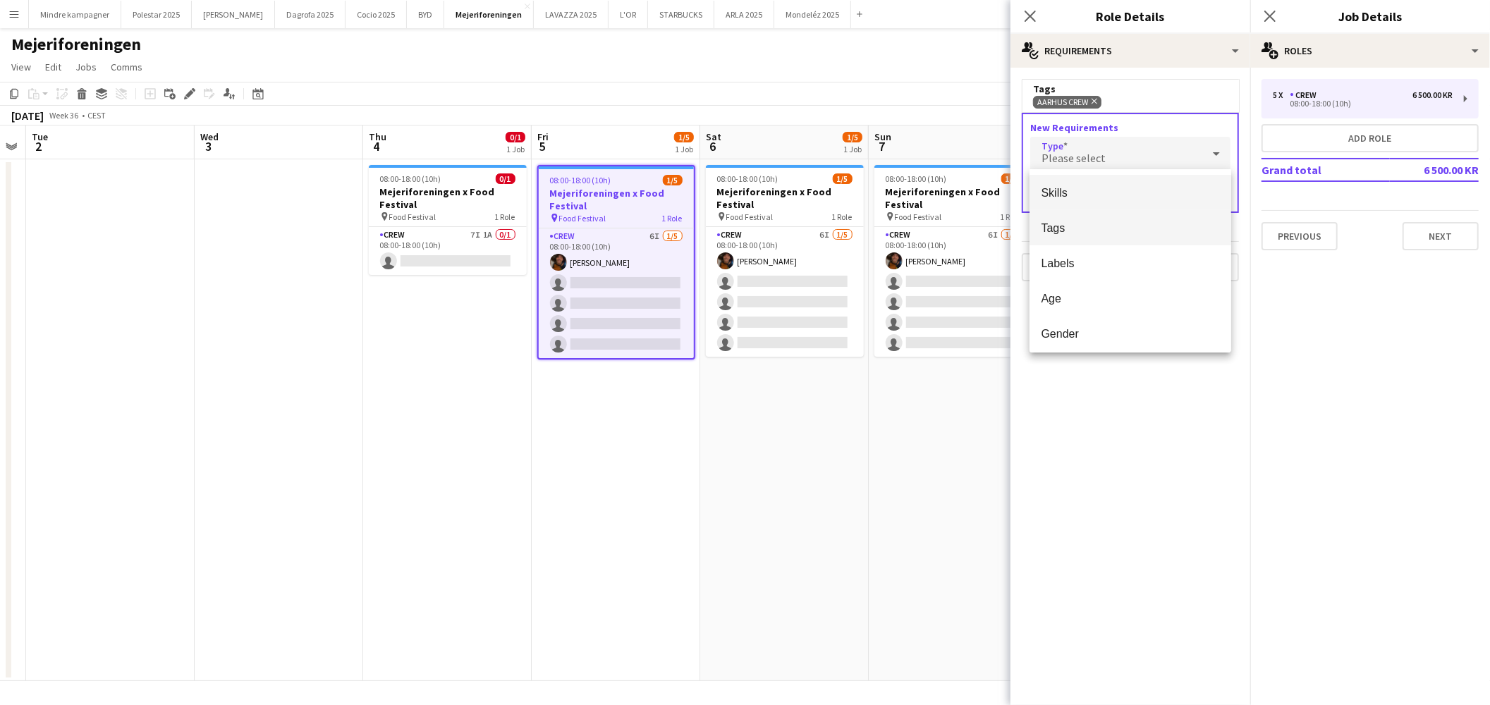
click at [1125, 224] on span "Tags" at bounding box center [1130, 227] width 179 height 13
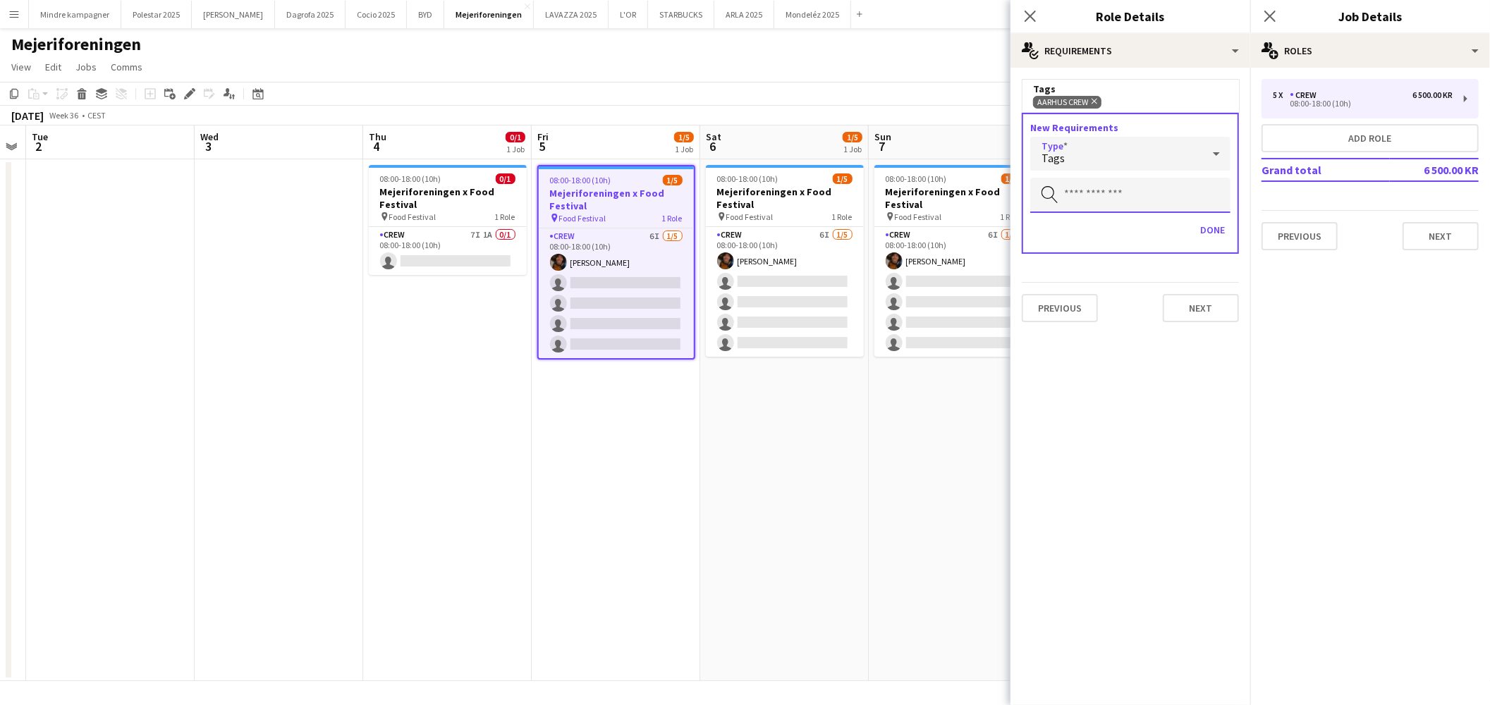
click at [1078, 179] on input "text" at bounding box center [1130, 195] width 200 height 35
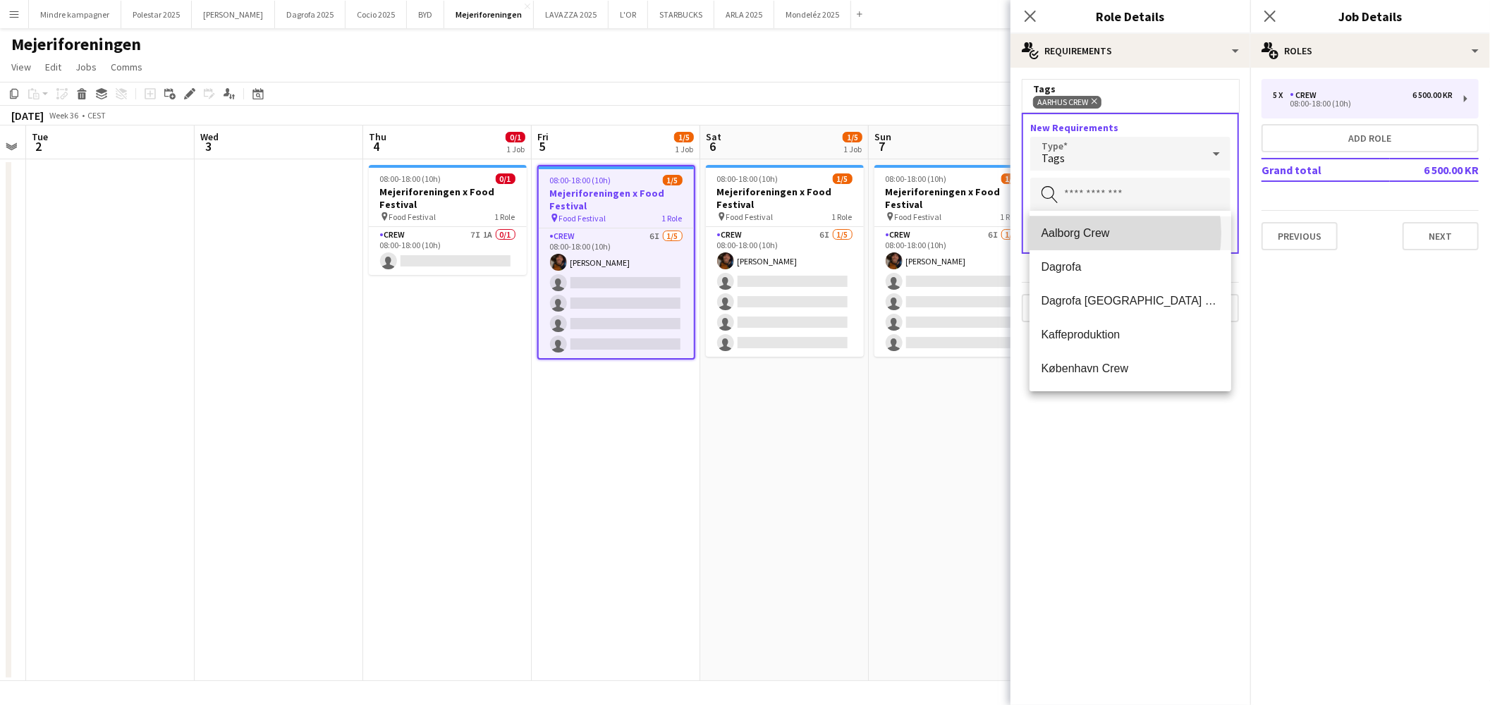
click at [1093, 233] on span "Aalborg Crew" at bounding box center [1130, 232] width 179 height 13
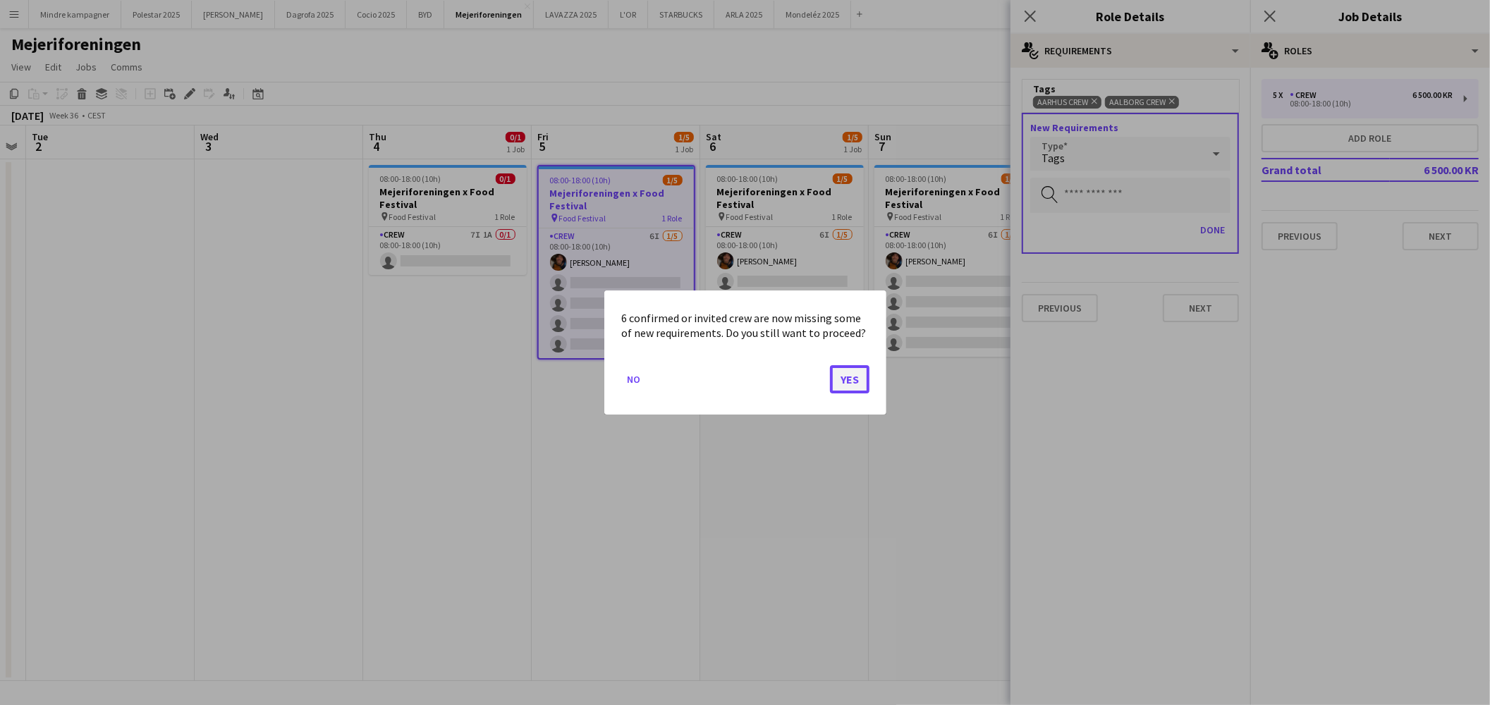
click at [849, 377] on button "Yes" at bounding box center [849, 379] width 39 height 28
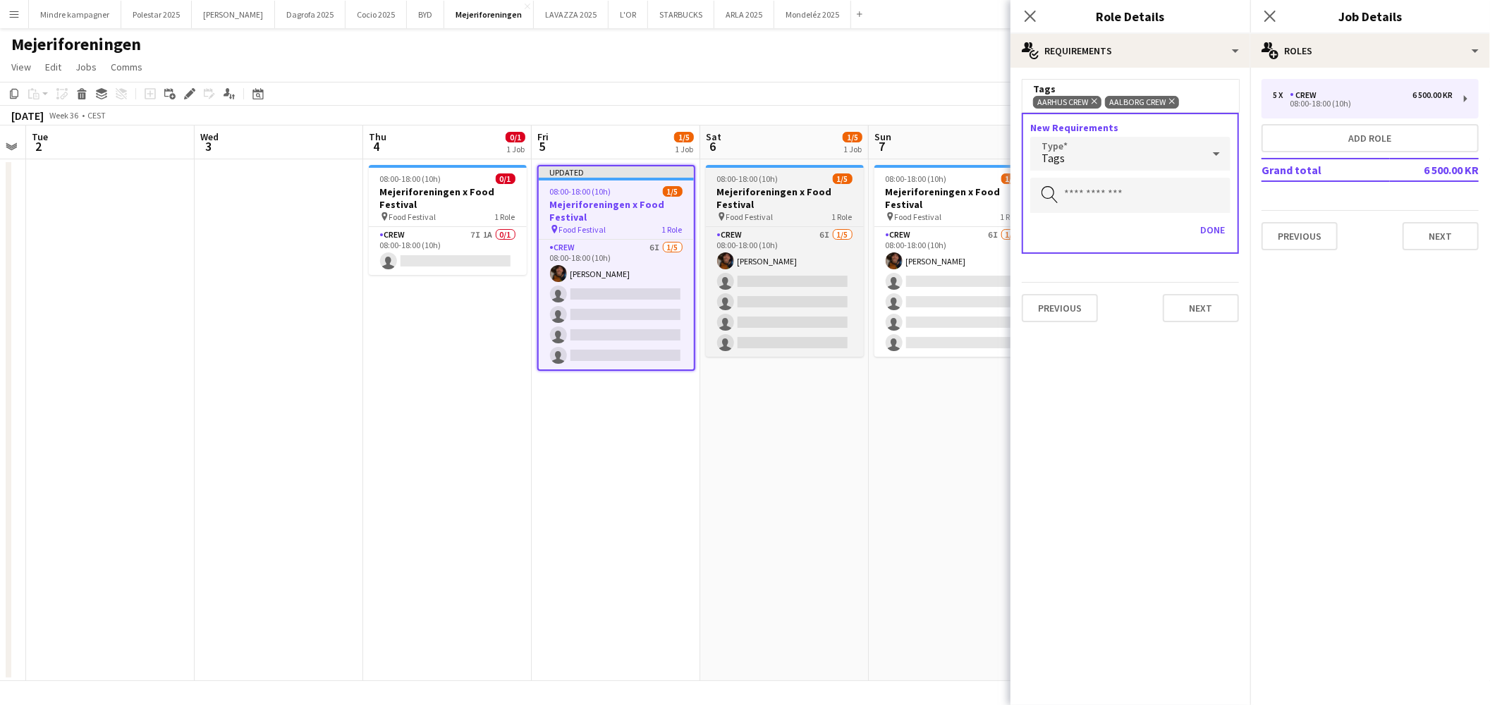
click at [778, 203] on h3 "Mejeriforeningen x Food Festival" at bounding box center [785, 197] width 158 height 25
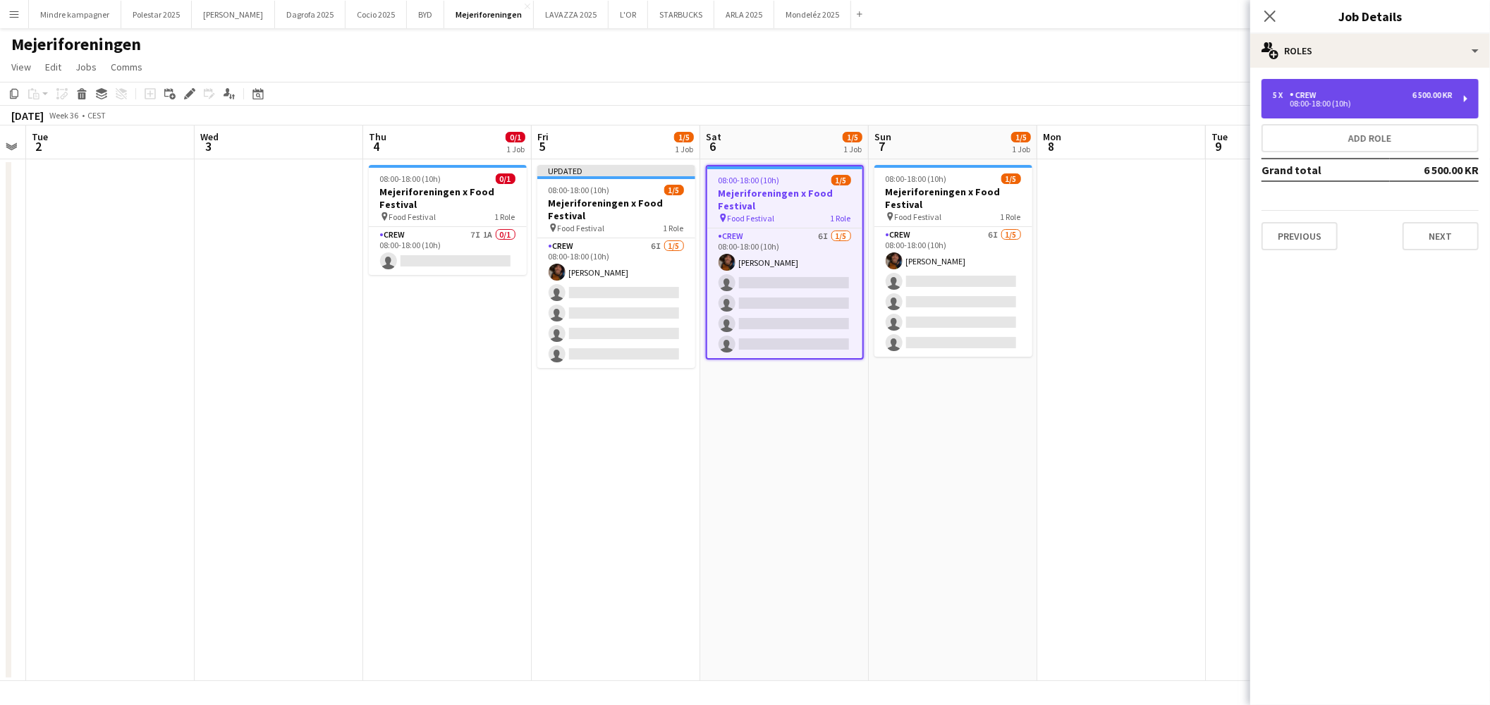
click at [1368, 94] on div "5 x Crew 6 500.00 KR" at bounding box center [1363, 95] width 180 height 10
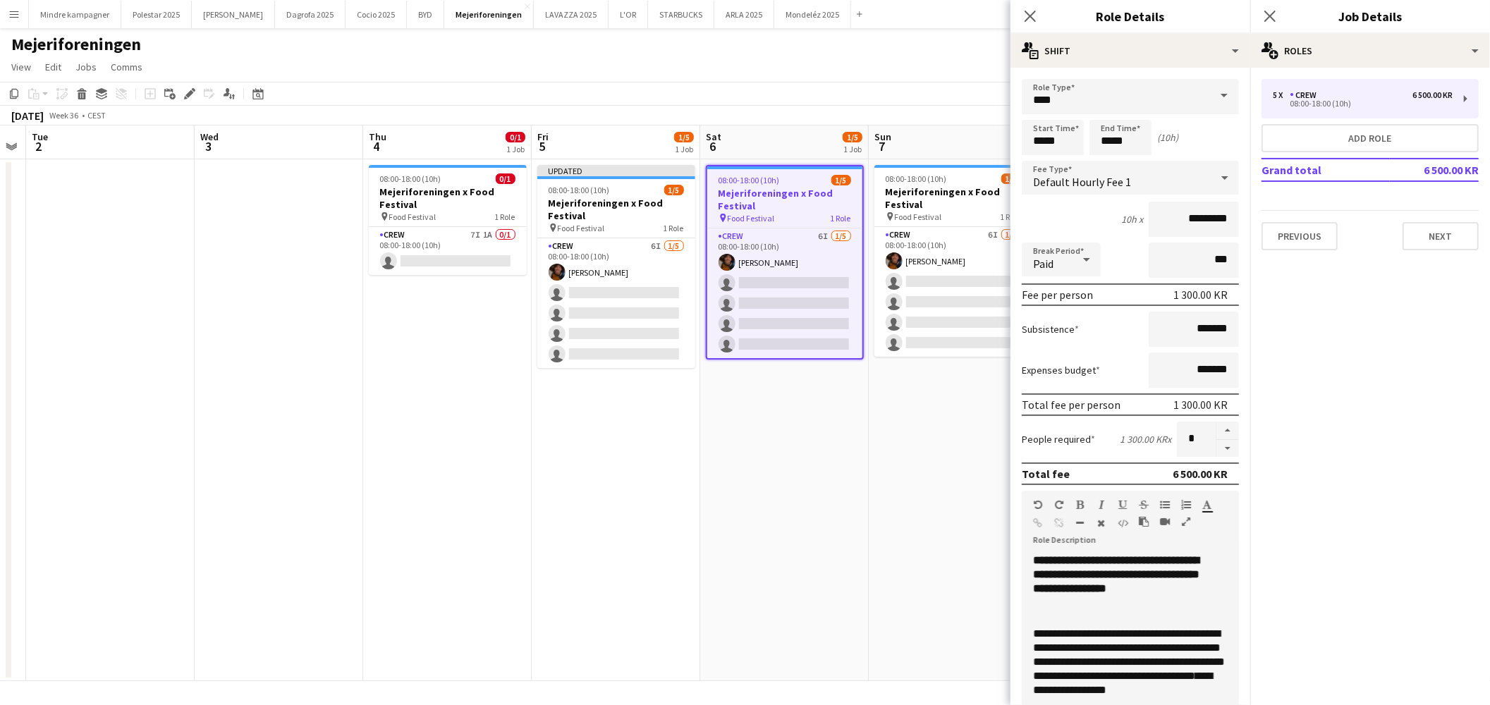
click at [783, 207] on h3 "Mejeriforeningen x Food Festival" at bounding box center [784, 199] width 155 height 25
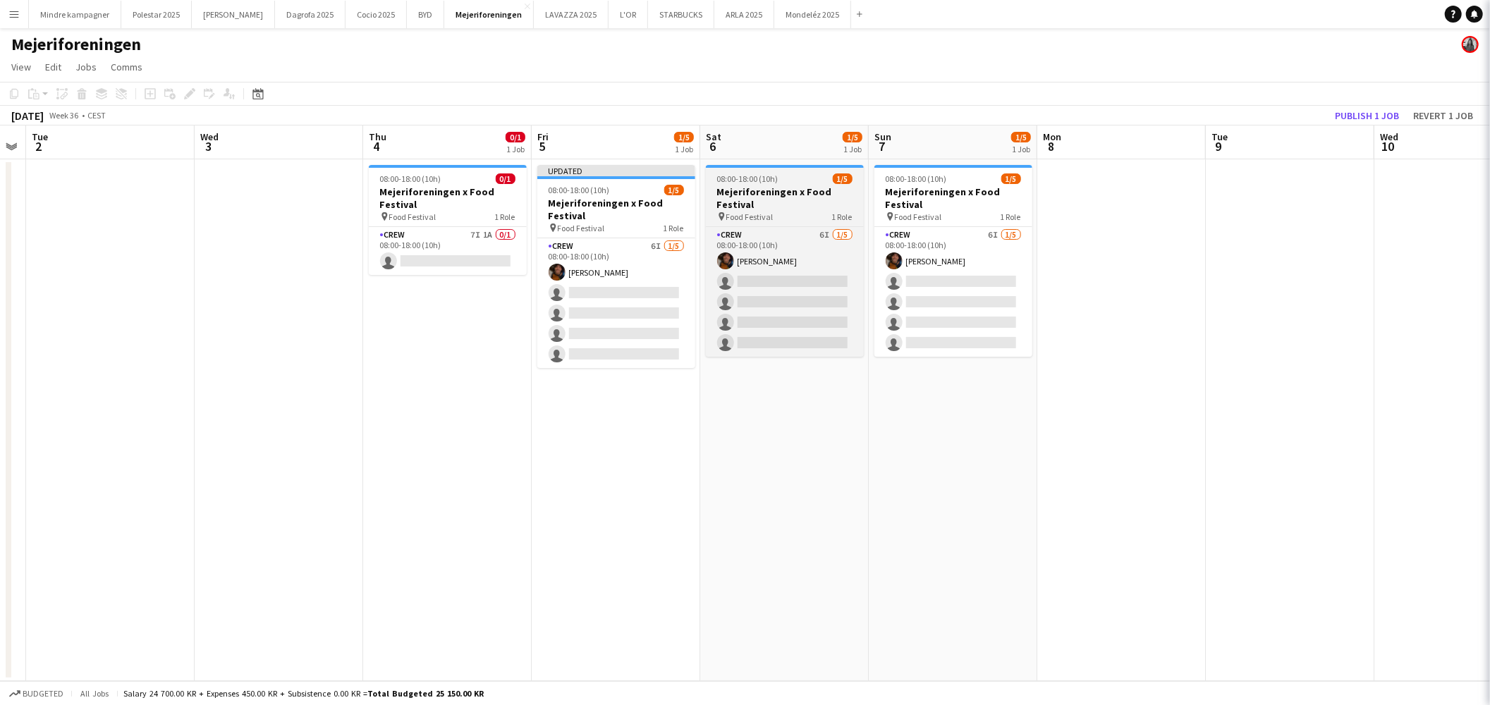
drag, startPoint x: 788, startPoint y: 207, endPoint x: 762, endPoint y: 206, distance: 25.4
click at [788, 207] on h3 "Mejeriforeningen x Food Festival" at bounding box center [785, 197] width 158 height 25
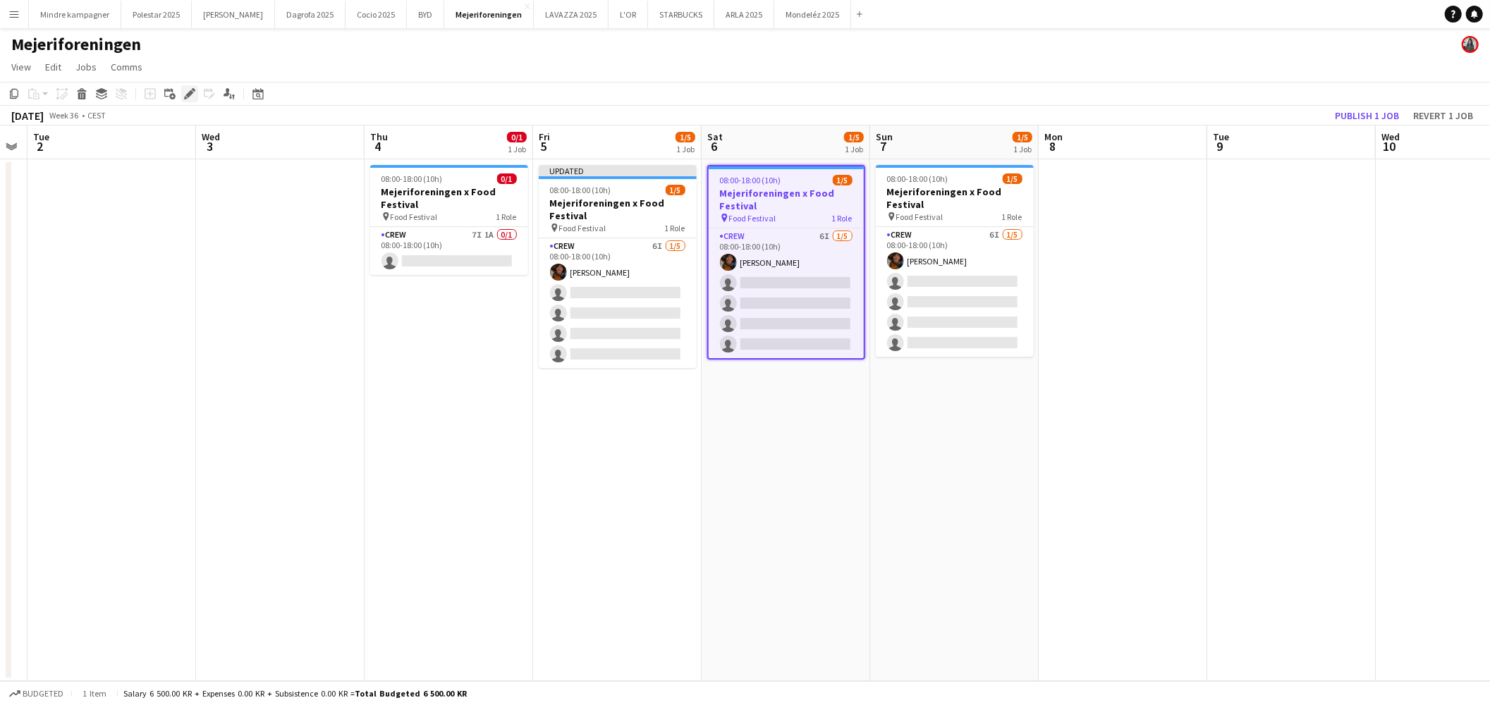
click at [190, 94] on icon "Edit" at bounding box center [189, 93] width 11 height 11
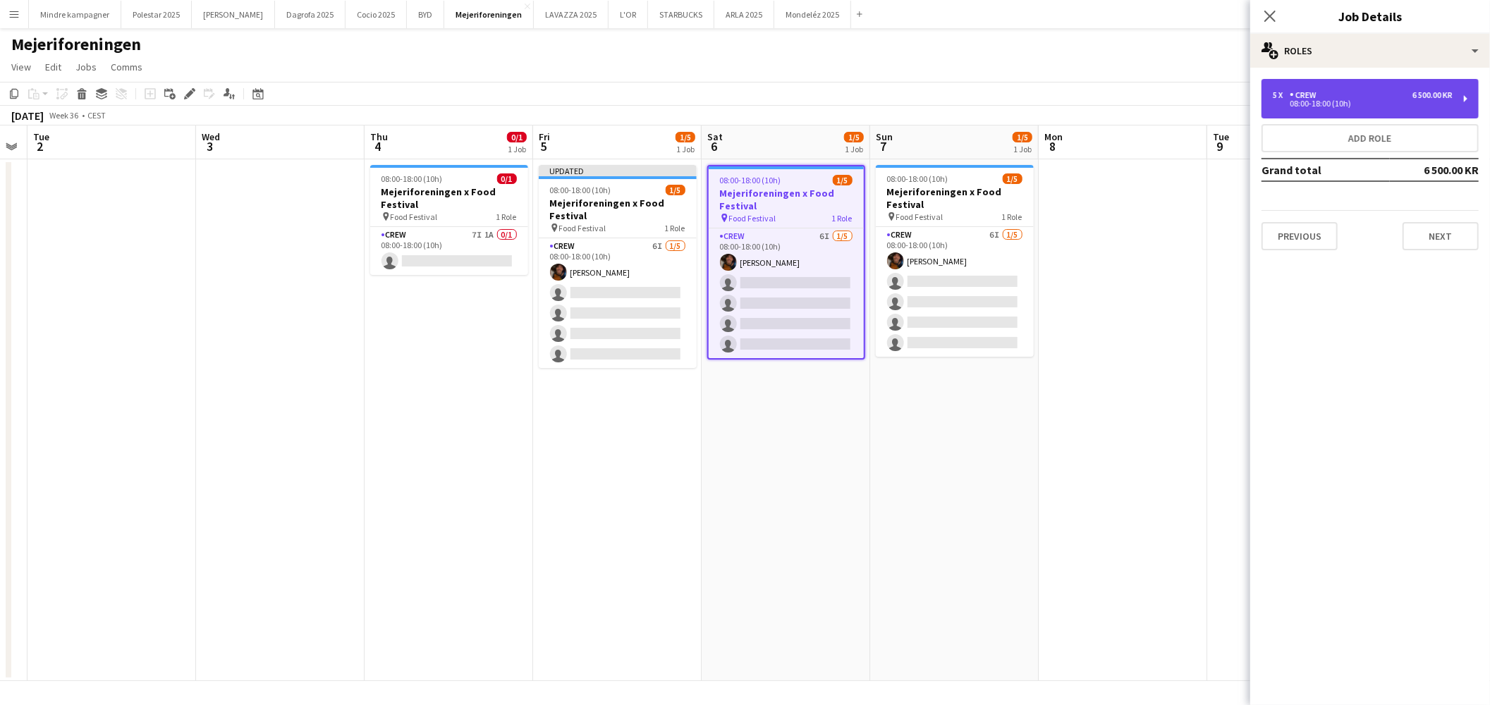
click at [1385, 85] on div "5 x Crew 6 500.00 KR 08:00-18:00 (10h)" at bounding box center [1370, 98] width 217 height 39
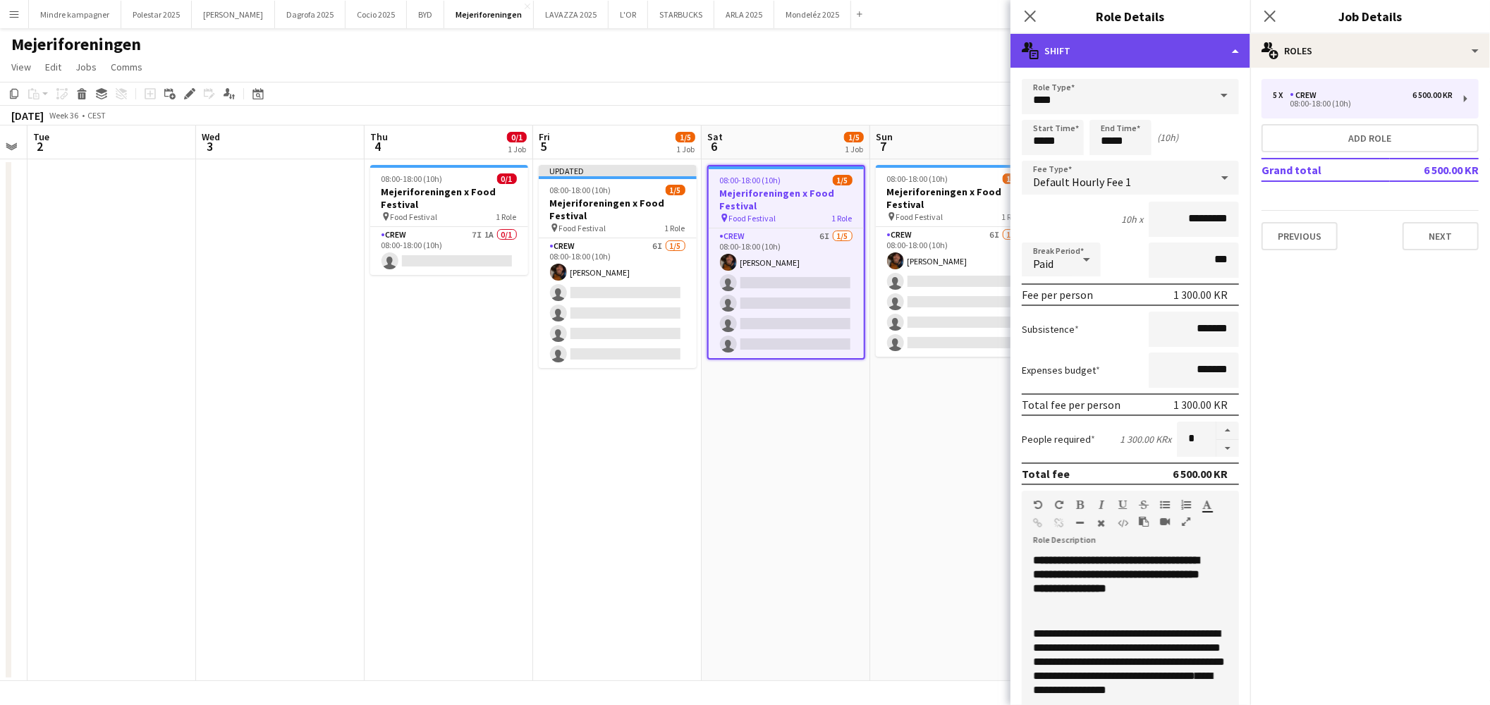
click at [1097, 49] on div "multiple-actions-text Shift" at bounding box center [1131, 51] width 240 height 34
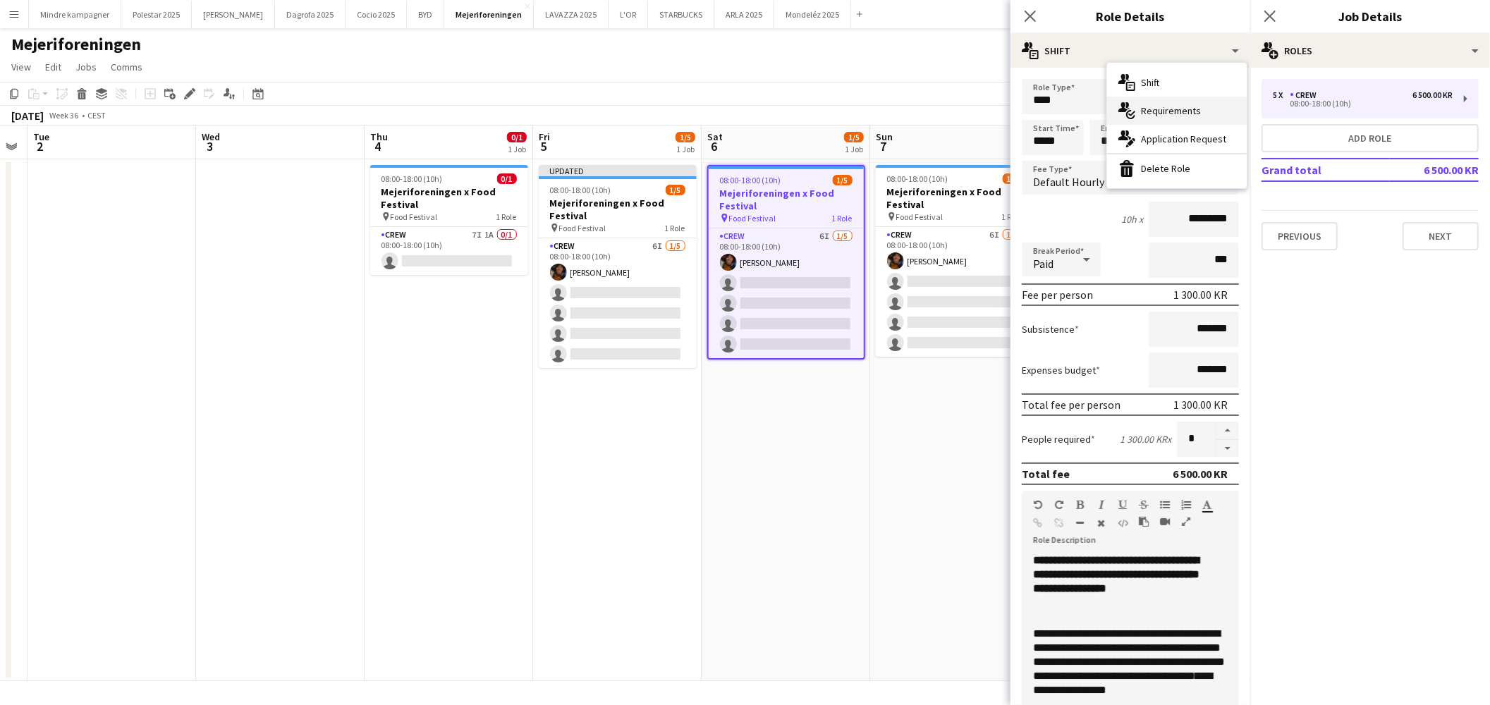
click at [1145, 104] on div "multiple-actions-check-2 Requirements" at bounding box center [1177, 111] width 140 height 28
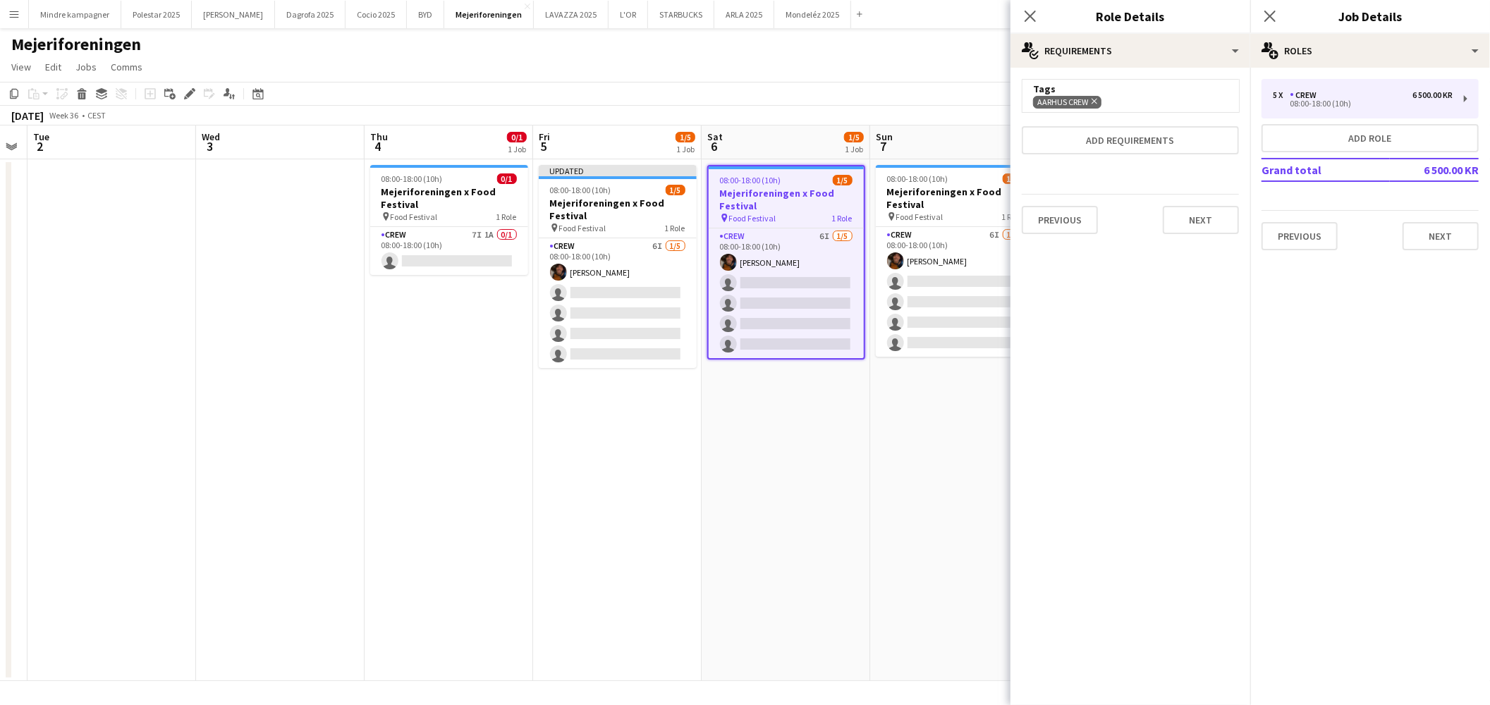
click at [1141, 94] on div "Tags" at bounding box center [1130, 89] width 195 height 13
click at [1144, 141] on button "Add requirements" at bounding box center [1130, 140] width 217 height 28
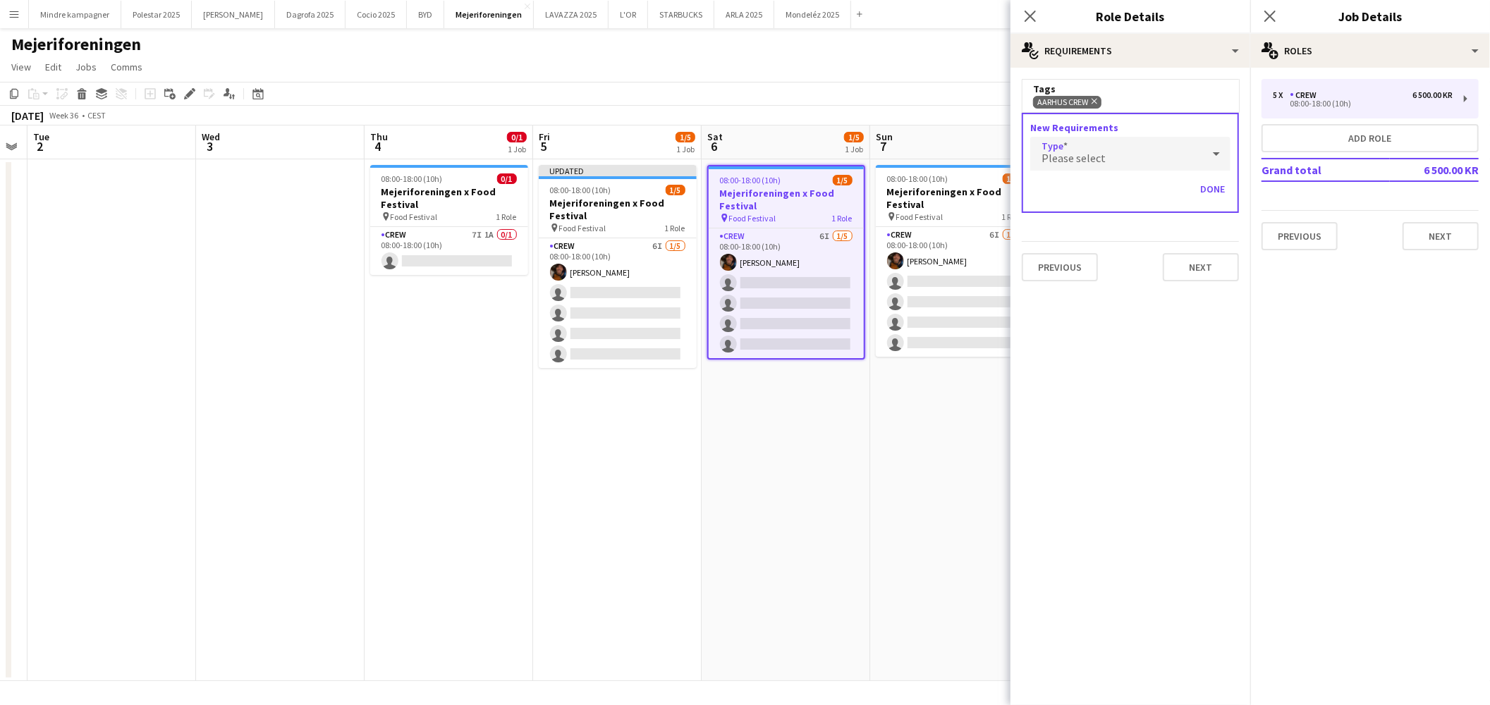
click at [1133, 168] on div "Please select" at bounding box center [1116, 154] width 172 height 34
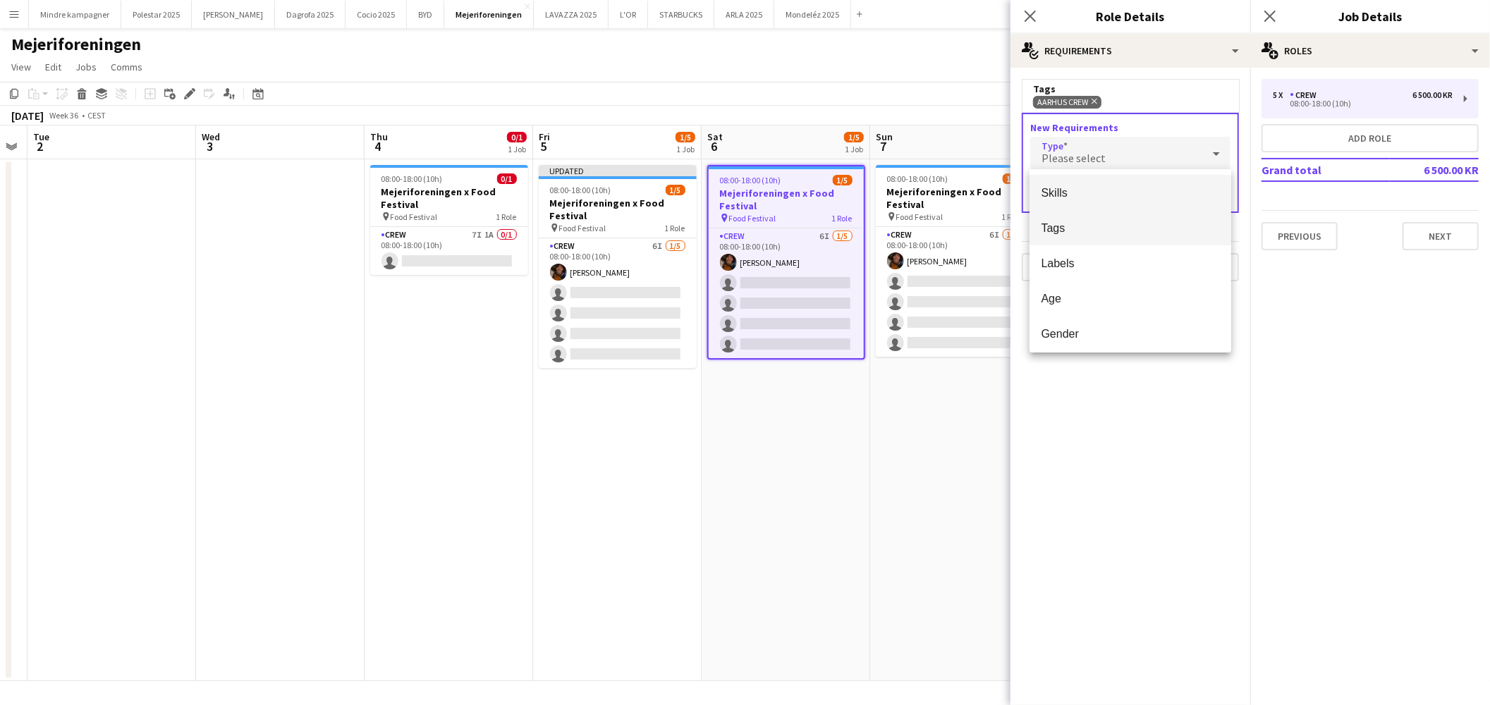
click at [1074, 235] on mat-option "Tags" at bounding box center [1131, 227] width 202 height 35
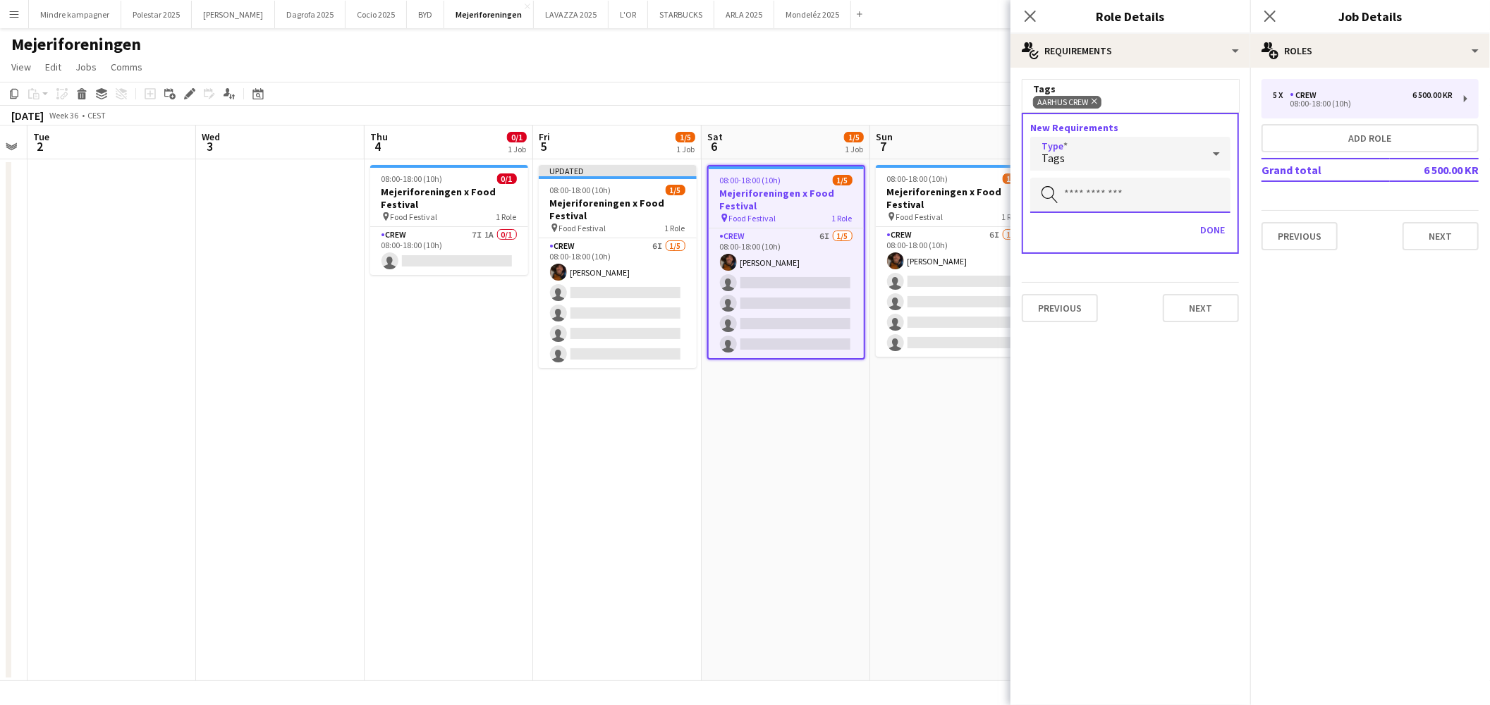
click at [1089, 187] on input "text" at bounding box center [1130, 195] width 200 height 35
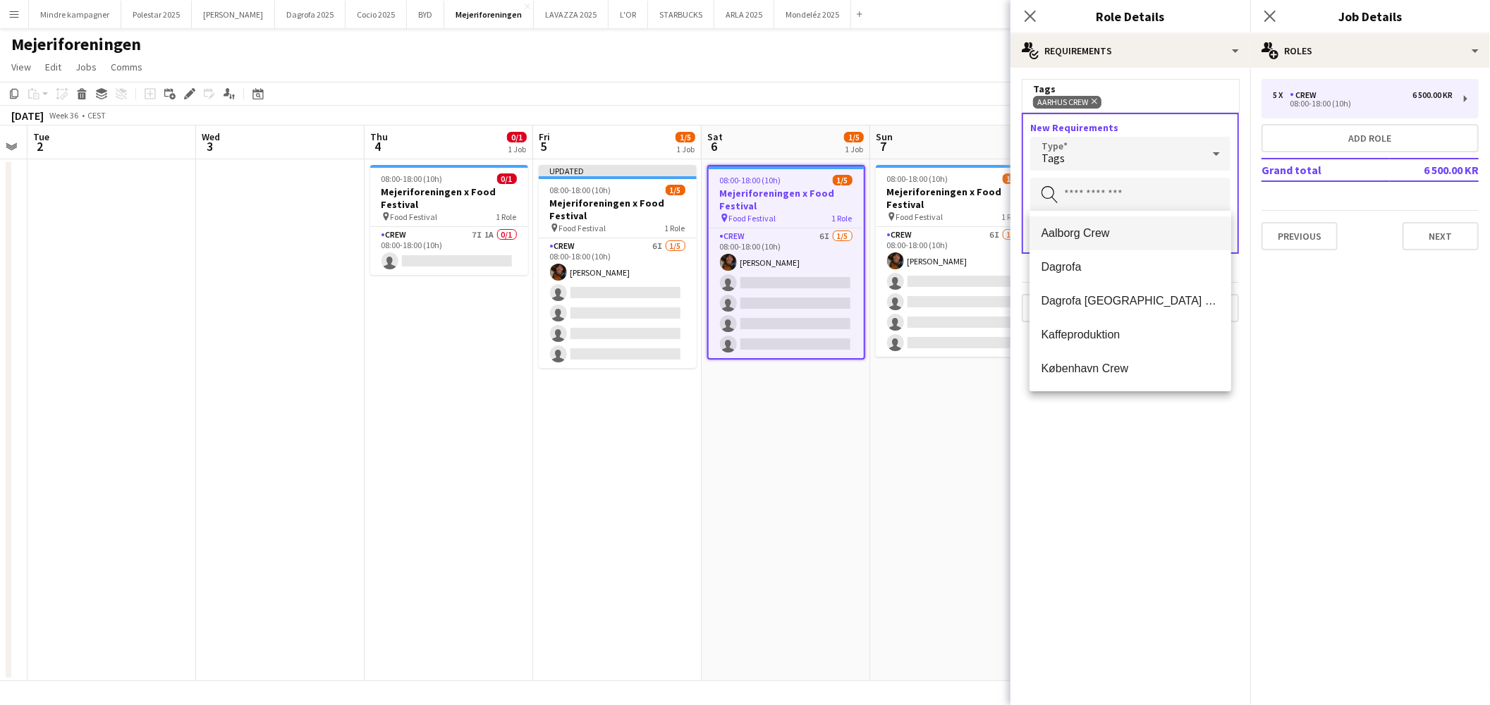
click at [1096, 228] on span "Aalborg Crew" at bounding box center [1130, 232] width 179 height 13
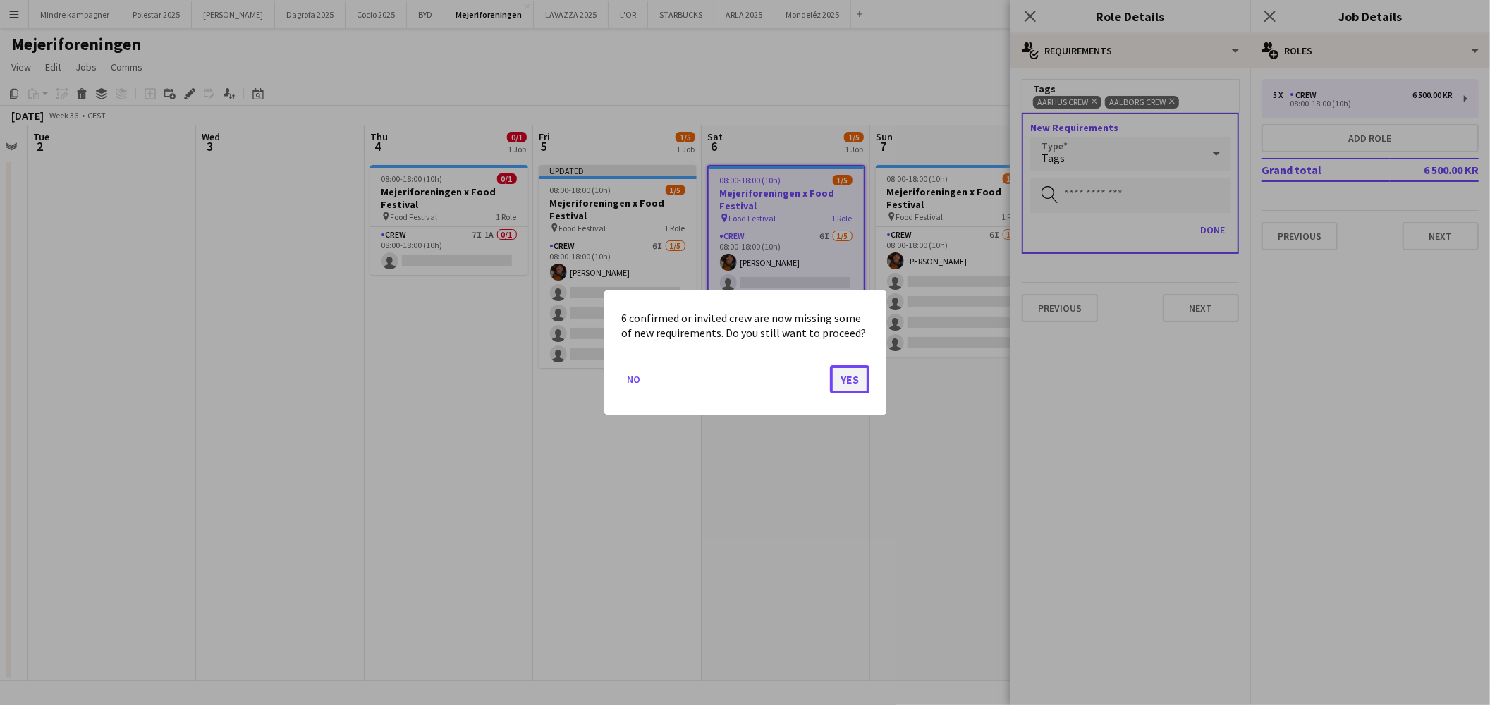
click at [853, 378] on button "Yes" at bounding box center [849, 379] width 39 height 28
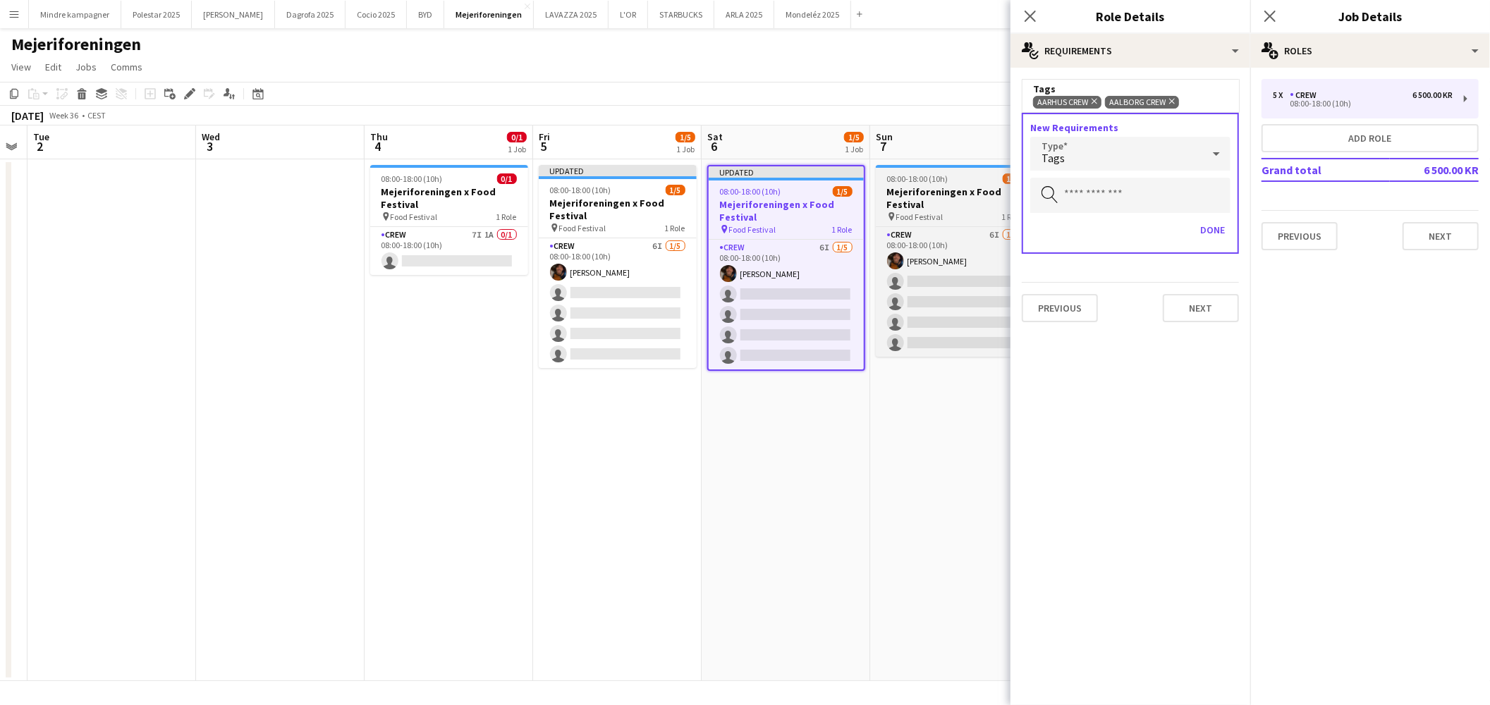
click at [920, 212] on span "Food Festival" at bounding box center [919, 217] width 47 height 11
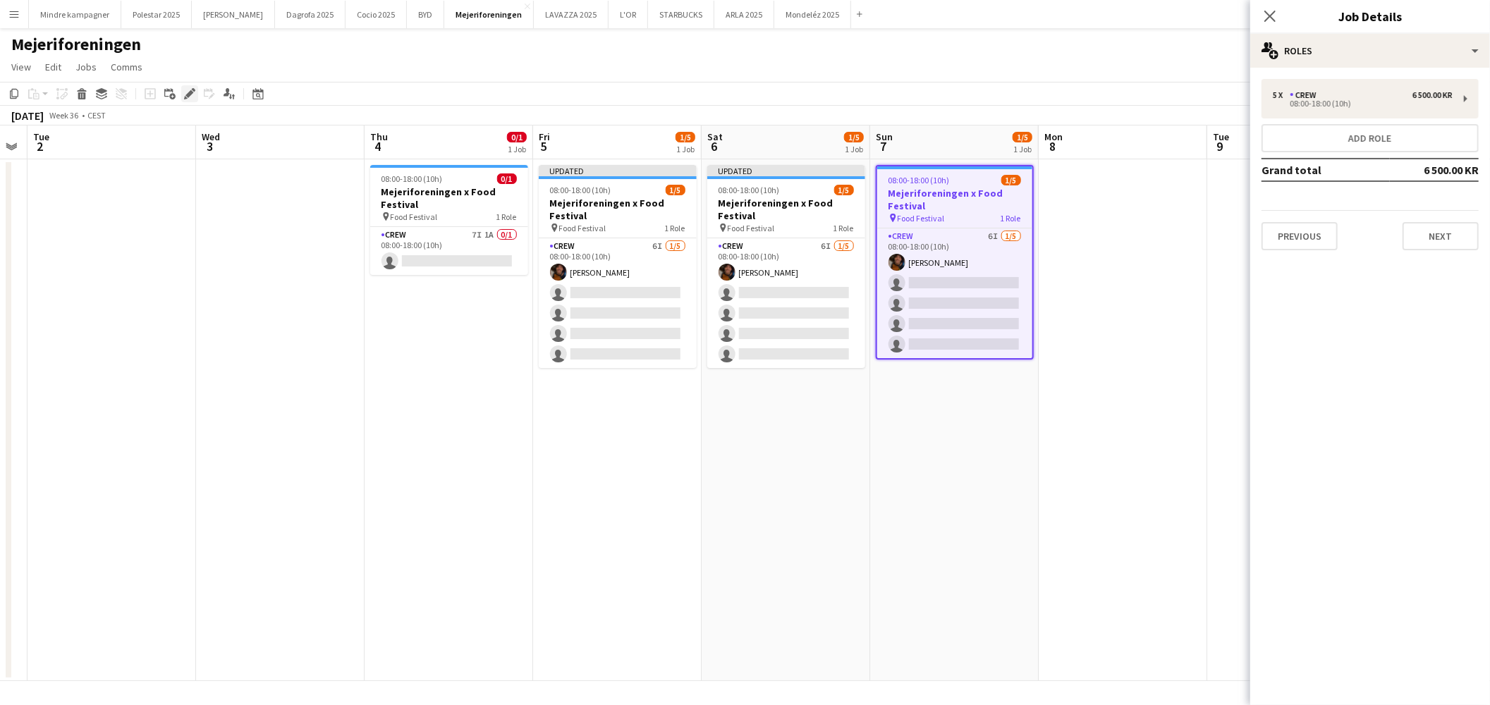
click at [191, 97] on icon "Edit" at bounding box center [189, 93] width 11 height 11
click at [1294, 95] on div "Crew" at bounding box center [1306, 95] width 32 height 10
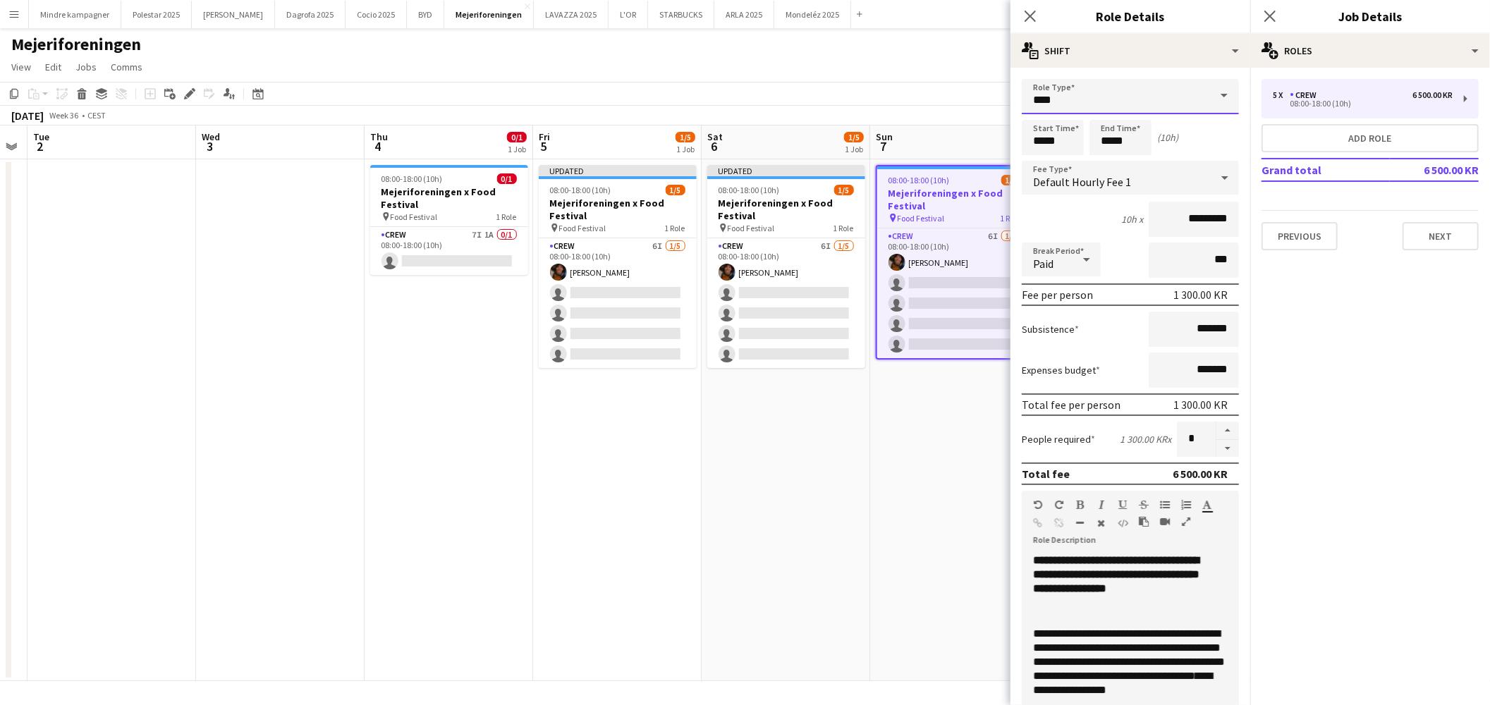
click at [1090, 102] on input "****" at bounding box center [1130, 96] width 217 height 35
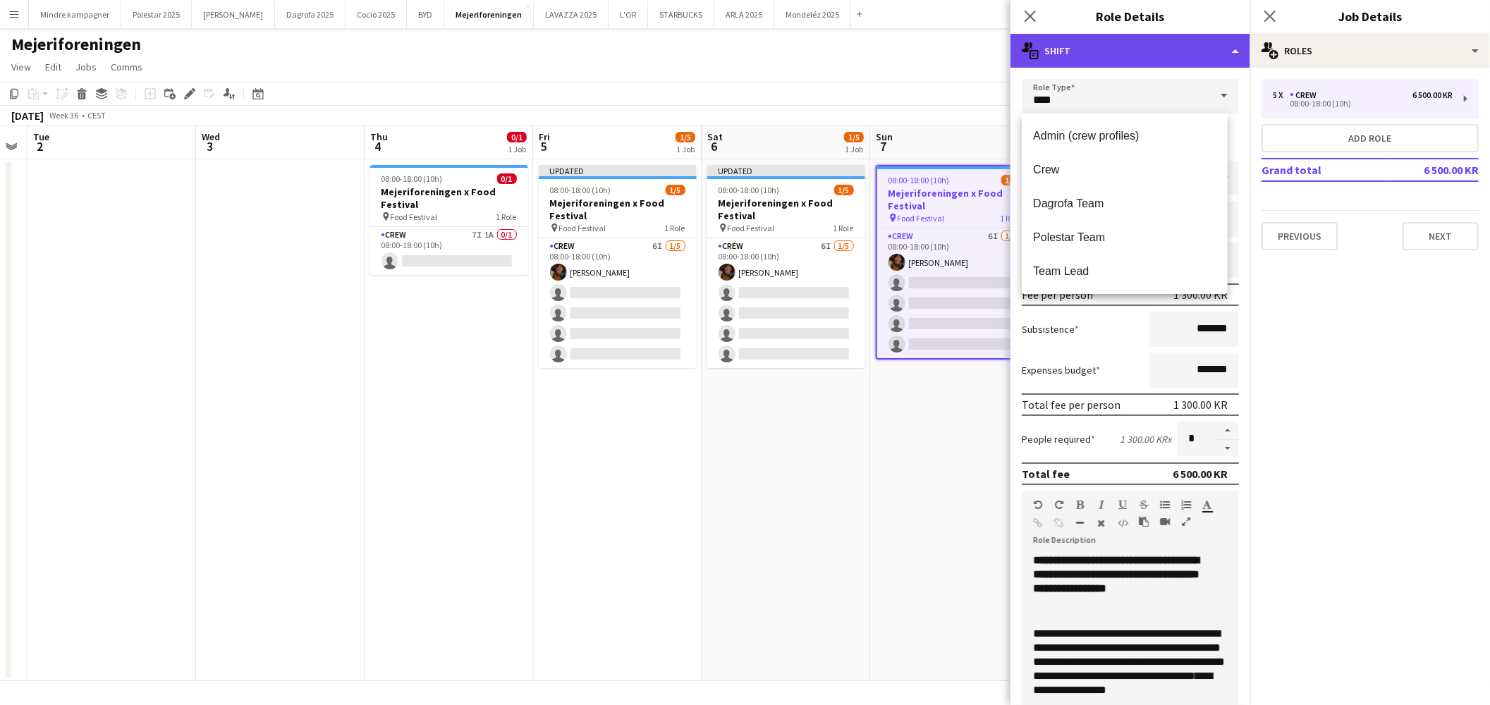
click at [1094, 53] on div "multiple-actions-text Shift" at bounding box center [1131, 51] width 240 height 34
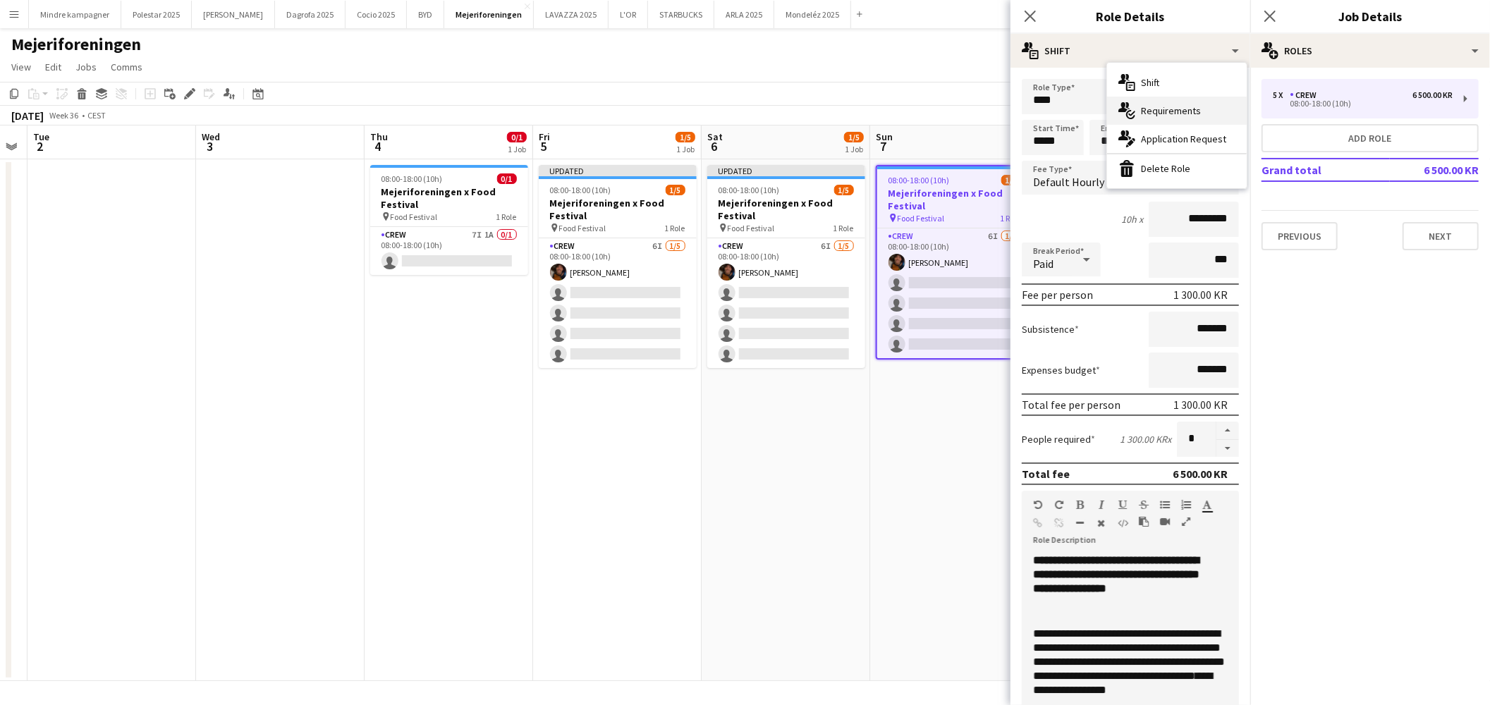
click at [1173, 110] on div "multiple-actions-check-2 Requirements" at bounding box center [1177, 111] width 140 height 28
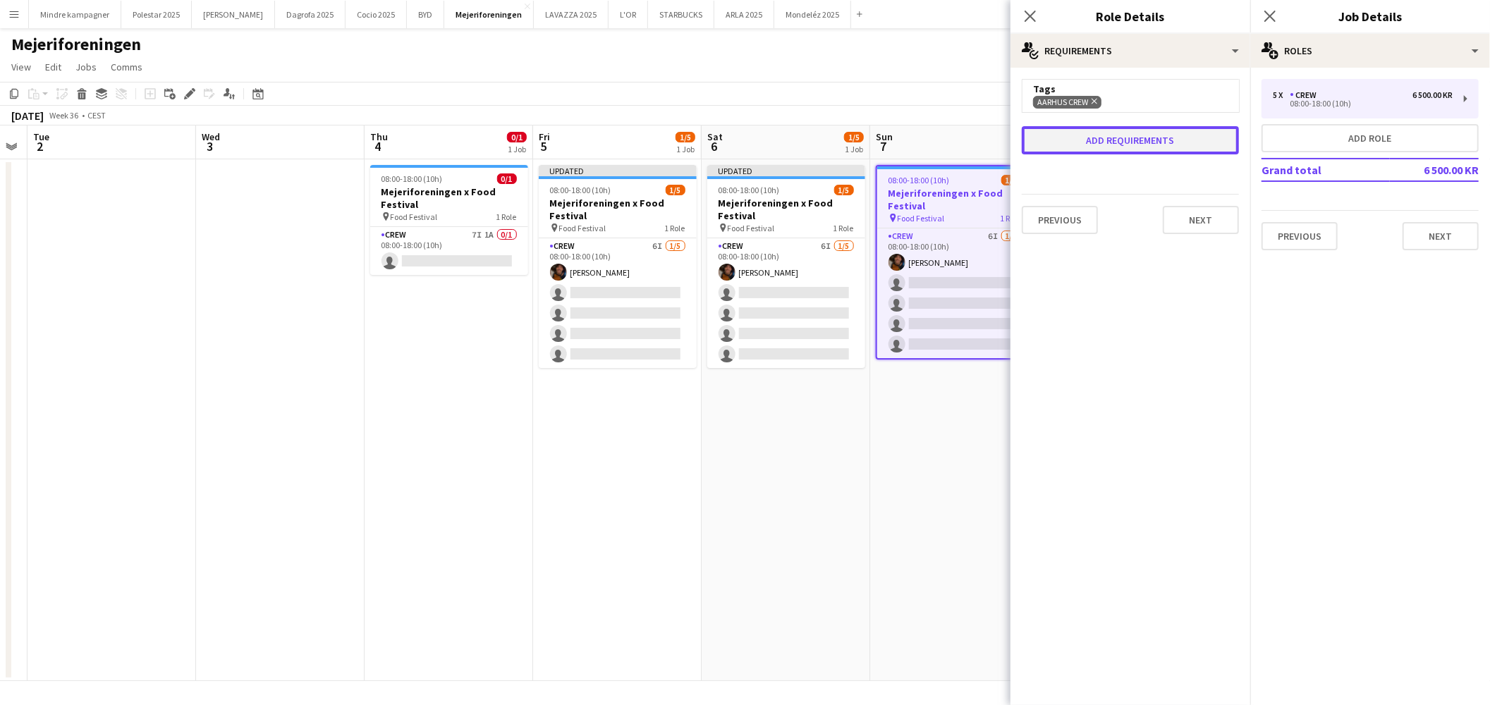
click at [1127, 129] on button "Add requirements" at bounding box center [1130, 140] width 217 height 28
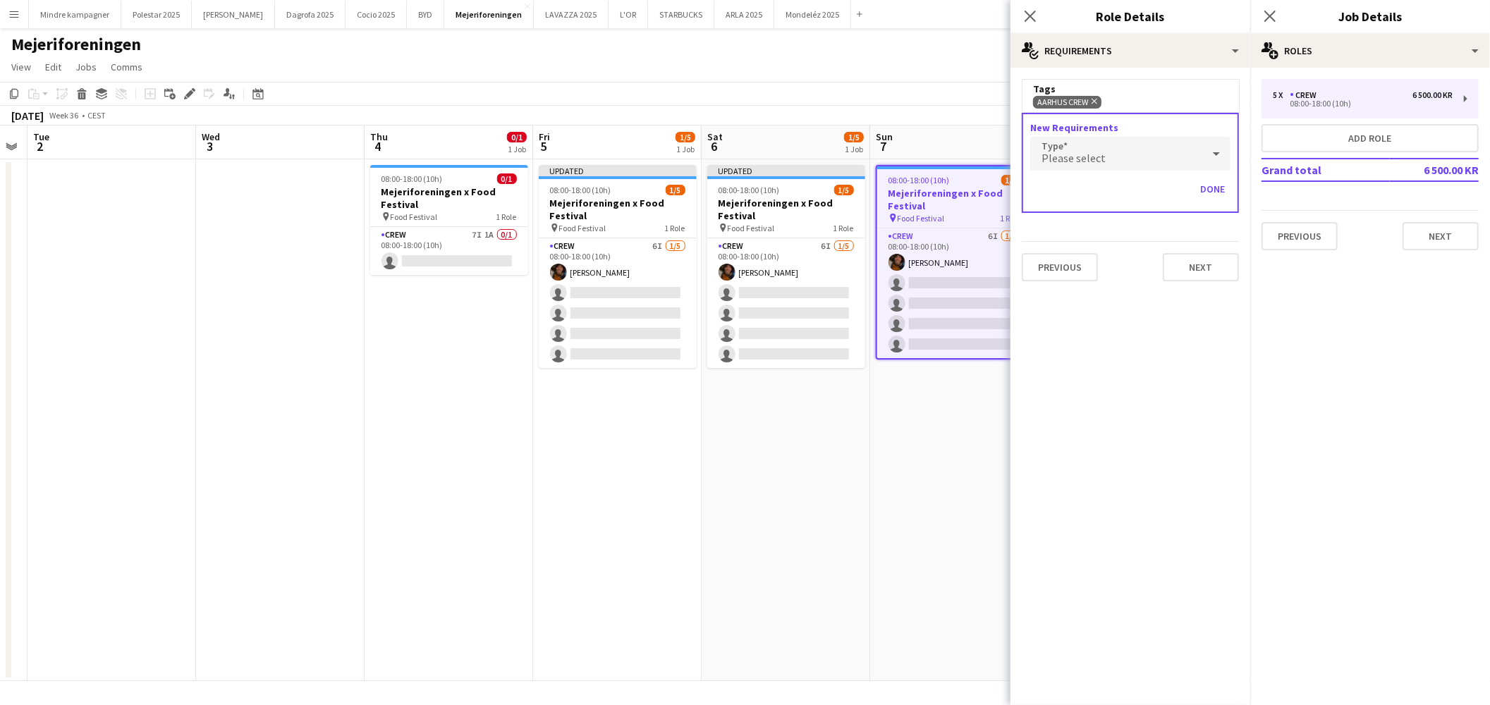
click at [1098, 172] on div "New Requirements Type Please select Done" at bounding box center [1130, 163] width 217 height 100
click at [1097, 163] on span "Please select" at bounding box center [1074, 158] width 64 height 14
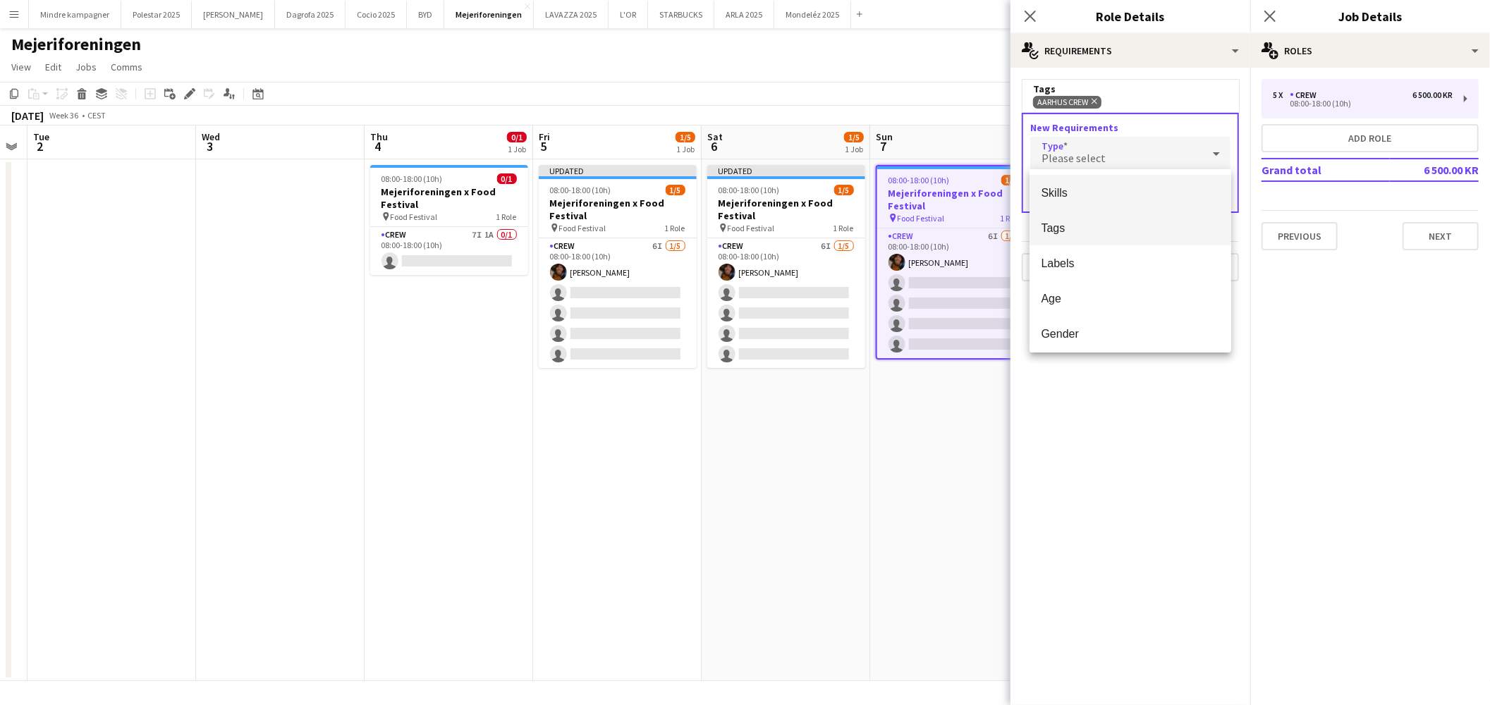
click at [1068, 223] on span "Tags" at bounding box center [1130, 227] width 179 height 13
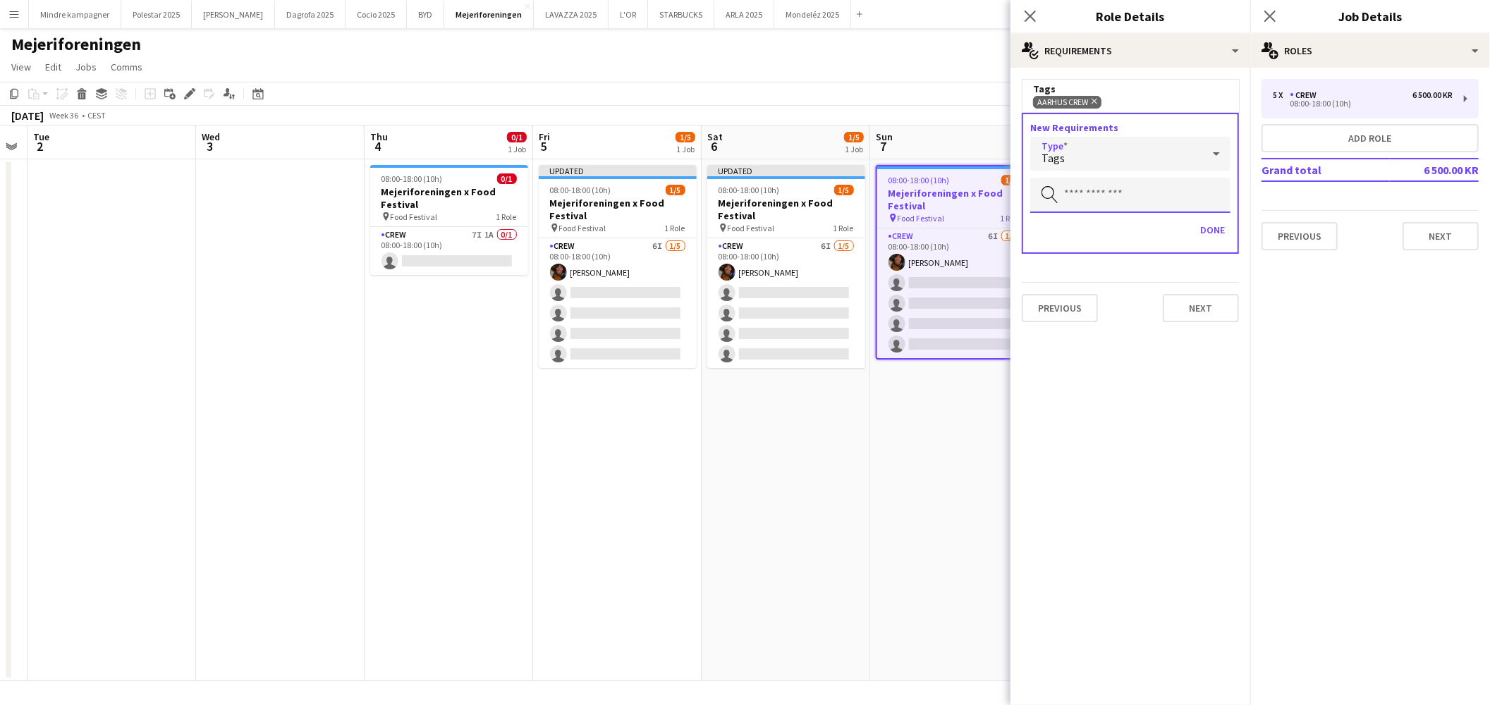
click at [1103, 188] on input "text" at bounding box center [1130, 195] width 200 height 35
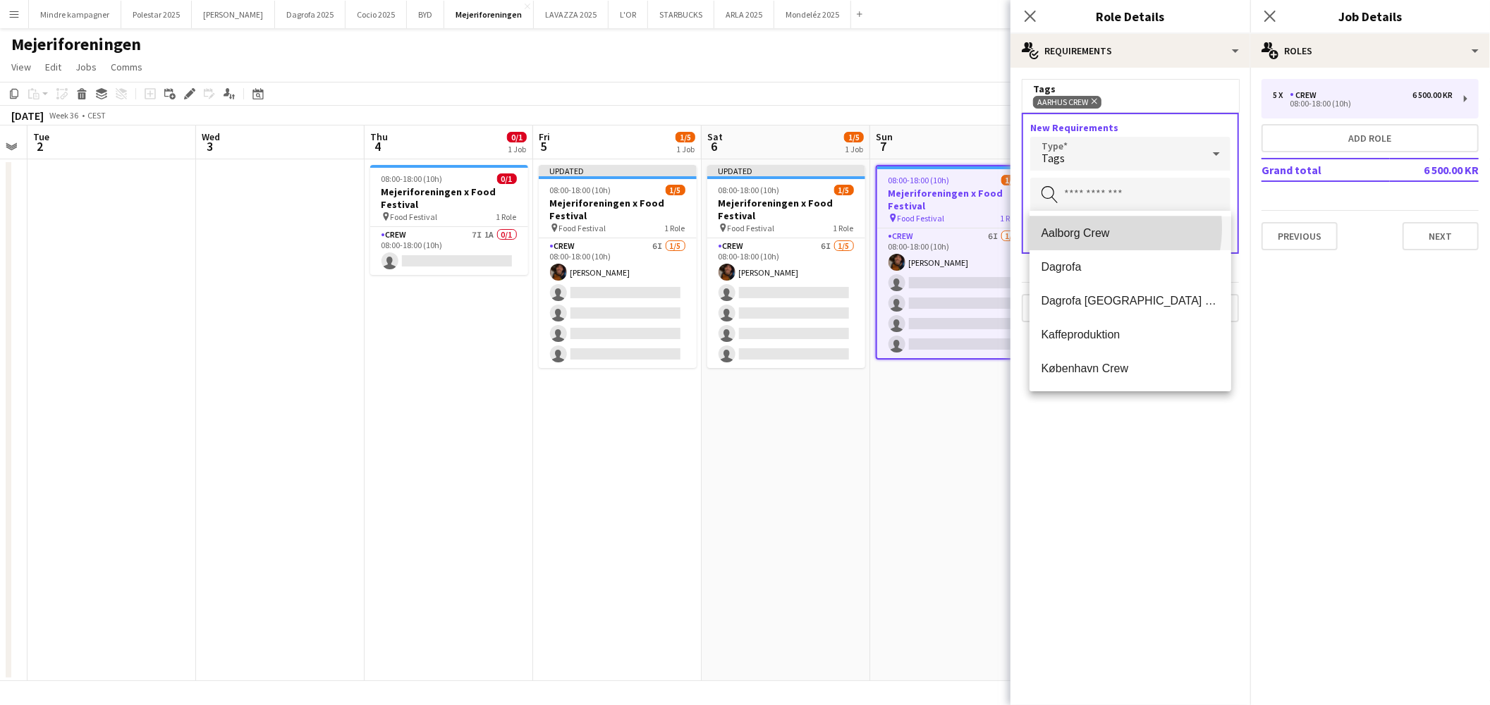
click at [1087, 227] on span "Aalborg Crew" at bounding box center [1130, 232] width 179 height 13
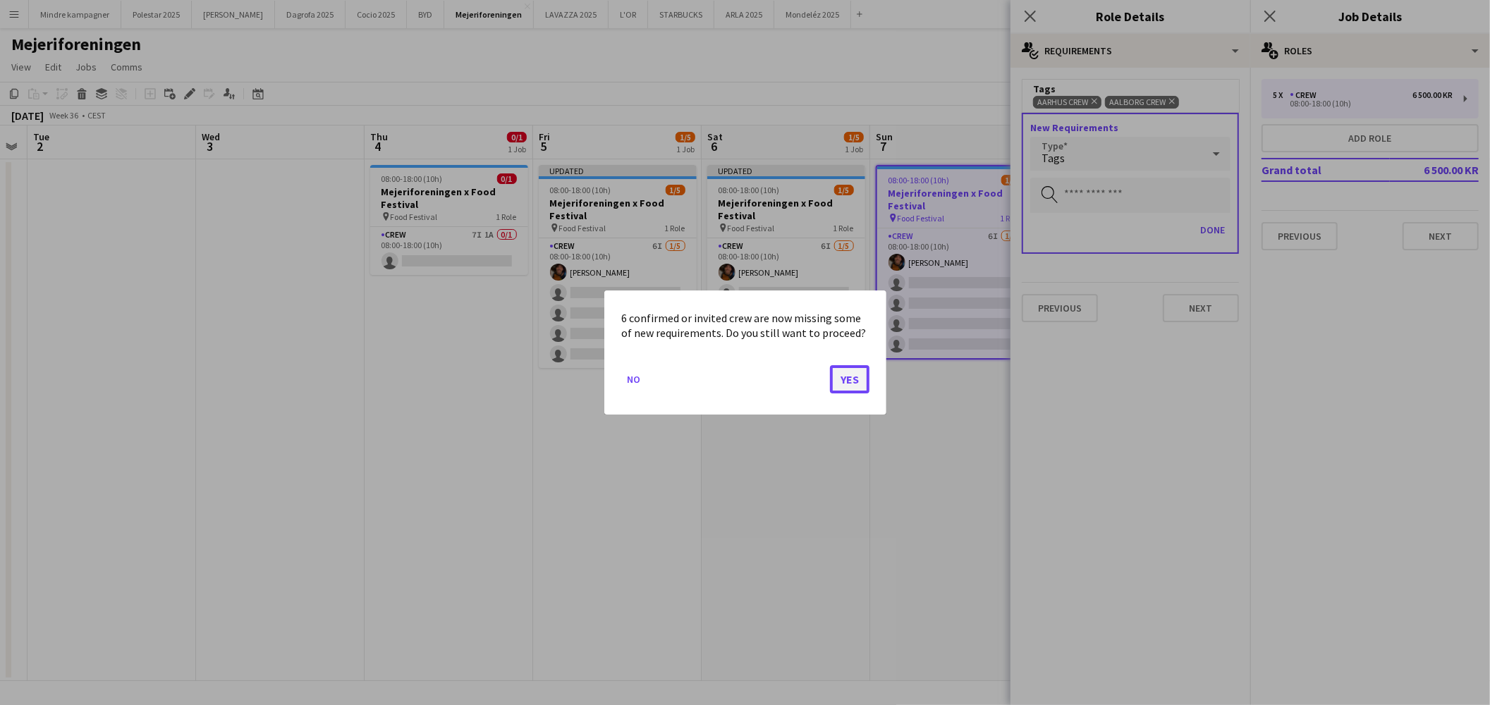
click at [834, 382] on button "Yes" at bounding box center [849, 379] width 39 height 28
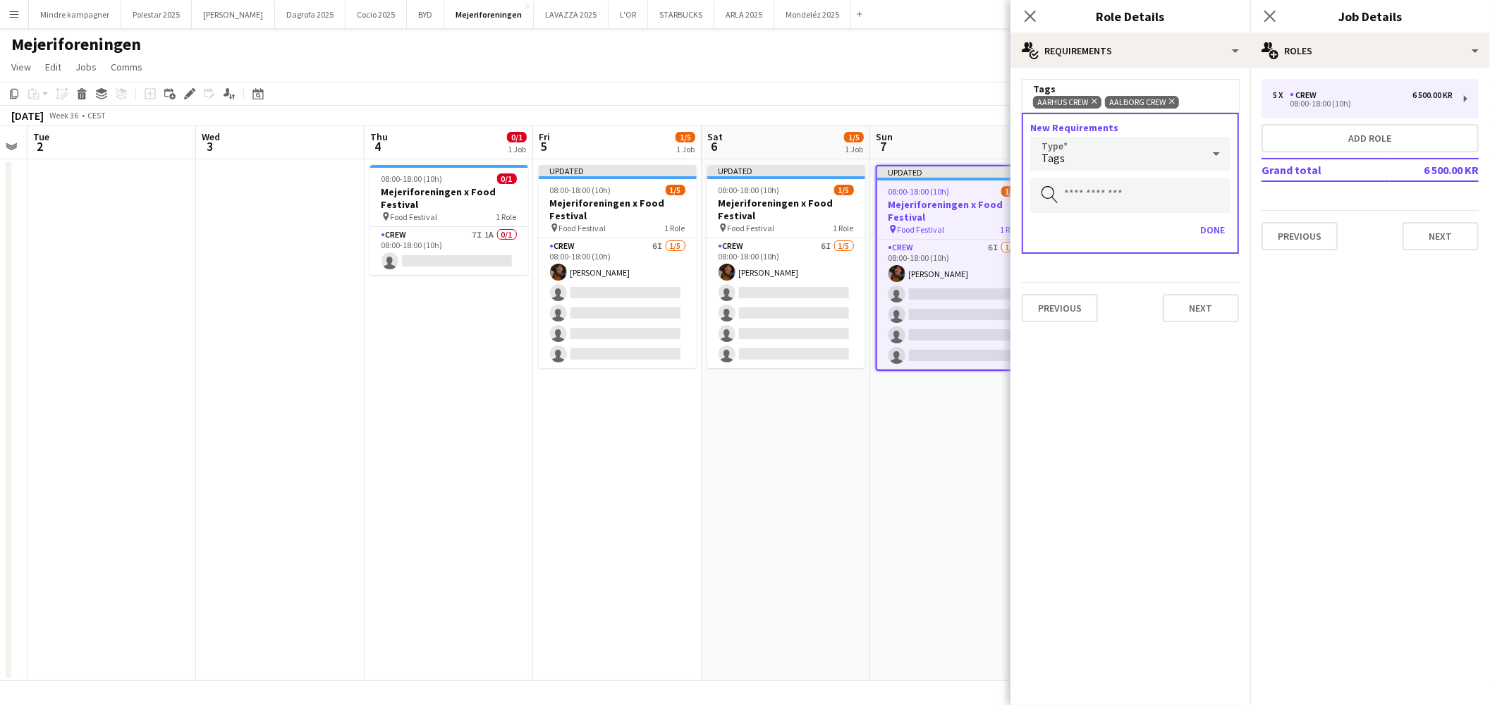
drag, startPoint x: 896, startPoint y: 448, endPoint x: 912, endPoint y: 411, distance: 39.8
click at [896, 448] on app-date-cell "Updated 08:00-18:00 (10h) 1/5 Mejeriforeningen x Food Festival pin Food Festiva…" at bounding box center [954, 420] width 169 height 522
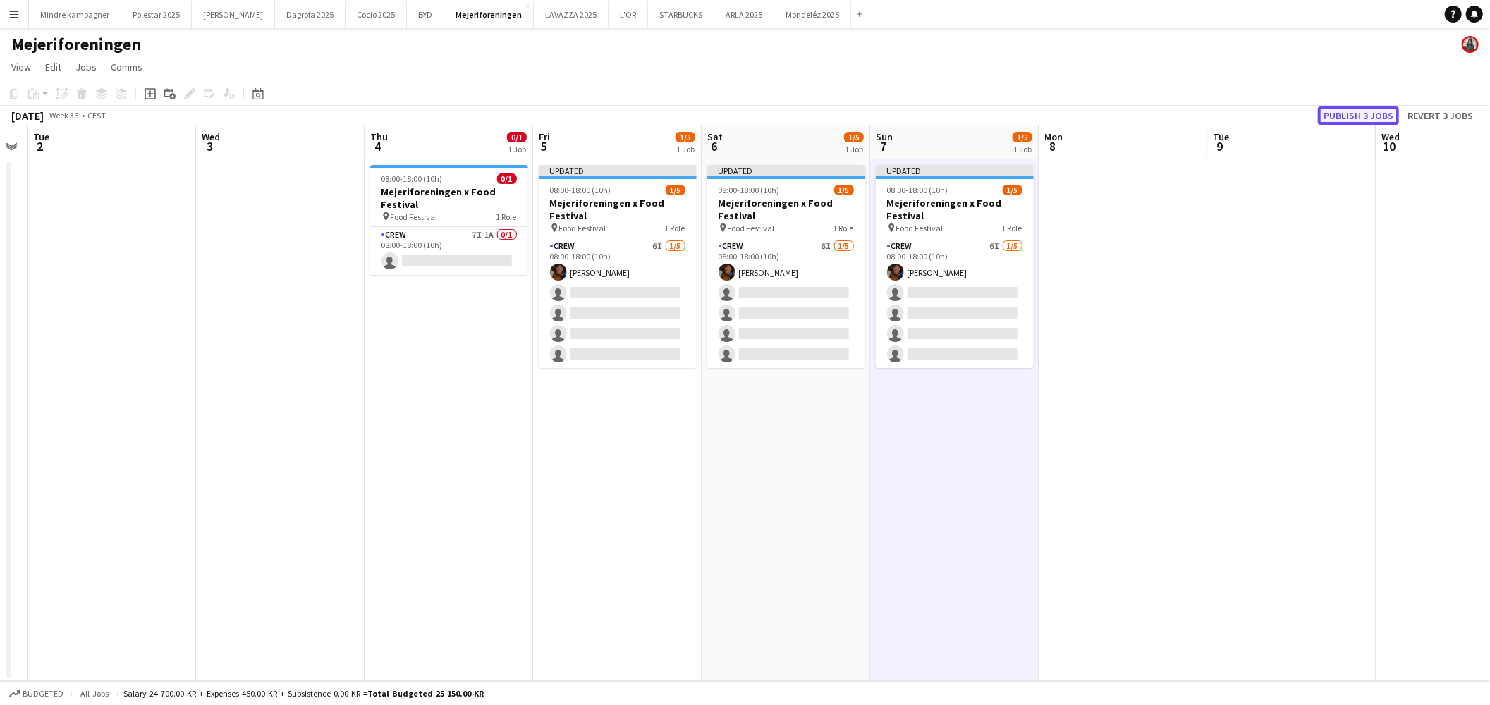
click at [1348, 114] on button "Publish 3 jobs" at bounding box center [1358, 115] width 81 height 18
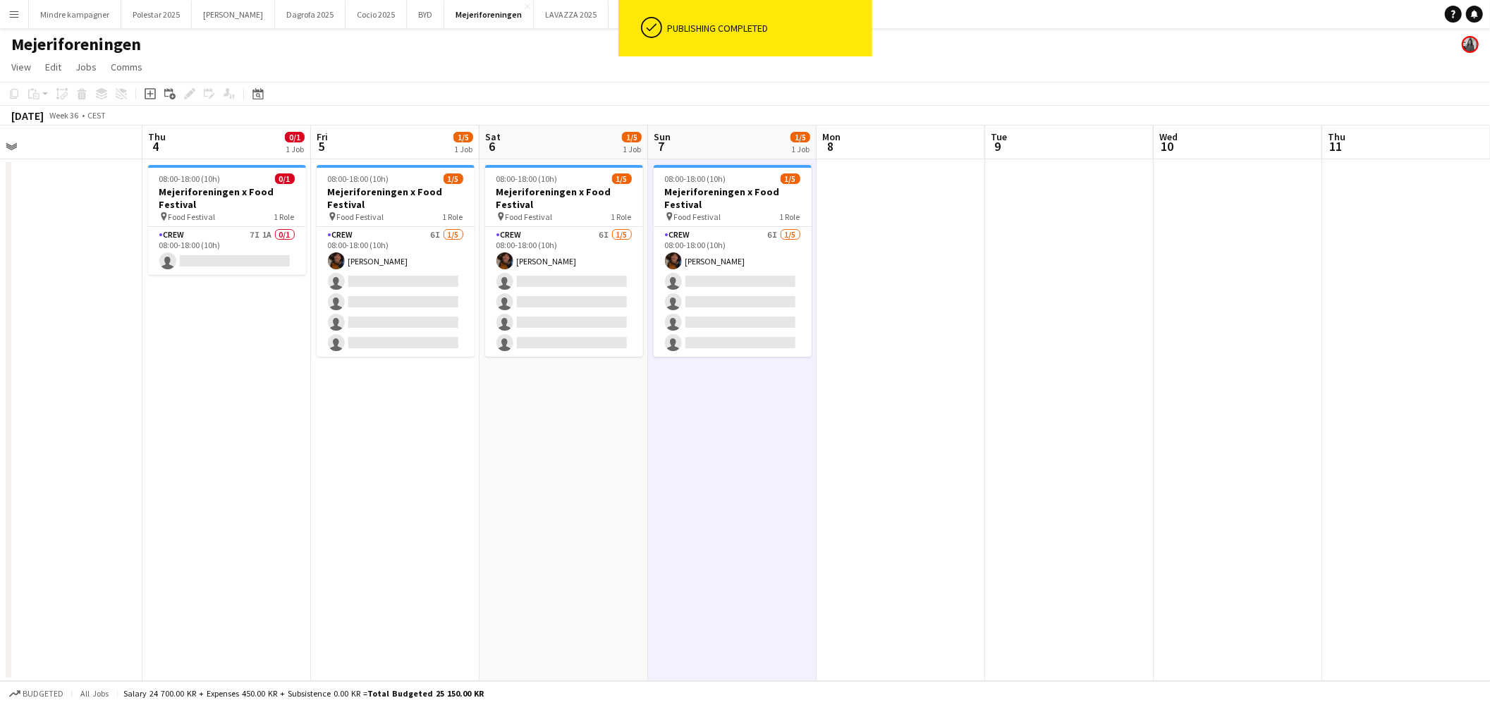
drag, startPoint x: 1161, startPoint y: 453, endPoint x: 966, endPoint y: 492, distance: 199.2
click at [967, 492] on app-calendar-viewport "Sun 31 Mon 1 Tue 2 Wed 3 Thu 4 0/1 1 Job Fri 5 1/5 1 Job Sat 6 1/5 1 Job Sun 7 …" at bounding box center [745, 404] width 1490 height 556
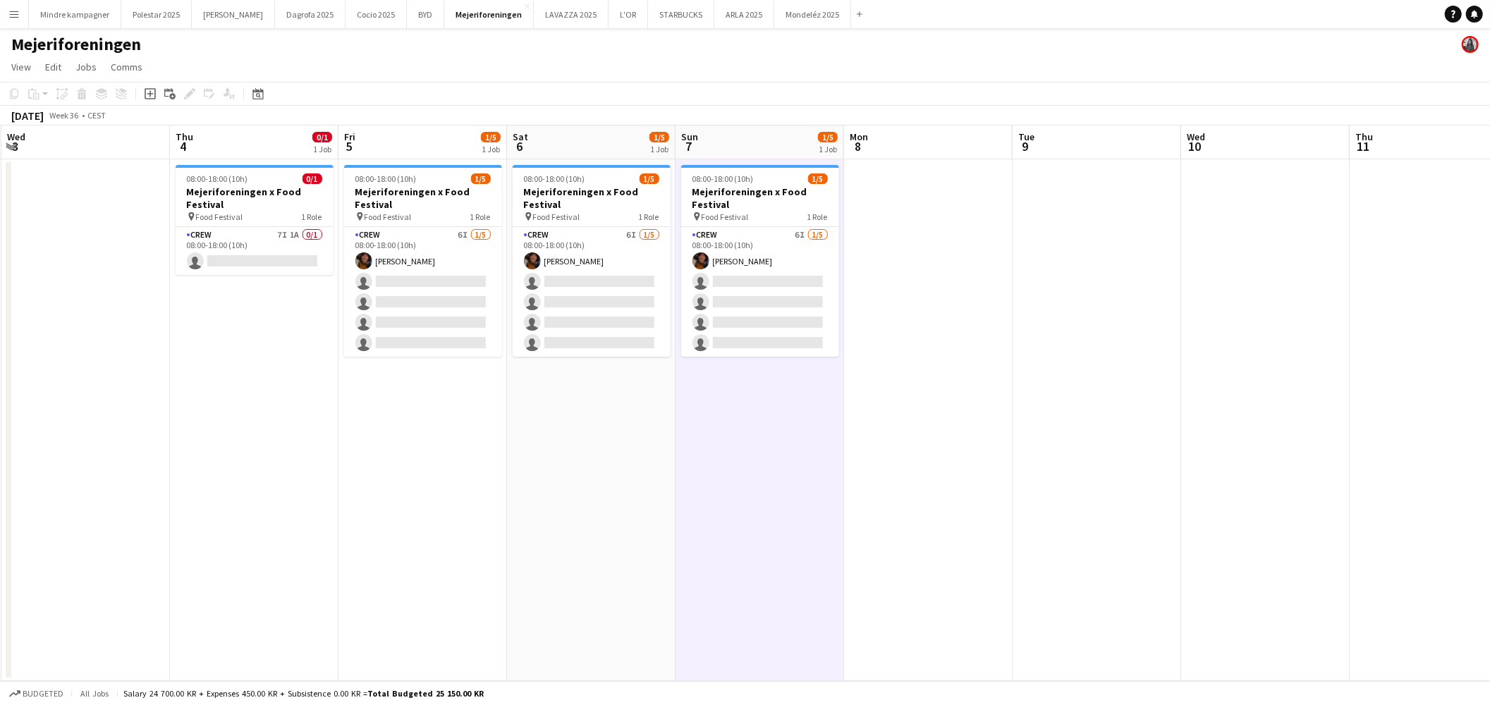
click at [591, 518] on app-date-cell "08:00-18:00 (10h) 1/5 Mejeriforeningen x Food Festival pin Food Festival 1 Role…" at bounding box center [591, 420] width 169 height 522
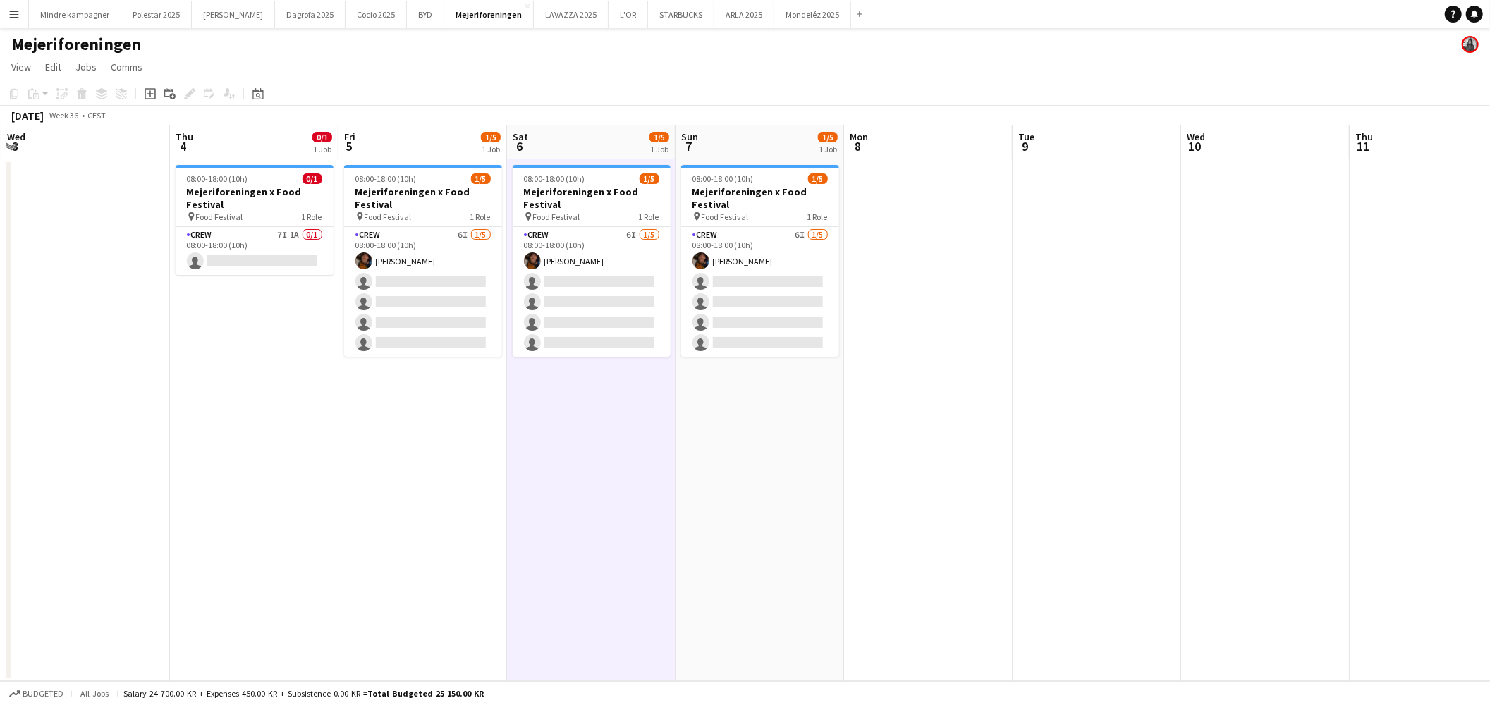
click at [389, 506] on app-date-cell "08:00-18:00 (10h) 1/5 Mejeriforeningen x Food Festival pin Food Festival 1 Role…" at bounding box center [422, 420] width 169 height 522
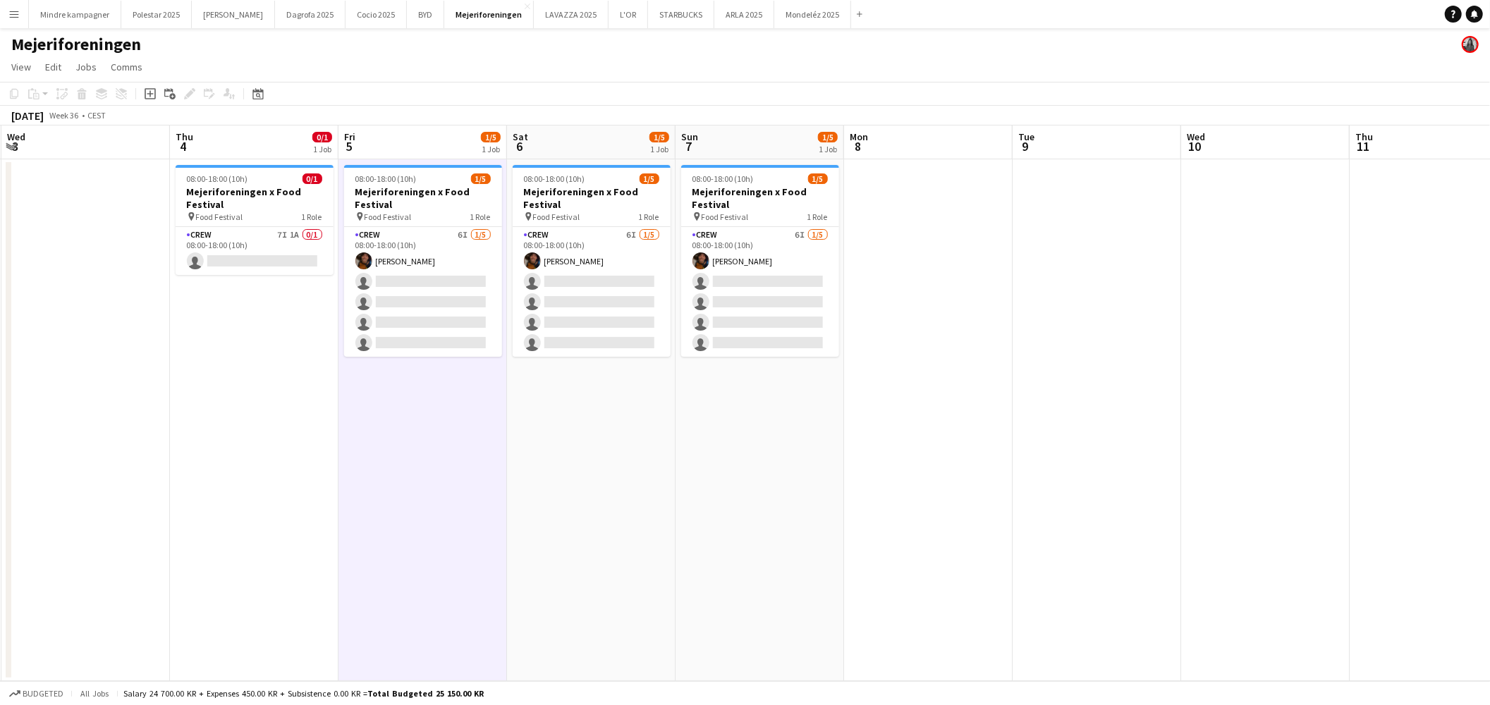
click at [297, 503] on app-date-cell "08:00-18:00 (10h) 0/1 Mejeriforeningen x Food Festival pin Food Festival 1 Role…" at bounding box center [254, 420] width 169 height 522
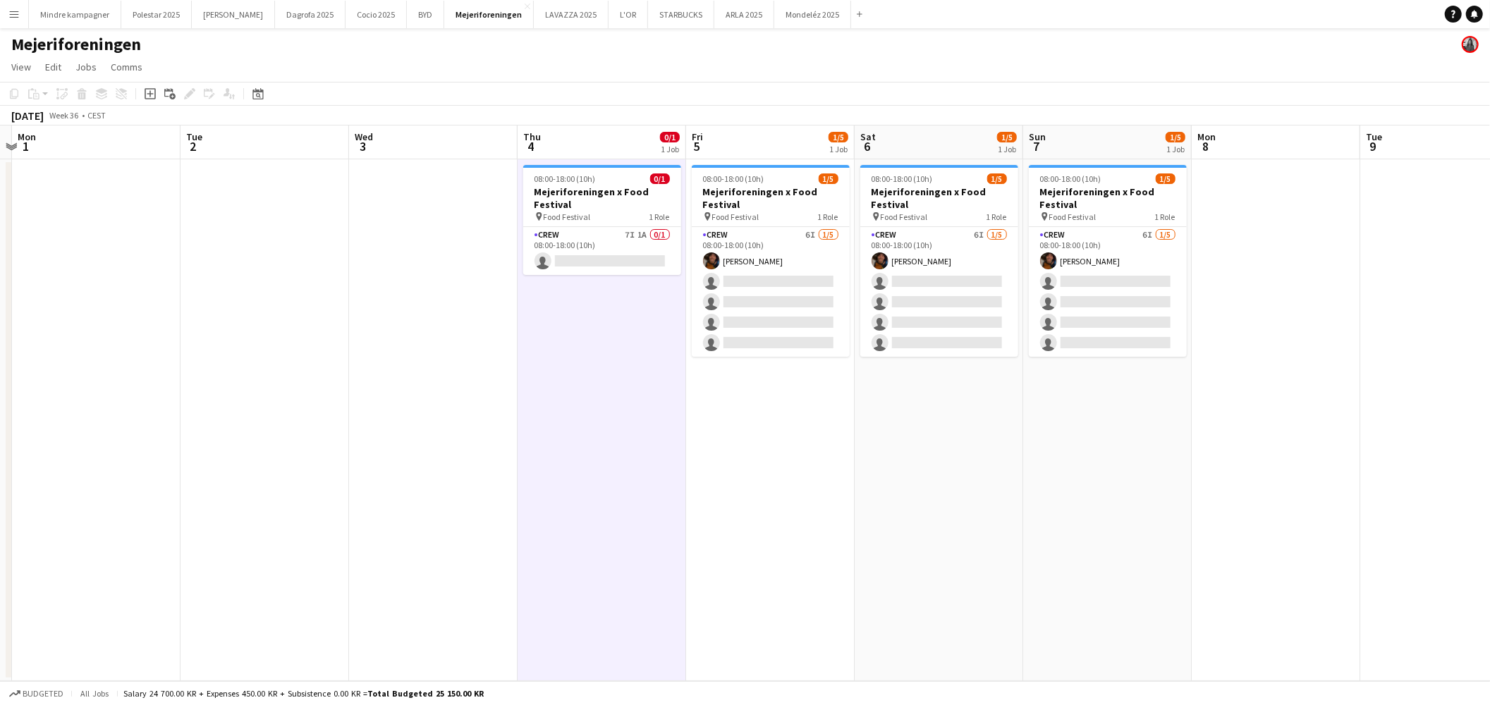
scroll to position [0, 405]
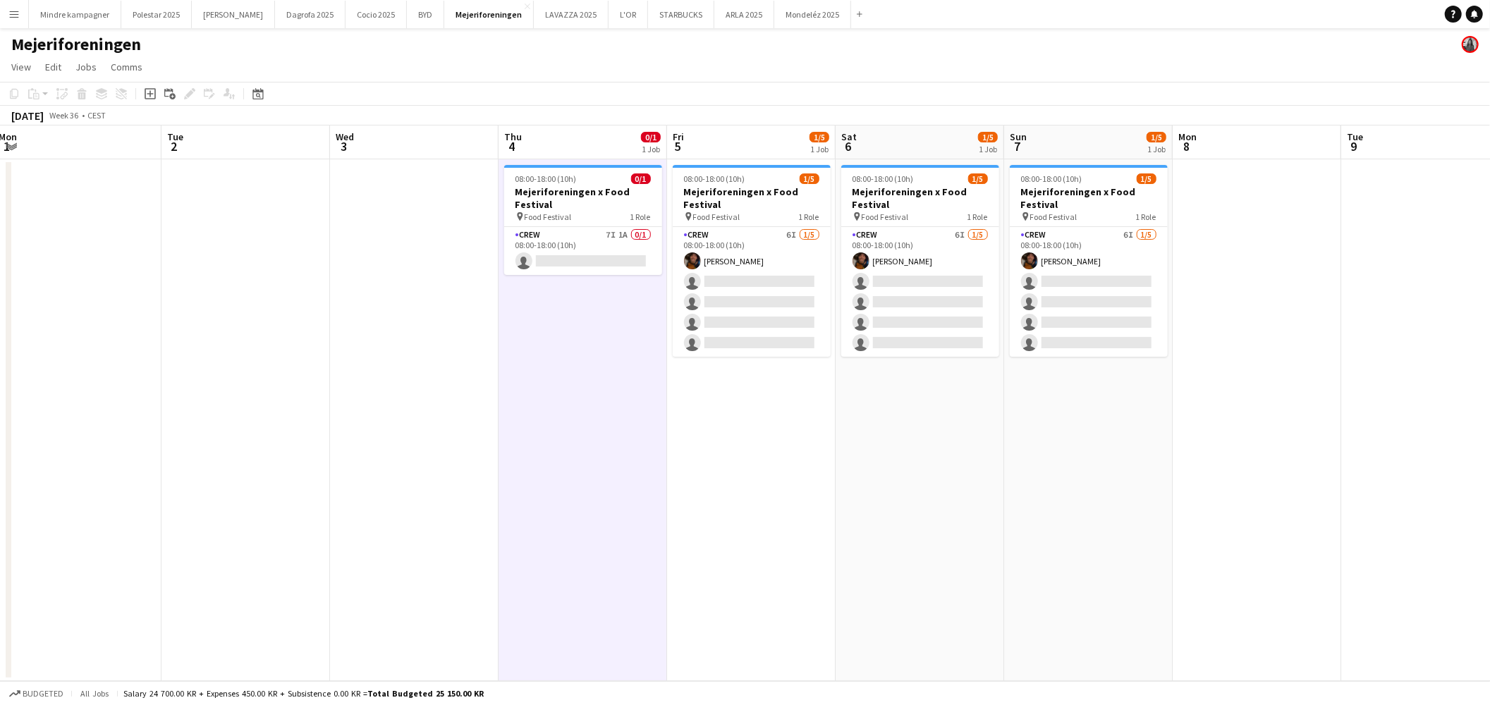
drag, startPoint x: 289, startPoint y: 508, endPoint x: 725, endPoint y: 531, distance: 436.4
click at [725, 531] on app-calendar-viewport "Sat 30 Sun 31 Mon 1 Tue 2 Wed 3 Thu 4 0/1 1 Job Fri 5 1/5 1 Job Sat 6 1/5 1 Job…" at bounding box center [745, 404] width 1490 height 556
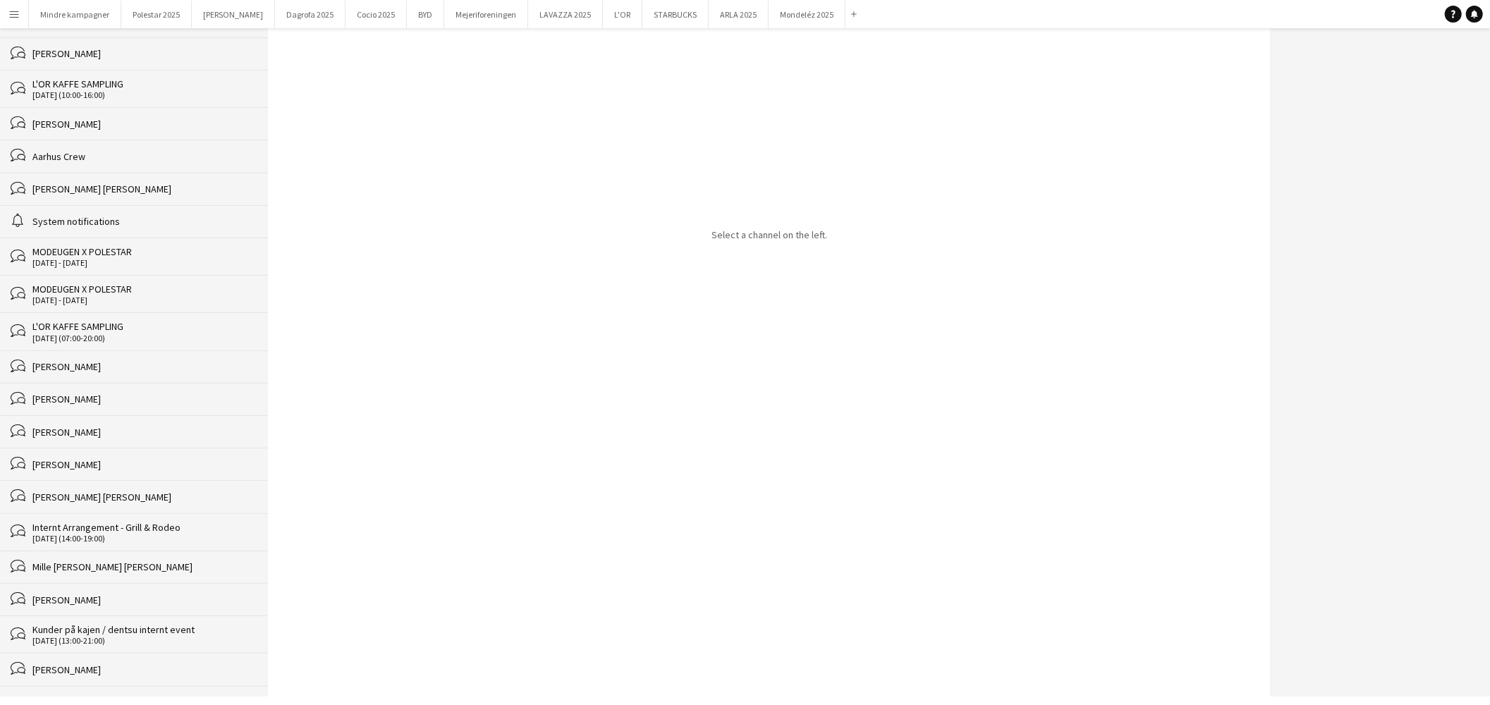
scroll to position [78, 0]
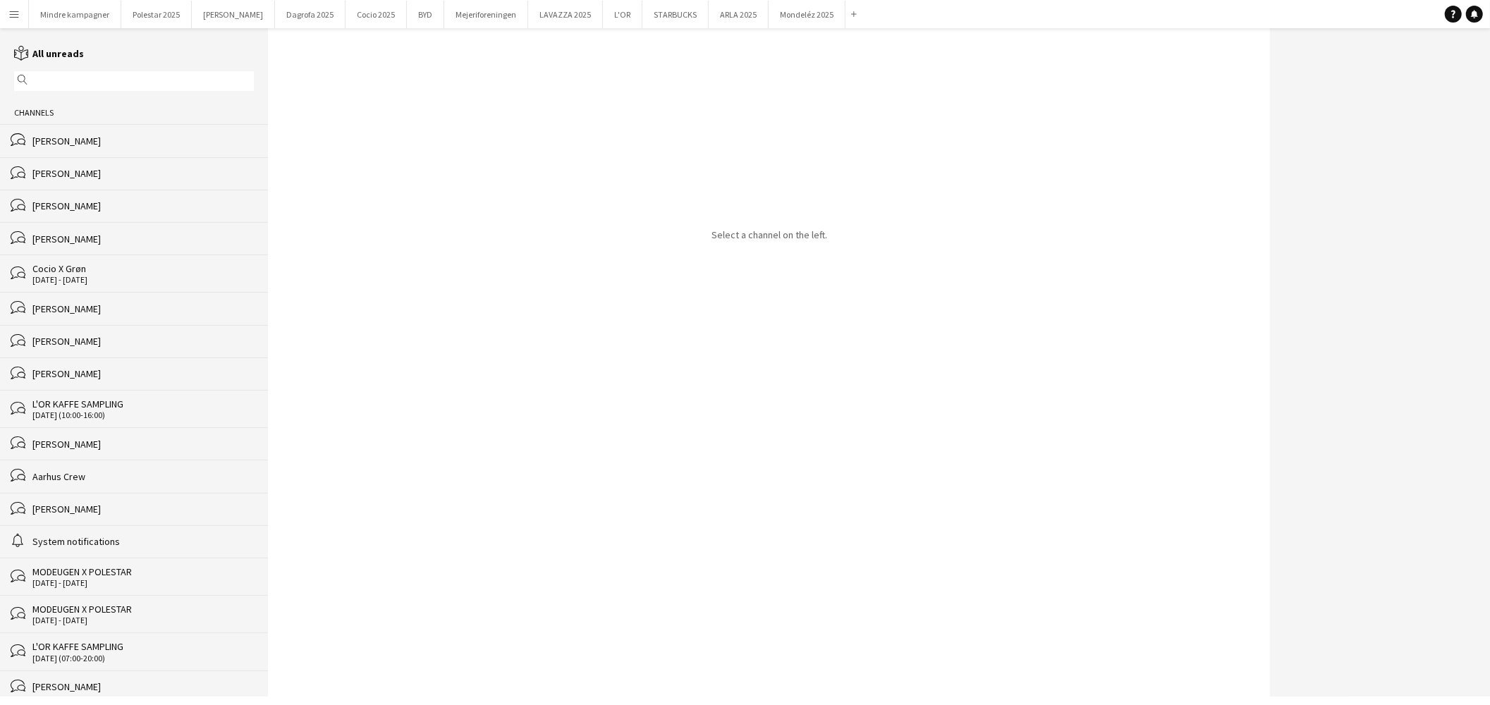
click at [182, 146] on div "[PERSON_NAME]" at bounding box center [142, 141] width 221 height 13
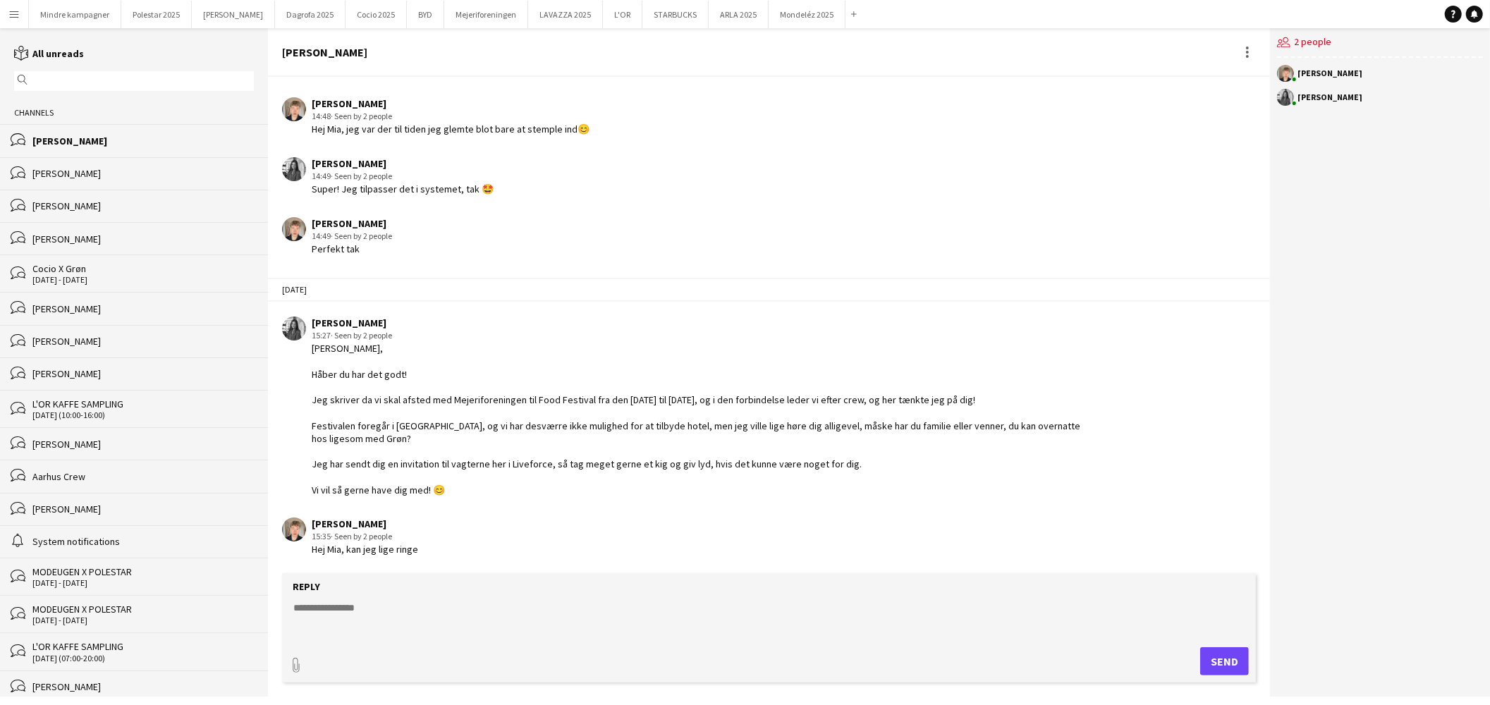
scroll to position [1841, 0]
click at [368, 621] on textarea at bounding box center [772, 619] width 960 height 37
type textarea "**********"
click at [1229, 660] on button "Send" at bounding box center [1224, 661] width 49 height 28
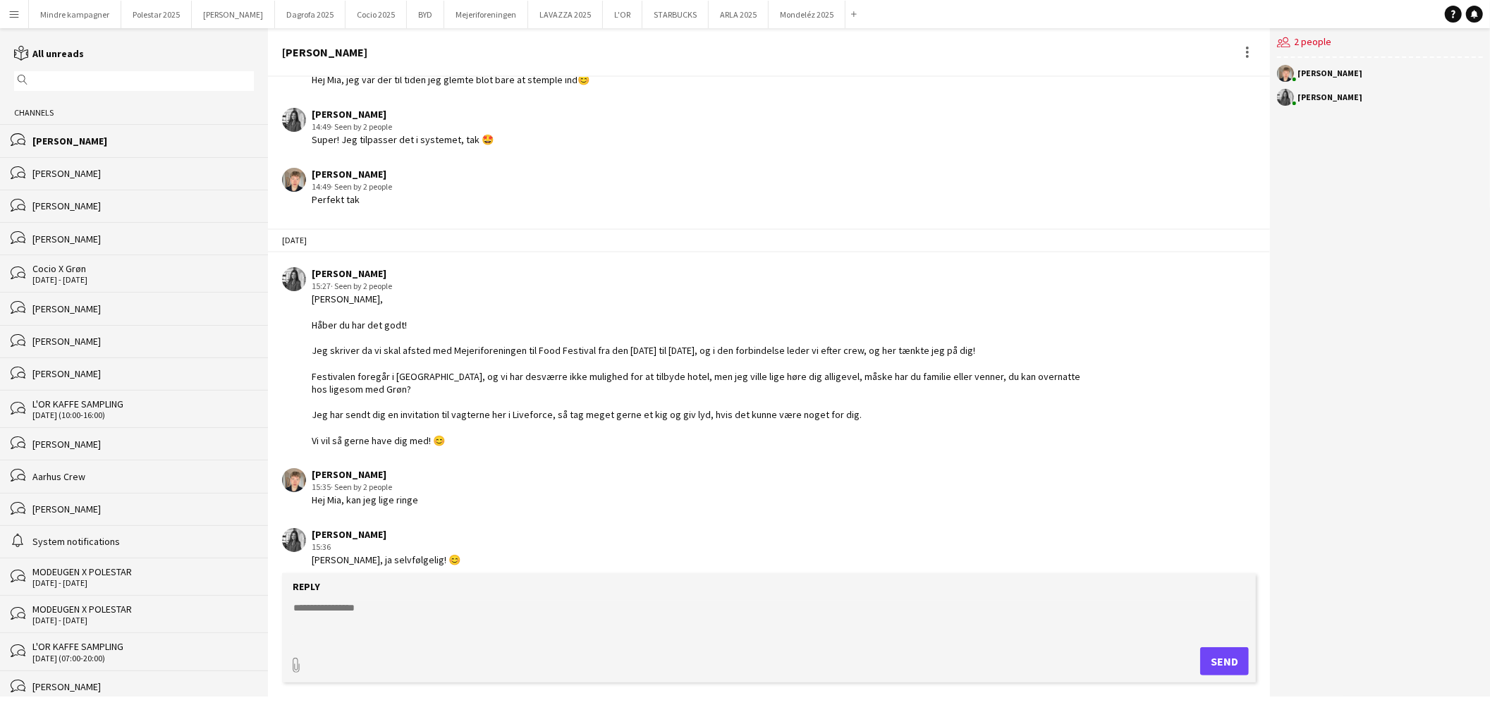
scroll to position [1901, 0]
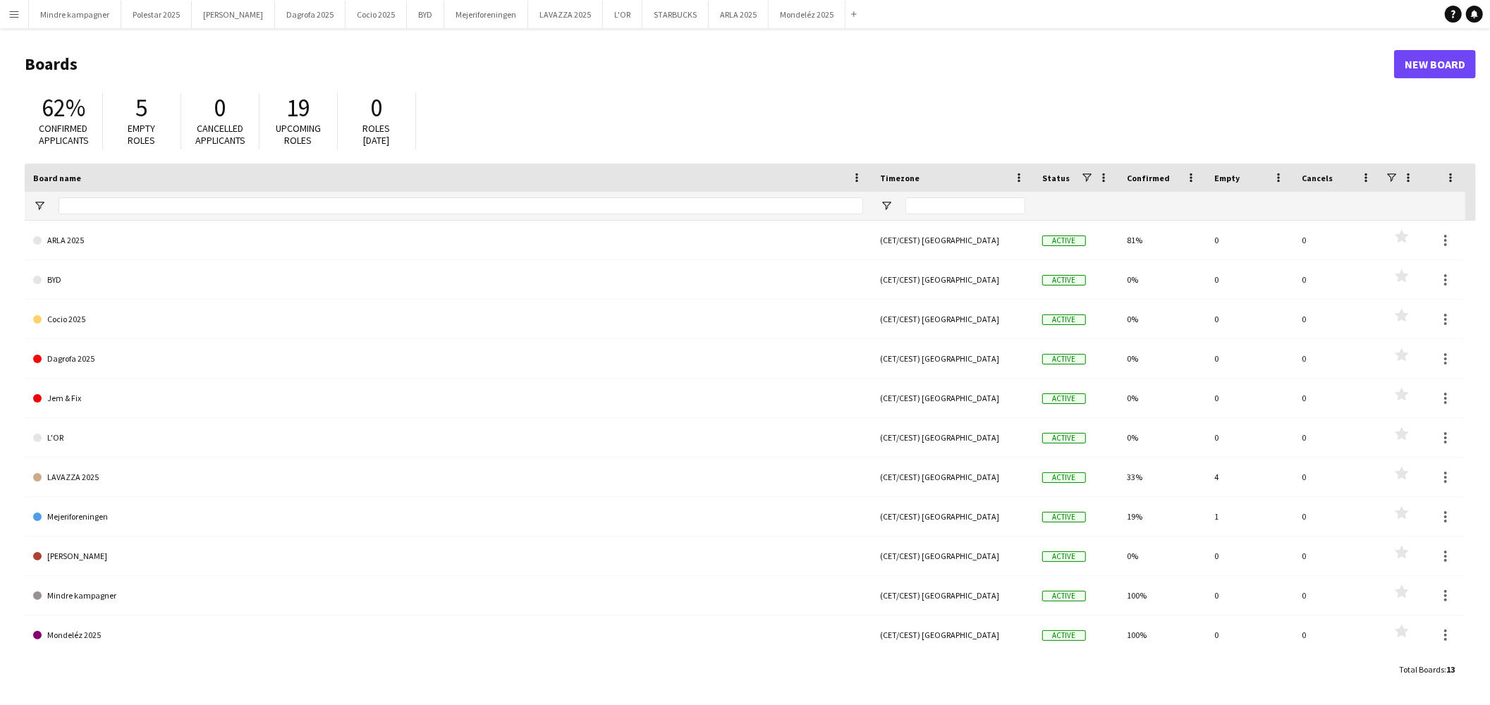
click at [13, 16] on app-icon "Menu" at bounding box center [13, 13] width 11 height 11
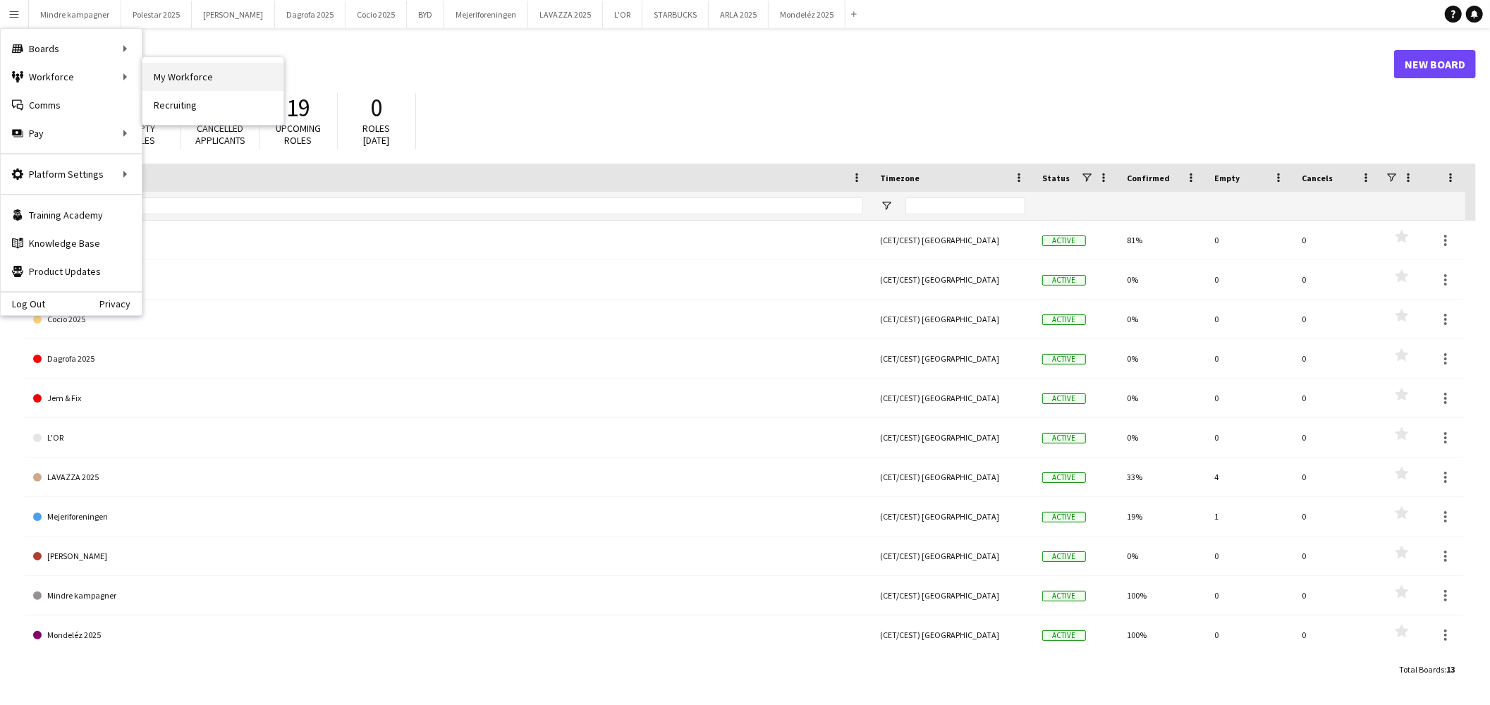
click at [185, 66] on link "My Workforce" at bounding box center [212, 77] width 141 height 28
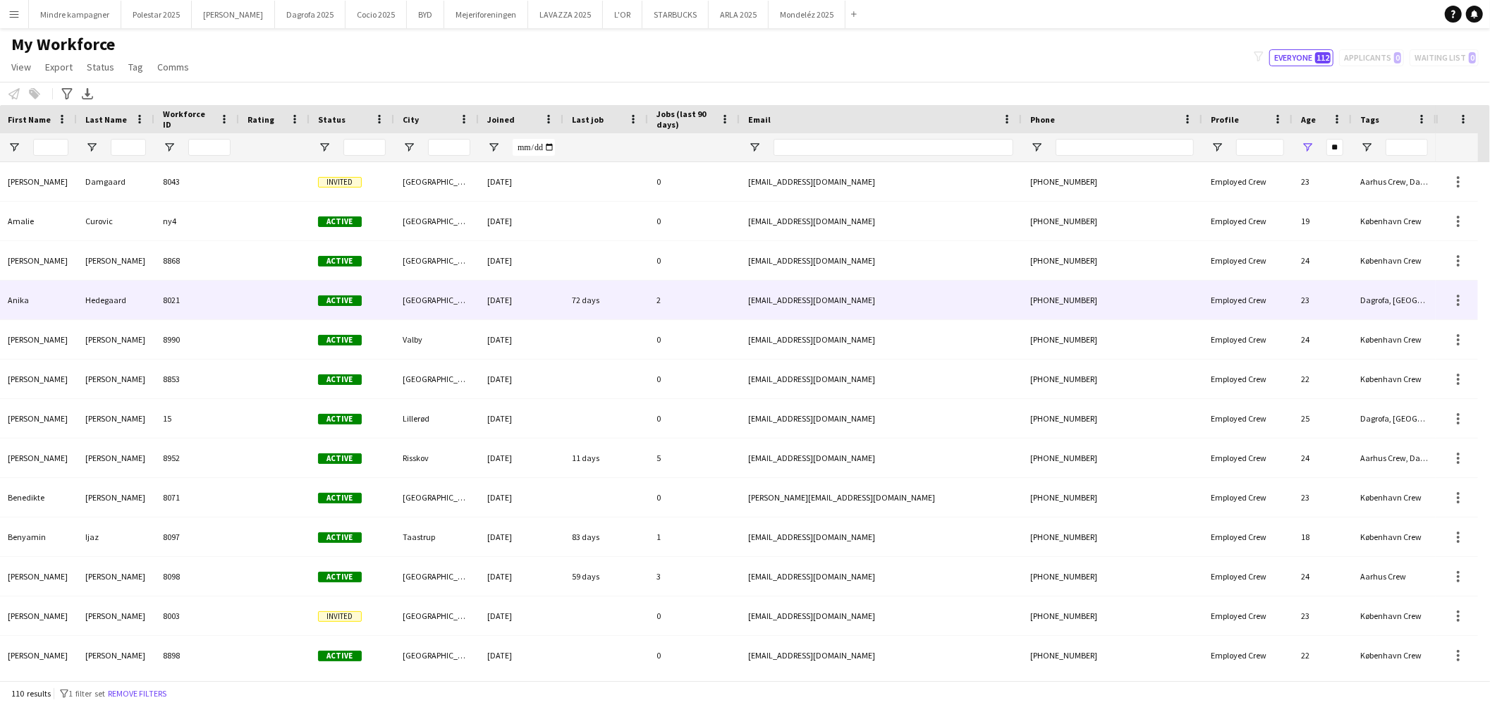
click at [1407, 303] on div "Dagrofa, [GEOGRAPHIC_DATA] Crew, Polestar Team" at bounding box center [1394, 300] width 85 height 39
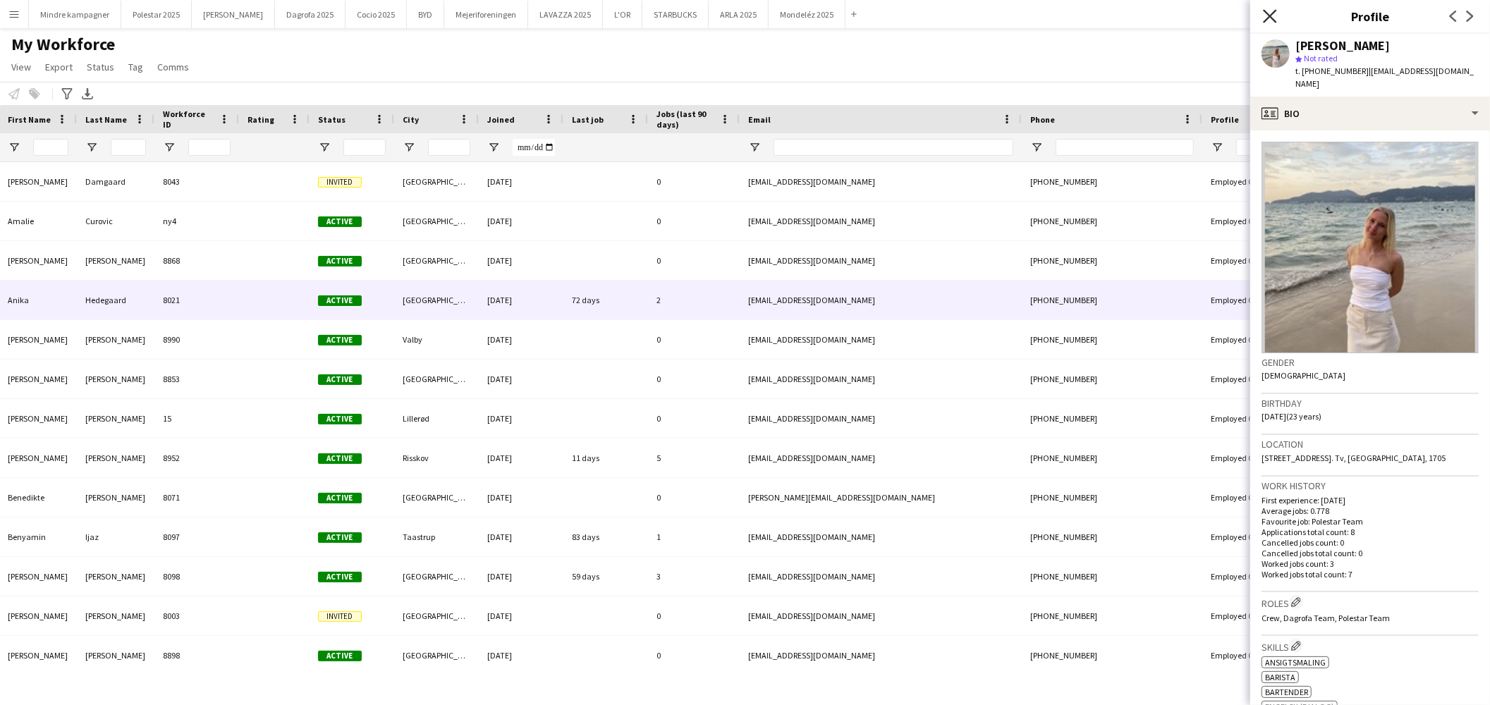
click at [1267, 17] on icon "Close pop-in" at bounding box center [1269, 15] width 13 height 13
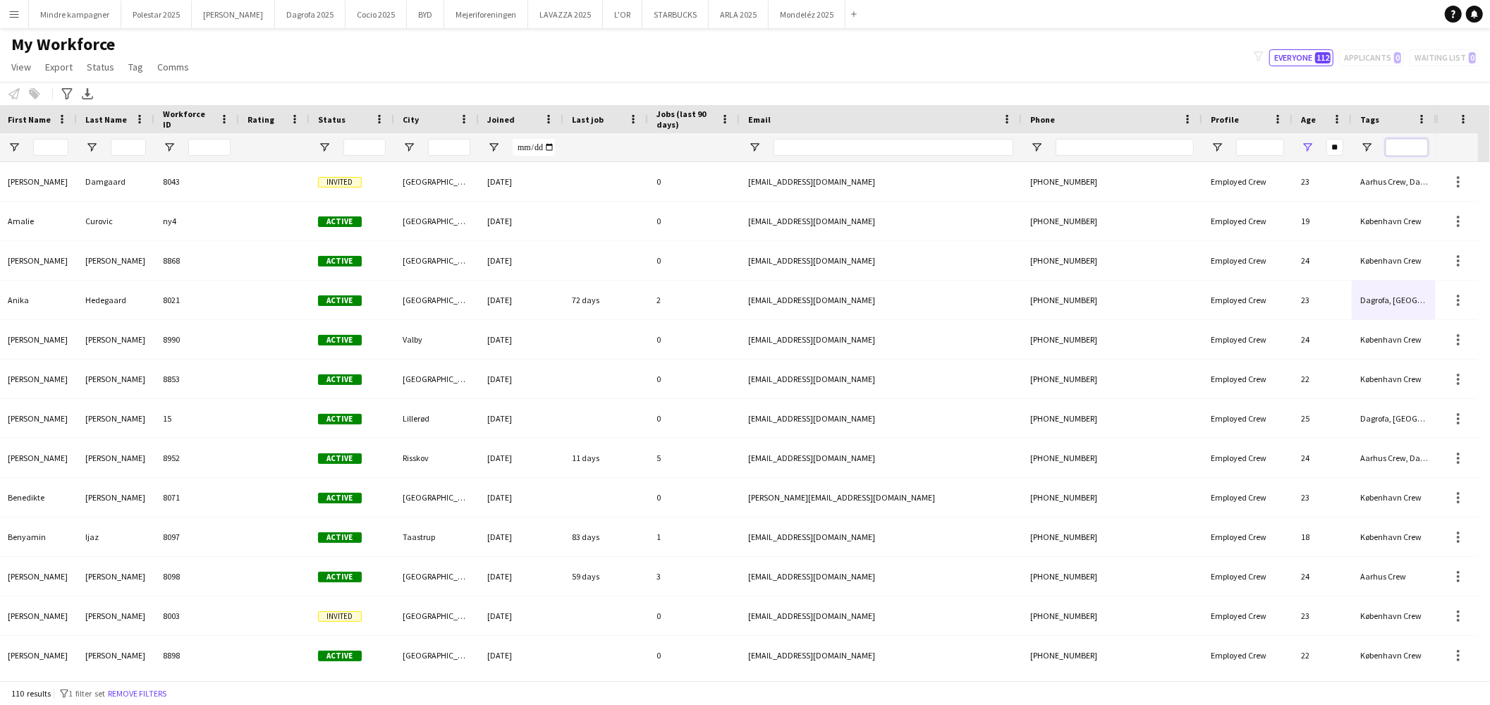
click at [1405, 148] on input "Tags Filter Input" at bounding box center [1407, 147] width 42 height 17
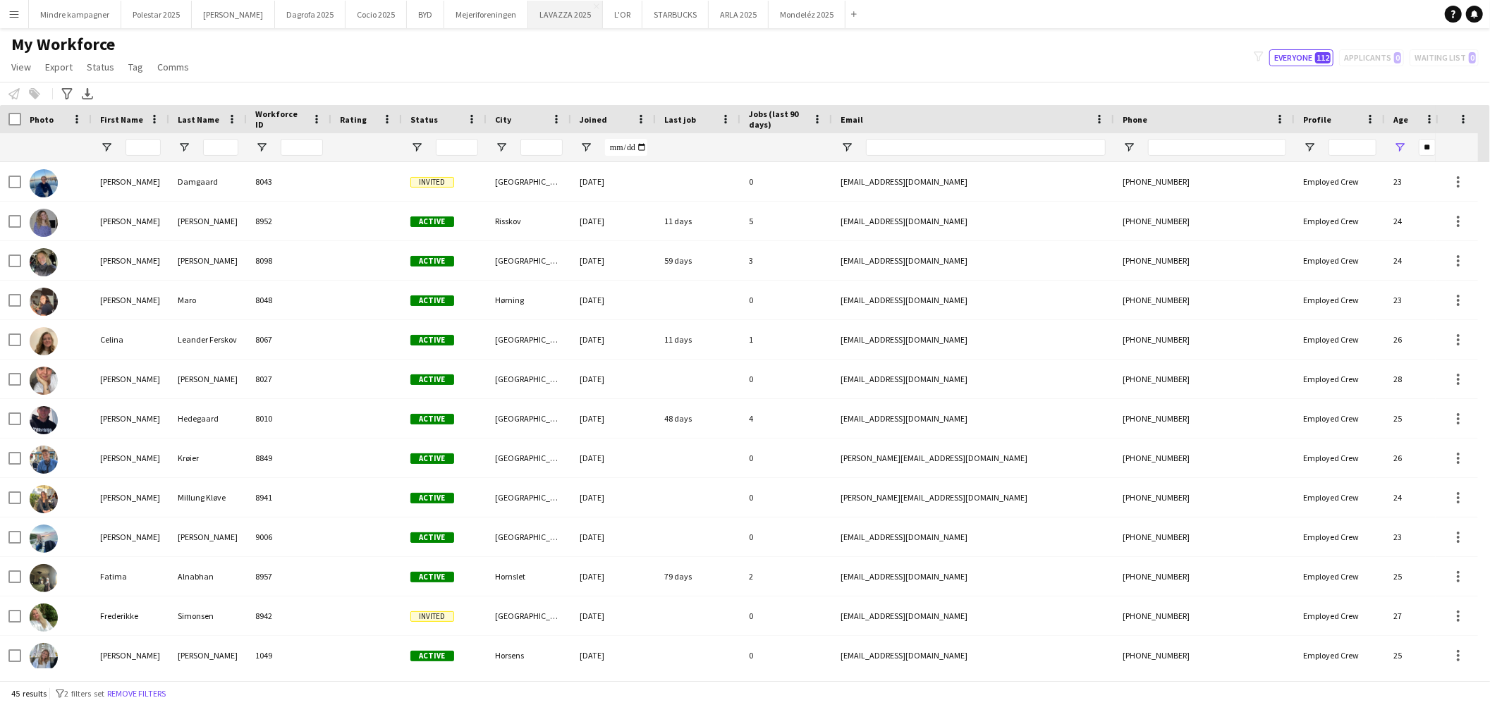
type input "******"
click at [19, 18] on app-icon "Menu" at bounding box center [13, 13] width 11 height 11
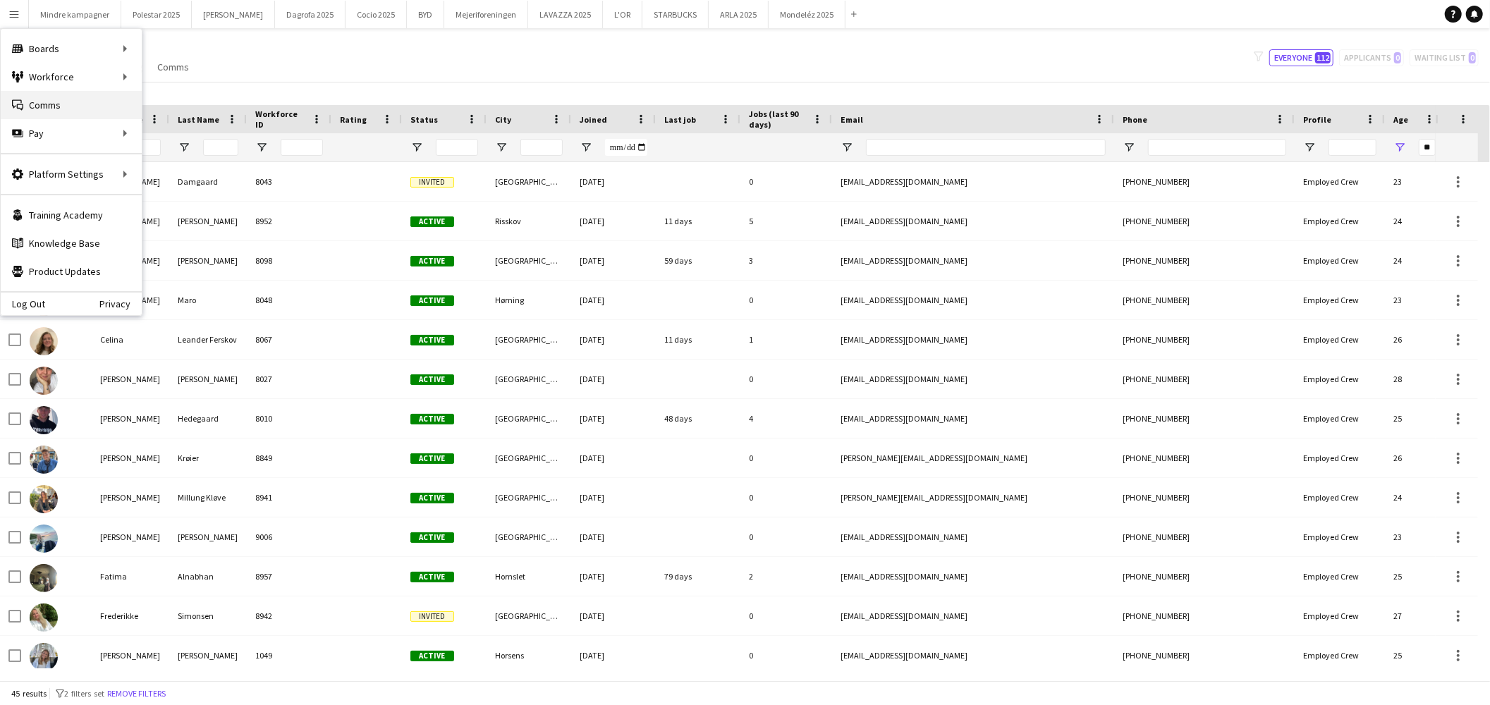
click at [79, 99] on link "Comms Comms" at bounding box center [71, 105] width 141 height 28
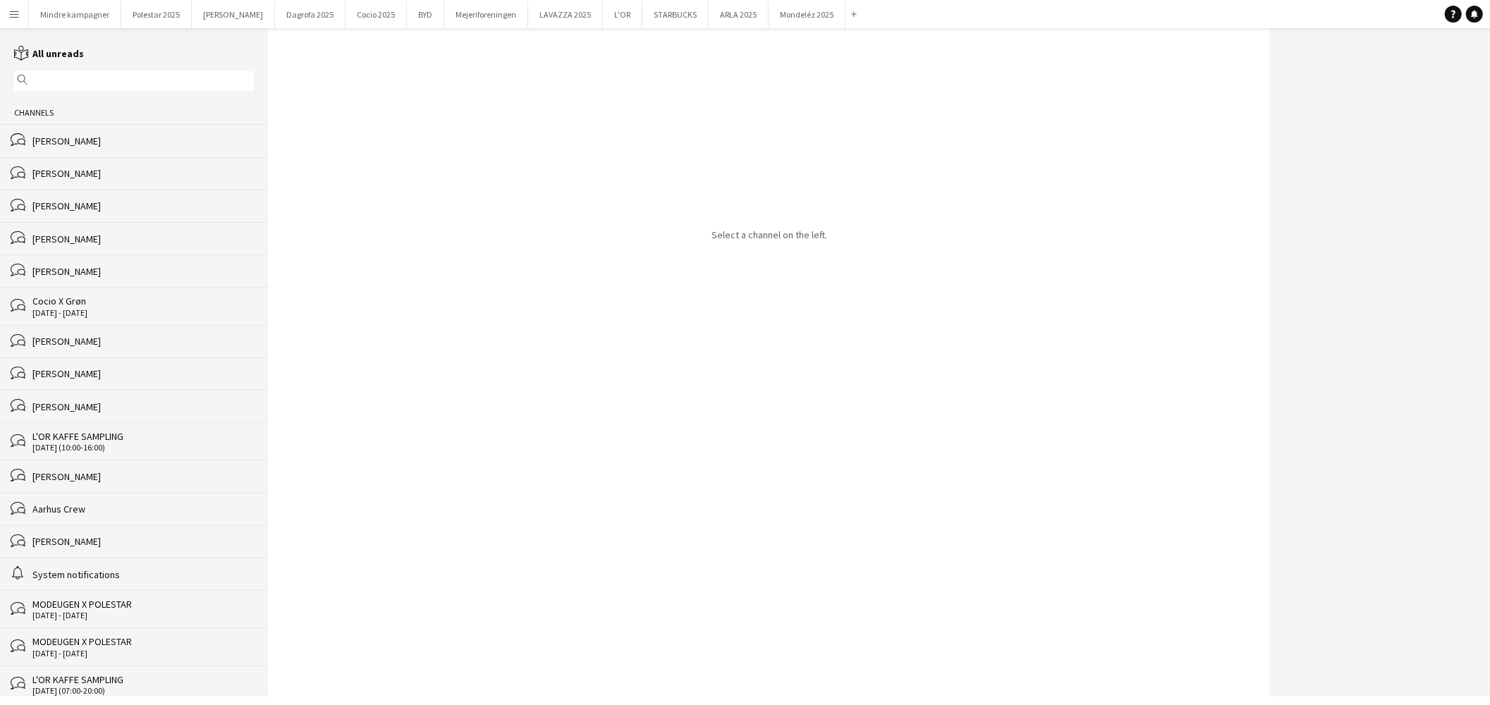
click at [66, 79] on input "text" at bounding box center [140, 81] width 219 height 13
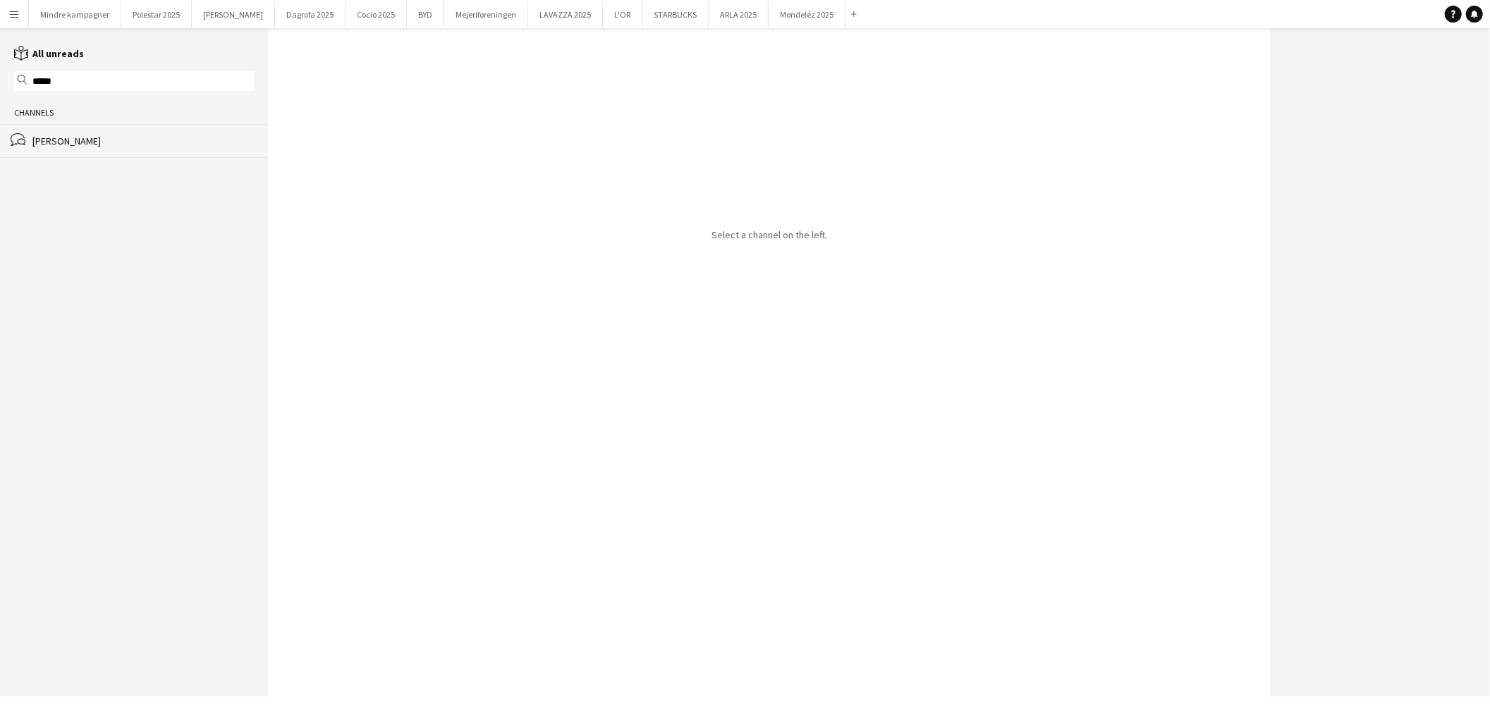
type input "*****"
click at [109, 140] on div "[PERSON_NAME]" at bounding box center [142, 141] width 221 height 13
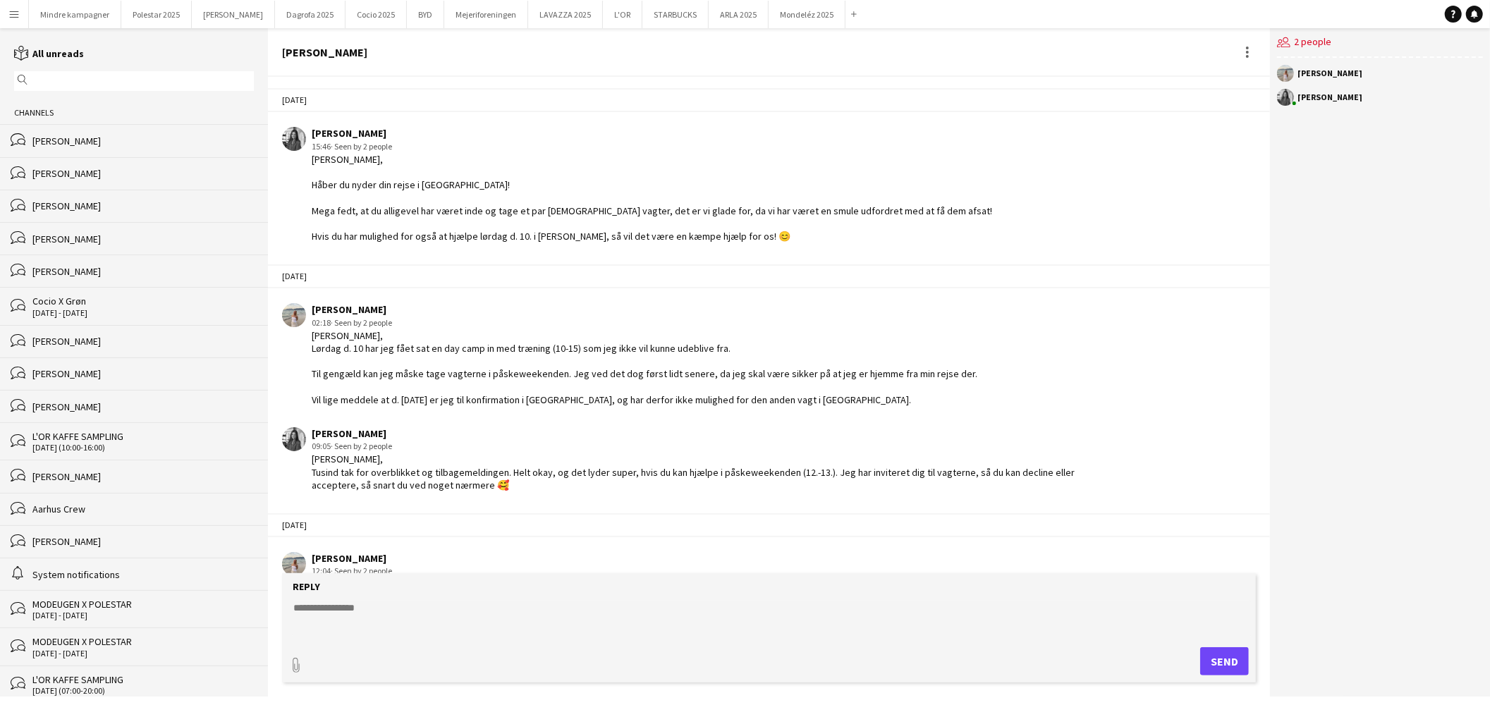
scroll to position [2146, 0]
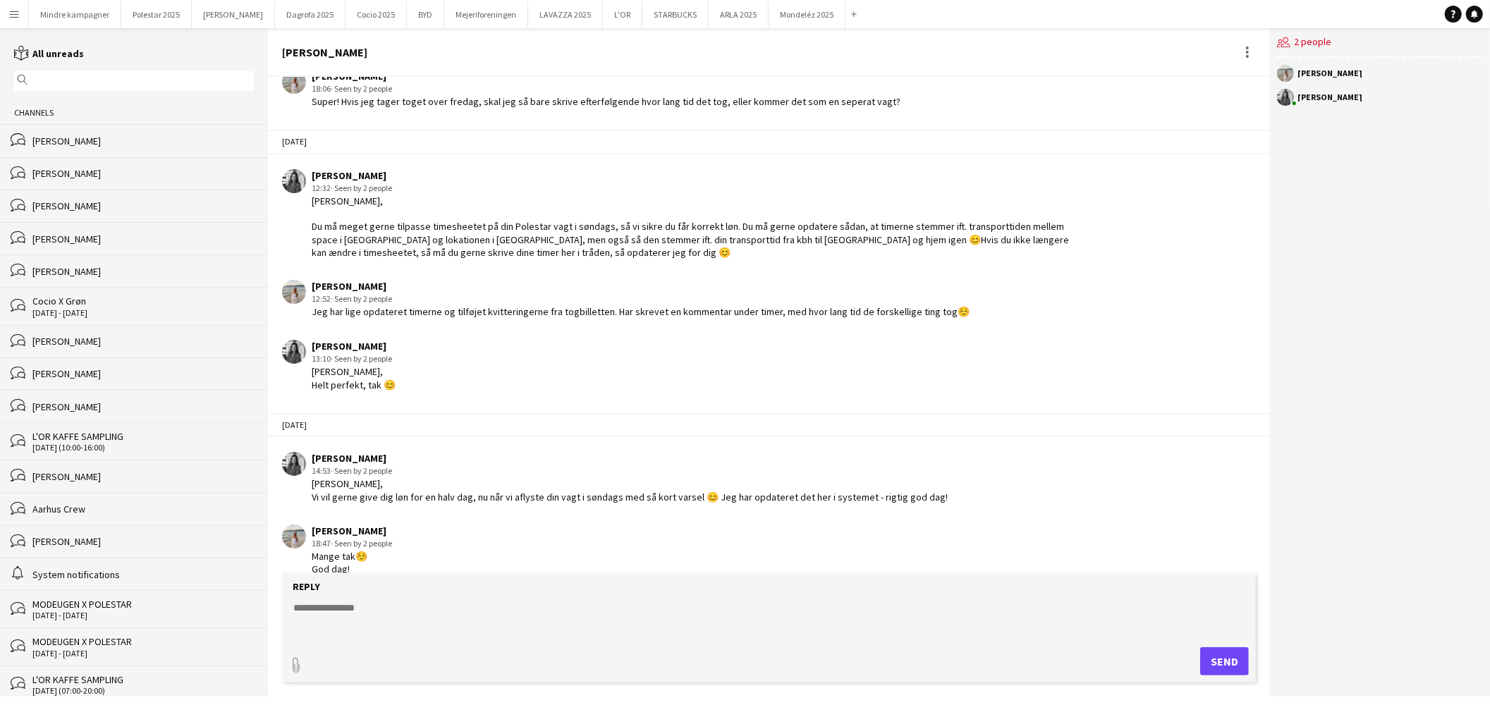
click at [93, 174] on div "[PERSON_NAME]" at bounding box center [142, 173] width 221 height 13
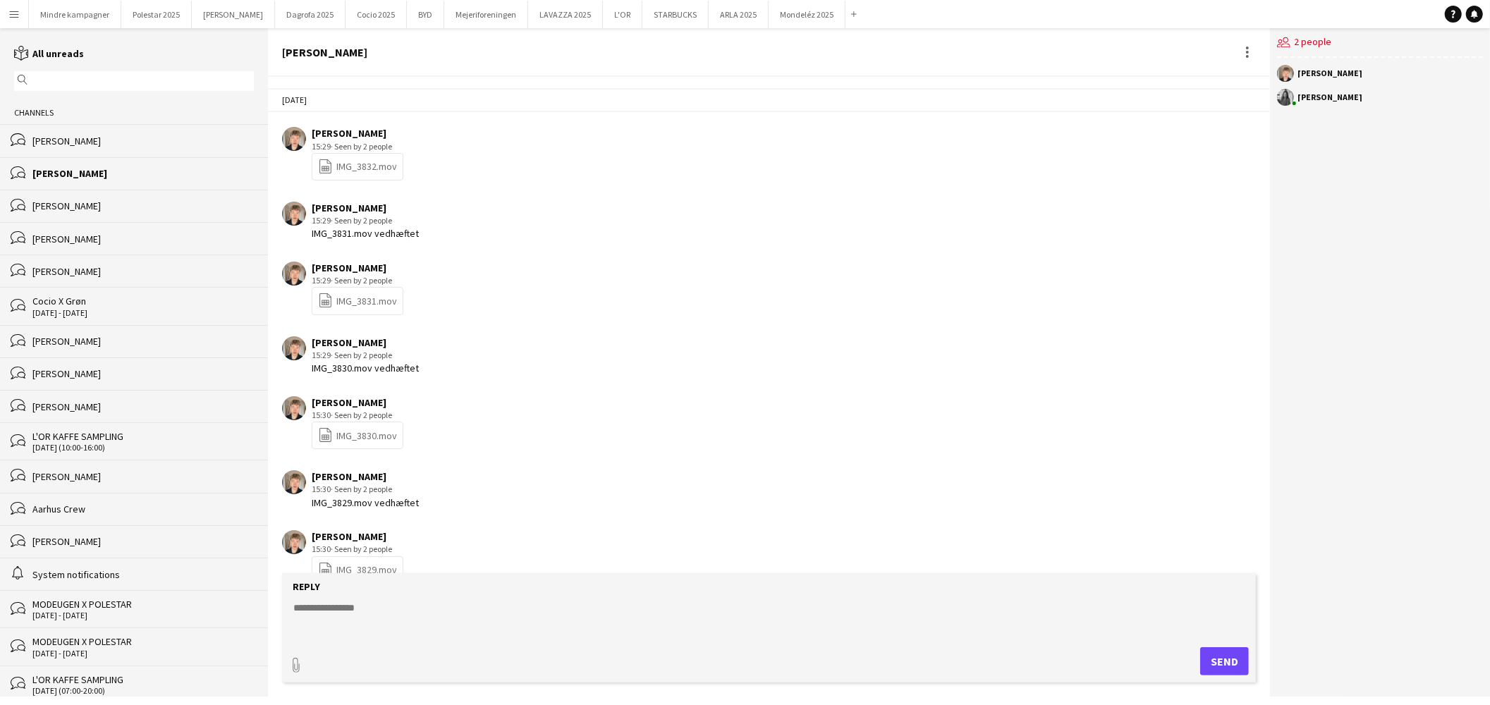
scroll to position [1842, 0]
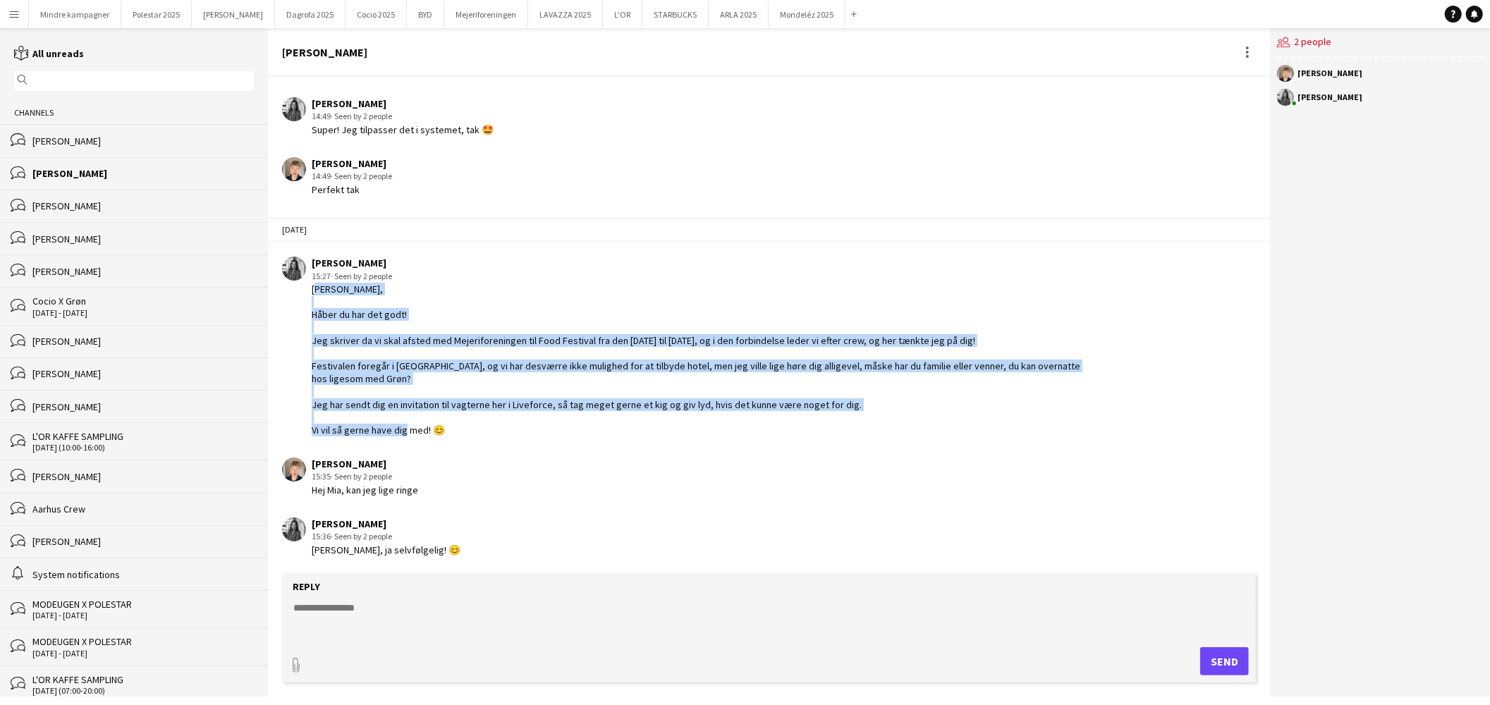
drag, startPoint x: 458, startPoint y: 431, endPoint x: 305, endPoint y: 291, distance: 208.2
click at [305, 291] on div "[PERSON_NAME] 15:27 · Seen by 2 people [PERSON_NAME], Håber du har det godt! Je…" at bounding box center [683, 347] width 802 height 180
copy div "[PERSON_NAME], Håber du har det godt! Jeg skriver da vi skal afsted med Mejerif…"
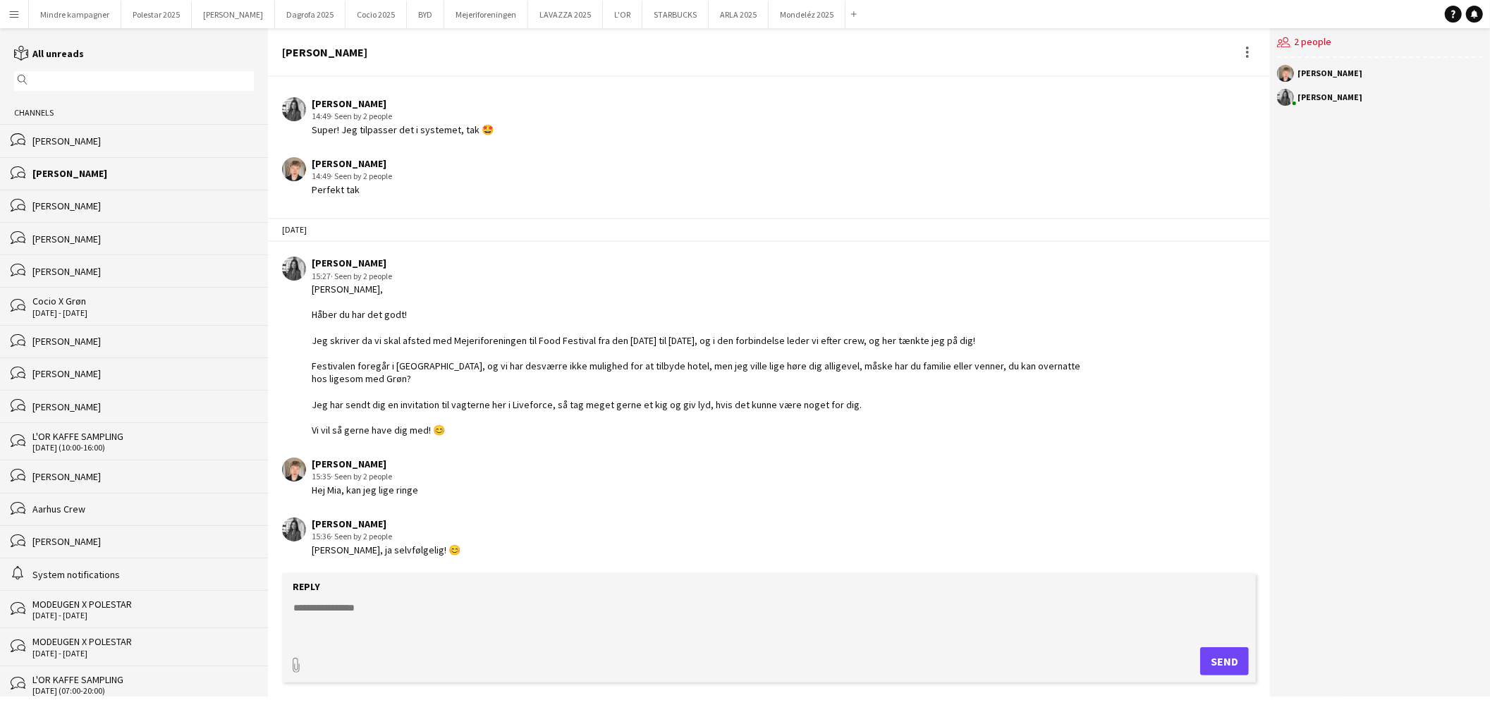
click at [40, 78] on input "text" at bounding box center [140, 81] width 219 height 13
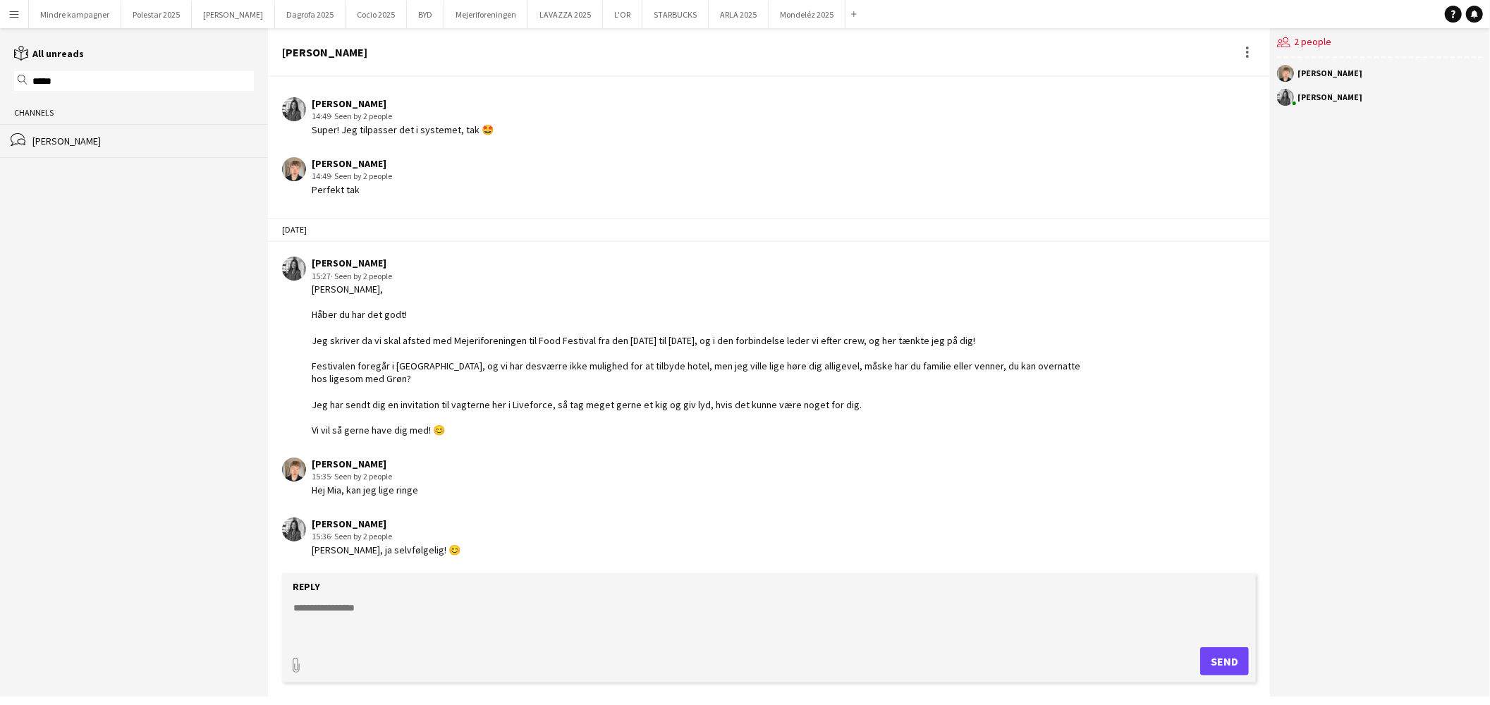
type input "*****"
click at [93, 146] on div "[PERSON_NAME]" at bounding box center [142, 141] width 221 height 13
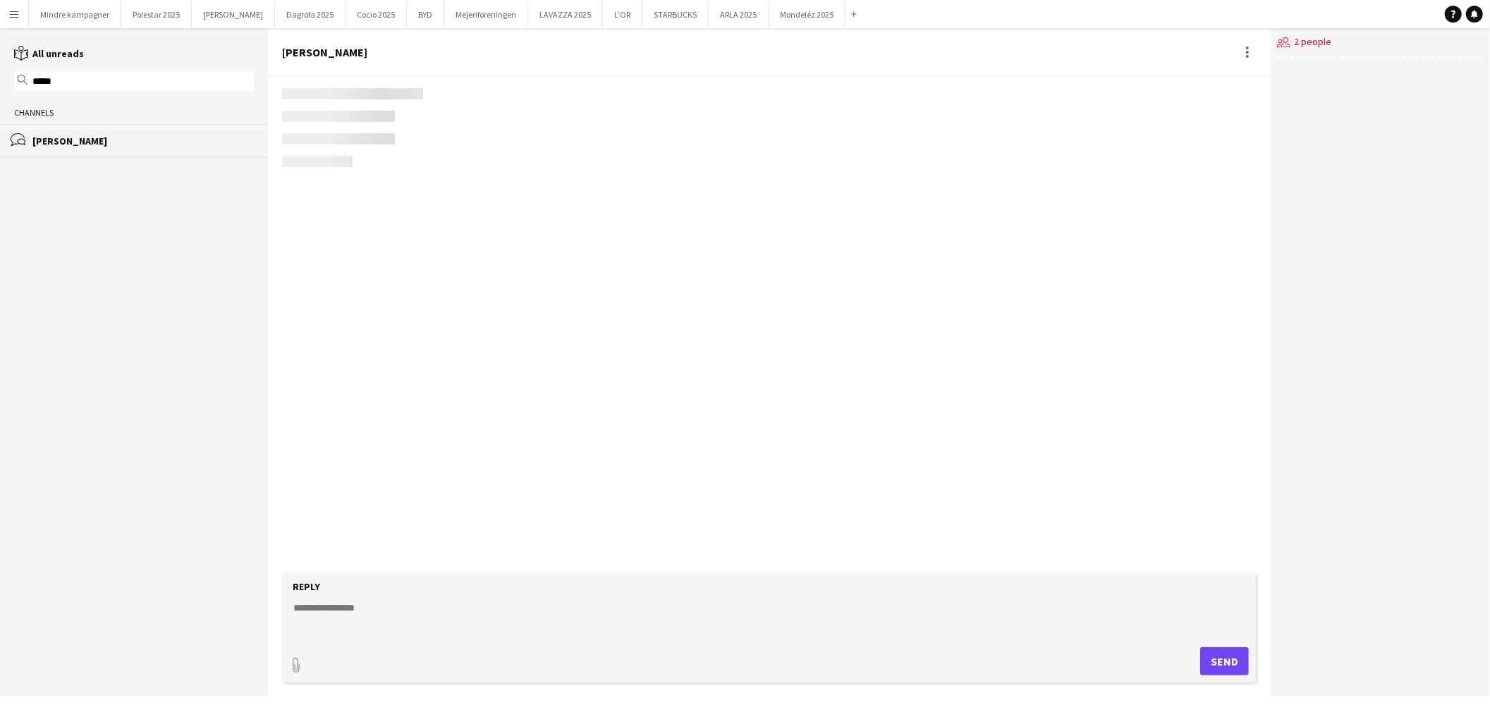
scroll to position [2146, 0]
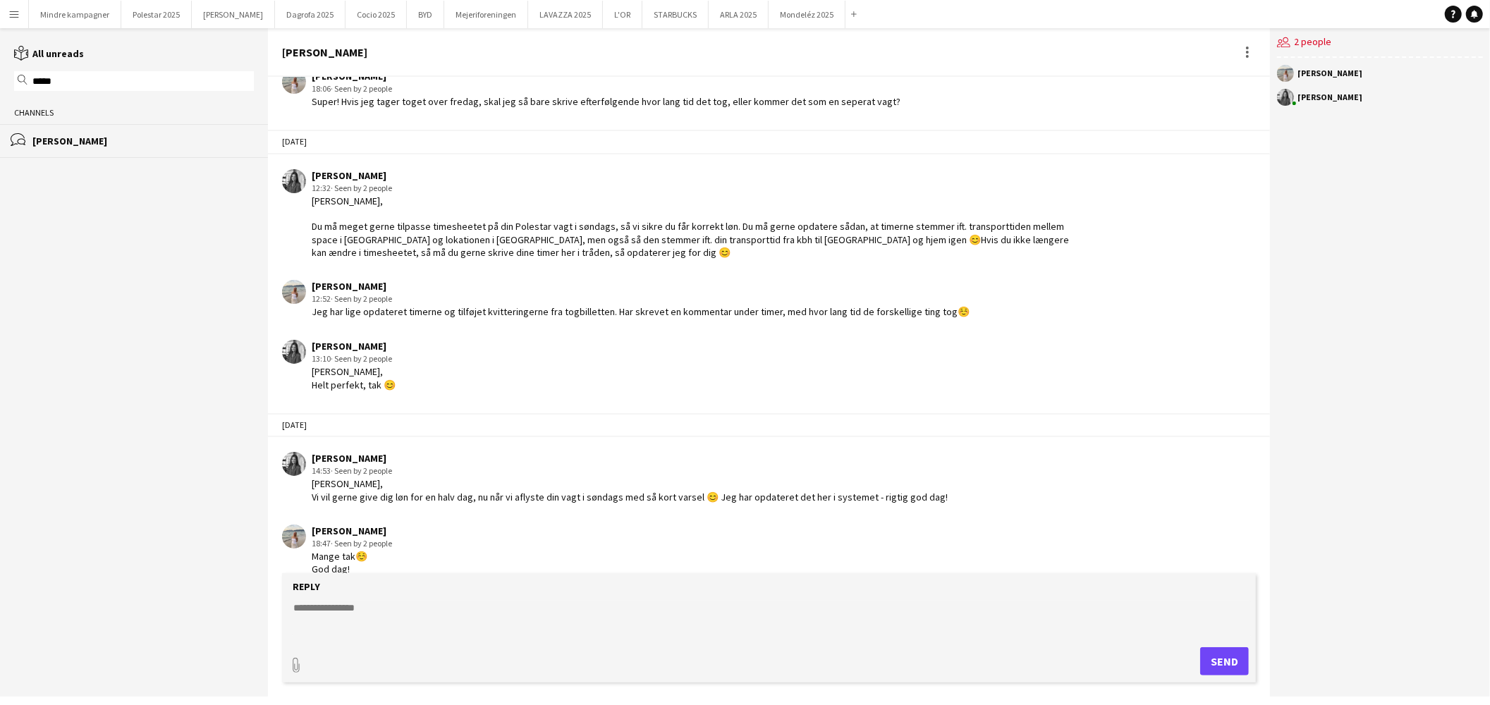
click at [353, 594] on form "Reply paperclip Send" at bounding box center [769, 627] width 974 height 109
click at [356, 604] on textarea at bounding box center [772, 619] width 960 height 37
paste textarea "**********"
click at [358, 605] on textarea "**********" at bounding box center [772, 619] width 960 height 37
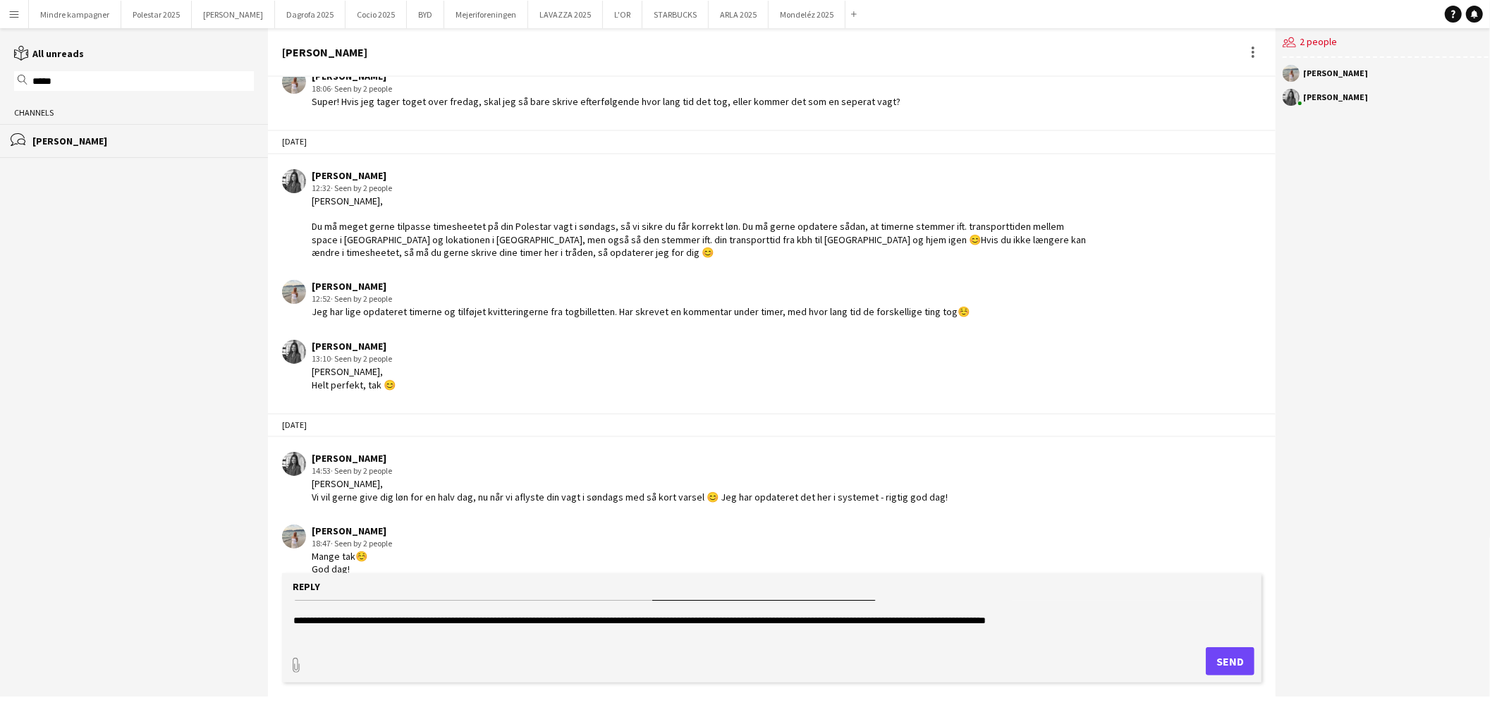
scroll to position [66, 0]
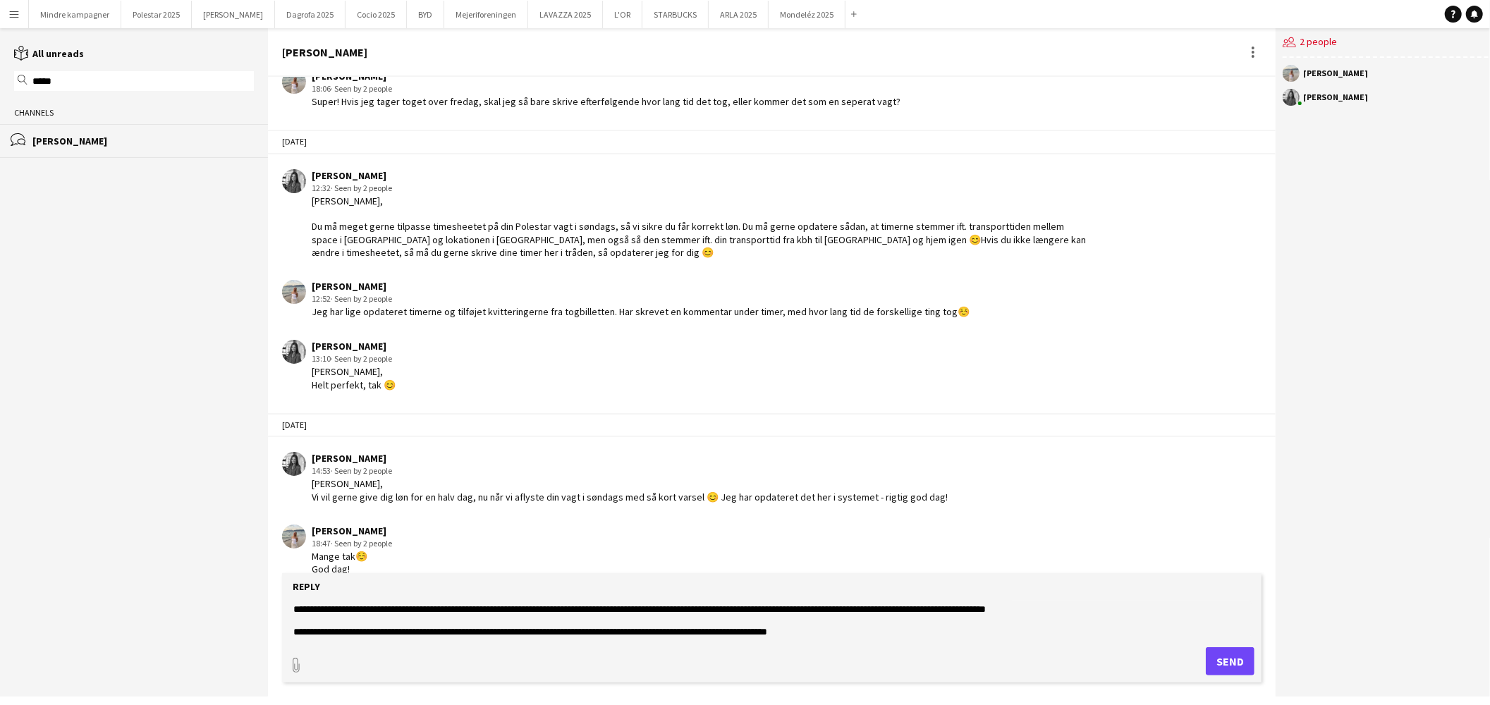
click at [1094, 615] on textarea "**********" at bounding box center [772, 619] width 960 height 37
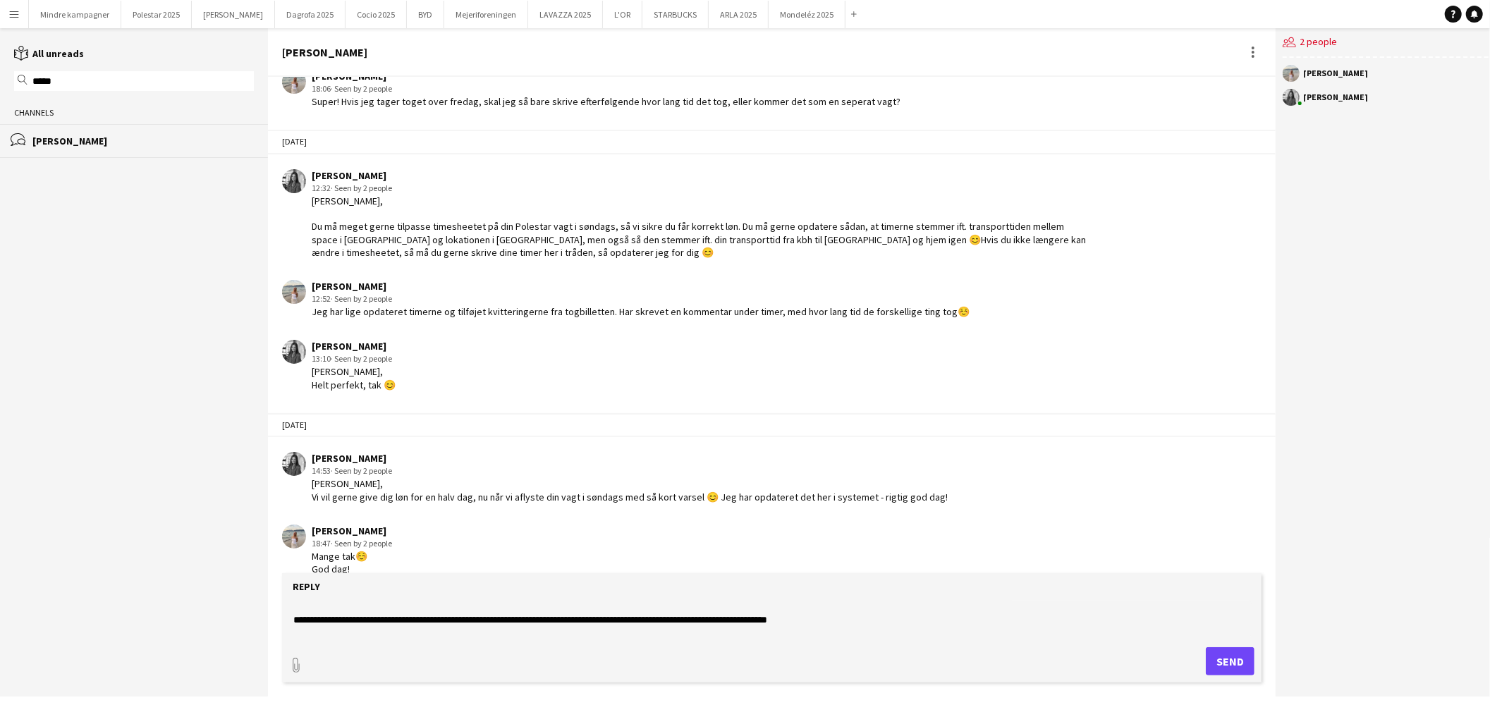
scroll to position [89, 0]
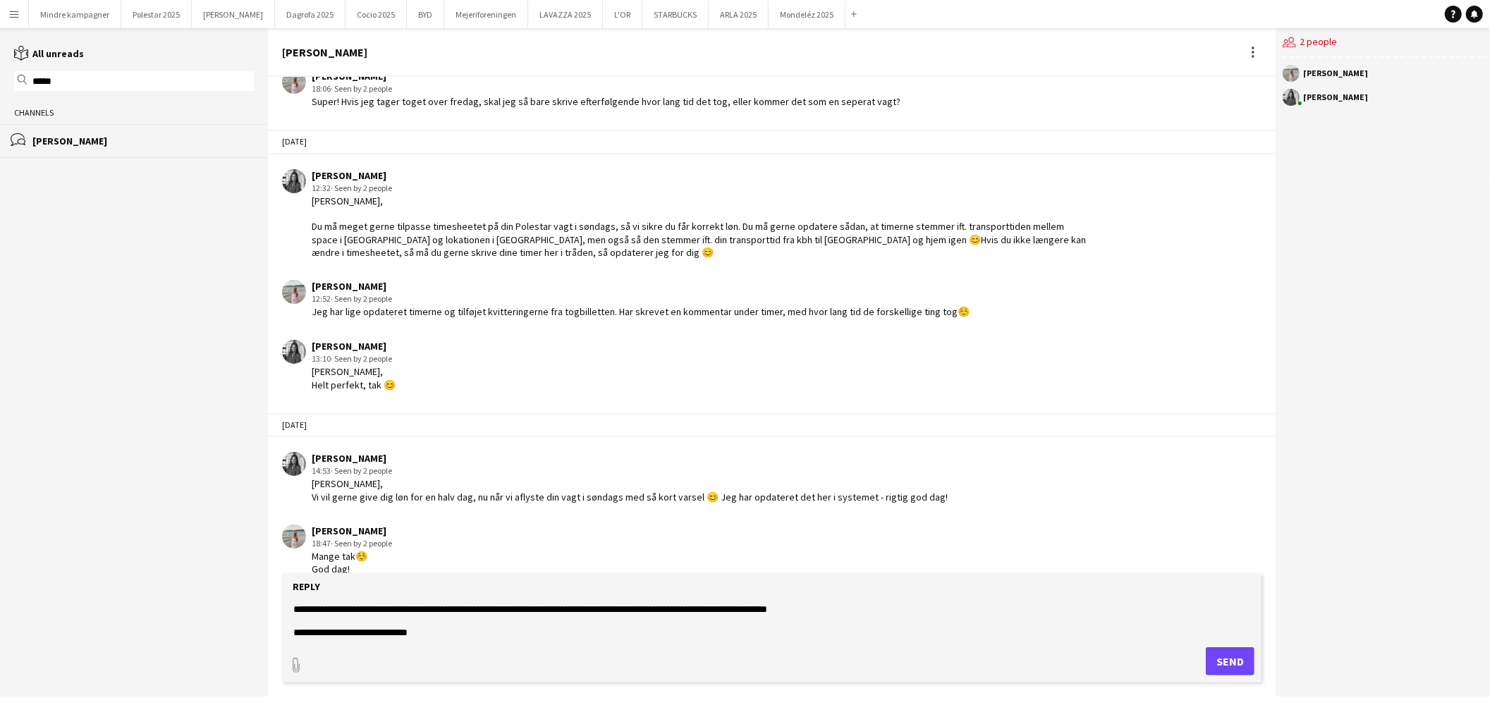
type textarea "**********"
click at [1241, 661] on button "Send" at bounding box center [1230, 661] width 49 height 28
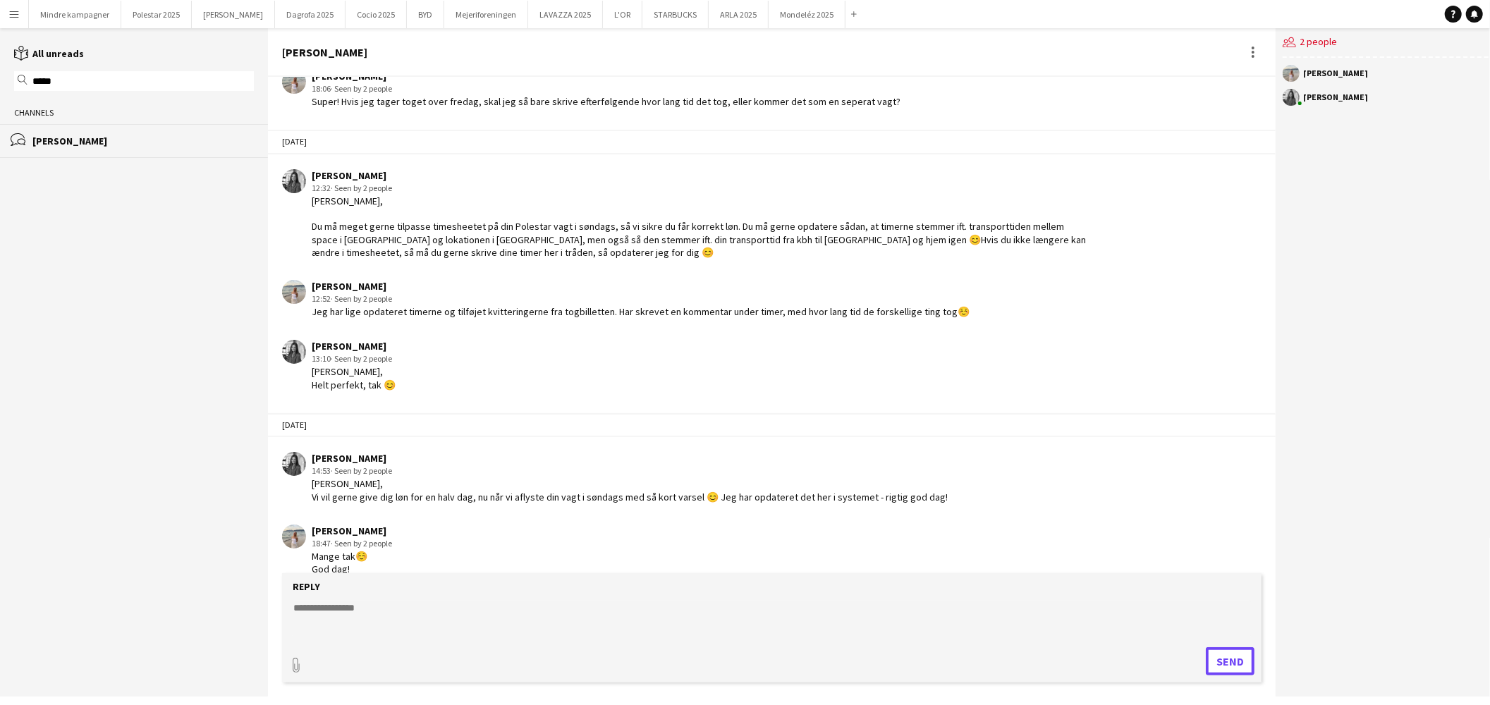
scroll to position [2359, 0]
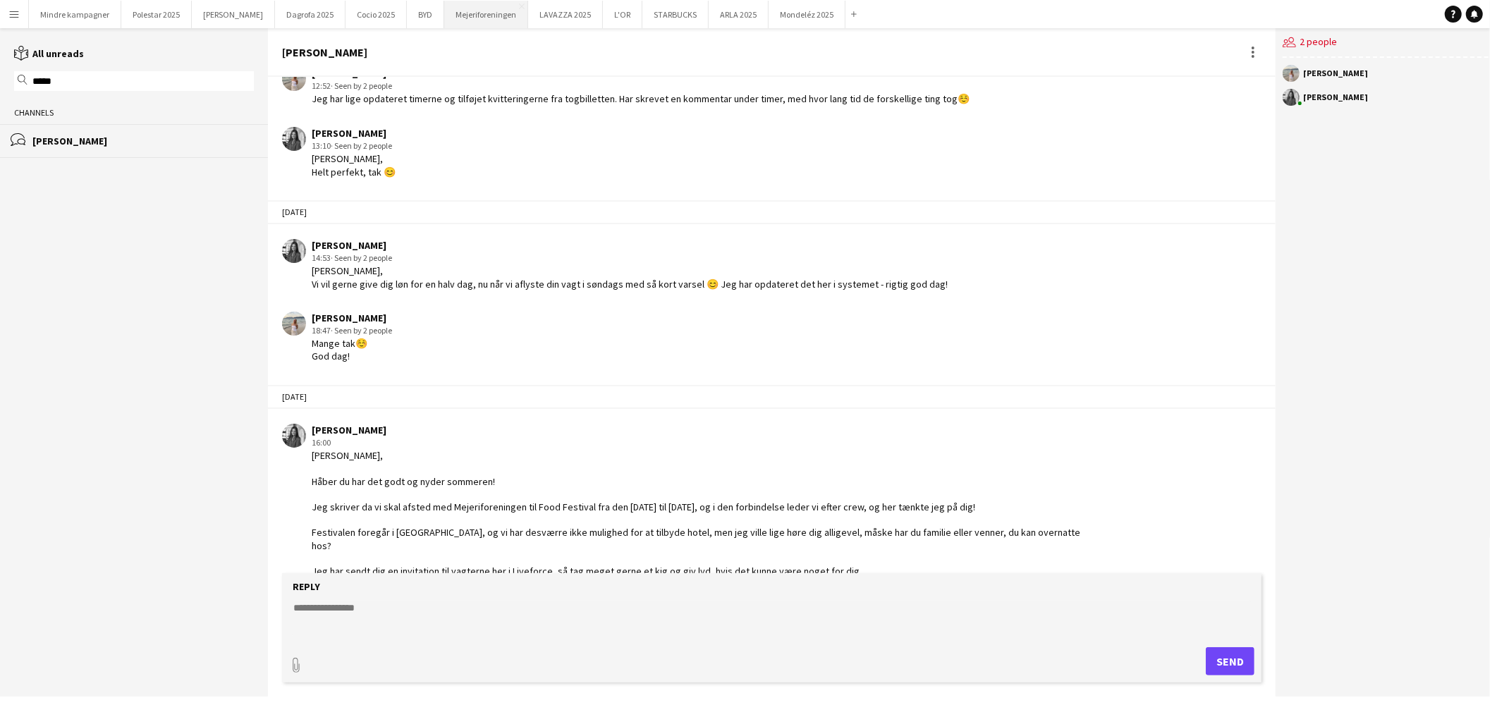
click at [444, 13] on button "Mejeriforeningen Close" at bounding box center [486, 15] width 84 height 28
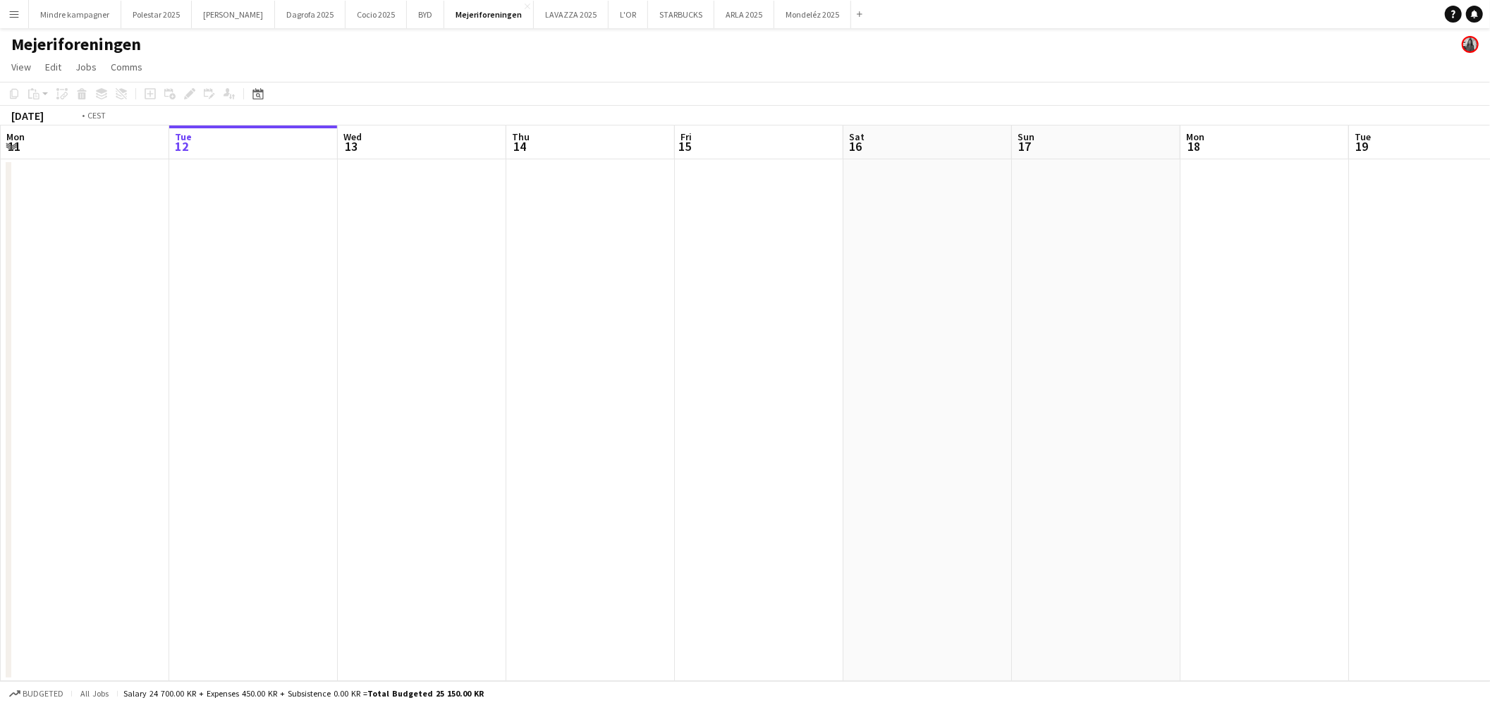
click at [118, 424] on app-calendar-viewport "Sat 9 Sun 10 Mon 11 Tue 12 Wed 13 Thu 14 Fri 15 Sat 16 Sun 17 Mon 18 Tue 19 Wed…" at bounding box center [745, 404] width 1490 height 556
drag, startPoint x: 913, startPoint y: 396, endPoint x: 482, endPoint y: 395, distance: 430.9
click at [354, 403] on app-calendar-viewport "Fri 15 Sat 16 Sun 17 Mon 18 Tue 19 Wed 20 Thu 21 Fri 22 Sat 23 Sun 24 Mon 25 Tu…" at bounding box center [745, 404] width 1490 height 556
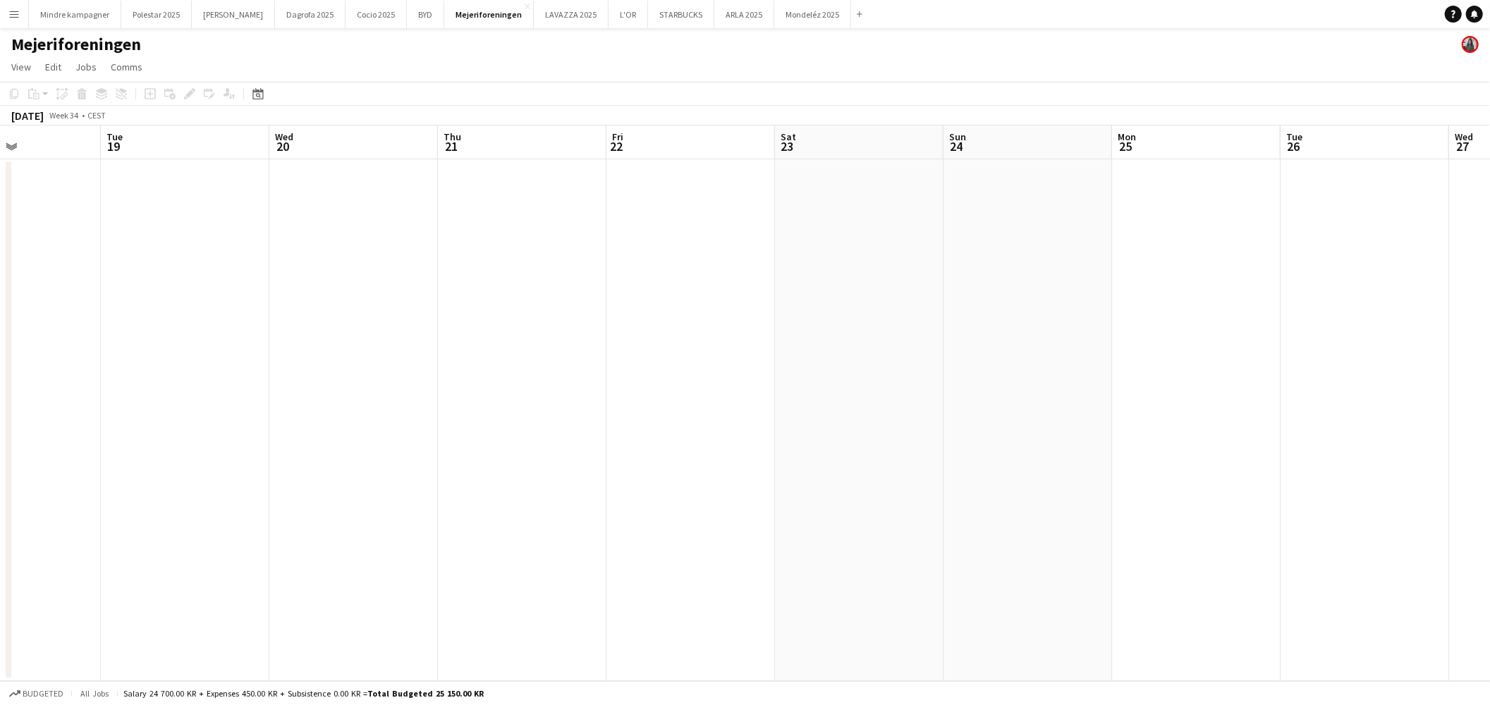
drag, startPoint x: 917, startPoint y: 397, endPoint x: 783, endPoint y: 405, distance: 133.6
click at [525, 410] on app-calendar-viewport "Fri 15 Sat 16 Sun 17 Mon 18 Tue 19 Wed 20 Thu 21 Fri 22 Sat 23 Sun 24 Mon 25 Tu…" at bounding box center [745, 404] width 1490 height 556
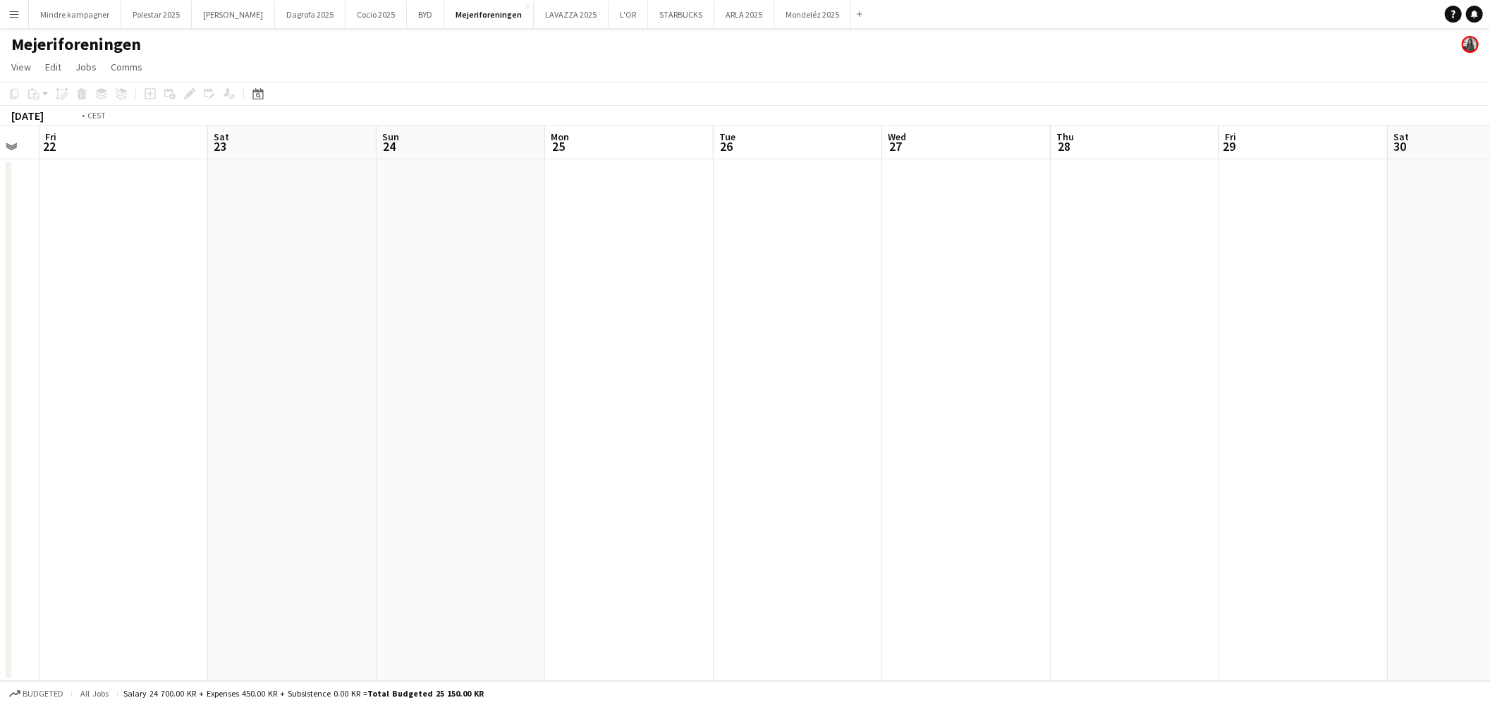
drag, startPoint x: 1111, startPoint y: 405, endPoint x: 824, endPoint y: 426, distance: 288.4
click at [296, 440] on app-calendar-viewport "Tue 19 Wed 20 Thu 21 Fri 22 Sat 23 Sun 24 Mon 25 Tue 26 Wed 27 Thu 28 Fri 29 Sa…" at bounding box center [745, 404] width 1490 height 556
drag, startPoint x: 276, startPoint y: 447, endPoint x: 376, endPoint y: 428, distance: 101.2
click at [224, 447] on app-calendar-viewport "Sun 24 Mon 25 Tue 26 Wed 27 Thu 28 Fri 29 Sat 30 Sun 31 Mon 1 Tue 2 Wed 3 Thu 4…" at bounding box center [745, 404] width 1490 height 556
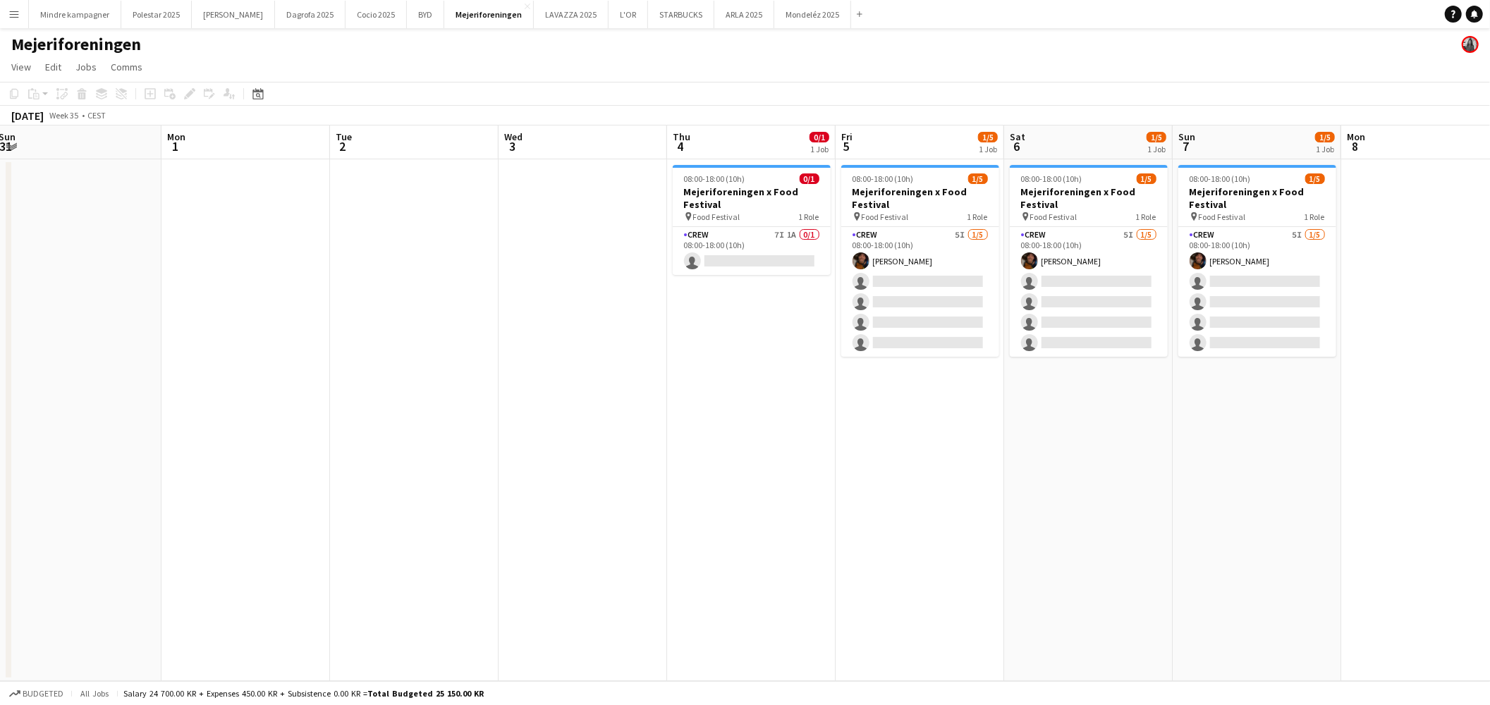
scroll to position [0, 397]
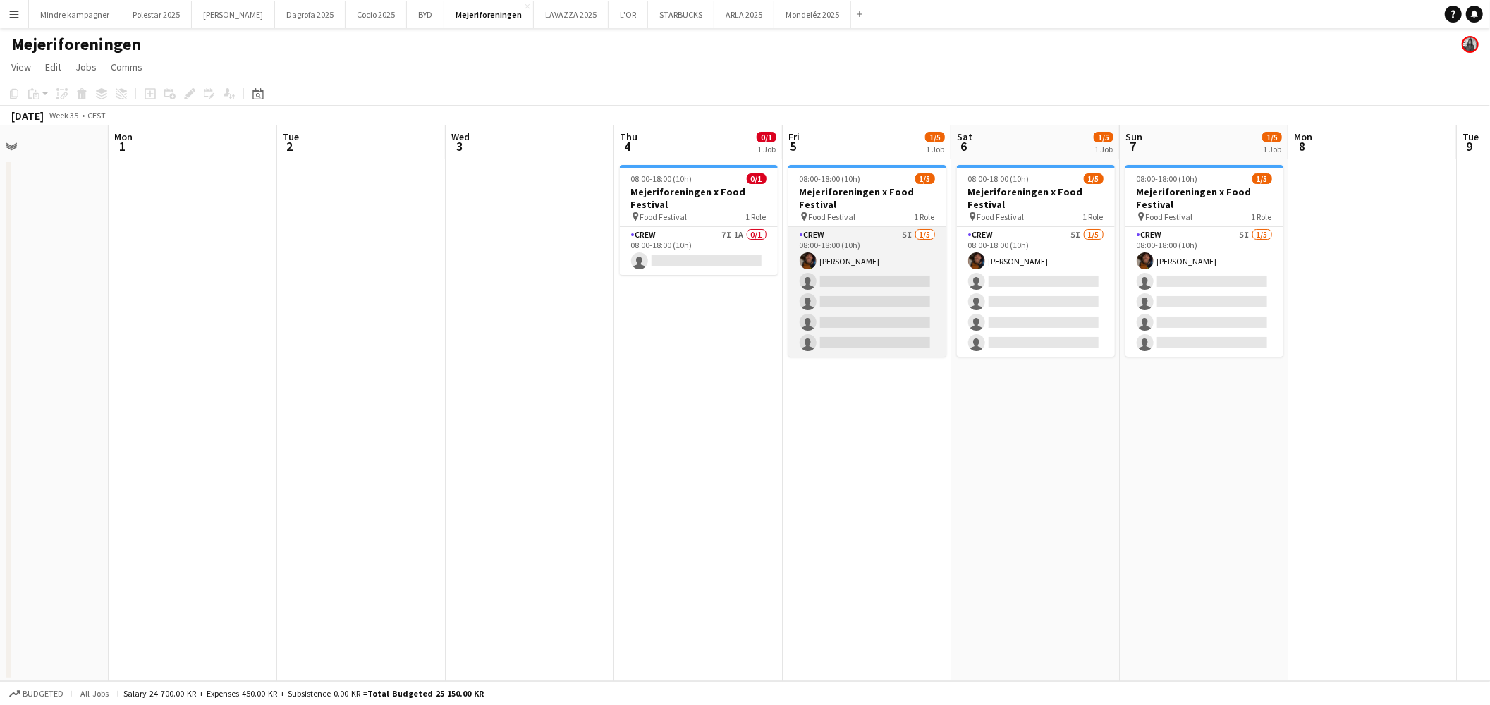
click at [869, 250] on app-card-role "Crew 5I [DATE] 08:00-18:00 (10h) [PERSON_NAME] single-neutral-actions single-ne…" at bounding box center [867, 292] width 158 height 130
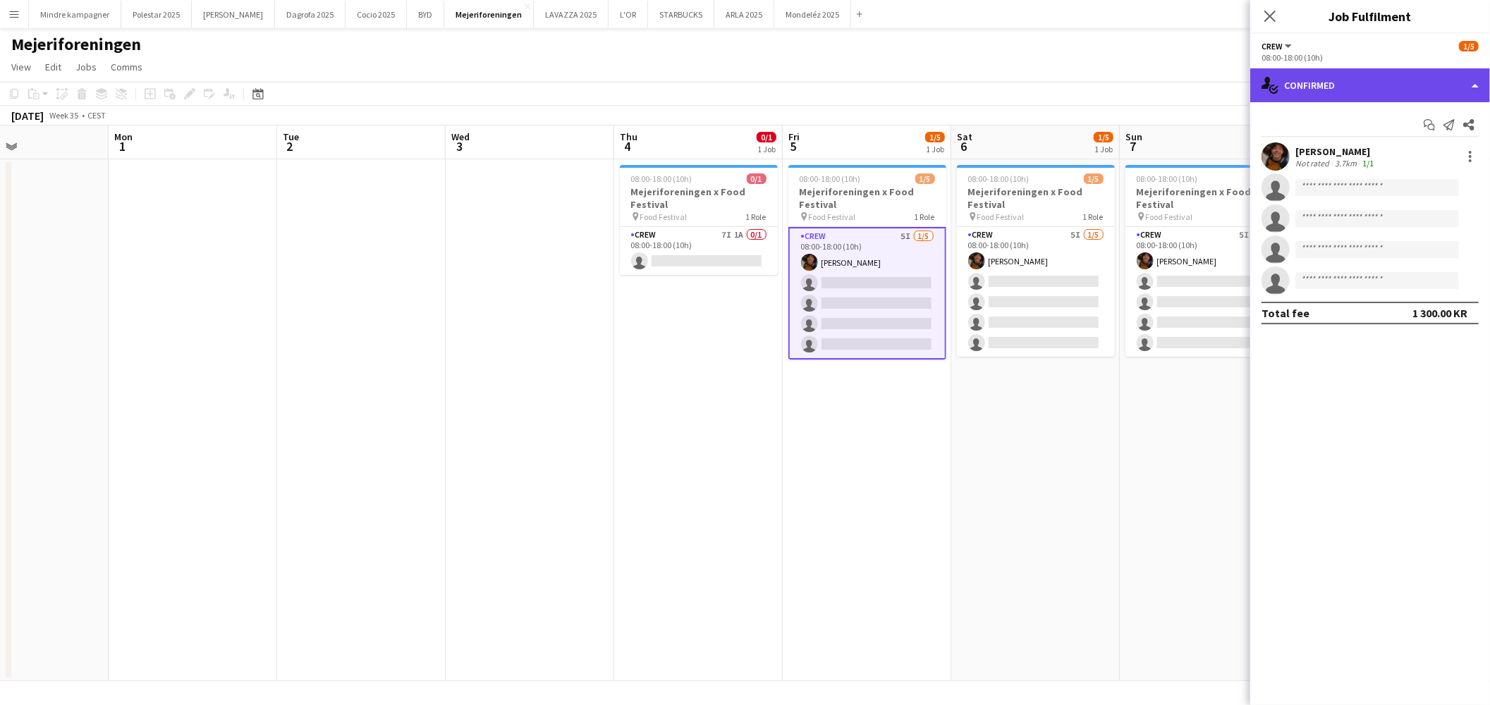
click at [1361, 83] on div "single-neutral-actions-check-2 Confirmed" at bounding box center [1370, 85] width 240 height 34
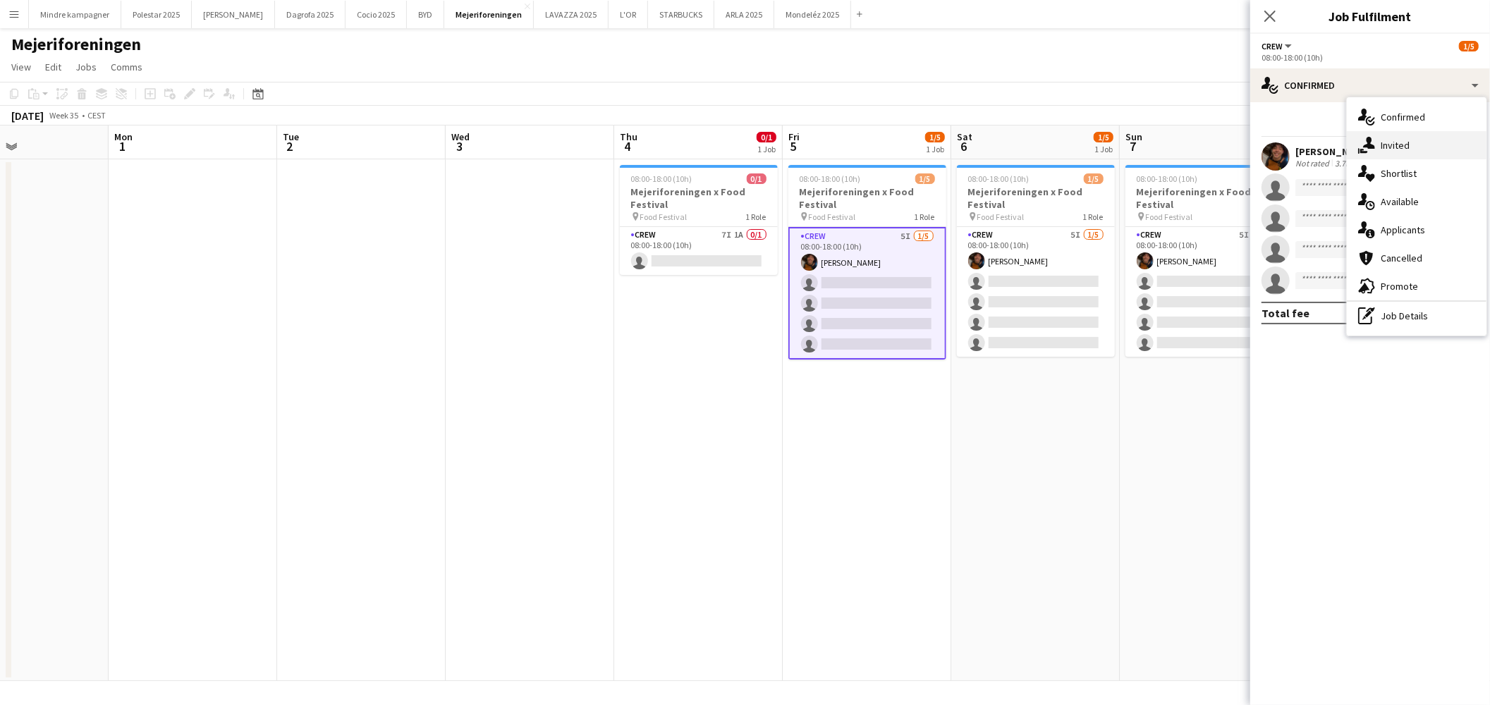
click at [1404, 144] on div "single-neutral-actions-share-1 Invited" at bounding box center [1417, 145] width 140 height 28
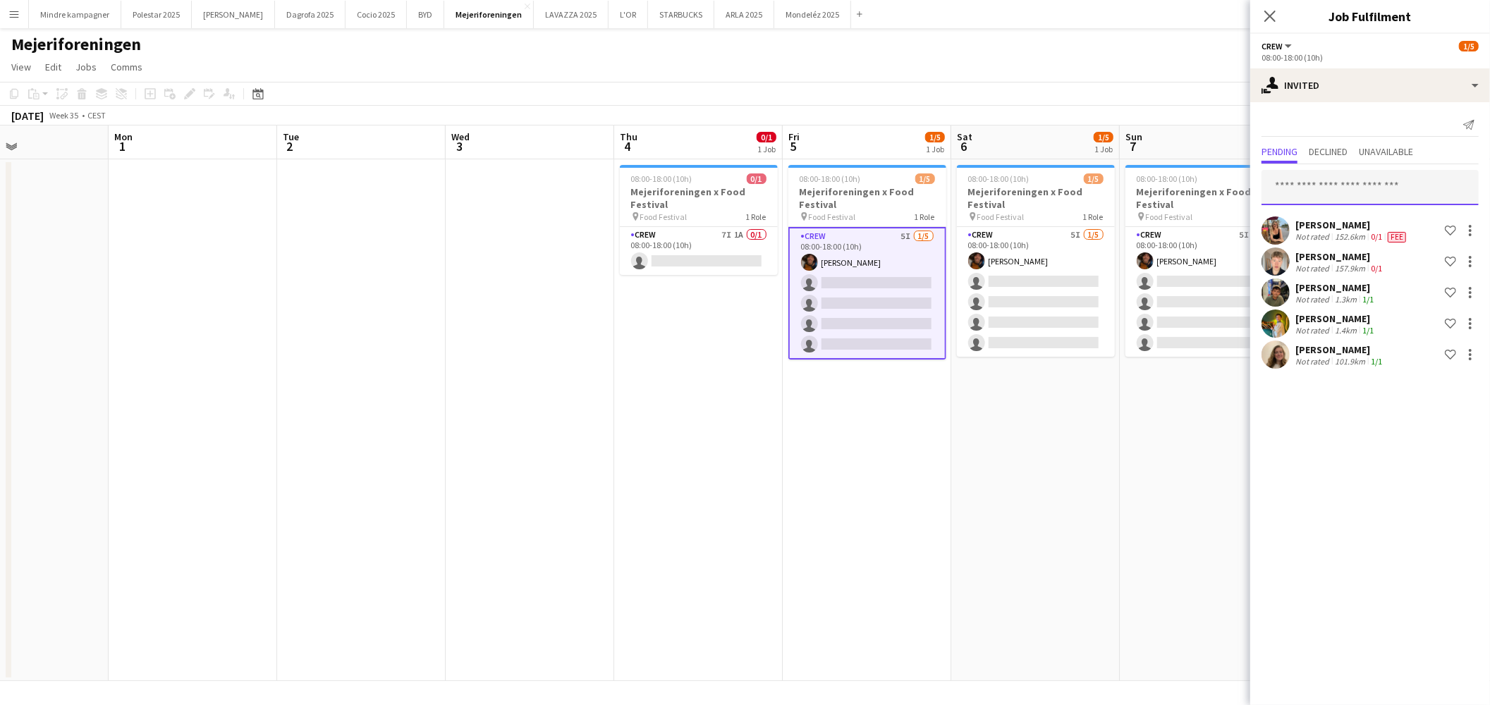
click at [1322, 194] on input "text" at bounding box center [1370, 187] width 217 height 35
type input "*****"
click at [1323, 224] on span "[PERSON_NAME]" at bounding box center [1313, 222] width 81 height 12
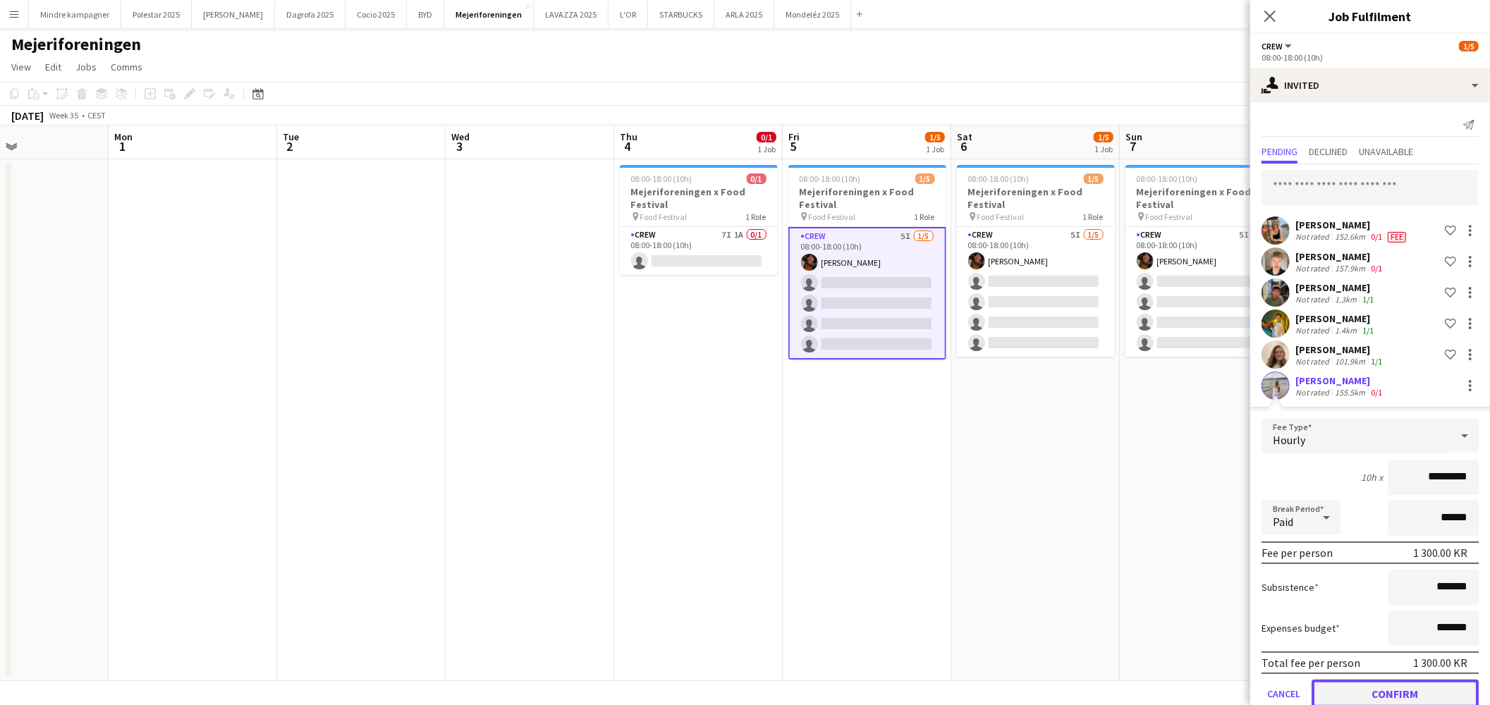
click at [1422, 693] on button "Confirm" at bounding box center [1395, 694] width 167 height 28
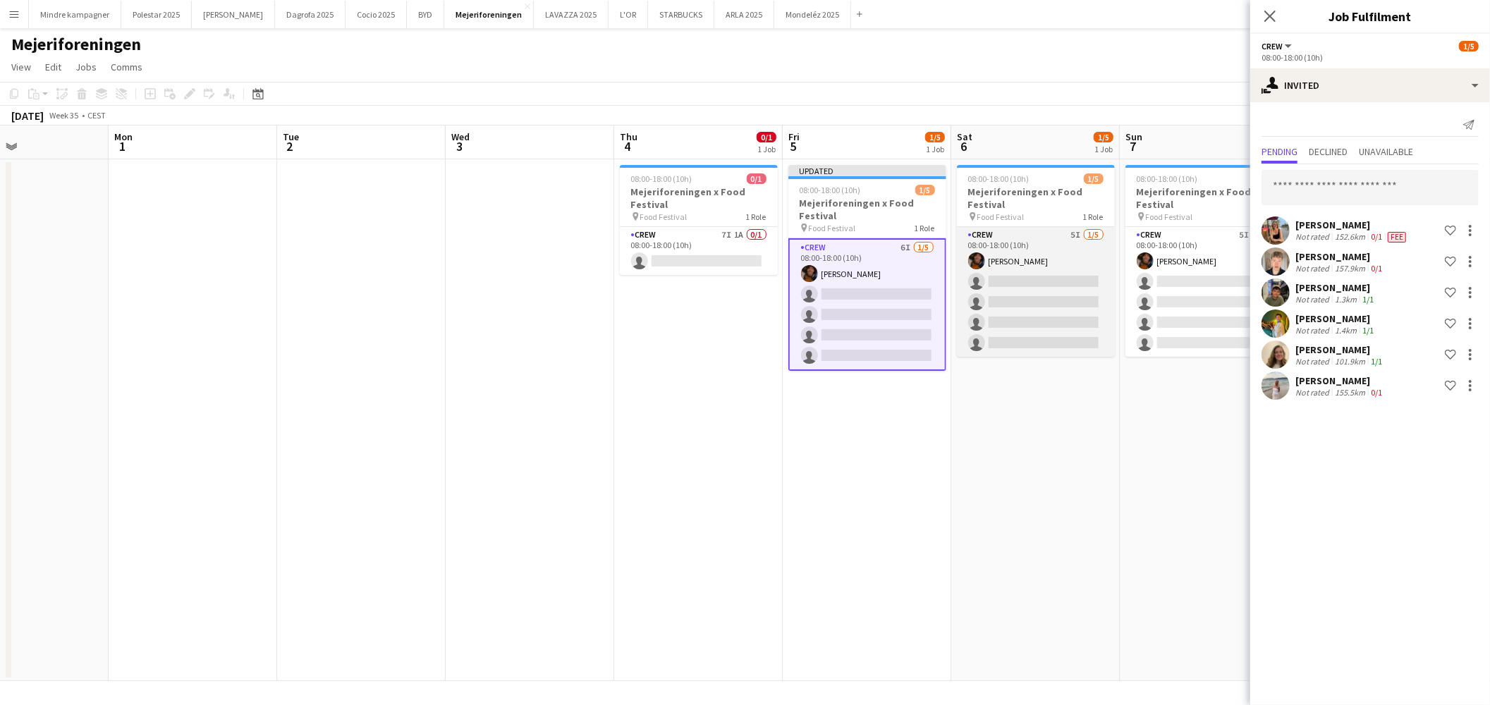
click at [1011, 236] on app-card-role "Crew 5I [DATE] 08:00-18:00 (10h) [PERSON_NAME] single-neutral-actions single-ne…" at bounding box center [1036, 292] width 158 height 130
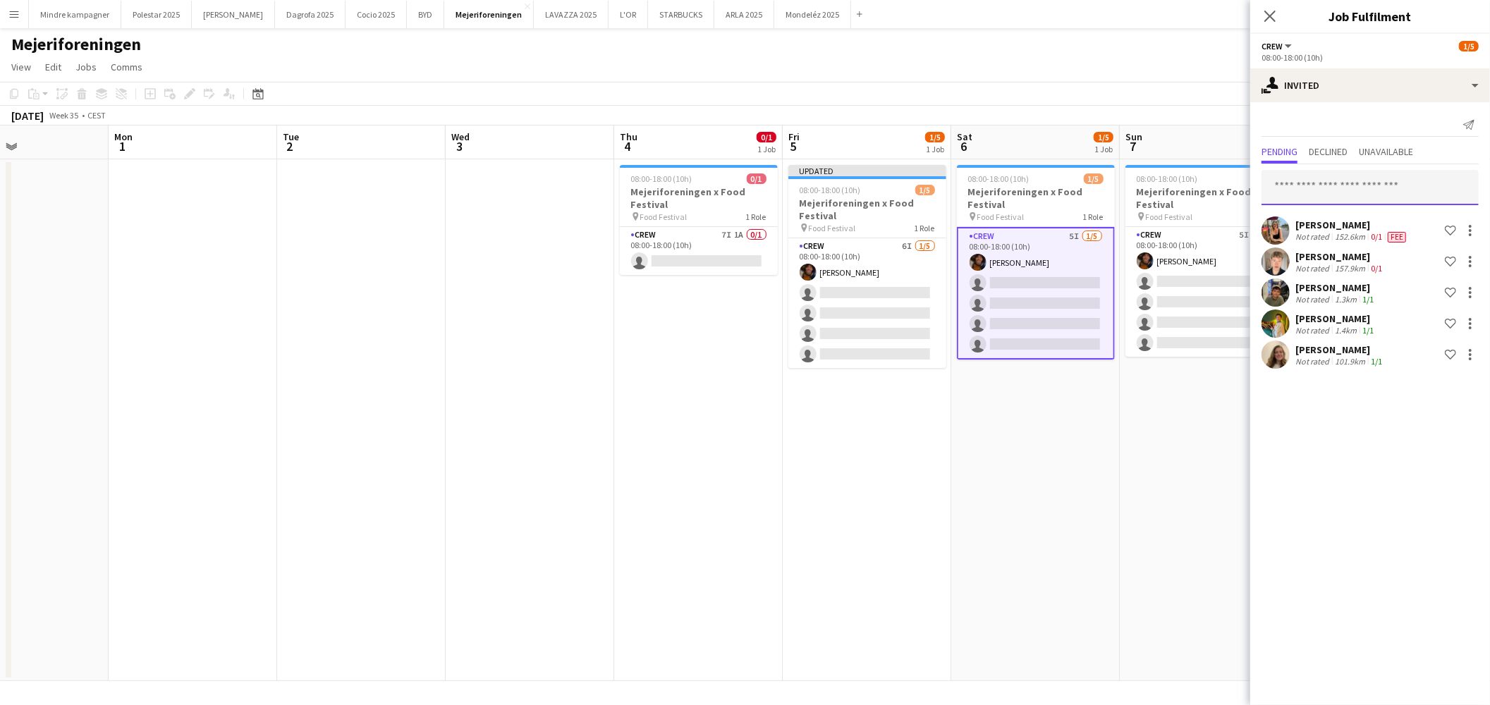
click at [1354, 193] on input "text" at bounding box center [1370, 187] width 217 height 35
type input "*****"
click at [1353, 224] on span "[PERSON_NAME] Active" at bounding box center [1370, 222] width 195 height 12
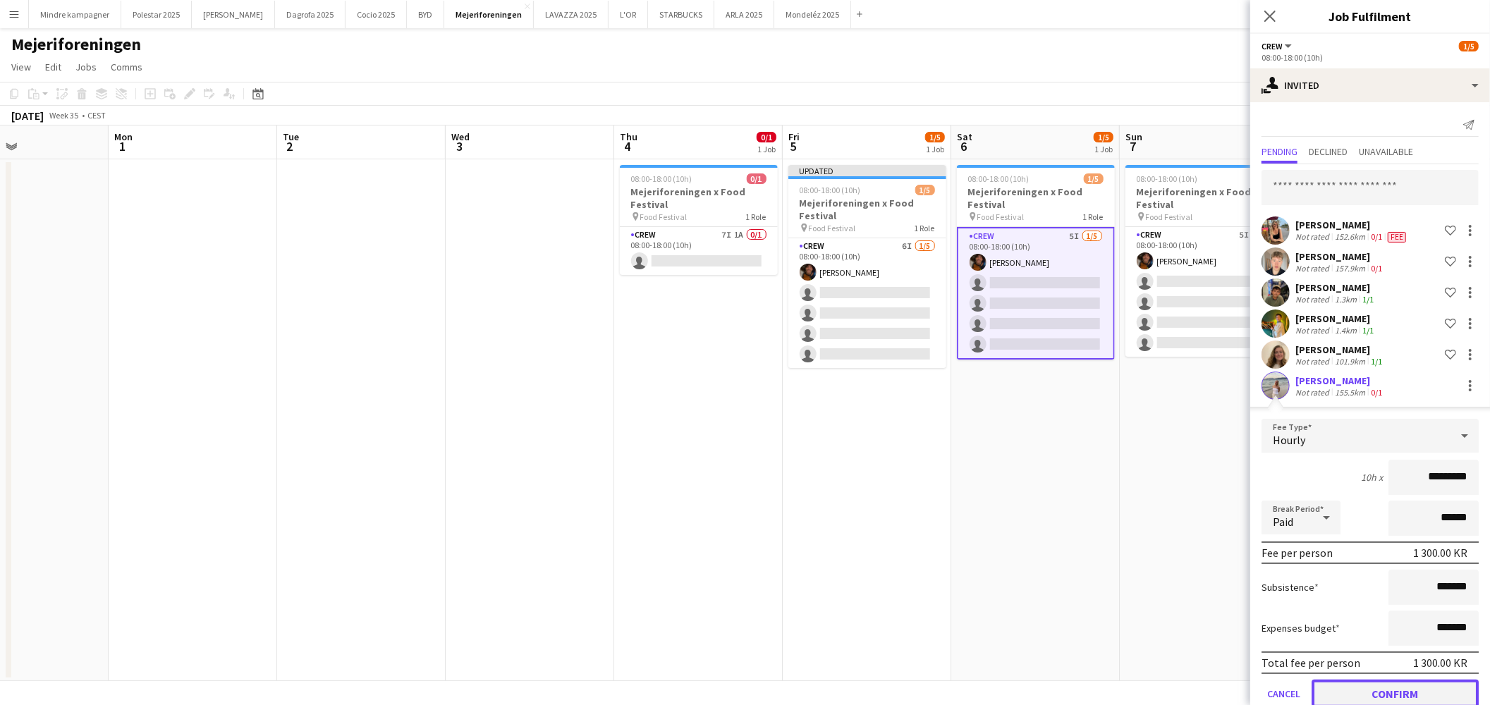
click at [1416, 694] on button "Confirm" at bounding box center [1395, 694] width 167 height 28
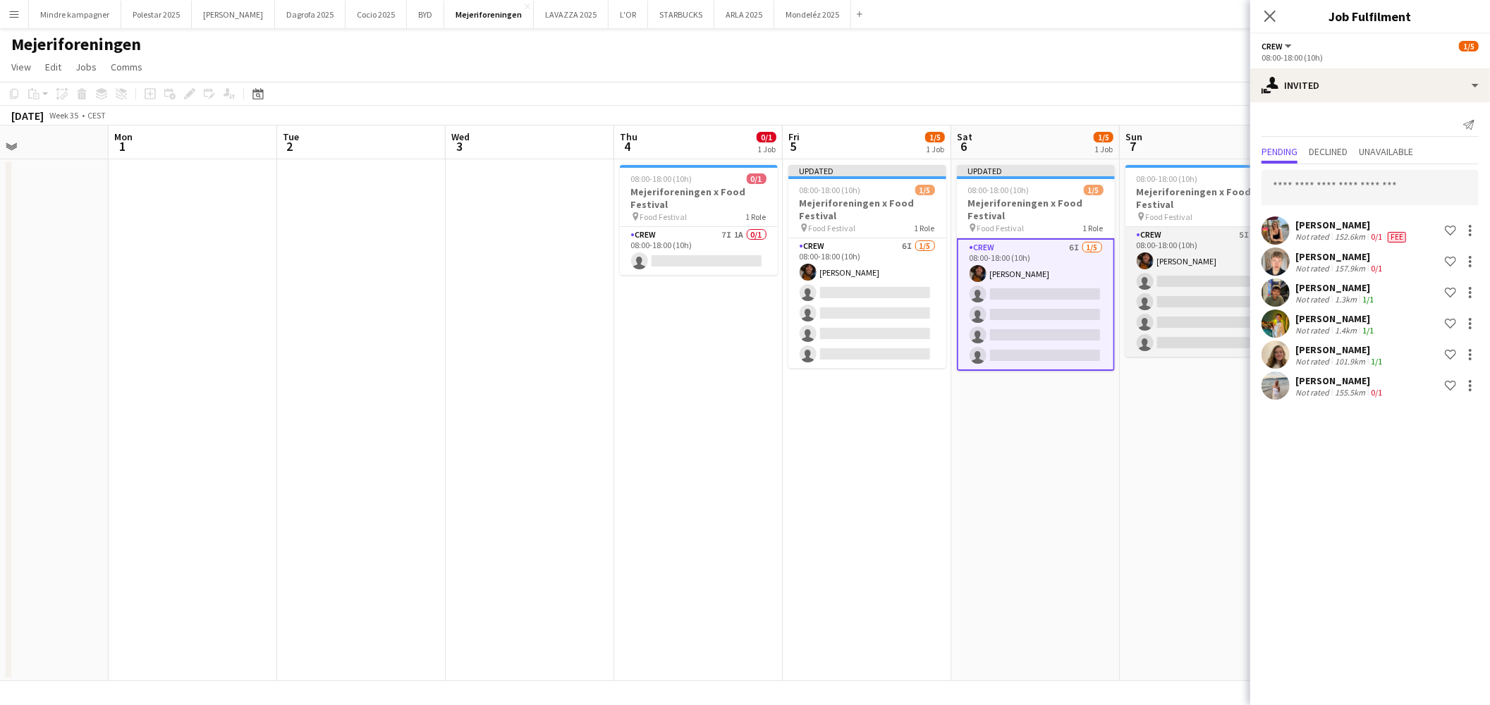
click at [1173, 249] on app-card-role "Crew 5I [DATE] 08:00-18:00 (10h) [PERSON_NAME] single-neutral-actions single-ne…" at bounding box center [1204, 292] width 158 height 130
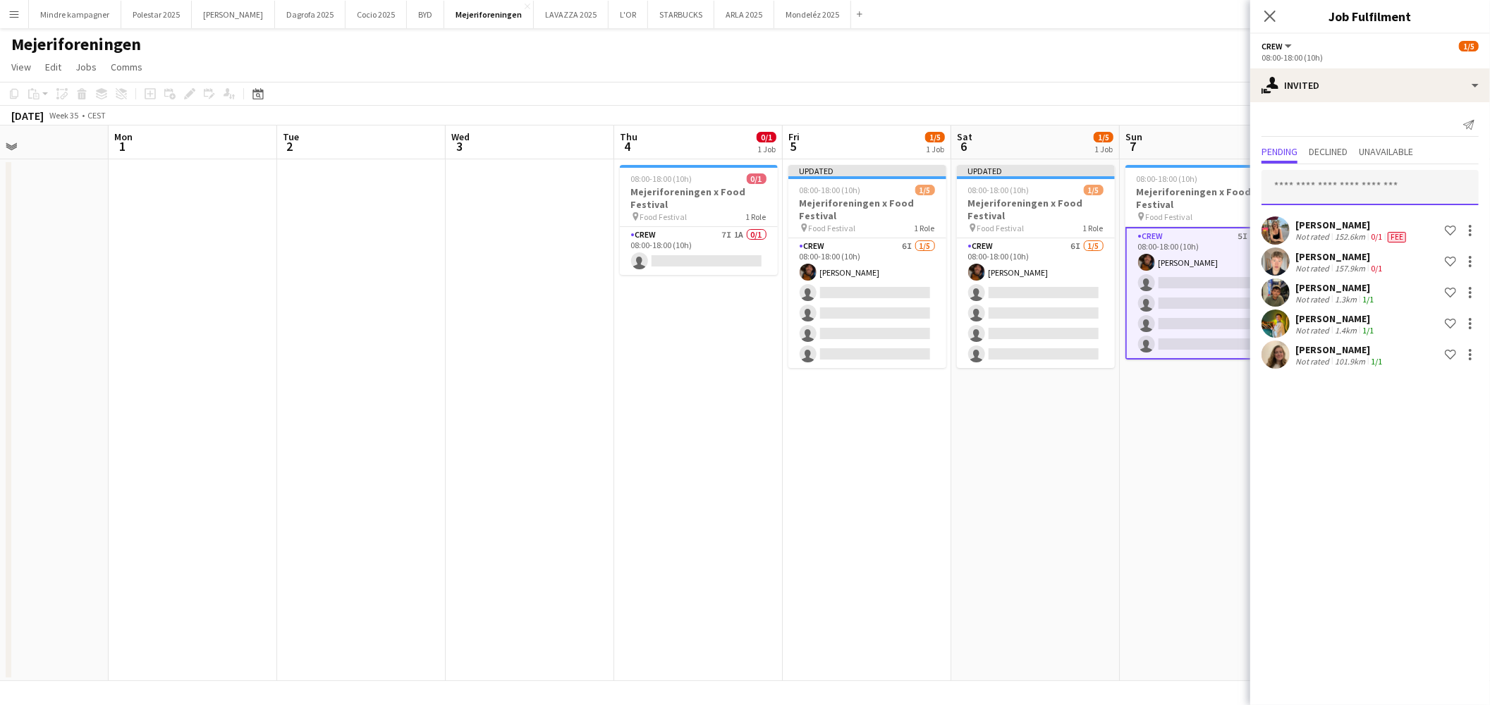
click at [1398, 187] on input "text" at bounding box center [1370, 187] width 217 height 35
type input "***"
click at [1362, 228] on span "[EMAIL_ADDRESS][DOMAIN_NAME]" at bounding box center [1370, 233] width 195 height 11
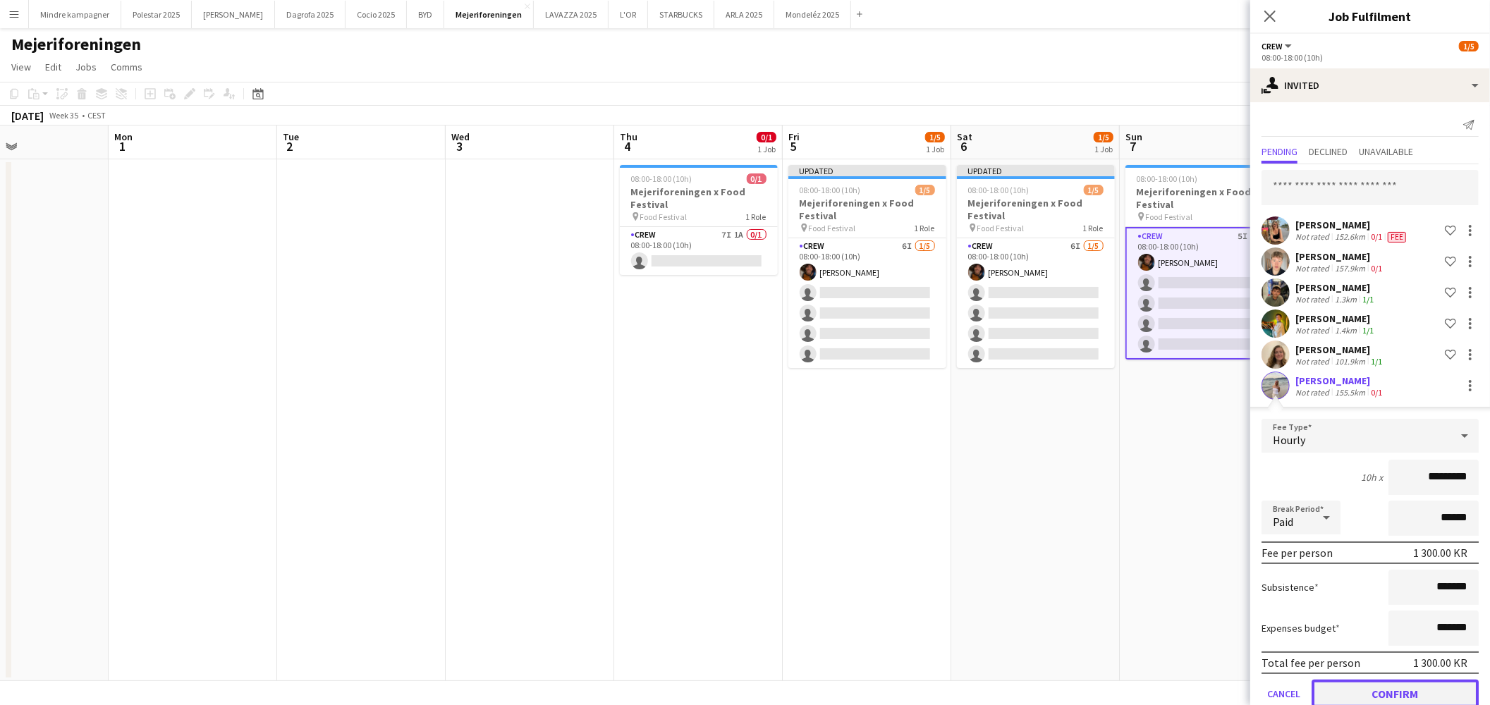
click at [1425, 693] on button "Confirm" at bounding box center [1395, 694] width 167 height 28
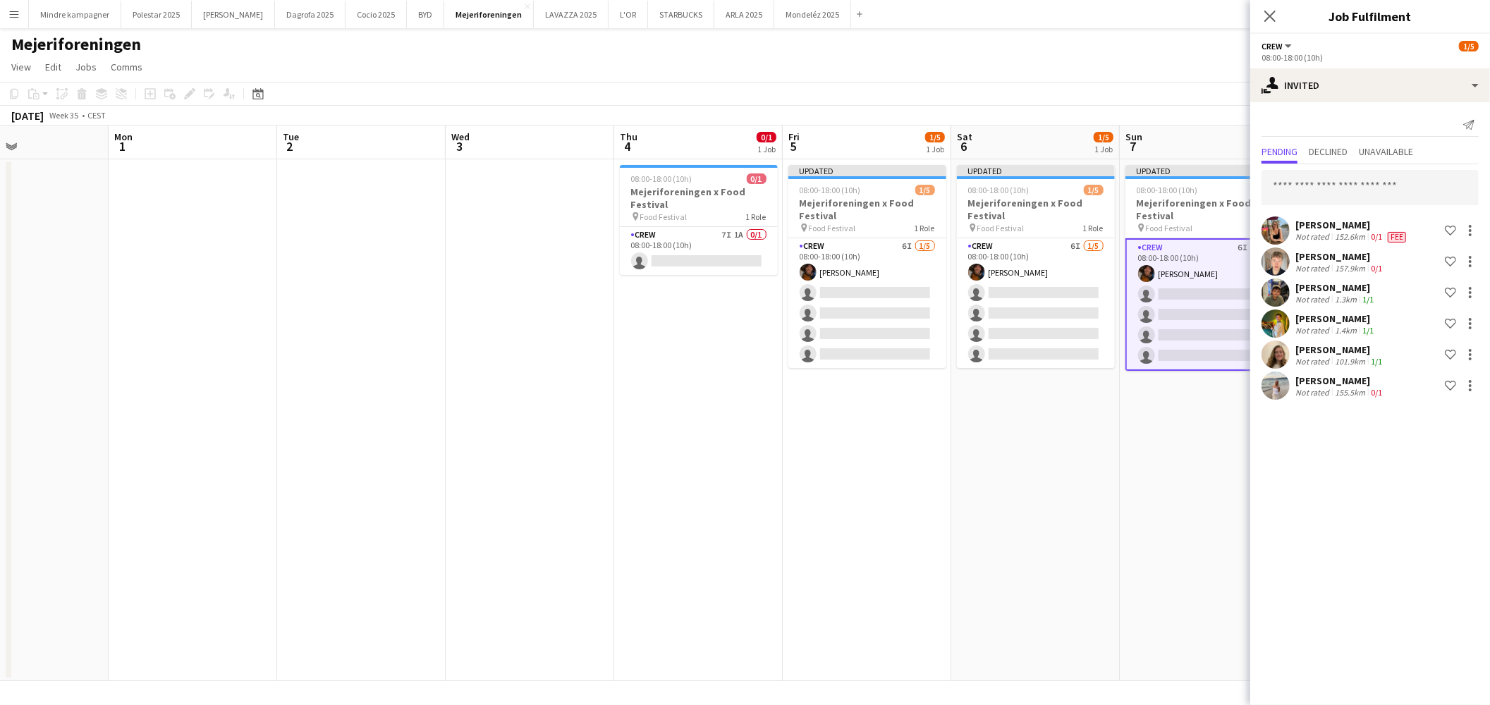
click at [1081, 555] on app-date-cell "Updated 08:00-18:00 (10h) 1/5 Mejeriforeningen x Food Festival pin Food Festiva…" at bounding box center [1035, 420] width 169 height 522
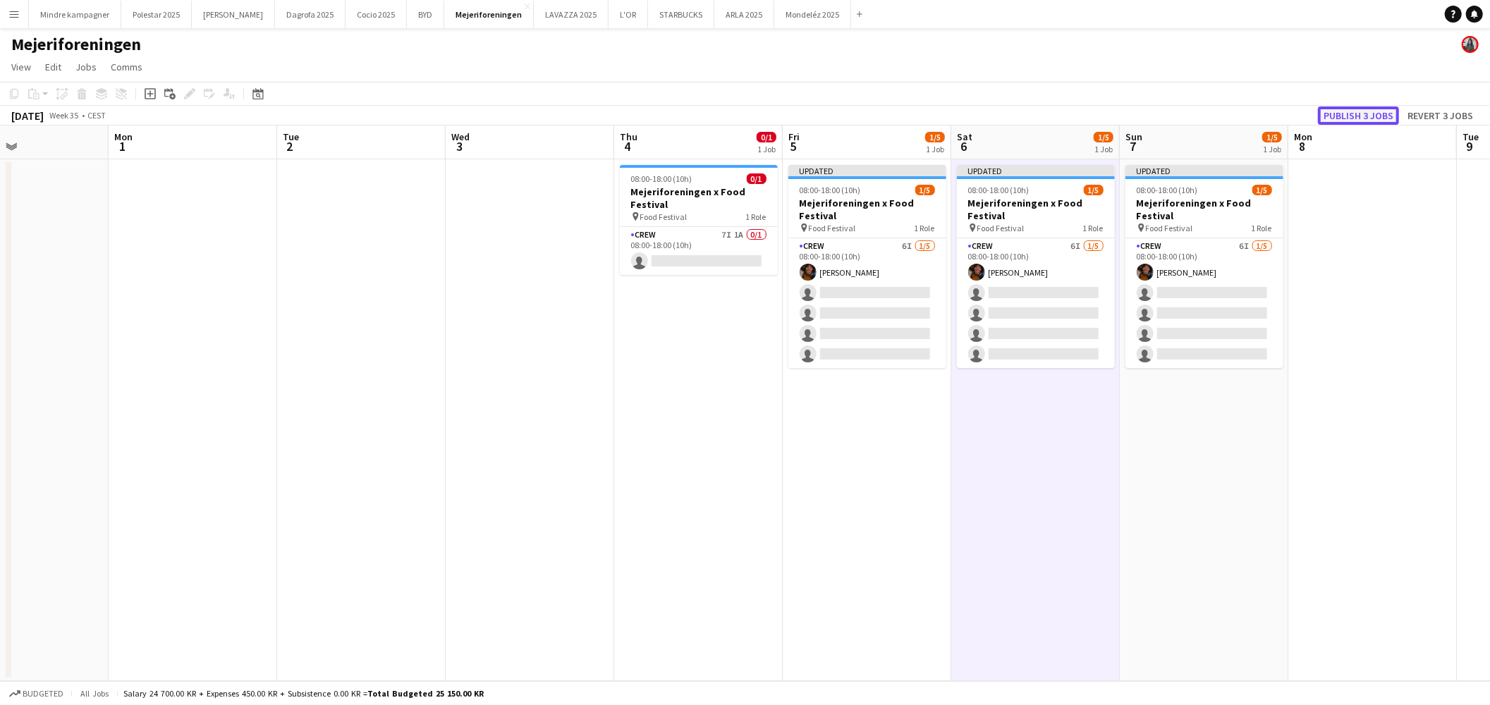
click at [1380, 115] on button "Publish 3 jobs" at bounding box center [1358, 115] width 81 height 18
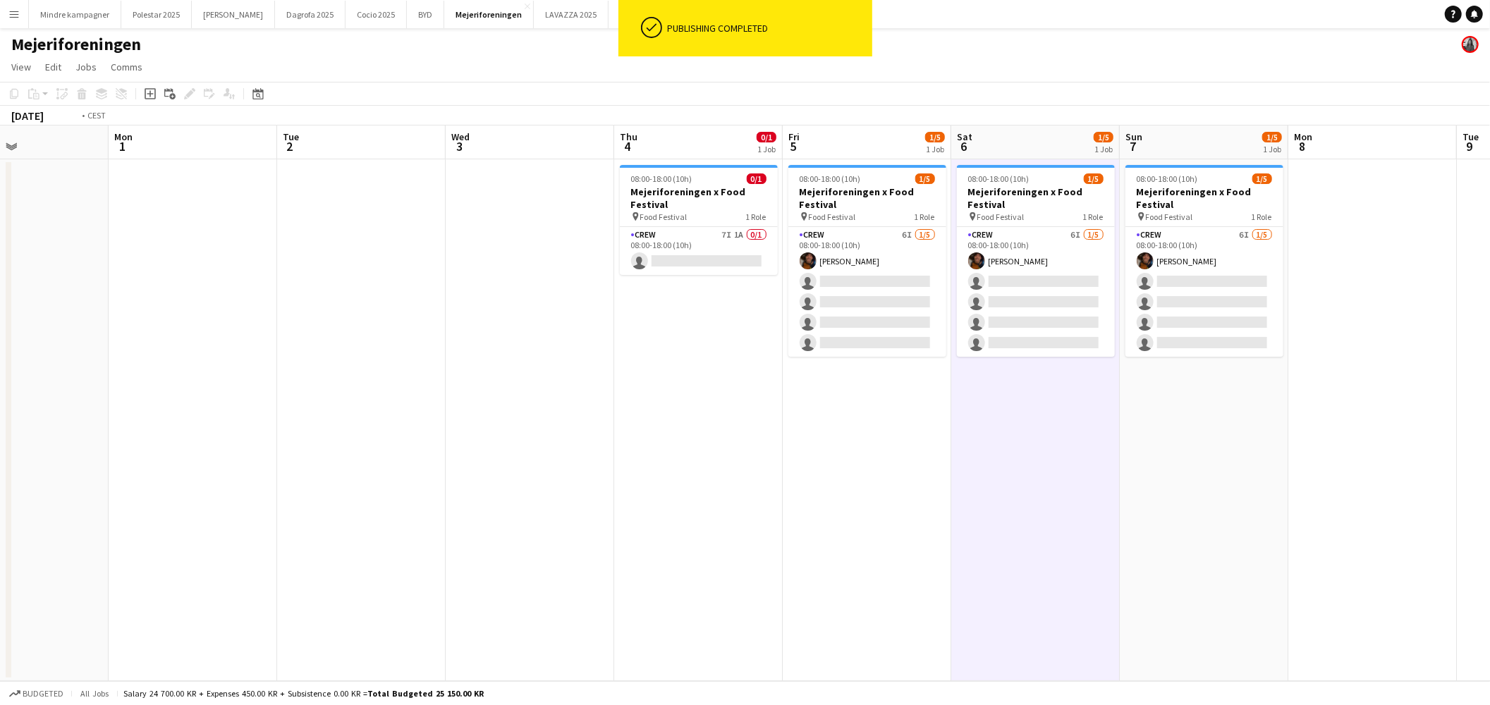
scroll to position [0, 504]
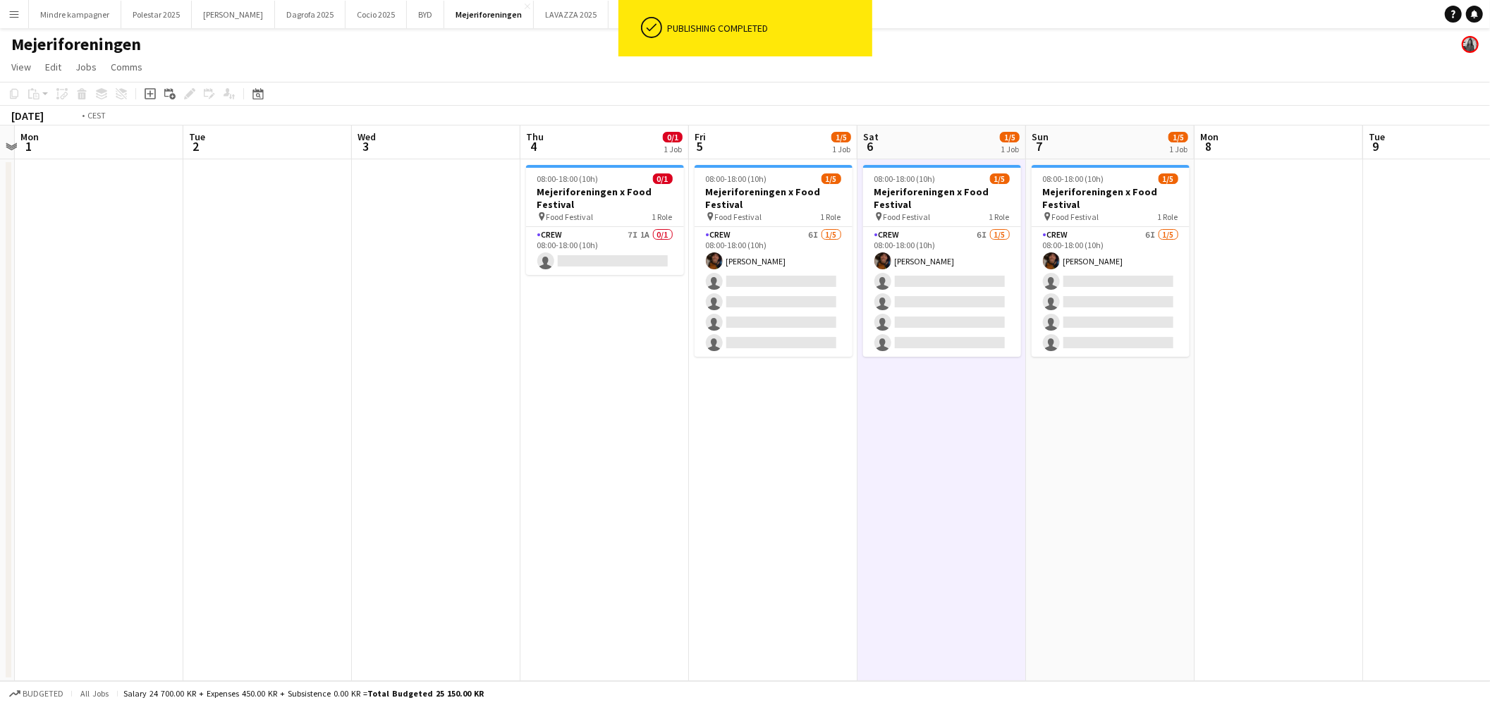
drag, startPoint x: 1108, startPoint y: 468, endPoint x: 700, endPoint y: 511, distance: 410.5
click at [740, 509] on app-calendar-viewport "Fri 29 Sat 30 Sun 31 Mon 1 Tue 2 Wed 3 Thu 4 0/1 1 Job Fri 5 1/5 1 Job Sat 6 1/…" at bounding box center [745, 404] width 1490 height 556
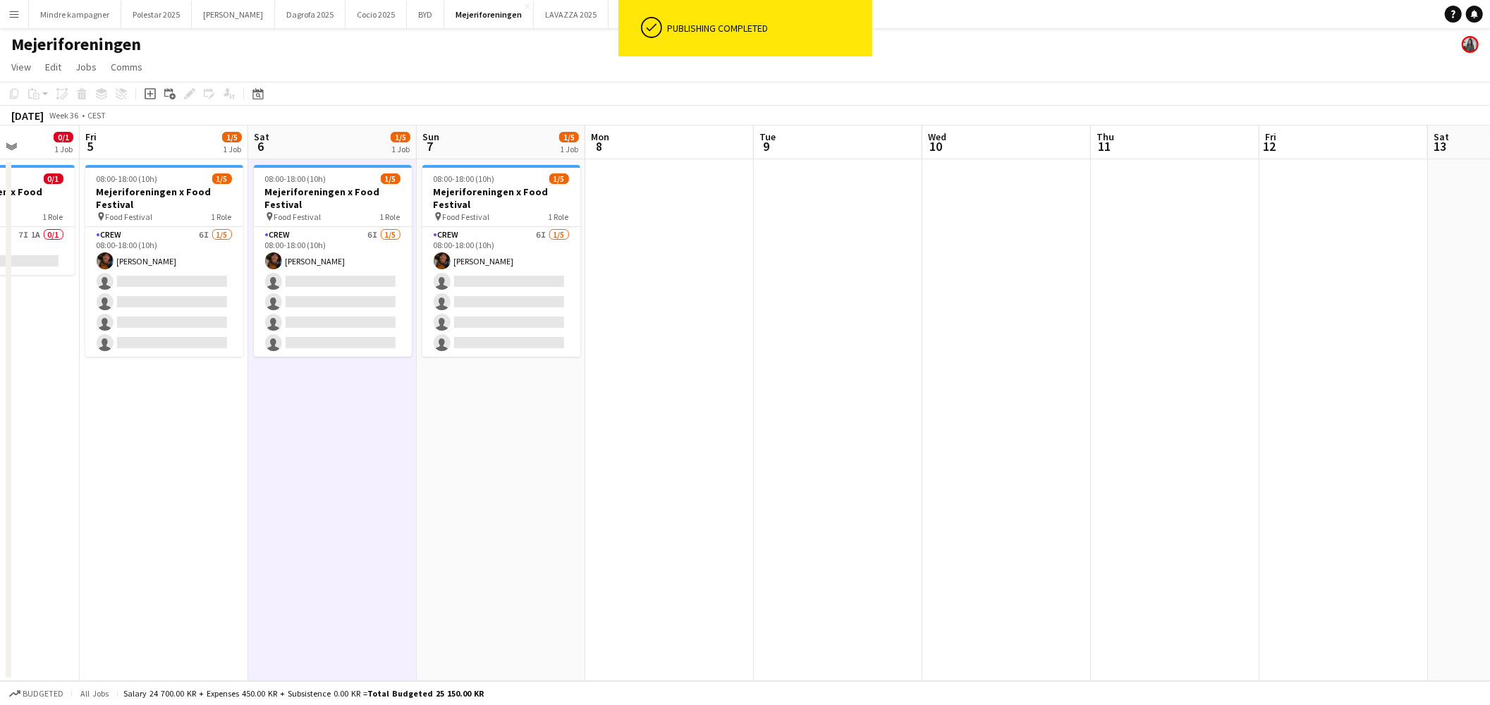
drag, startPoint x: 798, startPoint y: 536, endPoint x: 462, endPoint y: 520, distance: 336.1
click at [444, 524] on app-calendar-viewport "Mon 1 Tue 2 Wed 3 Thu 4 0/1 1 Job Fri 5 1/5 1 Job Sat 6 1/5 1 Job Sun 7 1/5 1 J…" at bounding box center [745, 404] width 1490 height 556
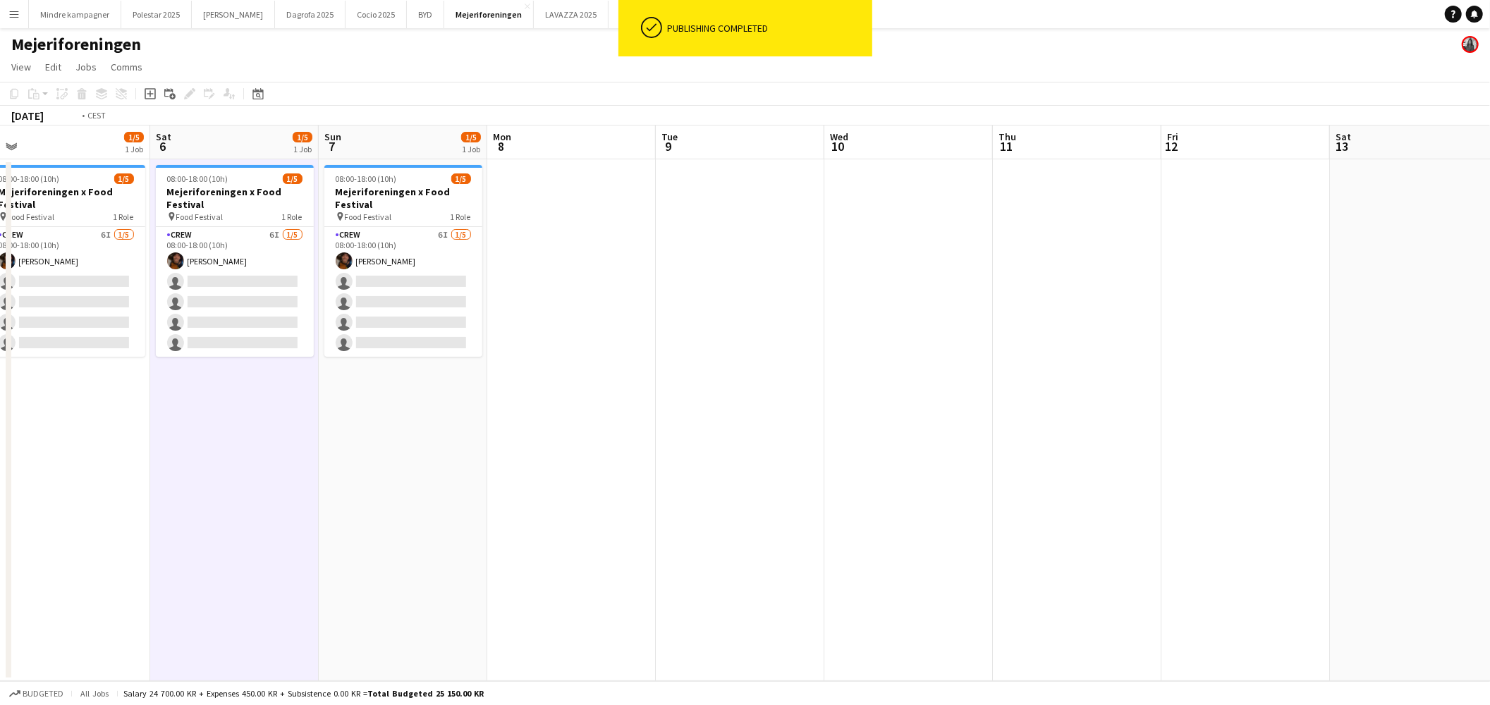
drag, startPoint x: 907, startPoint y: 527, endPoint x: 735, endPoint y: 527, distance: 172.1
click at [427, 489] on app-calendar-viewport "Wed 3 Thu 4 0/1 1 Job Fri 5 1/5 1 Job Sat 6 1/5 1 Job Sun 7 1/5 1 Job Mon 8 Tue…" at bounding box center [745, 404] width 1490 height 556
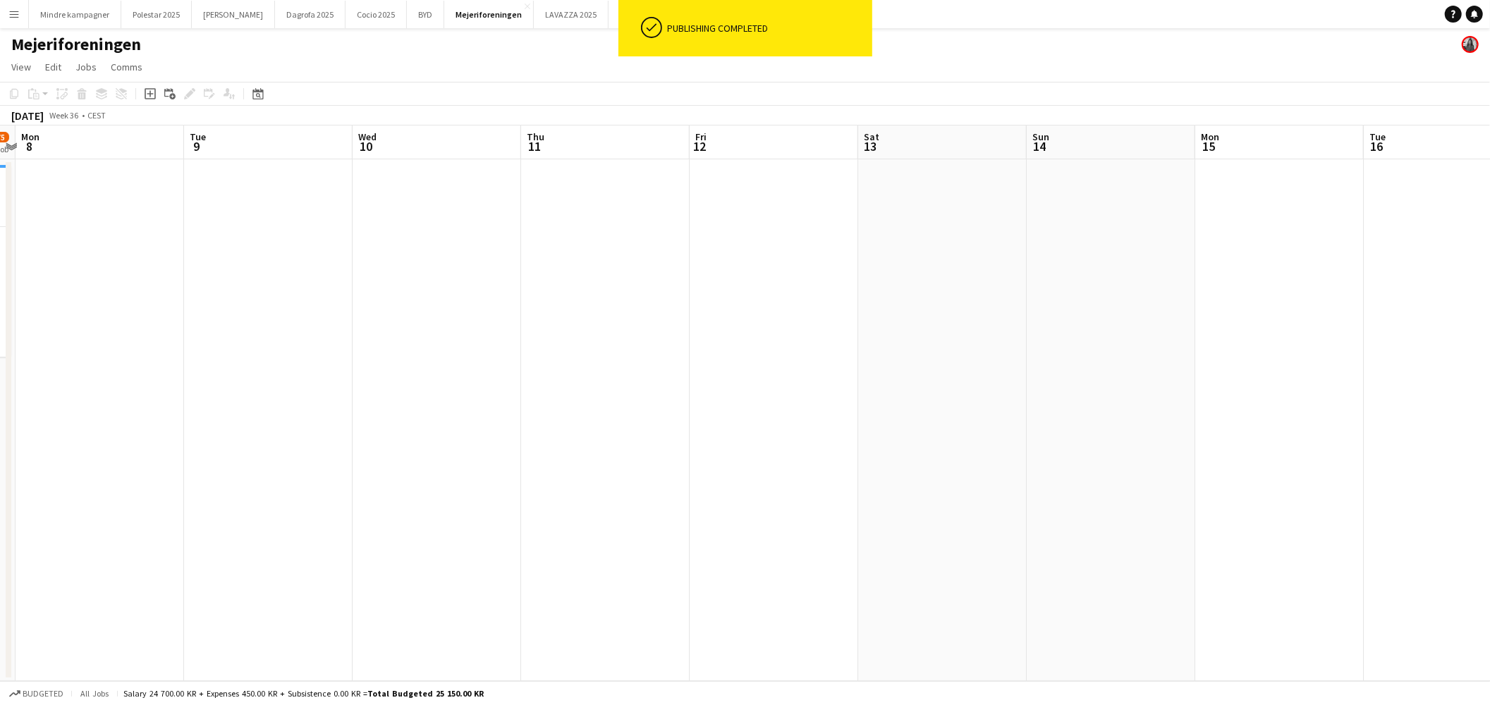
drag, startPoint x: 913, startPoint y: 554, endPoint x: 886, endPoint y: 555, distance: 26.8
click at [713, 564] on app-calendar-viewport "Fri 5 1/5 1 Job Sat 6 1/5 1 Job Sun 7 1/5 1 Job Mon 8 Tue 9 Wed 10 Thu 11 Fri 1…" at bounding box center [745, 404] width 1490 height 556
drag, startPoint x: 805, startPoint y: 569, endPoint x: 702, endPoint y: 571, distance: 102.3
click at [702, 571] on app-calendar-viewport "Mon 8 Tue 9 Wed 10 Thu 11 Fri 12 Sat 13 Sun 14 Mon 15 Tue 16 Wed 17 Thu 18 Fri …" at bounding box center [745, 404] width 1490 height 556
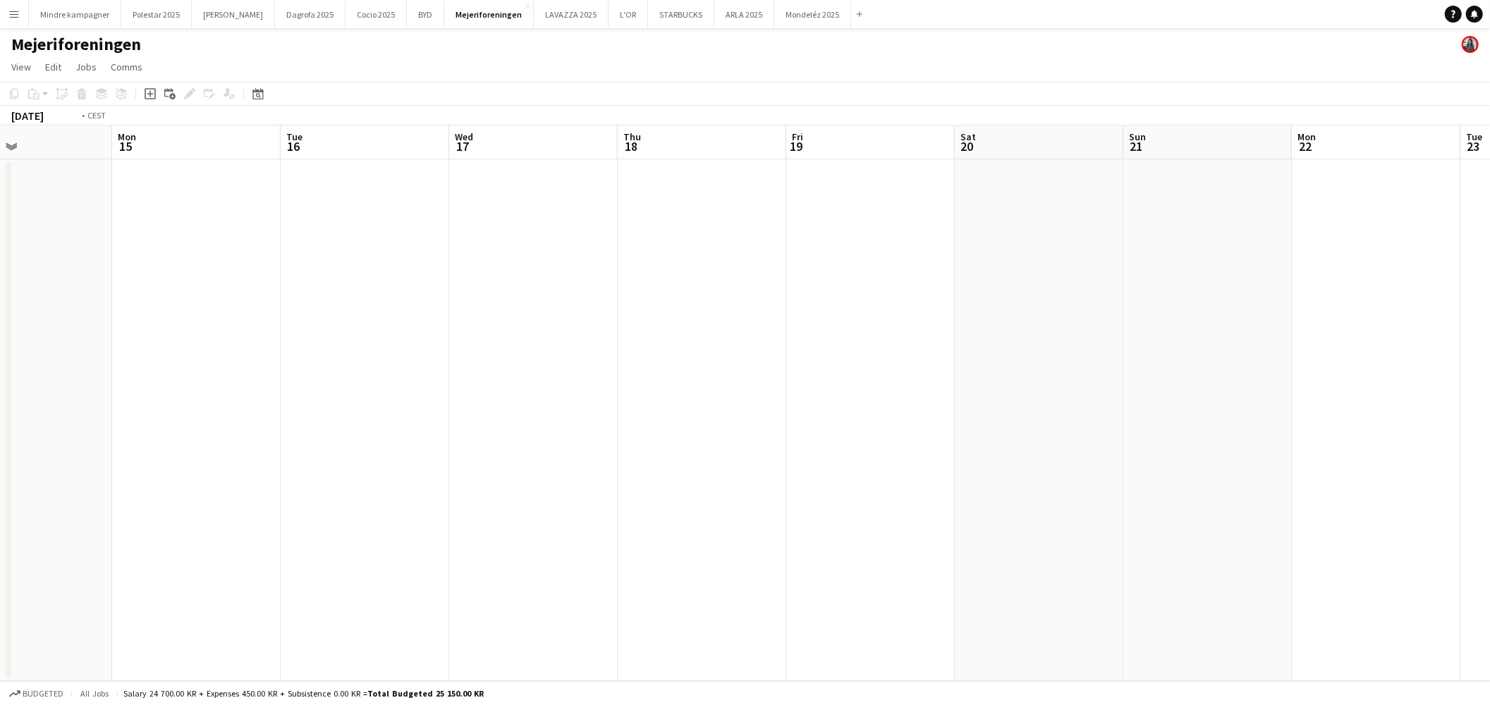
drag, startPoint x: 988, startPoint y: 551, endPoint x: 525, endPoint y: 541, distance: 462.7
click at [527, 541] on app-calendar-viewport "Thu 11 Fri 12 Sat 13 Sun 14 Mon 15 Tue 16 Wed 17 Thu 18 Fri 19 Sat 20 Sun 21 Mo…" at bounding box center [745, 404] width 1490 height 556
click at [492, 515] on app-calendar-viewport "Sat 13 Sun 14 Mon 15 Tue 16 Wed 17 Thu 18 Fri 19 Sat 20 Sun 21 Mon 22 Tue 23 We…" at bounding box center [745, 404] width 1490 height 556
drag, startPoint x: 1085, startPoint y: 494, endPoint x: 463, endPoint y: 504, distance: 621.4
click at [463, 508] on app-calendar-viewport "Tue 16 Wed 17 Thu 18 Fri 19 Sat 20 Sun 21 Mon 22 Tue 23 Wed 24 Thu 25 Fri 26 Sa…" at bounding box center [745, 404] width 1490 height 556
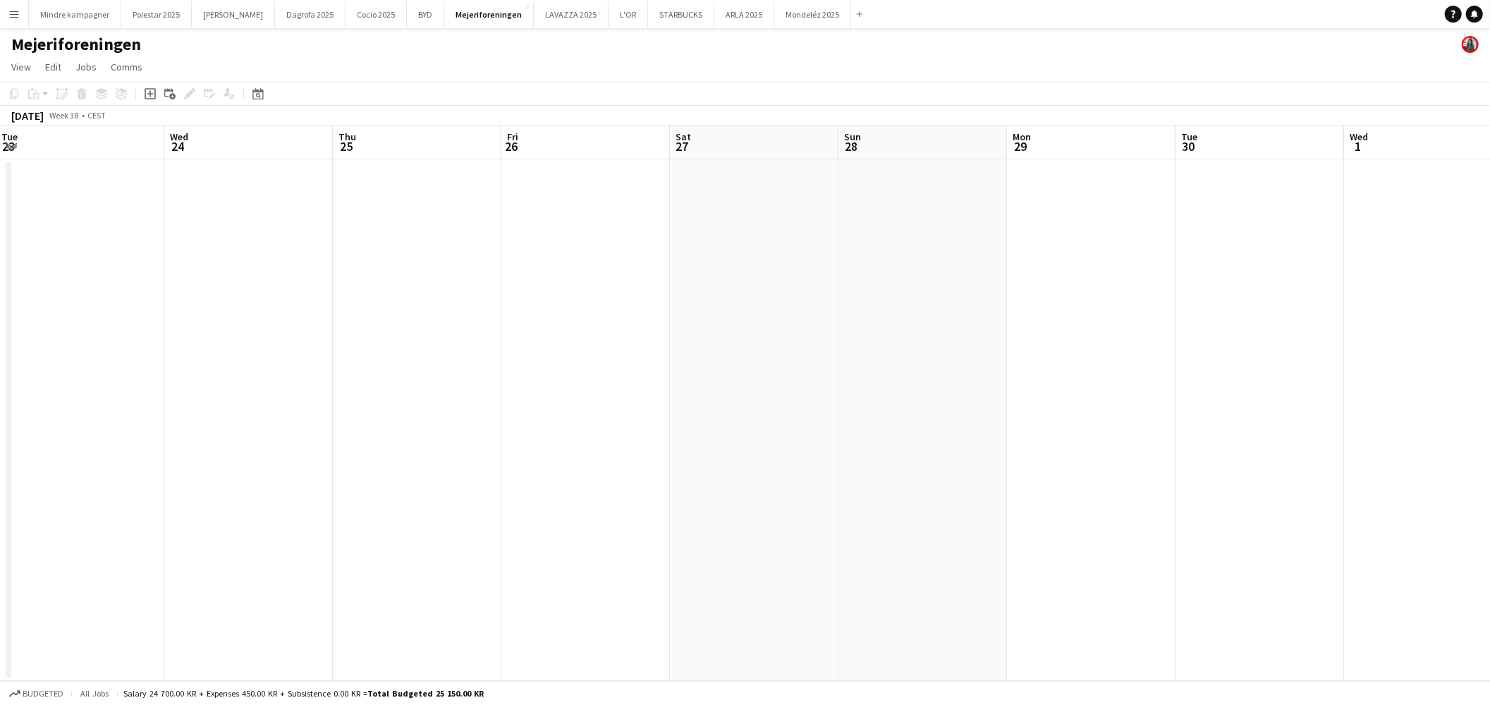
drag, startPoint x: 1102, startPoint y: 477, endPoint x: 432, endPoint y: 446, distance: 670.6
click at [449, 453] on app-calendar-viewport "Sat 20 Sun 21 Mon 22 Tue 23 Wed 24 Thu 25 Fri 26 Sat 27 Sun 28 Mon 29 Tue 30 We…" at bounding box center [745, 404] width 1490 height 556
drag, startPoint x: 977, startPoint y: 432, endPoint x: 616, endPoint y: 432, distance: 360.4
click at [616, 432] on app-calendar-viewport "Thu 25 Fri 26 Sat 27 Sun 28 Mon 29 Tue 30 Wed 1 Thu 2 Fri 3 Sat 4 Sun 5 Mon 6 T…" at bounding box center [745, 404] width 1490 height 556
click at [520, 458] on app-calendar-viewport "Sat 27 Sun 28 Mon 29 Tue 30 Wed 1 Thu 2 Fri 3 Sat 4 Sun 5 Mon 6 Tue 7 Wed 8 Thu…" at bounding box center [745, 404] width 1490 height 556
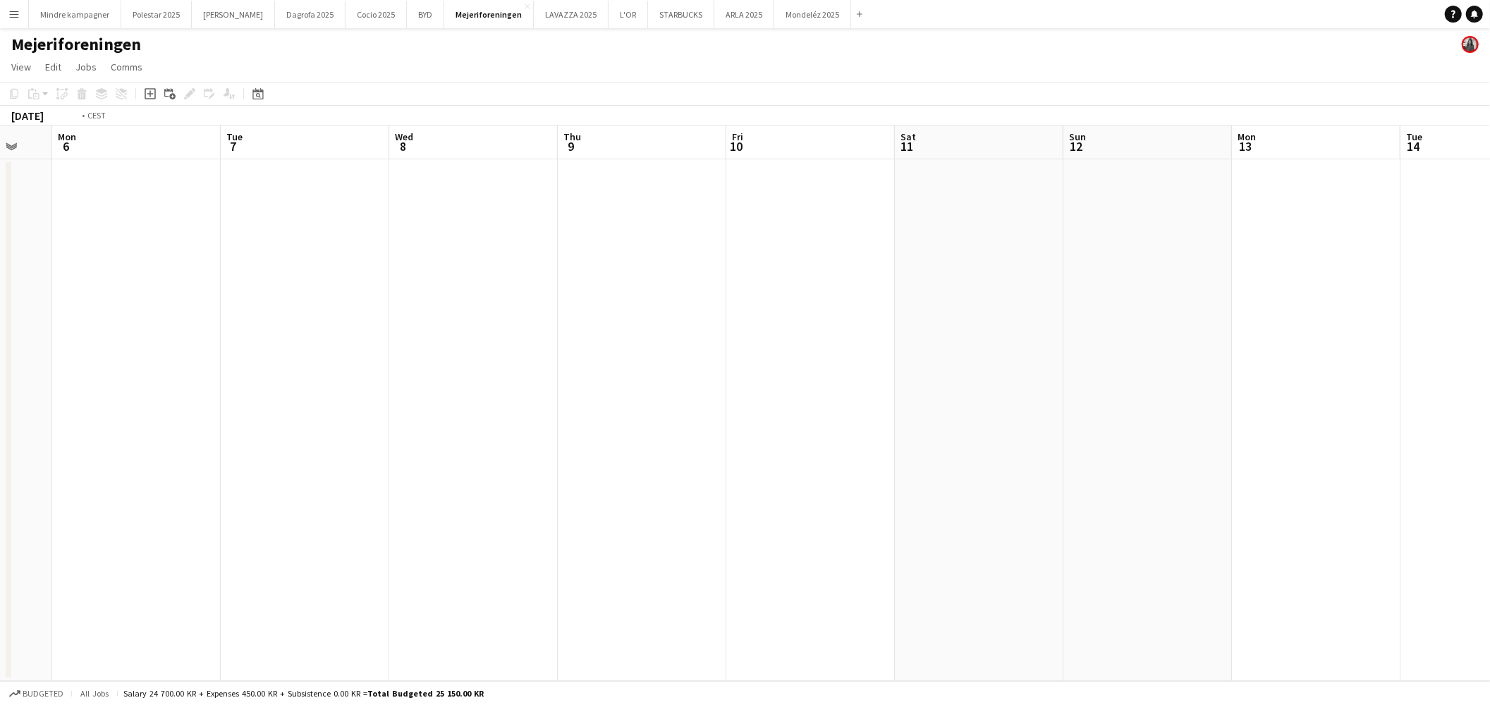
drag, startPoint x: 510, startPoint y: 423, endPoint x: 413, endPoint y: 372, distance: 109.8
click at [370, 395] on app-calendar-viewport "Fri 3 Sat 4 Sun 5 Mon 6 Tue 7 Wed 8 Thu 9 Fri 10 Sat 11 Sun 12 Mon 13 Tue 14 We…" at bounding box center [745, 404] width 1490 height 556
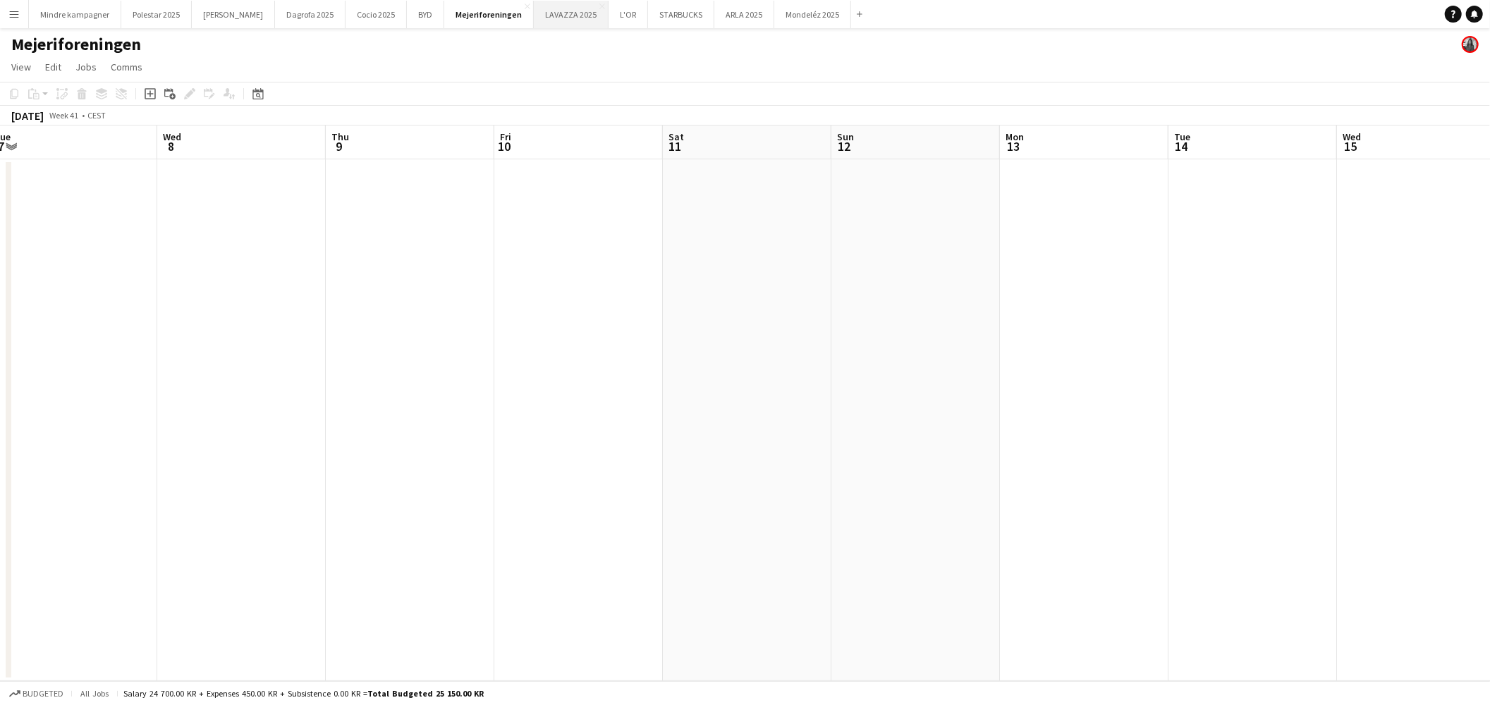
click at [534, 11] on button "LAVAZZA 2025 Close" at bounding box center [571, 15] width 75 height 28
drag, startPoint x: 496, startPoint y: 470, endPoint x: 914, endPoint y: 432, distance: 420.0
click at [365, 475] on app-calendar-viewport "Tue 12 Wed 13 Thu 14 Fri 15 Sat 16 Sun 17 Mon 18 Tue 19 Wed 20 Thu 21 Fri 22 Sa…" at bounding box center [745, 404] width 1490 height 556
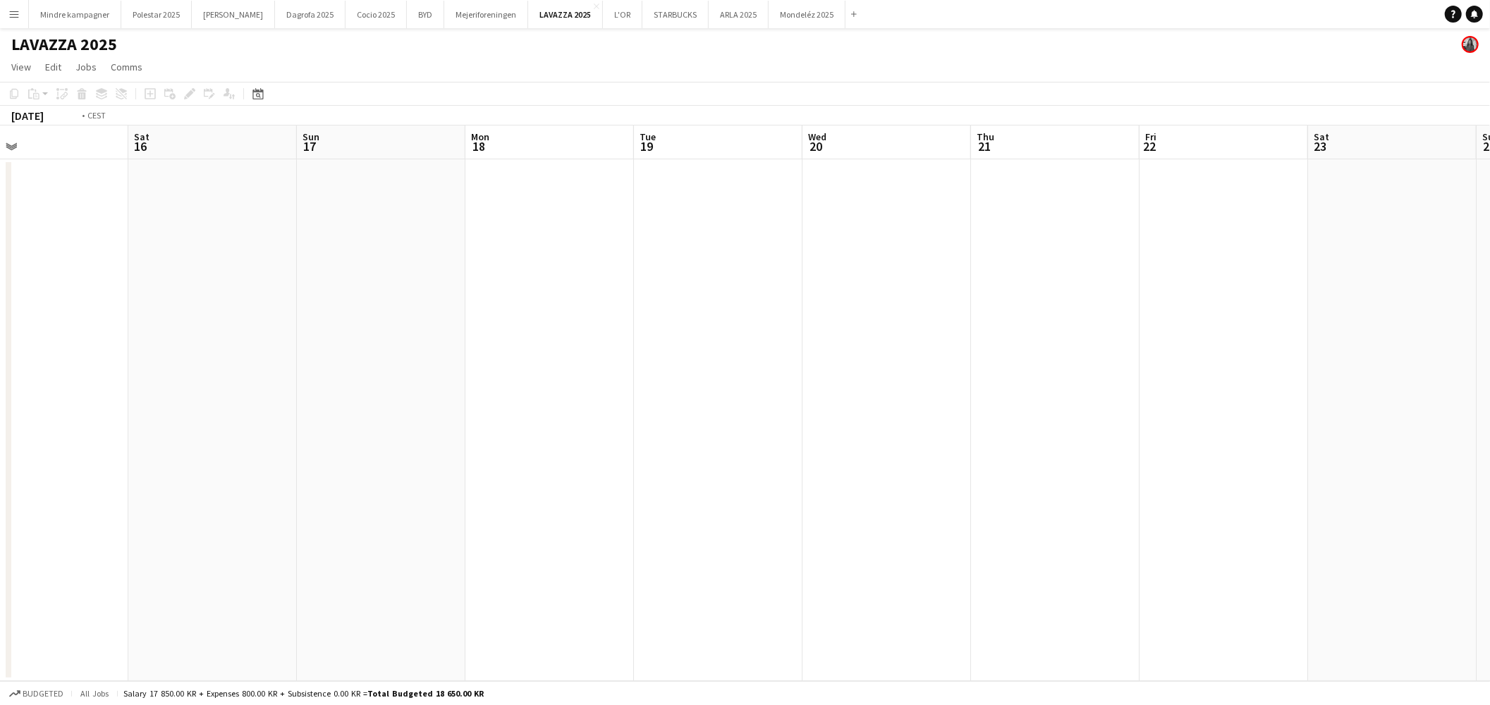
drag, startPoint x: 1140, startPoint y: 435, endPoint x: 687, endPoint y: 423, distance: 452.9
click at [323, 459] on app-calendar-viewport "Wed 13 Thu 14 Fri 15 Sat 16 Sun 17 Mon 18 Tue 19 Wed 20 Thu 21 Fri 22 Sat 23 Su…" at bounding box center [745, 404] width 1490 height 556
drag, startPoint x: 896, startPoint y: 426, endPoint x: 315, endPoint y: 430, distance: 581.8
click at [315, 431] on app-calendar-viewport "Mon 18 Tue 19 Wed 20 Thu 21 Fri 22 Sat 23 Sun 24 Mon 25 Tue 26 Wed 27 Thu 28 Fr…" at bounding box center [745, 404] width 1490 height 556
drag, startPoint x: 1252, startPoint y: 403, endPoint x: 535, endPoint y: 423, distance: 717.5
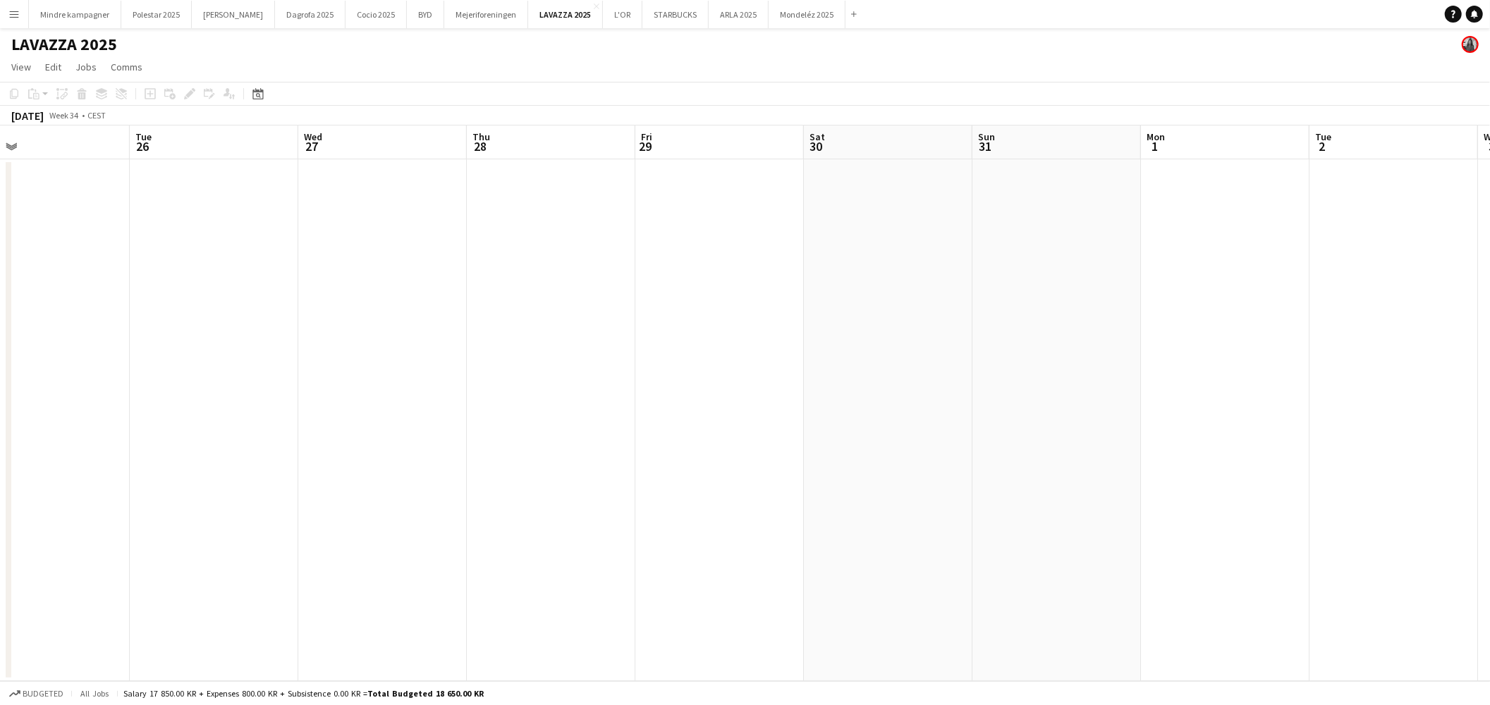
click at [527, 425] on app-calendar-viewport "Sat 23 Sun 24 Mon 25 Tue 26 Wed 27 Thu 28 Fri 29 Sat 30 Sun 31 Mon 1 Tue 2 Wed …" at bounding box center [745, 404] width 1490 height 556
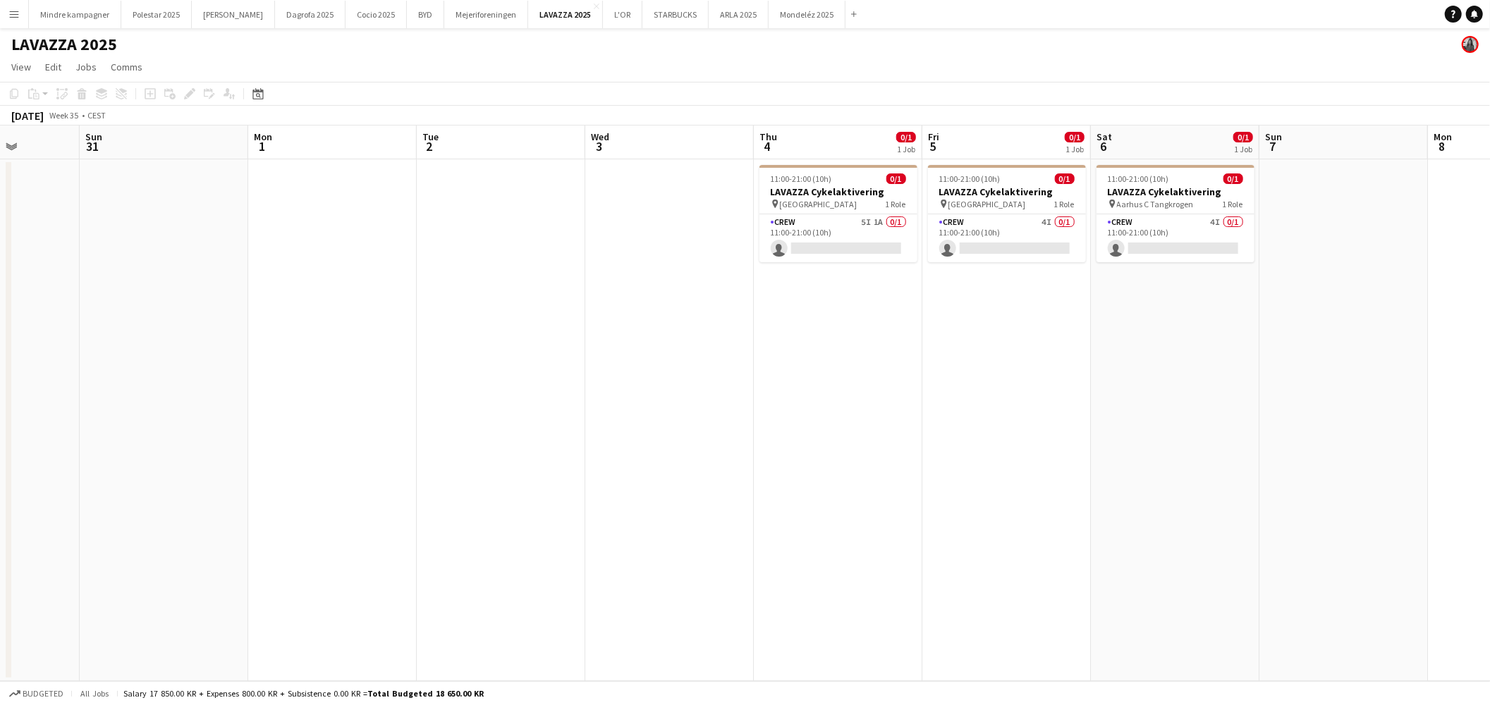
scroll to position [0, 578]
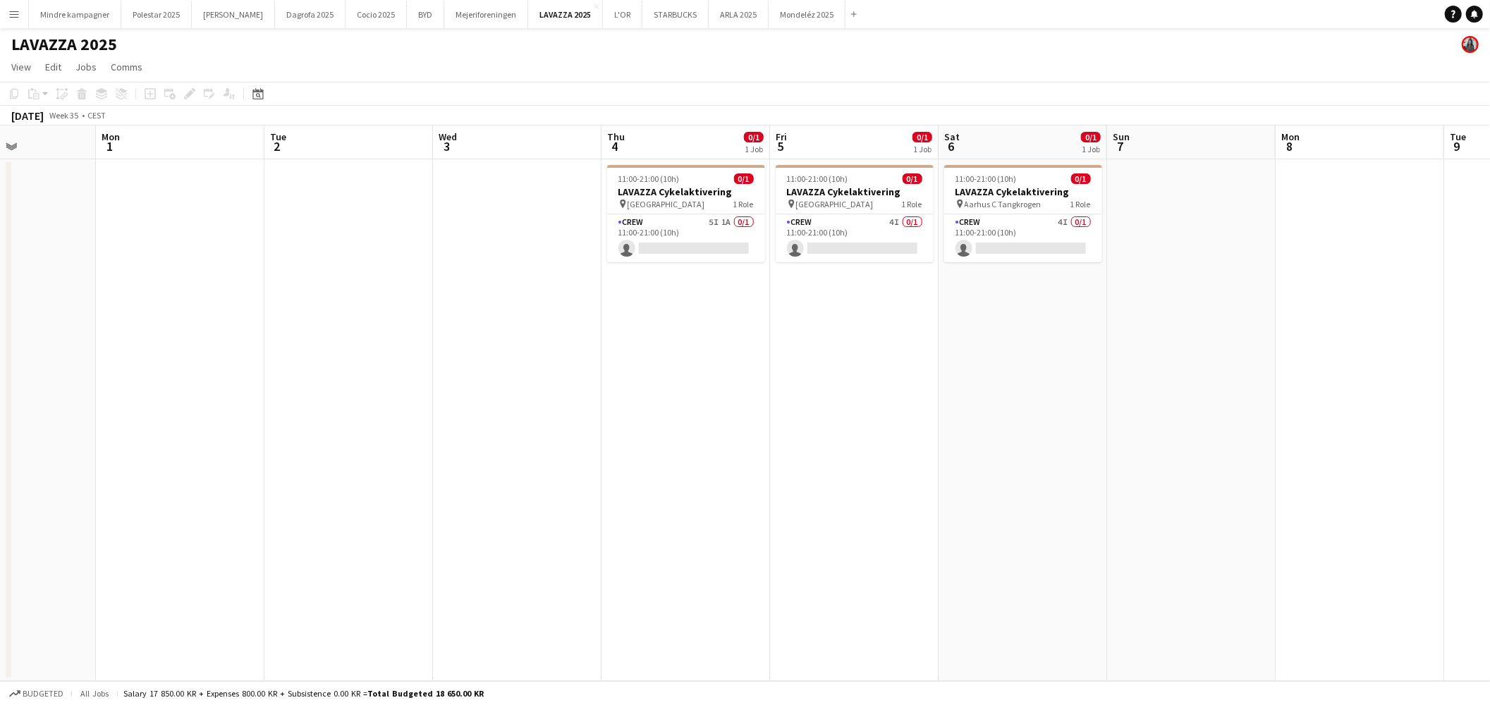
drag, startPoint x: 1175, startPoint y: 425, endPoint x: 1023, endPoint y: 448, distance: 154.0
click at [1023, 448] on app-calendar-viewport "Thu 28 Fri 29 Sat 30 Sun 31 Mon 1 Tue 2 Wed 3 Thu 4 0/1 1 Job Fri 5 0/1 1 Job S…" at bounding box center [745, 404] width 1490 height 556
click at [1014, 230] on app-card-role "Crew 4I 0/1 11:00-21:00 (10h) single-neutral-actions" at bounding box center [1023, 238] width 158 height 48
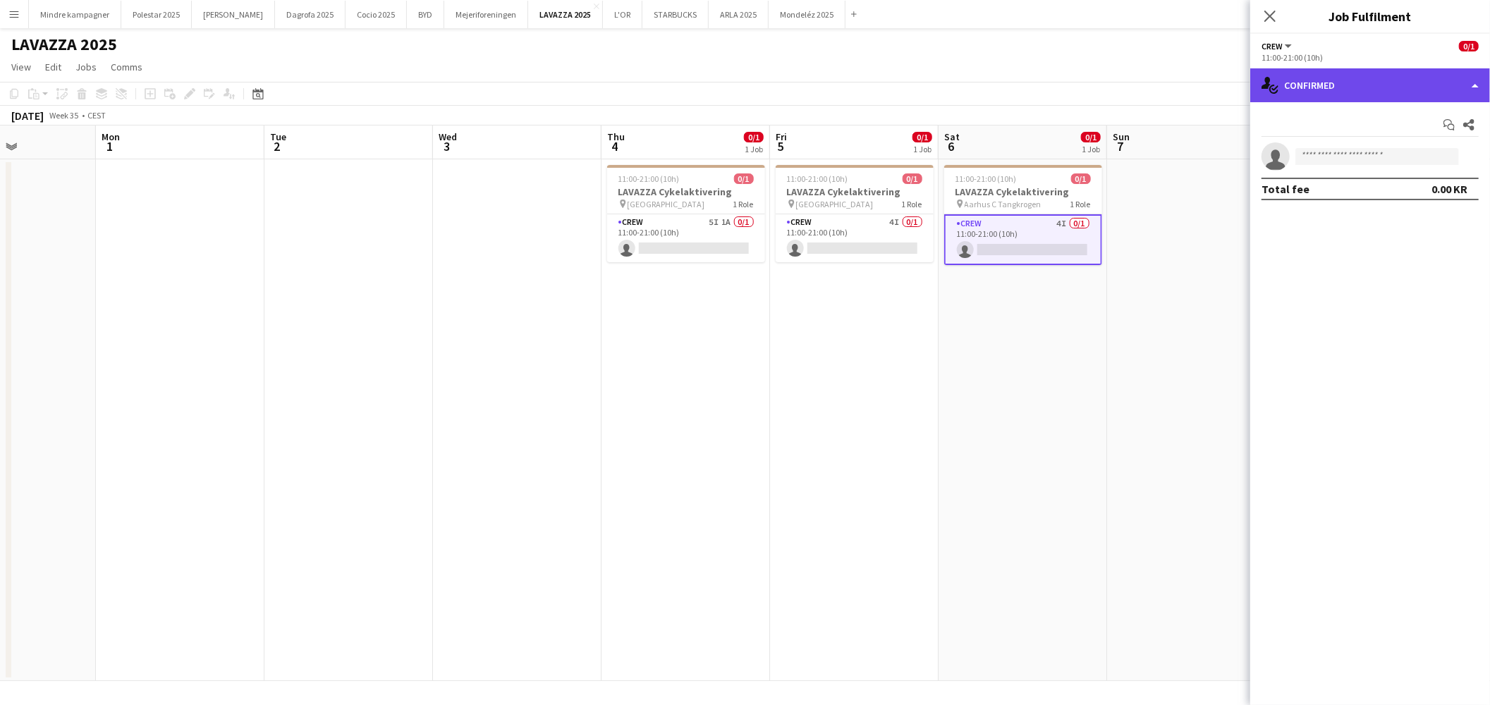
click at [1300, 97] on div "single-neutral-actions-check-2 Confirmed" at bounding box center [1370, 85] width 240 height 34
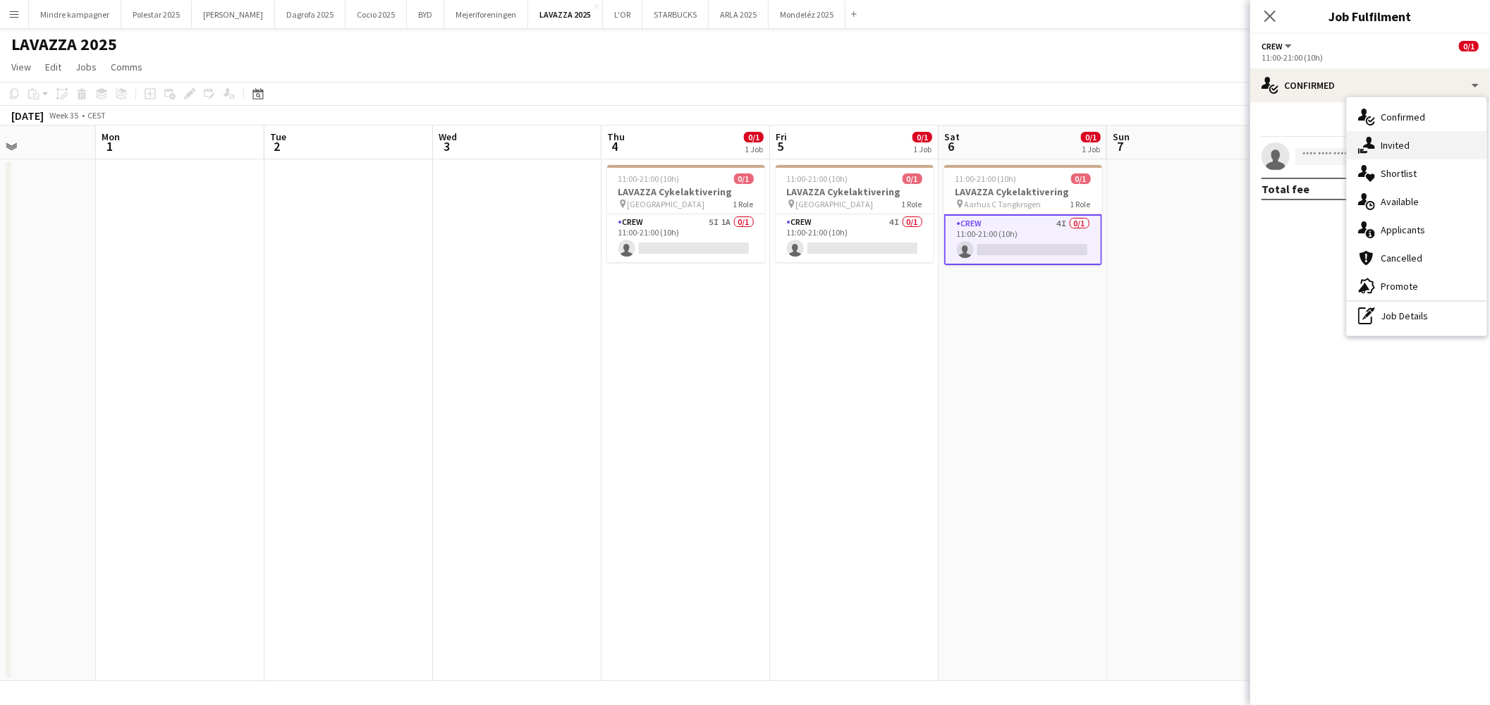
click at [1390, 146] on div "single-neutral-actions-share-1 Invited" at bounding box center [1417, 145] width 140 height 28
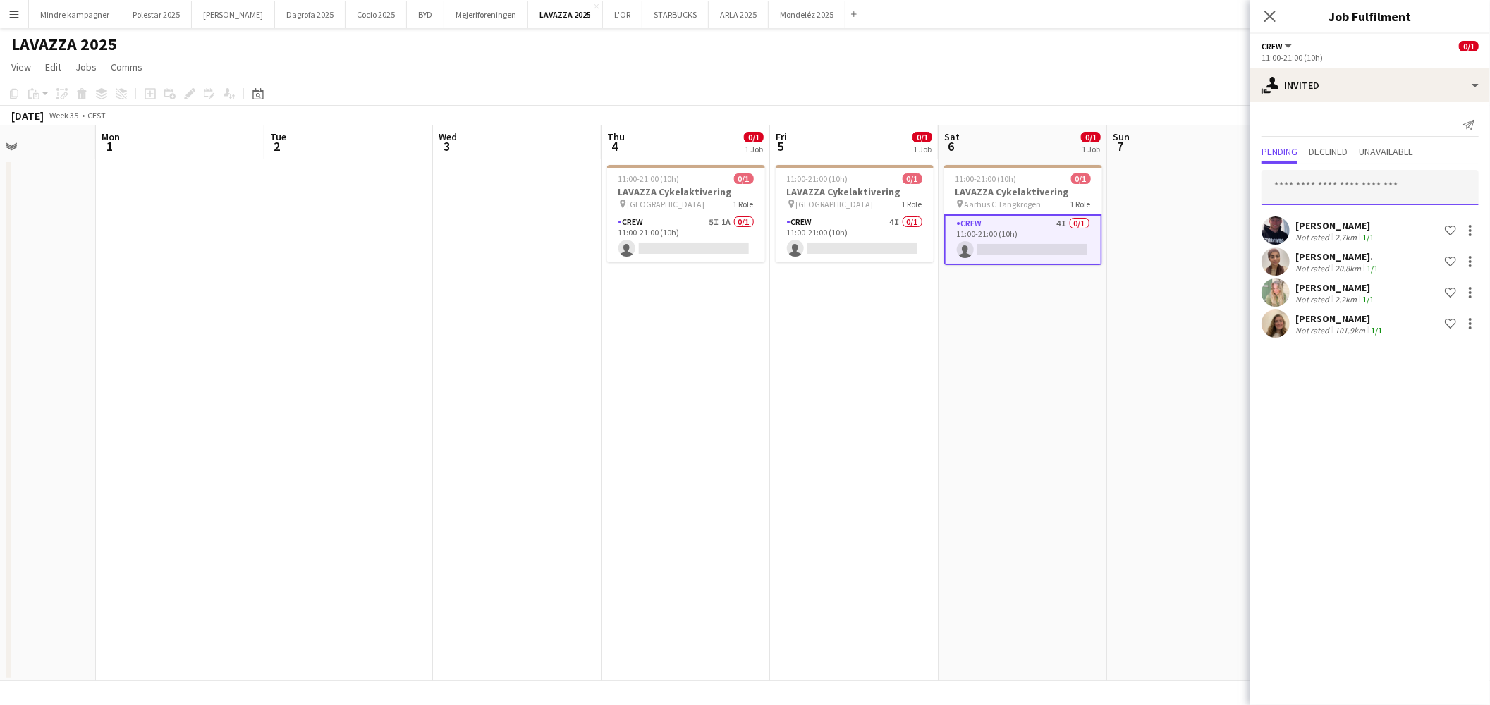
click at [1321, 185] on input "text" at bounding box center [1370, 187] width 217 height 35
type input "******"
click at [1336, 229] on span "[EMAIL_ADDRESS][DOMAIN_NAME]" at bounding box center [1370, 233] width 195 height 11
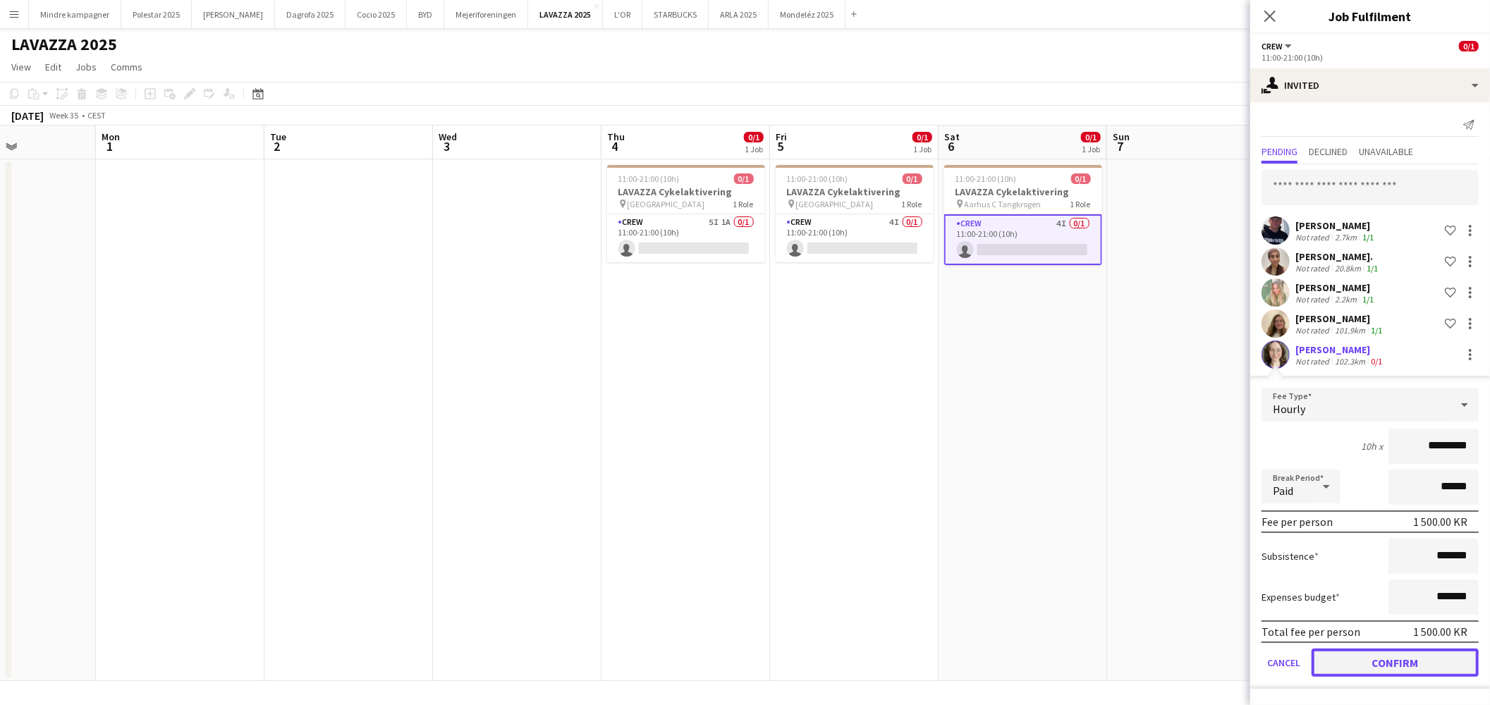
click at [1439, 661] on button "Confirm" at bounding box center [1395, 663] width 167 height 28
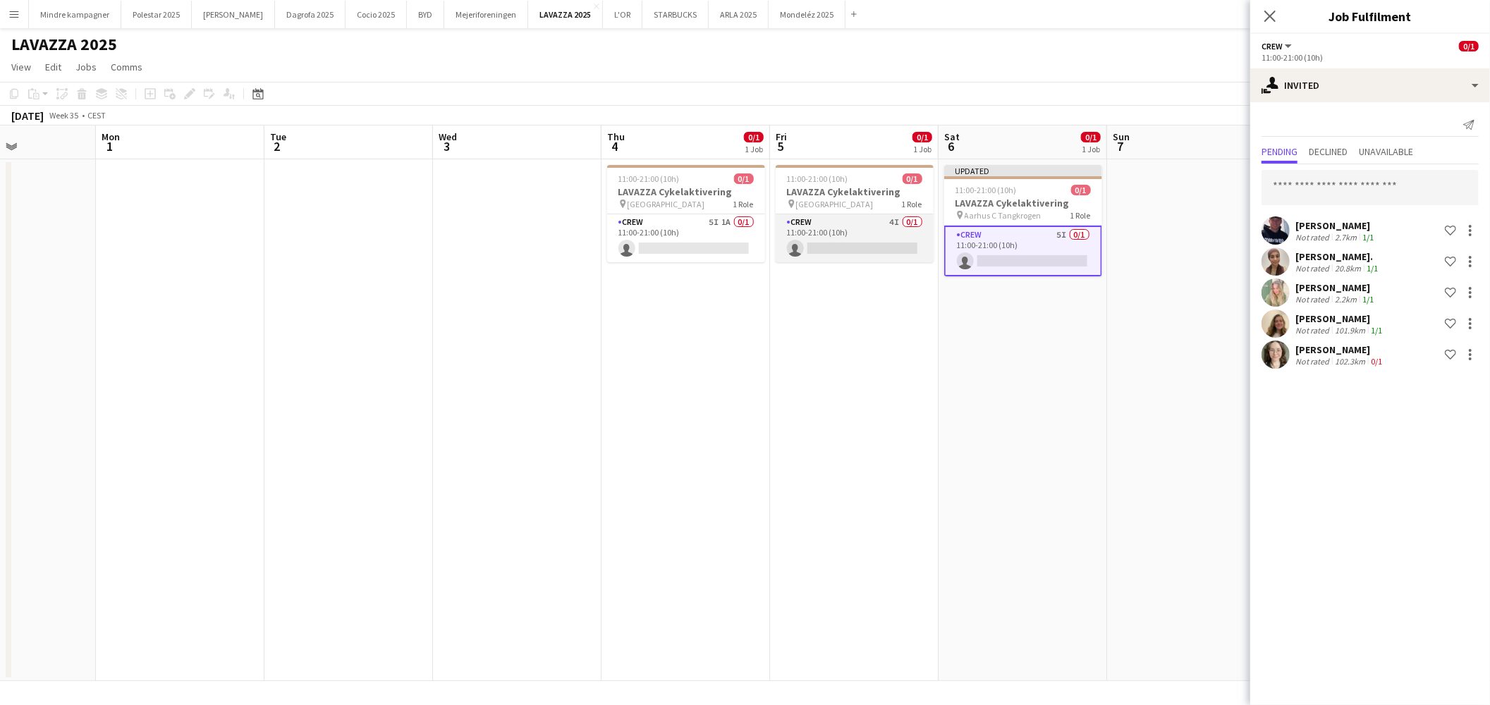
click at [889, 222] on app-card-role "Crew 4I 0/1 11:00-21:00 (10h) single-neutral-actions" at bounding box center [855, 238] width 158 height 48
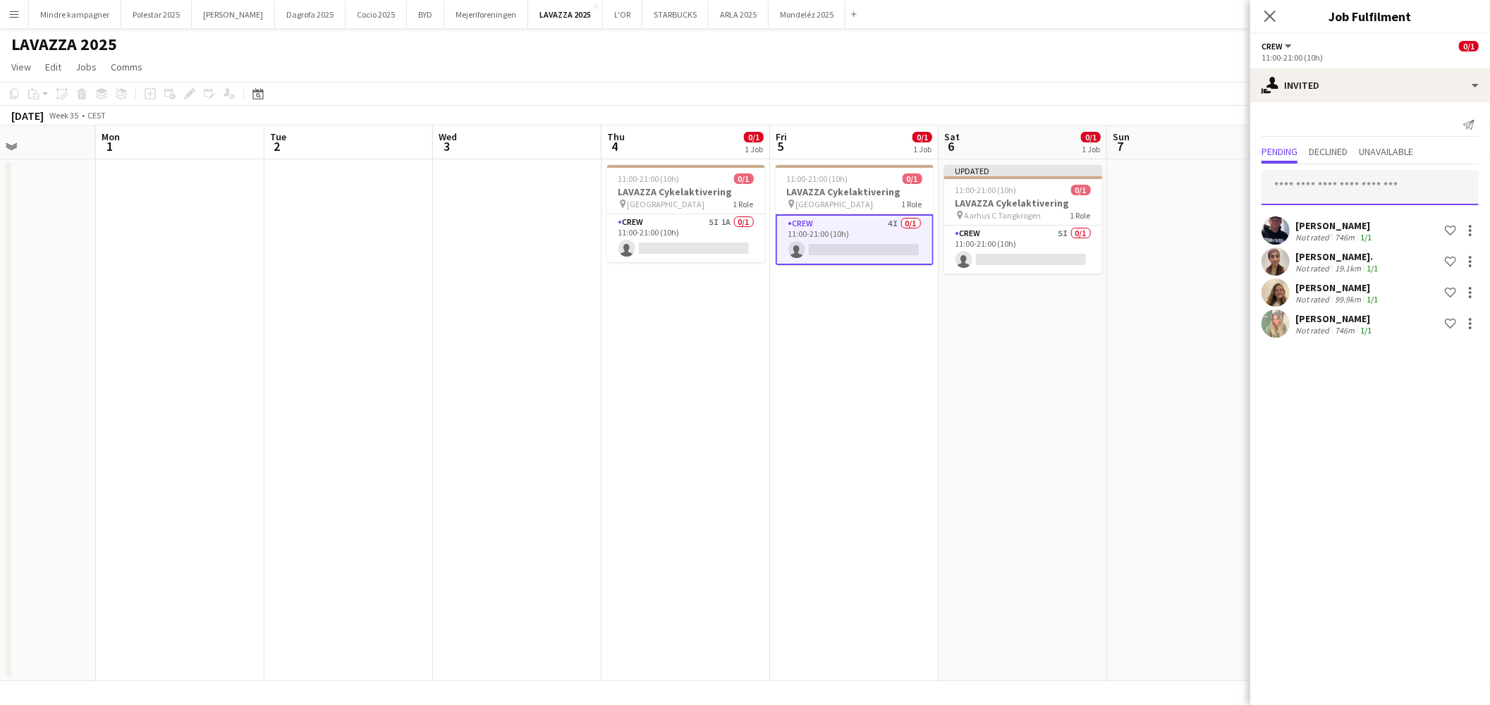
click at [1348, 183] on input "text" at bounding box center [1370, 187] width 217 height 35
type input "******"
click at [1342, 224] on span "[PERSON_NAME]" at bounding box center [1313, 222] width 81 height 12
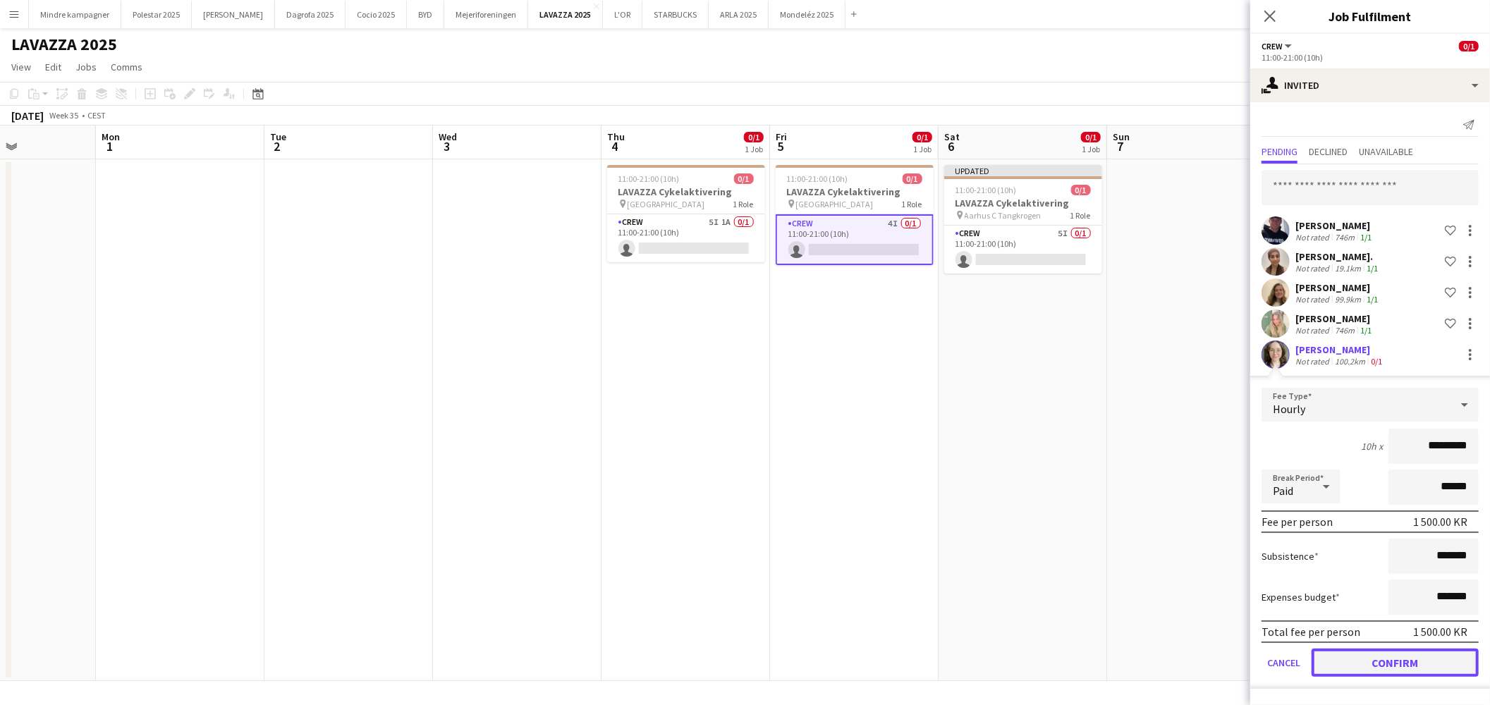
click at [1451, 650] on button "Confirm" at bounding box center [1395, 663] width 167 height 28
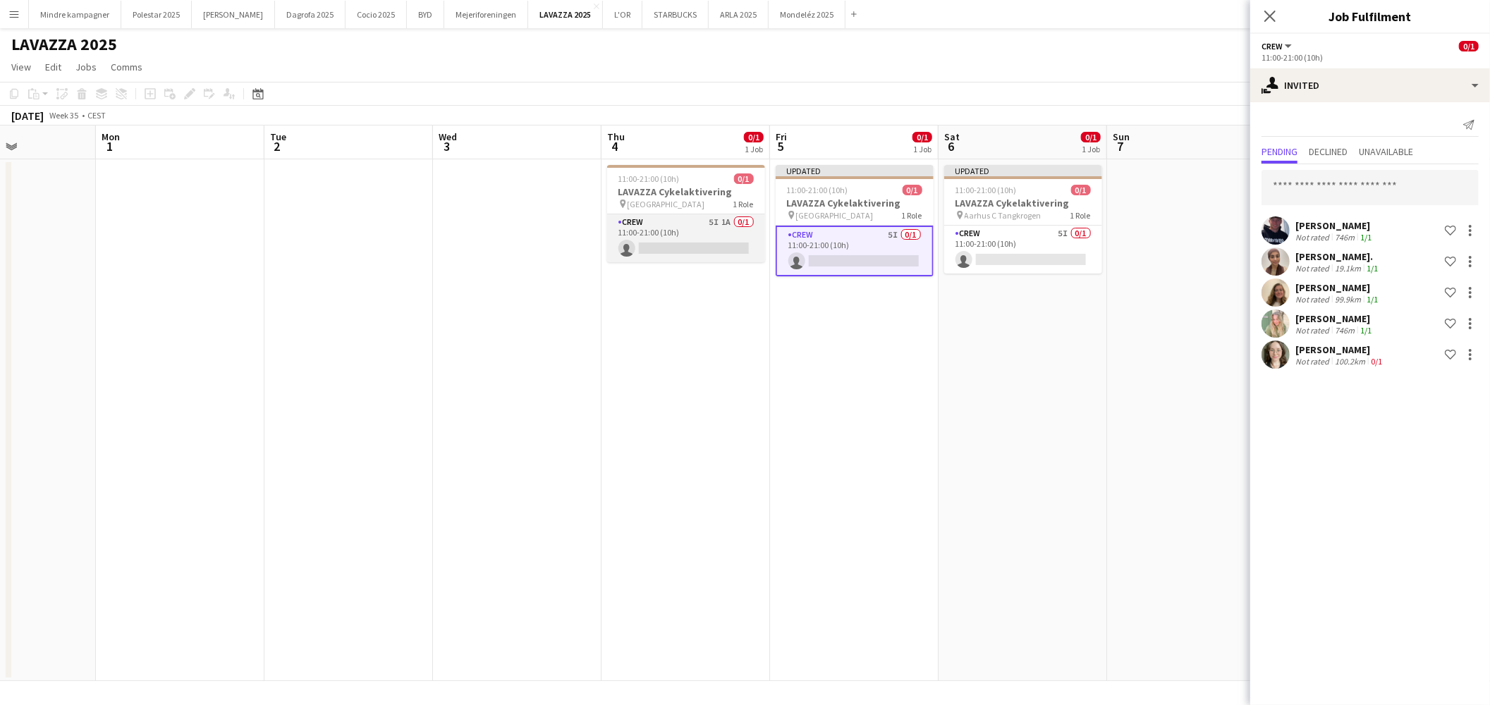
click at [708, 228] on app-card-role "Crew 5I 1A 0/1 11:00-21:00 (10h) single-neutral-actions" at bounding box center [686, 238] width 158 height 48
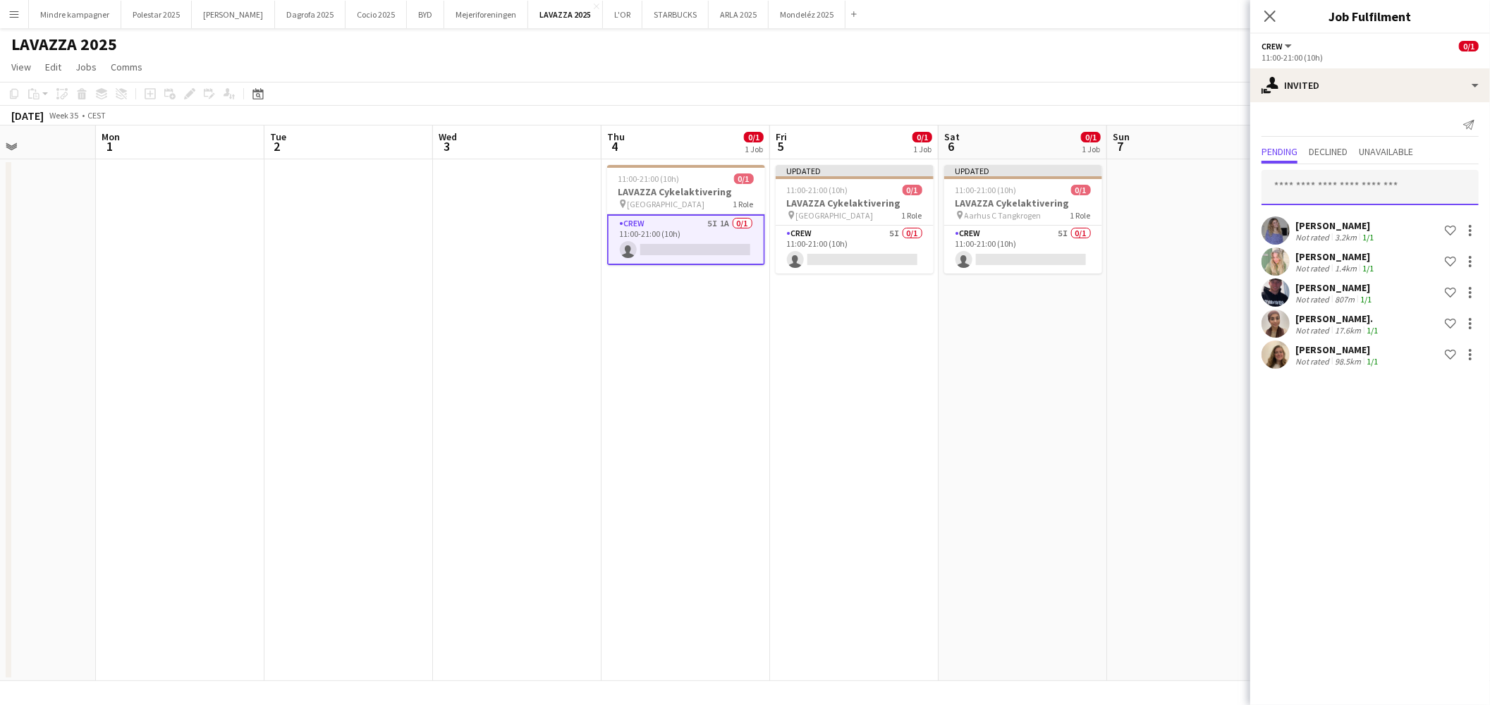
click at [1331, 189] on input "text" at bounding box center [1370, 187] width 217 height 35
type input "******"
click at [1334, 223] on span "[PERSON_NAME]" at bounding box center [1313, 222] width 81 height 12
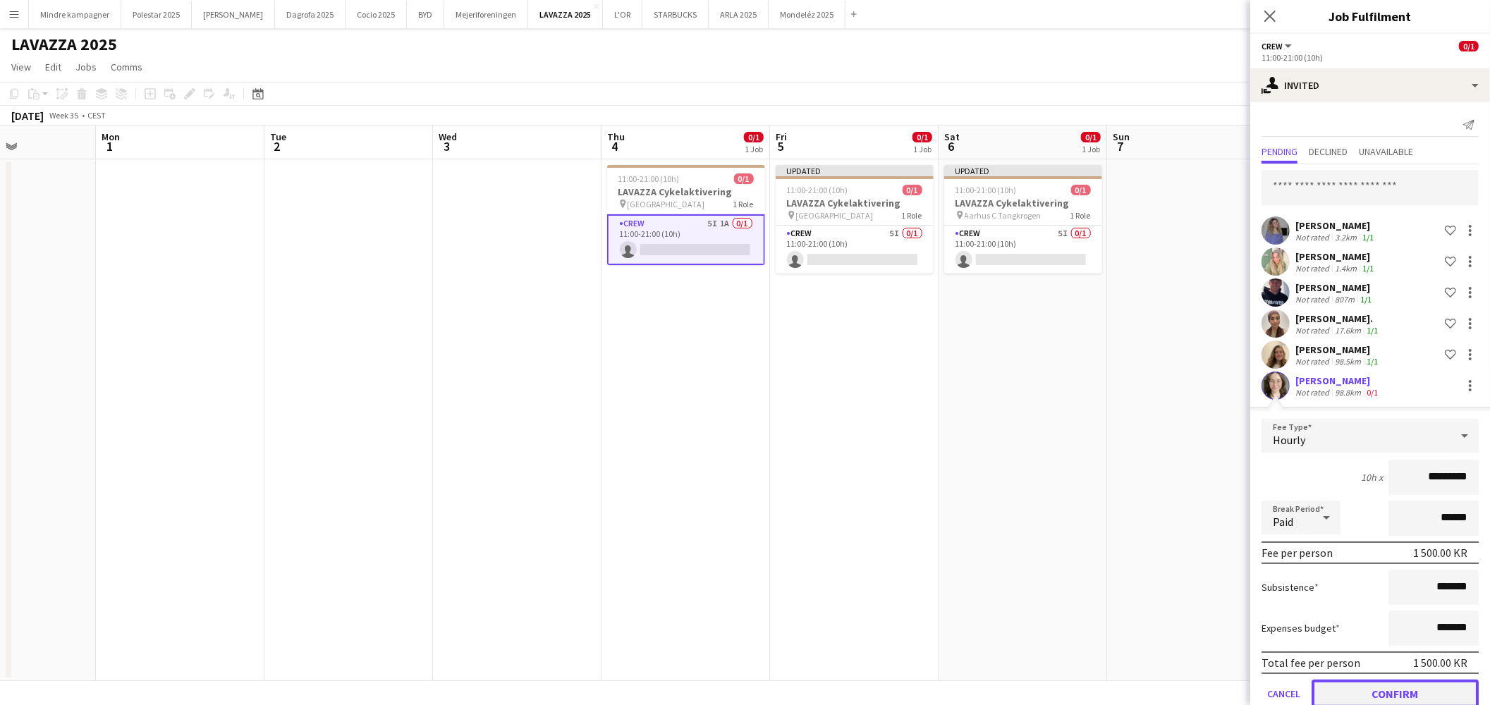
click at [1435, 690] on button "Confirm" at bounding box center [1395, 694] width 167 height 28
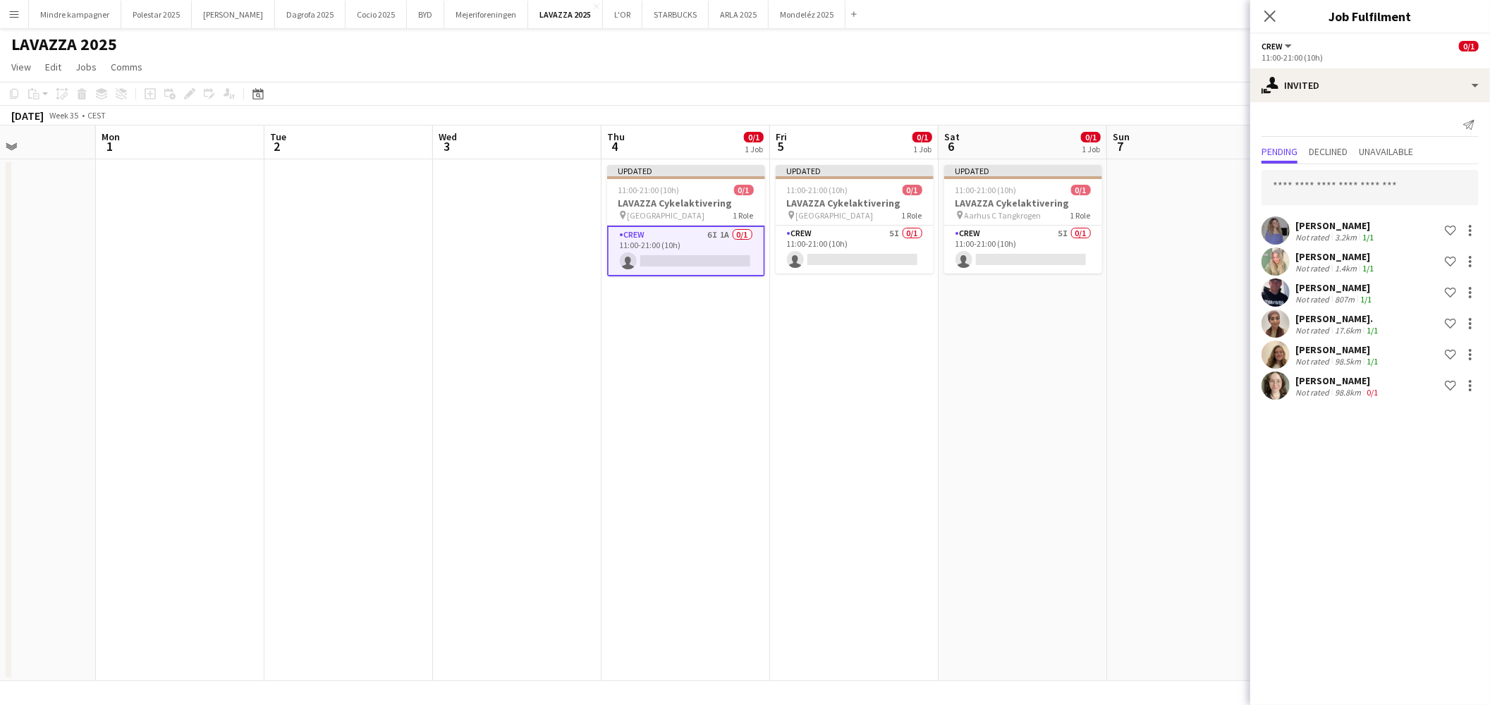
click at [960, 573] on app-date-cell "Updated 11:00-21:00 (10h) 0/1 LAVAZZA Cykelaktivering pin Aarhus C Tangkrogen 1…" at bounding box center [1023, 420] width 169 height 522
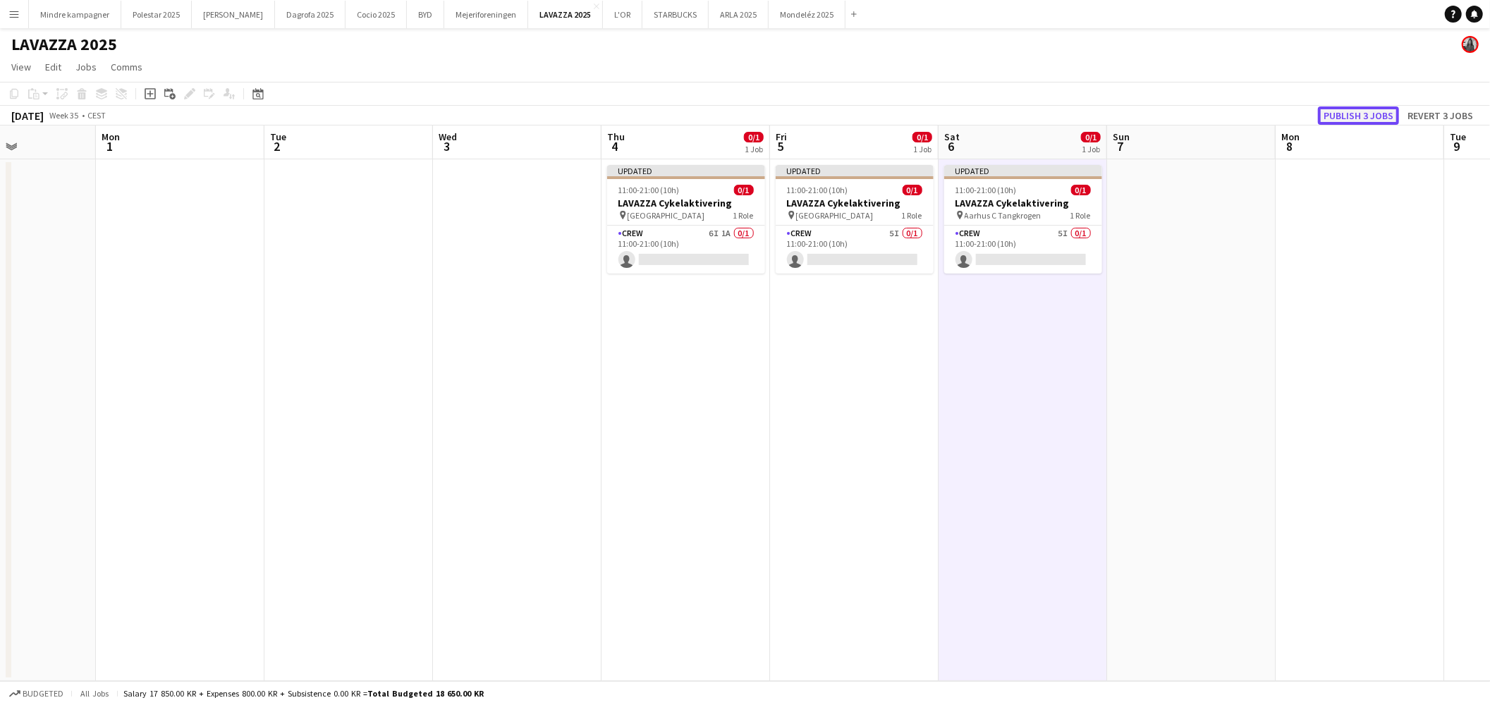
click at [1372, 118] on button "Publish 3 jobs" at bounding box center [1358, 115] width 81 height 18
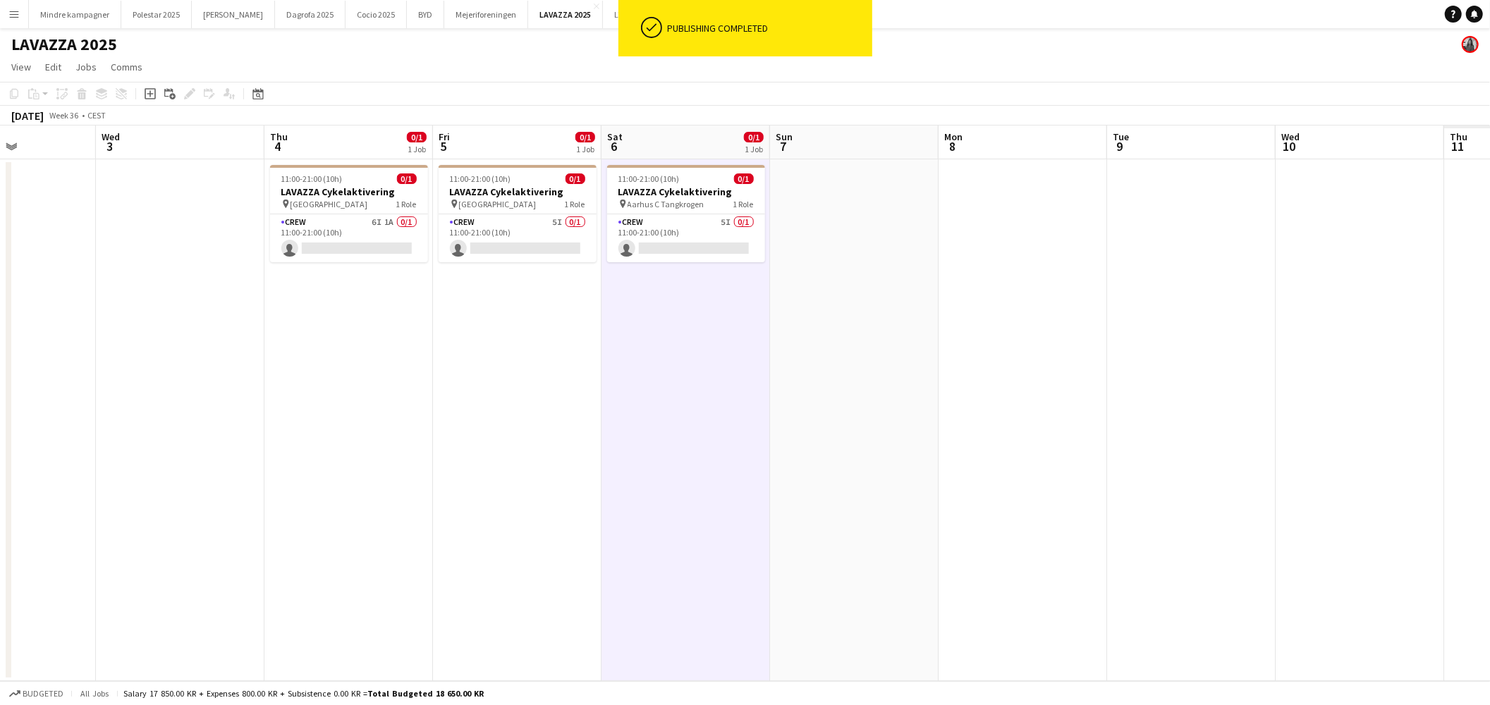
drag, startPoint x: 898, startPoint y: 482, endPoint x: 829, endPoint y: 498, distance: 71.0
click at [596, 530] on app-calendar-viewport "Sat 30 Sun 31 Mon 1 Tue 2 Wed 3 Thu 4 0/1 1 Job Fri 5 0/1 1 Job Sat 6 0/1 1 Job…" at bounding box center [745, 404] width 1490 height 556
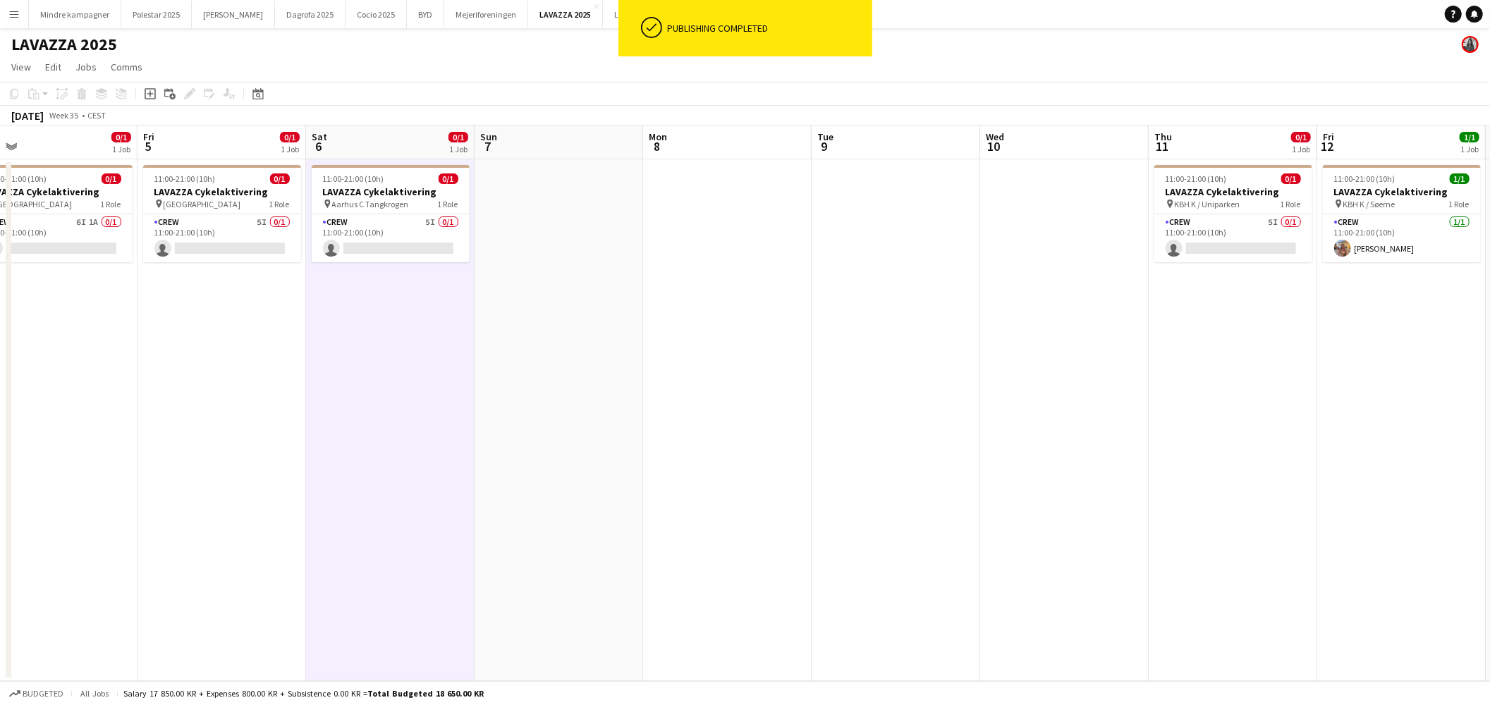
drag, startPoint x: 1002, startPoint y: 494, endPoint x: 821, endPoint y: 515, distance: 182.5
click at [709, 534] on app-calendar-viewport "Mon 1 Tue 2 Wed 3 Thu 4 0/1 1 Job Fri 5 0/1 1 Job Sat 6 0/1 1 Job Sun 7 Mon 8 T…" at bounding box center [745, 404] width 1490 height 556
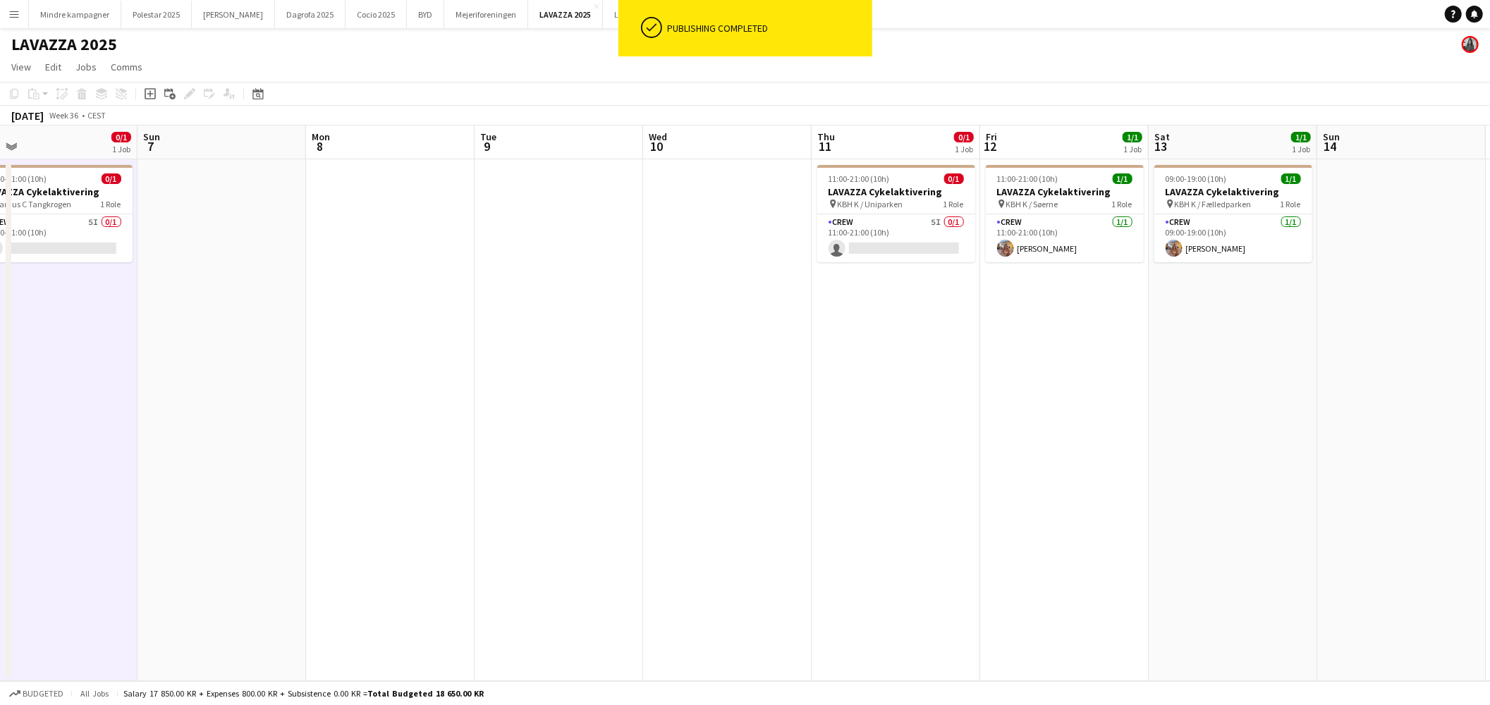
drag, startPoint x: 917, startPoint y: 531, endPoint x: 866, endPoint y: 545, distance: 53.4
click at [866, 545] on app-calendar-viewport "Wed 3 Thu 4 0/1 1 Job Fri 5 0/1 1 Job Sat 6 0/1 1 Job Sun 7 Mon 8 Tue 9 Wed 10 …" at bounding box center [745, 404] width 1490 height 556
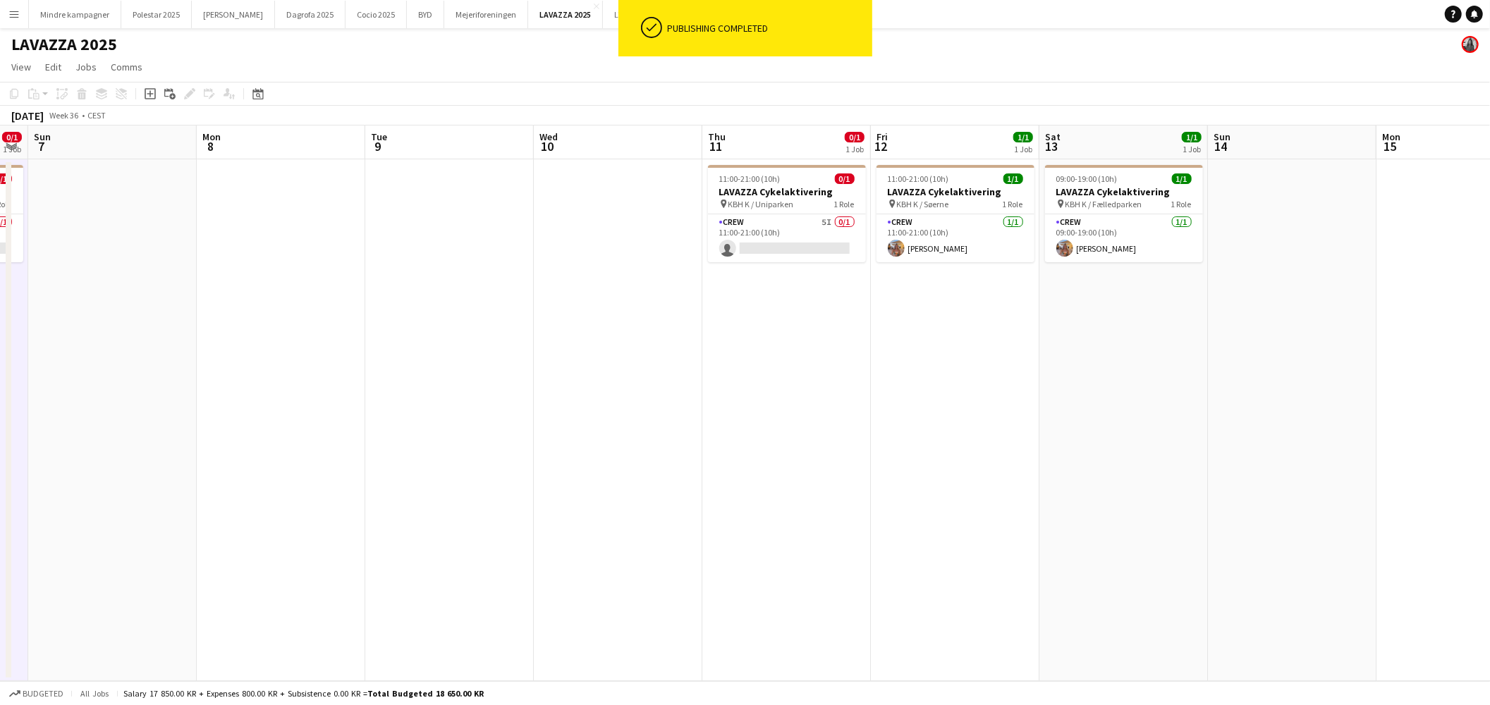
drag, startPoint x: 922, startPoint y: 546, endPoint x: 915, endPoint y: 547, distance: 7.8
click at [915, 547] on app-calendar-viewport "Thu 4 0/1 1 Job Fri 5 0/1 1 Job Sat 6 0/1 1 Job Sun 7 Mon 8 Tue 9 Wed 10 Thu 11…" at bounding box center [745, 404] width 1490 height 556
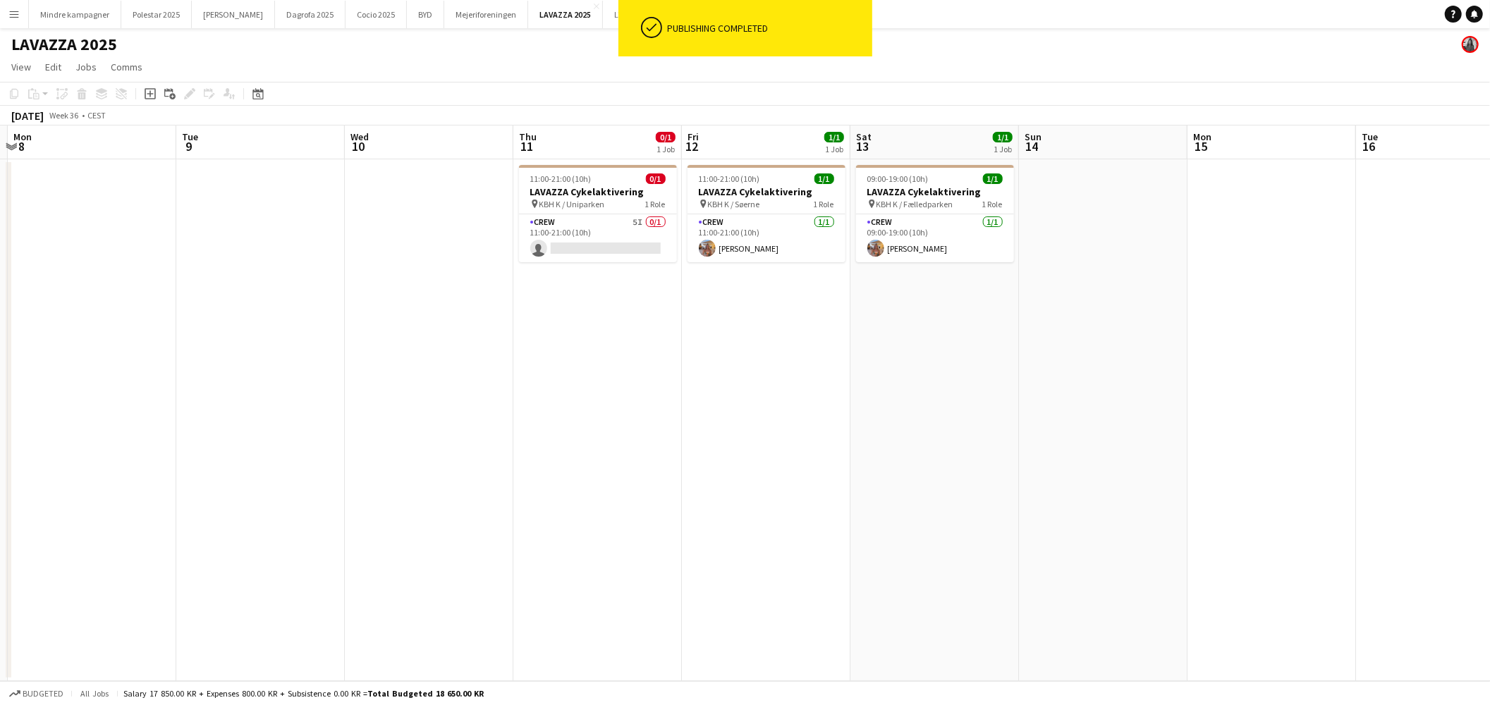
drag, startPoint x: 894, startPoint y: 559, endPoint x: 854, endPoint y: 564, distance: 40.5
click at [854, 564] on app-calendar-viewport "Fri 5 0/1 1 Job Sat 6 0/1 1 Job Sun 7 Mon 8 Tue 9 Wed 10 Thu 11 0/1 1 Job Fri 1…" at bounding box center [745, 404] width 1490 height 556
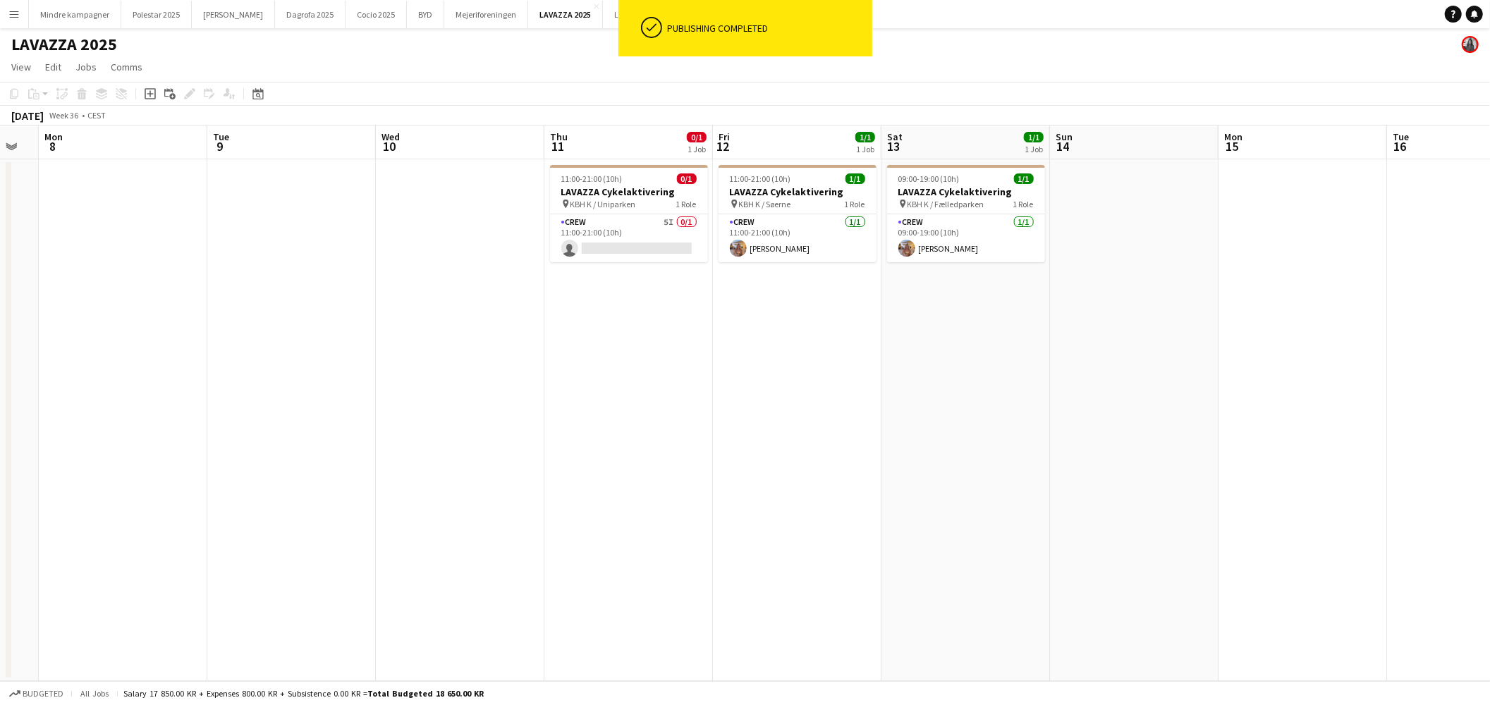
drag, startPoint x: 350, startPoint y: 541, endPoint x: 944, endPoint y: 523, distance: 593.4
click at [872, 536] on app-calendar-viewport "Fri 5 0/1 1 Job Sat 6 0/1 1 Job Sun 7 Mon 8 Tue 9 Wed 10 Thu 11 0/1 1 Job Fri 1…" at bounding box center [745, 404] width 1490 height 556
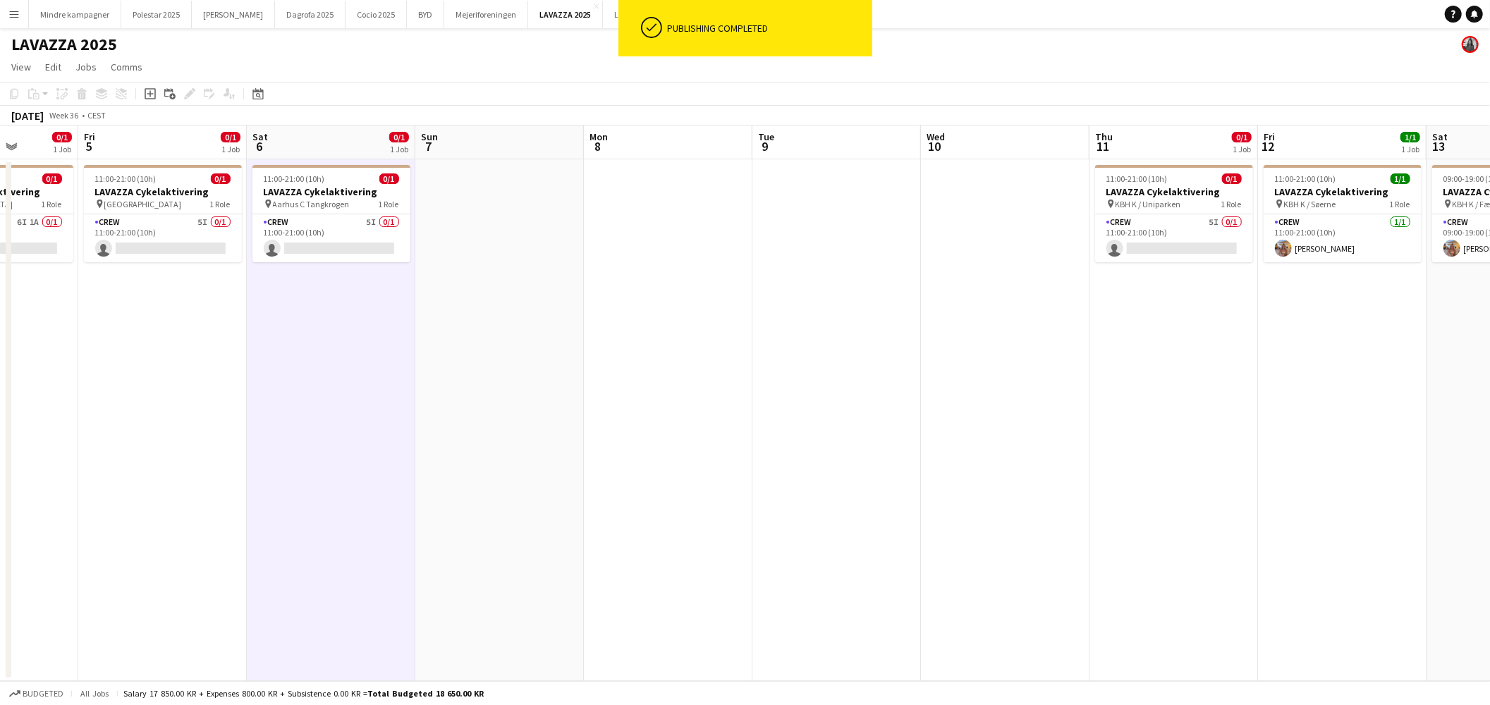
drag, startPoint x: 505, startPoint y: 551, endPoint x: 889, endPoint y: 523, distance: 384.7
click at [880, 524] on app-calendar-viewport "Tue 2 Wed 3 Thu 4 0/1 1 Job Fri 5 0/1 1 Job Sat 6 0/1 1 Job Sun 7 Mon 8 Tue 9 W…" at bounding box center [745, 404] width 1490 height 556
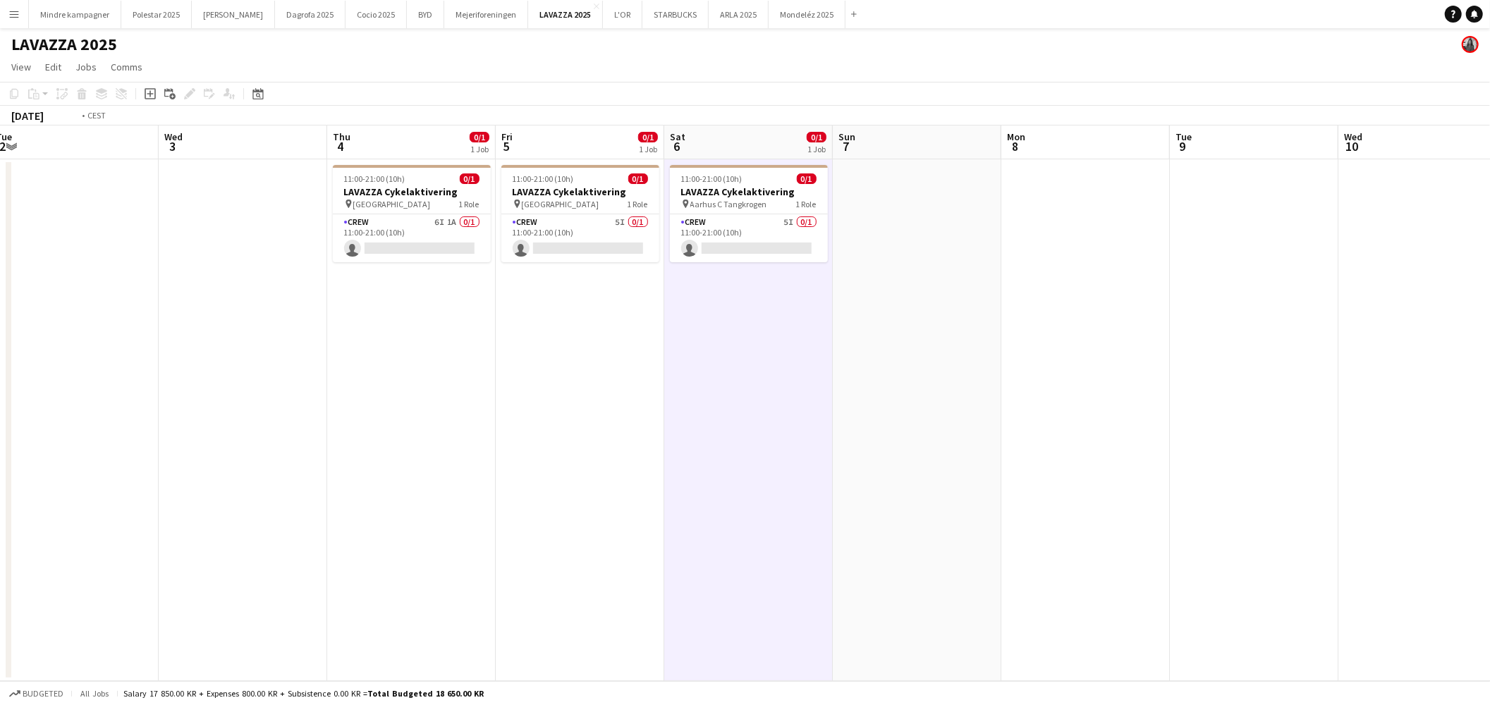
drag, startPoint x: 374, startPoint y: 515, endPoint x: 728, endPoint y: 515, distance: 354.7
click at [722, 517] on app-calendar-viewport "Sun 31 Mon 1 Tue 2 Wed 3 Thu 4 0/1 1 Job Fri 5 0/1 1 Job Sat 6 0/1 1 Job Sun 7 …" at bounding box center [745, 404] width 1490 height 556
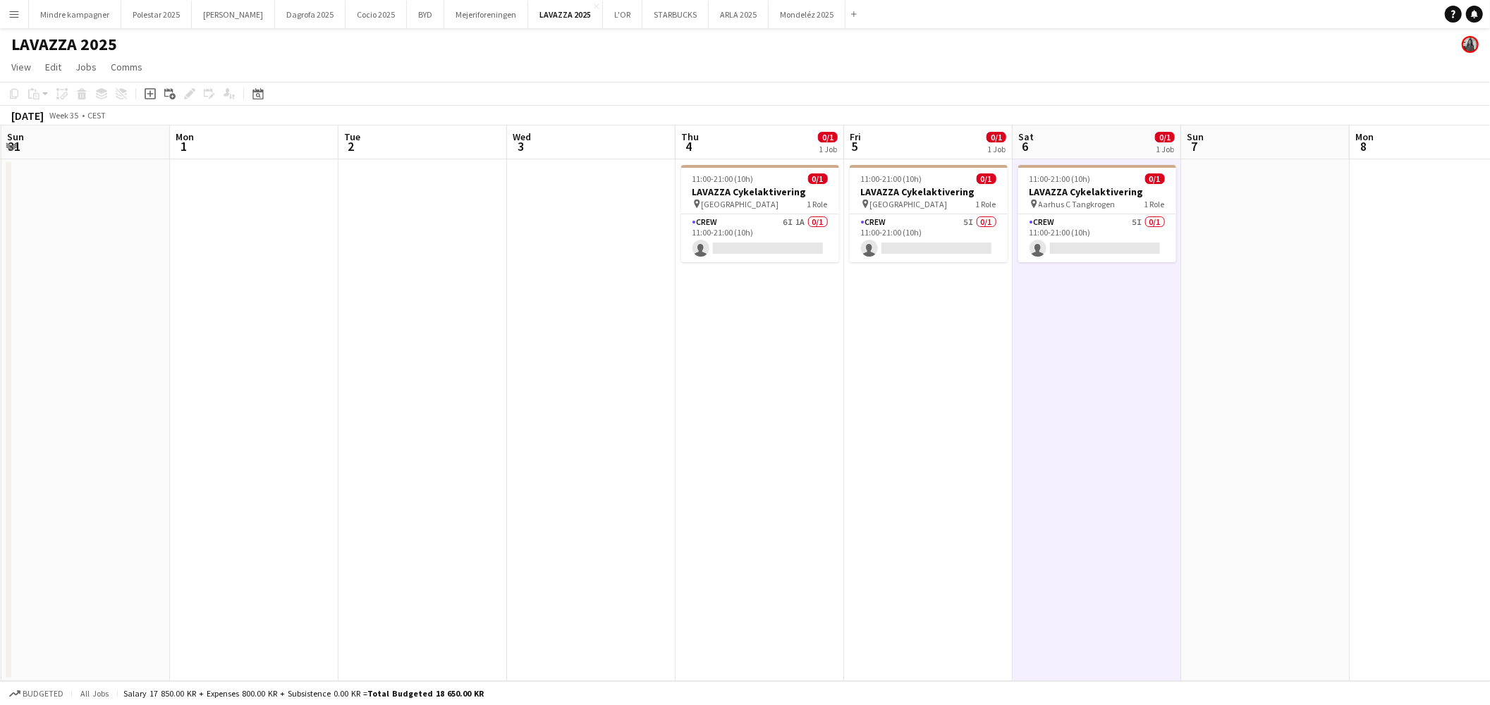
click at [903, 468] on app-date-cell "11:00-21:00 (10h) 0/1 LAVAZZA Cykelaktivering pin [GEOGRAPHIC_DATA] 1 Role Crew…" at bounding box center [928, 420] width 169 height 522
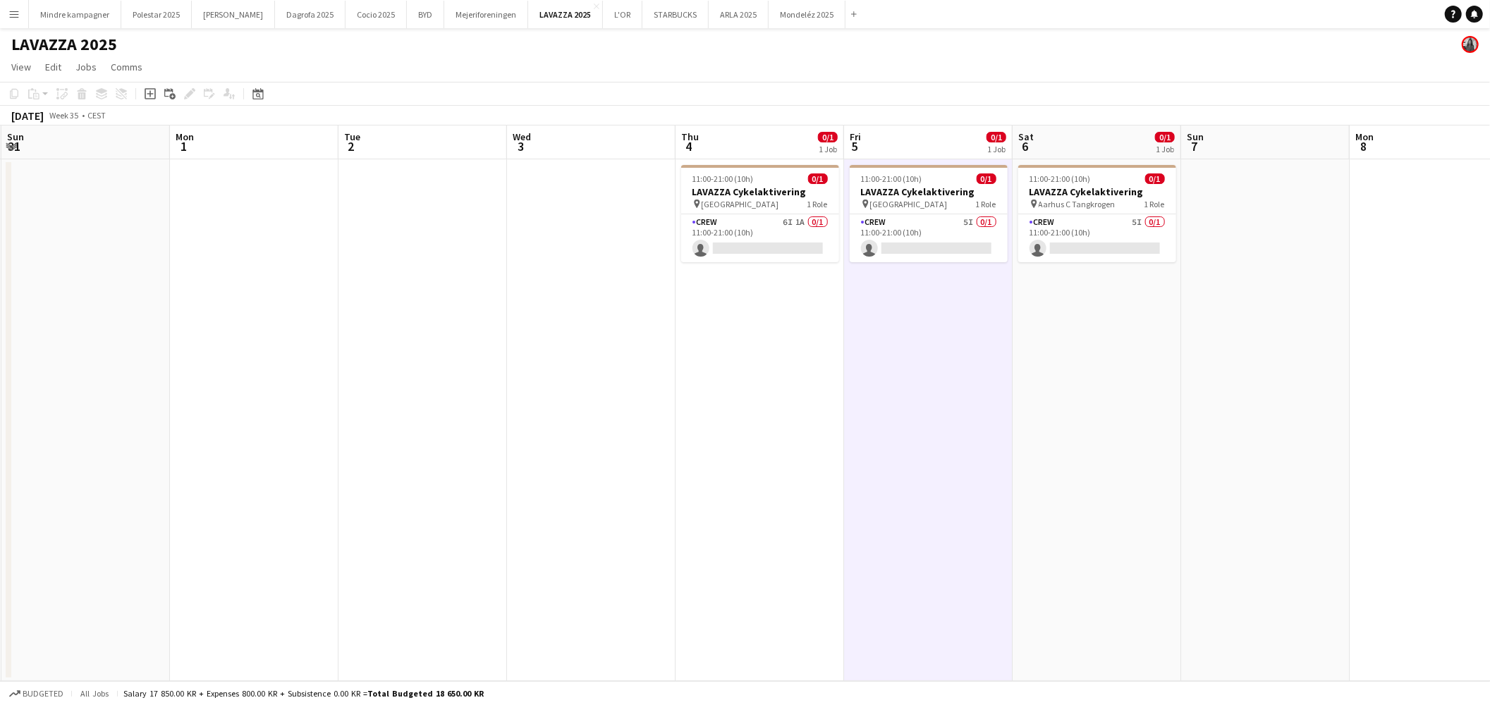
click at [739, 481] on app-date-cell "11:00-21:00 (10h) 0/1 LAVAZZA Cykelaktivering pin [GEOGRAPHIC_DATA] 1 Role Crew…" at bounding box center [760, 420] width 169 height 522
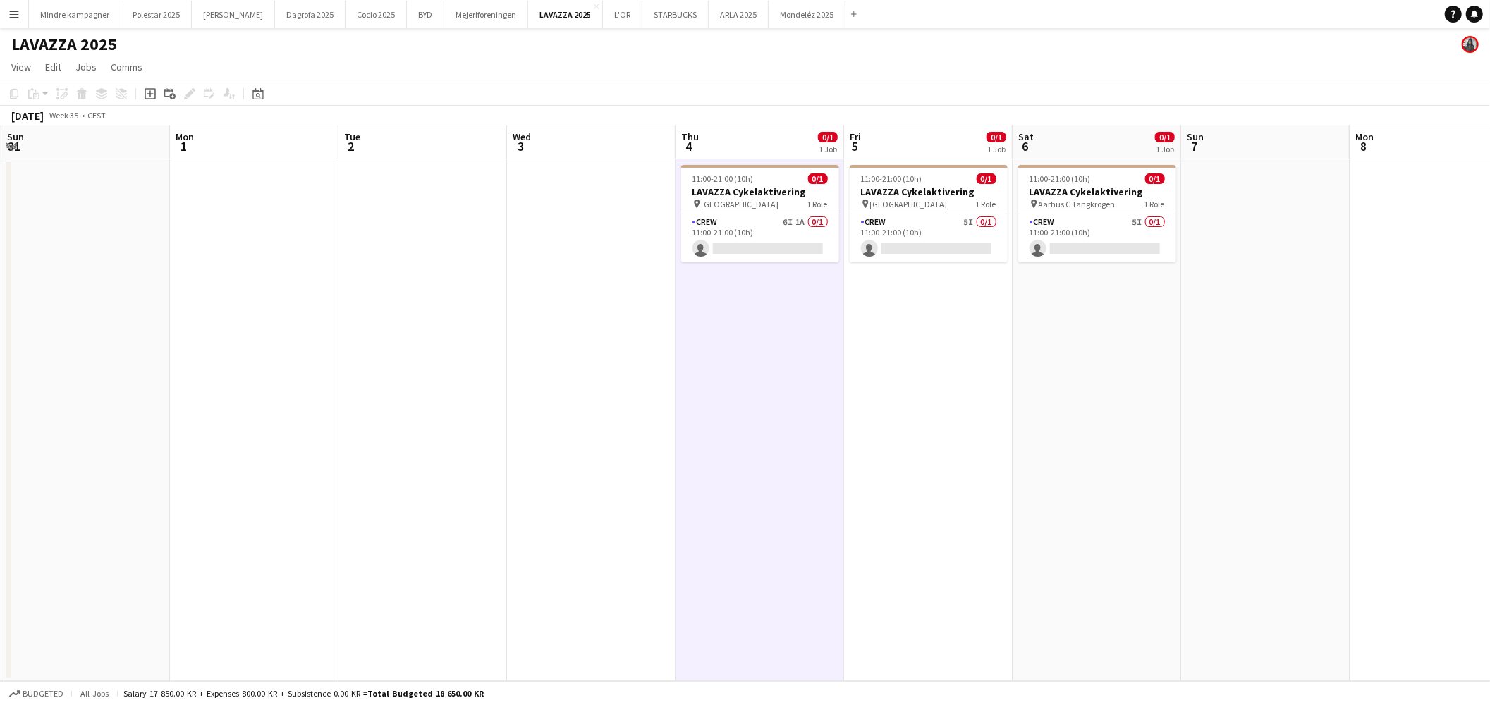
click at [575, 473] on app-date-cell at bounding box center [591, 420] width 169 height 522
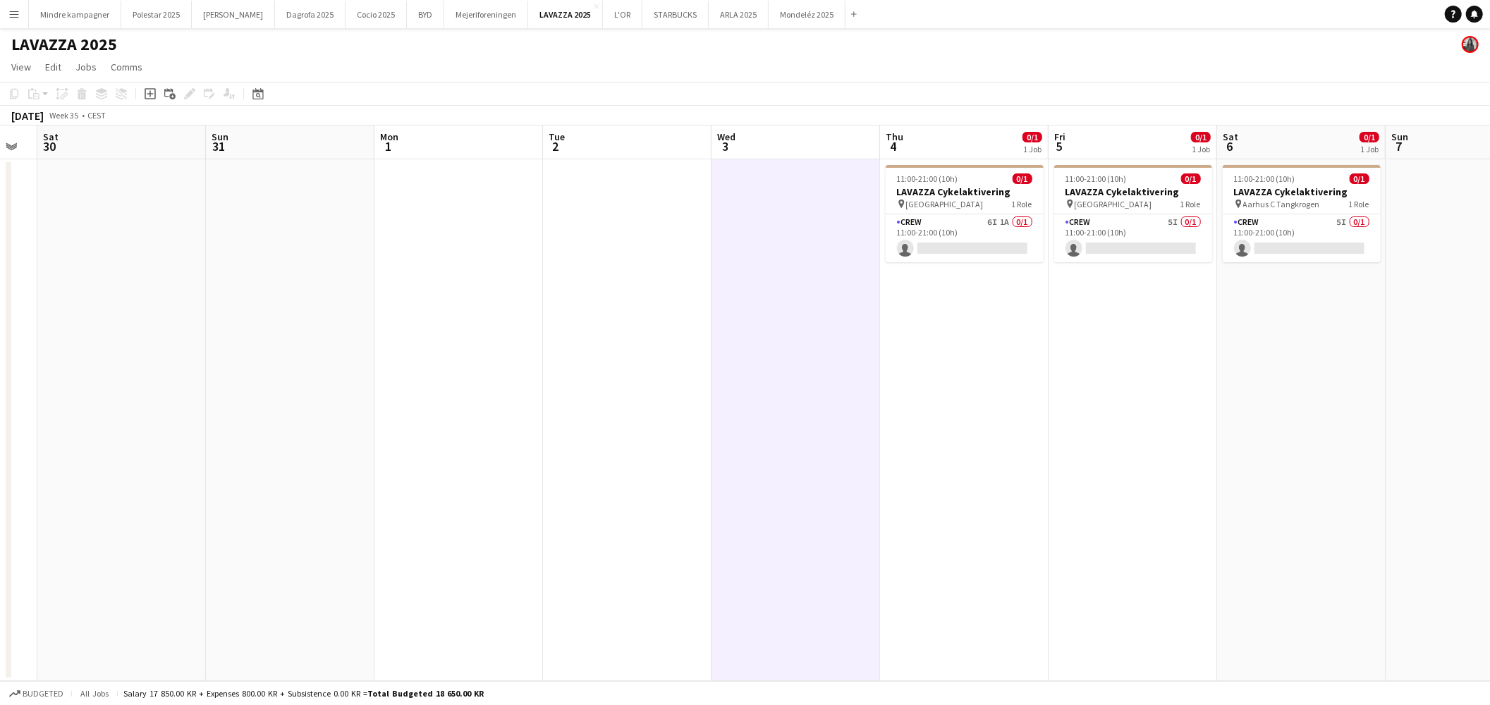
drag, startPoint x: 453, startPoint y: 478, endPoint x: 791, endPoint y: 512, distance: 338.8
click at [764, 512] on app-calendar-viewport "Thu 28 Fri 29 Sat 30 Sun 31 Mon 1 Tue 2 Wed 3 Thu 4 0/1 1 Job Fri 5 0/1 1 Job S…" at bounding box center [745, 404] width 1490 height 556
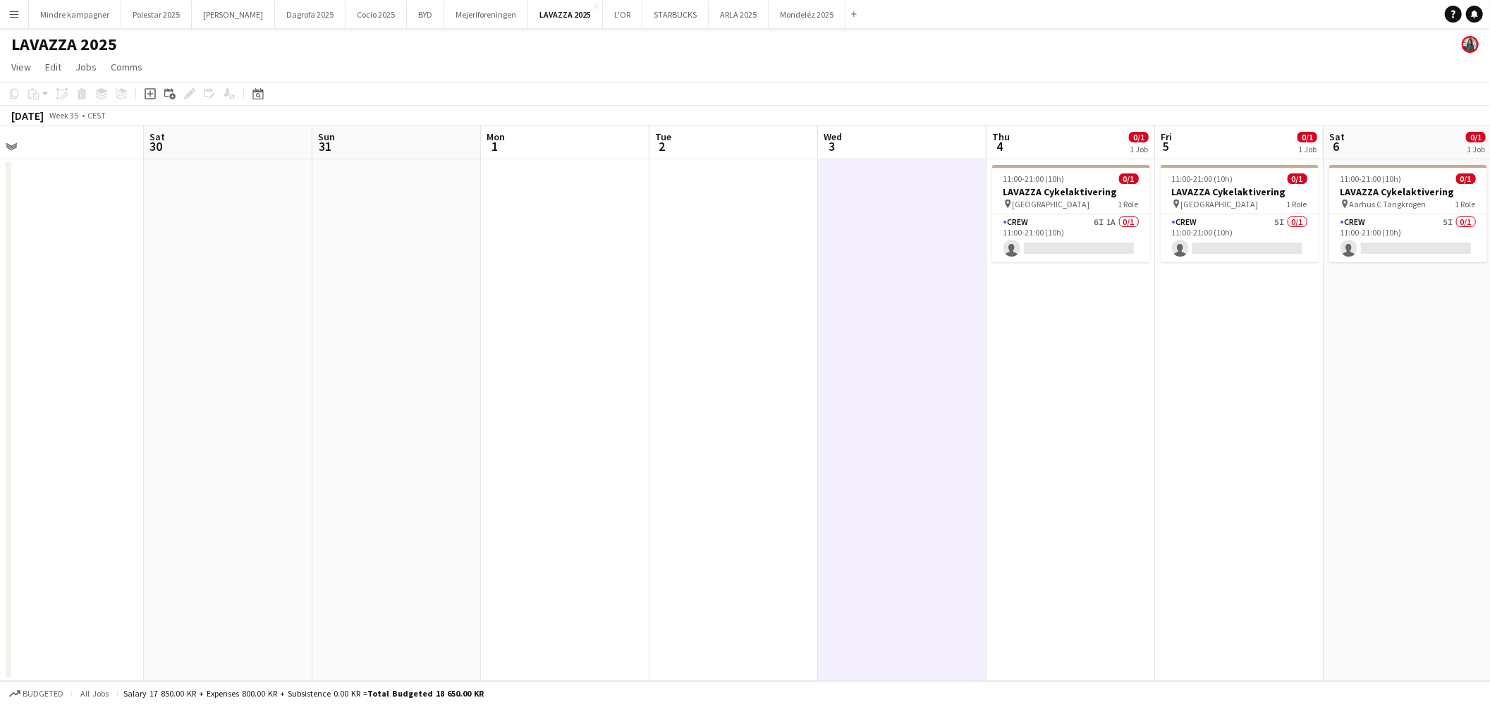
click at [18, 16] on app-icon "Menu" at bounding box center [13, 13] width 11 height 11
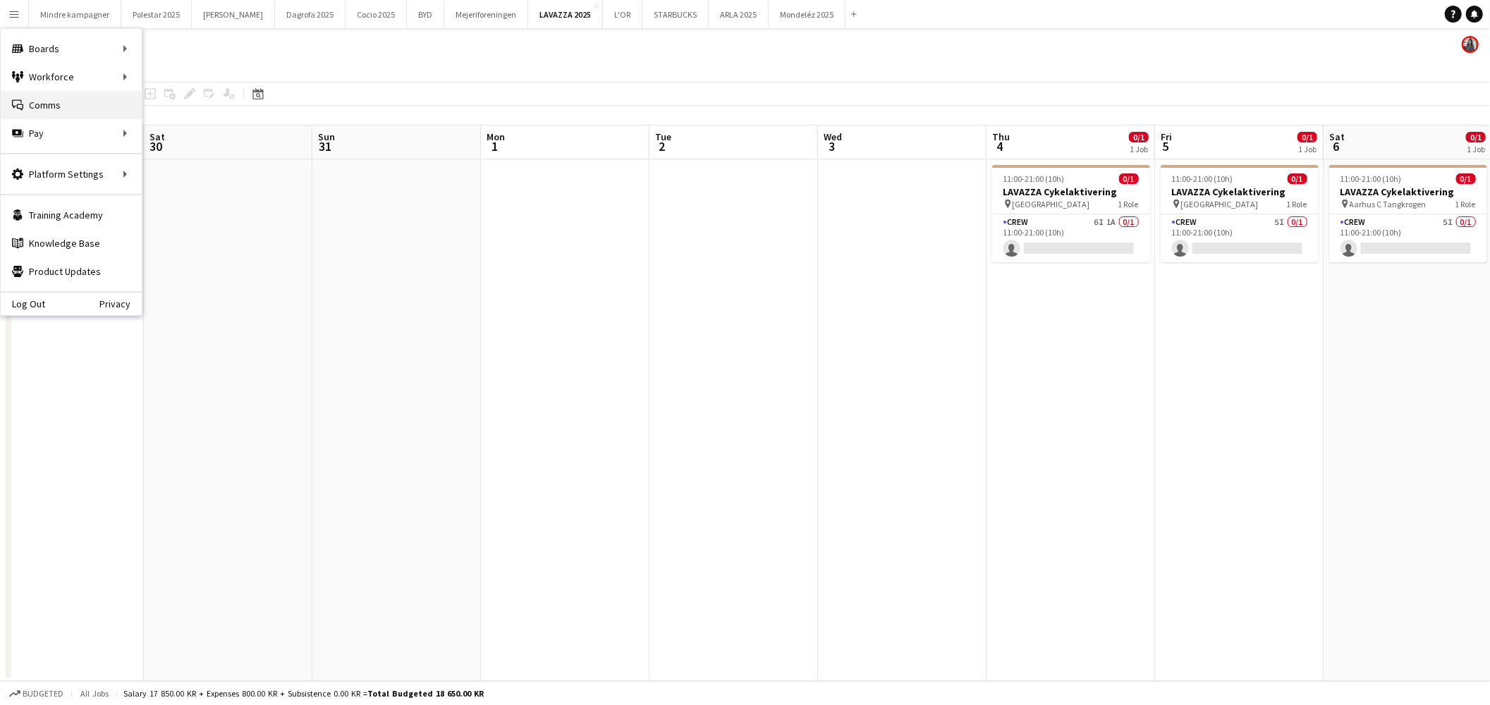
click at [54, 102] on link "Comms Comms" at bounding box center [71, 105] width 141 height 28
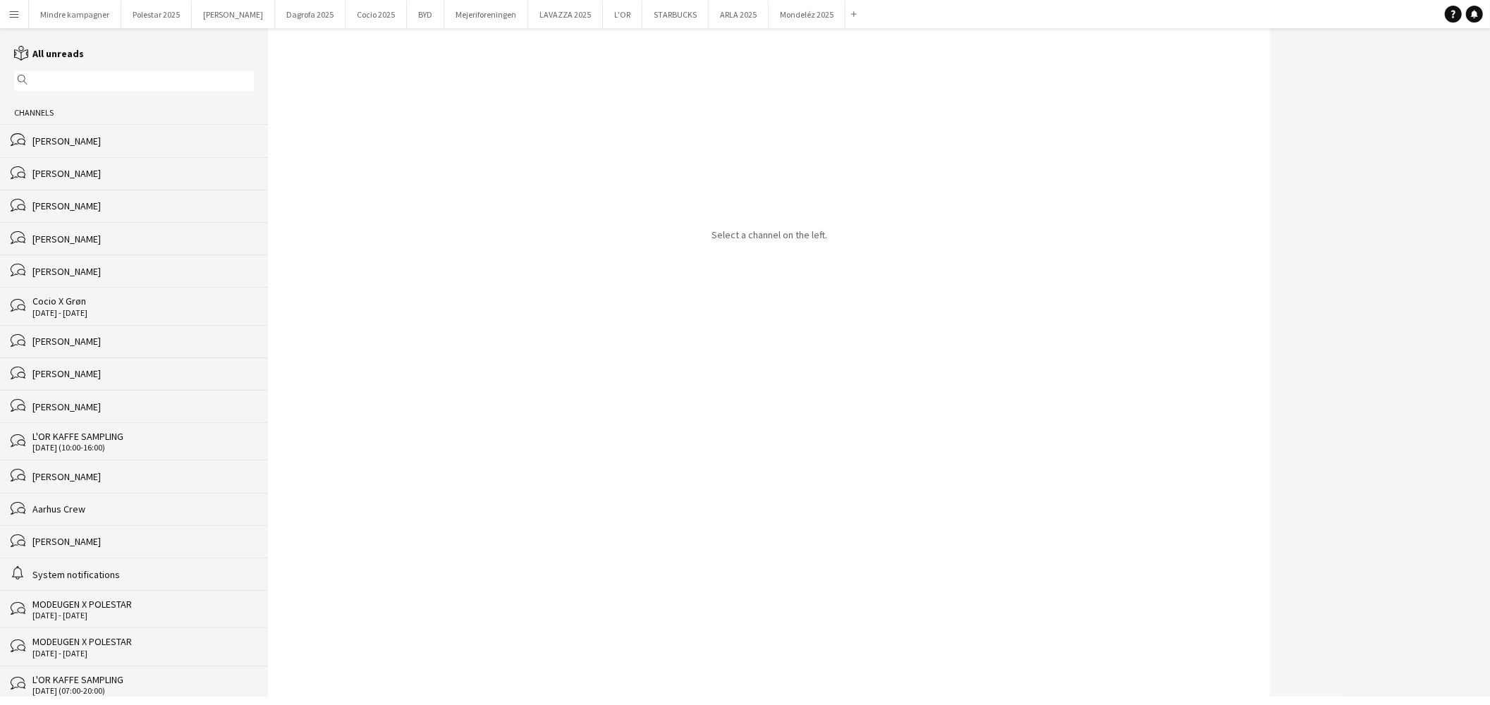
click at [75, 87] on input "text" at bounding box center [140, 81] width 219 height 13
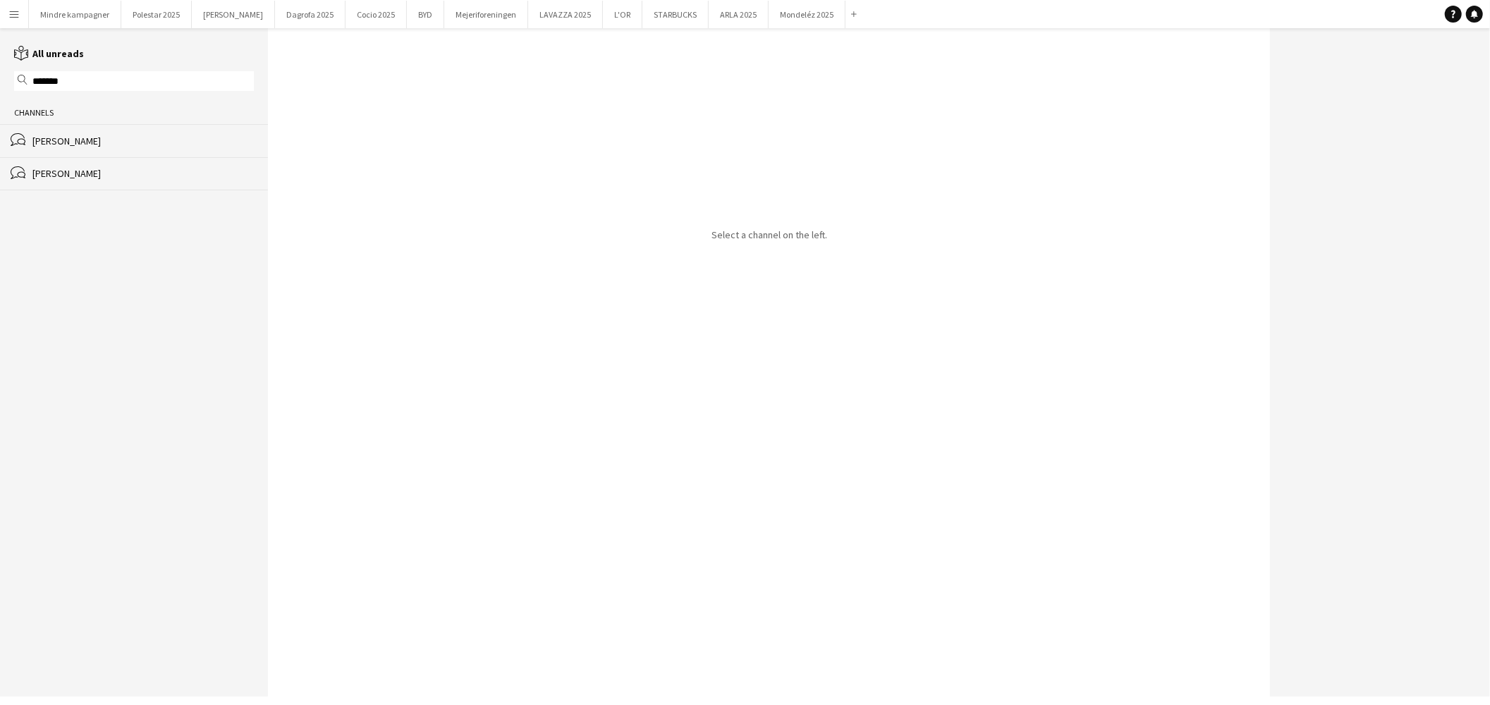
type input "*******"
click at [87, 173] on div "[PERSON_NAME]" at bounding box center [142, 173] width 221 height 13
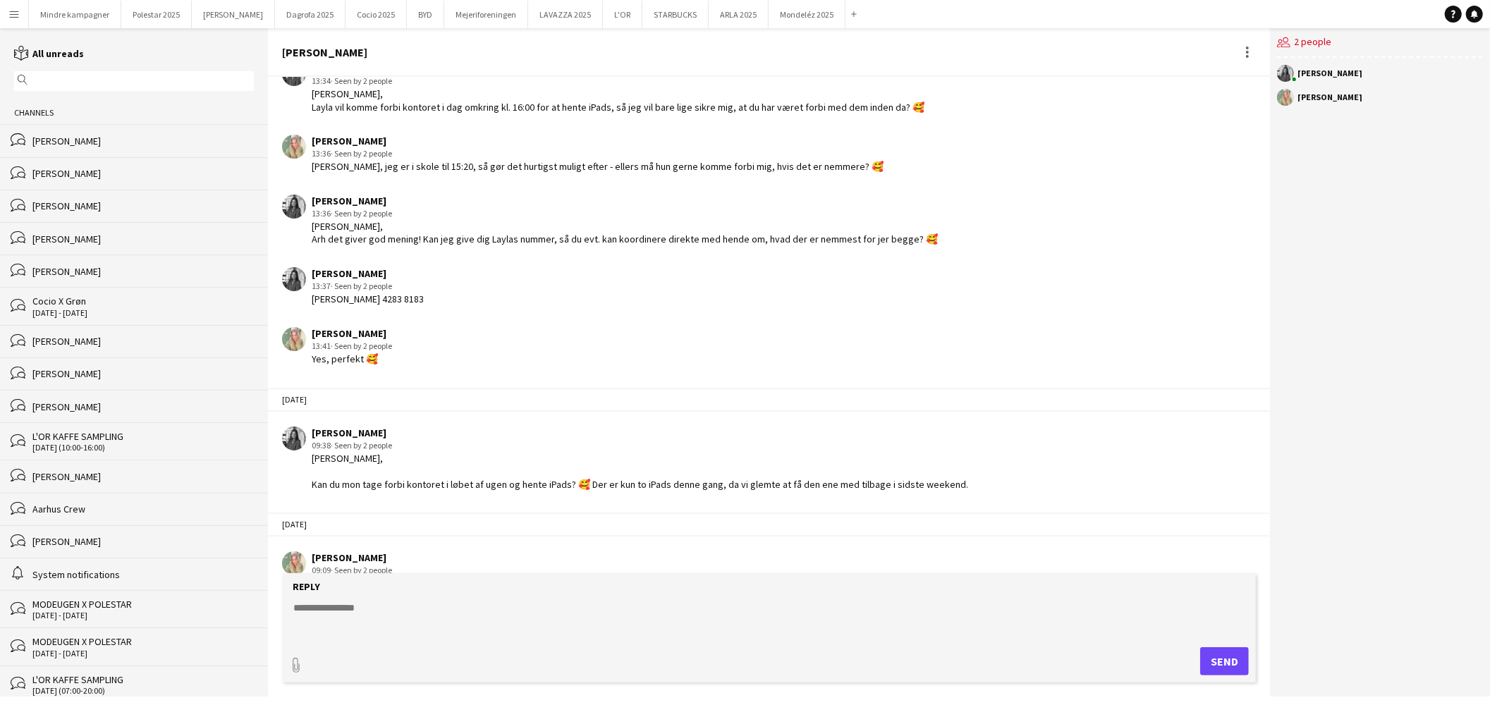
scroll to position [2007, 0]
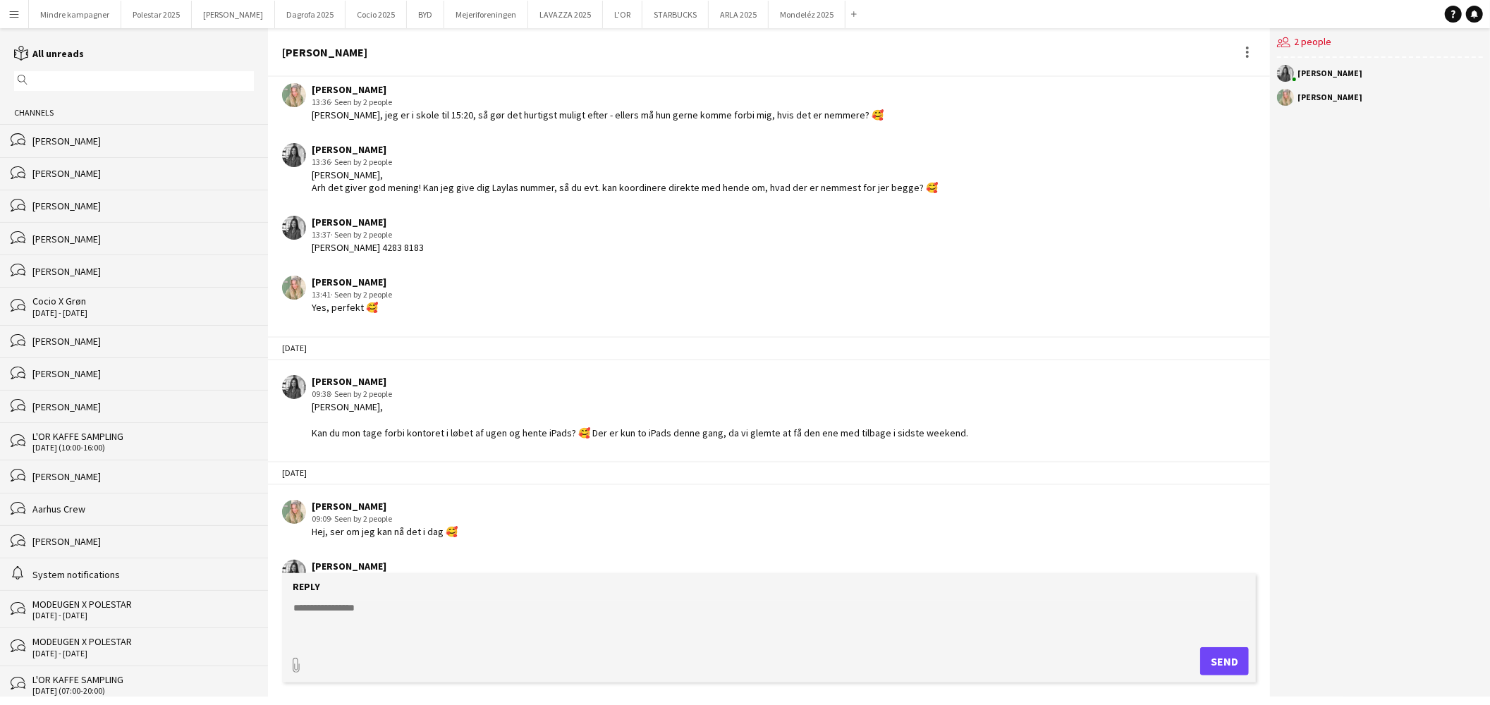
click at [462, 606] on textarea at bounding box center [772, 619] width 960 height 37
type textarea "**********"
click at [152, 142] on div "[PERSON_NAME]" at bounding box center [136, 141] width 209 height 13
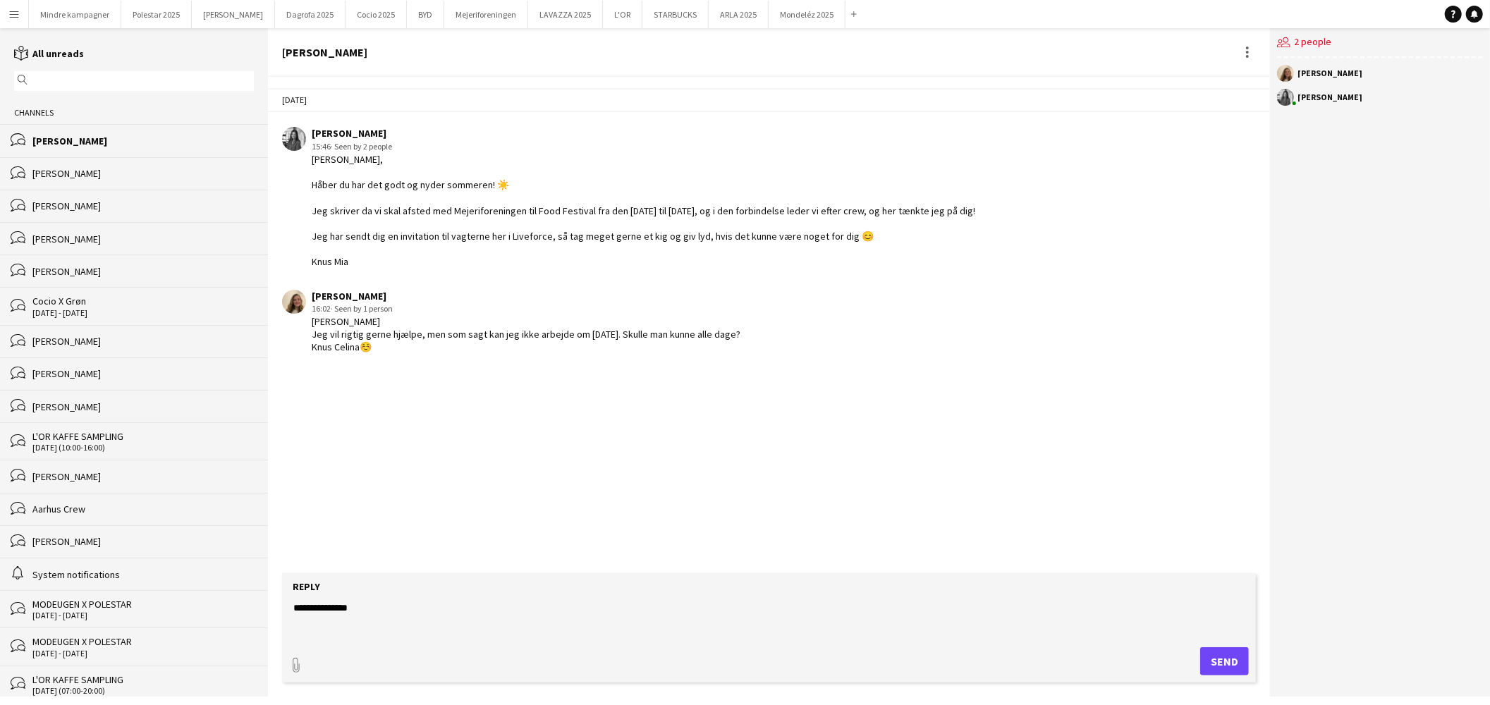
drag, startPoint x: 381, startPoint y: 616, endPoint x: 238, endPoint y: 582, distance: 147.3
click at [238, 582] on div "reading All unreads magnifier Channels bubbles [PERSON_NAME] bubbles [PERSON_NA…" at bounding box center [745, 362] width 1490 height 669
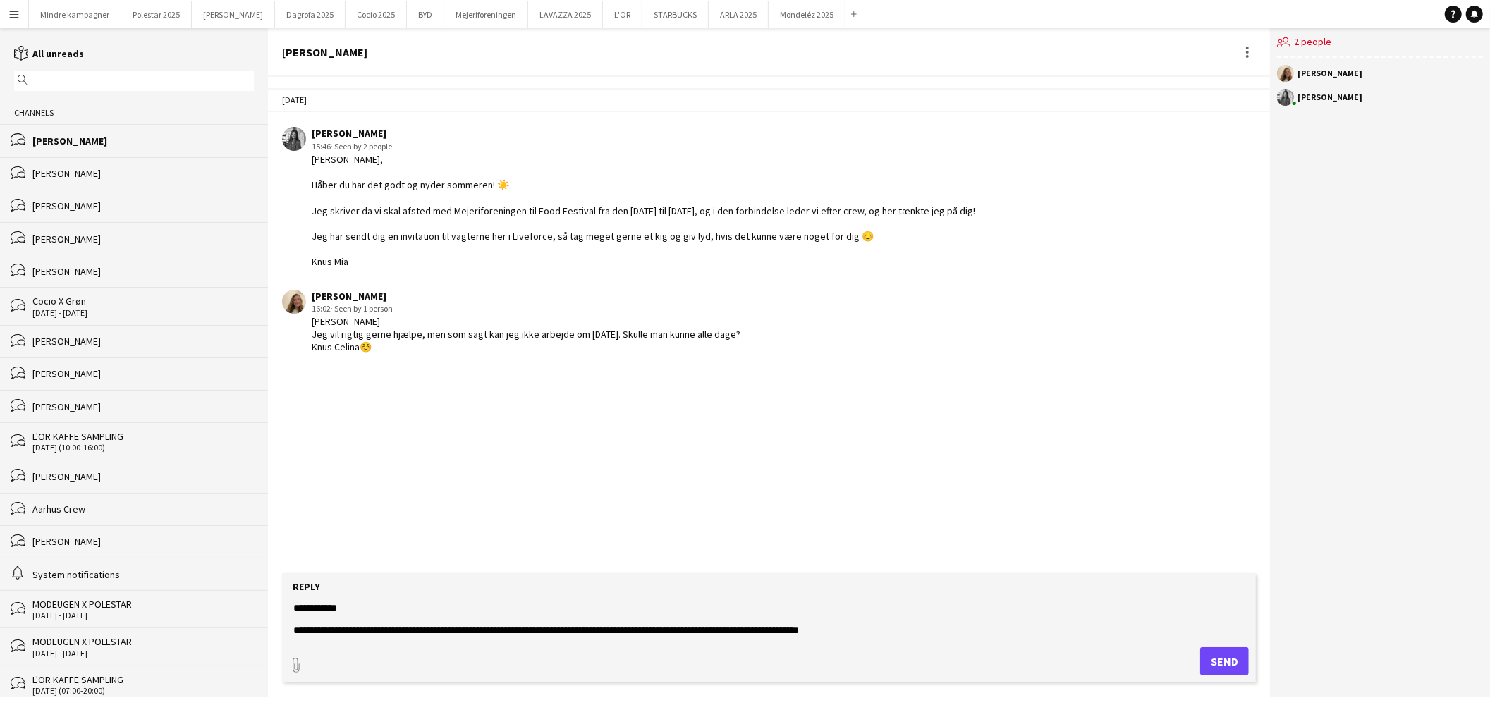
click at [903, 628] on textarea "**********" at bounding box center [772, 619] width 960 height 37
click at [904, 633] on textarea "**********" at bounding box center [772, 619] width 960 height 37
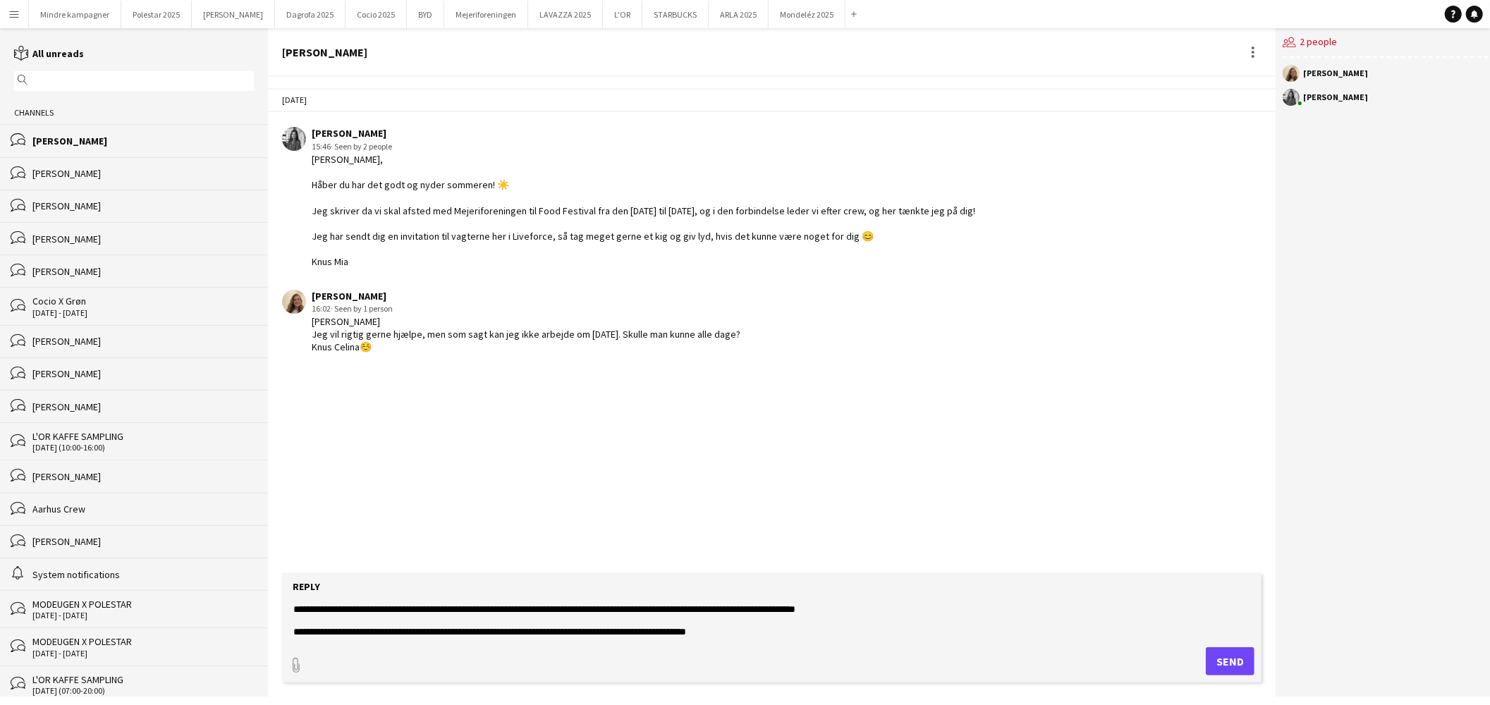
click at [400, 610] on textarea "**********" at bounding box center [772, 619] width 960 height 37
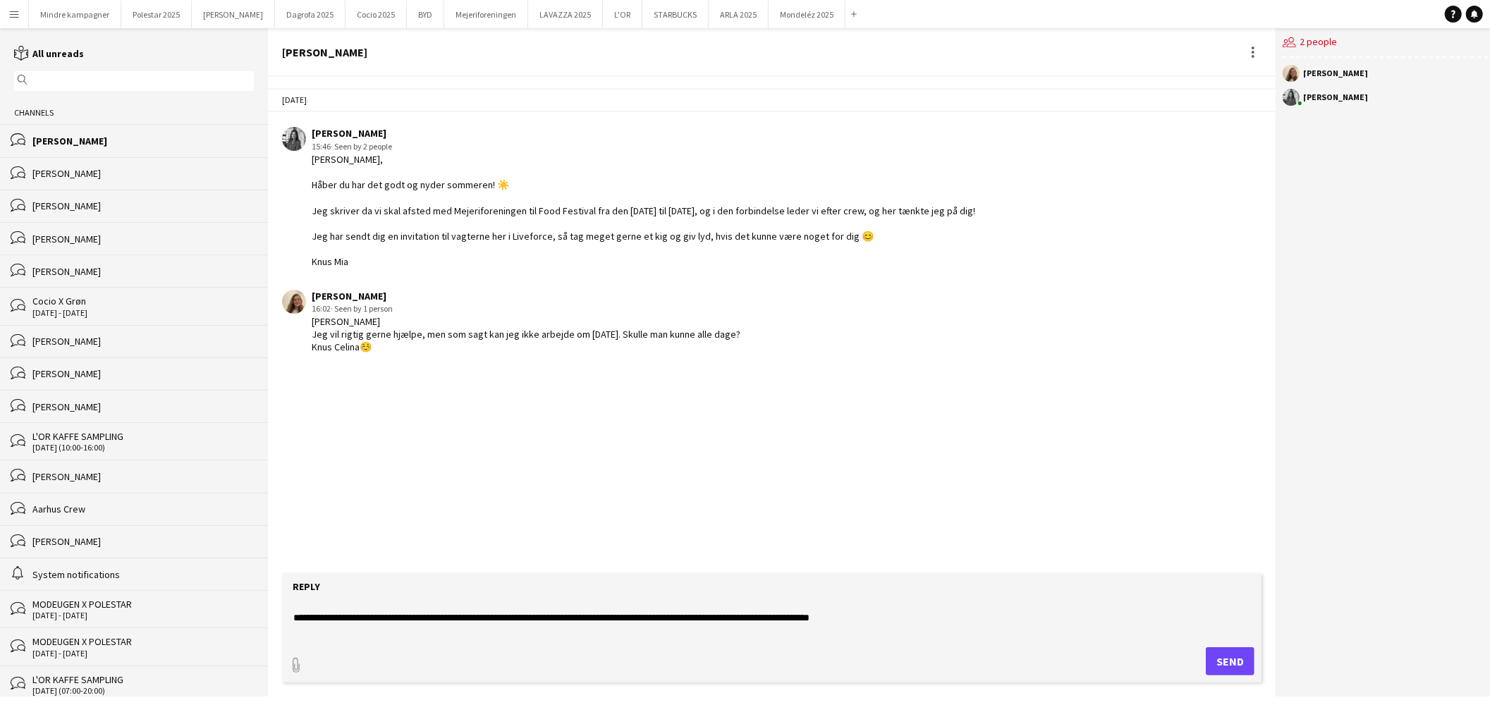
scroll to position [33, 0]
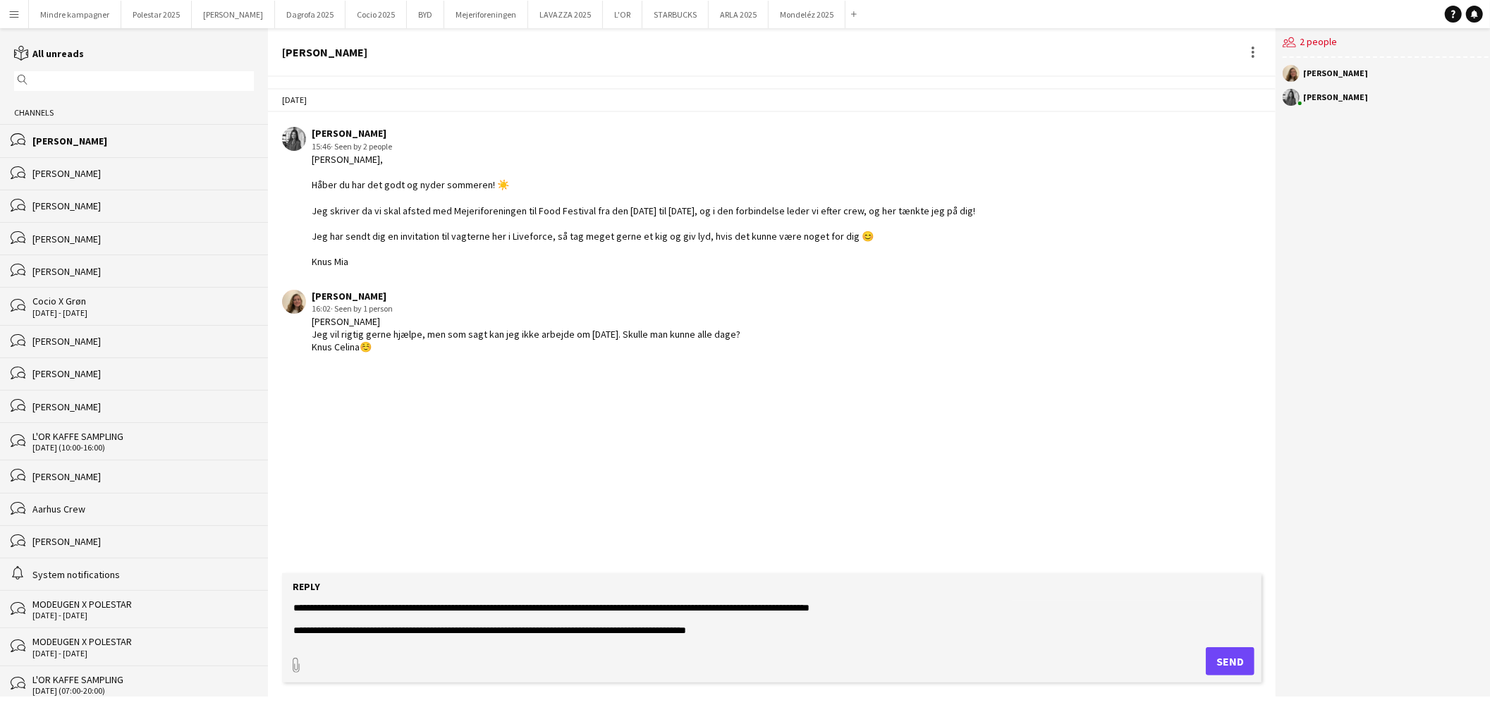
drag, startPoint x: 892, startPoint y: 609, endPoint x: 549, endPoint y: 616, distance: 343.5
click at [549, 616] on textarea "**********" at bounding box center [772, 619] width 960 height 37
click at [645, 628] on textarea "**********" at bounding box center [772, 619] width 960 height 37
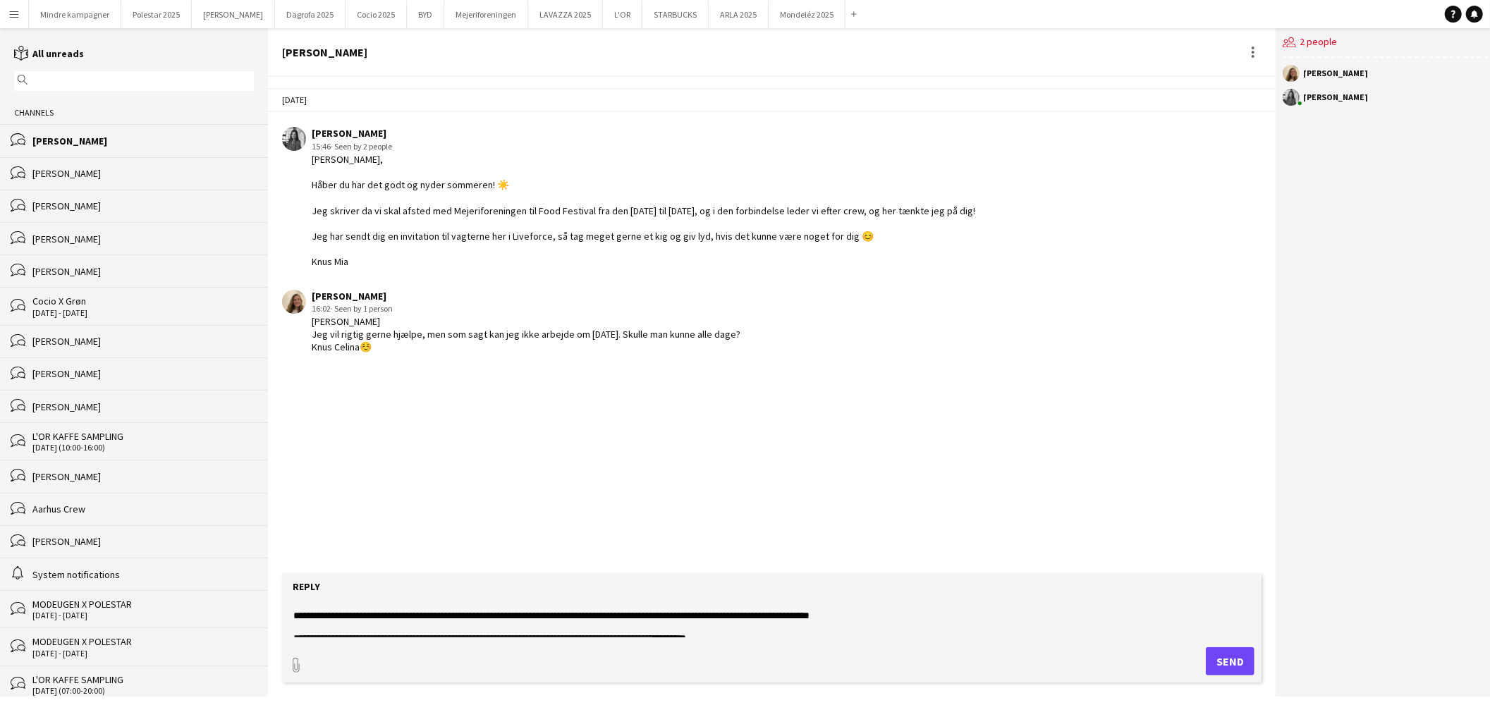
scroll to position [0, 0]
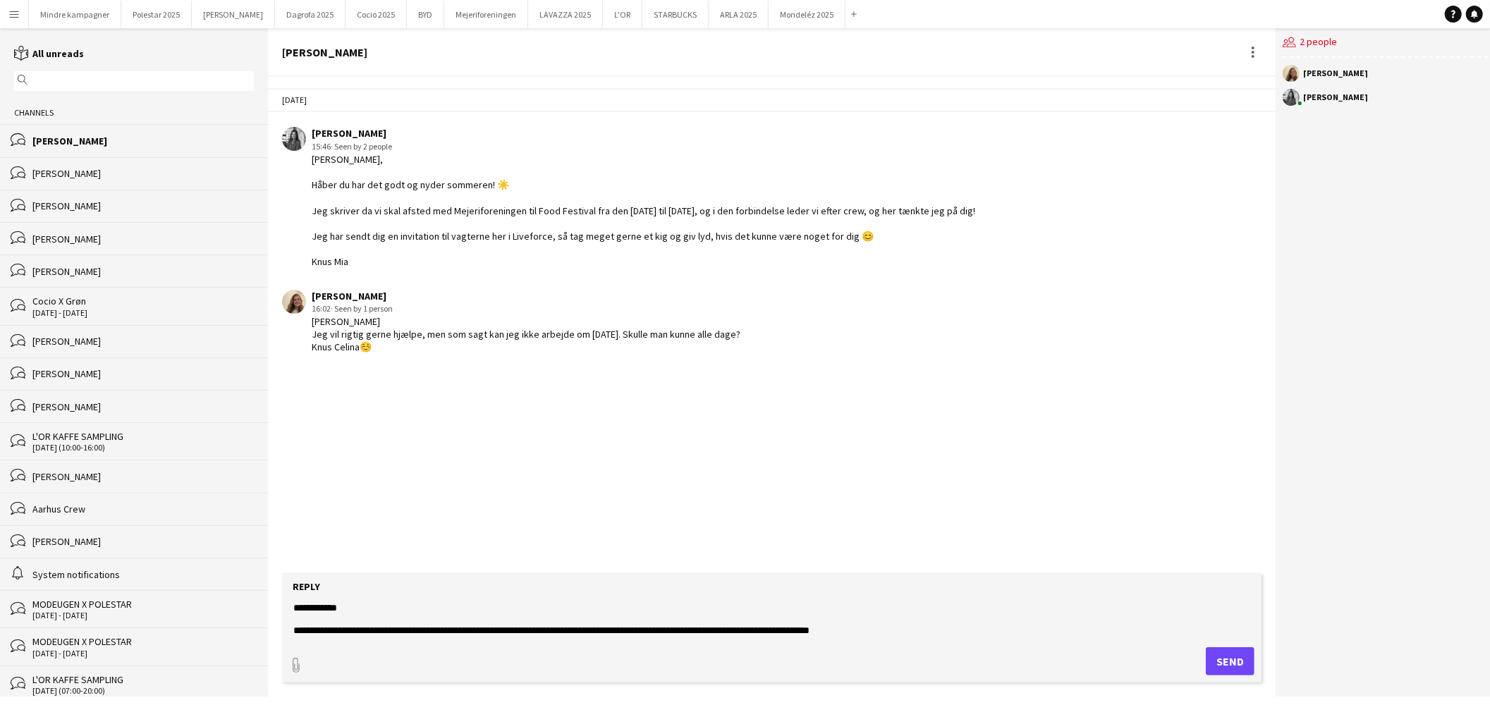
click at [894, 628] on textarea "**********" at bounding box center [772, 619] width 960 height 37
click at [298, 631] on textarea "**********" at bounding box center [772, 619] width 960 height 37
type textarea "**********"
click at [1224, 660] on button "Send" at bounding box center [1230, 661] width 49 height 28
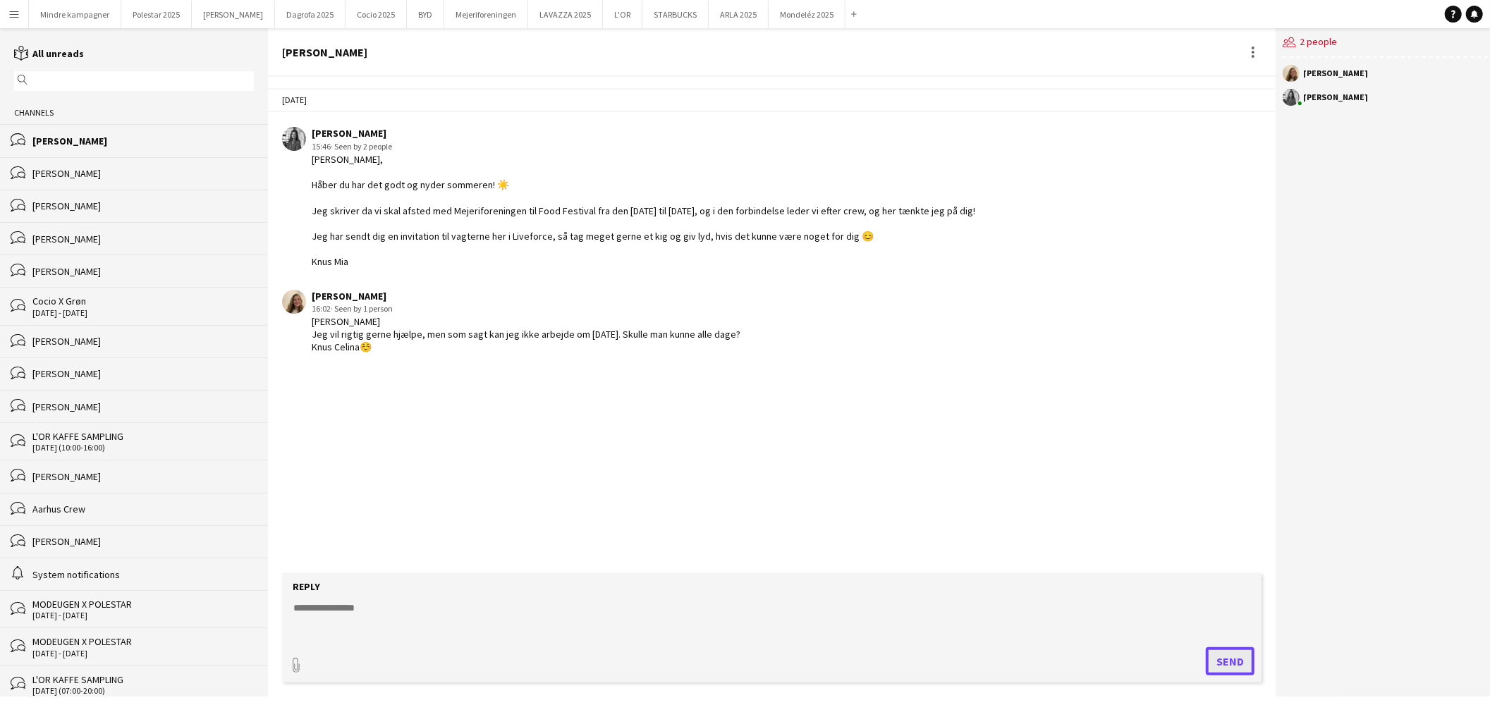
scroll to position [0, 0]
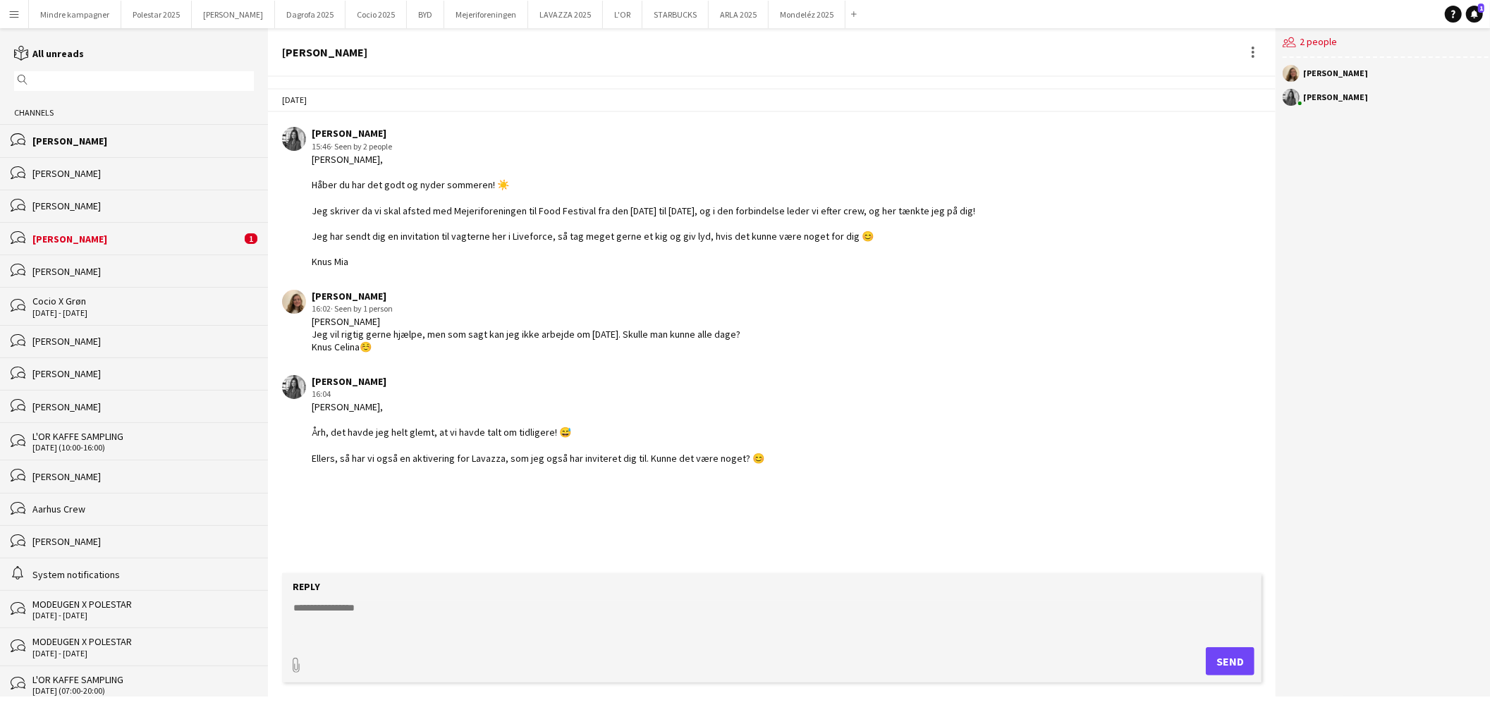
click at [88, 243] on div "[PERSON_NAME]" at bounding box center [136, 239] width 209 height 13
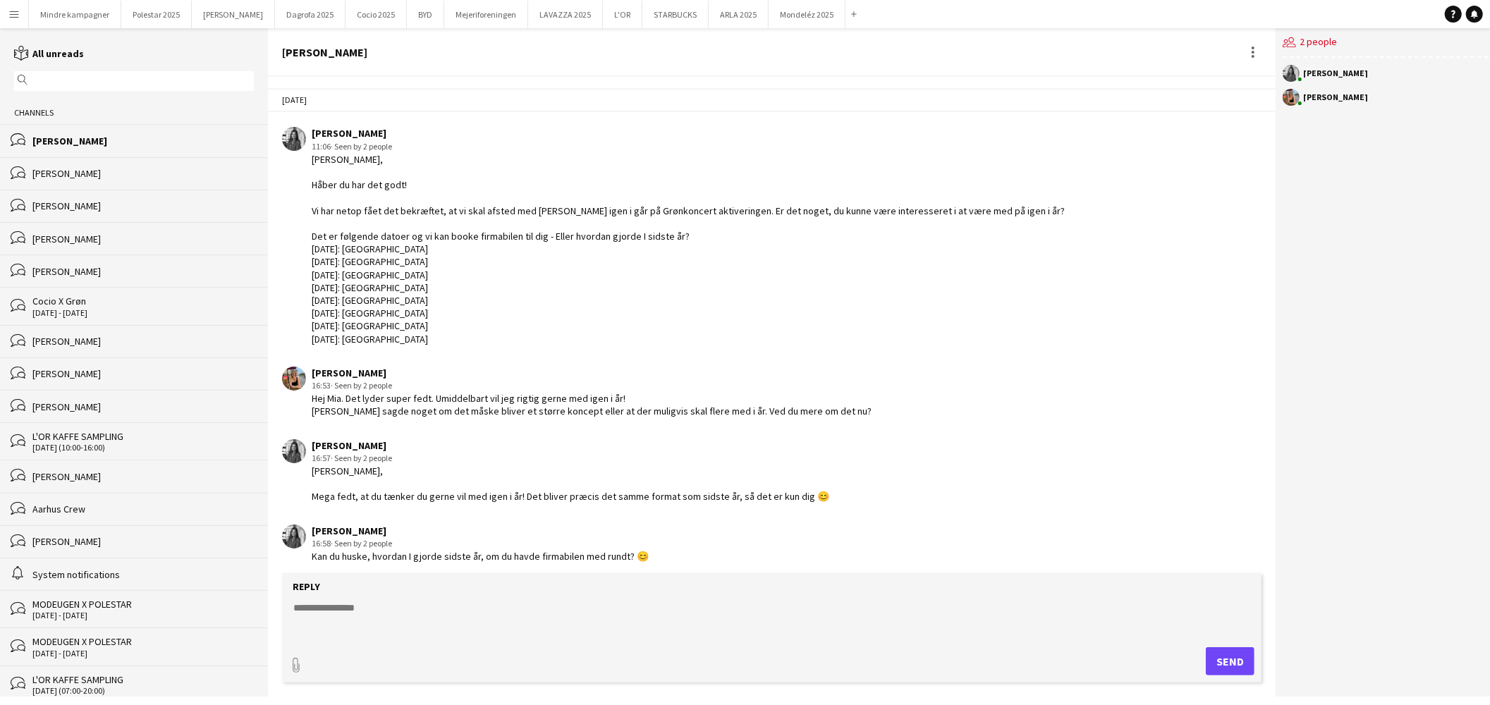
scroll to position [2205, 0]
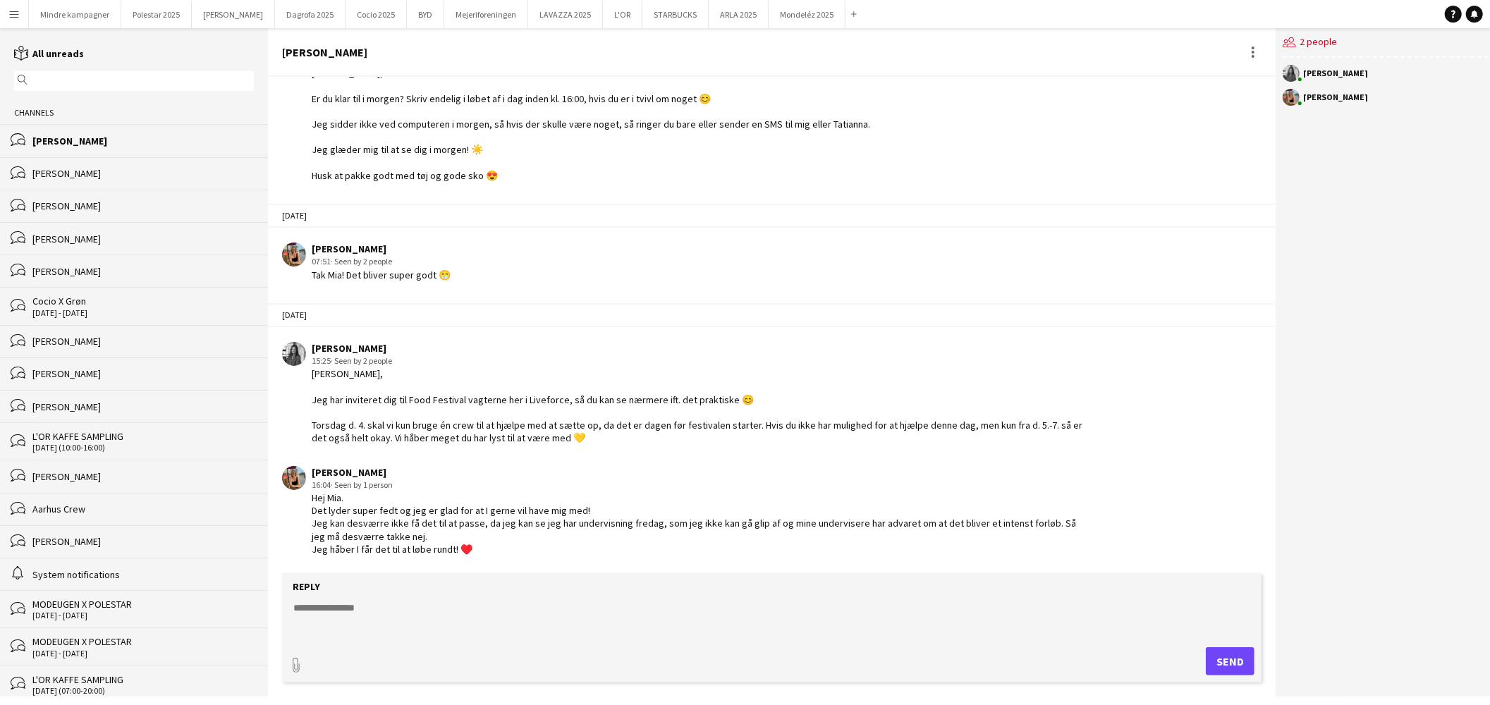
click at [363, 608] on textarea at bounding box center [772, 619] width 960 height 37
click at [298, 628] on textarea "**********" at bounding box center [772, 619] width 960 height 37
click at [397, 631] on textarea "**********" at bounding box center [772, 619] width 960 height 37
click at [298, 630] on textarea "**********" at bounding box center [772, 619] width 960 height 37
click at [425, 629] on textarea "**********" at bounding box center [772, 619] width 960 height 37
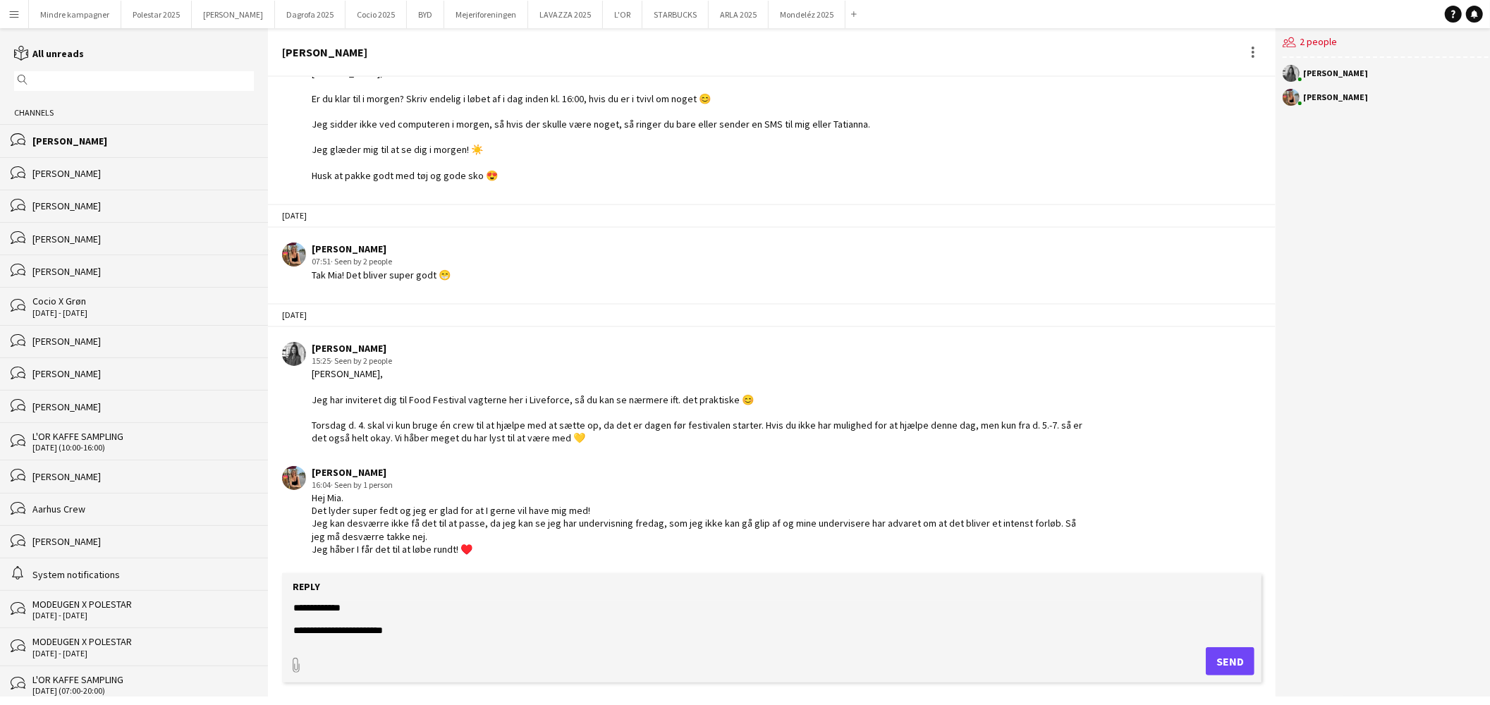
click at [375, 628] on textarea "**********" at bounding box center [772, 619] width 960 height 37
type textarea "**********"
click at [1206, 664] on button "Send" at bounding box center [1230, 661] width 49 height 28
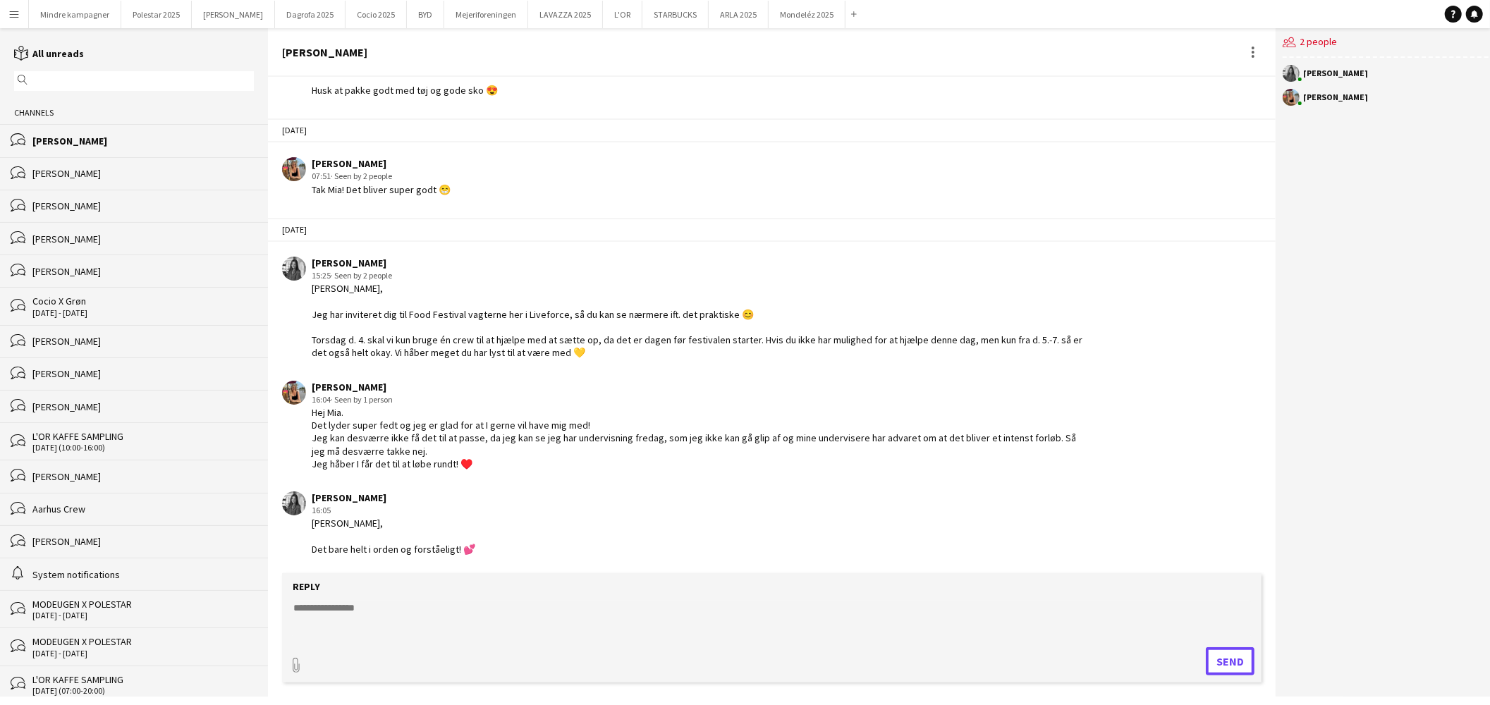
scroll to position [2290, 0]
click at [121, 275] on div "[PERSON_NAME]" at bounding box center [142, 271] width 221 height 13
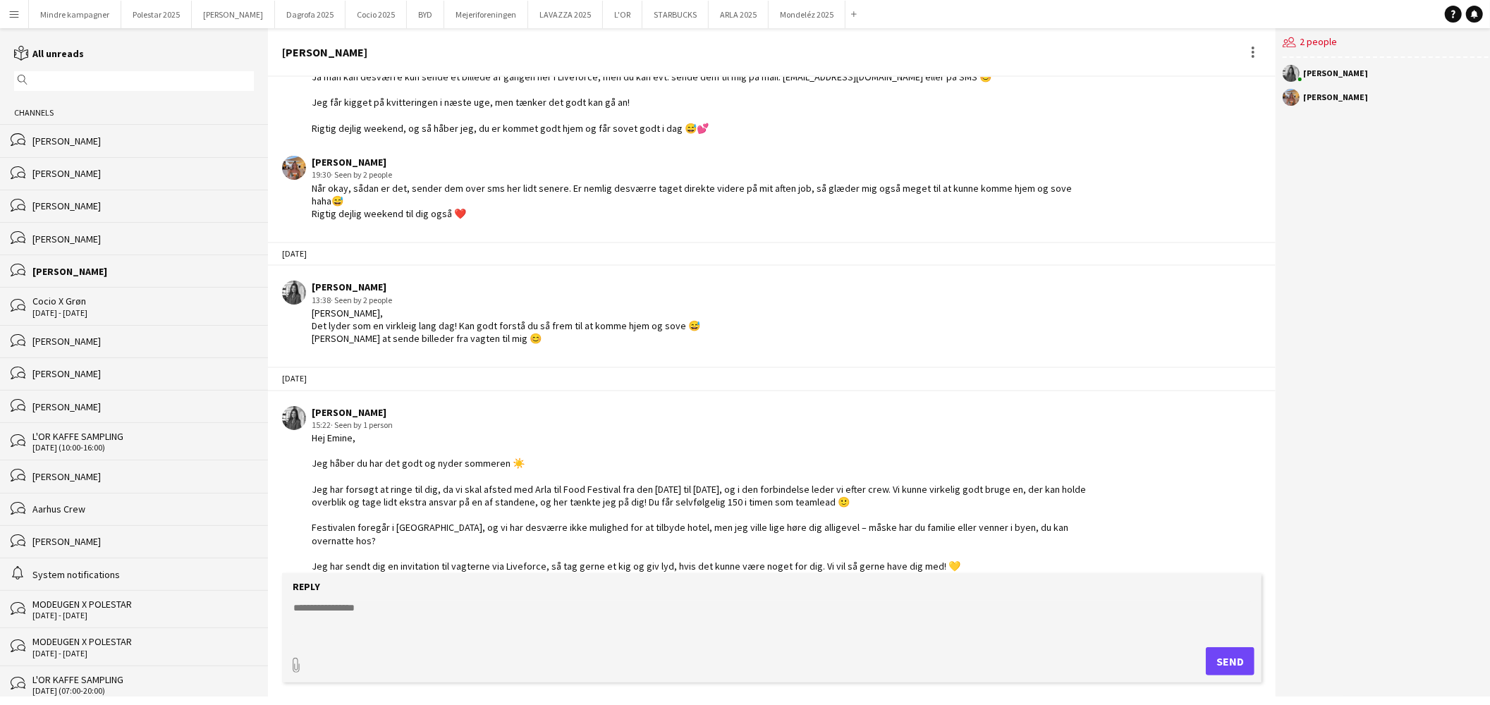
scroll to position [622, 0]
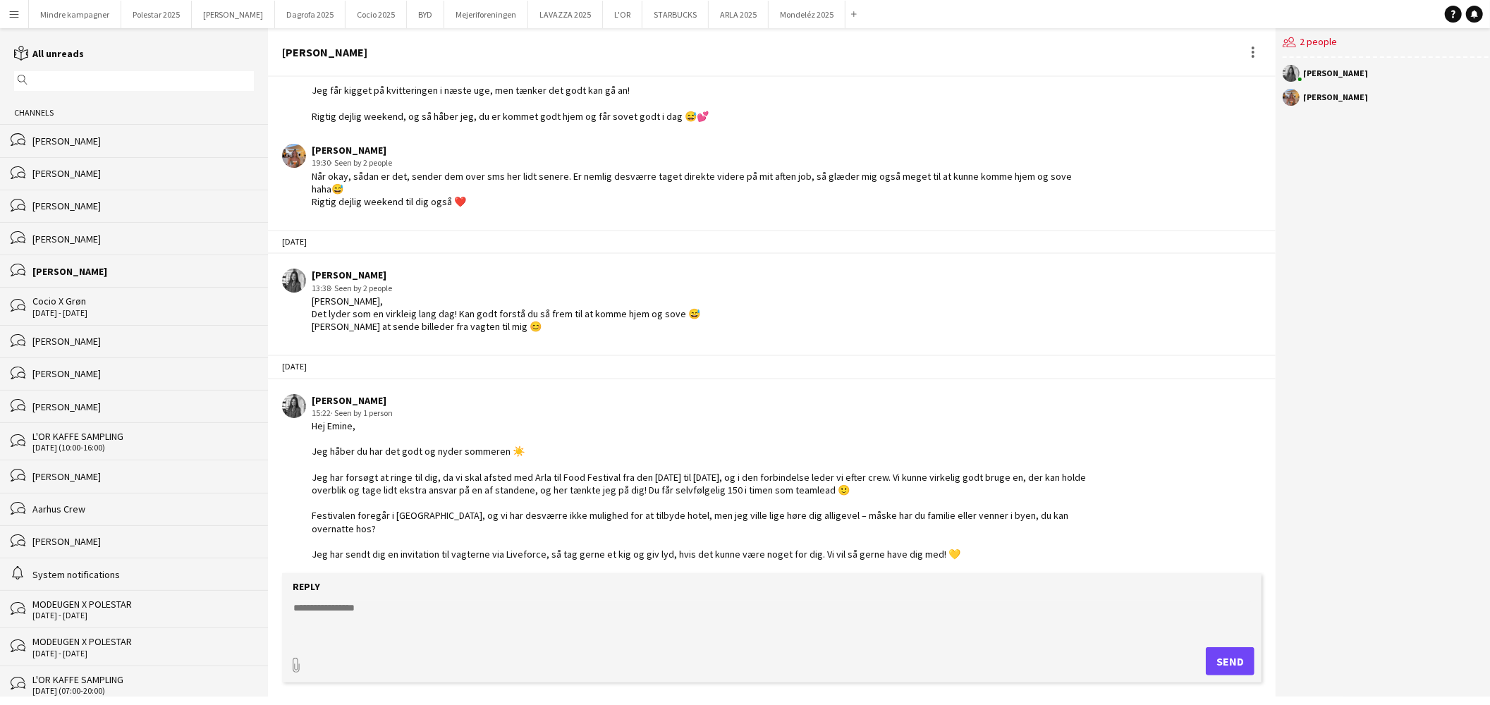
click at [358, 612] on textarea at bounding box center [772, 619] width 960 height 37
click at [7, 15] on button "Menu" at bounding box center [14, 14] width 28 height 28
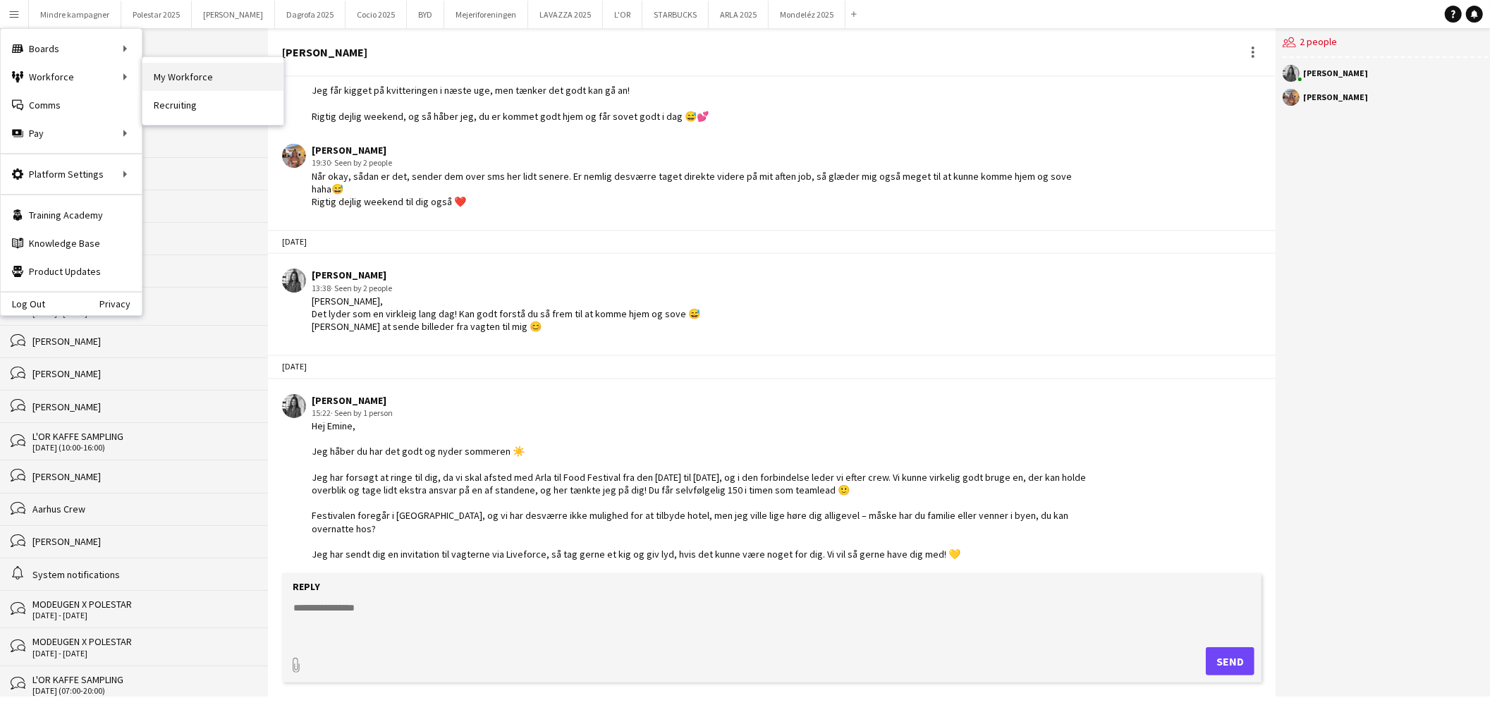
click at [224, 73] on link "My Workforce" at bounding box center [212, 77] width 141 height 28
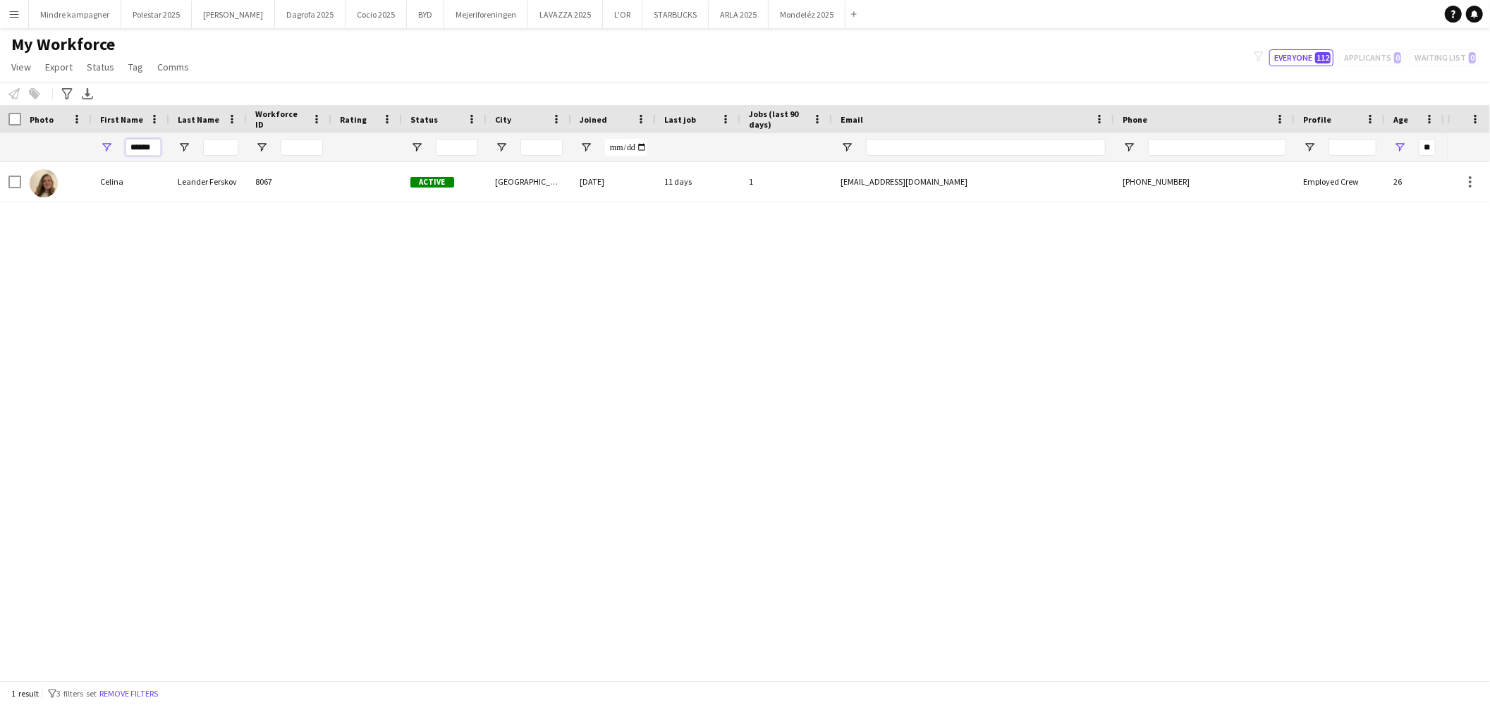
click at [135, 144] on input "******" at bounding box center [143, 147] width 35 height 17
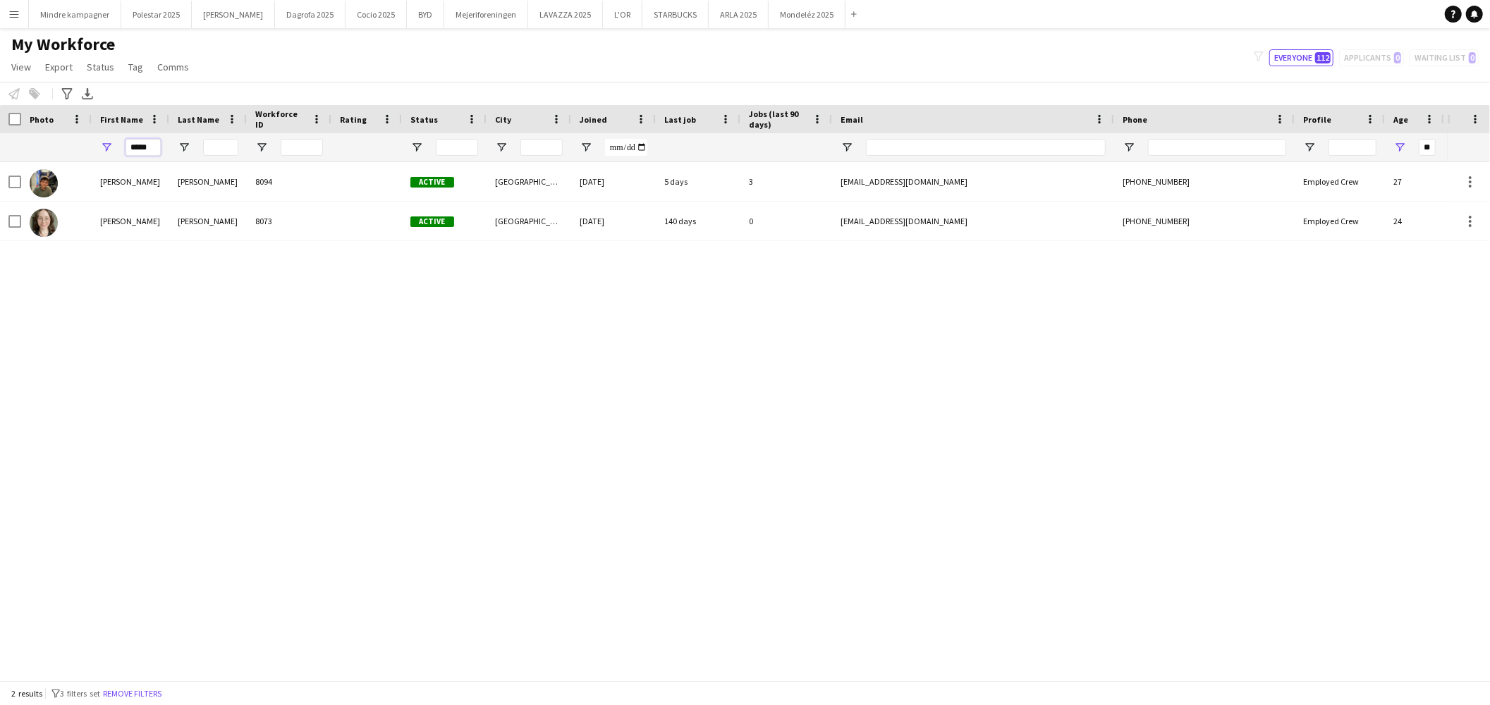
type input "*****"
click at [5, 14] on button "Menu" at bounding box center [14, 14] width 28 height 28
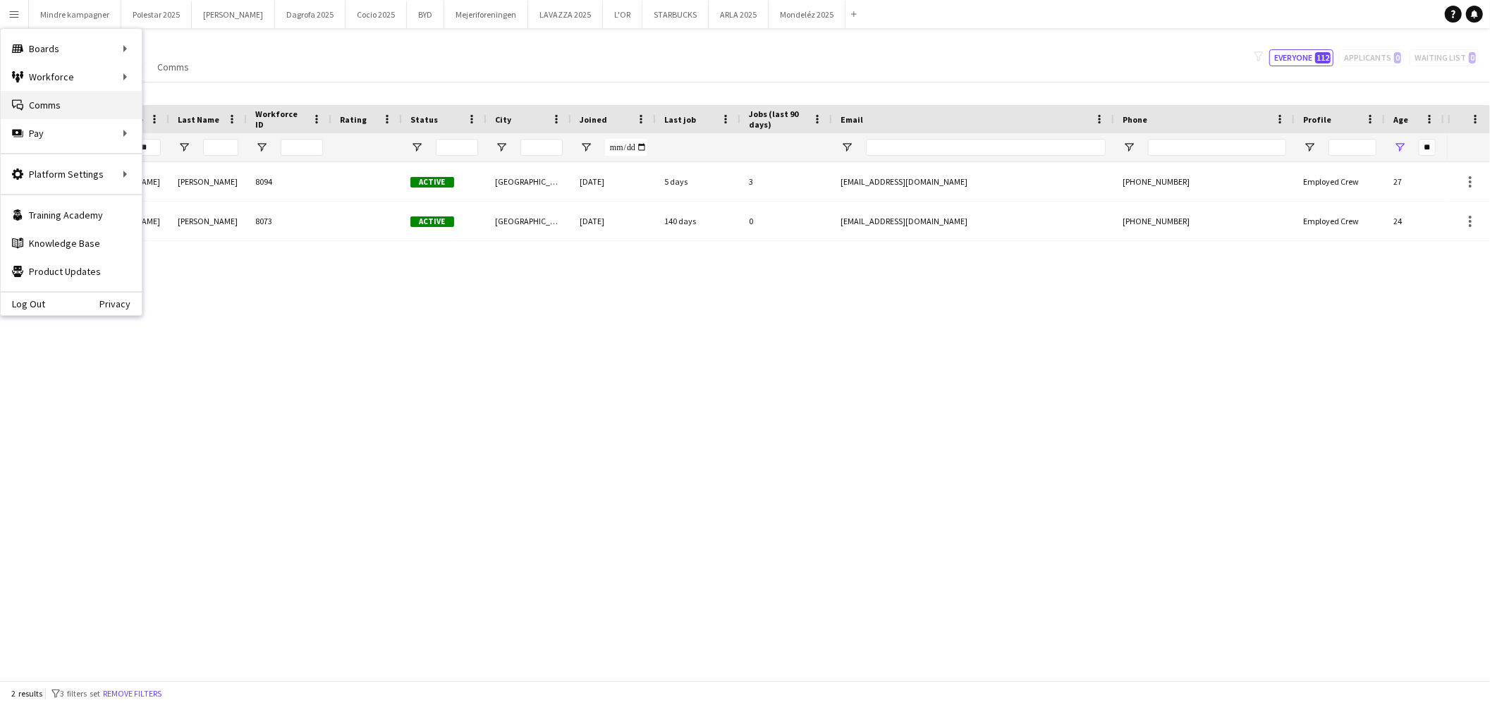
click at [62, 104] on link "Comms Comms" at bounding box center [71, 105] width 141 height 28
